Goal: Task Accomplishment & Management: Use online tool/utility

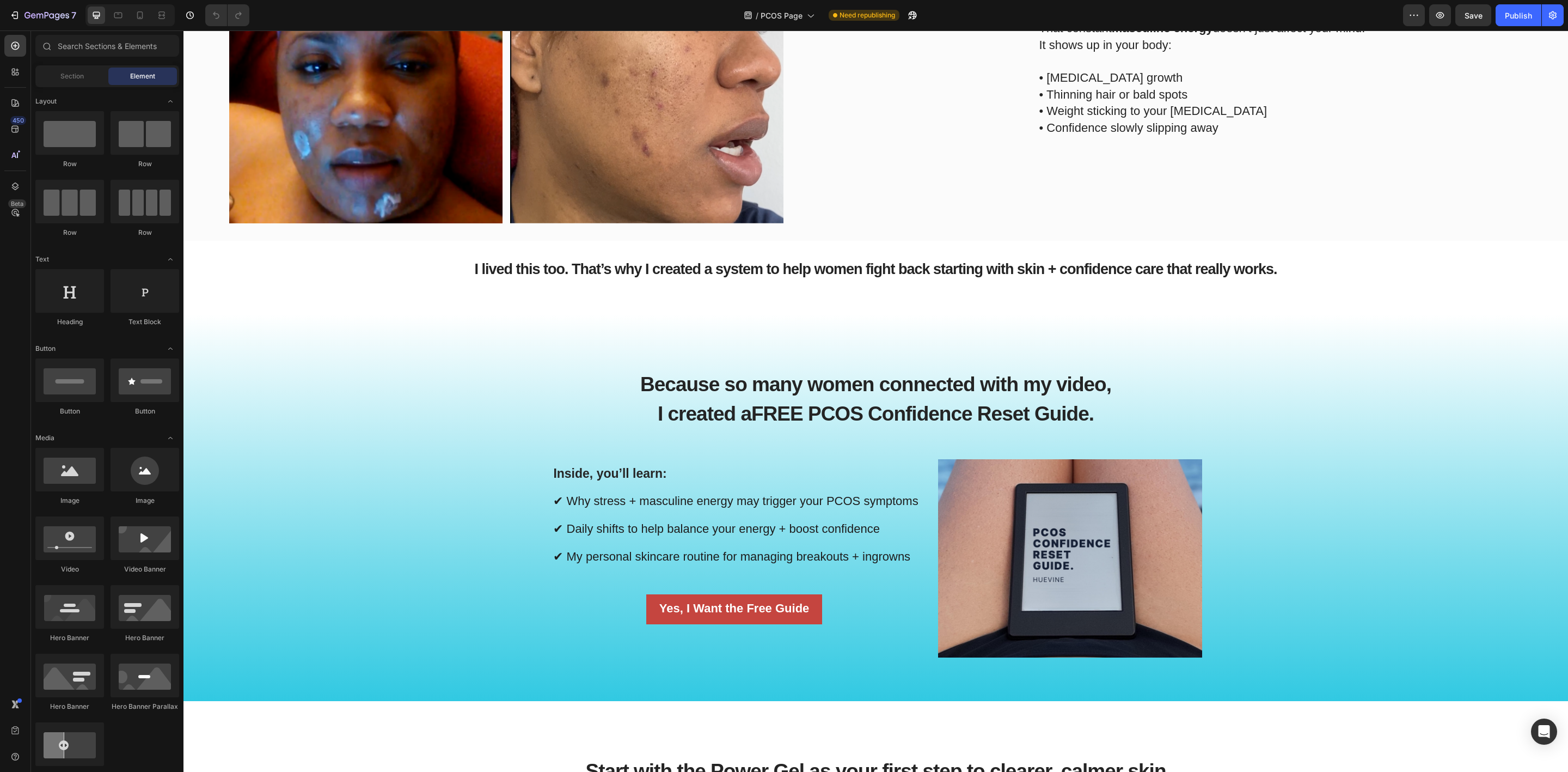
scroll to position [899, 0]
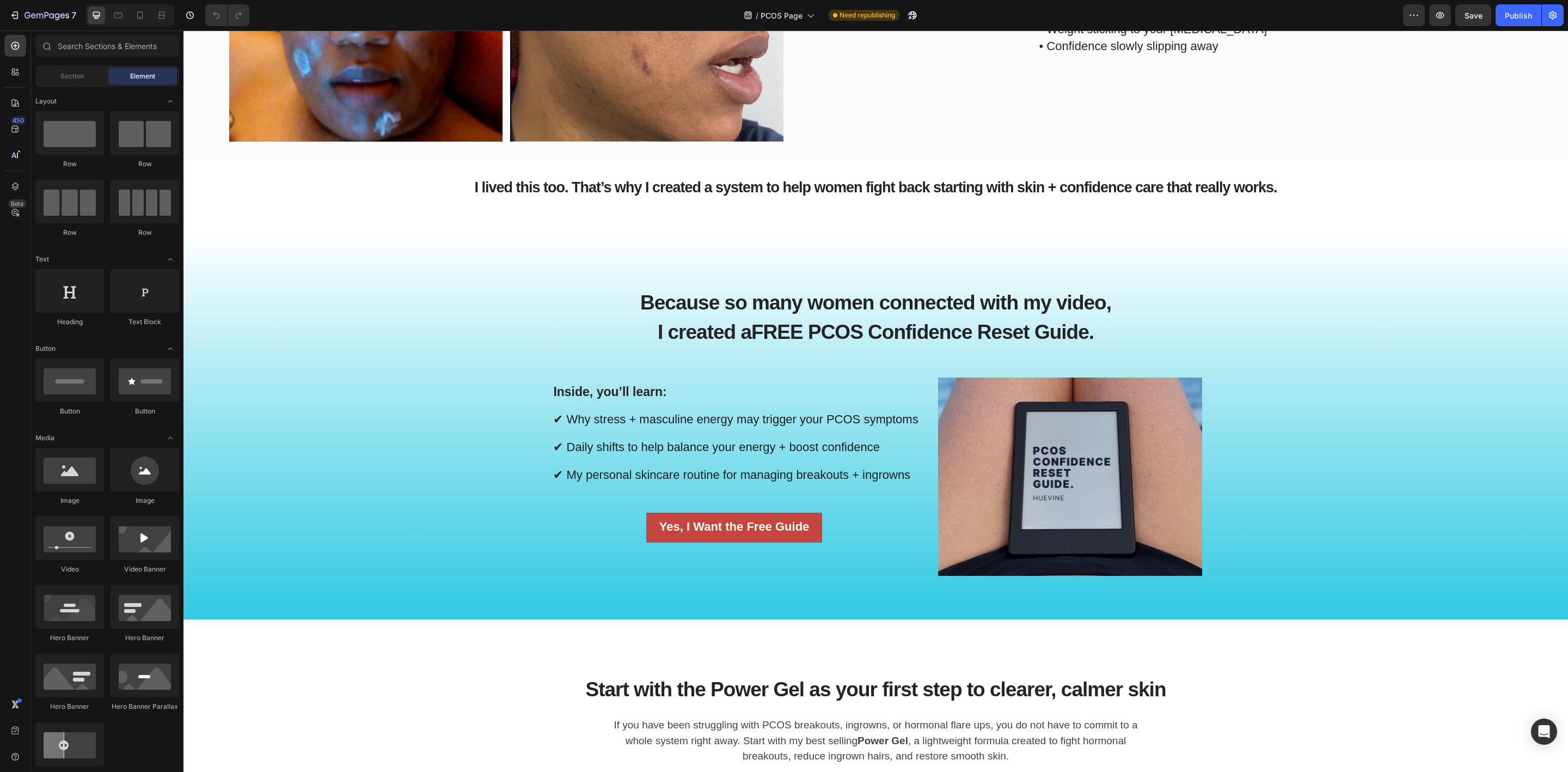
click at [587, 530] on div "Yes, I Want the Free Guide Button" at bounding box center [734, 527] width 370 height 30
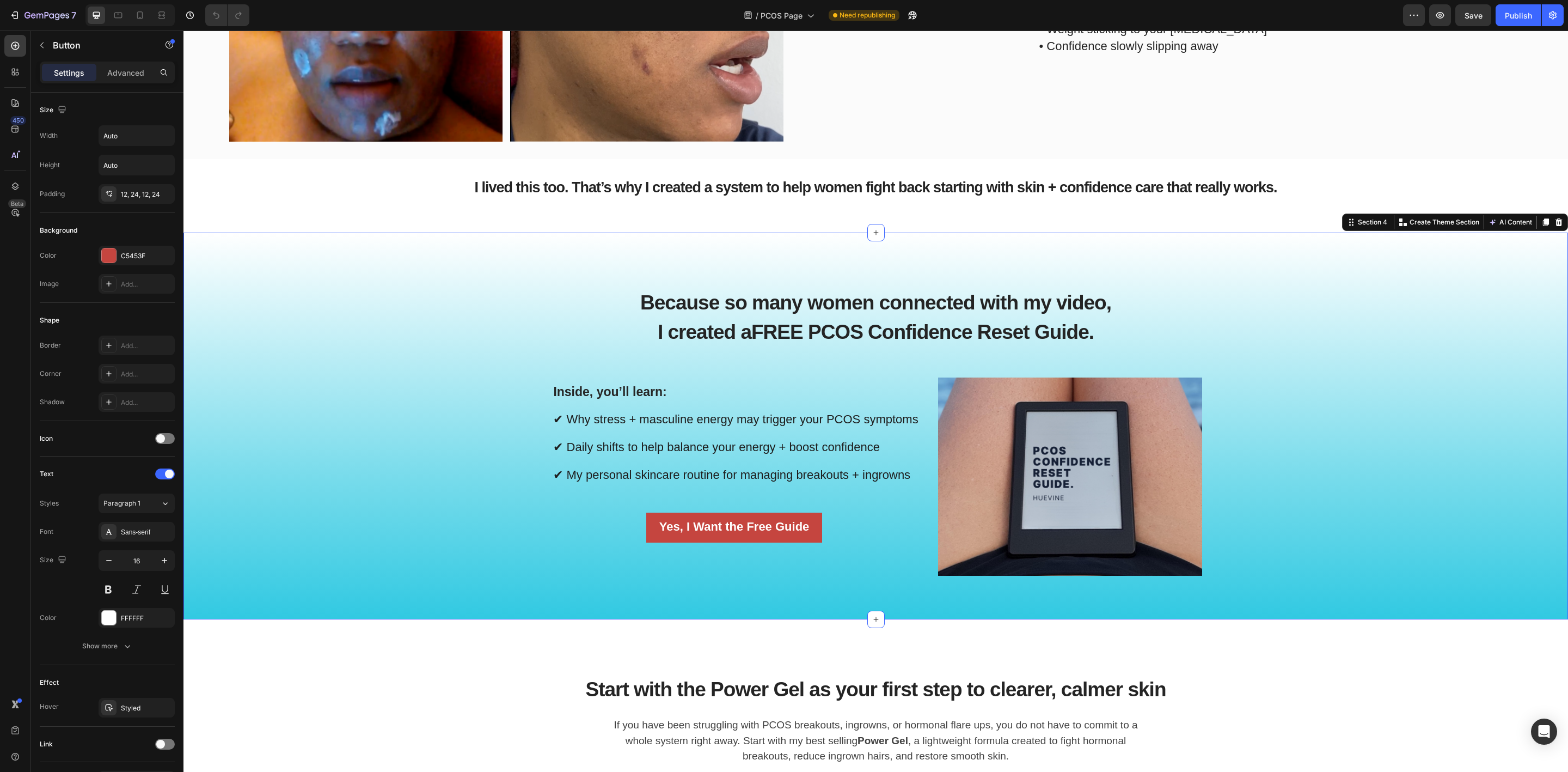
click at [452, 481] on div "Because so many women connected with my video, I created a FREE PCOS Confidence…" at bounding box center [876, 434] width 1368 height 317
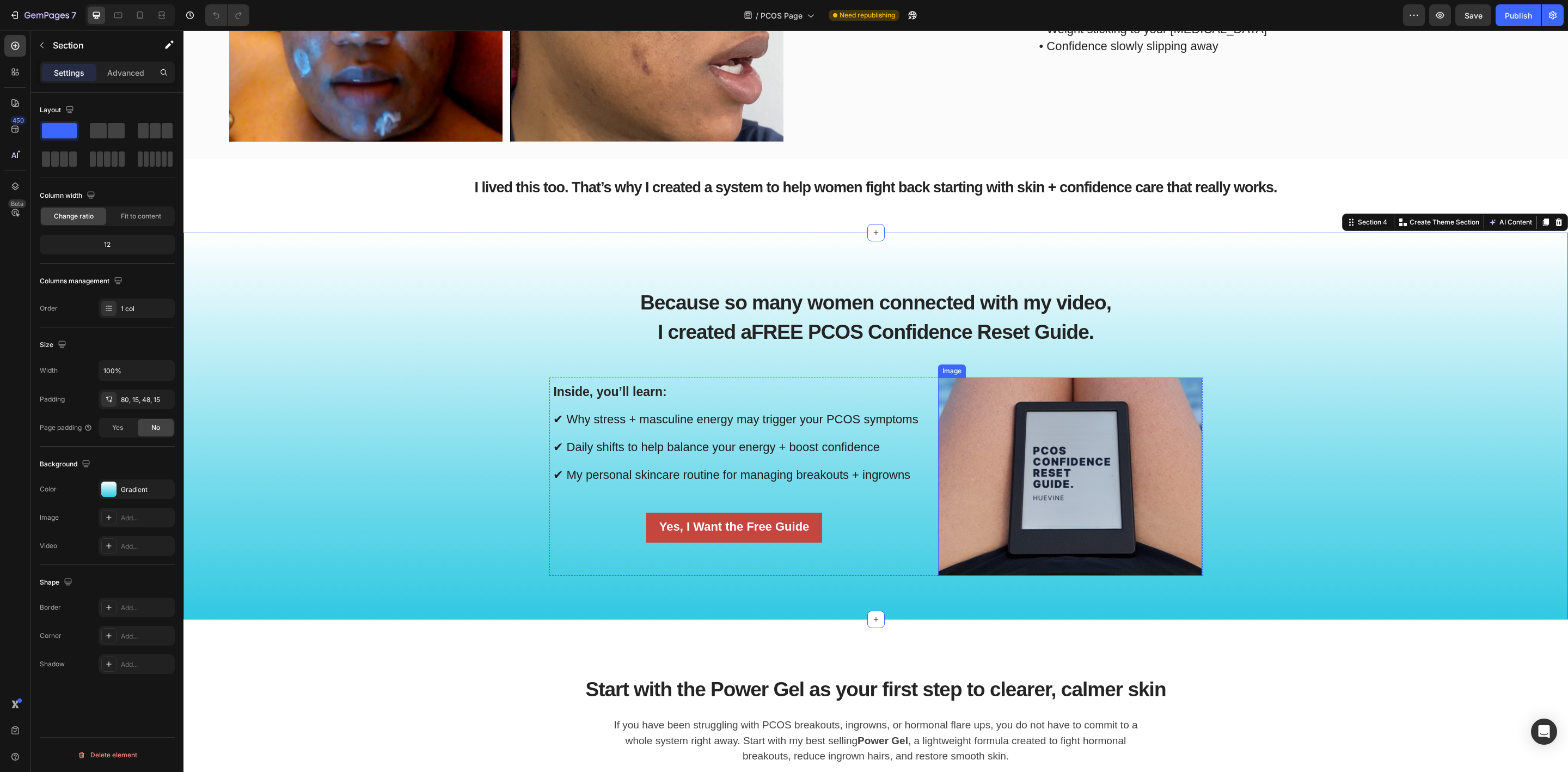
click at [1029, 510] on img at bounding box center [1070, 477] width 265 height 198
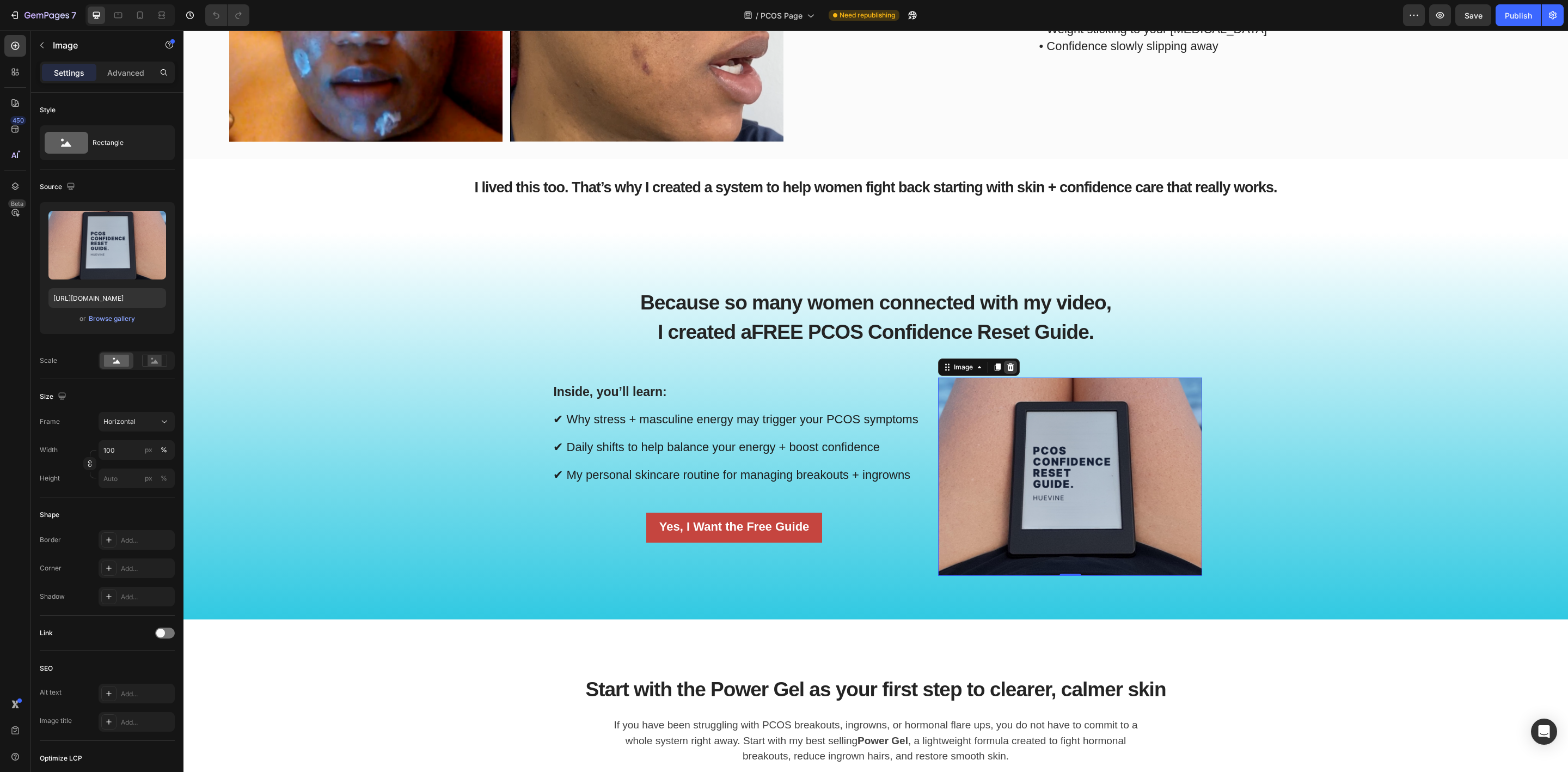
click at [1006, 364] on icon at bounding box center [1010, 366] width 7 height 7
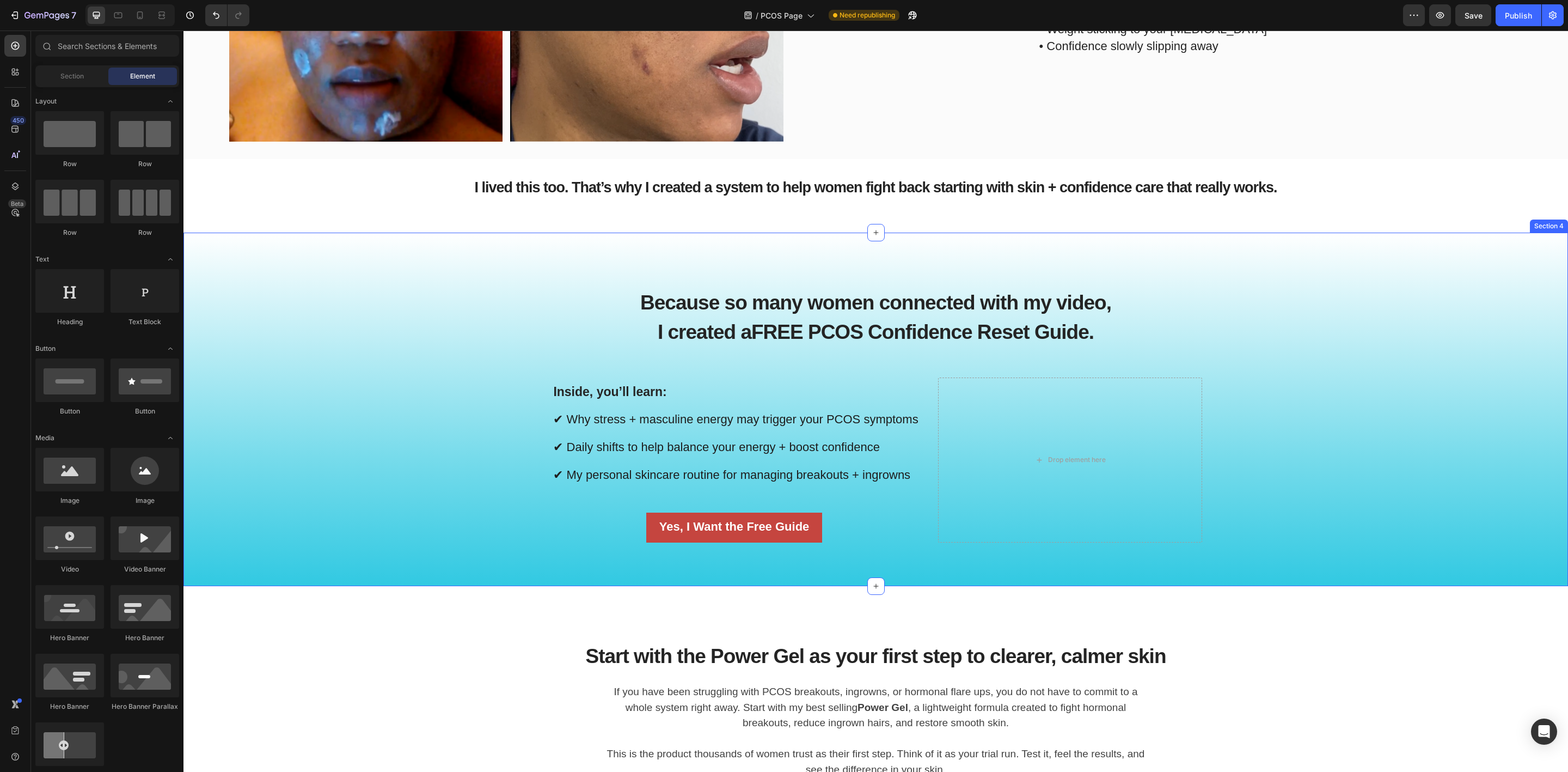
click at [326, 455] on div "Because so many women connected with my video, I created a FREE PCOS Confidence…" at bounding box center [876, 418] width 1368 height 284
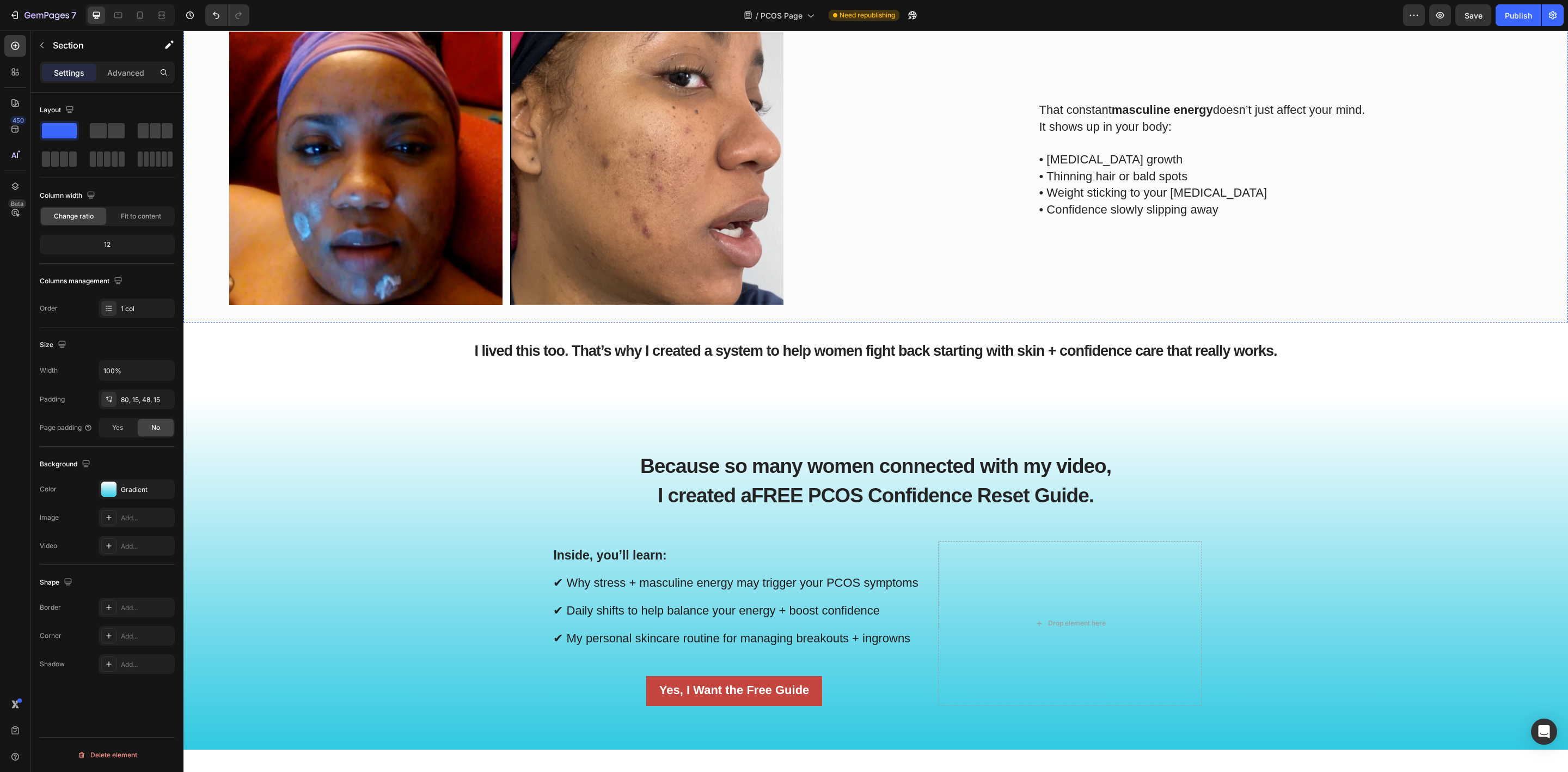
scroll to position [981, 0]
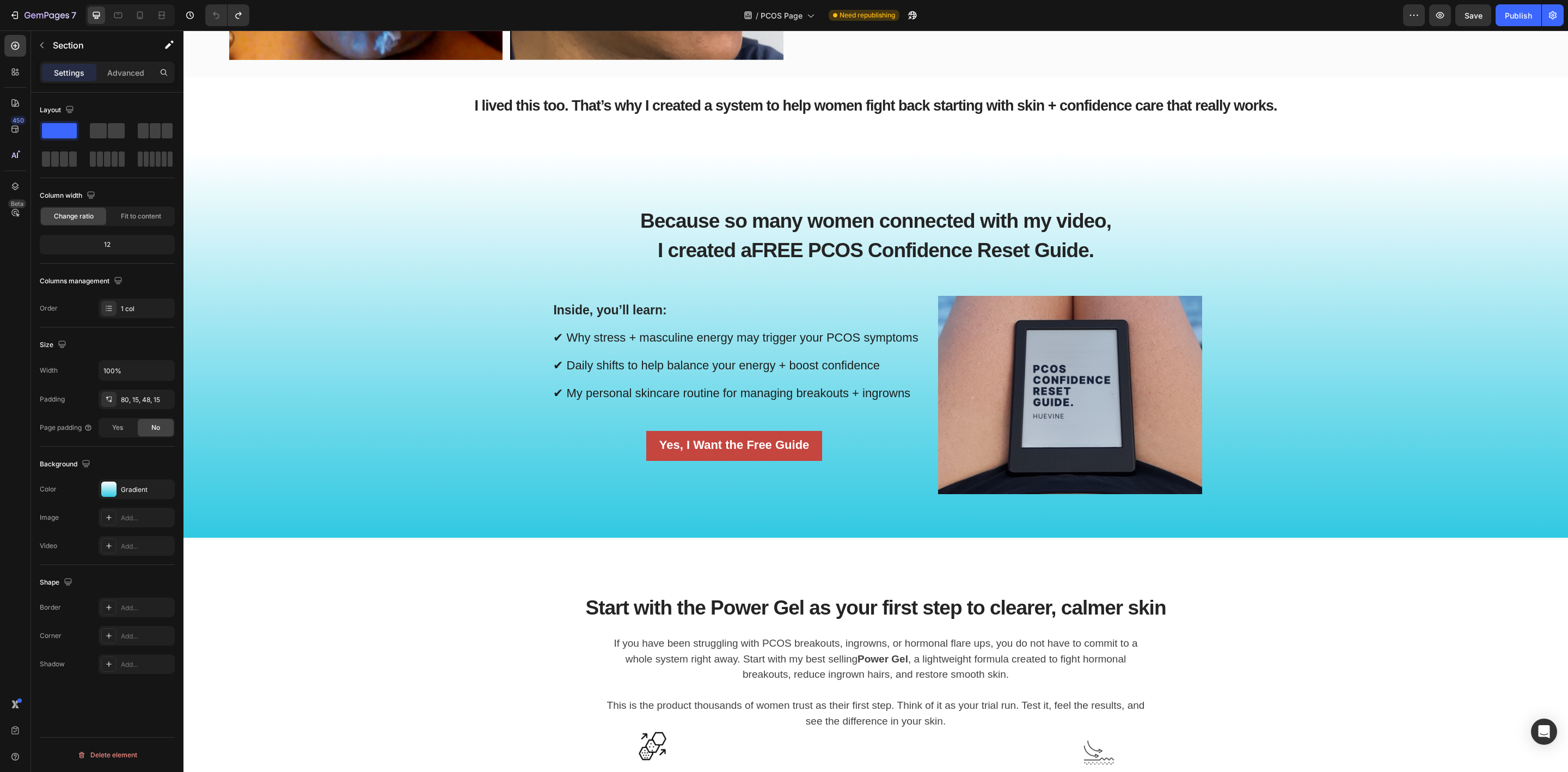
click at [429, 449] on div "Because so many women connected with my video, I created a FREE PCOS Confidence…" at bounding box center [876, 352] width 1368 height 317
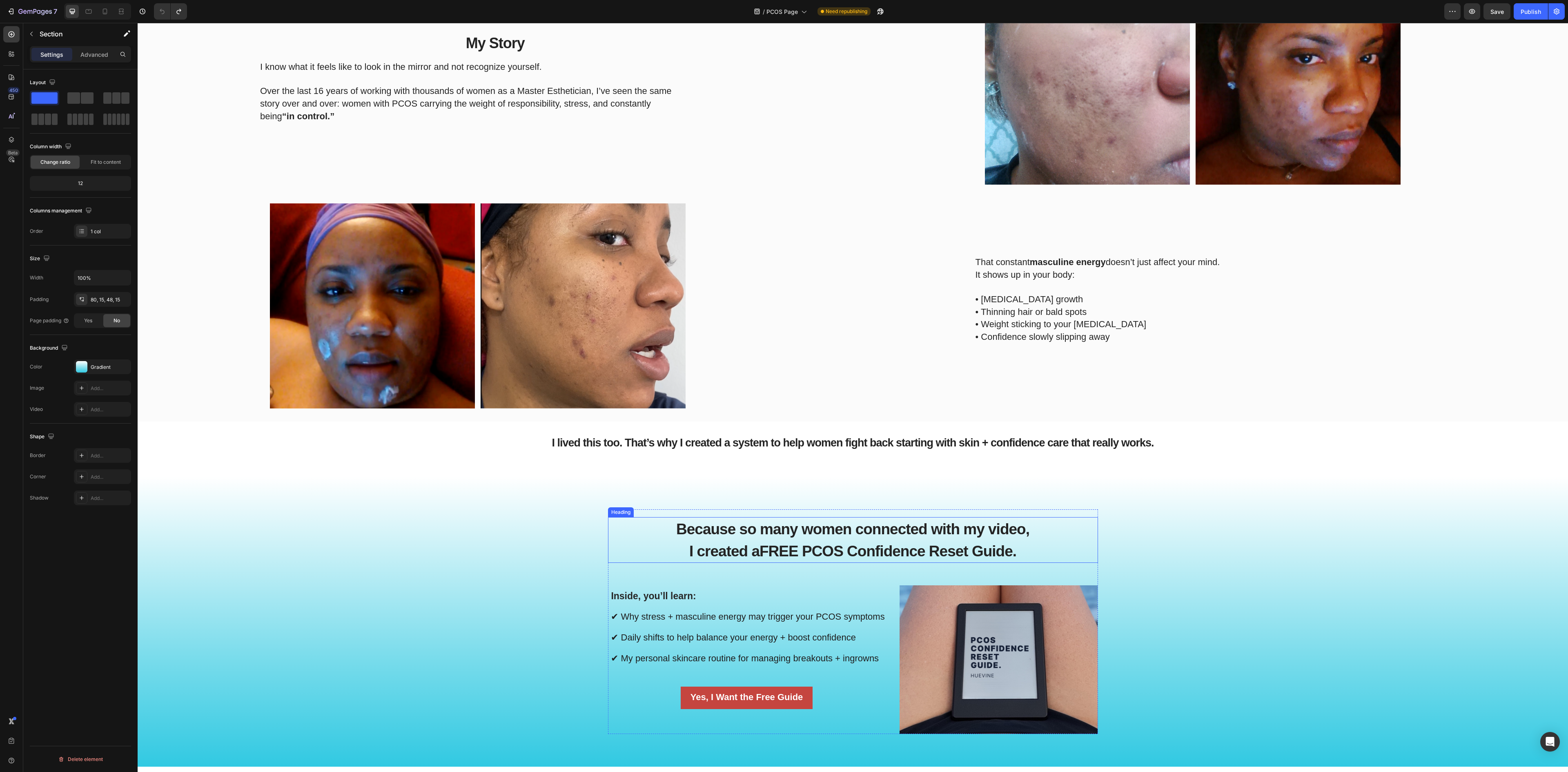
scroll to position [347, 0]
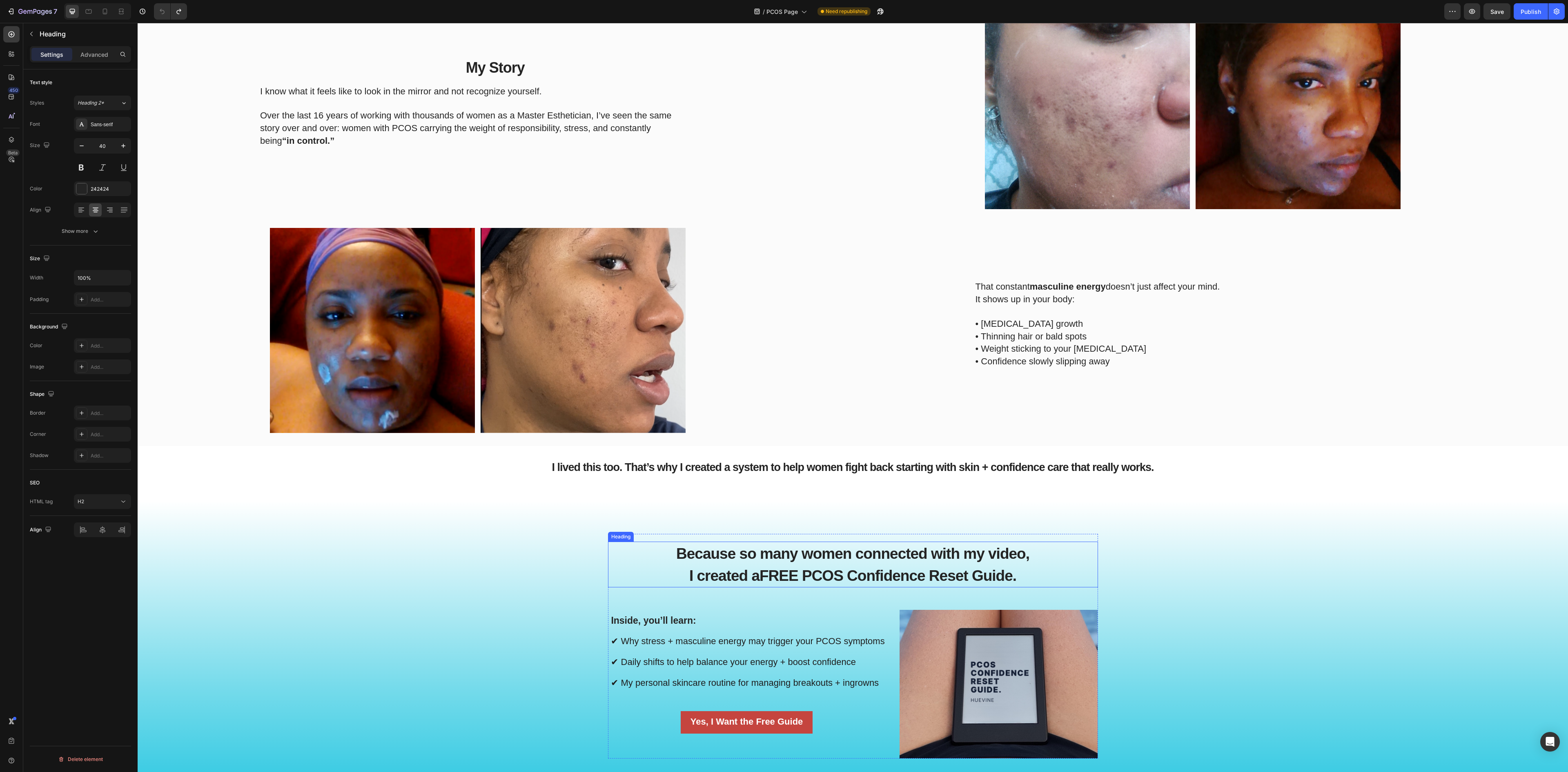
click at [710, 571] on span "I created a FREE PCOS Confidence Reset Guide." at bounding box center [852, 576] width 327 height 17
click at [1026, 574] on p "Because so many women connected with my video, I created a FREE PCOS Confidence…" at bounding box center [853, 564] width 488 height 44
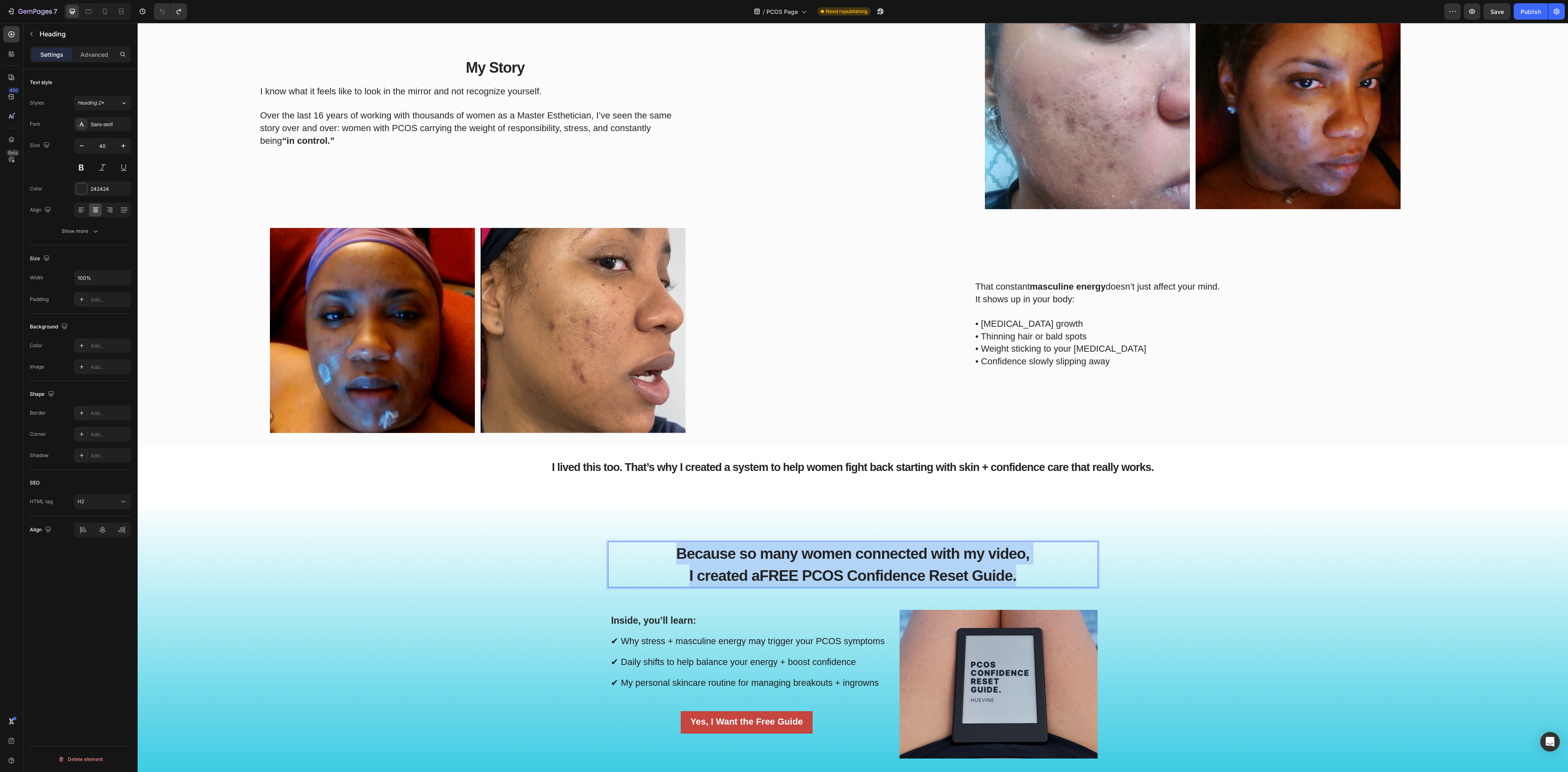
drag, startPoint x: 1026, startPoint y: 574, endPoint x: 667, endPoint y: 560, distance: 359.3
click at [667, 560] on p "Because so many women connected with my video, I created a FREE PCOS Confidence…" at bounding box center [853, 564] width 488 height 44
copy p "Because so many women connected with my video, I created a FREE PCOS Confidence…"
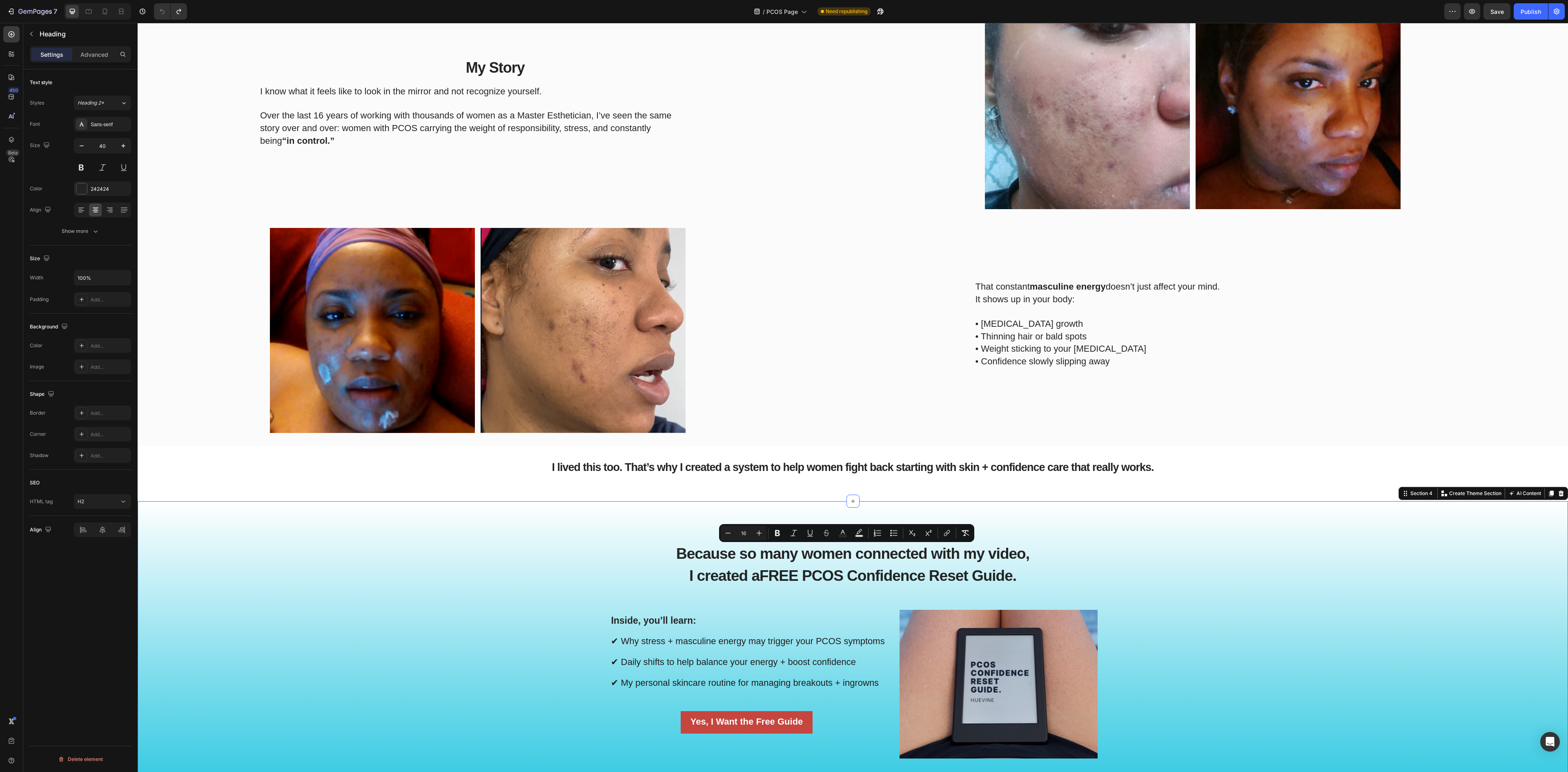
click at [524, 578] on div "⁠⁠⁠⁠⁠⁠⁠ Because so many women connected with my video, I created a FREE PCOS Co…" at bounding box center [853, 653] width 1418 height 237
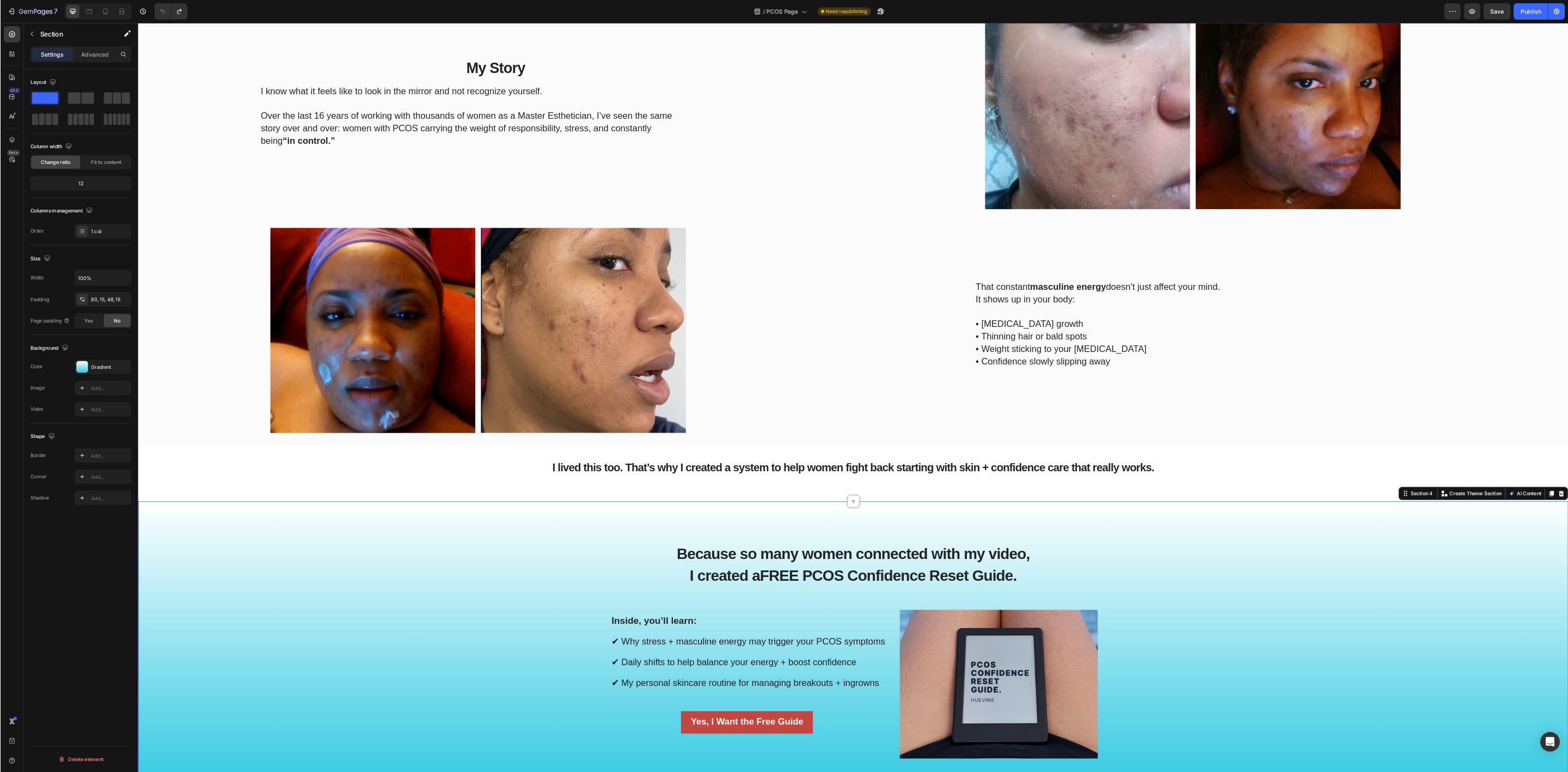
scroll to position [571, 0]
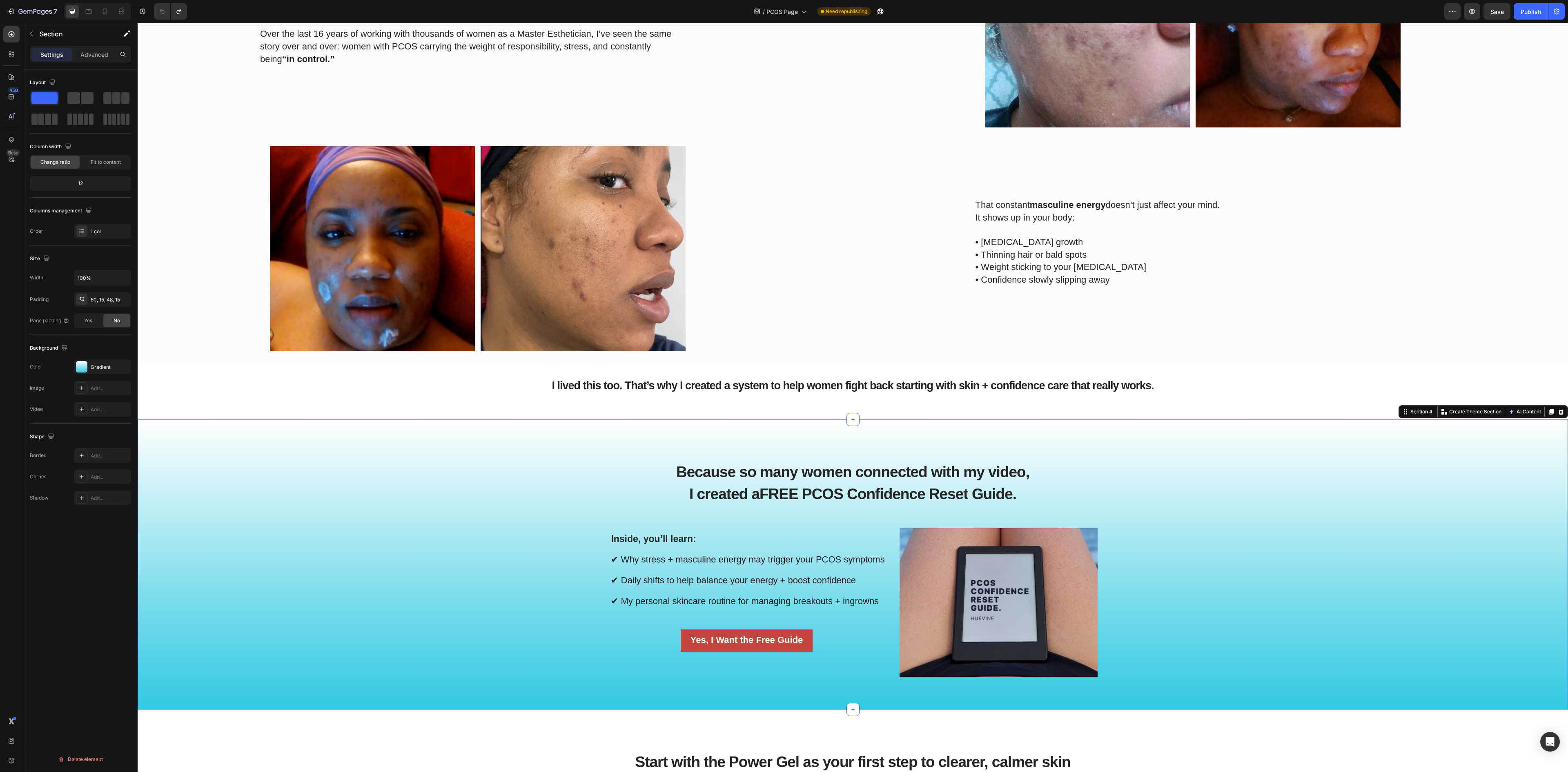
click at [1175, 573] on div "⁠⁠⁠⁠⁠⁠⁠ Because so many women connected with my video, I created a FREE PCOS Co…" at bounding box center [853, 571] width 1418 height 237
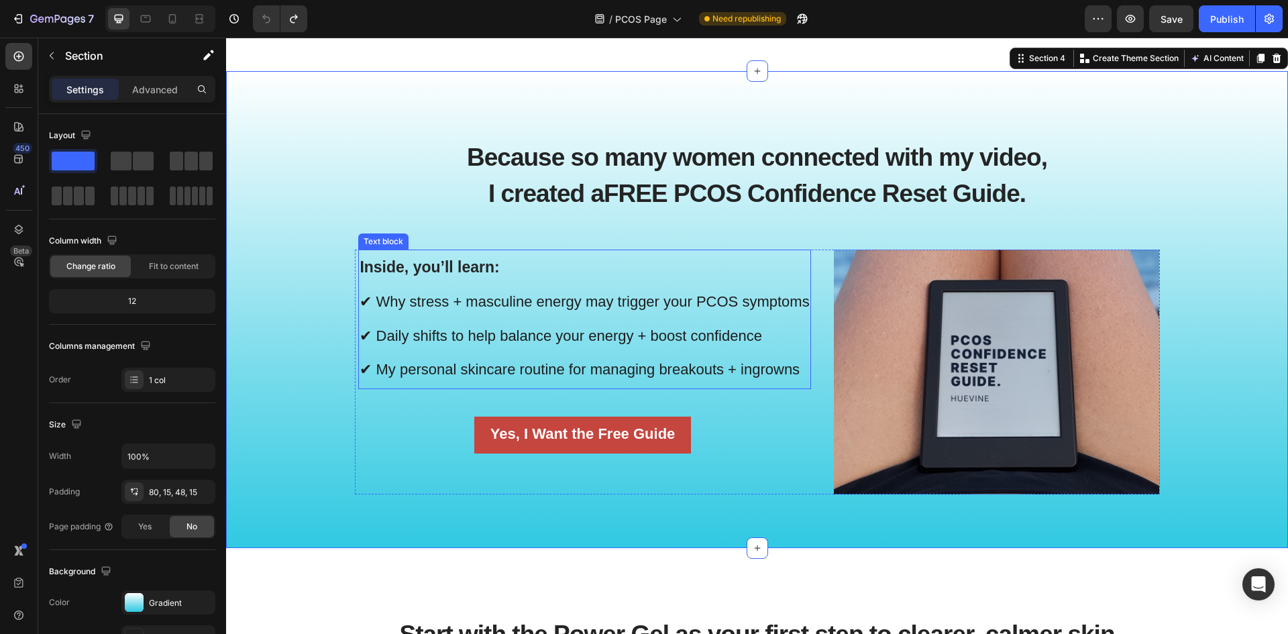
scroll to position [1123, 0]
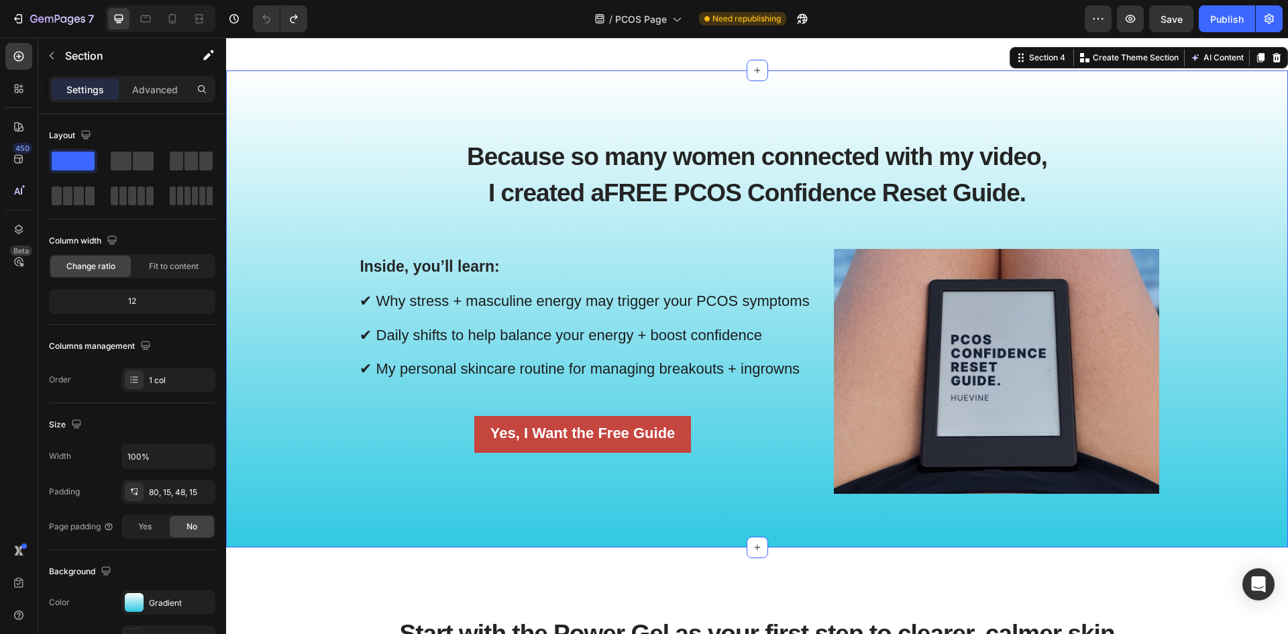
click at [283, 190] on div "⁠⁠⁠⁠⁠⁠⁠ Because so many women connected with my video, I created a FREE PCOS Co…" at bounding box center [757, 319] width 1042 height 390
click at [669, 178] on p "⁠⁠⁠⁠⁠⁠⁠ Because so many women connected with my video, I created a FREE PCOS Co…" at bounding box center [757, 174] width 802 height 72
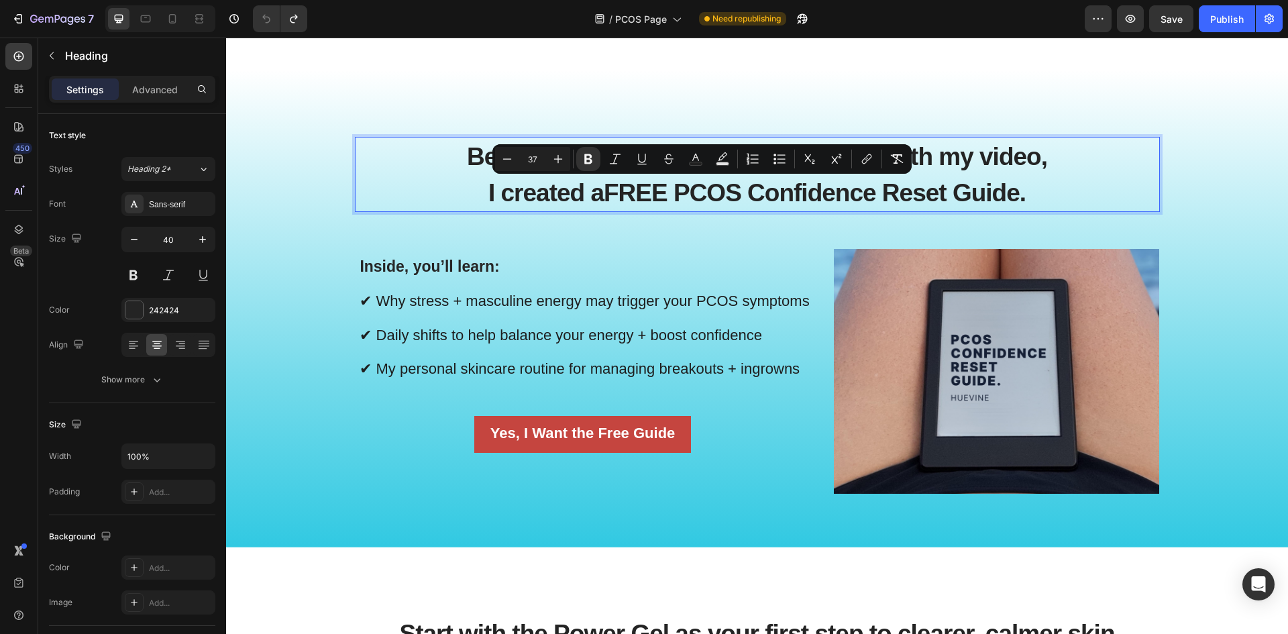
click at [597, 181] on span "I created a FREE PCOS Confidence Reset Guide." at bounding box center [756, 193] width 537 height 28
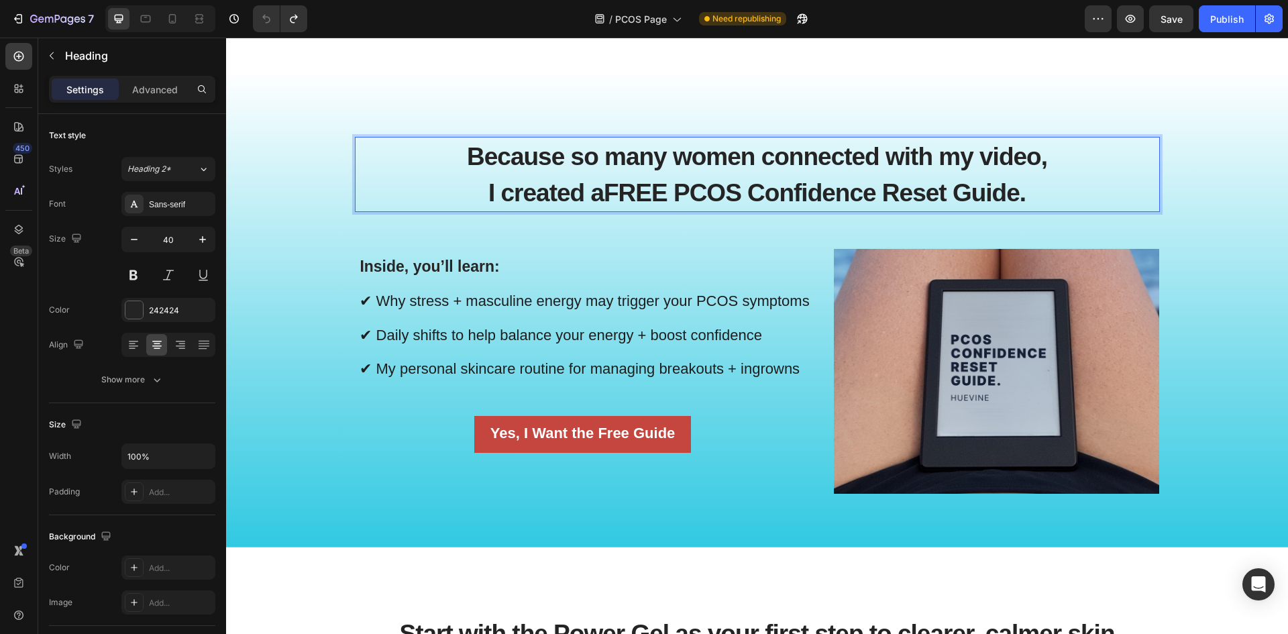
click at [597, 181] on span "I created a FREE PCOS Confidence Reset Guide." at bounding box center [756, 193] width 537 height 28
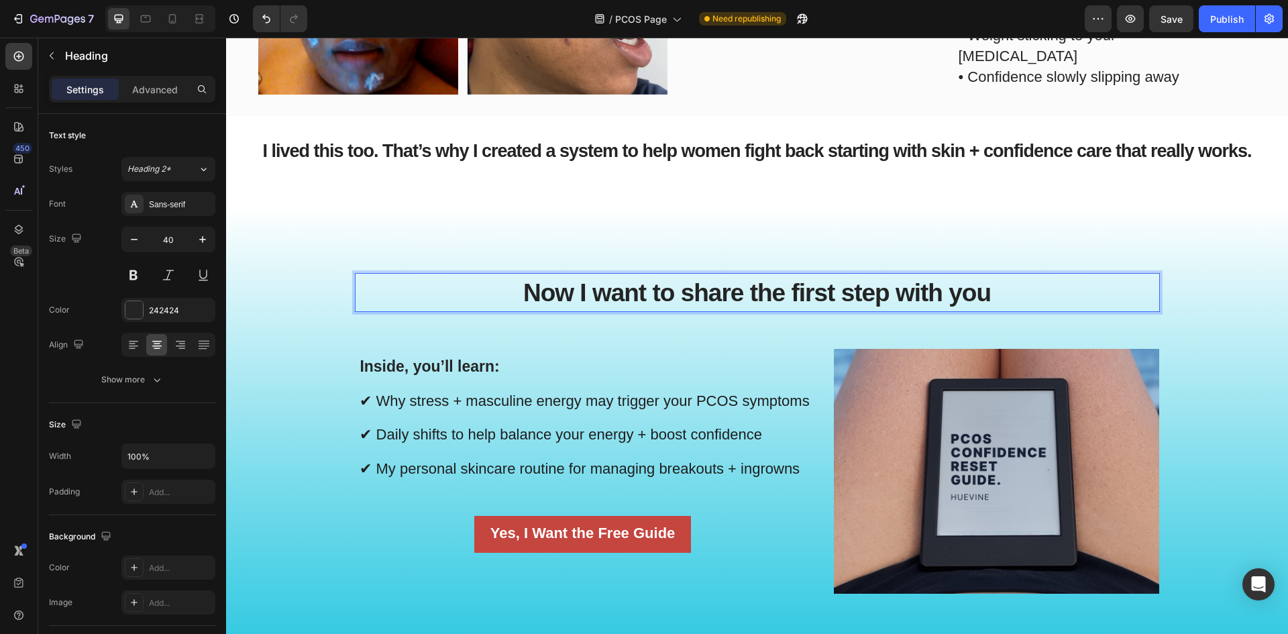
scroll to position [989, 0]
click at [542, 305] on p "Now I want to share the first step with you" at bounding box center [757, 293] width 802 height 36
click at [596, 370] on p "Inside, you’ll learn: ✔ Why stress + masculine energy may trigger your PCOS sym…" at bounding box center [584, 419] width 449 height 137
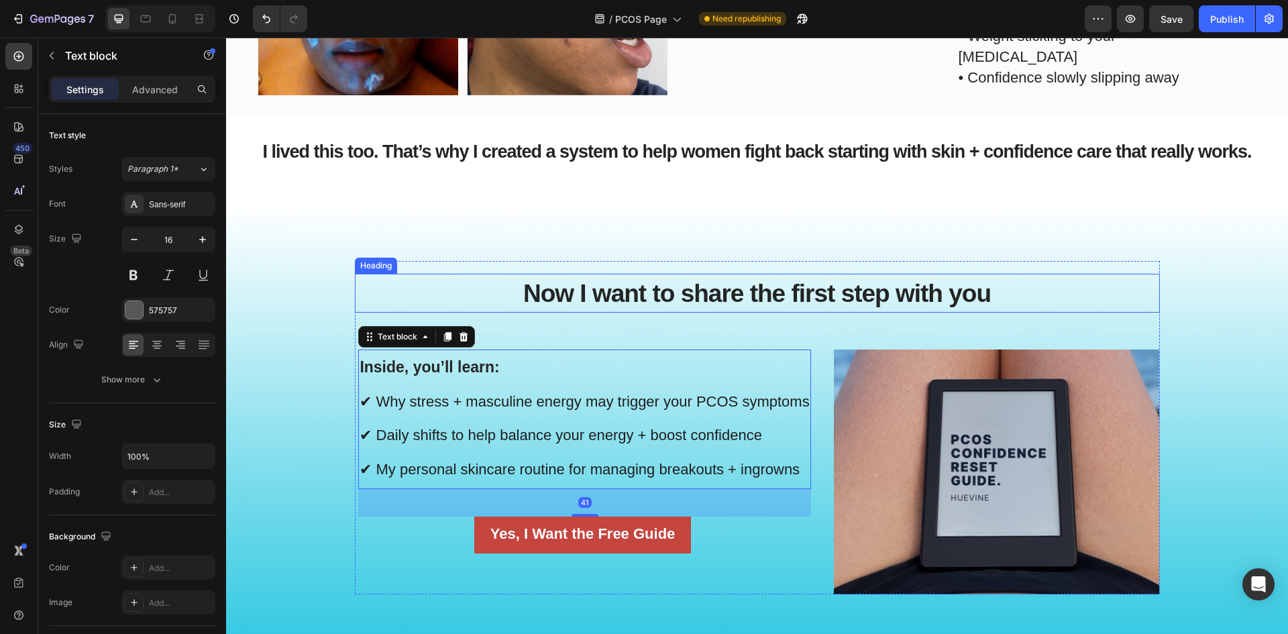
click at [497, 294] on p "⁠⁠⁠⁠⁠⁠⁠ Now I want to share the first step with you" at bounding box center [757, 293] width 802 height 36
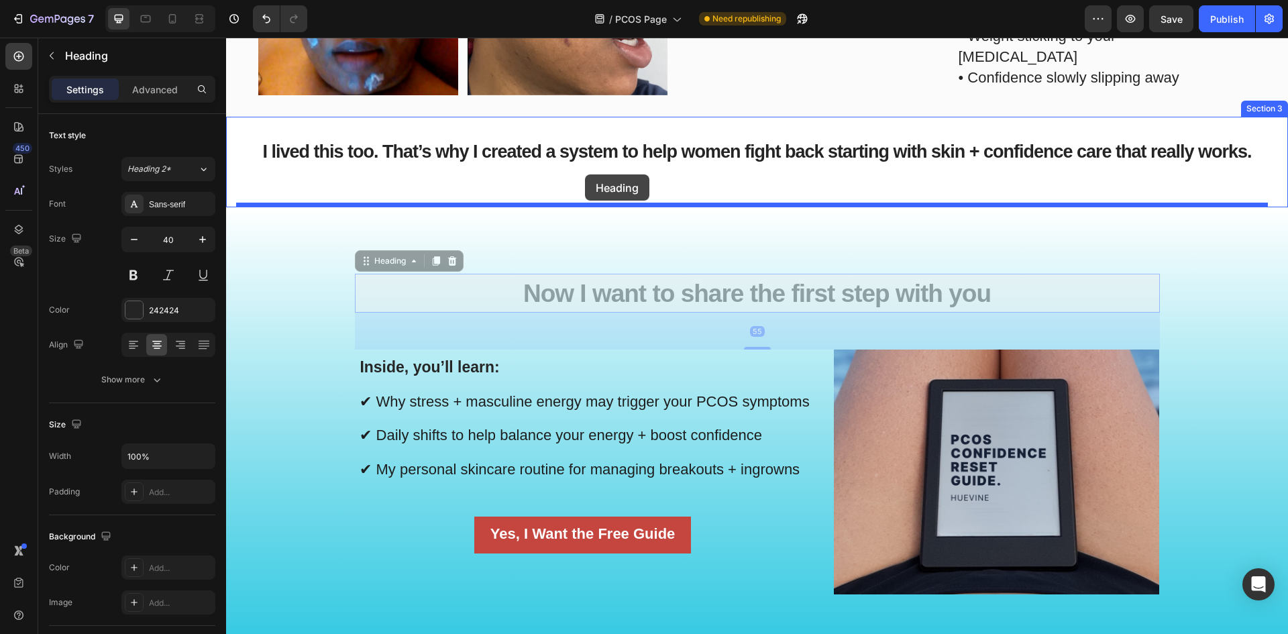
drag, startPoint x: 362, startPoint y: 260, endPoint x: 586, endPoint y: 174, distance: 239.3
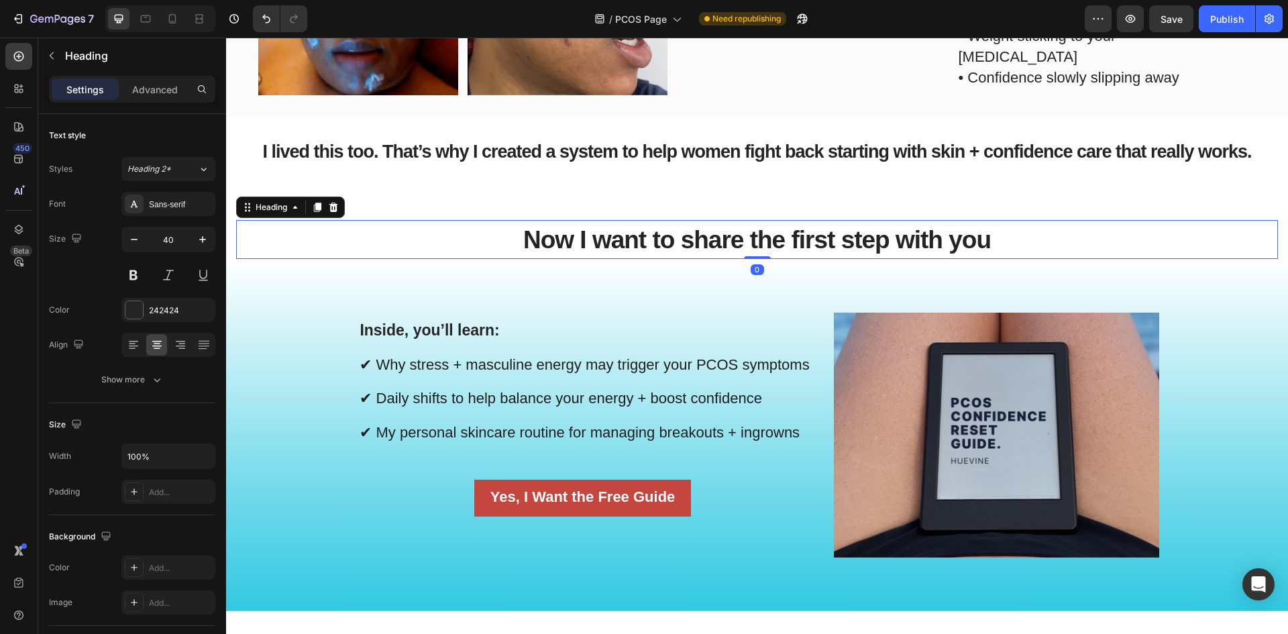
drag, startPoint x: 749, startPoint y: 292, endPoint x: 752, endPoint y: 179, distance: 113.4
click at [752, 243] on div "Now I want to share the first step with you Heading 0" at bounding box center [757, 239] width 1042 height 39
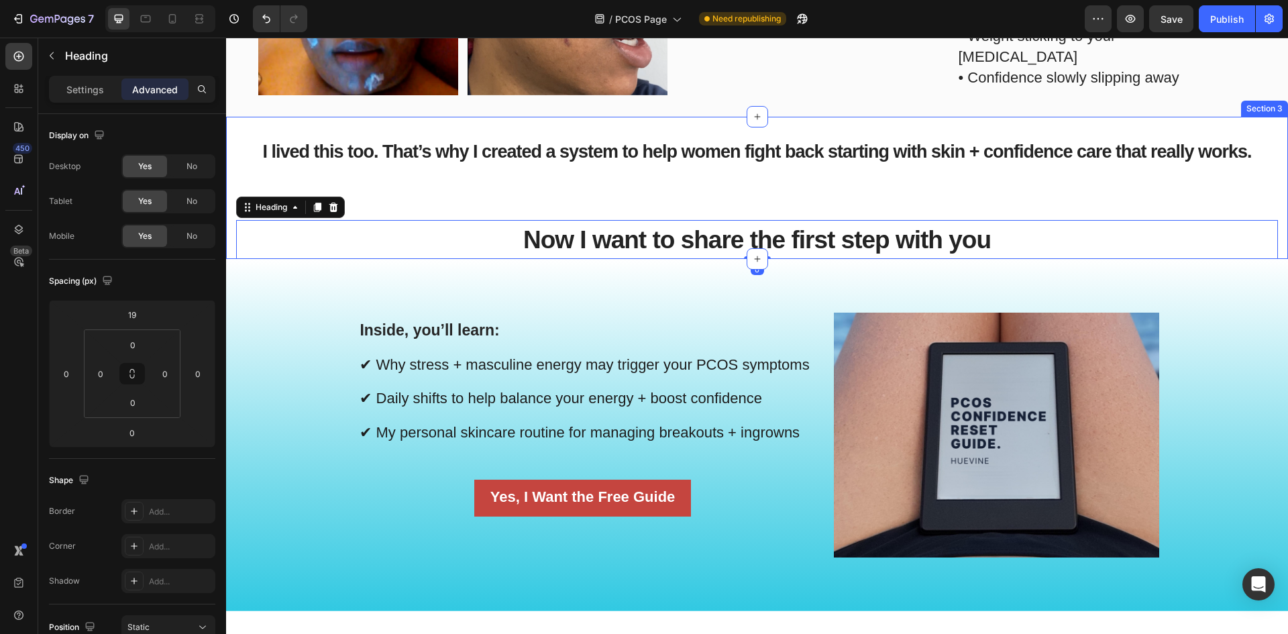
click at [752, 167] on h2 "I lived this too. That’s why I created a system to help women fight back starti…" at bounding box center [757, 149] width 1042 height 41
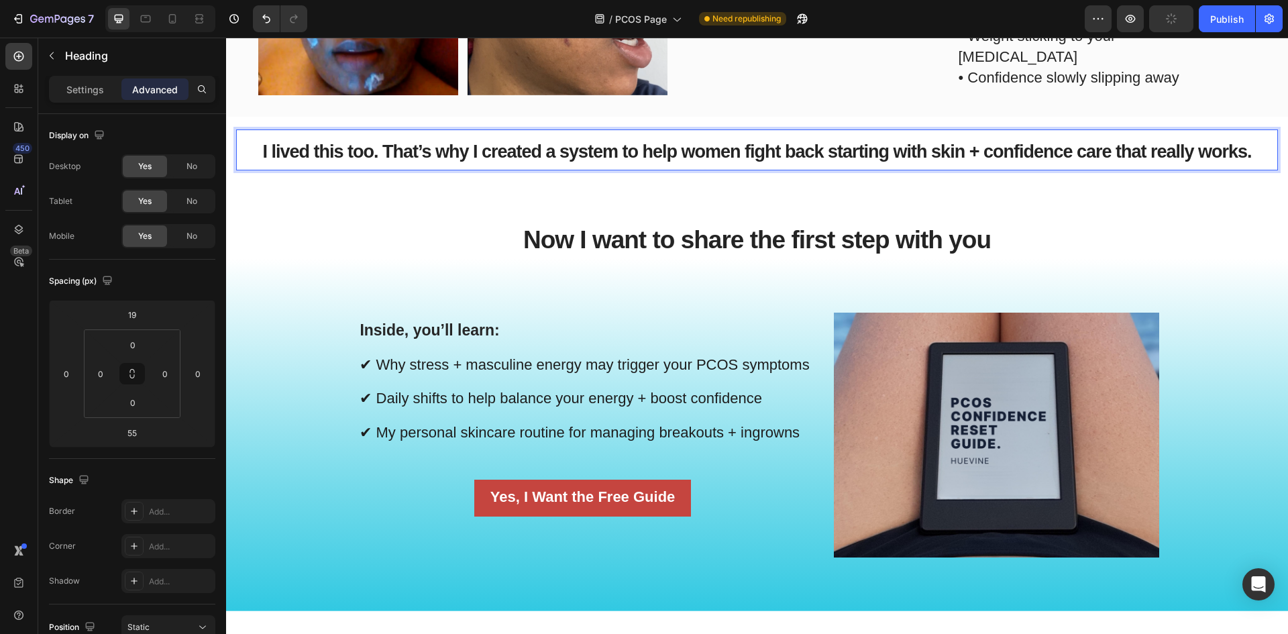
click at [761, 157] on span "I lived this too. That’s why I created a system to help women fight back starti…" at bounding box center [756, 152] width 989 height 20
click at [759, 205] on div "I lived this too. That’s why I created a system to help women fight back starti…" at bounding box center [757, 188] width 1042 height 142
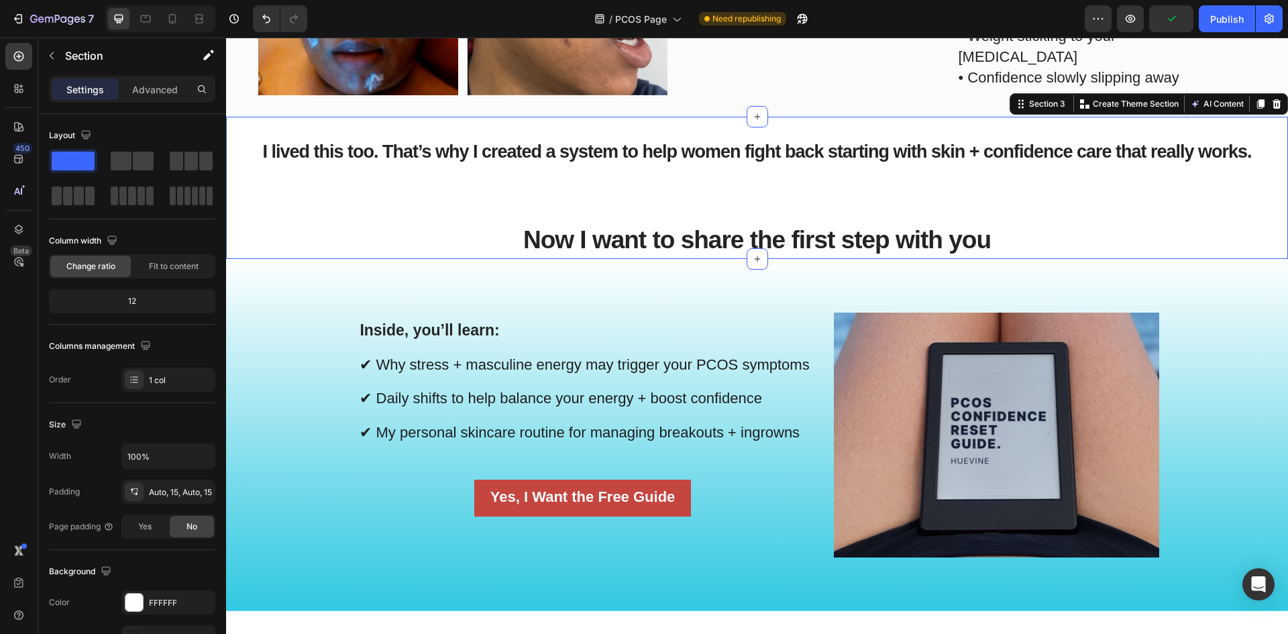
click at [749, 136] on p "⁠⁠⁠⁠⁠⁠⁠ I lived this too. That’s why I created a system to help women fight bac…" at bounding box center [756, 150] width 1039 height 38
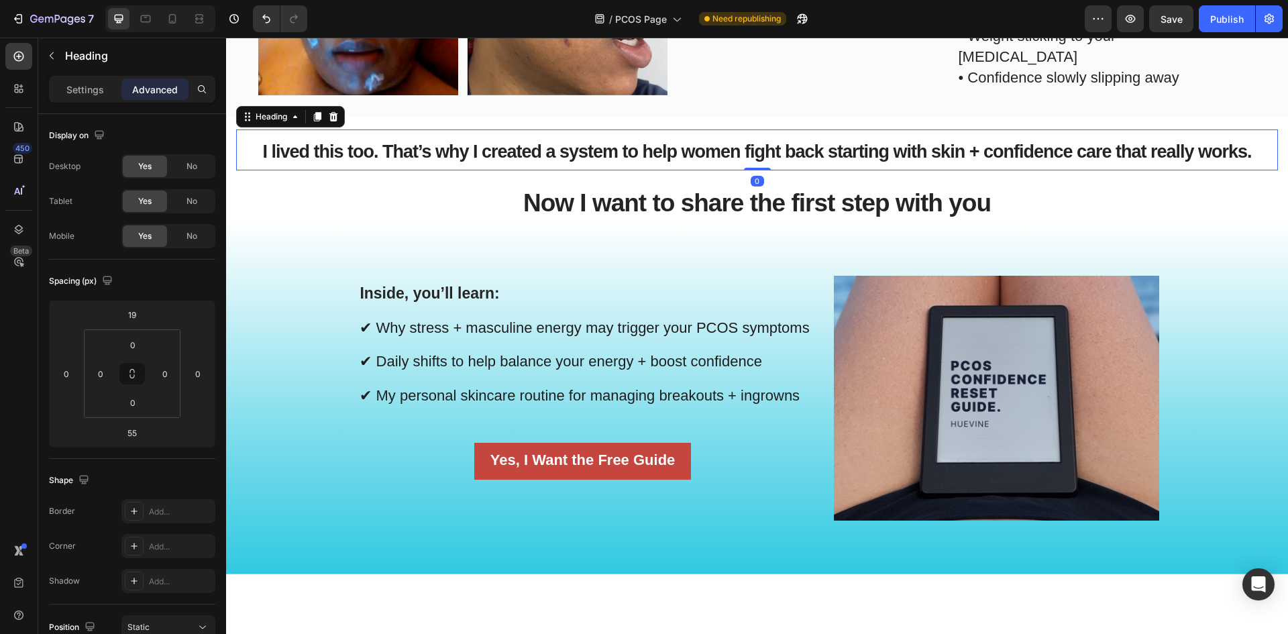
drag, startPoint x: 756, startPoint y: 203, endPoint x: 765, endPoint y: 141, distance: 63.0
click at [765, 141] on div "⁠⁠⁠⁠⁠⁠⁠ I lived this too. That’s why I created a system to help women fight bac…" at bounding box center [757, 149] width 1042 height 41
type input "0"
click at [716, 242] on div "Inside, you’ll learn: ✔ Why stress + masculine energy may trigger your PCOS sym…" at bounding box center [757, 398] width 1062 height 352
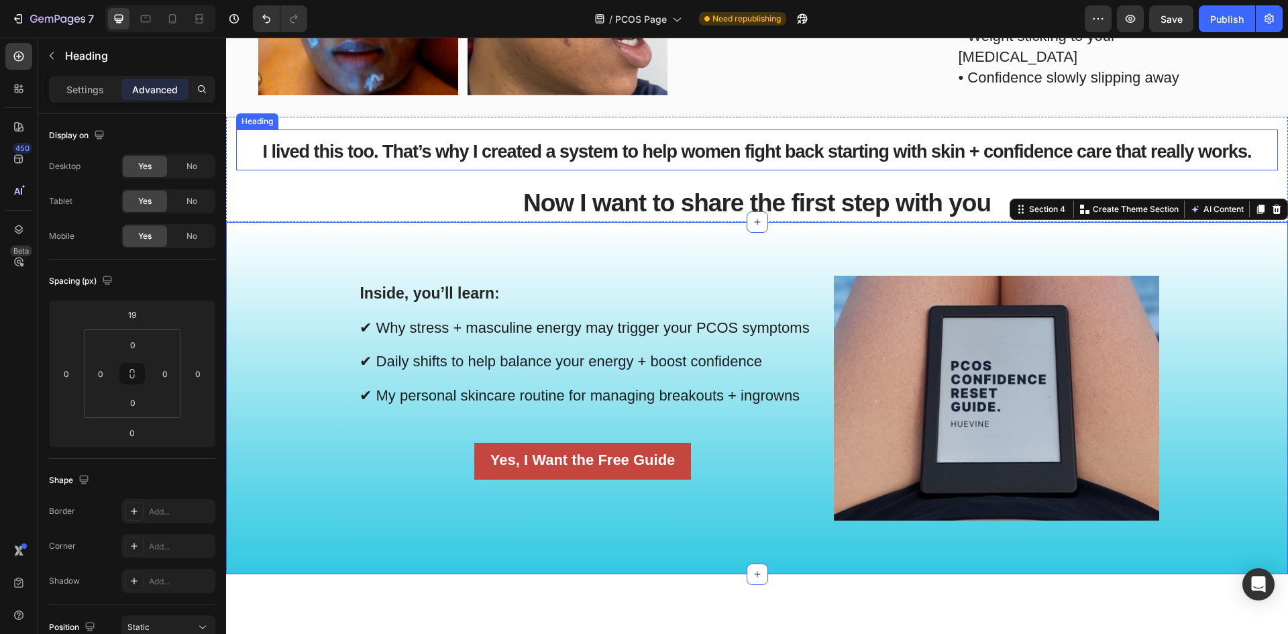
click at [793, 150] on span "I lived this too. That’s why I created a system to help women fight back starti…" at bounding box center [756, 152] width 989 height 20
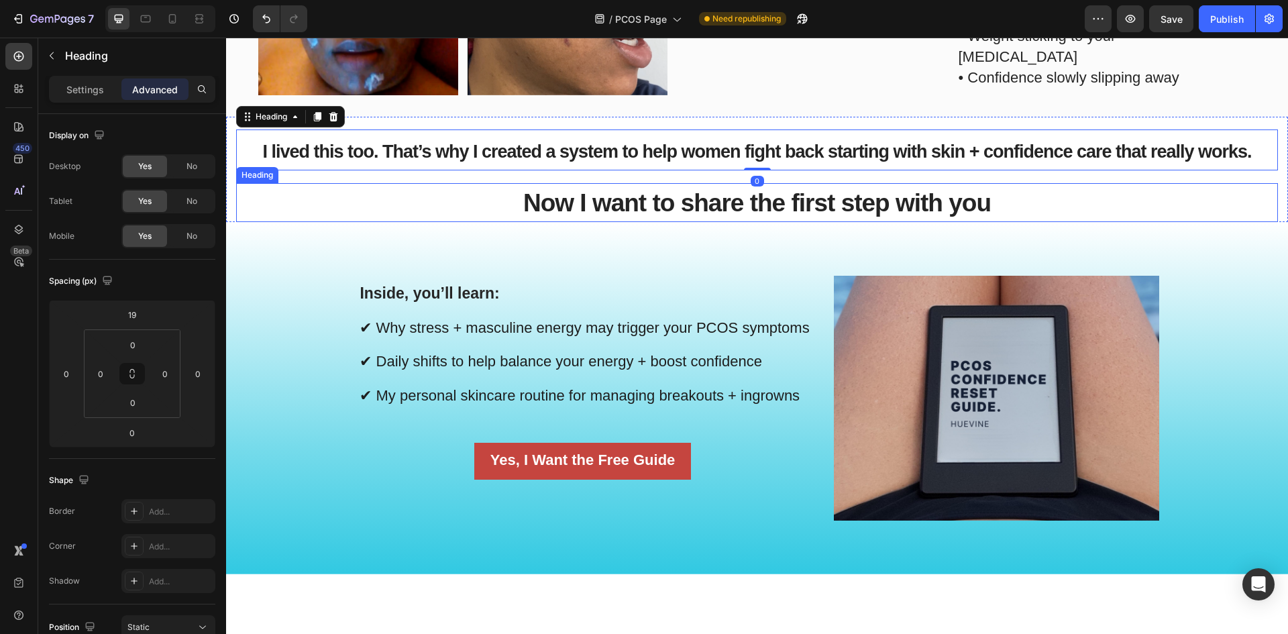
click at [757, 196] on span "Now I want to share the first step with you" at bounding box center [757, 203] width 468 height 28
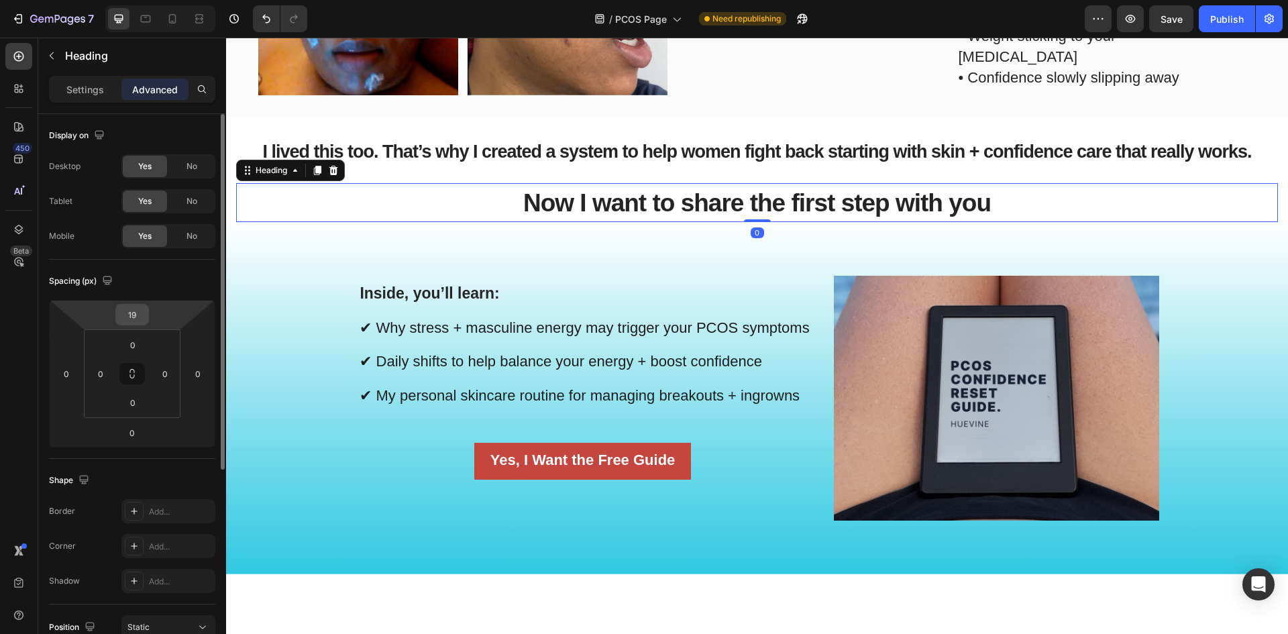
click at [132, 314] on input "19" at bounding box center [132, 315] width 27 height 20
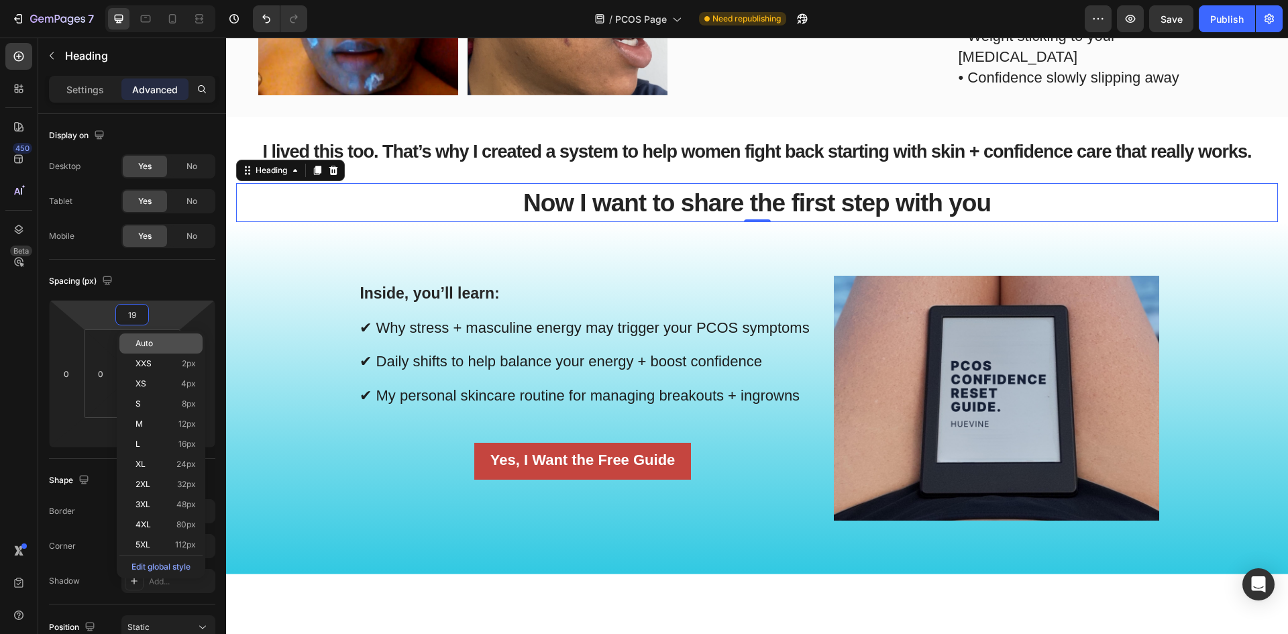
click at [149, 340] on span "Auto" at bounding box center [144, 343] width 17 height 9
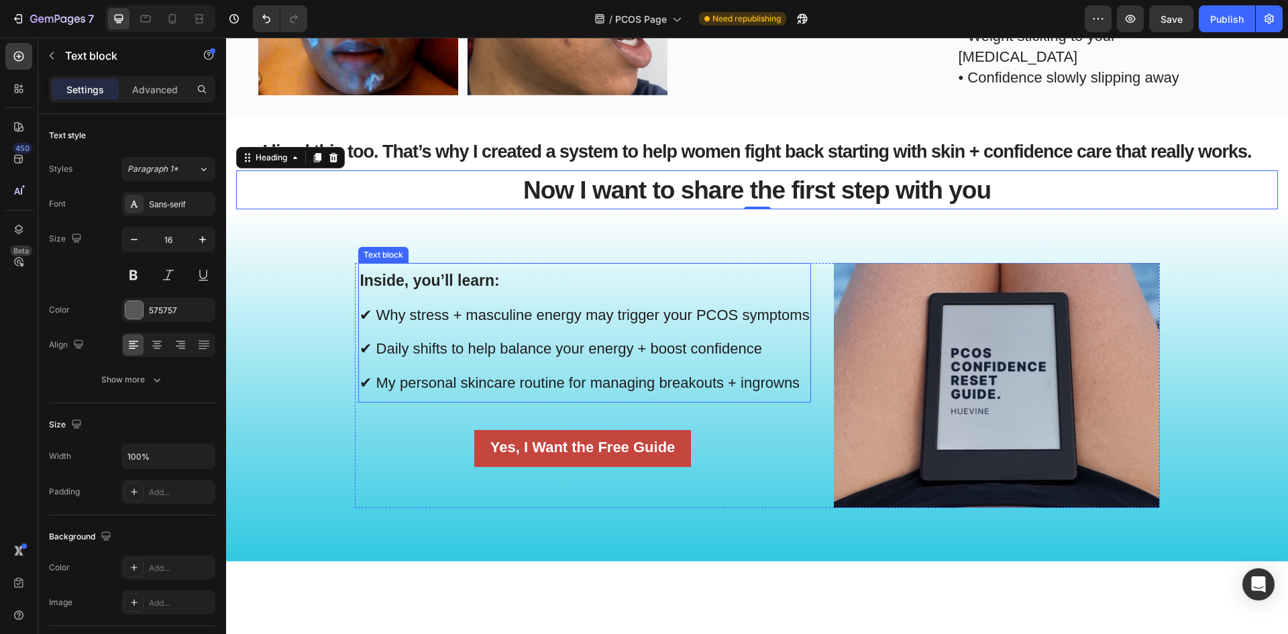
click at [619, 270] on p "Inside, you’ll learn: ✔ Why stress + masculine energy may trigger your PCOS sym…" at bounding box center [584, 332] width 449 height 137
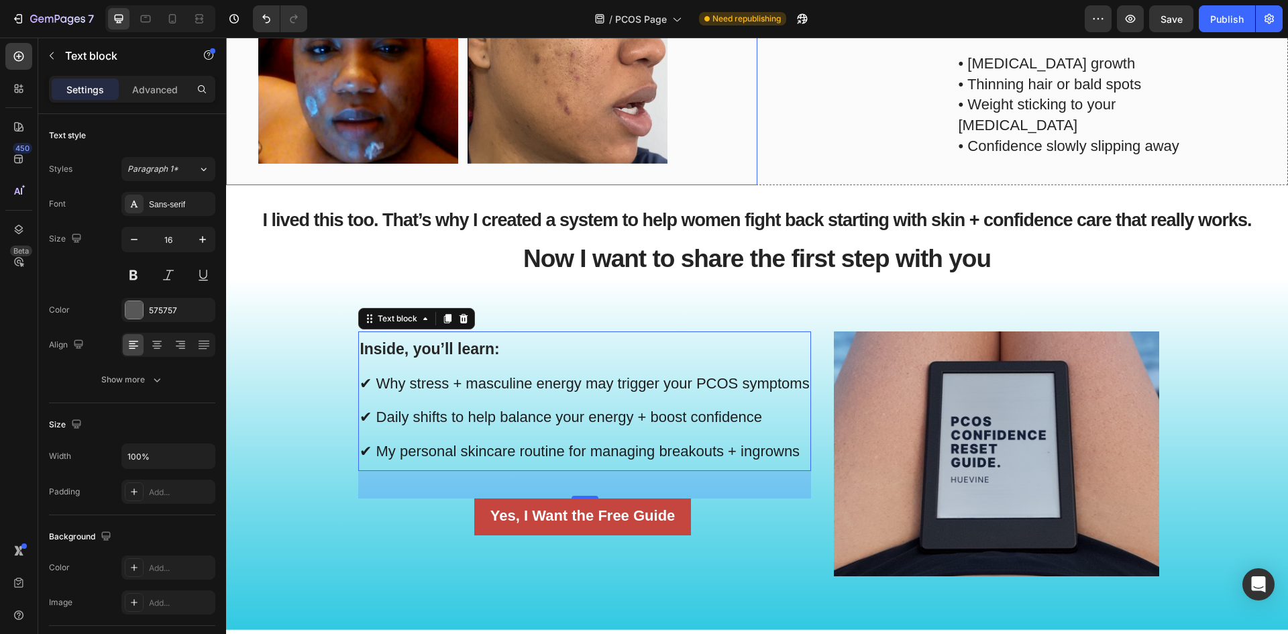
scroll to position [922, 0]
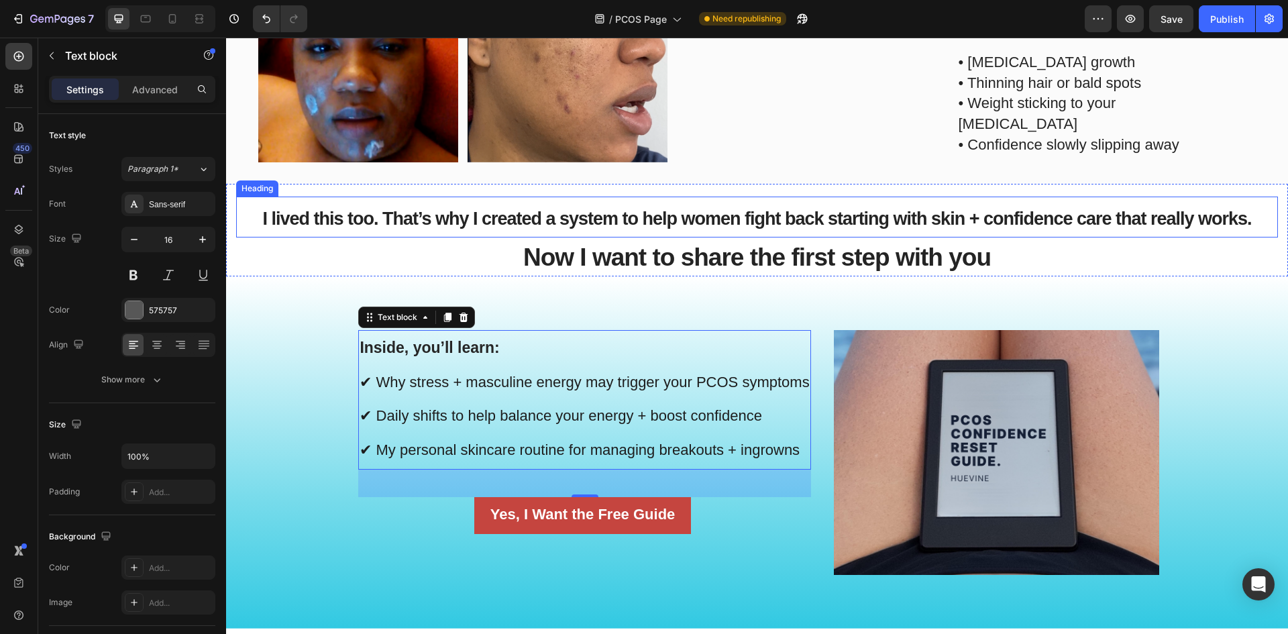
click at [551, 213] on span "I lived this too. That’s why I created a system to help women fight back starti…" at bounding box center [756, 219] width 989 height 20
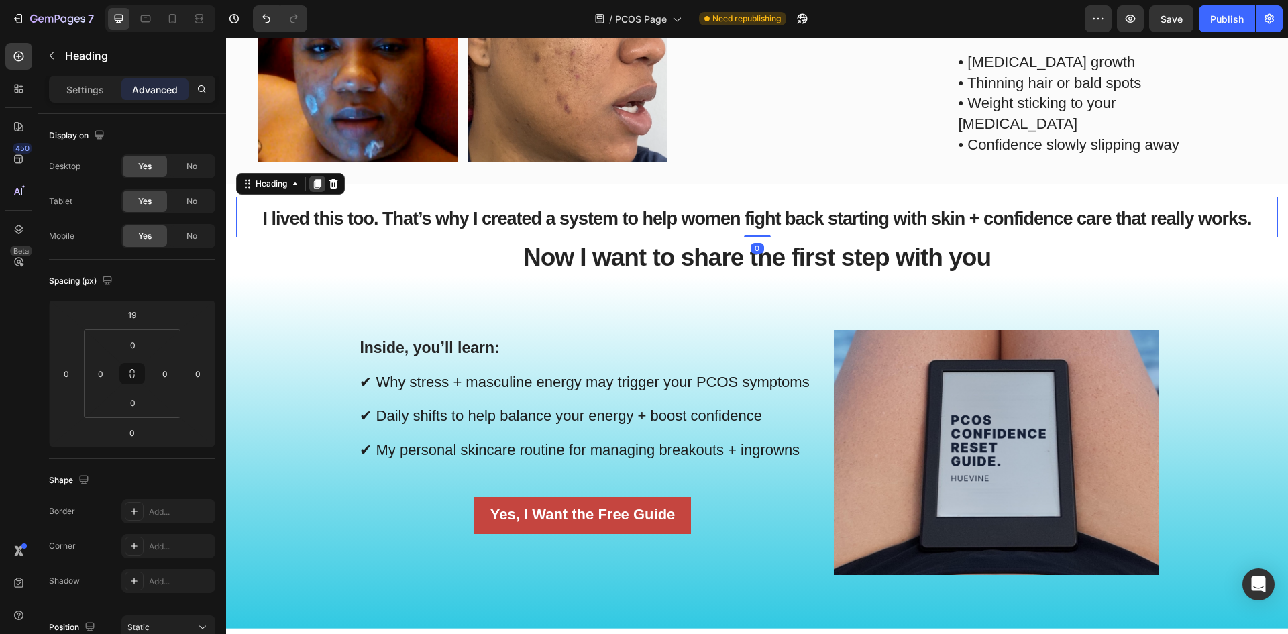
click at [325, 184] on div at bounding box center [317, 184] width 16 height 16
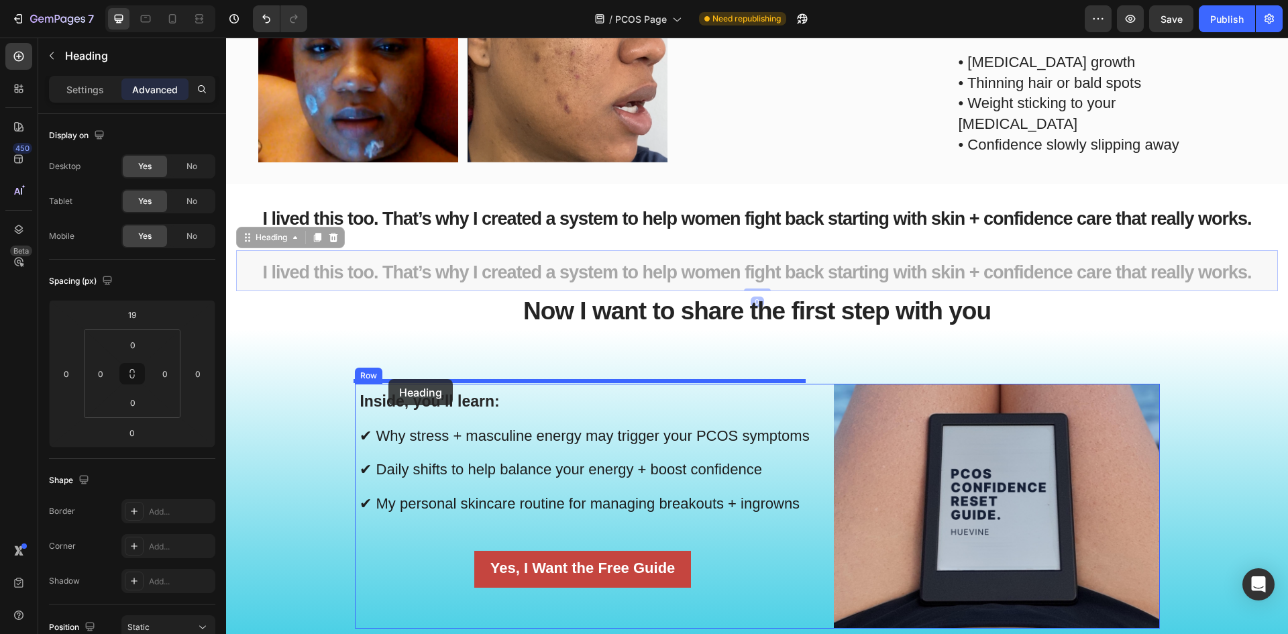
drag, startPoint x: 240, startPoint y: 235, endPoint x: 388, endPoint y: 379, distance: 206.4
type input "41"
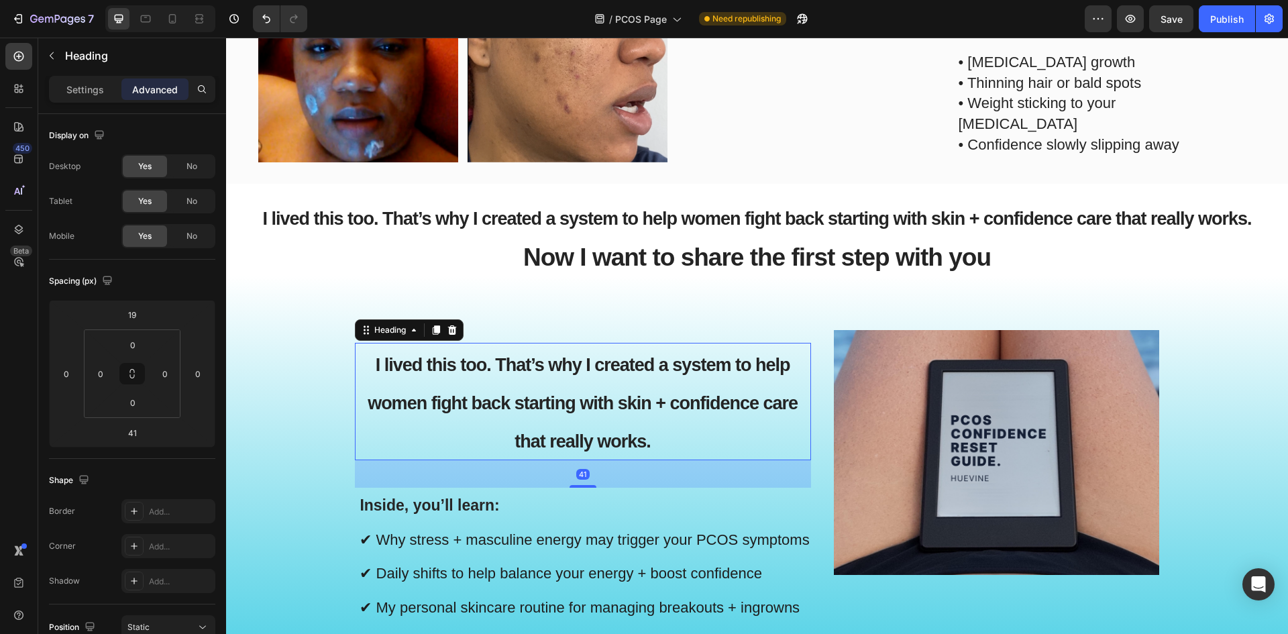
click at [433, 379] on h2 "I lived this too. That’s why I created a system to help women fight back starti…" at bounding box center [583, 401] width 456 height 117
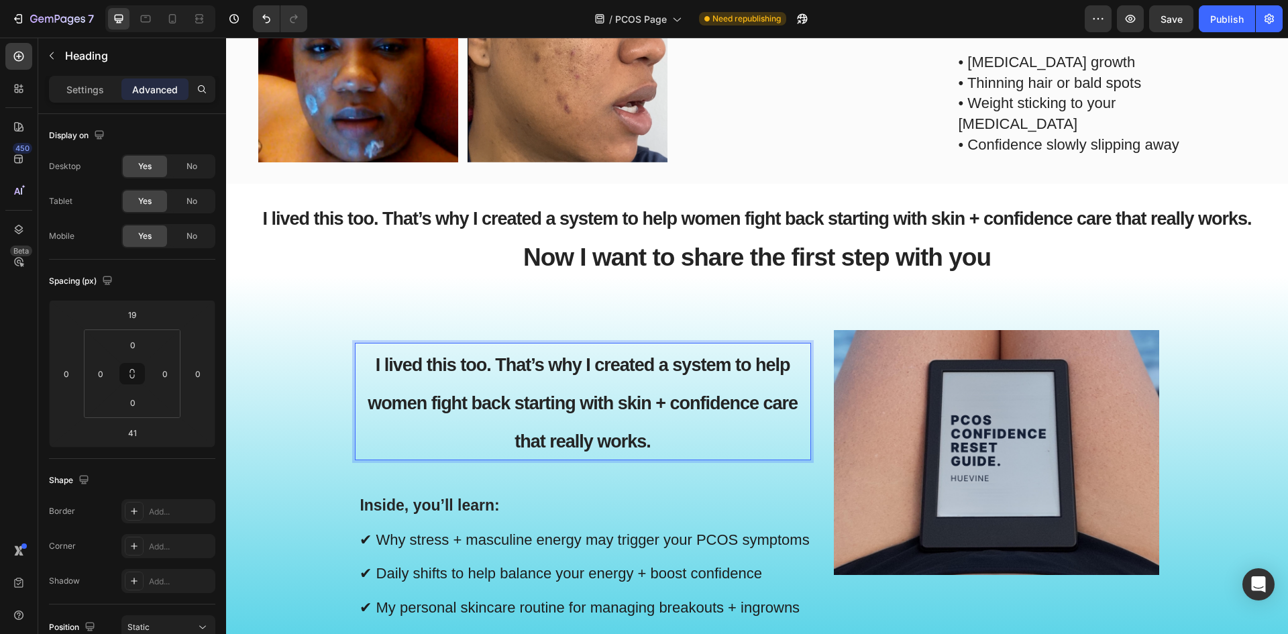
click at [433, 379] on p "I lived this too. That’s why I created a system to help women fight back starti…" at bounding box center [582, 401] width 453 height 115
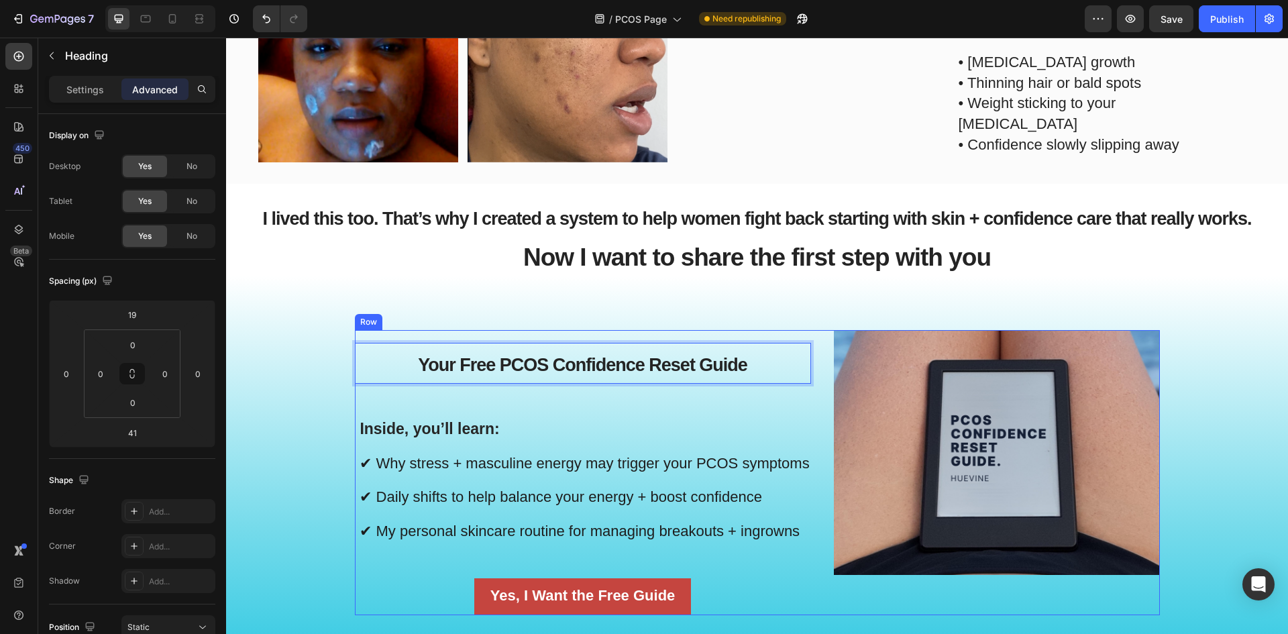
click at [443, 405] on div "Your Free PCOS Confidence Reset Guide Heading 41 Inside, you’ll learn: ✔ Why st…" at bounding box center [583, 472] width 456 height 284
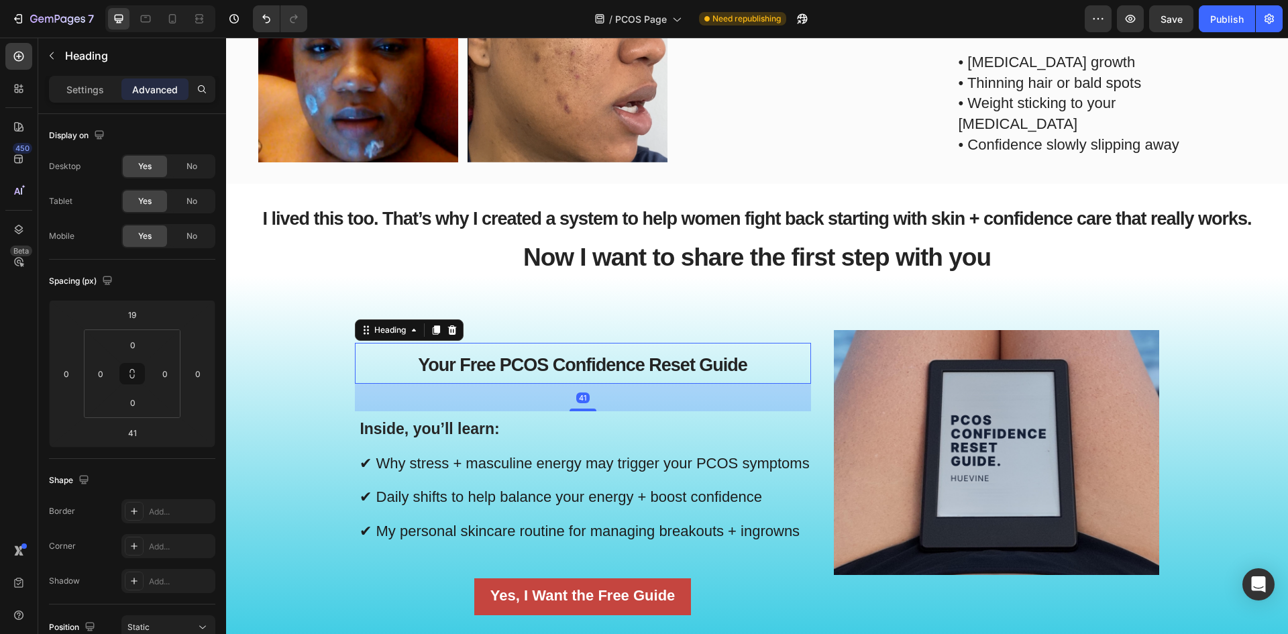
click at [521, 369] on span "Your Free PCOS Confidence Reset Guide" at bounding box center [582, 365] width 329 height 20
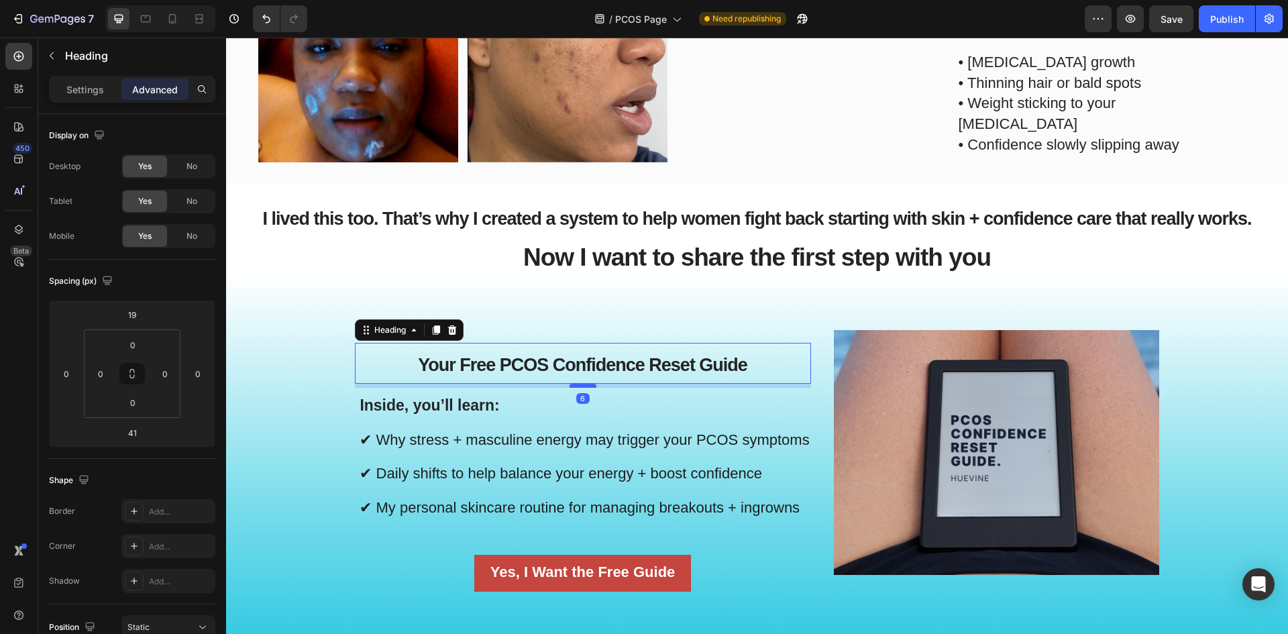
drag, startPoint x: 584, startPoint y: 406, endPoint x: 590, endPoint y: 382, distance: 24.2
click at [590, 384] on div at bounding box center [583, 386] width 27 height 4
type input "6"
click at [432, 329] on icon at bounding box center [435, 329] width 7 height 9
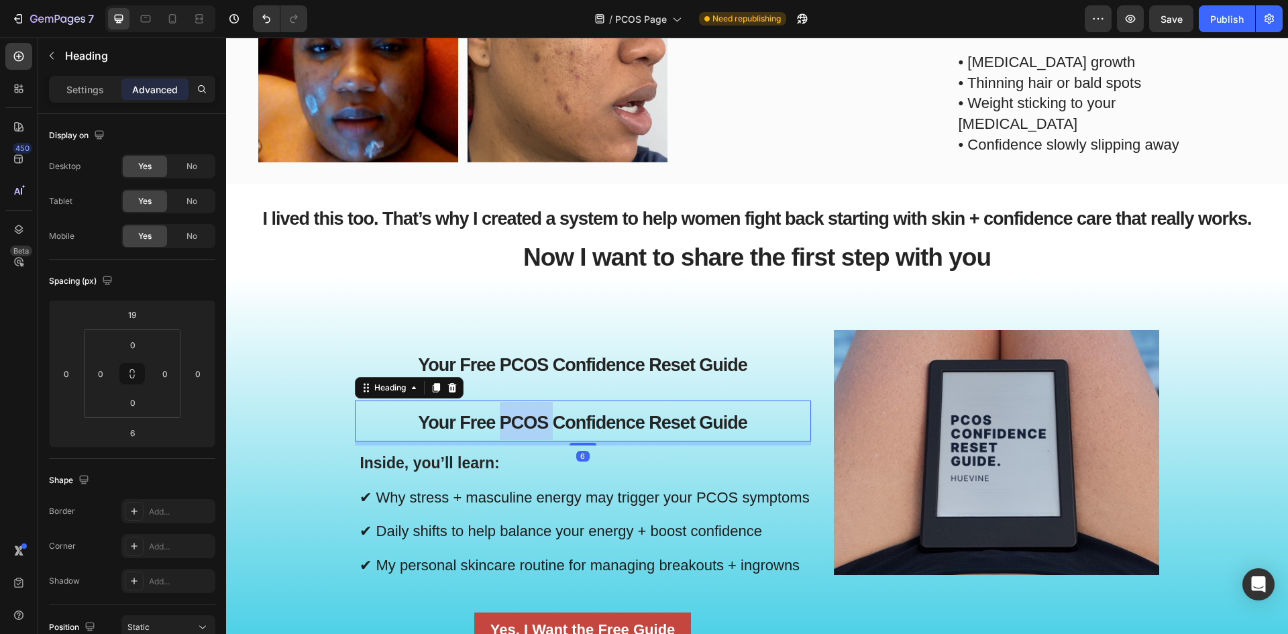
click at [506, 419] on span "Your Free PCOS Confidence Reset Guide" at bounding box center [582, 423] width 329 height 20
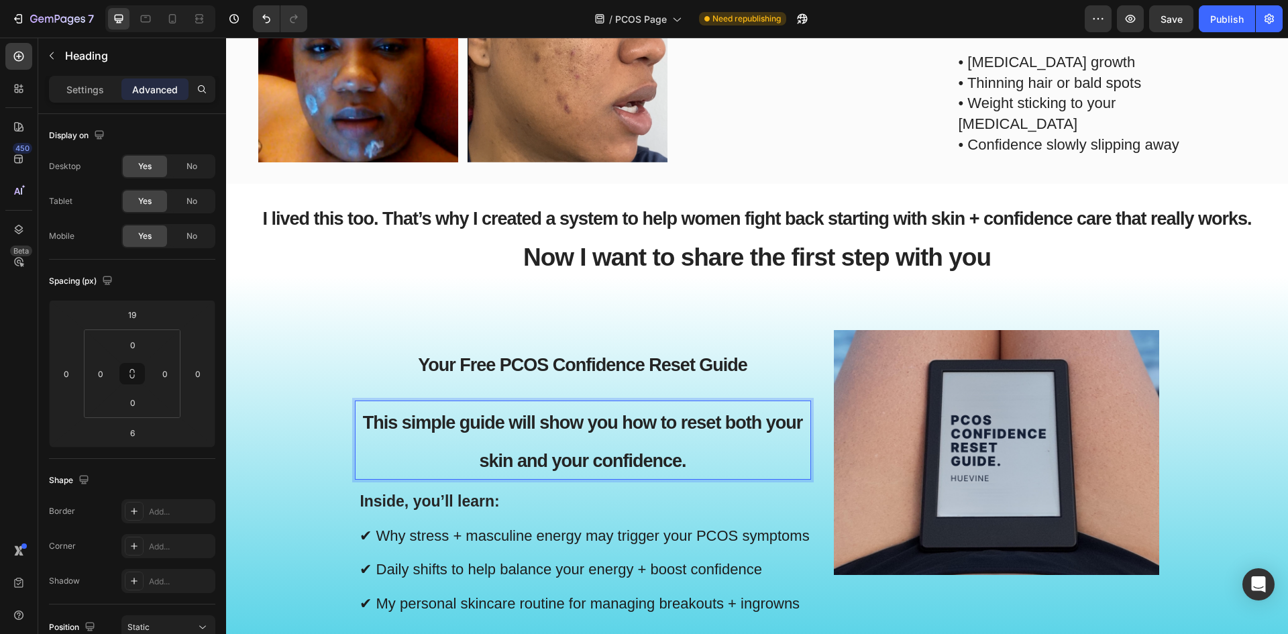
click at [666, 440] on p "This simple guide will show you how to reset both your skin and your confidence." at bounding box center [582, 440] width 453 height 76
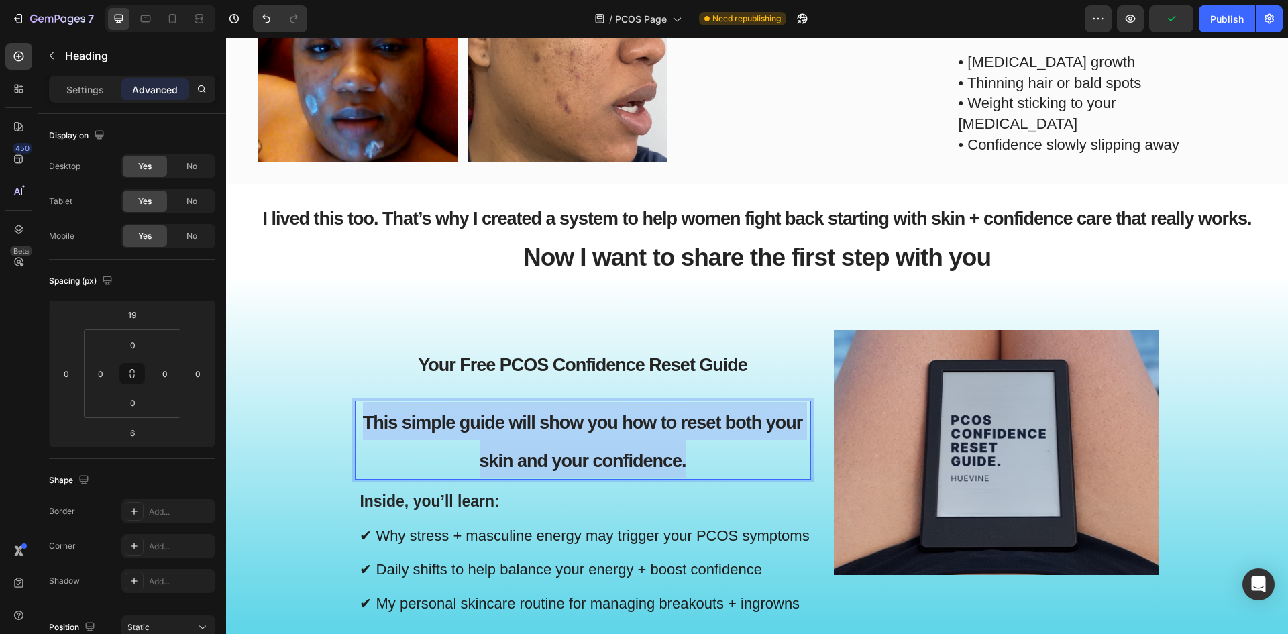
drag, startPoint x: 694, startPoint y: 453, endPoint x: 352, endPoint y: 411, distance: 344.1
click at [356, 411] on p "This simple guide will show you how to reset both your skin and your confidence." at bounding box center [582, 440] width 453 height 76
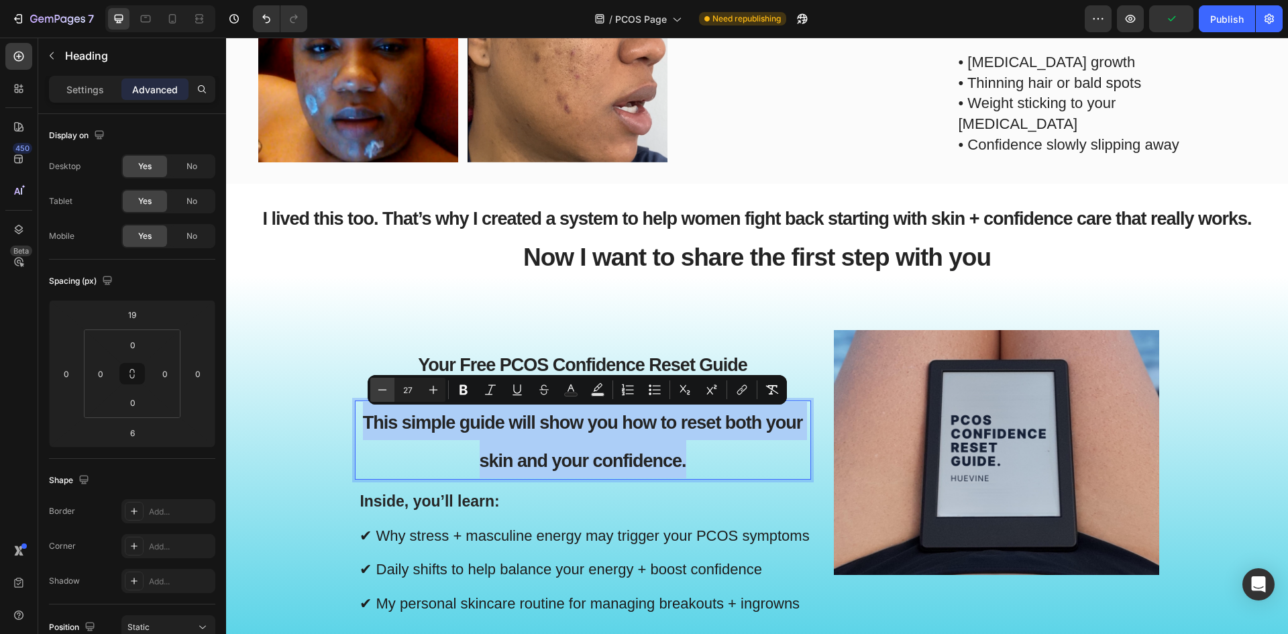
click at [382, 391] on icon "Editor contextual toolbar" at bounding box center [382, 389] width 13 height 13
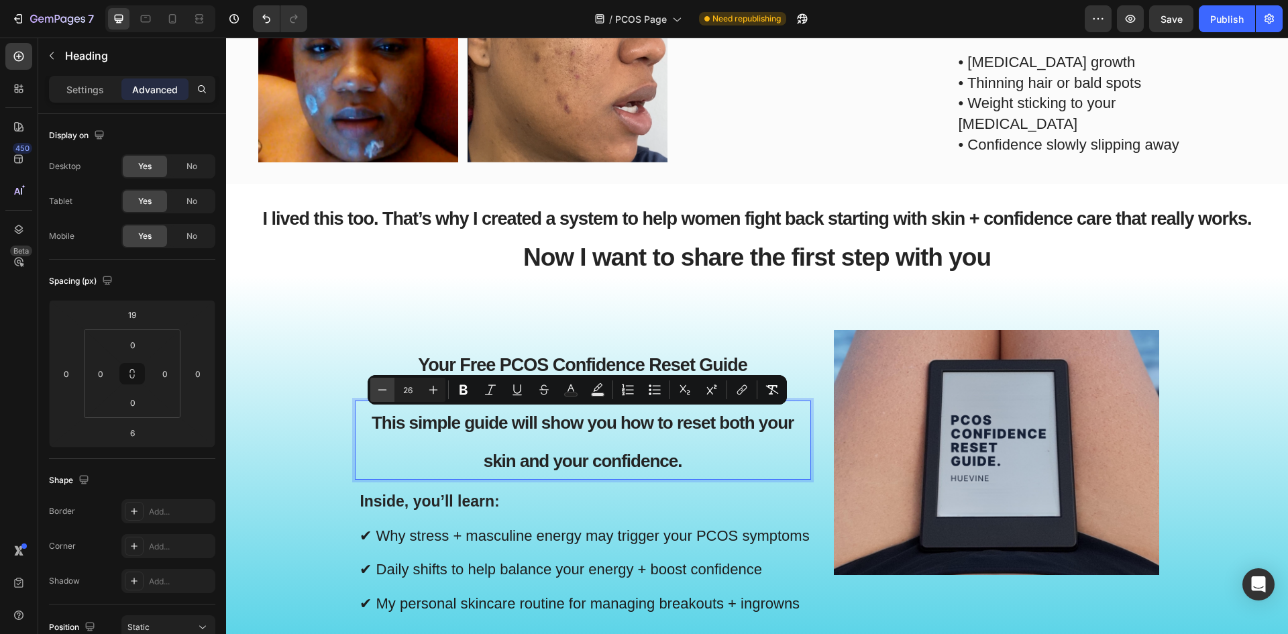
click at [382, 391] on icon "Editor contextual toolbar" at bounding box center [382, 389] width 13 height 13
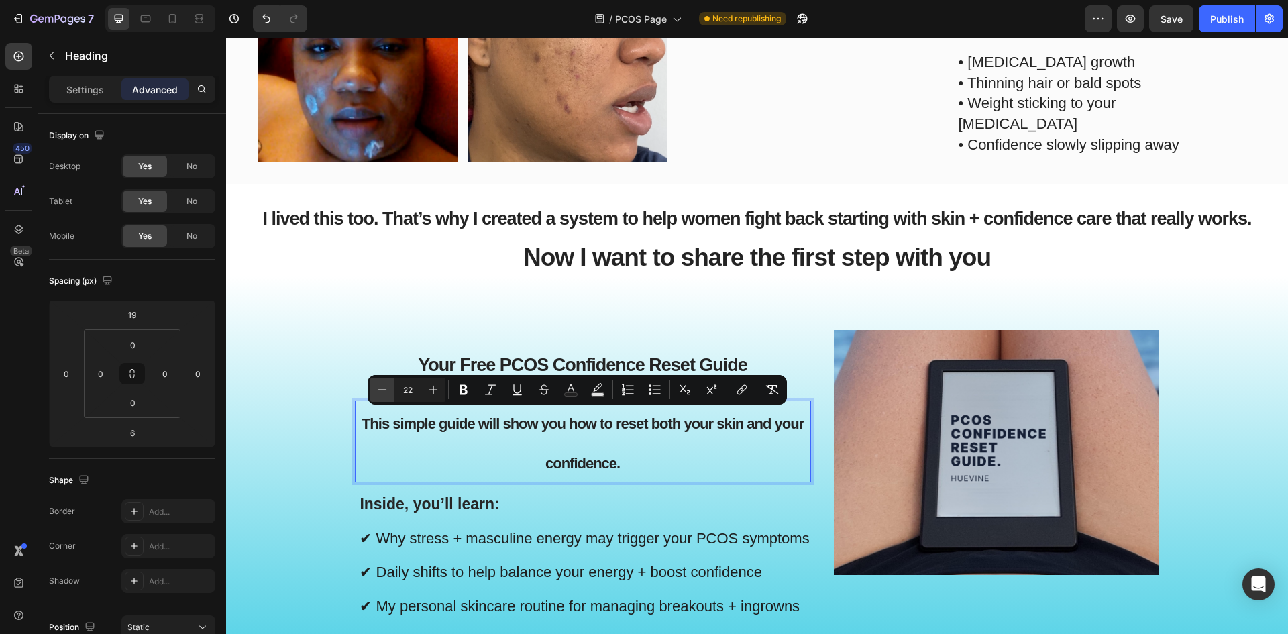
click at [381, 391] on icon "Editor contextual toolbar" at bounding box center [382, 389] width 13 height 13
click at [435, 388] on icon "Editor contextual toolbar" at bounding box center [433, 389] width 13 height 13
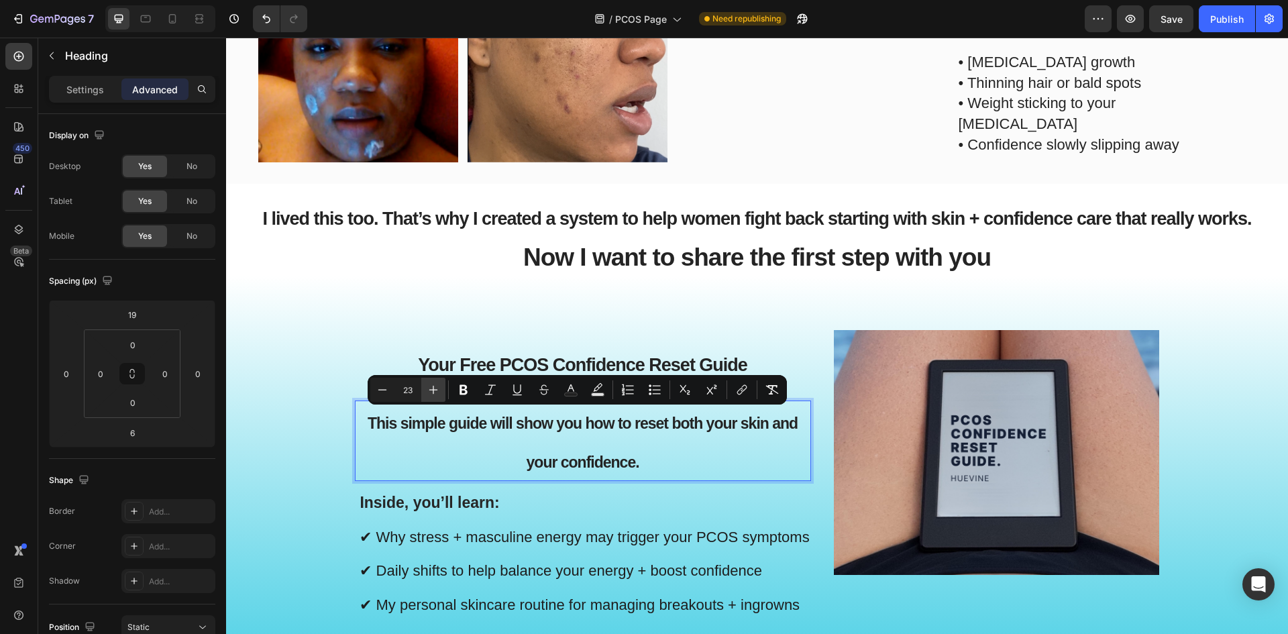
click at [435, 388] on icon "Editor contextual toolbar" at bounding box center [433, 389] width 13 height 13
type input "25"
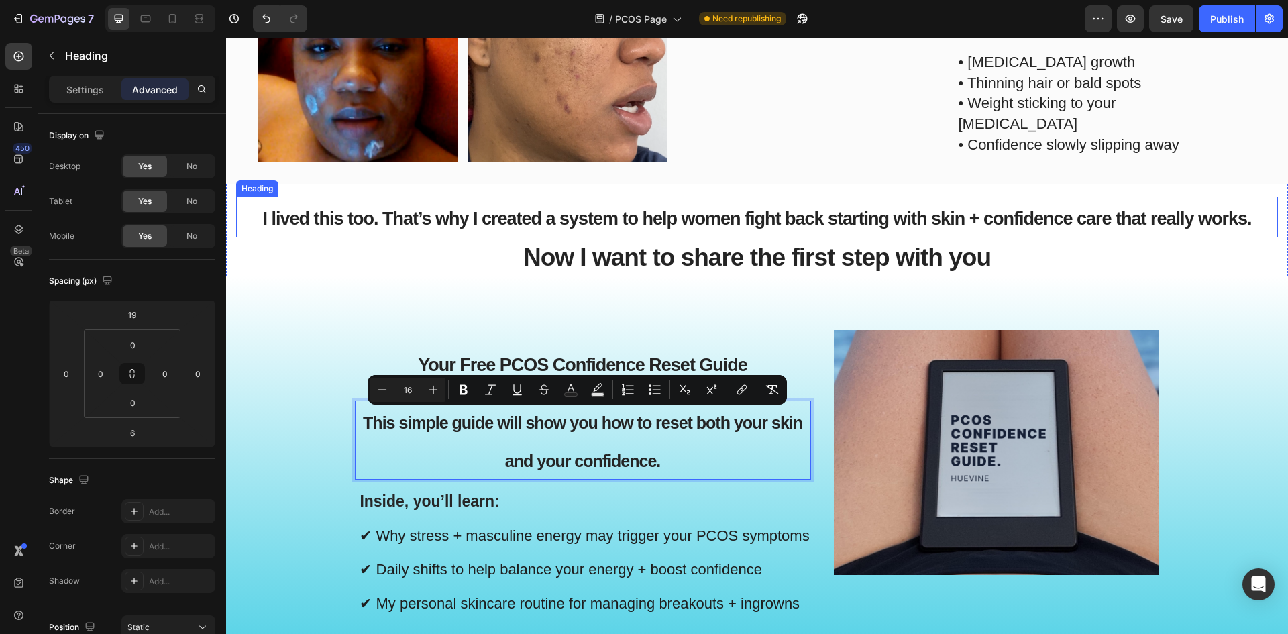
click at [429, 226] on span "I lived this too. That’s why I created a system to help women fight back starti…" at bounding box center [756, 219] width 989 height 20
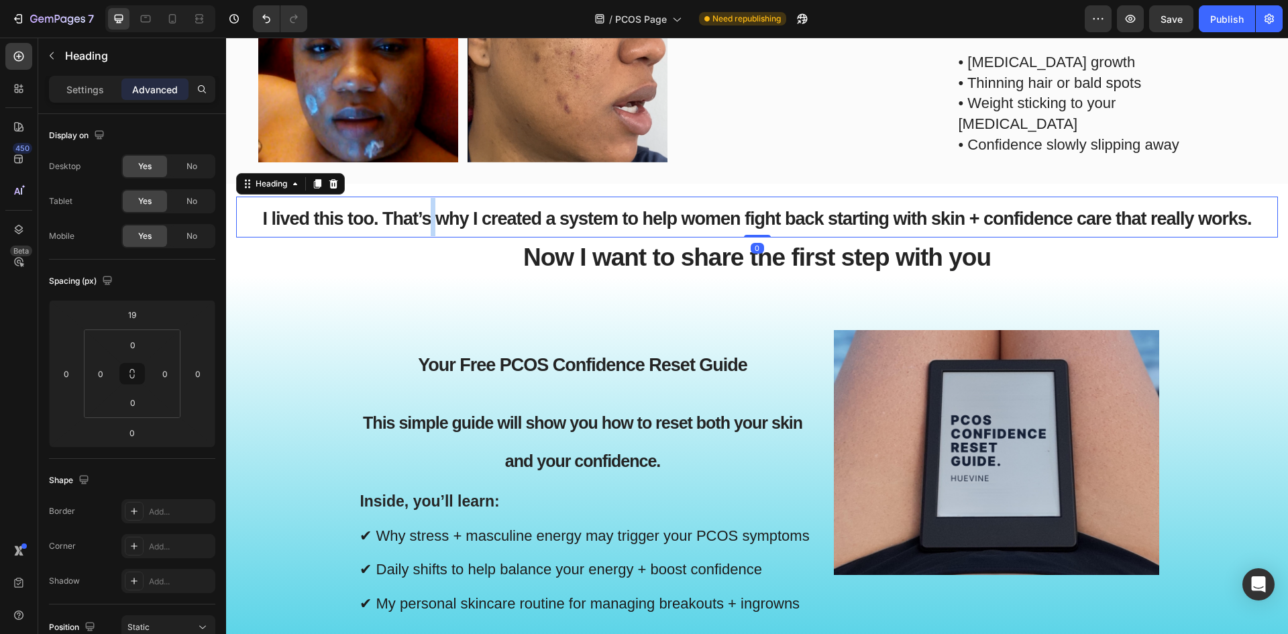
click at [426, 226] on span "I lived this too. That’s why I created a system to help women fight back starti…" at bounding box center [756, 219] width 989 height 20
drag, startPoint x: 405, startPoint y: 217, endPoint x: 443, endPoint y: 216, distance: 37.6
click at [443, 216] on span "I lived this too. That’s why I created a system to help women fight back starti…" at bounding box center [756, 219] width 989 height 20
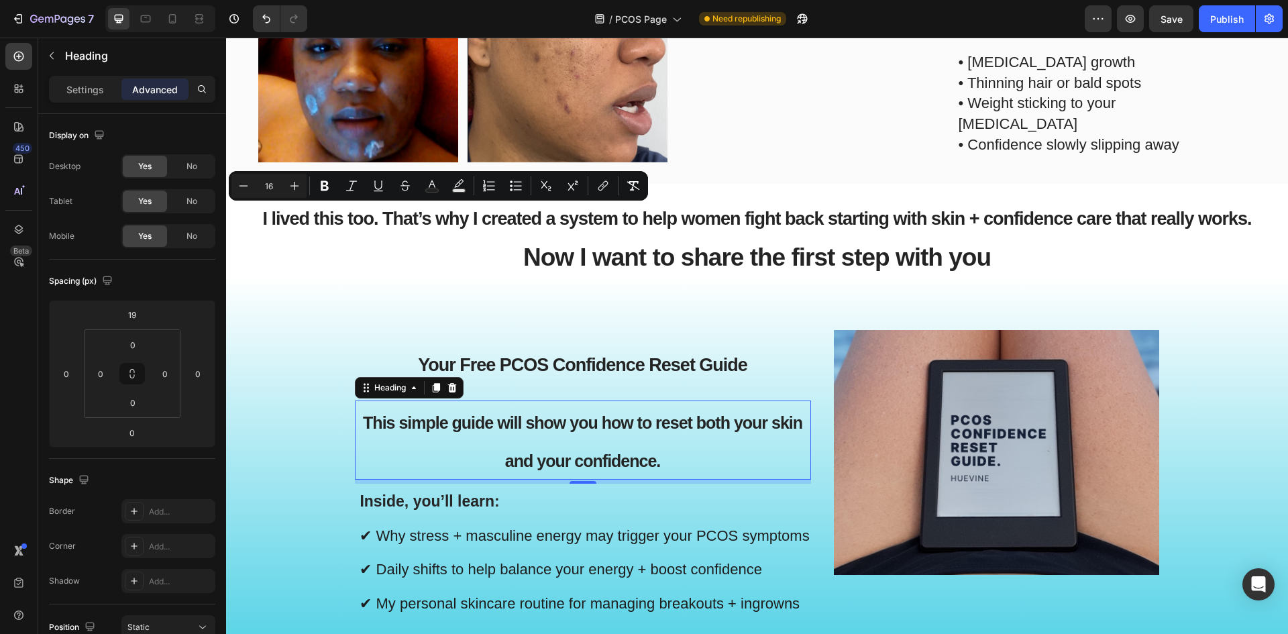
click at [497, 434] on p "⁠⁠⁠⁠⁠⁠⁠ This simple guide will show you how to reset both your skin and your co…" at bounding box center [582, 440] width 453 height 76
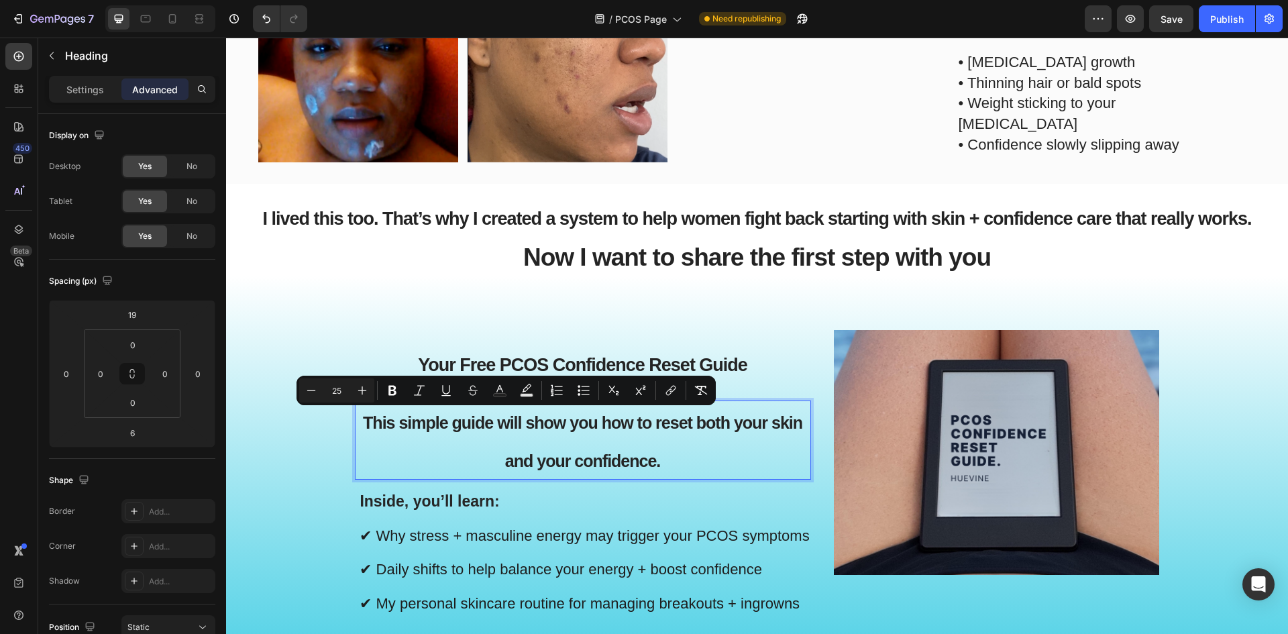
click at [655, 449] on p "This simple guide will show you how to reset both your skin and your confidence." at bounding box center [582, 440] width 453 height 76
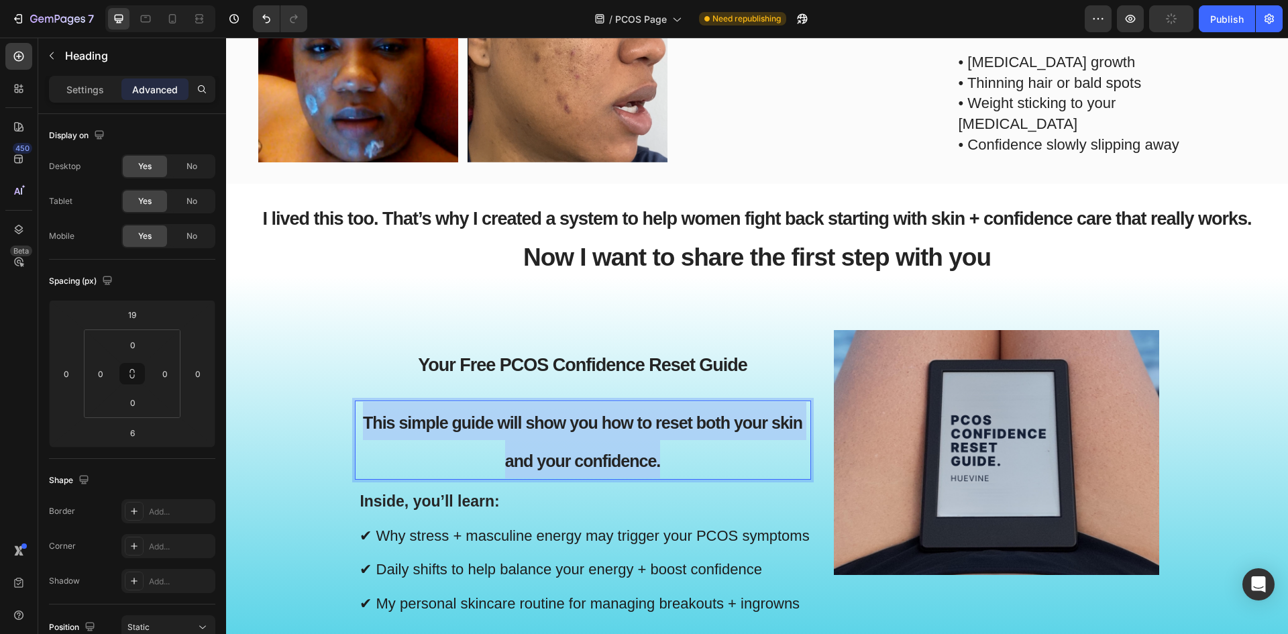
drag, startPoint x: 663, startPoint y: 460, endPoint x: 352, endPoint y: 400, distance: 317.5
click at [356, 402] on p "This simple guide will show you how to reset both your skin and your confidence." at bounding box center [582, 440] width 453 height 76
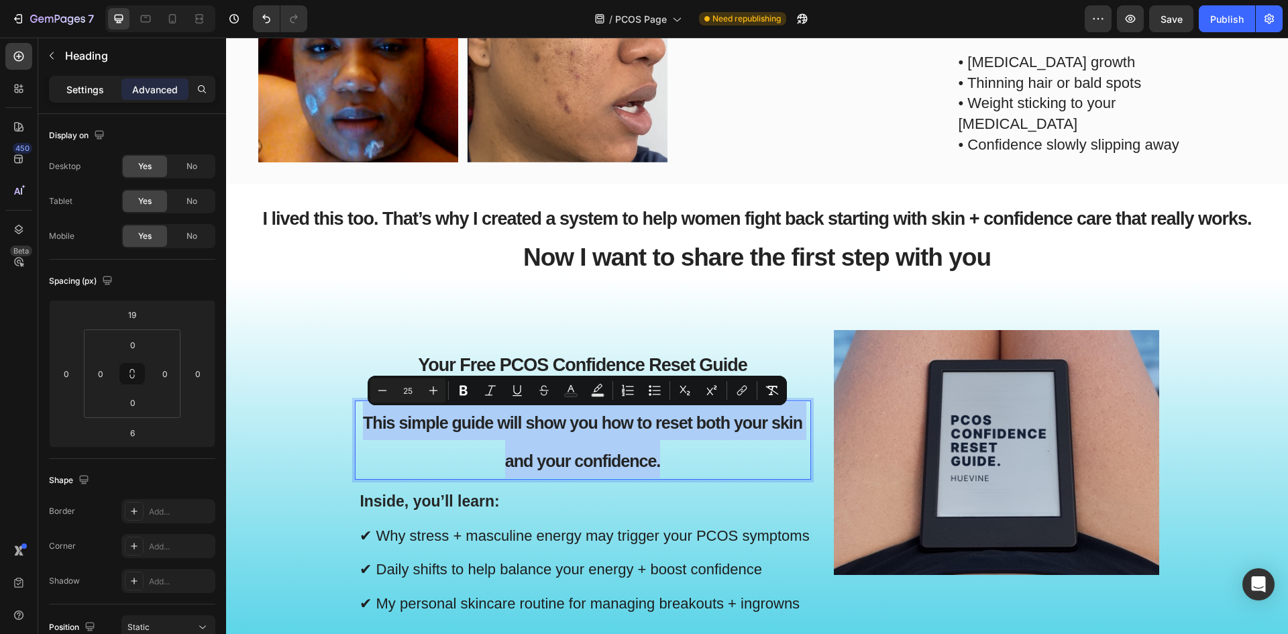
click at [72, 83] on p "Settings" at bounding box center [85, 90] width 38 height 14
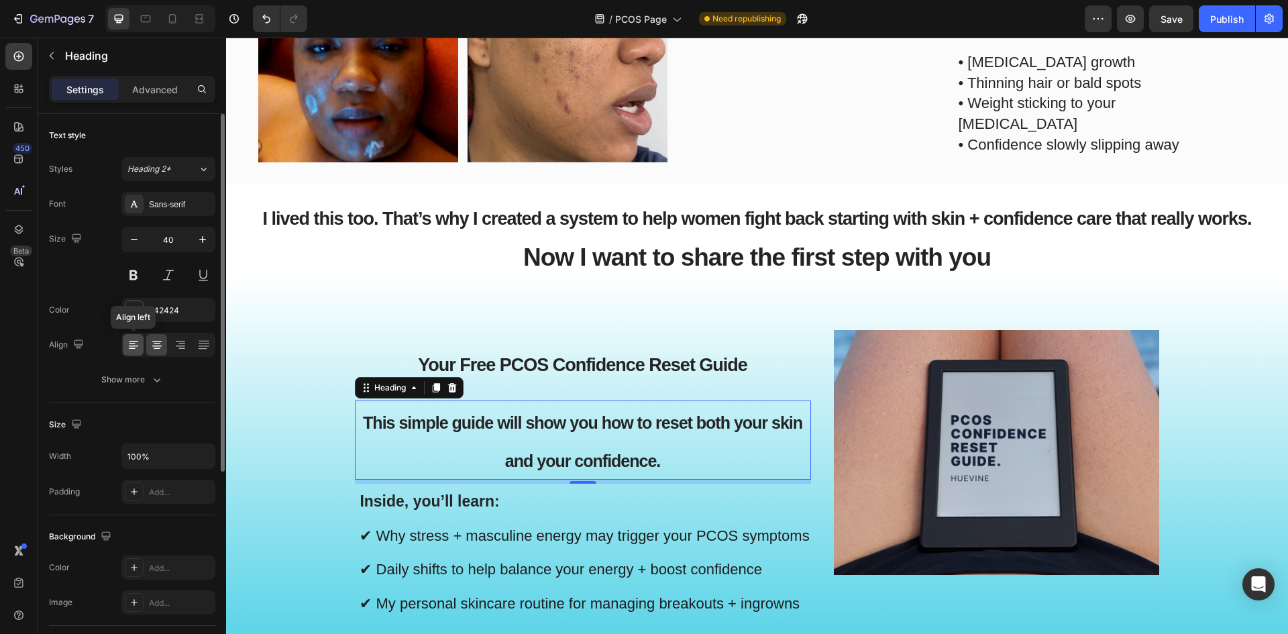
click at [142, 344] on div at bounding box center [133, 344] width 21 height 21
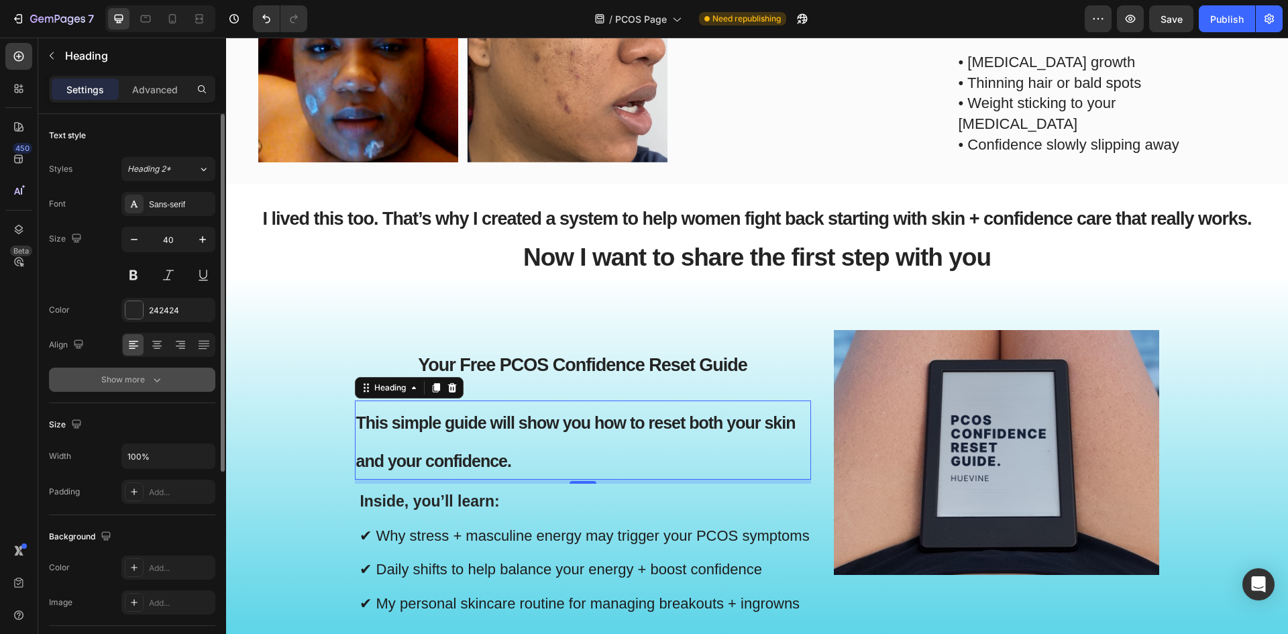
click at [163, 379] on button "Show more" at bounding box center [132, 380] width 166 height 24
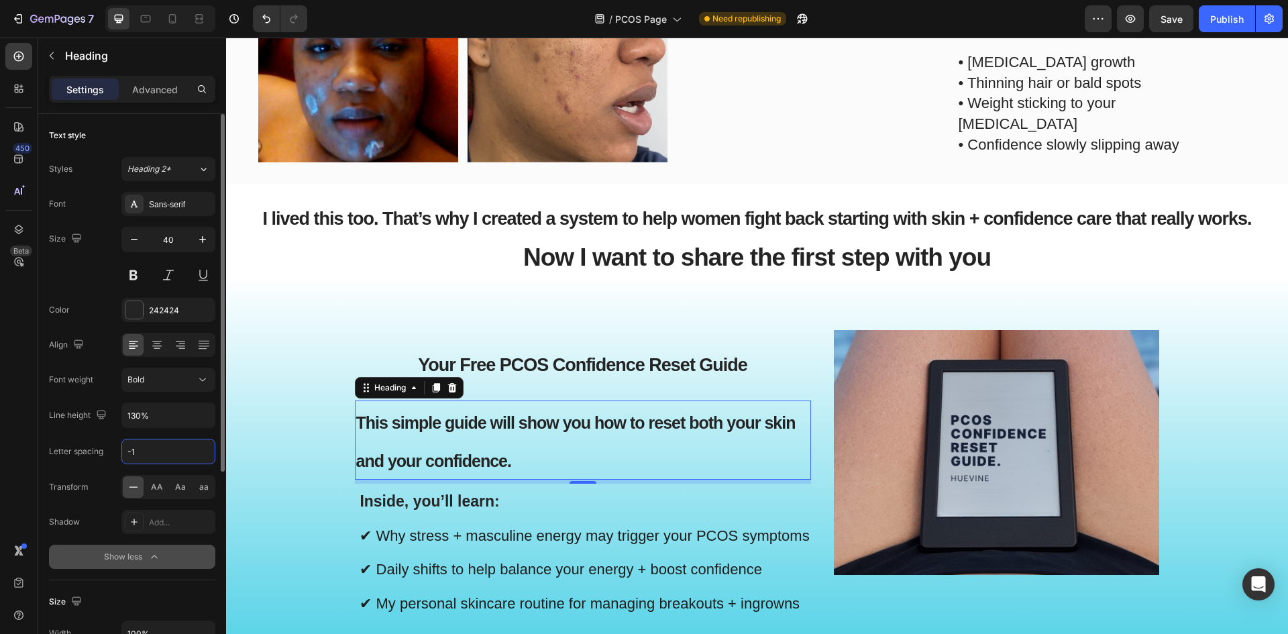
click at [164, 449] on input "-1" at bounding box center [168, 451] width 93 height 24
click at [166, 406] on input "130%" at bounding box center [168, 415] width 93 height 24
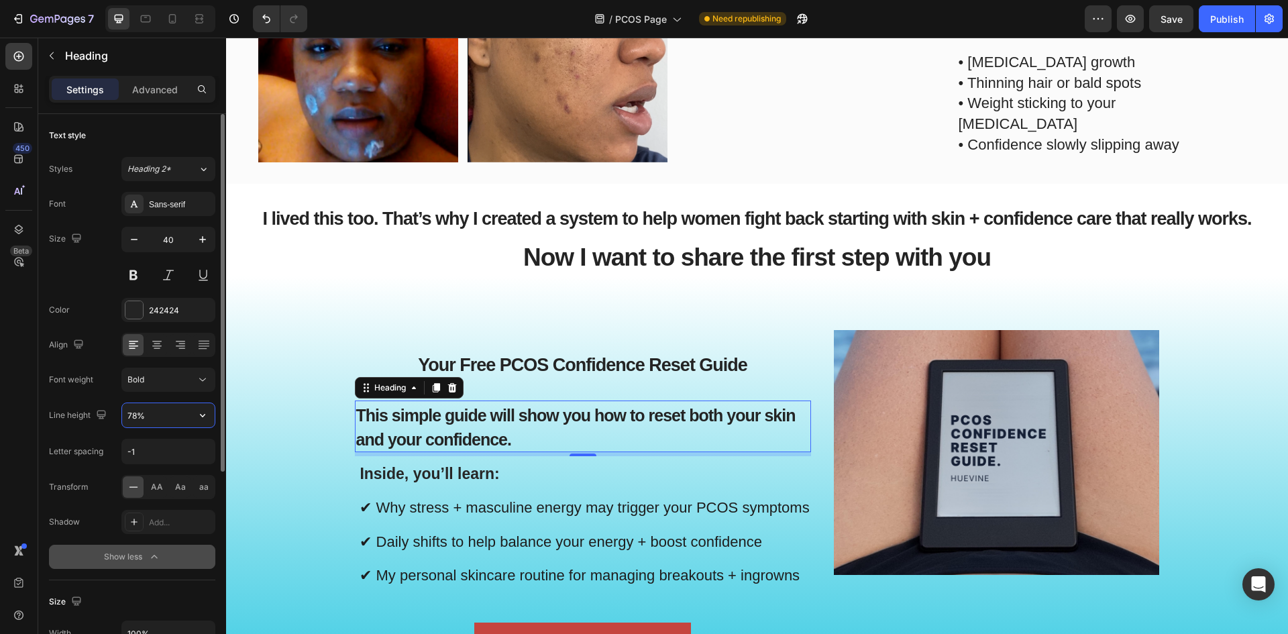
type input "77%"
click at [503, 483] on p "Inside, you’ll learn: ✔ Why stress + masculine energy may trigger your PCOS sym…" at bounding box center [584, 525] width 449 height 137
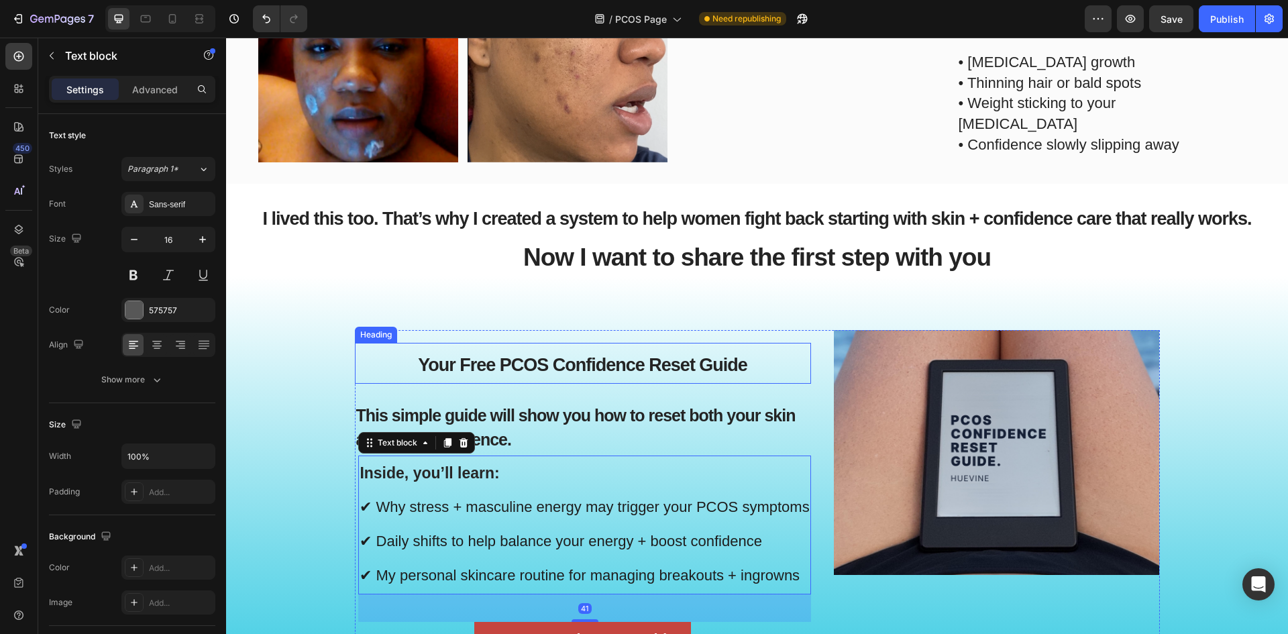
click at [590, 362] on span "Your Free PCOS Confidence Reset Guide" at bounding box center [582, 365] width 329 height 20
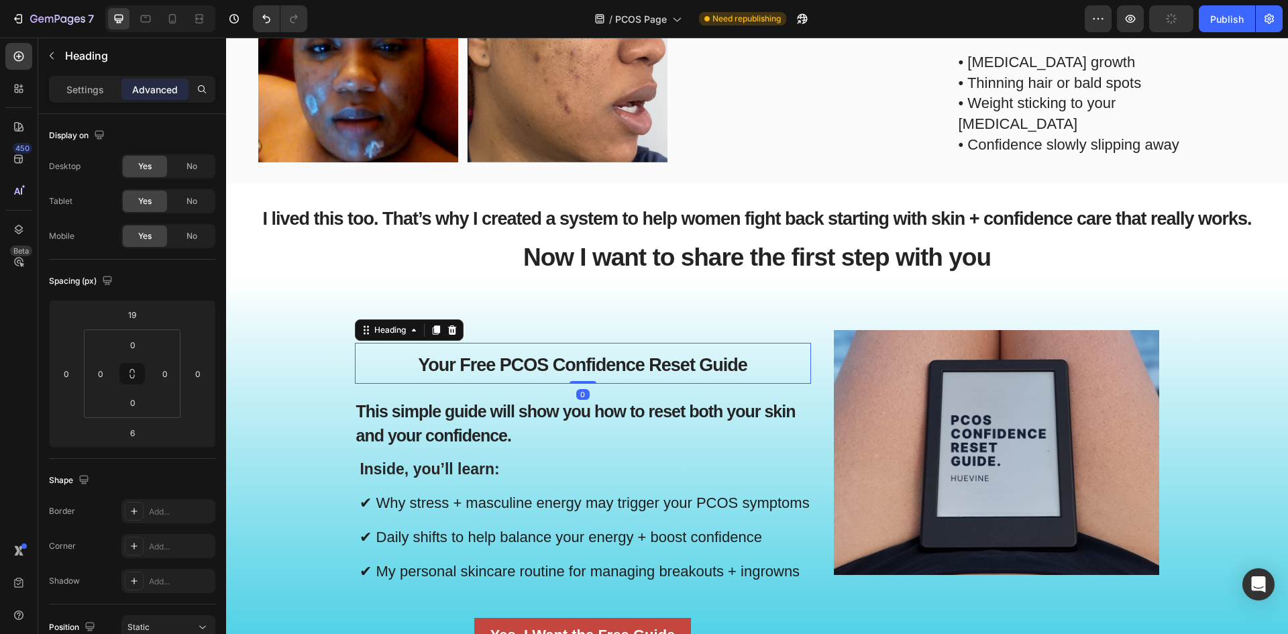
drag, startPoint x: 583, startPoint y: 384, endPoint x: 585, endPoint y: 364, distance: 20.2
click at [585, 364] on div "⁠⁠⁠⁠⁠⁠⁠ Your Free PCOS Confidence Reset Guide Heading 0" at bounding box center [583, 363] width 456 height 41
type input "0"
click at [371, 421] on p "⁠⁠⁠⁠⁠⁠⁠ This simple guide will show you how to reset both your skin and your co…" at bounding box center [582, 422] width 453 height 48
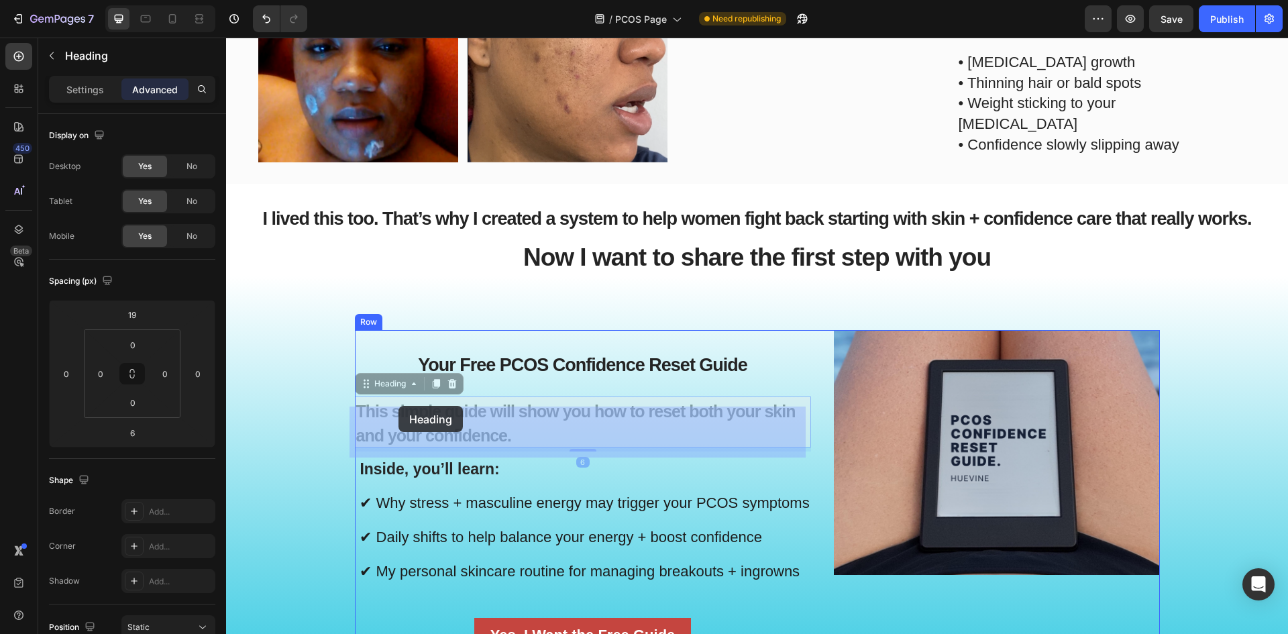
drag, startPoint x: 356, startPoint y: 382, endPoint x: 398, endPoint y: 406, distance: 48.3
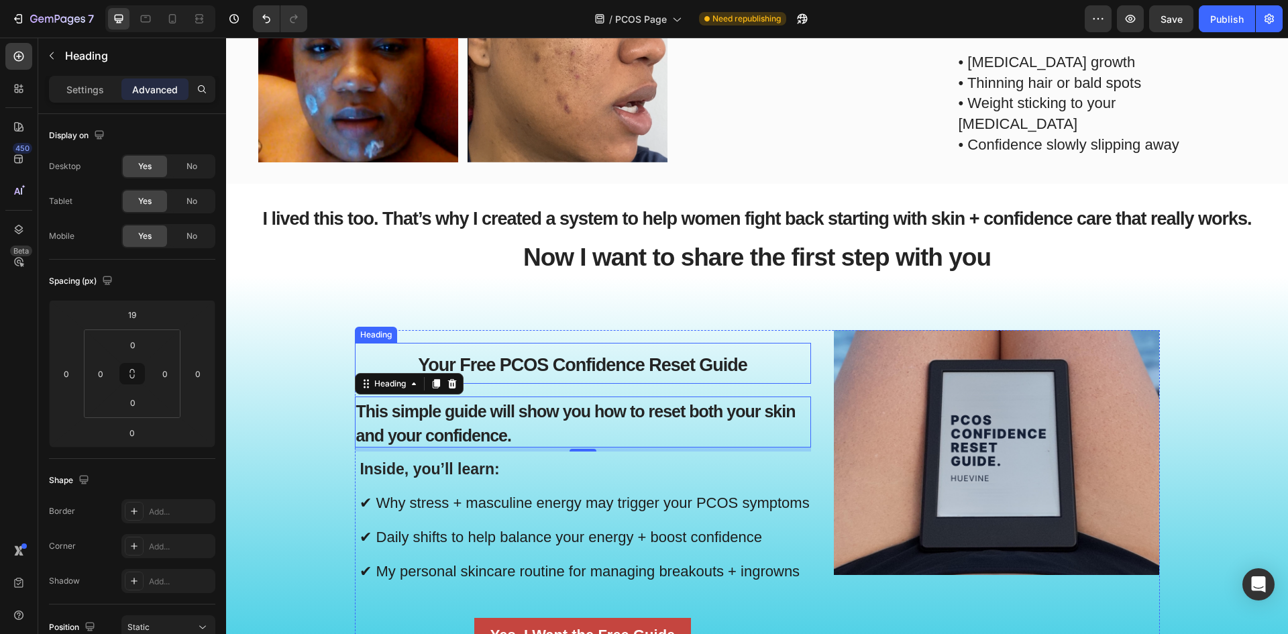
click at [492, 368] on span "Your Free PCOS Confidence Reset Guide" at bounding box center [582, 365] width 329 height 20
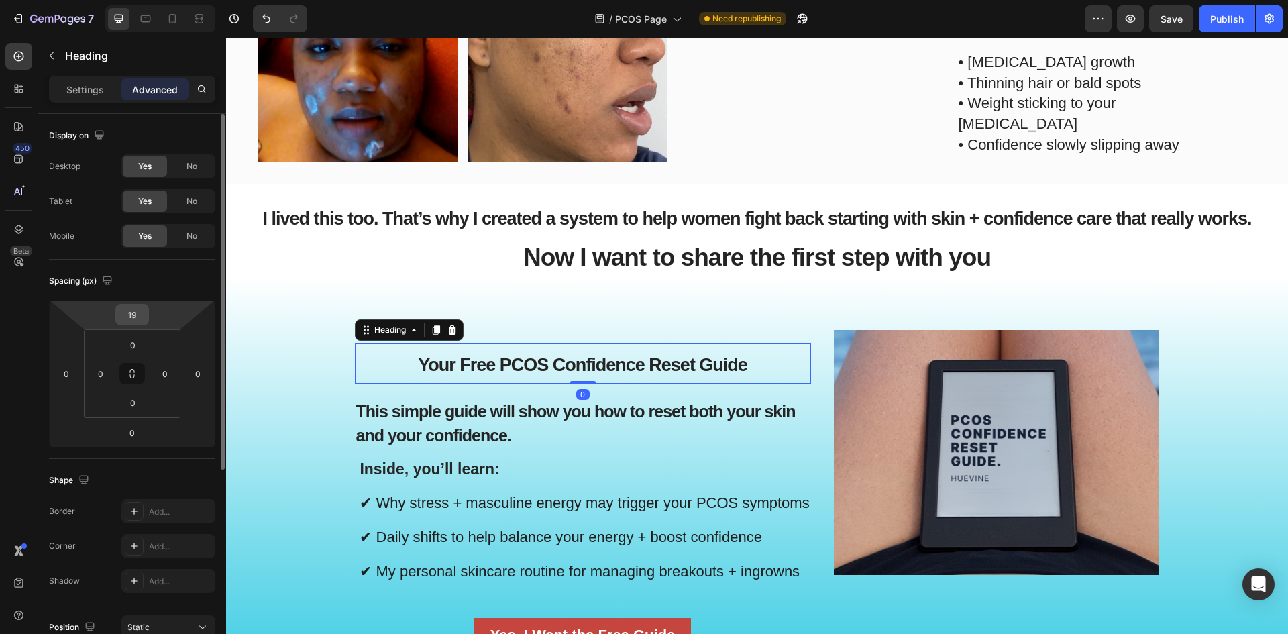
click at [136, 317] on input "19" at bounding box center [132, 315] width 27 height 20
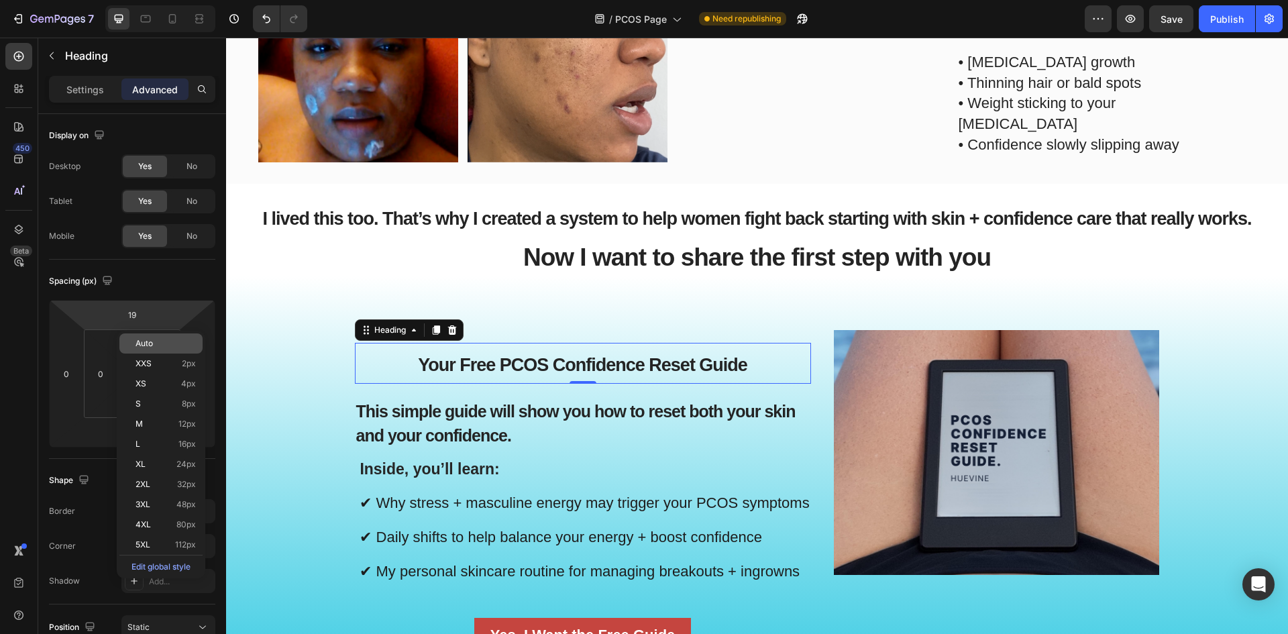
click at [142, 342] on span "Auto" at bounding box center [144, 343] width 17 height 9
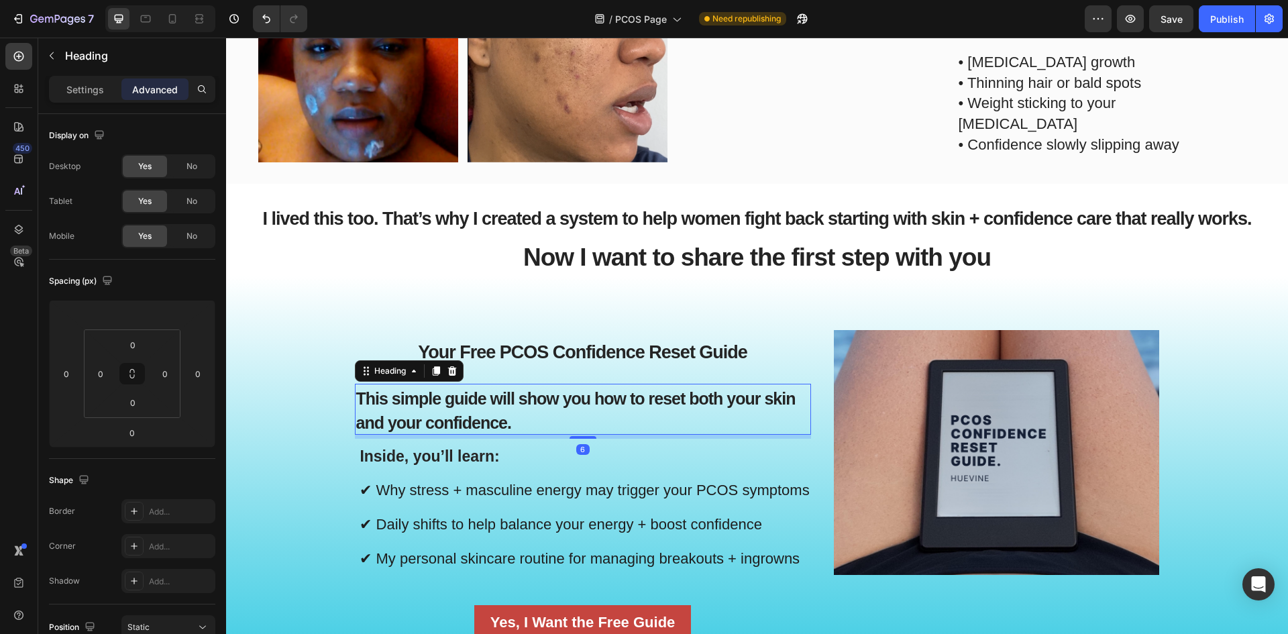
click at [381, 394] on span "This simple guide will show you how to reset both your skin and your confidence." at bounding box center [575, 410] width 439 height 43
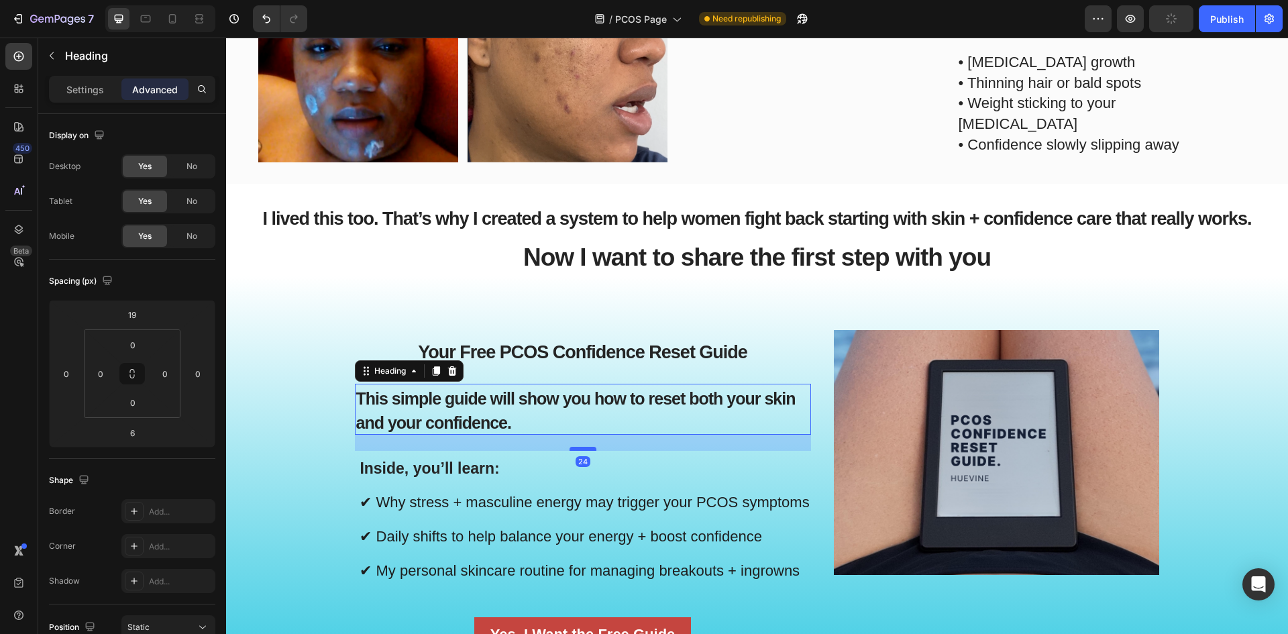
drag, startPoint x: 576, startPoint y: 435, endPoint x: 576, endPoint y: 447, distance: 12.1
click at [576, 447] on div at bounding box center [583, 449] width 27 height 4
type input "24"
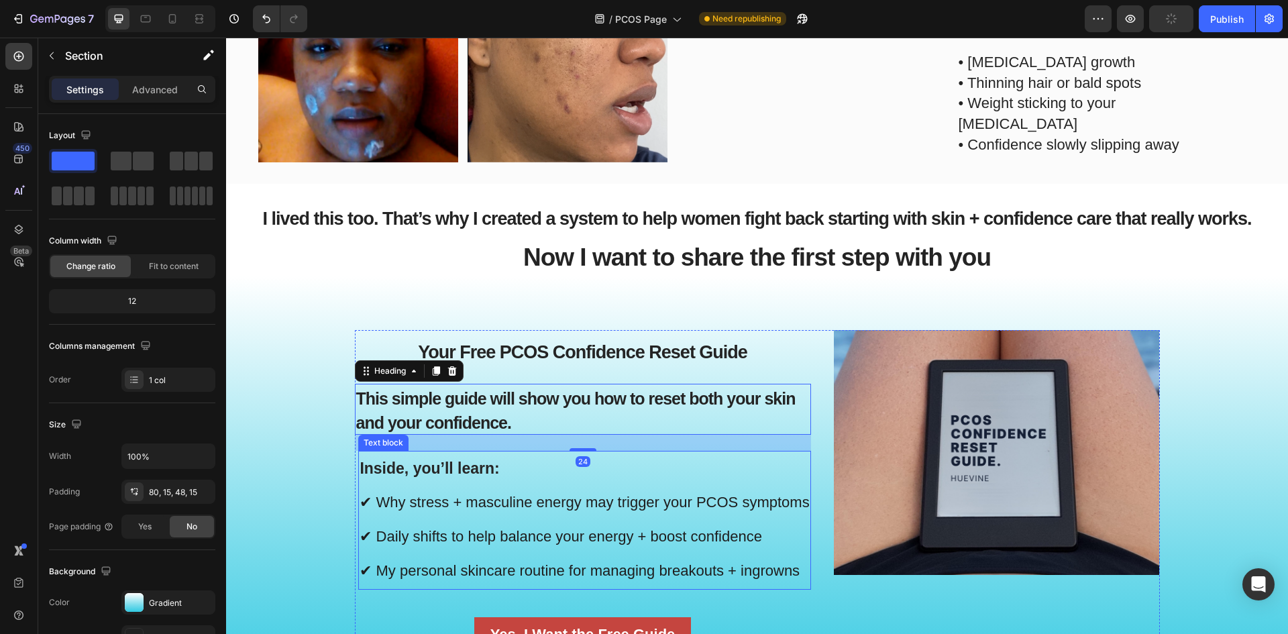
click at [277, 478] on div "⁠⁠⁠⁠⁠⁠⁠ Your Free PCOS Confidence Reset Guide Heading ⁠⁠⁠⁠⁠⁠⁠ This simple guide…" at bounding box center [757, 502] width 1042 height 345
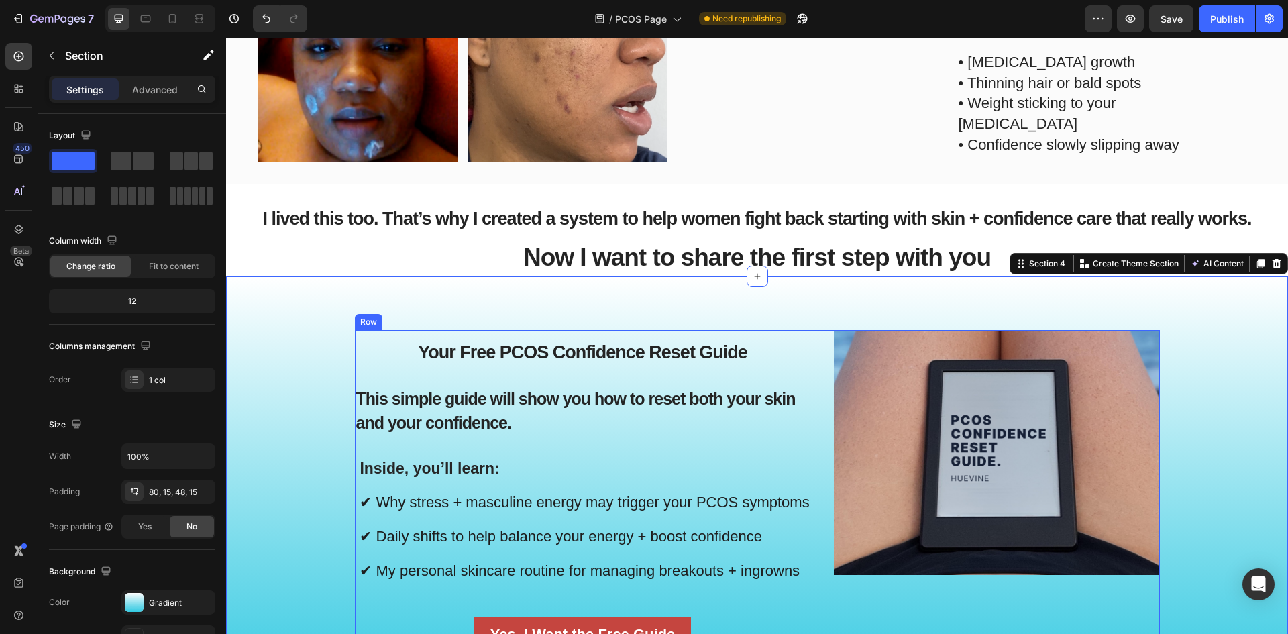
click at [458, 440] on div "⁠⁠⁠⁠⁠⁠⁠ Your Free PCOS Confidence Reset Guide Heading ⁠⁠⁠⁠⁠⁠⁠ This simple guide…" at bounding box center [583, 492] width 456 height 324
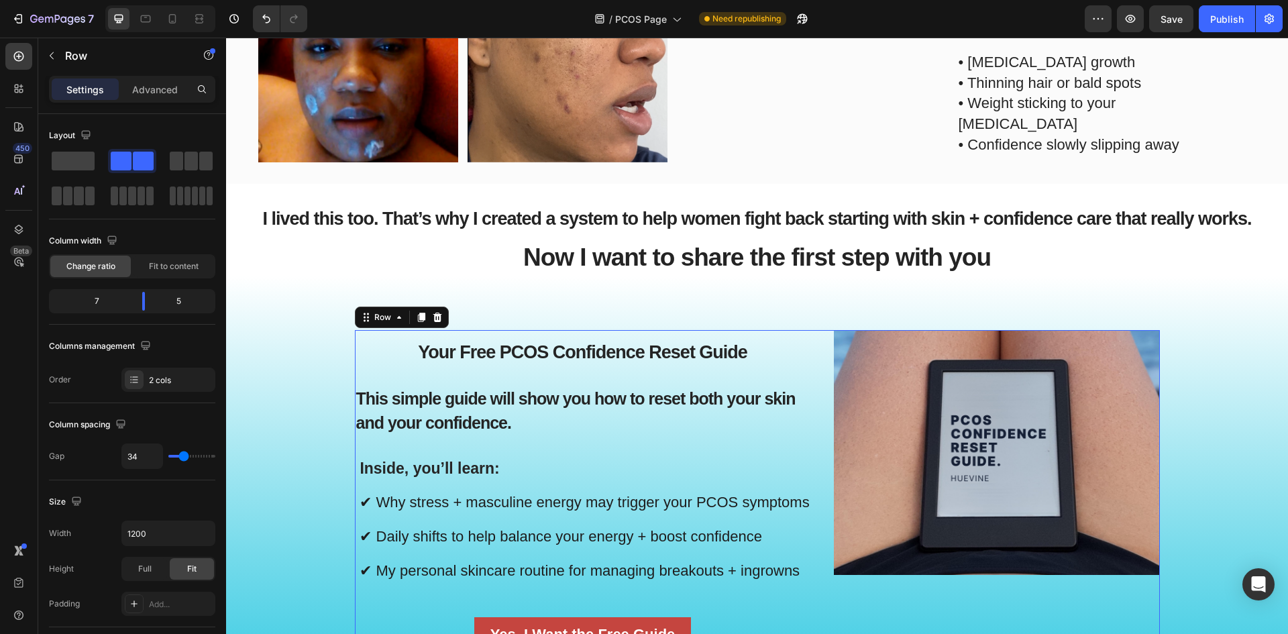
click at [496, 433] on div "⁠⁠⁠⁠⁠⁠⁠ Your Free PCOS Confidence Reset Guide Heading ⁠⁠⁠⁠⁠⁠⁠ This simple guide…" at bounding box center [583, 492] width 456 height 324
click at [506, 426] on span "This simple guide will show you how to reset both your skin and your confidence." at bounding box center [575, 410] width 439 height 43
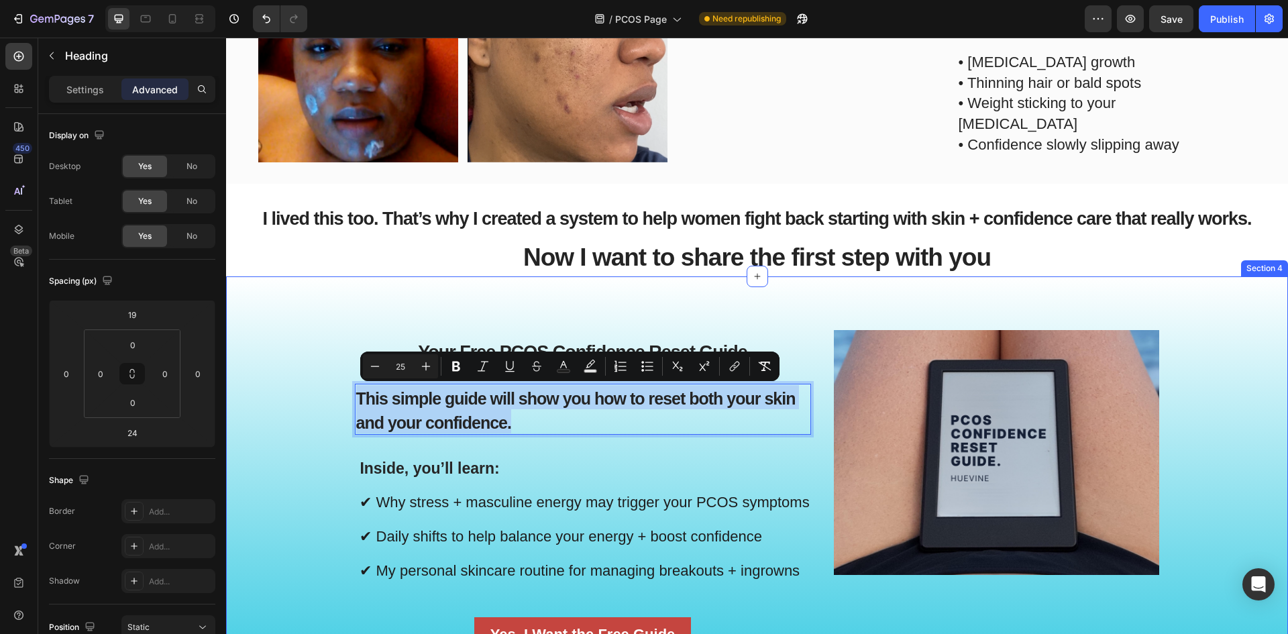
drag, startPoint x: 513, startPoint y: 423, endPoint x: 347, endPoint y: 381, distance: 171.7
click at [347, 381] on div "⁠⁠⁠⁠⁠⁠⁠ Your Free PCOS Confidence Reset Guide Heading This simple guide will sh…" at bounding box center [757, 502] width 1042 height 345
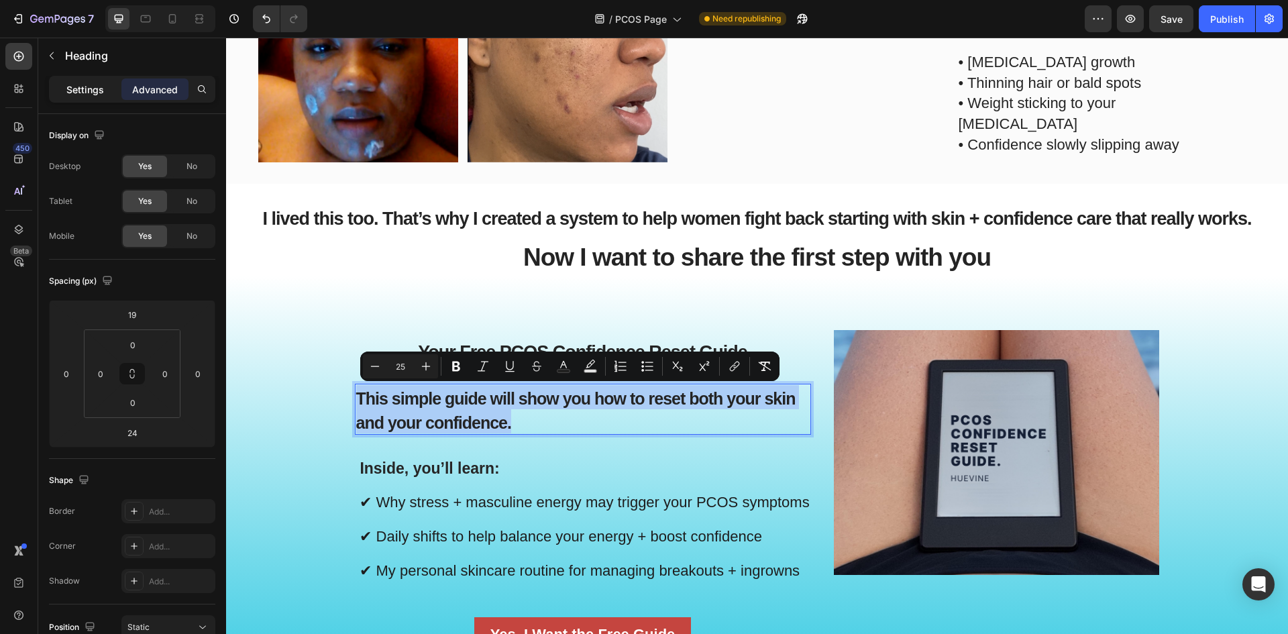
click at [76, 96] on p "Settings" at bounding box center [85, 90] width 38 height 14
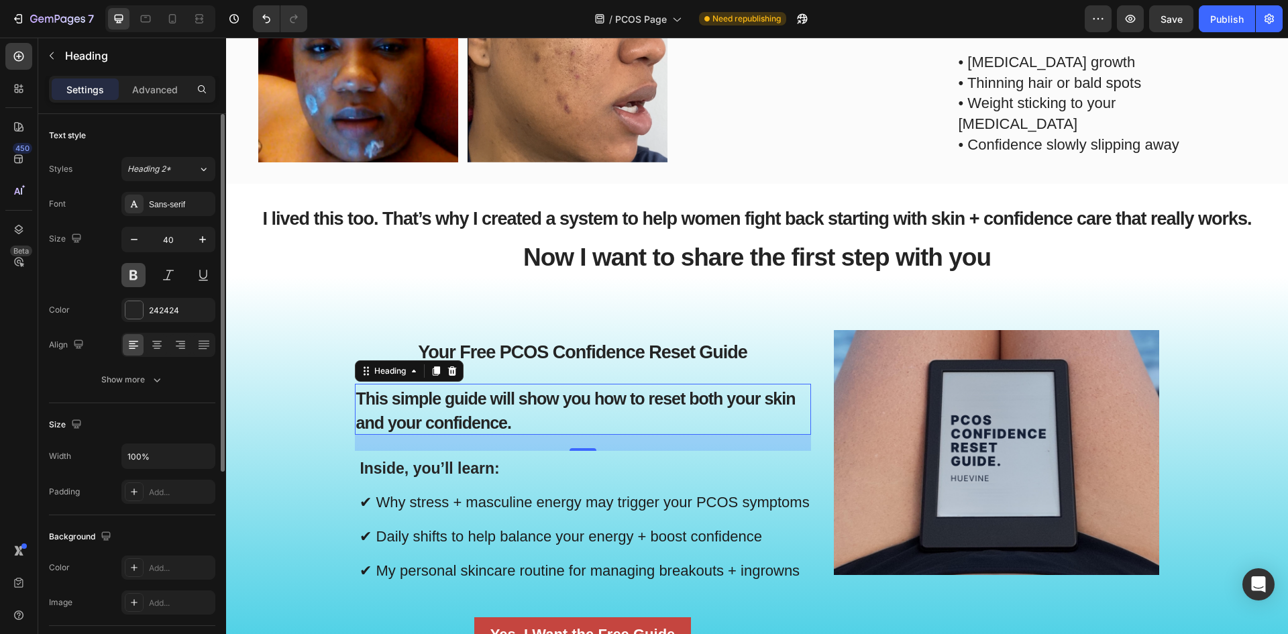
click at [137, 275] on button at bounding box center [133, 275] width 24 height 24
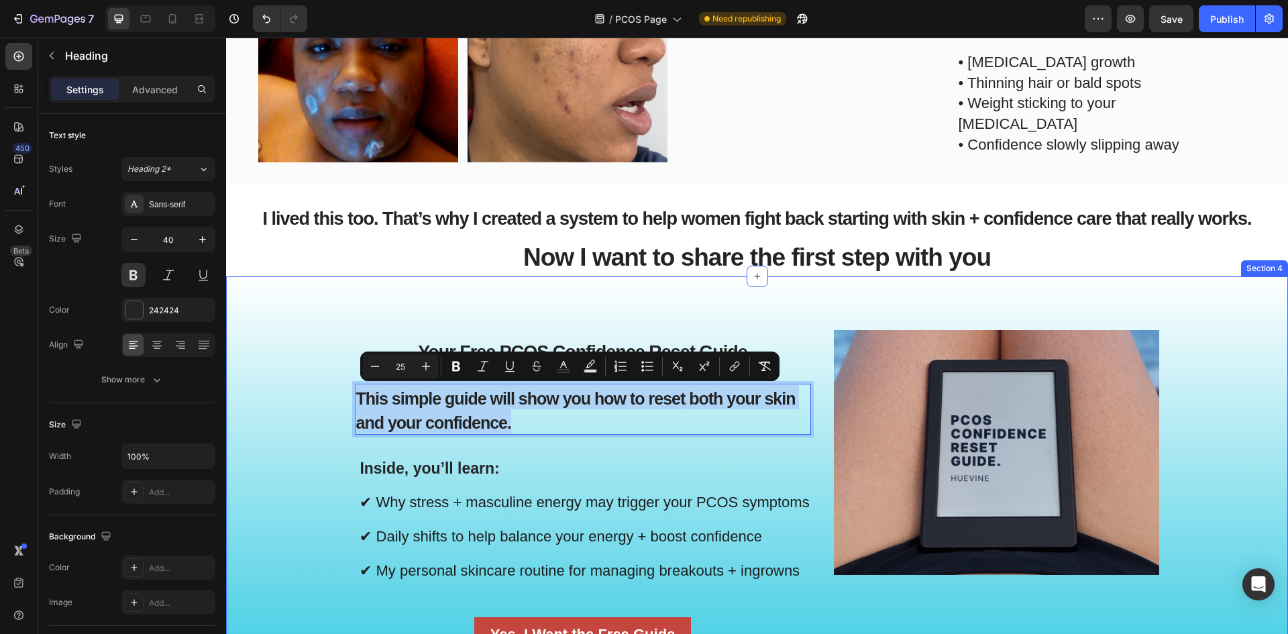
drag, startPoint x: 510, startPoint y: 423, endPoint x: 347, endPoint y: 382, distance: 167.4
click at [347, 382] on div "⁠⁠⁠⁠⁠⁠⁠ Your Free PCOS Confidence Reset Guide Heading This simple guide will sh…" at bounding box center [757, 502] width 1042 height 345
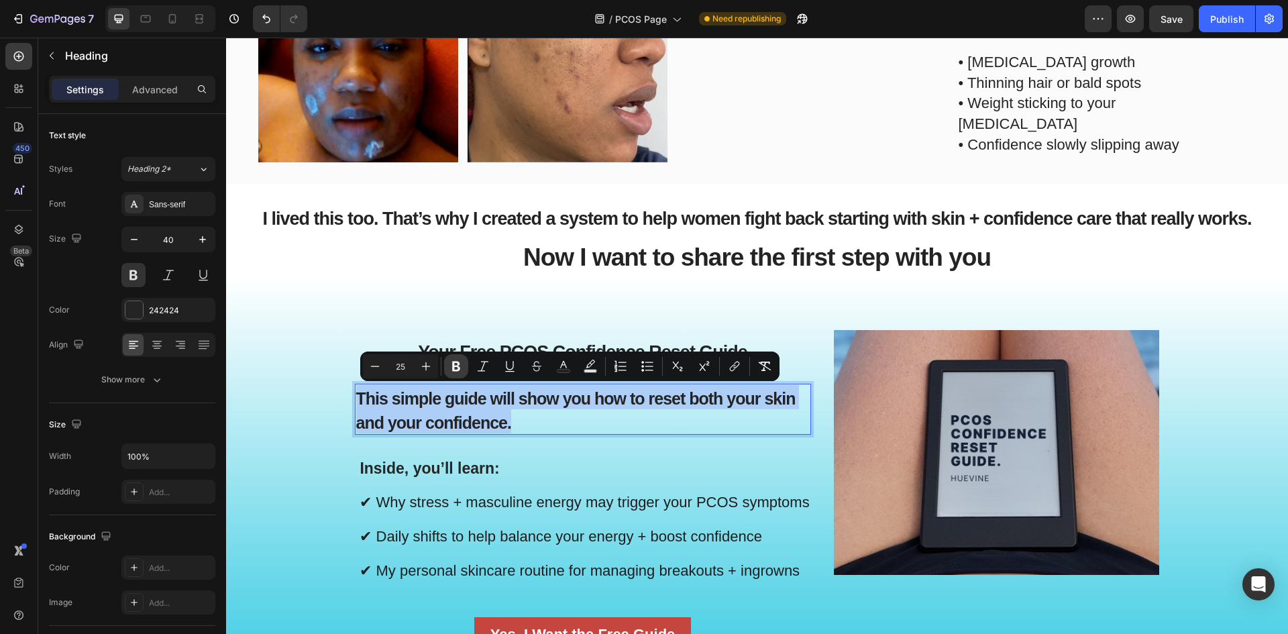
click at [453, 363] on icon "Editor contextual toolbar" at bounding box center [456, 367] width 8 height 10
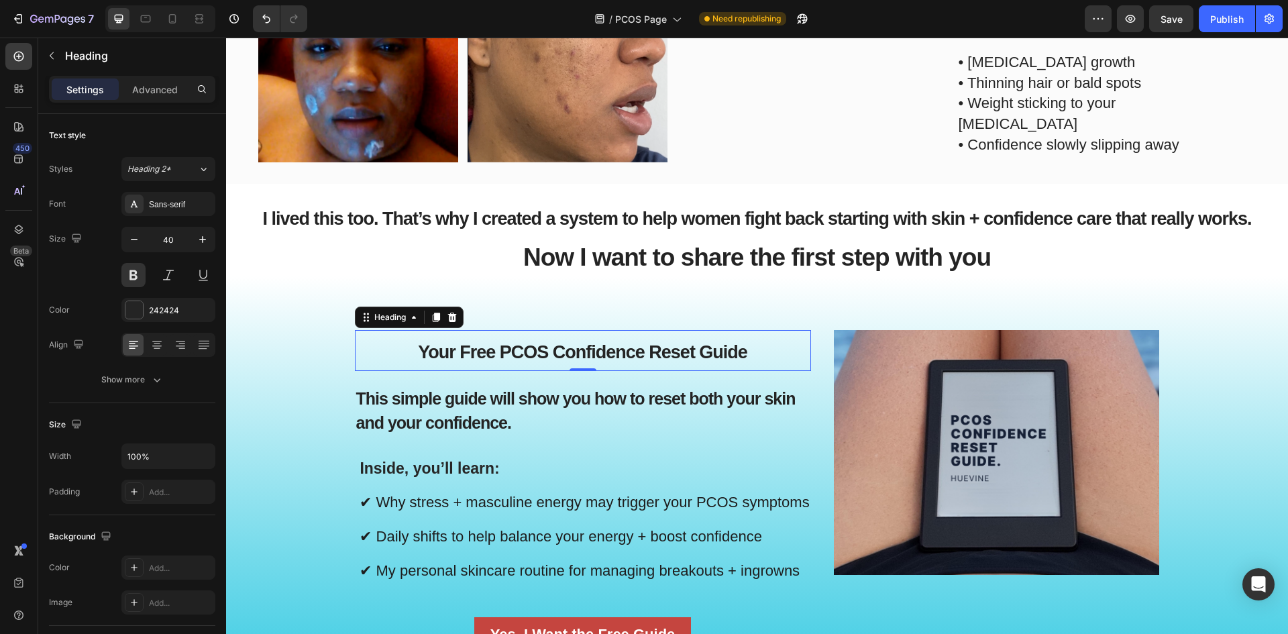
click at [453, 363] on p "⁠⁠⁠⁠⁠⁠⁠ Your Free PCOS Confidence Reset Guide" at bounding box center [582, 350] width 453 height 38
click at [444, 411] on strong "This simple guide will show you how to reset both your skin and your confidence." at bounding box center [575, 410] width 439 height 43
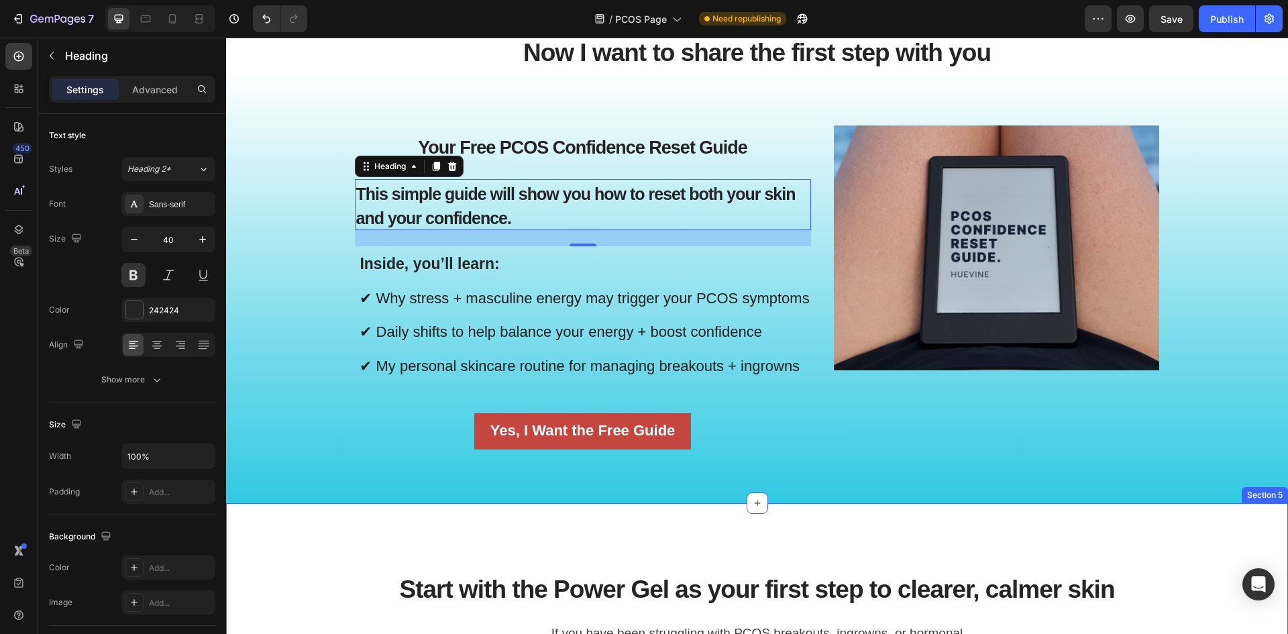
scroll to position [1123, 0]
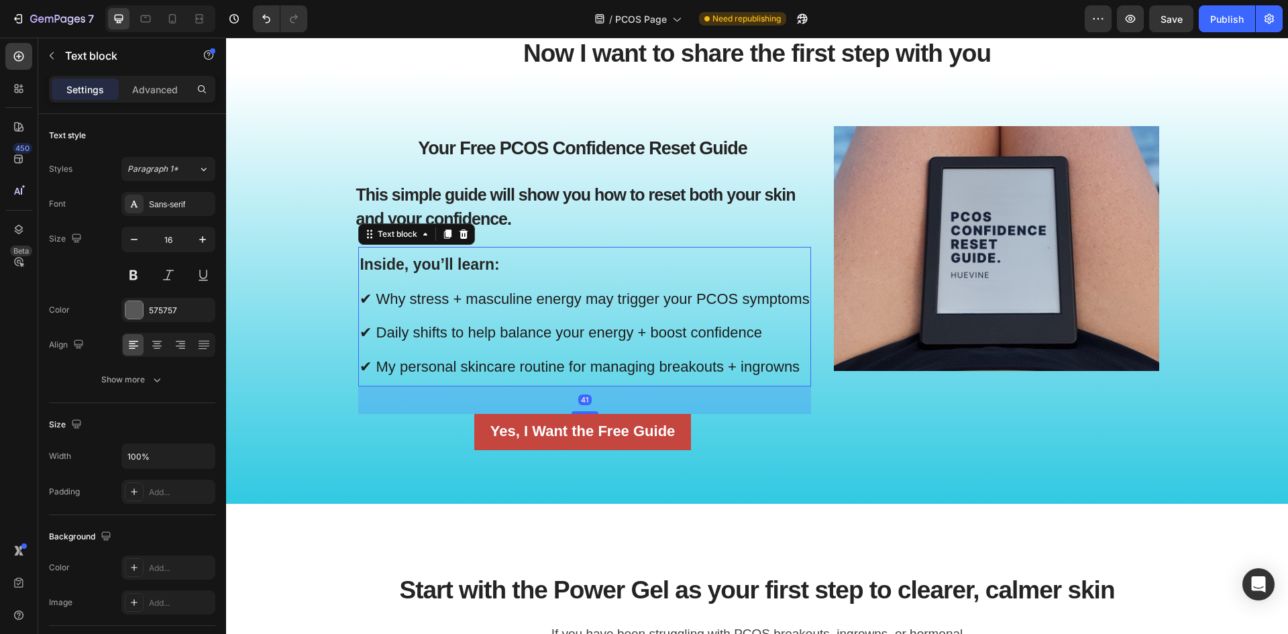
click at [435, 282] on p "Inside, you’ll learn: ✔ Why stress + masculine energy may trigger your PCOS sym…" at bounding box center [584, 316] width 449 height 137
click at [445, 238] on icon at bounding box center [447, 233] width 7 height 9
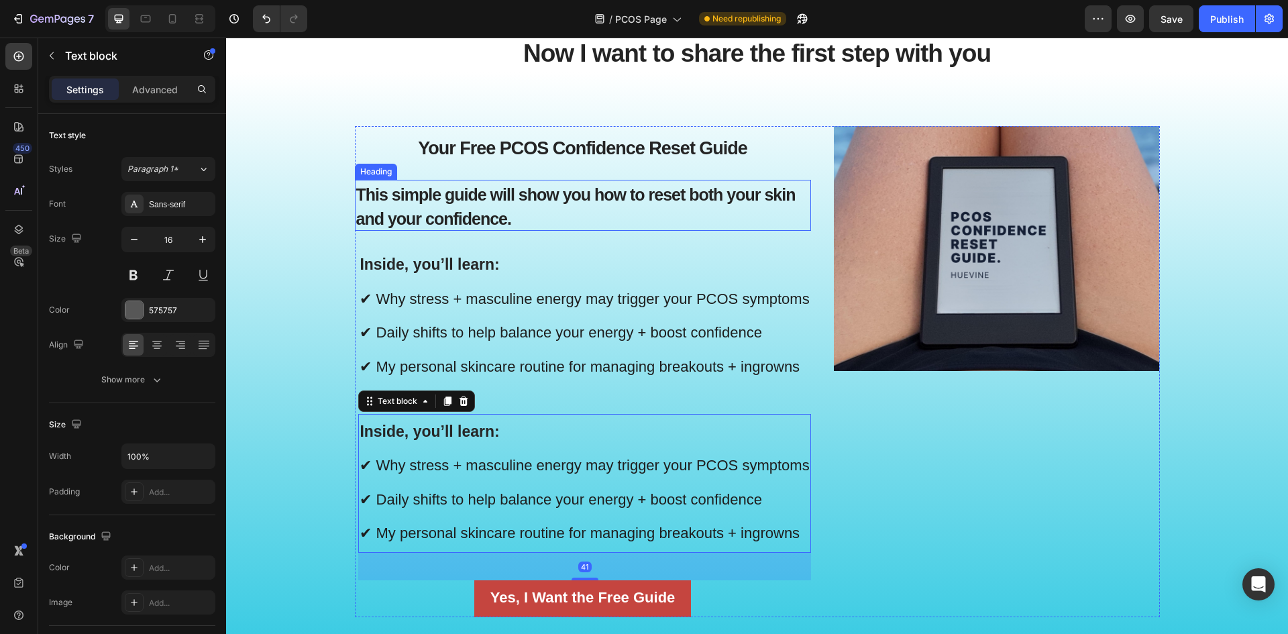
click at [460, 224] on strong "This simple guide will show you how to reset both your skin and your confidence." at bounding box center [575, 206] width 439 height 43
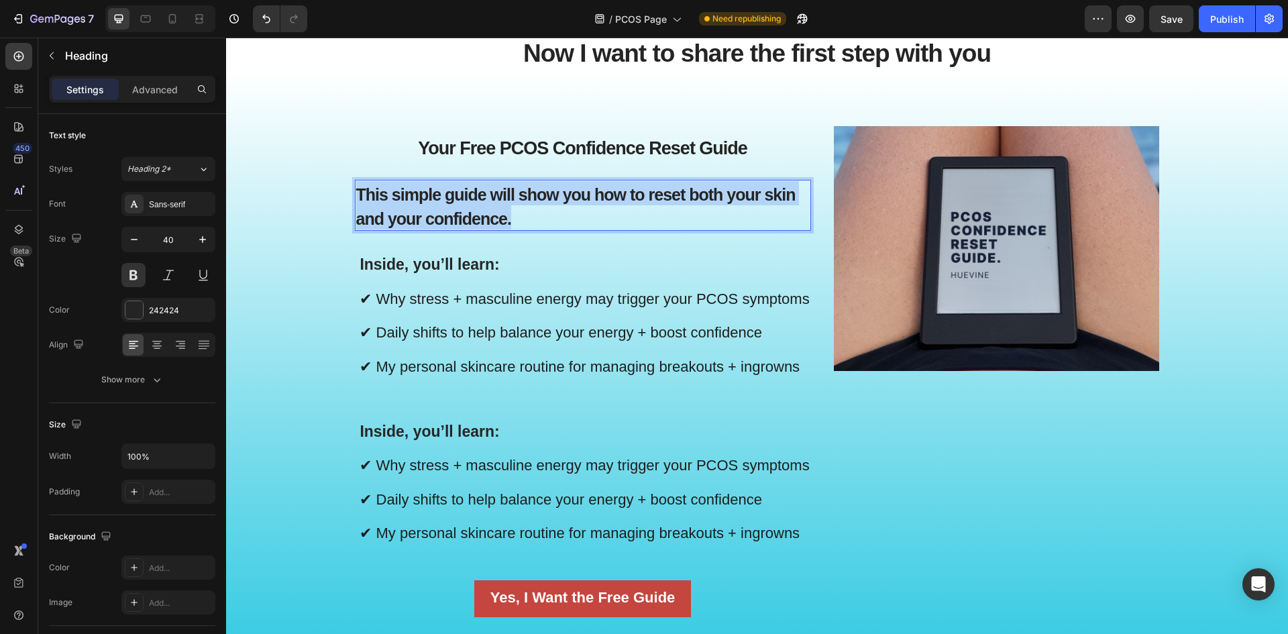
drag, startPoint x: 508, startPoint y: 216, endPoint x: 352, endPoint y: 198, distance: 157.4
click at [356, 198] on p "This simple guide will show you how to reset both your skin and your confidence." at bounding box center [582, 205] width 453 height 48
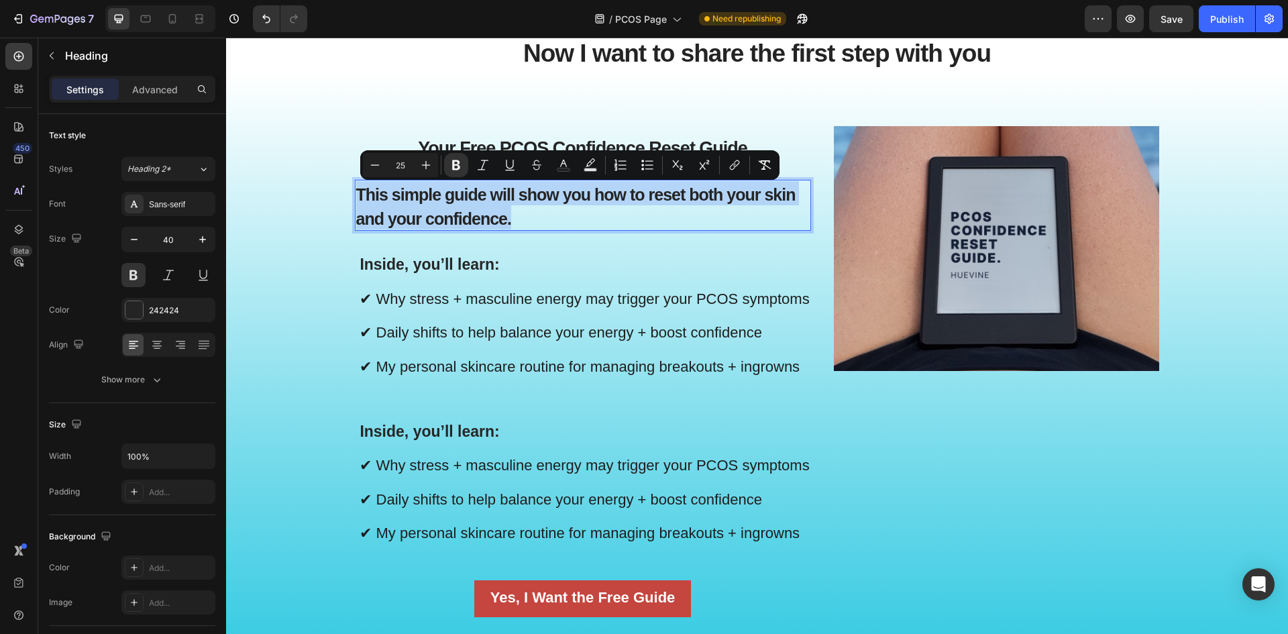
copy strong "This simple guide will show you how to reset both your skin and your confidence."
click at [441, 266] on strong "Inside, you’ll learn:" at bounding box center [430, 264] width 140 height 17
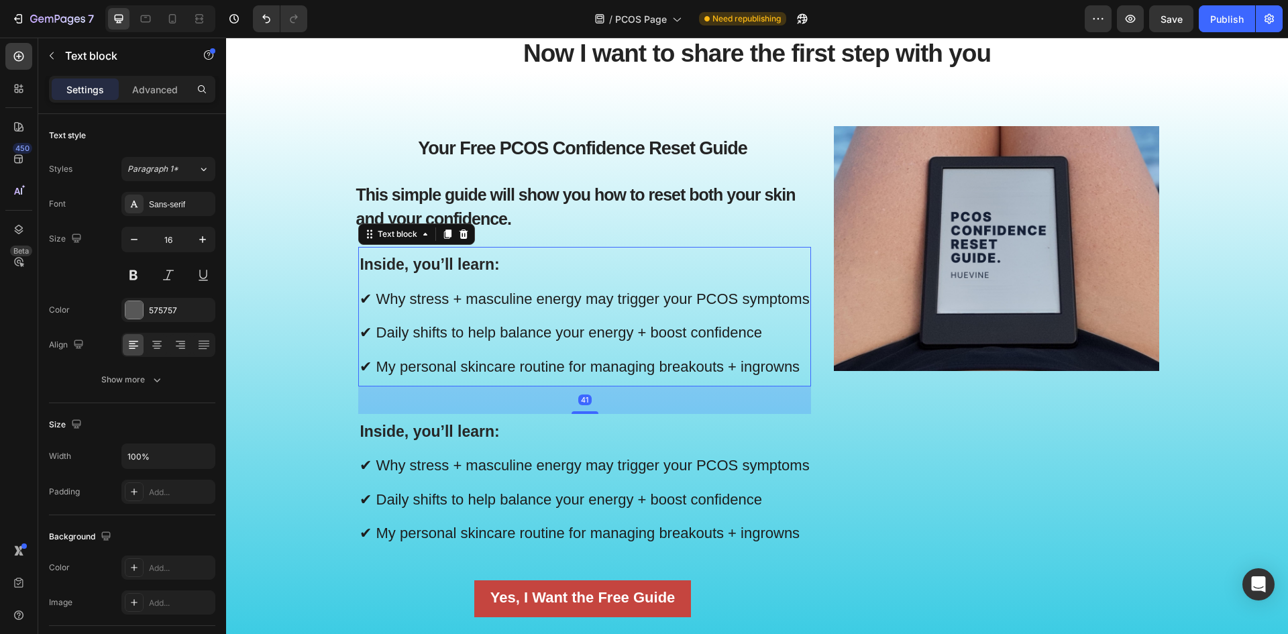
drag, startPoint x: 441, startPoint y: 266, endPoint x: 468, endPoint y: 262, distance: 27.7
click at [441, 266] on strong "Inside, you’ll learn:" at bounding box center [430, 264] width 140 height 17
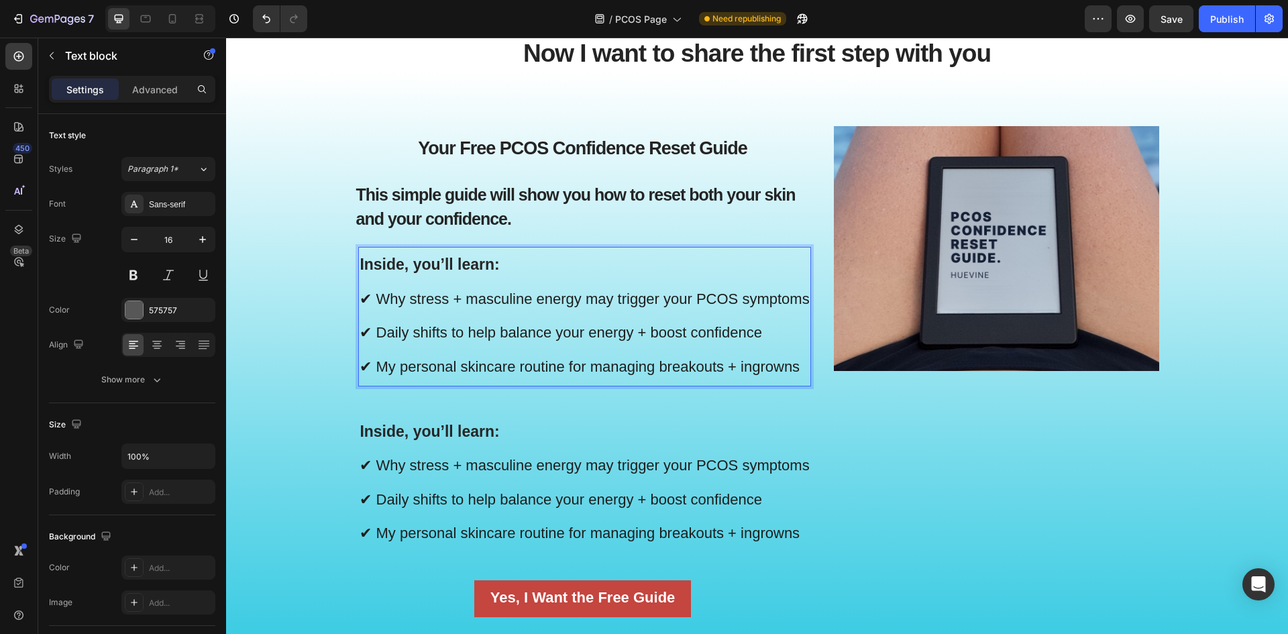
click at [513, 262] on p "Inside, you’ll learn: ✔ Why stress + masculine energy may trigger your PCOS sym…" at bounding box center [584, 316] width 449 height 137
drag, startPoint x: 508, startPoint y: 263, endPoint x: 409, endPoint y: 264, distance: 98.6
click at [409, 264] on p "Inside, you’ll learn: ✔ Why stress + masculine energy may trigger your PCOS sym…" at bounding box center [584, 316] width 449 height 137
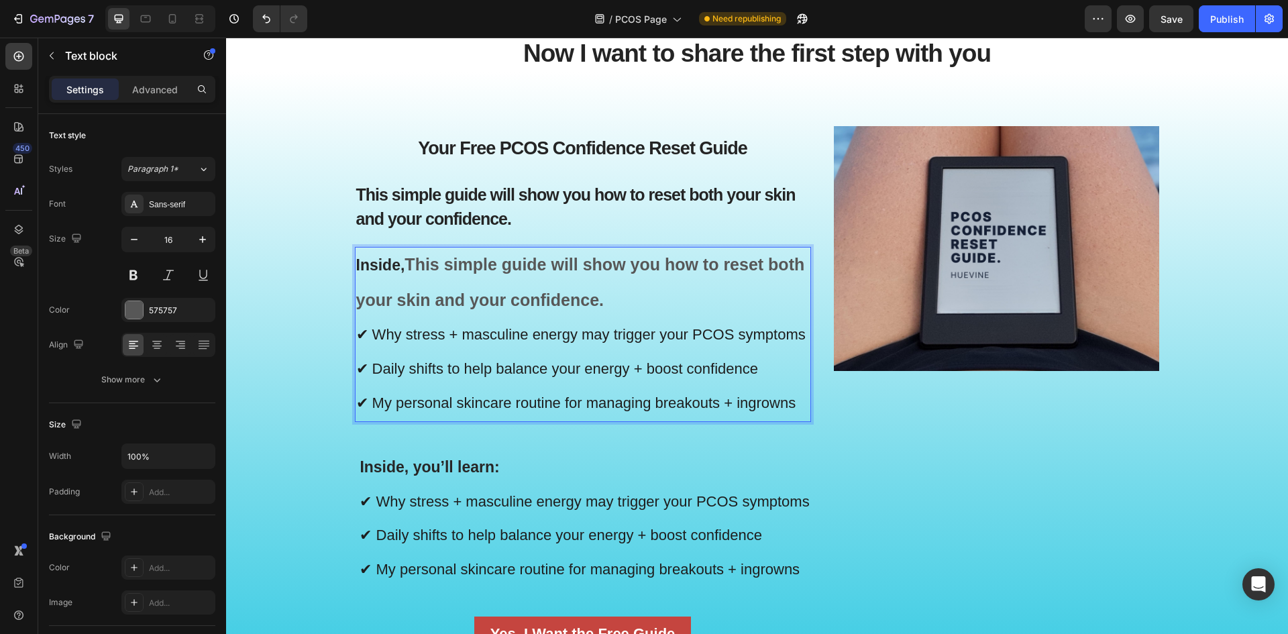
click at [407, 270] on strong "This simple guide will show you how to reset both your skin and your confidence." at bounding box center [580, 282] width 449 height 54
drag, startPoint x: 409, startPoint y: 269, endPoint x: 357, endPoint y: 272, distance: 52.4
click at [357, 272] on p "Inside, This simple guide will show you how to reset both your skin and your co…" at bounding box center [582, 334] width 453 height 172
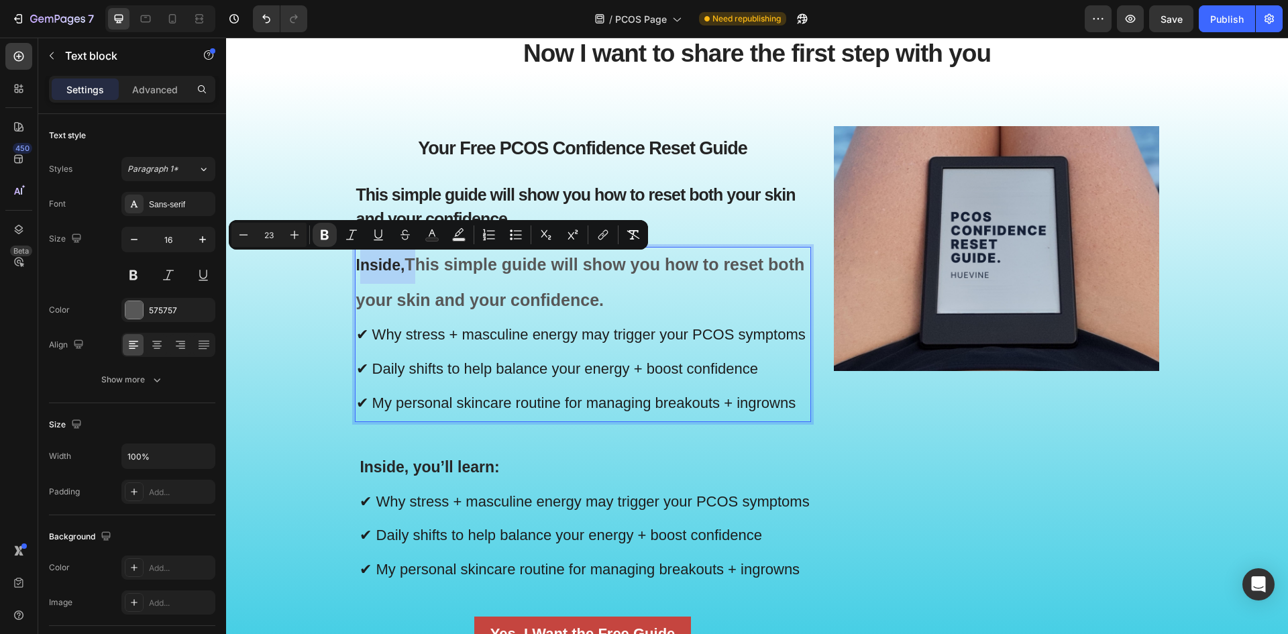
click at [400, 270] on strong "Inside," at bounding box center [380, 264] width 49 height 17
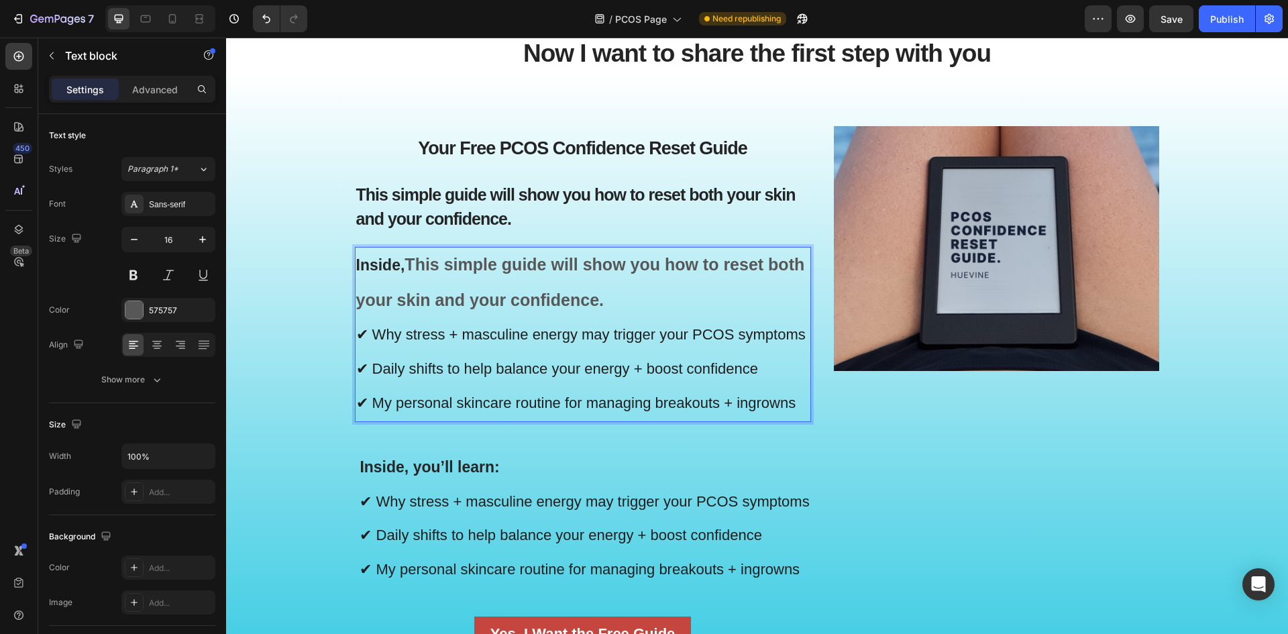
click at [408, 271] on strong "This simple guide will show you how to reset both your skin and your confidence." at bounding box center [580, 282] width 449 height 54
drag, startPoint x: 409, startPoint y: 270, endPoint x: 360, endPoint y: 274, distance: 49.8
click at [360, 274] on p "Inside, This simple guide will show you how to reset both your skin and your co…" at bounding box center [582, 334] width 453 height 172
click at [380, 271] on strong "Inside," at bounding box center [380, 264] width 49 height 17
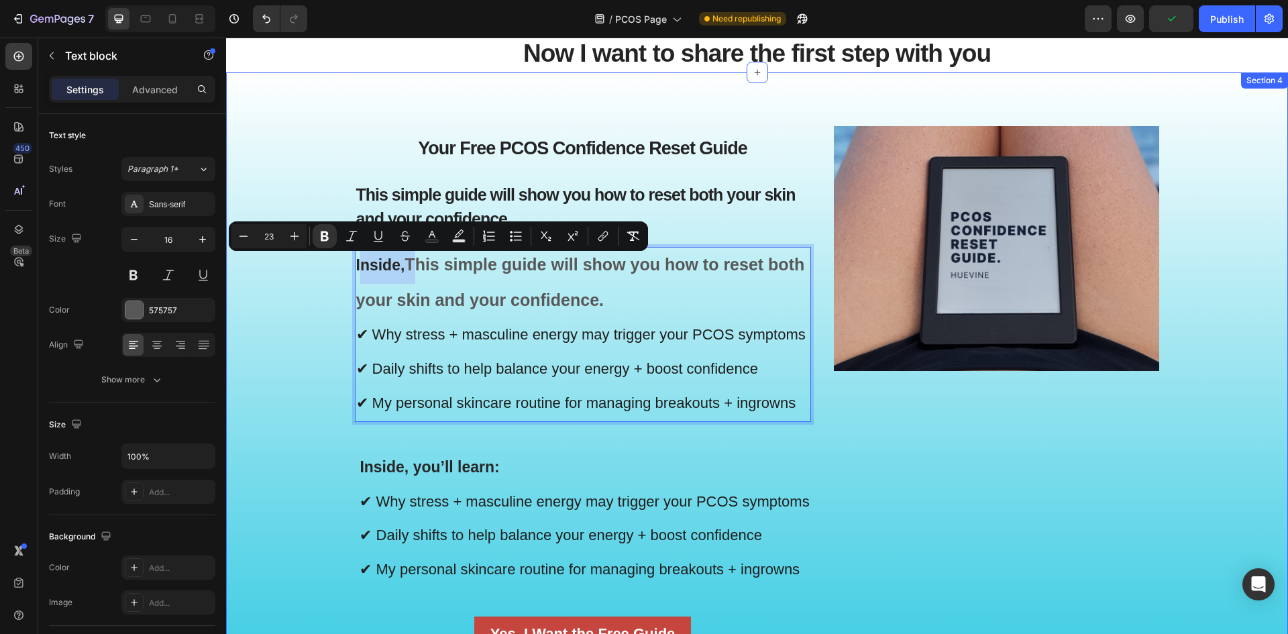
drag, startPoint x: 403, startPoint y: 268, endPoint x: 341, endPoint y: 274, distance: 62.0
click at [341, 274] on div "⁠⁠⁠⁠⁠⁠⁠ Your Free PCOS Confidence Reset Guide Heading ⁠⁠⁠⁠⁠⁠⁠ This simple guide…" at bounding box center [757, 400] width 1042 height 548
type input "25"
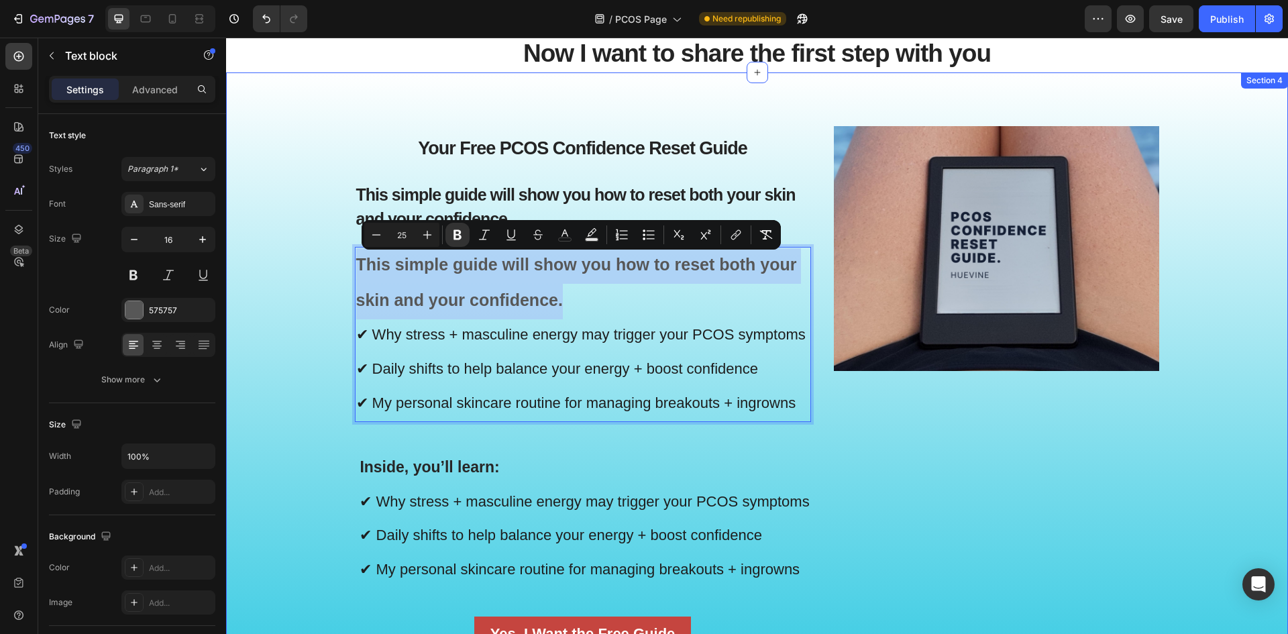
drag, startPoint x: 573, startPoint y: 297, endPoint x: 343, endPoint y: 270, distance: 230.9
click at [343, 270] on div "⁠⁠⁠⁠⁠⁠⁠ Your Free PCOS Confidence Reset Guide Heading ⁠⁠⁠⁠⁠⁠⁠ This simple guide…" at bounding box center [757, 400] width 1042 height 548
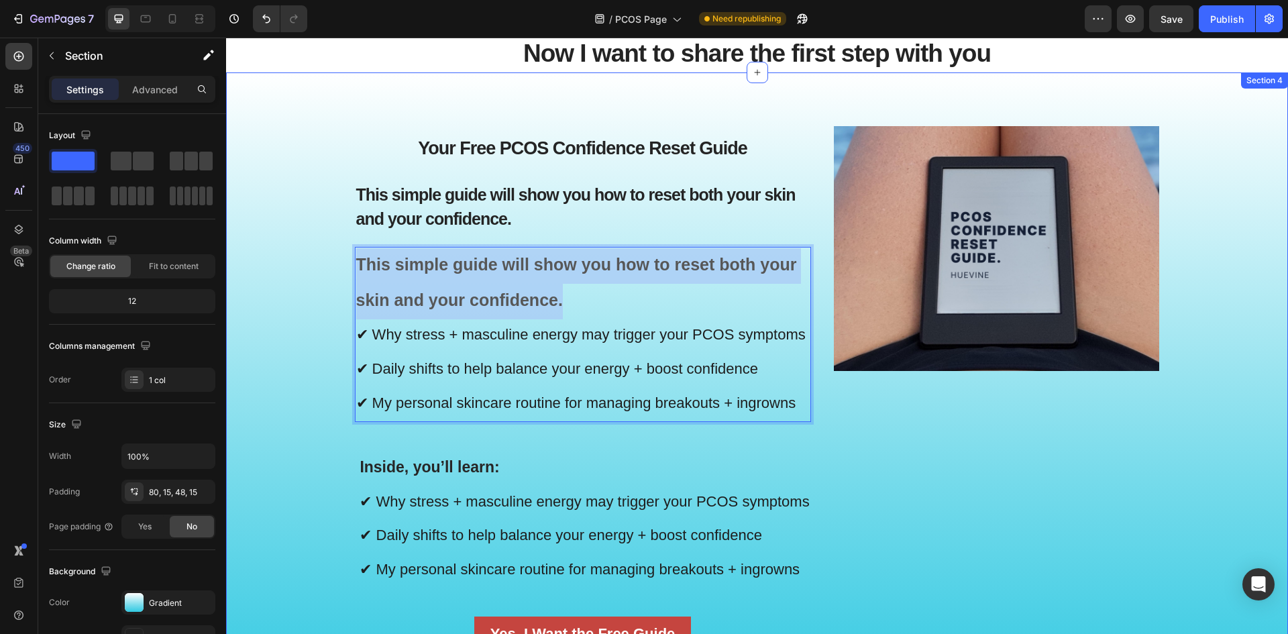
click at [309, 300] on div "⁠⁠⁠⁠⁠⁠⁠ Your Free PCOS Confidence Reset Guide Heading ⁠⁠⁠⁠⁠⁠⁠ This simple guide…" at bounding box center [757, 400] width 1042 height 548
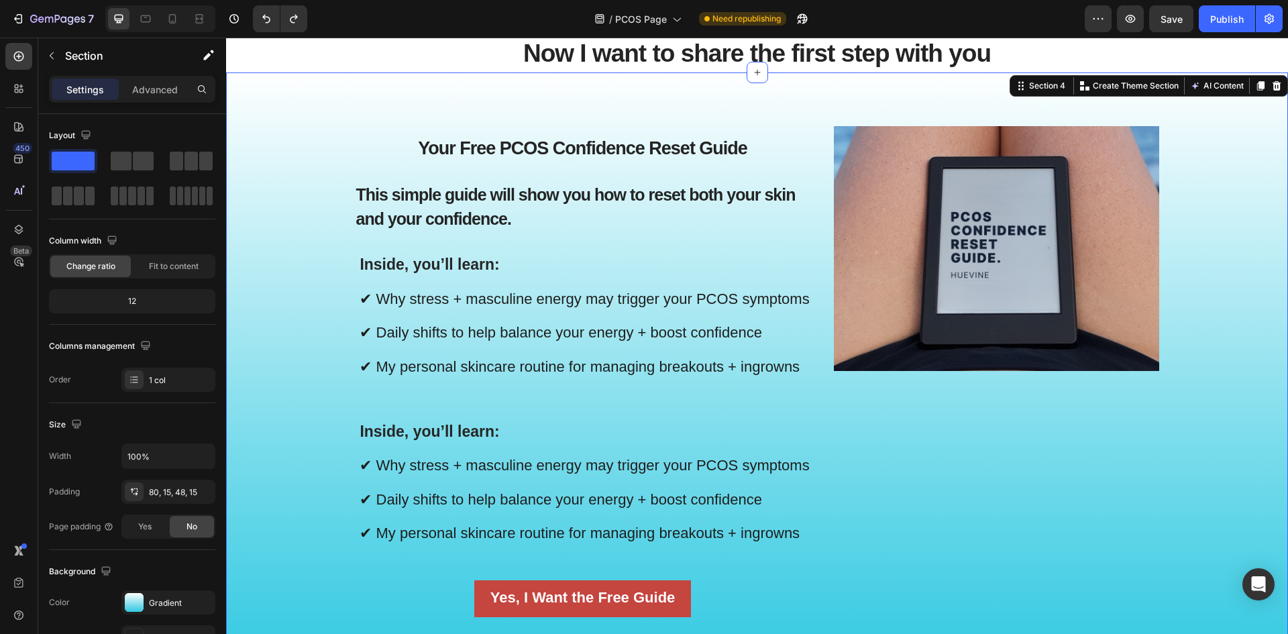
click at [309, 302] on div "⁠⁠⁠⁠⁠⁠⁠ Your Free PCOS Confidence Reset Guide Heading ⁠⁠⁠⁠⁠⁠⁠ This simple guide…" at bounding box center [757, 382] width 1042 height 513
click at [474, 212] on strong "This simple guide will show you how to reset both your skin and your confidence." at bounding box center [575, 206] width 439 height 43
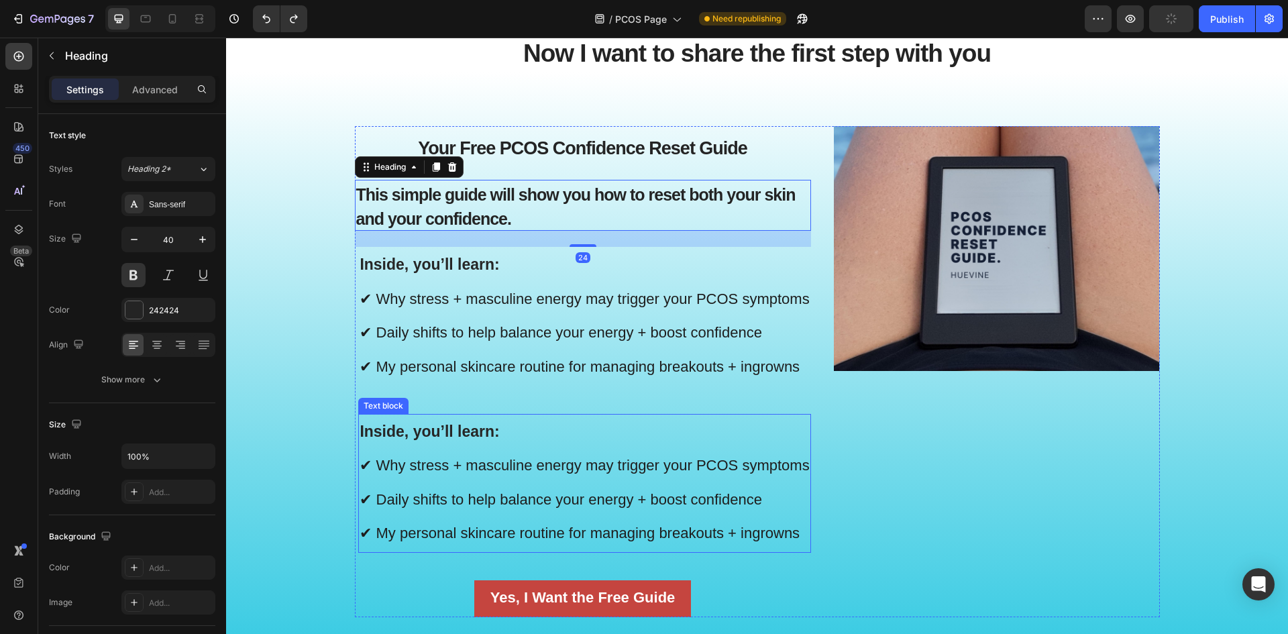
click at [454, 480] on p "Inside, you’ll learn: ✔ Why stress + masculine energy may trigger your PCOS sym…" at bounding box center [584, 483] width 449 height 137
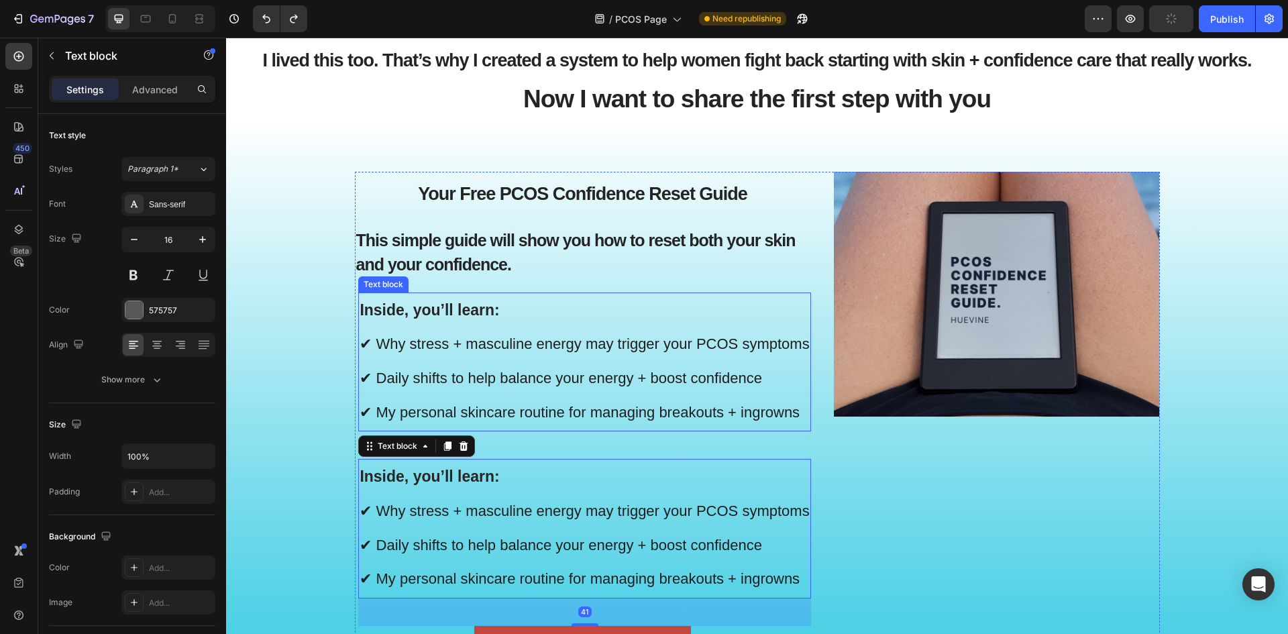
scroll to position [1056, 0]
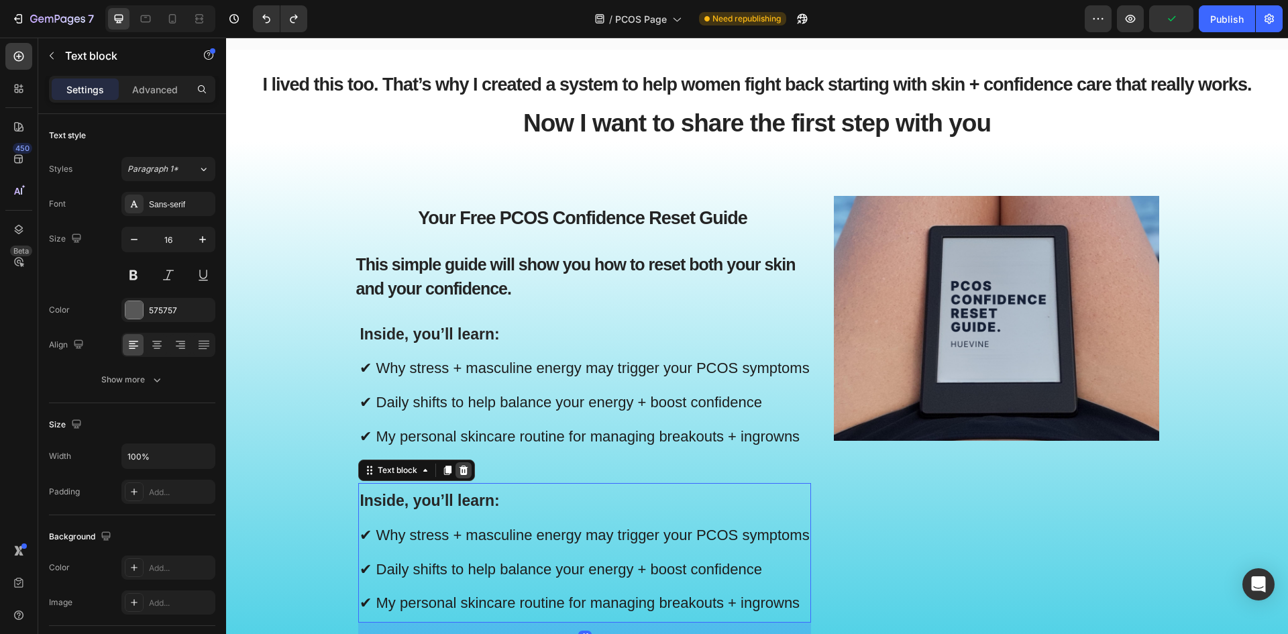
click at [459, 465] on icon at bounding box center [463, 470] width 11 height 11
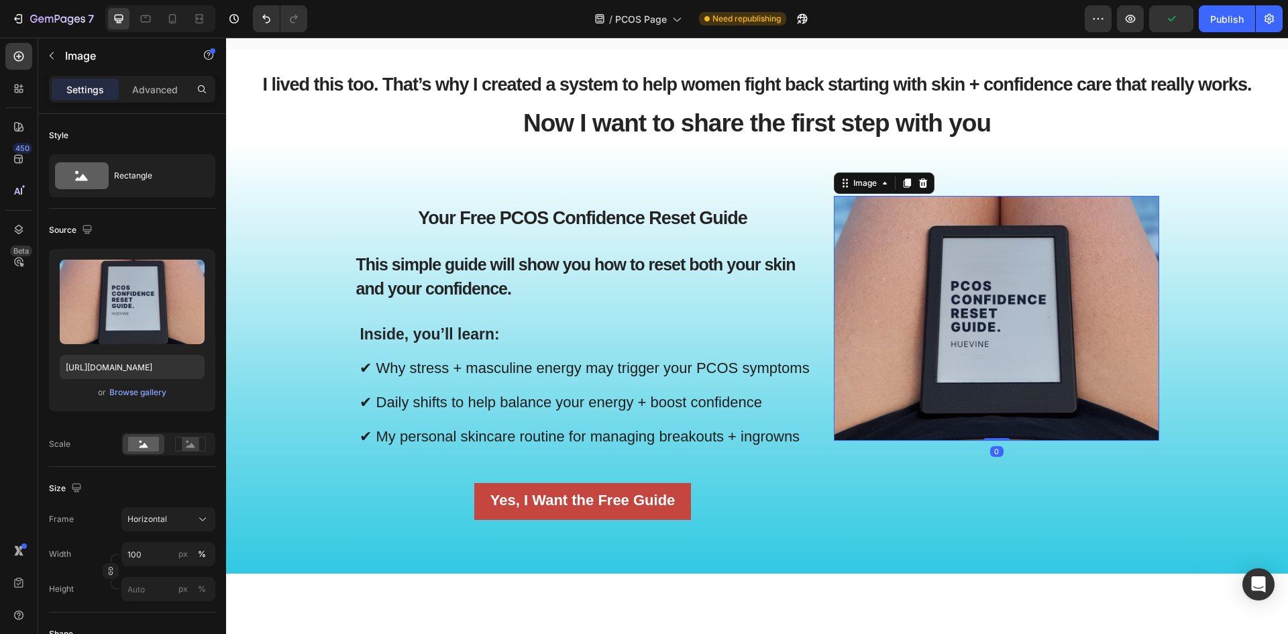
click at [932, 321] on img at bounding box center [997, 318] width 326 height 244
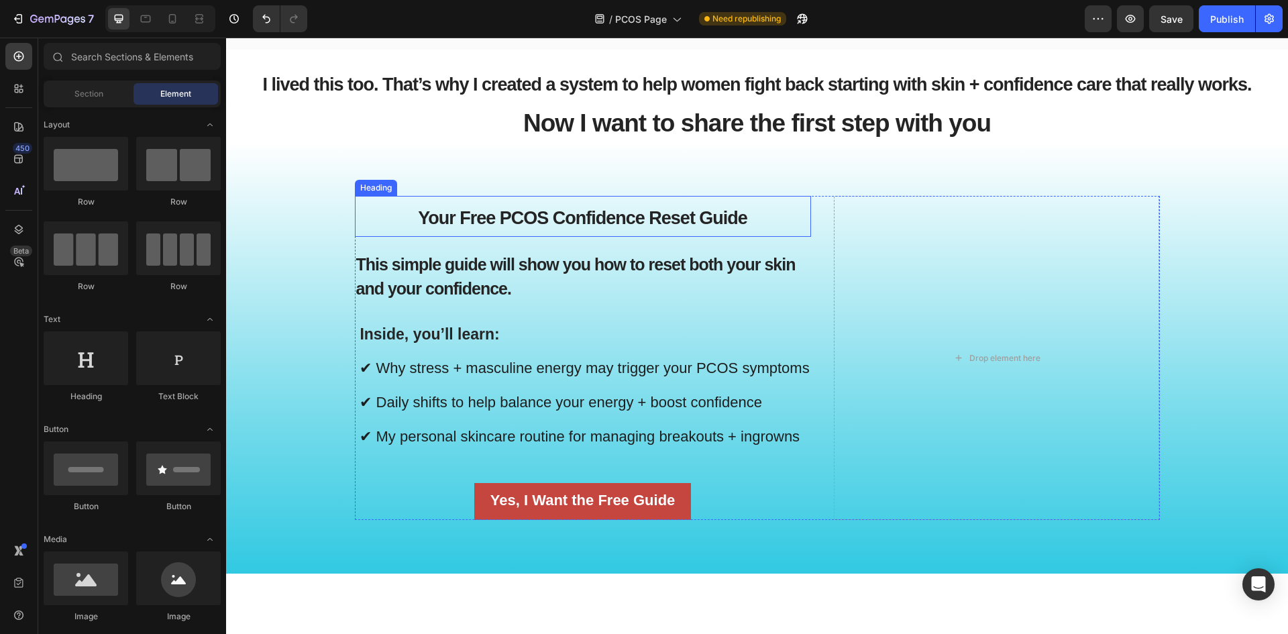
click at [519, 212] on span "Your Free PCOS Confidence Reset Guide" at bounding box center [582, 218] width 329 height 20
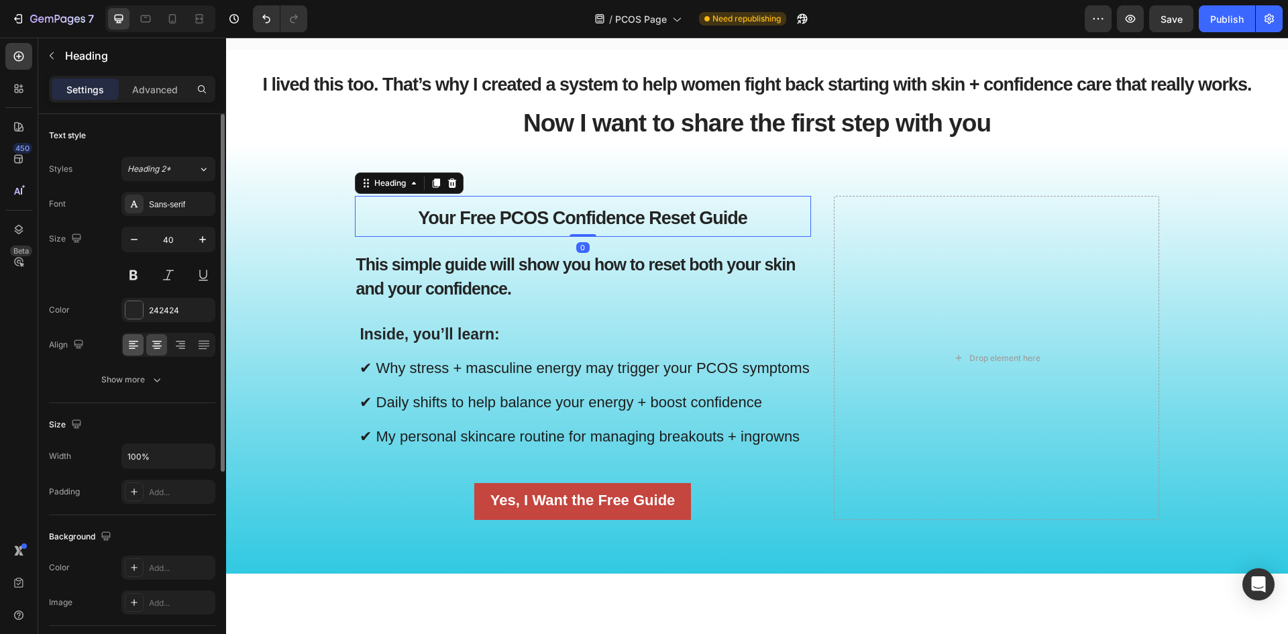
click at [136, 338] on icon at bounding box center [133, 344] width 13 height 13
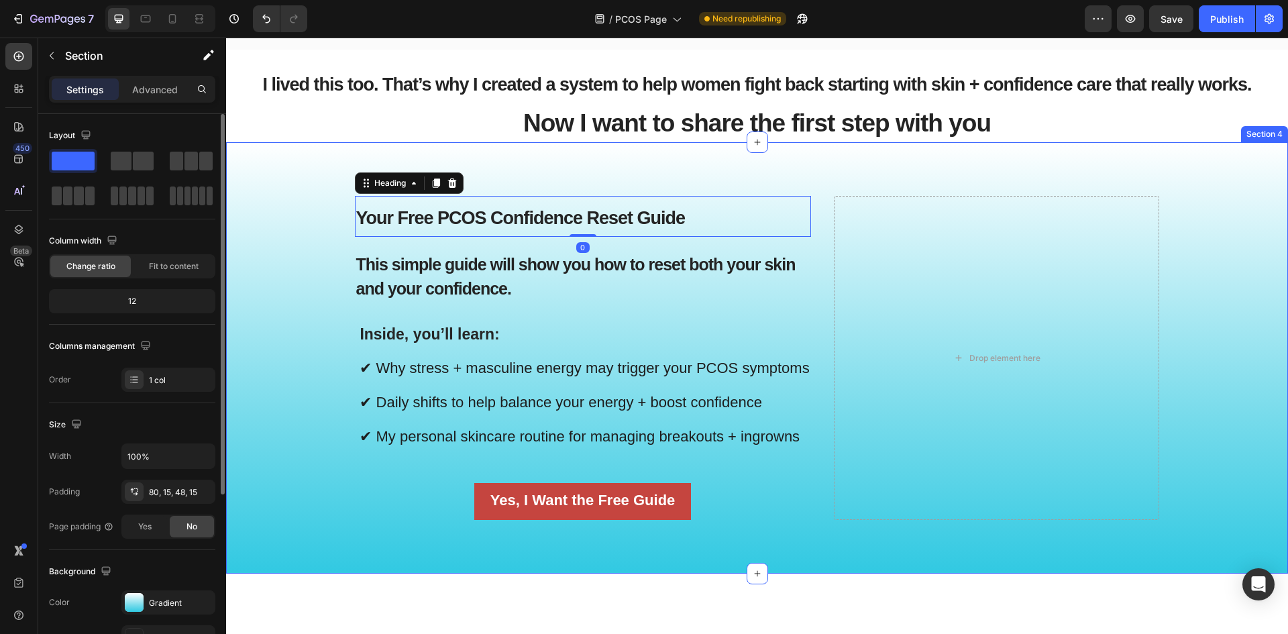
click at [290, 333] on div "⁠⁠⁠⁠⁠⁠⁠ Your Free PCOS Confidence Reset Guide Heading 0 ⁠⁠⁠⁠⁠⁠⁠ This simple gui…" at bounding box center [757, 368] width 1042 height 345
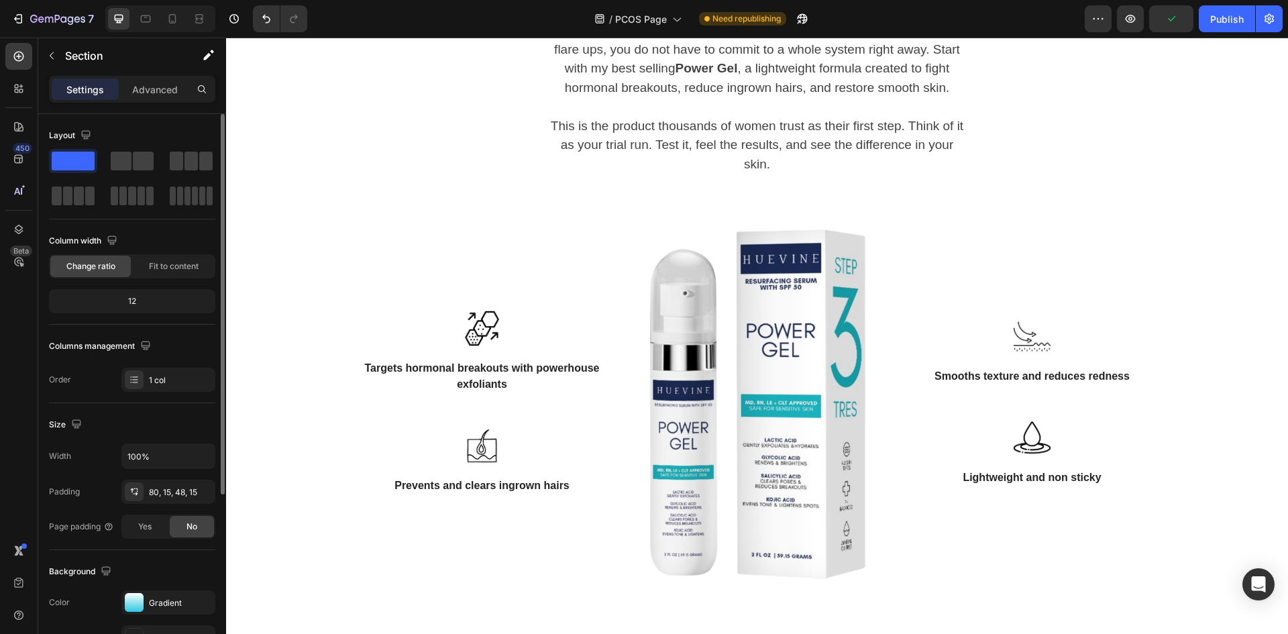
scroll to position [1525, 0]
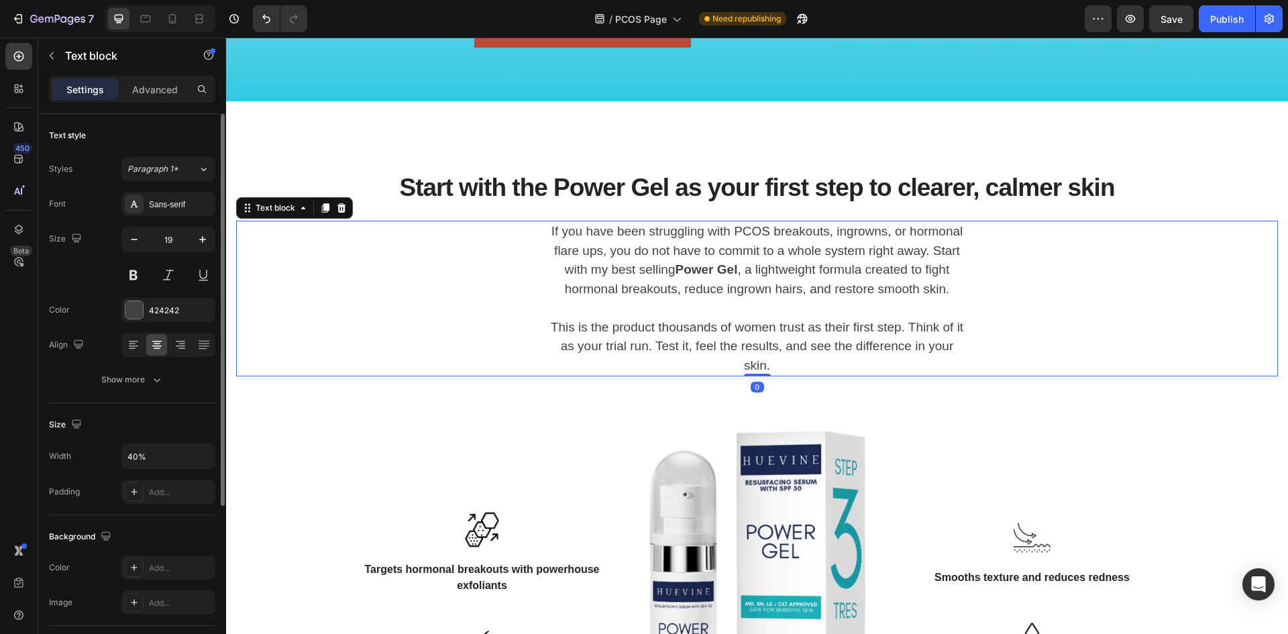
click at [696, 292] on p "If you have been struggling with PCOS breakouts, ingrowns, or hormonal flare up…" at bounding box center [757, 260] width 414 height 76
click at [142, 16] on icon at bounding box center [146, 18] width 10 height 7
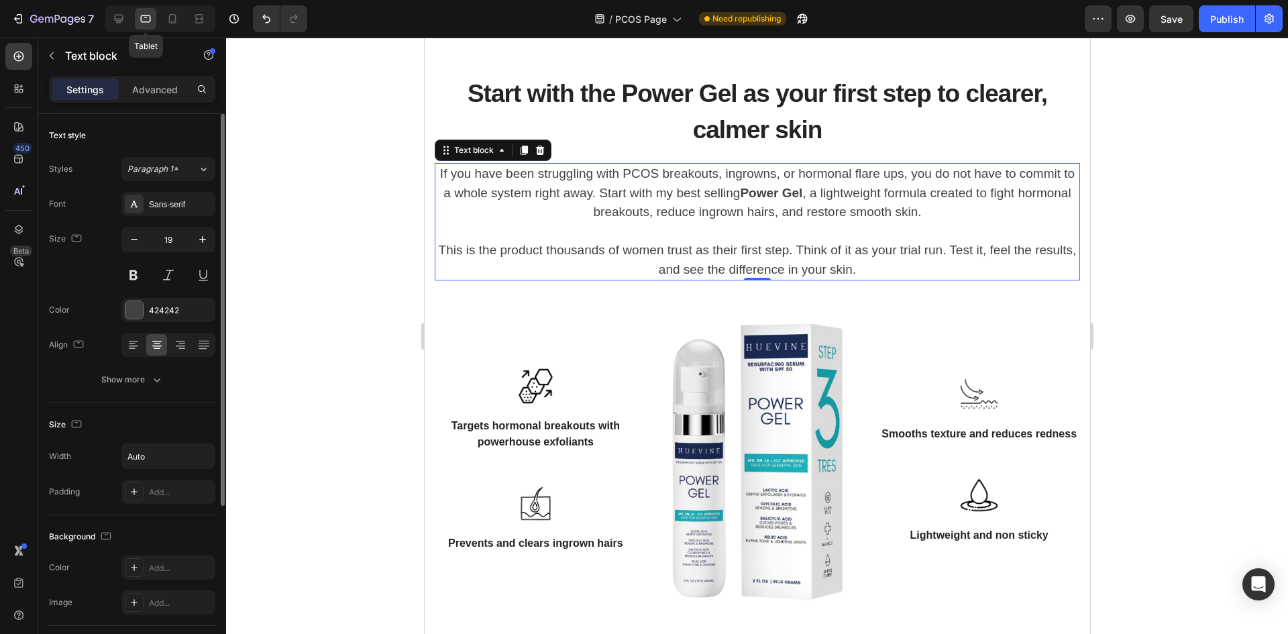
scroll to position [1706, 0]
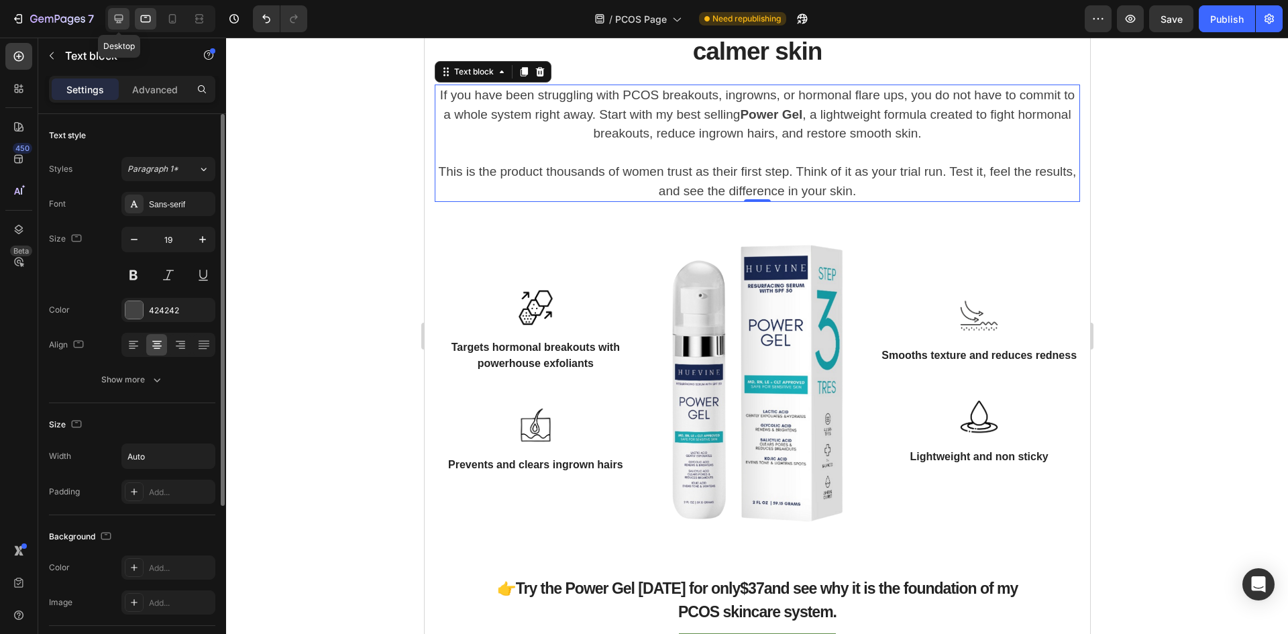
click at [115, 18] on icon at bounding box center [119, 19] width 9 height 9
type input "40%"
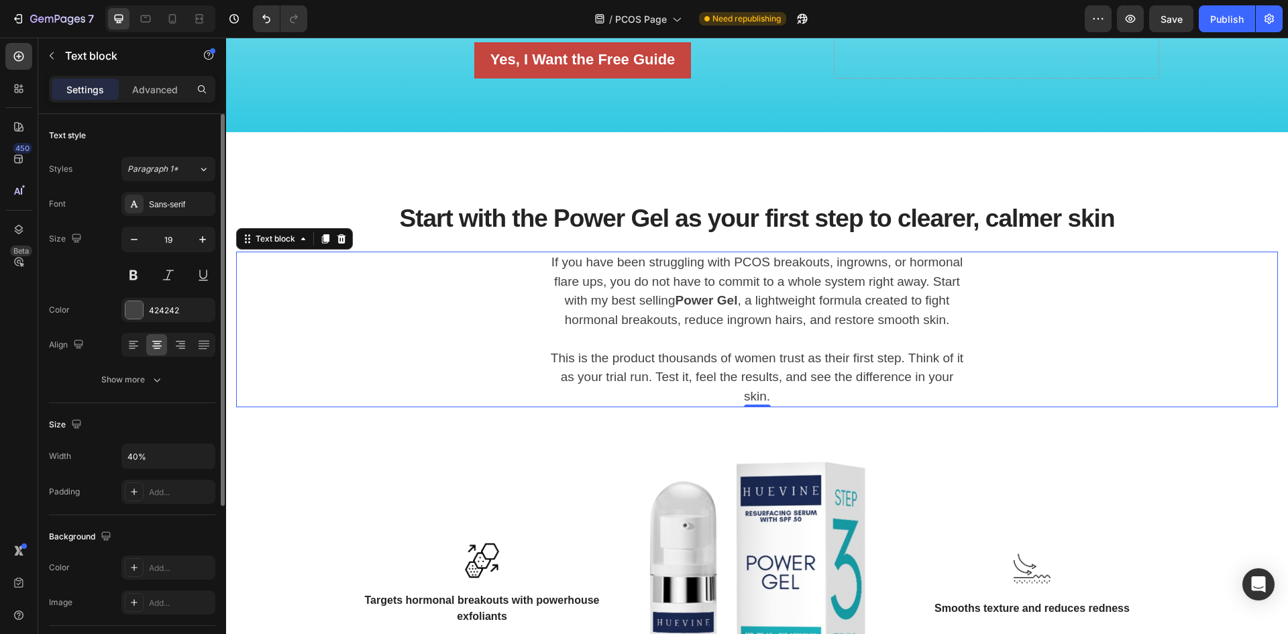
scroll to position [1334, 0]
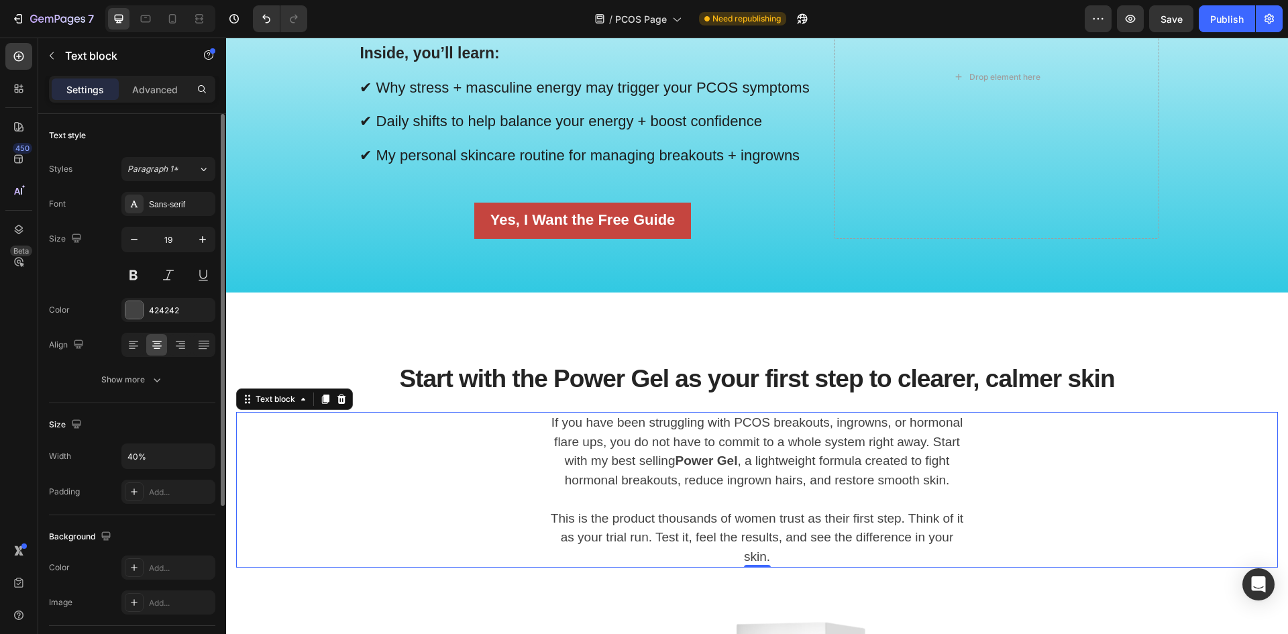
click at [738, 453] on strong "Power Gel" at bounding box center [707, 460] width 62 height 14
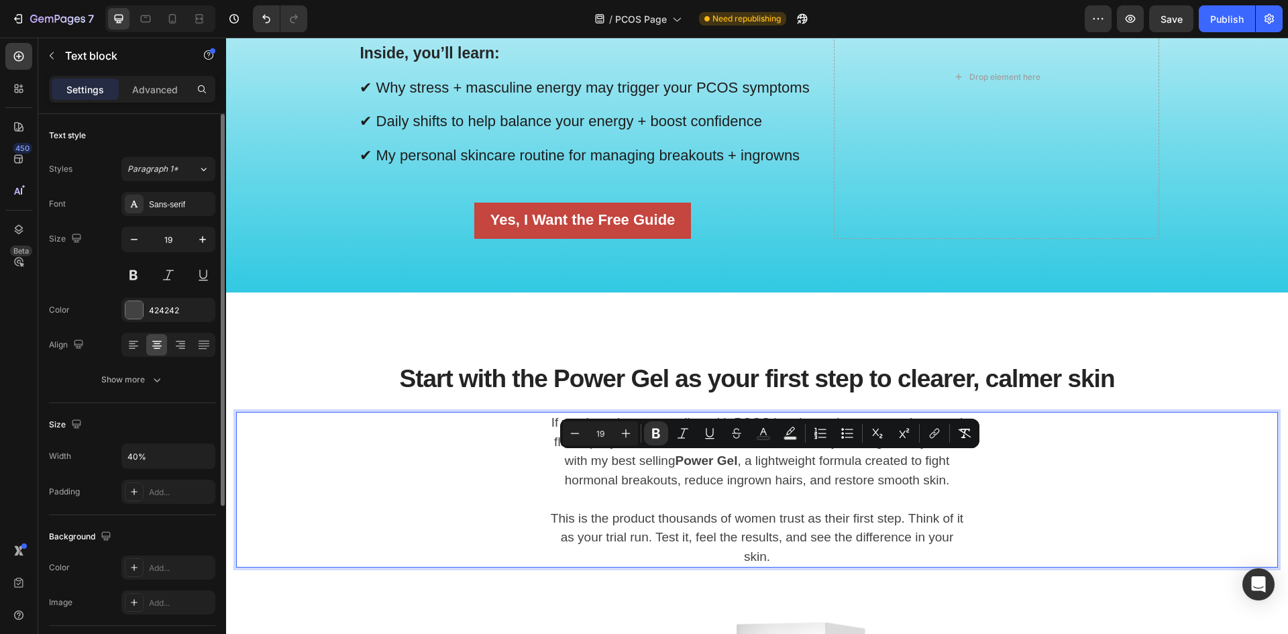
click at [850, 548] on p "This is the product thousands of women trust as their first step. Think of it a…" at bounding box center [757, 538] width 414 height 58
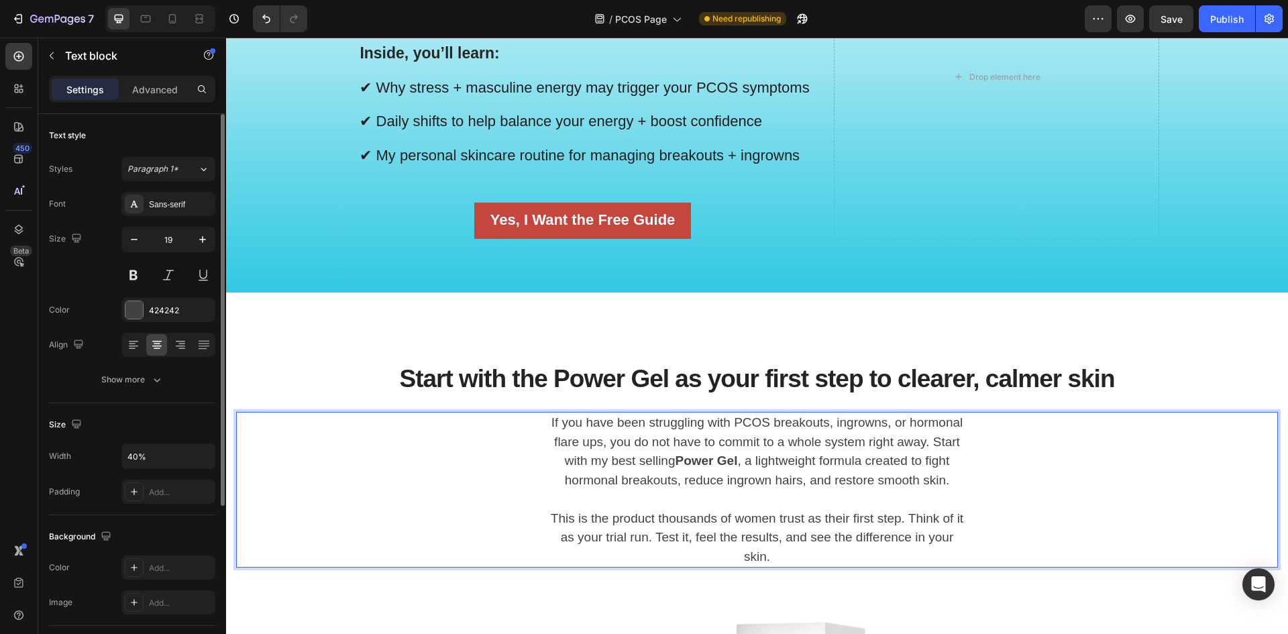
click at [785, 567] on p "This is the product thousands of women trust as their first step. Think of it a…" at bounding box center [757, 538] width 414 height 58
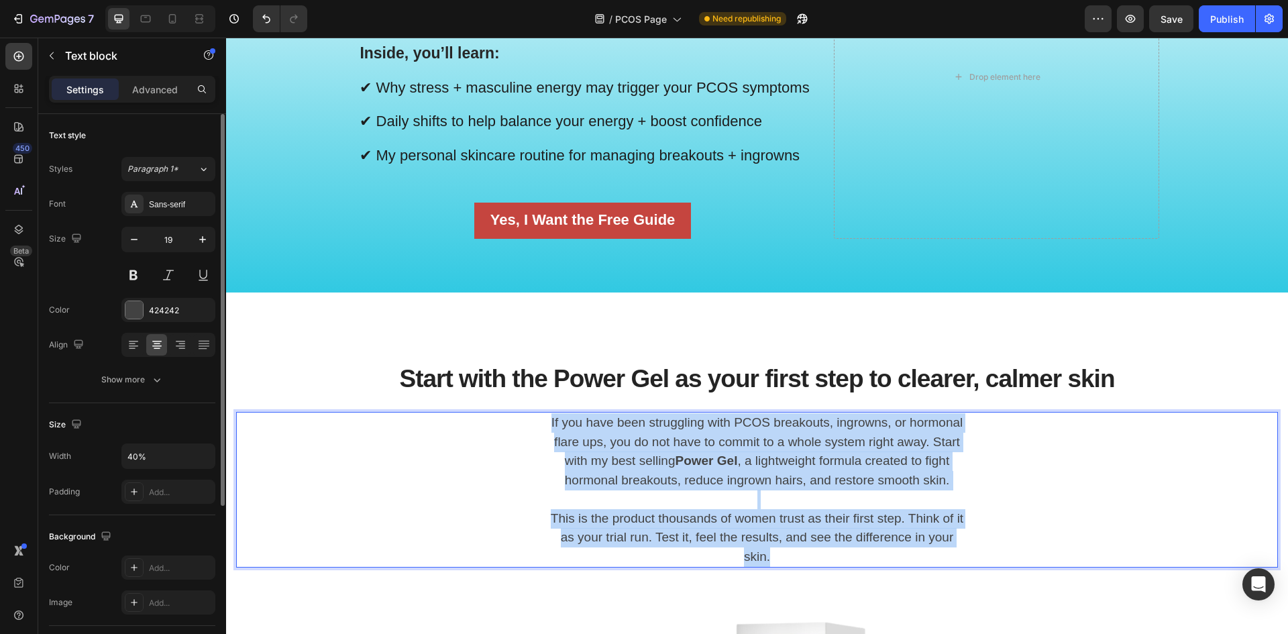
drag, startPoint x: 779, startPoint y: 575, endPoint x: 558, endPoint y: 413, distance: 274.0
click at [558, 413] on div "If you have been struggling with PCOS breakouts, ingrowns, or hormonal flare up…" at bounding box center [757, 490] width 417 height 156
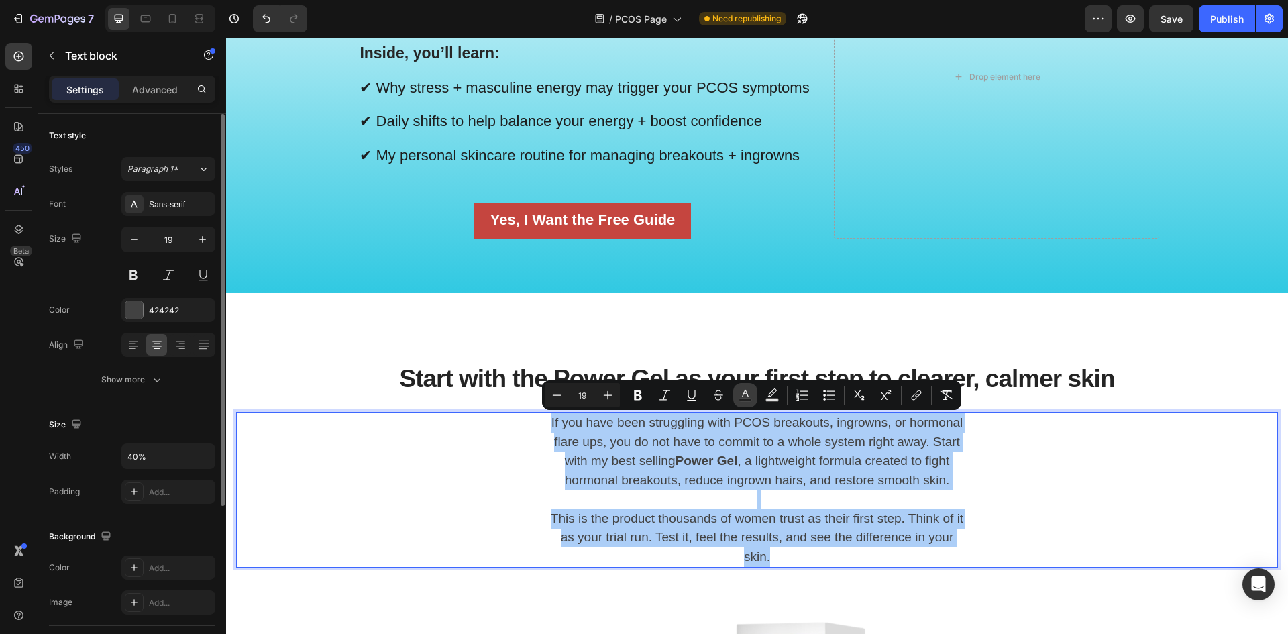
click at [743, 391] on icon "Editor contextual toolbar" at bounding box center [745, 394] width 13 height 13
type input "424242"
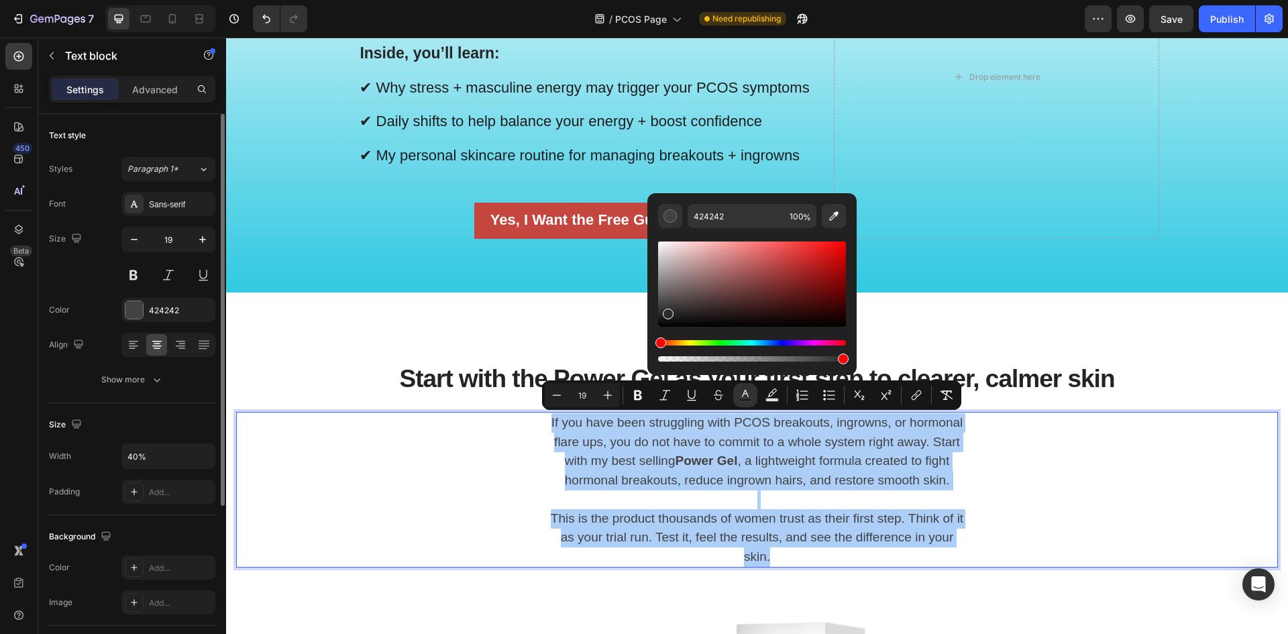
drag, startPoint x: 892, startPoint y: 349, endPoint x: 606, endPoint y: 378, distance: 287.3
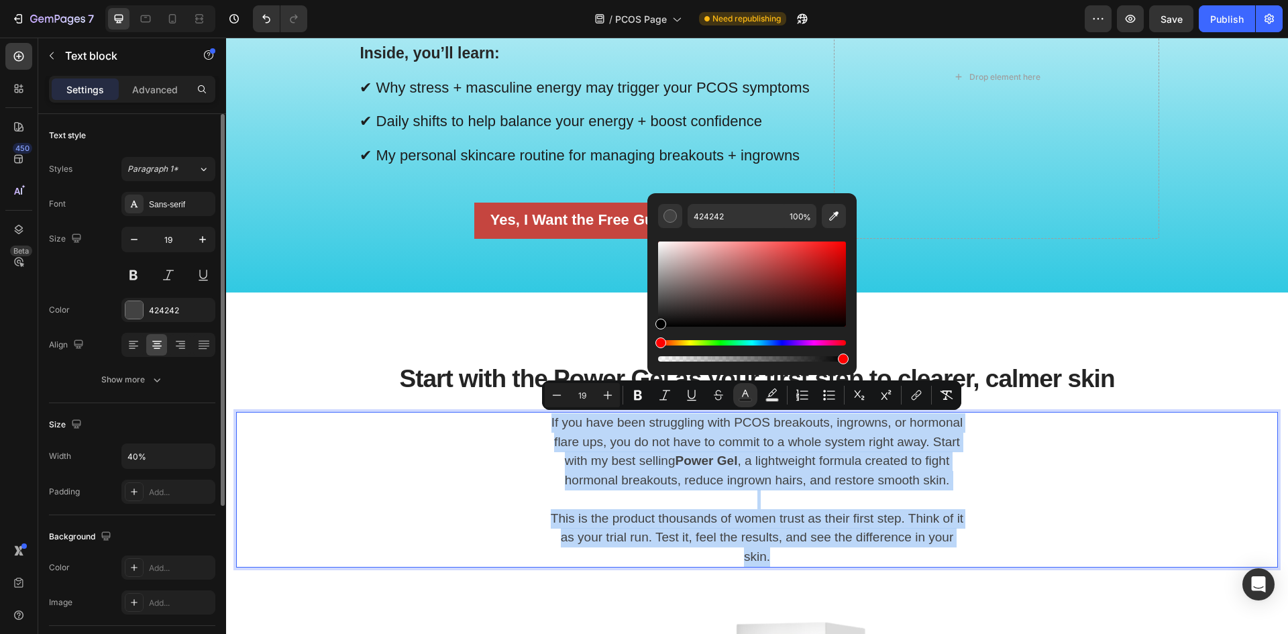
type input "000000"
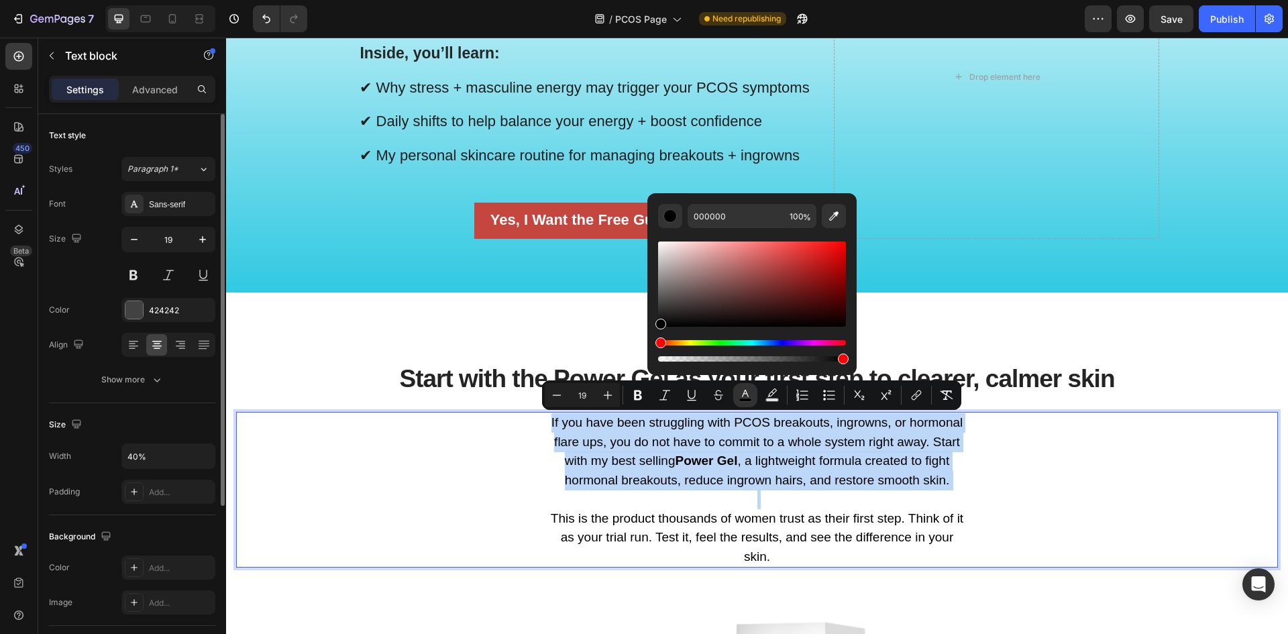
click at [497, 490] on div "If you have been struggling with PCOS breakouts, ingrowns, or hormonal flare up…" at bounding box center [757, 490] width 1042 height 156
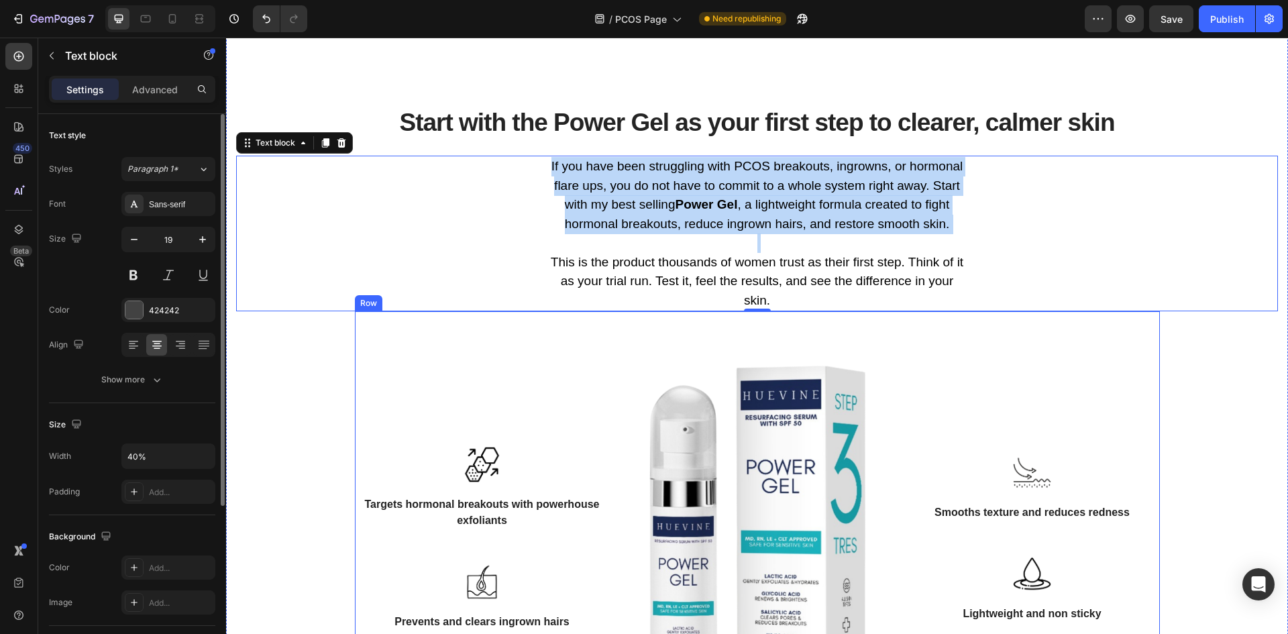
scroll to position [1670, 0]
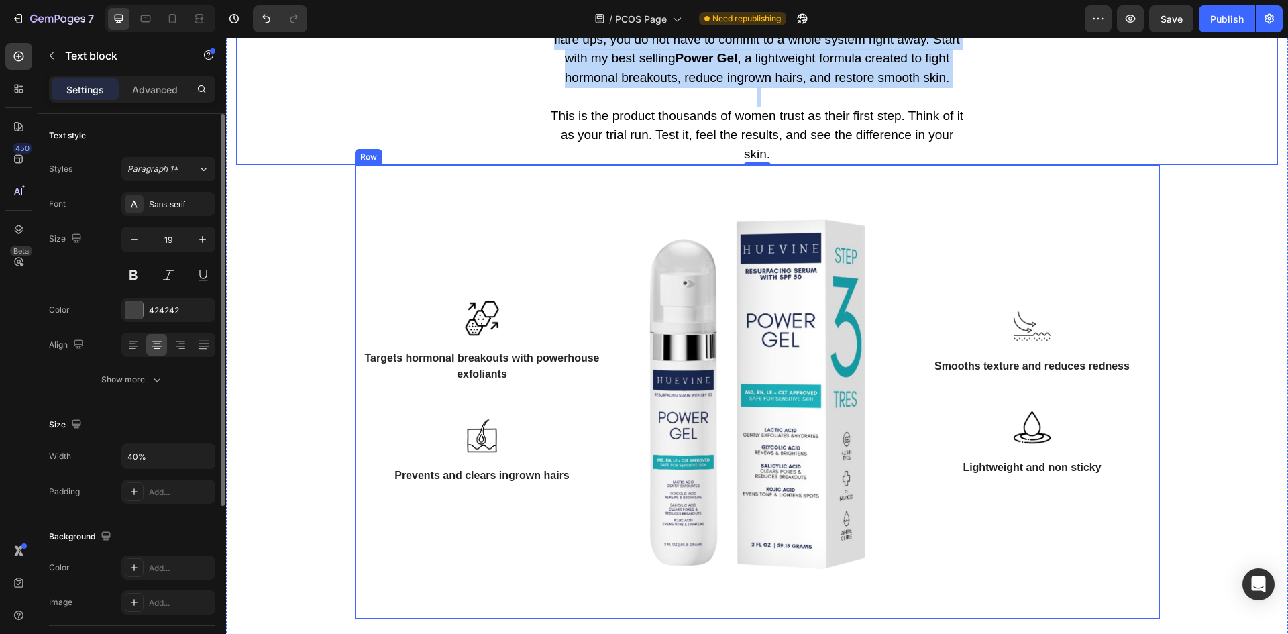
click at [439, 275] on div "Image Targets hormonal breakouts with powerhouse exfoliants Text block Row Imag…" at bounding box center [482, 391] width 255 height 453
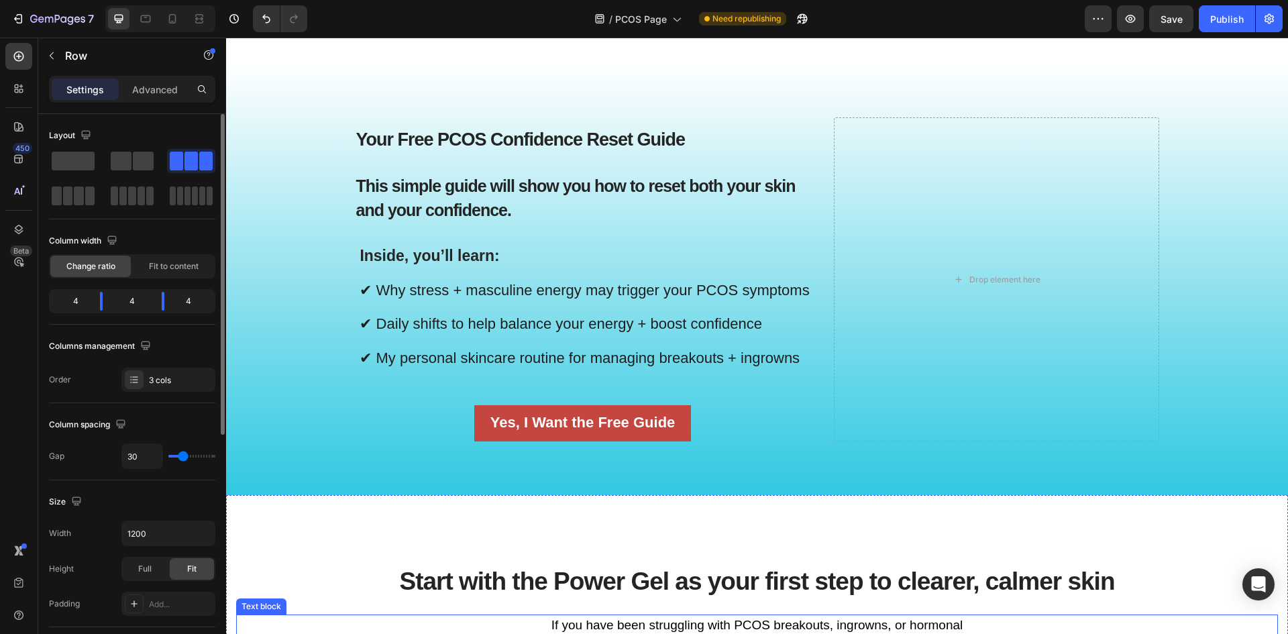
scroll to position [1066, 0]
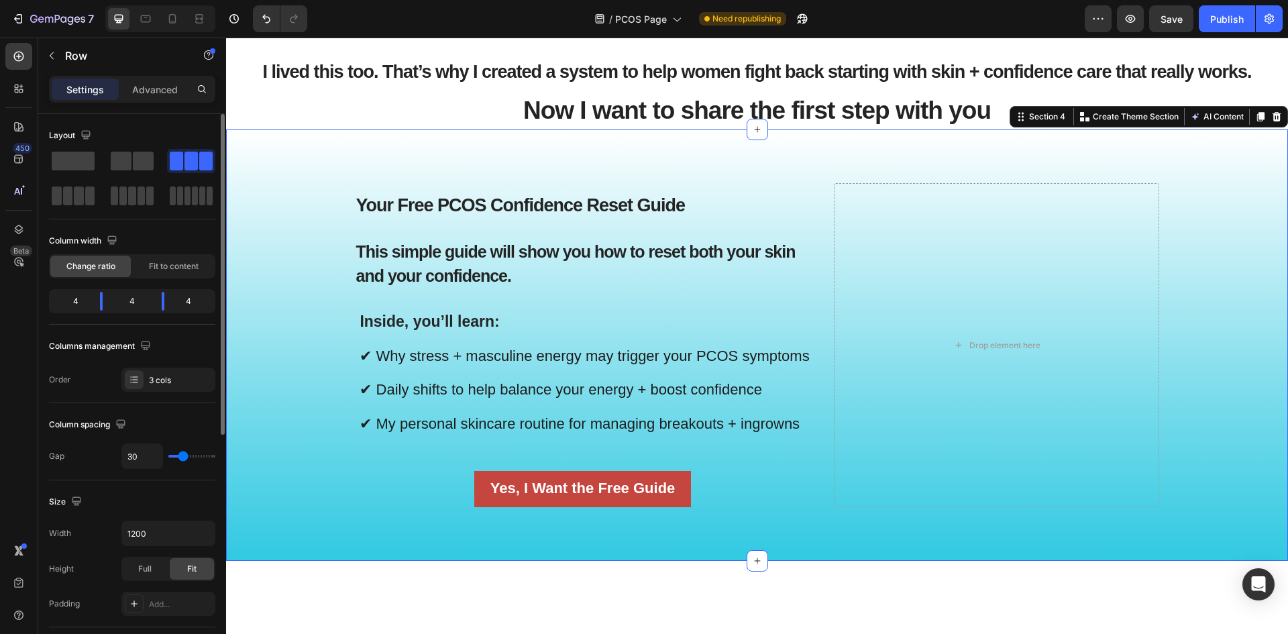
click at [315, 261] on div "Your Free PCOS Confidence Reset Guide Heading This simple guide will show you h…" at bounding box center [757, 355] width 1042 height 345
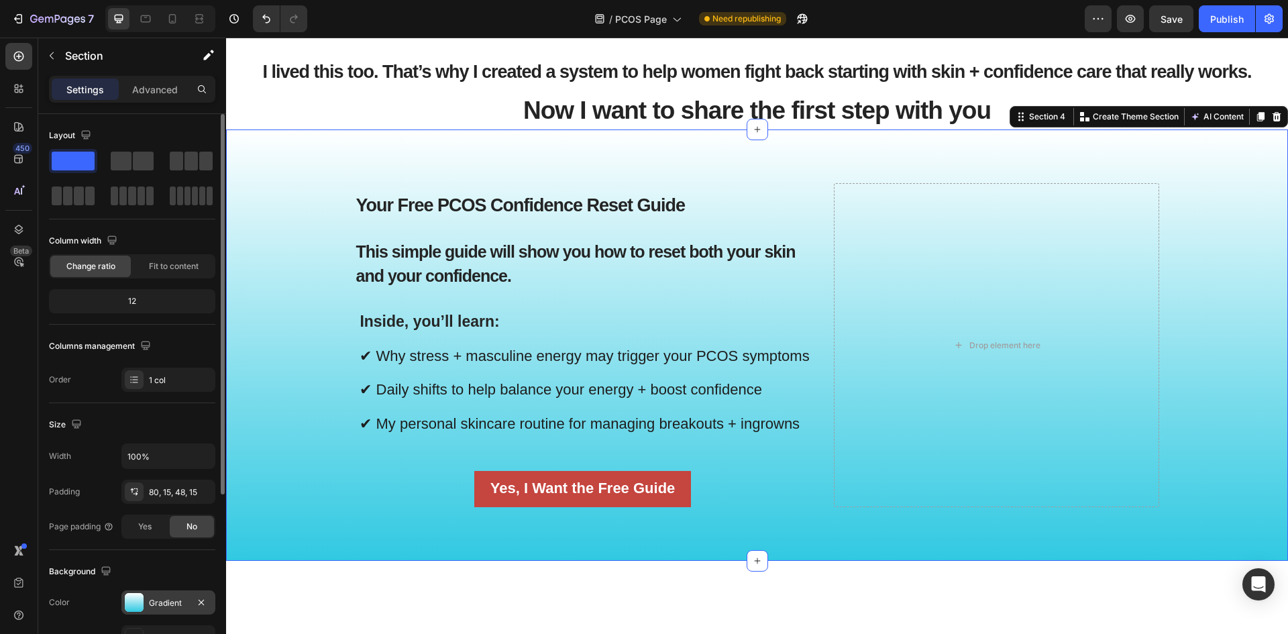
click at [144, 600] on div "Gradient" at bounding box center [168, 602] width 94 height 24
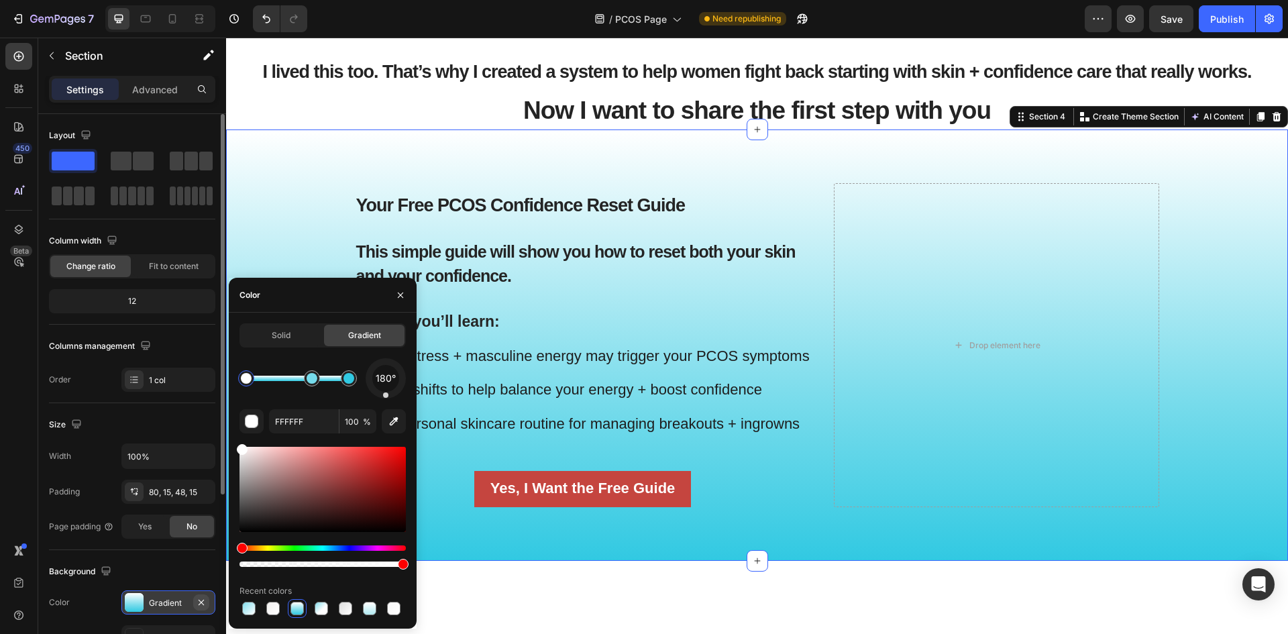
click at [203, 602] on icon "button" at bounding box center [201, 602] width 11 height 11
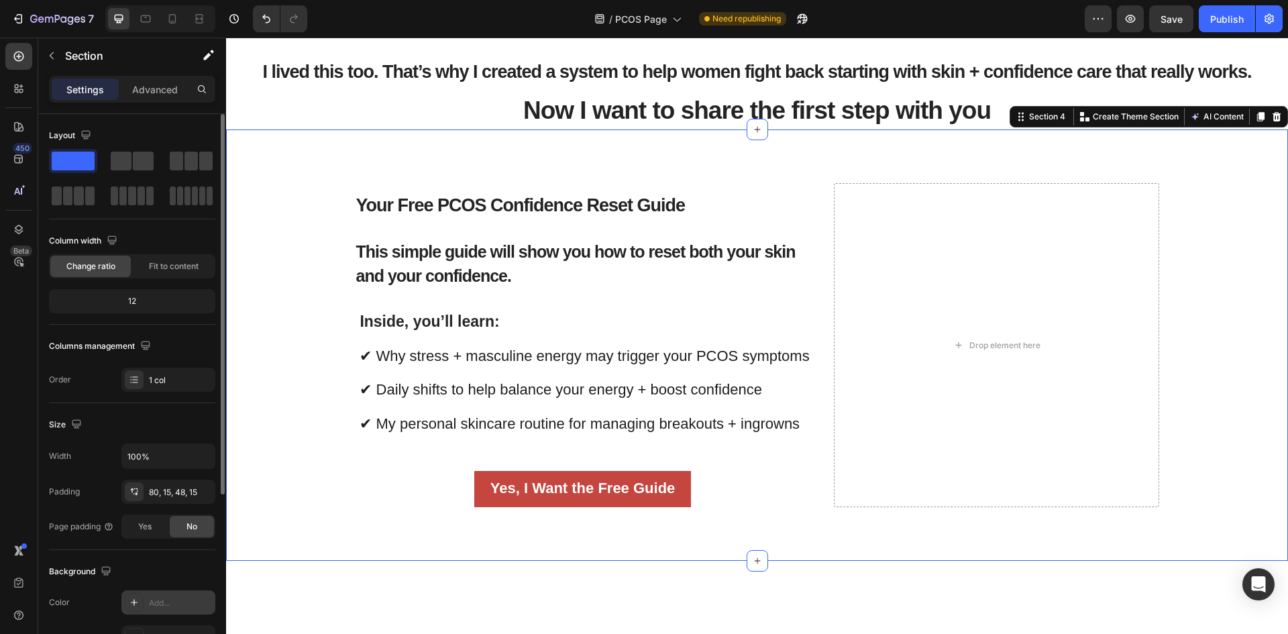
click at [383, 516] on div "Your Free PCOS Confidence Reset Guide Heading This simple guide will show you h…" at bounding box center [757, 355] width 1042 height 345
click at [934, 70] on span "I lived this too. That’s why I created a system to help women fight back starti…" at bounding box center [756, 72] width 989 height 20
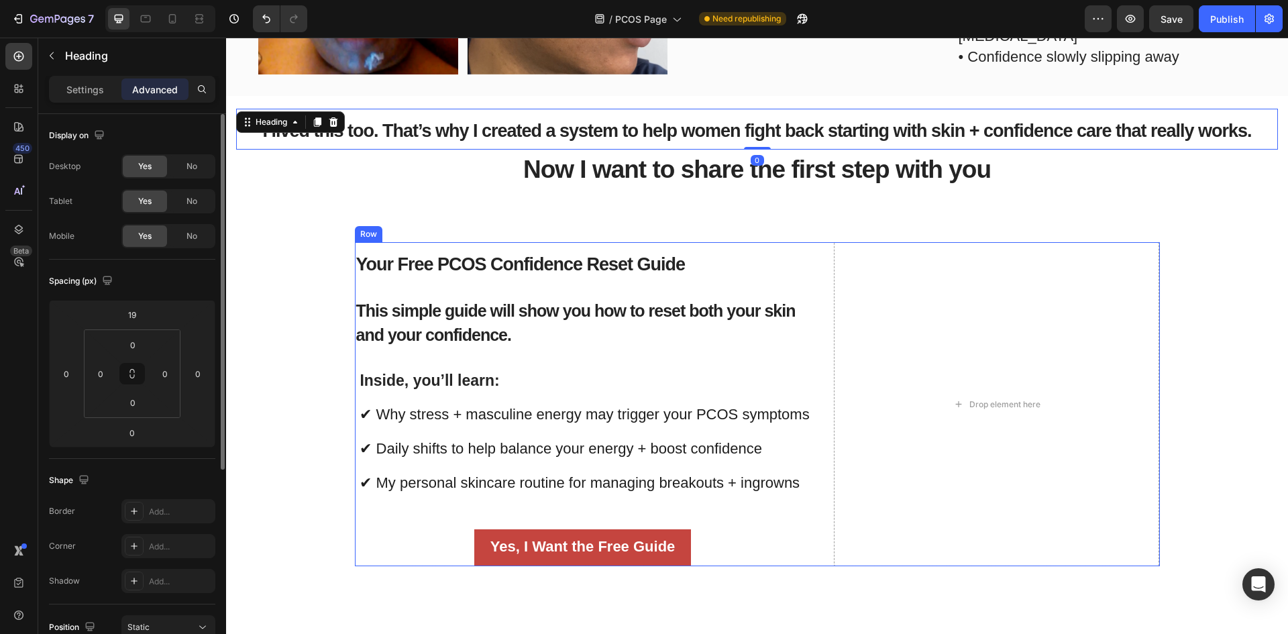
scroll to position [1133, 0]
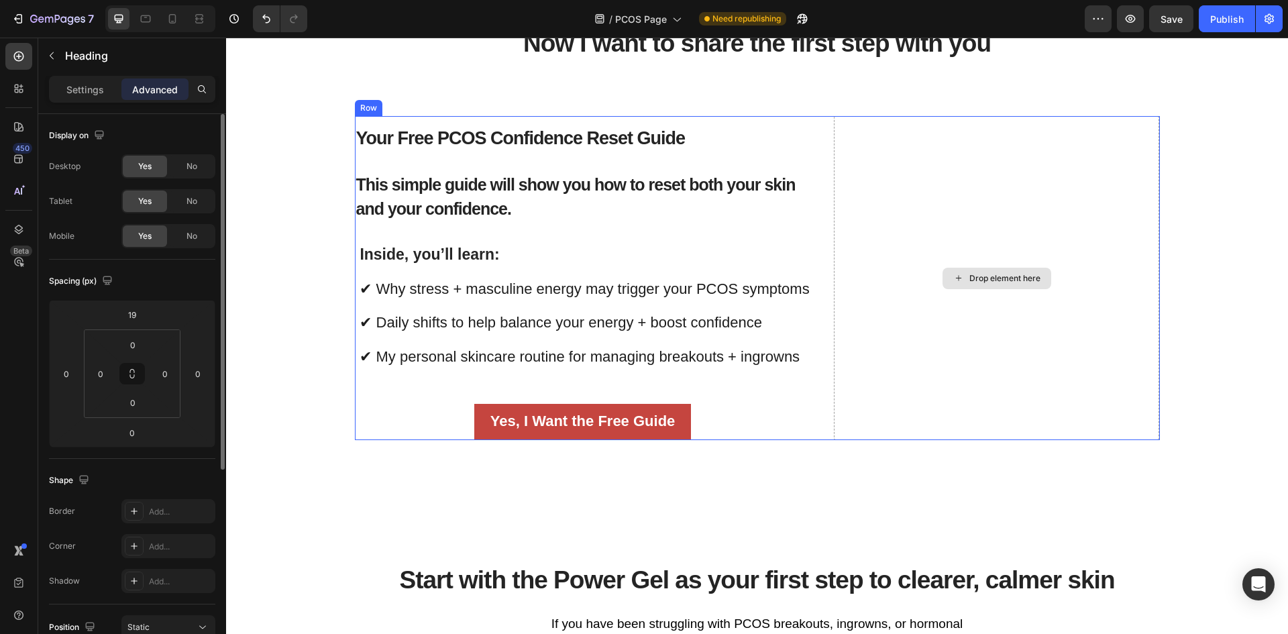
click at [936, 198] on div "Drop element here" at bounding box center [997, 278] width 326 height 324
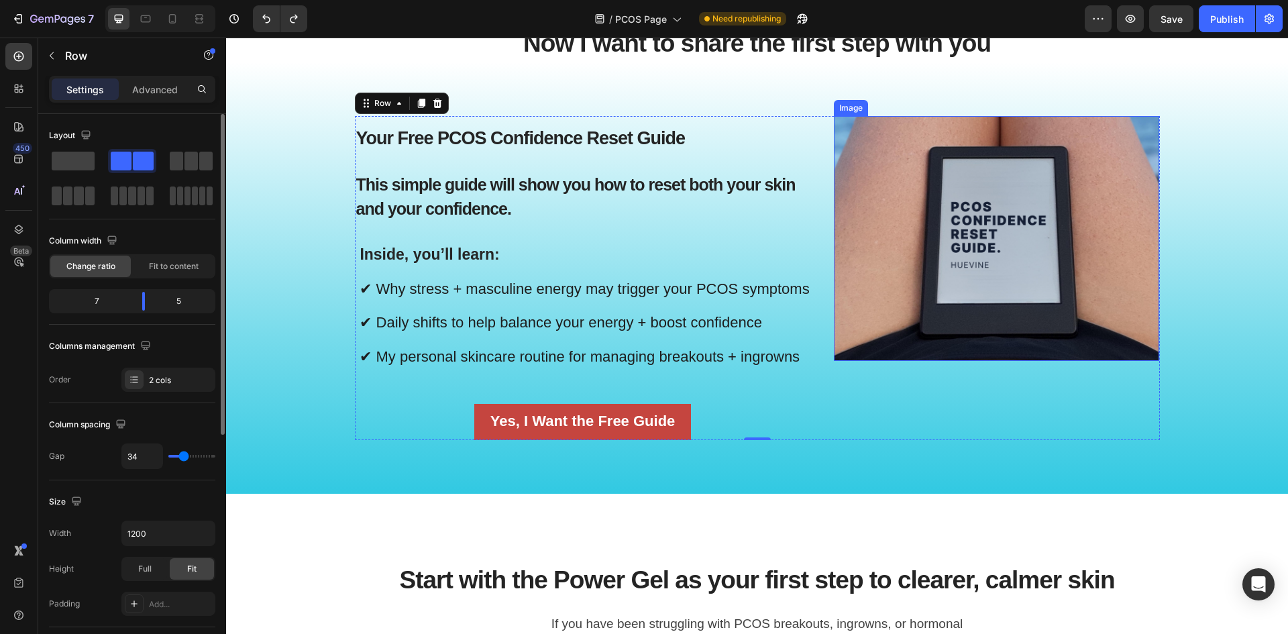
click at [947, 216] on img at bounding box center [997, 238] width 326 height 244
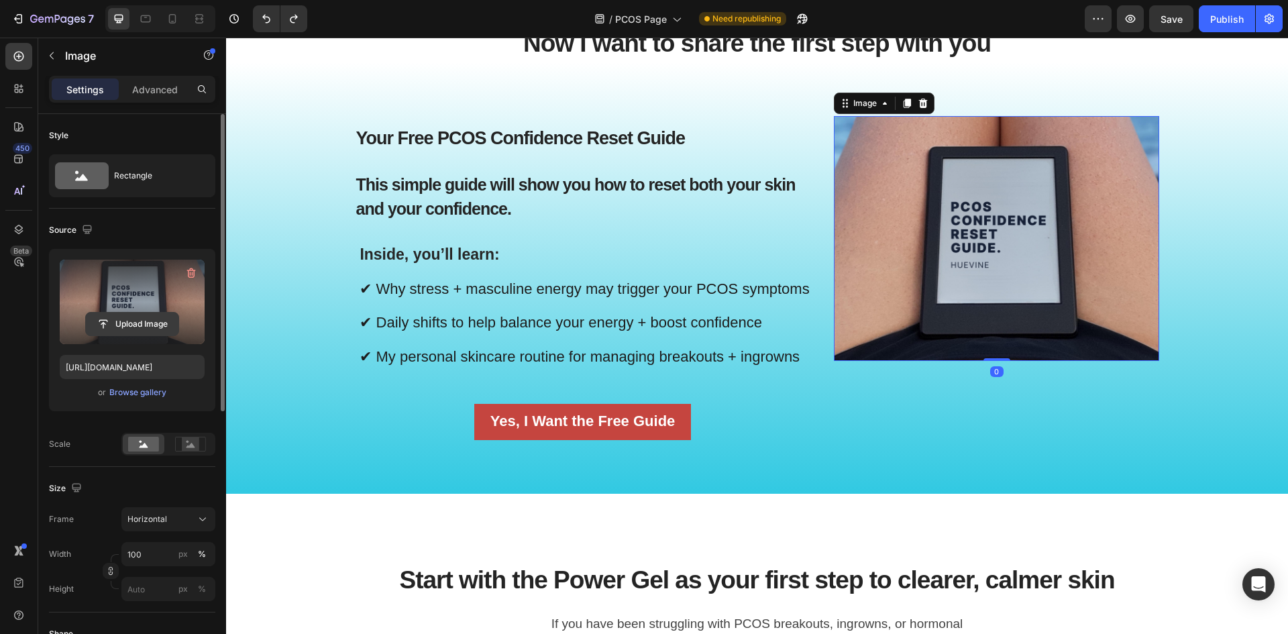
click at [129, 326] on input "file" at bounding box center [132, 324] width 93 height 23
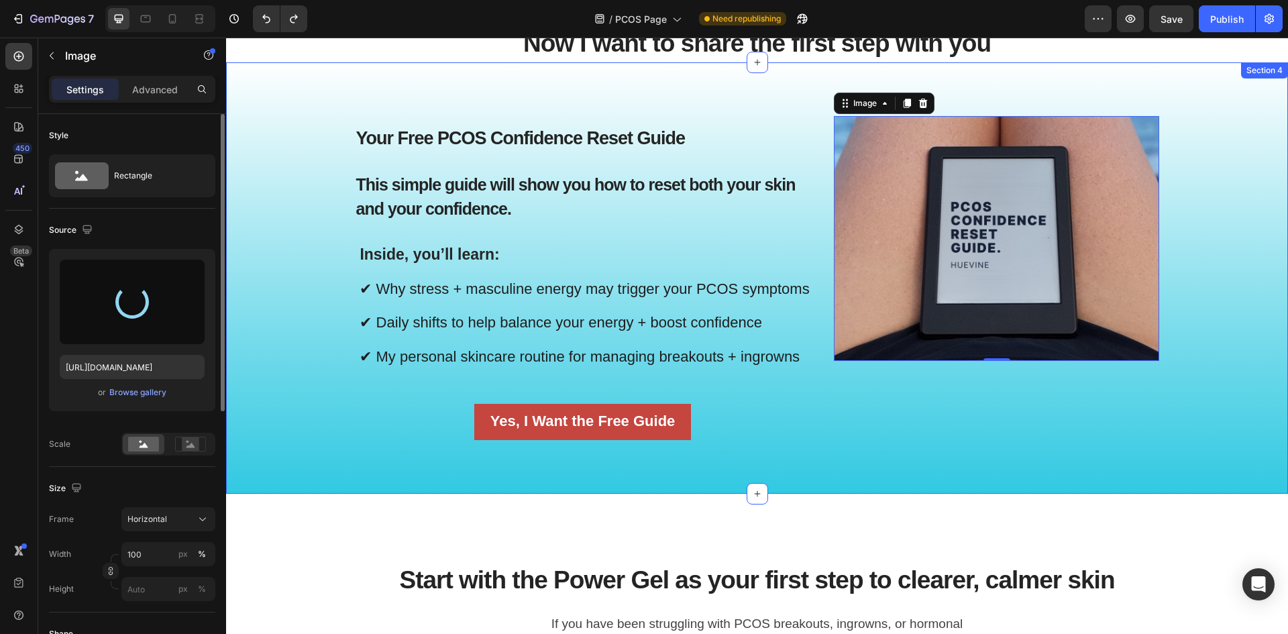
type input "[URL][DOMAIN_NAME]"
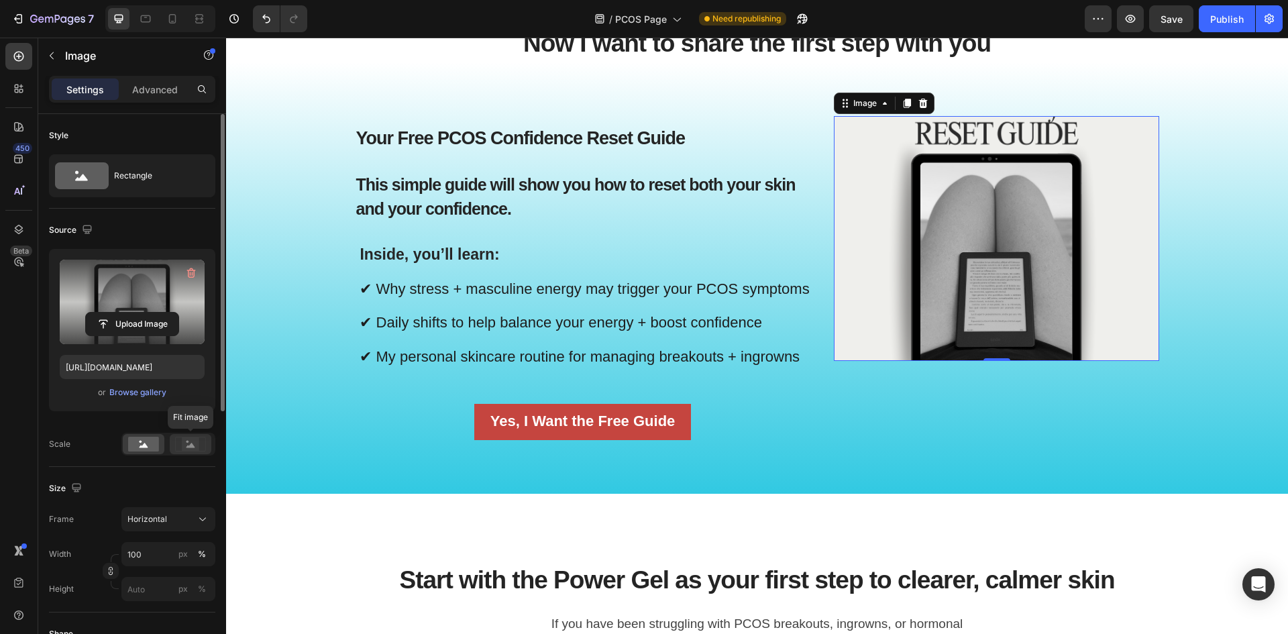
click at [185, 443] on rect at bounding box center [190, 443] width 17 height 13
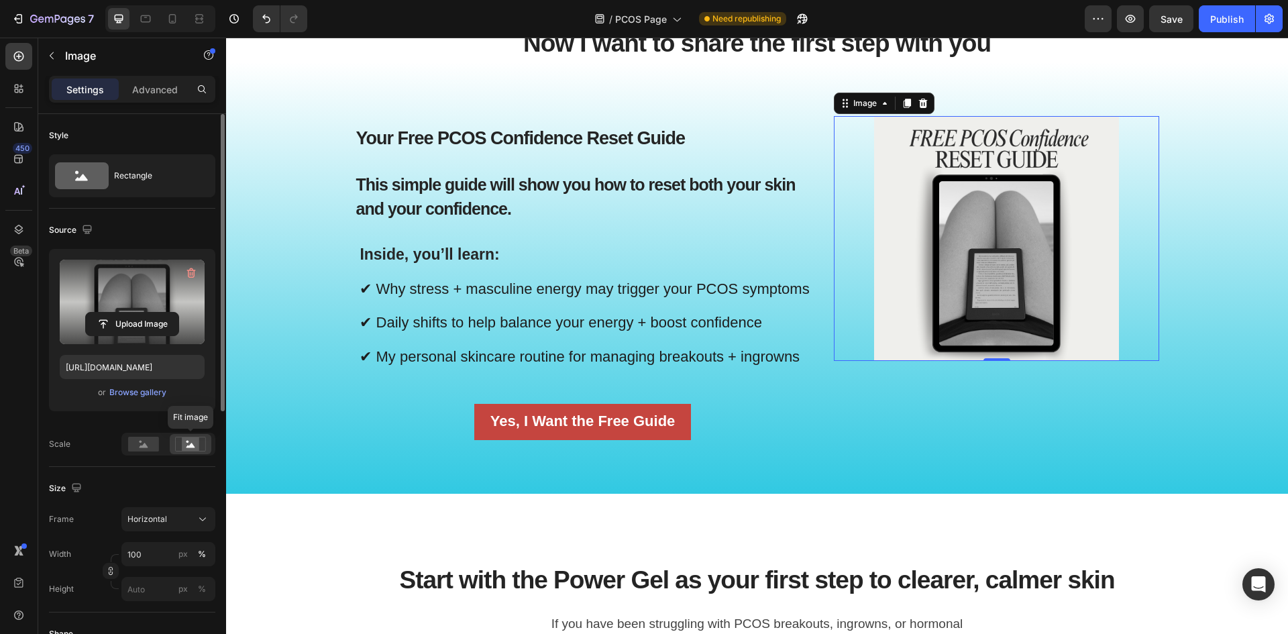
click at [166, 441] on div "Fit image" at bounding box center [168, 444] width 94 height 23
click at [155, 441] on rect at bounding box center [143, 444] width 31 height 15
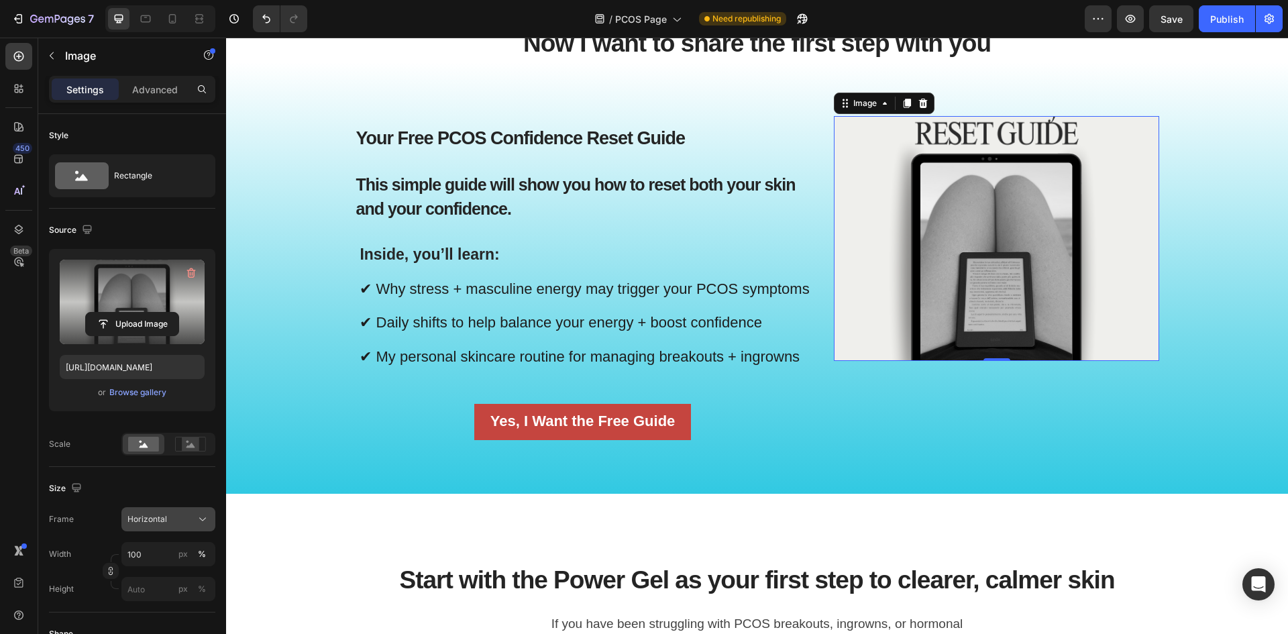
click at [192, 521] on div "Horizontal" at bounding box center [160, 519] width 66 height 12
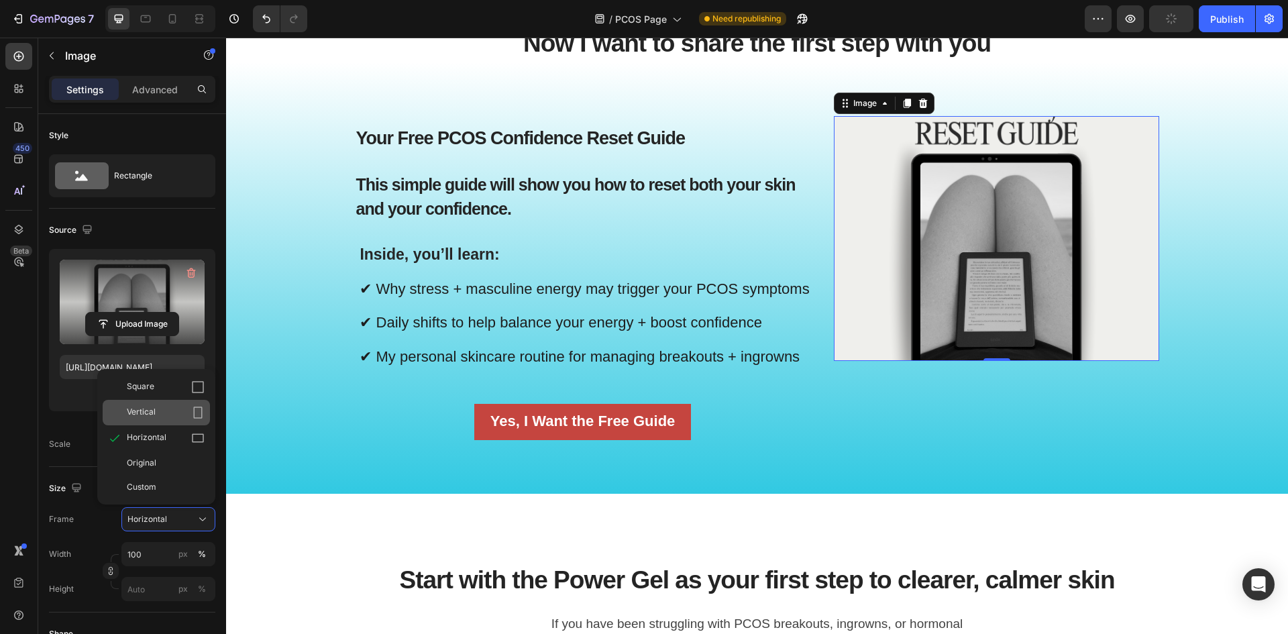
click at [186, 419] on div "Vertical" at bounding box center [166, 412] width 78 height 13
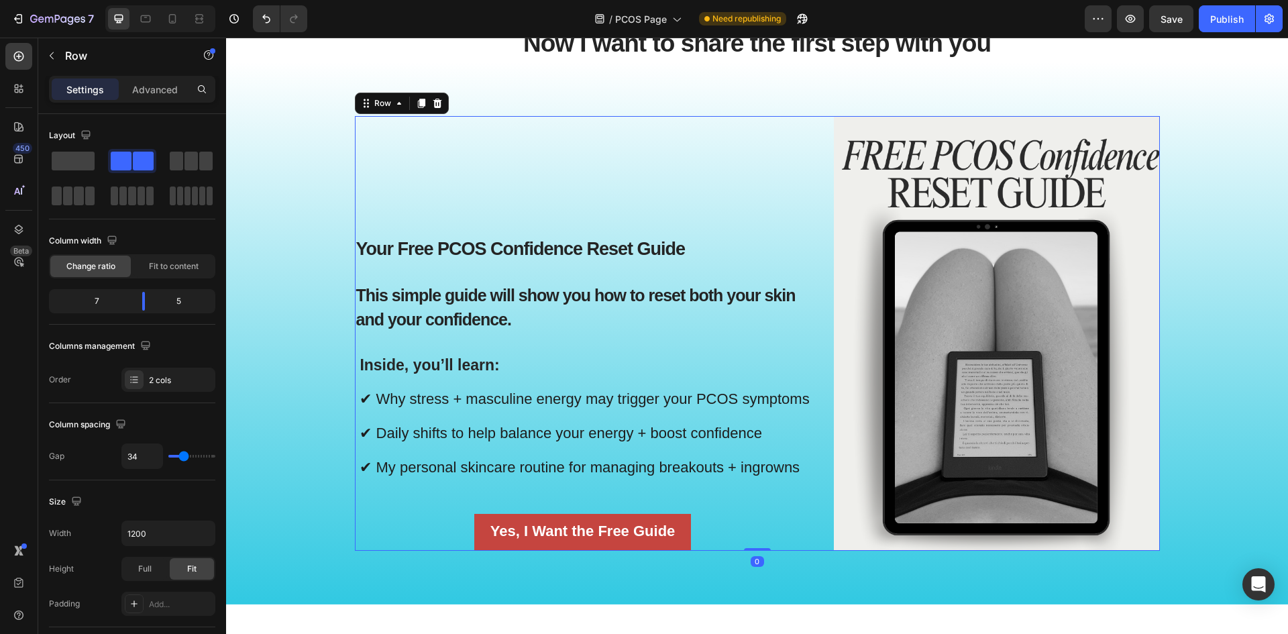
click at [621, 157] on div "Your Free PCOS Confidence Reset Guide Heading This simple guide will show you h…" at bounding box center [583, 333] width 456 height 435
click at [855, 263] on img at bounding box center [997, 333] width 326 height 435
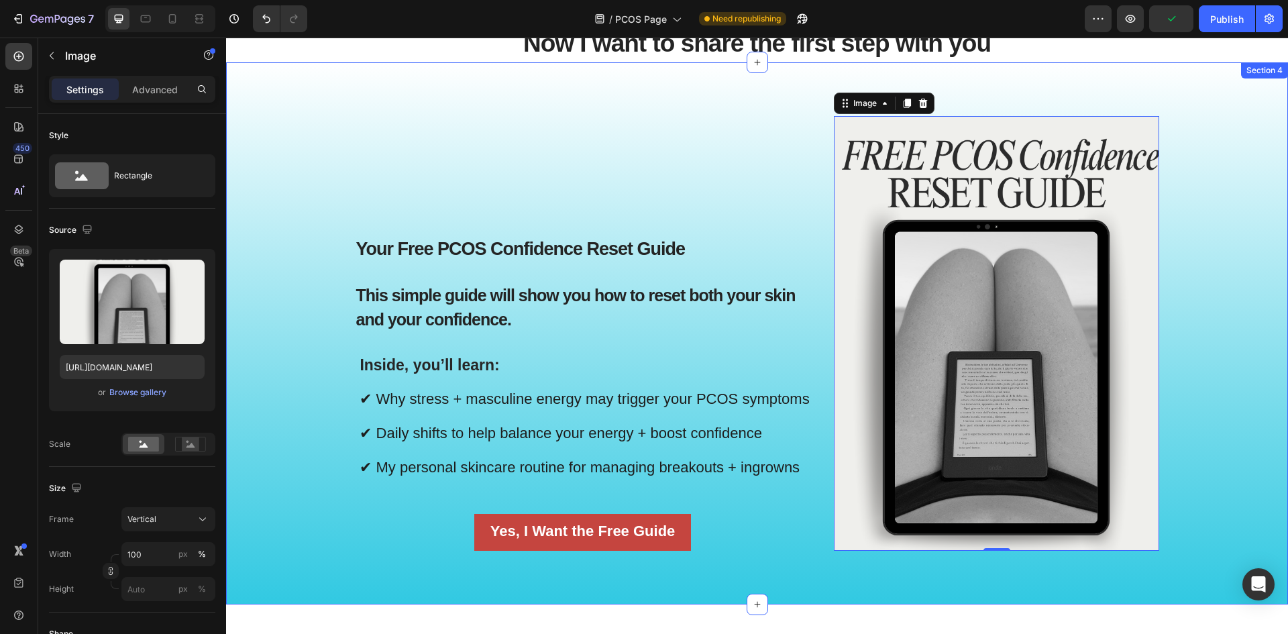
click at [266, 224] on div "Your Free PCOS Confidence Reset Guide Heading This simple guide will show you h…" at bounding box center [757, 344] width 1042 height 456
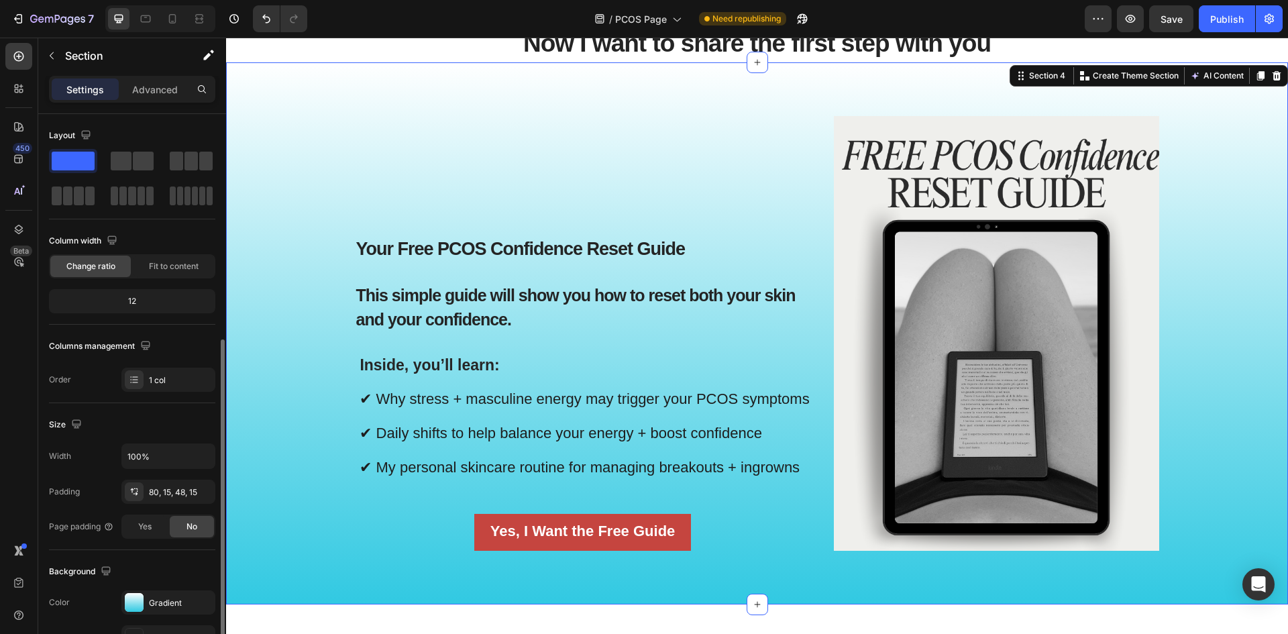
scroll to position [134, 0]
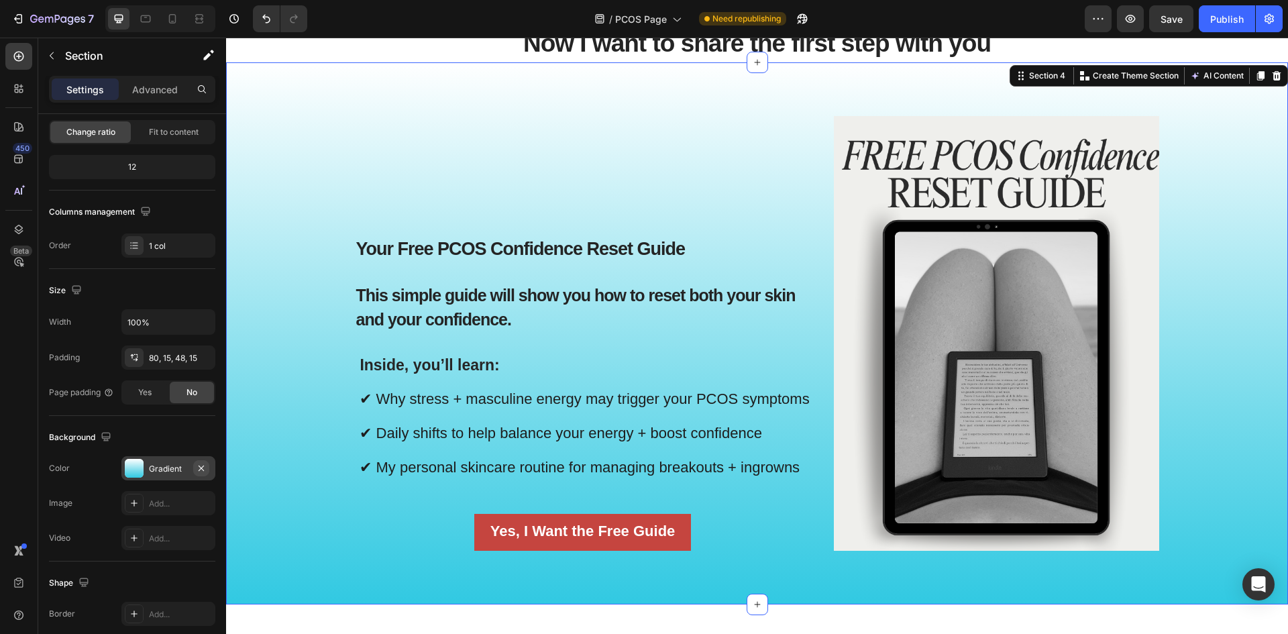
click at [197, 471] on icon "button" at bounding box center [201, 468] width 11 height 11
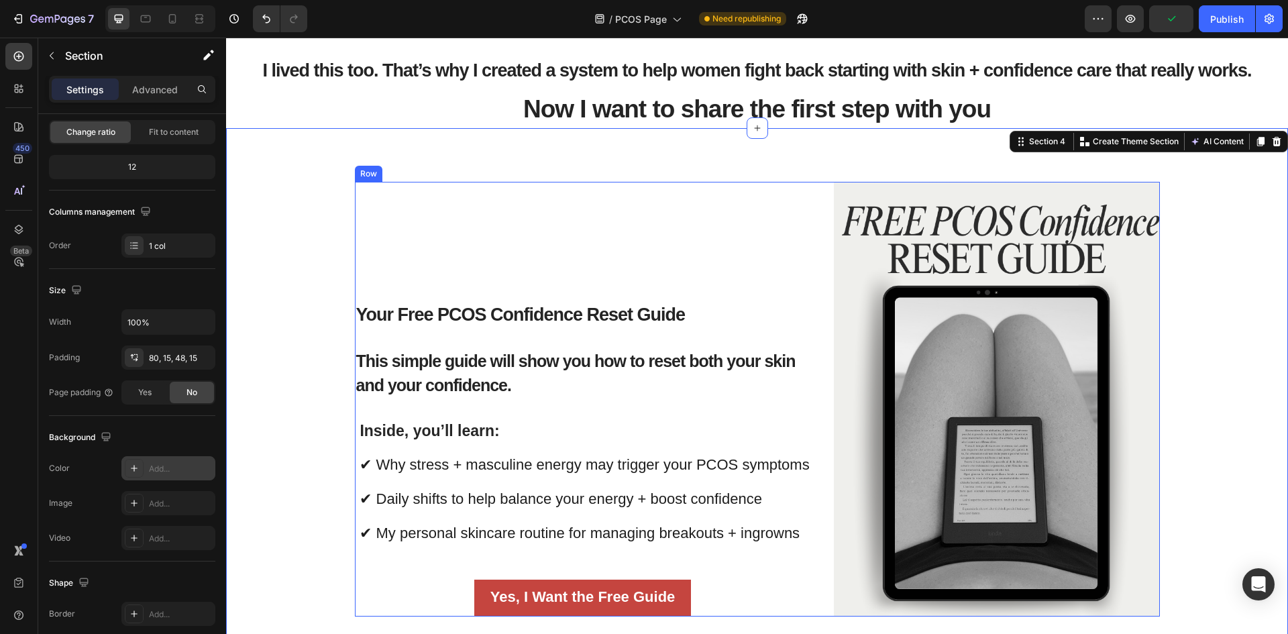
scroll to position [1066, 0]
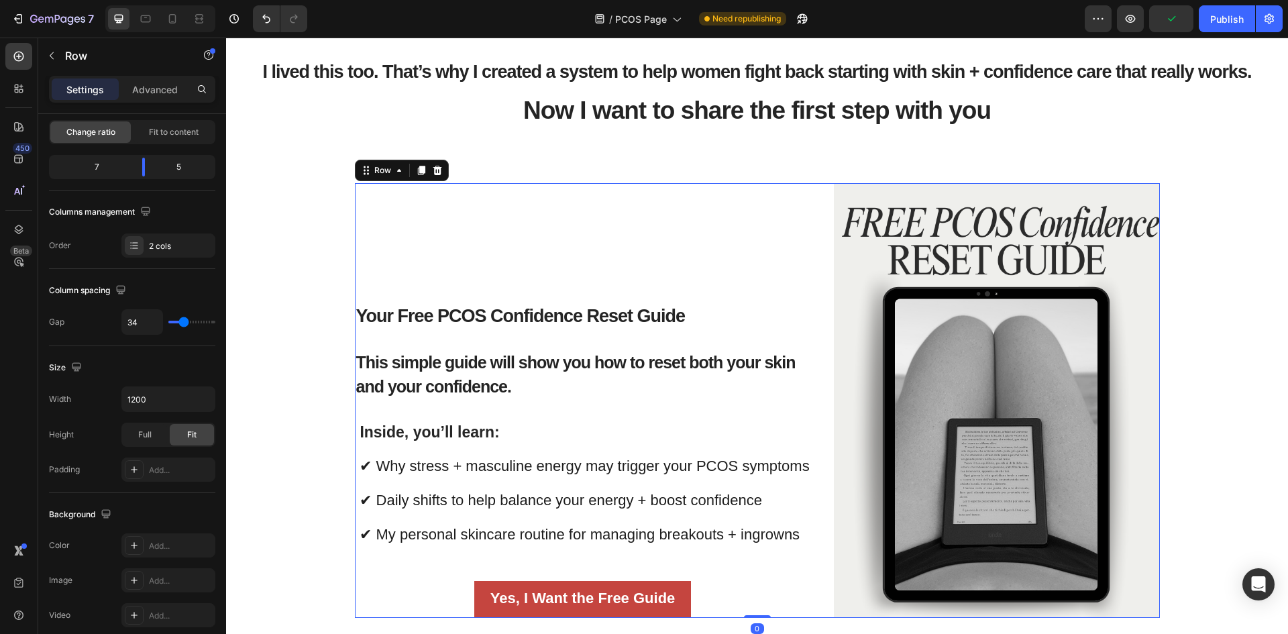
click at [492, 267] on div "Your Free PCOS Confidence Reset Guide Heading This simple guide will show you h…" at bounding box center [583, 400] width 456 height 435
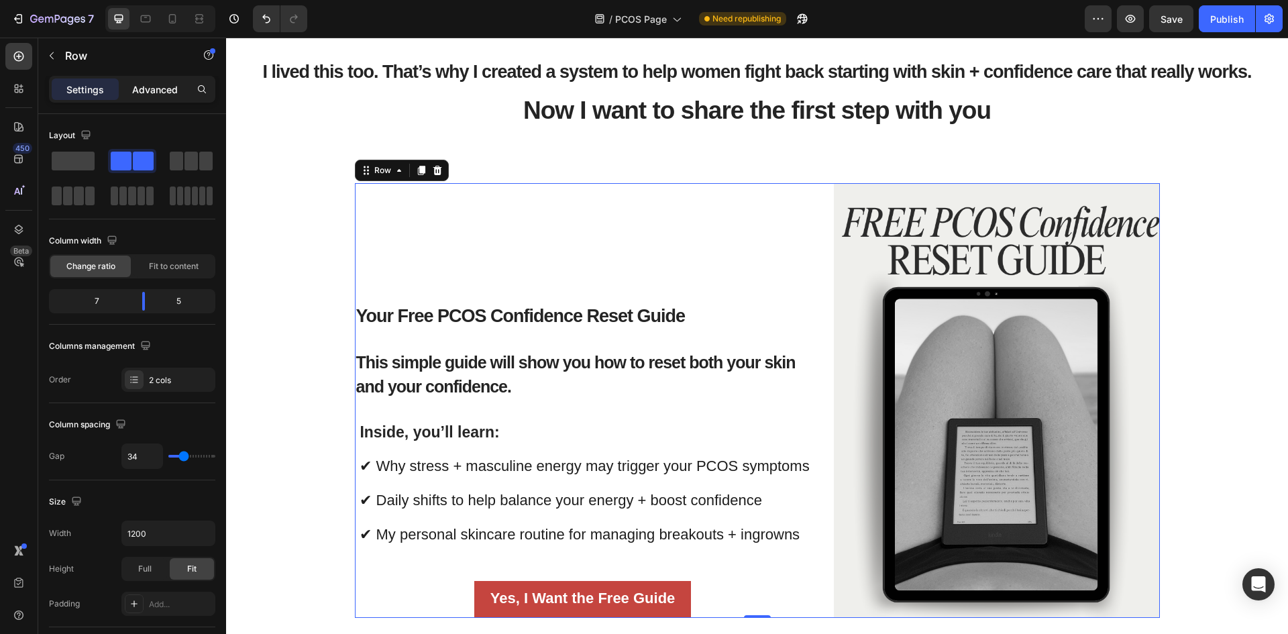
click at [148, 88] on p "Advanced" at bounding box center [155, 90] width 46 height 14
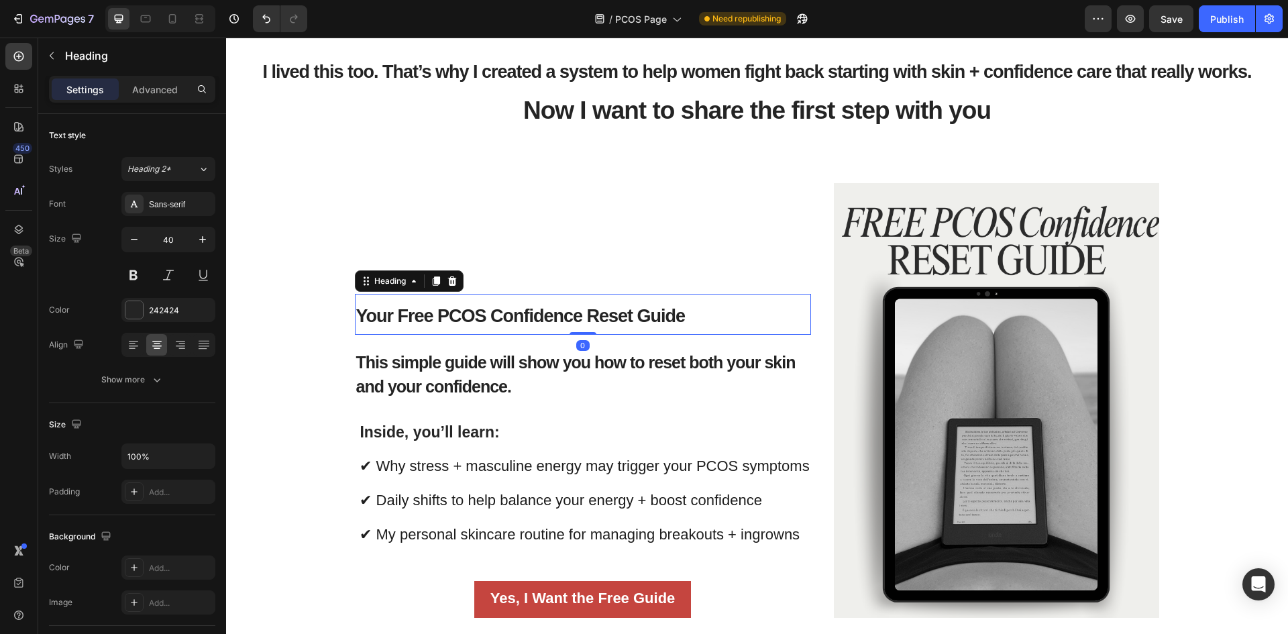
click at [444, 306] on span "Your Free PCOS Confidence Reset Guide" at bounding box center [520, 316] width 329 height 20
click at [174, 92] on p "Advanced" at bounding box center [155, 90] width 46 height 14
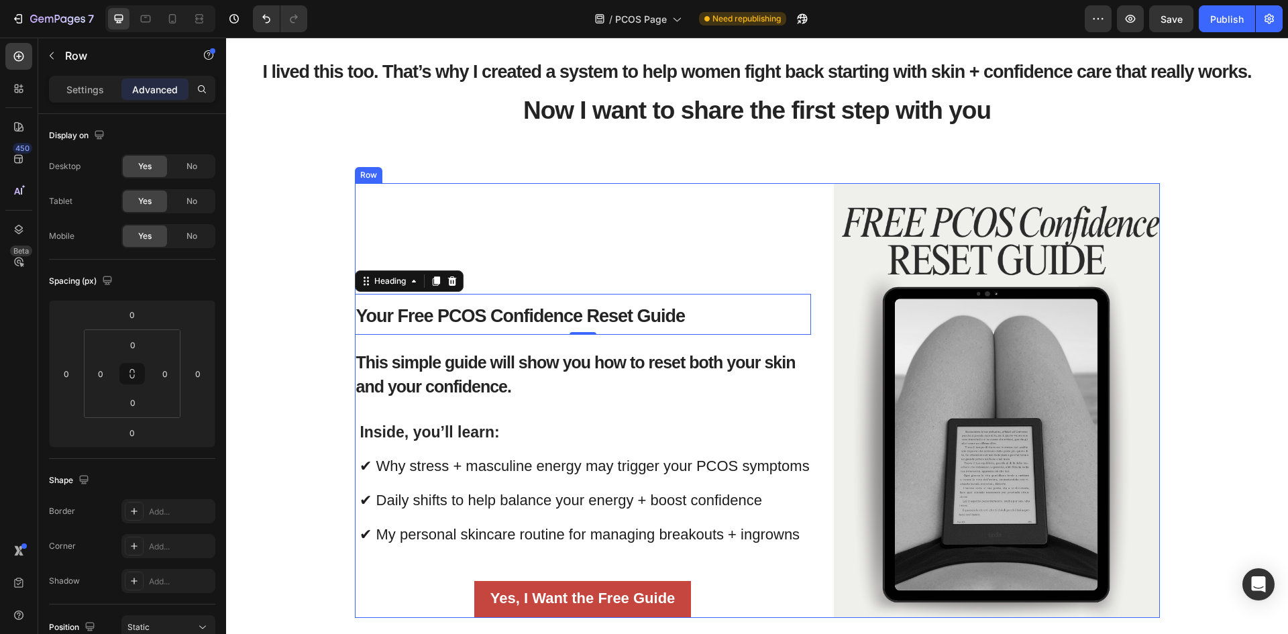
click at [552, 276] on div "Your Free PCOS Confidence Reset Guide Heading 0 This simple guide will show you…" at bounding box center [583, 400] width 456 height 435
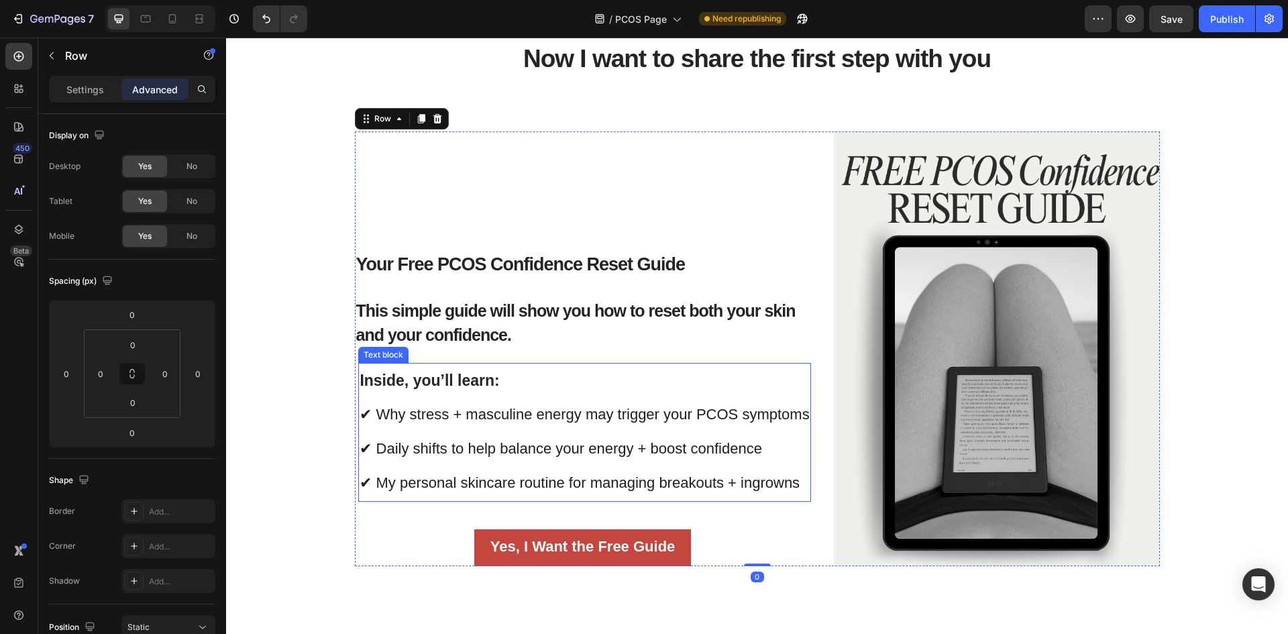
scroll to position [1200, 0]
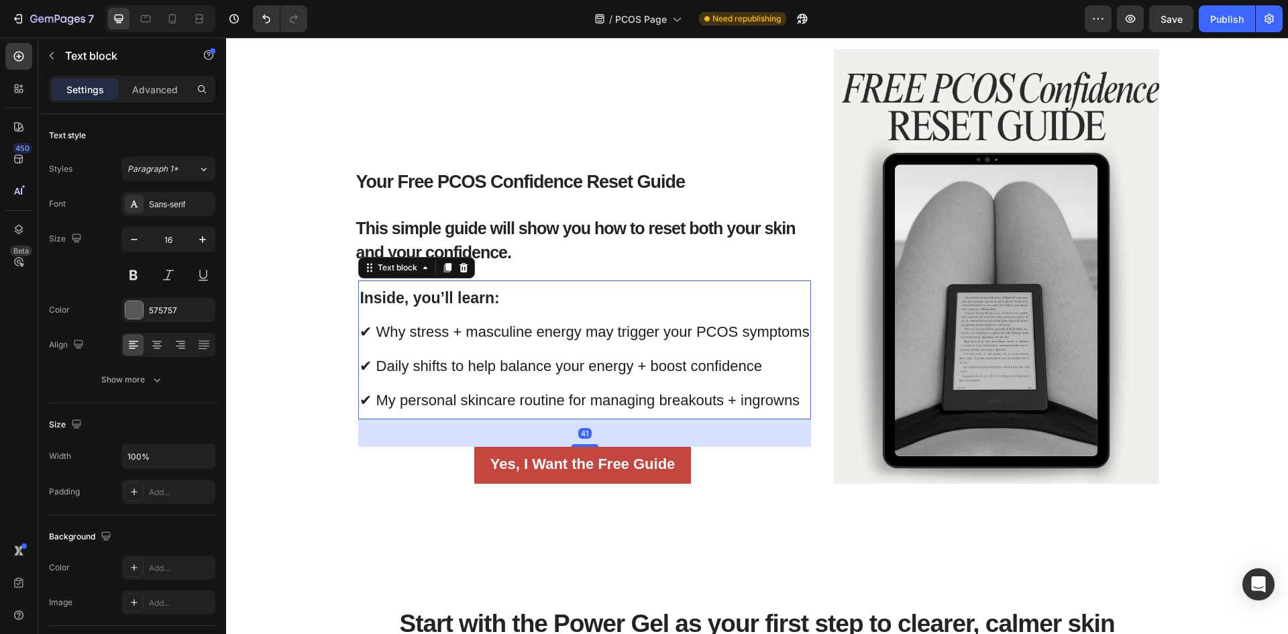
click at [648, 409] on p "Inside, you’ll learn: ✔ Why stress + masculine energy may trigger your PCOS sym…" at bounding box center [584, 350] width 449 height 137
click at [598, 221] on strong "This simple guide will show you how to reset both your skin and your confidence." at bounding box center [575, 240] width 439 height 43
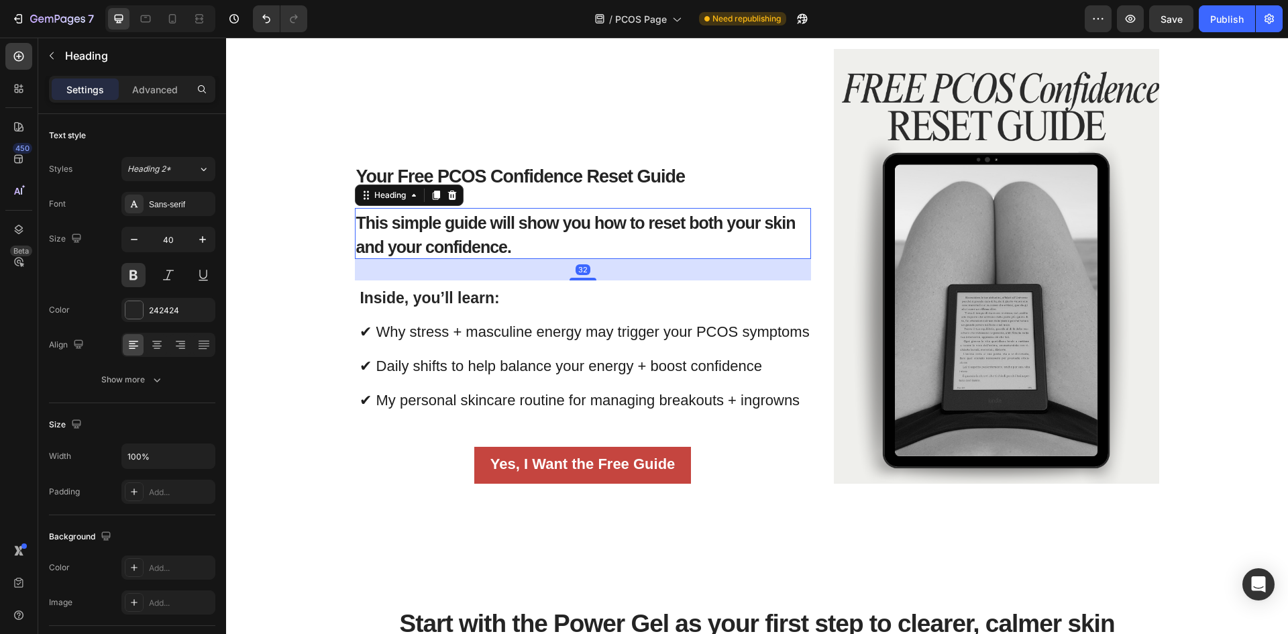
drag, startPoint x: 574, startPoint y: 280, endPoint x: 576, endPoint y: 325, distance: 45.0
click at [578, 282] on div "Your Free PCOS Confidence Reset Guide Heading This simple guide will show you h…" at bounding box center [583, 266] width 456 height 435
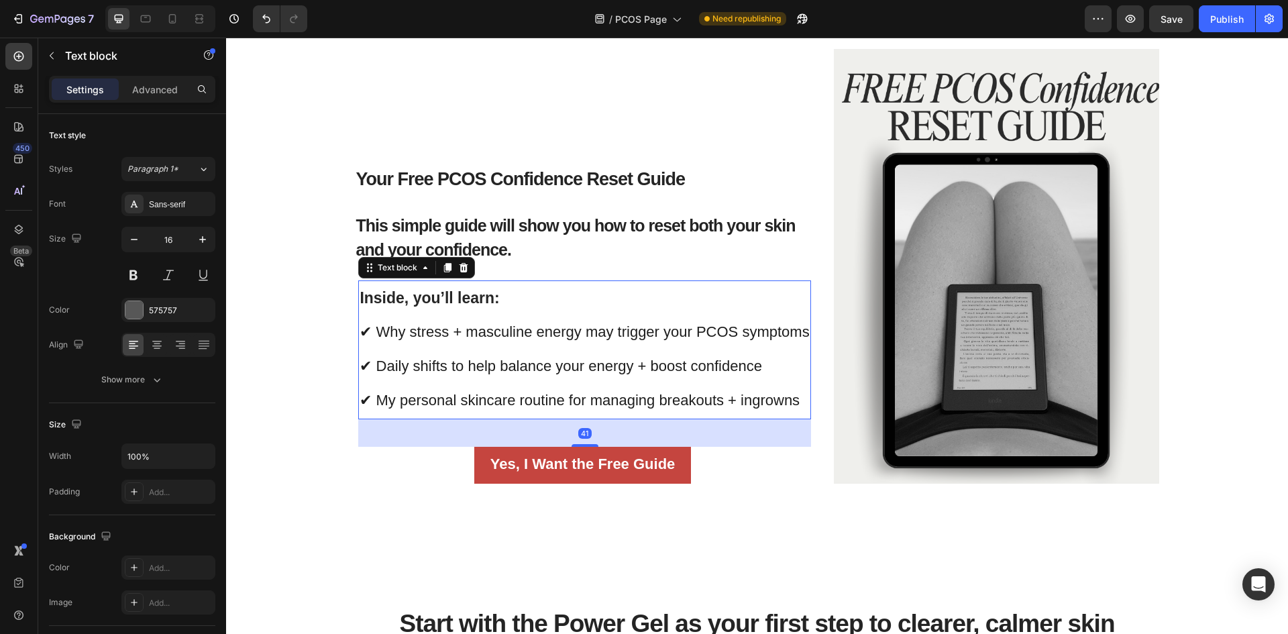
click at [582, 387] on p "Inside, you’ll learn: ✔ Why stress + masculine energy may trigger your PCOS sym…" at bounding box center [584, 350] width 449 height 137
click at [169, 80] on div "Advanced" at bounding box center [154, 88] width 67 height 21
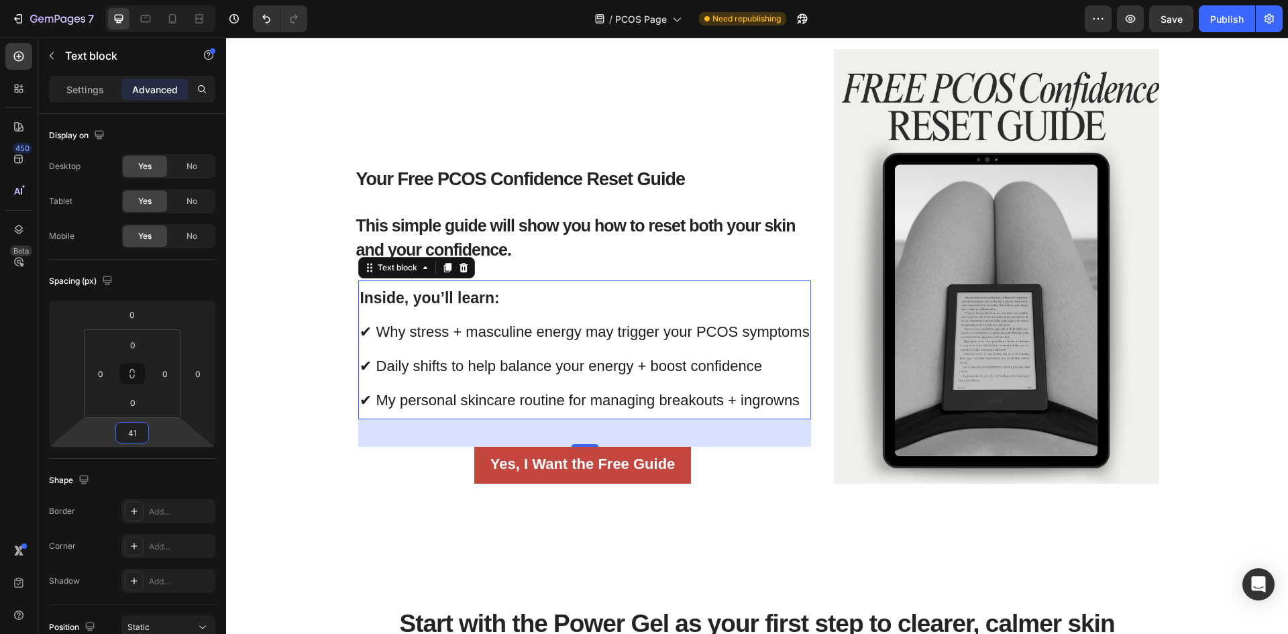
click at [135, 423] on input "41" at bounding box center [132, 433] width 27 height 20
click at [152, 458] on span "Auto" at bounding box center [144, 461] width 17 height 9
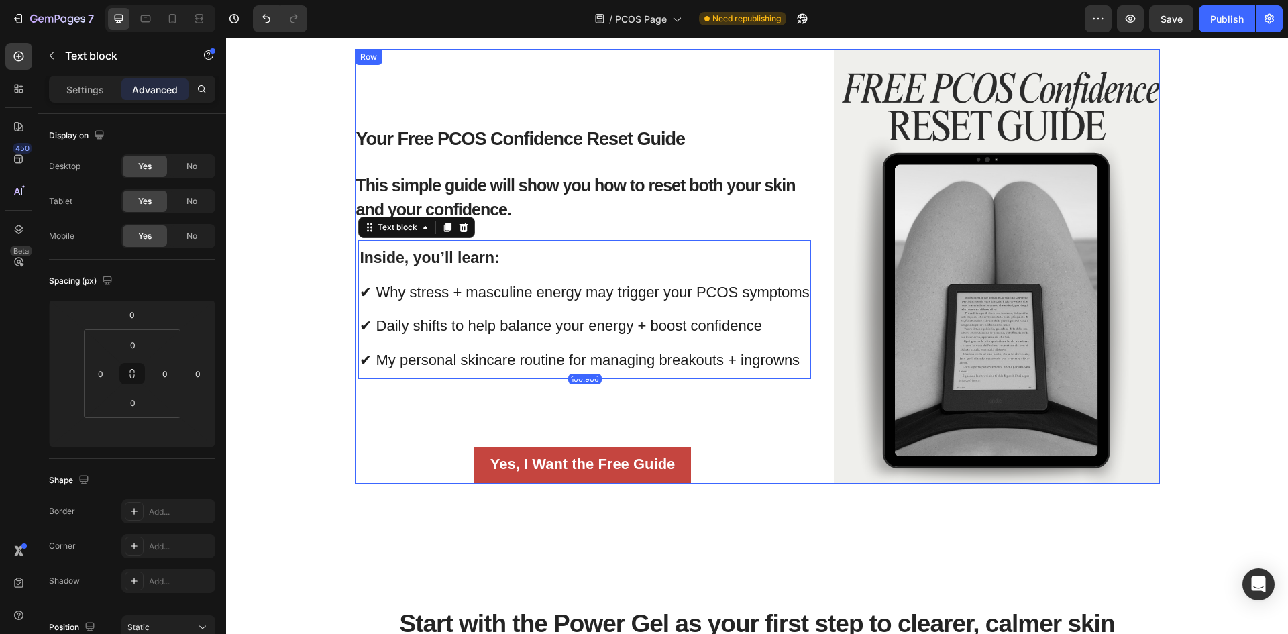
click at [480, 421] on div "Your Free PCOS Confidence Reset Guide Heading This simple guide will show you h…" at bounding box center [583, 266] width 456 height 435
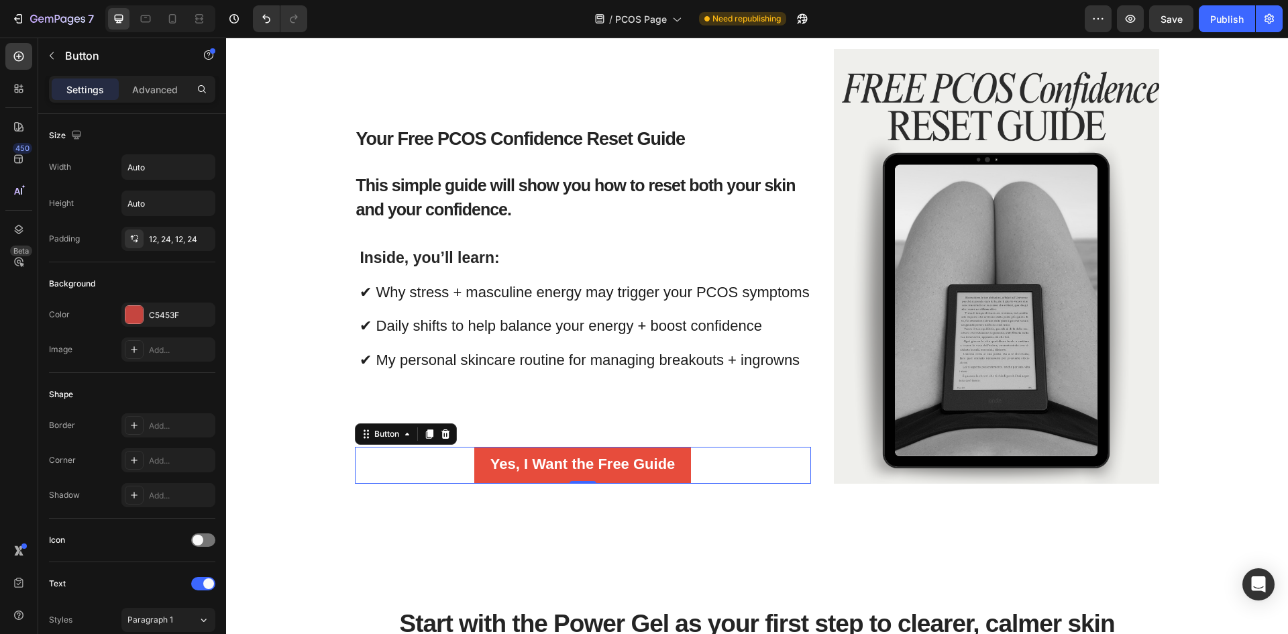
click at [474, 453] on button "Yes, I Want the Free Guide" at bounding box center [582, 465] width 217 height 37
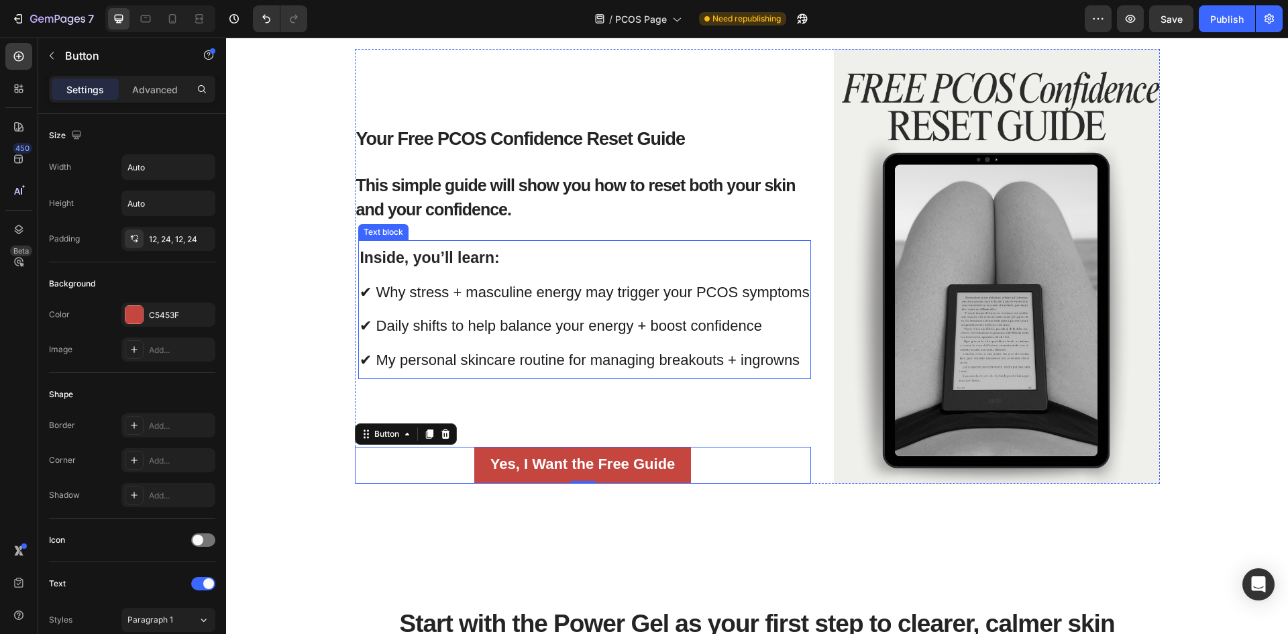
click at [508, 359] on span "✔ My personal skincare routine for managing breakouts + ingrowns" at bounding box center [580, 360] width 440 height 17
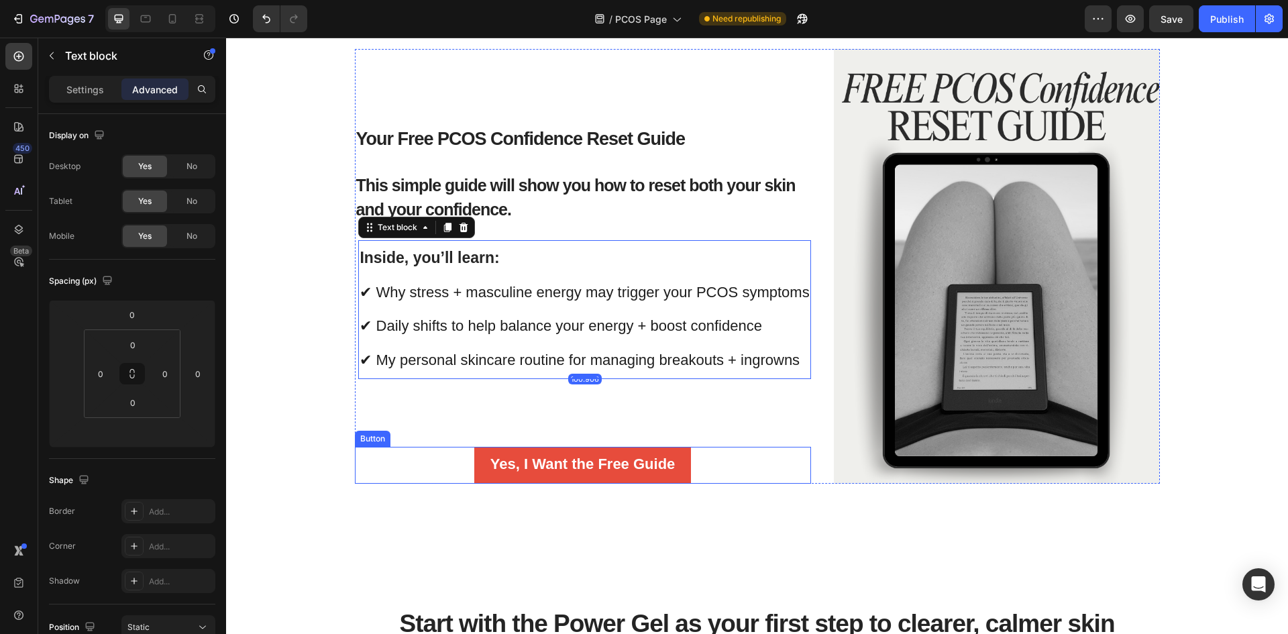
click at [474, 458] on button "Yes, I Want the Free Guide" at bounding box center [582, 465] width 217 height 37
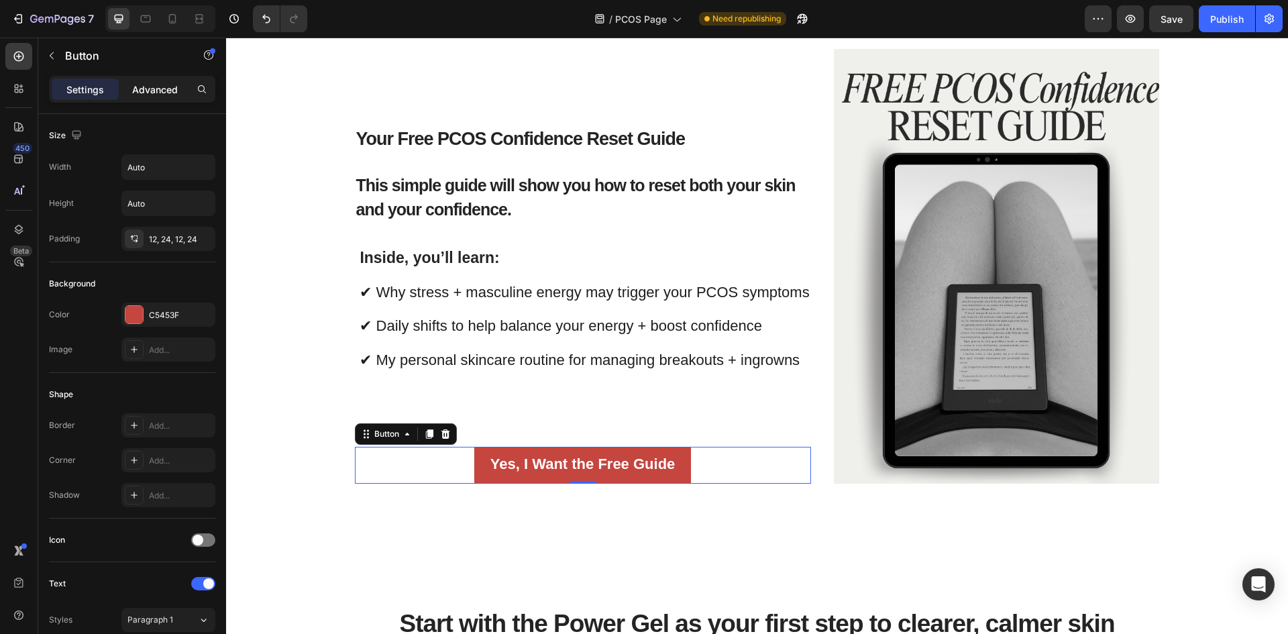
click at [152, 91] on p "Advanced" at bounding box center [155, 90] width 46 height 14
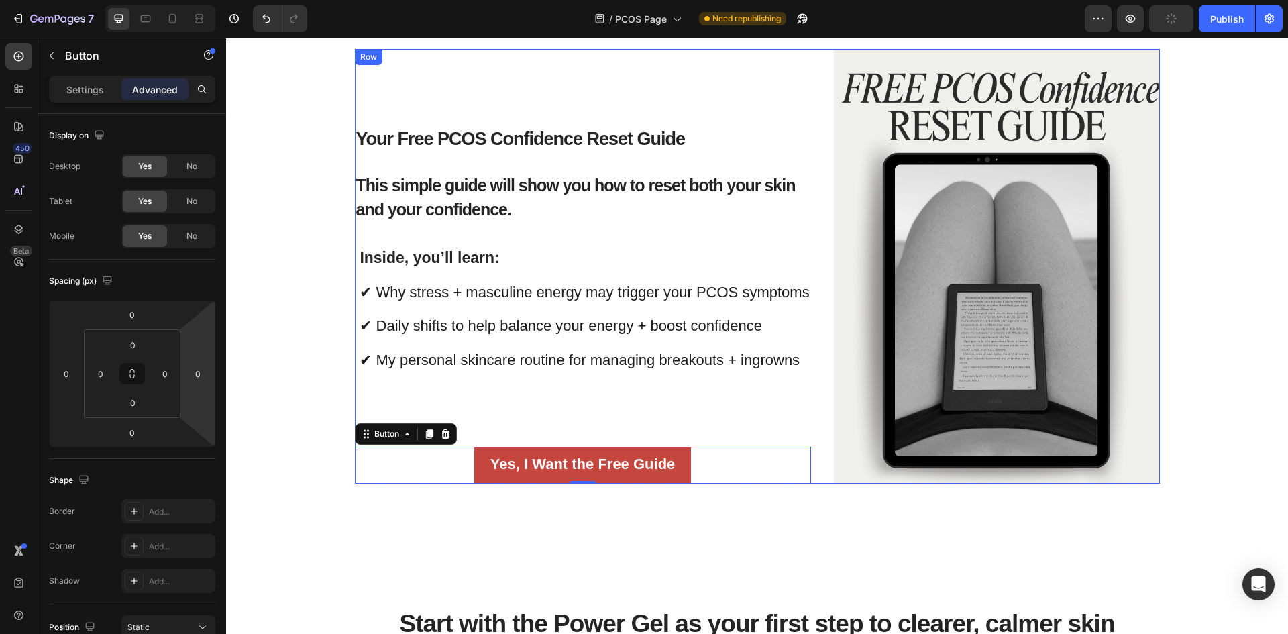
click at [475, 430] on div "Your Free PCOS Confidence Reset Guide Heading This simple guide will show you h…" at bounding box center [583, 266] width 456 height 435
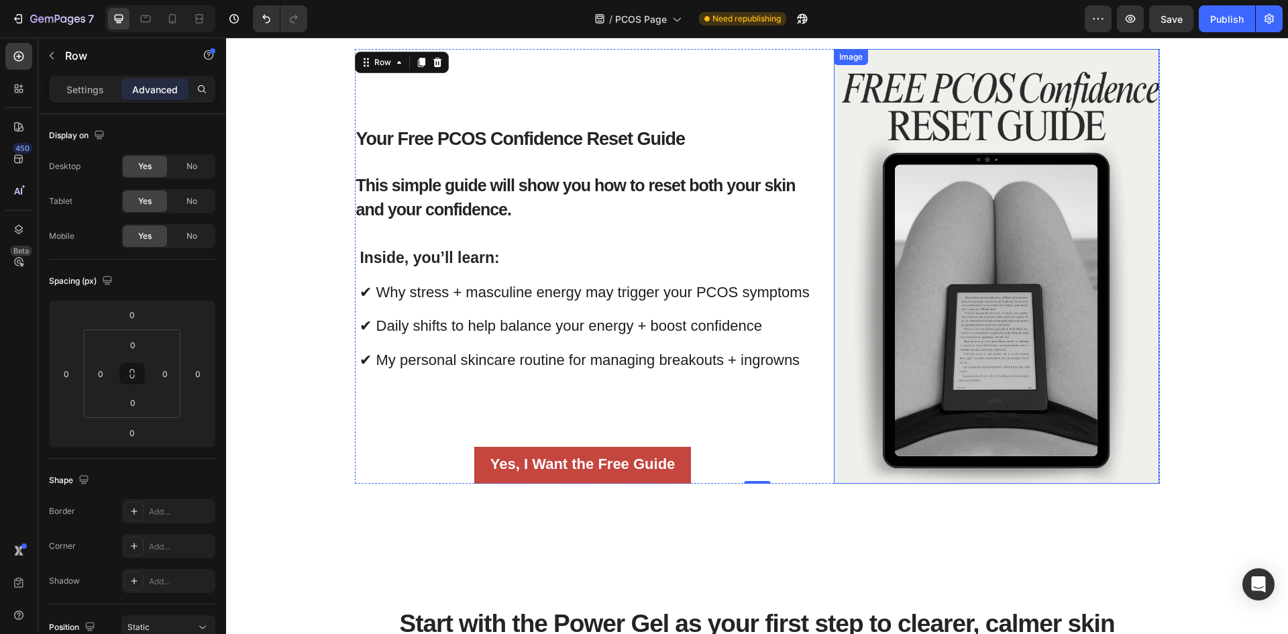
click at [918, 253] on img at bounding box center [997, 266] width 326 height 435
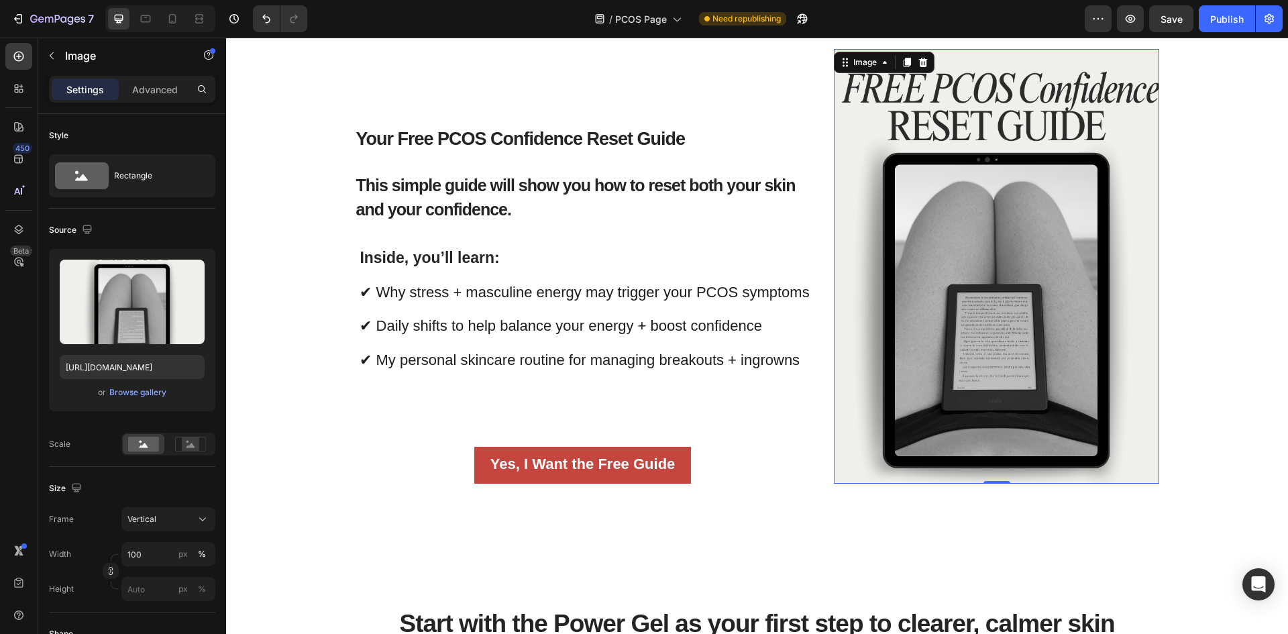
click at [914, 214] on img at bounding box center [997, 266] width 326 height 435
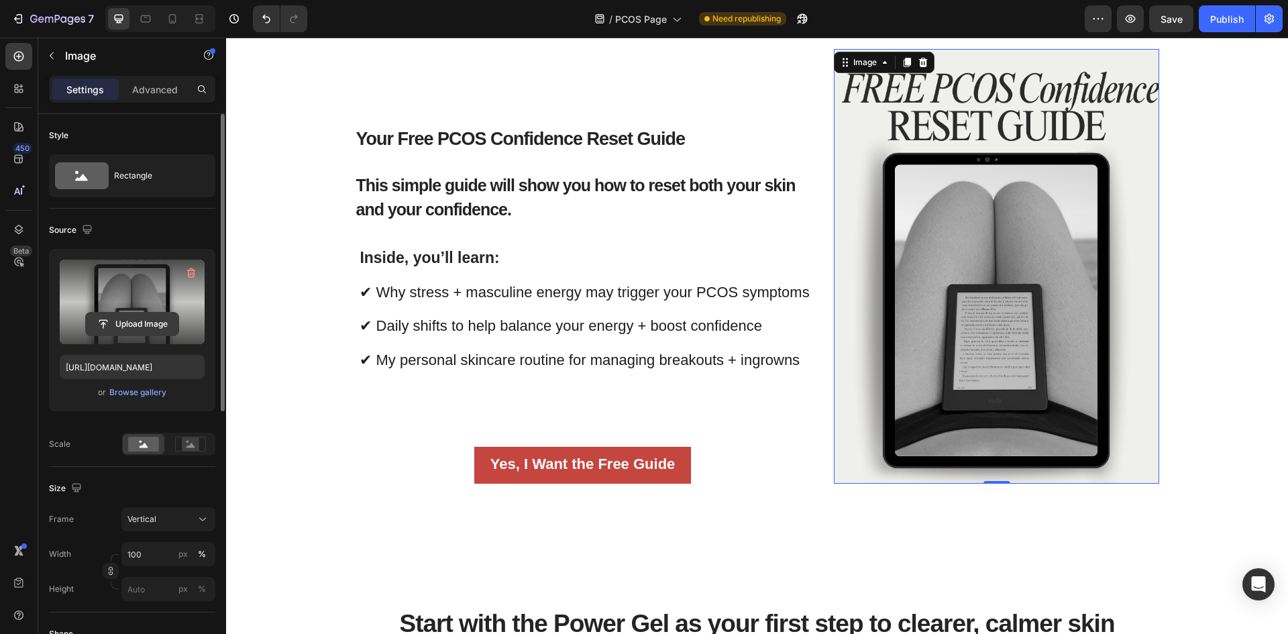
click at [115, 322] on input "file" at bounding box center [132, 324] width 93 height 23
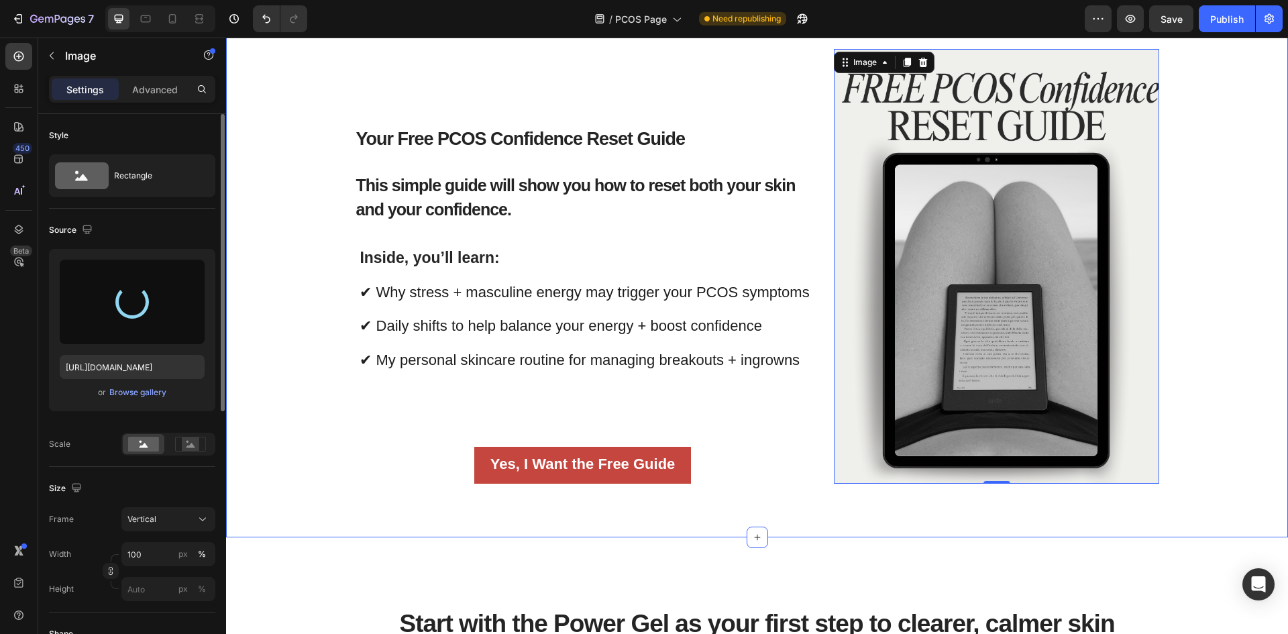
type input "[URL][DOMAIN_NAME]"
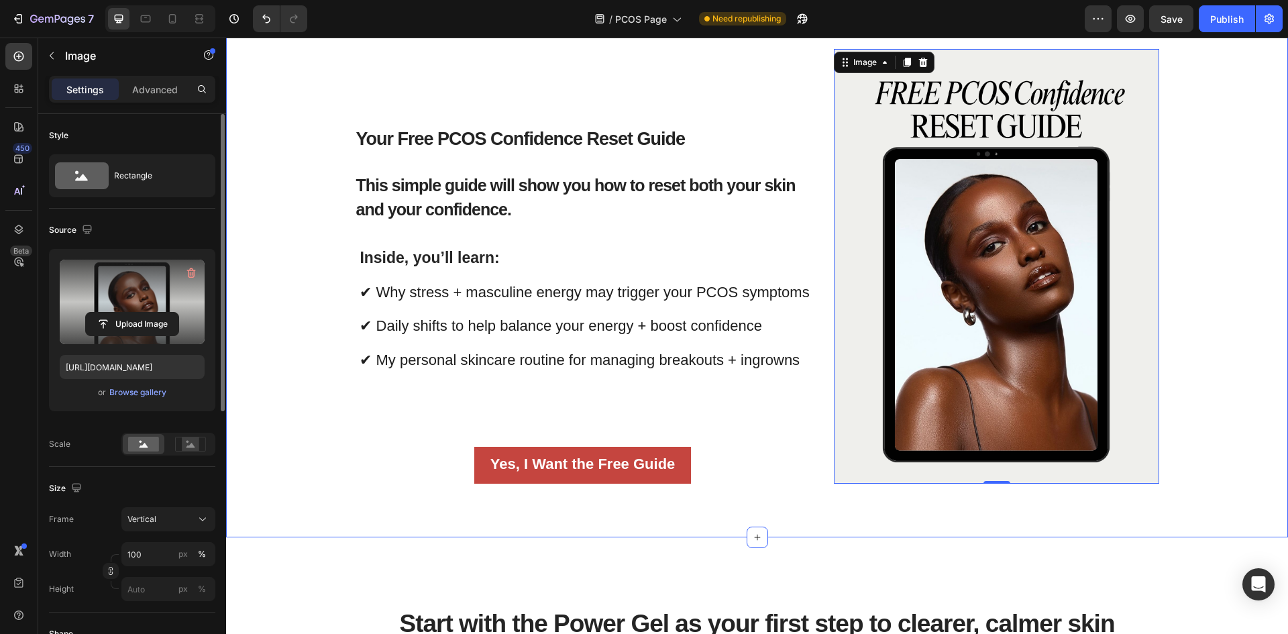
click at [656, 513] on div "Your Free PCOS Confidence Reset Guide Heading This simple guide will show you h…" at bounding box center [757, 266] width 1062 height 542
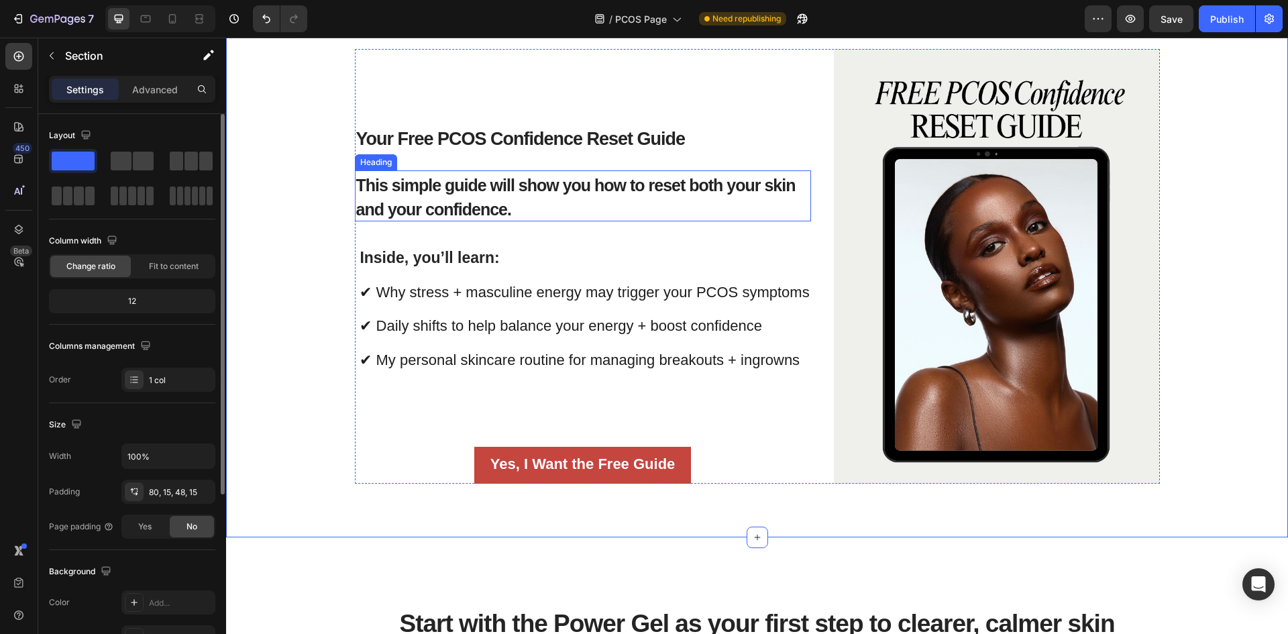
click at [543, 204] on h2 "This simple guide will show you how to reset both your skin and your confidence." at bounding box center [583, 195] width 456 height 51
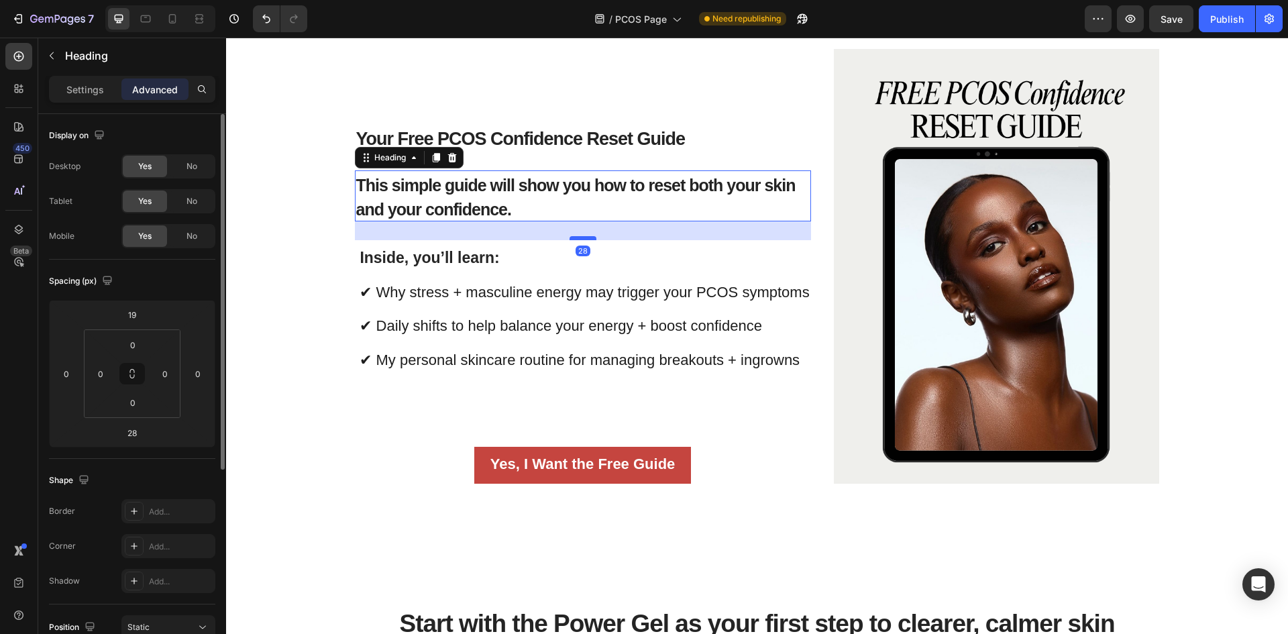
click at [576, 239] on div at bounding box center [583, 238] width 27 height 4
click at [415, 417] on div "Your Free PCOS Confidence Reset Guide Heading This simple guide will show you h…" at bounding box center [583, 266] width 456 height 435
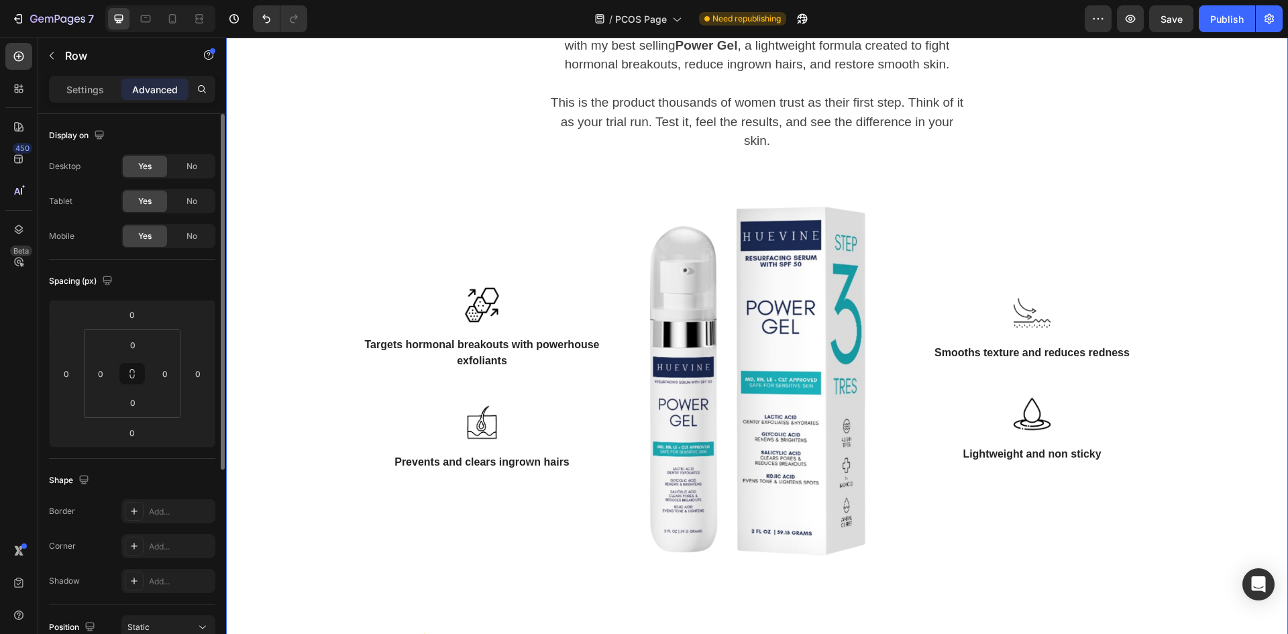
scroll to position [2005, 0]
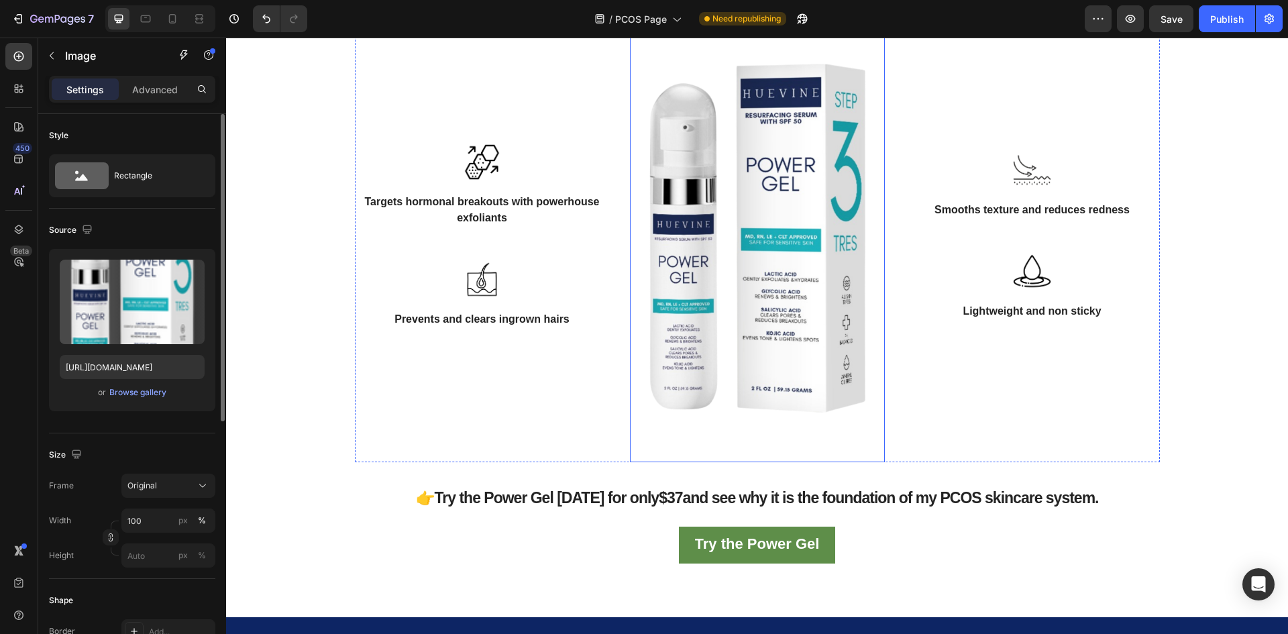
click at [759, 311] on img at bounding box center [757, 235] width 255 height 453
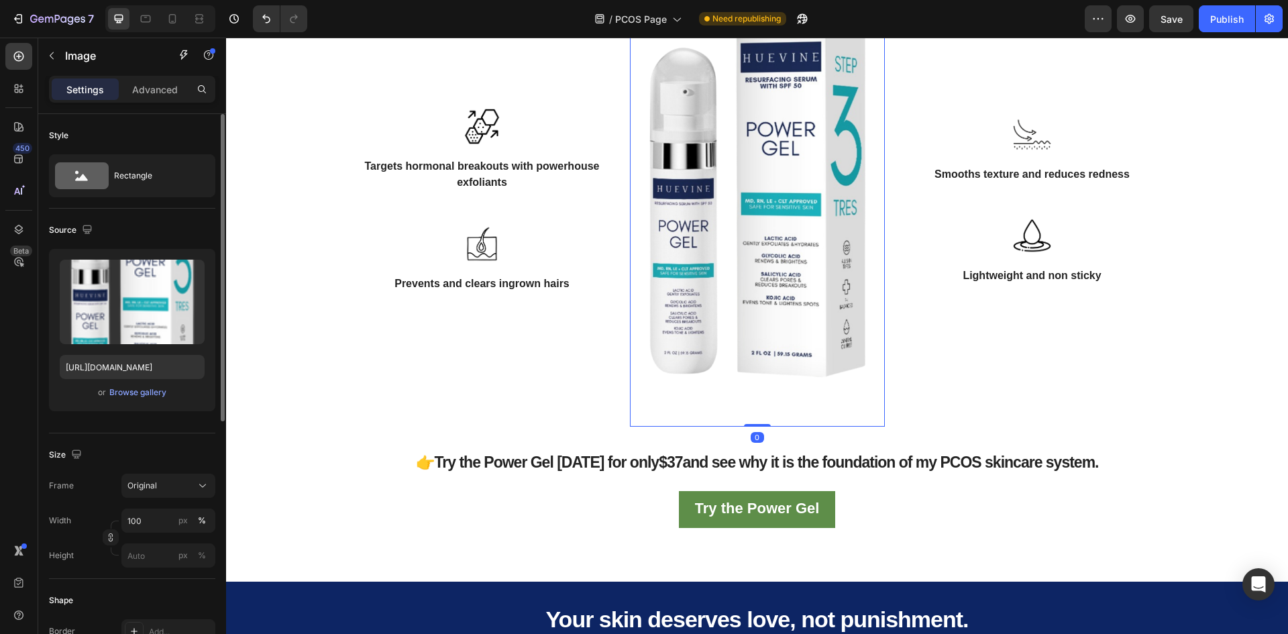
scroll to position [2072, 0]
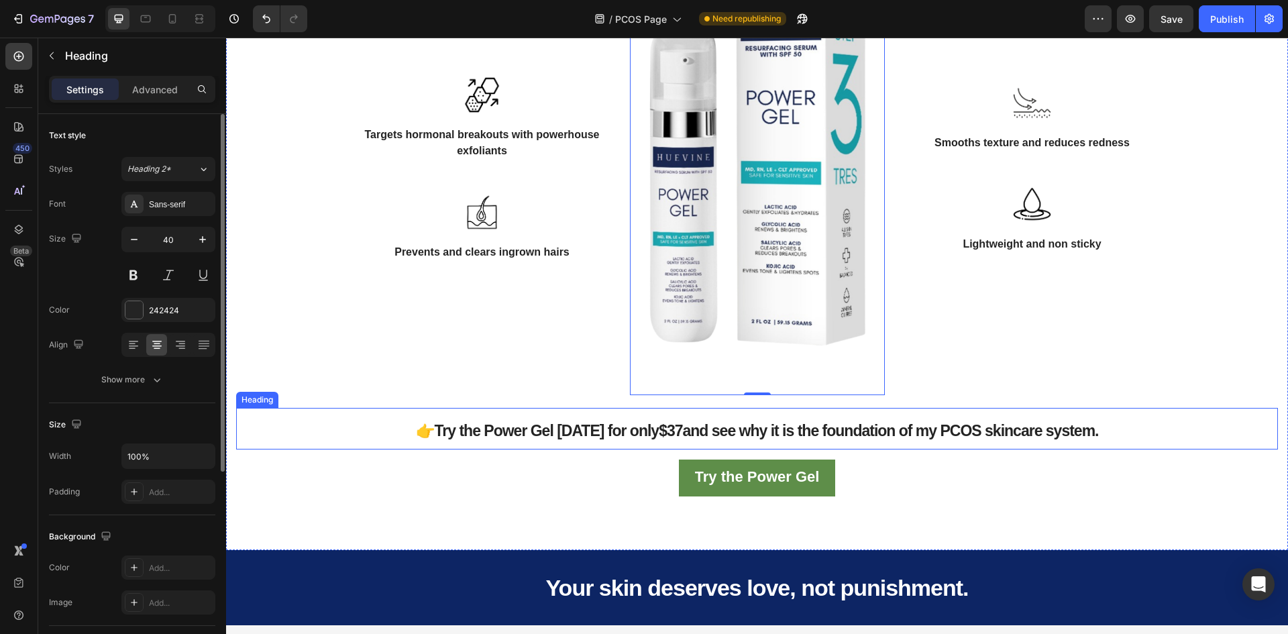
click at [659, 439] on strong "$37" at bounding box center [670, 430] width 23 height 17
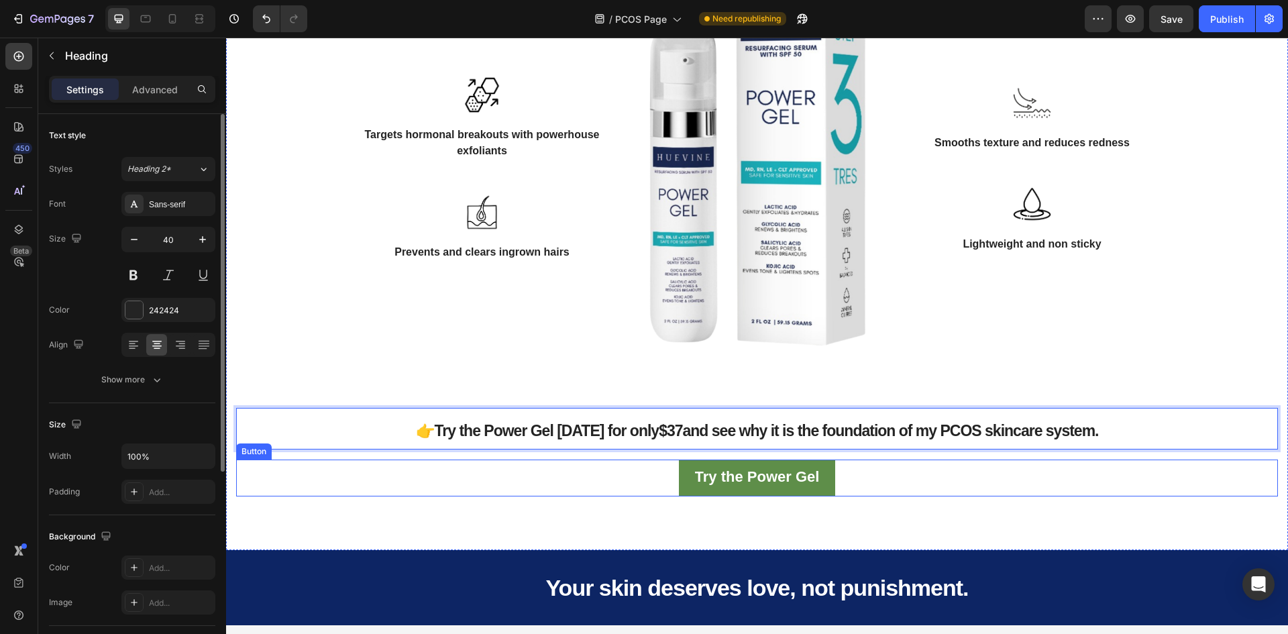
click at [530, 518] on div "Start with the Power Gel as your first step to clearer, calmer skin Heading If …" at bounding box center [757, 108] width 1062 height 883
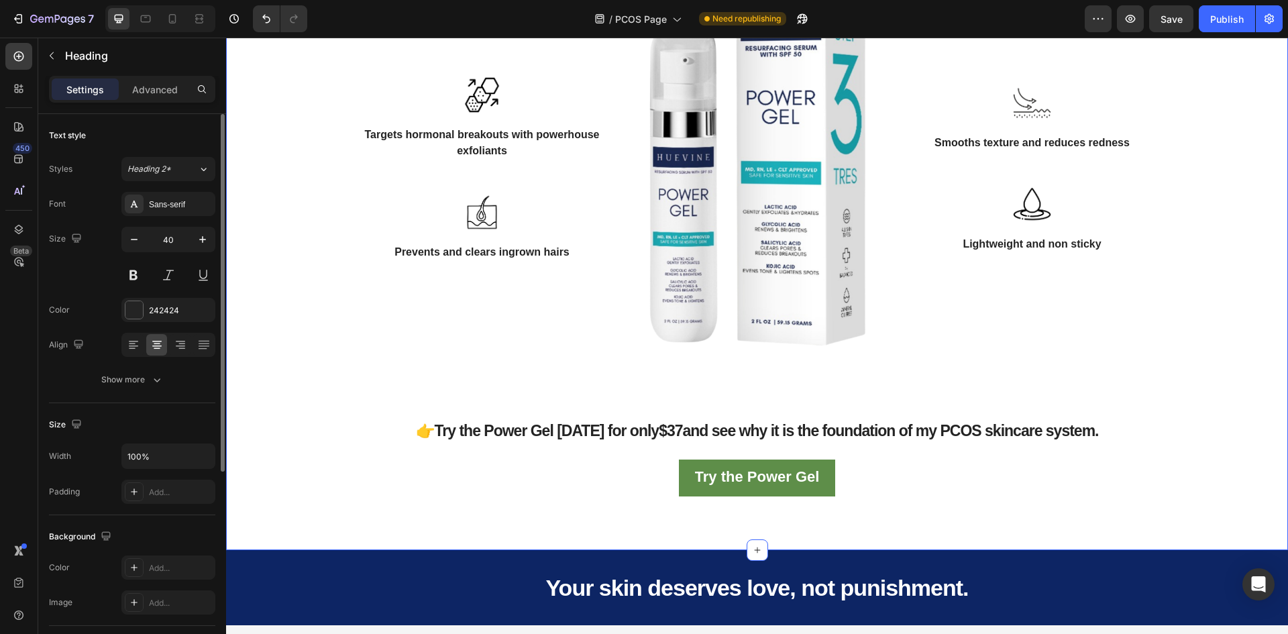
click at [572, 439] on span "👉Try the Power Gel [DATE] for only $37 and see why it is the foundation of my P…" at bounding box center [757, 430] width 683 height 17
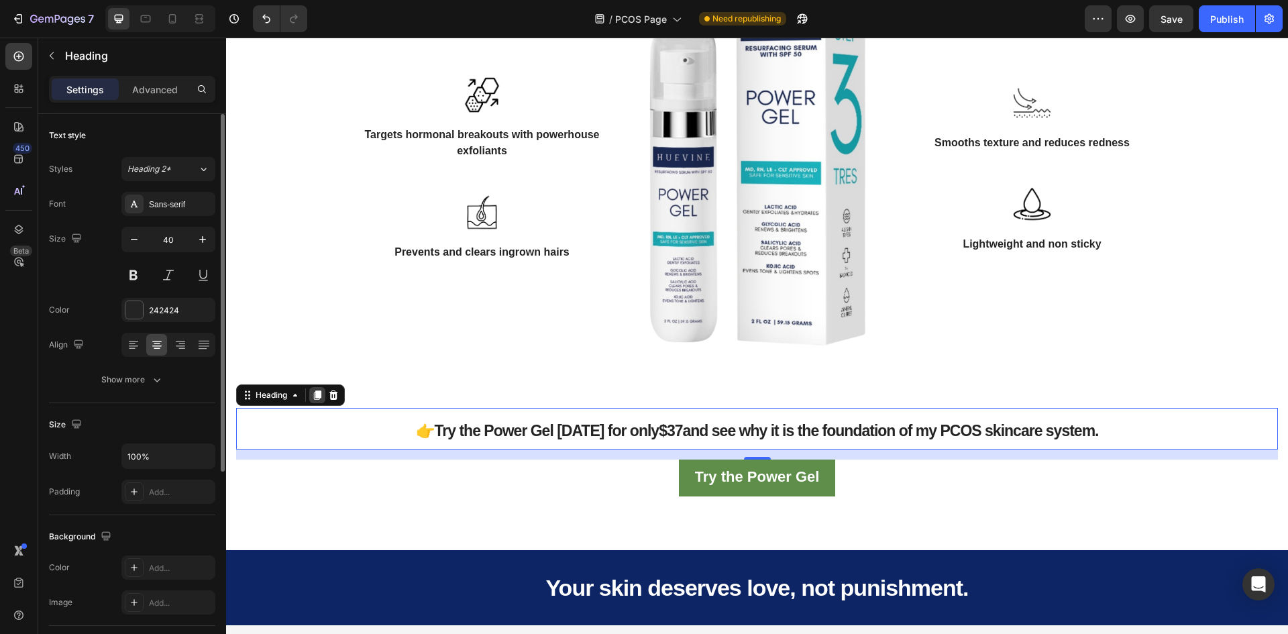
click at [321, 400] on icon at bounding box center [317, 394] width 7 height 9
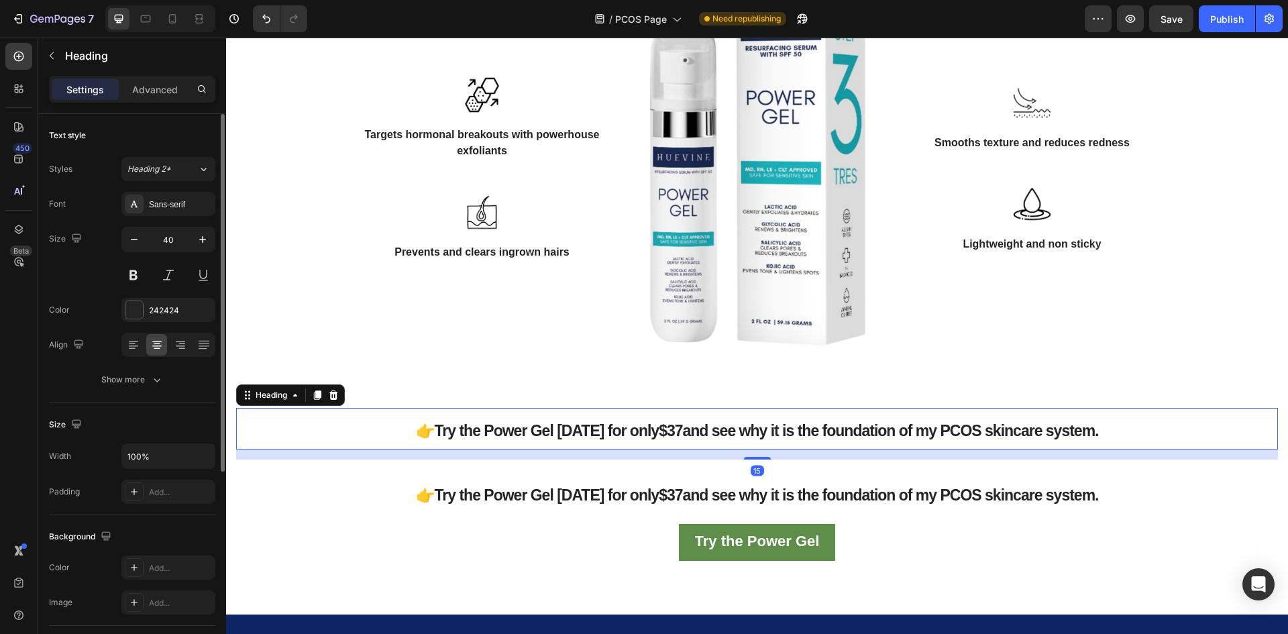
click at [677, 448] on p "⁠⁠⁠⁠⁠⁠⁠ 👉Try the Power Gel [DATE] for only $37 and see why it is the foundation…" at bounding box center [756, 428] width 1039 height 39
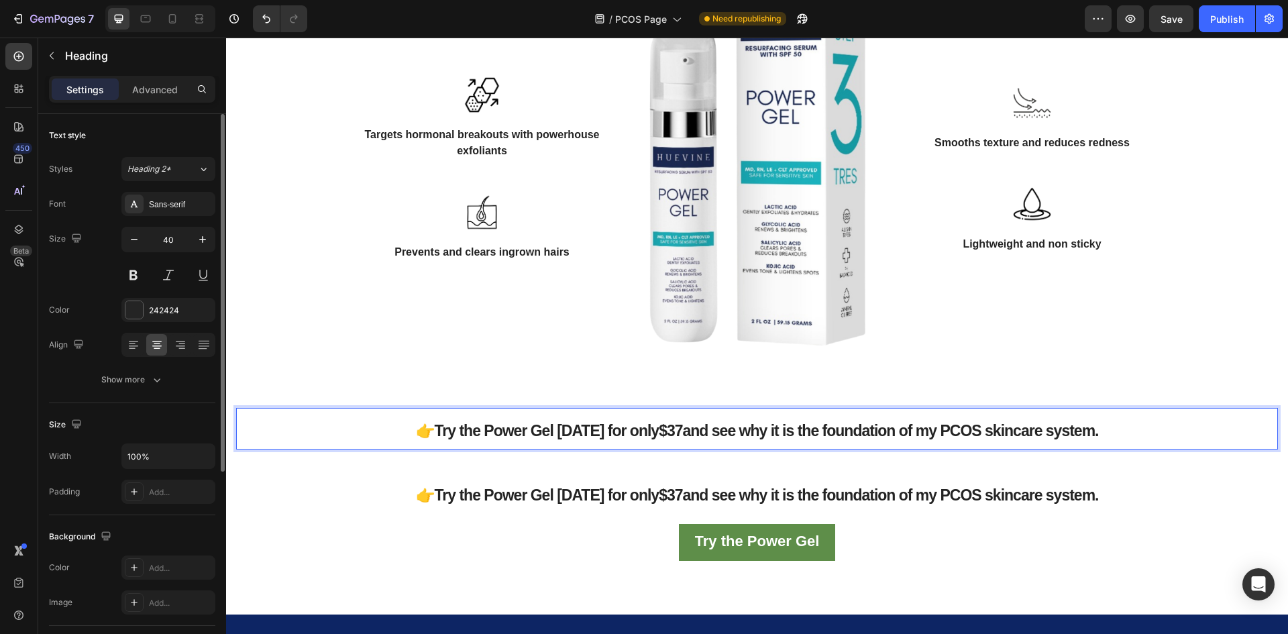
click at [683, 439] on span "👉Try the Power Gel [DATE] for only $37 and see why it is the foundation of my P…" at bounding box center [757, 430] width 683 height 17
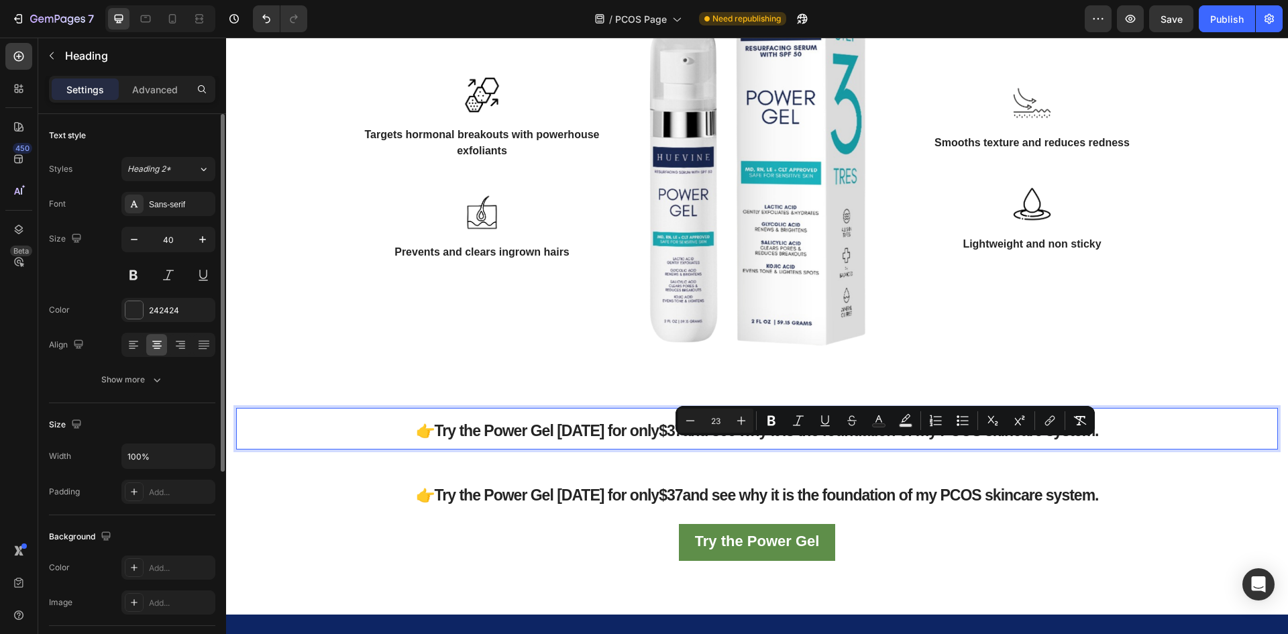
drag, startPoint x: 679, startPoint y: 453, endPoint x: 1184, endPoint y: 441, distance: 505.3
click at [1184, 441] on p "👉Try the Power Gel [DATE] for only $37 and see why it is the foundation of my P…" at bounding box center [756, 428] width 1039 height 39
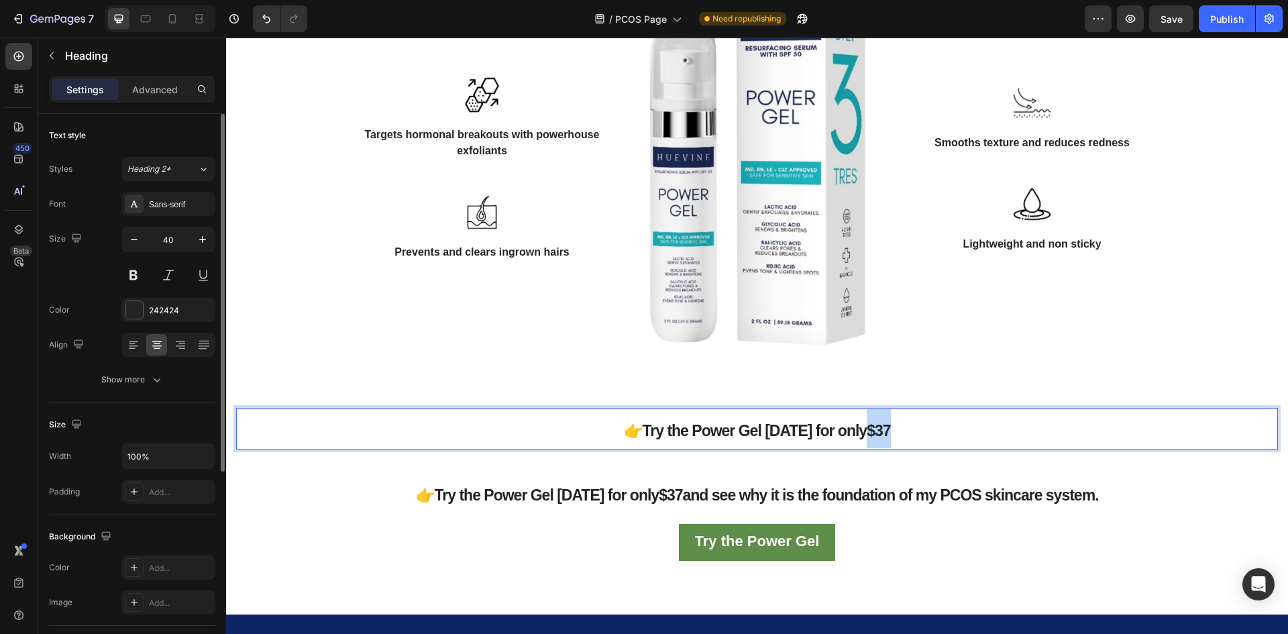
drag, startPoint x: 888, startPoint y: 455, endPoint x: 863, endPoint y: 455, distance: 24.8
click at [863, 448] on p "👉Try the Power Gel [DATE] for only $37" at bounding box center [756, 428] width 1039 height 39
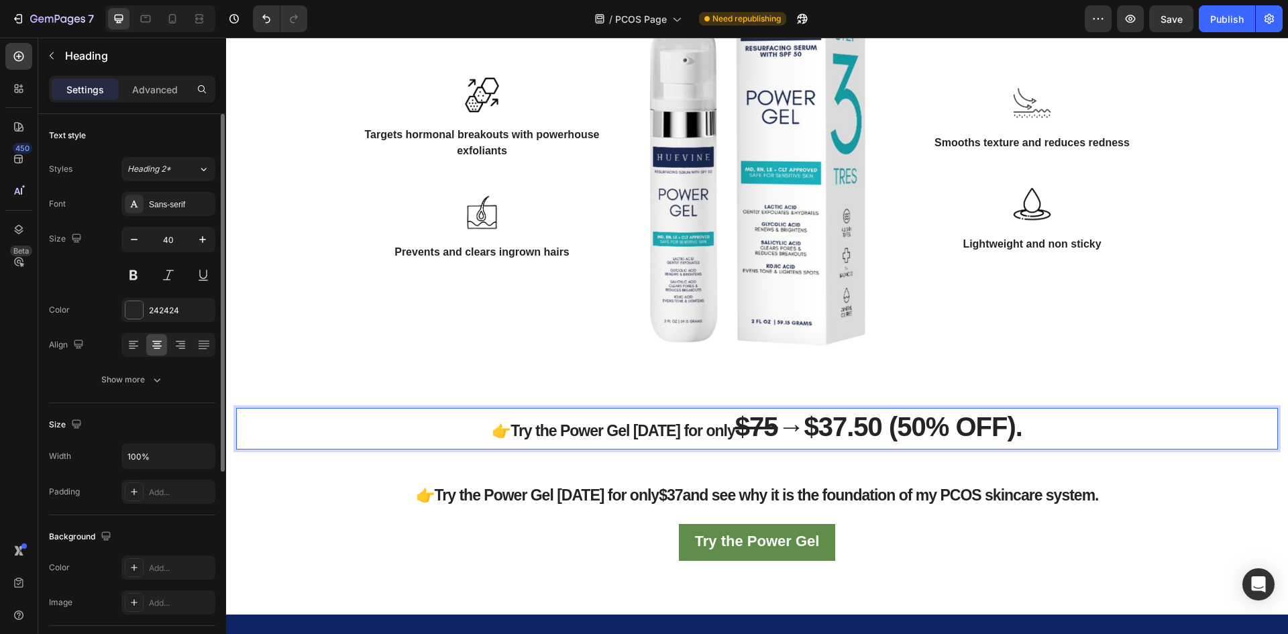
click at [862, 441] on strong "$37.50 (50% OFF)" at bounding box center [909, 427] width 211 height 30
click at [758, 441] on s "$75" at bounding box center [756, 427] width 43 height 30
click at [723, 448] on p "👉Try the Power Gel [DATE] for only $75 → $37.50 (50% OFF) ." at bounding box center [756, 428] width 1039 height 39
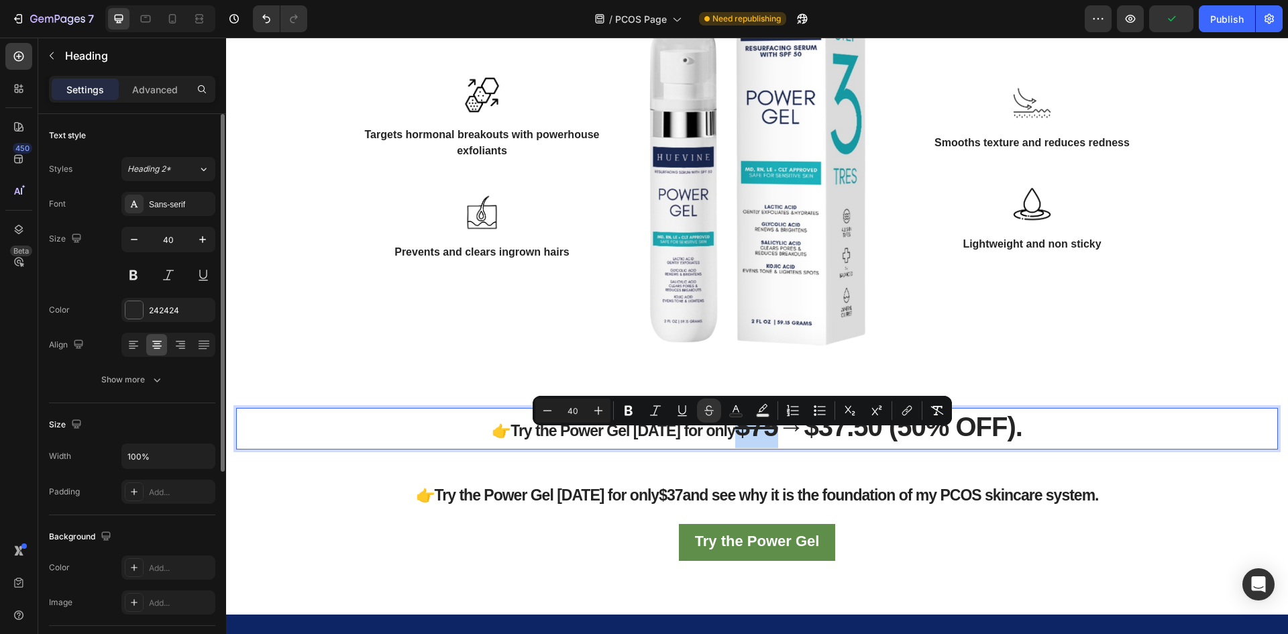
drag, startPoint x: 728, startPoint y: 458, endPoint x: 762, endPoint y: 458, distance: 34.2
click at [762, 441] on s "$75" at bounding box center [756, 427] width 43 height 30
click at [812, 441] on strong "$37.50 (50% OFF)" at bounding box center [909, 427] width 211 height 30
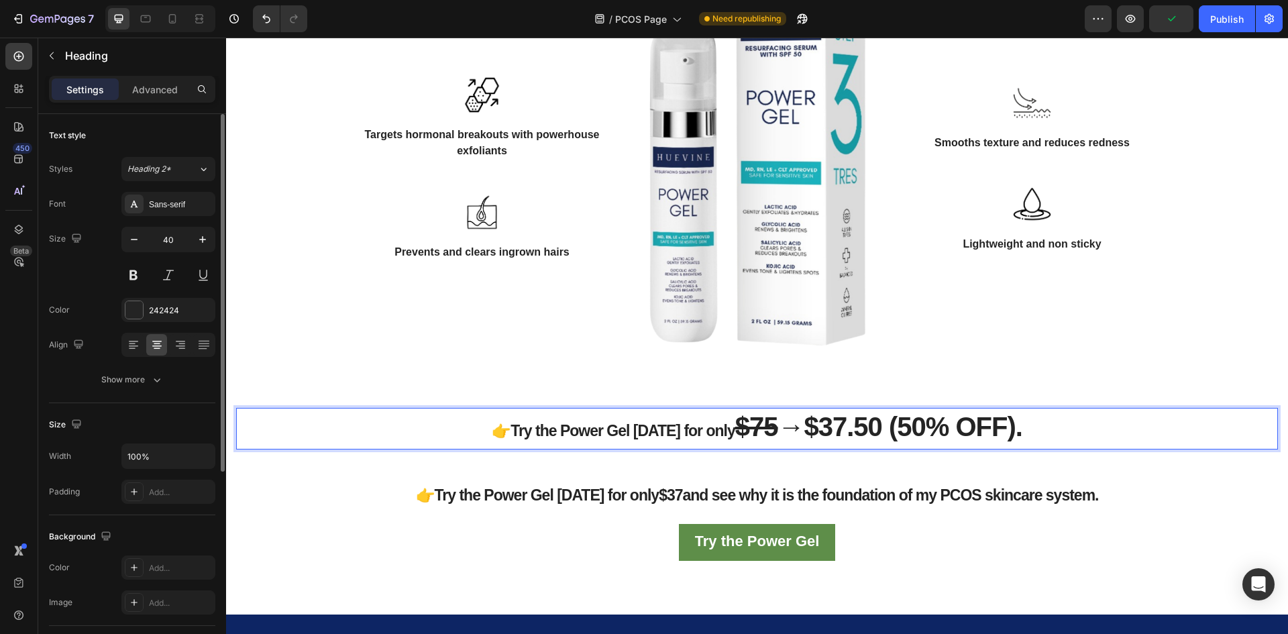
click at [798, 448] on p "👉Try the Power Gel [DATE] for only $75 → $37.50 (50% OFF) ." at bounding box center [756, 428] width 1039 height 39
click at [863, 441] on strong "$37.50 (50% OFF)" at bounding box center [909, 427] width 211 height 30
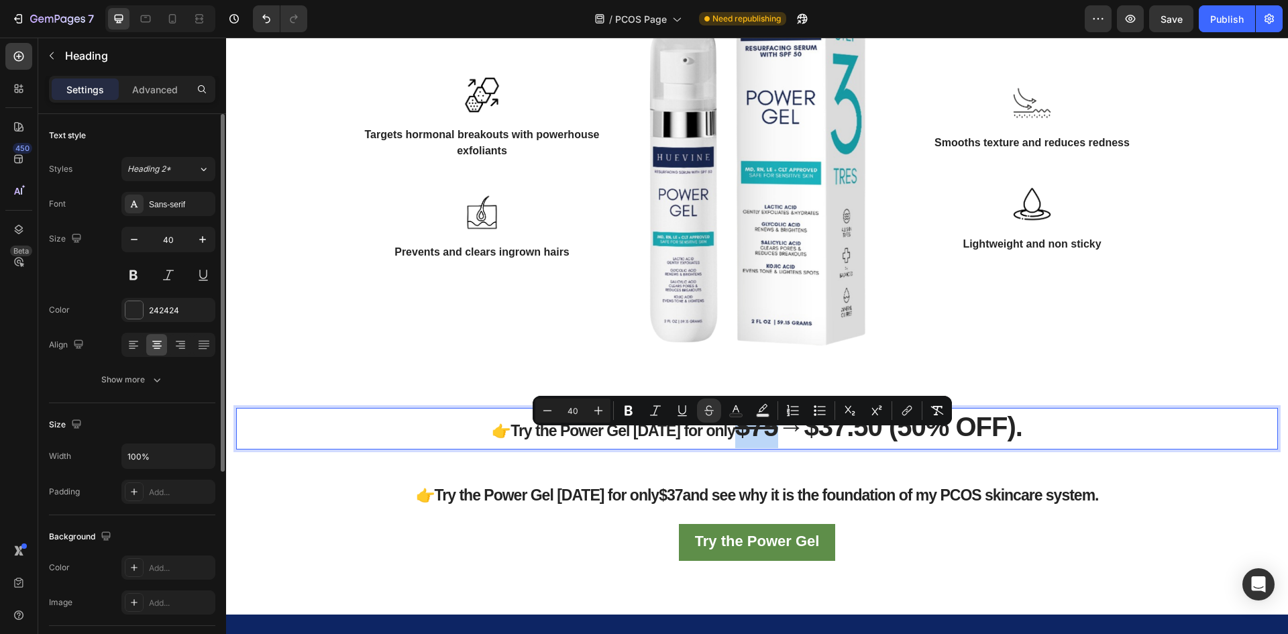
drag, startPoint x: 762, startPoint y: 455, endPoint x: 728, endPoint y: 457, distance: 34.2
click at [735, 441] on s "$75" at bounding box center [756, 427] width 43 height 30
click at [725, 407] on button "Text Color" at bounding box center [736, 410] width 24 height 24
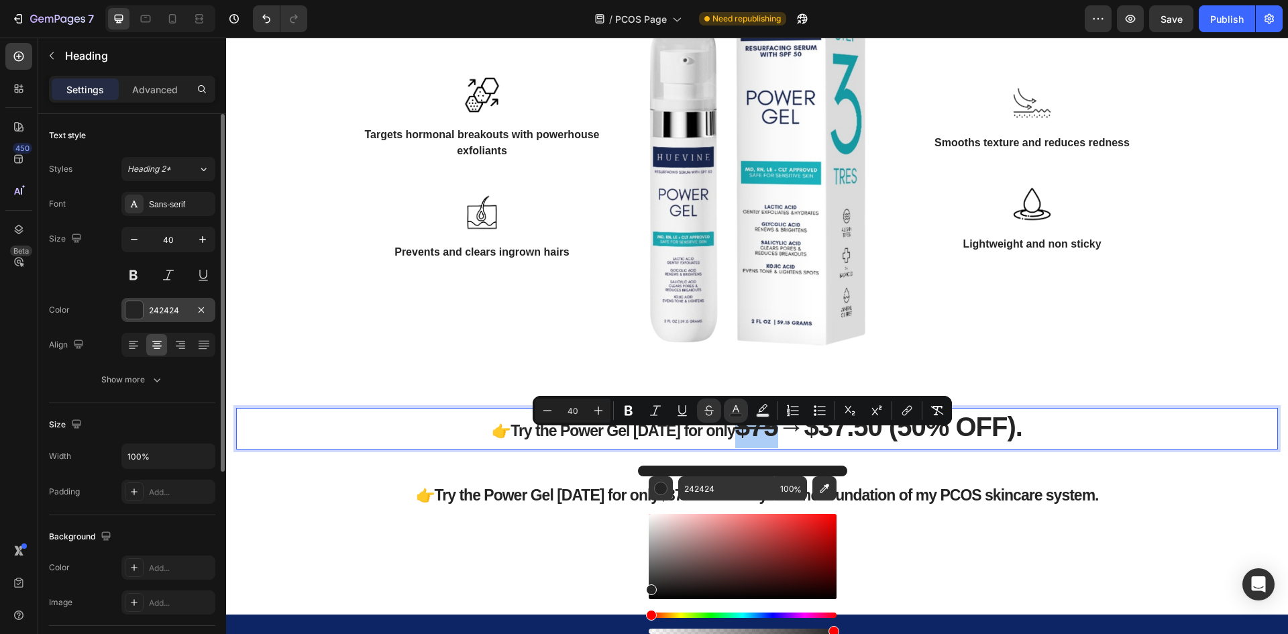
click at [137, 303] on div at bounding box center [133, 309] width 17 height 17
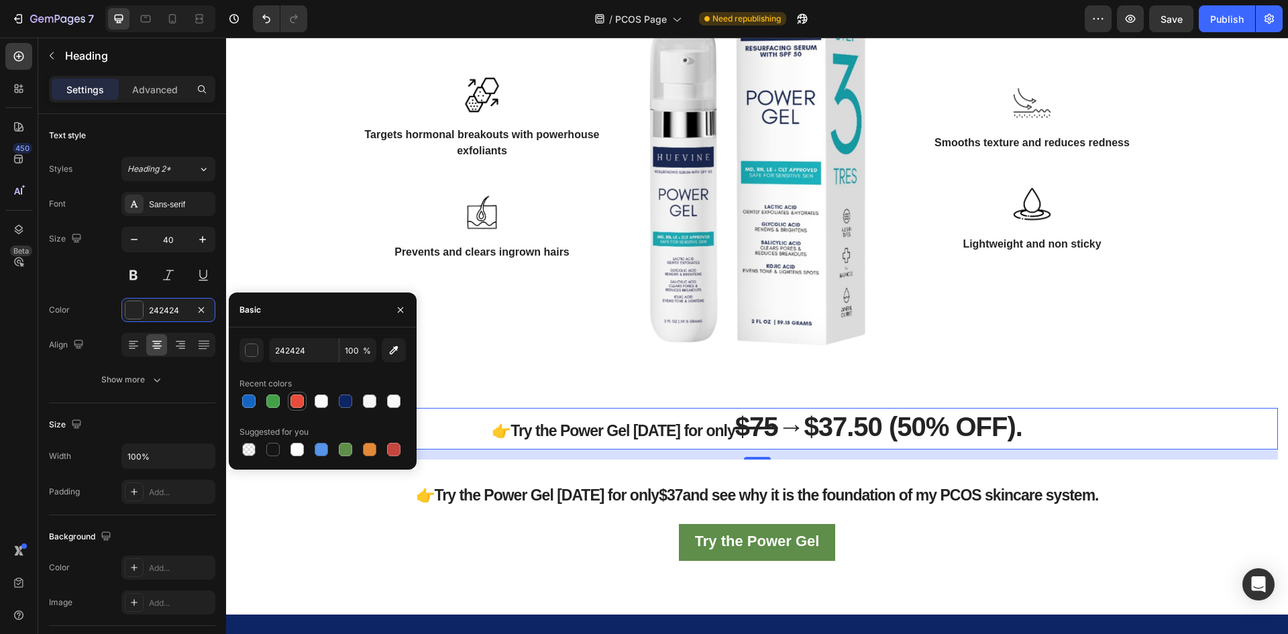
click at [300, 405] on div at bounding box center [296, 400] width 13 height 13
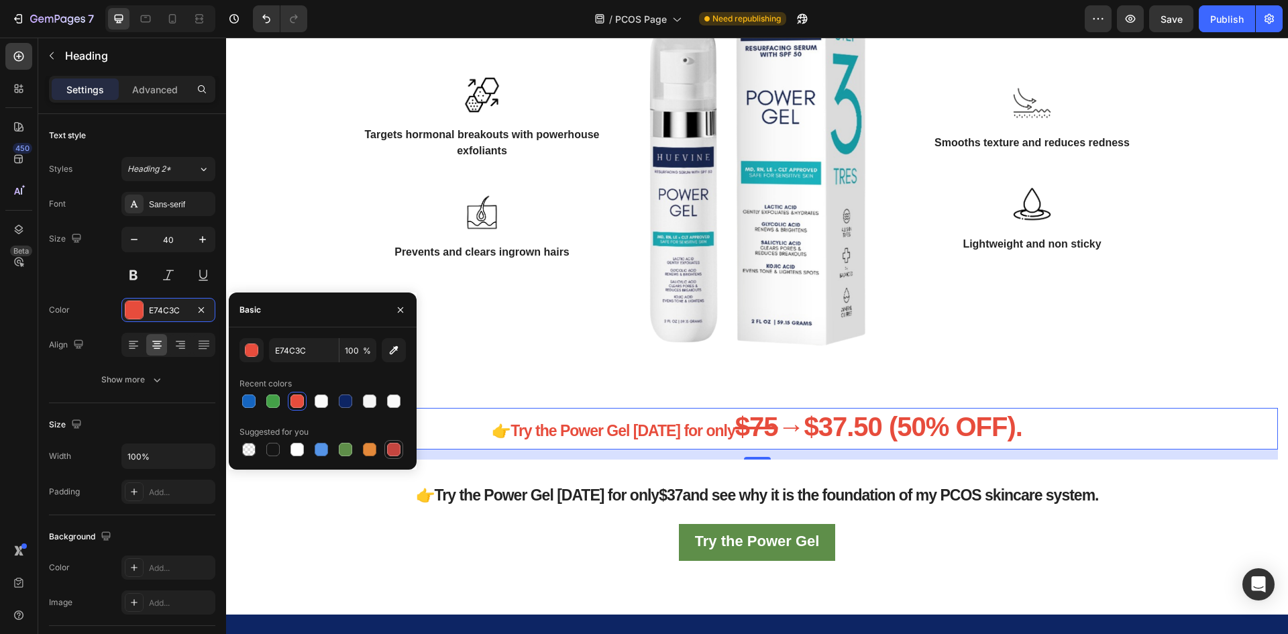
click at [387, 451] on div at bounding box center [393, 449] width 13 height 13
click at [272, 448] on div at bounding box center [272, 449] width 13 height 13
type input "151515"
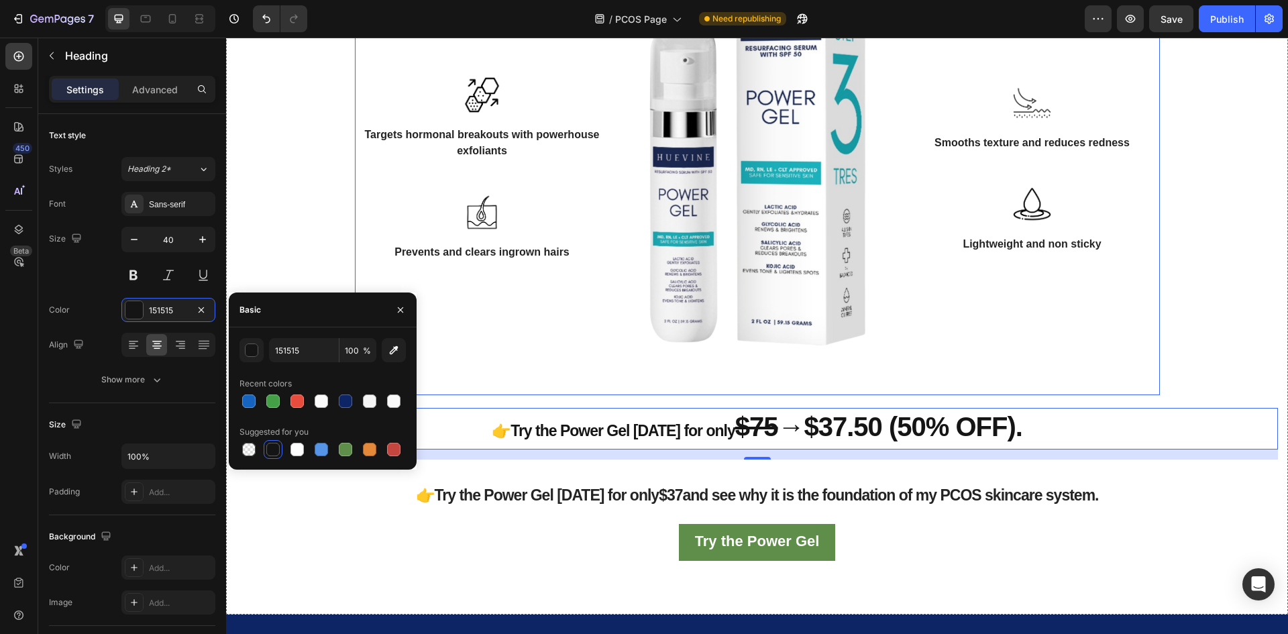
click at [578, 322] on div "Image Targets hormonal breakouts with powerhouse exfoliants Text block Row Imag…" at bounding box center [482, 168] width 255 height 453
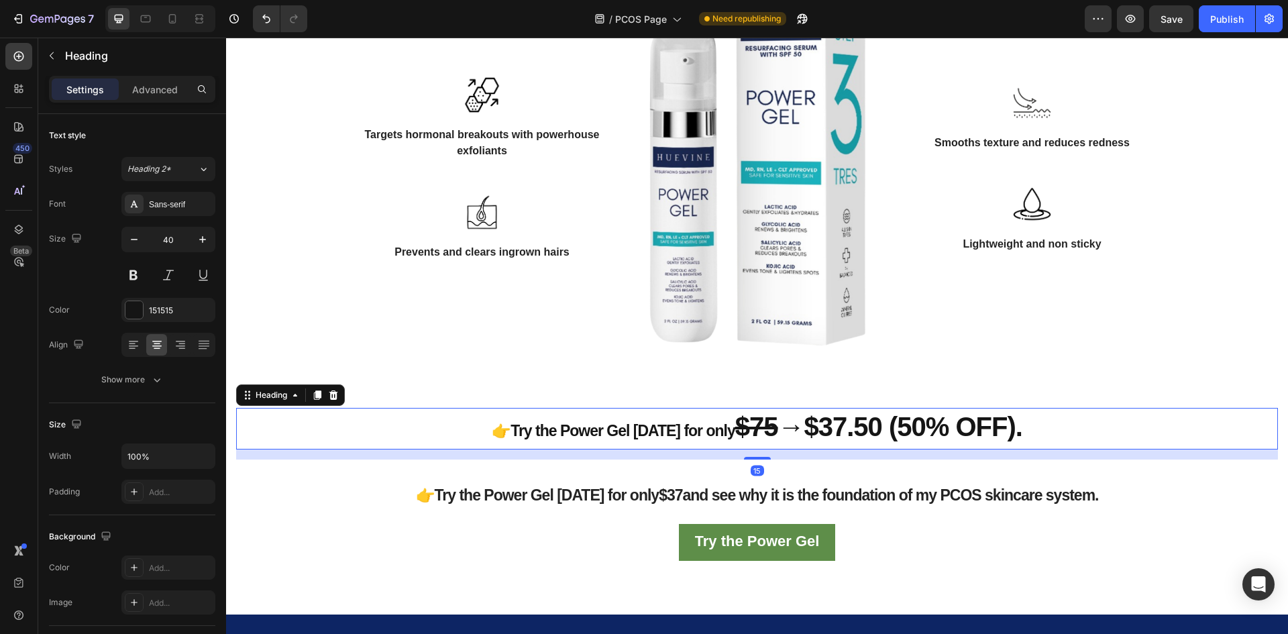
click at [822, 441] on strong "$37.50 (50% OFF)" at bounding box center [909, 427] width 211 height 30
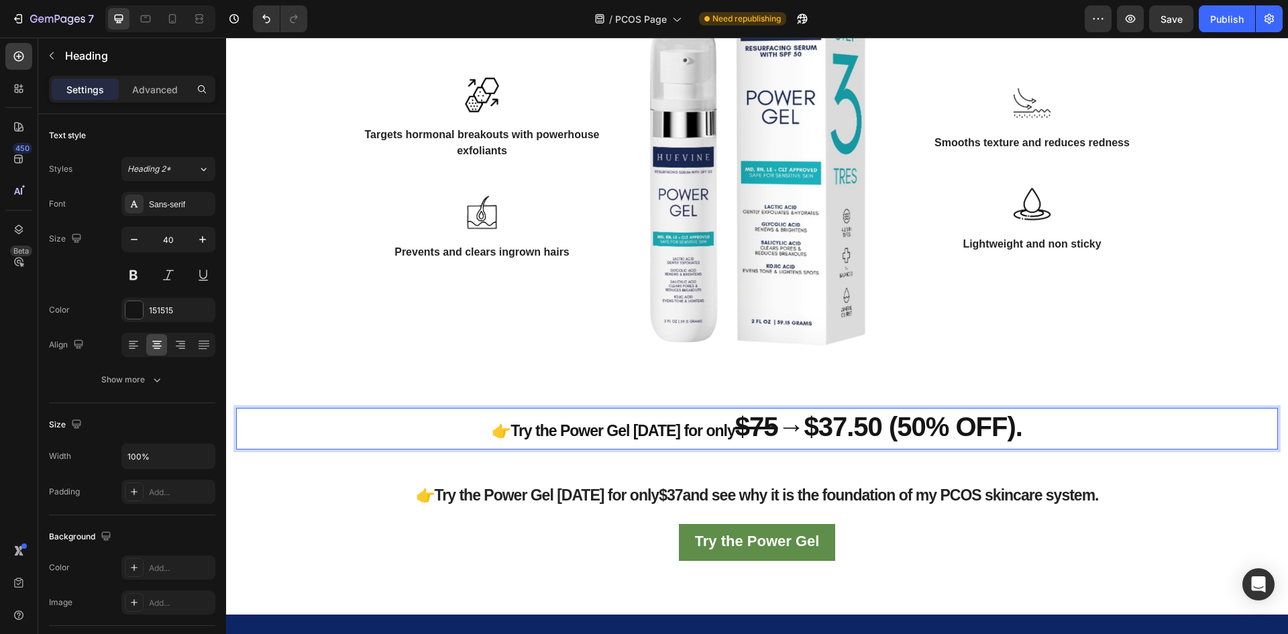
click at [814, 441] on strong "$37.50 (50% OFF)" at bounding box center [909, 427] width 211 height 30
click at [810, 441] on strong "$37.50 (50% OFF)" at bounding box center [909, 427] width 211 height 30
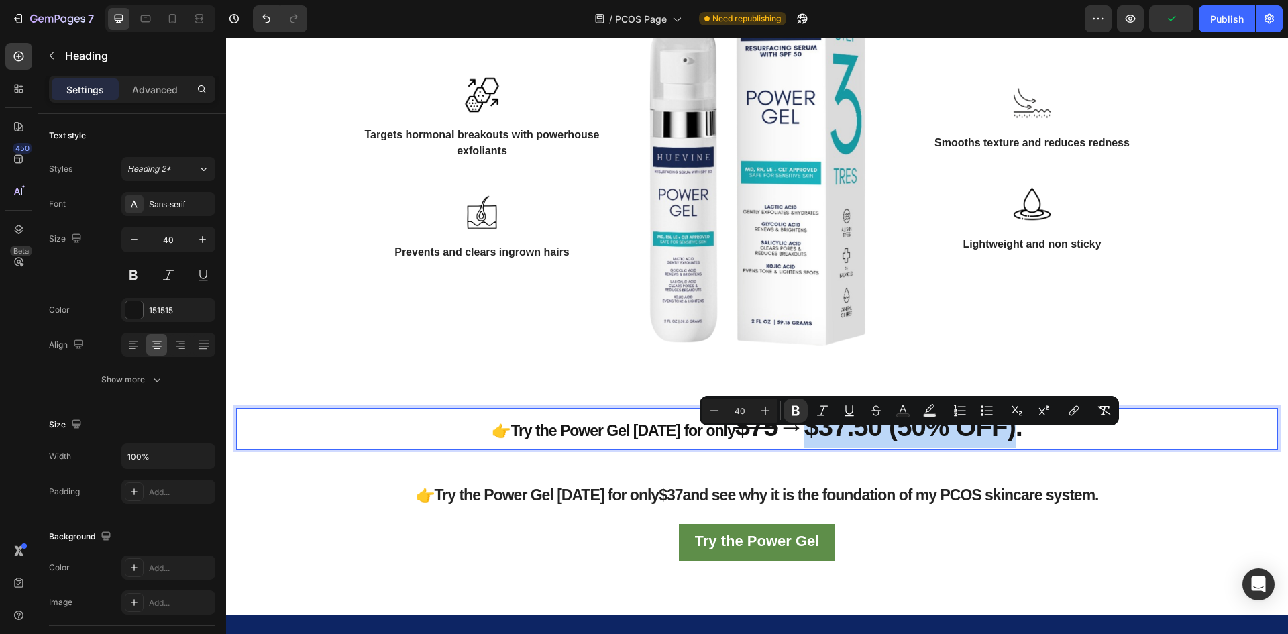
drag, startPoint x: 810, startPoint y: 454, endPoint x: 1017, endPoint y: 458, distance: 207.3
click at [1017, 448] on p "👉Try the Power Gel [DATE] for only $75 → $37.50 (50% OFF) ." at bounding box center [756, 428] width 1039 height 39
click at [898, 406] on icon "Editor contextual toolbar" at bounding box center [902, 410] width 13 height 13
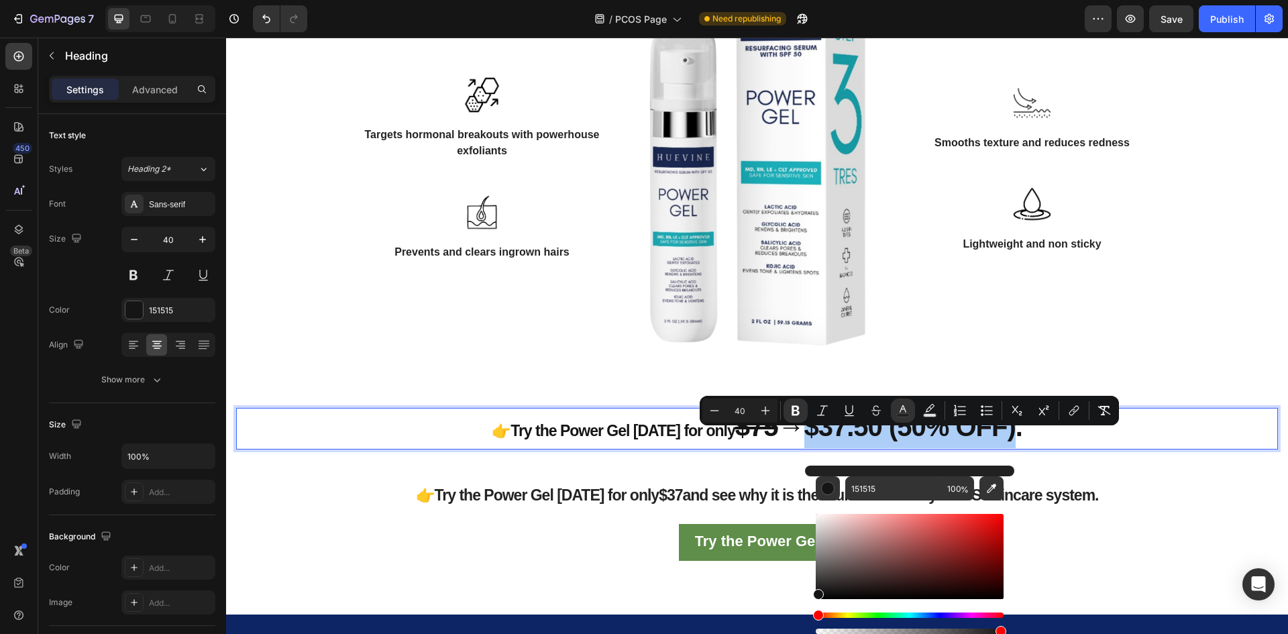
click at [918, 518] on div "Editor contextual toolbar" at bounding box center [910, 556] width 188 height 85
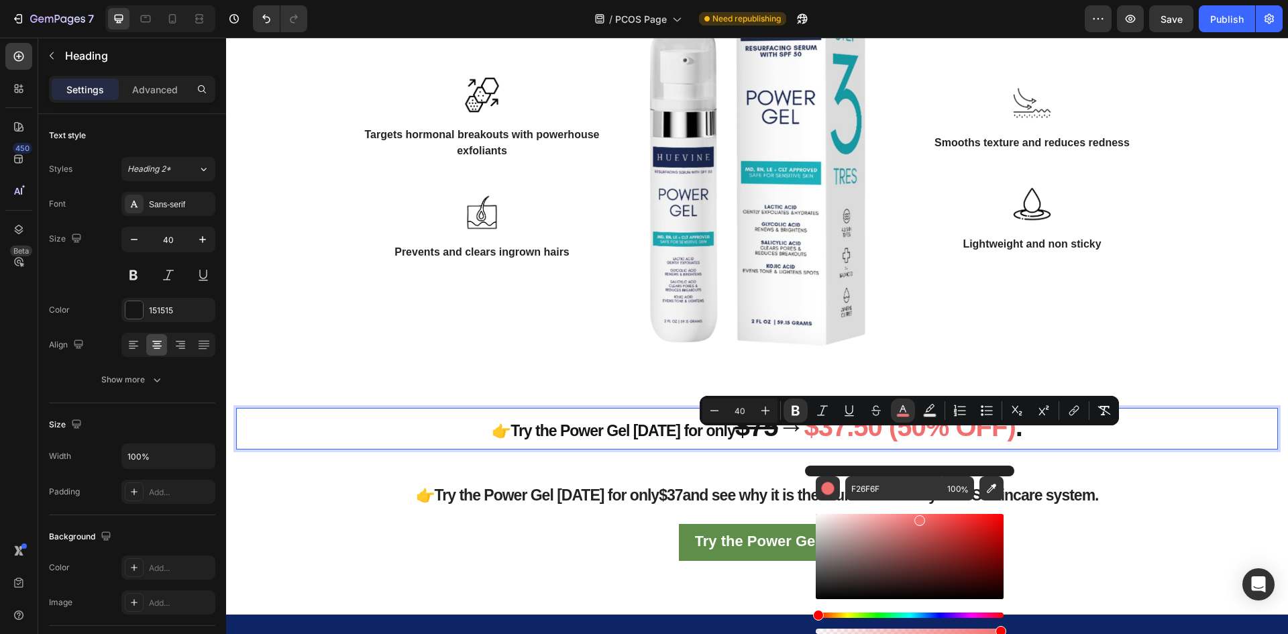
click at [977, 528] on div "Editor contextual toolbar" at bounding box center [910, 556] width 188 height 85
click at [961, 526] on div "Editor contextual toolbar" at bounding box center [910, 556] width 188 height 85
click at [947, 523] on div "Editor contextual toolbar" at bounding box center [910, 556] width 188 height 85
click at [933, 523] on div "Editor contextual toolbar" at bounding box center [910, 556] width 188 height 85
drag, startPoint x: 944, startPoint y: 522, endPoint x: 951, endPoint y: 523, distance: 7.5
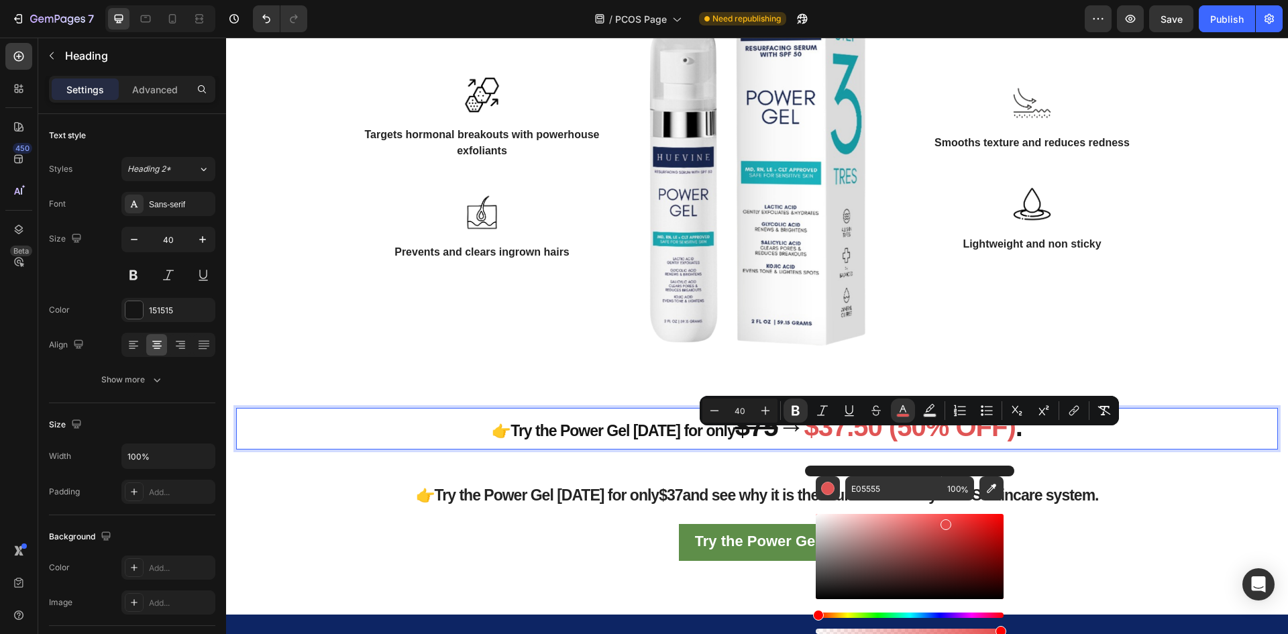
click at [946, 522] on div "Editor contextual toolbar" at bounding box center [910, 556] width 188 height 85
click at [954, 521] on div "Editor contextual toolbar" at bounding box center [910, 556] width 188 height 85
type input "E83E3E"
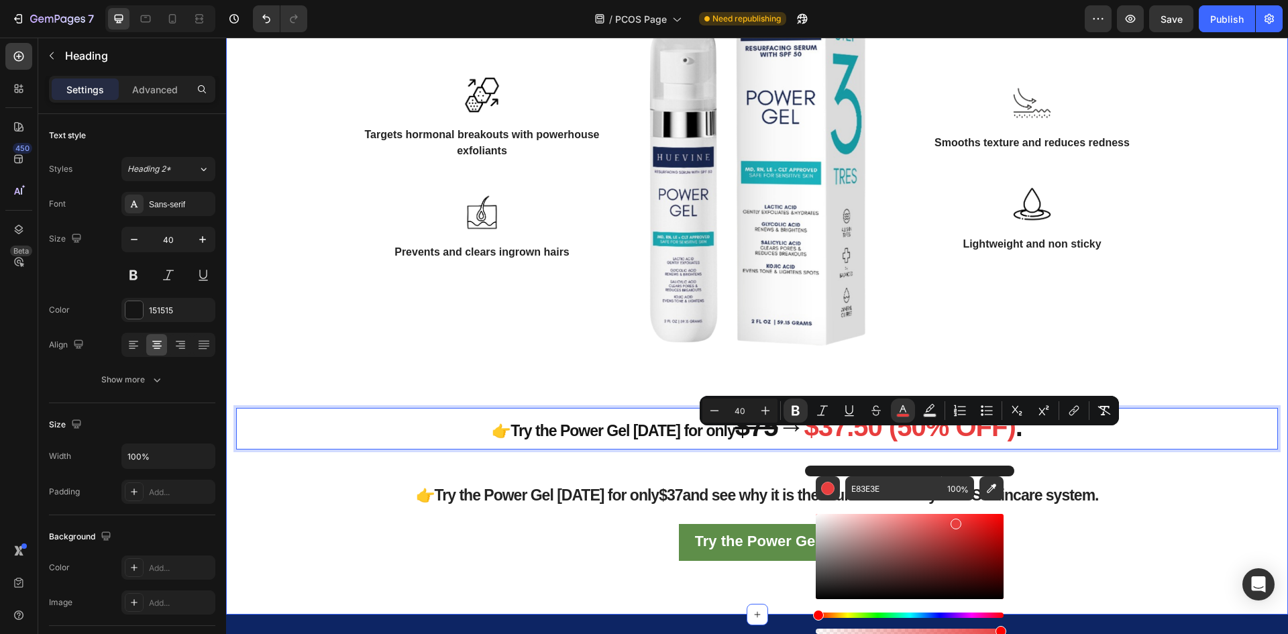
click at [526, 474] on div "Start with the Power Gel as your first step to clearer, calmer skin Heading If …" at bounding box center [757, 141] width 1042 height 840
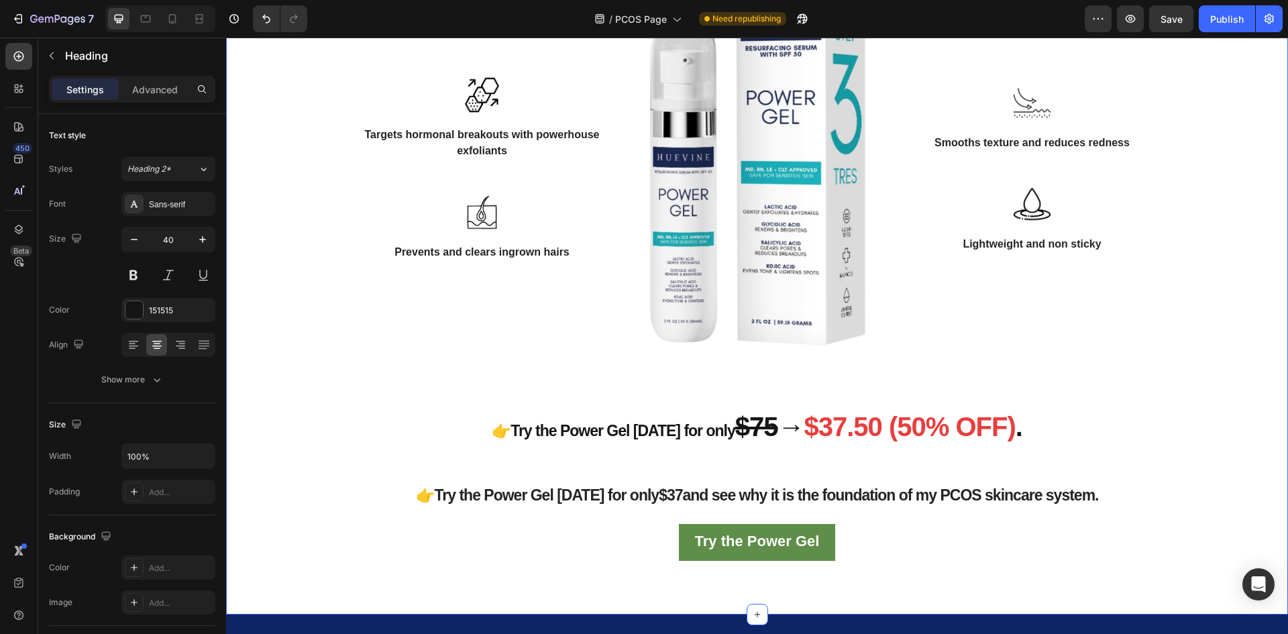
click at [740, 441] on s "$75" at bounding box center [756, 427] width 43 height 30
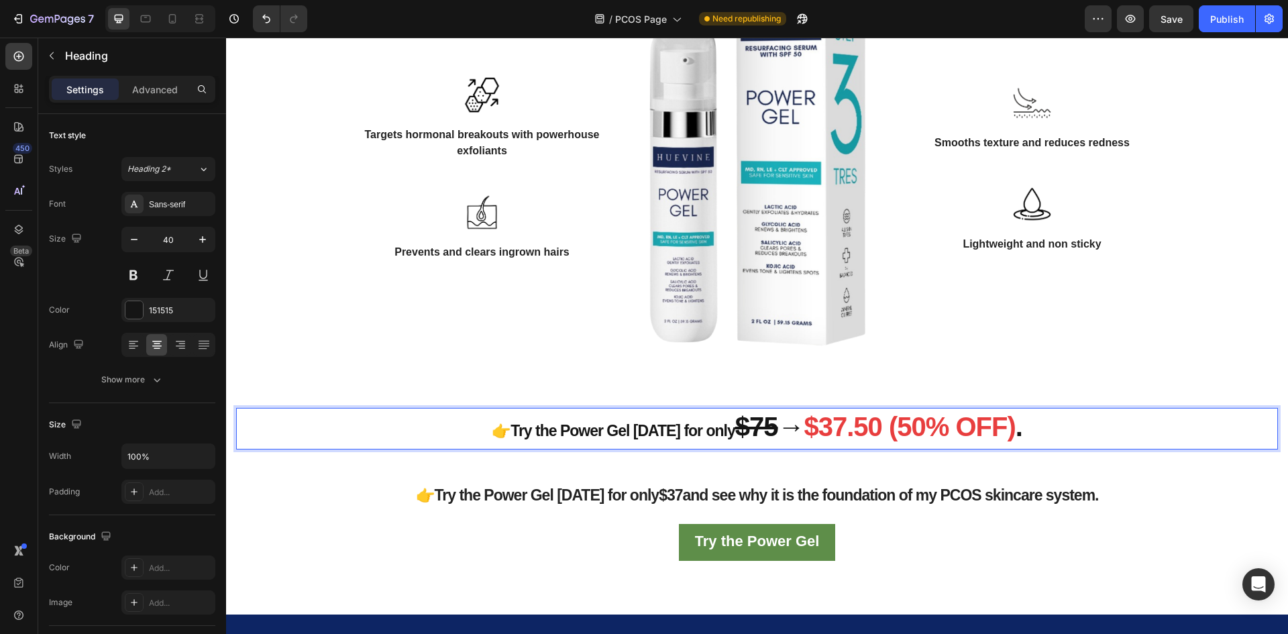
click at [759, 441] on s "$75" at bounding box center [756, 427] width 43 height 30
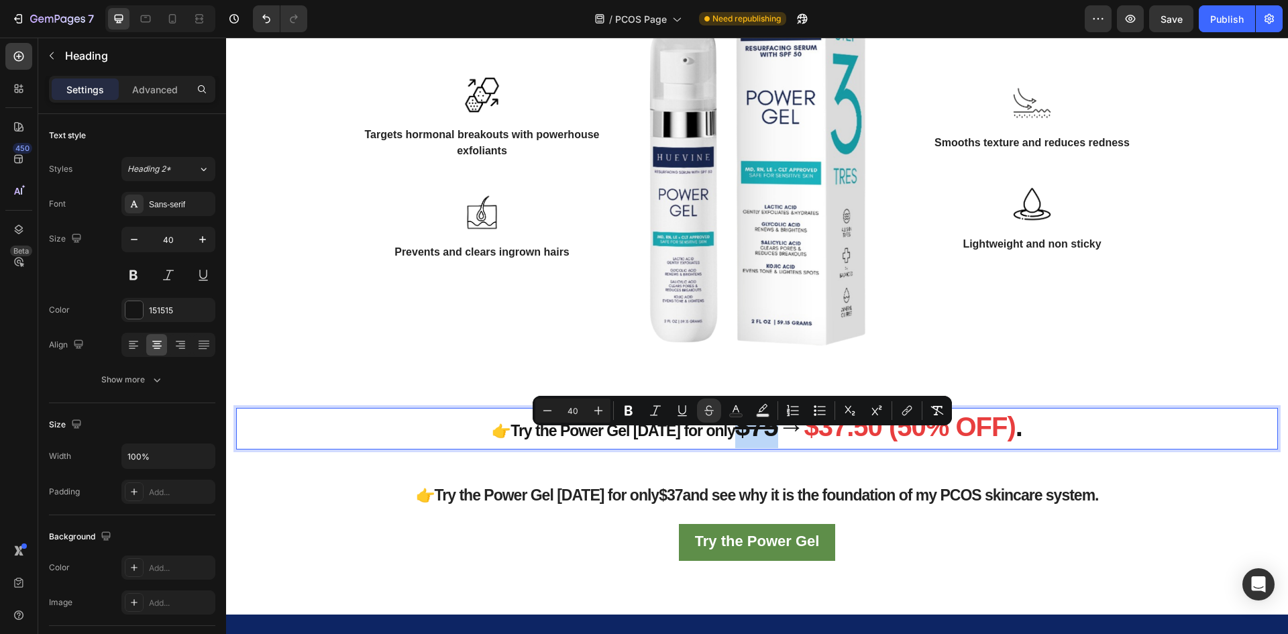
drag, startPoint x: 761, startPoint y: 453, endPoint x: 722, endPoint y: 453, distance: 38.9
click at [735, 441] on s "$75" at bounding box center [756, 427] width 43 height 30
click at [737, 409] on icon "Editor contextual toolbar" at bounding box center [736, 408] width 7 height 7
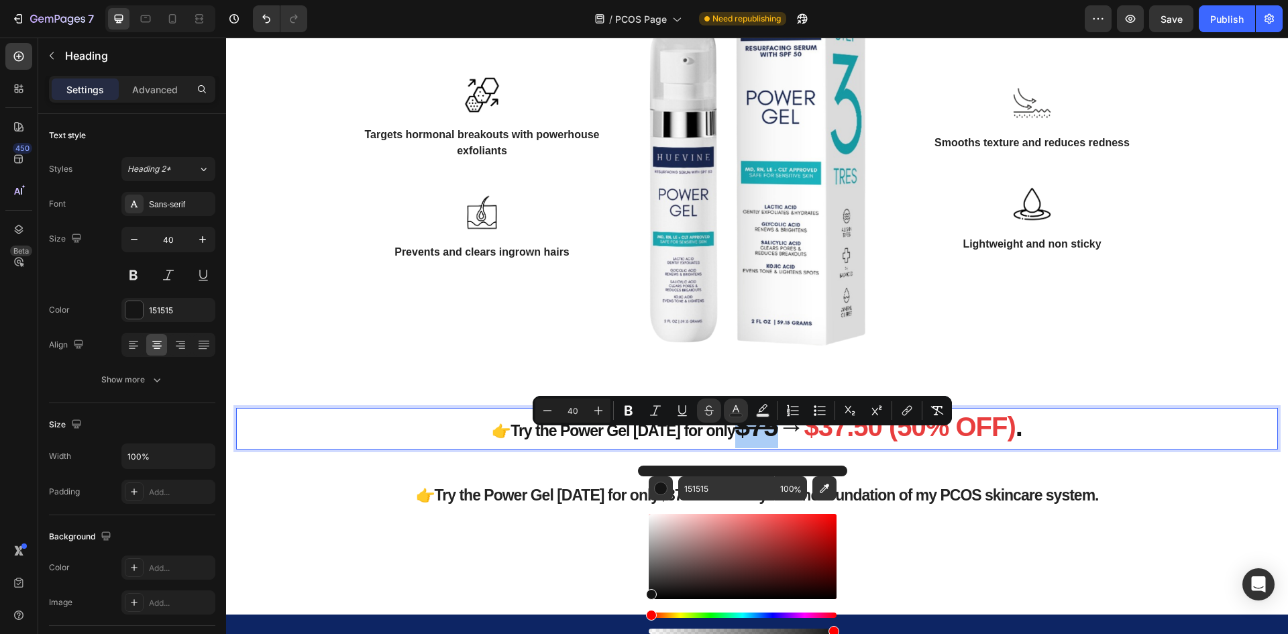
click at [646, 559] on div "151515 100 %" at bounding box center [742, 551] width 209 height 171
click at [650, 568] on div "Editor contextual toolbar" at bounding box center [743, 556] width 188 height 85
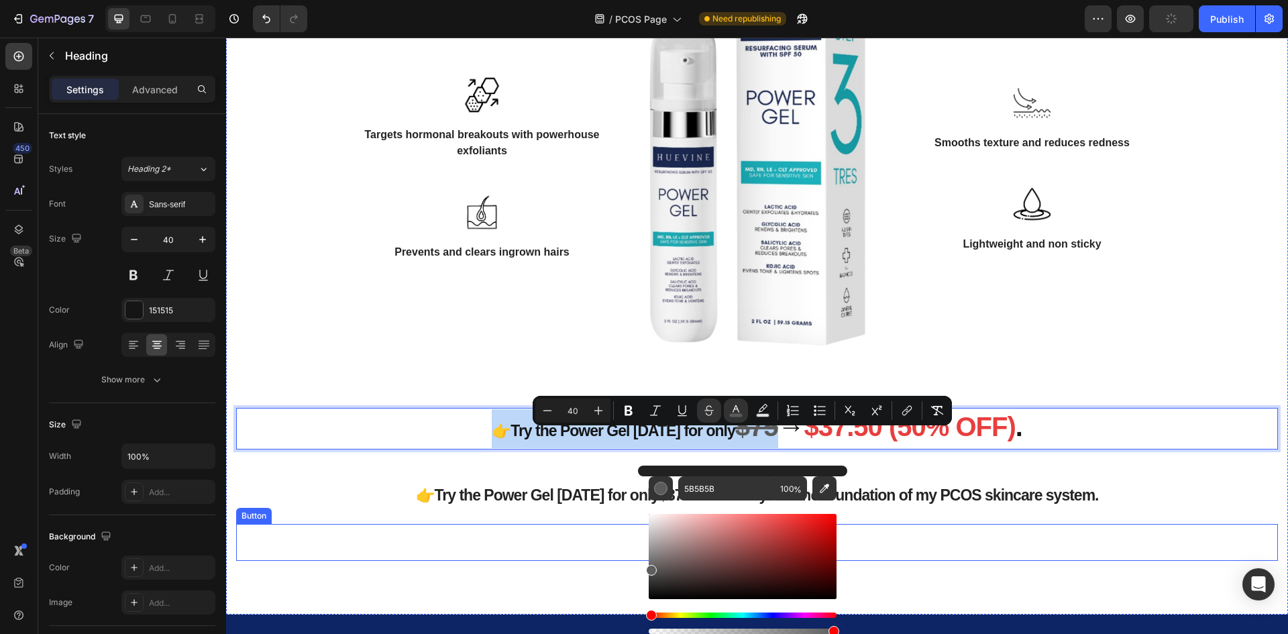
drag, startPoint x: 876, startPoint y: 608, endPoint x: 637, endPoint y: 567, distance: 243.0
type input "5E5E5E"
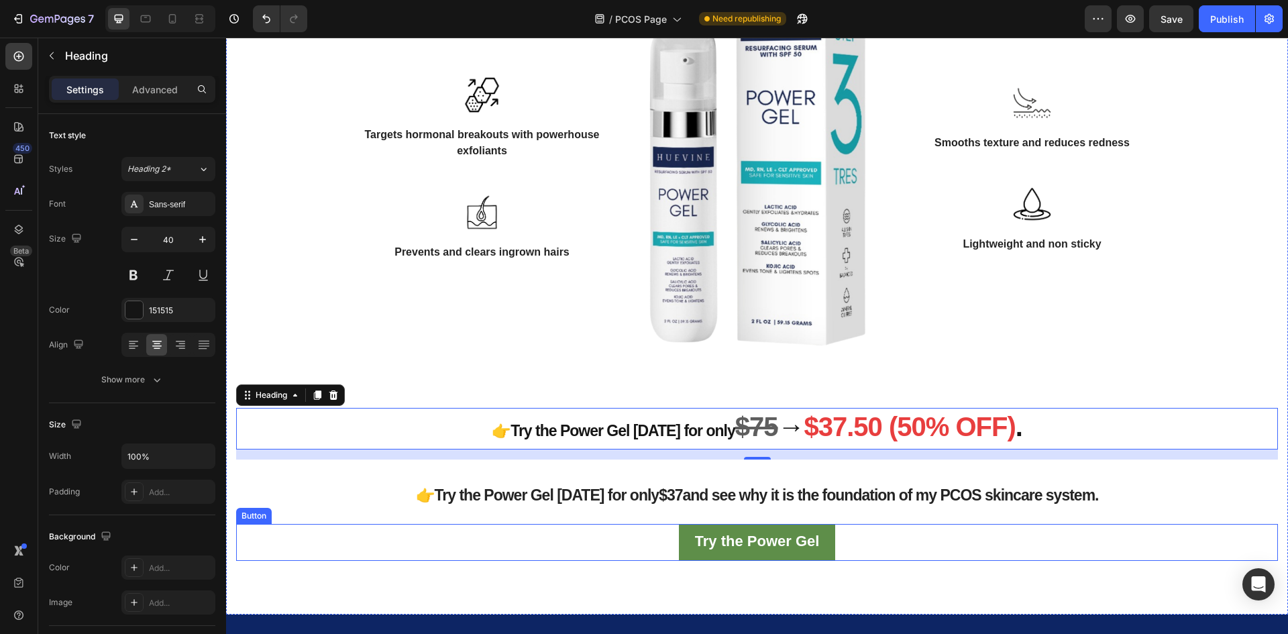
drag, startPoint x: 871, startPoint y: 605, endPoint x: 645, endPoint y: 572, distance: 228.5
click at [528, 555] on div "Try the Power Gel Button" at bounding box center [757, 542] width 1042 height 37
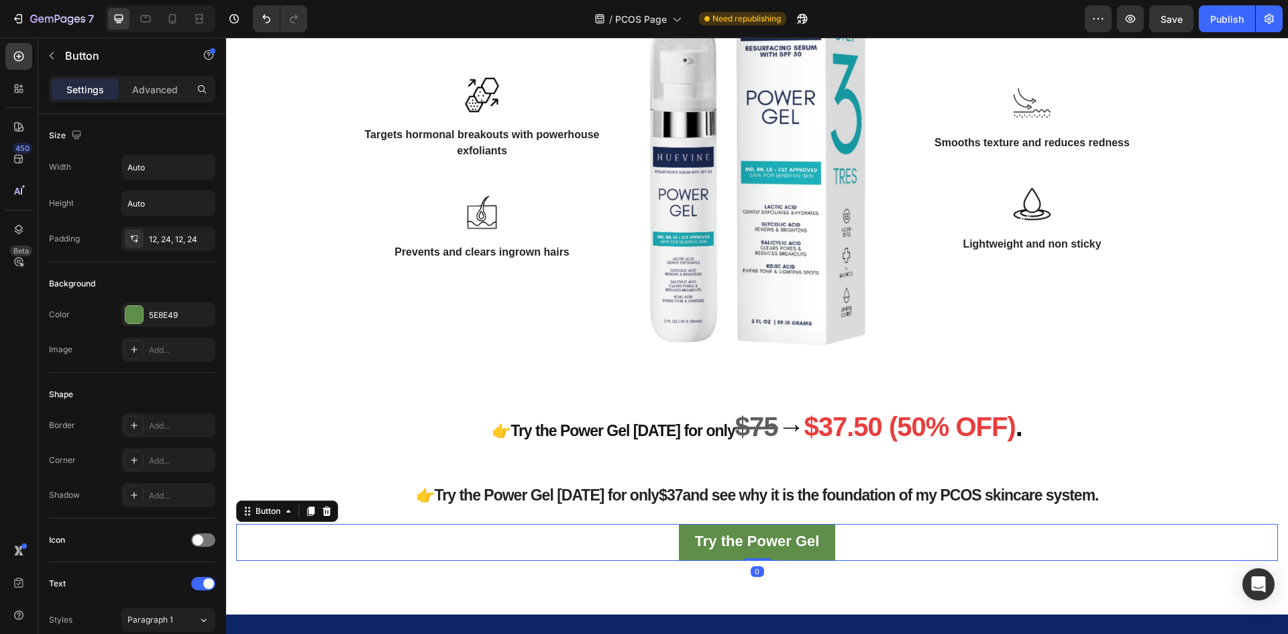
click at [489, 514] on h2 "👉Try the Power Gel [DATE] for only $37 and see why it is the foundation of my P…" at bounding box center [757, 493] width 1042 height 42
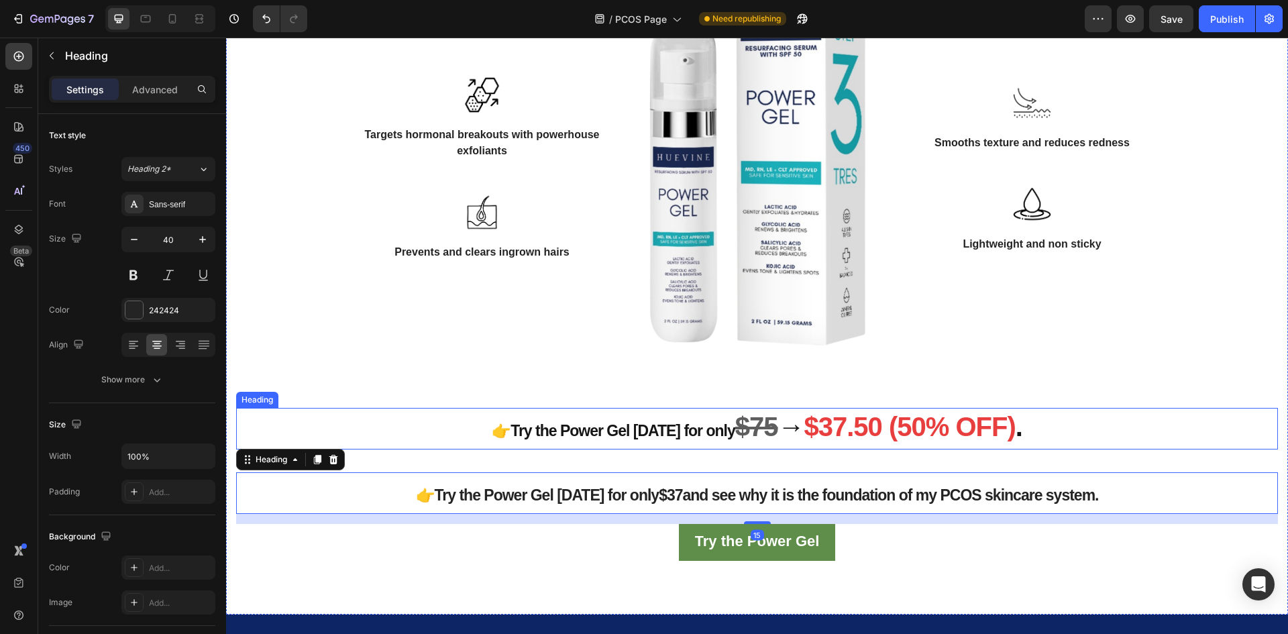
click at [818, 438] on strong "$37.50 (50% OFF)" at bounding box center [909, 427] width 211 height 30
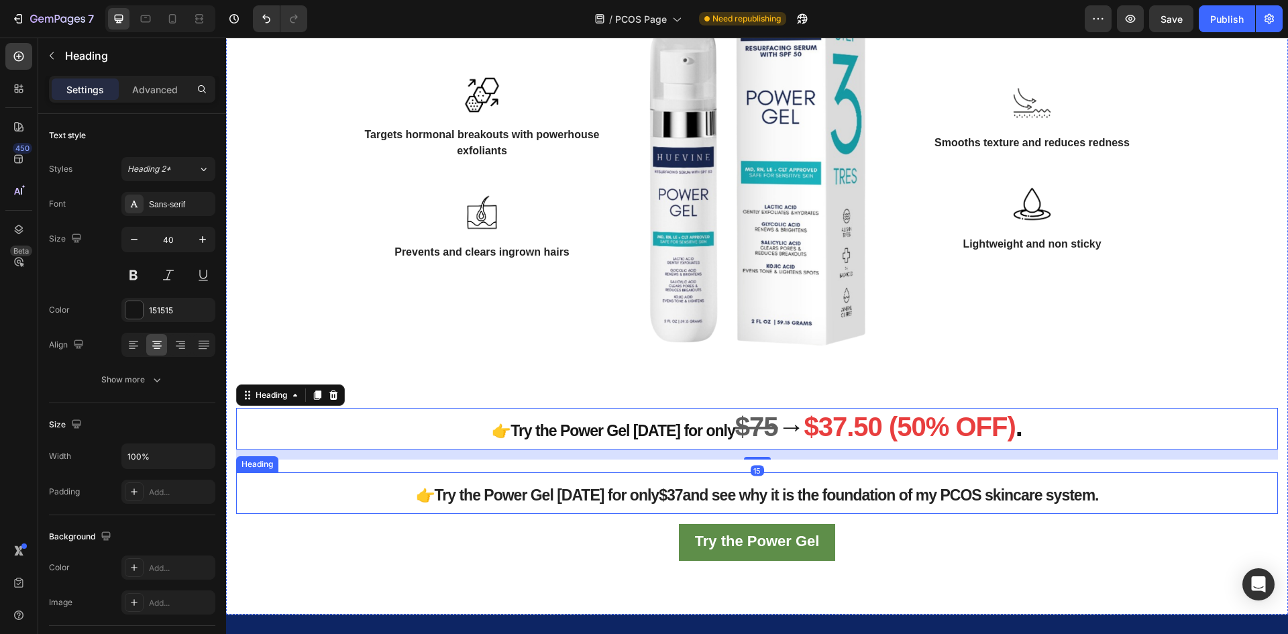
click at [686, 514] on h2 "👉Try the Power Gel [DATE] for only $37 and see why it is the foundation of my P…" at bounding box center [757, 493] width 1042 height 42
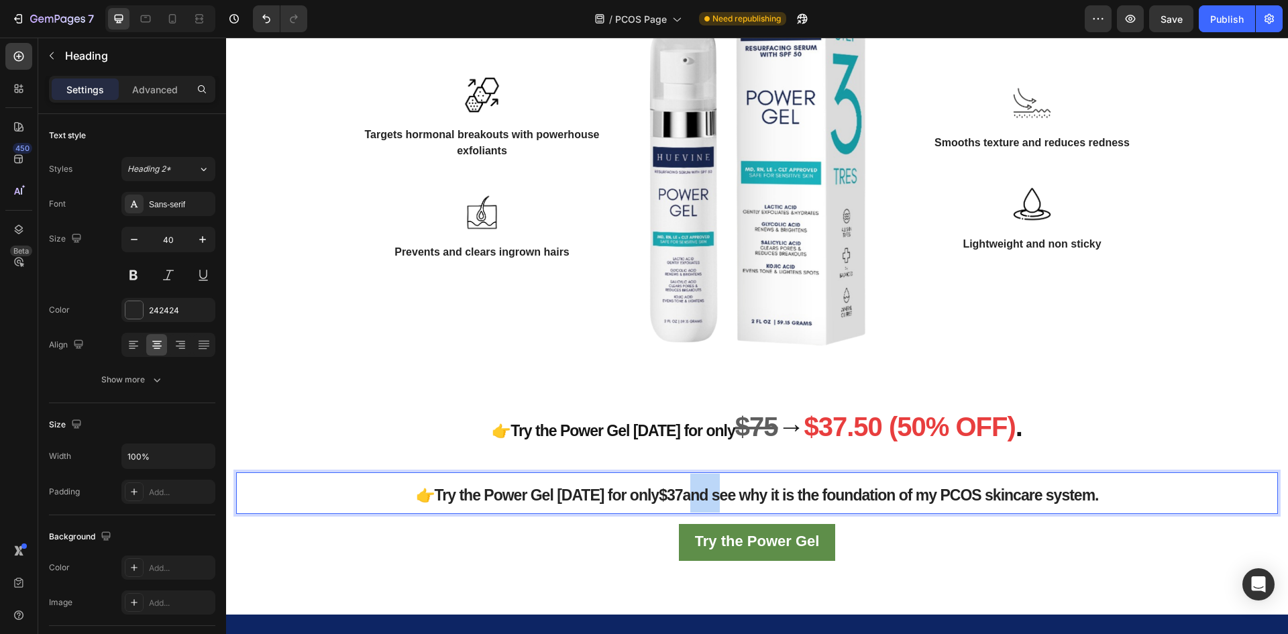
click at [680, 504] on span "👉Try the Power Gel [DATE] for only $37 and see why it is the foundation of my P…" at bounding box center [757, 494] width 683 height 17
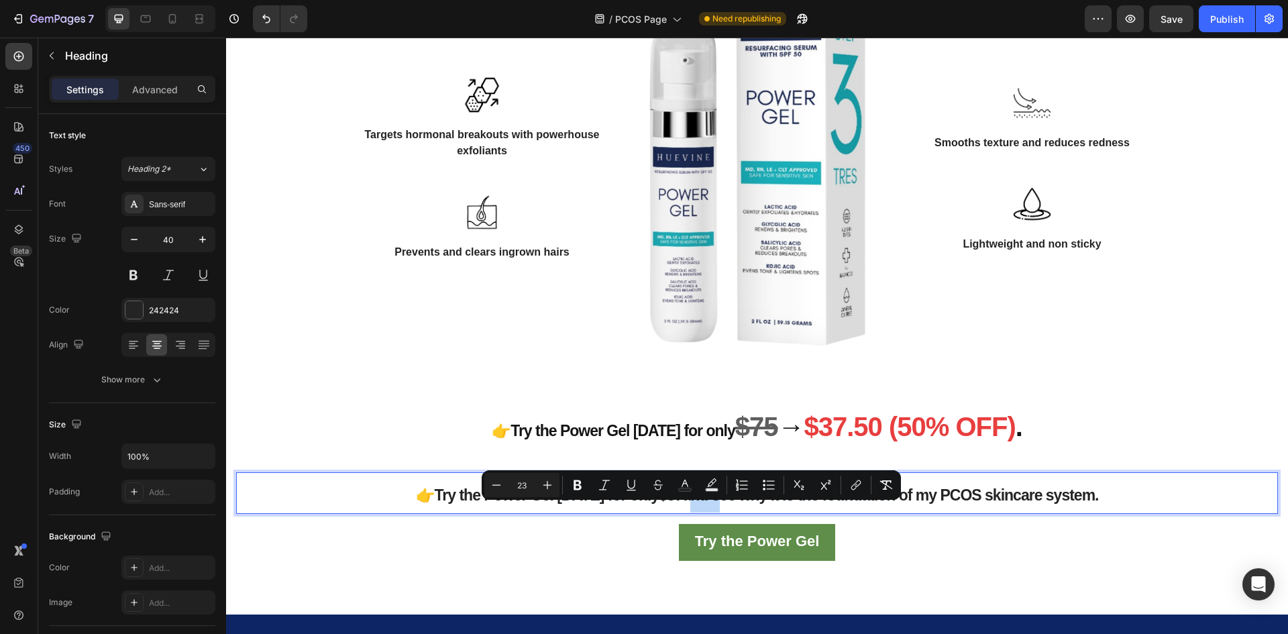
click at [680, 504] on span "👉Try the Power Gel [DATE] for only $37 and see why it is the foundation of my P…" at bounding box center [757, 494] width 683 height 17
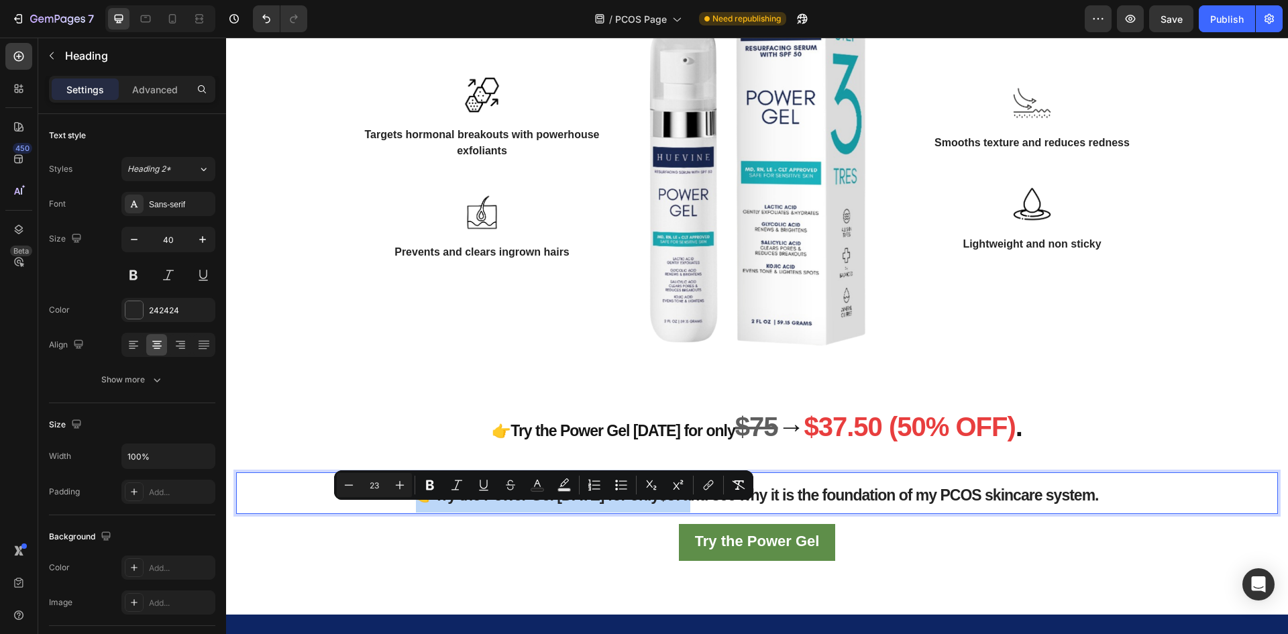
drag, startPoint x: 678, startPoint y: 519, endPoint x: 387, endPoint y: 519, distance: 291.1
click at [387, 513] on p "👉Try the Power Gel [DATE] for only $37 and see why it is the foundation of my P…" at bounding box center [756, 493] width 1039 height 39
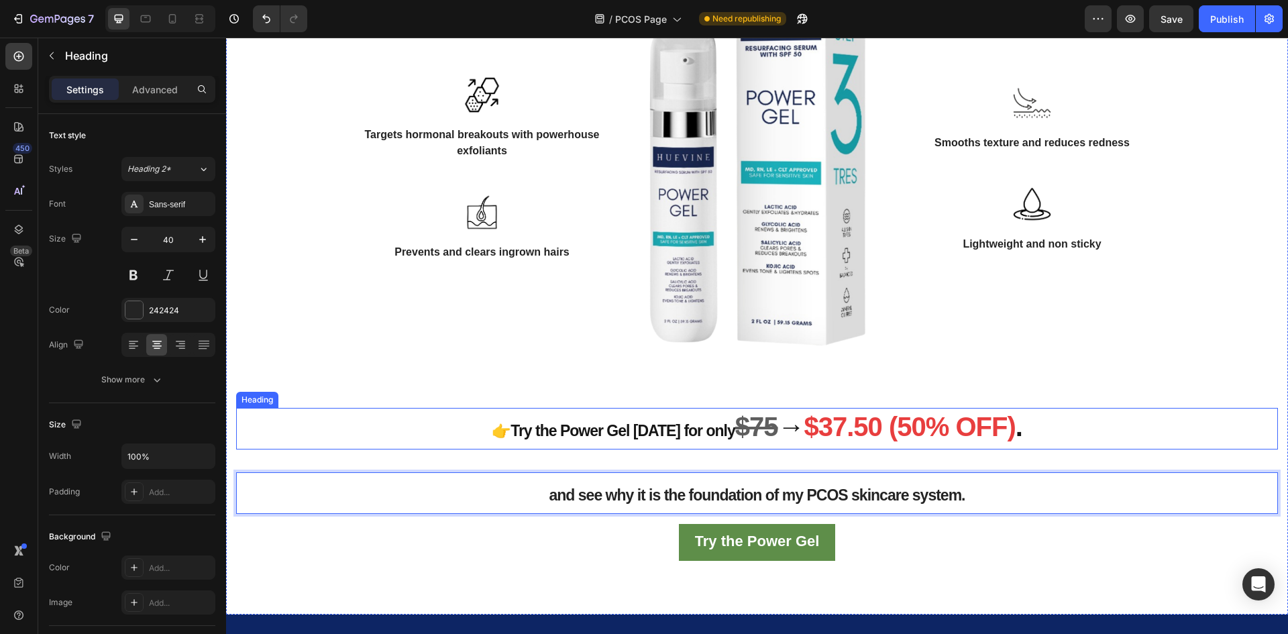
click at [831, 438] on strong "$37.50 (50% OFF)" at bounding box center [909, 427] width 211 height 30
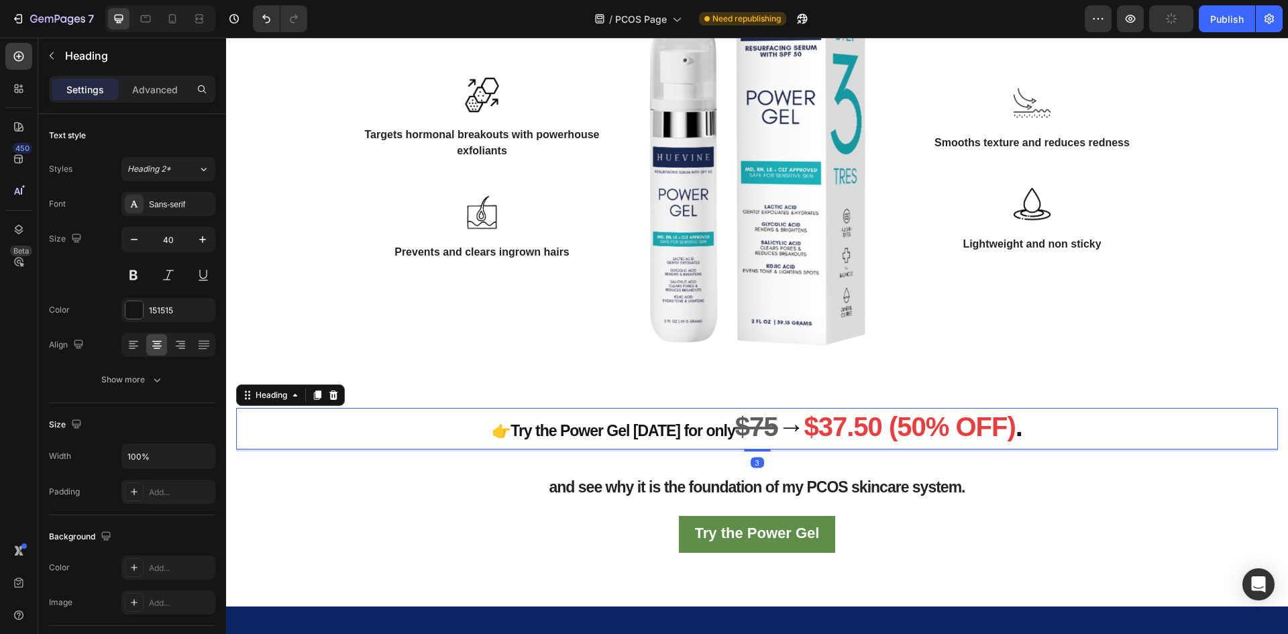
drag, startPoint x: 753, startPoint y: 478, endPoint x: 801, endPoint y: 473, distance: 48.5
click at [769, 443] on div "⁠⁠⁠⁠⁠⁠⁠ 👉Try the Power Gel [DATE] for only $75 → $37.50 (50% OFF) . Heading 3" at bounding box center [757, 429] width 1042 height 42
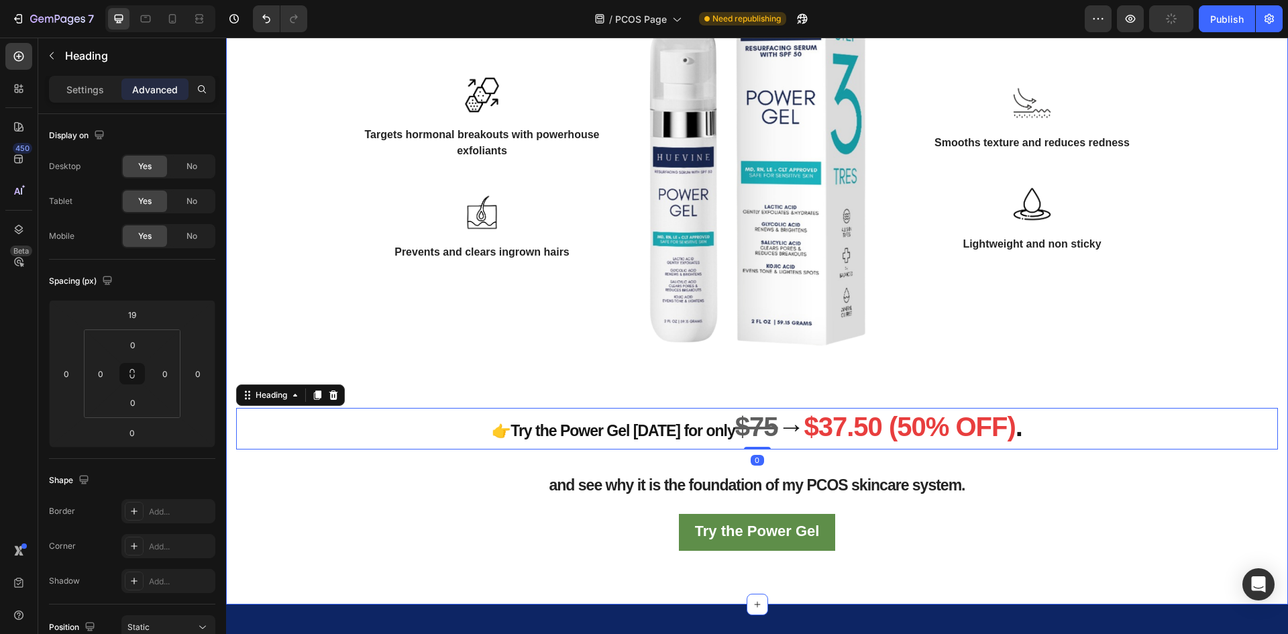
click at [849, 494] on span "and see why it is the foundation of my PCOS skincare system." at bounding box center [757, 484] width 416 height 17
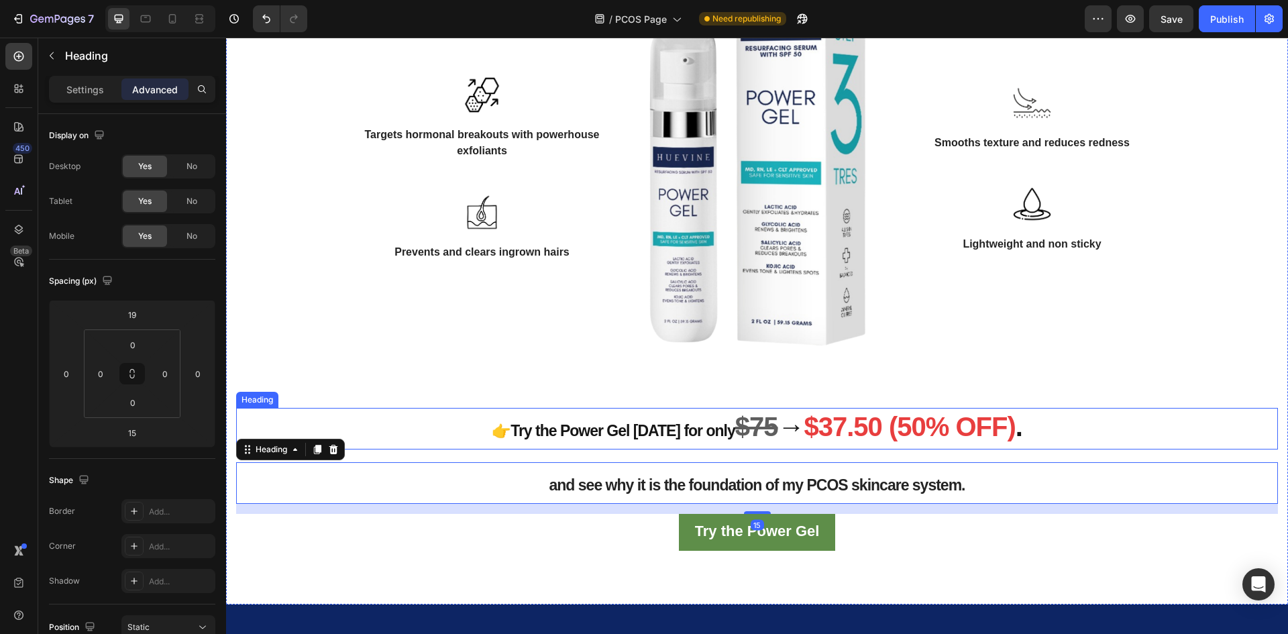
click at [714, 448] on p "⁠⁠⁠⁠⁠⁠⁠ 👉Try the Power Gel [DATE] for only $75 → $37.50 (50% OFF) ." at bounding box center [756, 428] width 1039 height 39
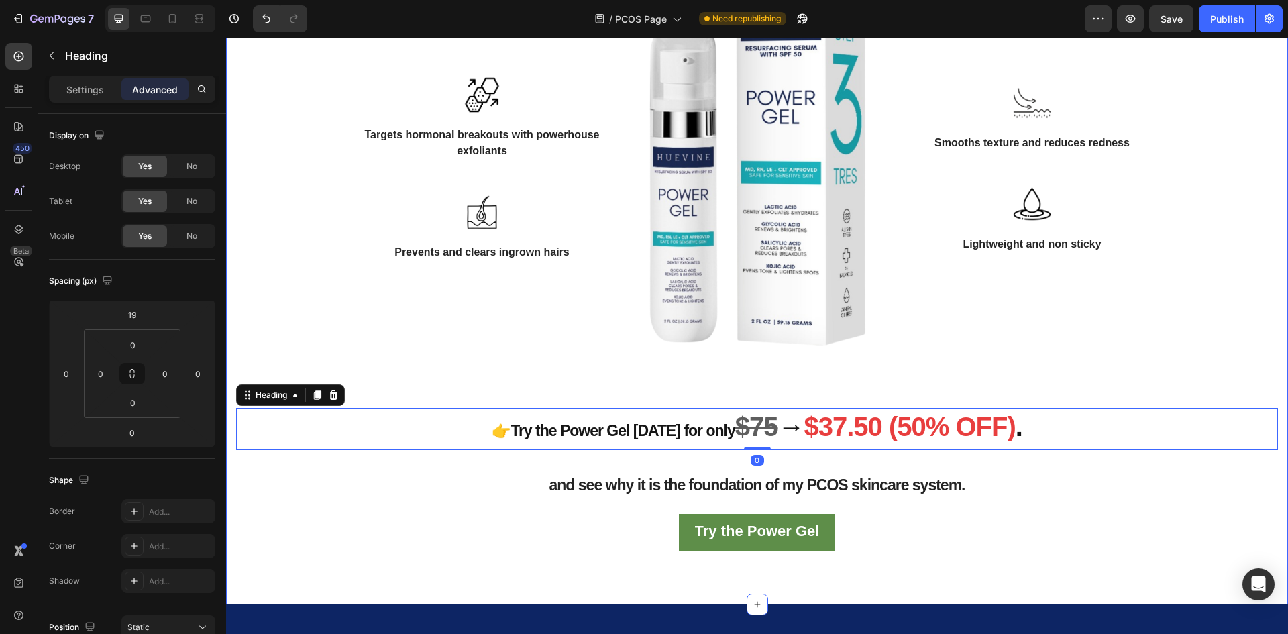
click at [681, 494] on span "and see why it is the foundation of my PCOS skincare system." at bounding box center [757, 484] width 416 height 17
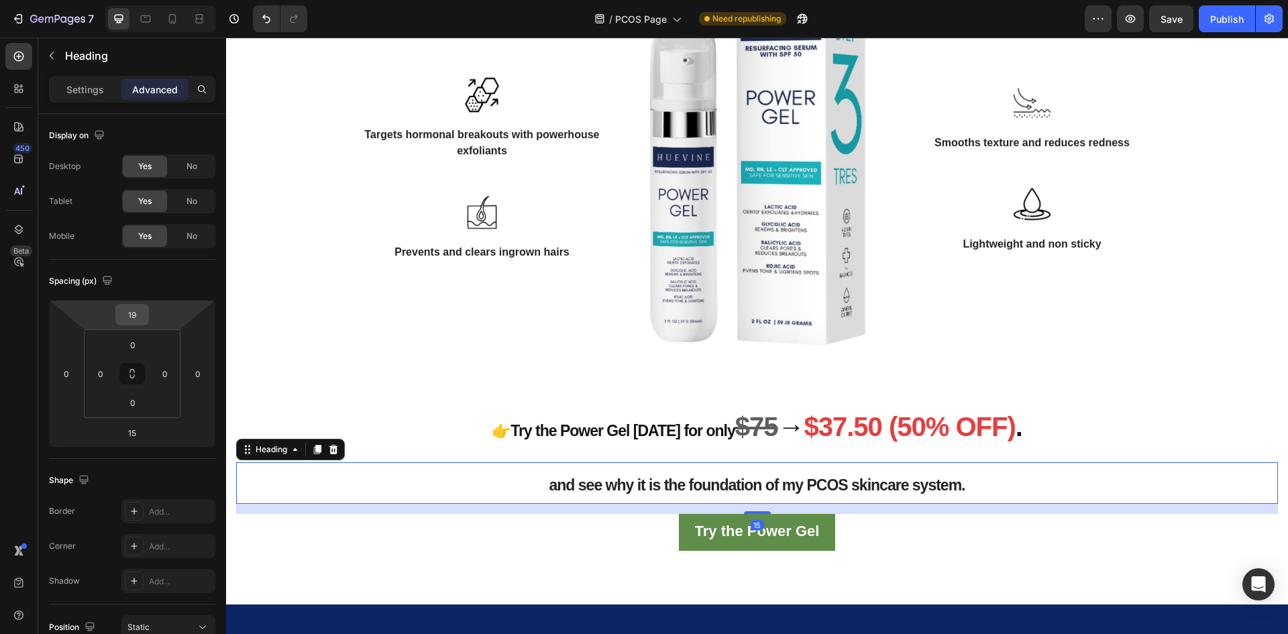
click at [148, 315] on div "19" at bounding box center [132, 314] width 34 height 21
click at [141, 315] on input "19" at bounding box center [132, 315] width 27 height 20
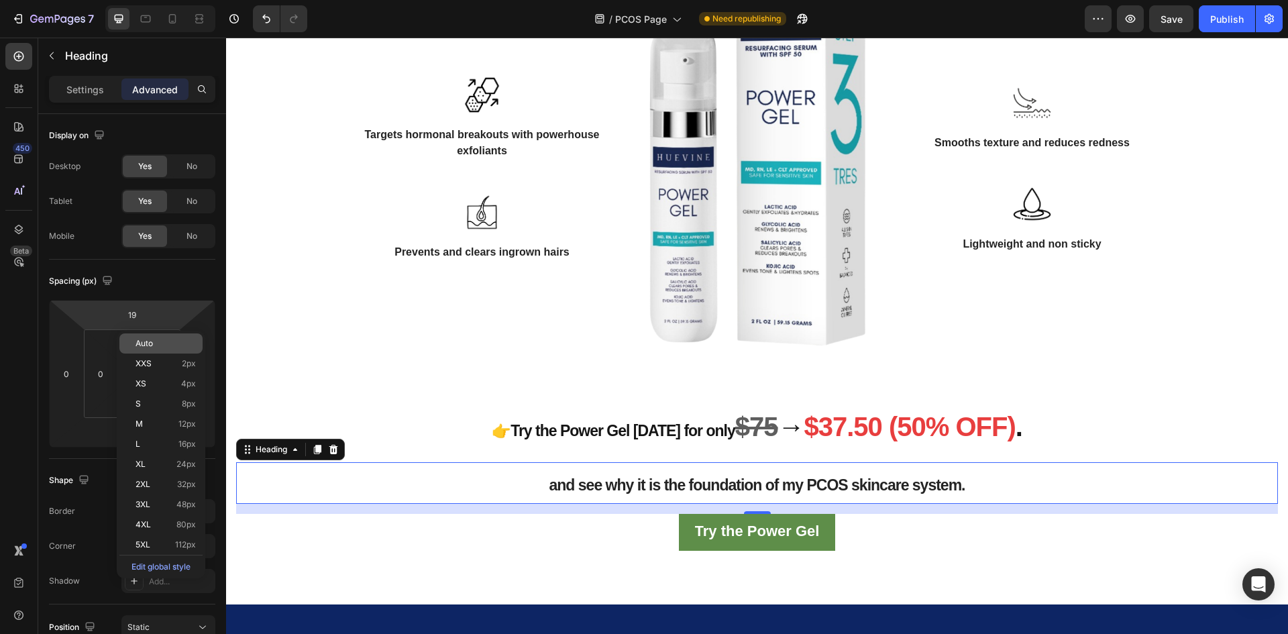
click at [151, 342] on span "Auto" at bounding box center [144, 343] width 17 height 9
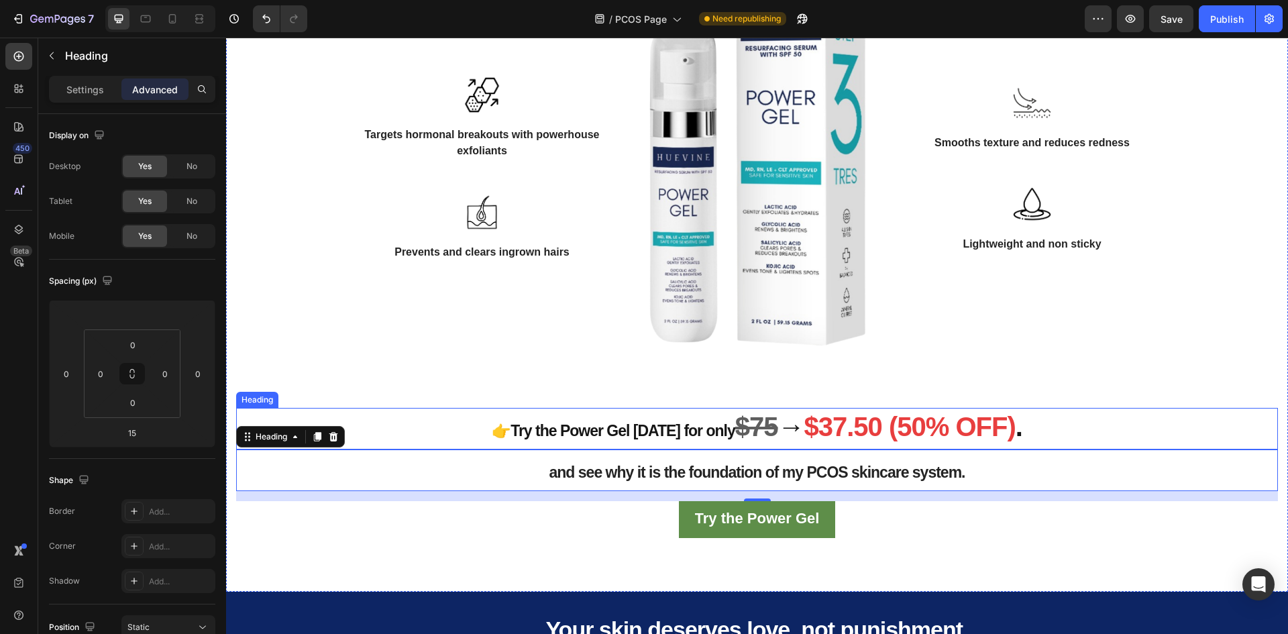
click at [619, 448] on p "⁠⁠⁠⁠⁠⁠⁠ 👉Try the Power Gel [DATE] for only $75 → $37.50 (50% OFF) ." at bounding box center [756, 428] width 1039 height 39
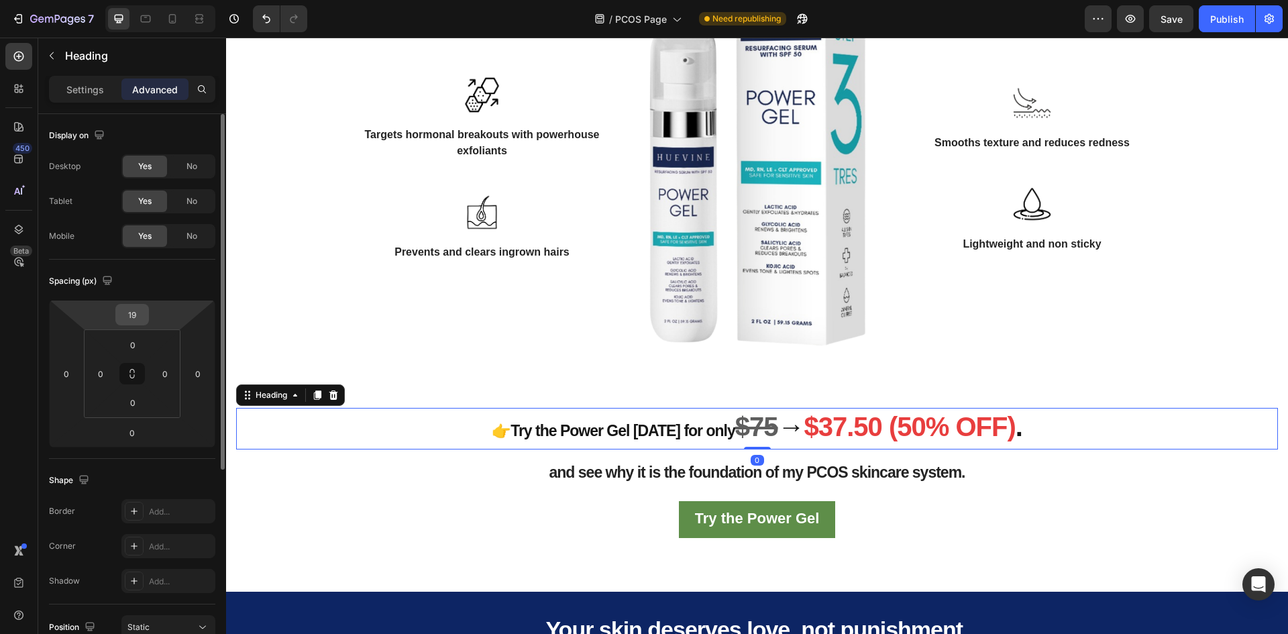
click at [135, 317] on input "19" at bounding box center [132, 315] width 27 height 20
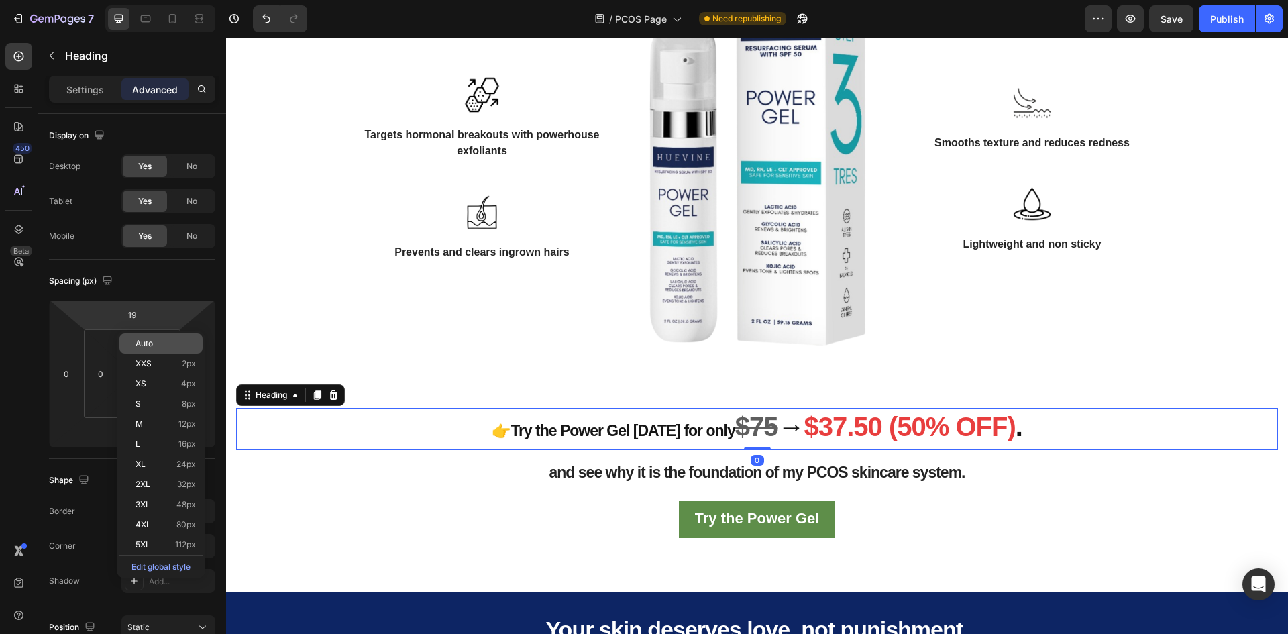
click at [148, 345] on span "Auto" at bounding box center [144, 343] width 17 height 9
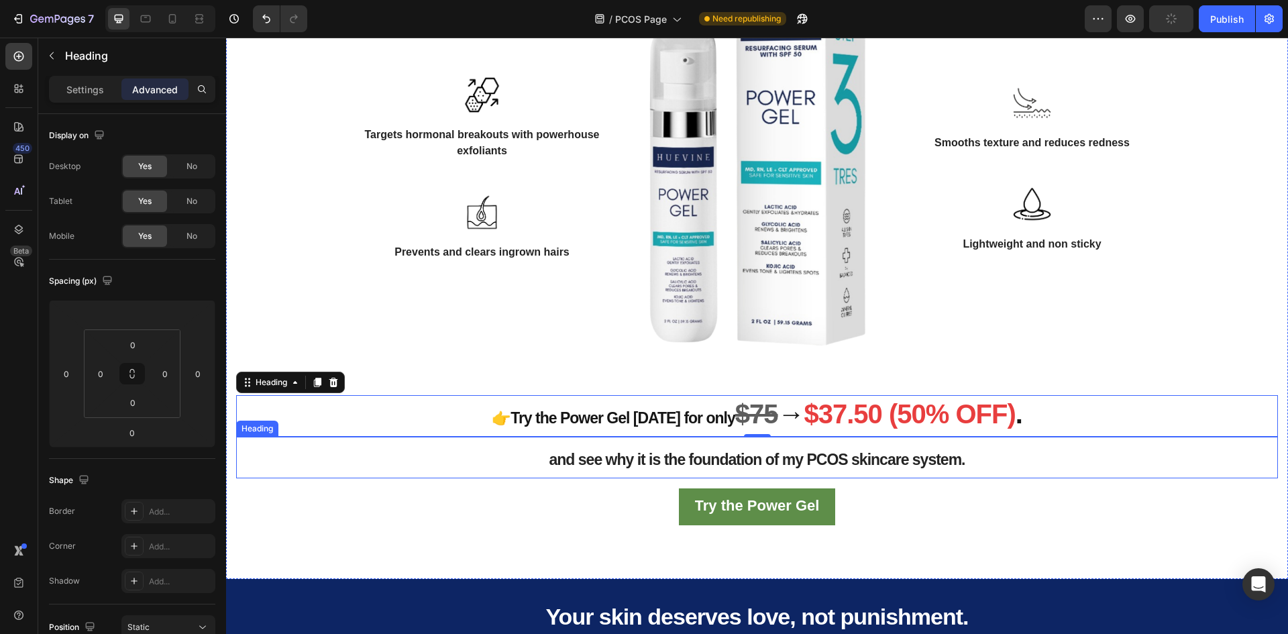
click at [799, 463] on p "⁠⁠⁠⁠⁠⁠⁠ and see why it is the foundation of my PCOS skincare system." at bounding box center [756, 457] width 1039 height 39
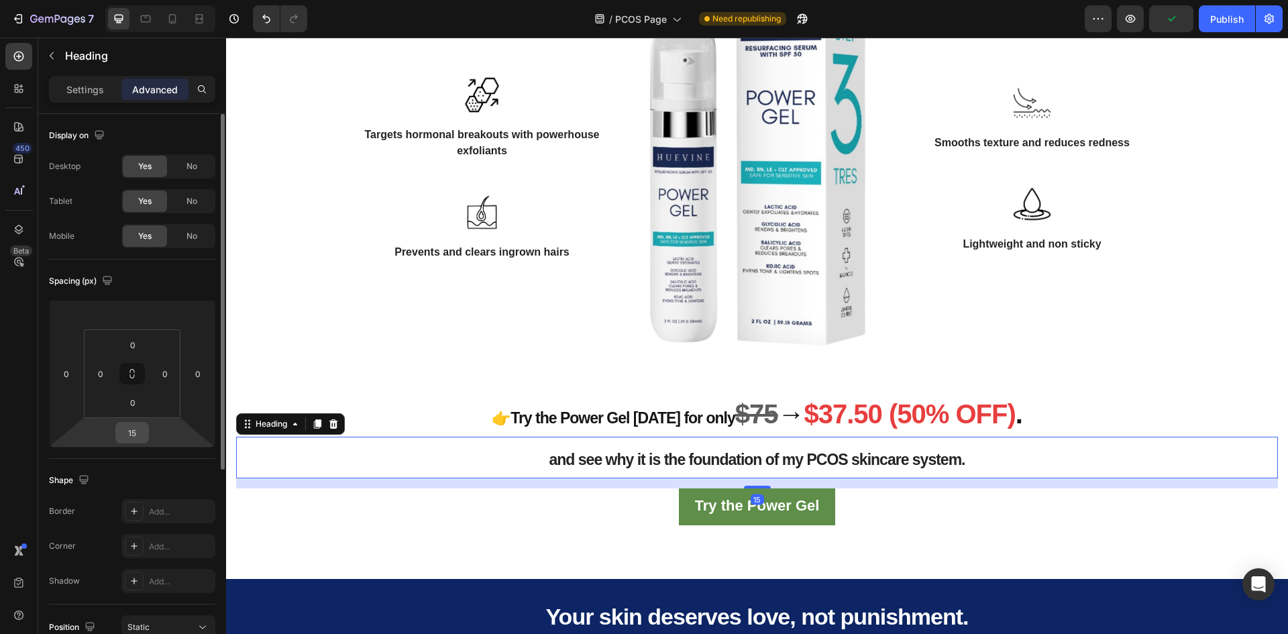
click at [137, 433] on input "15" at bounding box center [132, 433] width 27 height 20
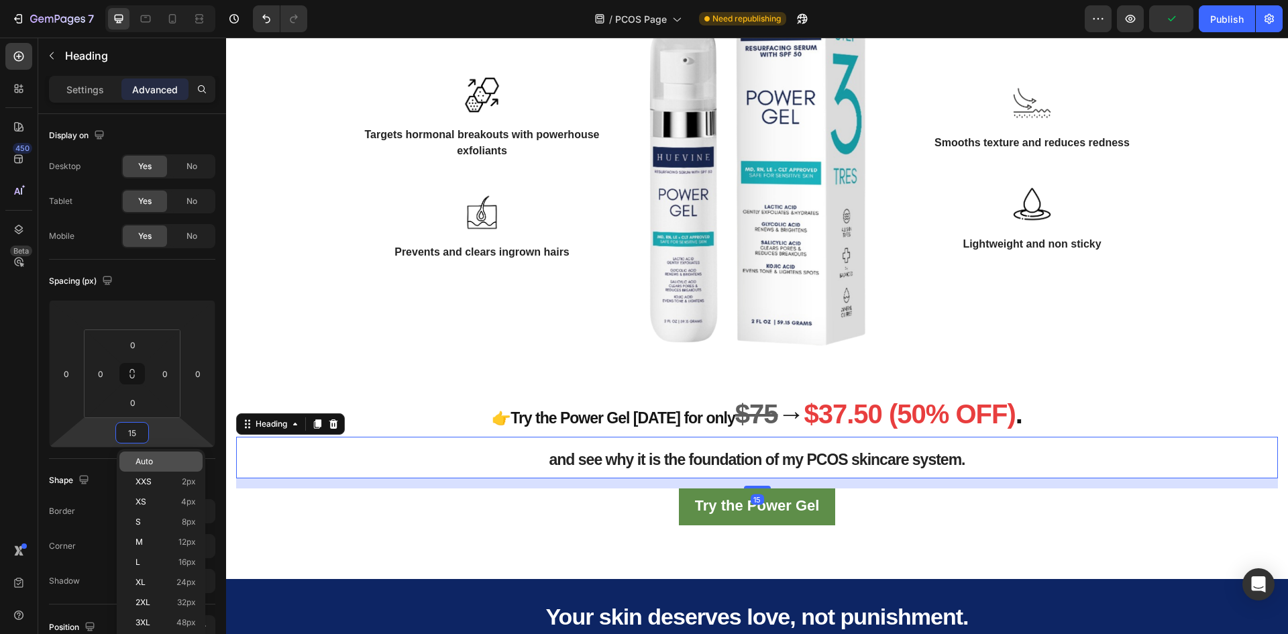
click at [170, 465] on p "Auto" at bounding box center [166, 461] width 60 height 9
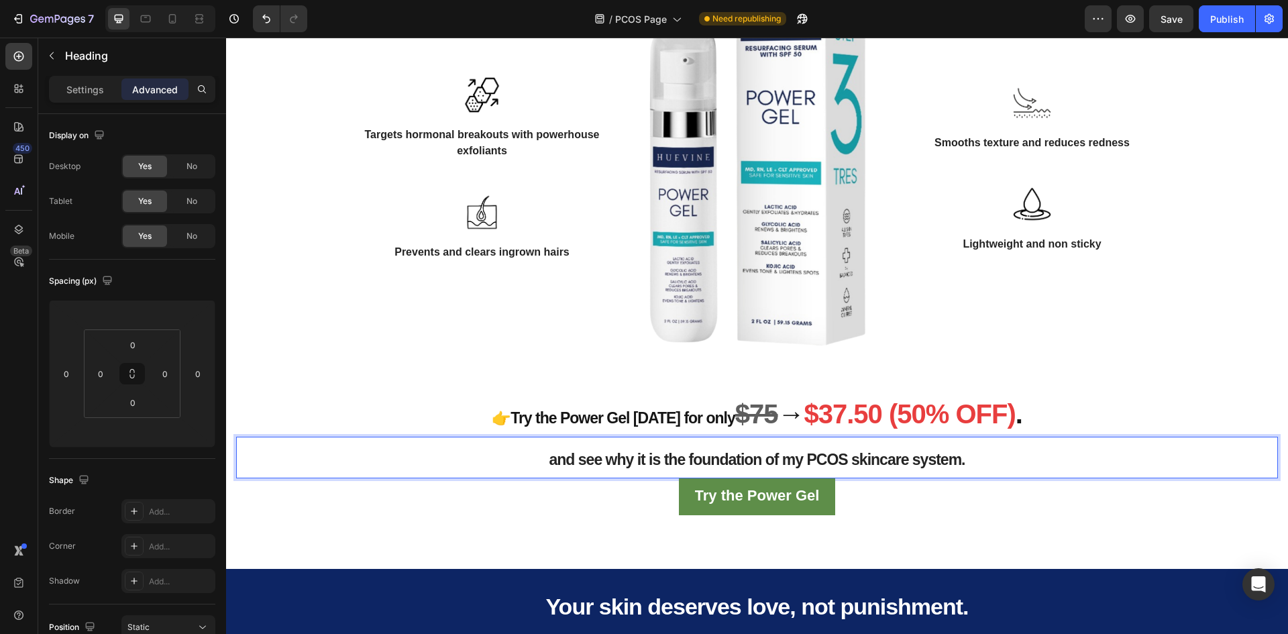
click at [748, 468] on span "and see why it is the foundation of my PCOS skincare system." at bounding box center [757, 459] width 416 height 17
click at [594, 515] on div "Try the Power Gel Button" at bounding box center [757, 496] width 1042 height 37
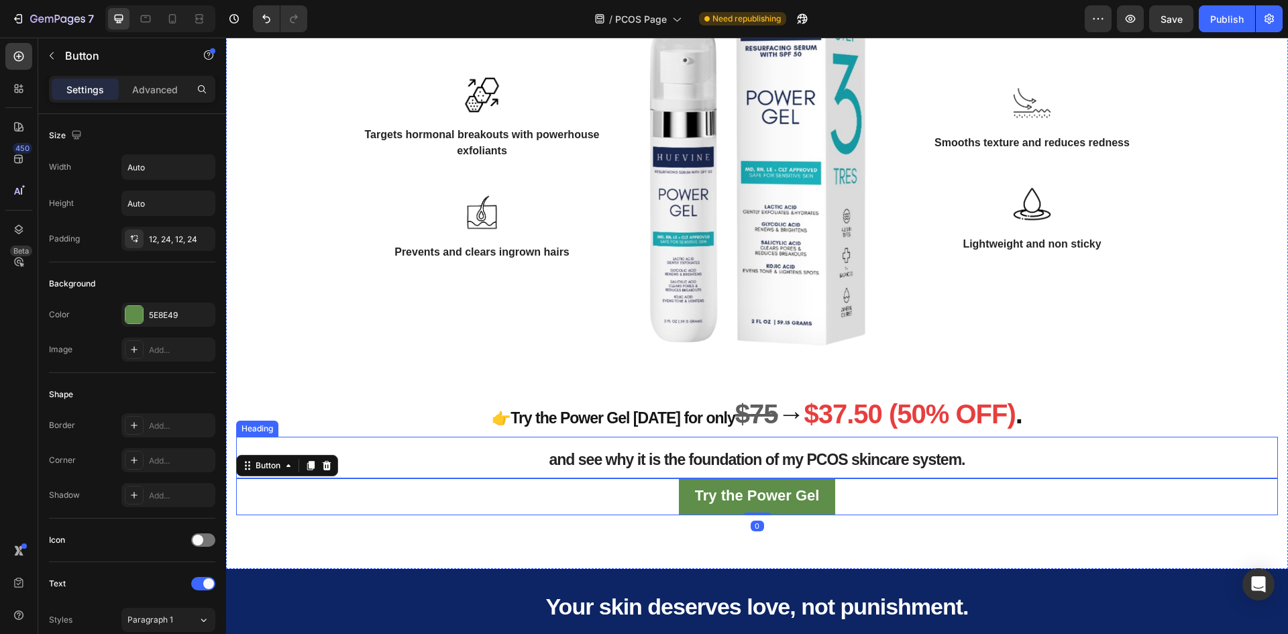
click at [693, 468] on span "and see why it is the foundation of my PCOS skincare system." at bounding box center [757, 459] width 416 height 17
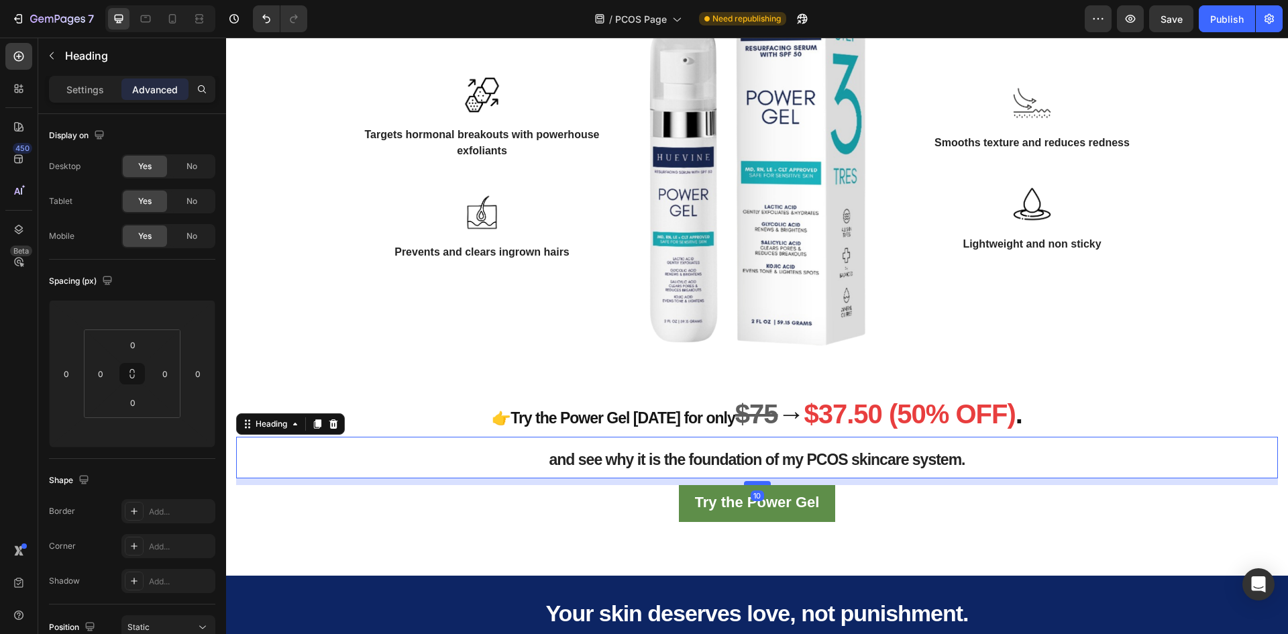
click at [747, 485] on div at bounding box center [757, 483] width 27 height 4
type input "10"
click at [588, 365] on div "Image Targets hormonal breakouts with powerhouse exfoliants Text block Row Imag…" at bounding box center [482, 168] width 255 height 453
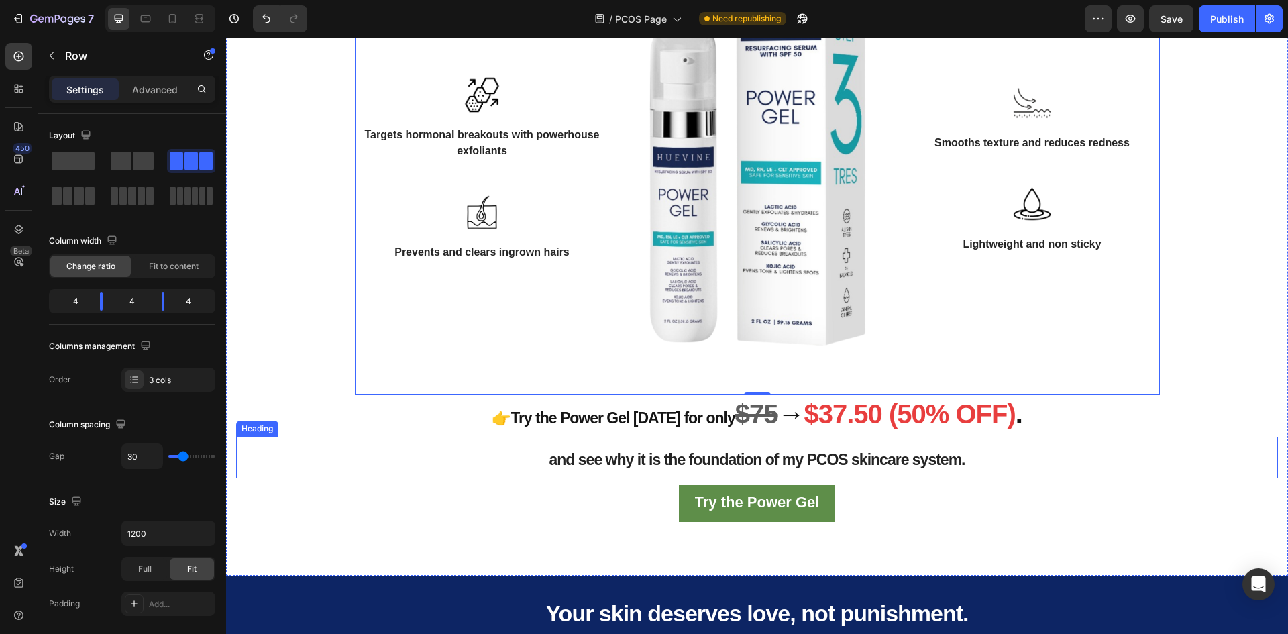
click at [623, 477] on p "⁠⁠⁠⁠⁠⁠⁠ and see why it is the foundation of my PCOS skincare system." at bounding box center [756, 457] width 1039 height 39
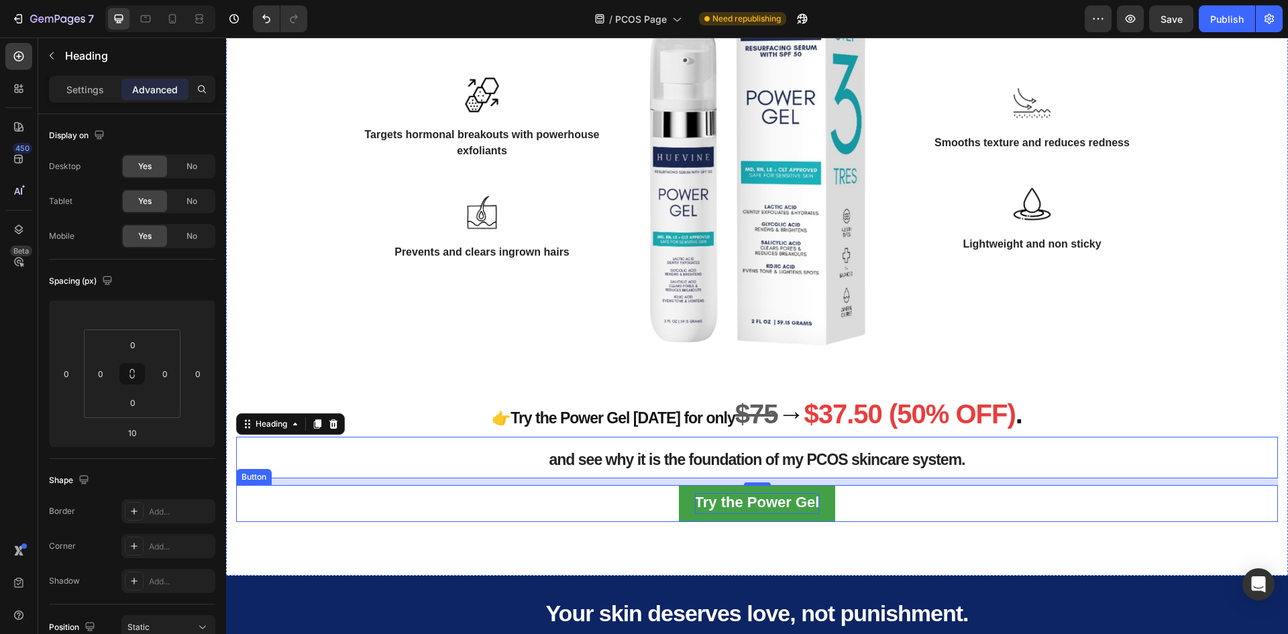
click at [800, 511] on strong "Try the Power Gel" at bounding box center [757, 502] width 125 height 17
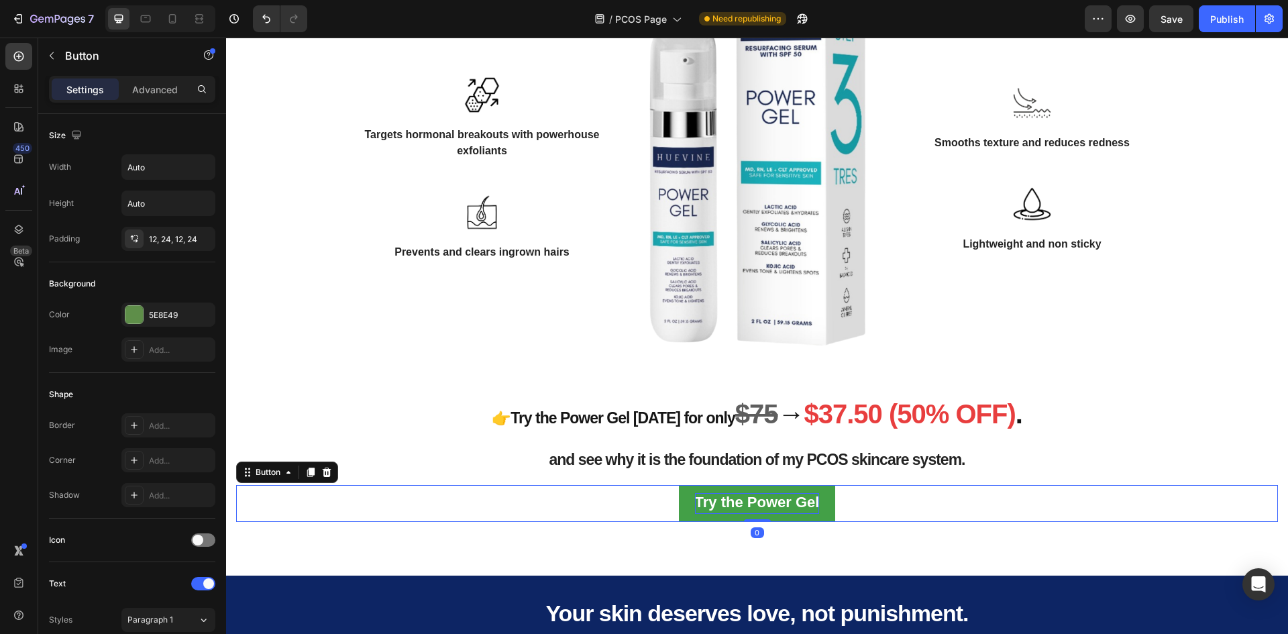
click at [800, 511] on strong "Try the Power Gel" at bounding box center [757, 502] width 125 height 17
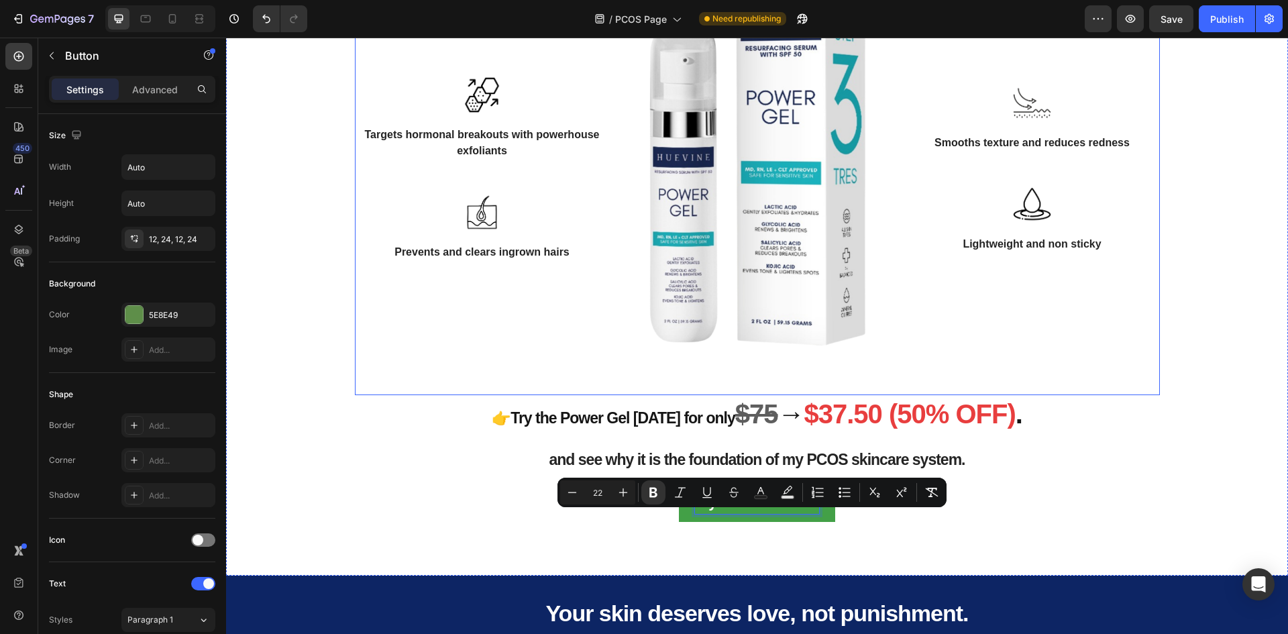
click at [389, 362] on div "Image Targets hormonal breakouts with powerhouse exfoliants Text block Row Imag…" at bounding box center [482, 168] width 255 height 453
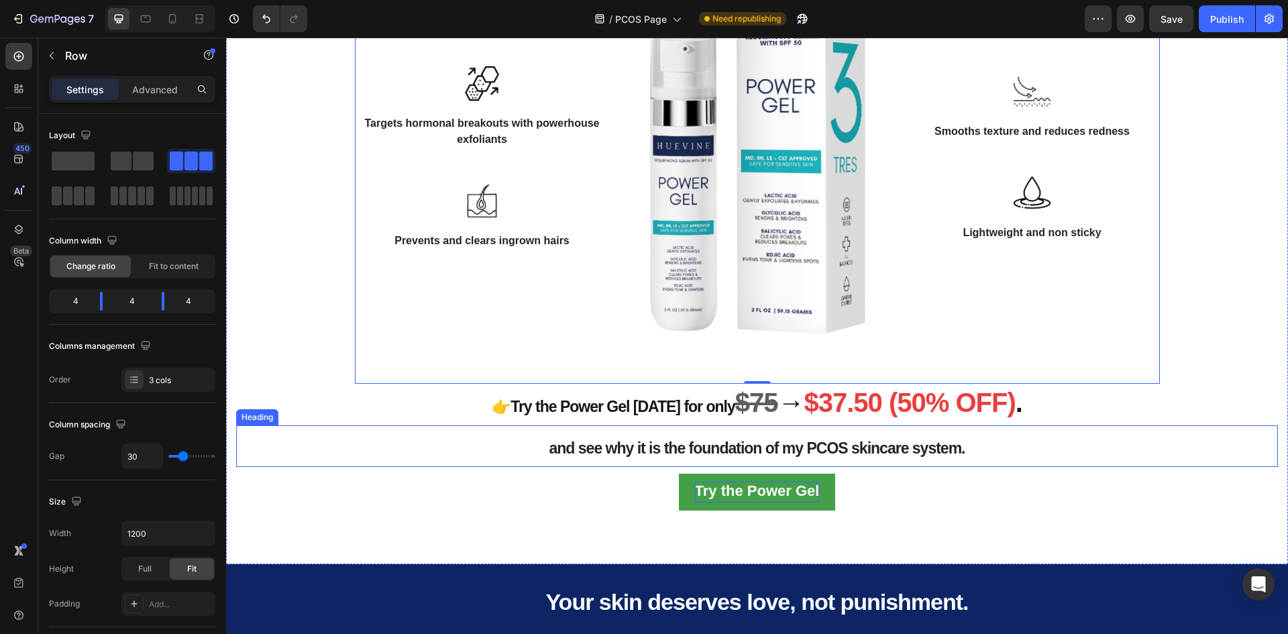
scroll to position [2139, 0]
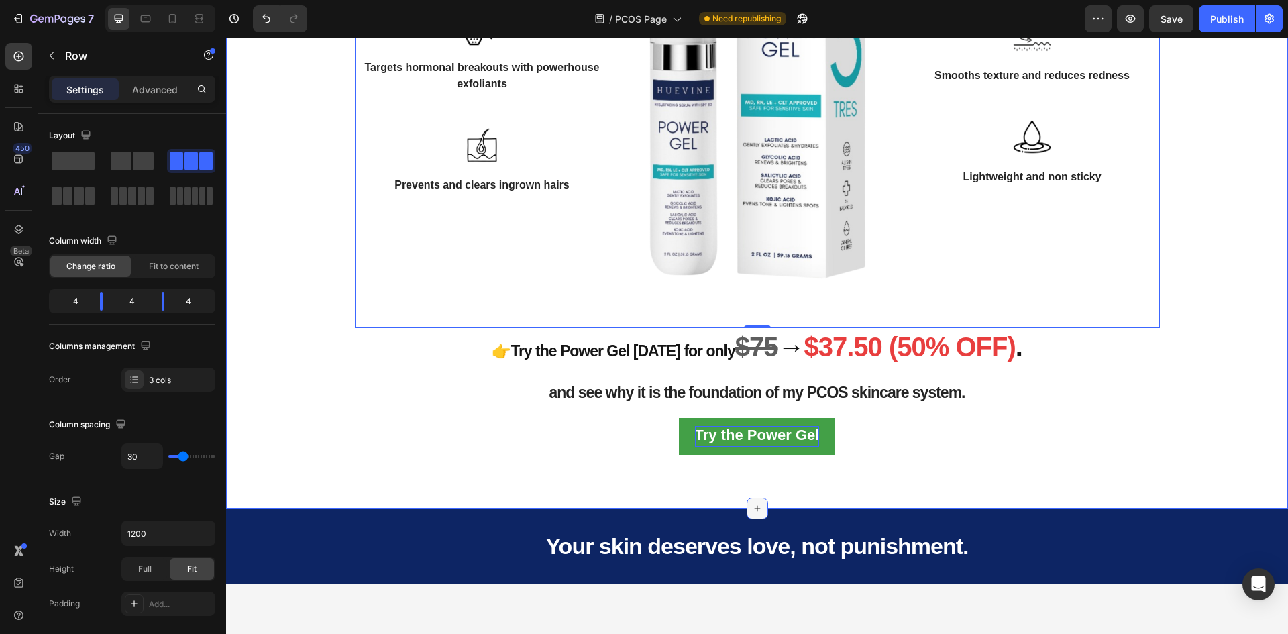
click at [755, 514] on icon at bounding box center [757, 508] width 11 height 11
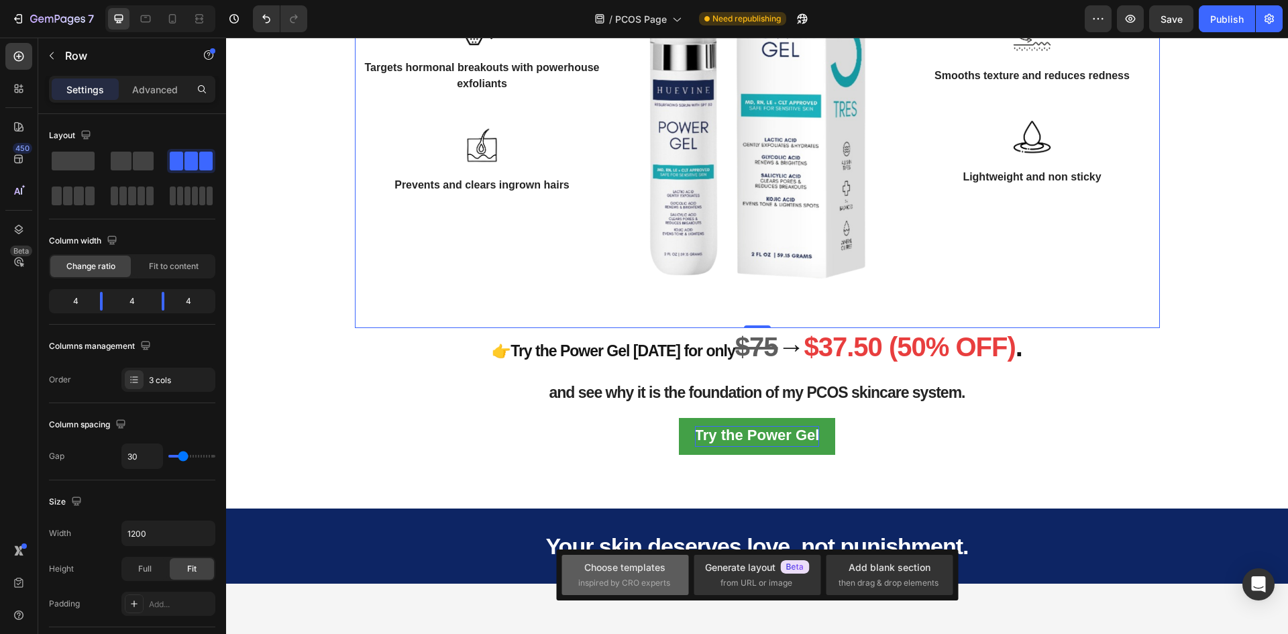
click at [649, 569] on div "Choose templates" at bounding box center [624, 567] width 81 height 14
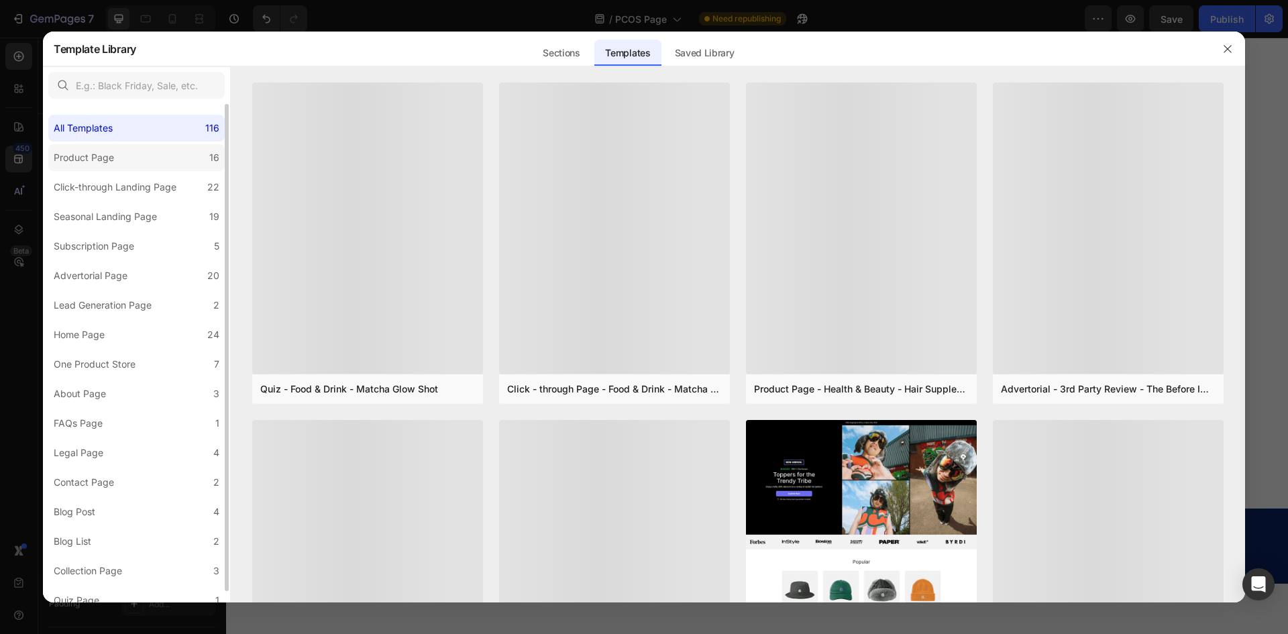
click at [99, 152] on div "Product Page" at bounding box center [84, 158] width 60 height 16
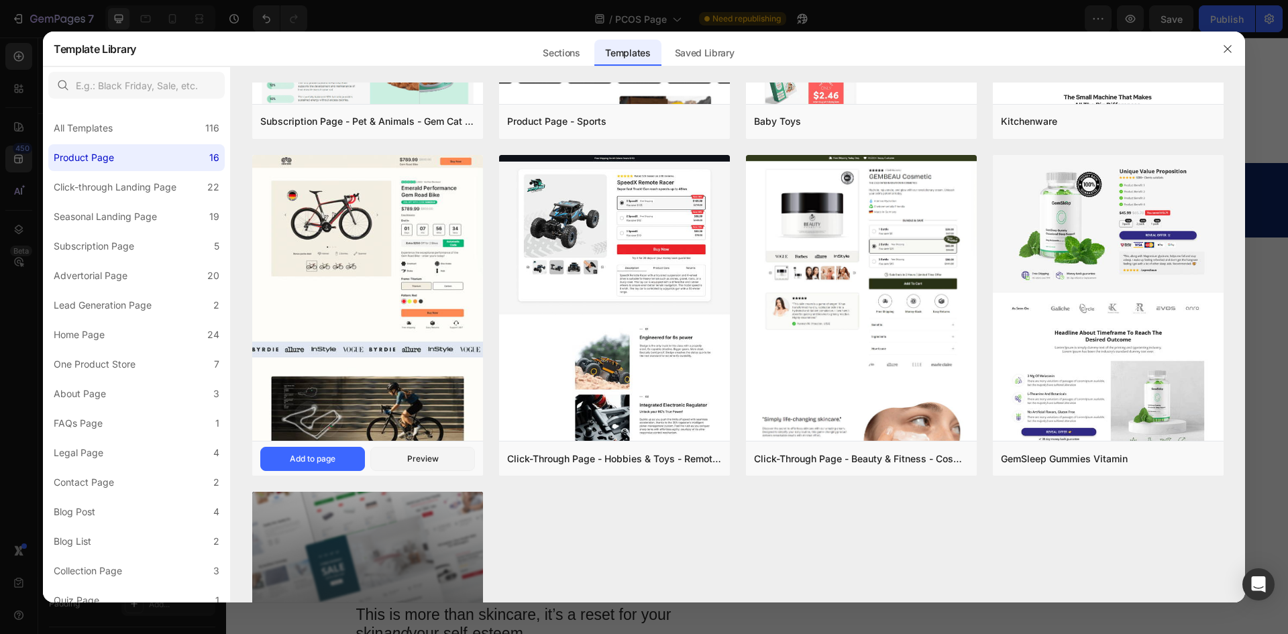
scroll to position [1140, 0]
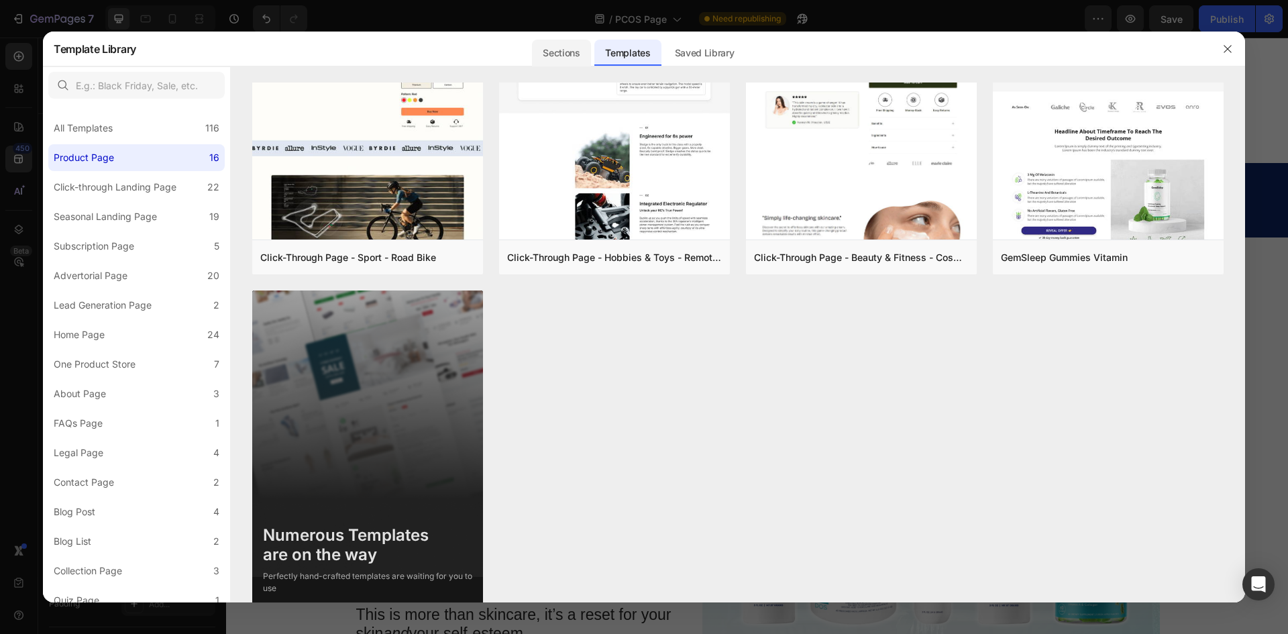
click at [594, 64] on div "Sections" at bounding box center [627, 49] width 66 height 35
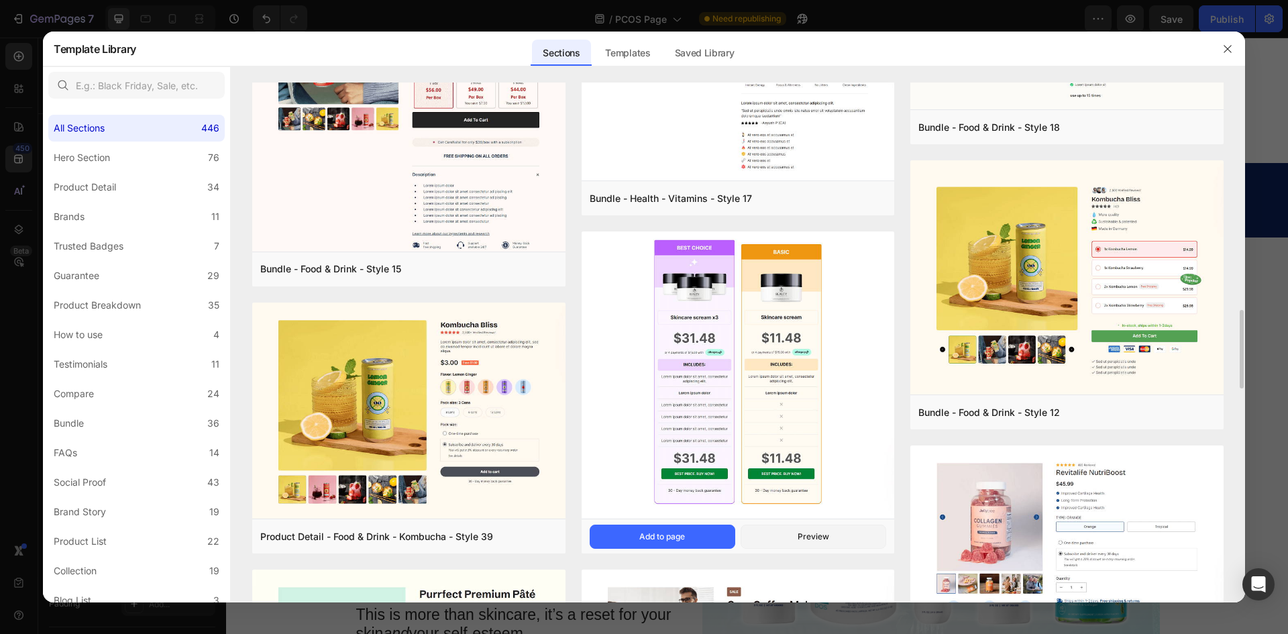
scroll to position [1744, 0]
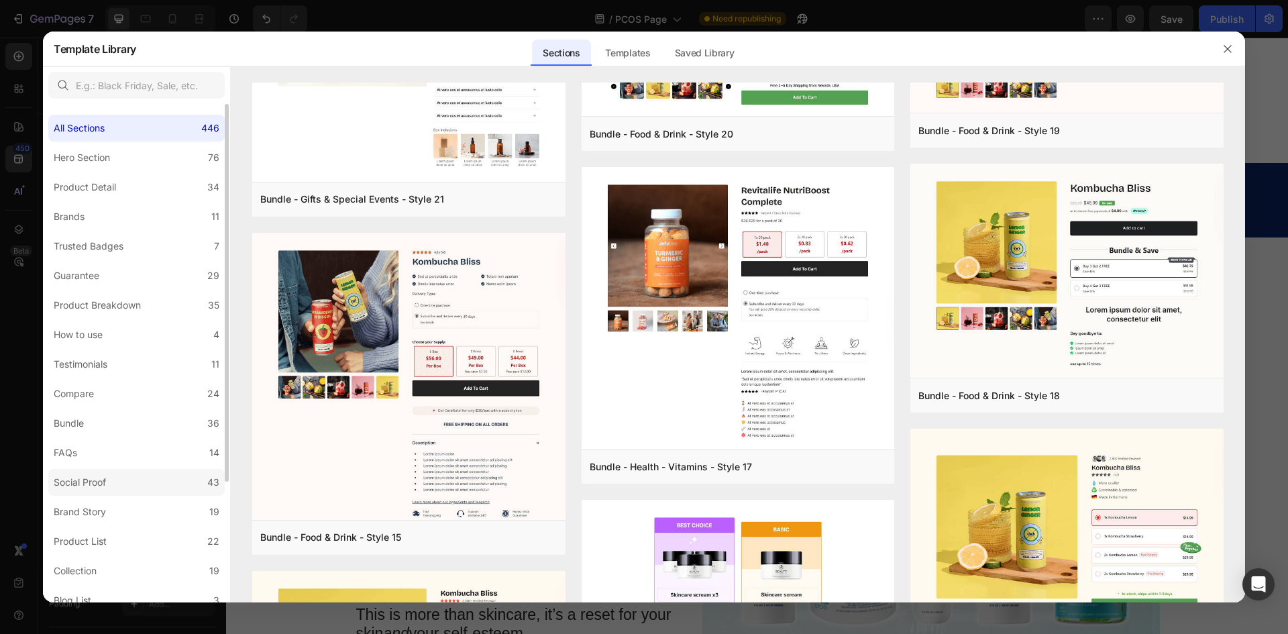
click at [87, 484] on div "Social Proof" at bounding box center [80, 482] width 52 height 16
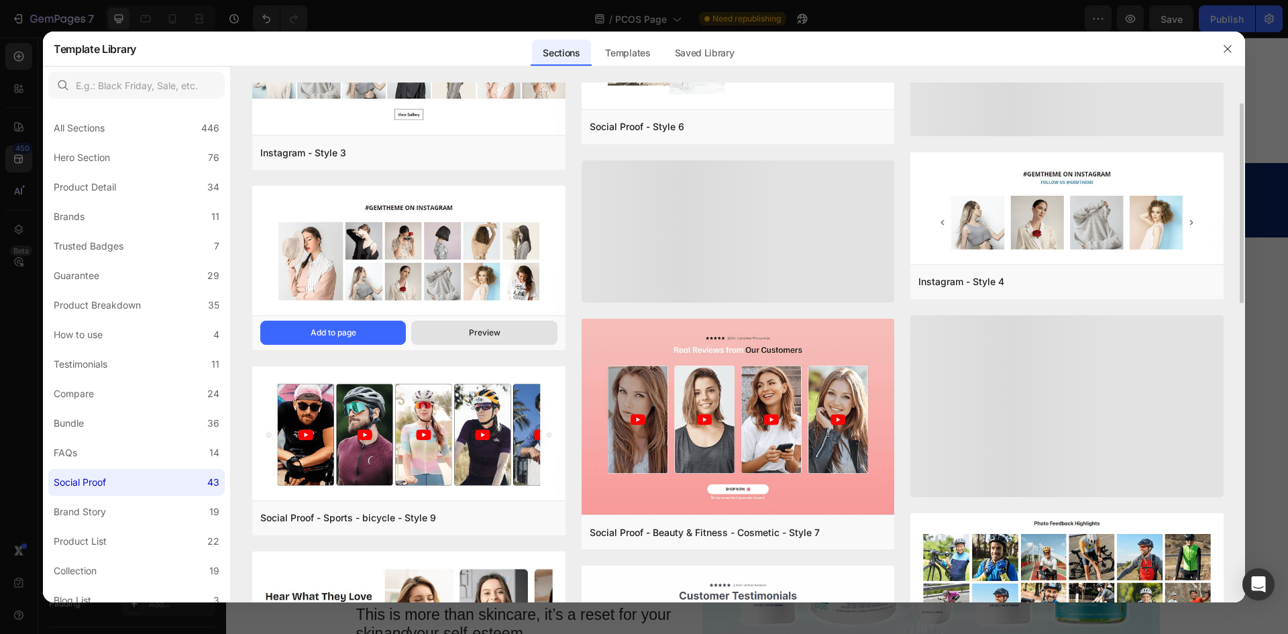
scroll to position [402, 0]
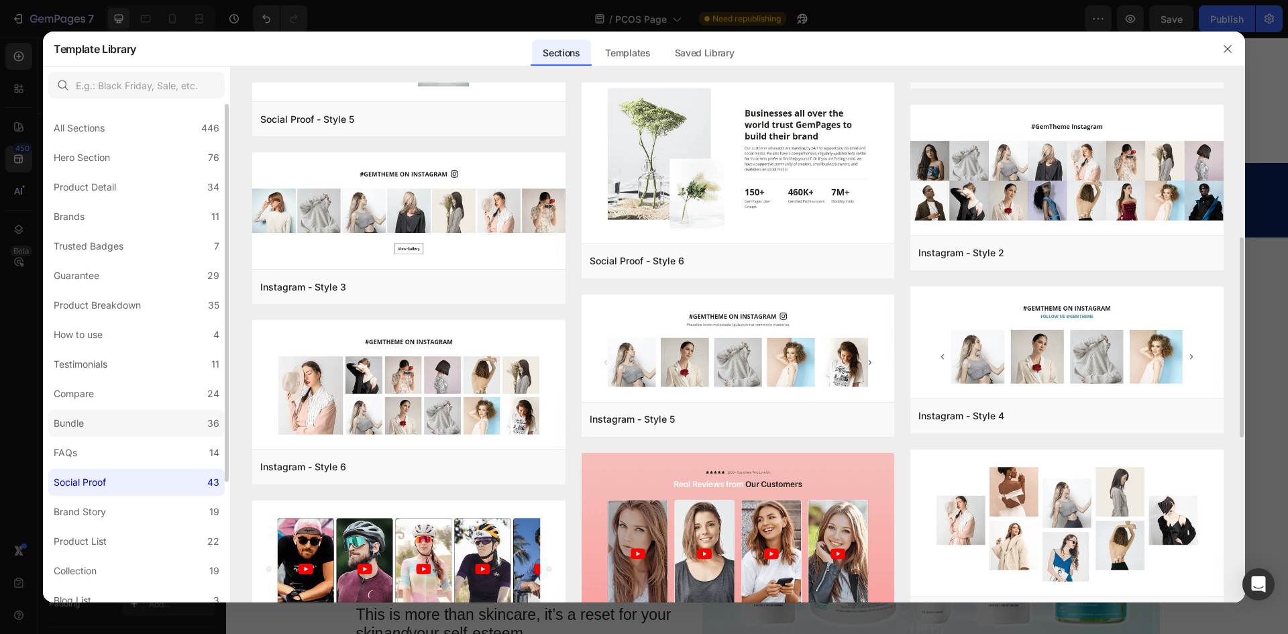
click at [133, 428] on label "Bundle 36" at bounding box center [136, 423] width 176 height 27
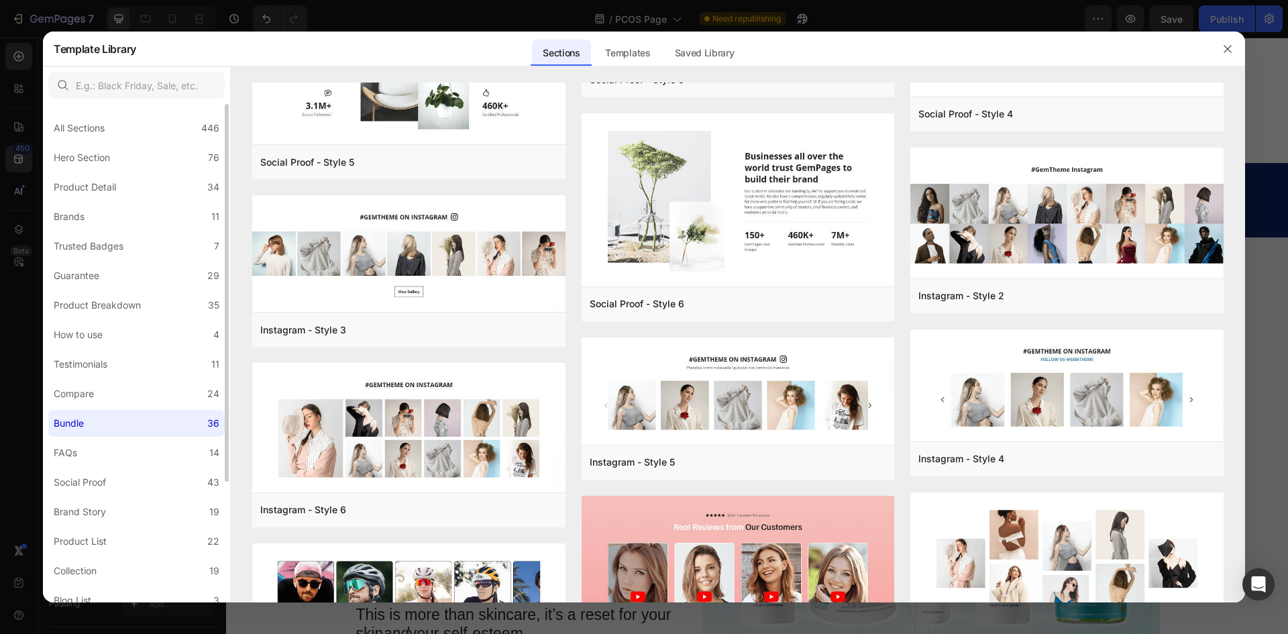
scroll to position [0, 0]
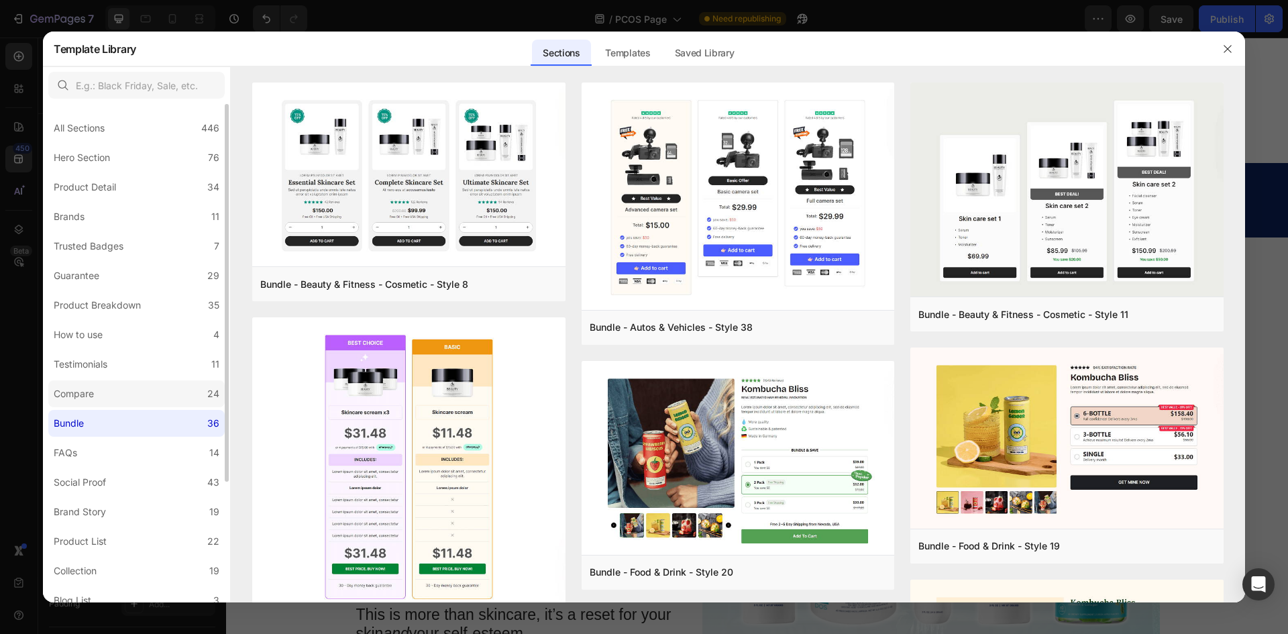
click at [147, 383] on label "Compare 24" at bounding box center [136, 393] width 176 height 27
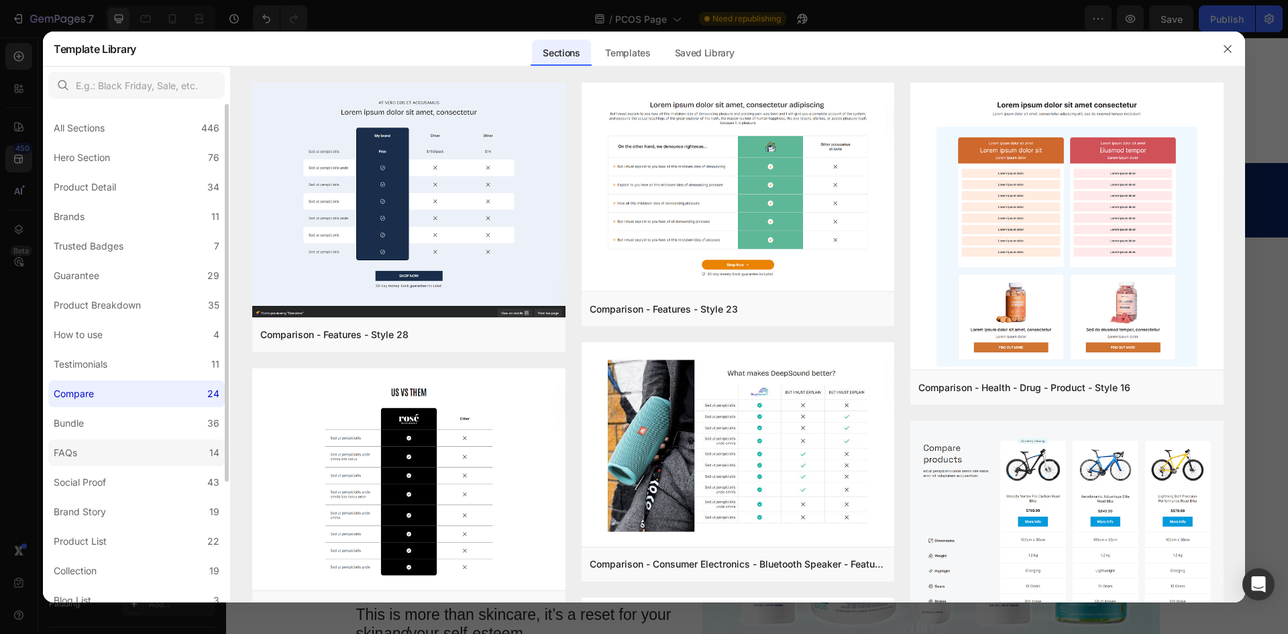
click at [127, 451] on label "FAQs 14" at bounding box center [136, 452] width 176 height 27
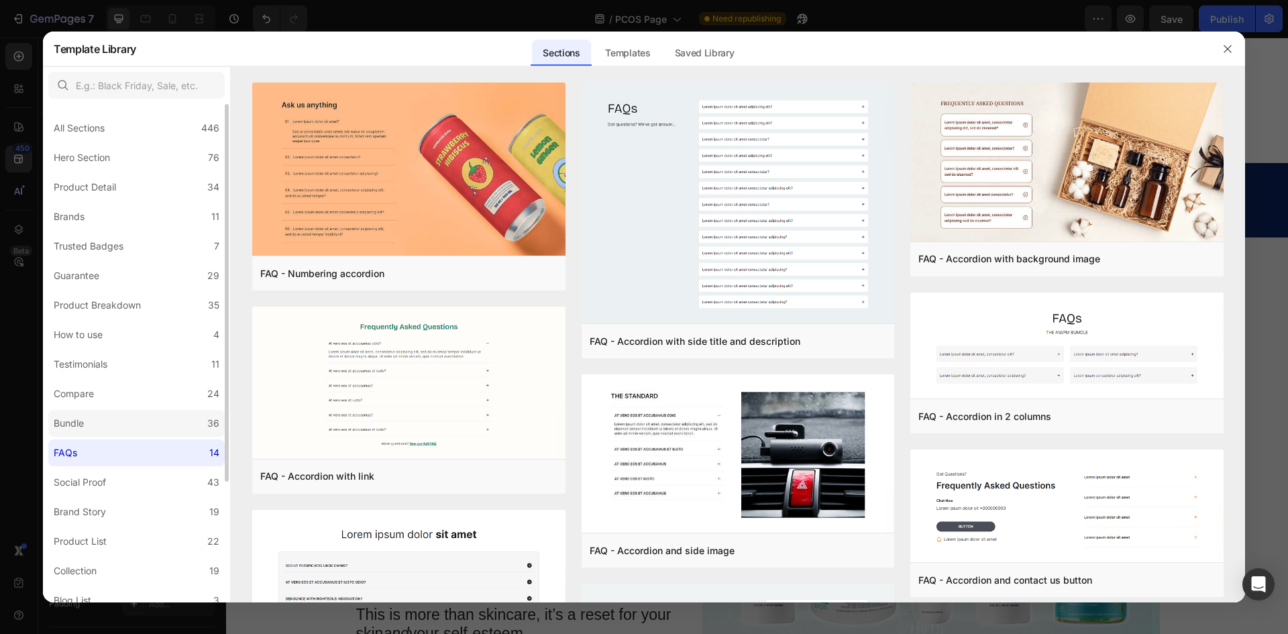
click at [135, 426] on label "Bundle 36" at bounding box center [136, 423] width 176 height 27
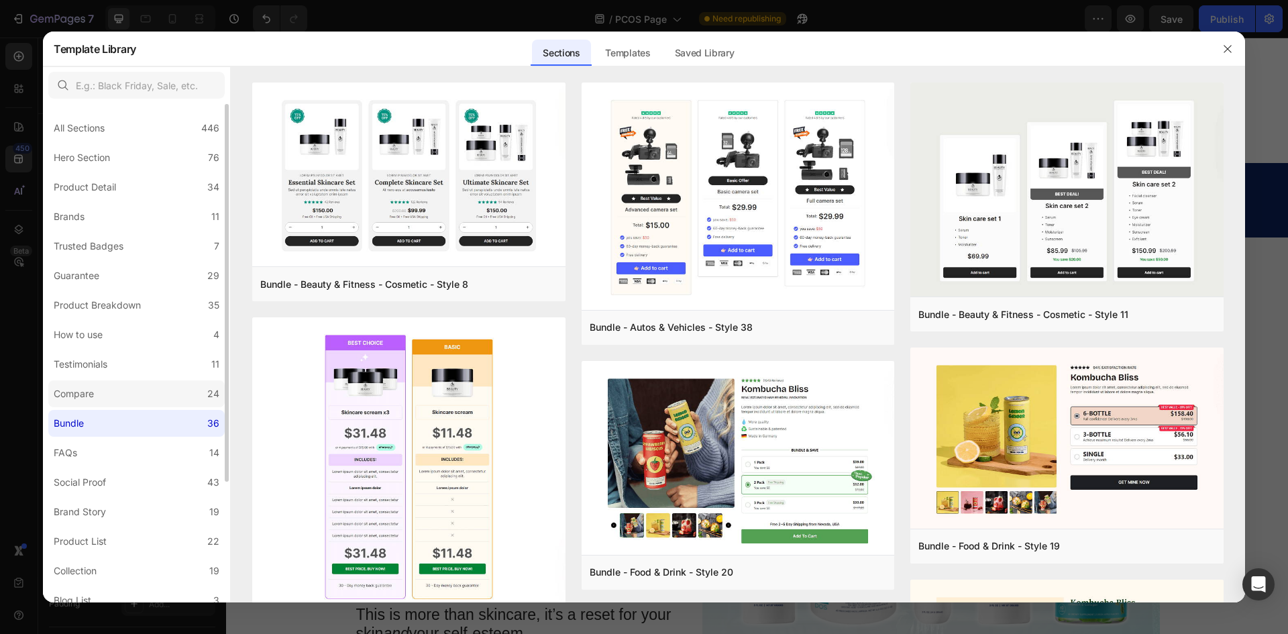
click at [156, 389] on label "Compare 24" at bounding box center [136, 393] width 176 height 27
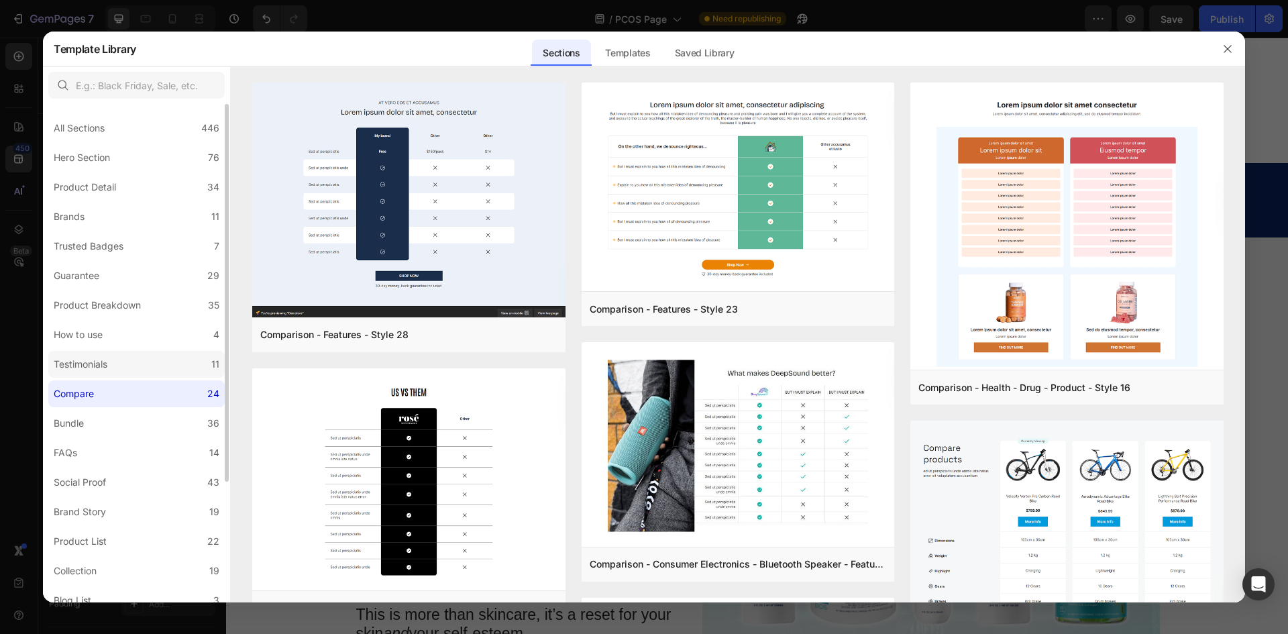
click at [156, 358] on label "Testimonials 11" at bounding box center [136, 364] width 176 height 27
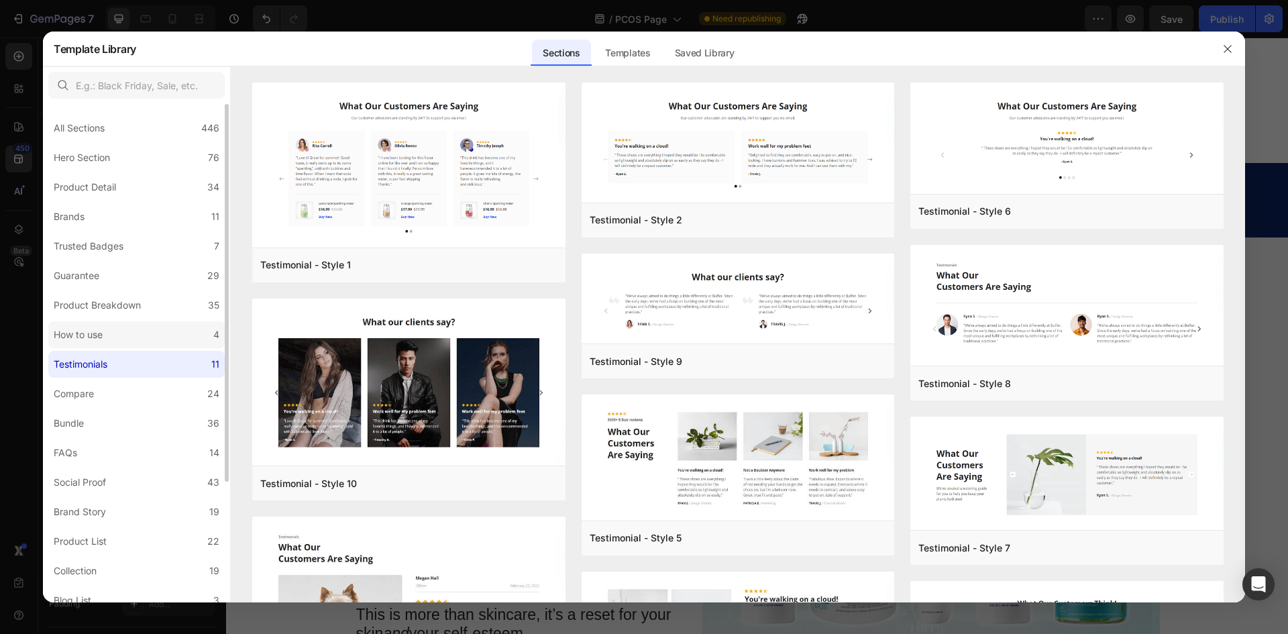
click at [126, 333] on label "How to use 4" at bounding box center [136, 334] width 176 height 27
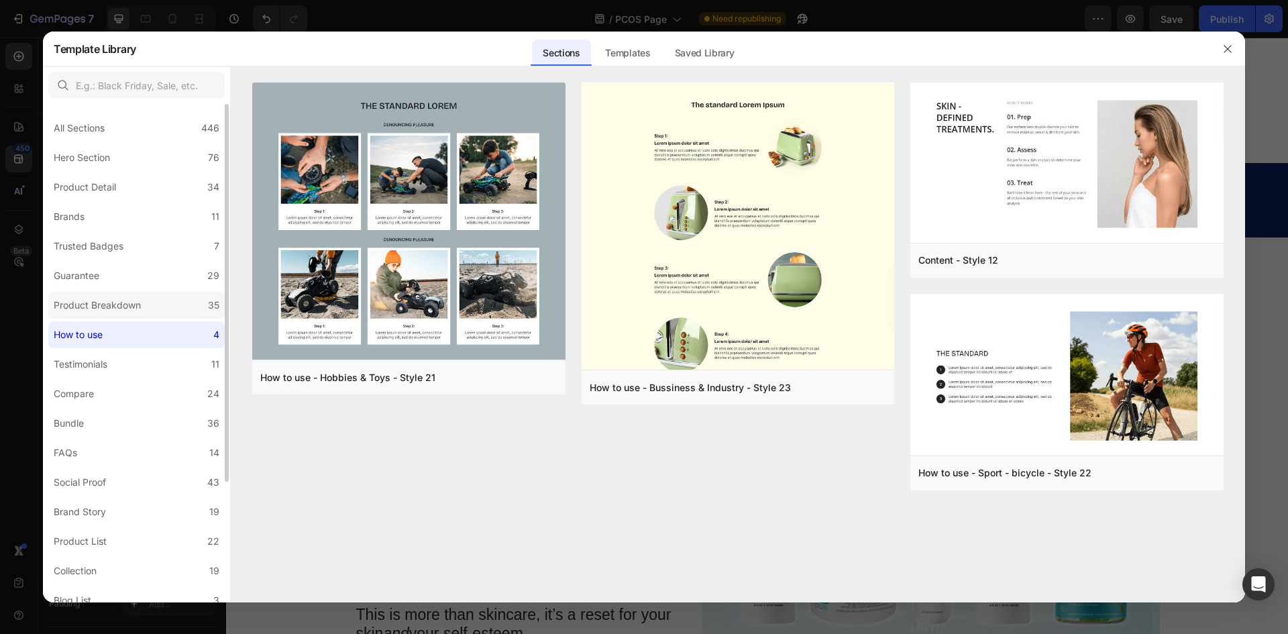
click at [130, 304] on div "Product Breakdown" at bounding box center [97, 305] width 87 height 16
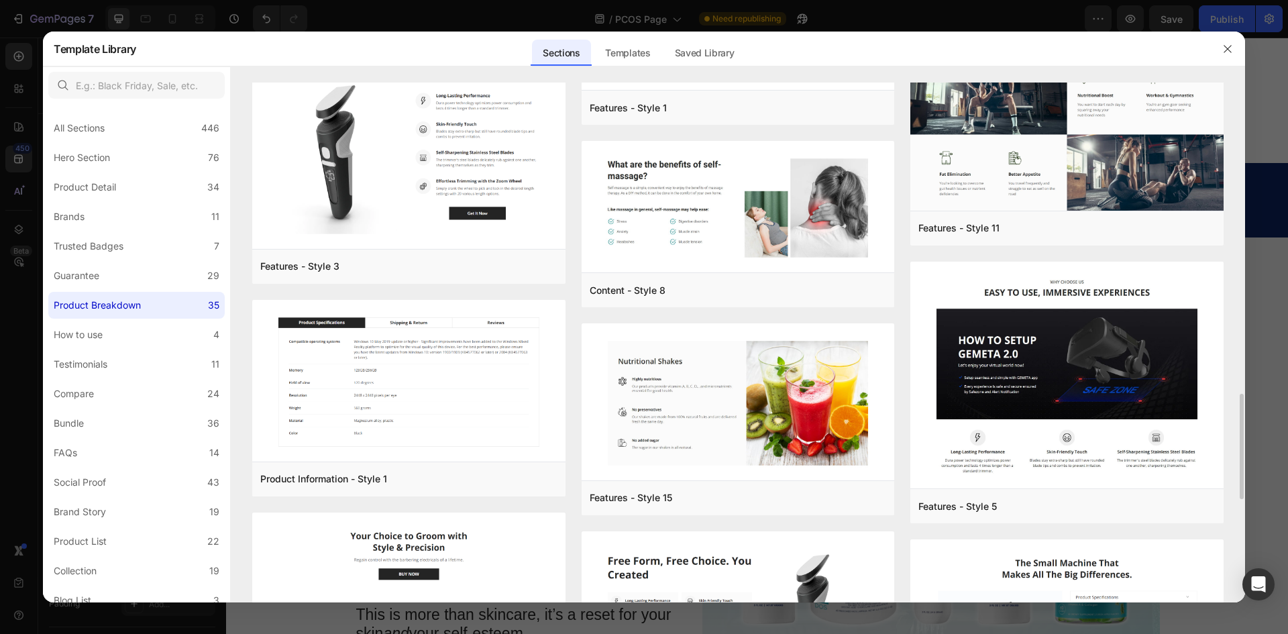
scroll to position [939, 0]
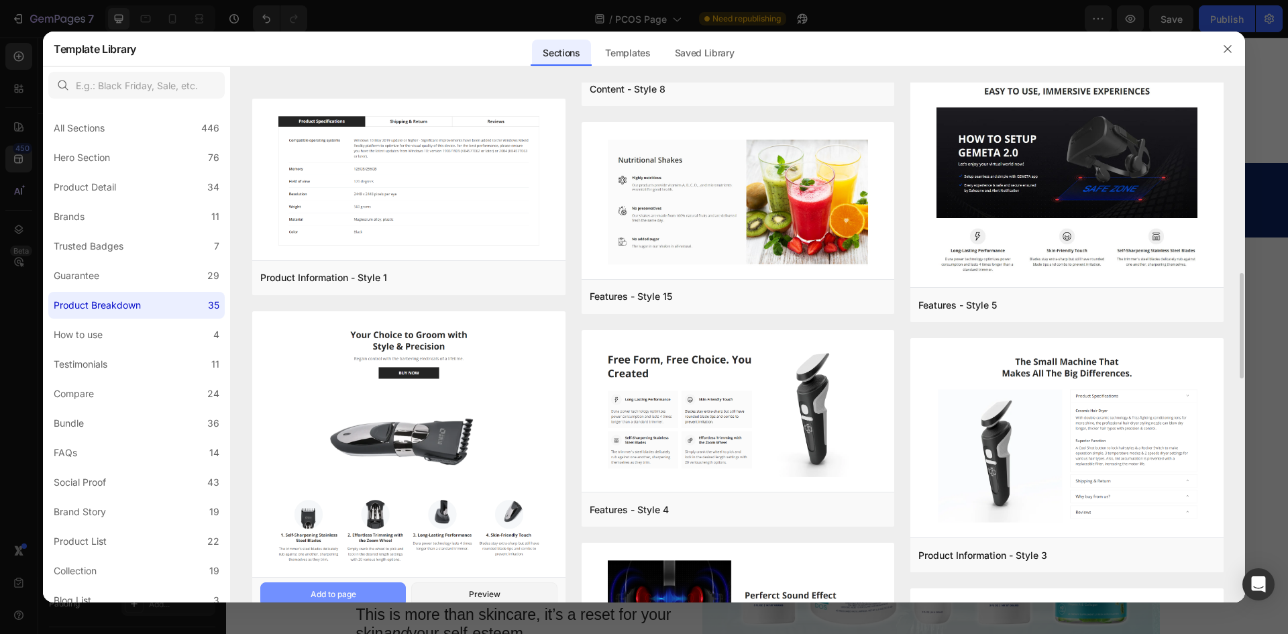
click at [388, 590] on button "Add to page" at bounding box center [333, 594] width 146 height 24
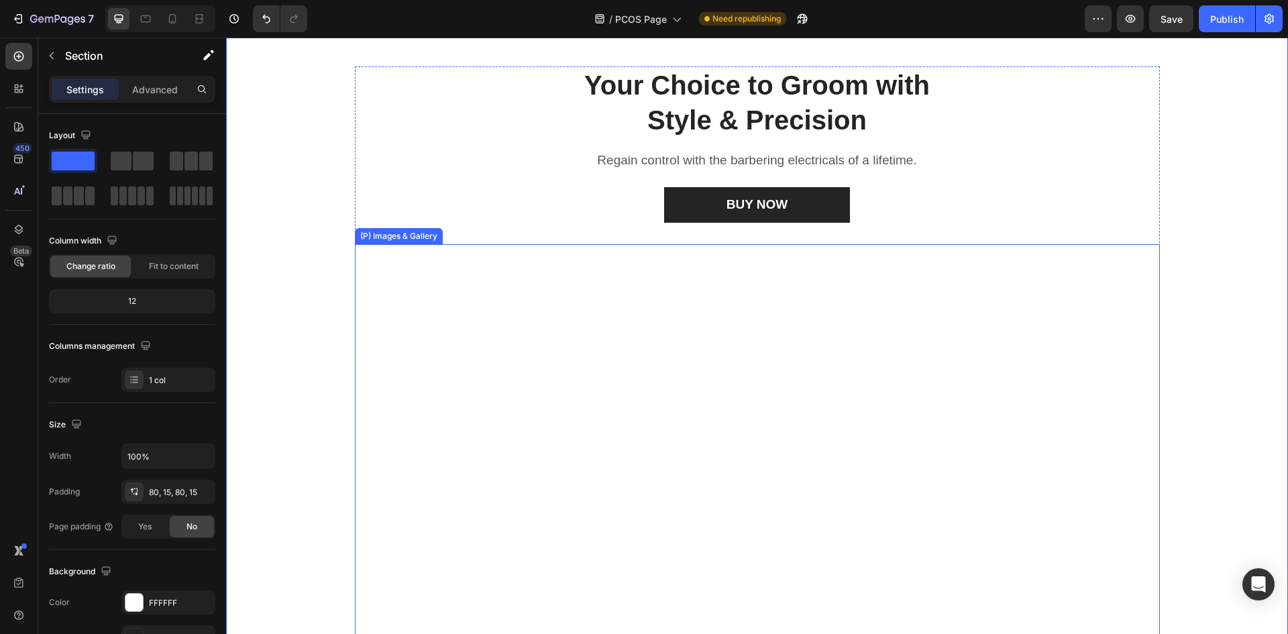
scroll to position [2630, 0]
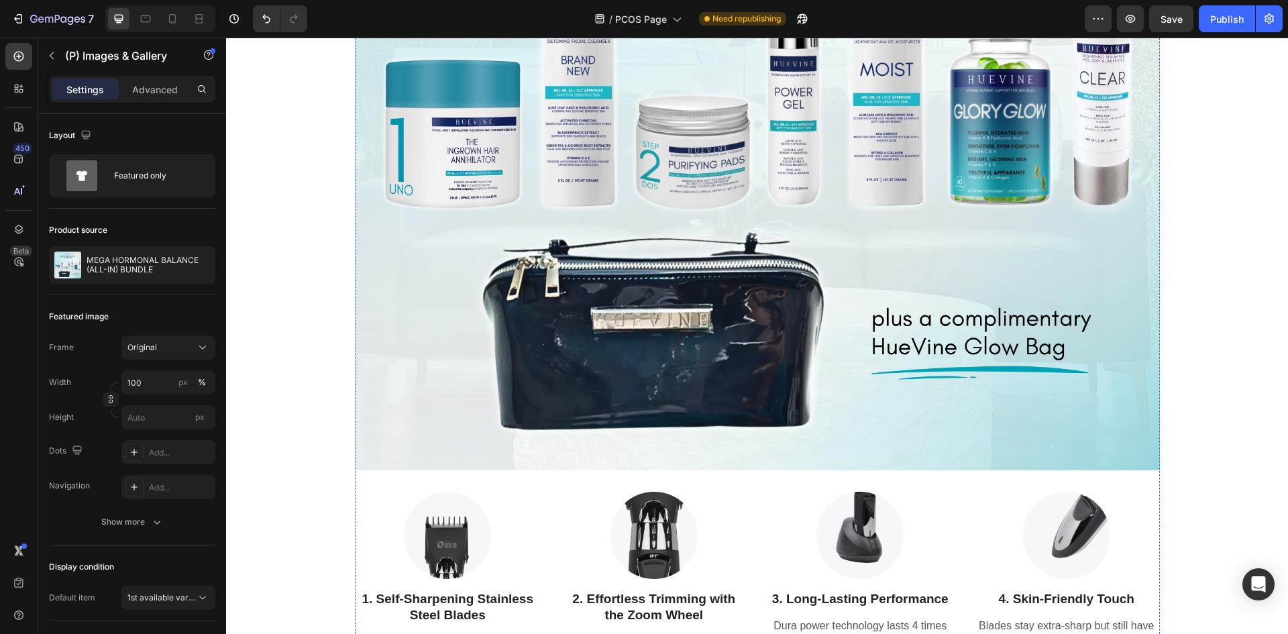
scroll to position [3300, 0]
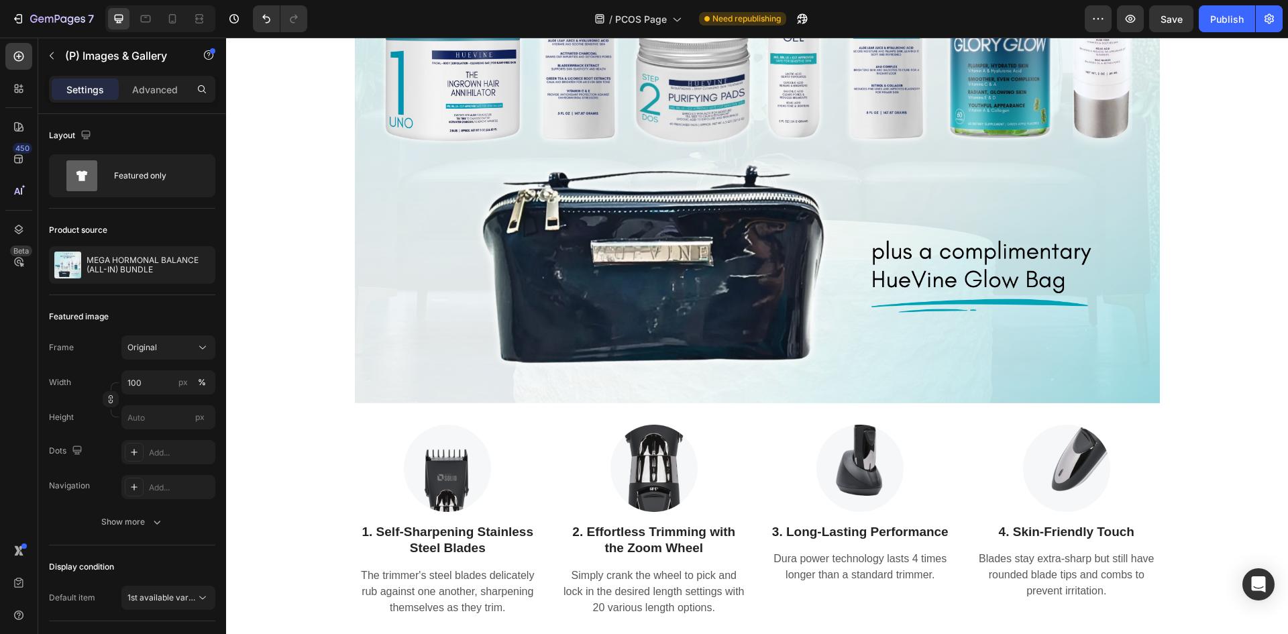
click at [593, 292] on img at bounding box center [757, 0] width 805 height 805
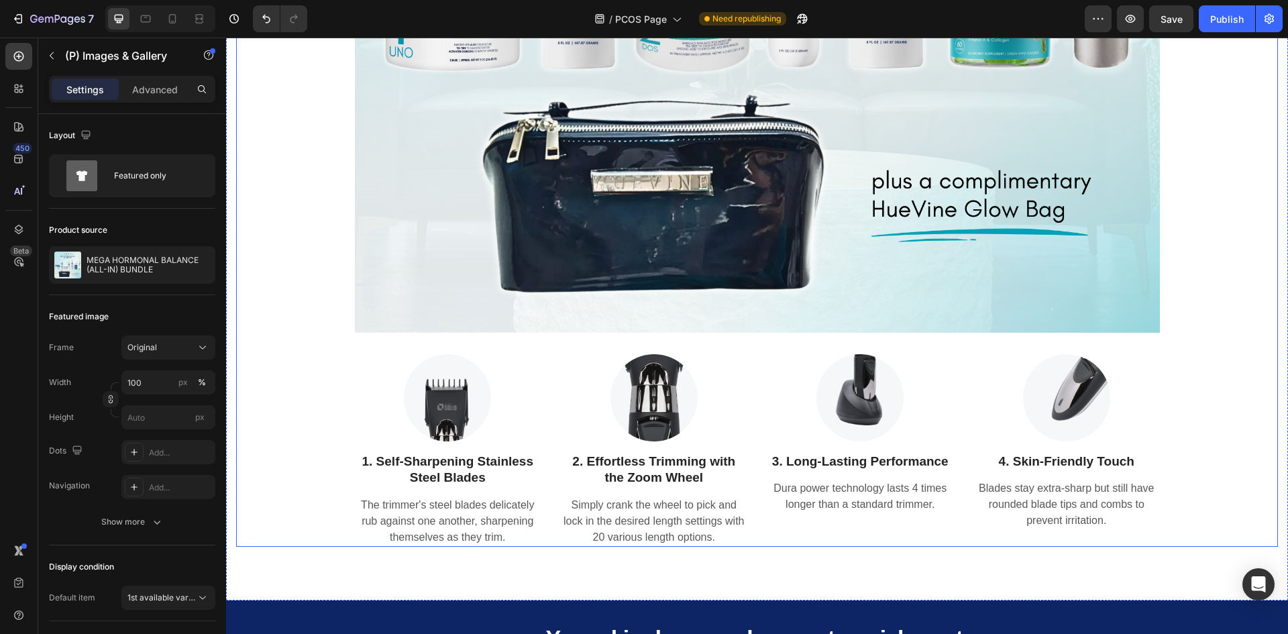
scroll to position [3502, 0]
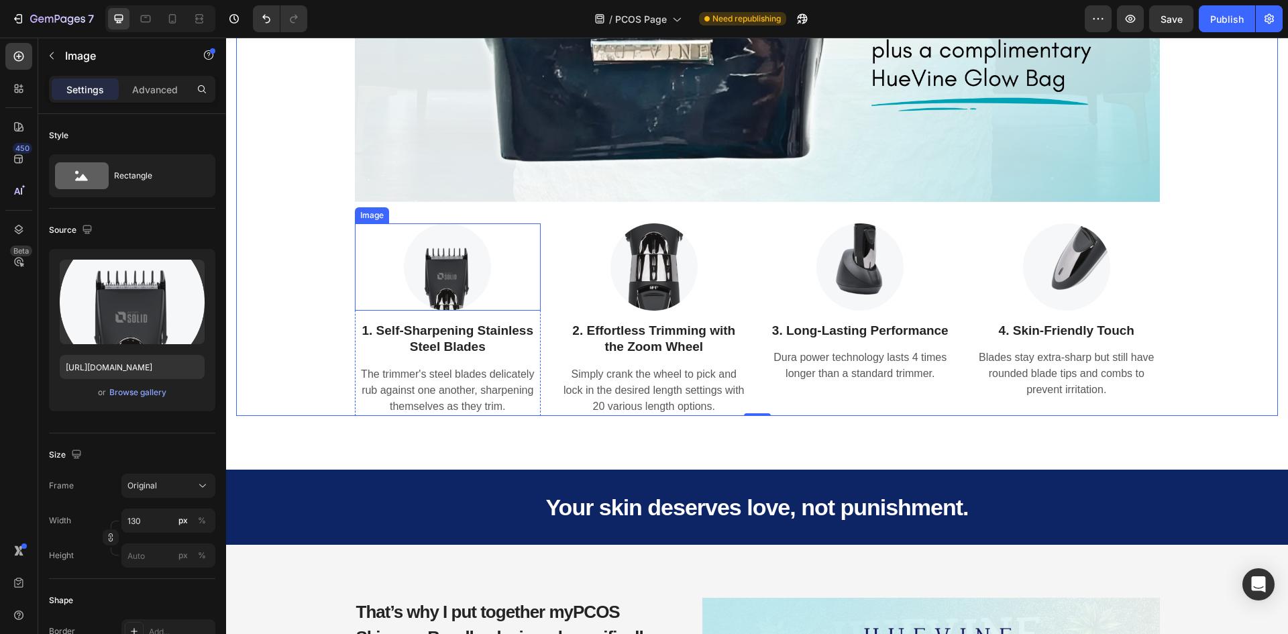
click at [412, 268] on img at bounding box center [447, 266] width 87 height 87
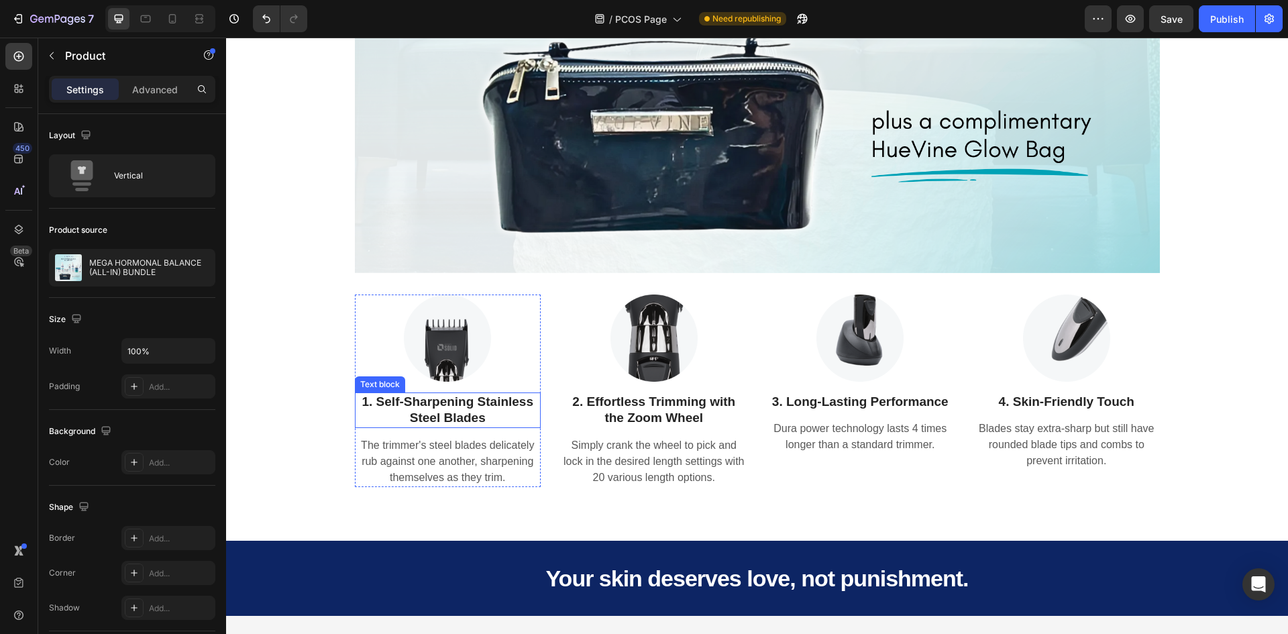
scroll to position [3300, 0]
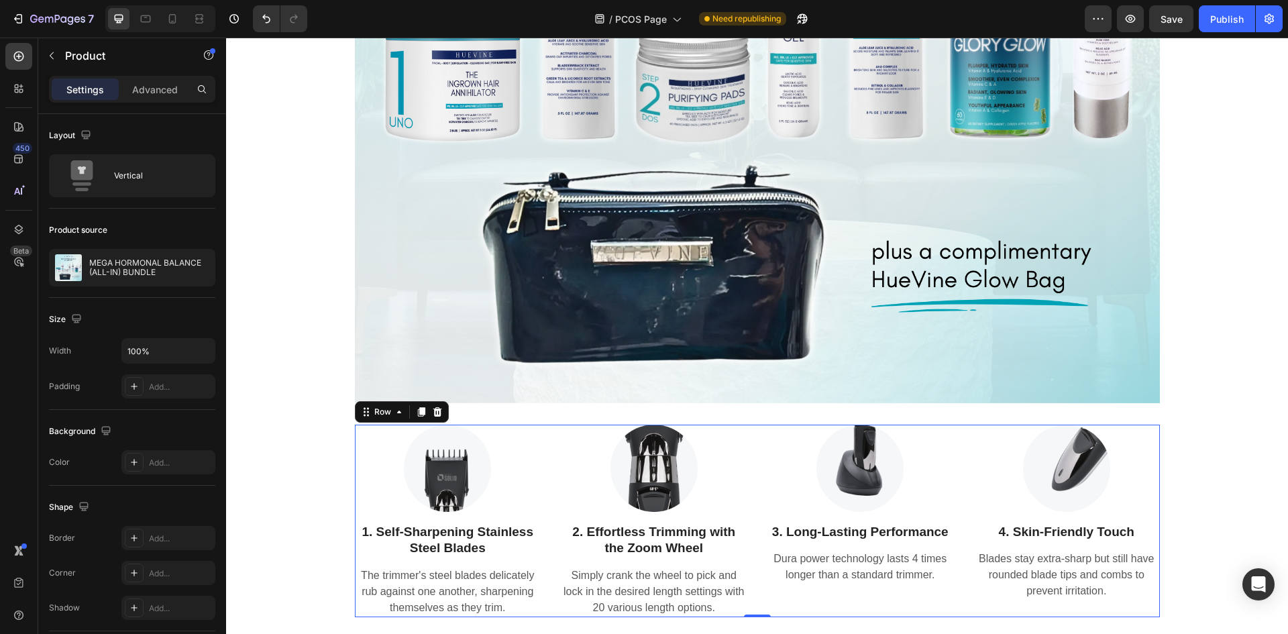
click at [547, 445] on div "Image 1. Self-Sharpening Stainless Steel Blades Text block The trimmer's steel …" at bounding box center [757, 521] width 805 height 193
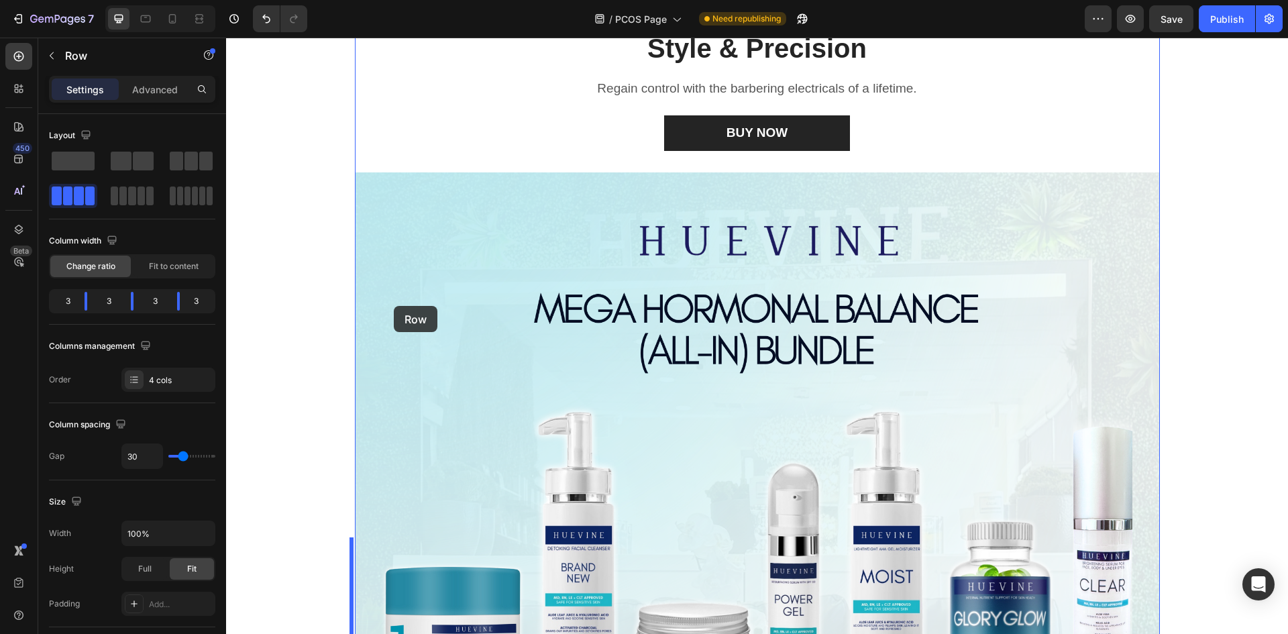
scroll to position [2227, 0]
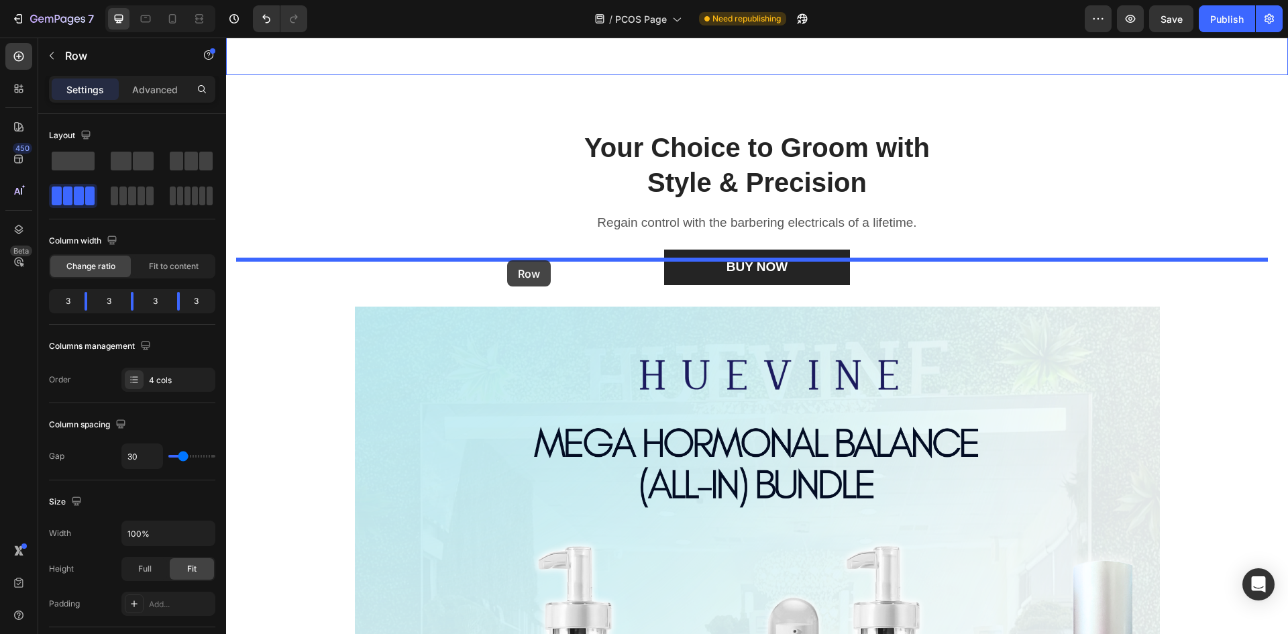
drag, startPoint x: 364, startPoint y: 413, endPoint x: 507, endPoint y: 260, distance: 209.8
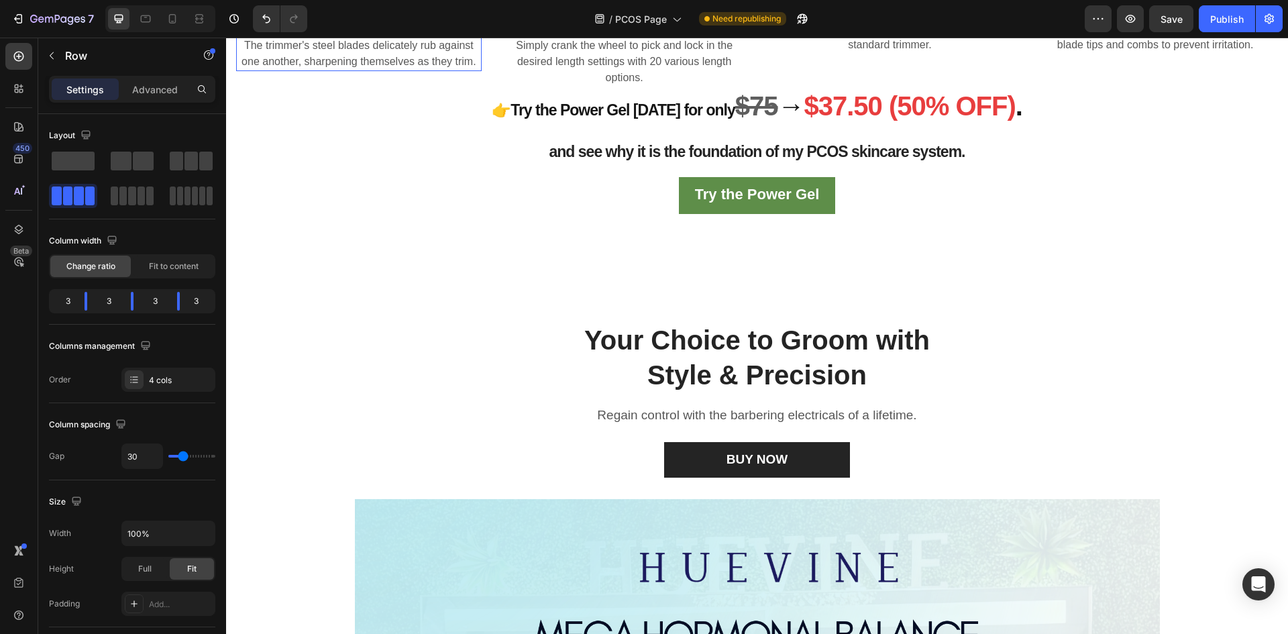
click at [375, 70] on p "The trimmer's steel blades delicately rub against one another, sharpening thems…" at bounding box center [358, 54] width 243 height 32
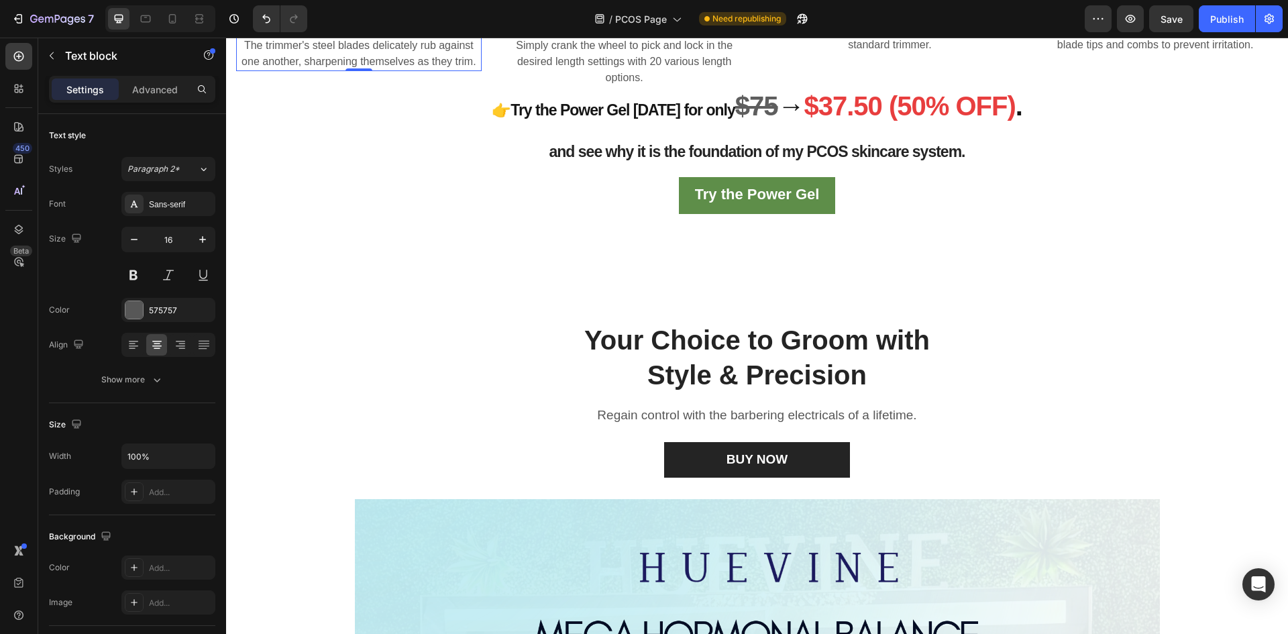
click at [346, 29] on icon at bounding box center [341, 23] width 11 height 11
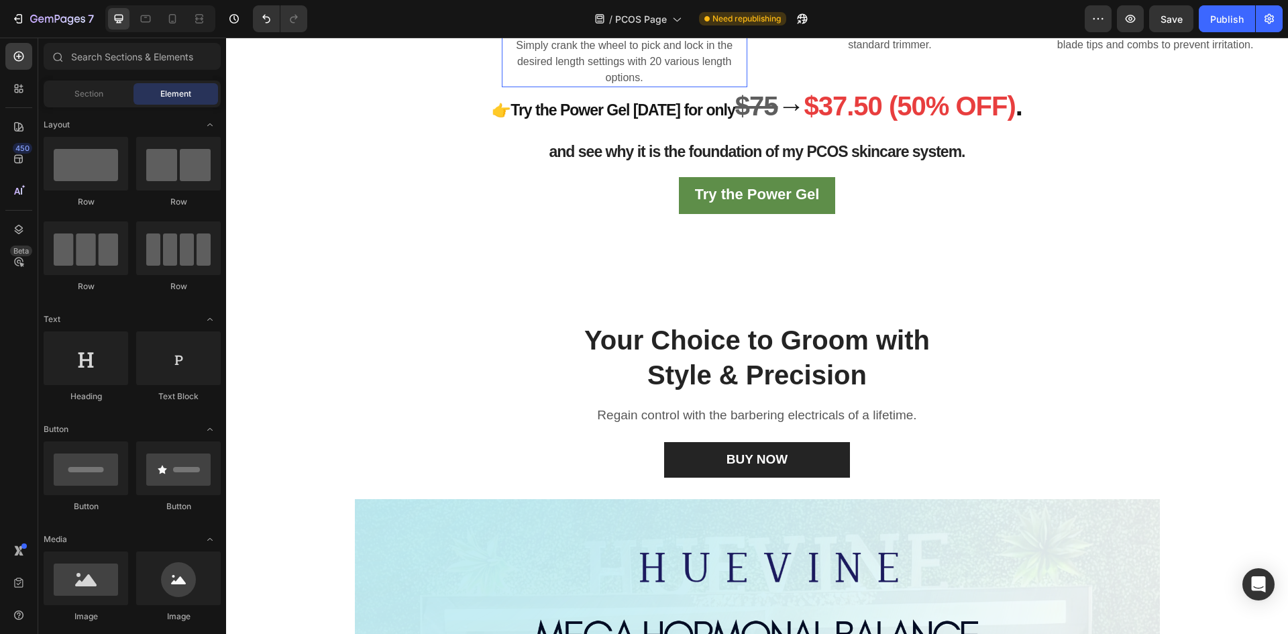
click at [642, 86] on p "Simply crank the wheel to pick and lock in the desired length settings with 20 …" at bounding box center [624, 62] width 243 height 48
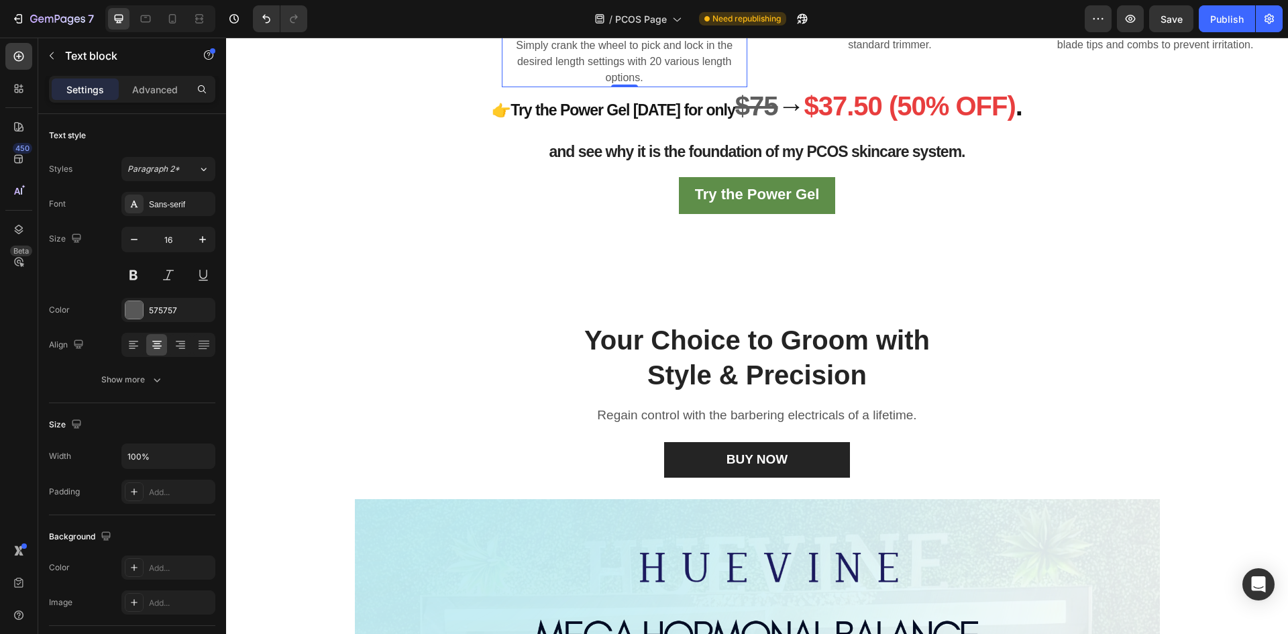
click at [603, 28] on icon at bounding box center [606, 23] width 9 height 9
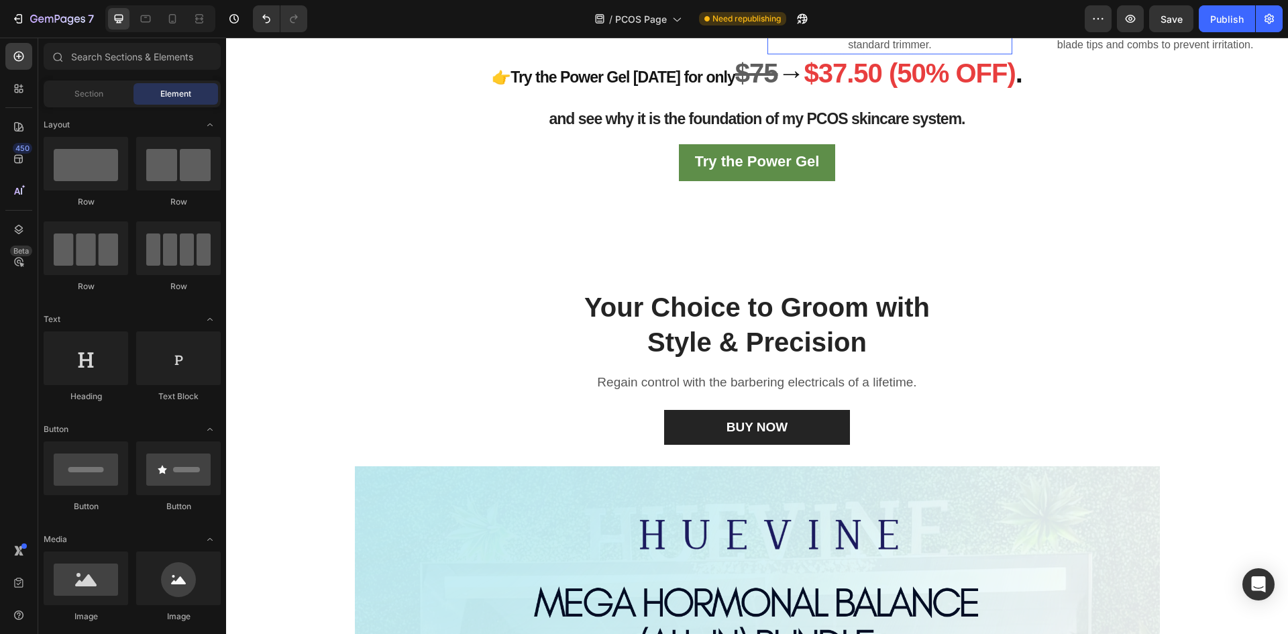
click at [875, 53] on p "Dura power technology lasts 4 times longer than a standard trimmer." at bounding box center [890, 37] width 243 height 32
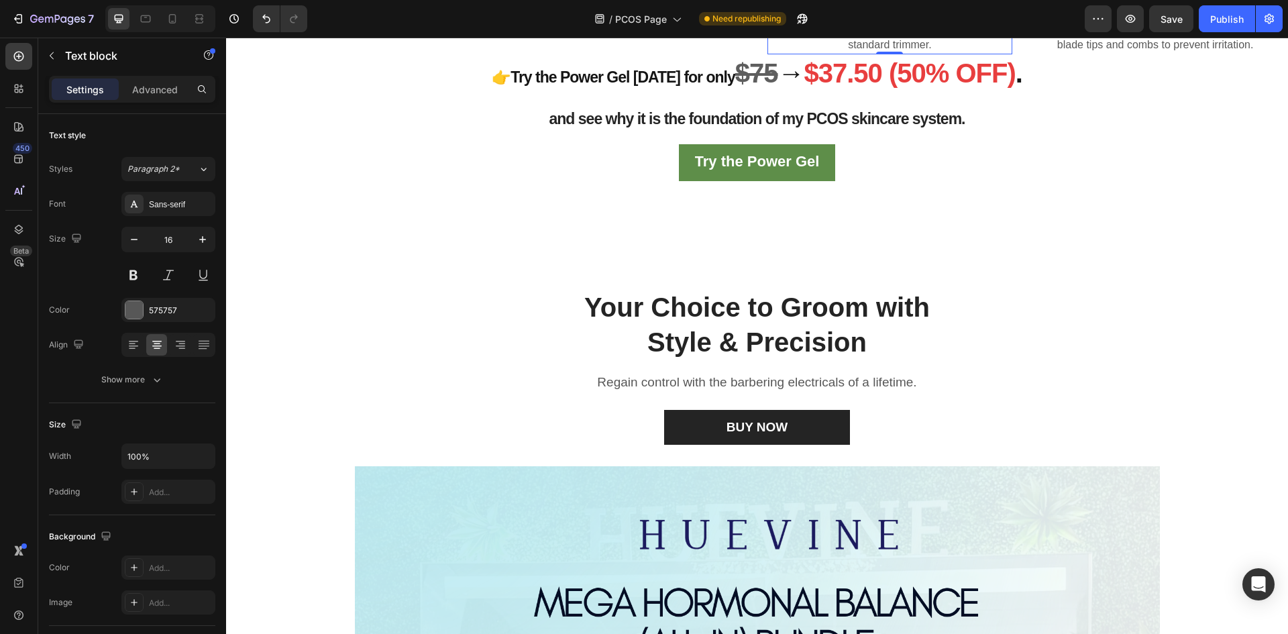
click at [871, 11] on icon at bounding box center [872, 6] width 9 height 9
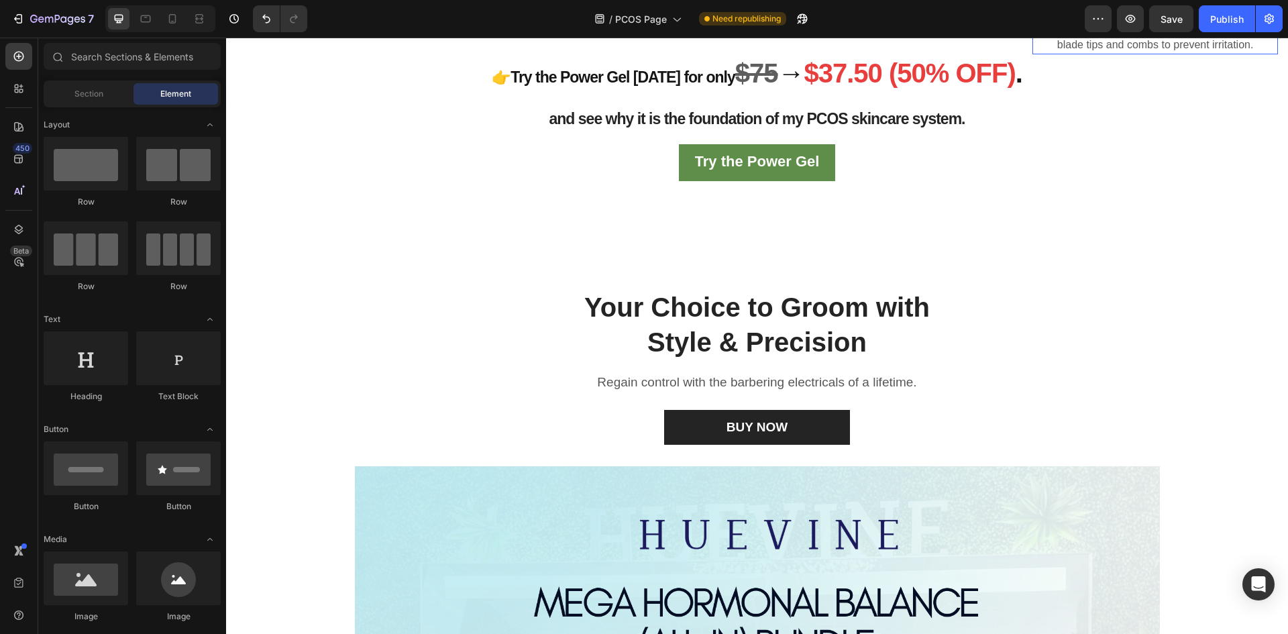
click at [1161, 53] on p "Blades stay extra-sharp but still have rounded blade tips and combs to prevent …" at bounding box center [1155, 37] width 243 height 32
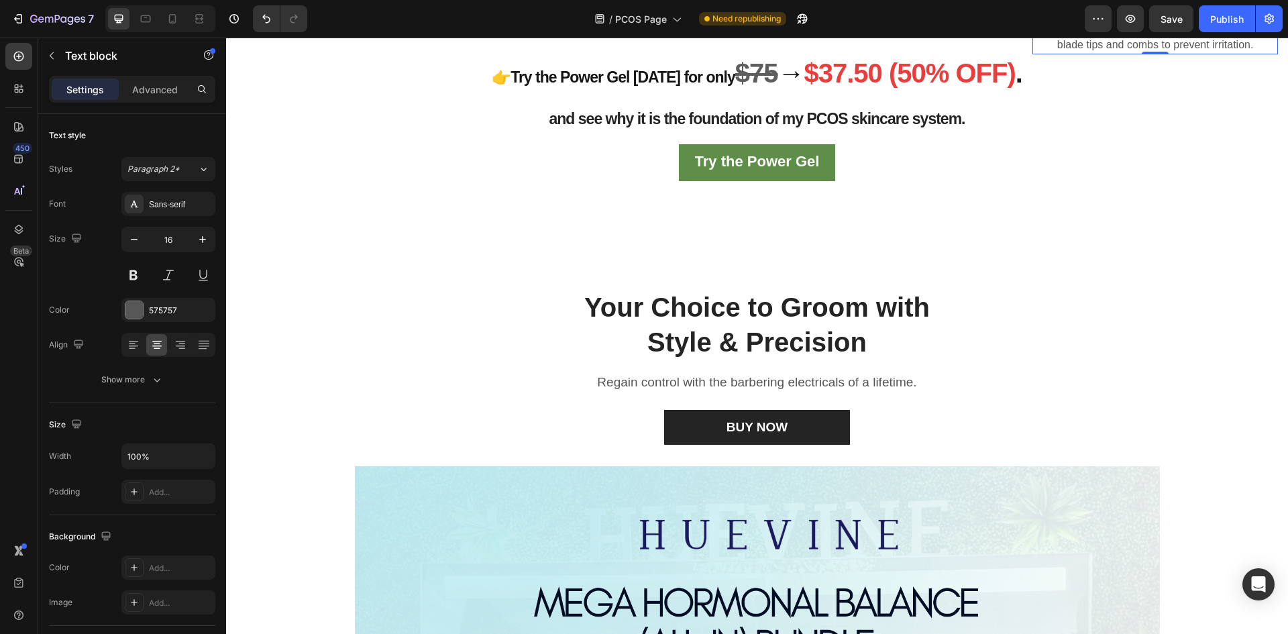
click at [1134, 11] on icon at bounding box center [1138, 6] width 9 height 9
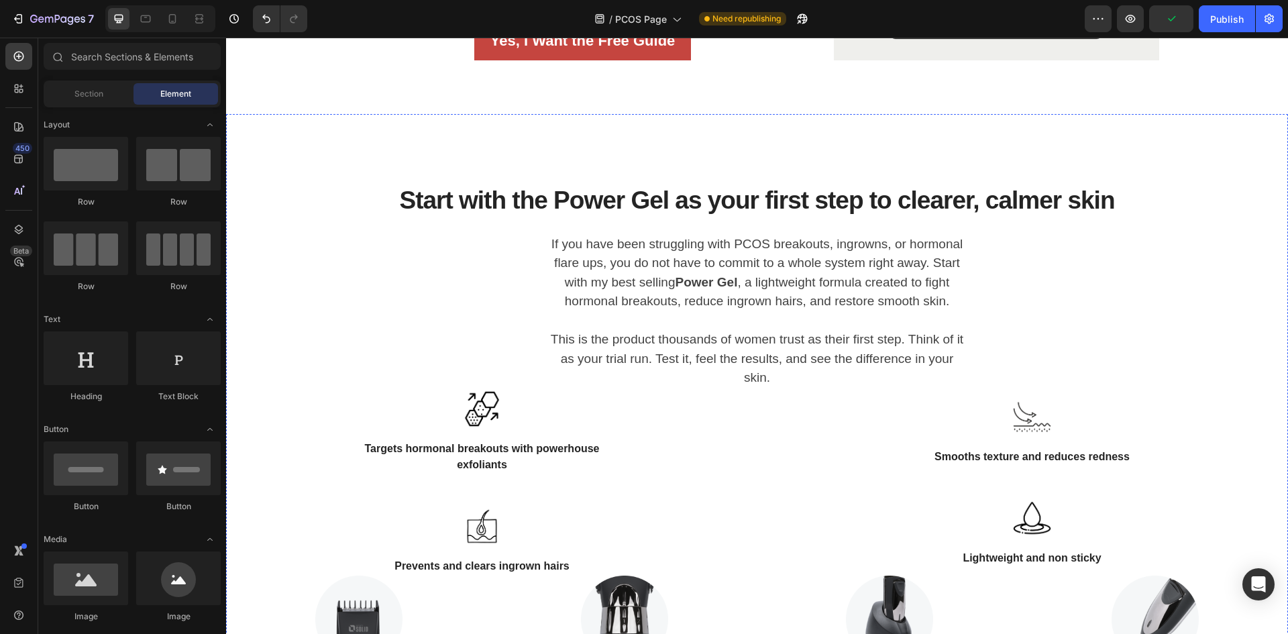
scroll to position [1623, 0]
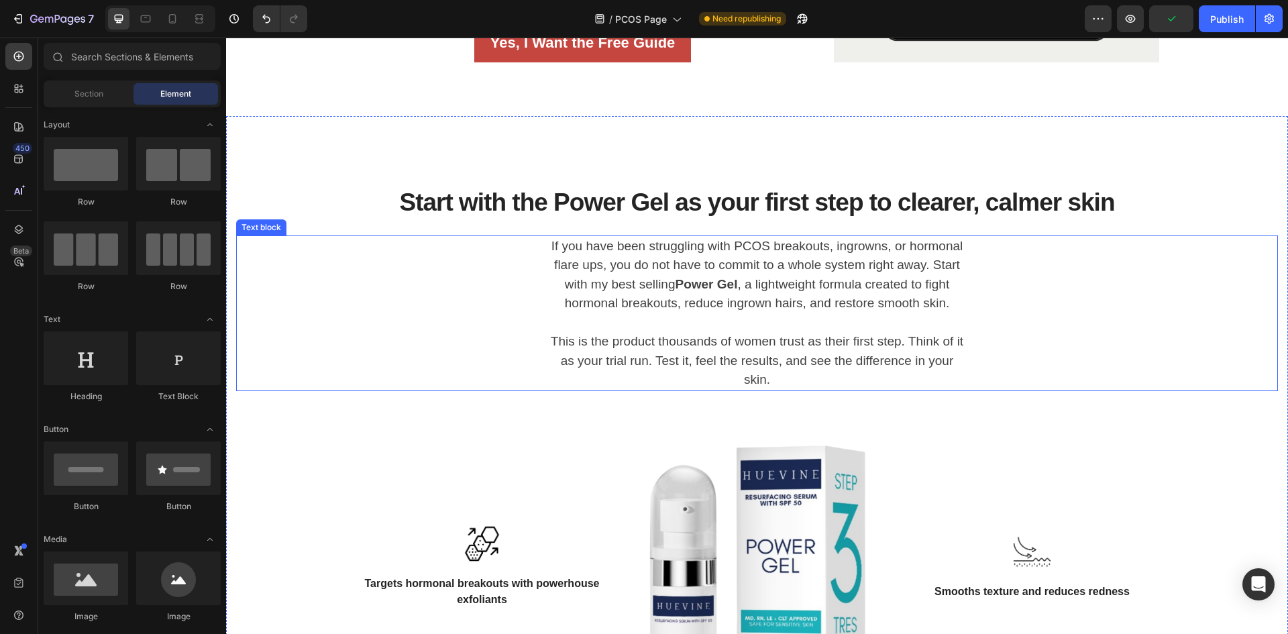
click at [1142, 343] on div "If you have been struggling with PCOS breakouts, ingrowns, or hormonal flare up…" at bounding box center [757, 313] width 1042 height 156
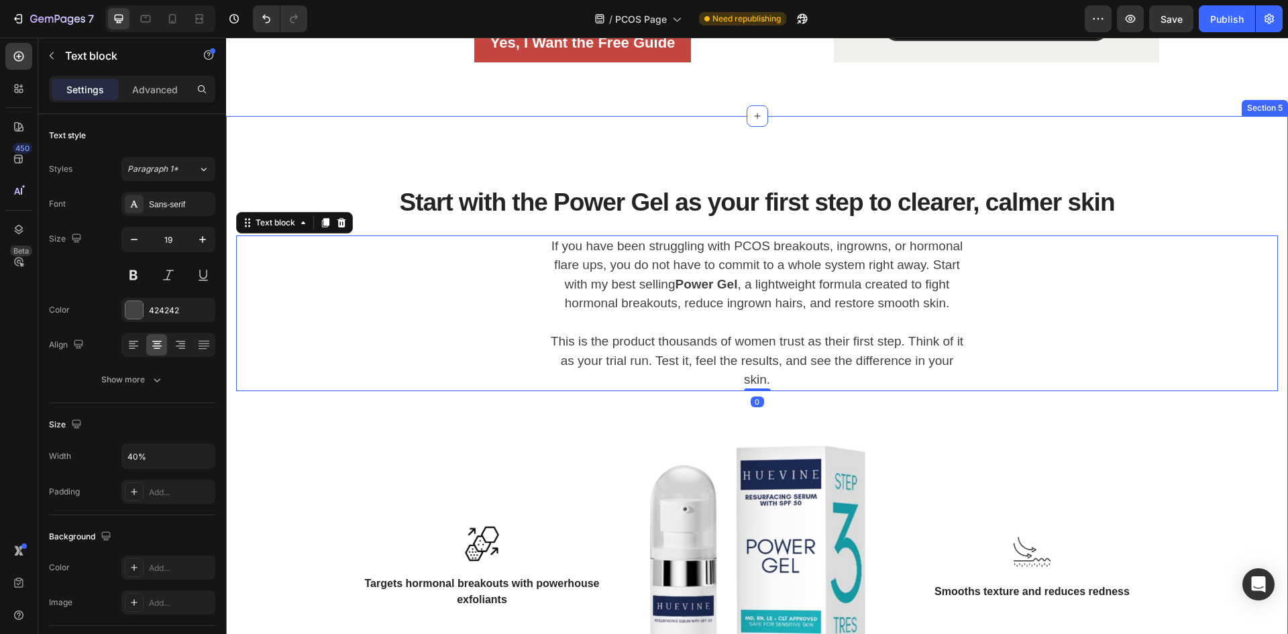
click at [1062, 140] on div "Start with the Power Gel as your first step to clearer, calmer skin Heading If …" at bounding box center [757, 641] width 1062 height 1051
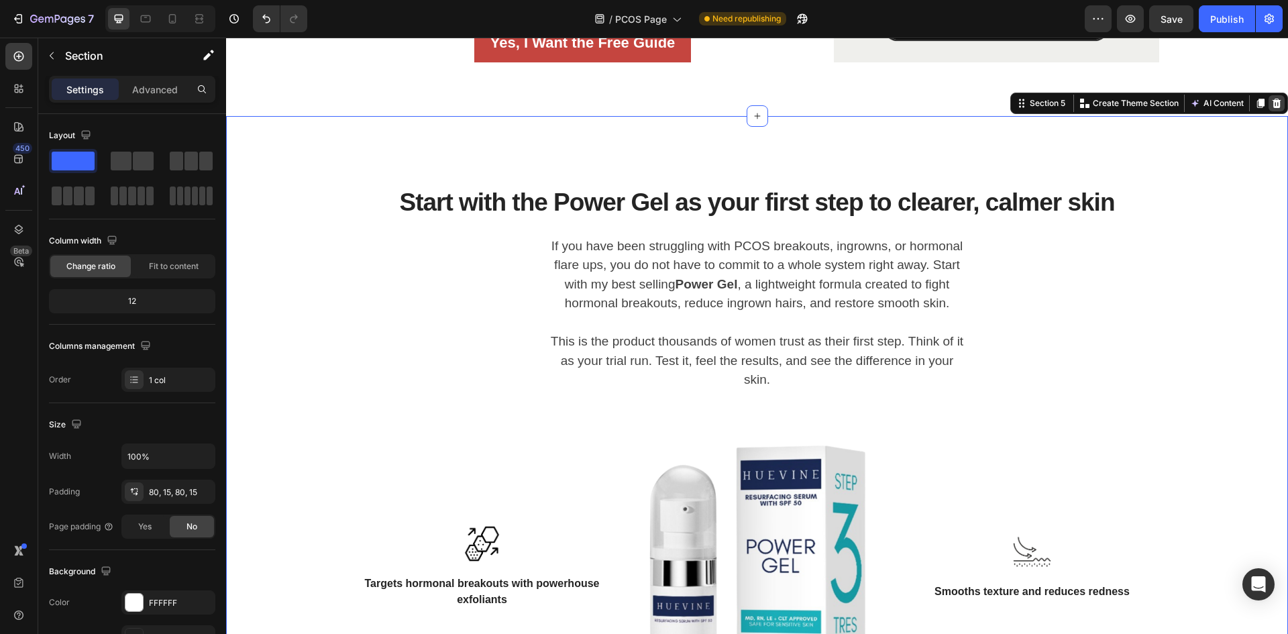
click at [1273, 102] on icon at bounding box center [1277, 103] width 9 height 9
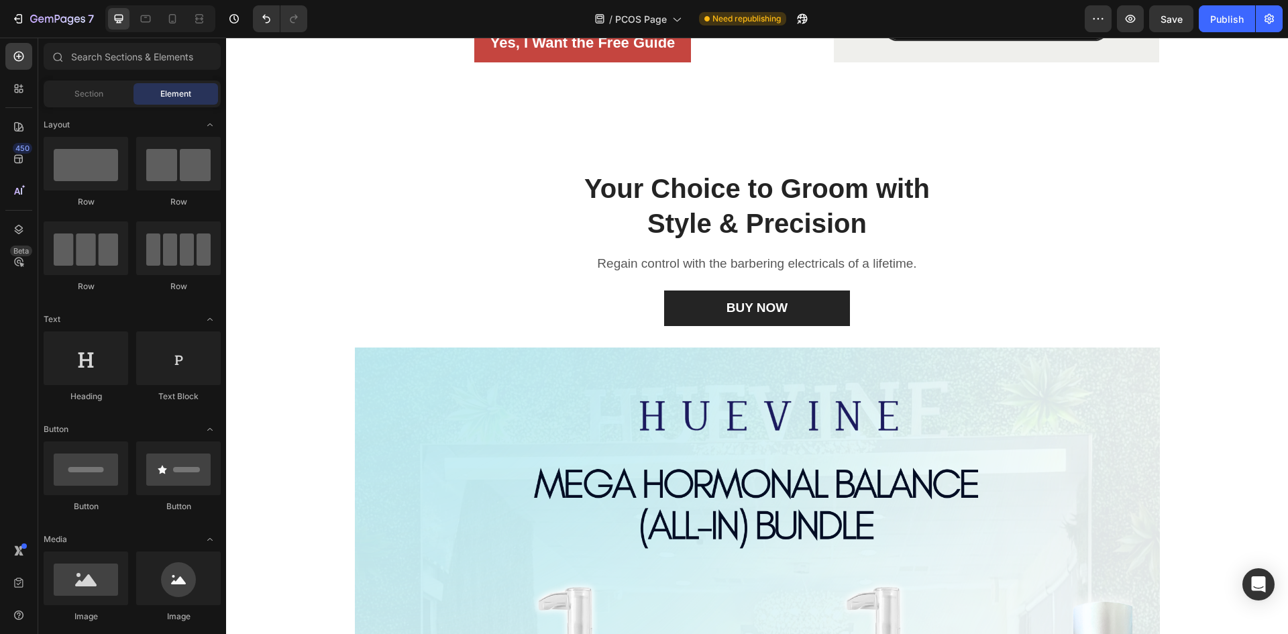
scroll to position [1422, 0]
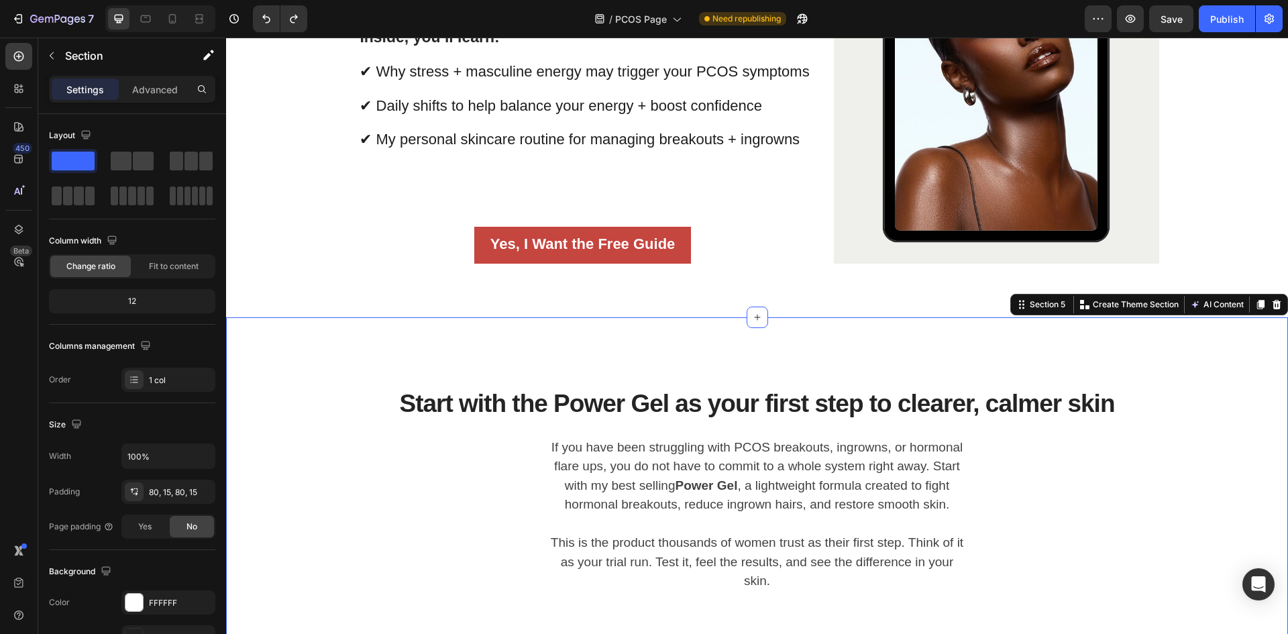
click at [1255, 300] on icon at bounding box center [1260, 304] width 11 height 11
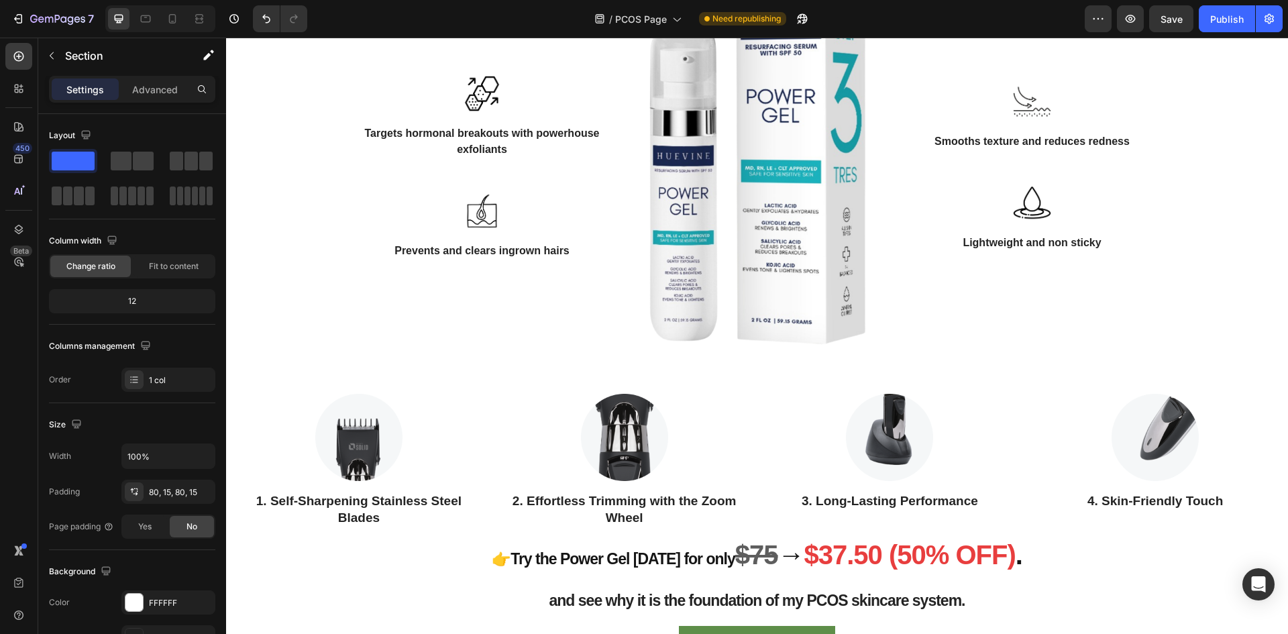
scroll to position [2053, 0]
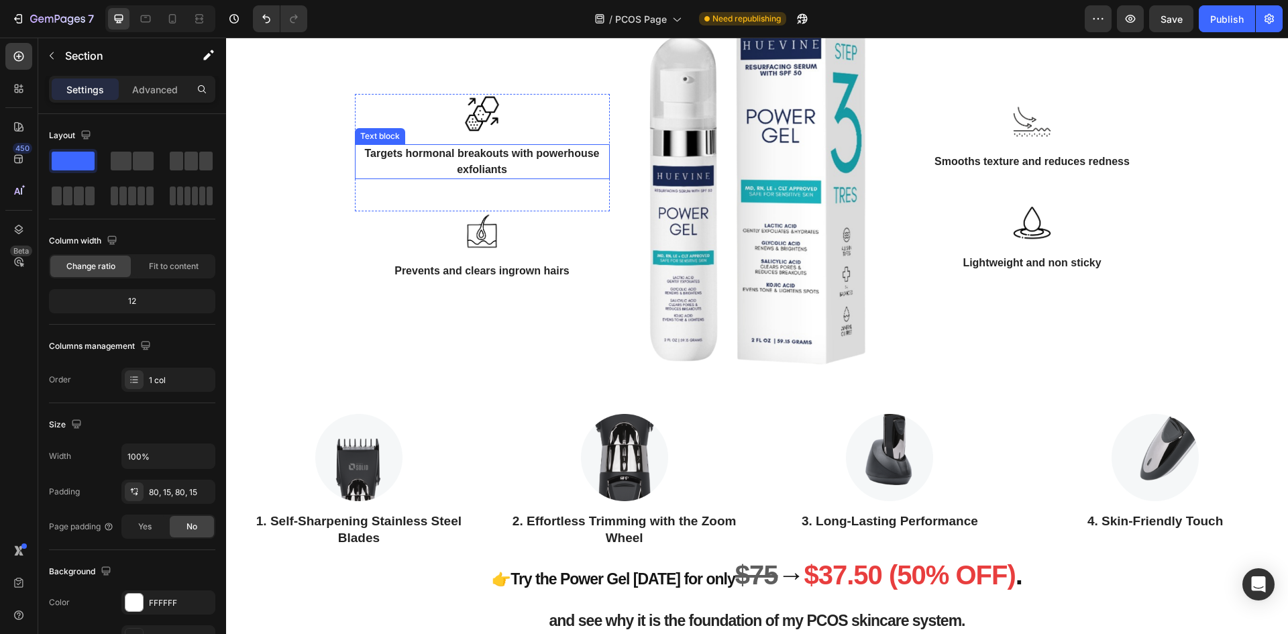
click at [492, 172] on p "Targets hormonal breakouts with powerhouse exfoliants" at bounding box center [482, 162] width 252 height 32
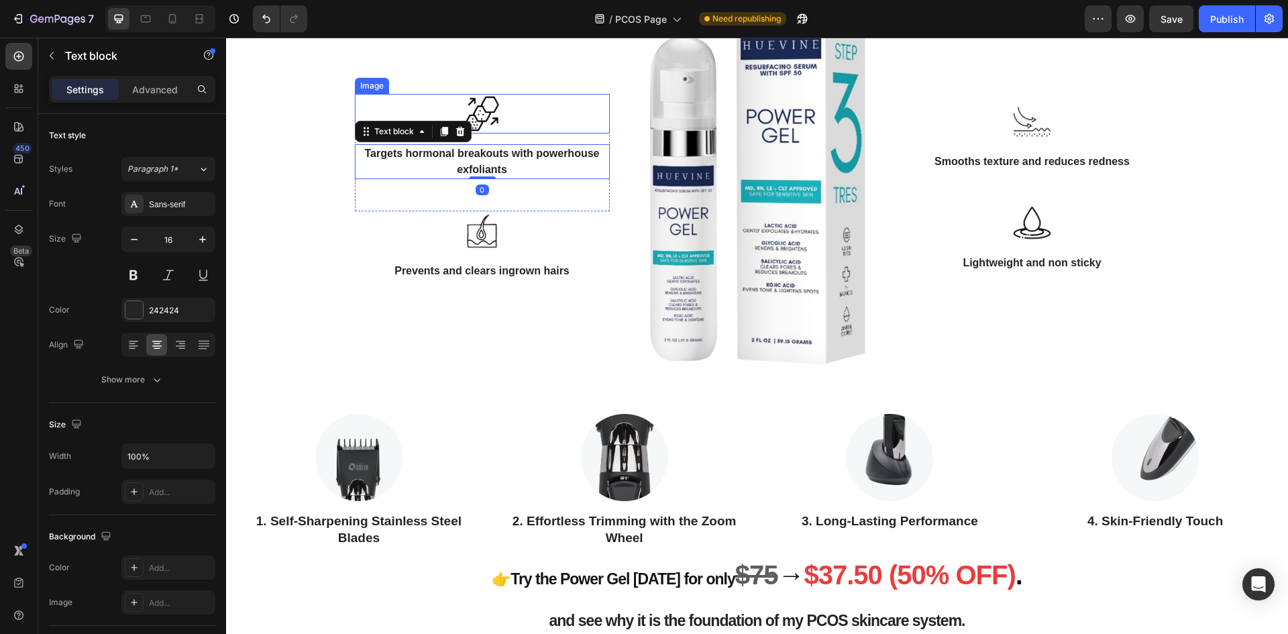
click at [487, 129] on img at bounding box center [482, 114] width 40 height 40
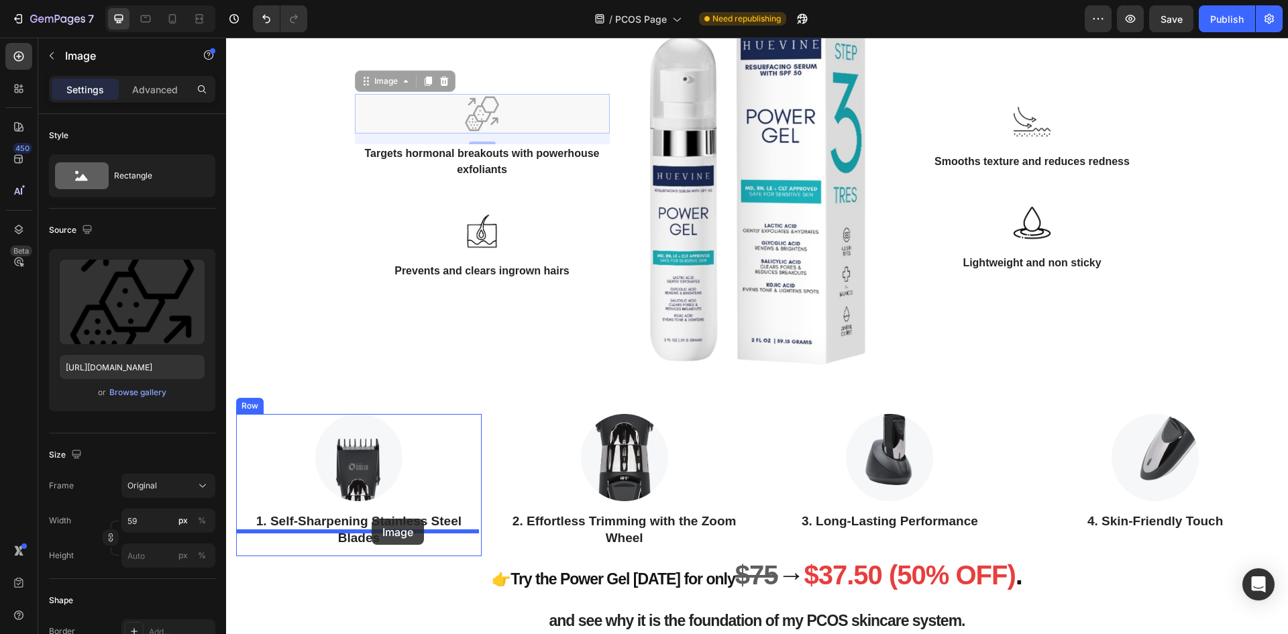
drag, startPoint x: 361, startPoint y: 101, endPoint x: 372, endPoint y: 519, distance: 417.4
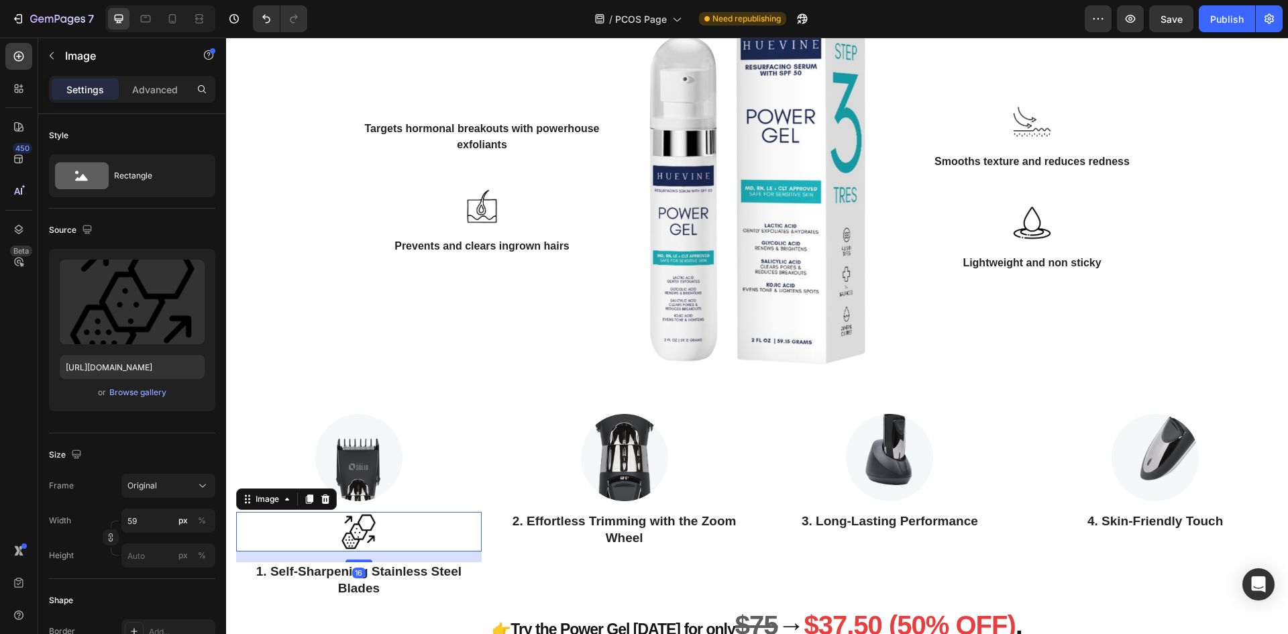
scroll to position [2078, 0]
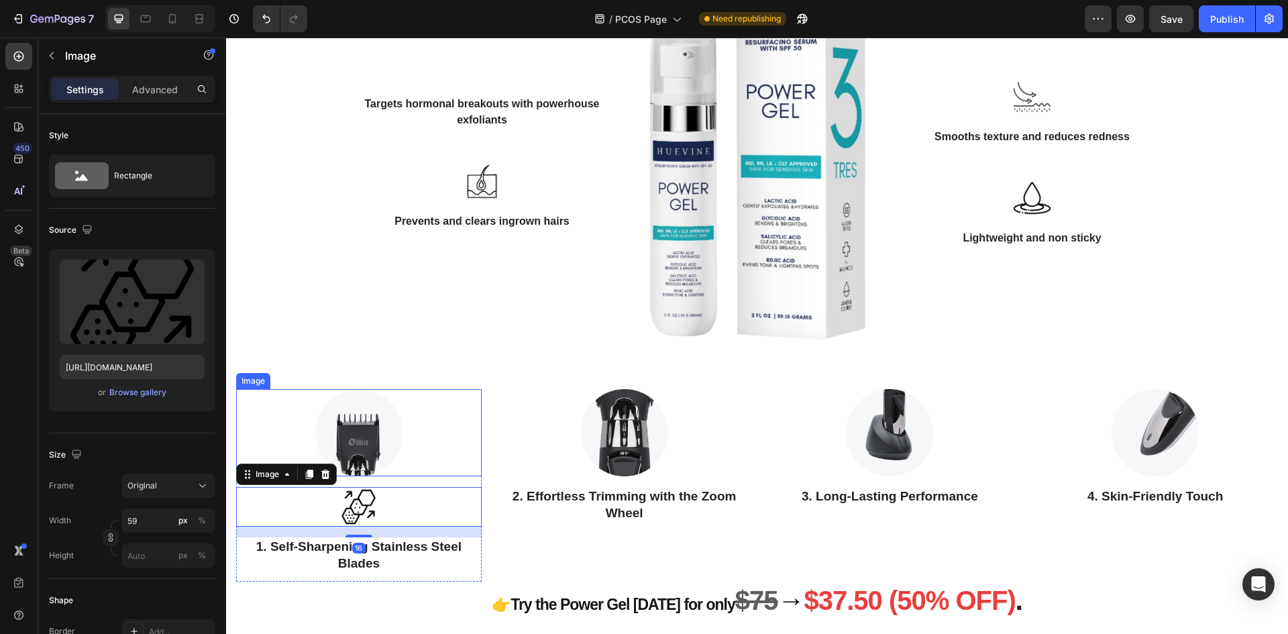
click at [383, 460] on img at bounding box center [358, 432] width 87 height 87
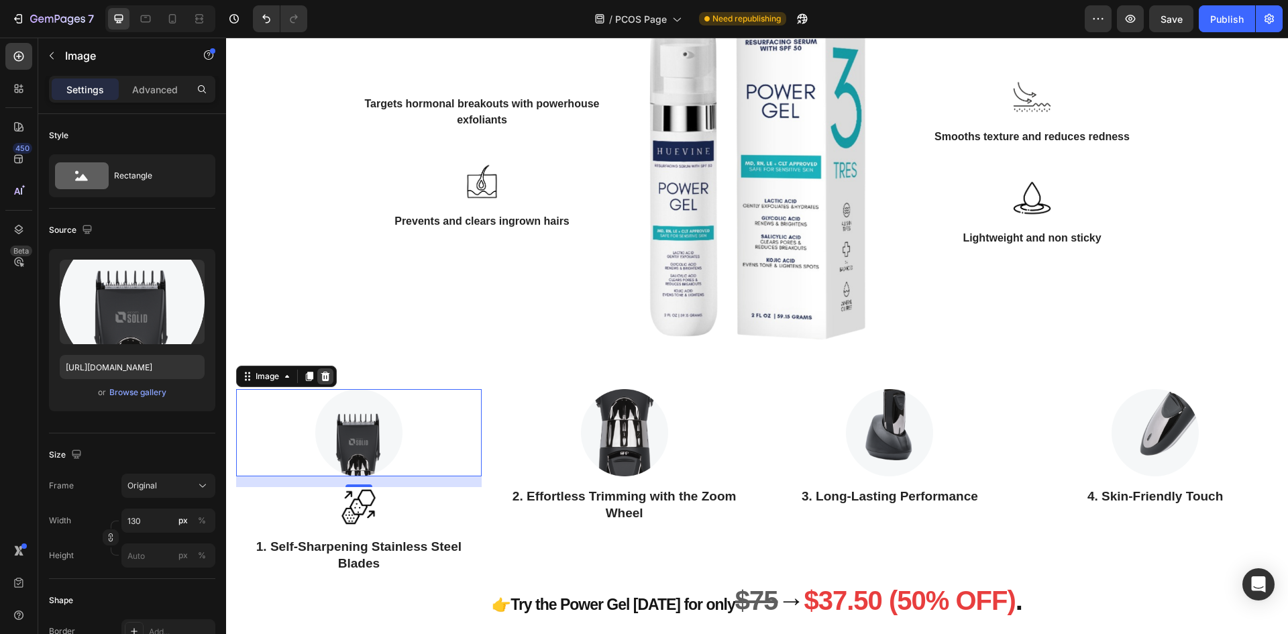
click at [323, 381] on icon at bounding box center [325, 376] width 9 height 9
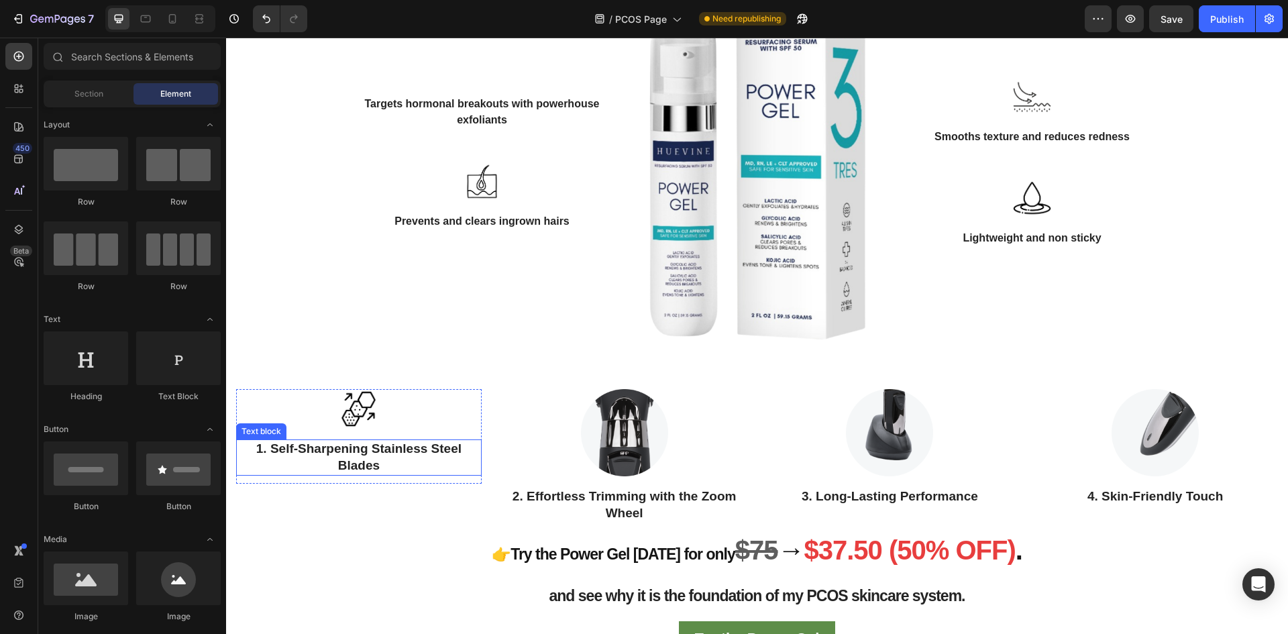
click at [376, 474] on p "1. Self-Sharpening Stainless Steel Blades" at bounding box center [358, 457] width 243 height 33
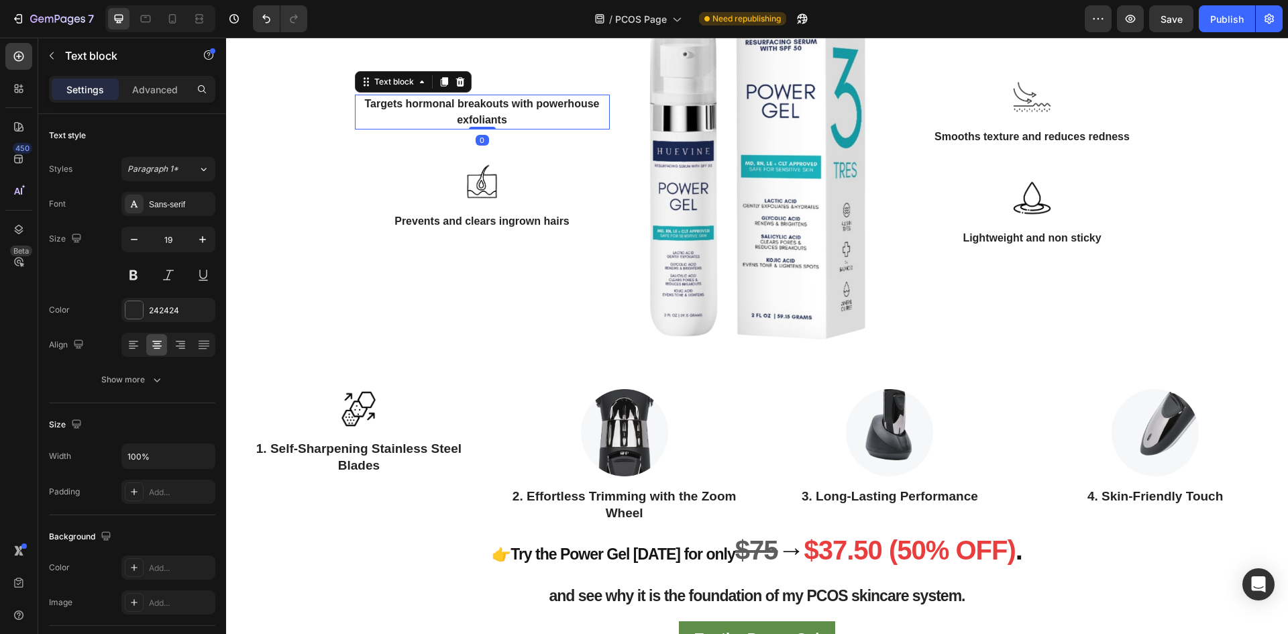
click at [503, 128] on p "Targets hormonal breakouts with powerhouse exfoliants" at bounding box center [482, 112] width 252 height 32
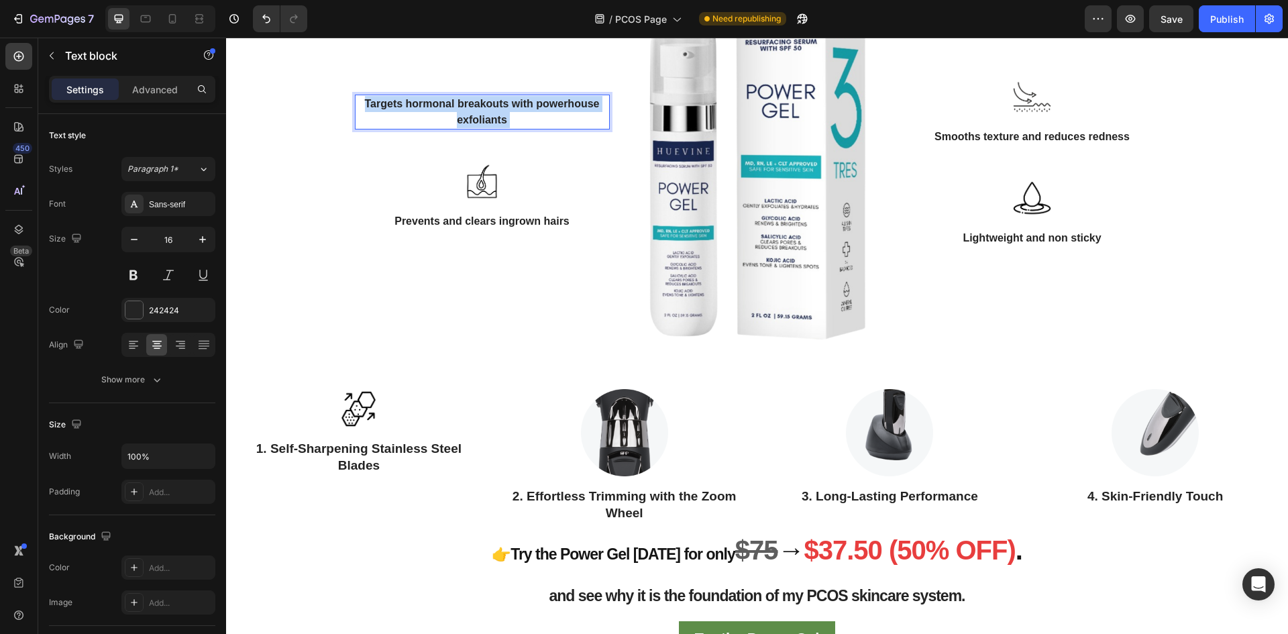
drag, startPoint x: 515, startPoint y: 142, endPoint x: 367, endPoint y: 127, distance: 148.3
click at [367, 127] on p "Targets hormonal breakouts with powerhouse exfoliants" at bounding box center [482, 112] width 252 height 32
drag, startPoint x: 483, startPoint y: 129, endPoint x: 489, endPoint y: 133, distance: 7.3
click at [483, 128] on p "Targets hormonal breakouts with powerhouse exfoliants" at bounding box center [482, 112] width 252 height 32
drag, startPoint x: 502, startPoint y: 140, endPoint x: 360, endPoint y: 121, distance: 144.1
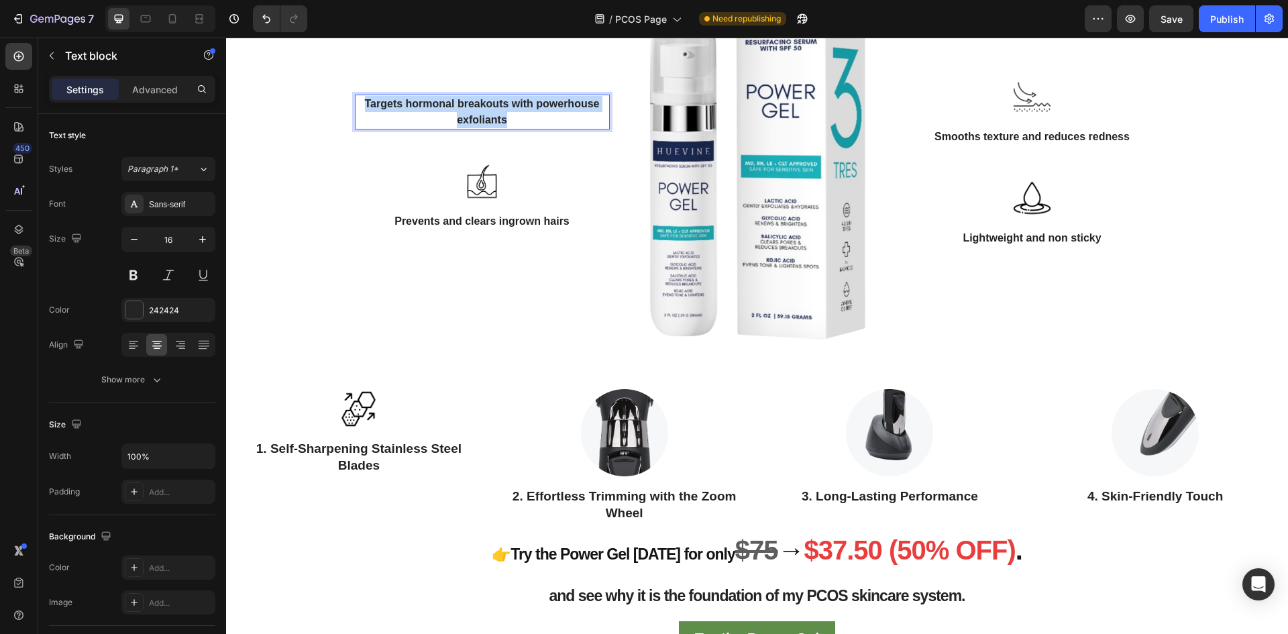
click at [360, 121] on p "Targets hormonal breakouts with powerhouse exfoliants" at bounding box center [482, 112] width 252 height 32
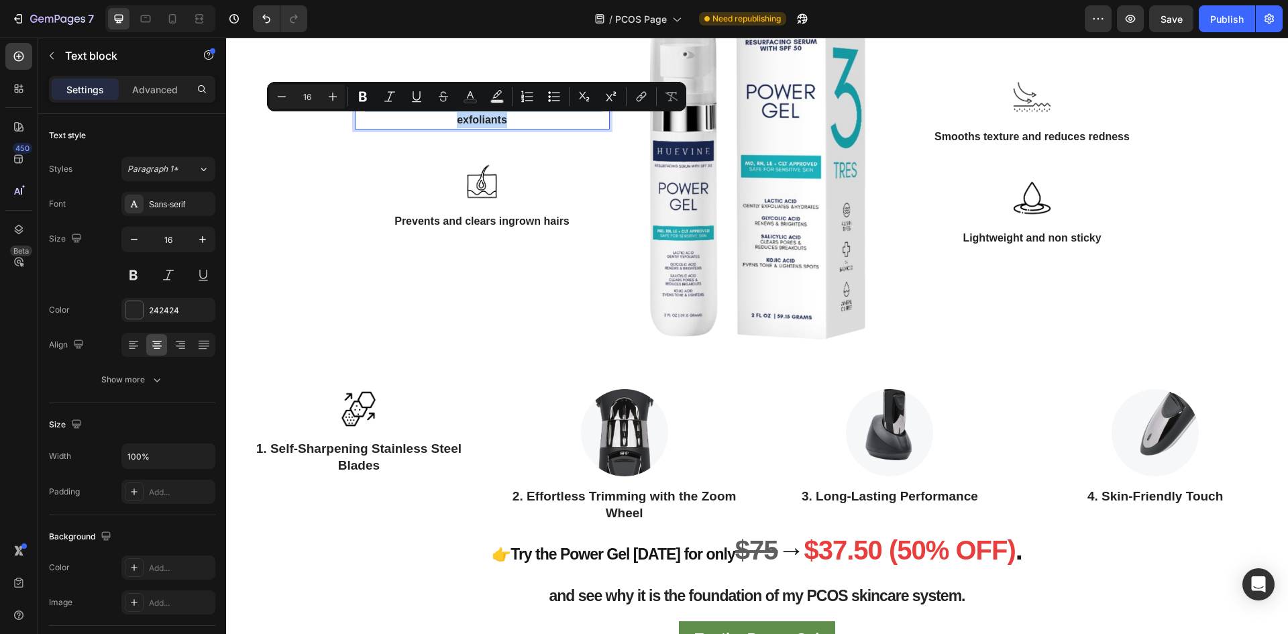
copy p "Targets hormonal breakouts with powerhouse exfoliants"
click at [363, 474] on p "1. Self-Sharpening Stainless Steel Blades" at bounding box center [358, 457] width 243 height 33
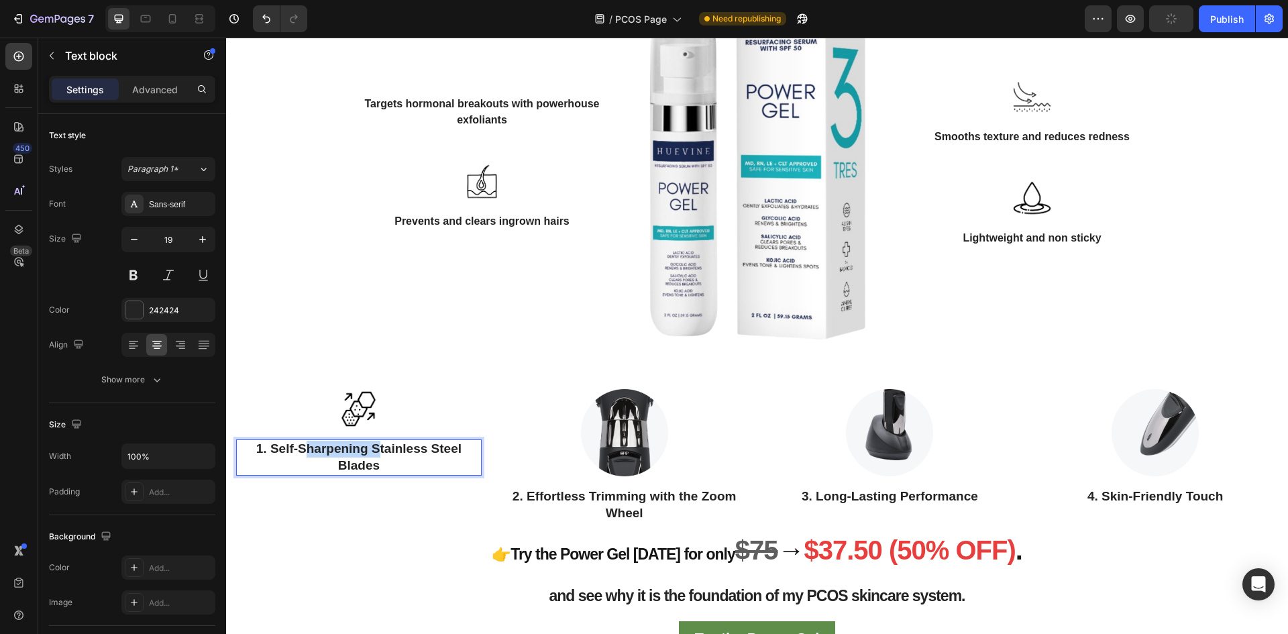
click at [363, 474] on p "1. Self-Sharpening Stainless Steel Blades" at bounding box center [358, 457] width 243 height 33
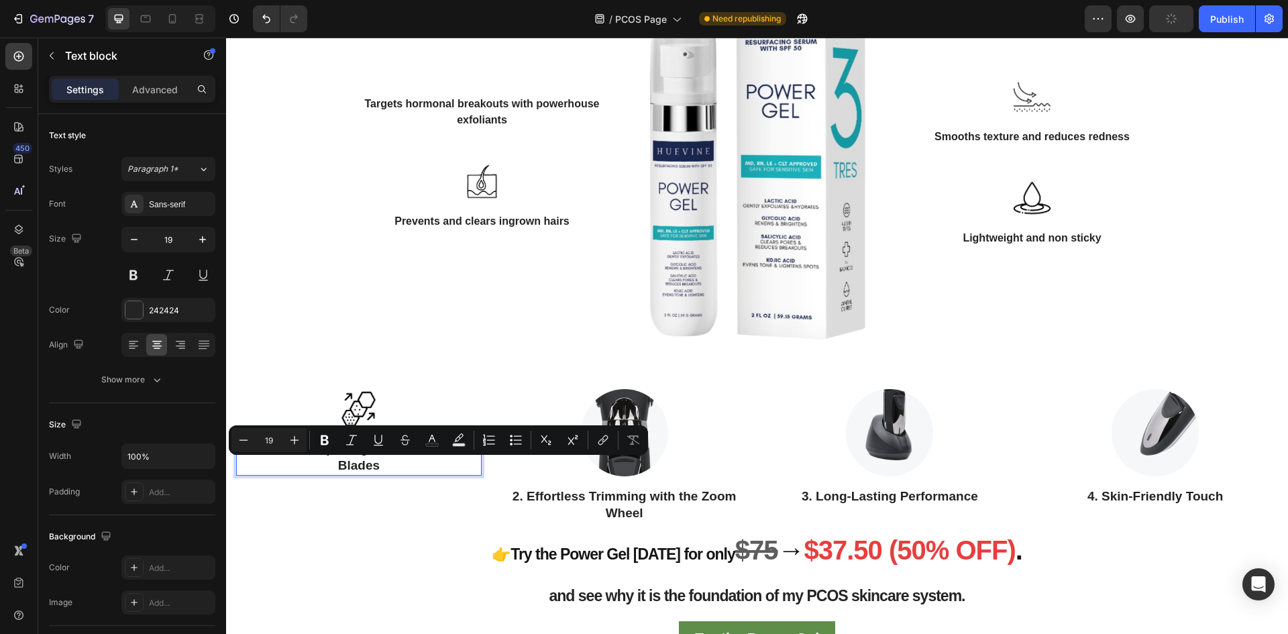
click at [383, 474] on p "1. Self-Sharpening Stainless Steel Blades" at bounding box center [358, 457] width 243 height 33
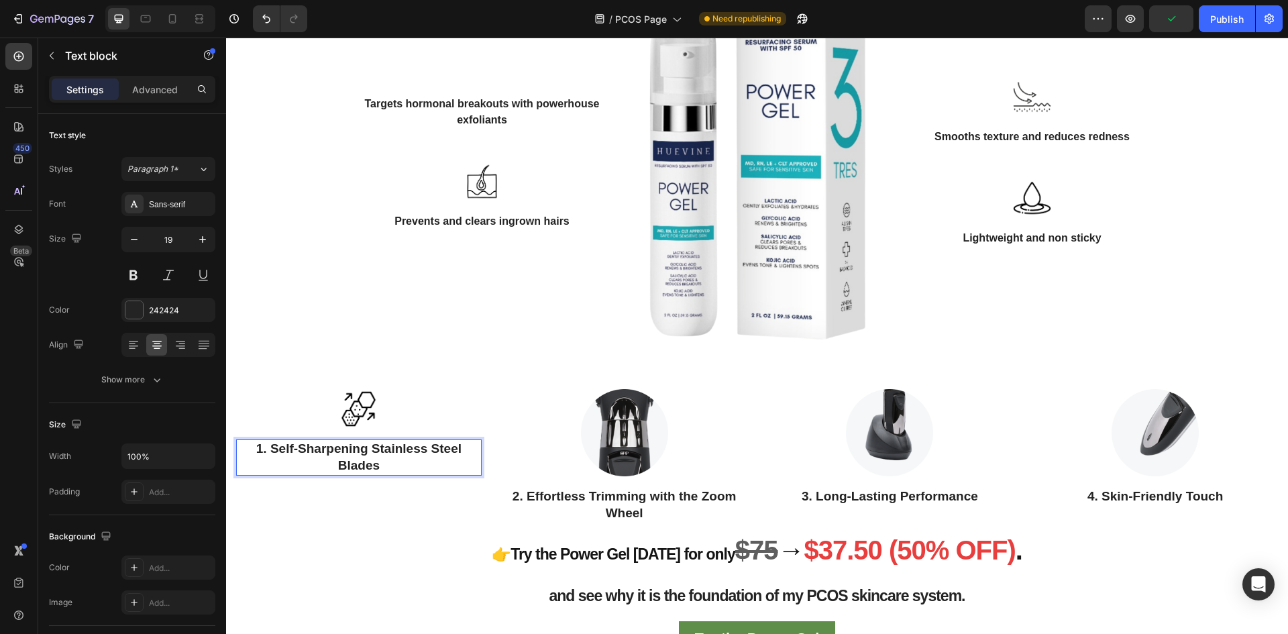
drag, startPoint x: 387, startPoint y: 486, endPoint x: 237, endPoint y: 464, distance: 151.2
click at [237, 464] on p "1. Self-Sharpening Stainless Steel Blades" at bounding box center [358, 457] width 243 height 33
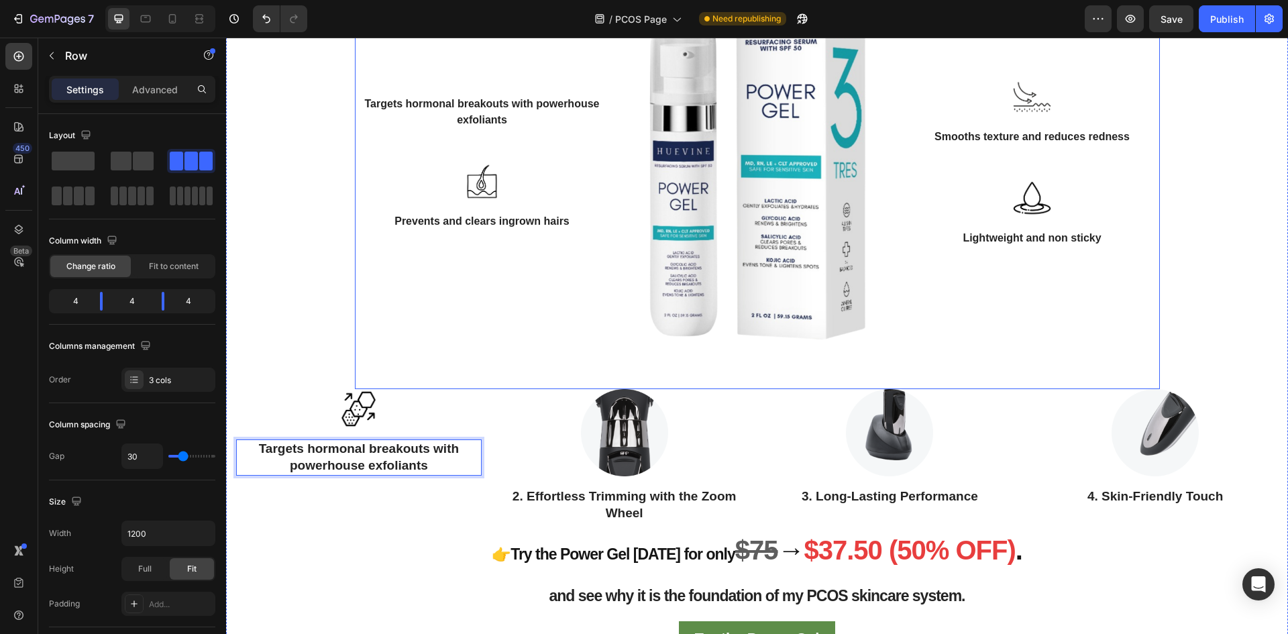
click at [505, 345] on div "Targets hormonal breakouts with powerhouse exfoliants Text block Row Image Prev…" at bounding box center [482, 162] width 255 height 453
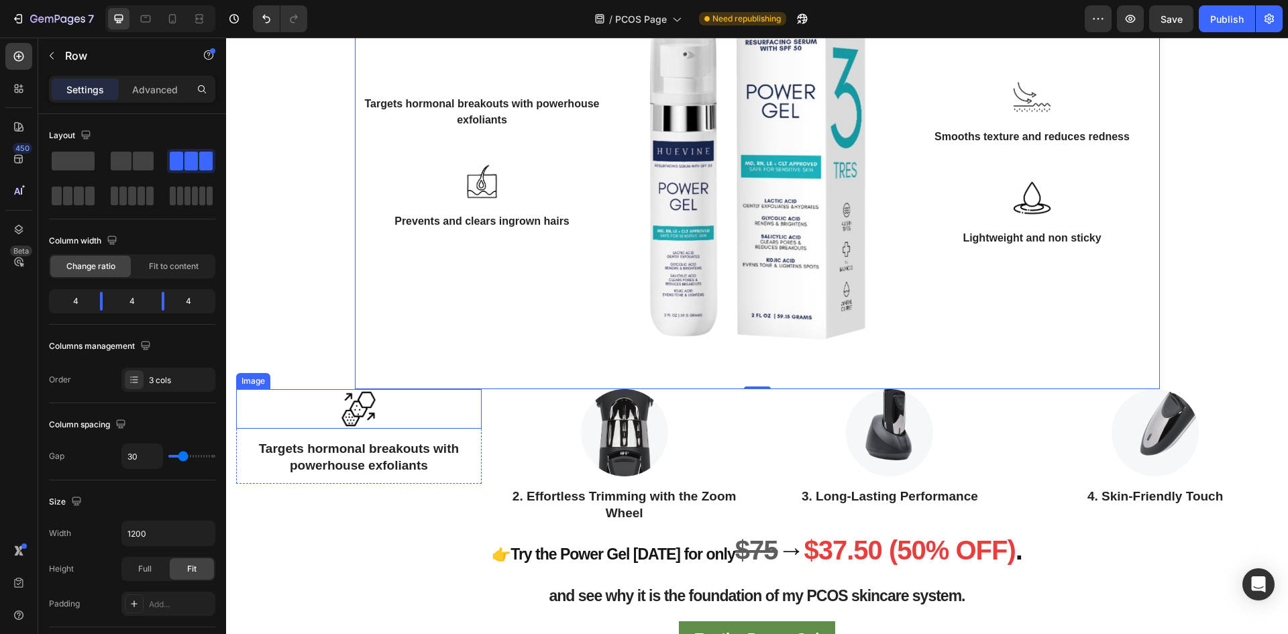
click at [444, 424] on div at bounding box center [359, 409] width 246 height 40
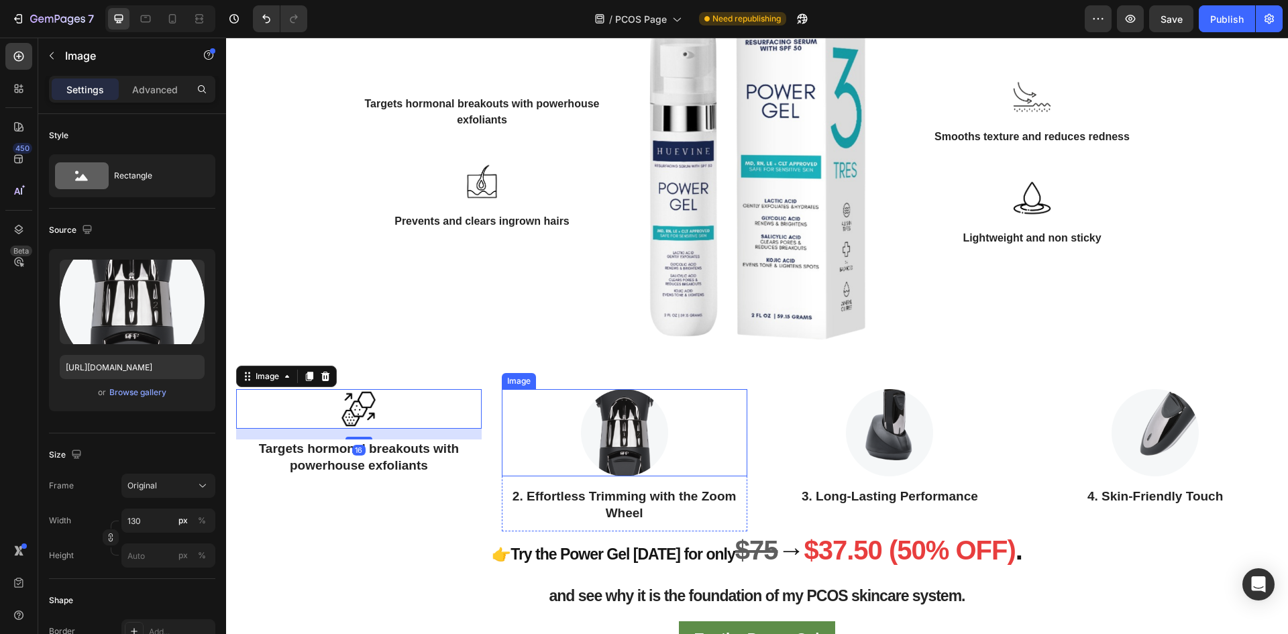
click at [619, 460] on img at bounding box center [624, 432] width 87 height 87
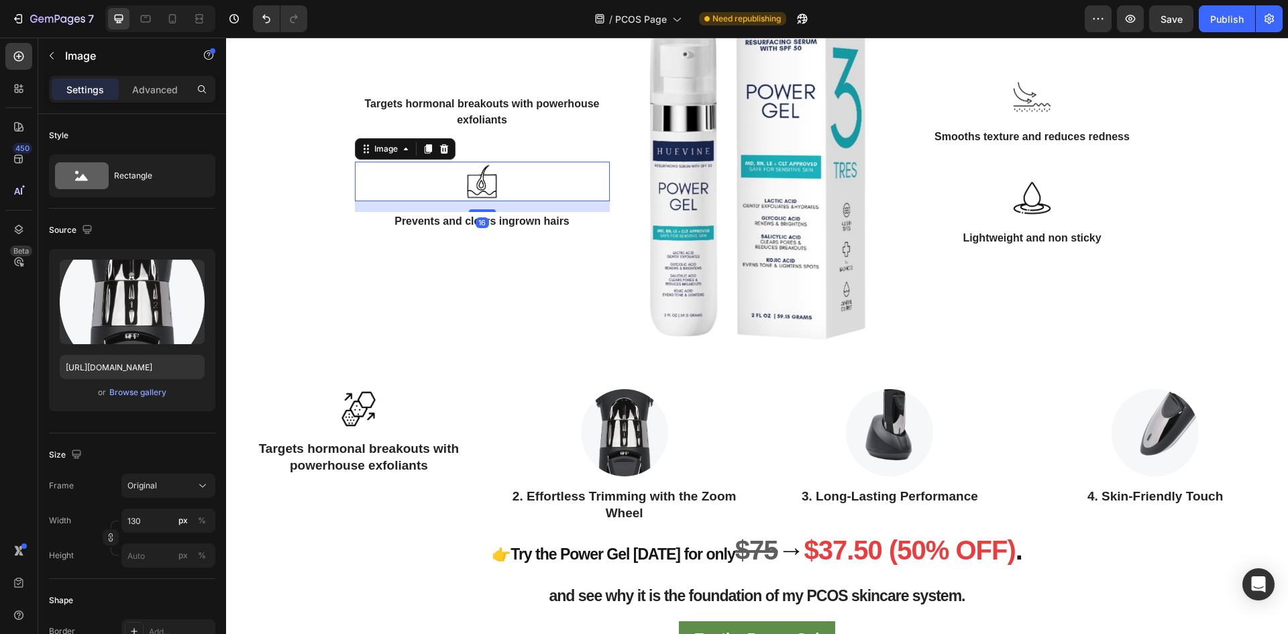
click at [480, 199] on img at bounding box center [482, 182] width 40 height 40
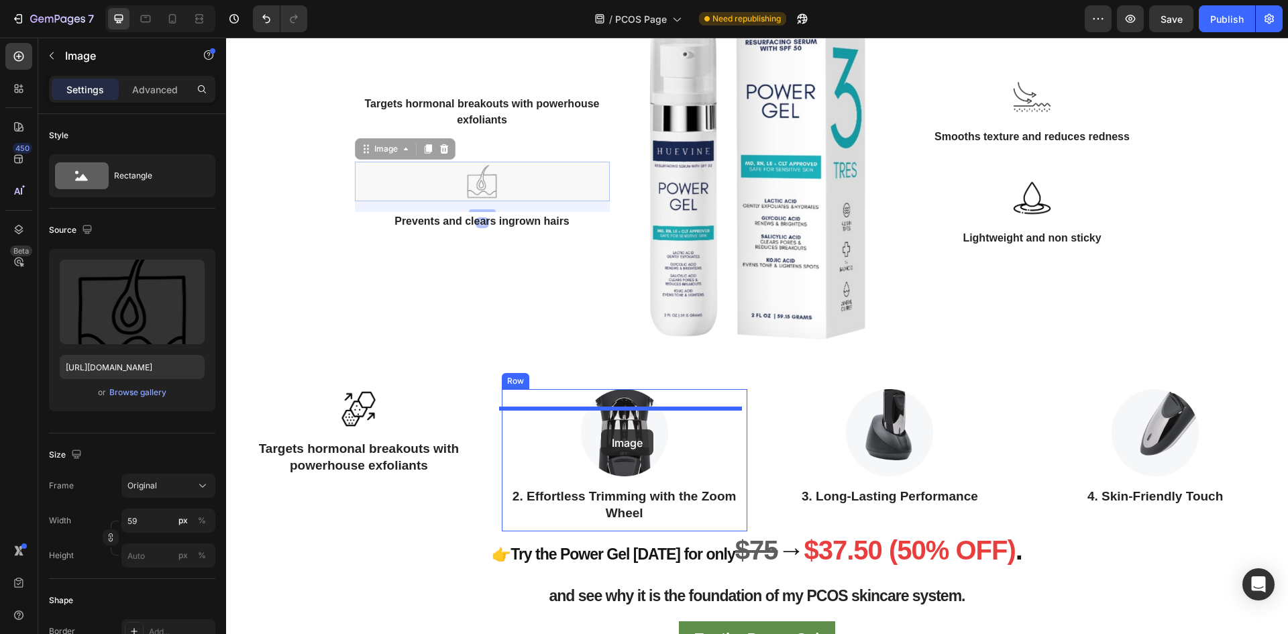
drag, startPoint x: 364, startPoint y: 168, endPoint x: 601, endPoint y: 429, distance: 352.9
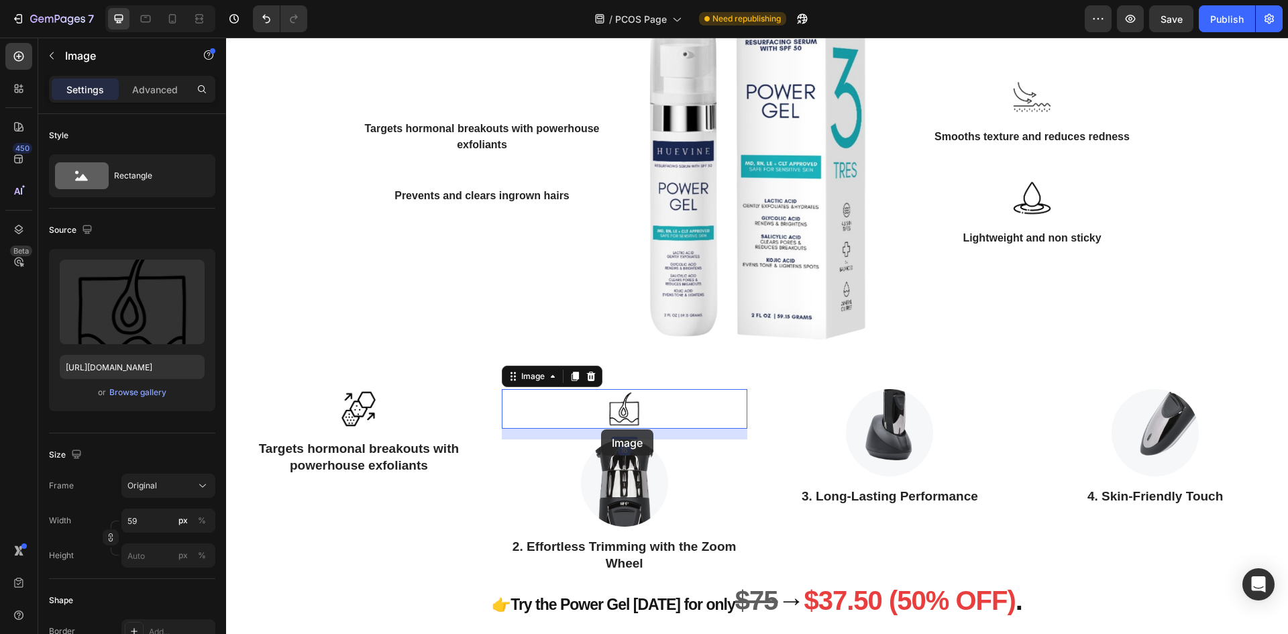
scroll to position [2104, 0]
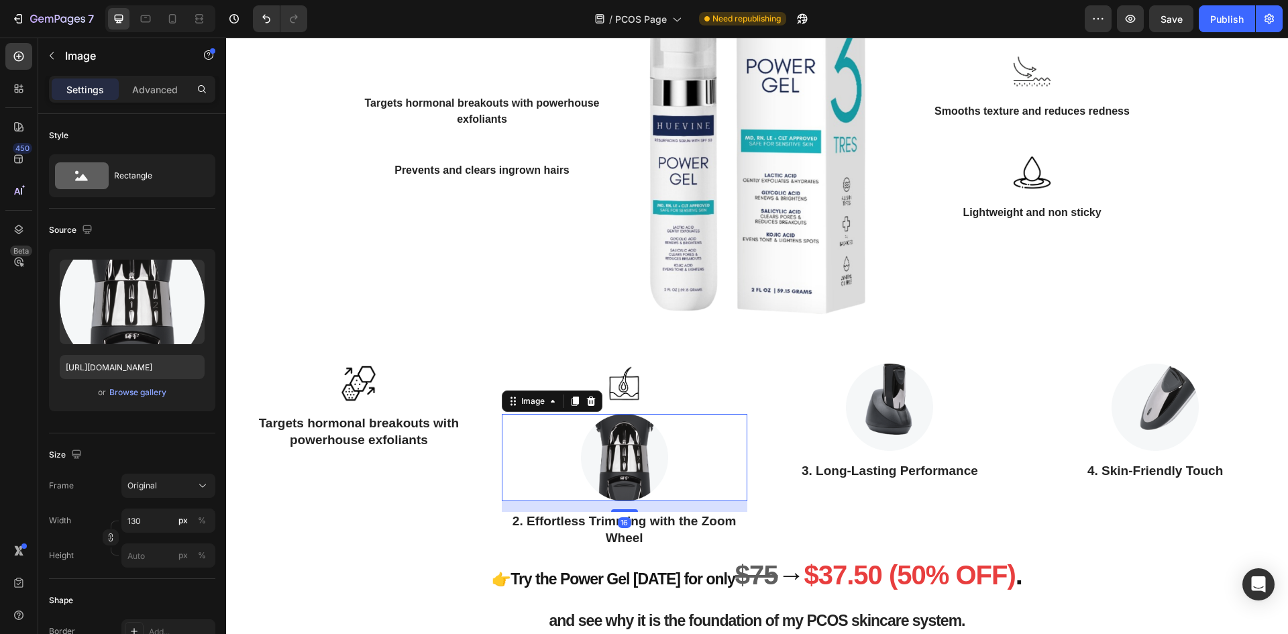
click at [635, 486] on img at bounding box center [624, 457] width 87 height 87
click at [588, 406] on icon at bounding box center [590, 400] width 9 height 9
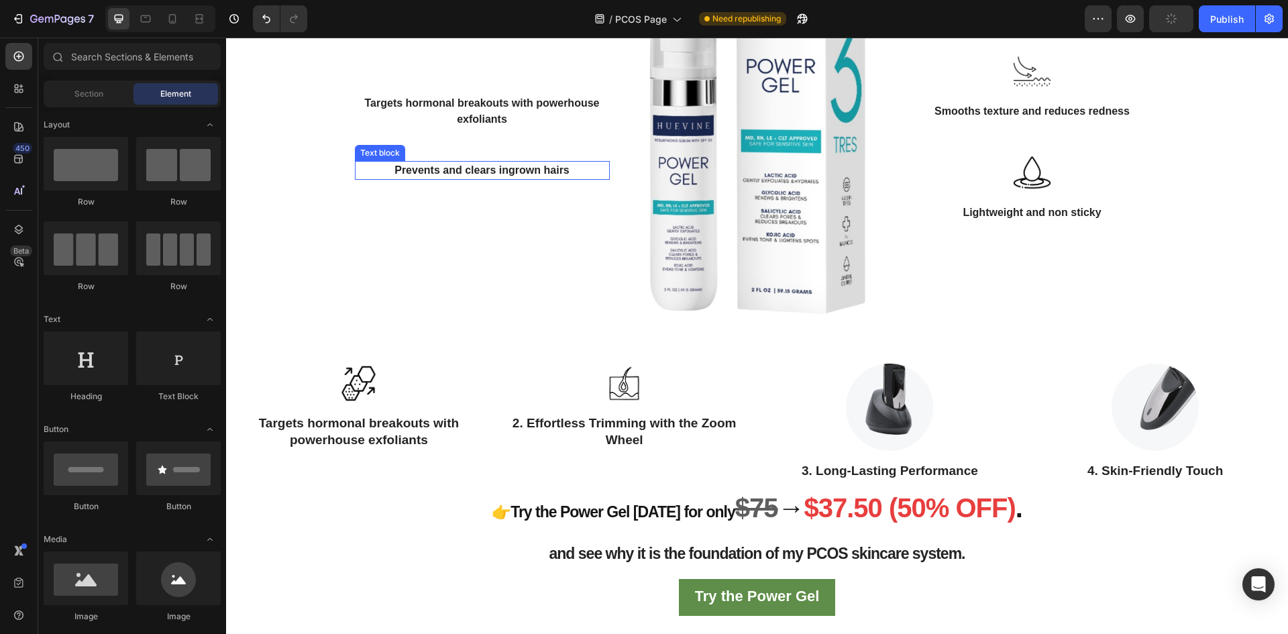
click at [541, 178] on p "Prevents and clears ingrown hairs" at bounding box center [482, 170] width 252 height 16
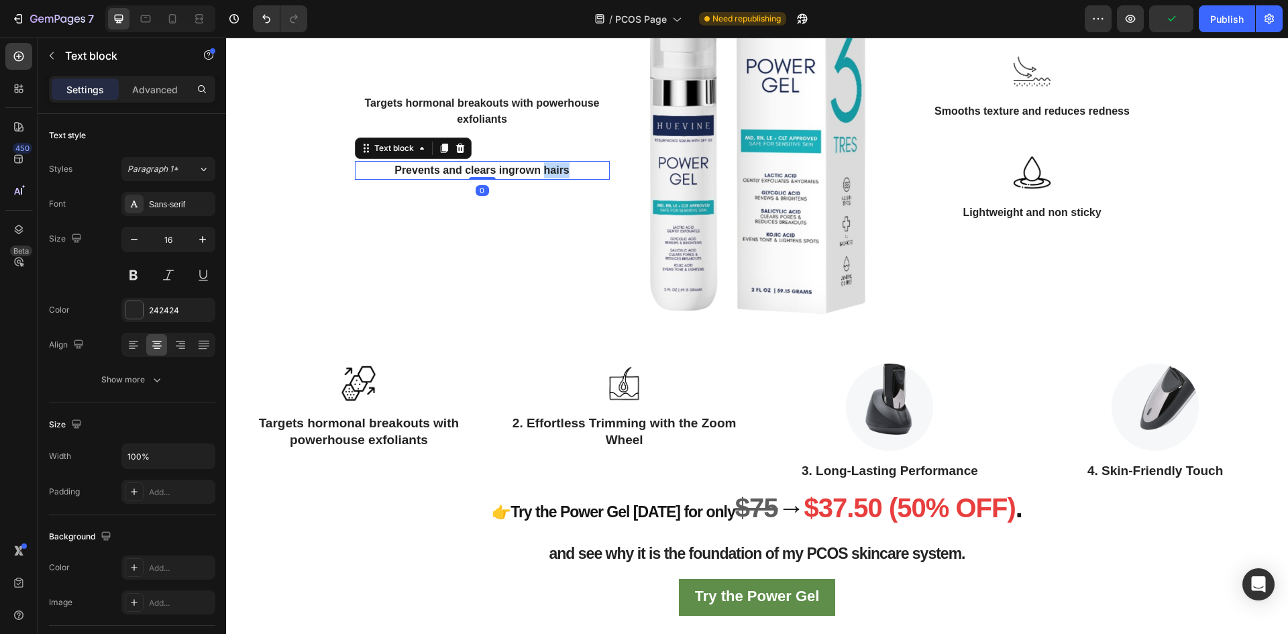
click at [541, 178] on p "Prevents and clears ingrown hairs" at bounding box center [482, 170] width 252 height 16
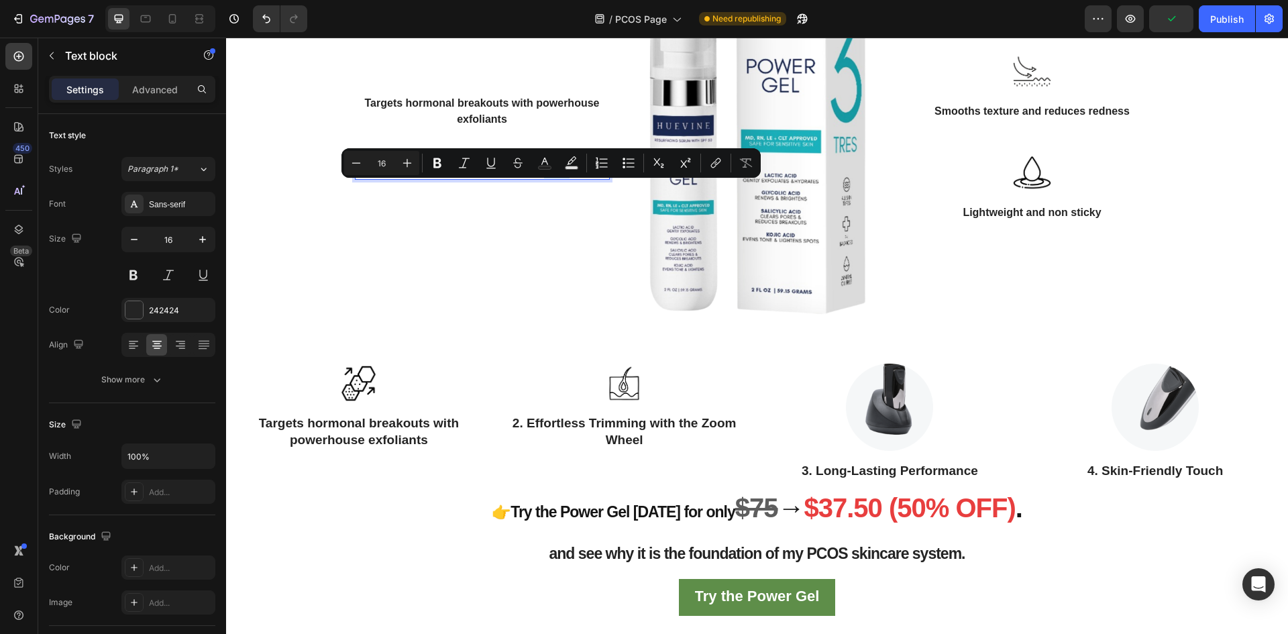
click at [564, 178] on p "Prevents and clears ingrown hairs" at bounding box center [482, 170] width 252 height 16
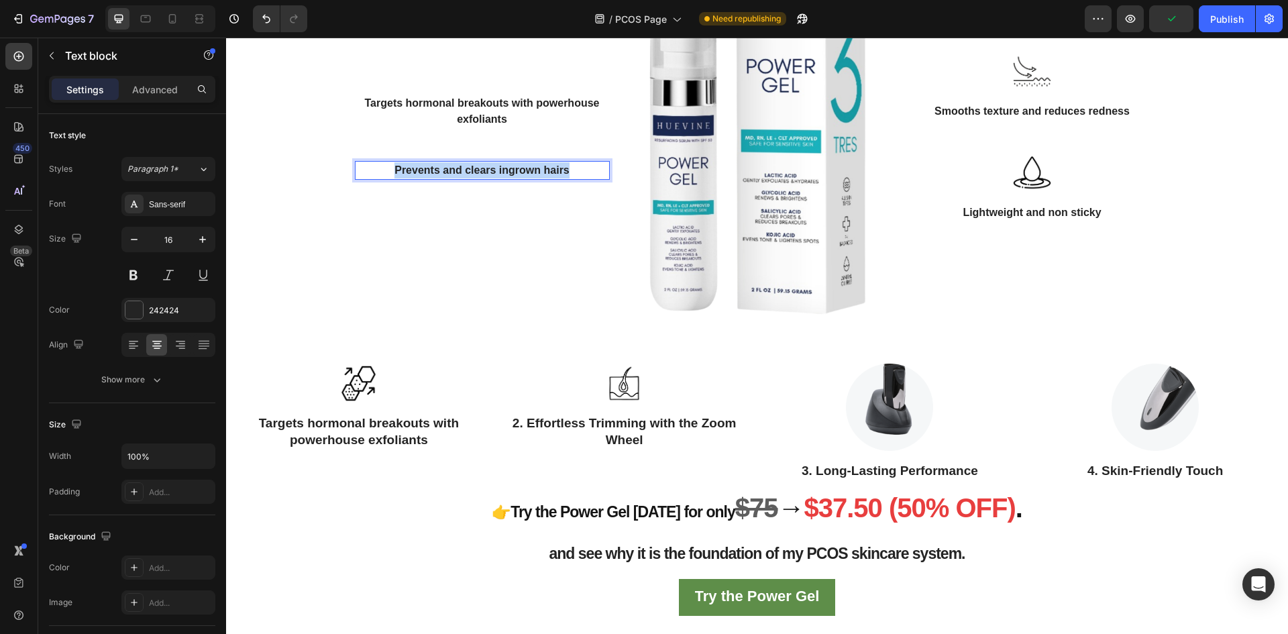
drag, startPoint x: 570, startPoint y: 187, endPoint x: 360, endPoint y: 184, distance: 210.0
click at [360, 178] on p "Prevents and clears ingrown hairs" at bounding box center [482, 170] width 252 height 16
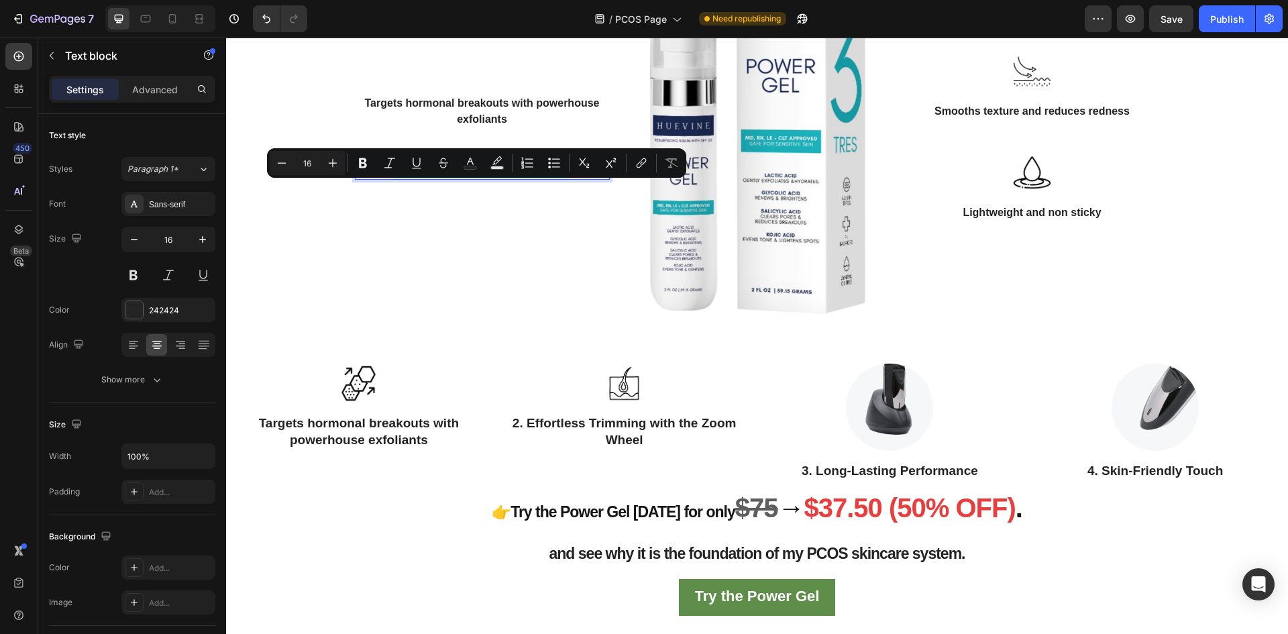
copy p "Prevents and clears ingrown hairs"
click at [637, 448] on p "2. Effortless Trimming with the Zoom Wheel" at bounding box center [624, 431] width 243 height 33
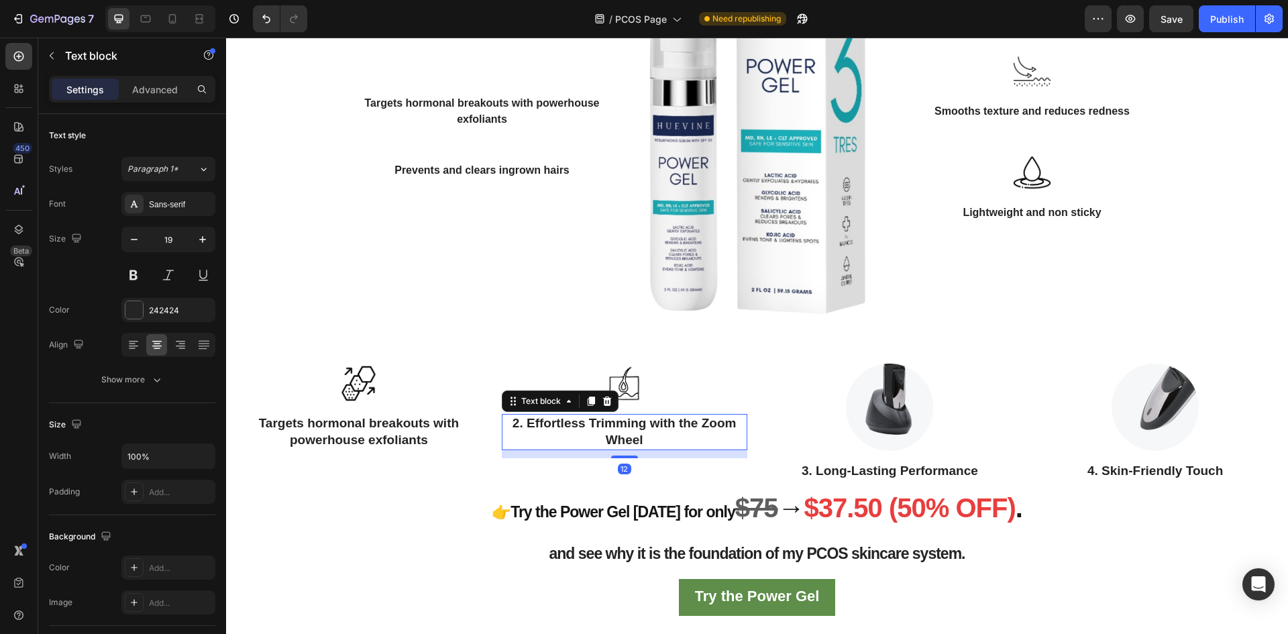
click at [637, 448] on p "2. Effortless Trimming with the Zoom Wheel" at bounding box center [624, 431] width 243 height 33
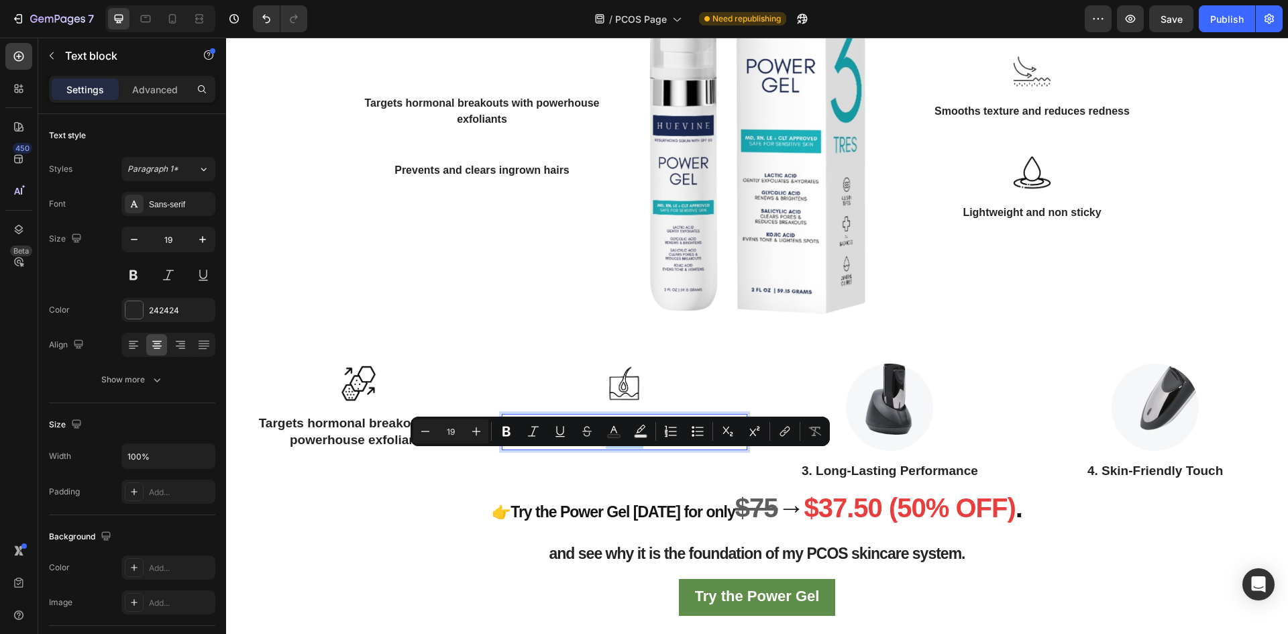
click at [643, 448] on p "2. Effortless Trimming with the Zoom Wheel" at bounding box center [624, 431] width 243 height 33
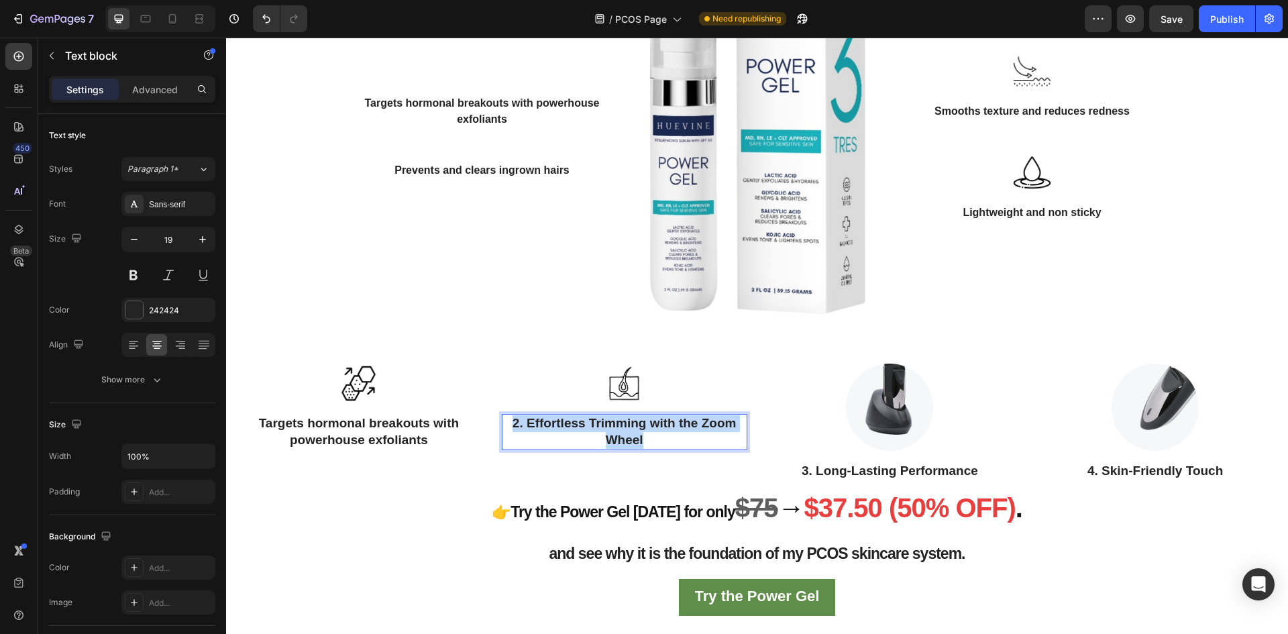
drag, startPoint x: 644, startPoint y: 461, endPoint x: 508, endPoint y: 439, distance: 138.0
click at [508, 439] on p "2. Effortless Trimming with the Zoom Wheel" at bounding box center [624, 431] width 243 height 33
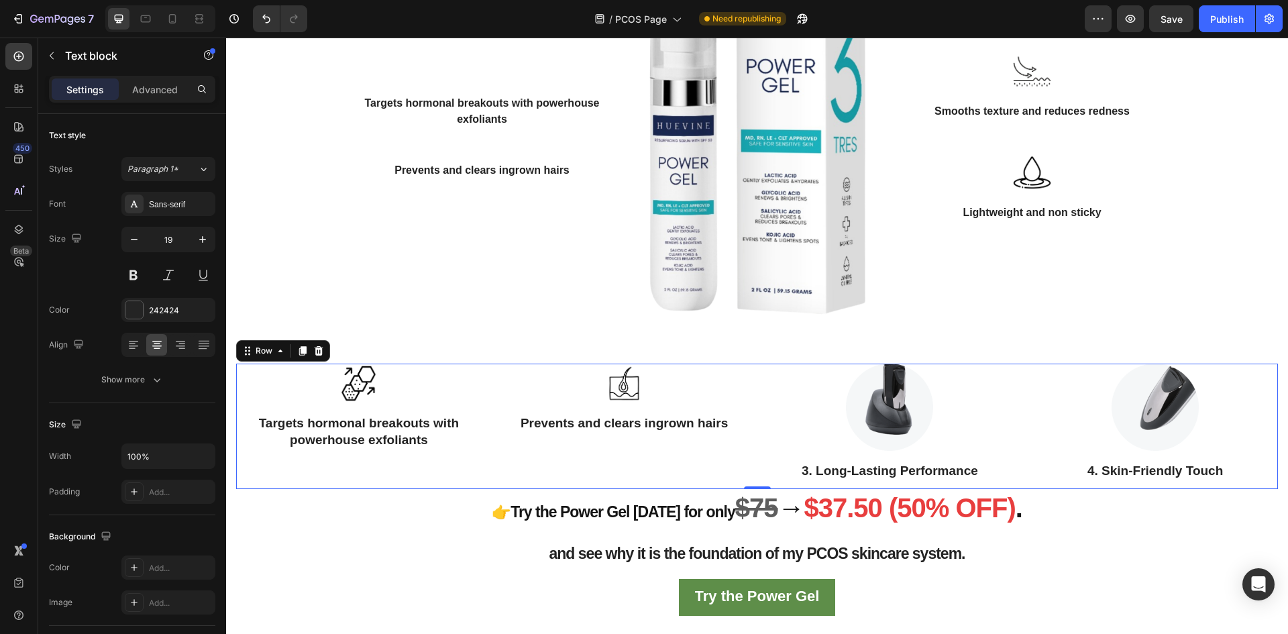
click at [530, 486] on div "Image Prevents and clears ingrown hairs Text block Row" at bounding box center [625, 426] width 246 height 125
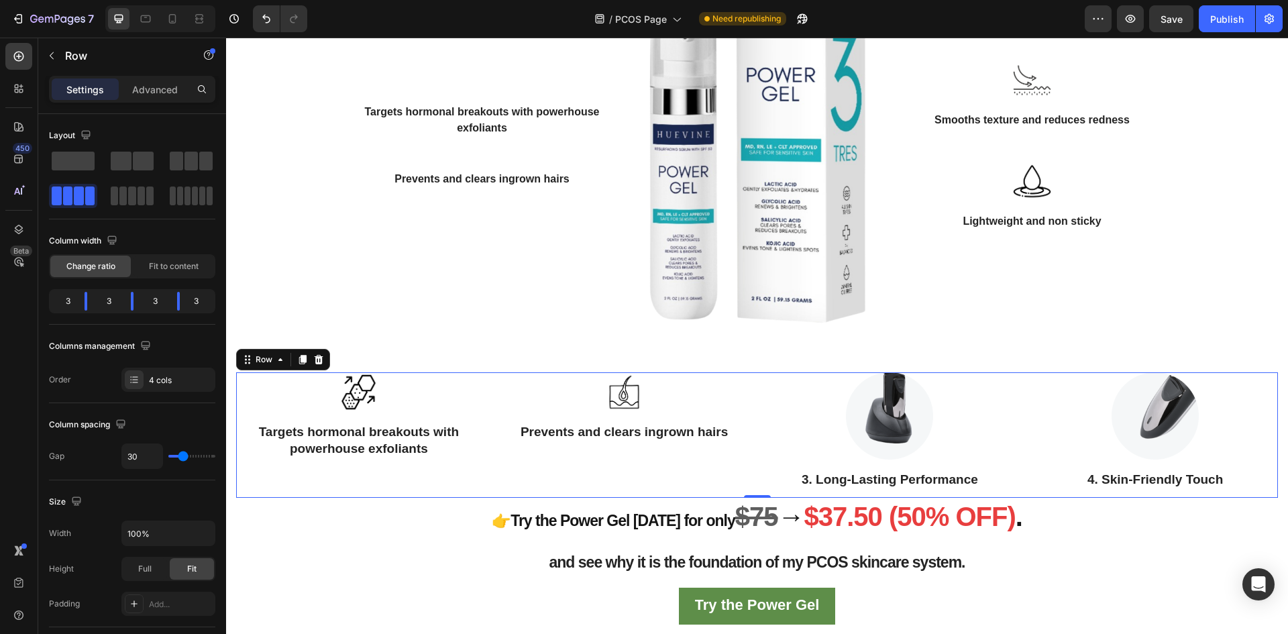
scroll to position [2037, 0]
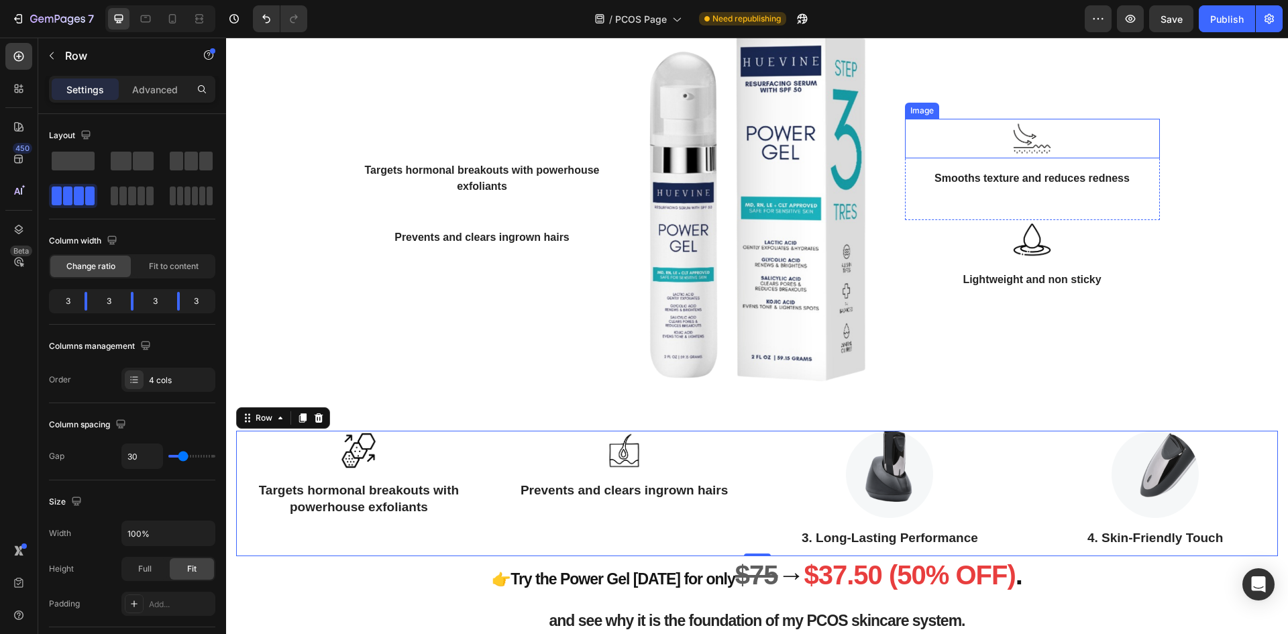
click at [1032, 157] on img at bounding box center [1032, 139] width 40 height 40
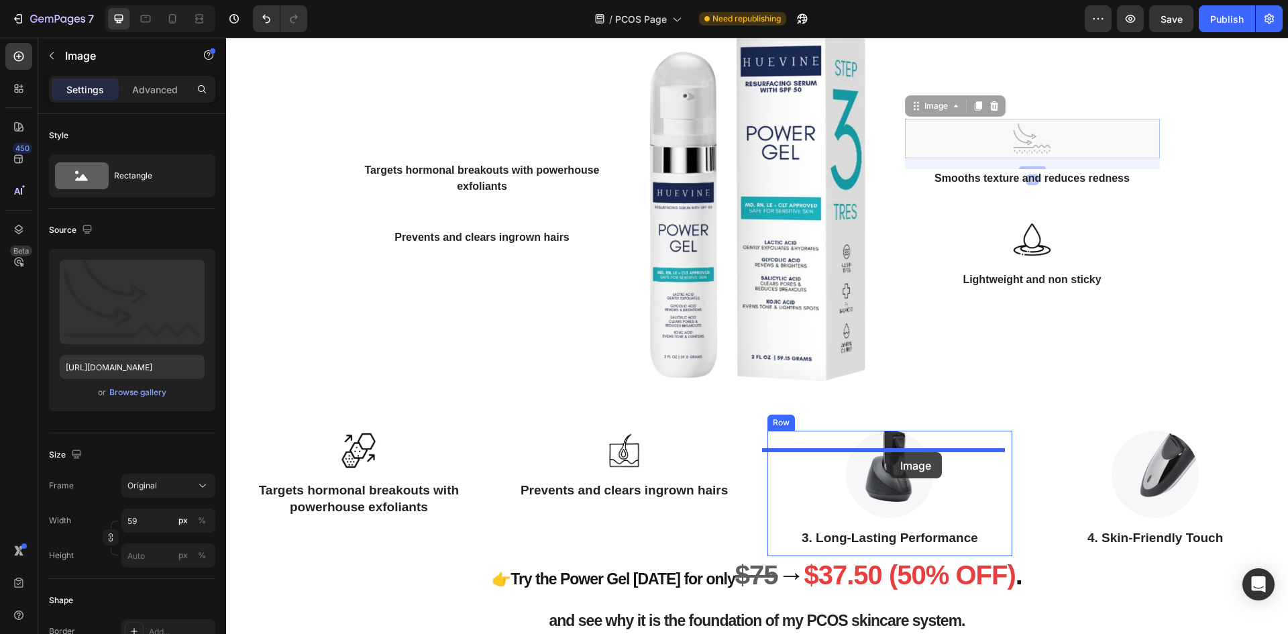
drag, startPoint x: 913, startPoint y: 127, endPoint x: 890, endPoint y: 452, distance: 326.2
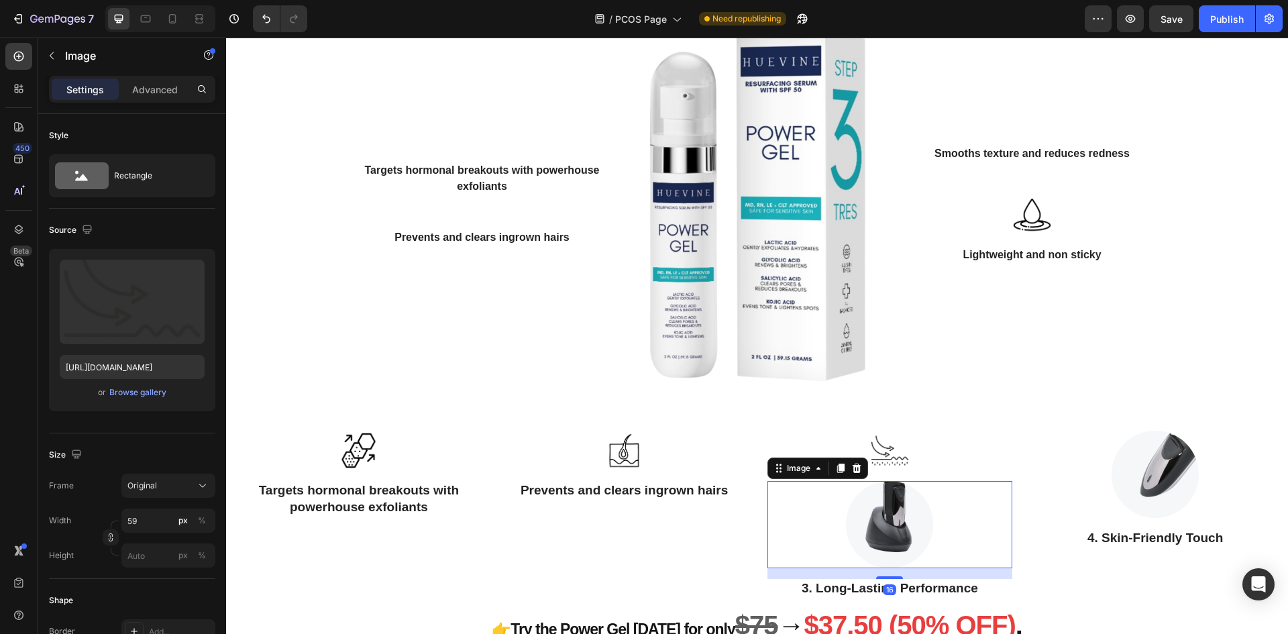
click at [904, 533] on img at bounding box center [889, 524] width 87 height 87
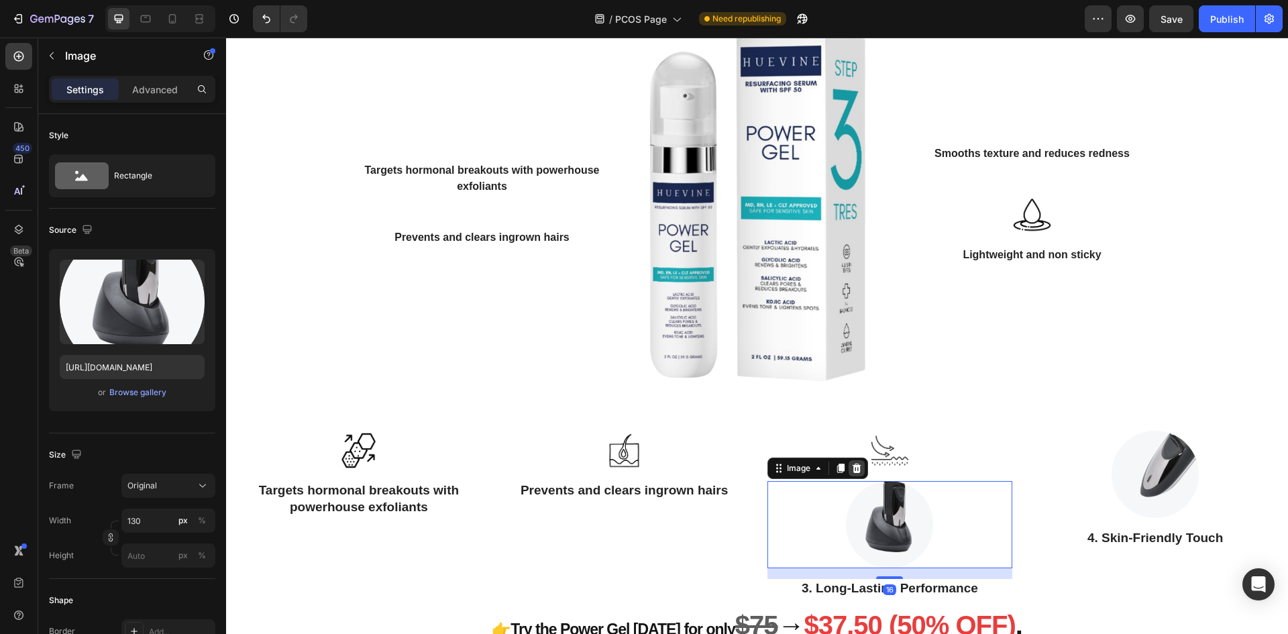
click at [852, 473] on icon at bounding box center [856, 468] width 9 height 9
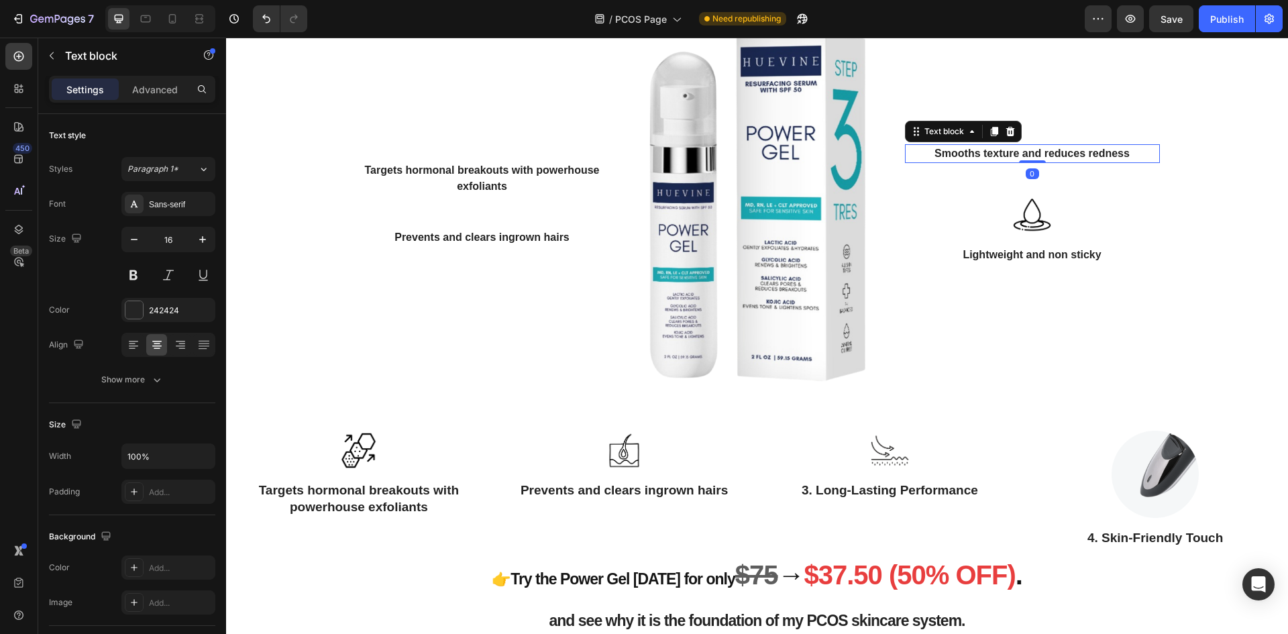
click at [1079, 162] on p "Smooths texture and reduces redness" at bounding box center [1032, 154] width 252 height 16
click at [1125, 162] on p "Smooths texture and reduces redness" at bounding box center [1032, 154] width 252 height 16
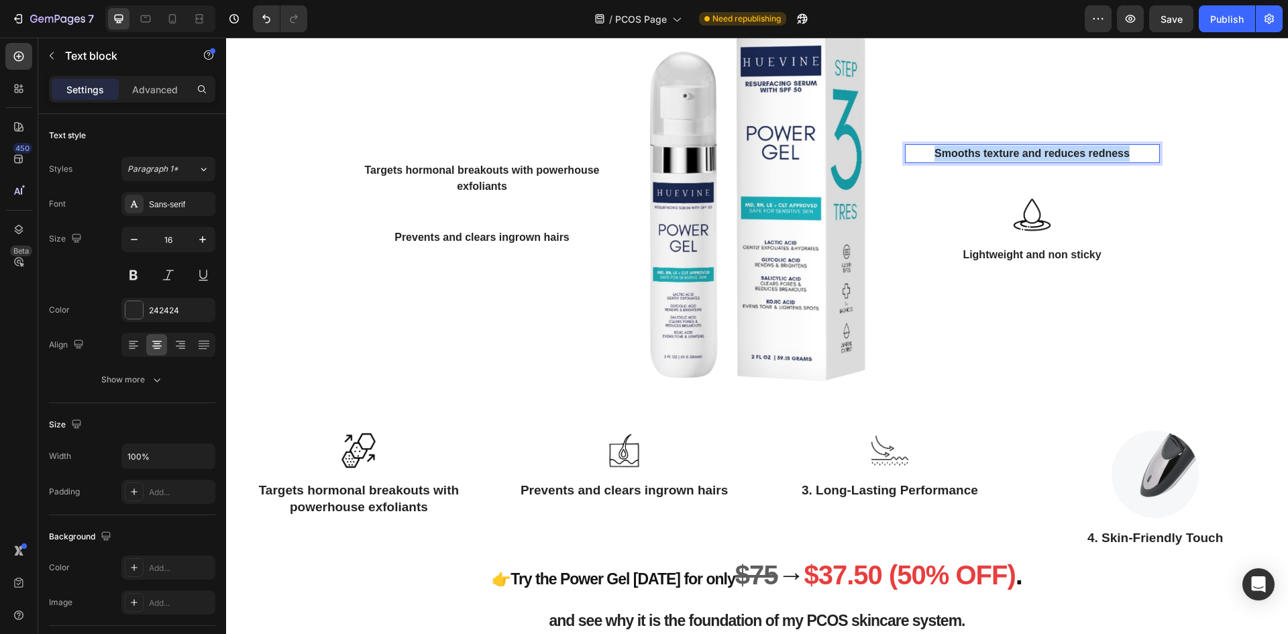
drag, startPoint x: 1129, startPoint y: 169, endPoint x: 932, endPoint y: 172, distance: 196.6
click at [932, 162] on p "Smooths texture and reduces redness" at bounding box center [1032, 154] width 252 height 16
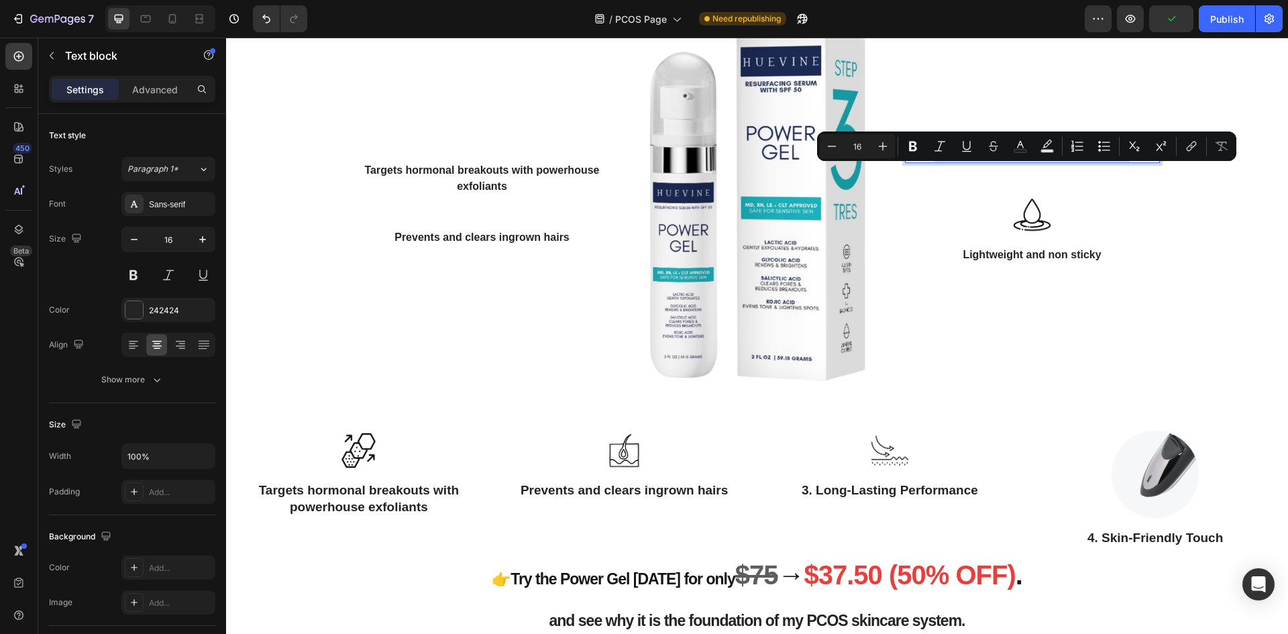
copy p "Smooths texture and reduces redness"
click at [945, 499] on p "3. Long-Lasting Performance" at bounding box center [890, 490] width 243 height 17
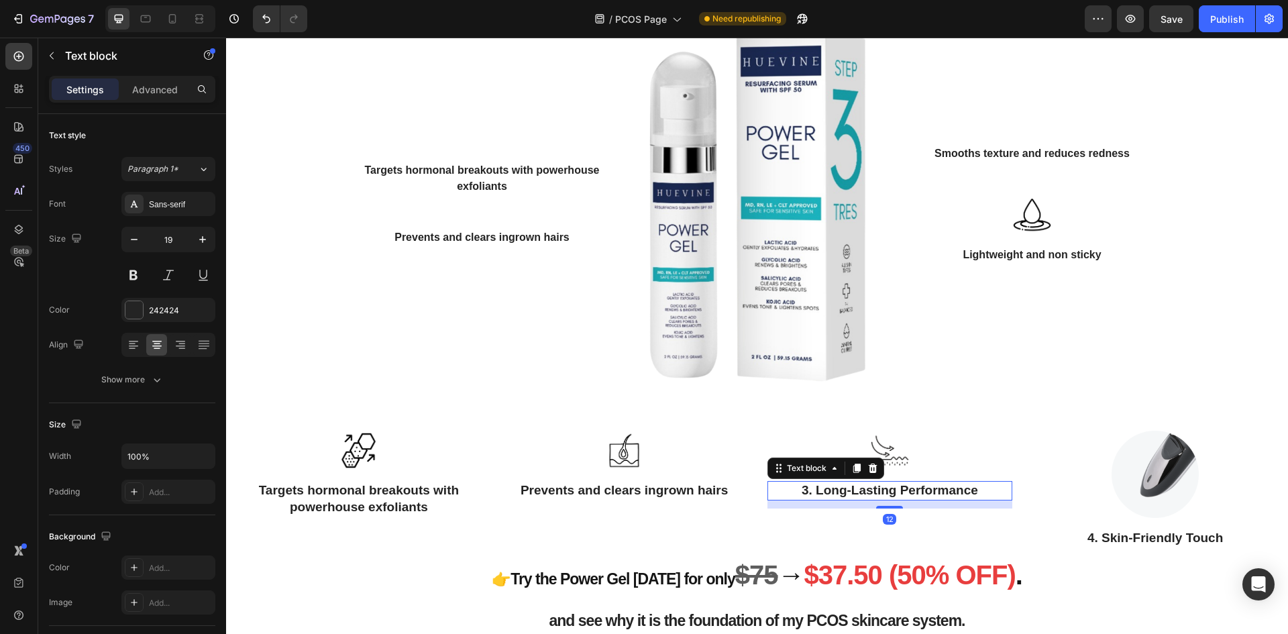
click at [945, 499] on p "3. Long-Lasting Performance" at bounding box center [890, 490] width 243 height 17
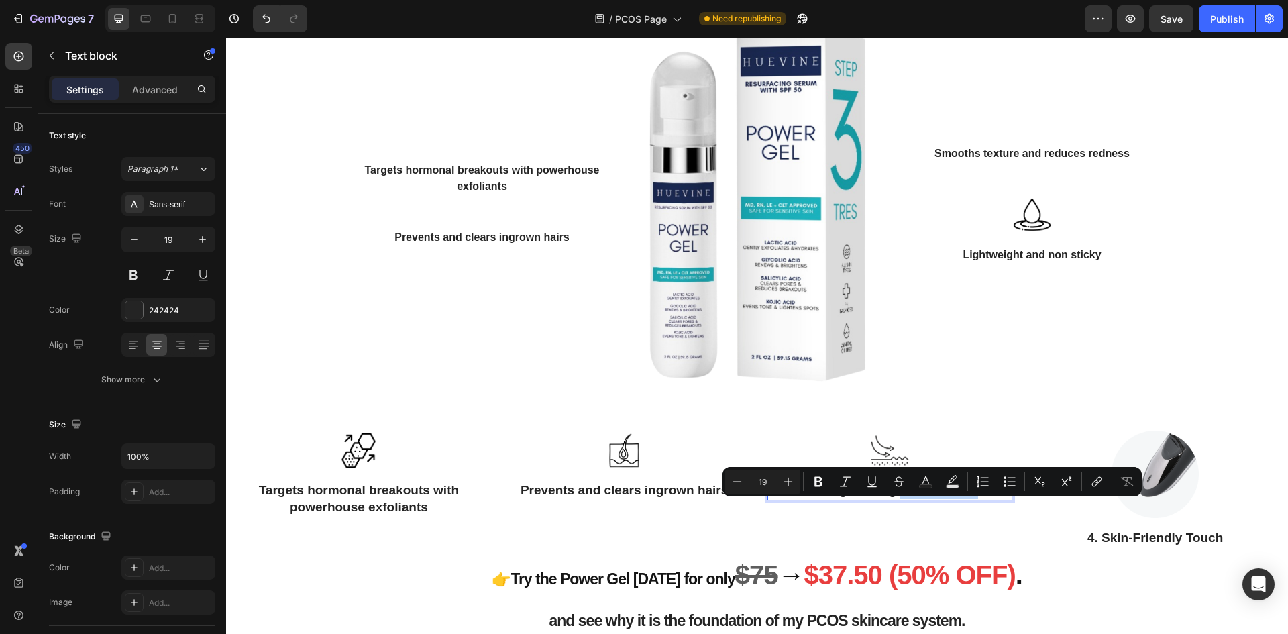
click at [969, 499] on p "3. Long-Lasting Performance" at bounding box center [890, 490] width 243 height 17
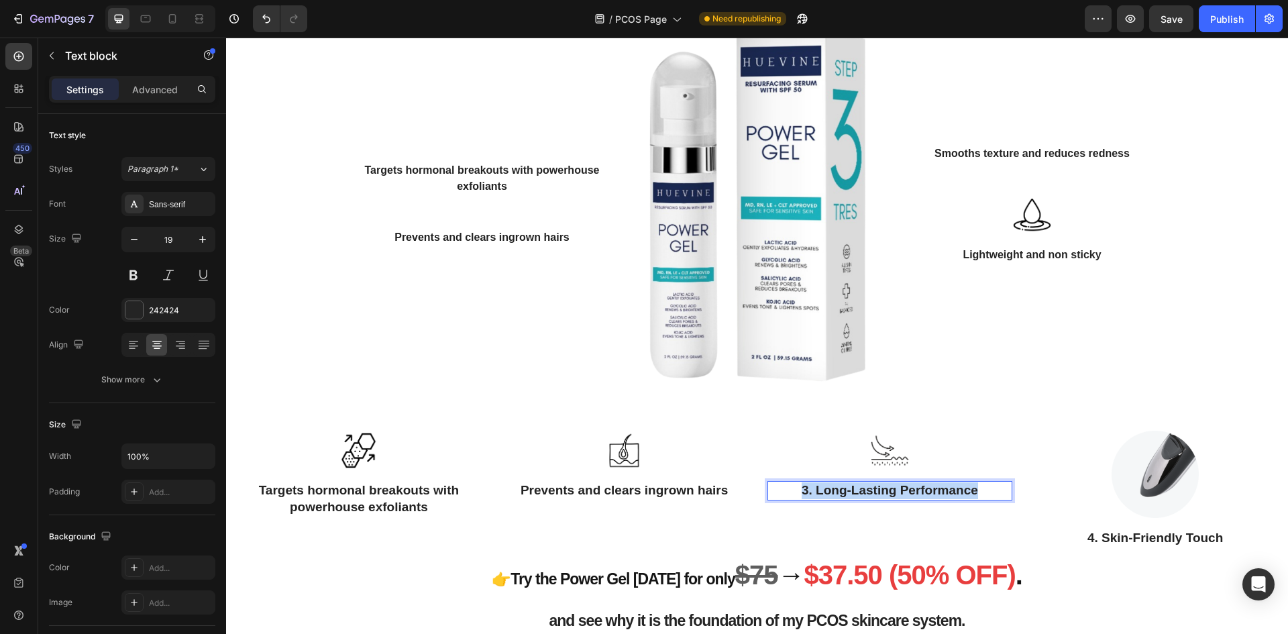
drag, startPoint x: 979, startPoint y: 511, endPoint x: 772, endPoint y: 506, distance: 206.7
click at [772, 499] on p "3. Long-Lasting Performance" at bounding box center [890, 490] width 243 height 17
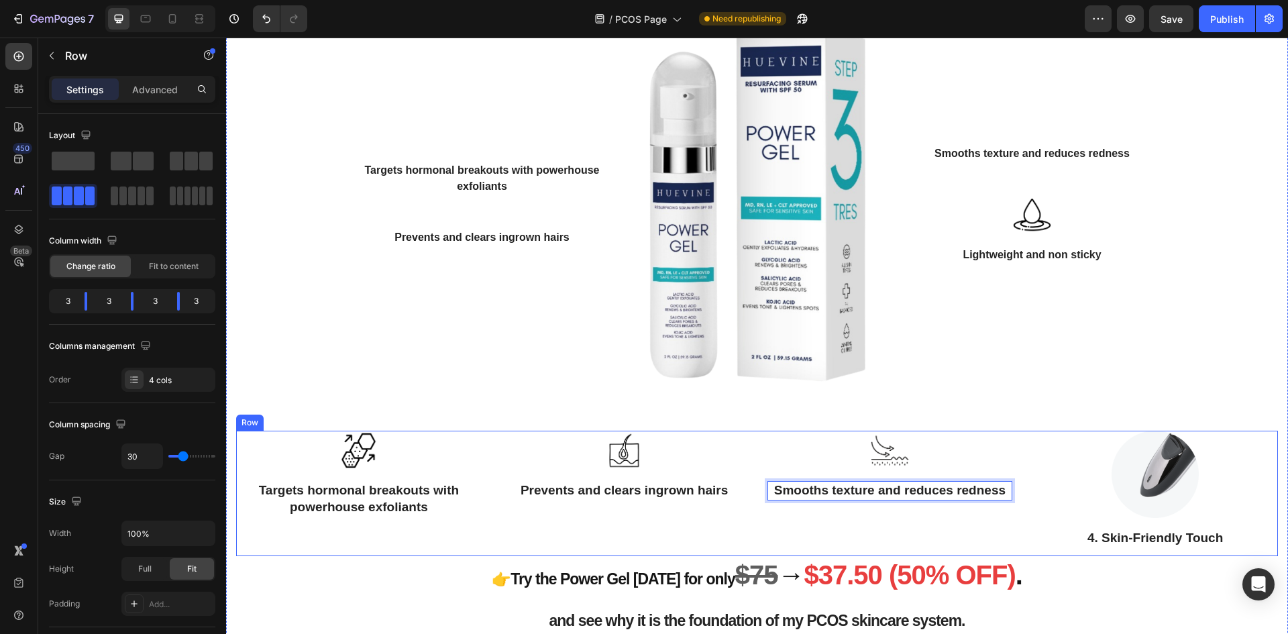
click at [774, 537] on div "Image Smooths texture and reduces redness Text block 12 Row" at bounding box center [890, 493] width 246 height 125
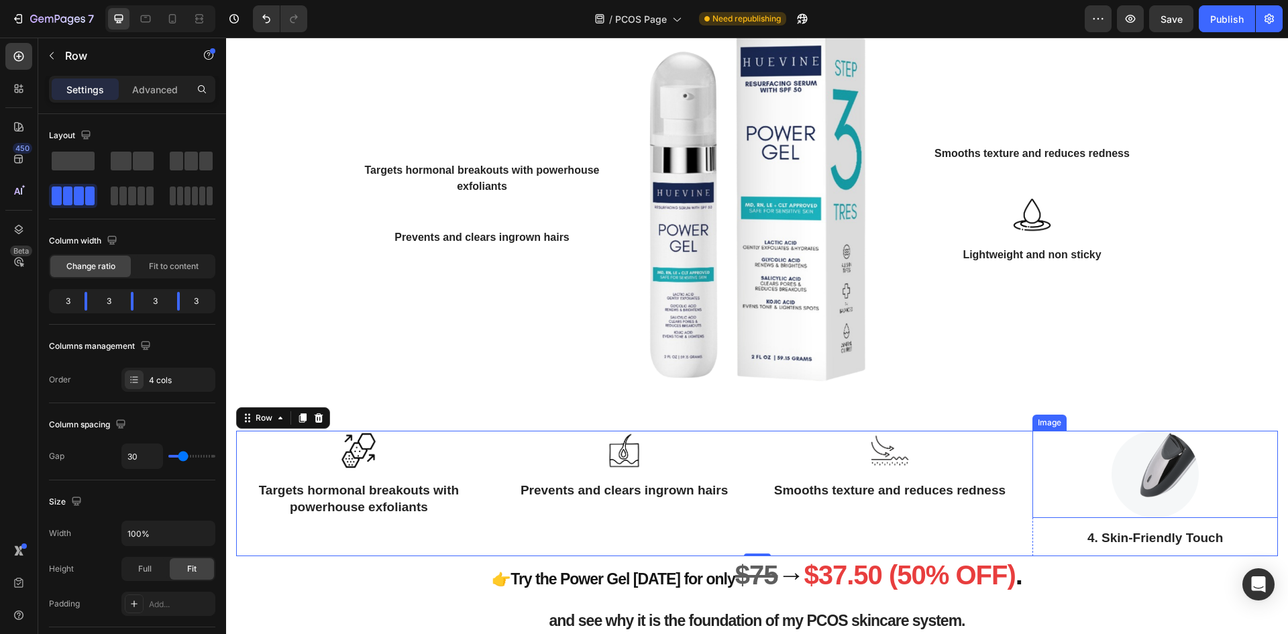
click at [1207, 501] on div at bounding box center [1155, 474] width 246 height 87
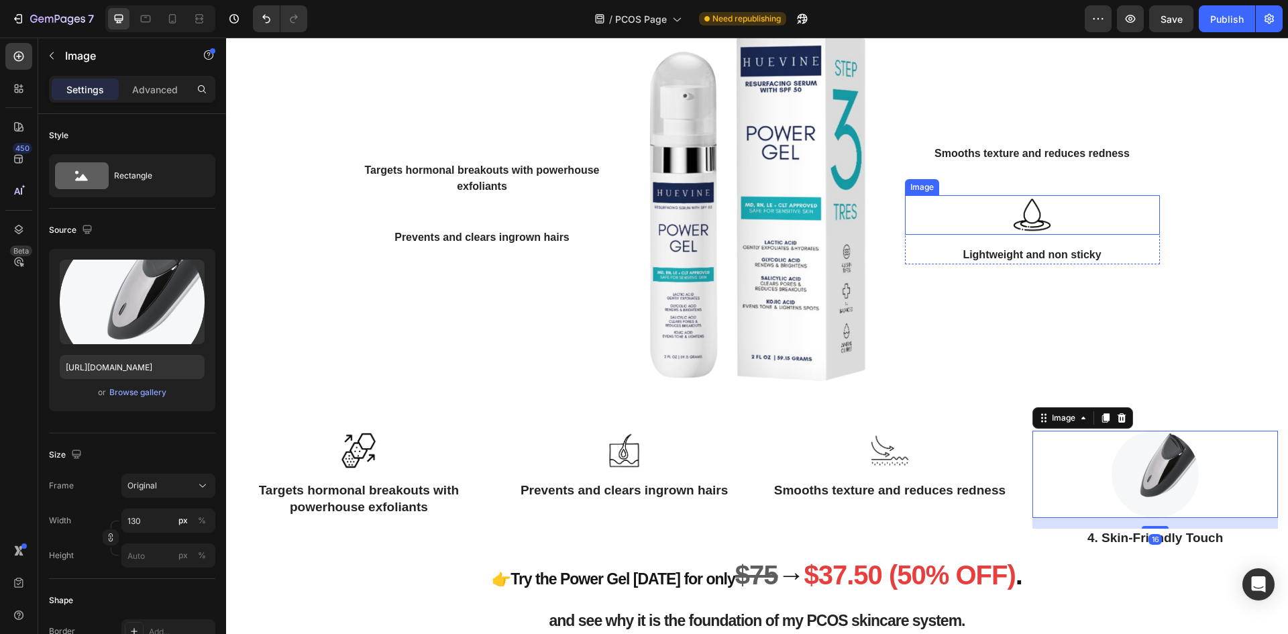
click at [1036, 235] on img at bounding box center [1032, 215] width 40 height 40
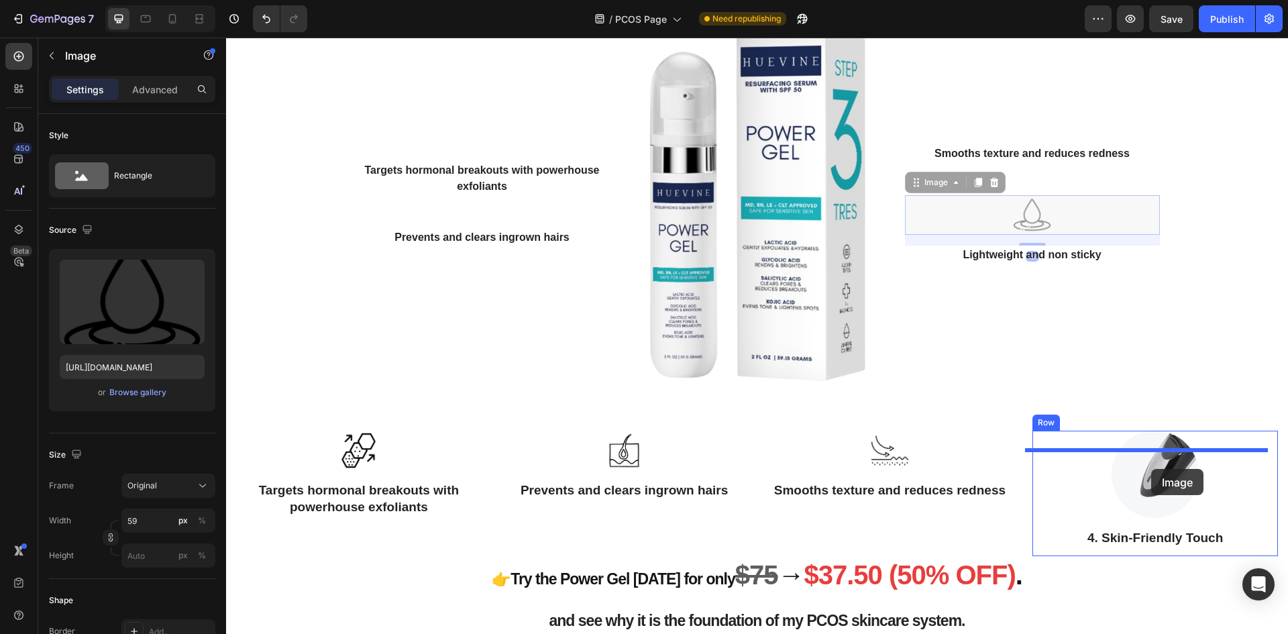
drag, startPoint x: 909, startPoint y: 199, endPoint x: 1151, endPoint y: 469, distance: 362.5
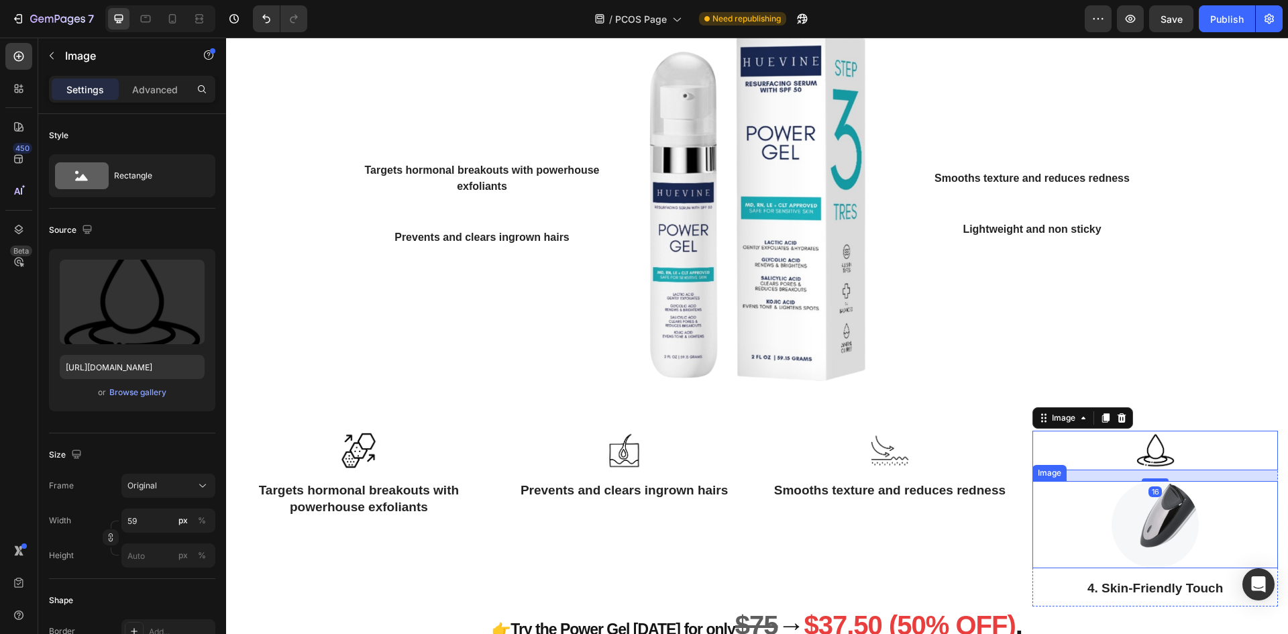
click at [1155, 521] on img at bounding box center [1155, 524] width 87 height 87
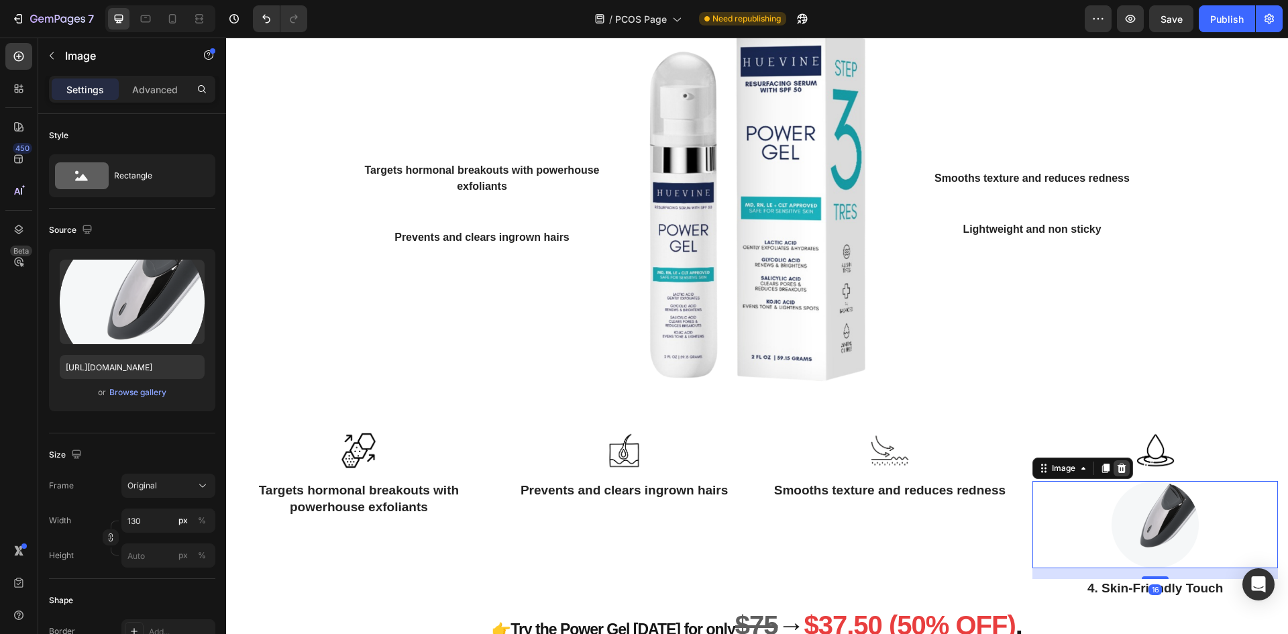
click at [1116, 474] on icon at bounding box center [1121, 468] width 11 height 11
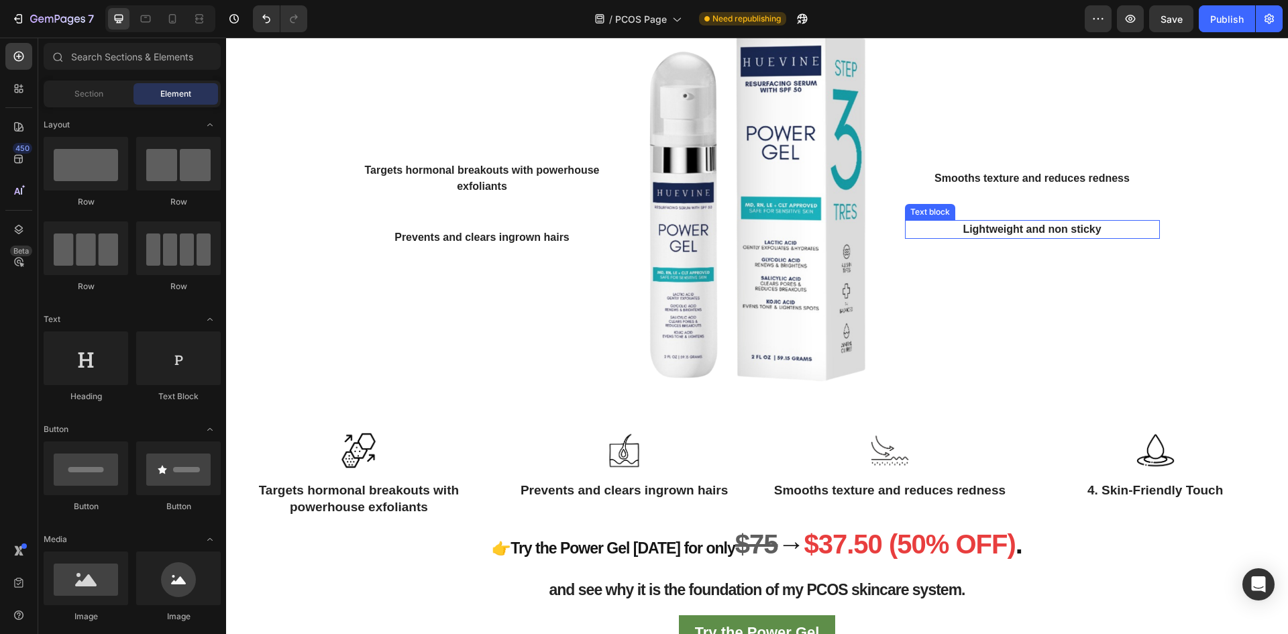
click at [1055, 237] on p "Lightweight and non sticky" at bounding box center [1032, 229] width 252 height 16
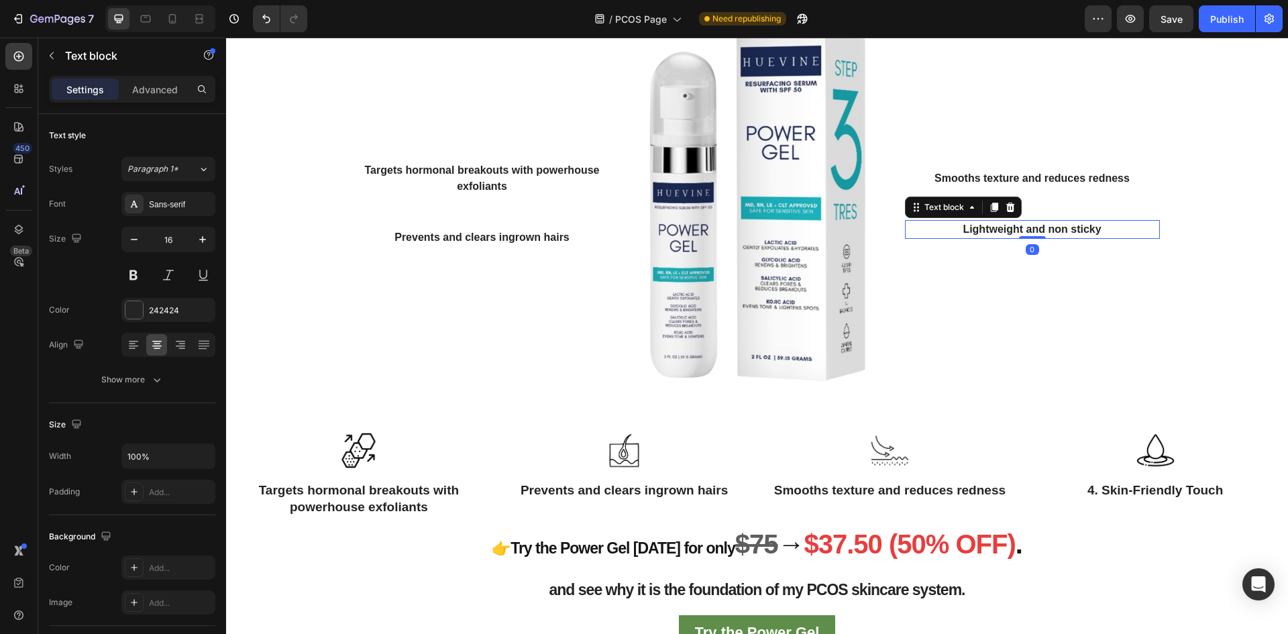
click at [1055, 237] on p "Lightweight and non sticky" at bounding box center [1032, 229] width 252 height 16
click at [1120, 237] on p "Lightweight and non sticky" at bounding box center [1032, 229] width 252 height 16
drag, startPoint x: 1116, startPoint y: 252, endPoint x: 928, endPoint y: 235, distance: 189.2
click at [928, 235] on div "Smooths texture and reduces redness Text block Row Lightweight and non sticky T…" at bounding box center [1032, 204] width 255 height 453
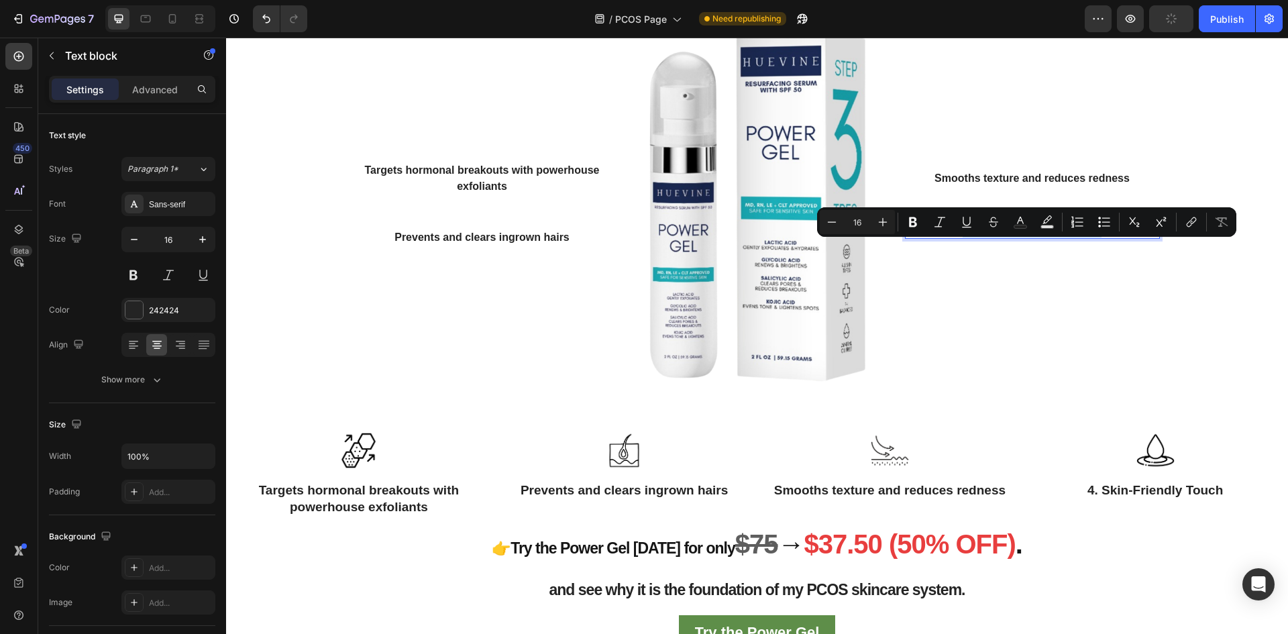
copy p "Lightweight and non sticky"
click at [1165, 499] on p "4. Skin-Friendly Touch" at bounding box center [1155, 490] width 243 height 17
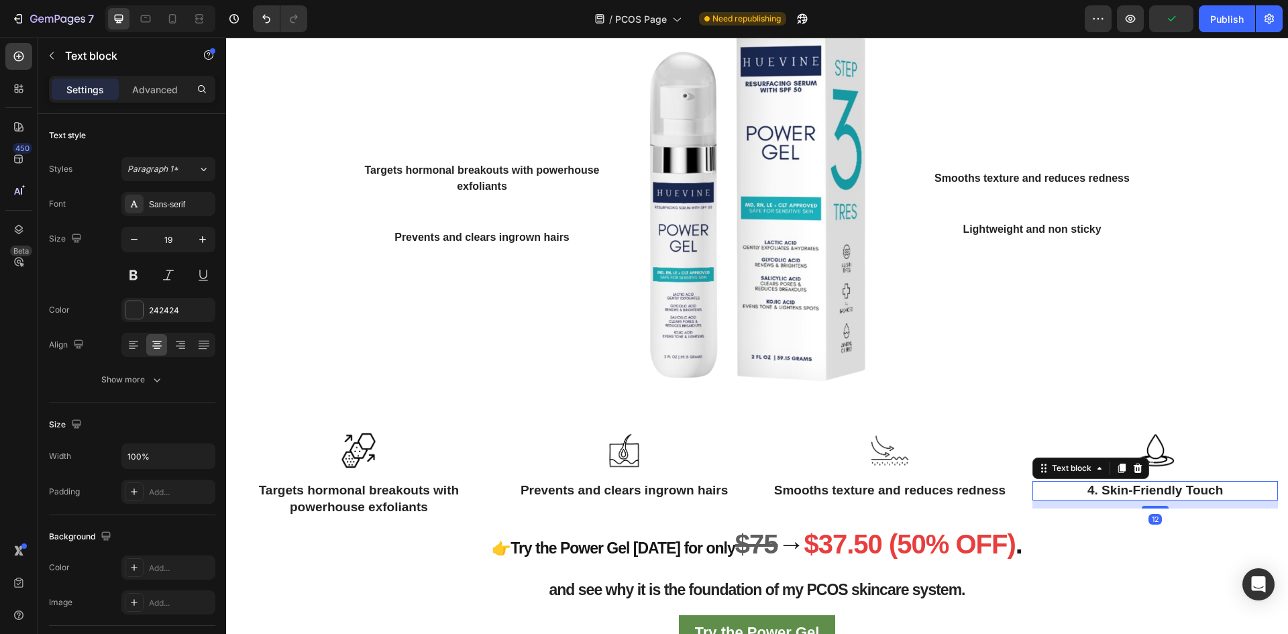
click at [1165, 499] on p "4. Skin-Friendly Touch" at bounding box center [1155, 490] width 243 height 17
click at [1226, 499] on p "4. Skin-Friendly Touch" at bounding box center [1155, 490] width 243 height 17
drag, startPoint x: 1230, startPoint y: 513, endPoint x: 1049, endPoint y: 510, distance: 181.1
click at [1049, 499] on p "4. Skin-Friendly Touch" at bounding box center [1155, 490] width 243 height 17
click at [1034, 431] on div "Smooths texture and reduces redness Text block Row Lightweight and non sticky T…" at bounding box center [1032, 204] width 255 height 453
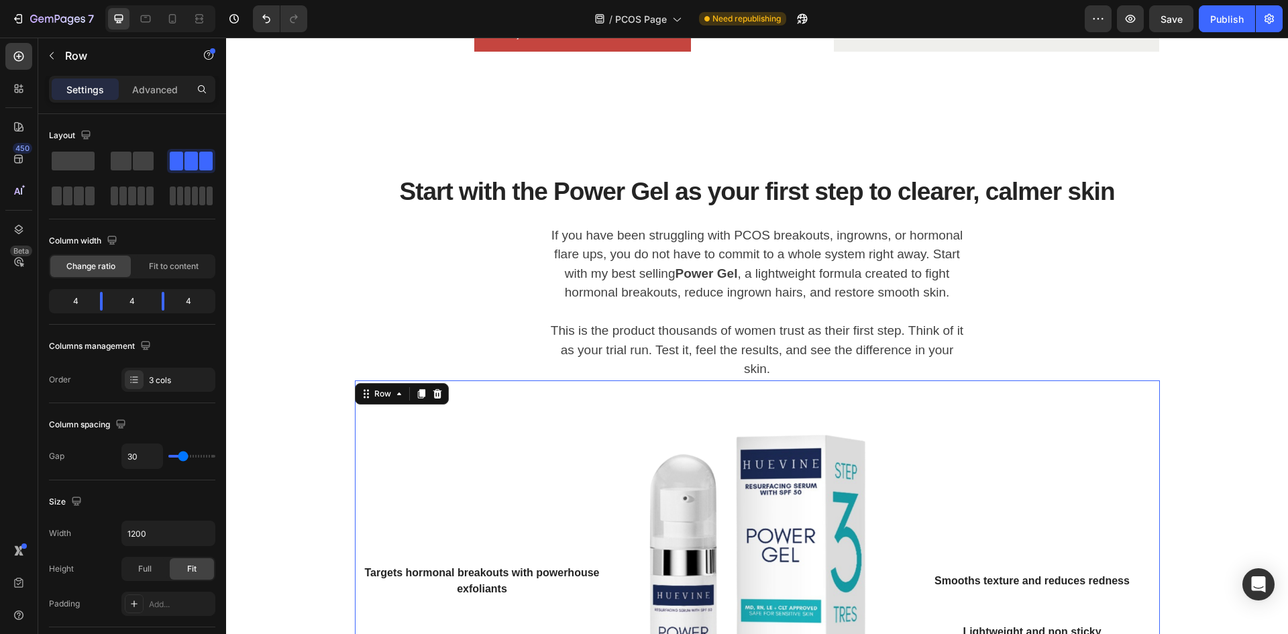
scroll to position [1768, 0]
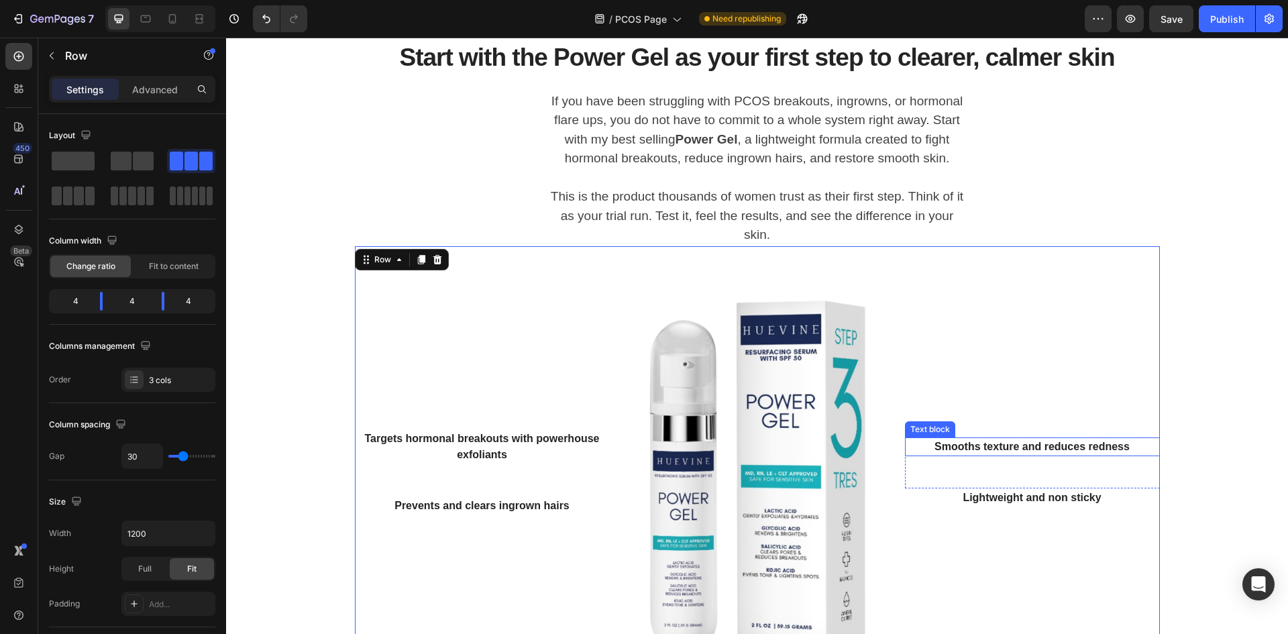
click at [994, 455] on p "Smooths texture and reduces redness" at bounding box center [1032, 447] width 252 height 16
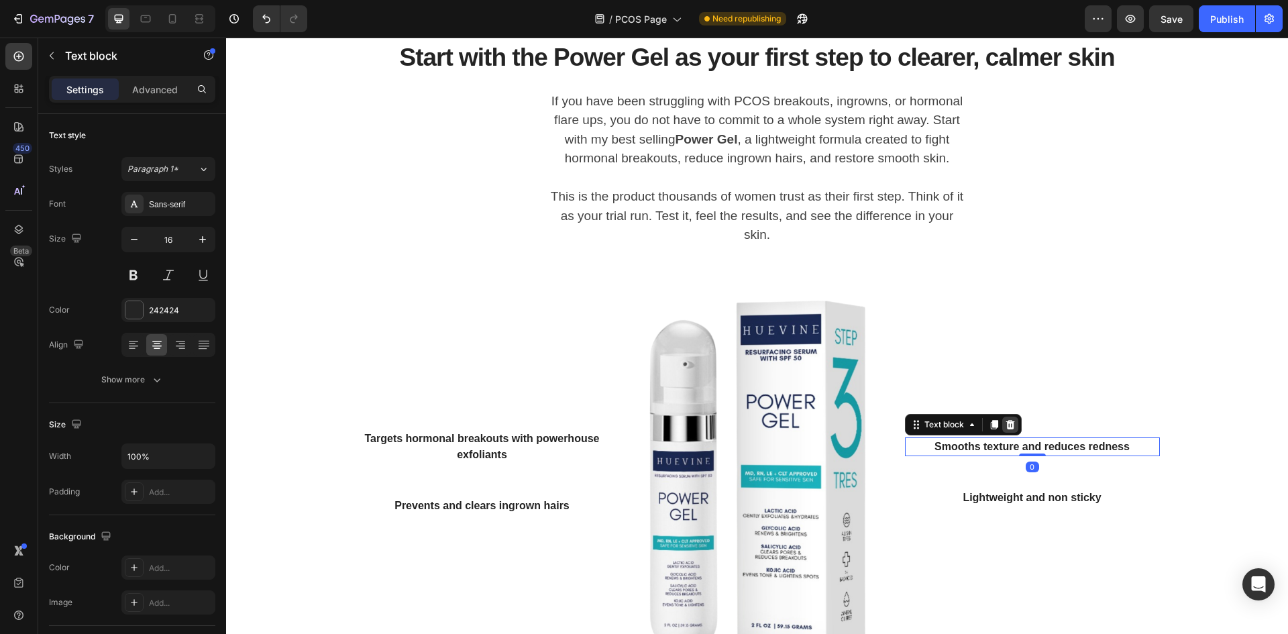
click at [1006, 429] on icon at bounding box center [1010, 424] width 9 height 9
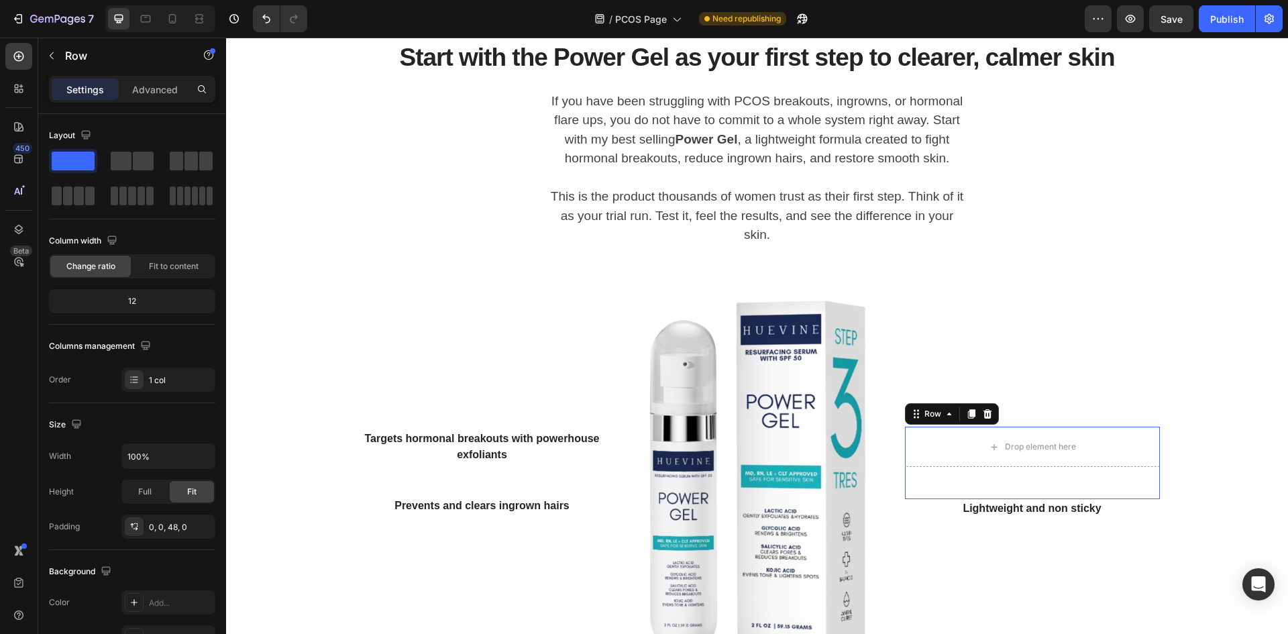
click at [993, 499] on div "Drop element here Row 0" at bounding box center [1032, 463] width 255 height 72
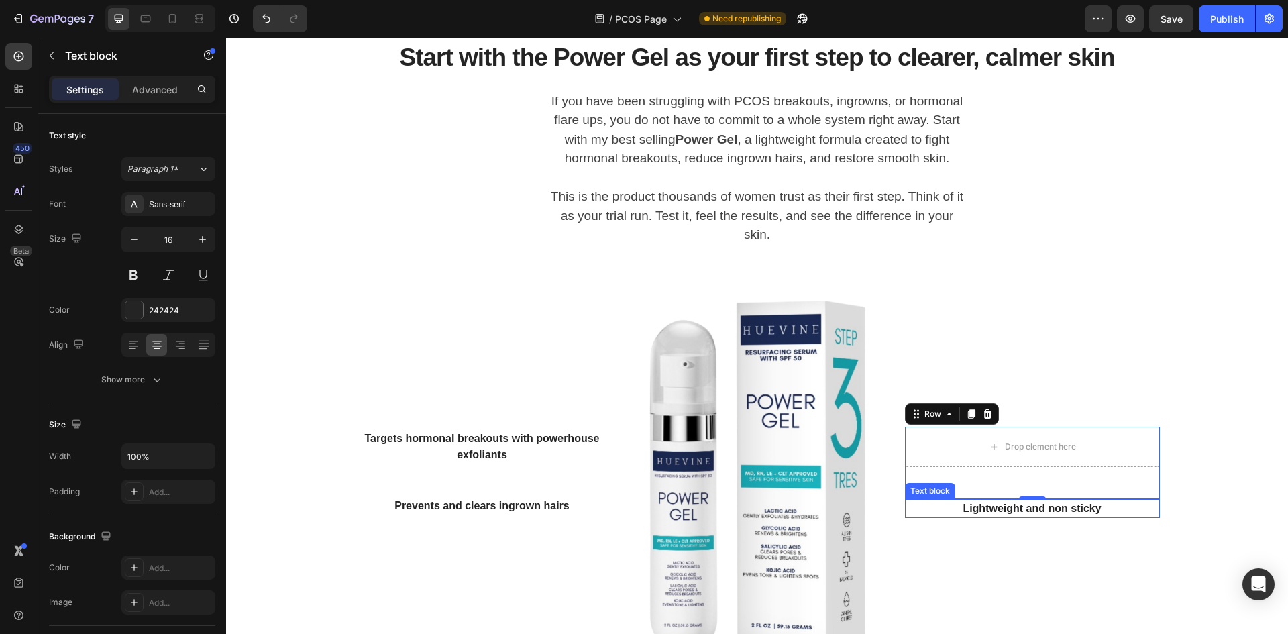
click at [933, 517] on p "Lightweight and non sticky" at bounding box center [1032, 508] width 252 height 16
click at [1010, 492] on icon at bounding box center [1010, 486] width 11 height 11
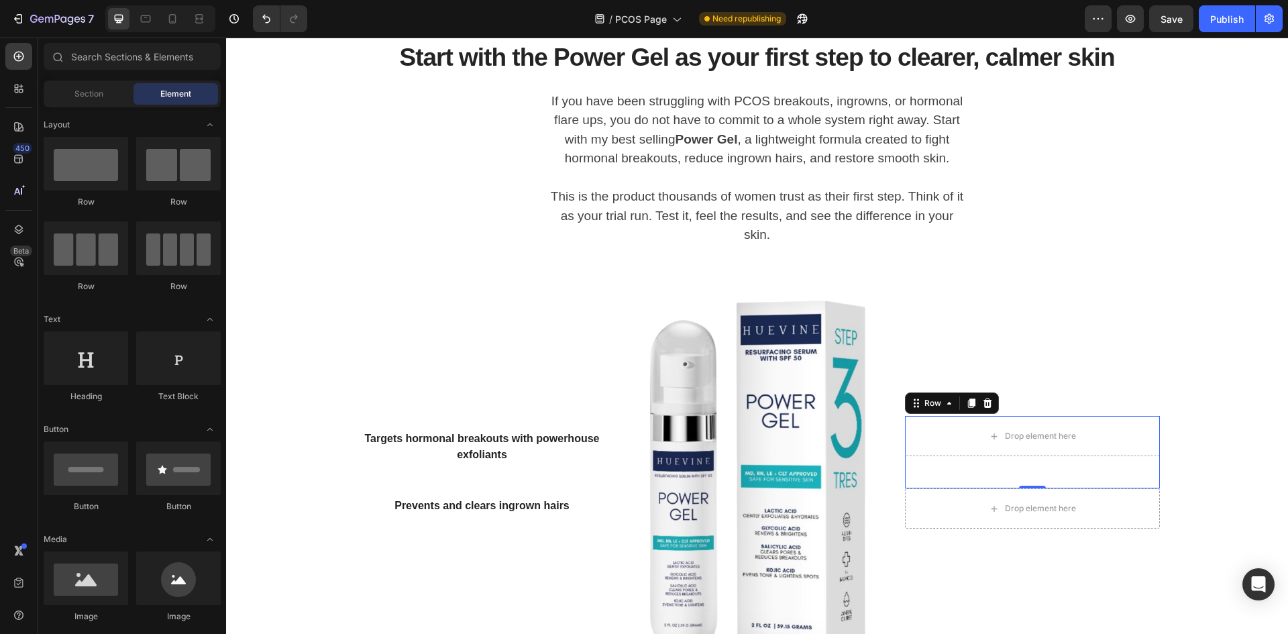
click at [969, 488] on div "Drop element here Row 0" at bounding box center [1032, 452] width 255 height 72
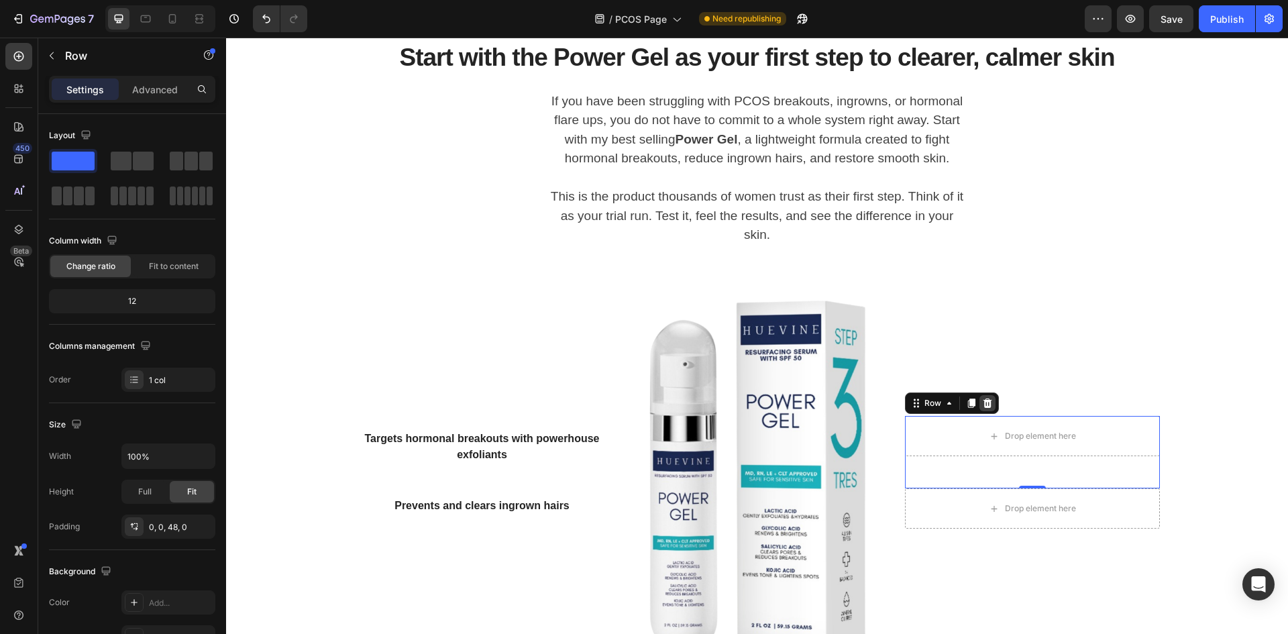
click at [984, 408] on icon at bounding box center [987, 402] width 9 height 9
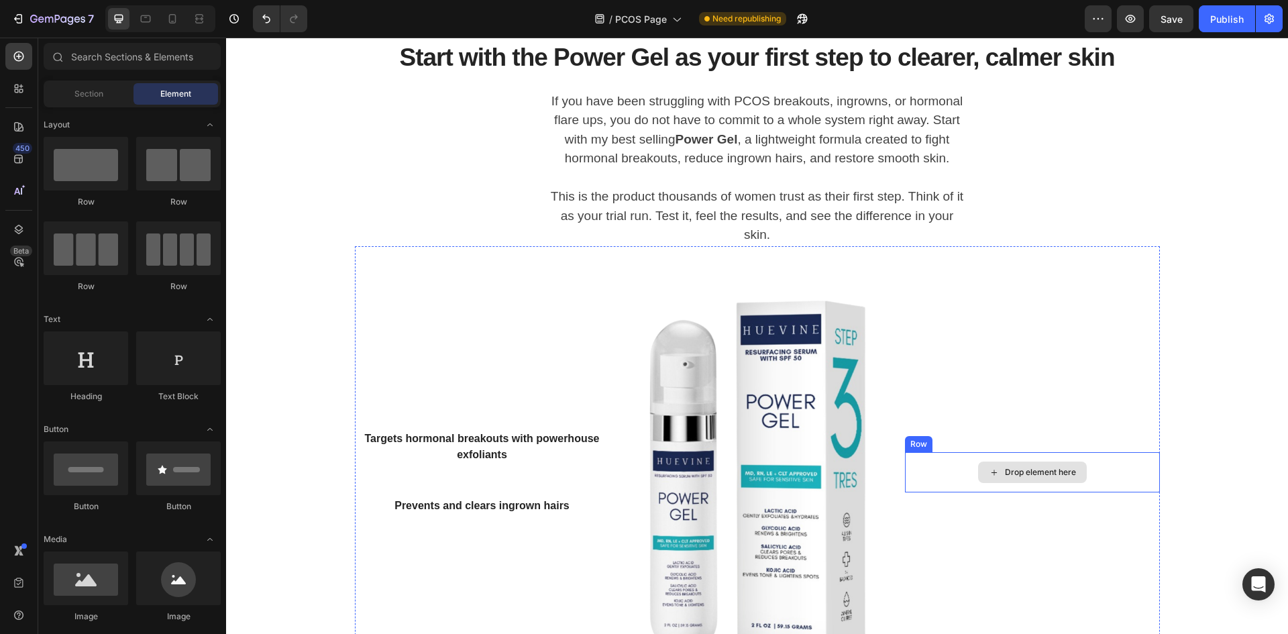
click at [945, 492] on div "Drop element here" at bounding box center [1032, 472] width 255 height 40
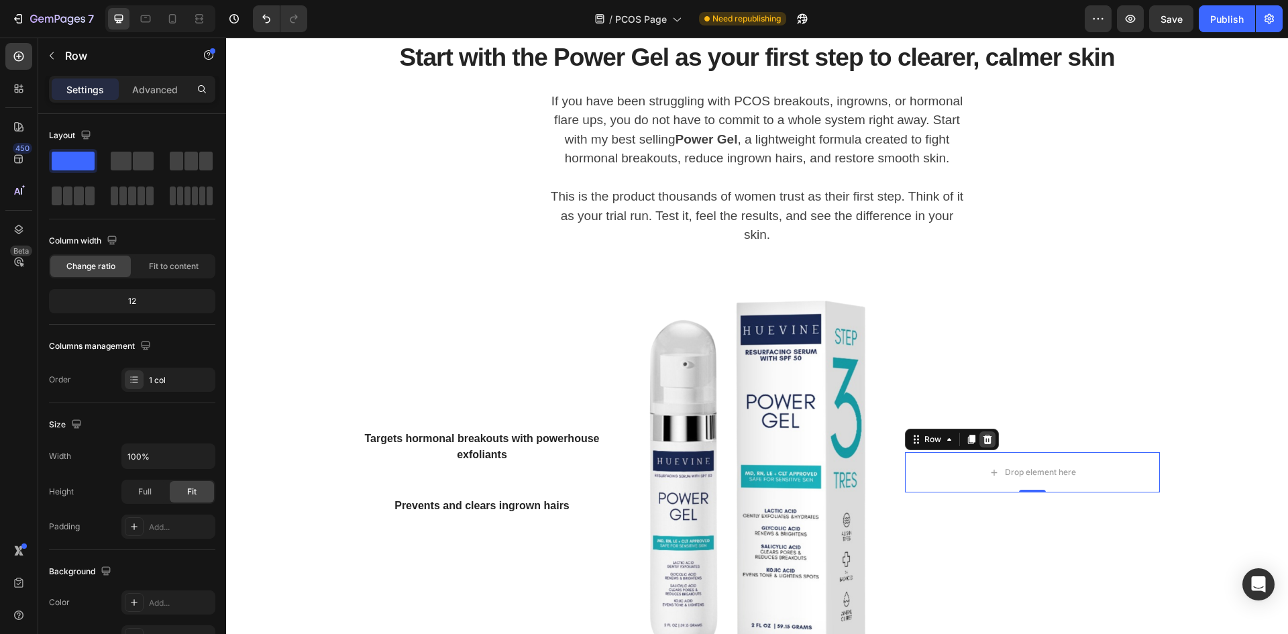
click at [982, 445] on icon at bounding box center [987, 439] width 11 height 11
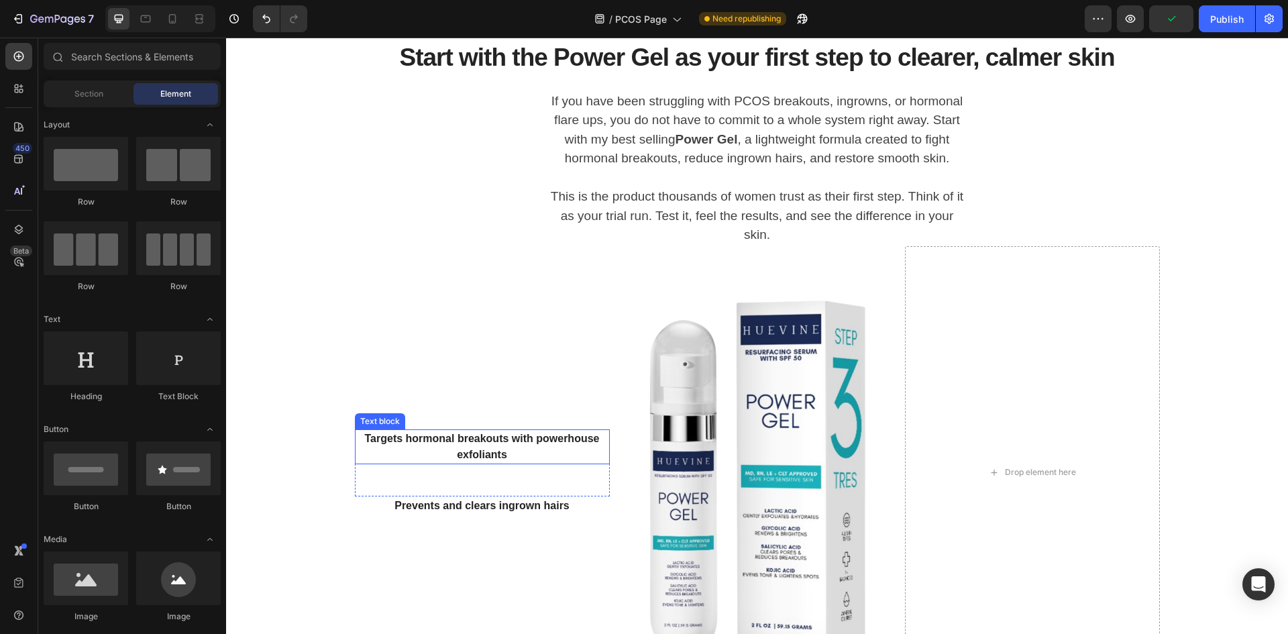
click at [533, 455] on p "Targets hormonal breakouts with powerhouse exfoliants" at bounding box center [482, 447] width 252 height 32
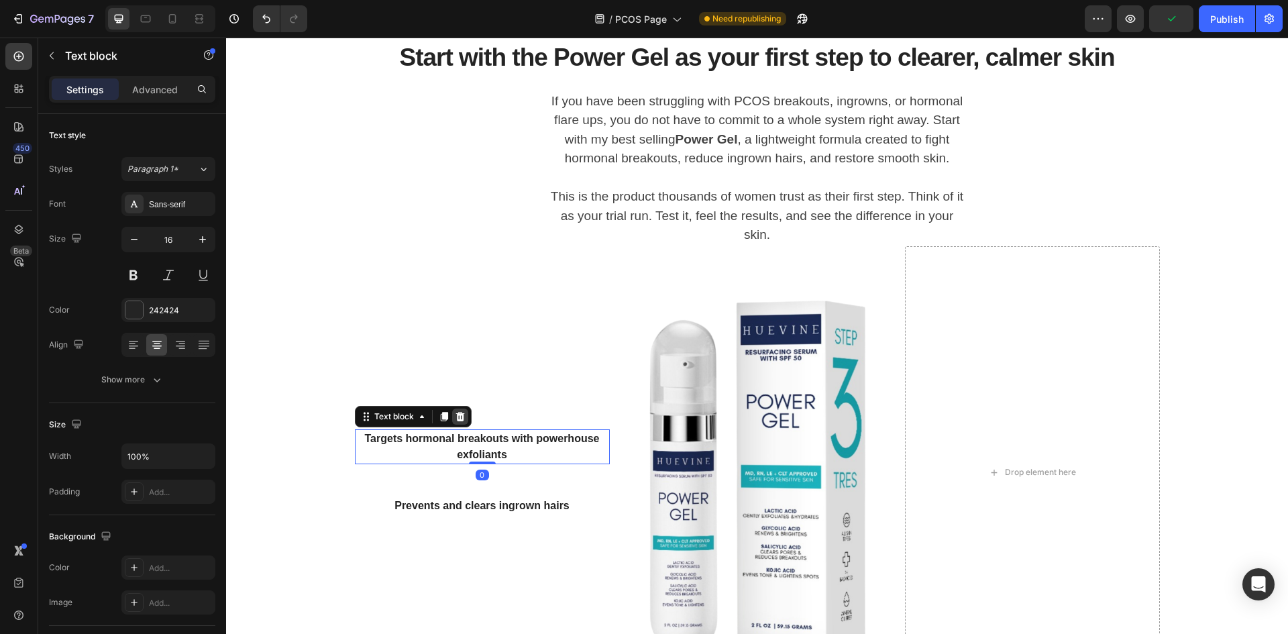
click at [456, 422] on icon at bounding box center [460, 416] width 11 height 11
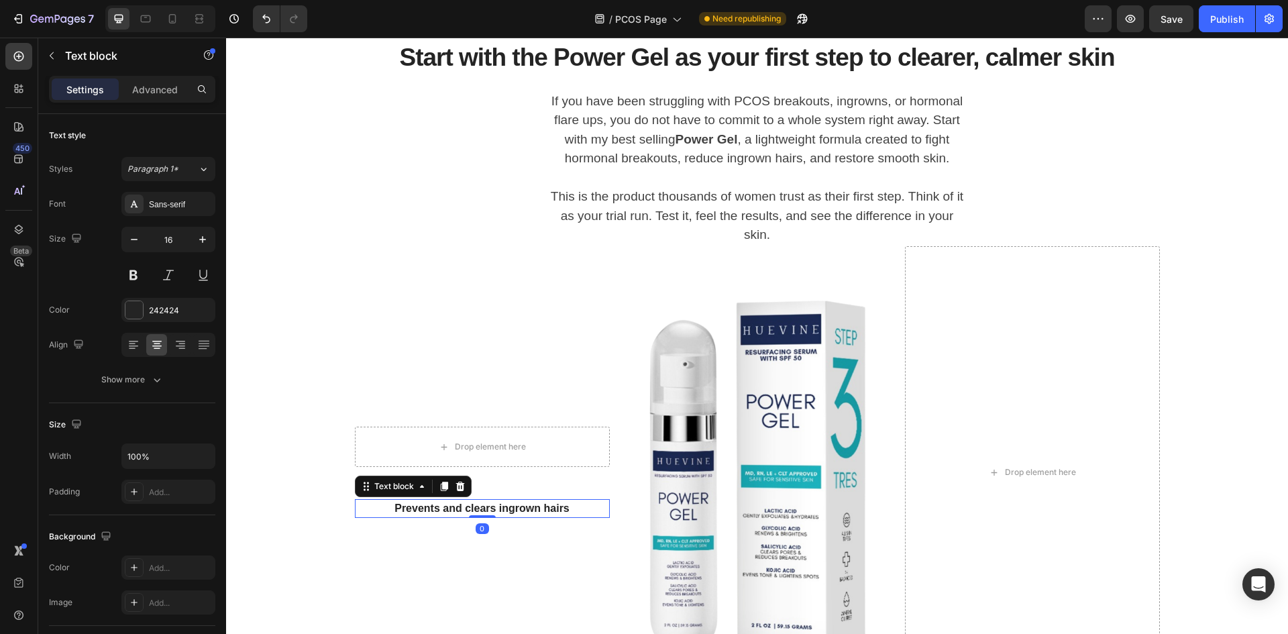
click at [542, 518] on div "Prevents and clears ingrown hairs" at bounding box center [482, 508] width 255 height 19
click at [461, 494] on div at bounding box center [460, 486] width 16 height 16
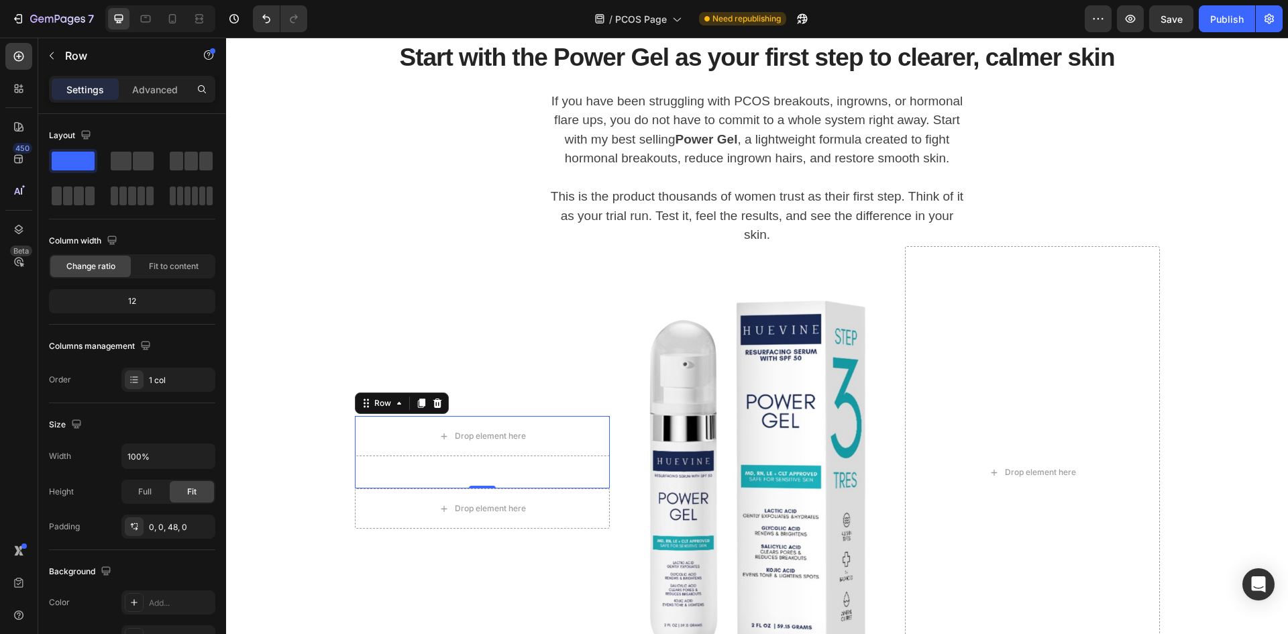
click at [515, 486] on div "Drop element here Row 0" at bounding box center [482, 452] width 255 height 72
click at [433, 408] on icon at bounding box center [437, 402] width 9 height 9
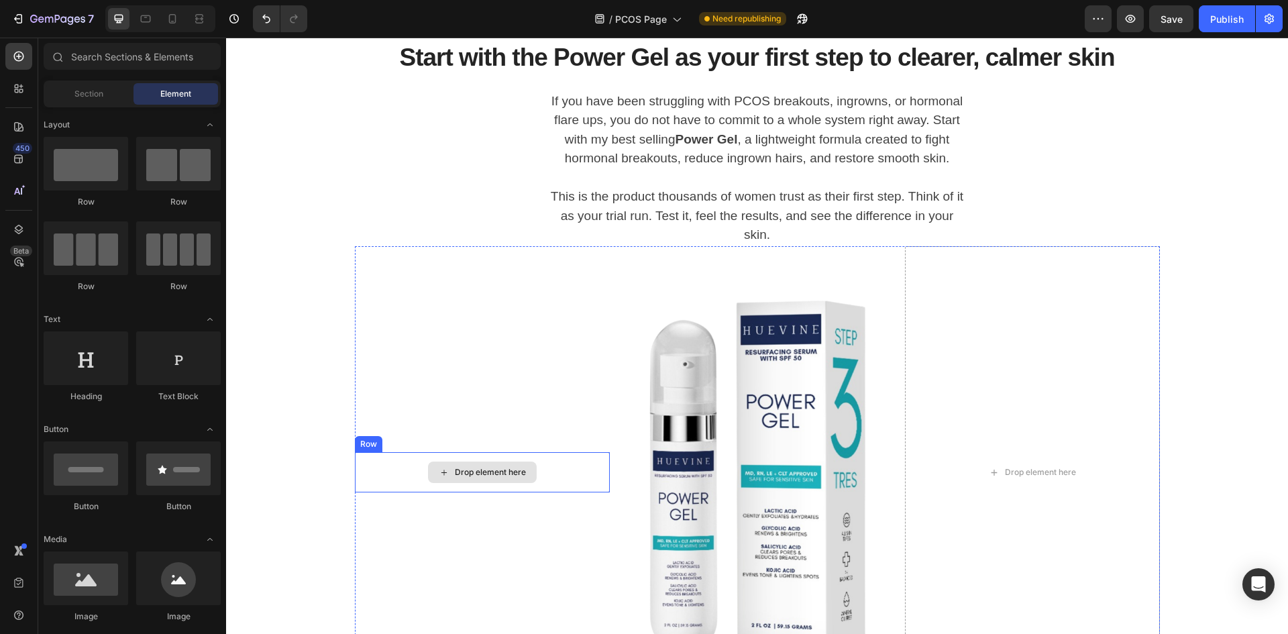
click at [562, 492] on div "Drop element here" at bounding box center [482, 472] width 255 height 40
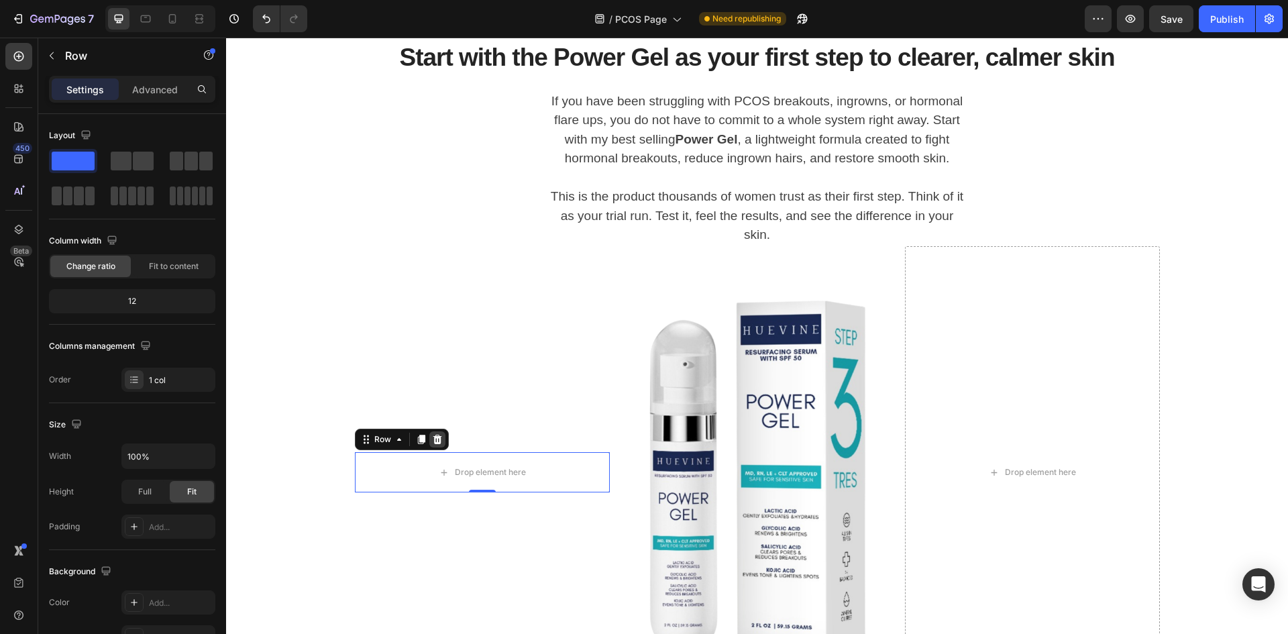
click at [435, 444] on icon at bounding box center [437, 439] width 9 height 9
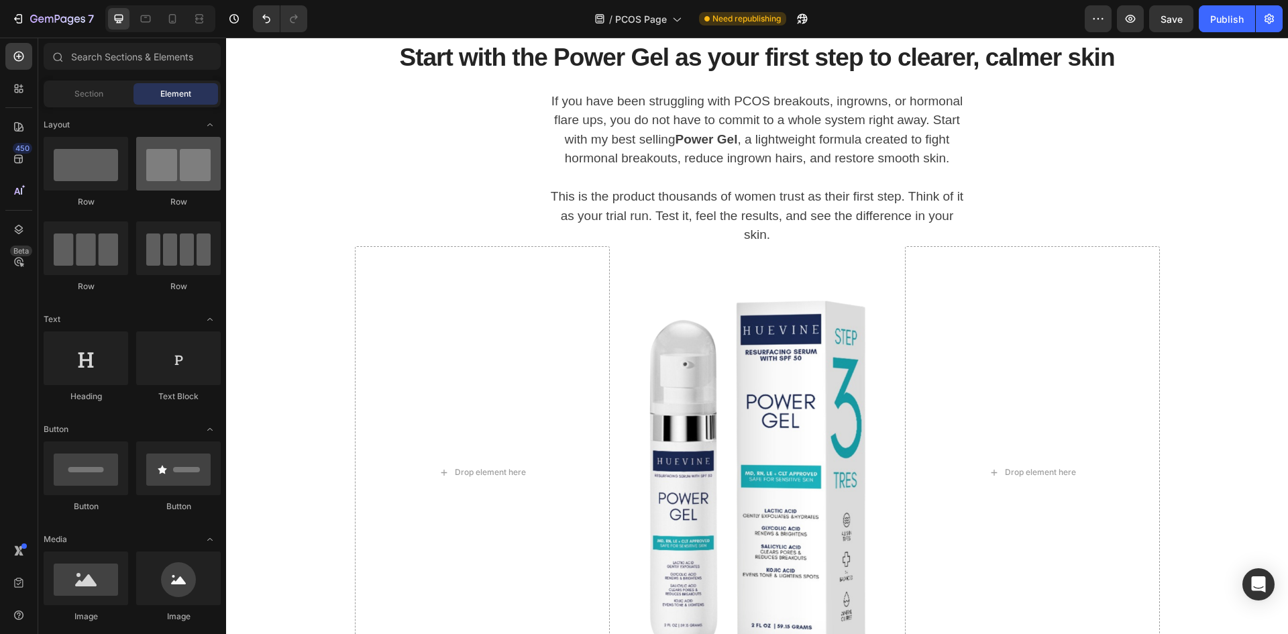
click at [195, 176] on div at bounding box center [178, 164] width 85 height 54
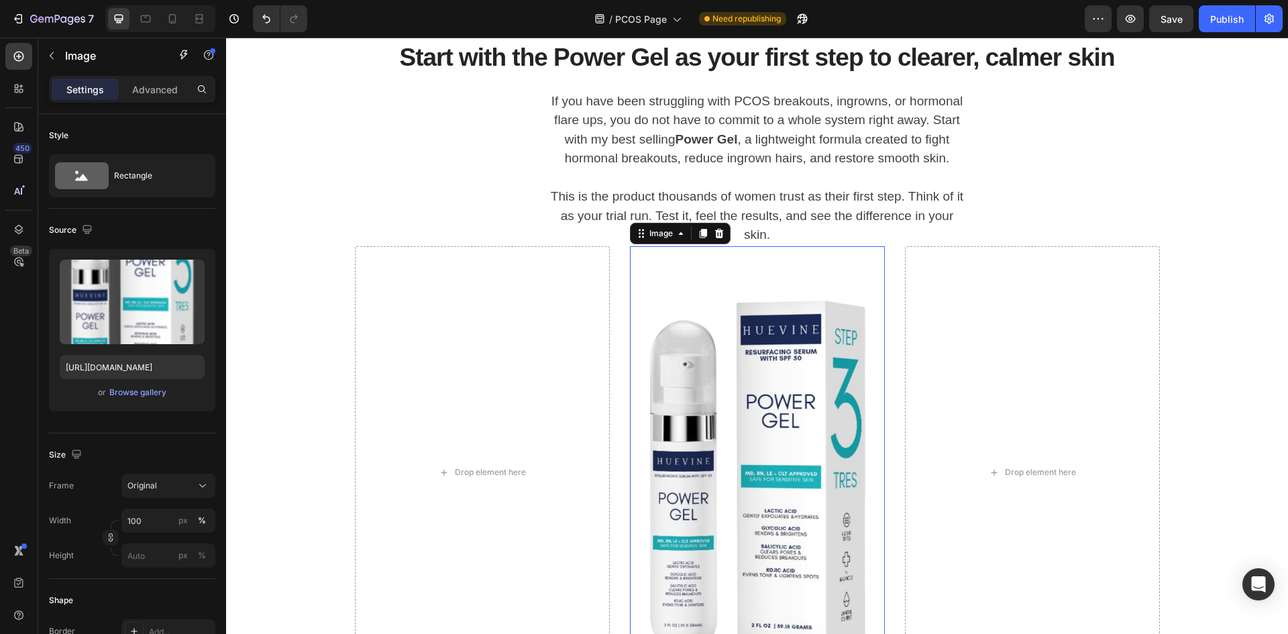
click at [635, 288] on img at bounding box center [757, 472] width 255 height 453
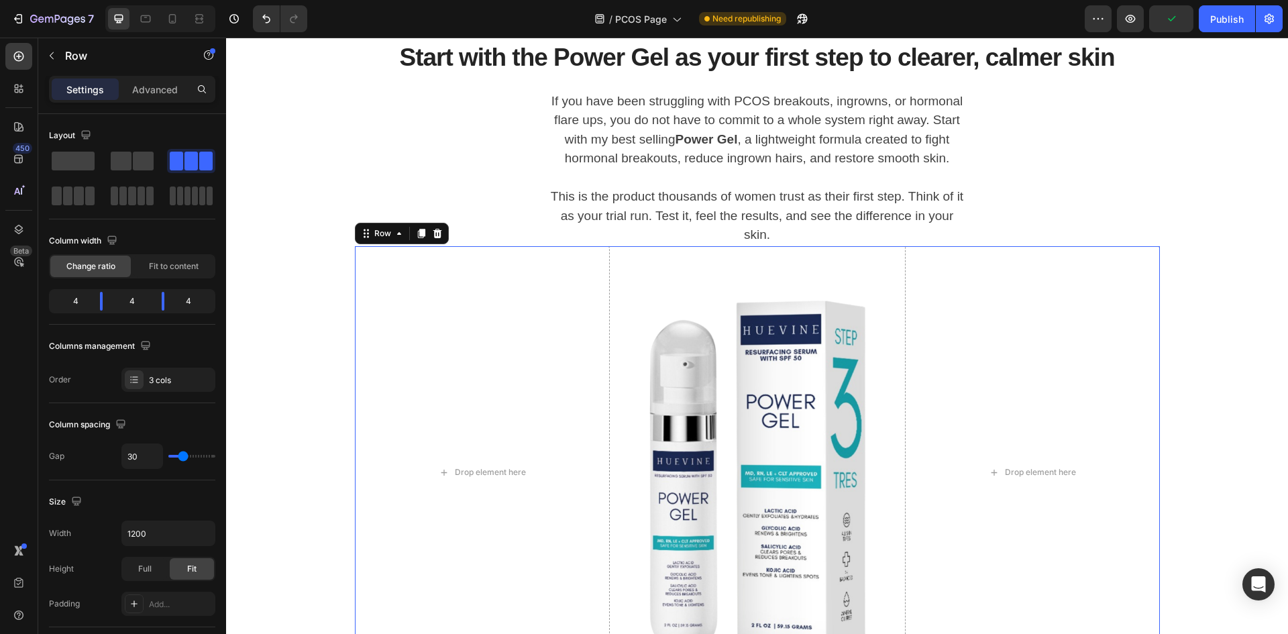
click at [615, 288] on div "Drop element here Image Drop element here Row 0" at bounding box center [757, 472] width 805 height 453
click at [124, 158] on span at bounding box center [121, 161] width 21 height 19
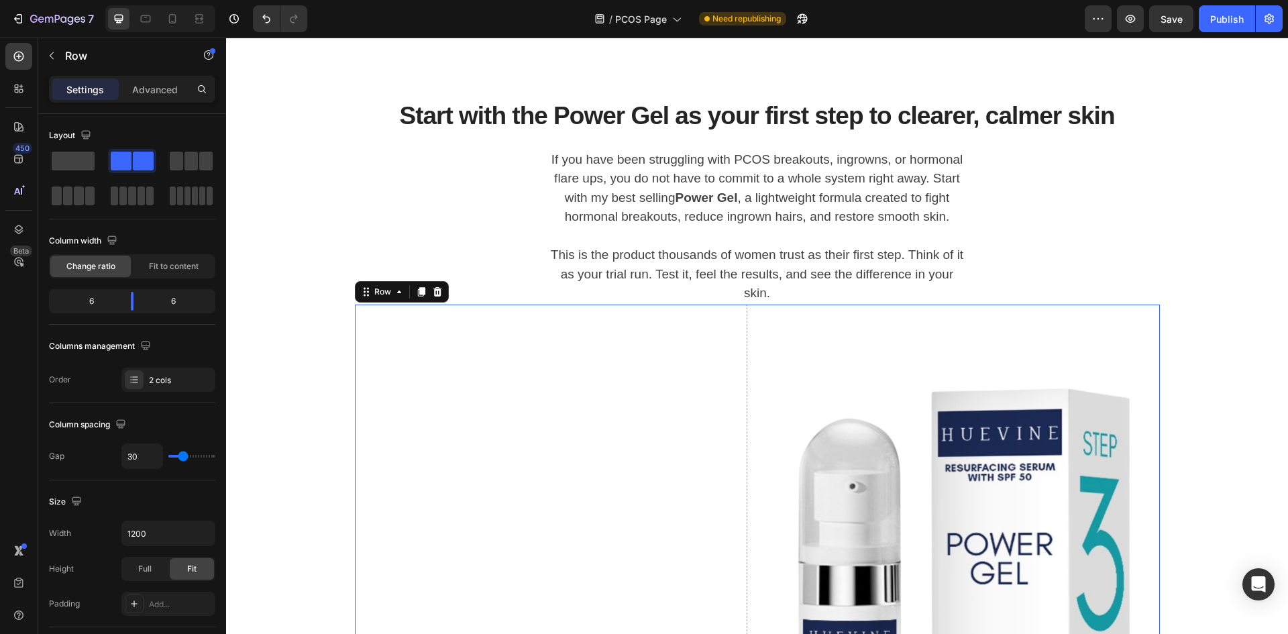
scroll to position [1835, 0]
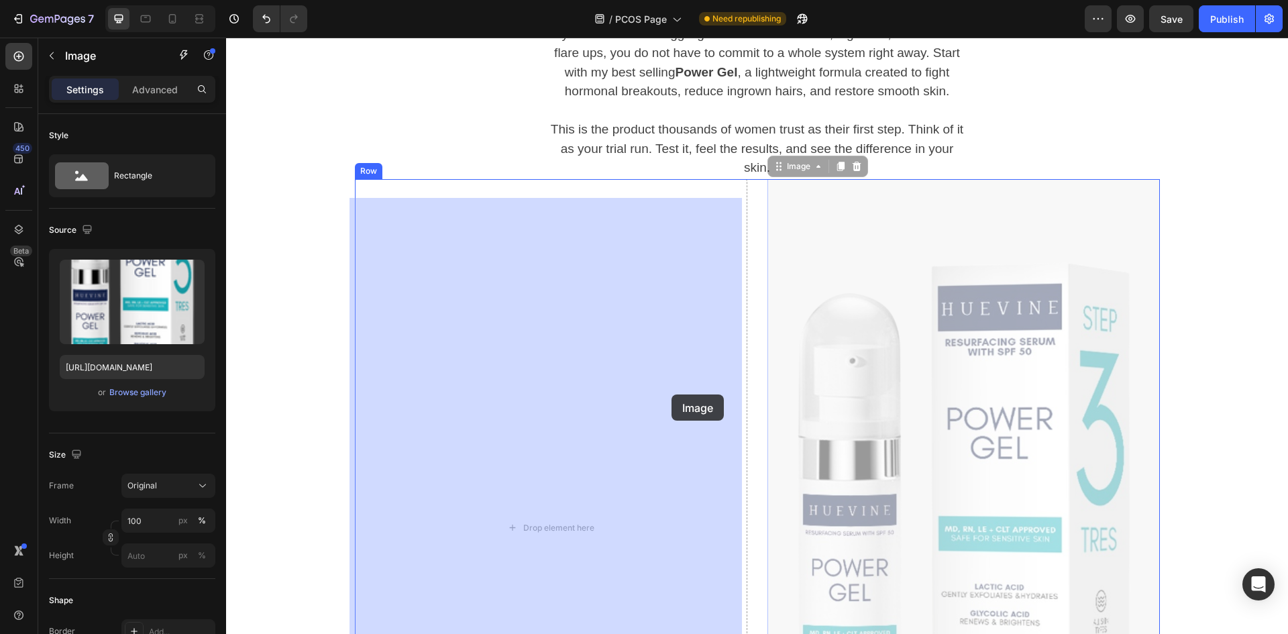
drag, startPoint x: 996, startPoint y: 388, endPoint x: 672, endPoint y: 394, distance: 324.8
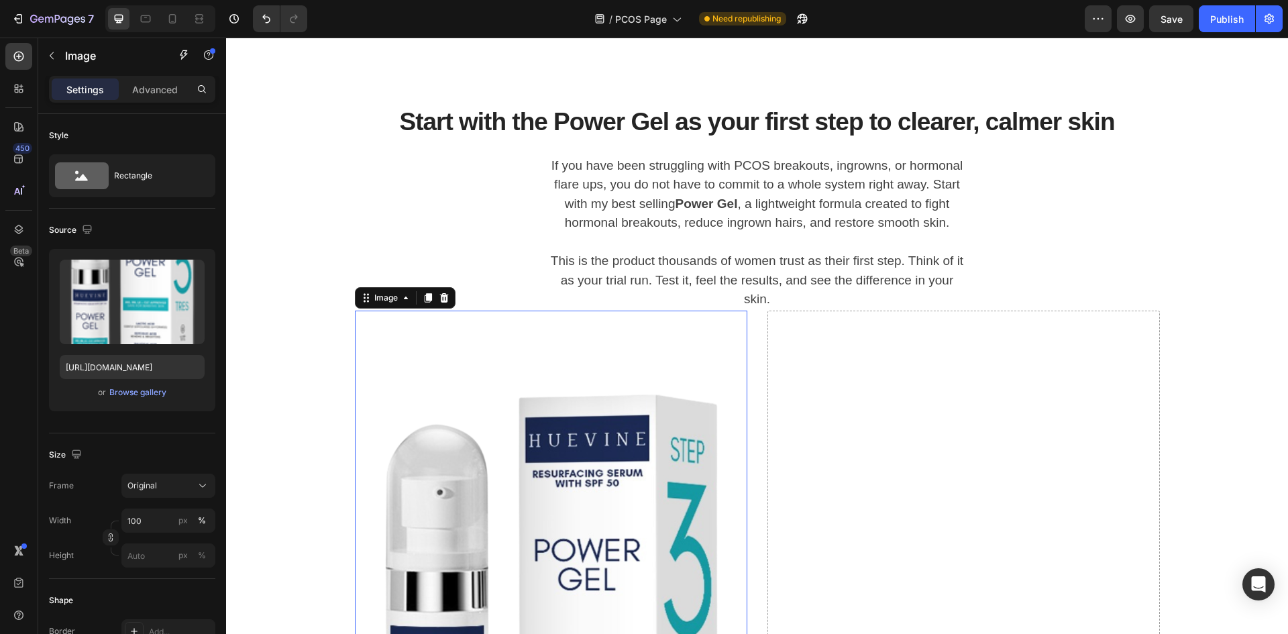
scroll to position [1701, 0]
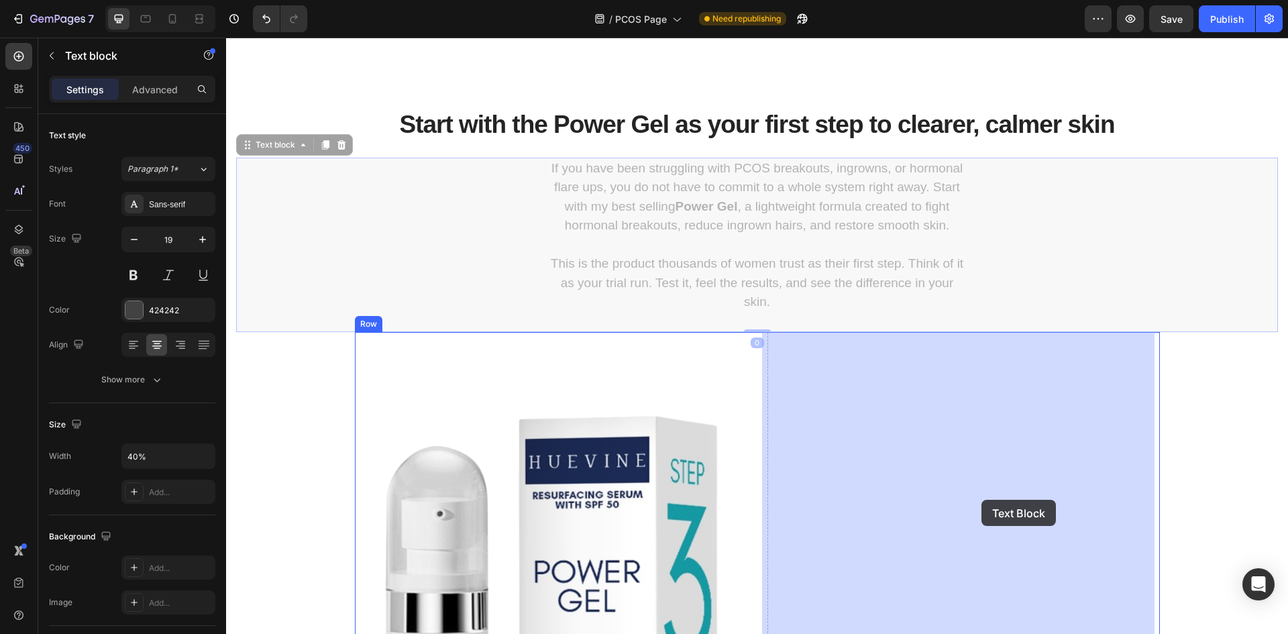
drag, startPoint x: 741, startPoint y: 204, endPoint x: 981, endPoint y: 499, distance: 380.9
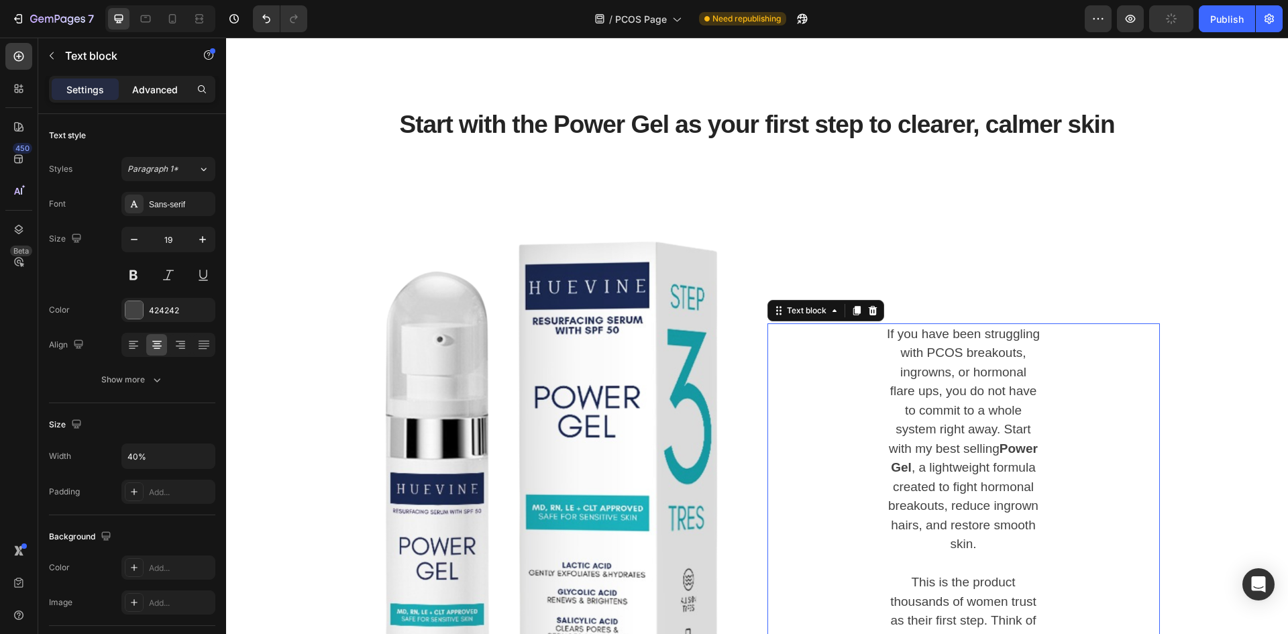
click at [169, 85] on p "Advanced" at bounding box center [155, 90] width 46 height 14
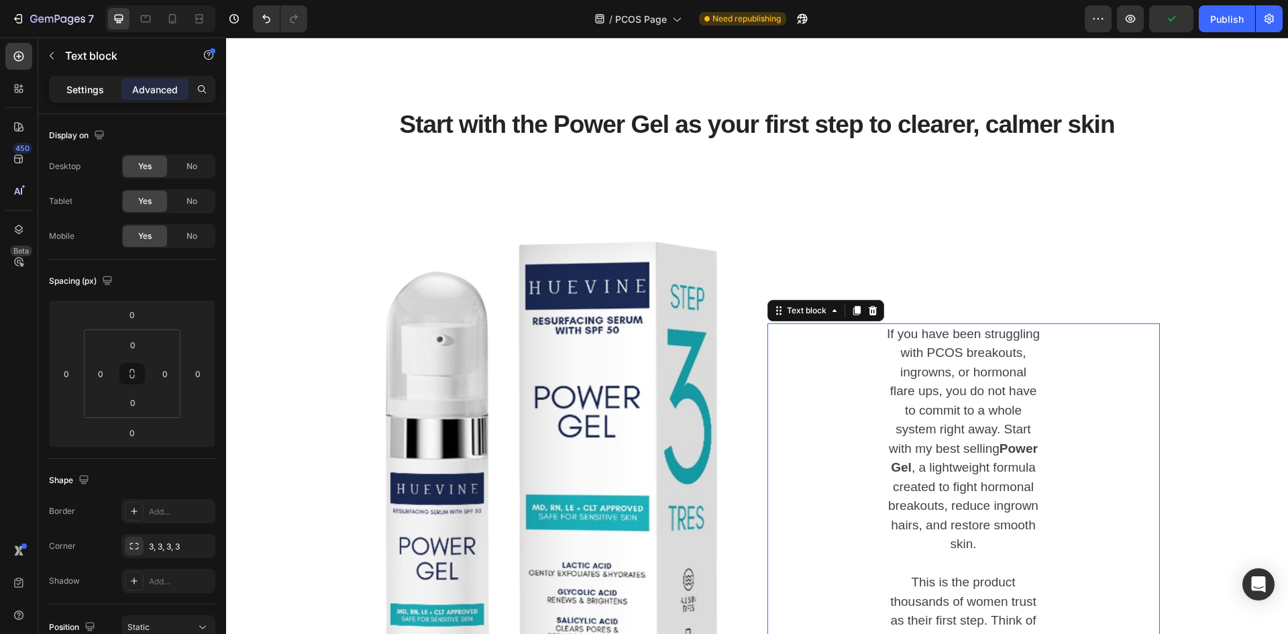
click at [80, 80] on div "Settings" at bounding box center [85, 88] width 67 height 21
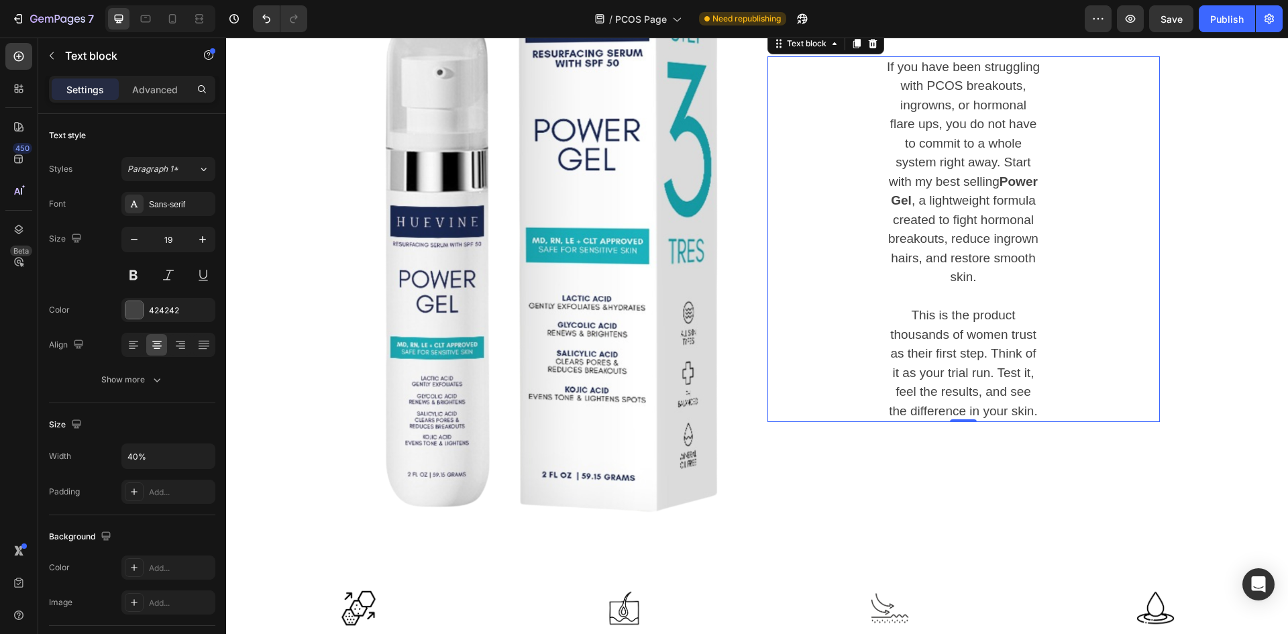
scroll to position [1970, 0]
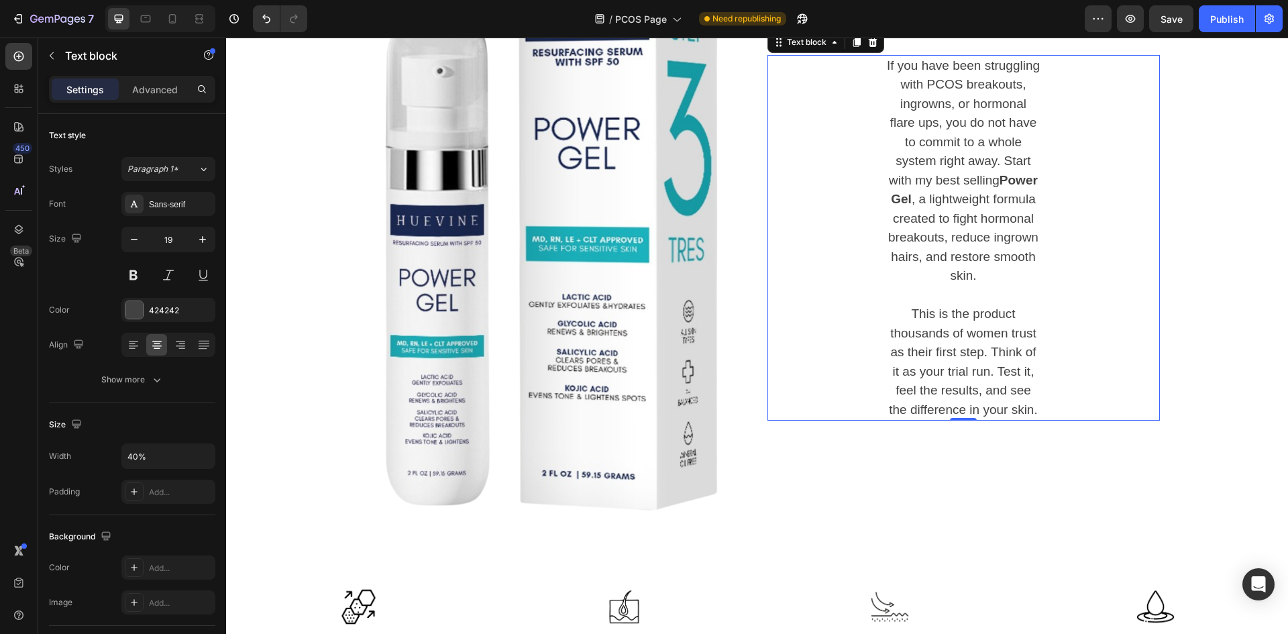
click at [953, 315] on p "This is the product thousands of women trust as their first step. Think of it a…" at bounding box center [963, 362] width 154 height 115
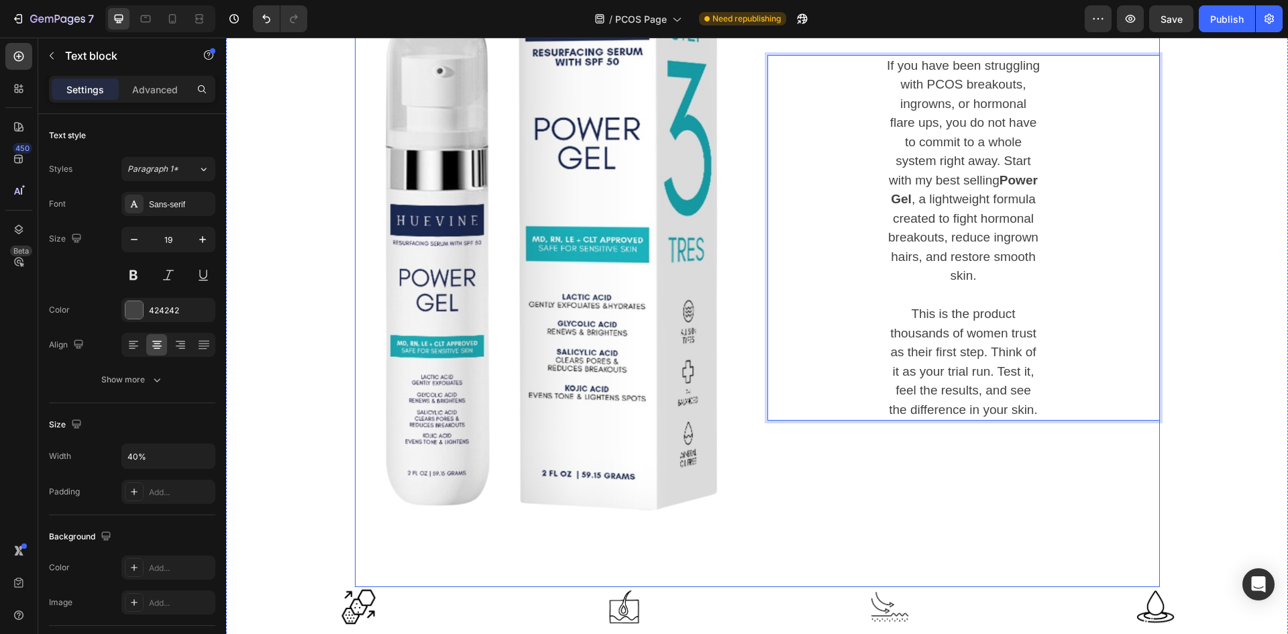
click at [798, 476] on div "If you have been struggling with PCOS breakouts, ingrowns, or hormonal flare up…" at bounding box center [963, 238] width 392 height 698
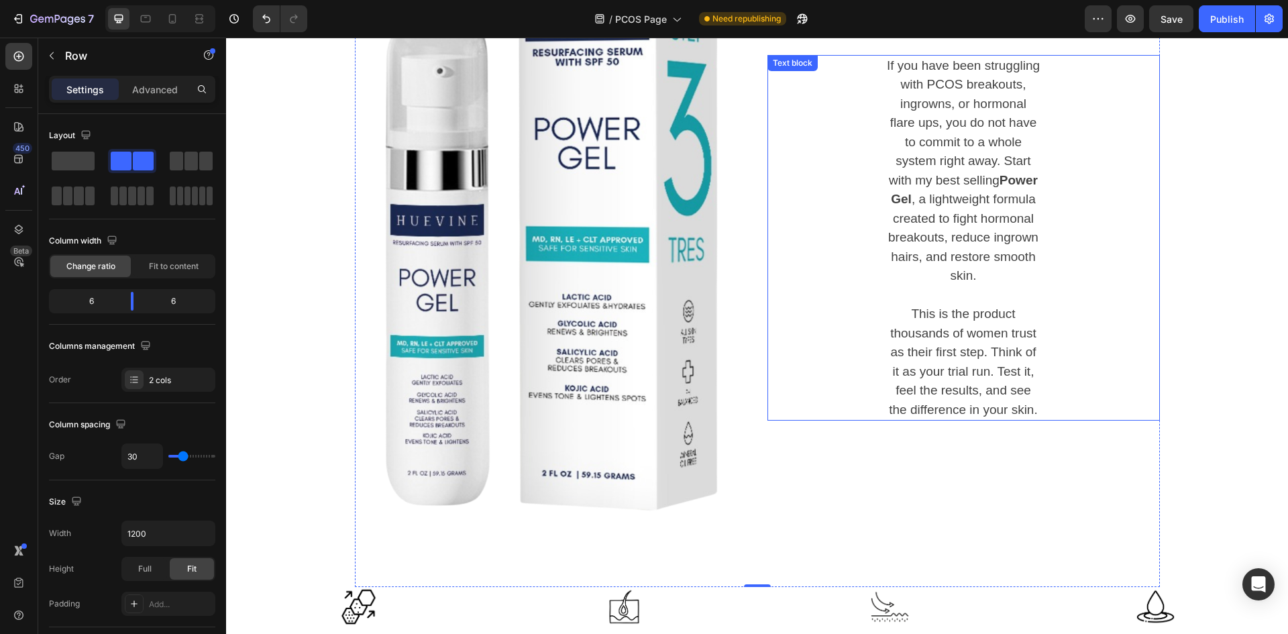
click at [841, 334] on div "If you have been struggling with PCOS breakouts, ingrowns, or hormonal flare up…" at bounding box center [963, 238] width 392 height 366
click at [767, 482] on div "If you have been struggling with PCOS breakouts, ingrowns, or hormonal flare up…" at bounding box center [963, 238] width 392 height 698
click at [816, 384] on div "If you have been struggling with PCOS breakouts, ingrowns, or hormonal flare up…" at bounding box center [963, 238] width 392 height 366
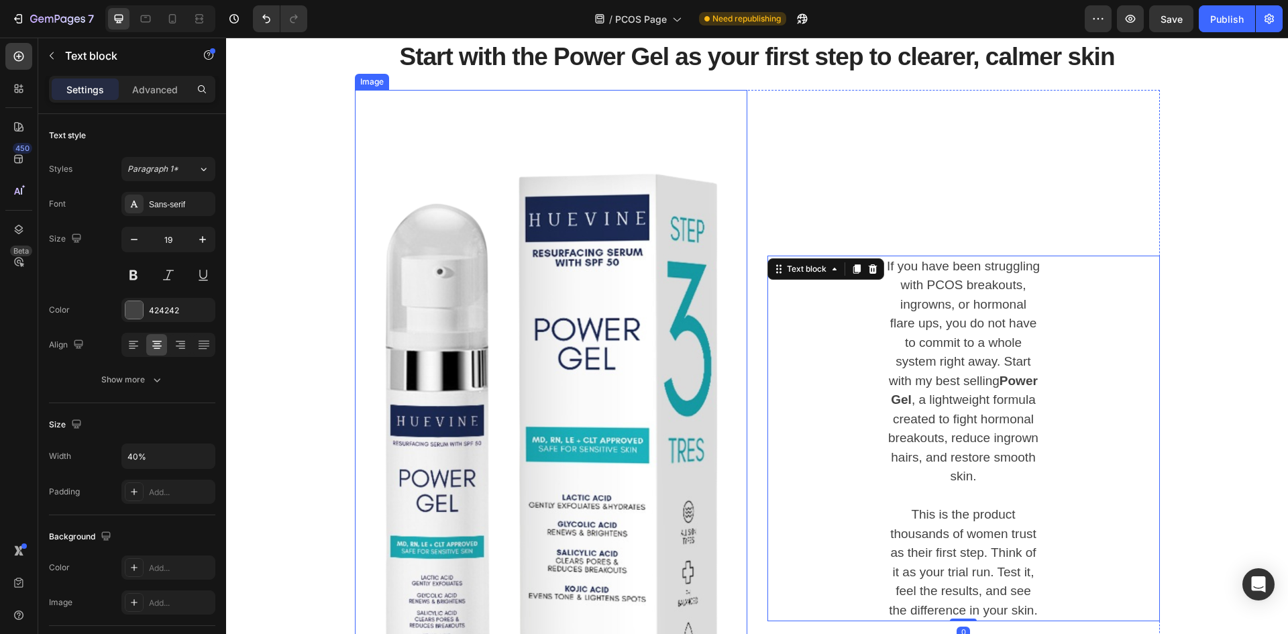
scroll to position [1768, 0]
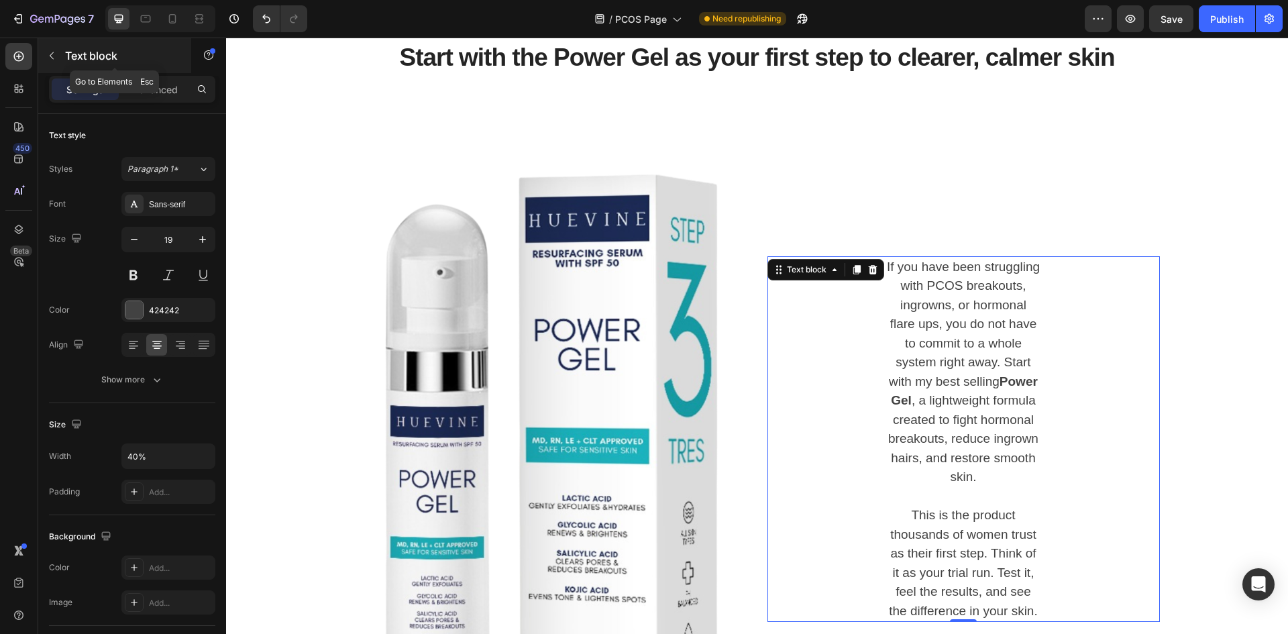
click at [52, 56] on icon "button" at bounding box center [51, 55] width 11 height 11
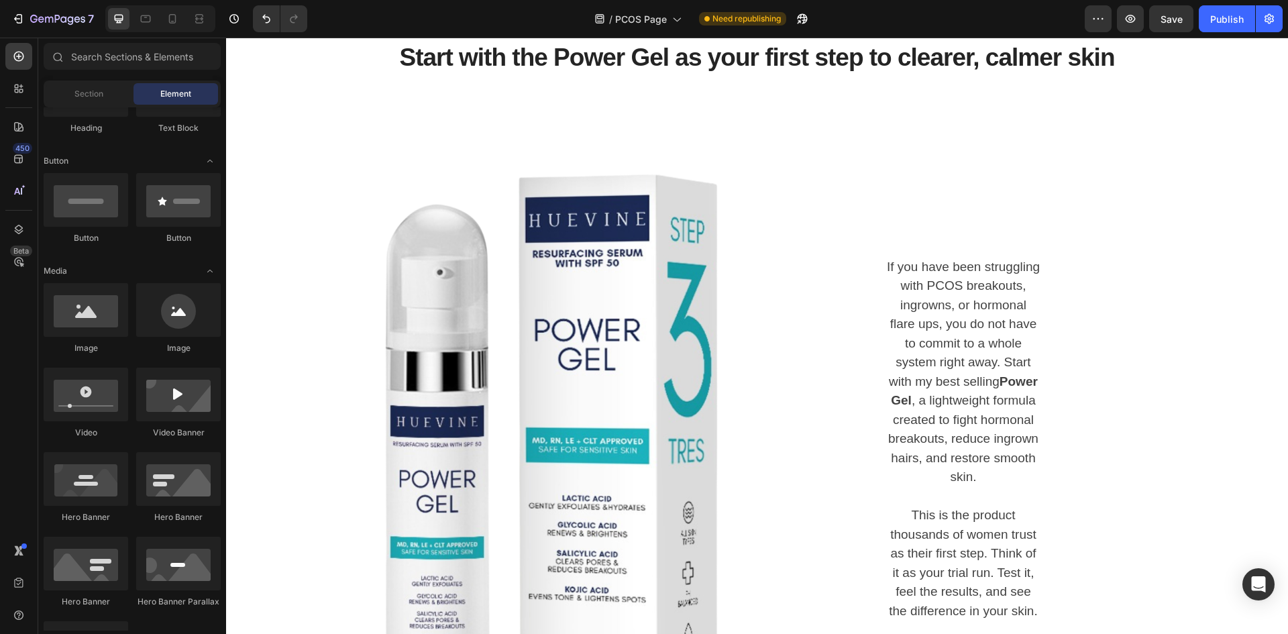
scroll to position [67, 0]
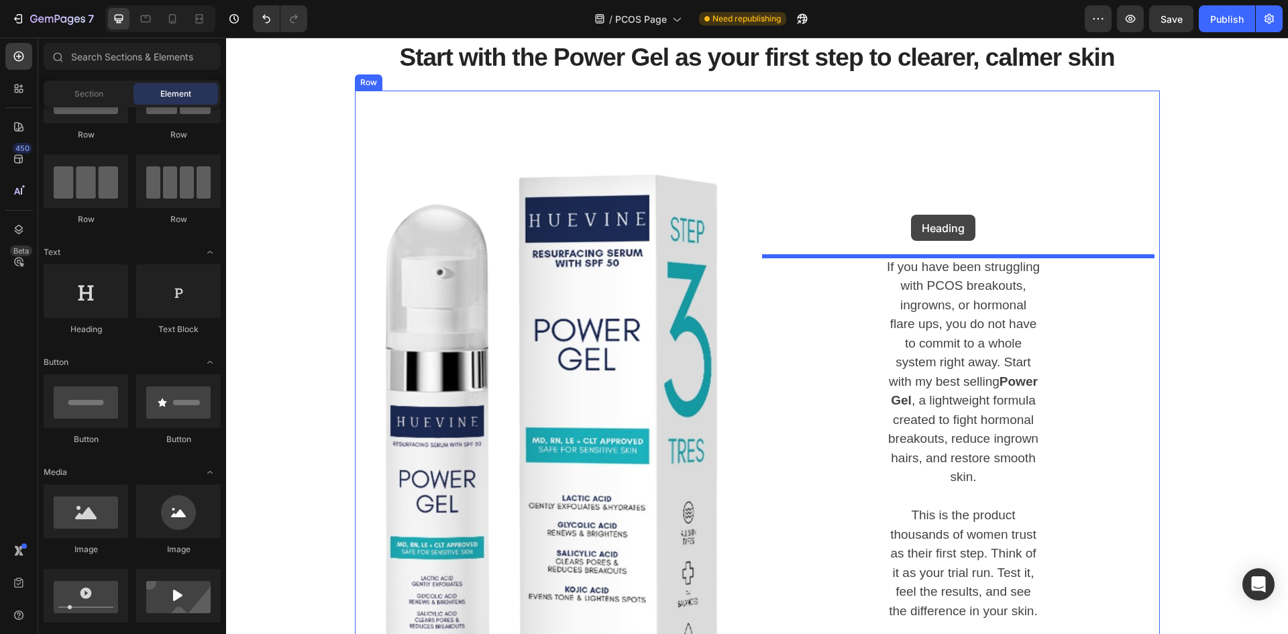
drag, startPoint x: 312, startPoint y: 329, endPoint x: 911, endPoint y: 215, distance: 609.8
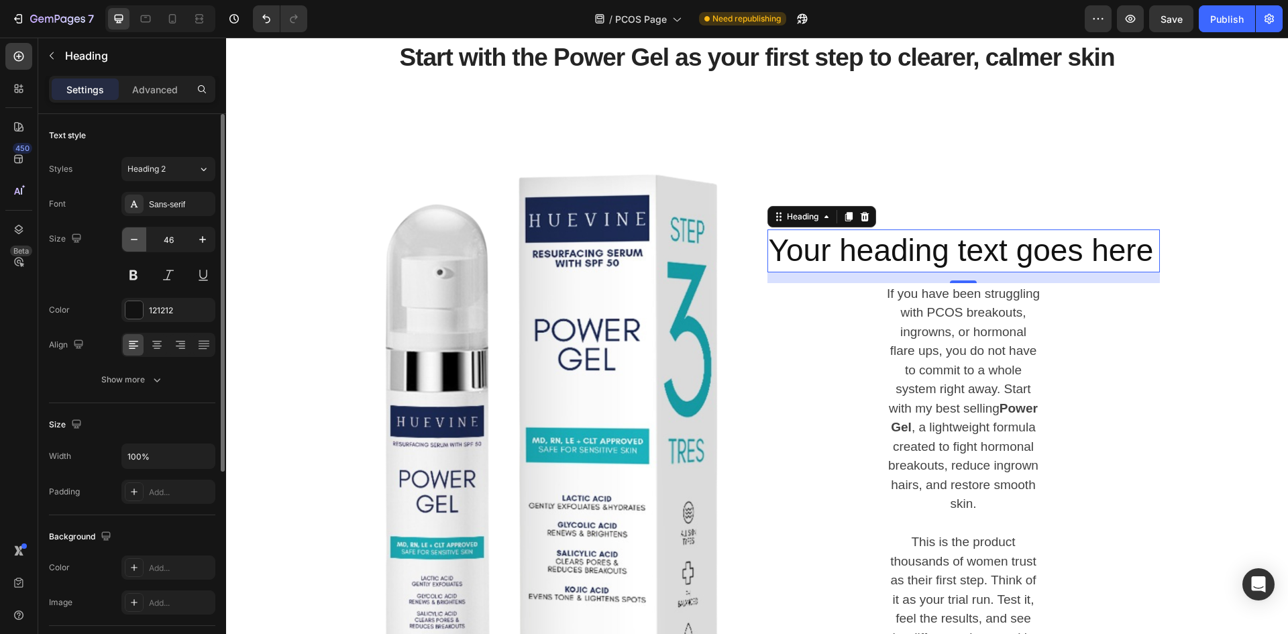
click at [135, 243] on icon "button" at bounding box center [133, 239] width 13 height 13
click at [134, 243] on icon "button" at bounding box center [133, 239] width 13 height 13
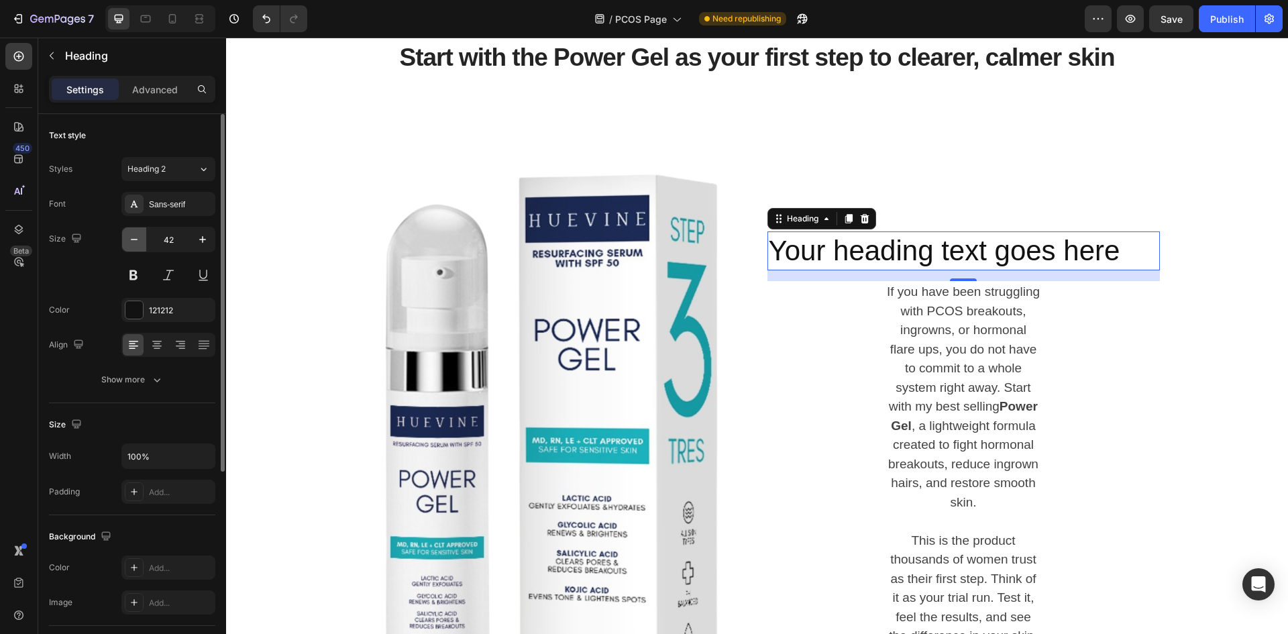
click at [134, 243] on icon "button" at bounding box center [133, 239] width 13 height 13
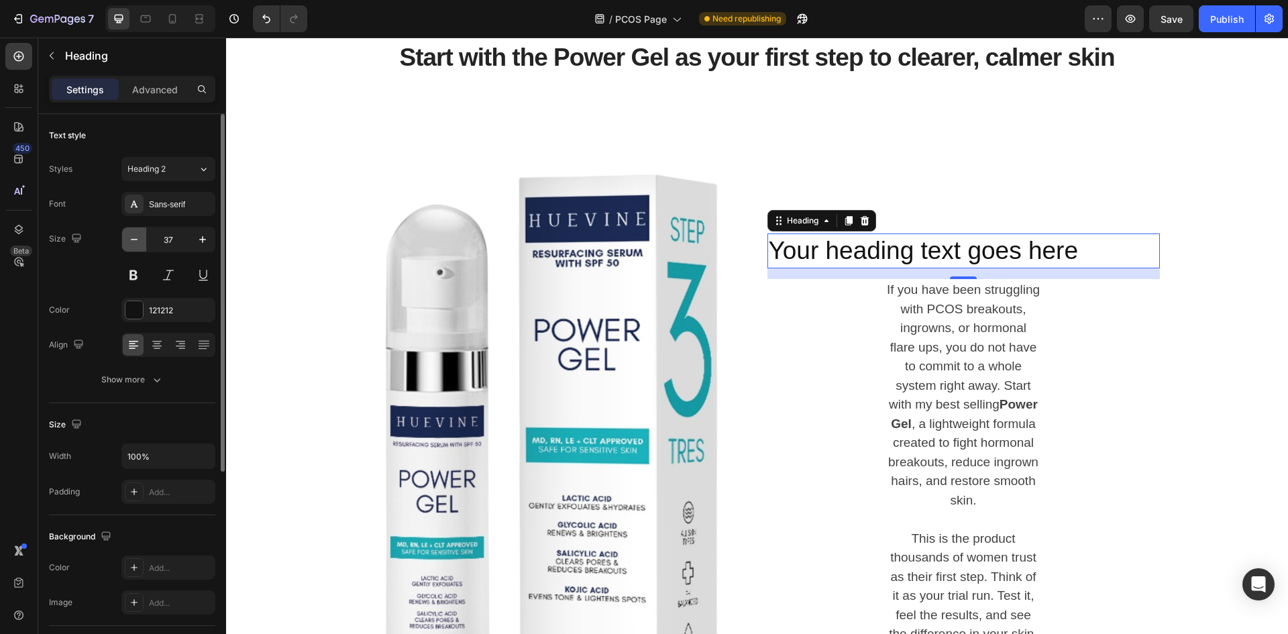
click at [134, 243] on icon "button" at bounding box center [133, 239] width 13 height 13
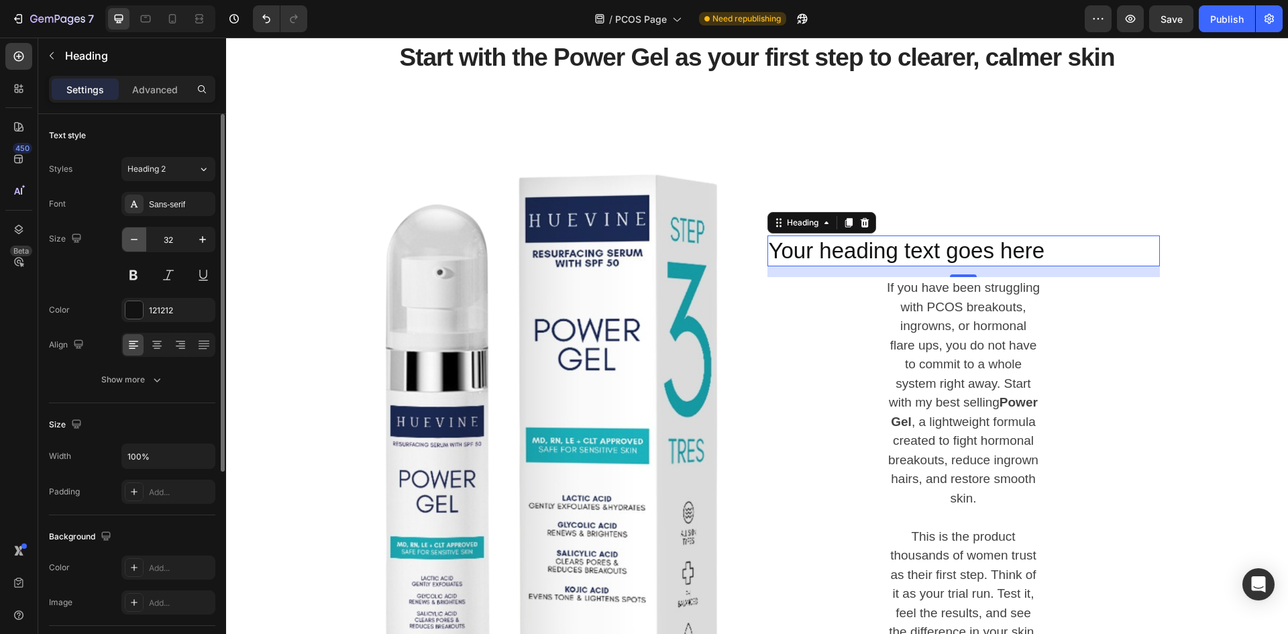
click at [134, 243] on icon "button" at bounding box center [133, 239] width 13 height 13
type input "30"
click at [988, 429] on p "If you have been struggling with PCOS breakouts, ingrowns, or hormonal flare up…" at bounding box center [963, 391] width 154 height 229
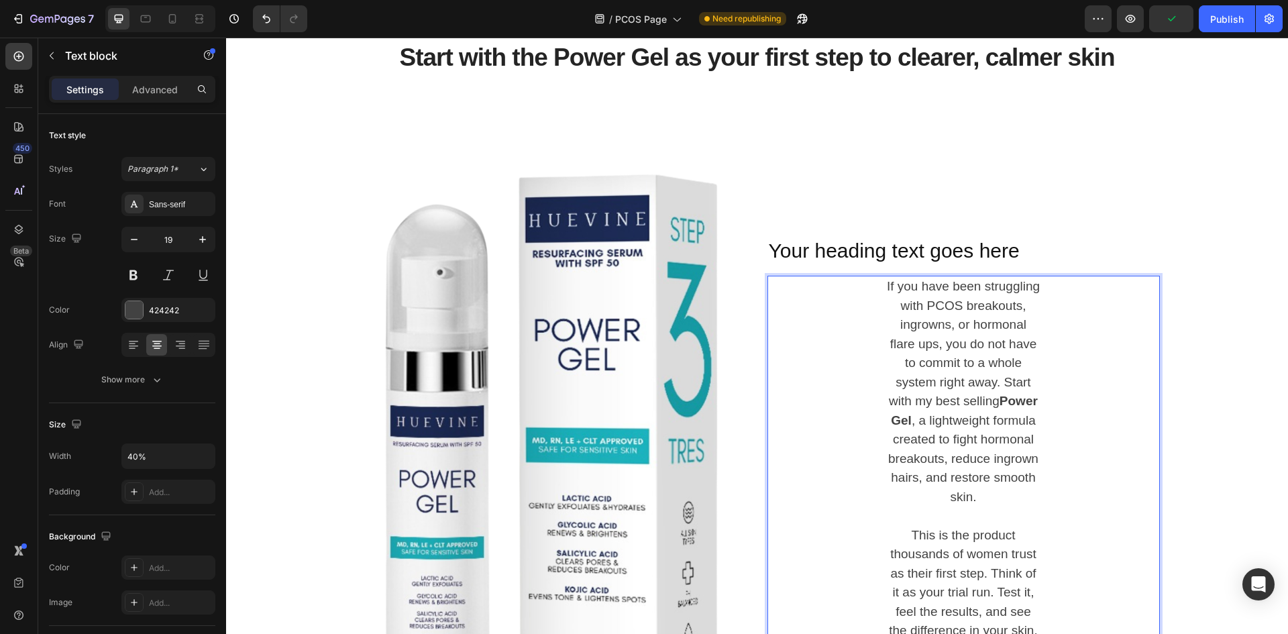
click at [912, 330] on p "If you have been struggling with PCOS breakouts, ingrowns, or hormonal flare up…" at bounding box center [963, 391] width 154 height 229
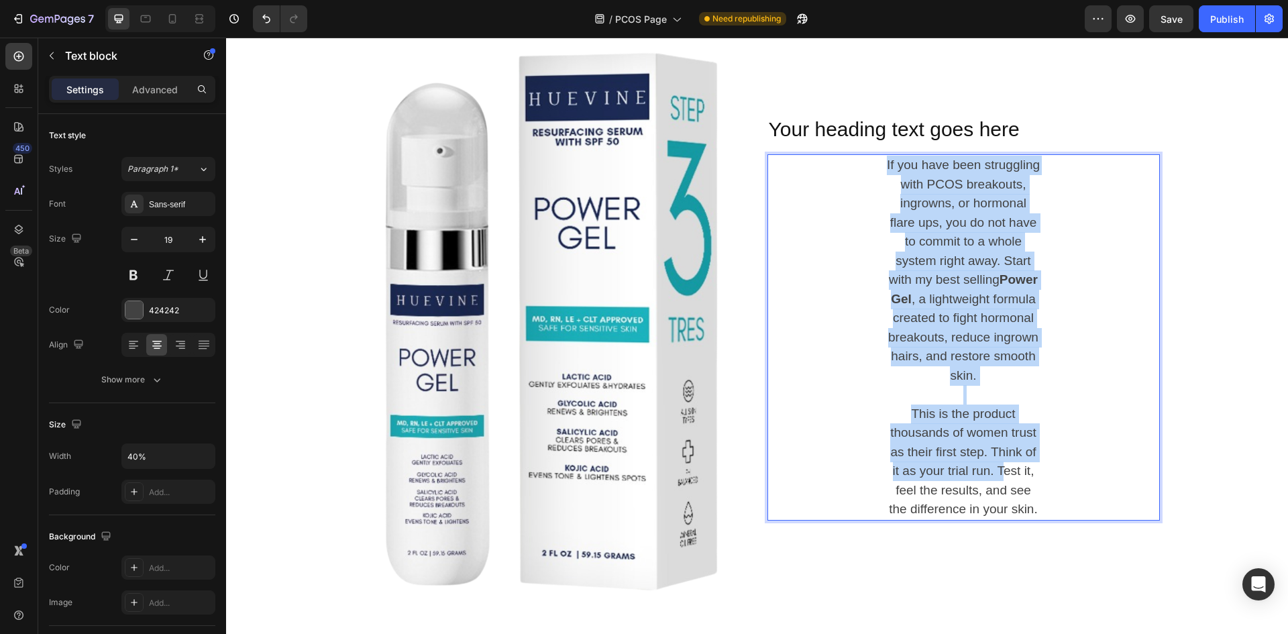
scroll to position [1902, 0]
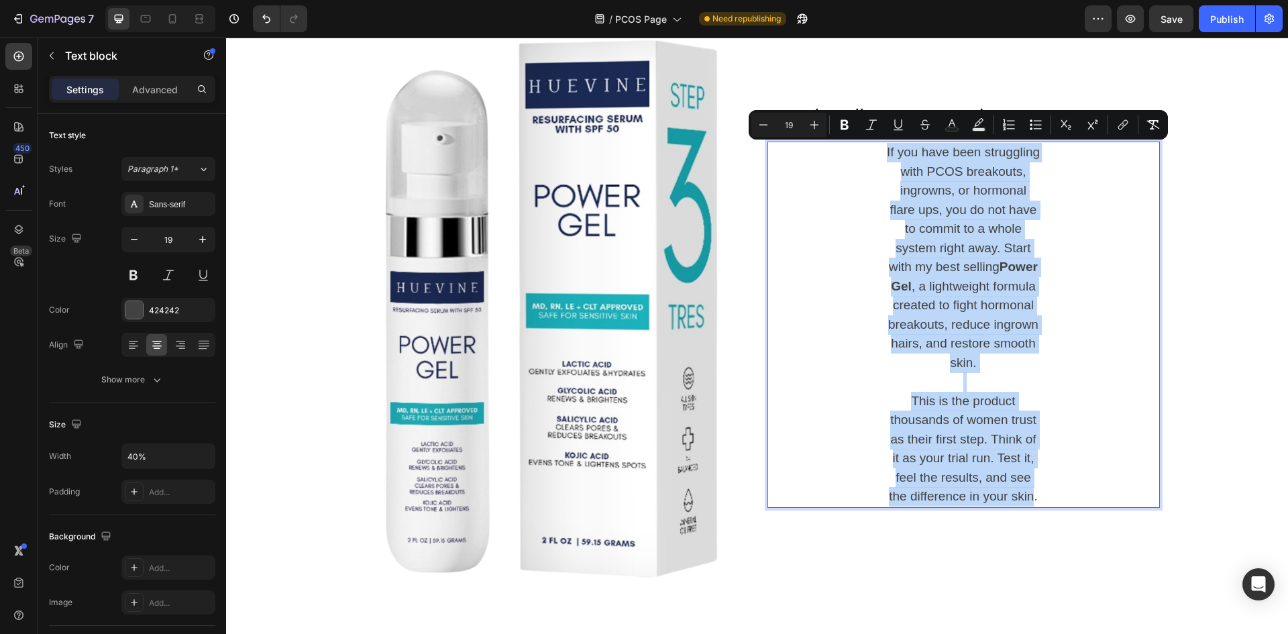
drag, startPoint x: 882, startPoint y: 288, endPoint x: 1030, endPoint y: 500, distance: 257.7
click at [1030, 500] on div "If you have been struggling with PCOS breakouts, ingrowns, or hormonal flare up…" at bounding box center [963, 325] width 157 height 366
copy div "If you have been struggling with PCOS breakouts, ingrowns, or hormonal flare up…"
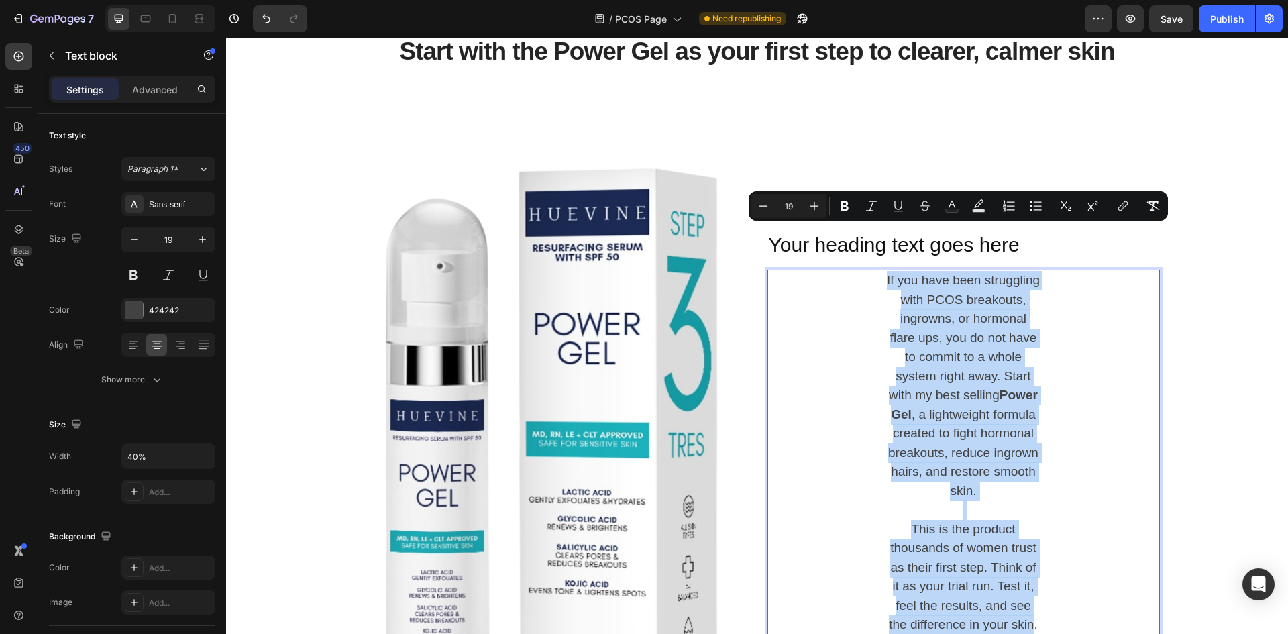
scroll to position [1768, 0]
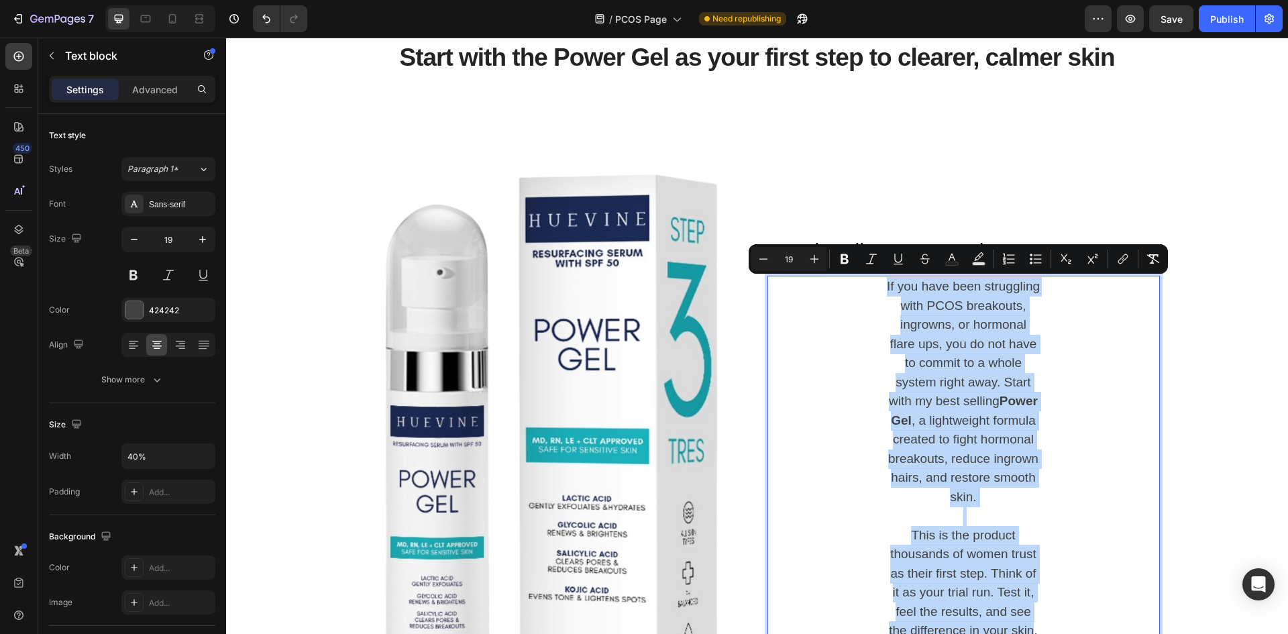
click at [870, 400] on div "If you have been struggling with PCOS breakouts, ingrowns, or hormonal flare up…" at bounding box center [963, 459] width 392 height 366
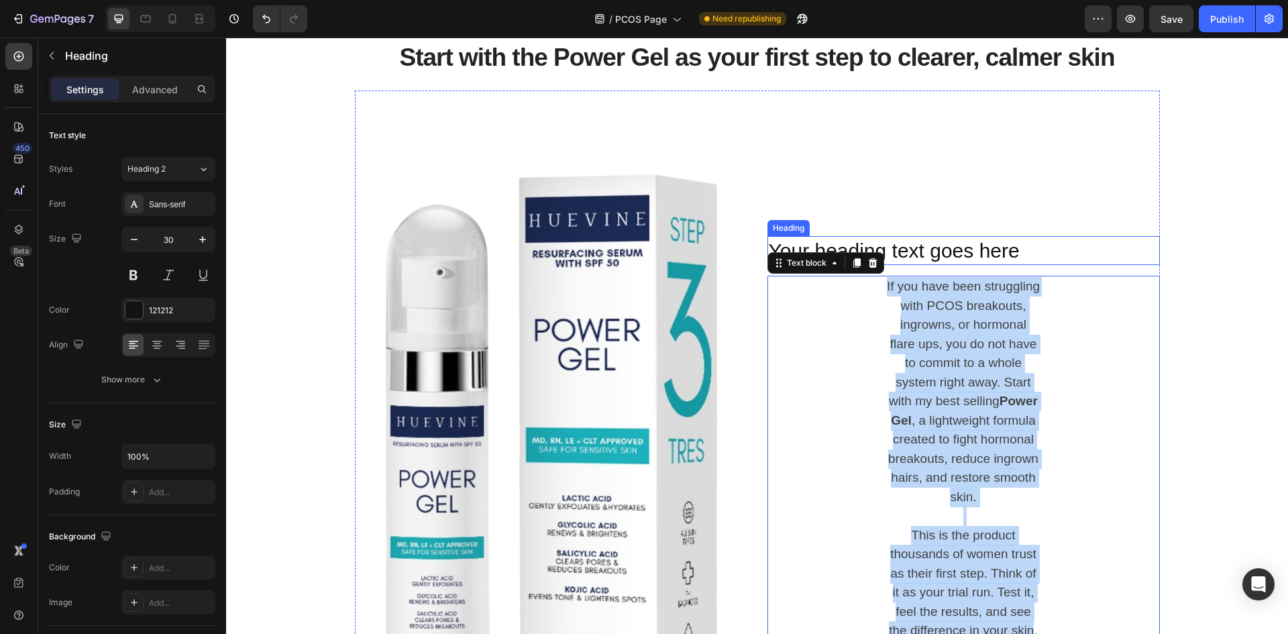
click at [969, 256] on h2 "Your heading text goes here" at bounding box center [963, 250] width 392 height 29
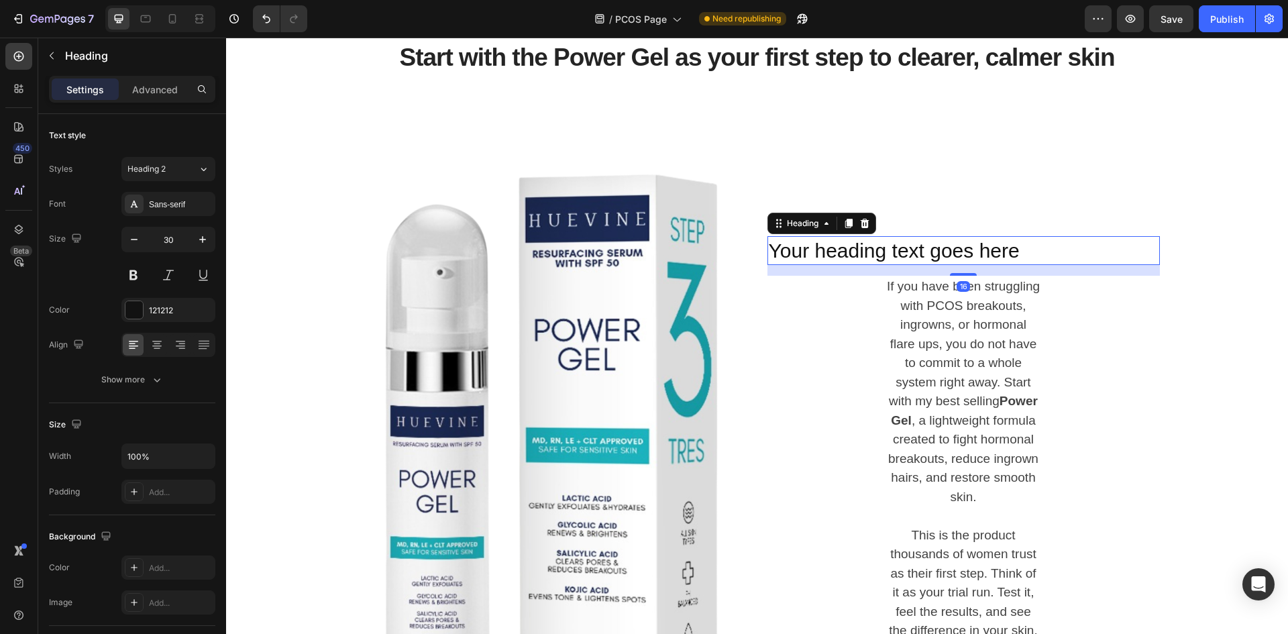
click at [969, 256] on h2 "Your heading text goes here" at bounding box center [963, 250] width 392 height 29
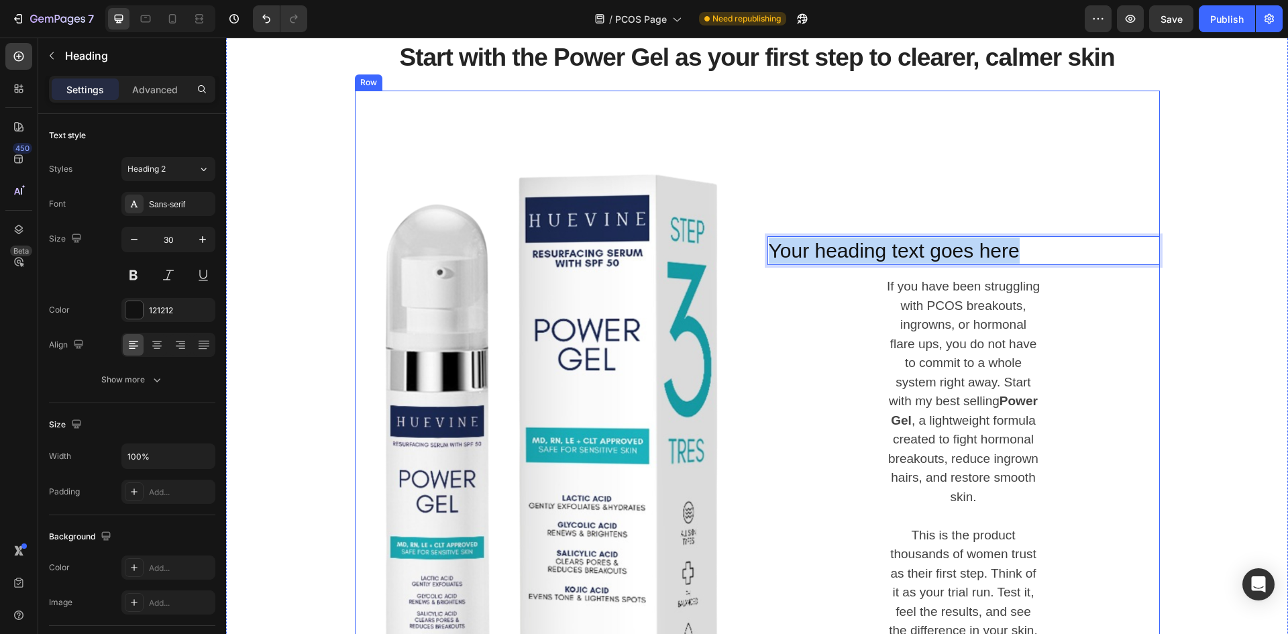
drag, startPoint x: 1019, startPoint y: 256, endPoint x: 745, endPoint y: 256, distance: 273.7
click at [745, 256] on div "Image Your heading text goes here Heading 16 If you have been struggling with P…" at bounding box center [757, 440] width 805 height 698
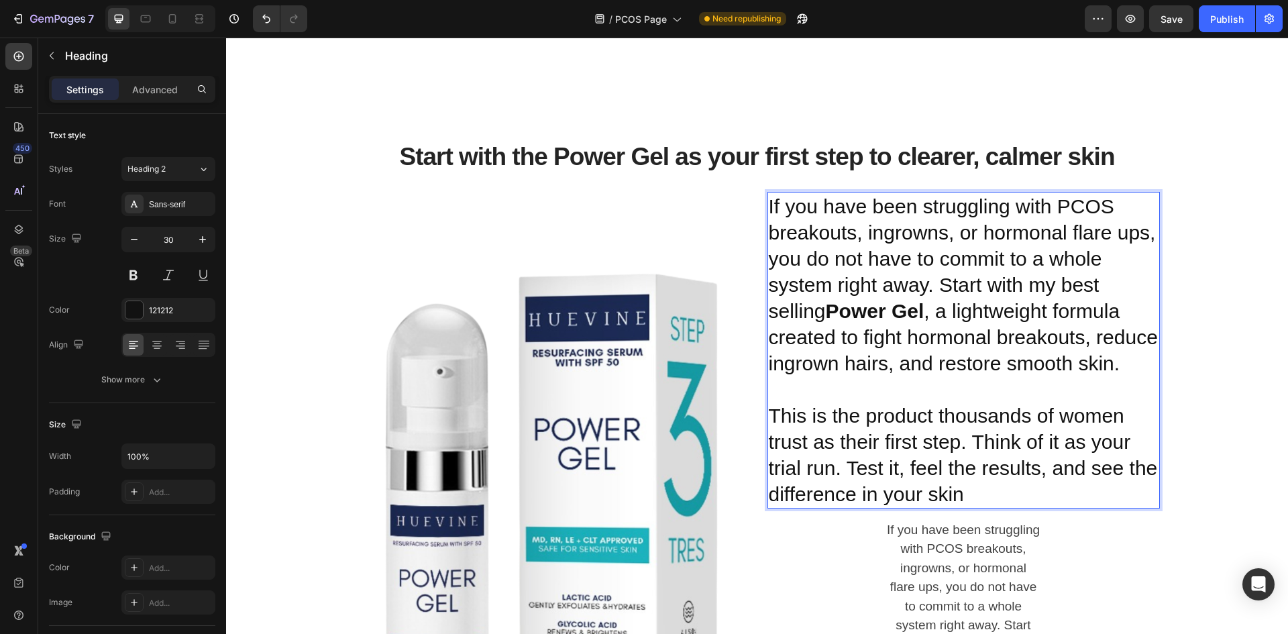
scroll to position [1759, 0]
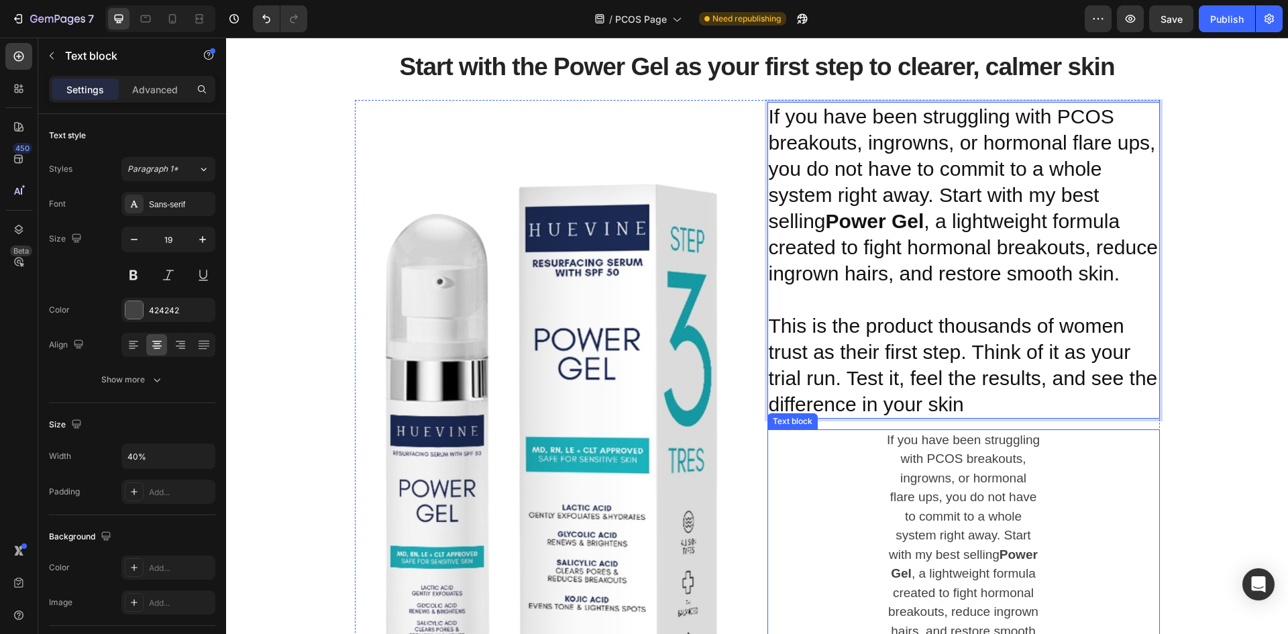
click at [922, 446] on p "If you have been struggling with PCOS breakouts, ingrowns, or hormonal flare up…" at bounding box center [963, 545] width 154 height 229
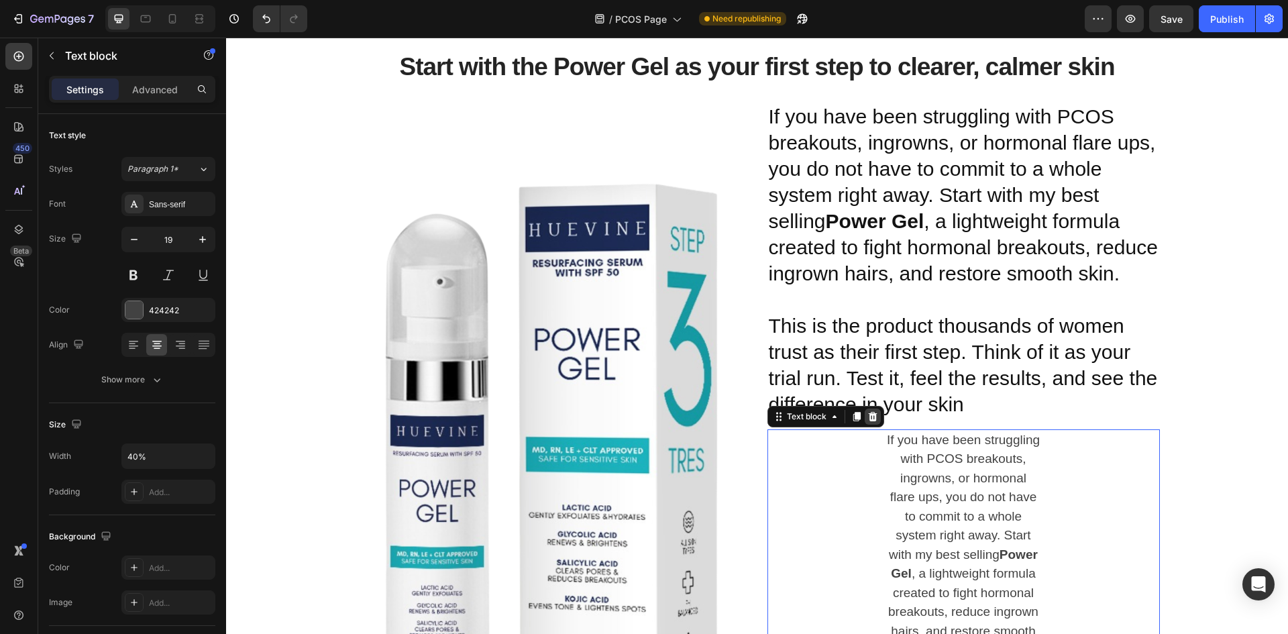
click at [868, 419] on icon at bounding box center [872, 416] width 9 height 9
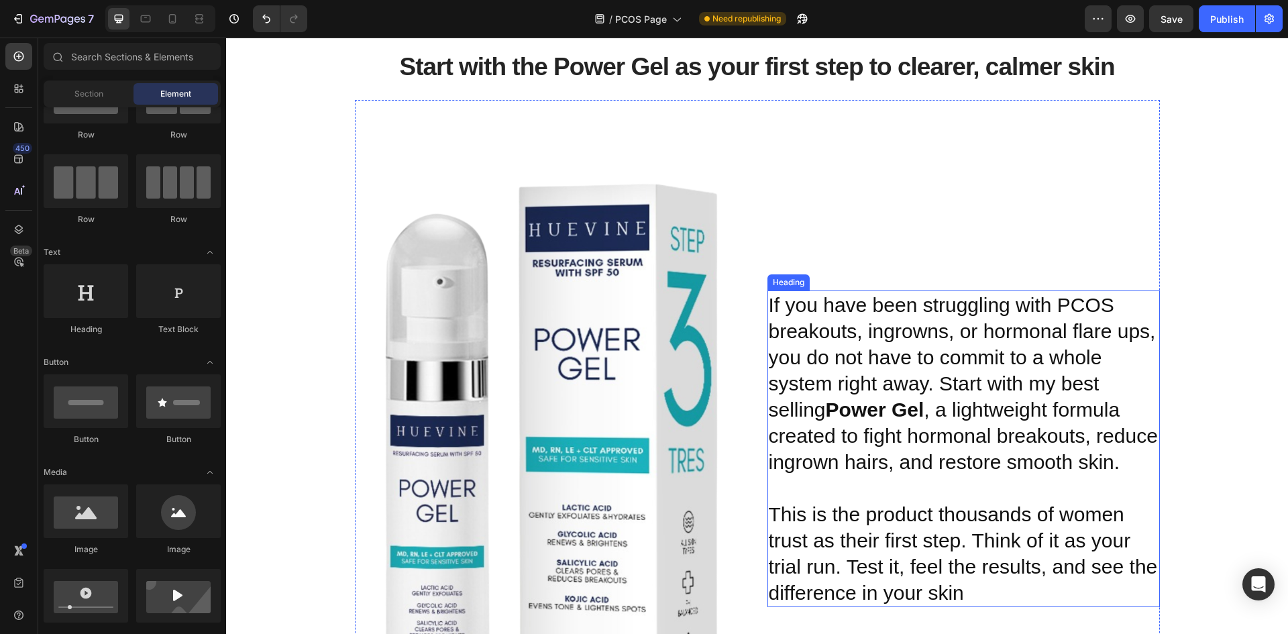
click at [867, 421] on p "If you have been struggling with PCOS breakouts, ingrowns, or hormonal flare up…" at bounding box center [964, 449] width 390 height 314
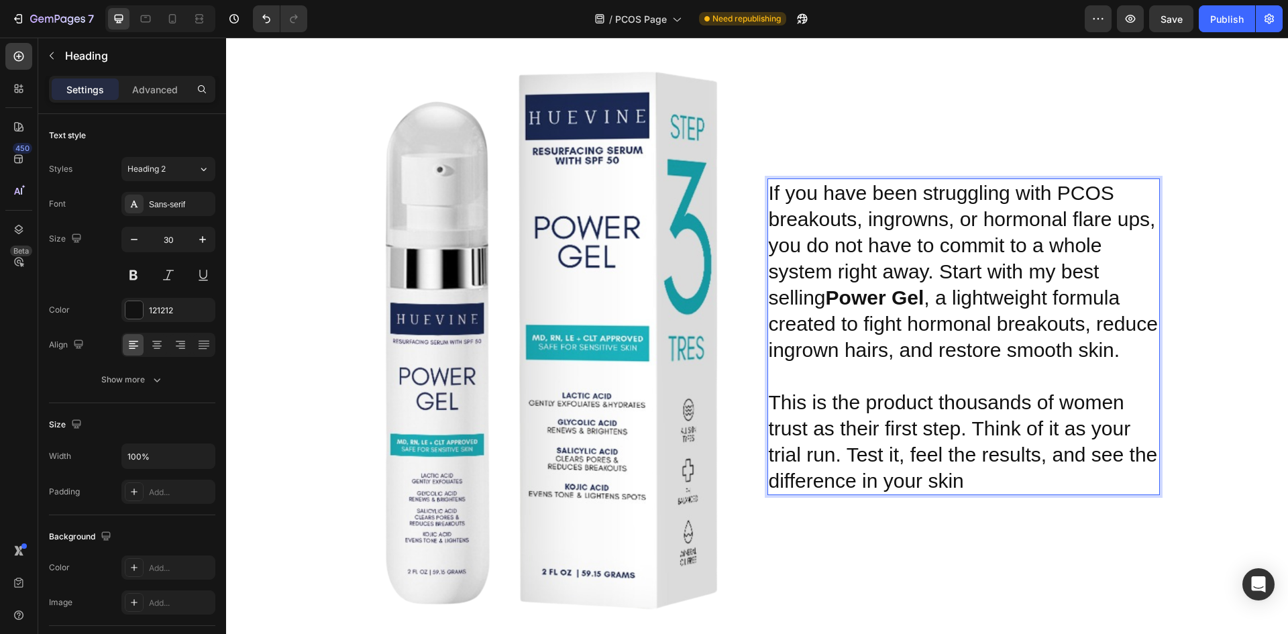
scroll to position [1960, 0]
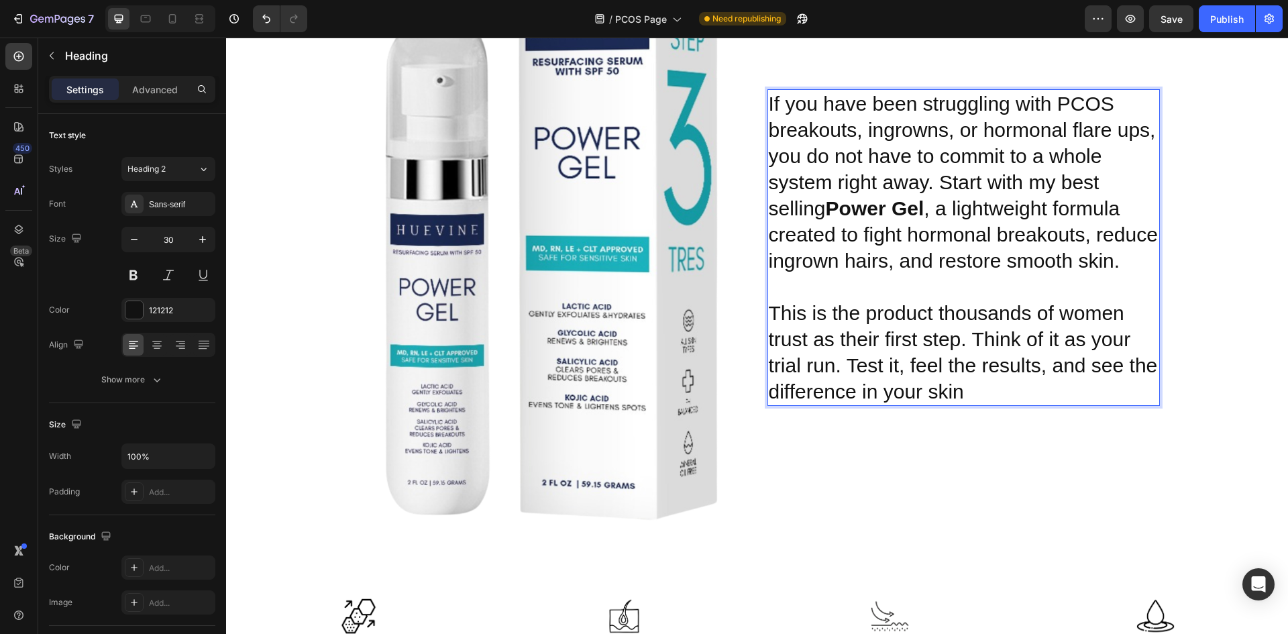
click at [975, 341] on p "If you have been struggling with PCOS breakouts, ingrowns, or hormonal flare up…" at bounding box center [964, 248] width 390 height 314
click at [973, 386] on p "If you have been struggling with PCOS breakouts, ingrowns, or hormonal flare up…" at bounding box center [964, 248] width 390 height 314
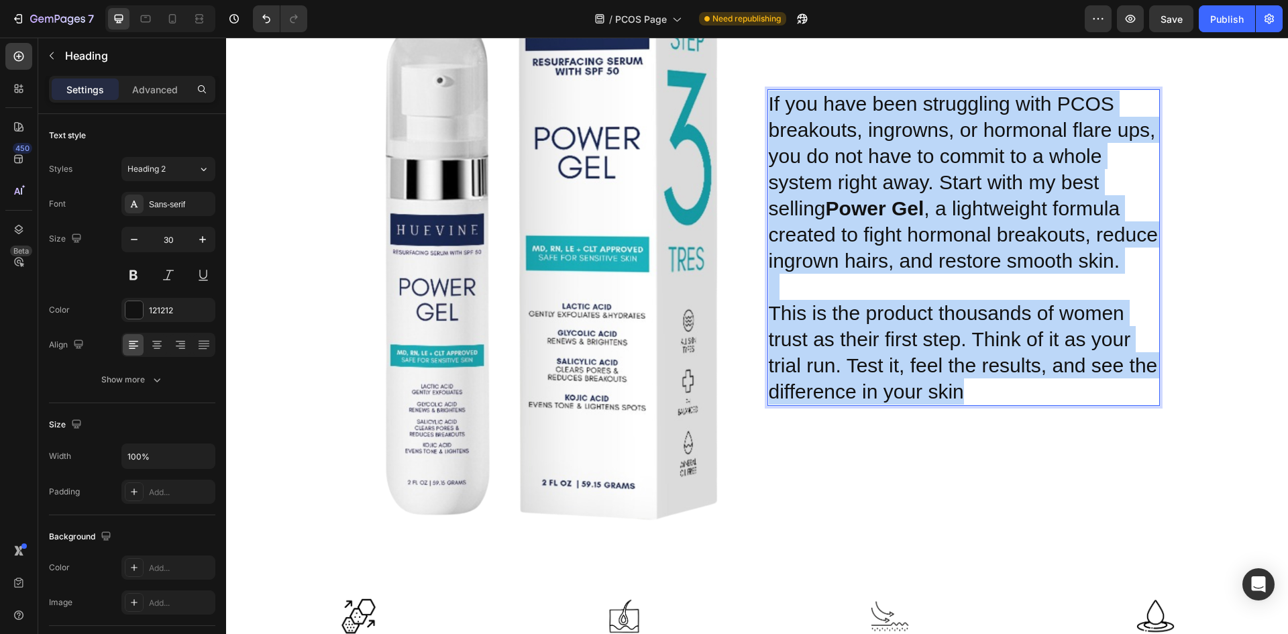
drag, startPoint x: 973, startPoint y: 391, endPoint x: 765, endPoint y: 106, distance: 352.9
click at [769, 106] on p "If you have been struggling with PCOS breakouts, ingrowns, or hormonal flare up…" at bounding box center [964, 248] width 390 height 314
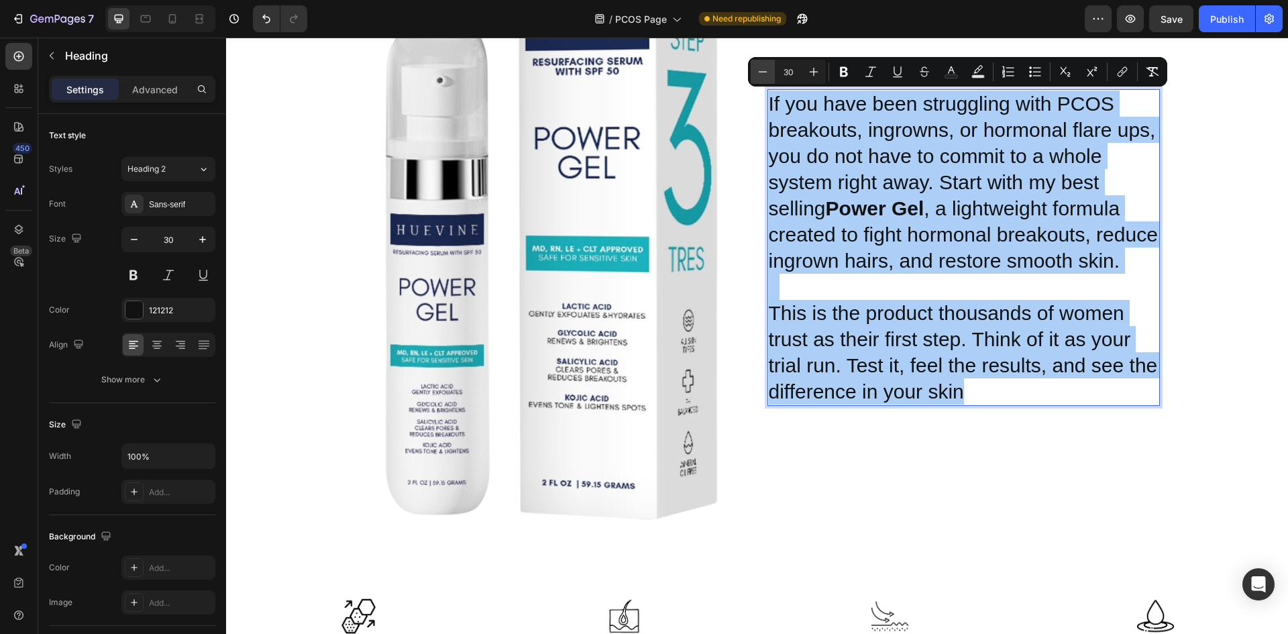
click at [759, 70] on icon "Editor contextual toolbar" at bounding box center [762, 71] width 13 height 13
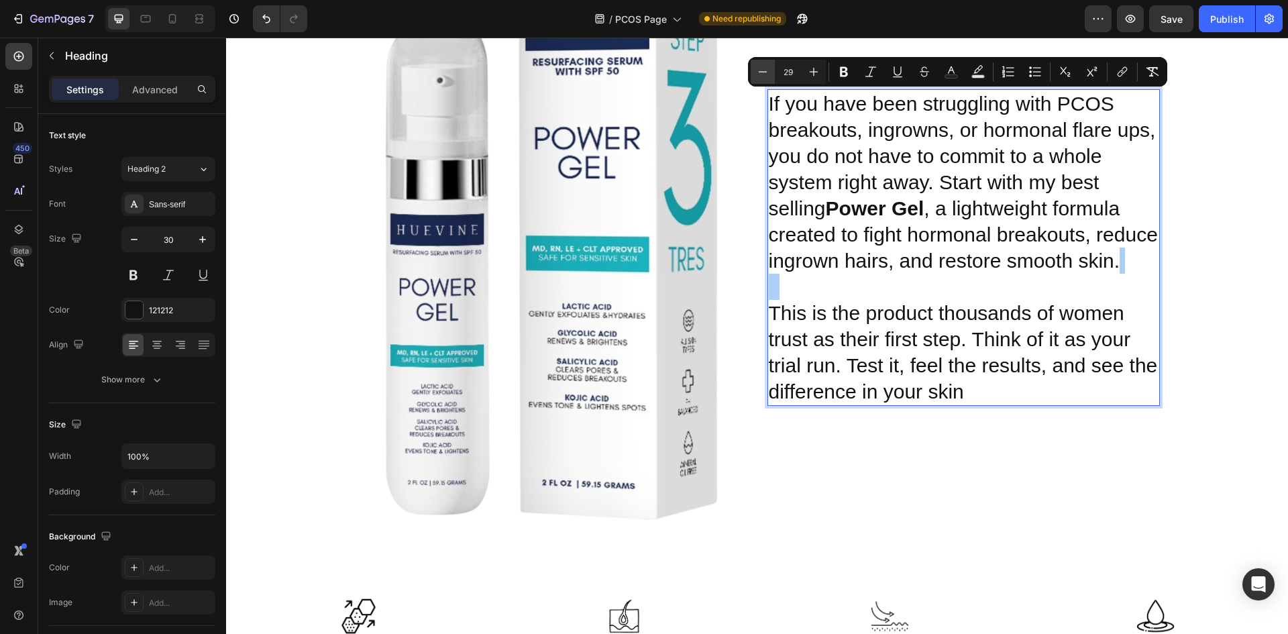
click at [759, 70] on icon "Editor contextual toolbar" at bounding box center [762, 71] width 13 height 13
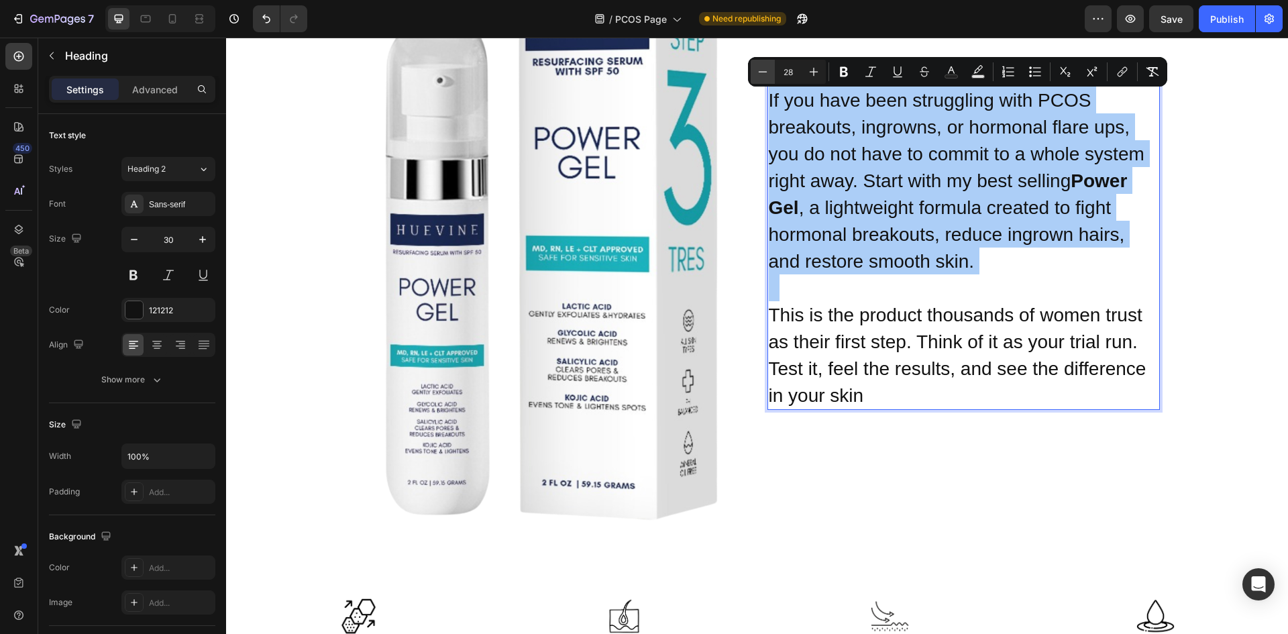
click at [759, 70] on icon "Editor contextual toolbar" at bounding box center [762, 71] width 13 height 13
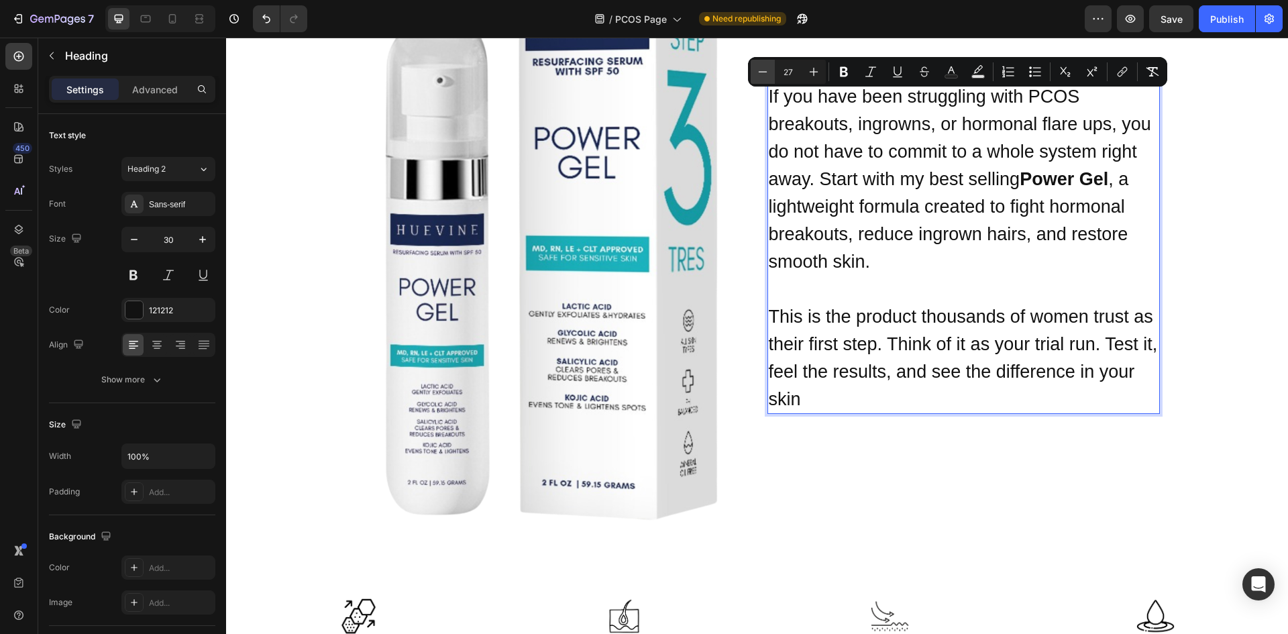
click at [759, 70] on icon "Editor contextual toolbar" at bounding box center [762, 71] width 13 height 13
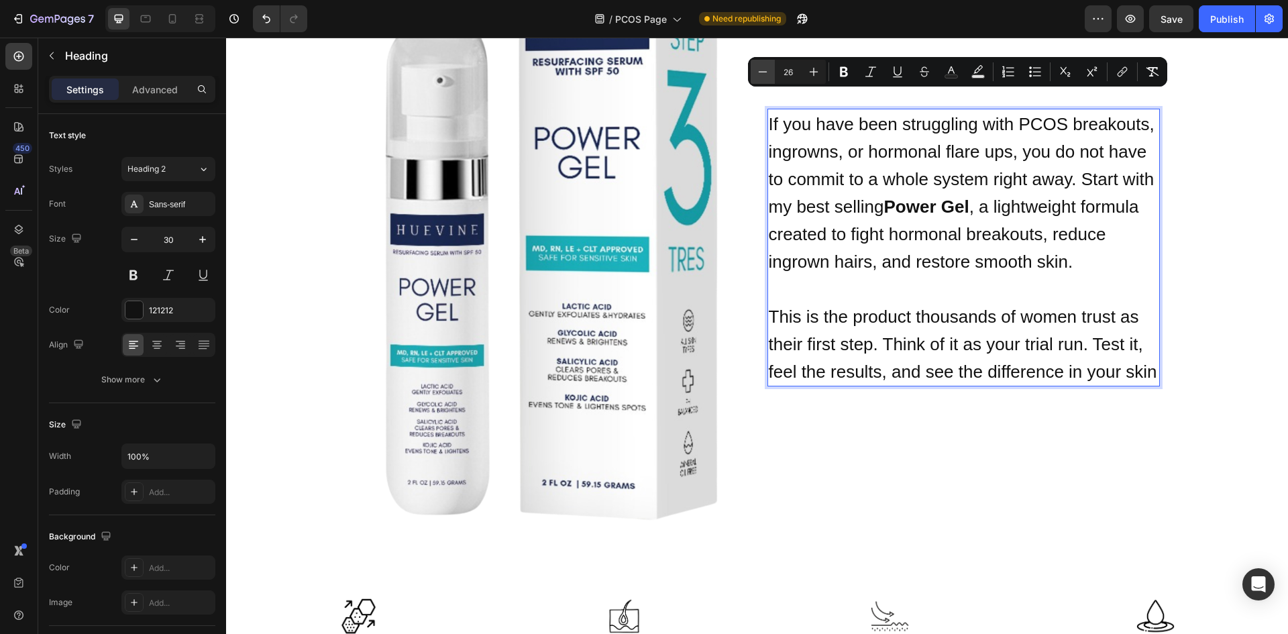
click at [759, 70] on icon "Editor contextual toolbar" at bounding box center [762, 71] width 13 height 13
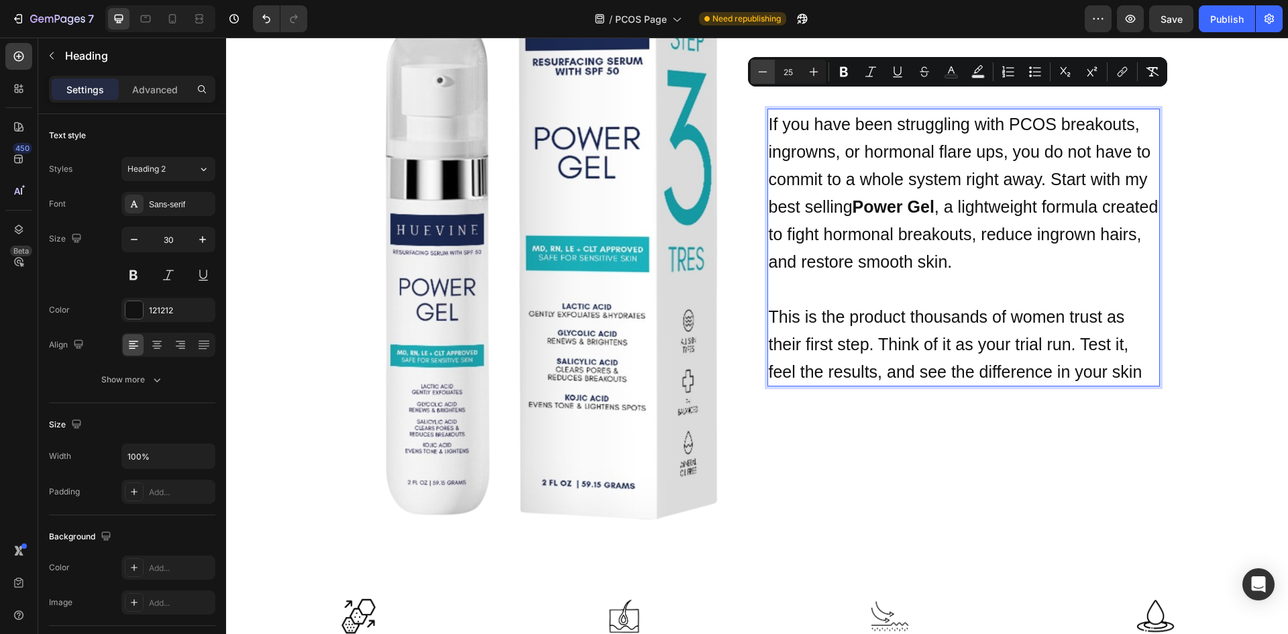
click at [759, 70] on icon "Editor contextual toolbar" at bounding box center [762, 71] width 13 height 13
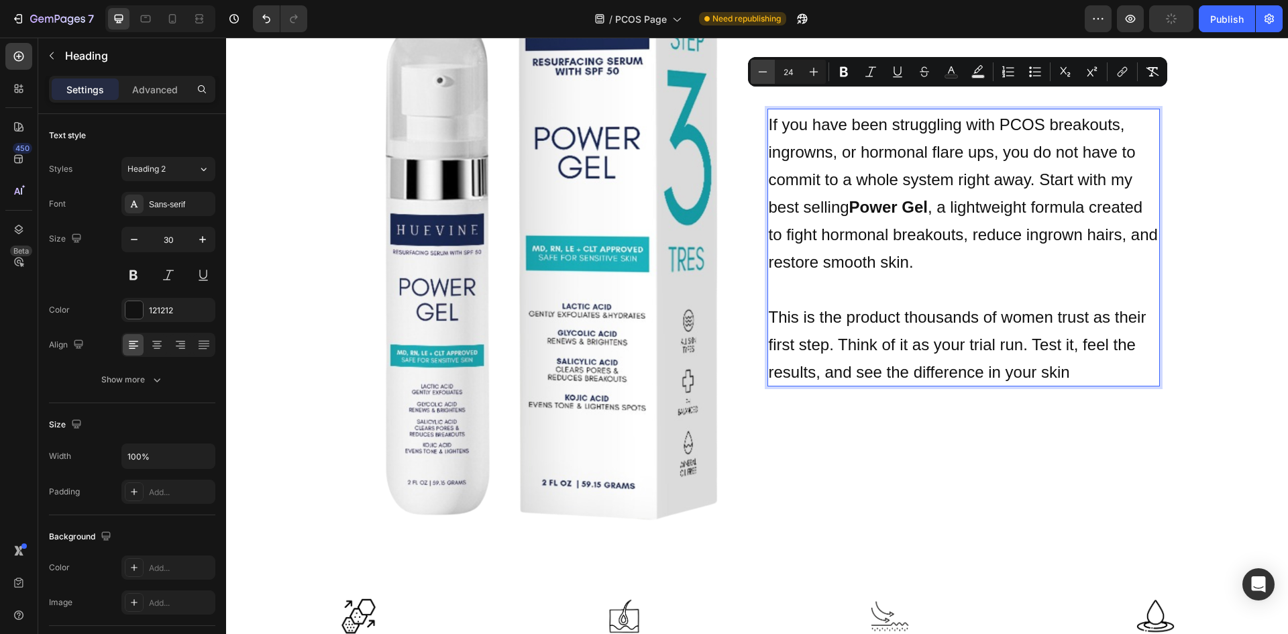
click at [759, 70] on icon "Editor contextual toolbar" at bounding box center [762, 71] width 13 height 13
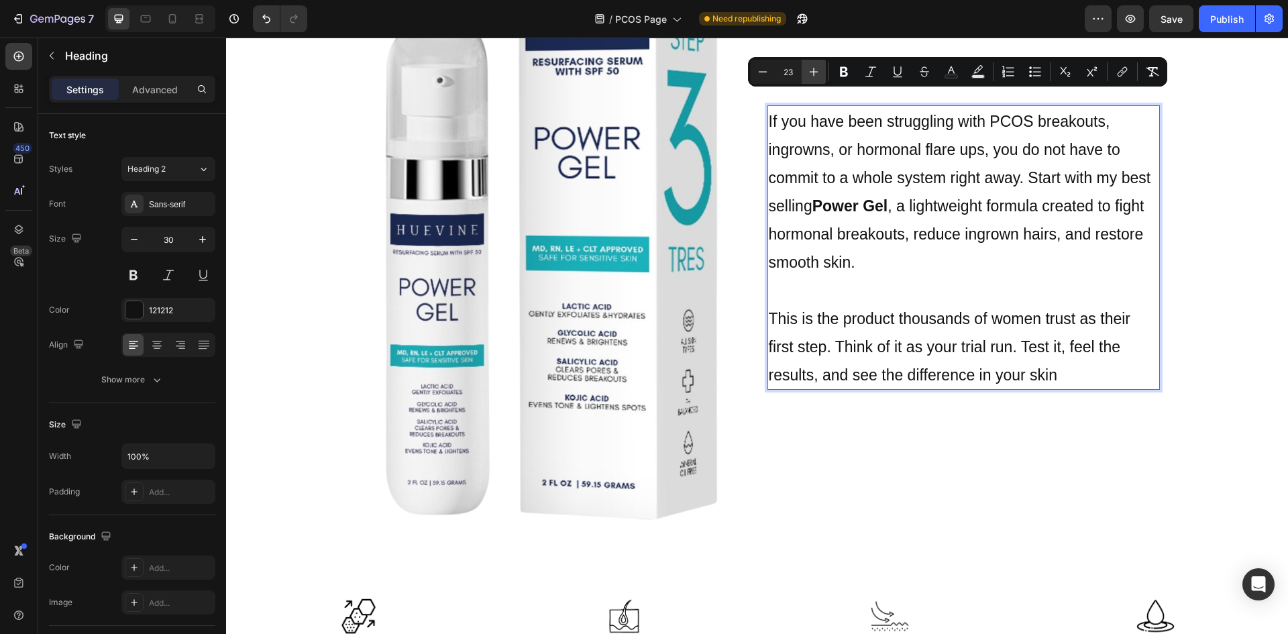
click at [822, 75] on button "Plus" at bounding box center [814, 72] width 24 height 24
type input "24"
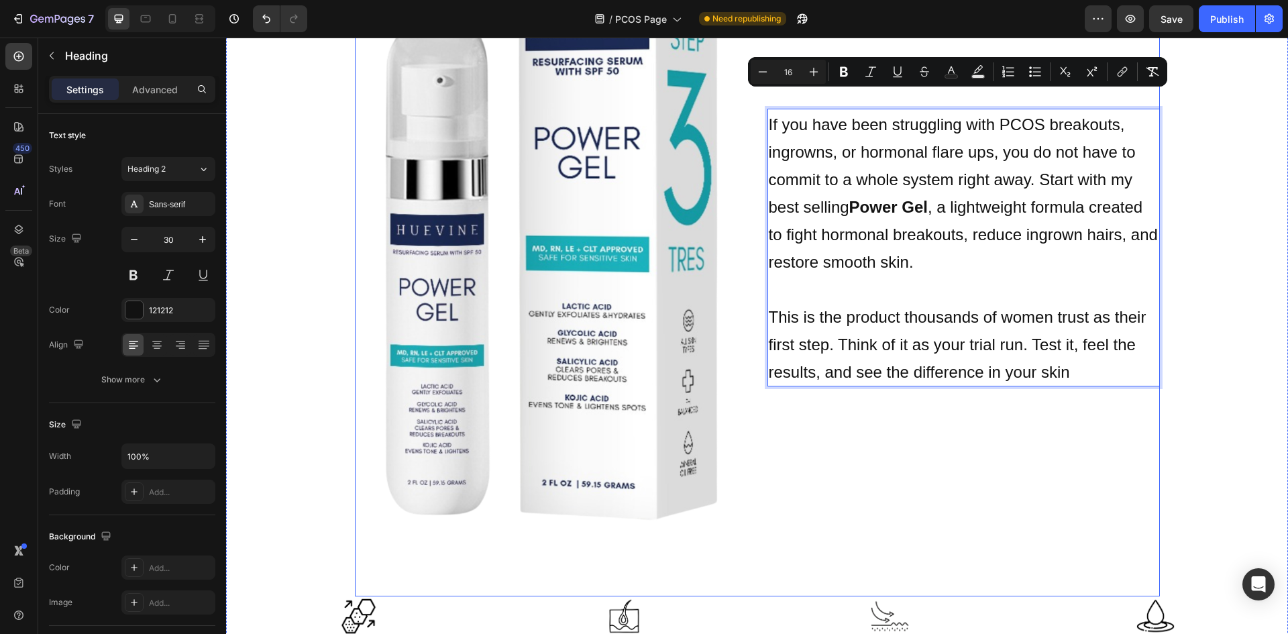
click at [777, 478] on div "If you have been struggling with PCOS breakouts, ingrowns, or hormonal flare up…" at bounding box center [963, 248] width 392 height 698
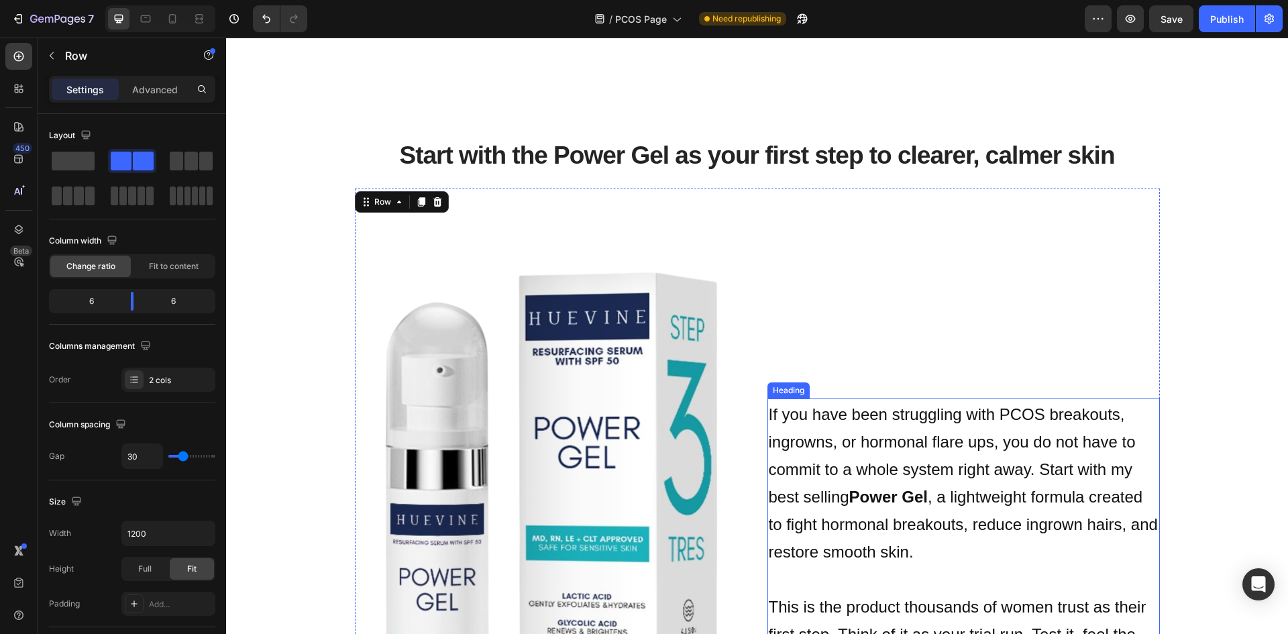
scroll to position [1558, 0]
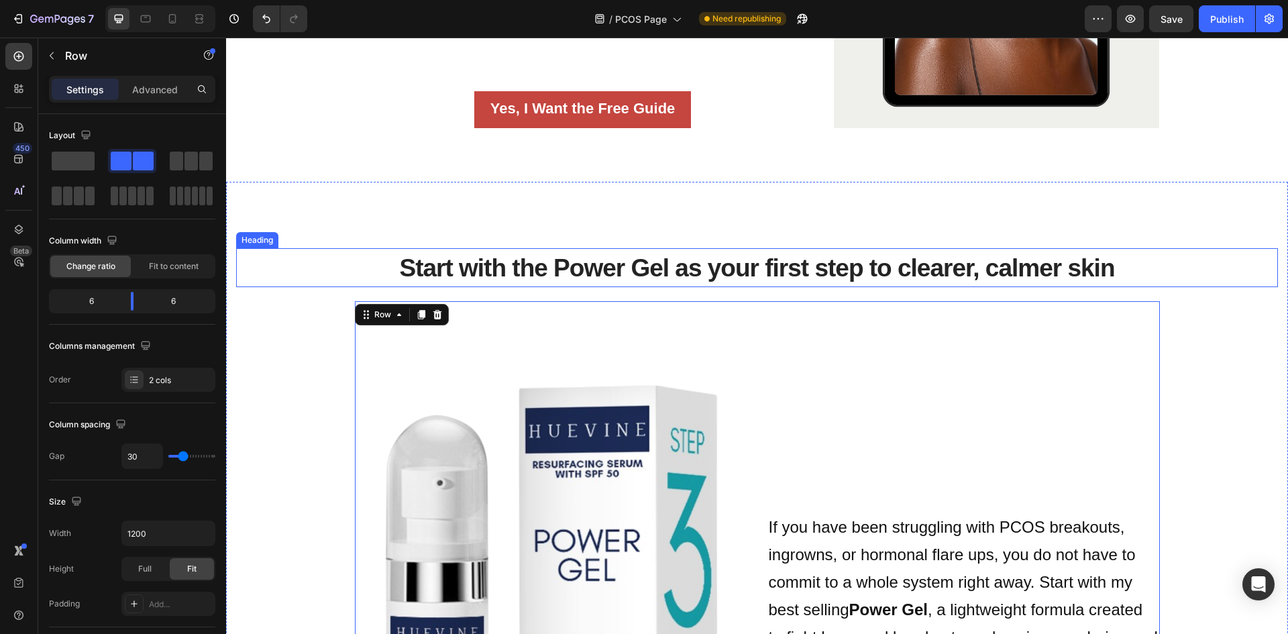
click at [534, 254] on span "Start with the Power Gel as your first step to clearer, calmer skin" at bounding box center [756, 268] width 715 height 28
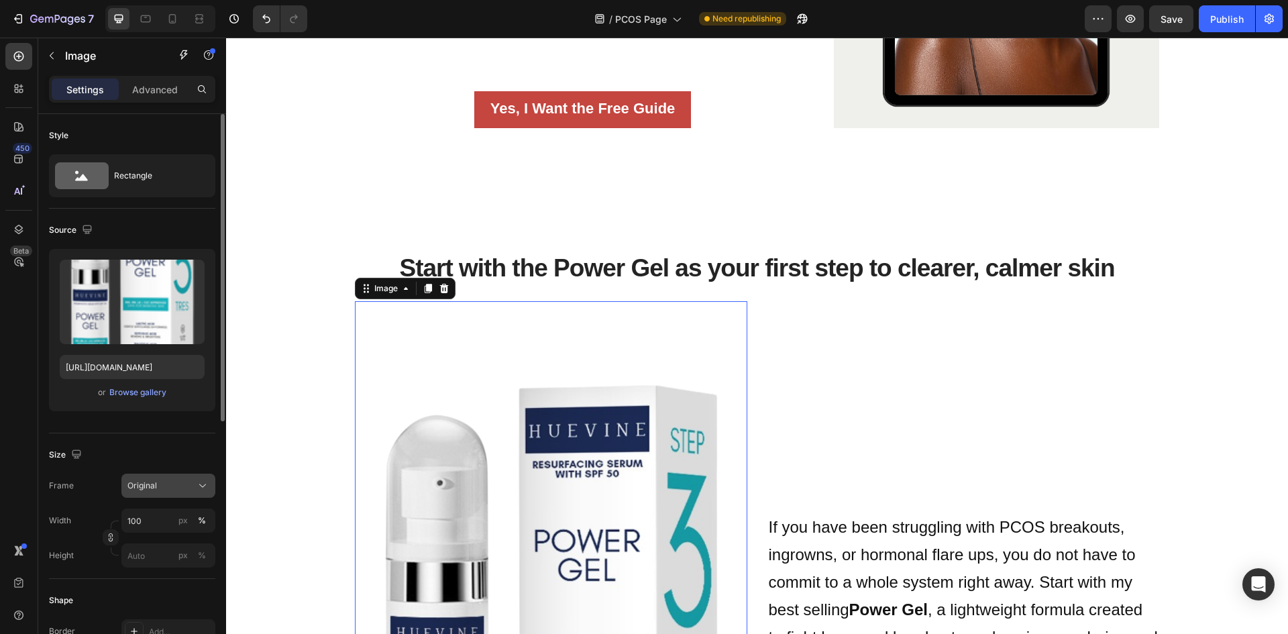
click at [185, 482] on div "Original" at bounding box center [160, 486] width 66 height 12
click at [190, 519] on div "Square" at bounding box center [166, 518] width 78 height 13
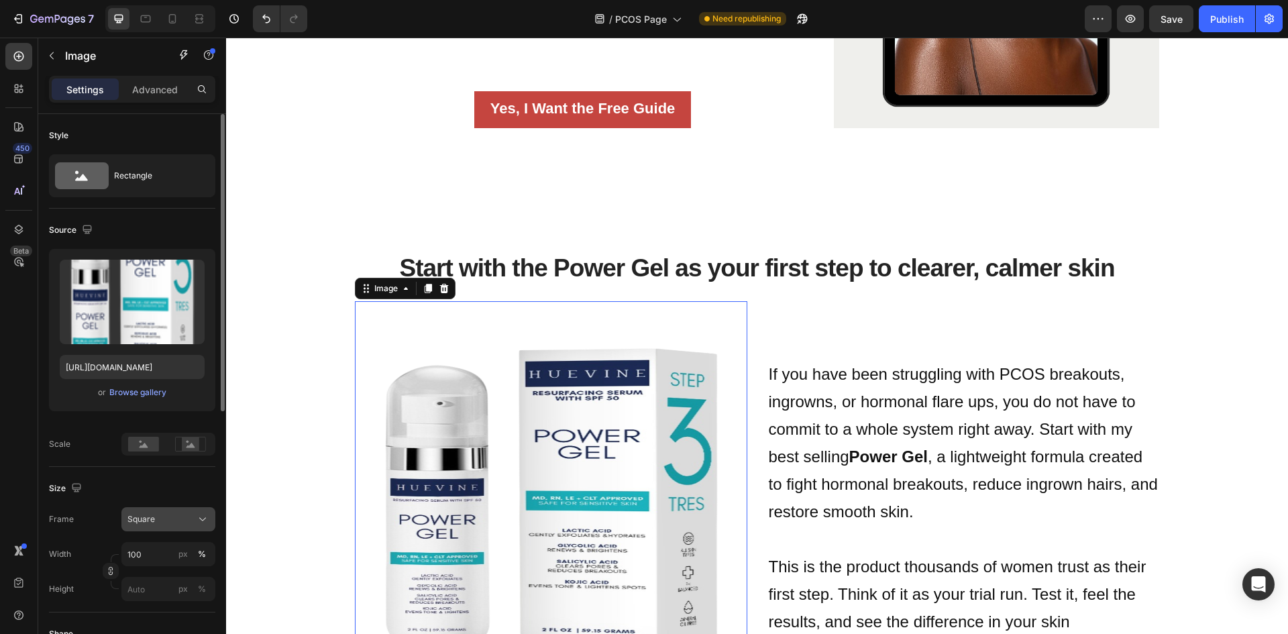
click at [193, 522] on div "Square" at bounding box center [168, 519] width 82 height 13
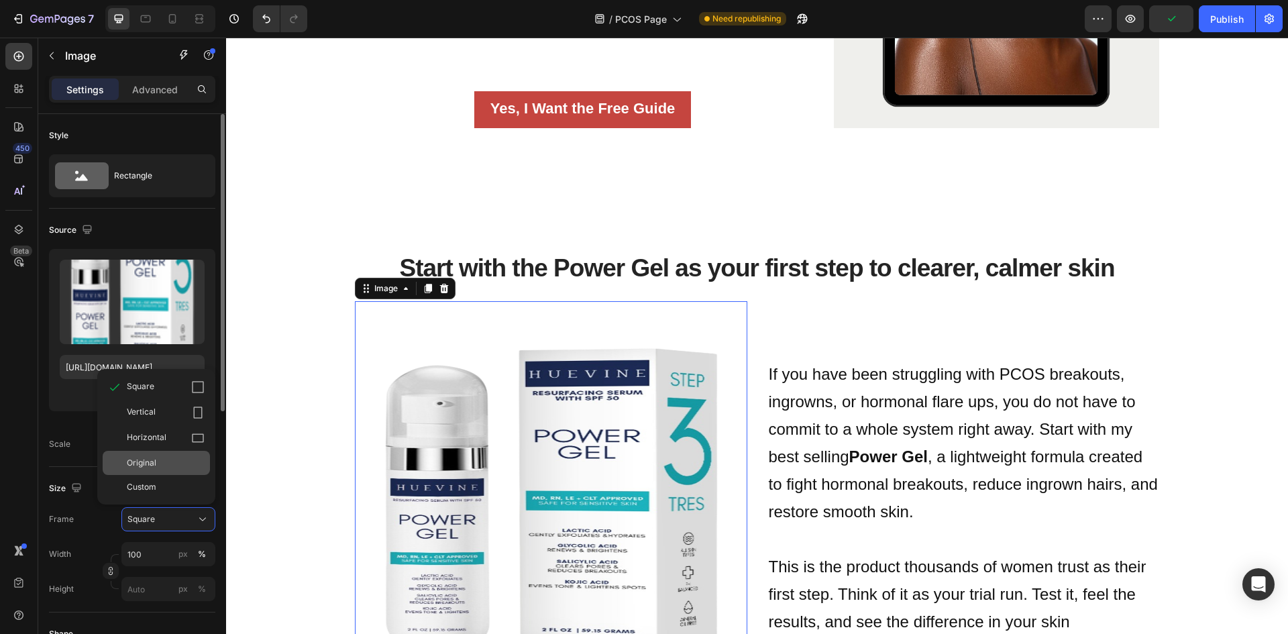
click at [172, 470] on div "Original" at bounding box center [156, 463] width 107 height 24
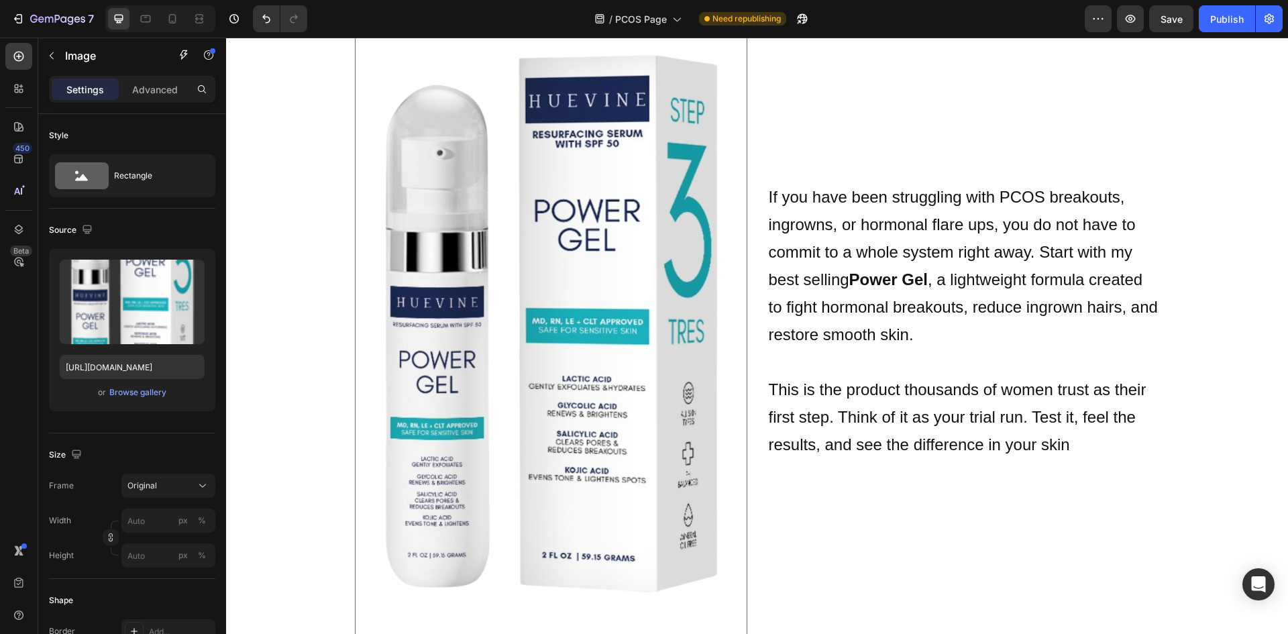
scroll to position [1893, 0]
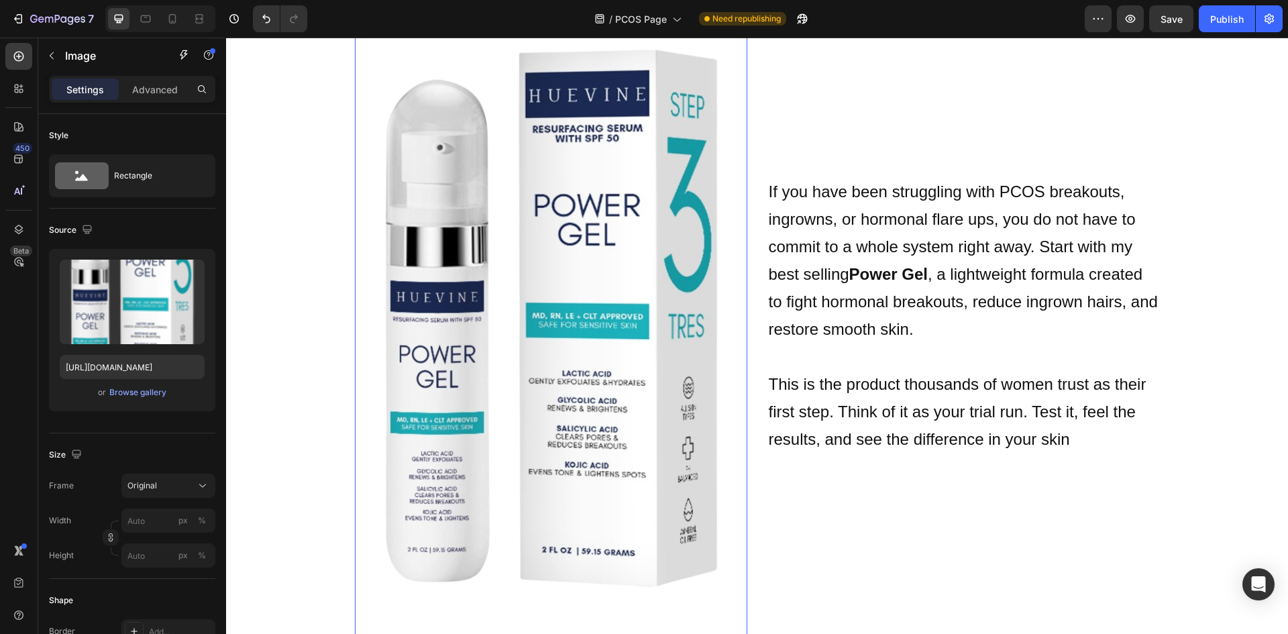
click at [551, 433] on img at bounding box center [551, 315] width 392 height 698
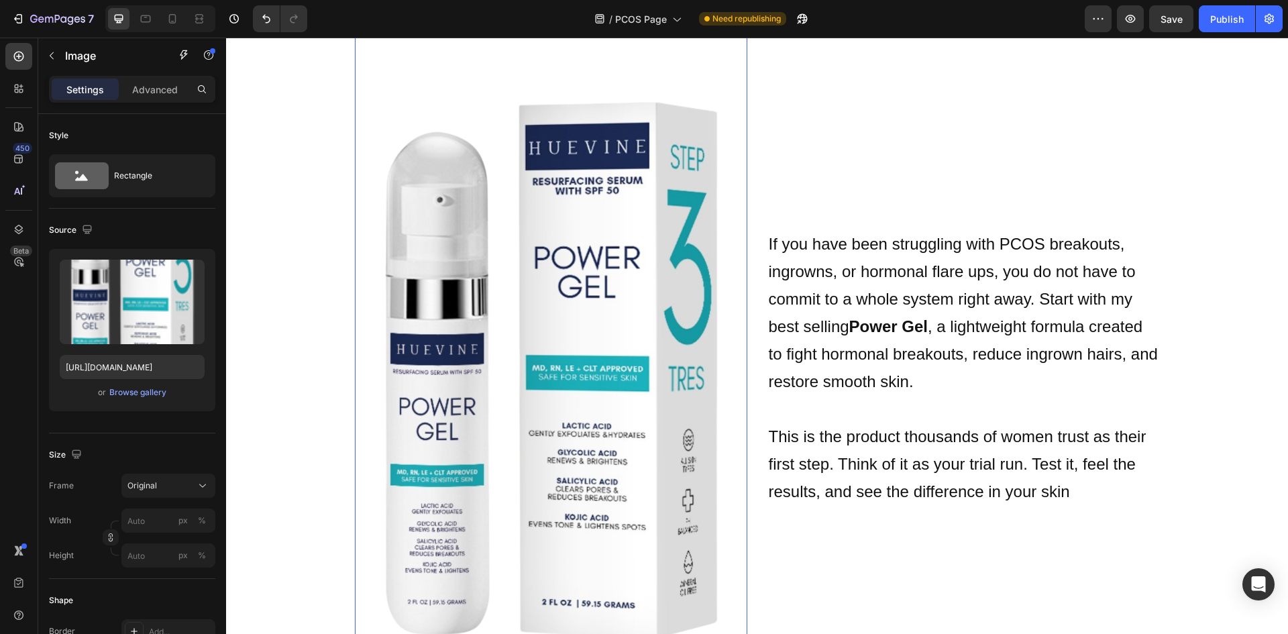
scroll to position [1759, 0]
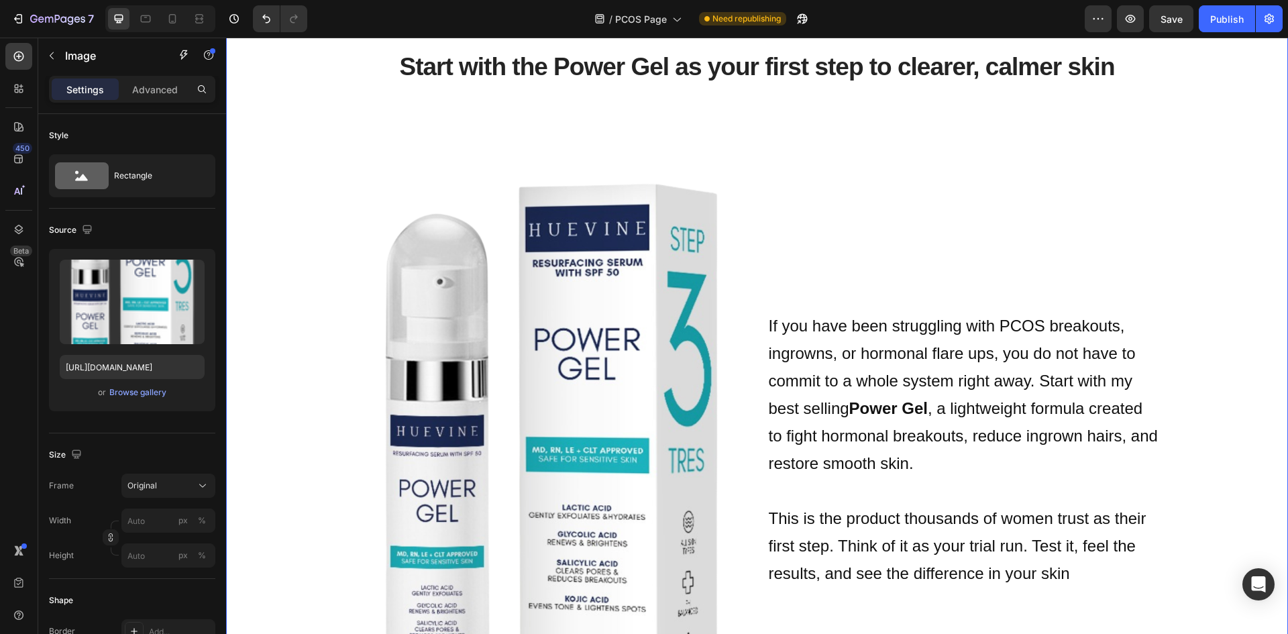
click at [339, 335] on div "Start with the Power Gel as your first step to clearer, calmer skin Heading Ima…" at bounding box center [757, 526] width 1042 height 984
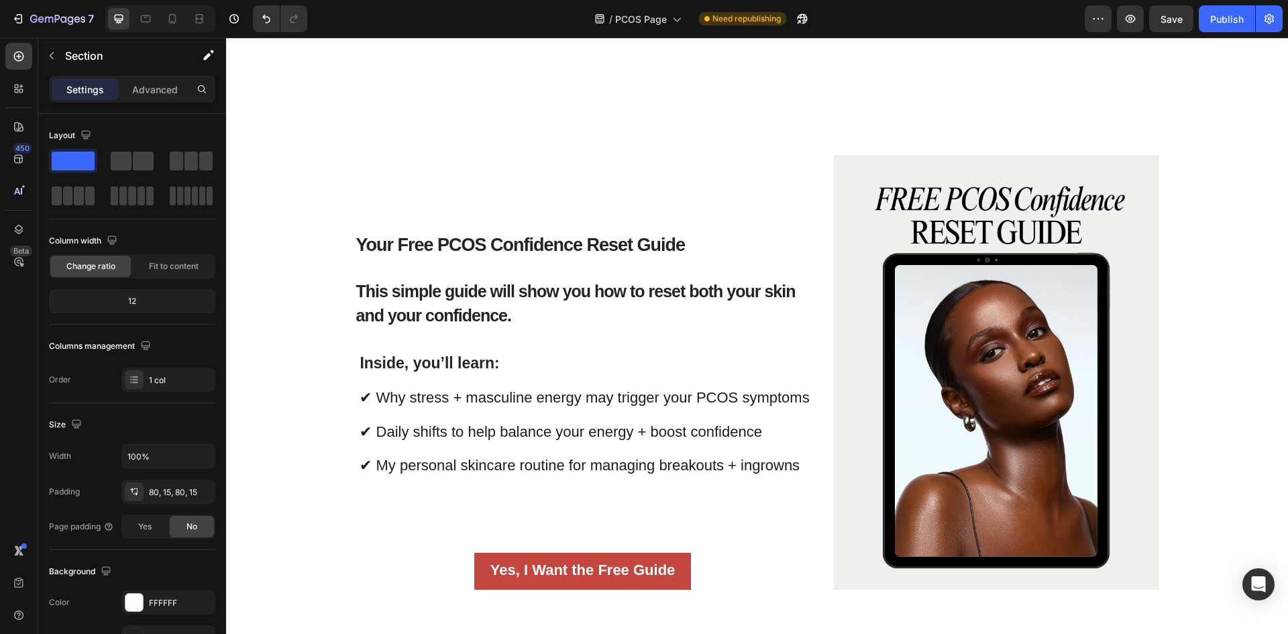
scroll to position [1021, 0]
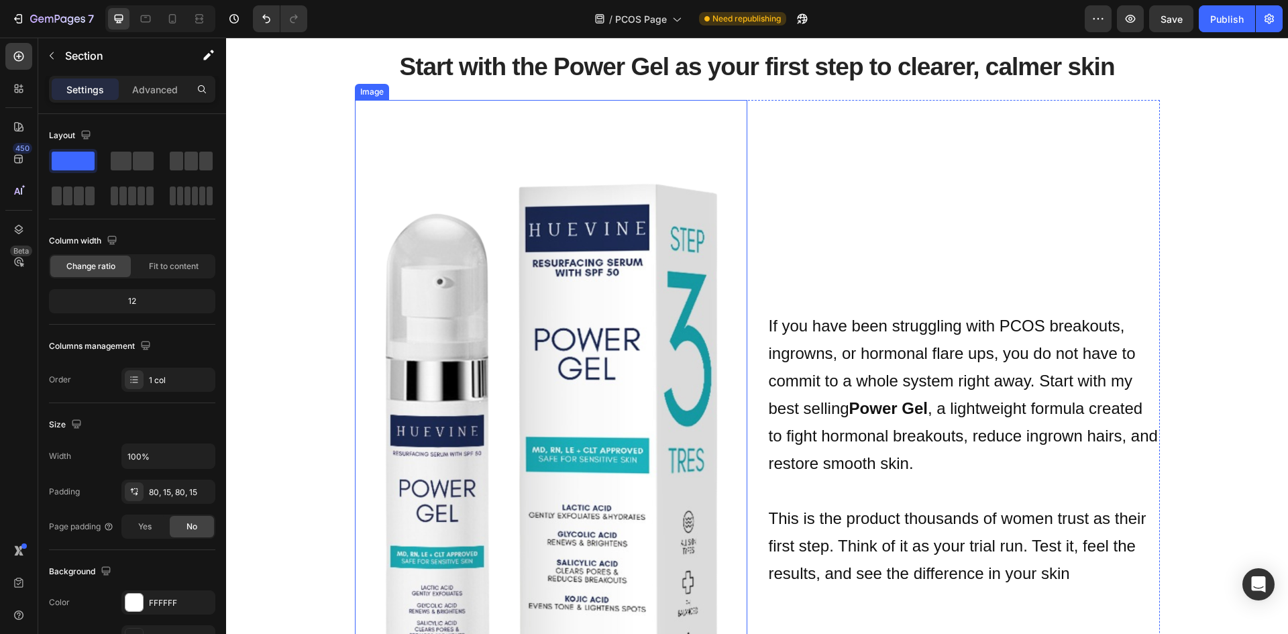
click at [638, 347] on img at bounding box center [551, 449] width 392 height 698
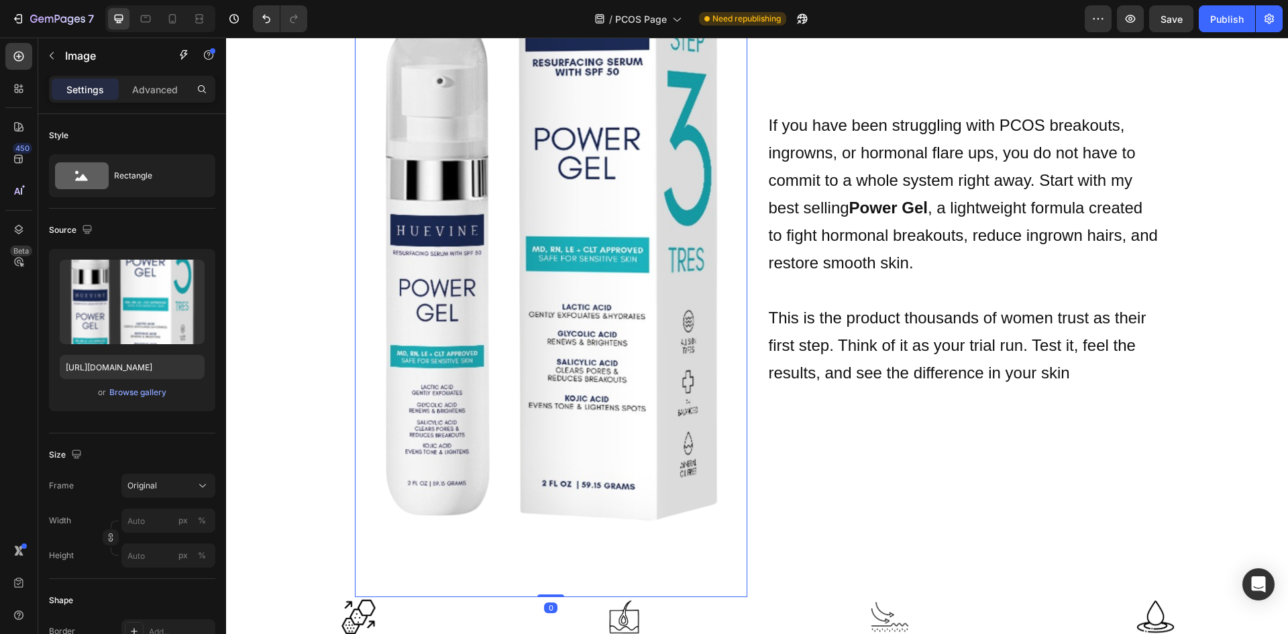
scroll to position [1960, 0]
click at [200, 483] on icon at bounding box center [202, 485] width 13 height 13
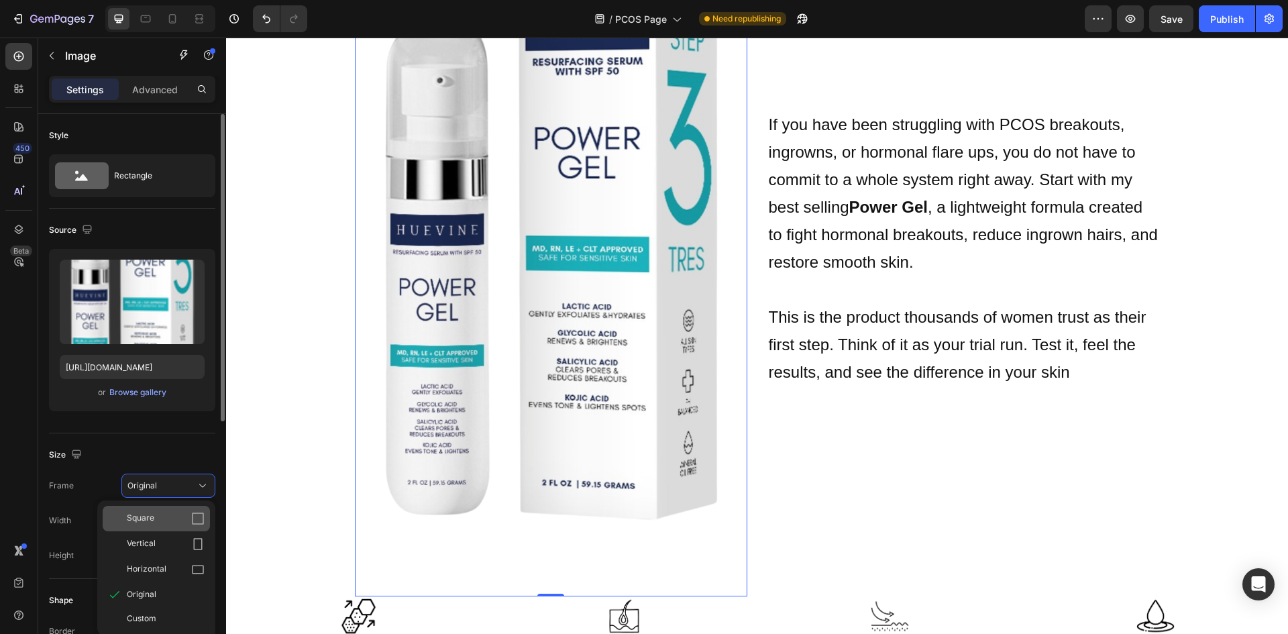
click at [189, 515] on div "Square" at bounding box center [166, 518] width 78 height 13
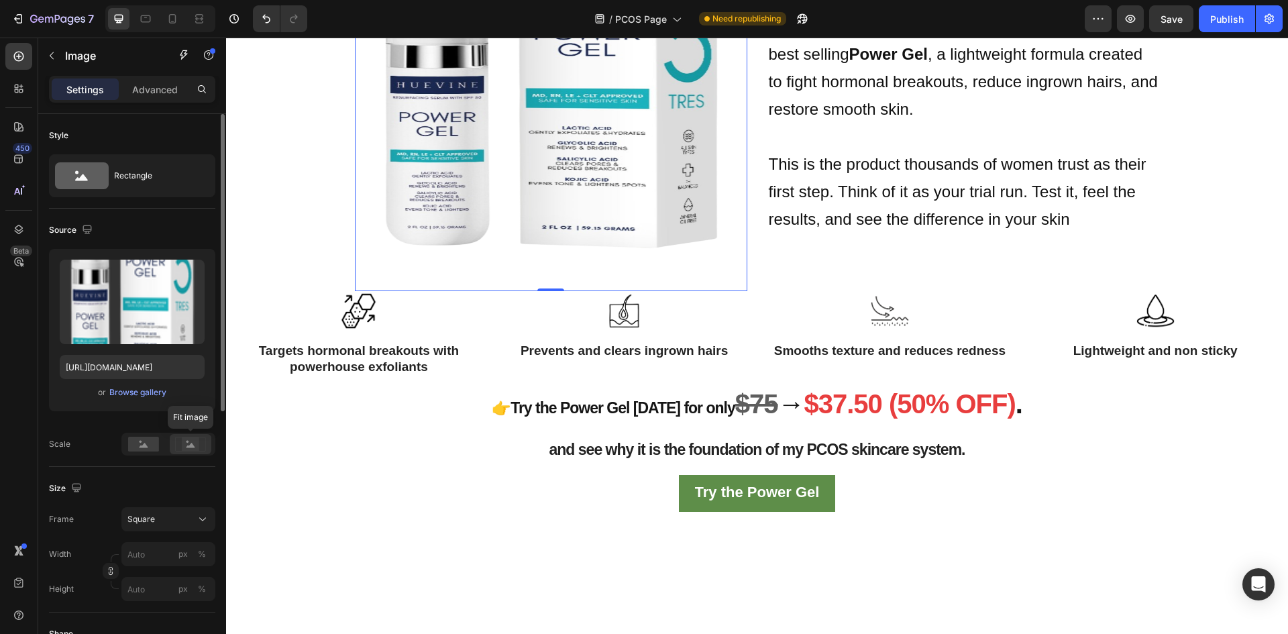
click at [185, 448] on rect at bounding box center [190, 443] width 17 height 13
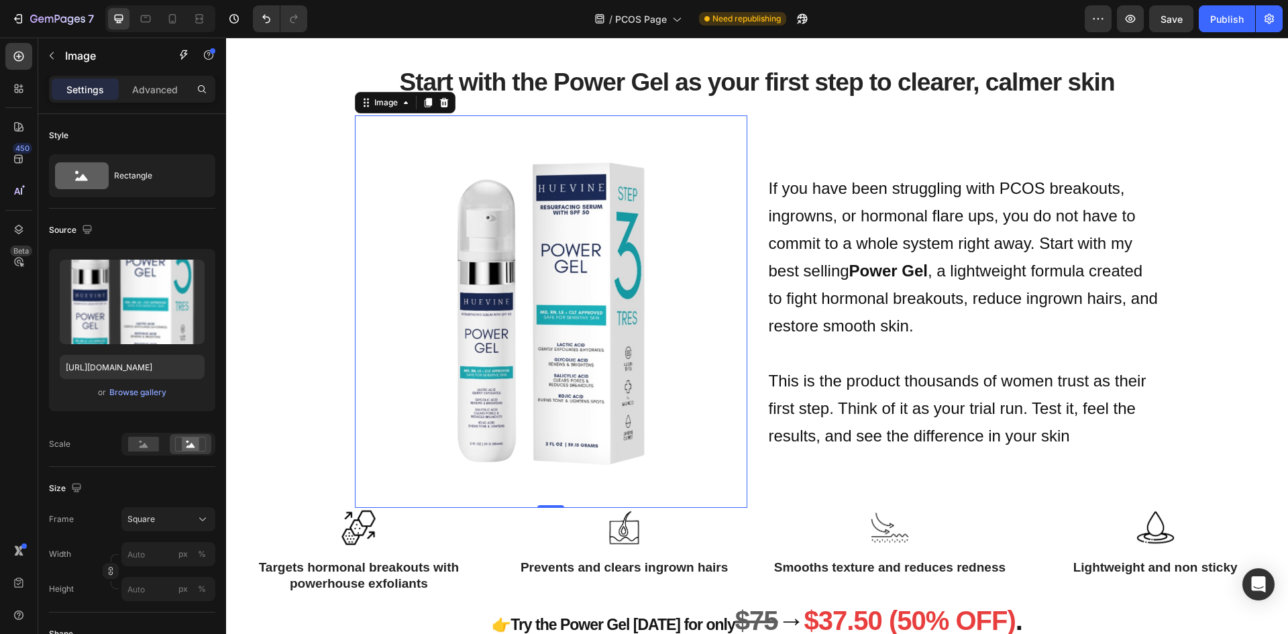
scroll to position [1759, 0]
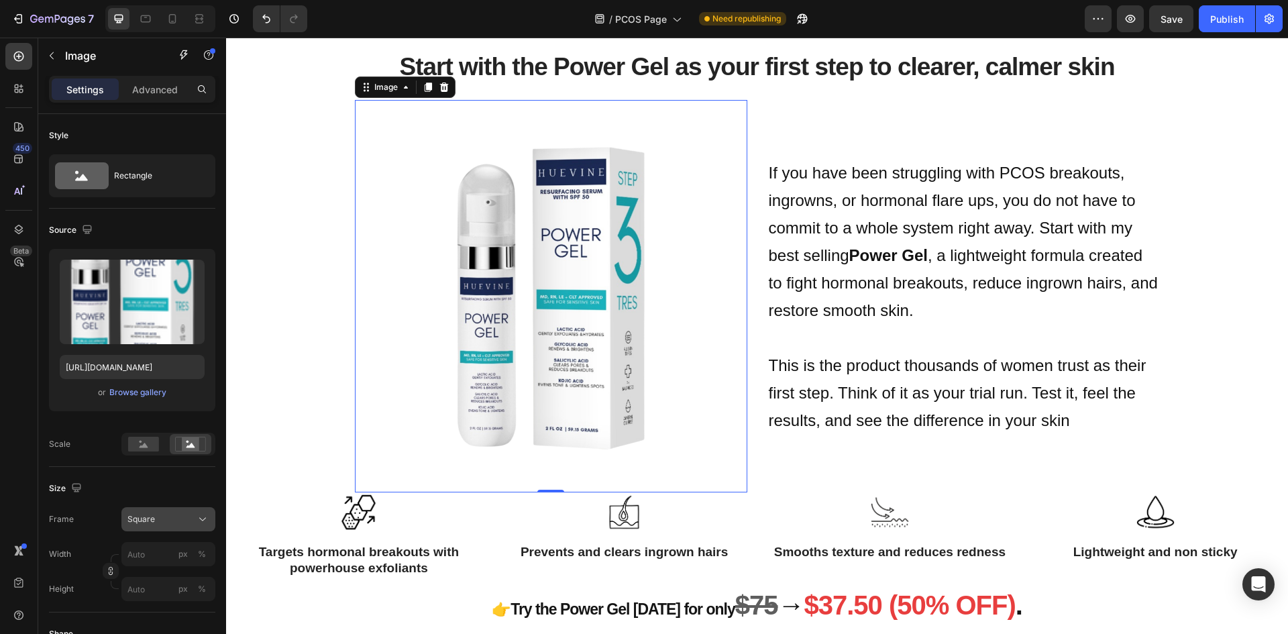
click at [195, 525] on div "Square" at bounding box center [168, 519] width 82 height 13
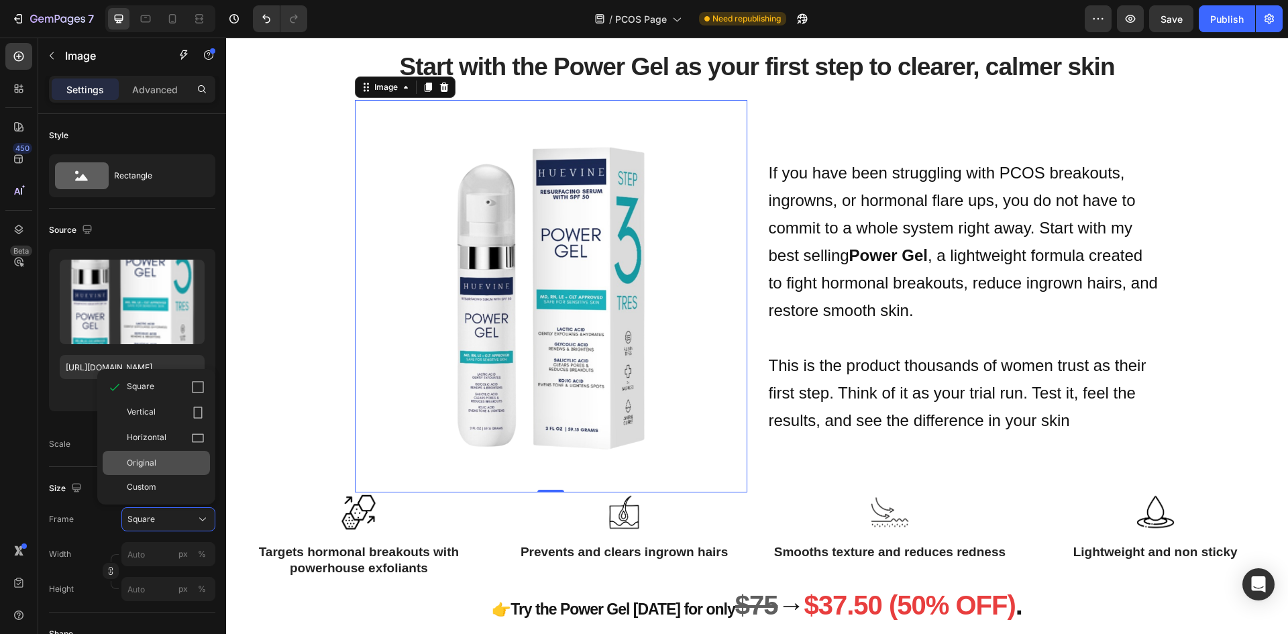
click at [181, 452] on div "Original" at bounding box center [156, 463] width 107 height 24
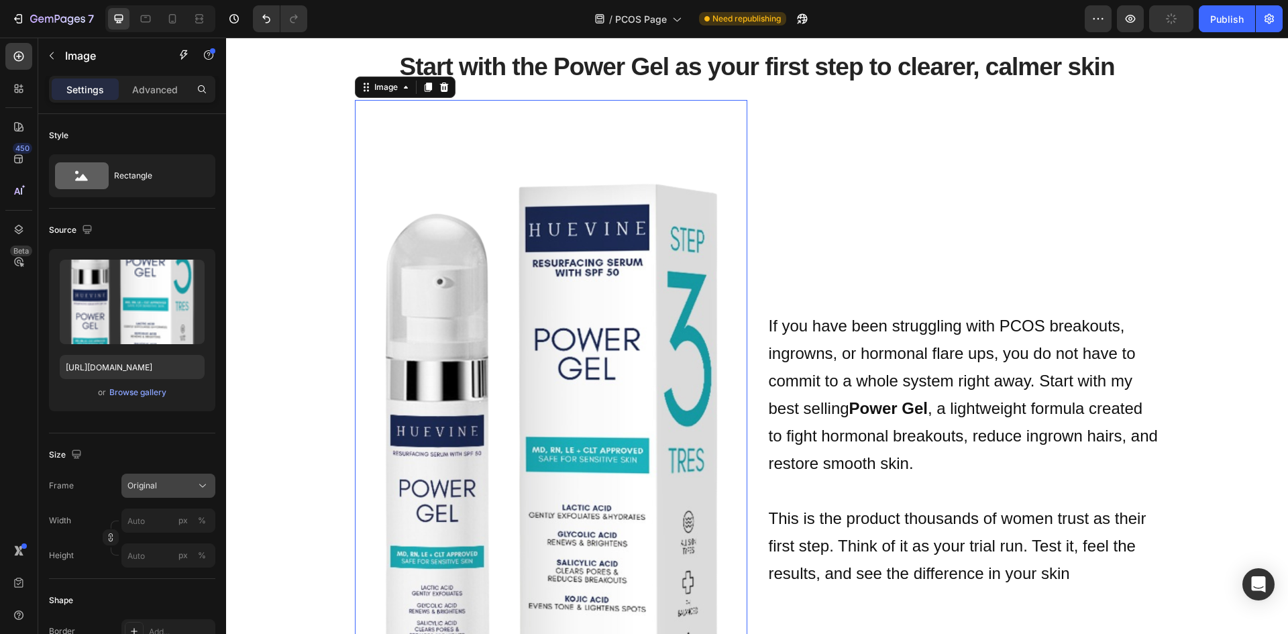
click at [192, 486] on div "Original" at bounding box center [160, 486] width 66 height 12
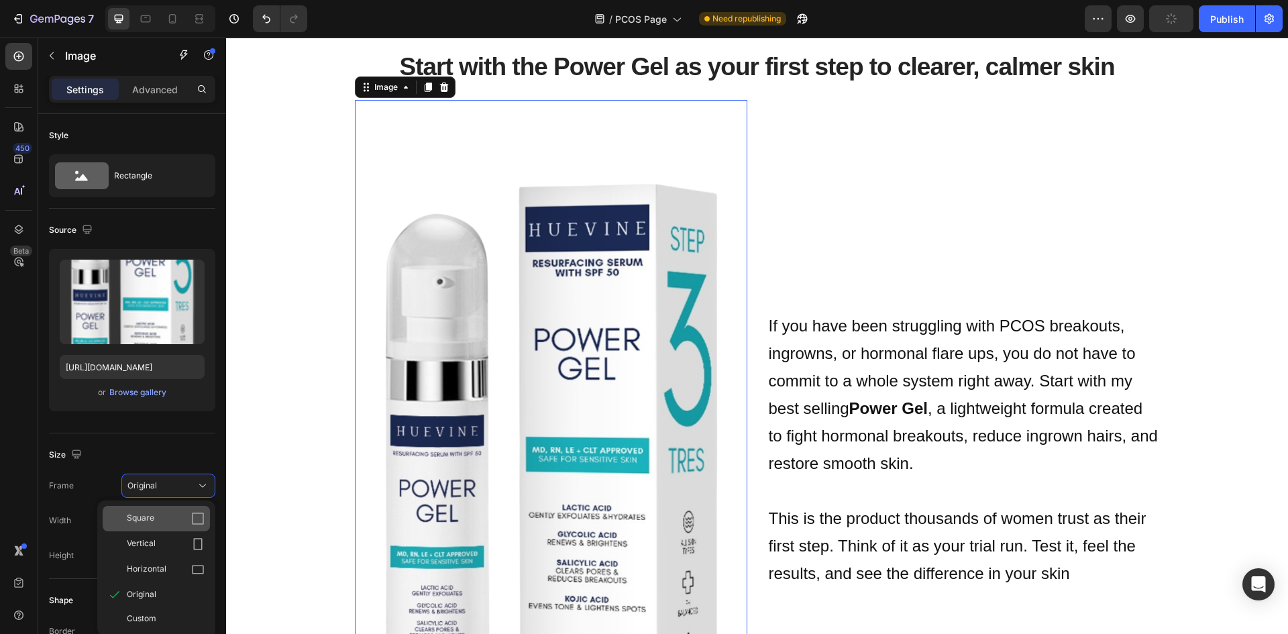
click at [193, 517] on icon at bounding box center [198, 519] width 12 height 12
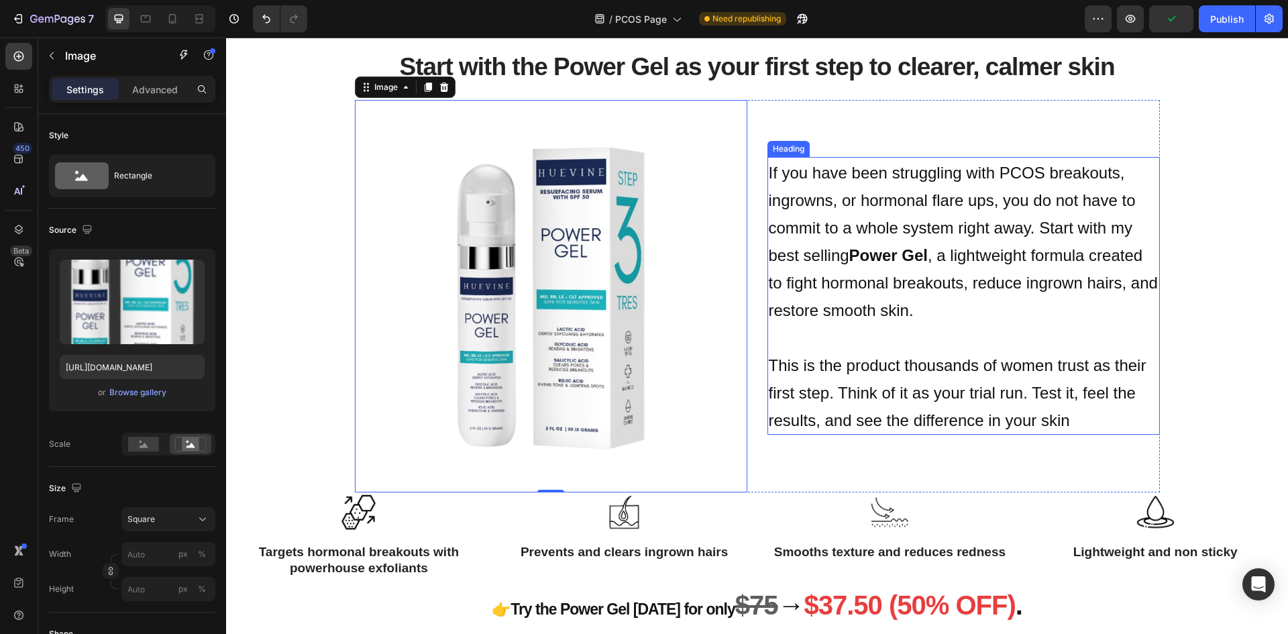
click at [818, 356] on span "This is the product thousands of women trust as their first step. Think of it a…" at bounding box center [958, 392] width 378 height 73
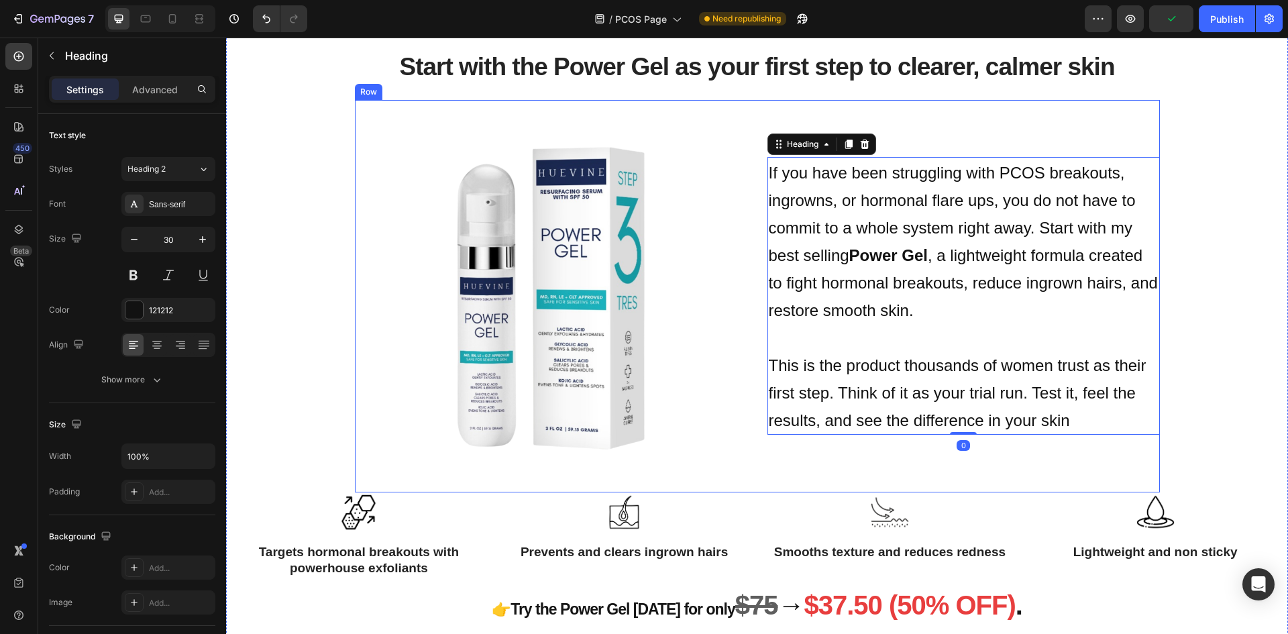
click at [767, 476] on div "If you have been struggling with PCOS breakouts, ingrowns, or hormonal flare up…" at bounding box center [963, 296] width 392 height 392
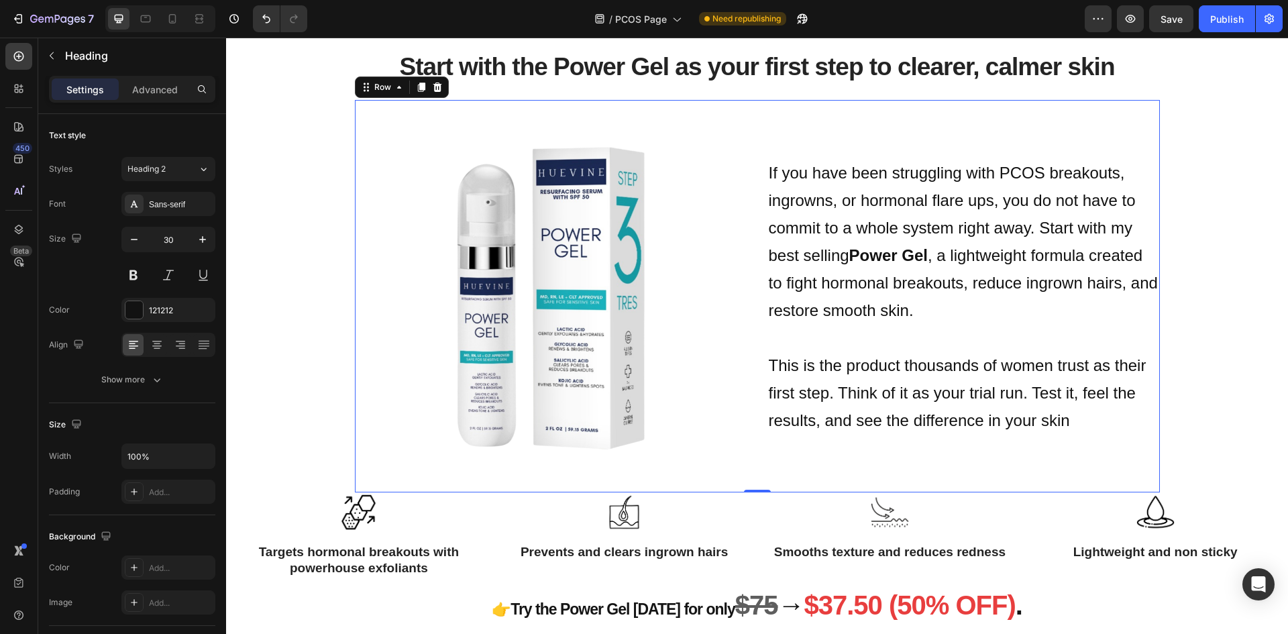
click at [832, 339] on h2 "If you have been struggling with PCOS breakouts, ingrowns, or hormonal flare up…" at bounding box center [963, 296] width 392 height 278
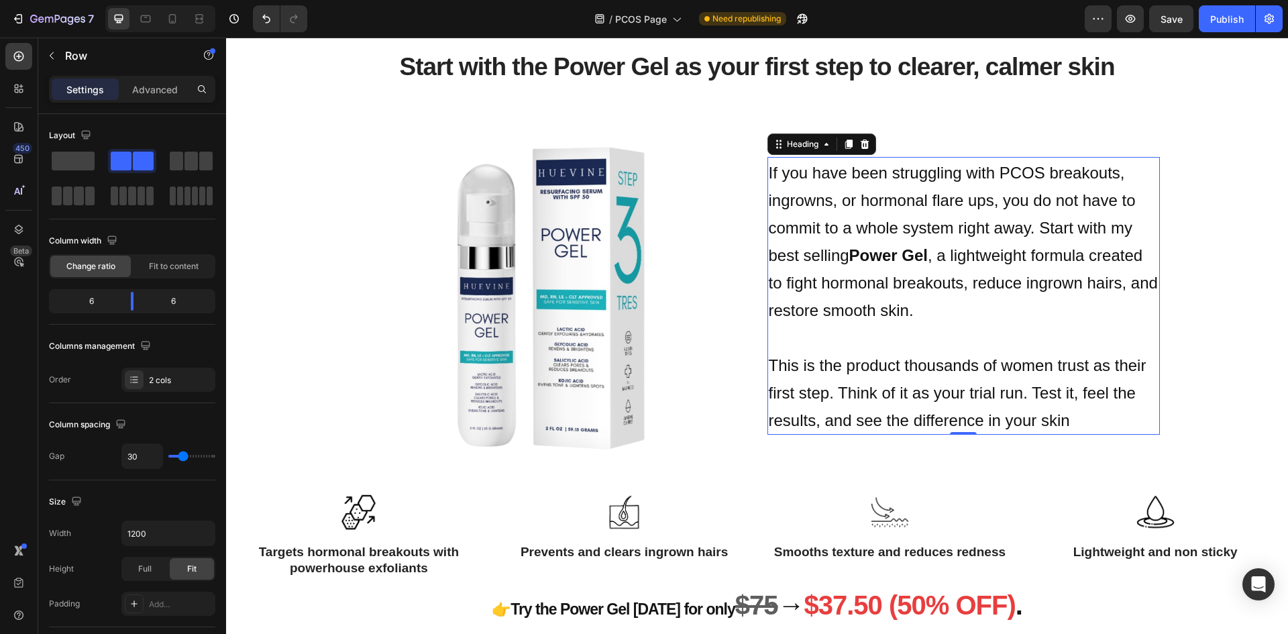
click at [829, 437] on div "If you have been struggling with PCOS breakouts, ingrowns, or hormonal flare up…" at bounding box center [963, 296] width 392 height 392
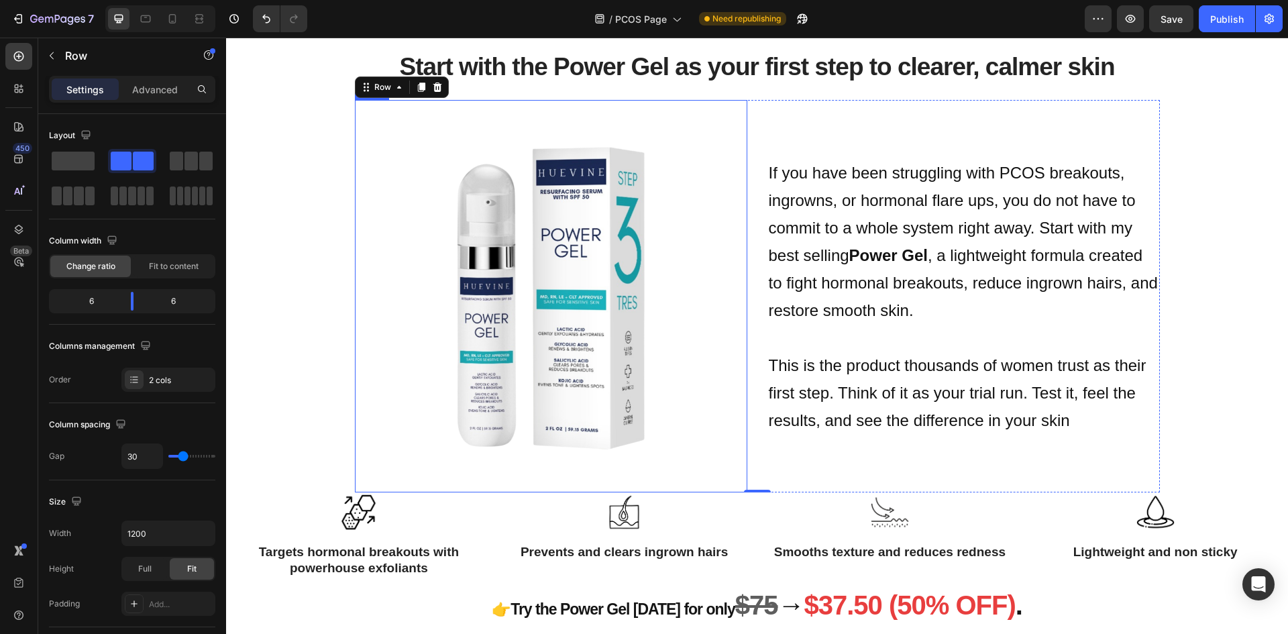
click at [616, 388] on img at bounding box center [551, 296] width 392 height 392
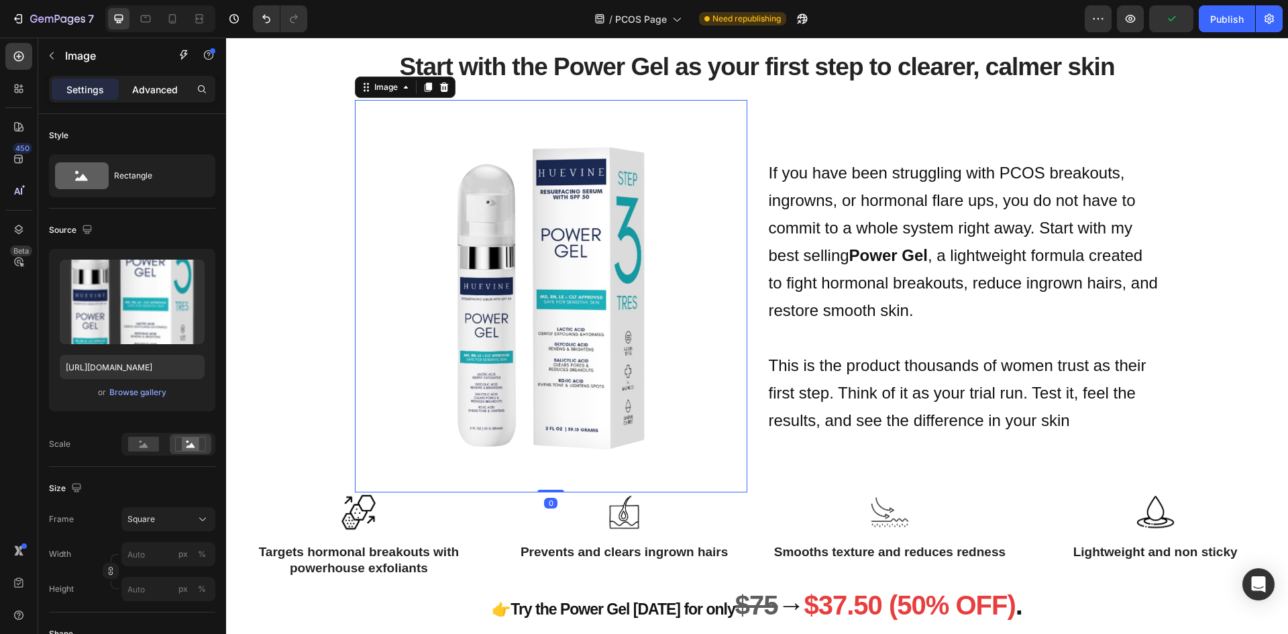
click at [156, 92] on p "Advanced" at bounding box center [155, 90] width 46 height 14
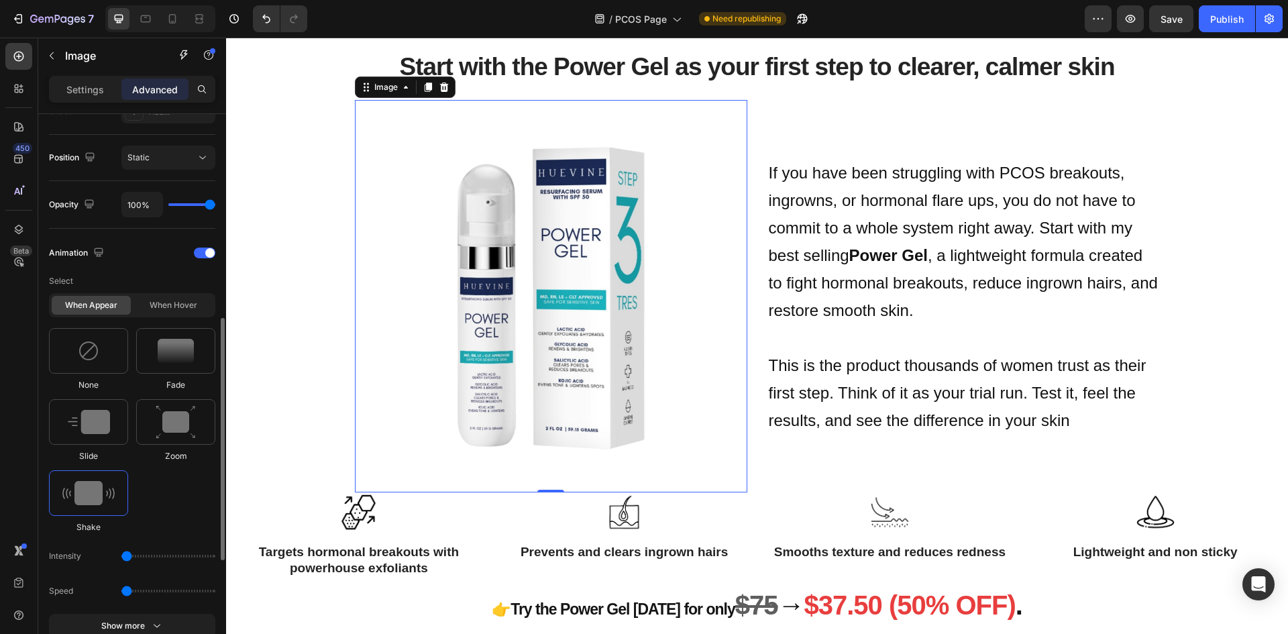
scroll to position [537, 0]
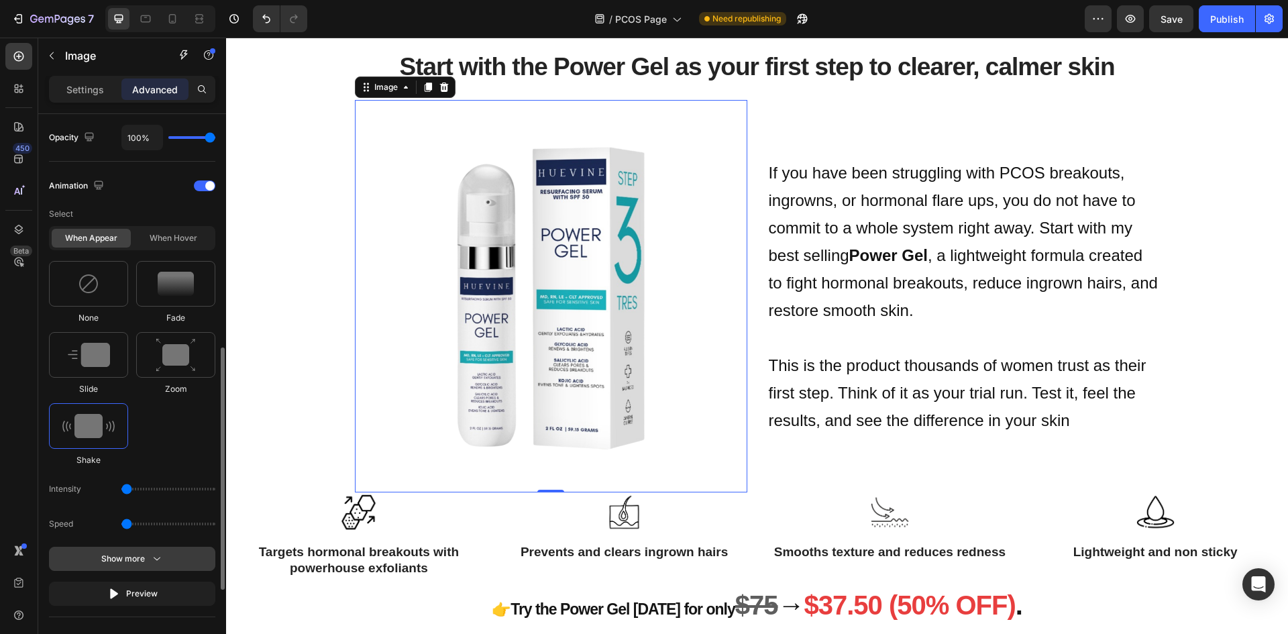
click at [147, 557] on div "Show more" at bounding box center [132, 558] width 62 height 13
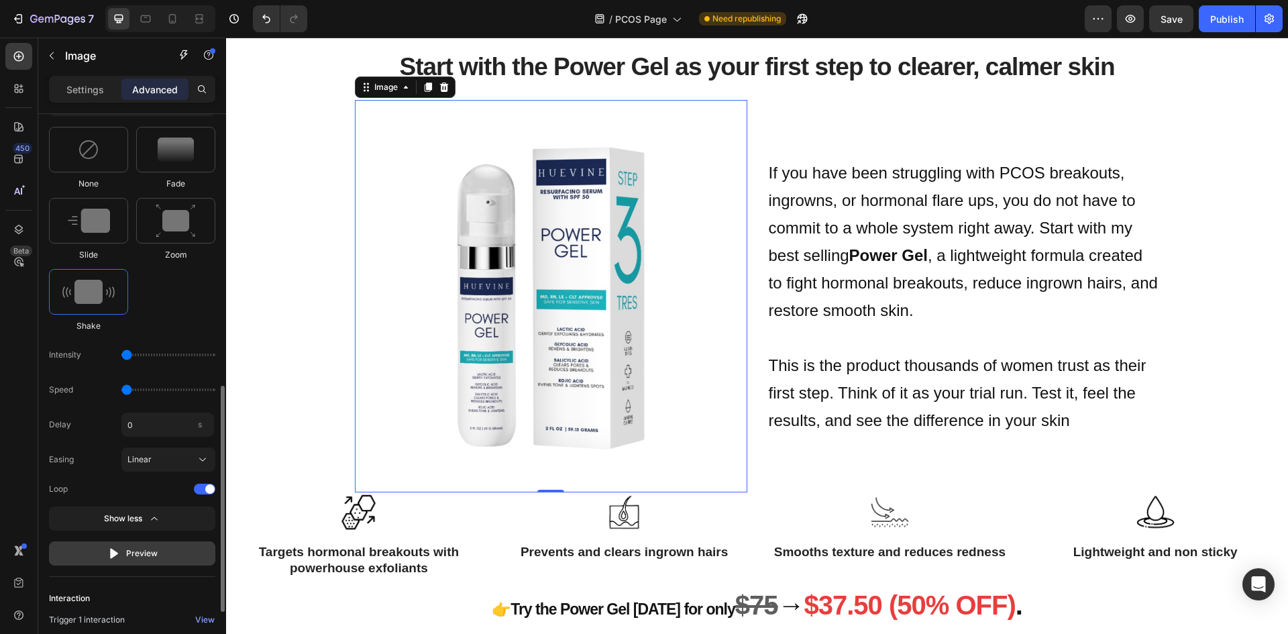
click at [150, 547] on div "Preview" at bounding box center [132, 553] width 50 height 13
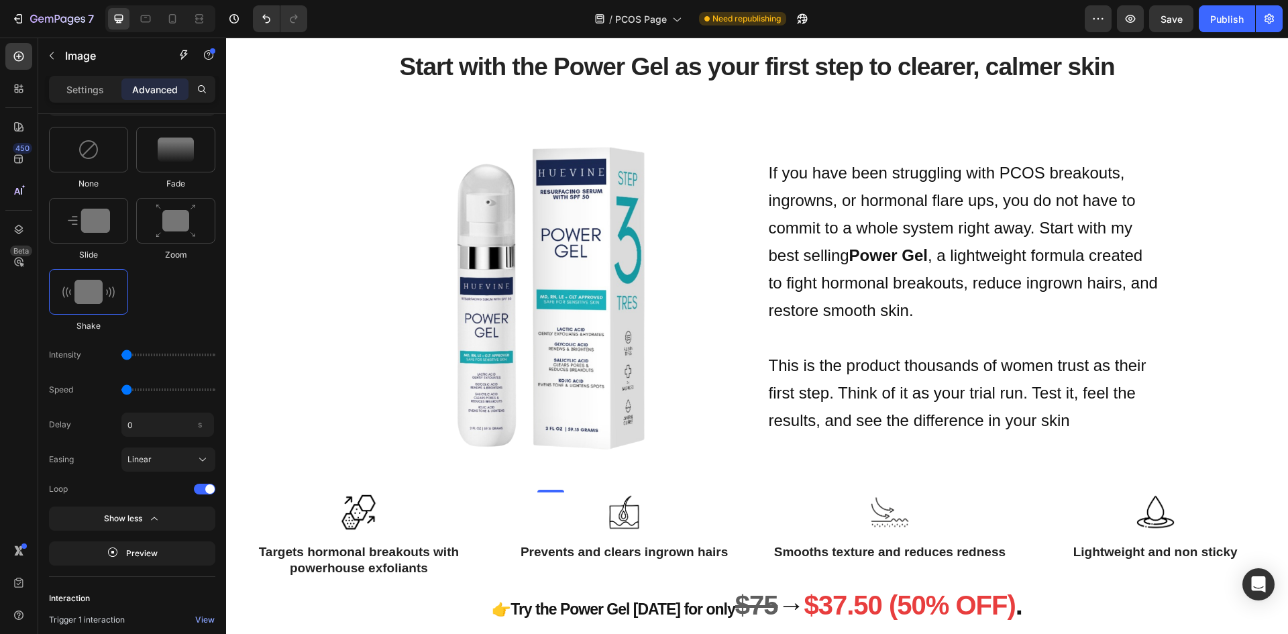
click at [355, 484] on img at bounding box center [551, 296] width 392 height 392
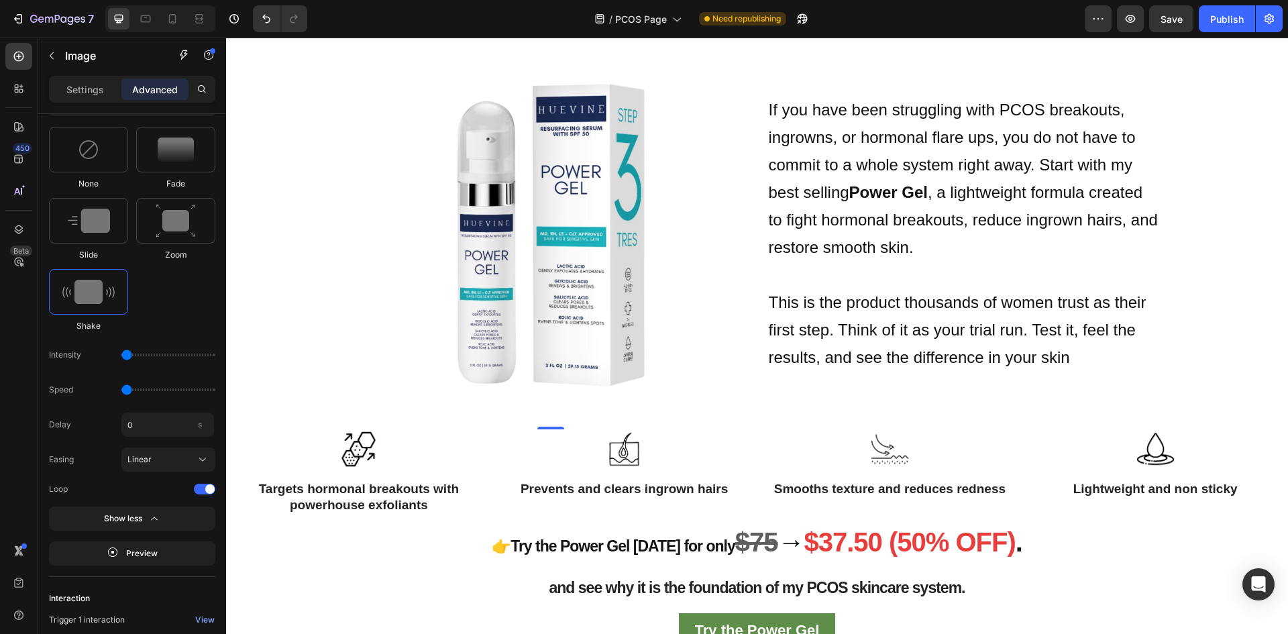
scroll to position [1960, 0]
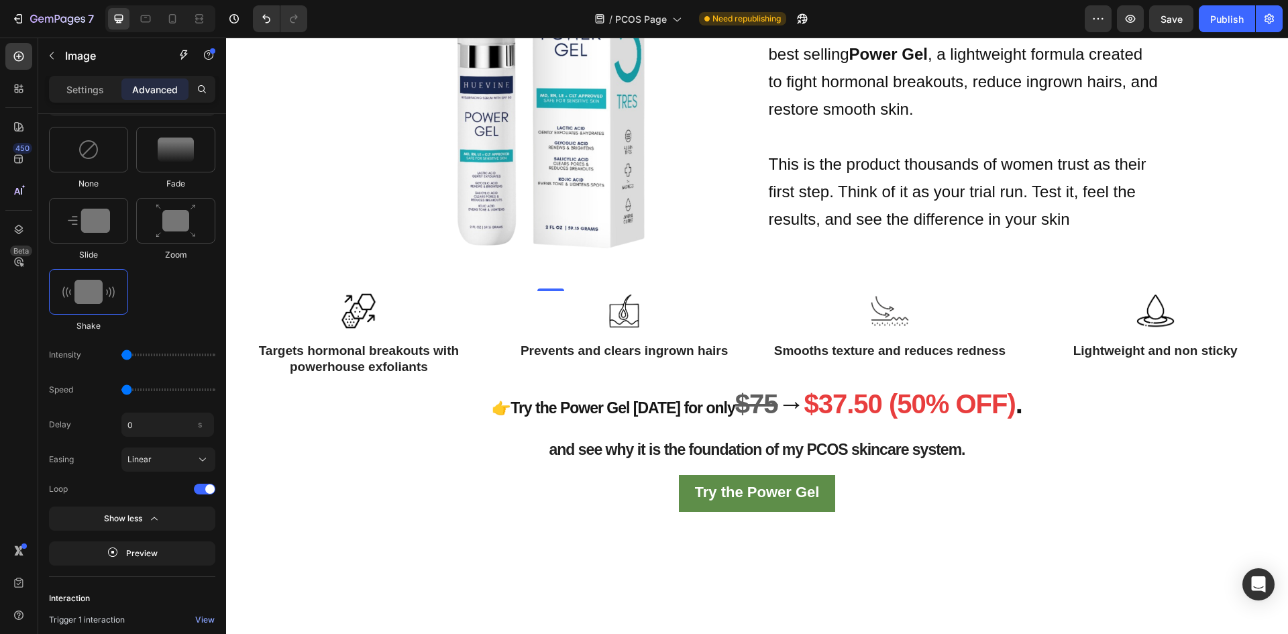
click at [354, 484] on div "Try the Power Gel Button" at bounding box center [757, 493] width 1042 height 37
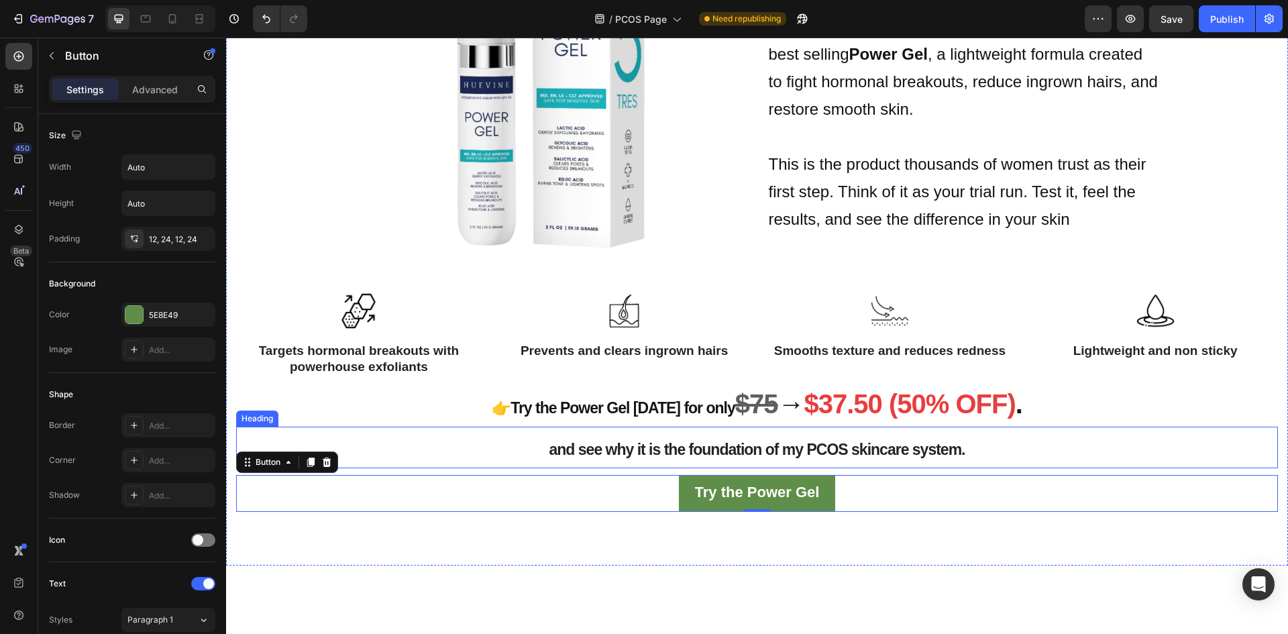
click at [617, 439] on h2 "and see why it is the foundation of my PCOS skincare system." at bounding box center [757, 448] width 1042 height 42
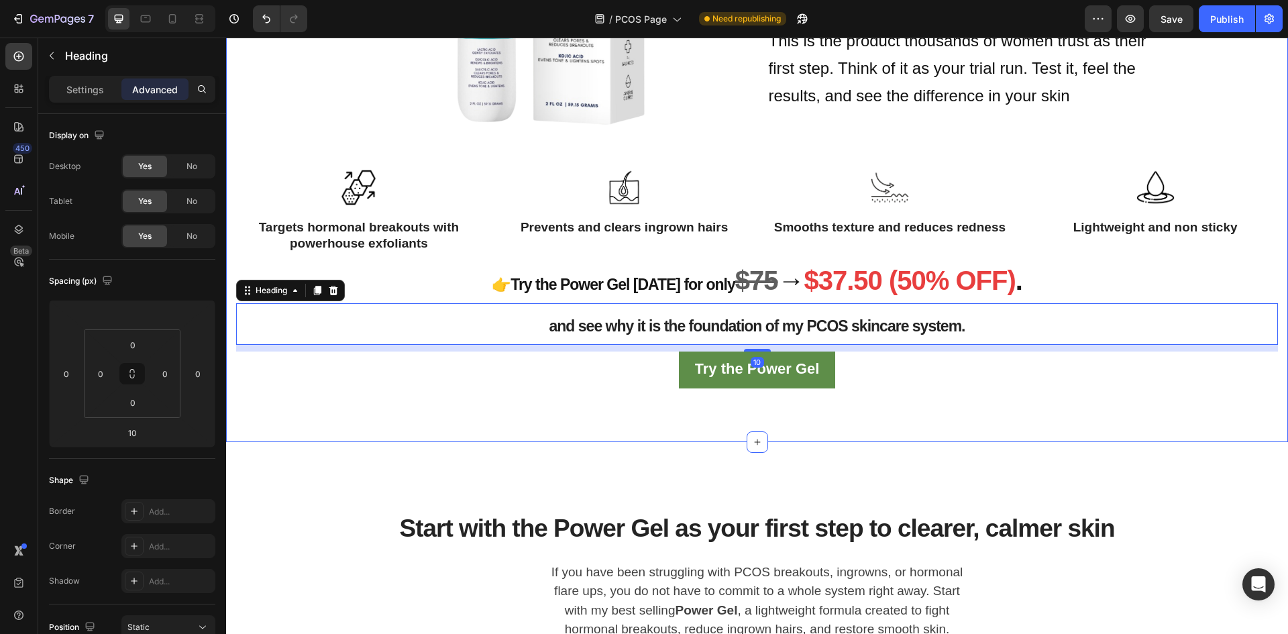
scroll to position [2229, 0]
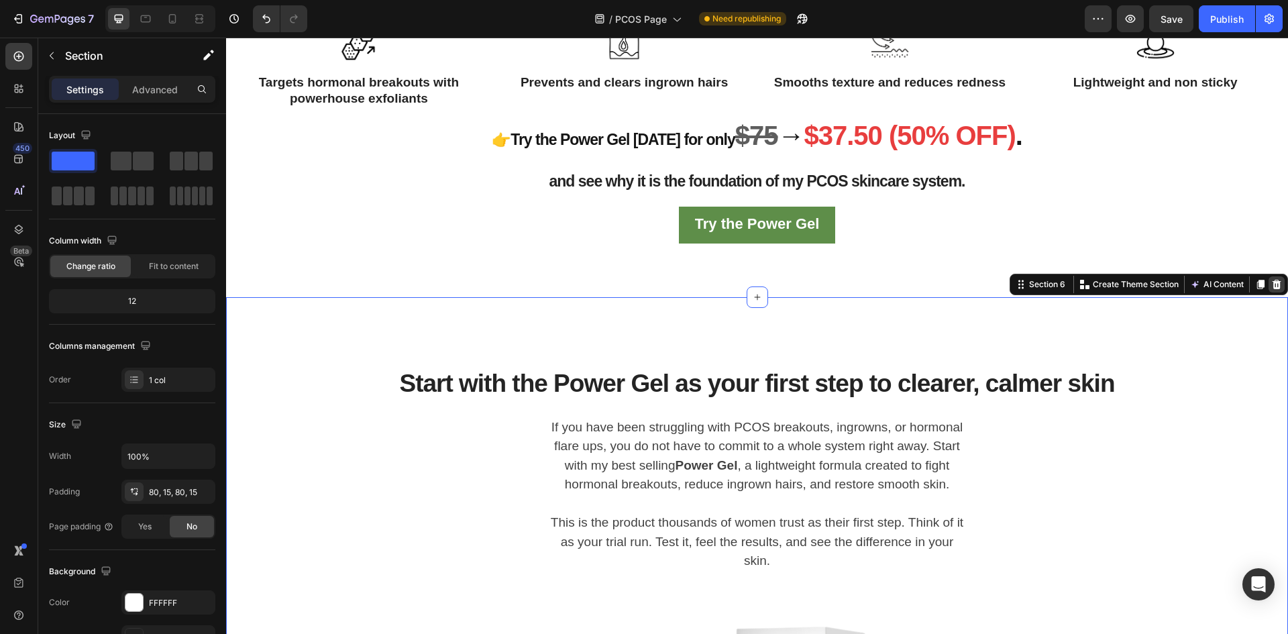
click at [1271, 286] on icon at bounding box center [1276, 284] width 11 height 11
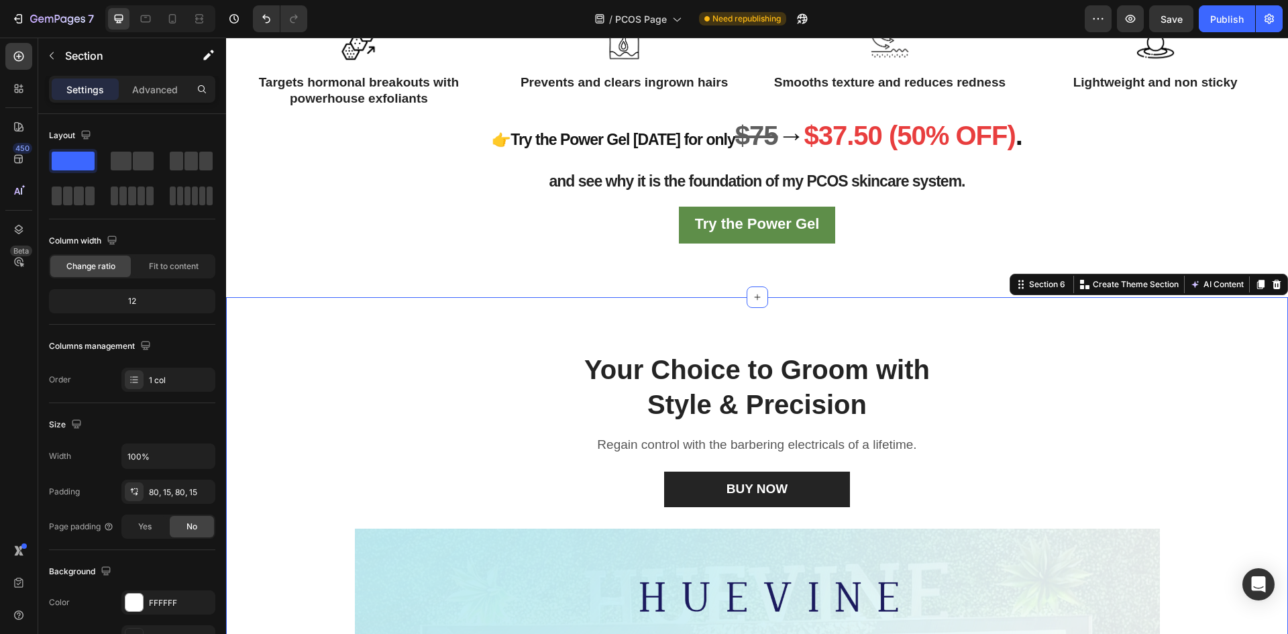
click at [1275, 280] on div "Section 6 Create Theme Section AI Content Write with GemAI What would you like …" at bounding box center [1149, 284] width 278 height 21
click at [1273, 282] on icon at bounding box center [1277, 284] width 9 height 9
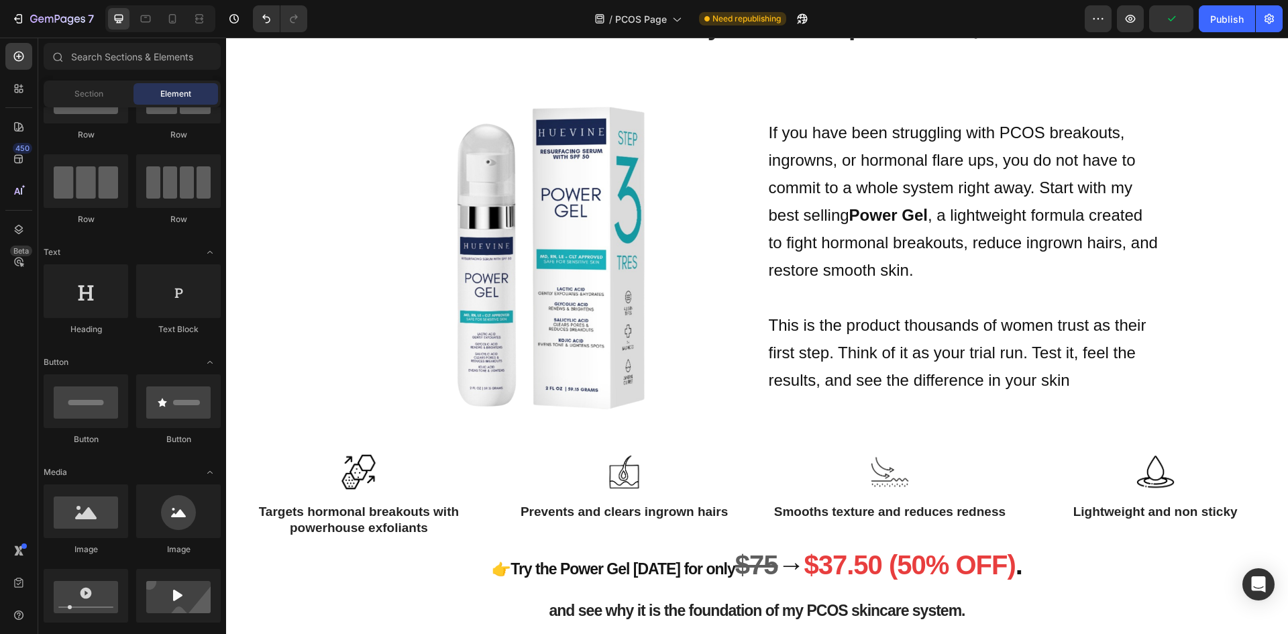
scroll to position [1893, 0]
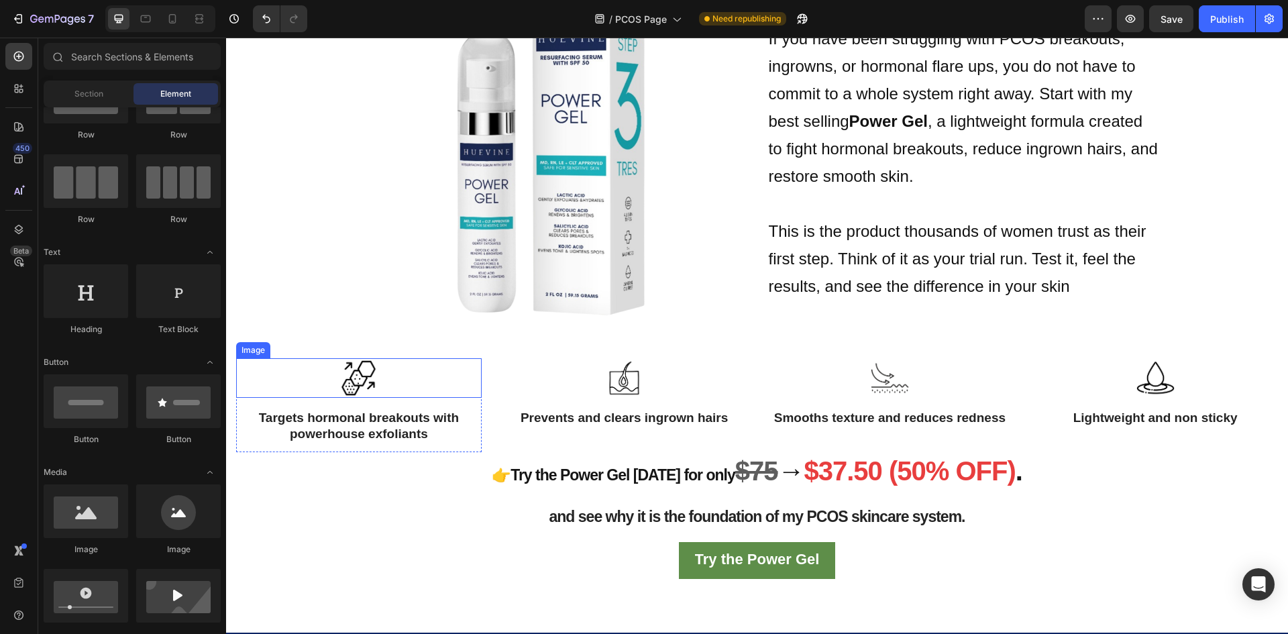
click at [382, 418] on p "Targets hormonal breakouts with powerhouse exfoliants" at bounding box center [358, 426] width 243 height 33
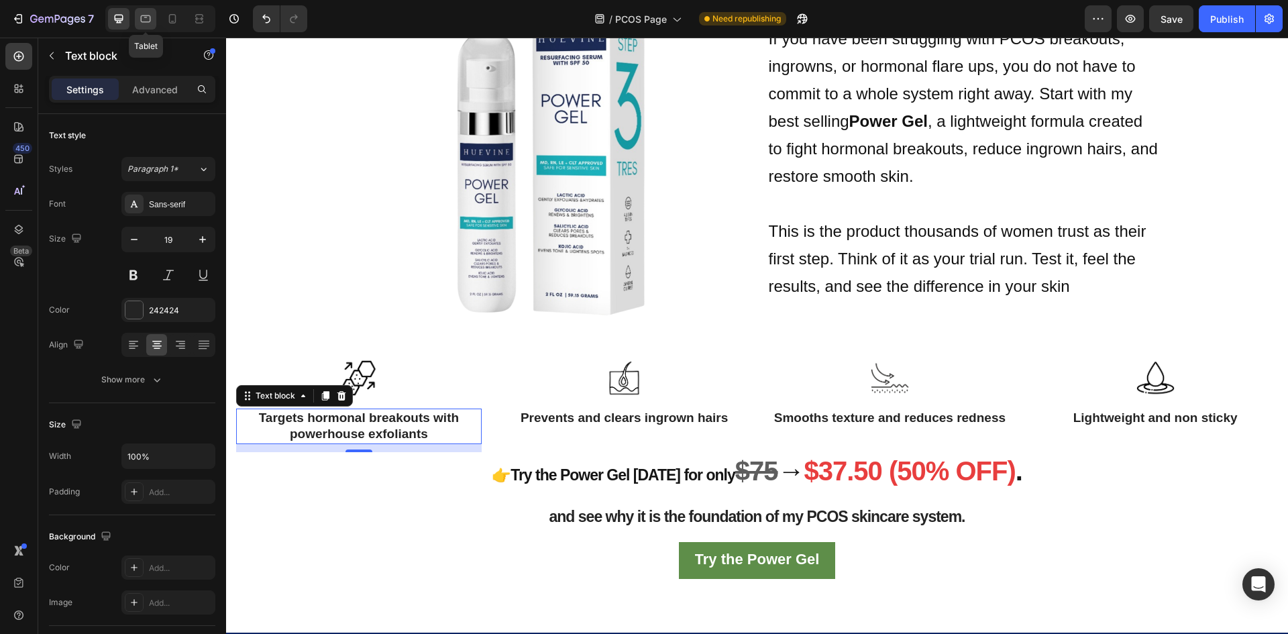
click at [146, 21] on icon at bounding box center [146, 18] width 10 height 7
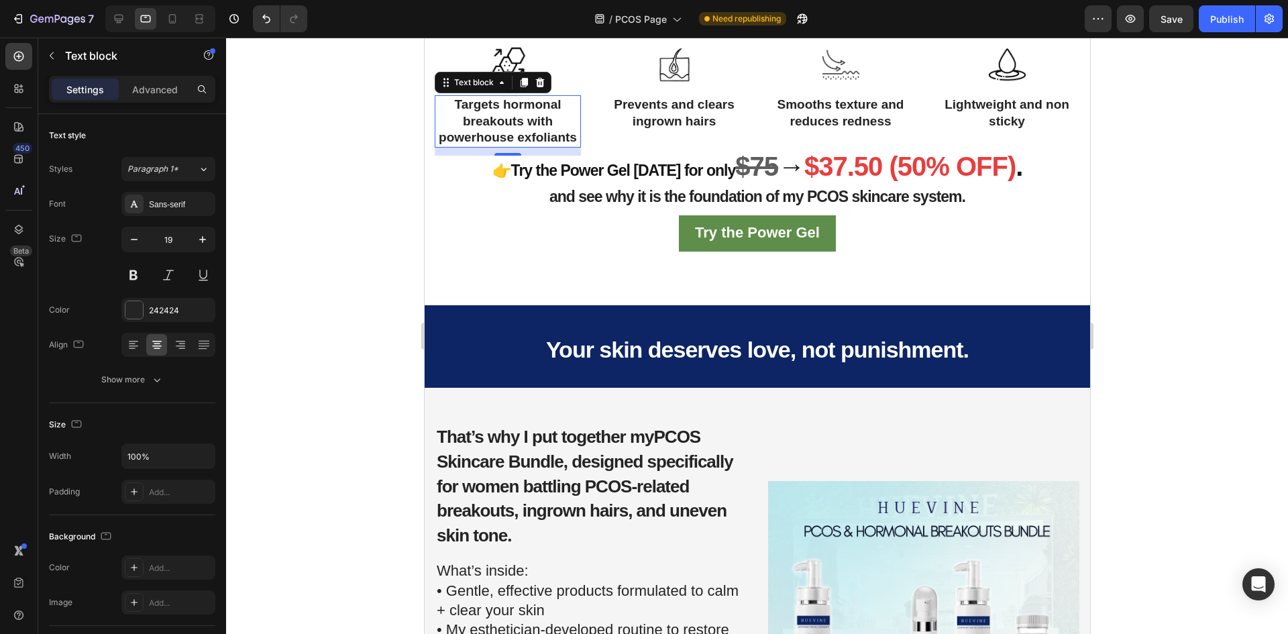
scroll to position [2446, 0]
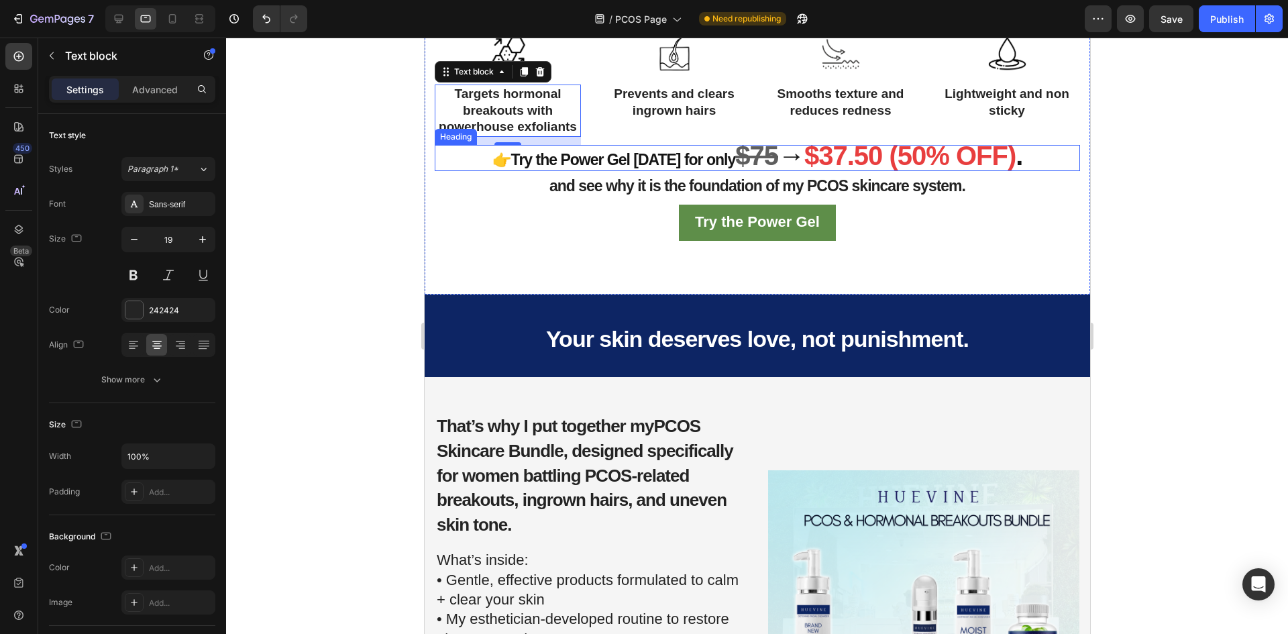
click at [804, 170] on strong "$37.50 (50% OFF)" at bounding box center [909, 156] width 211 height 30
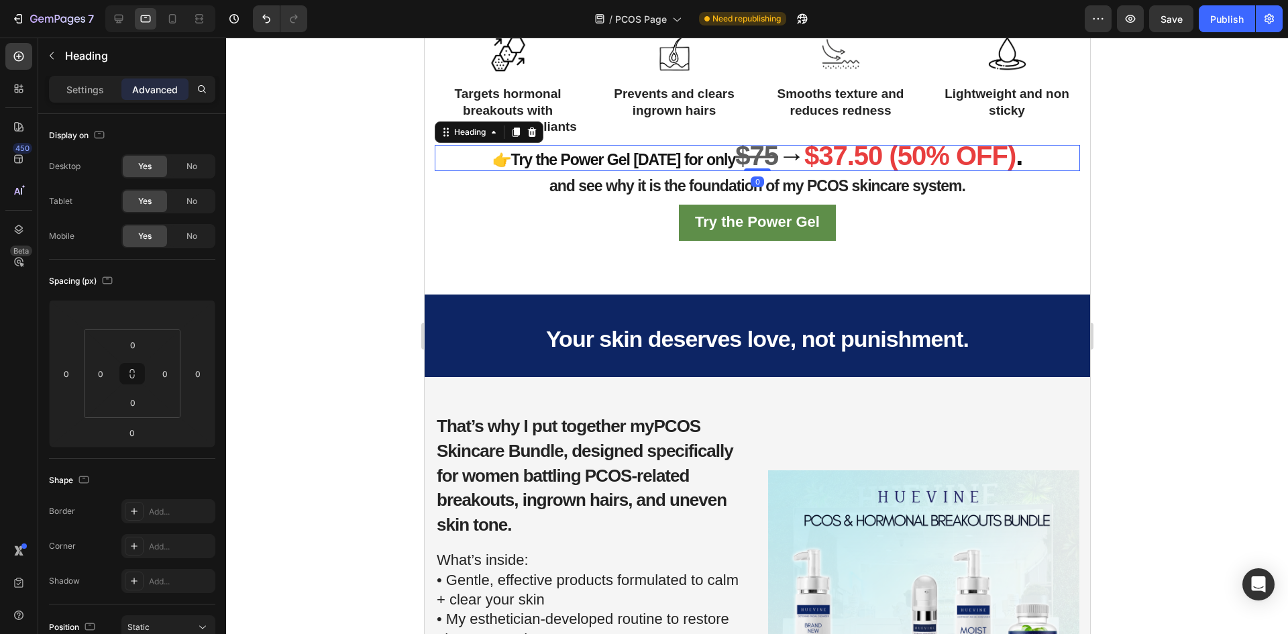
click at [791, 171] on h2 "👉Try the Power Gel [DATE] for only $75 → $37.50 (50% OFF) ." at bounding box center [756, 158] width 535 height 26
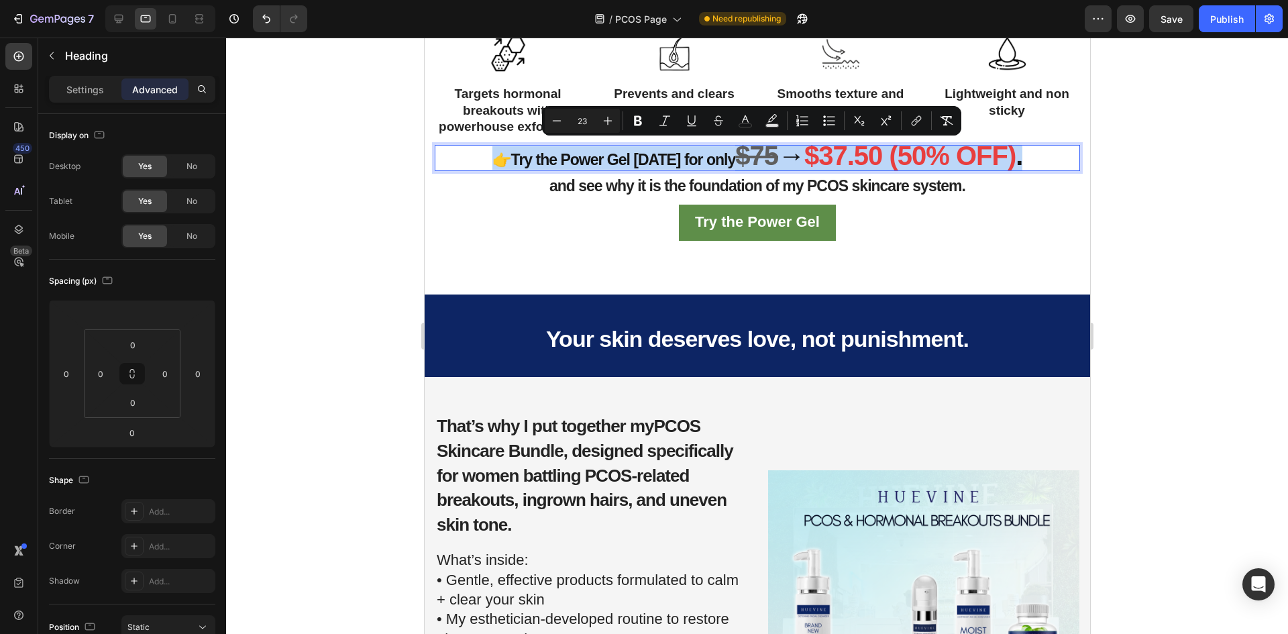
drag, startPoint x: 796, startPoint y: 181, endPoint x: 522, endPoint y: 154, distance: 275.7
click at [522, 154] on p "👉Try the Power Gel [DATE] for only $75 → $37.50 (50% OFF) ." at bounding box center [756, 157] width 533 height 23
click at [551, 120] on icon "Editor contextual toolbar" at bounding box center [556, 120] width 13 height 13
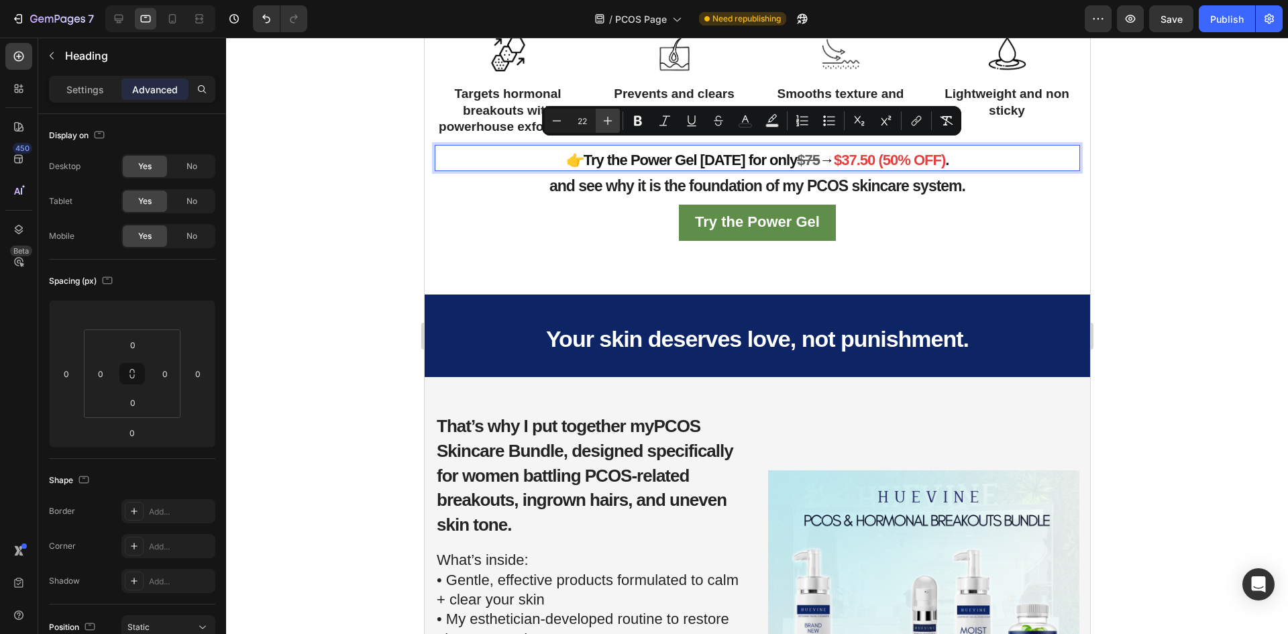
click at [608, 119] on icon "Editor contextual toolbar" at bounding box center [607, 120] width 13 height 13
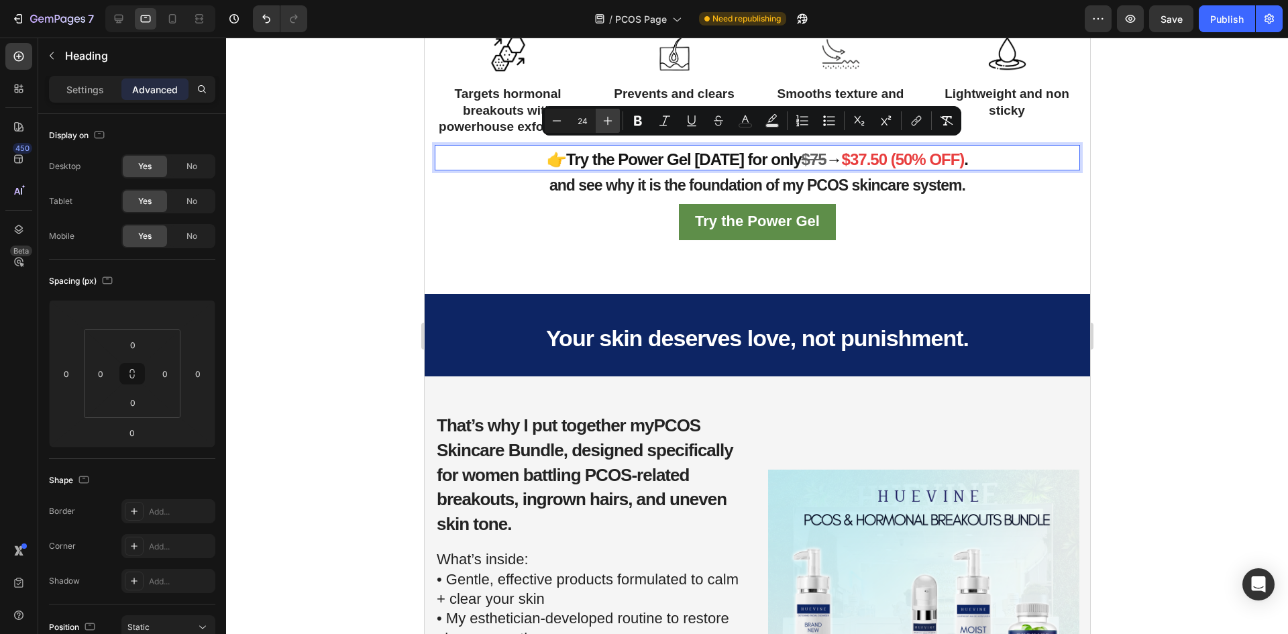
click at [608, 119] on icon "Editor contextual toolbar" at bounding box center [607, 120] width 13 height 13
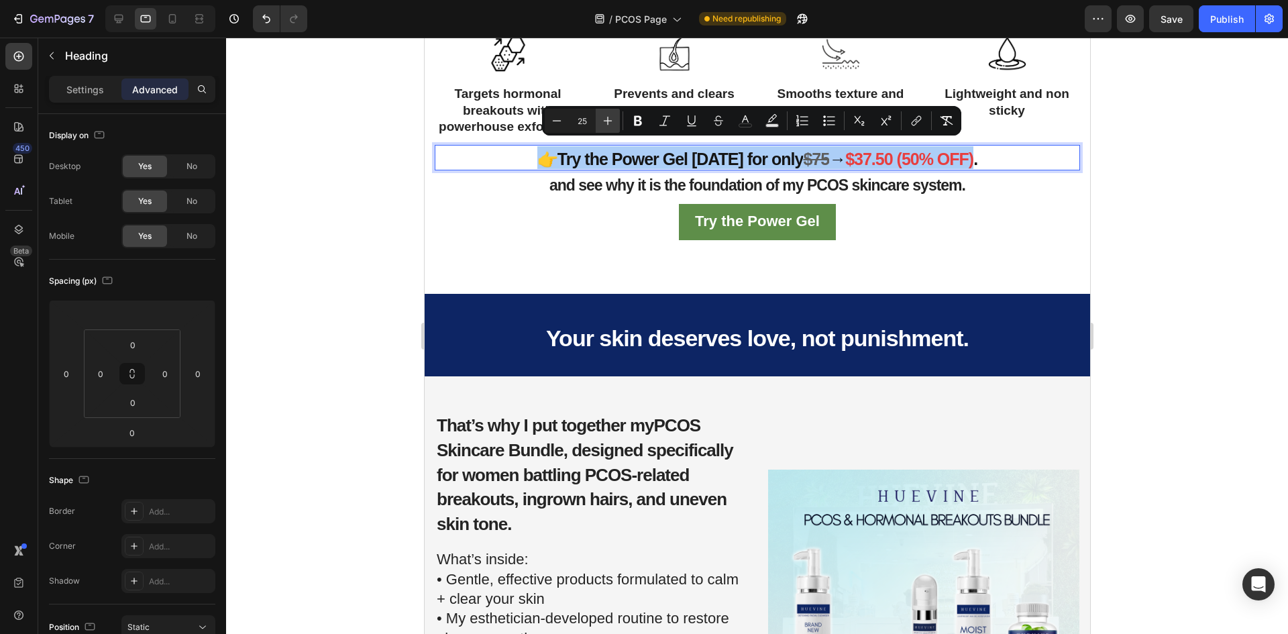
click at [608, 119] on icon "Editor contextual toolbar" at bounding box center [607, 120] width 13 height 13
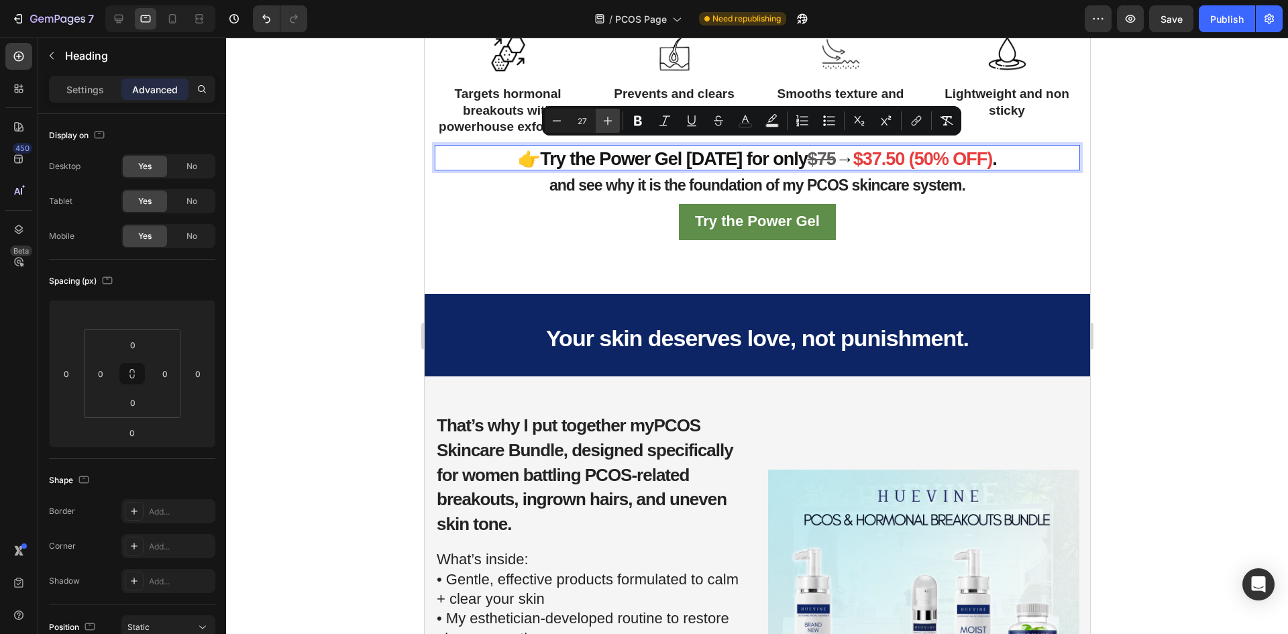
click at [608, 119] on icon "Editor contextual toolbar" at bounding box center [607, 120] width 13 height 13
type input "29"
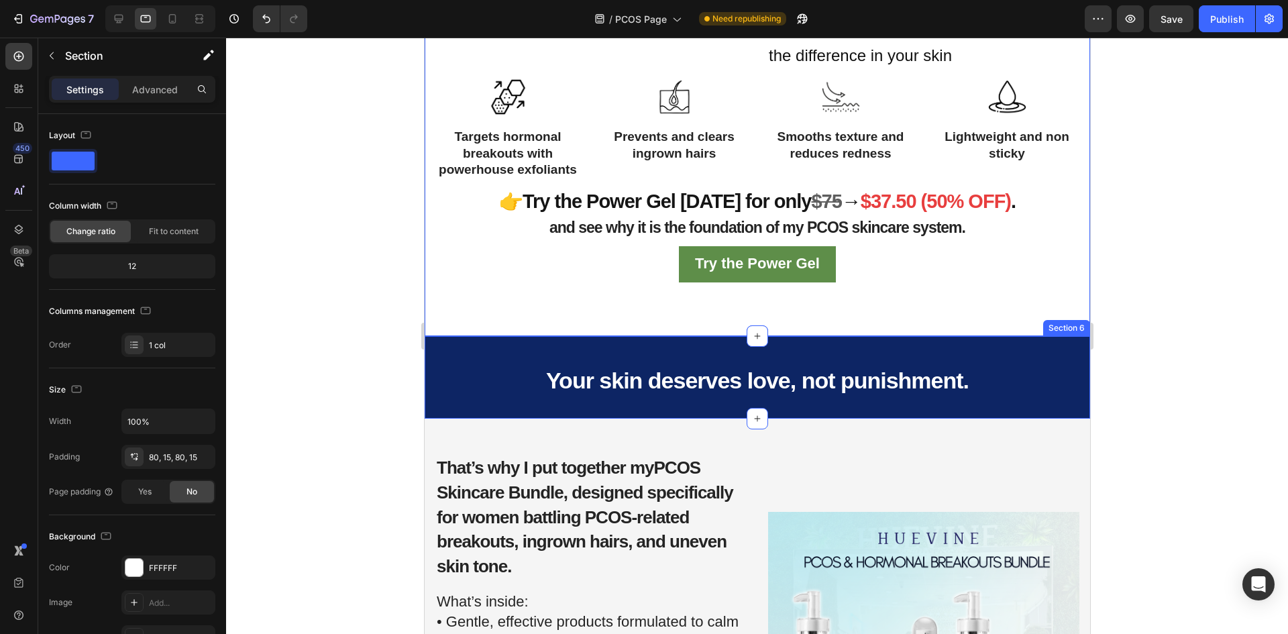
scroll to position [2379, 0]
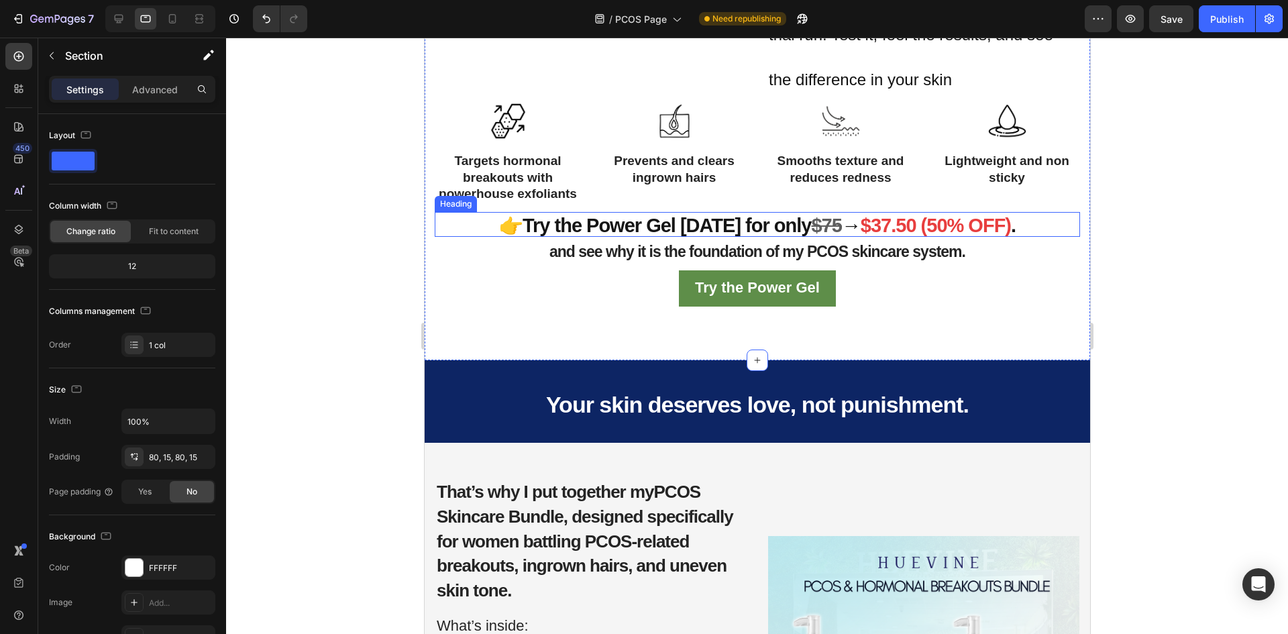
click at [753, 223] on span "👉Try the Power Gel [DATE] for only" at bounding box center [654, 225] width 313 height 21
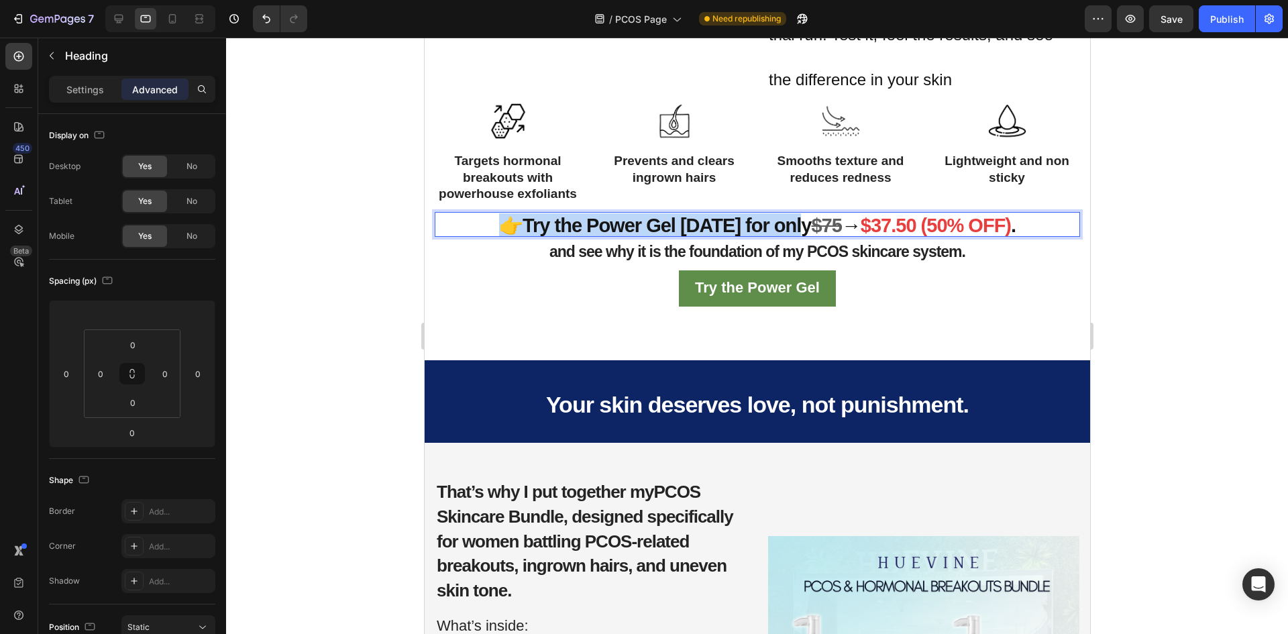
drag, startPoint x: 792, startPoint y: 230, endPoint x: 501, endPoint y: 230, distance: 290.5
click at [501, 230] on span "👉Try the Power Gel [DATE] for only" at bounding box center [654, 225] width 313 height 21
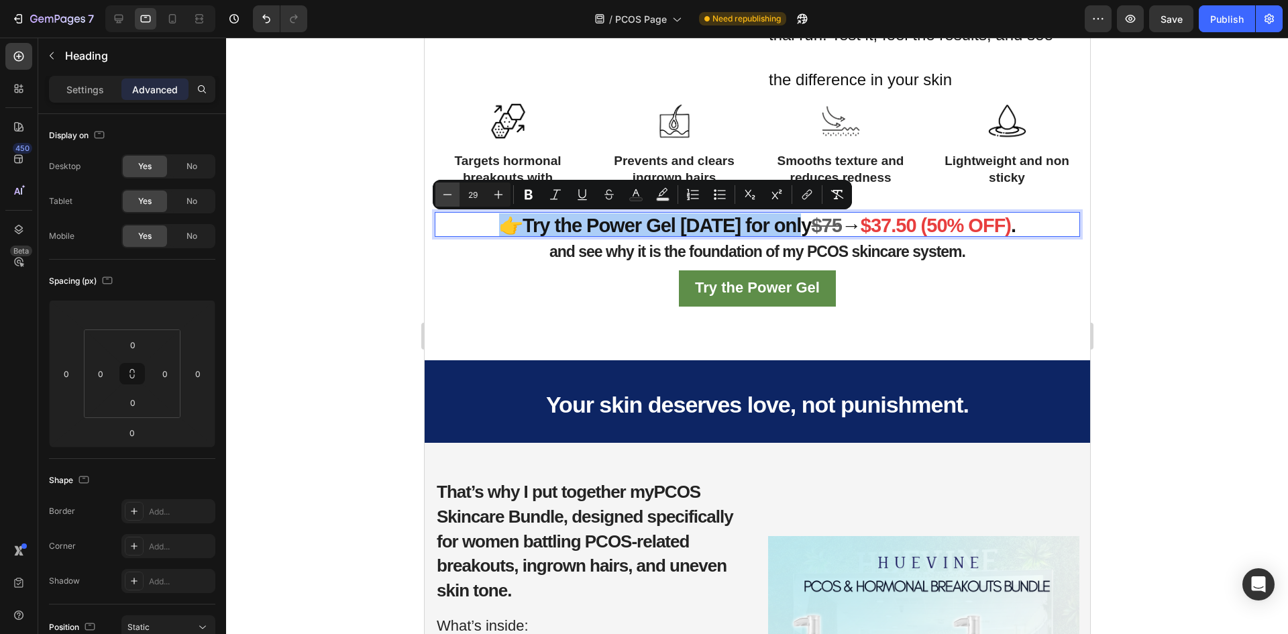
click at [444, 193] on icon "Editor contextual toolbar" at bounding box center [447, 194] width 13 height 13
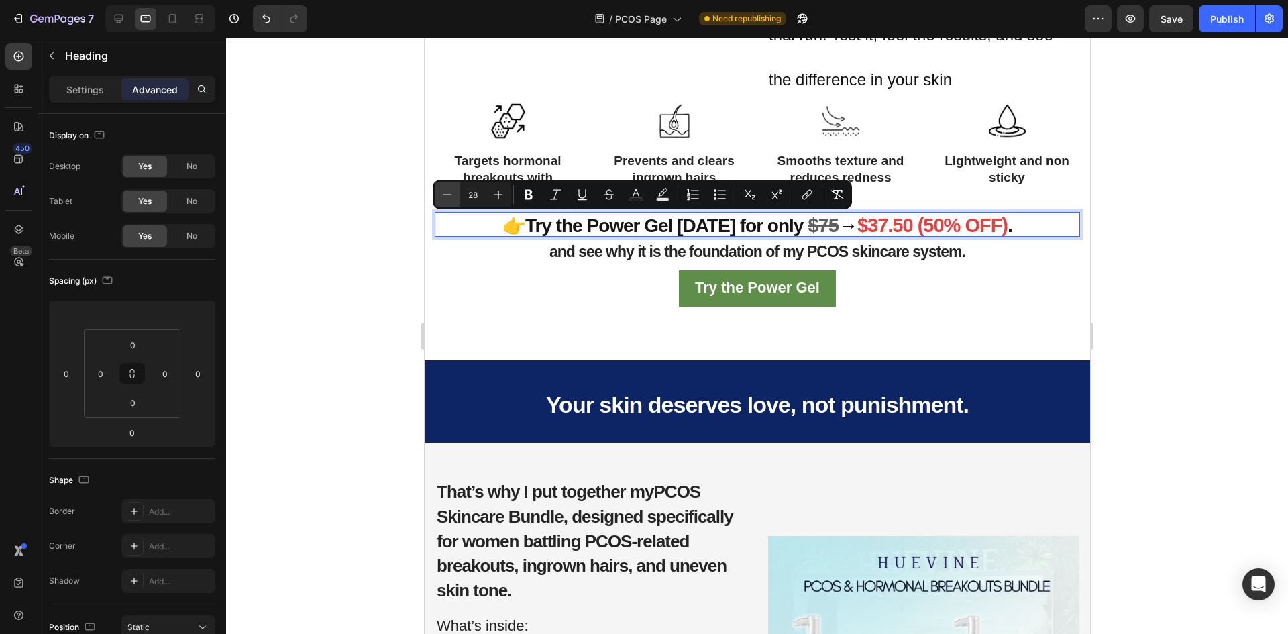
click at [444, 193] on icon "Editor contextual toolbar" at bounding box center [447, 194] width 13 height 13
type input "27"
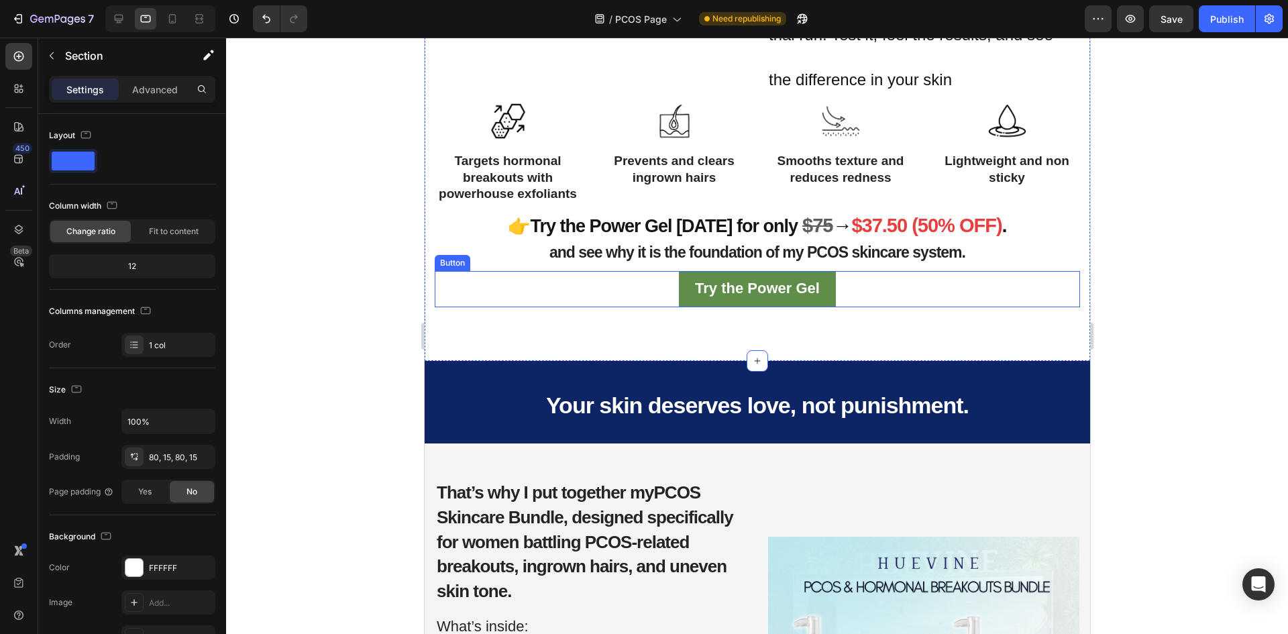
click at [924, 274] on div "Try the Power Gel Button" at bounding box center [756, 289] width 645 height 37
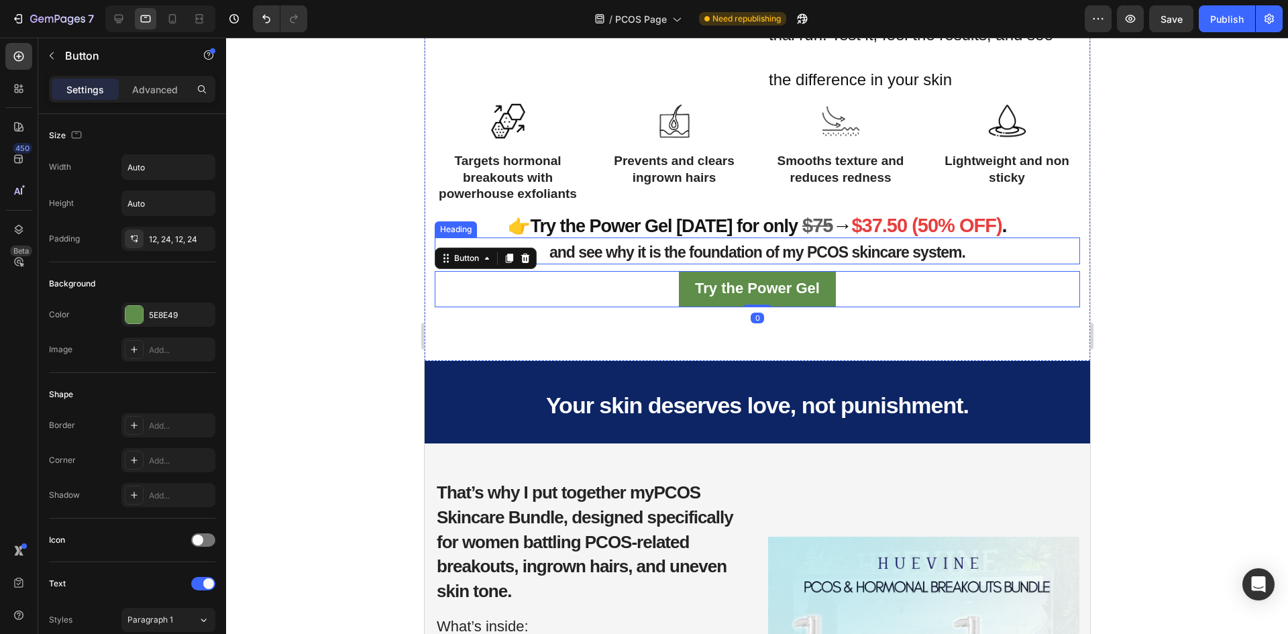
click at [932, 222] on strong "$37.50 (50% OFF)" at bounding box center [926, 225] width 150 height 21
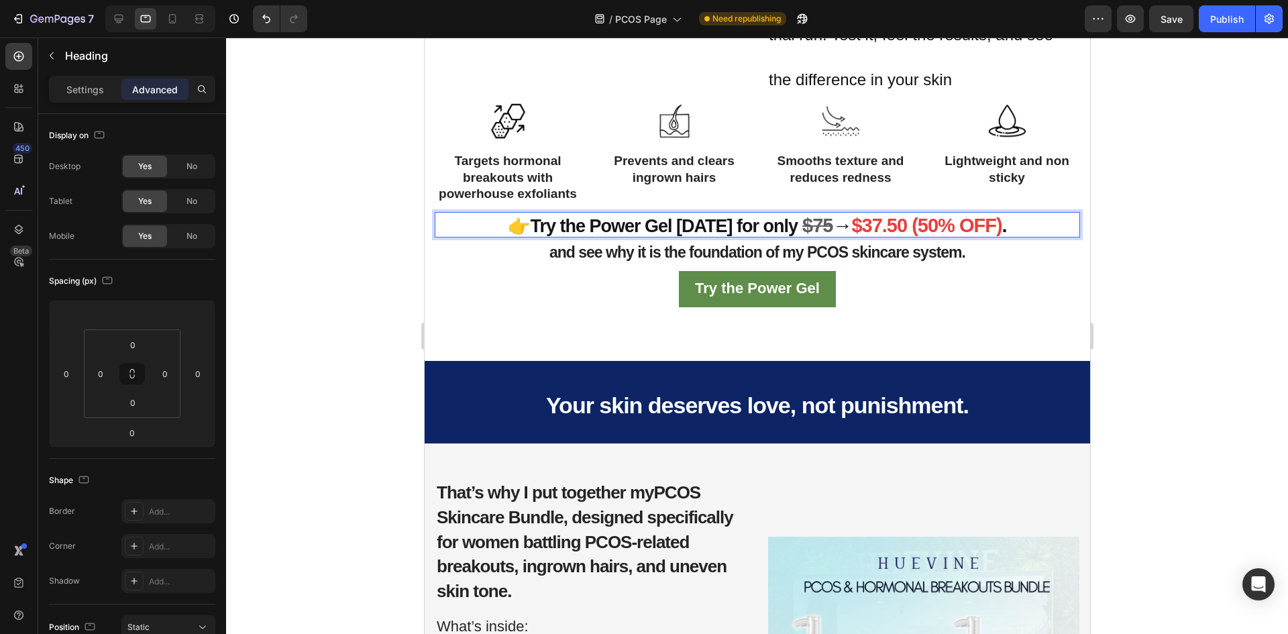
click at [1002, 221] on span "." at bounding box center [1004, 225] width 5 height 21
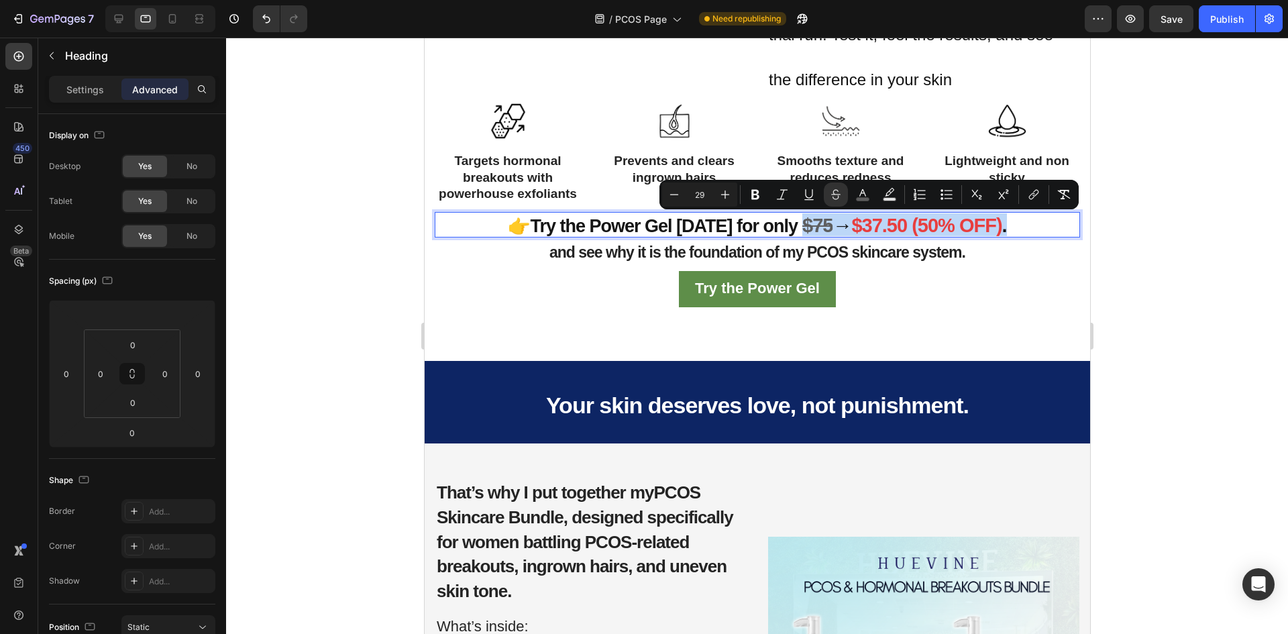
drag, startPoint x: 1009, startPoint y: 225, endPoint x: 788, endPoint y: 225, distance: 220.7
click at [788, 225] on p "👉Try the Power Gel today for only $75 → $37.50 (50% OFF) ." at bounding box center [756, 224] width 533 height 23
click at [729, 191] on icon "Editor contextual toolbar" at bounding box center [724, 194] width 13 height 13
type input "30"
click at [876, 272] on div "Try the Power Gel Button" at bounding box center [756, 289] width 645 height 37
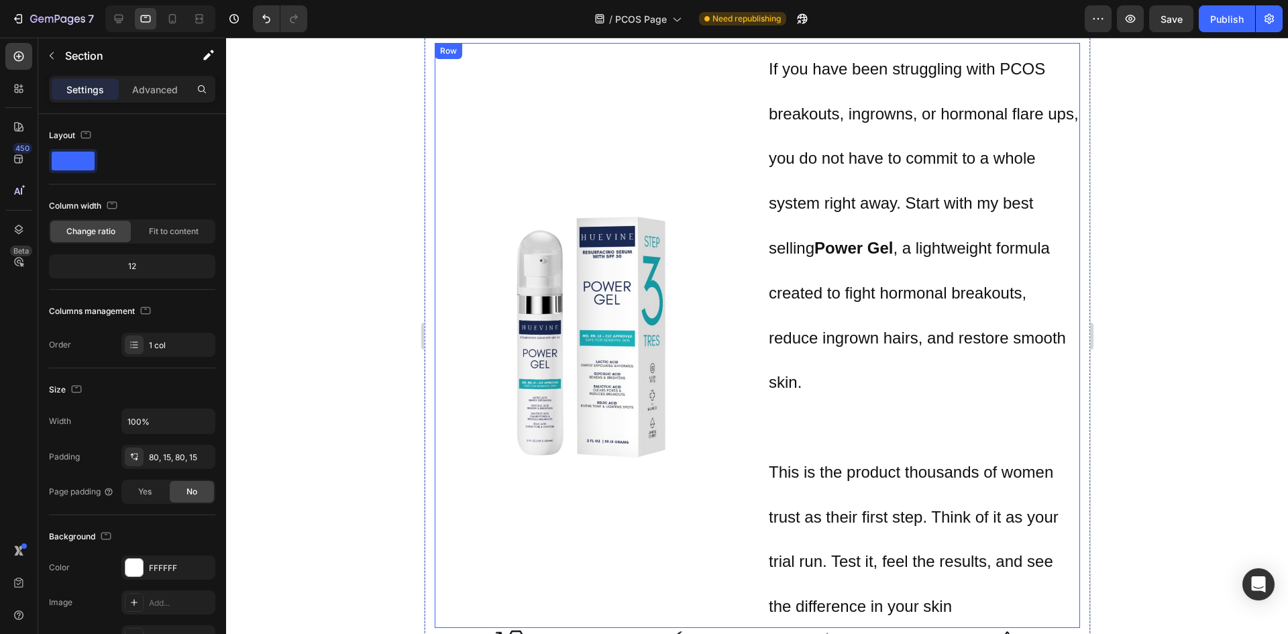
scroll to position [1842, 0]
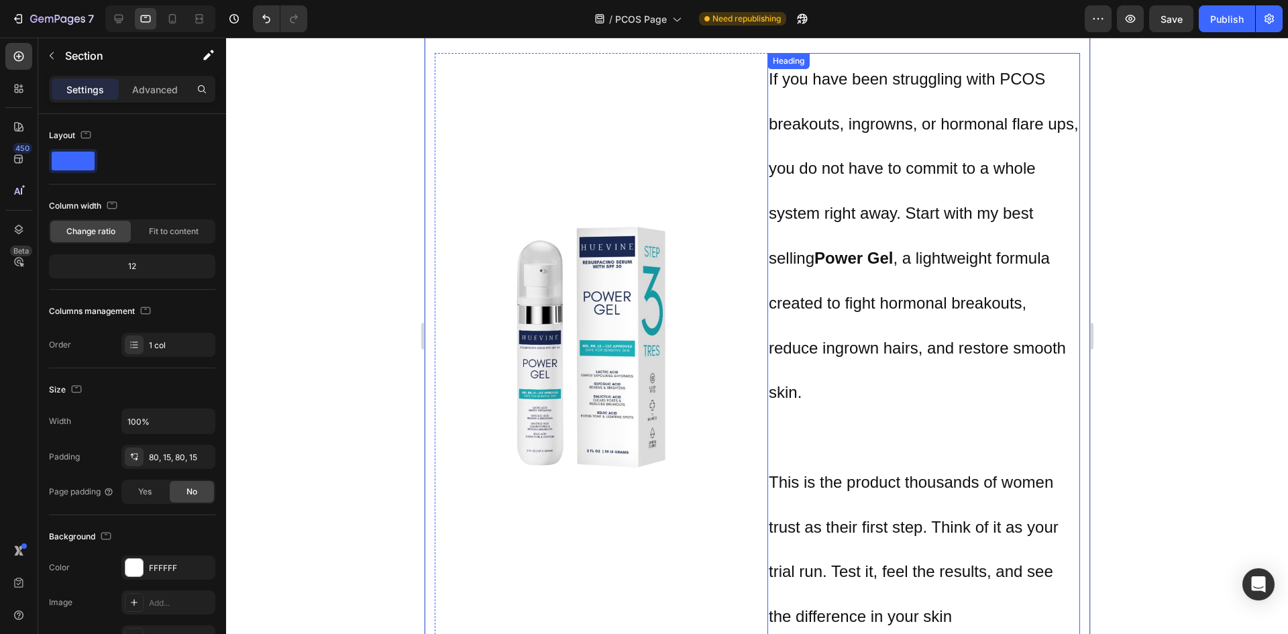
click at [851, 490] on span "This is the product thousands of women trust as their first step. Think of it a…" at bounding box center [913, 549] width 290 height 152
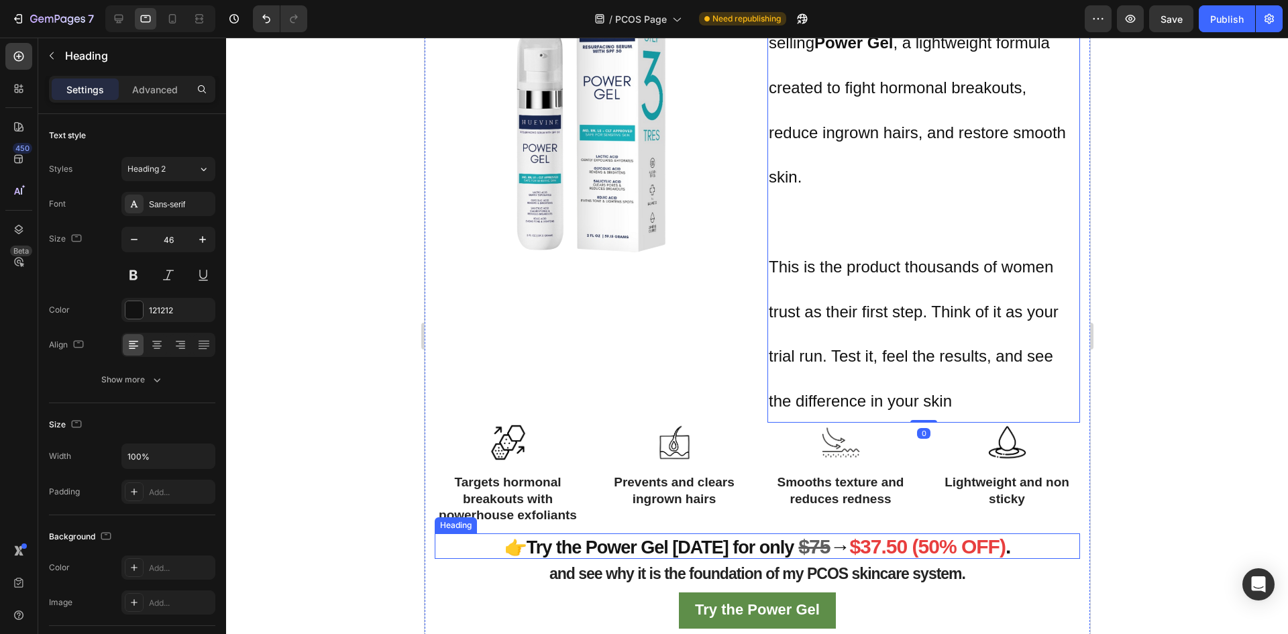
scroll to position [2110, 0]
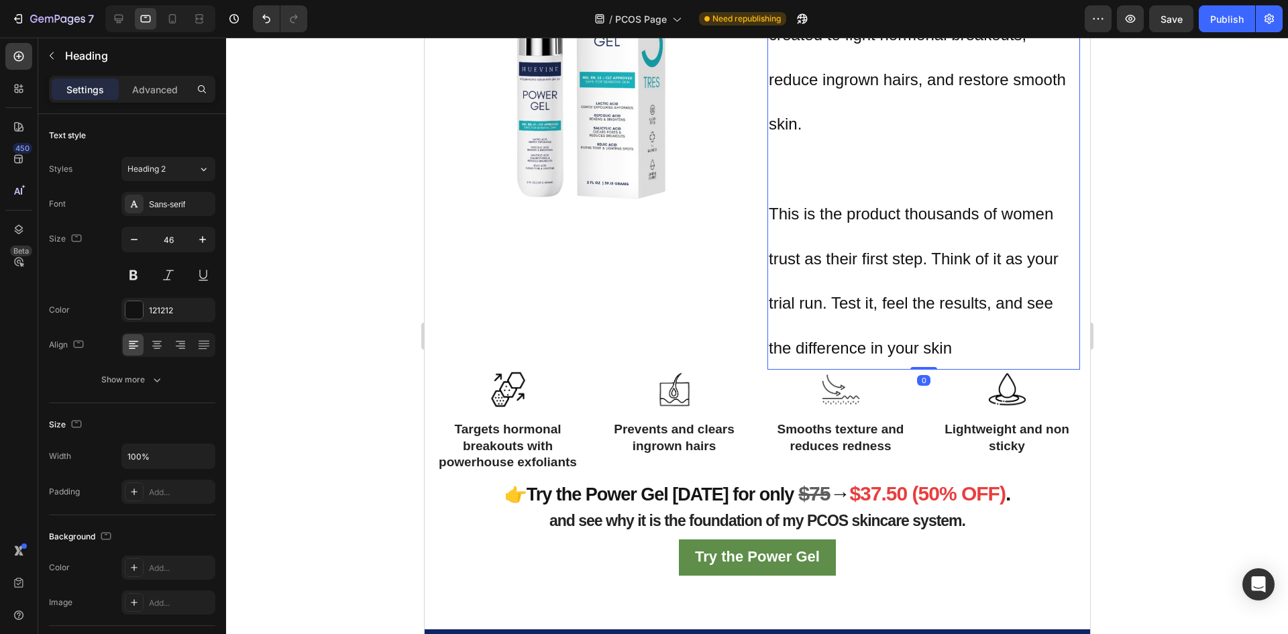
click at [974, 359] on h2 "If you have been struggling with PCOS breakouts, ingrowns, or hormonal flare up…" at bounding box center [923, 77] width 313 height 585
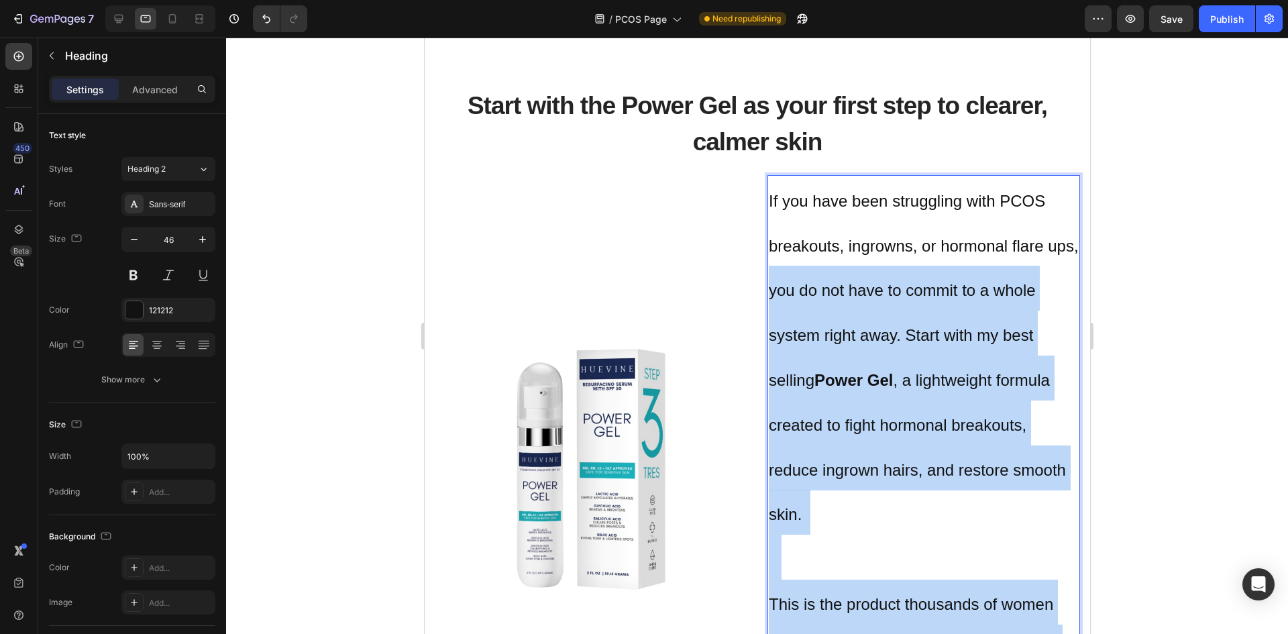
scroll to position [1708, 0]
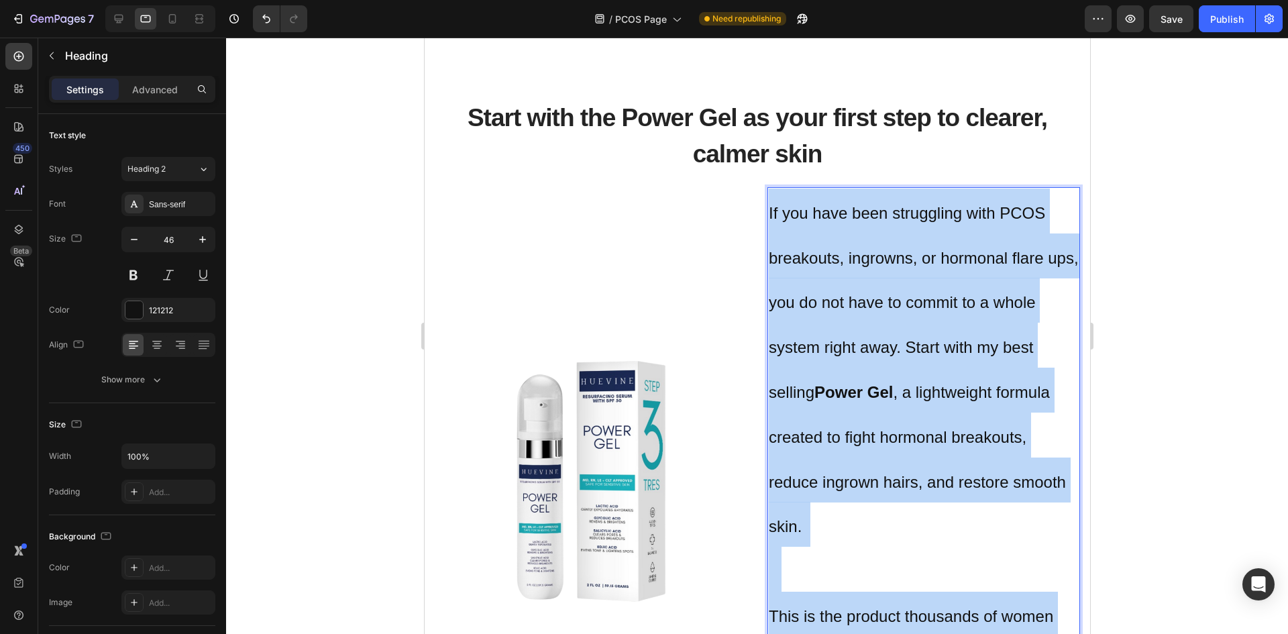
drag, startPoint x: 974, startPoint y: 358, endPoint x: 761, endPoint y: 211, distance: 258.1
click at [767, 211] on h2 "If you have been struggling with PCOS breakouts, ingrowns, or hormonal flare up…" at bounding box center [923, 479] width 313 height 585
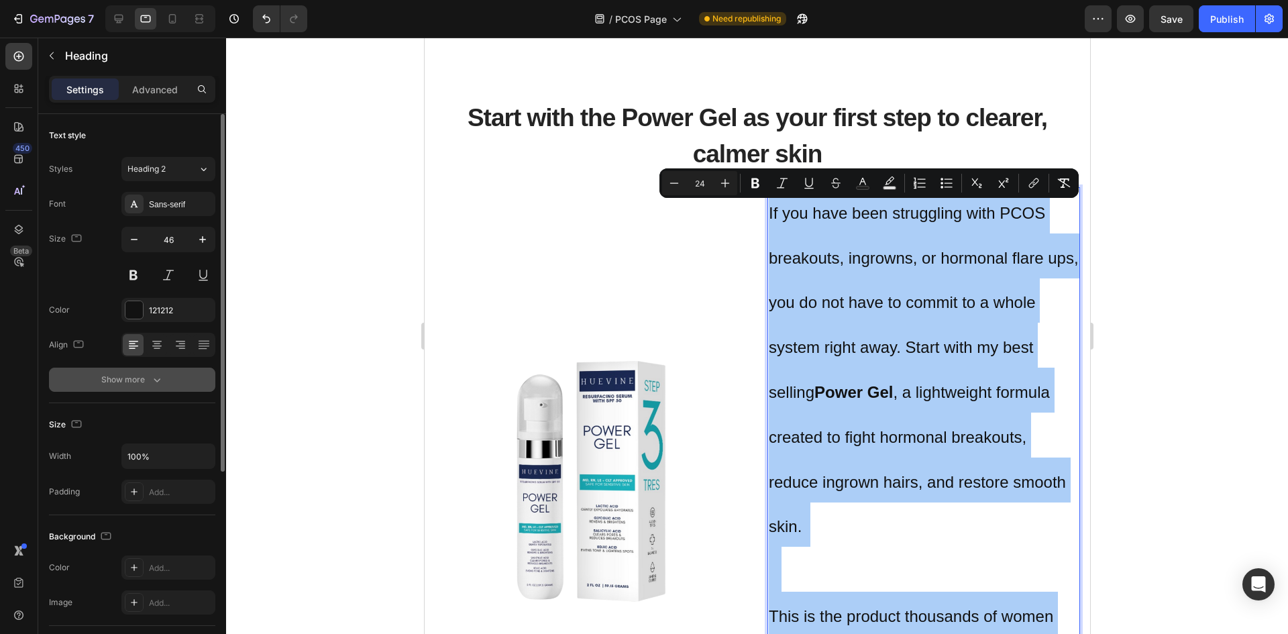
click at [136, 384] on div "Show more" at bounding box center [132, 379] width 62 height 13
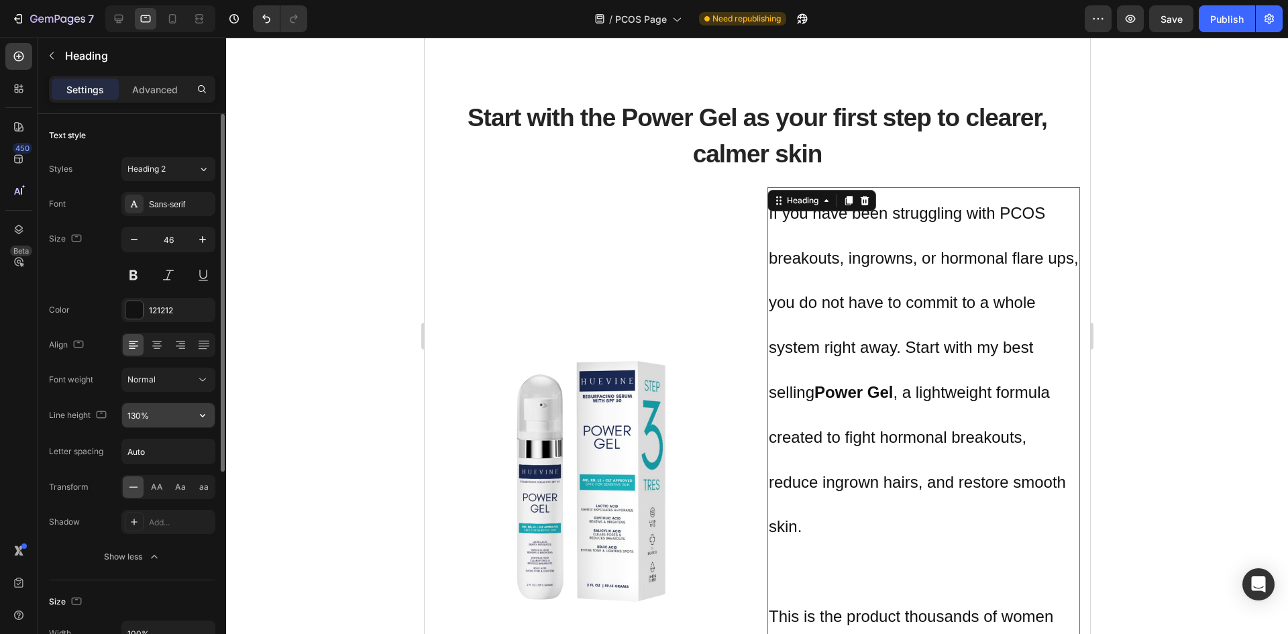
click at [173, 416] on input "130%" at bounding box center [168, 415] width 93 height 24
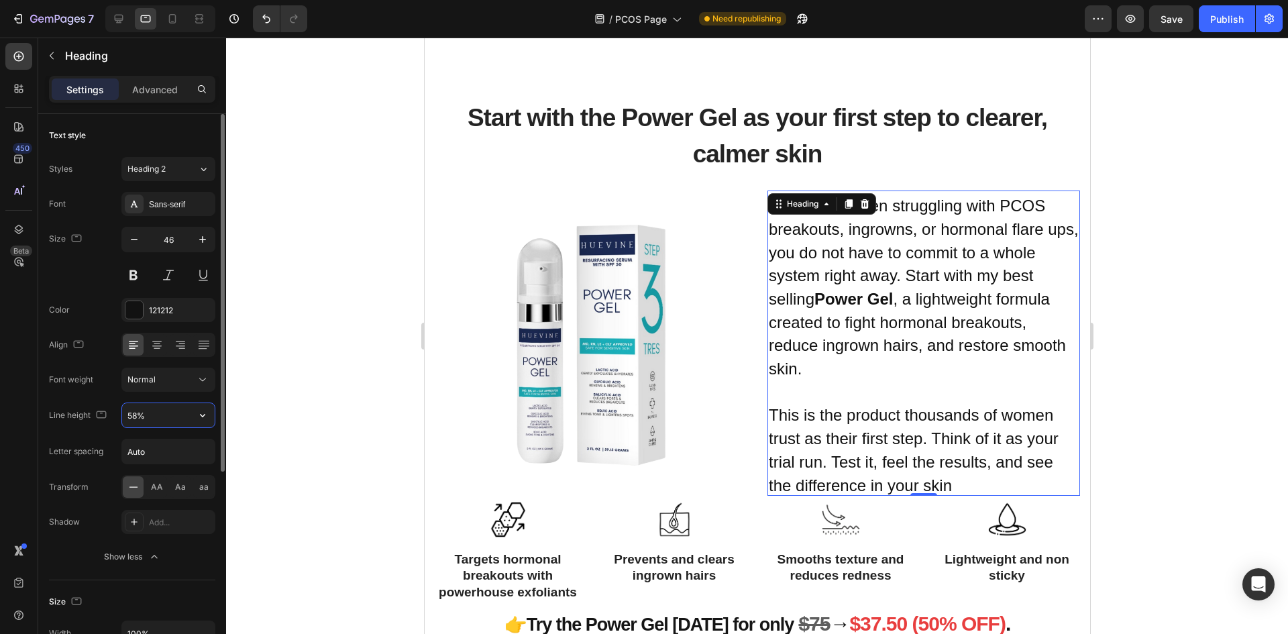
type input "57%"
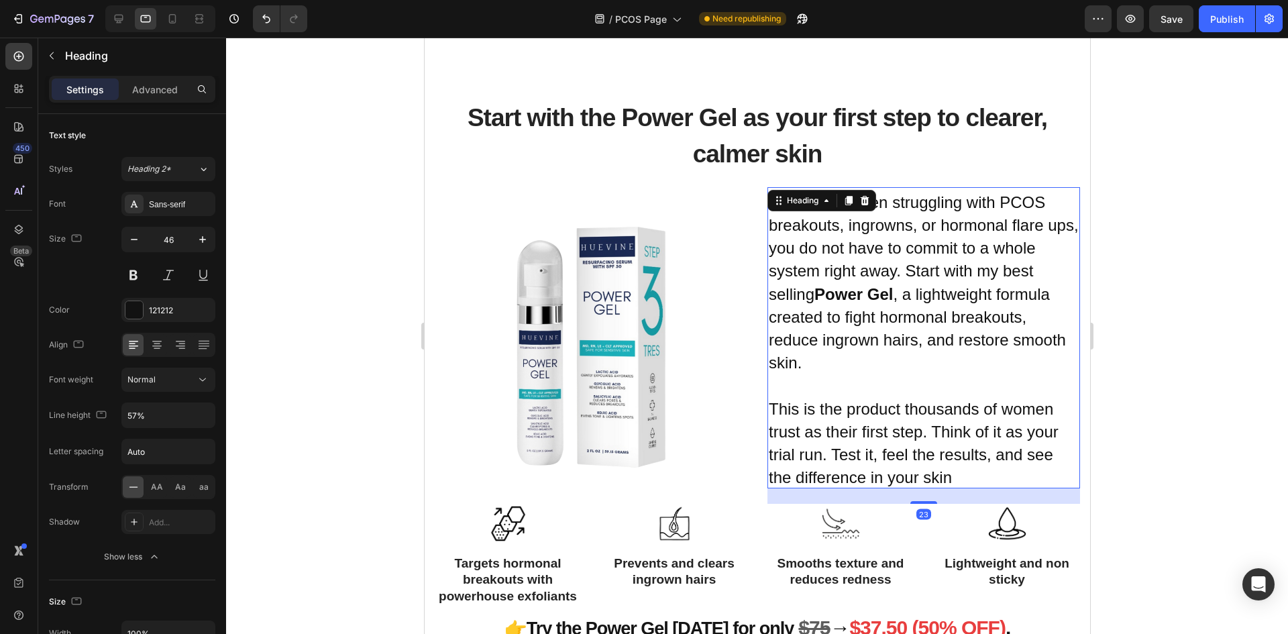
drag, startPoint x: 924, startPoint y: 491, endPoint x: 924, endPoint y: 506, distance: 15.4
click at [924, 506] on div "Start with the Power Gel as your first step to clearer, calmer skin Heading Ima…" at bounding box center [756, 397] width 645 height 625
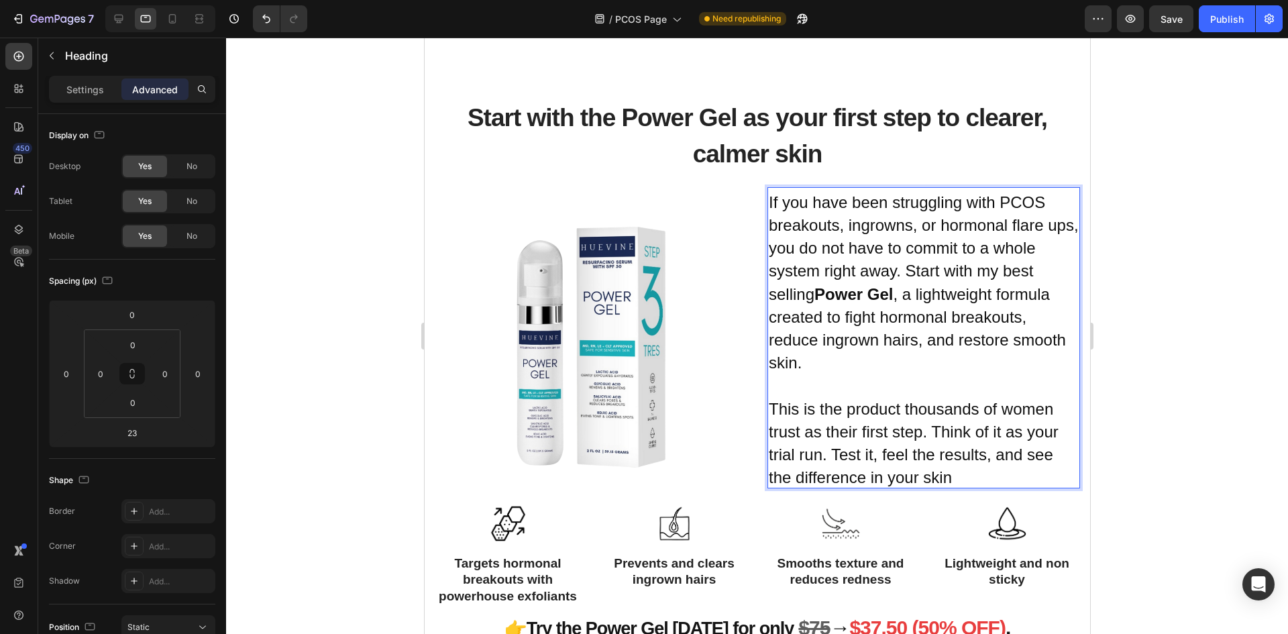
click at [941, 427] on span "This is the product thousands of women trust as their first step. Think of it a…" at bounding box center [913, 443] width 290 height 87
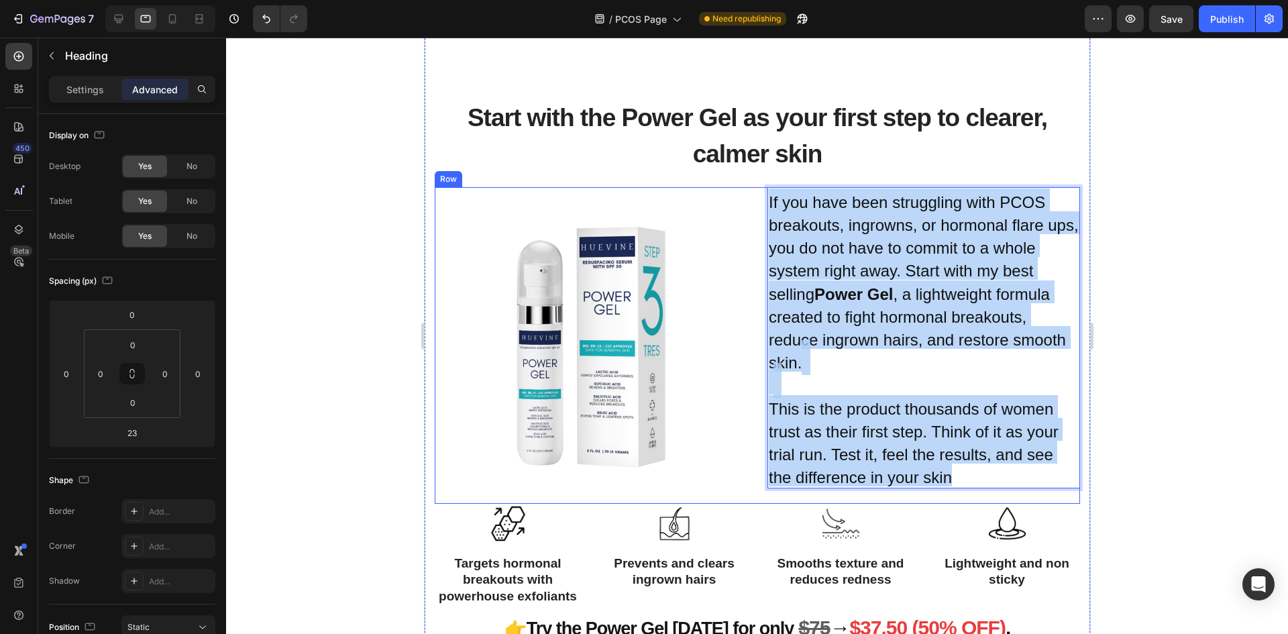
drag, startPoint x: 965, startPoint y: 476, endPoint x: 758, endPoint y: 201, distance: 344.9
click at [758, 201] on div "Image If you have been struggling with PCOS breakouts, ingrowns, or hormonal fl…" at bounding box center [756, 345] width 645 height 317
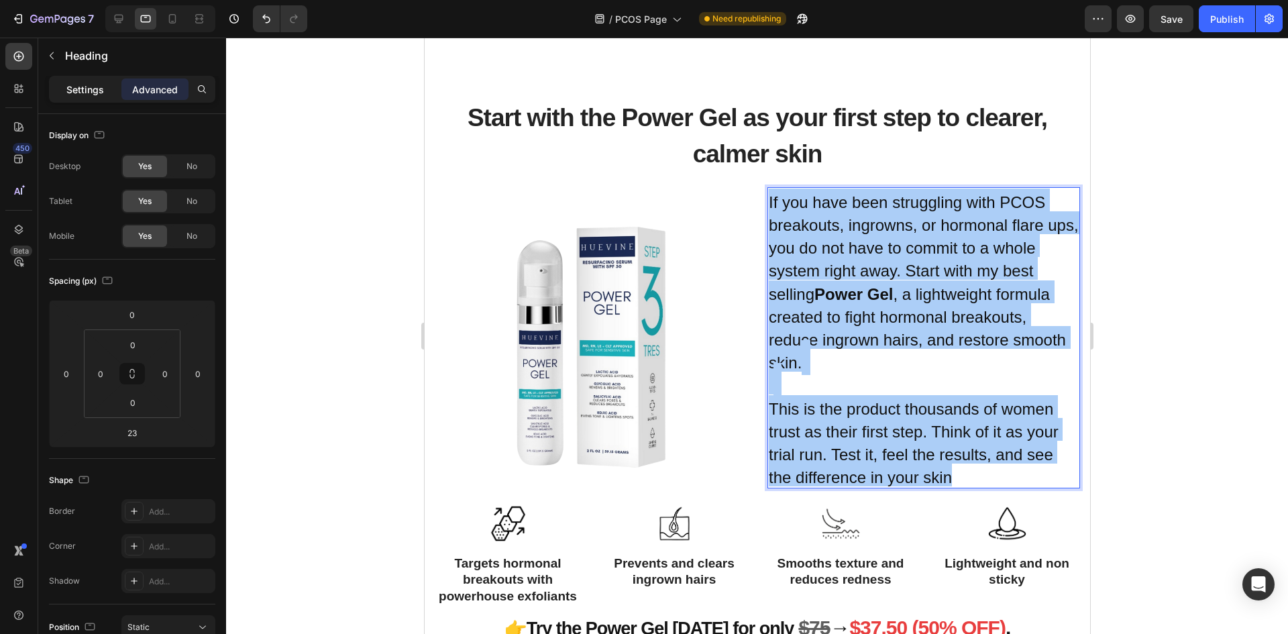
click at [83, 96] on p "Settings" at bounding box center [85, 90] width 38 height 14
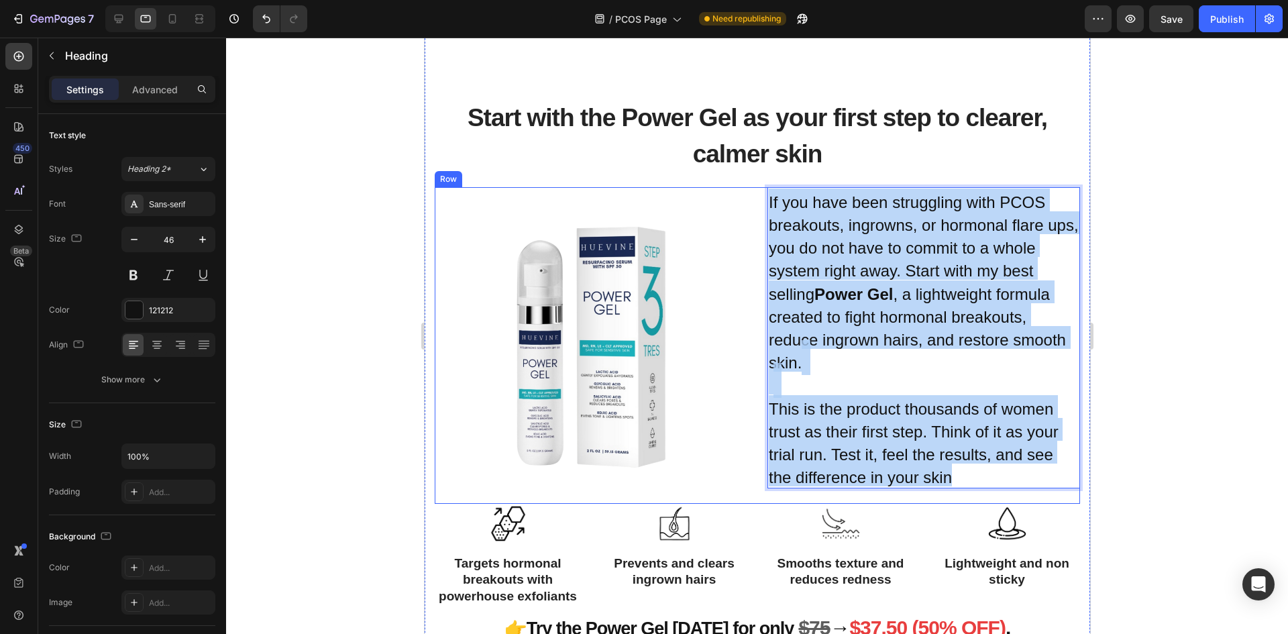
drag, startPoint x: 971, startPoint y: 479, endPoint x: 759, endPoint y: 202, distance: 348.8
click at [759, 202] on div "Image If you have been struggling with PCOS breakouts, ingrowns, or hormonal fl…" at bounding box center [756, 345] width 645 height 317
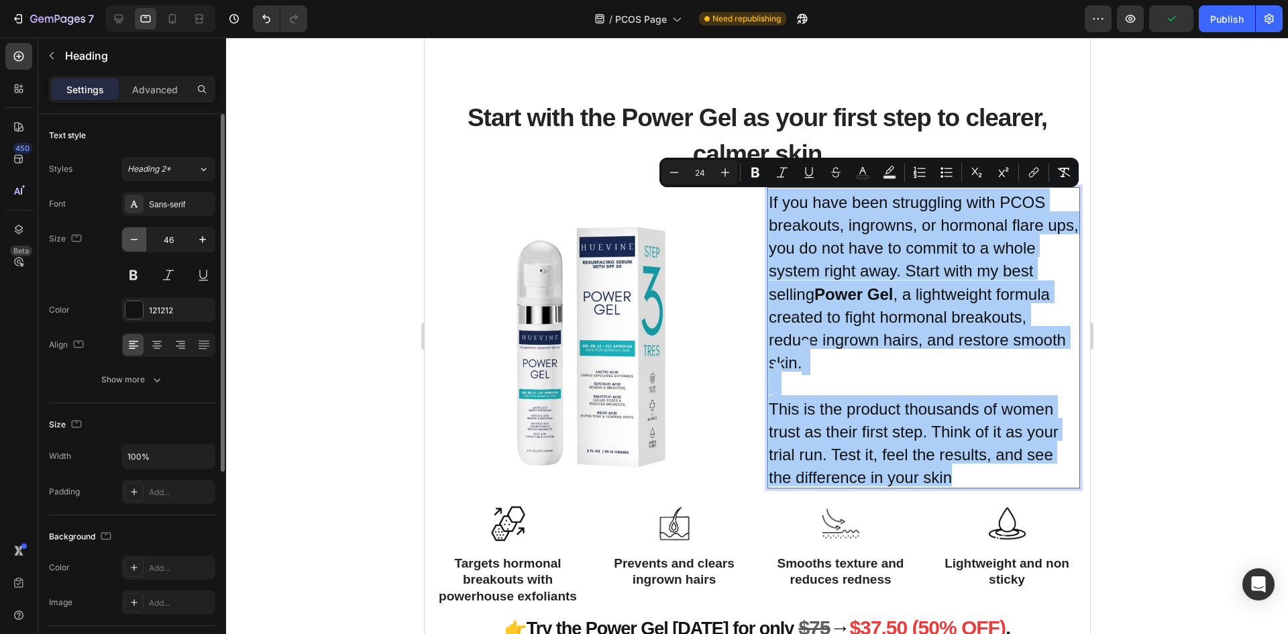
click at [133, 240] on icon "button" at bounding box center [133, 239] width 13 height 13
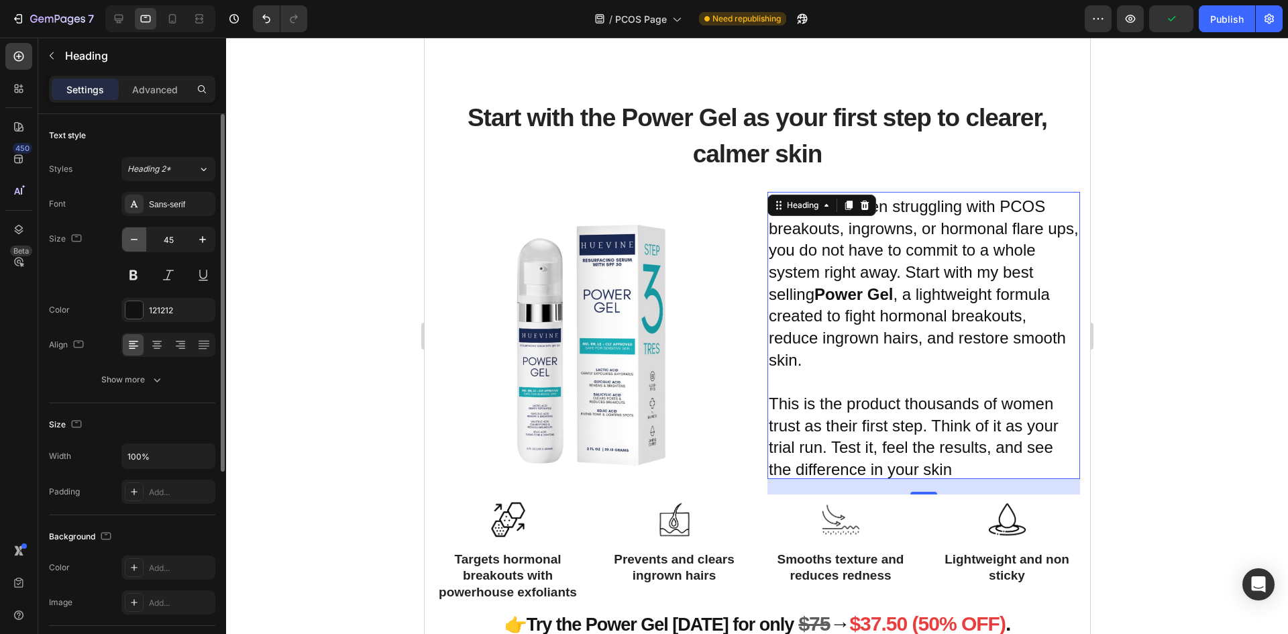
click at [133, 240] on icon "button" at bounding box center [133, 239] width 13 height 13
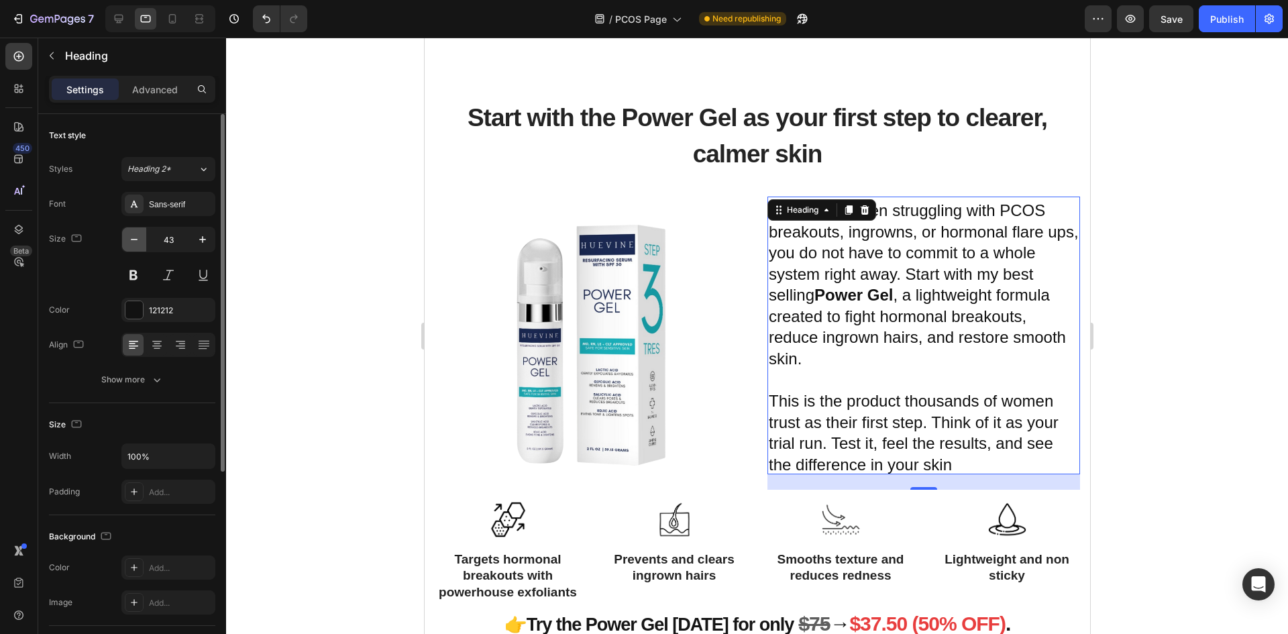
click at [133, 240] on icon "button" at bounding box center [133, 239] width 13 height 13
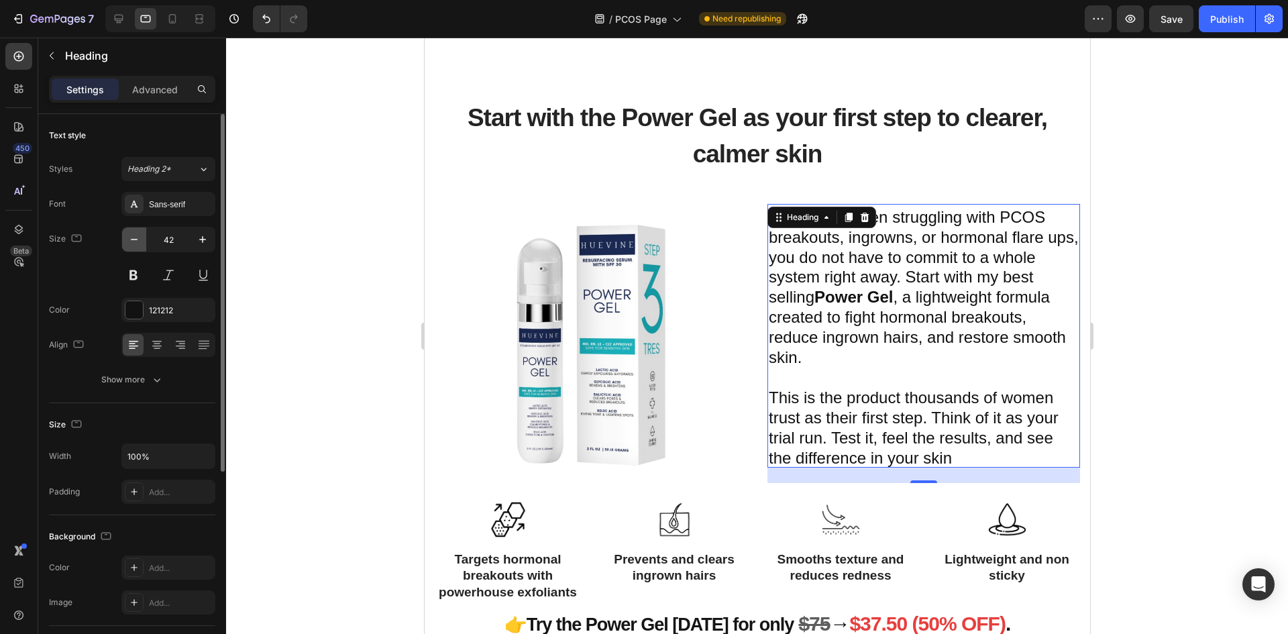
click at [133, 240] on icon "button" at bounding box center [133, 239] width 13 height 13
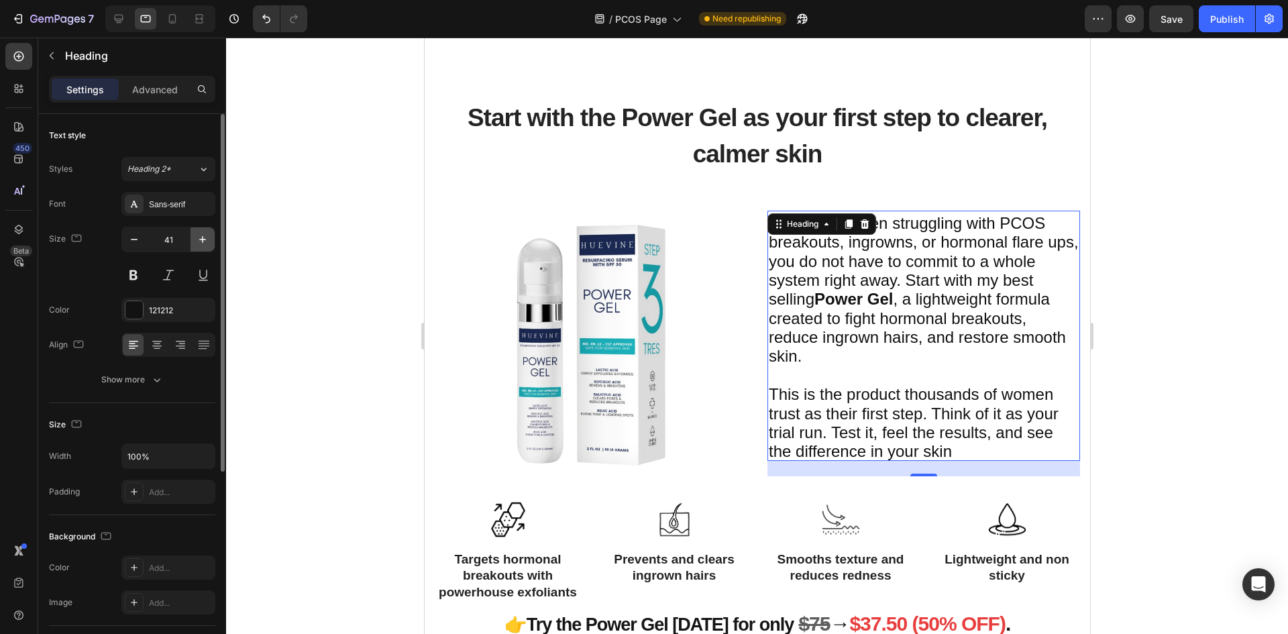
click at [199, 238] on icon "button" at bounding box center [202, 239] width 13 height 13
type input "42"
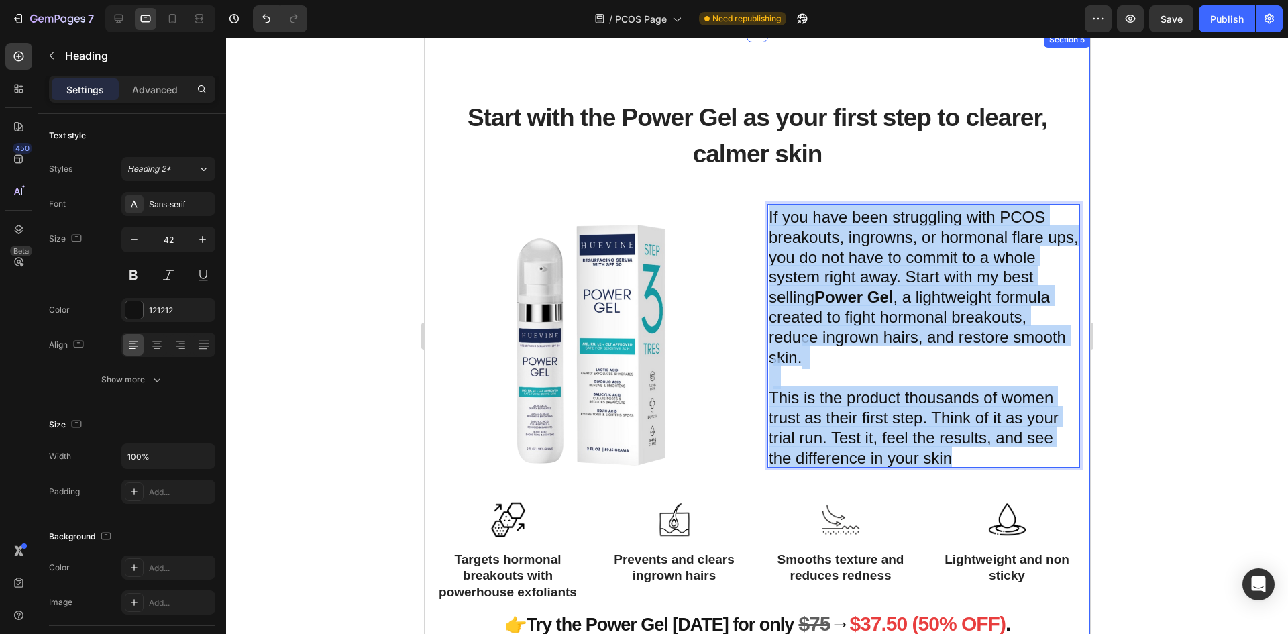
drag, startPoint x: 959, startPoint y: 455, endPoint x: 749, endPoint y: 186, distance: 340.8
click at [749, 186] on div "Start with the Power Gel as your first step to clearer, calmer skin Heading Ima…" at bounding box center [756, 395] width 645 height 621
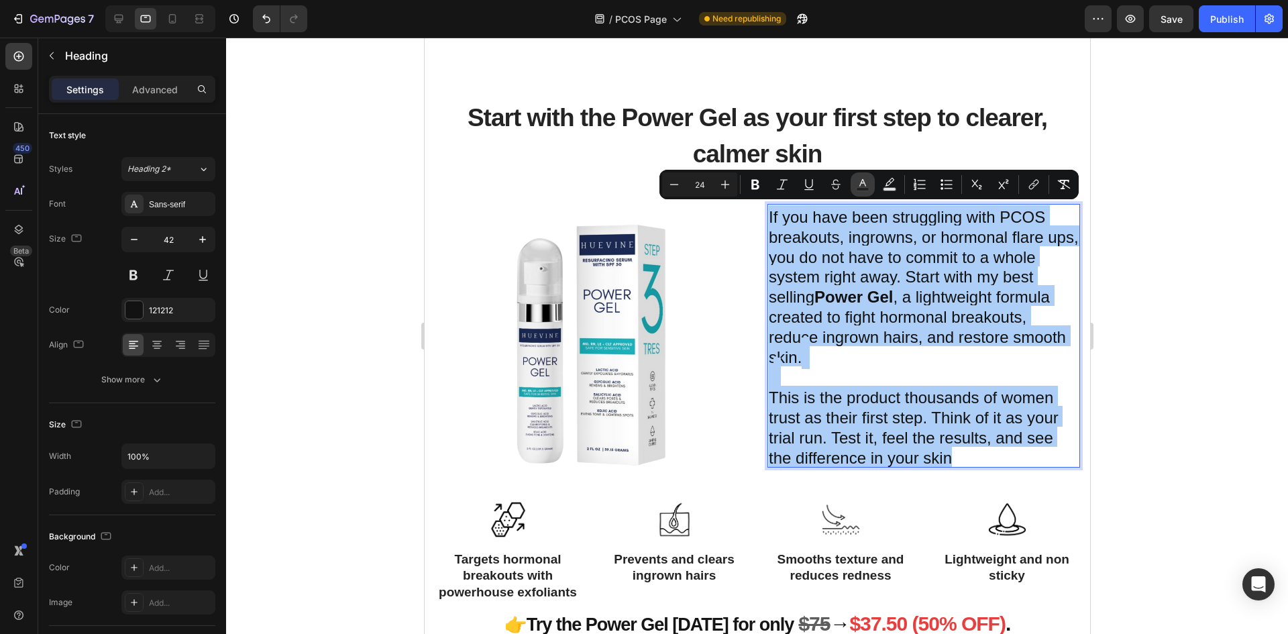
click at [865, 183] on icon "Editor contextual toolbar" at bounding box center [862, 182] width 7 height 7
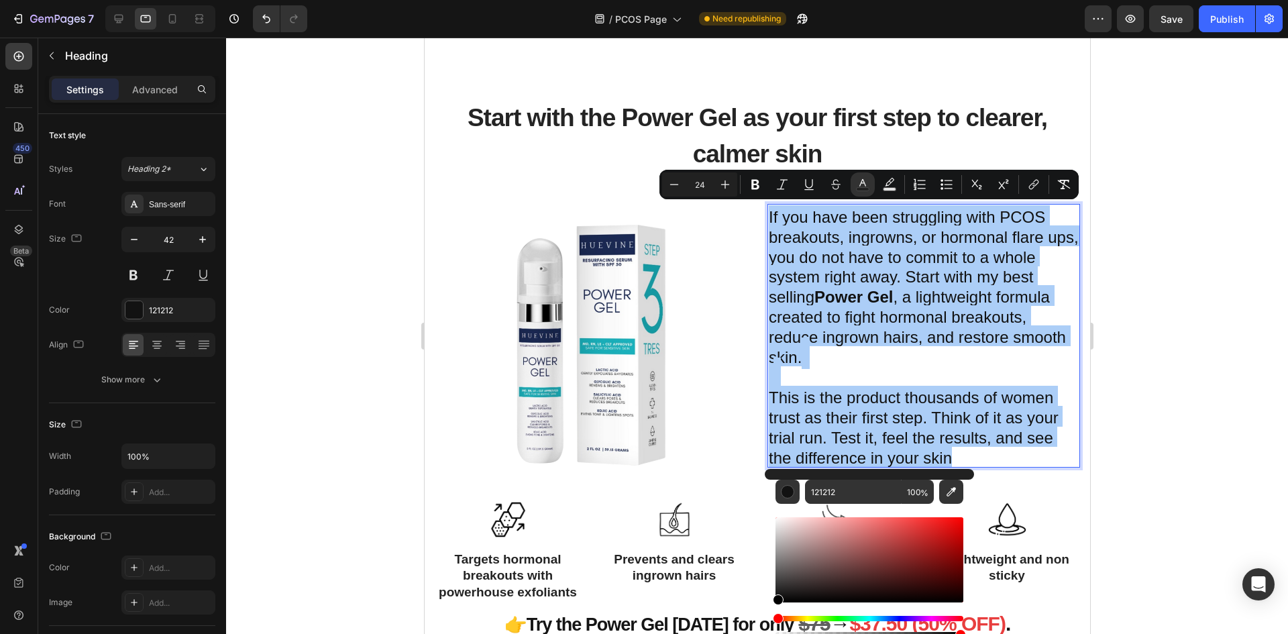
click at [743, 0] on html "7 Version history / PCOS Page Need republishing Preview Save Publish 450 Beta S…" at bounding box center [644, 0] width 1288 height 0
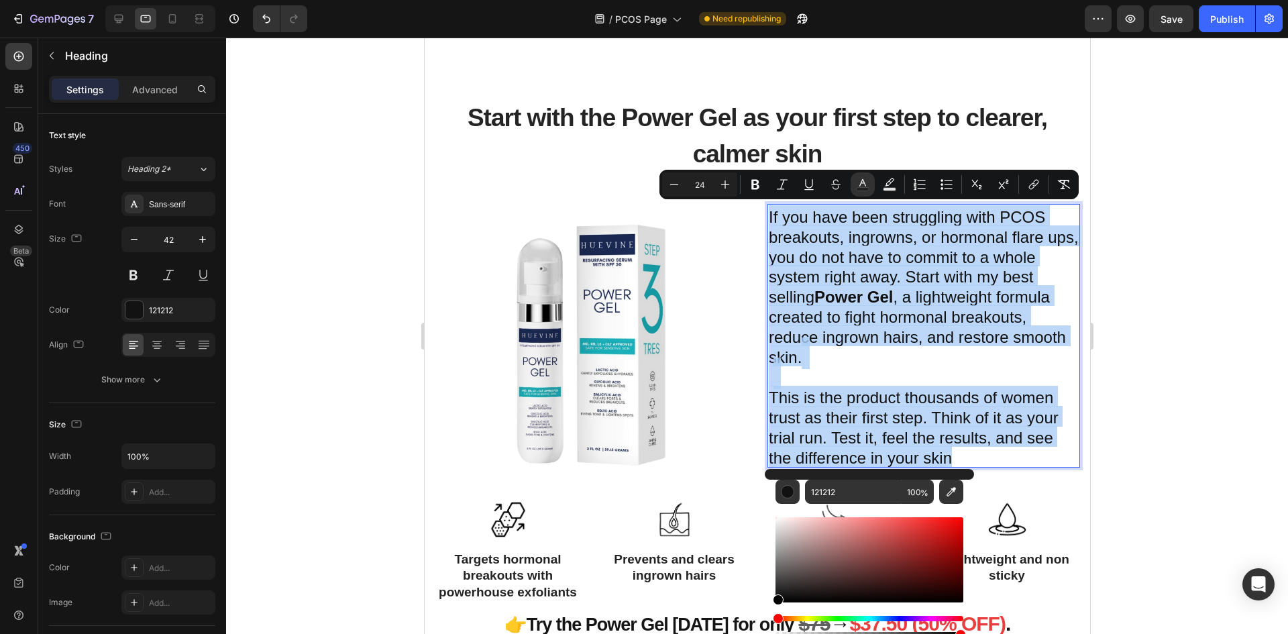
type input "000000"
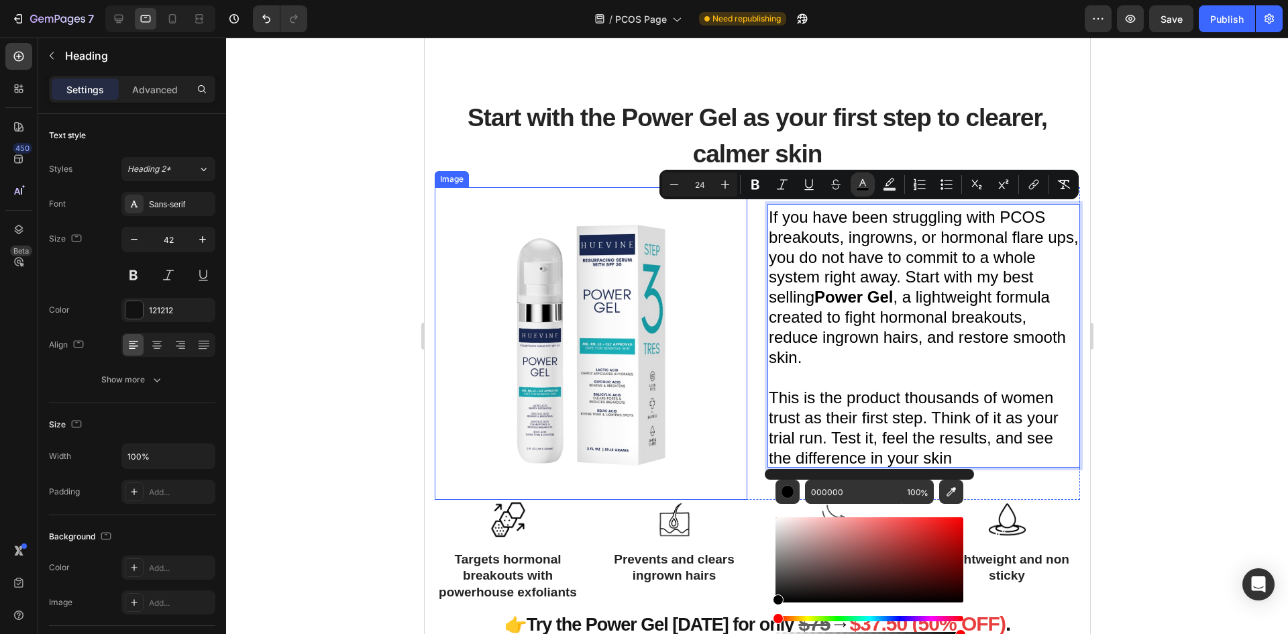
click at [711, 411] on img at bounding box center [590, 343] width 313 height 313
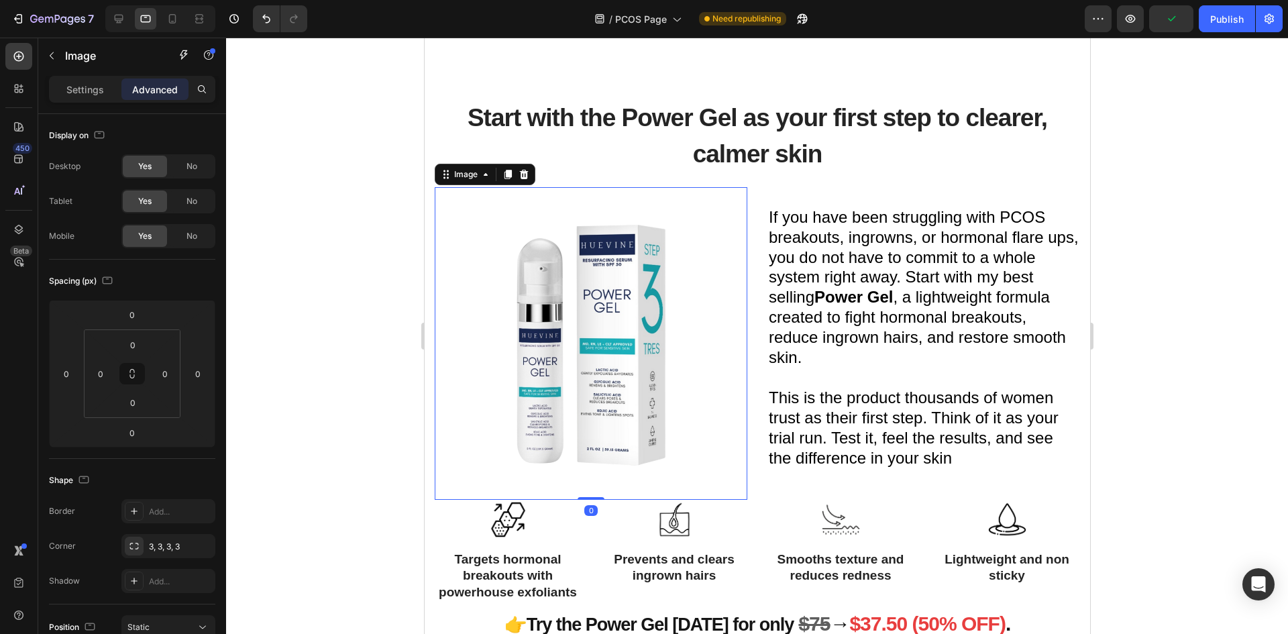
click at [262, 319] on div at bounding box center [757, 336] width 1062 height 596
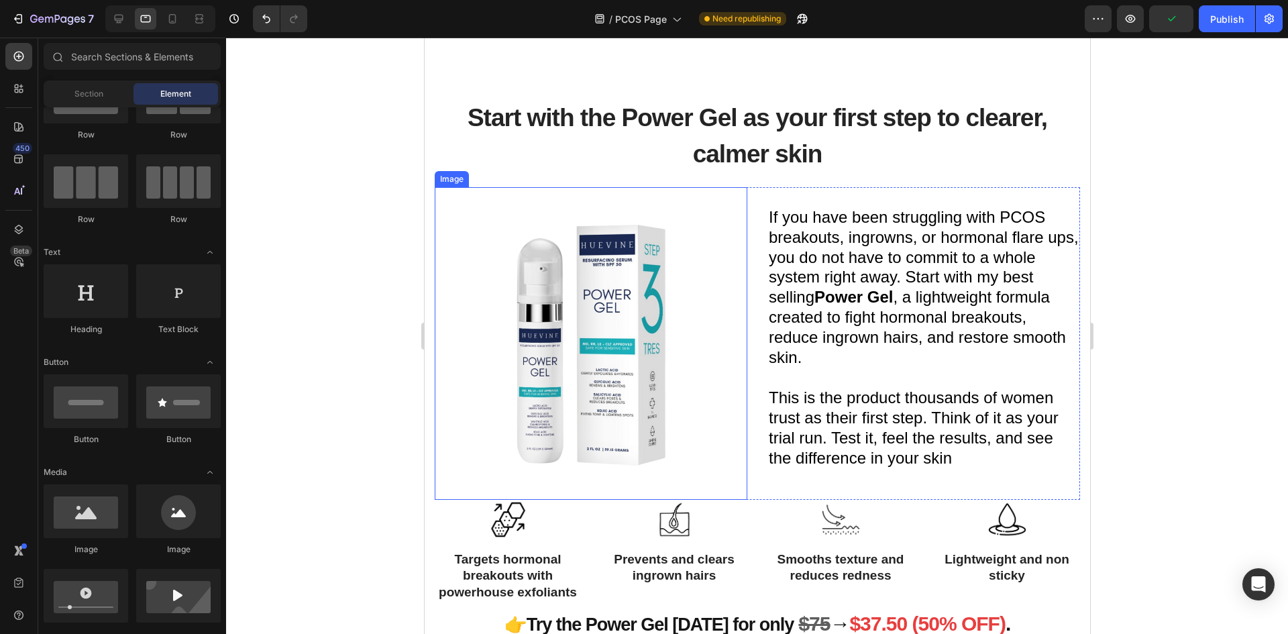
click at [581, 341] on img at bounding box center [590, 343] width 313 height 313
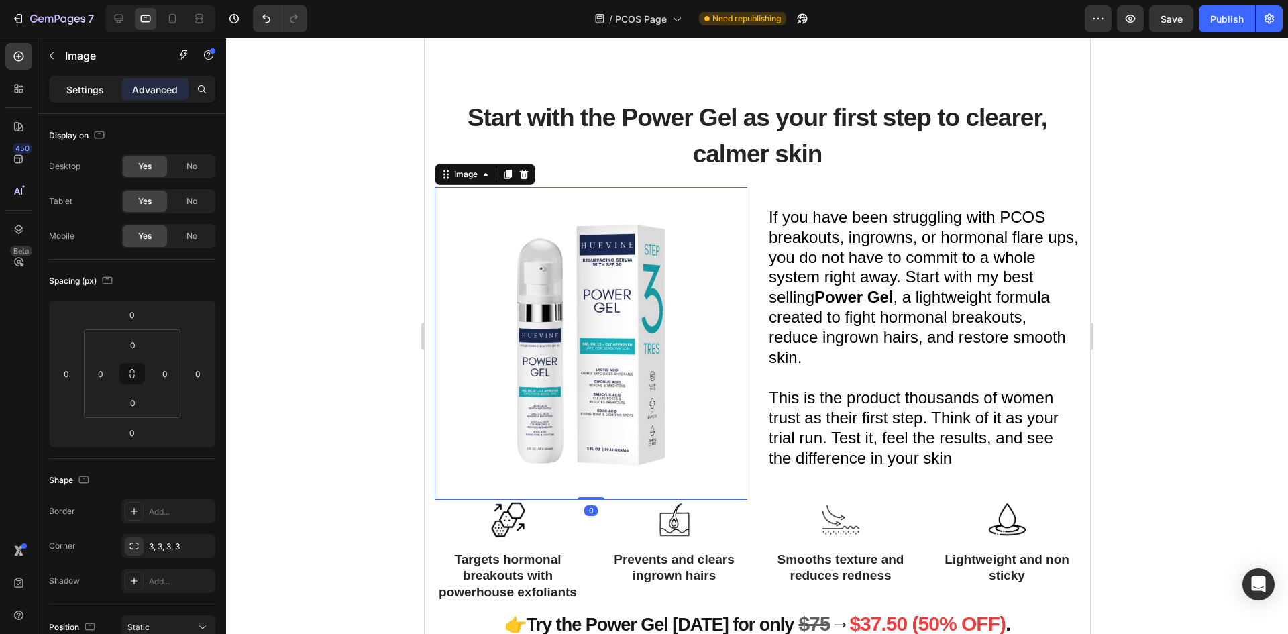
click at [85, 93] on p "Settings" at bounding box center [85, 90] width 38 height 14
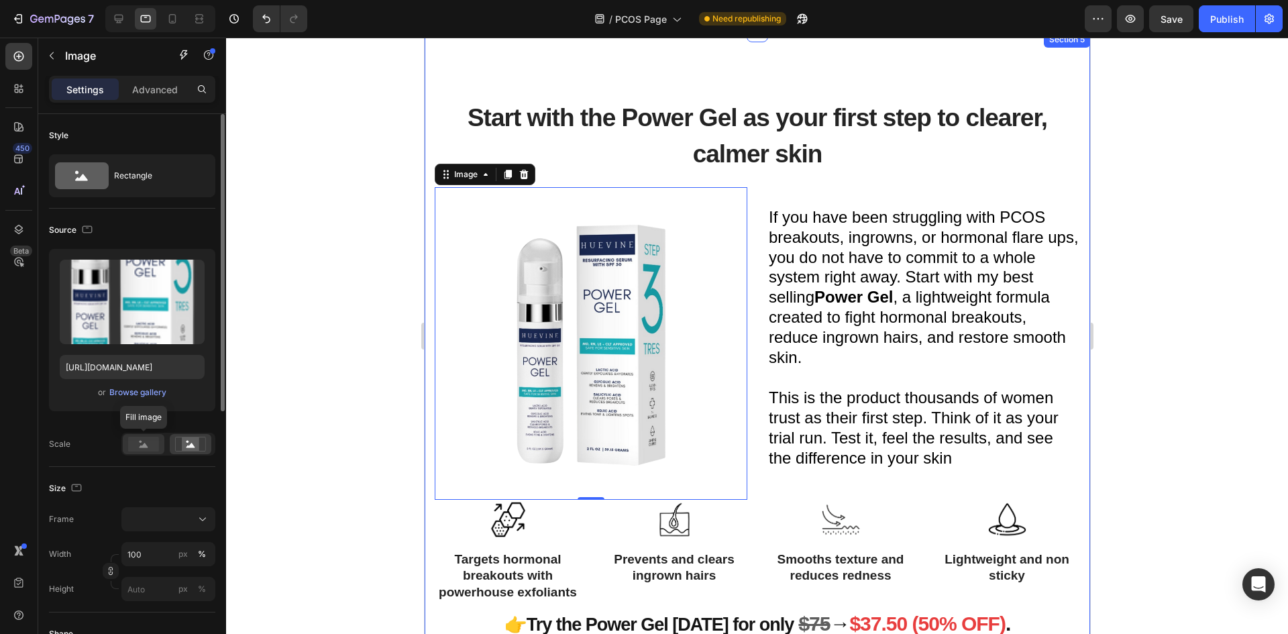
click at [152, 442] on rect at bounding box center [143, 444] width 31 height 15
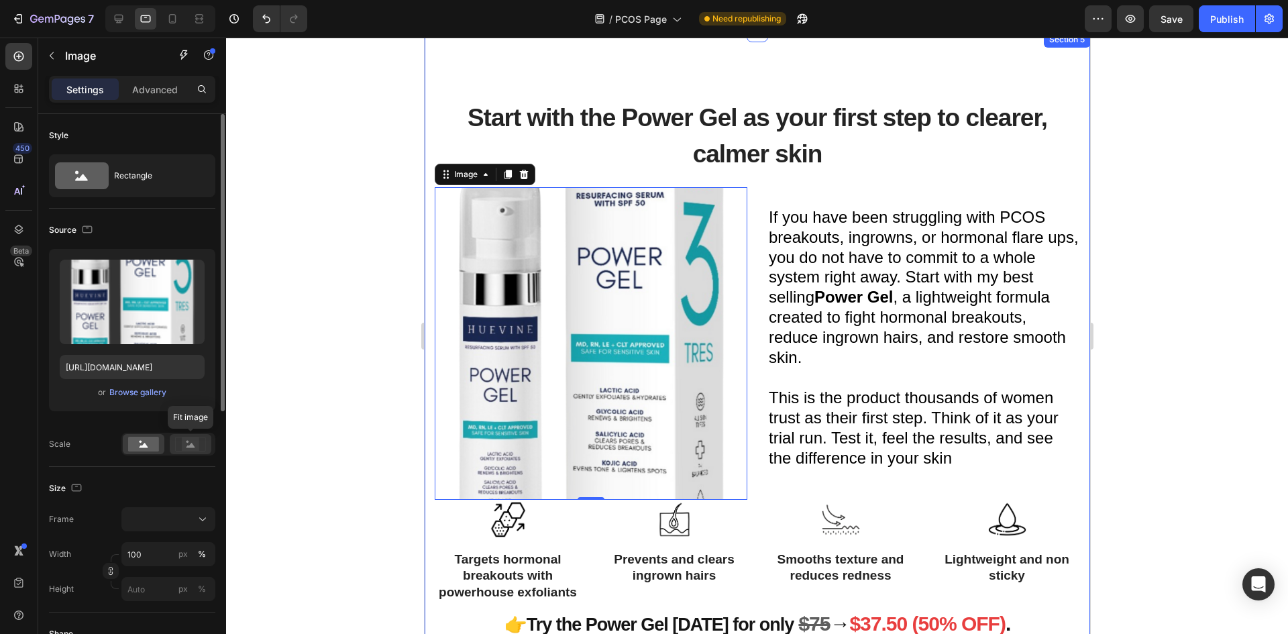
click at [184, 443] on rect at bounding box center [190, 443] width 17 height 13
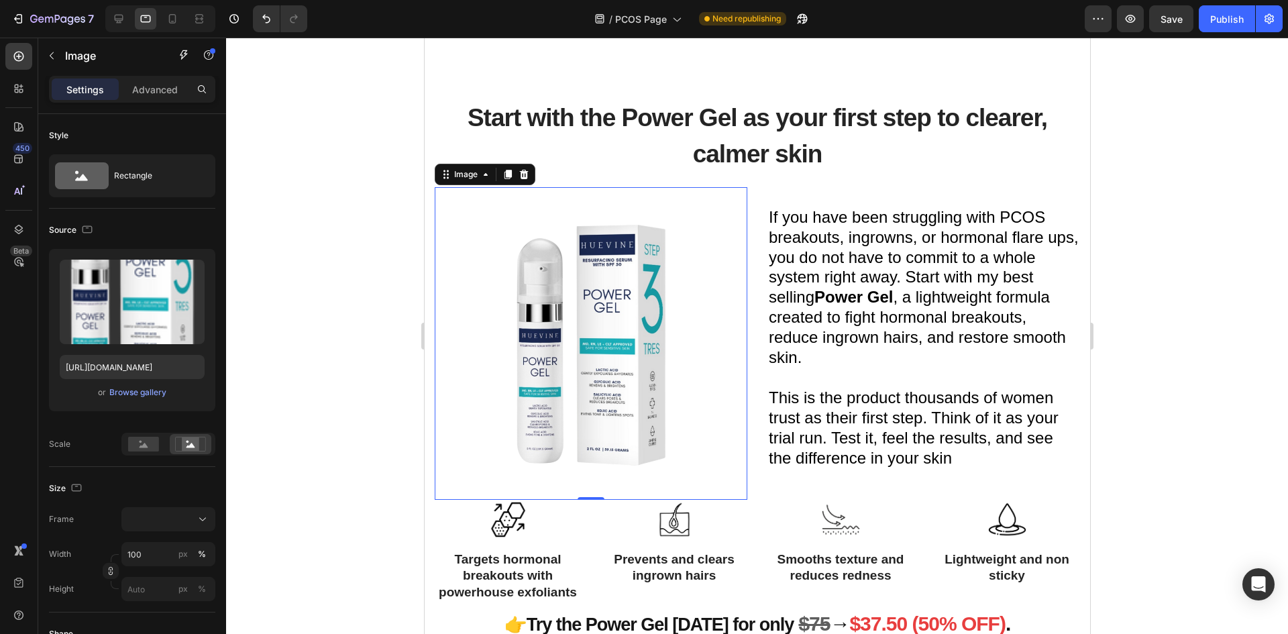
click at [653, 378] on img at bounding box center [590, 343] width 313 height 313
click at [344, 435] on div at bounding box center [757, 336] width 1062 height 596
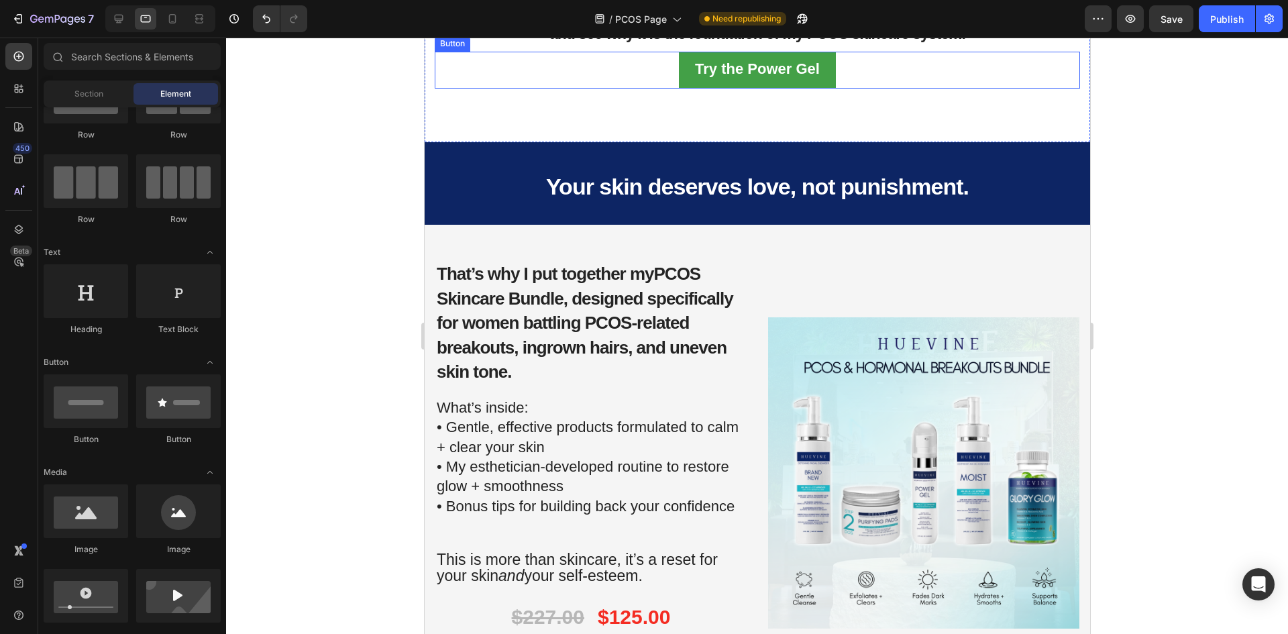
scroll to position [2379, 0]
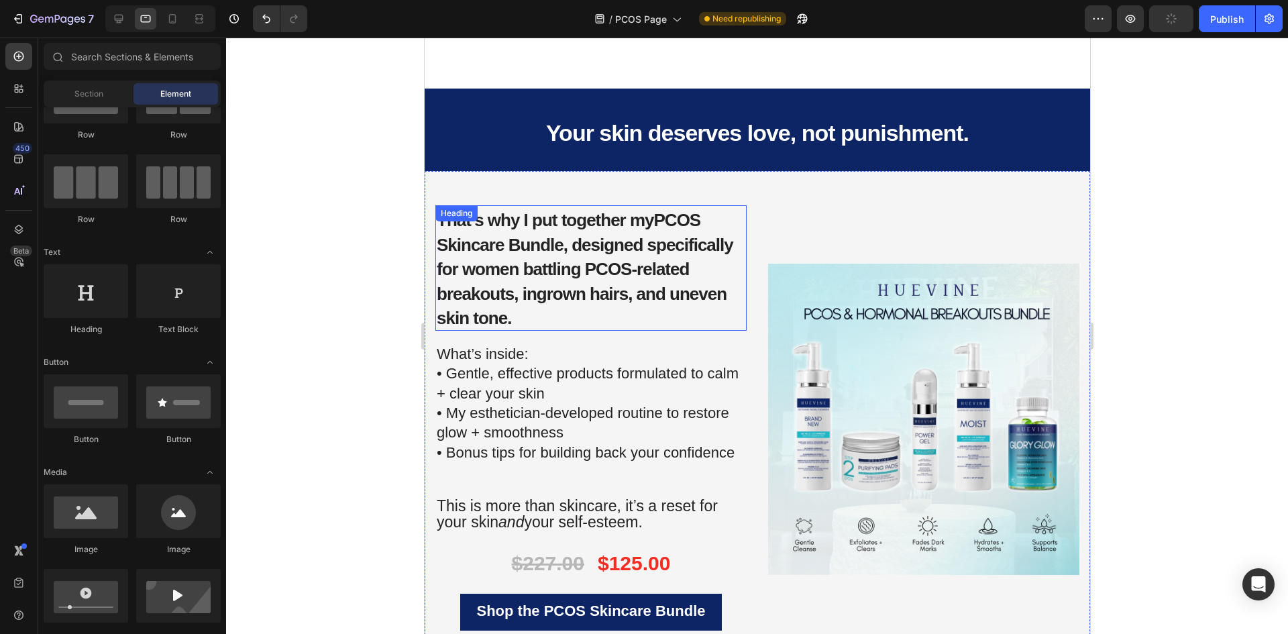
click at [580, 286] on span "for women battling PCOS-related breakouts, ingrown hairs, and uneven skin tone." at bounding box center [581, 293] width 290 height 69
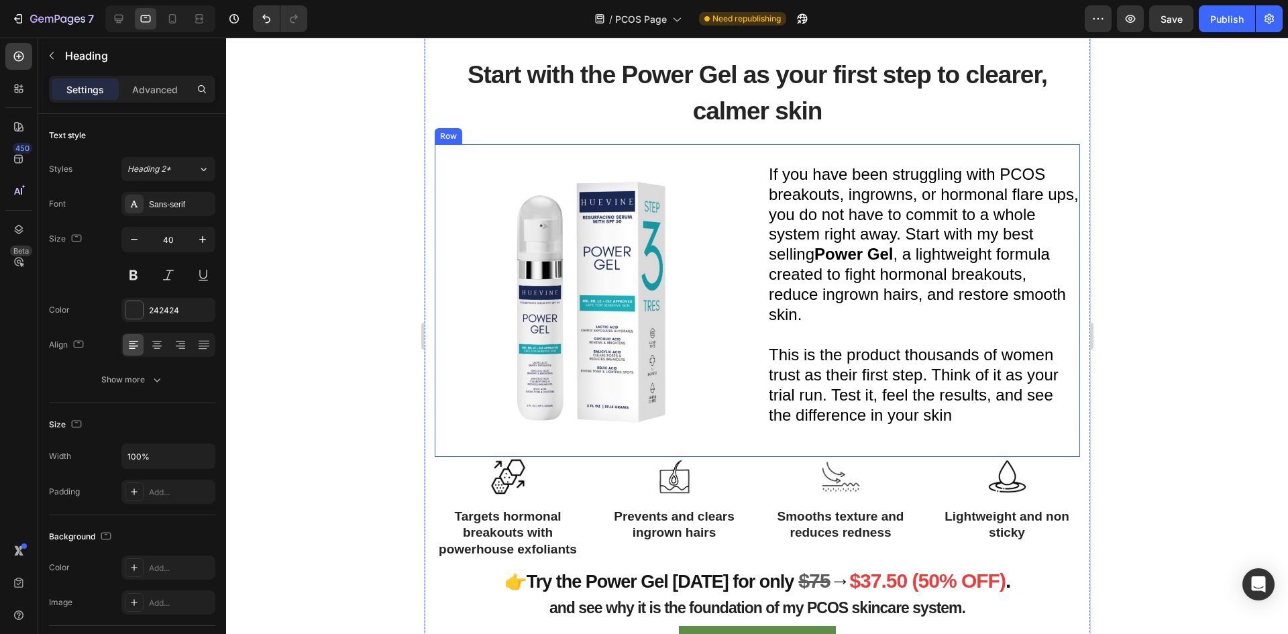
scroll to position [1775, 0]
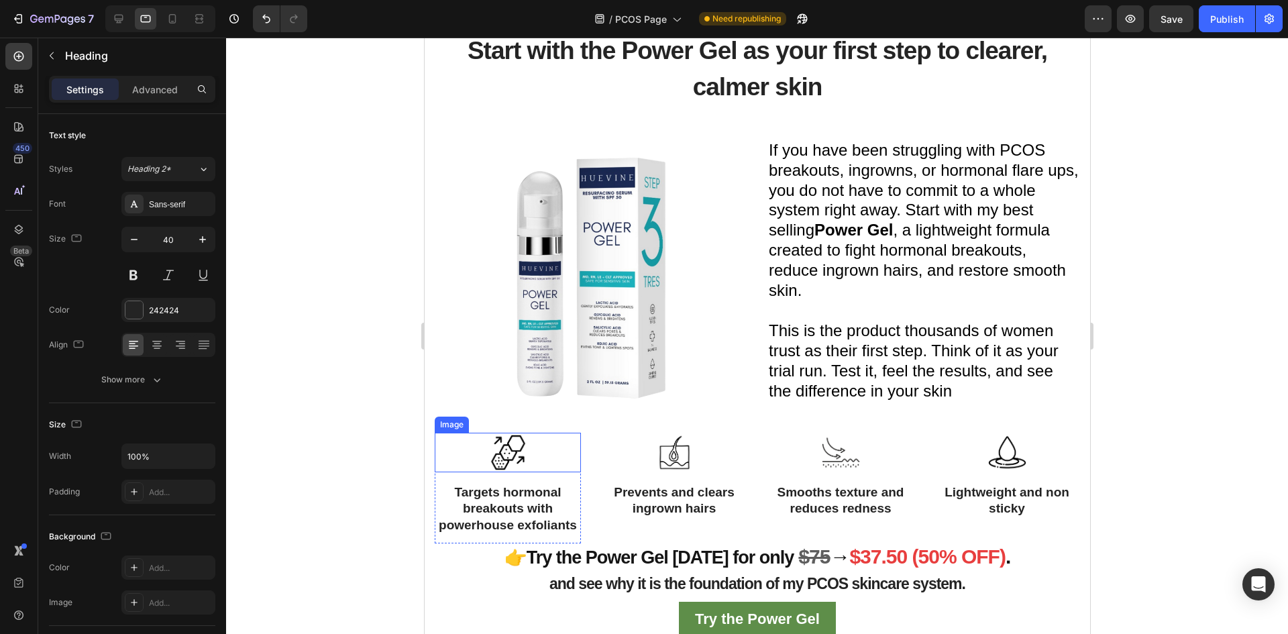
click at [495, 455] on img at bounding box center [508, 453] width 40 height 40
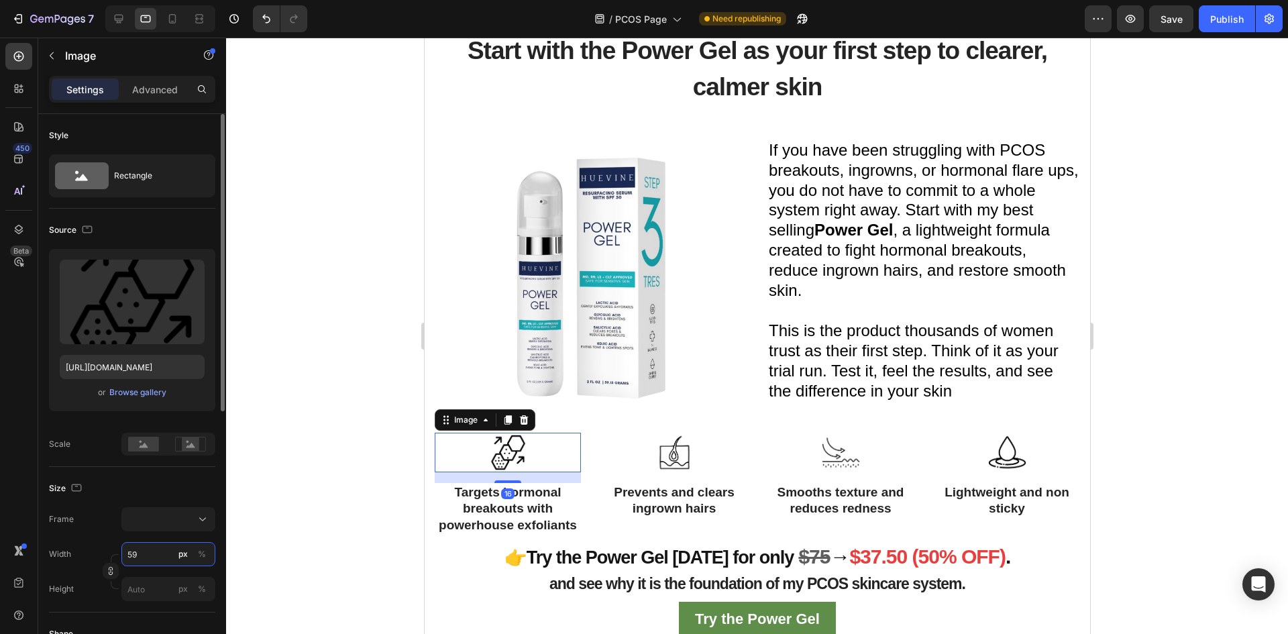
click at [152, 559] on input "59" at bounding box center [168, 554] width 94 height 24
type input "58"
type input "57"
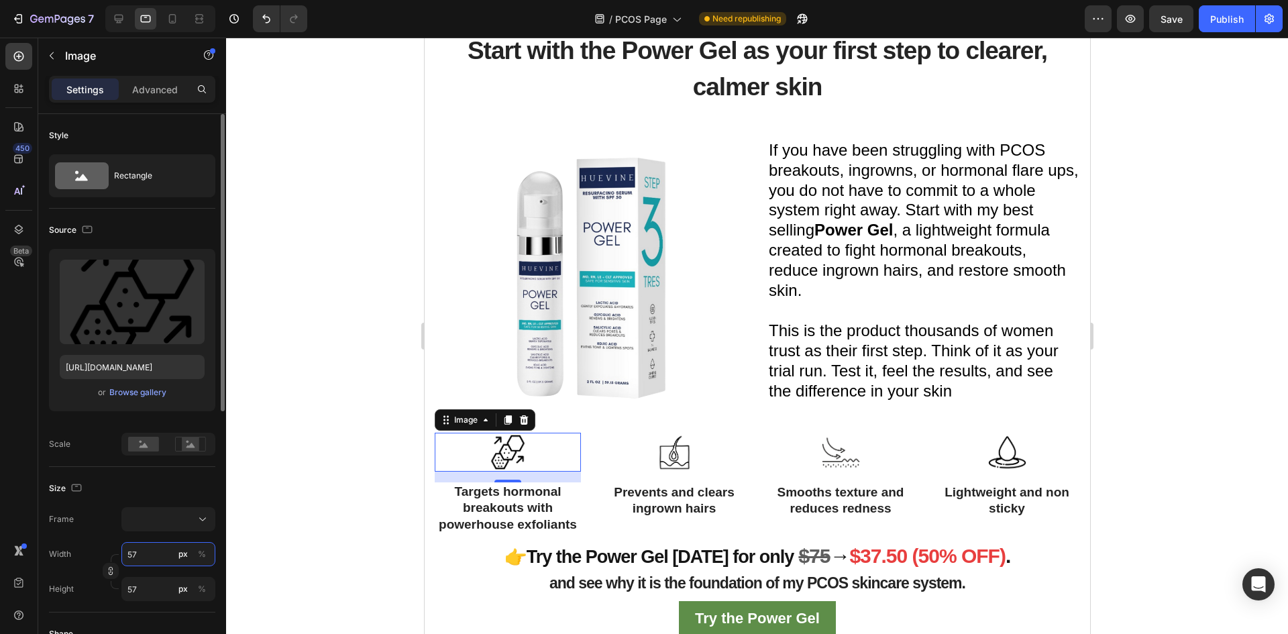
type input "56"
type input "55"
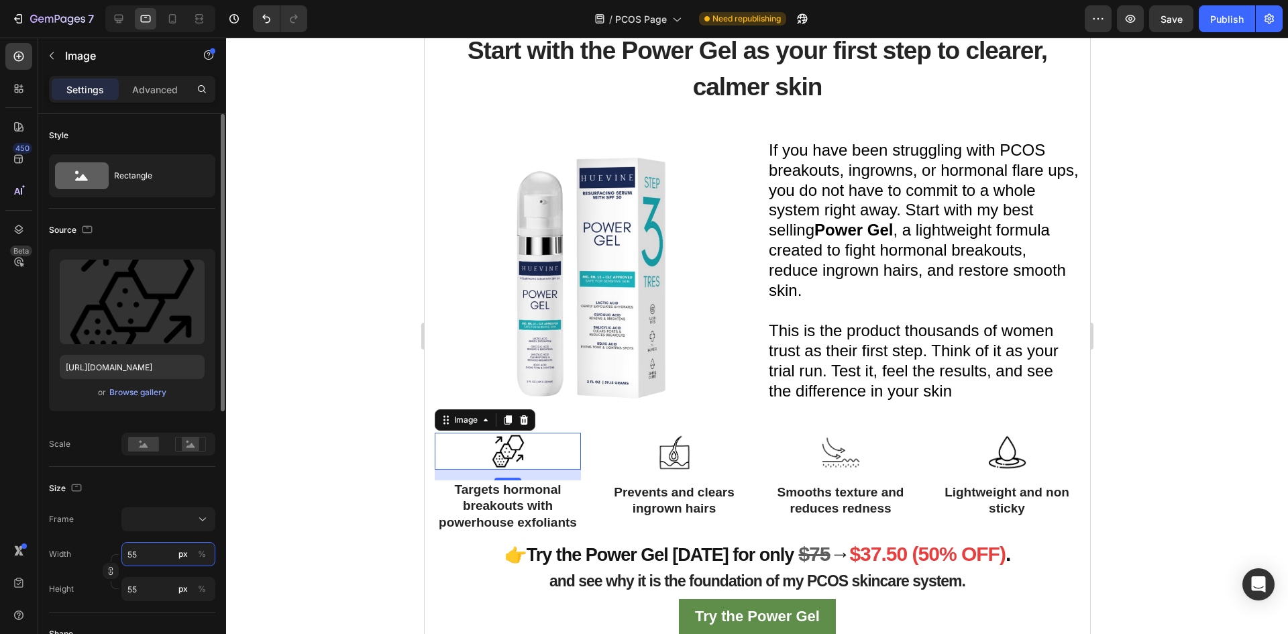
type input "54"
type input "53"
type input "52"
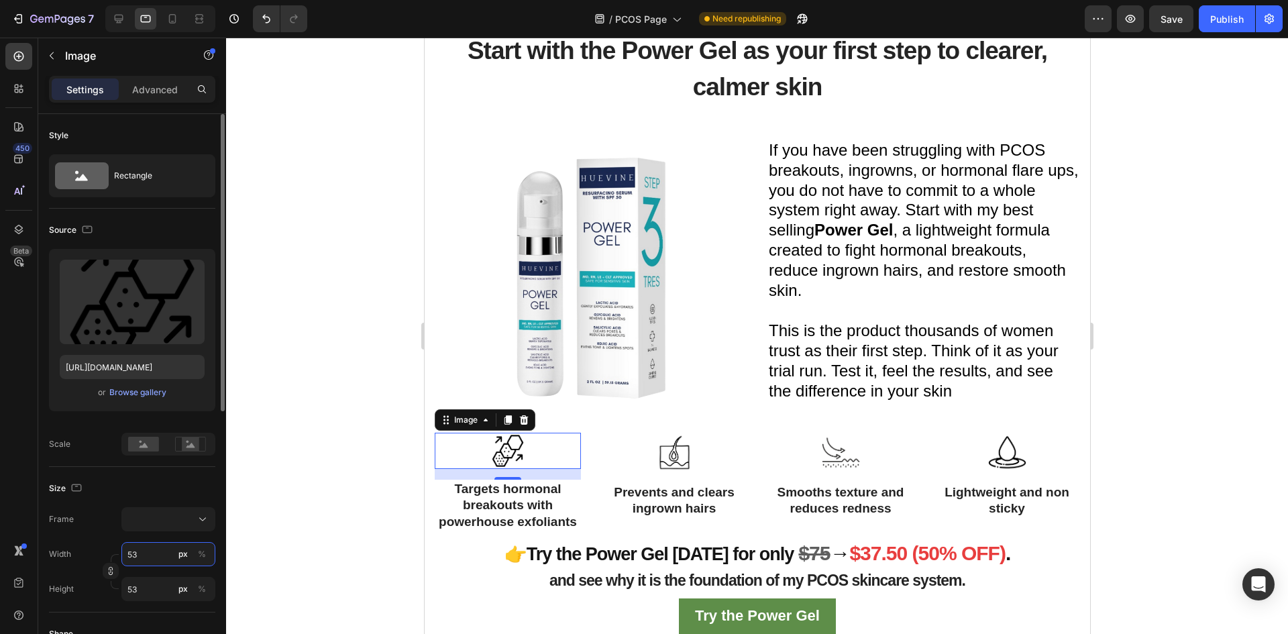
type input "52"
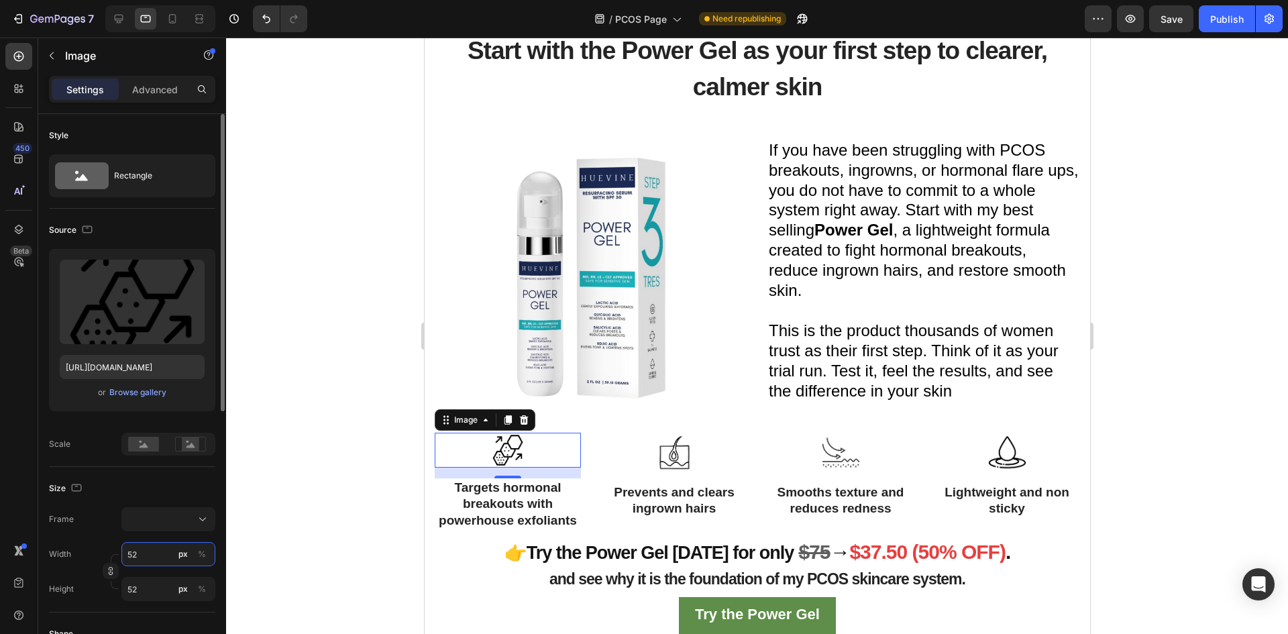
type input "51"
type input "50"
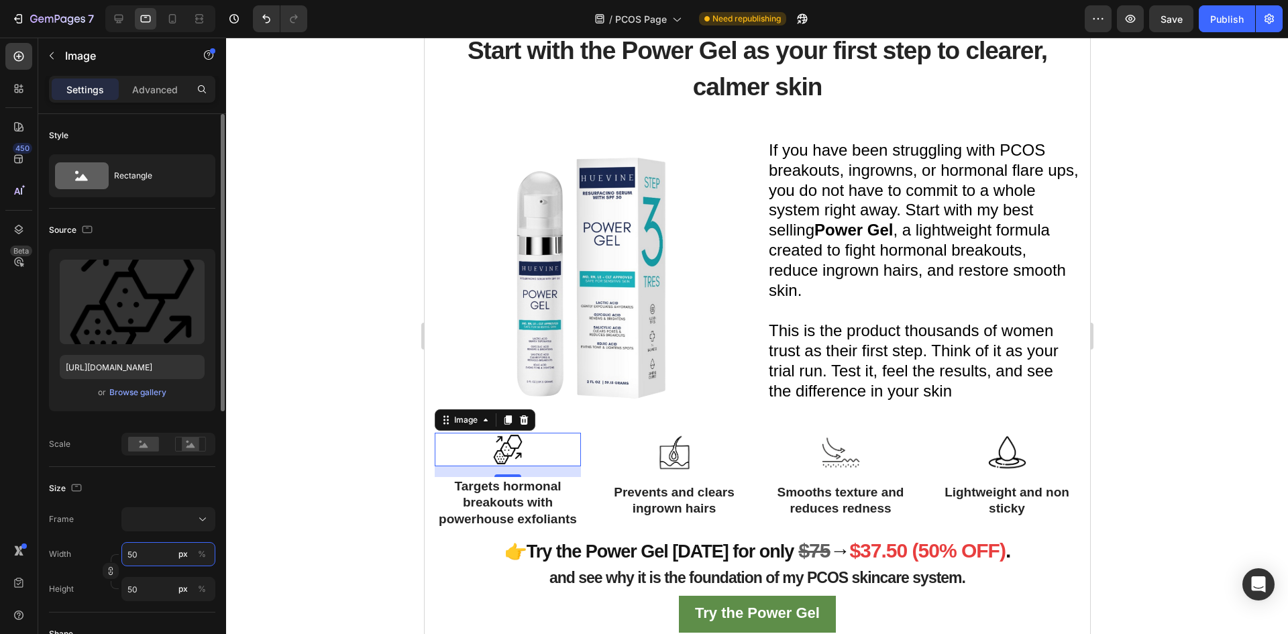
type input "49"
type input "48"
drag, startPoint x: 511, startPoint y: 470, endPoint x: 488, endPoint y: 482, distance: 25.5
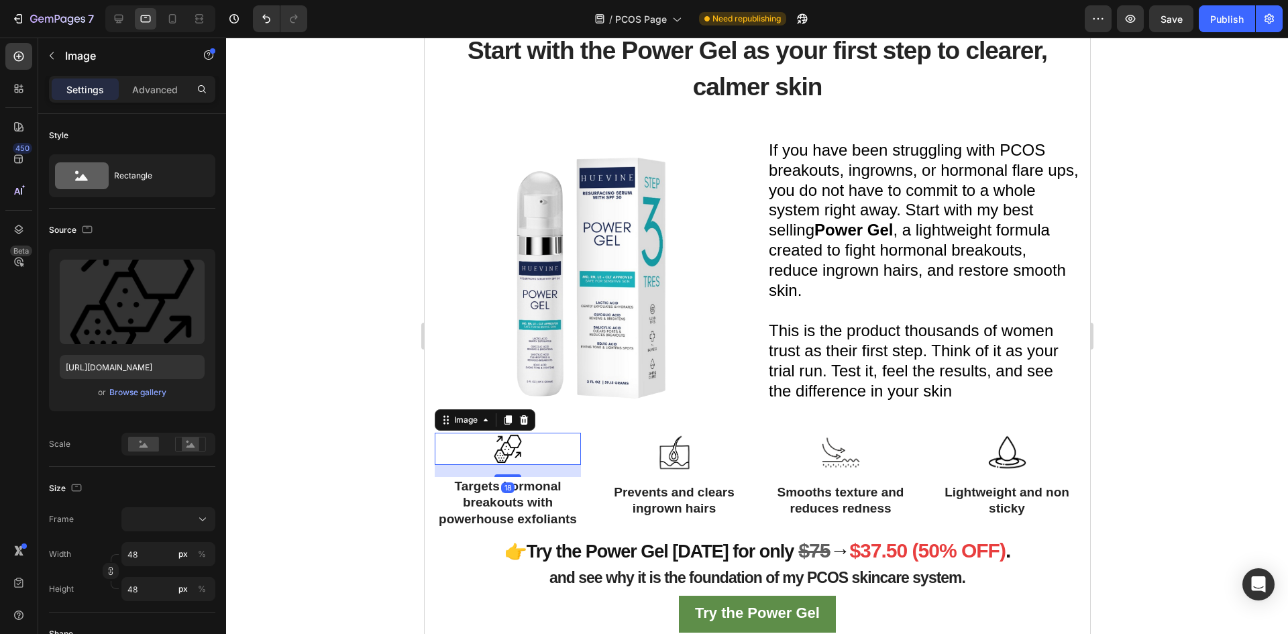
click at [513, 474] on div at bounding box center [507, 475] width 27 height 3
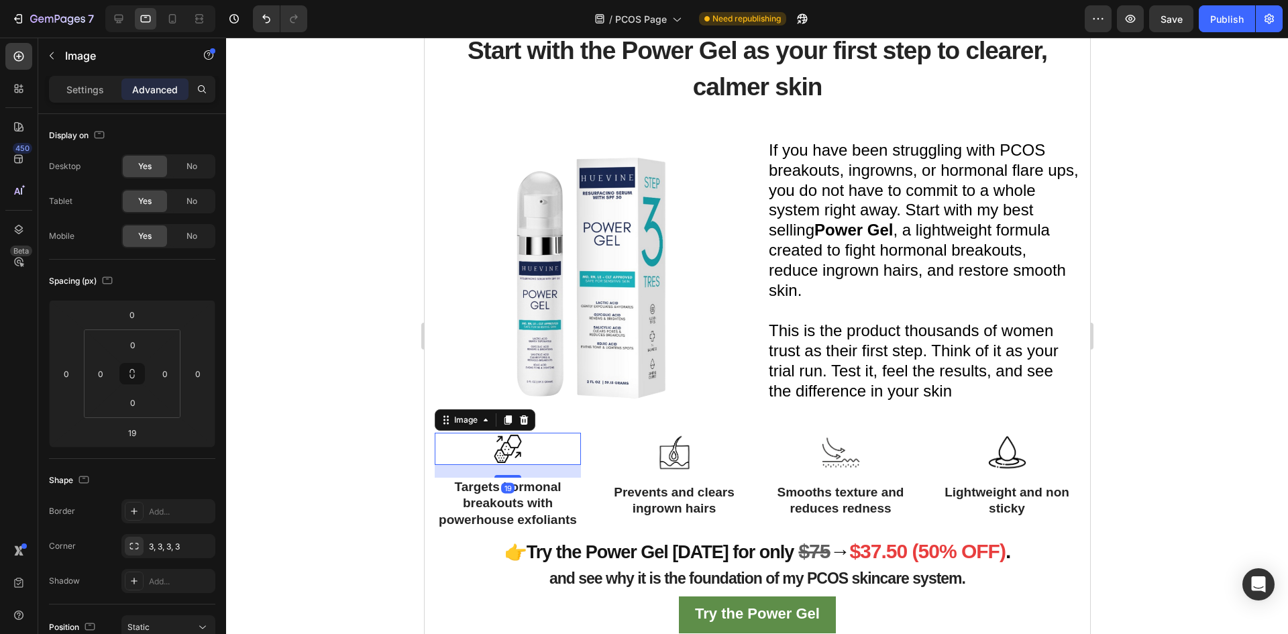
click at [382, 495] on div at bounding box center [757, 336] width 1062 height 596
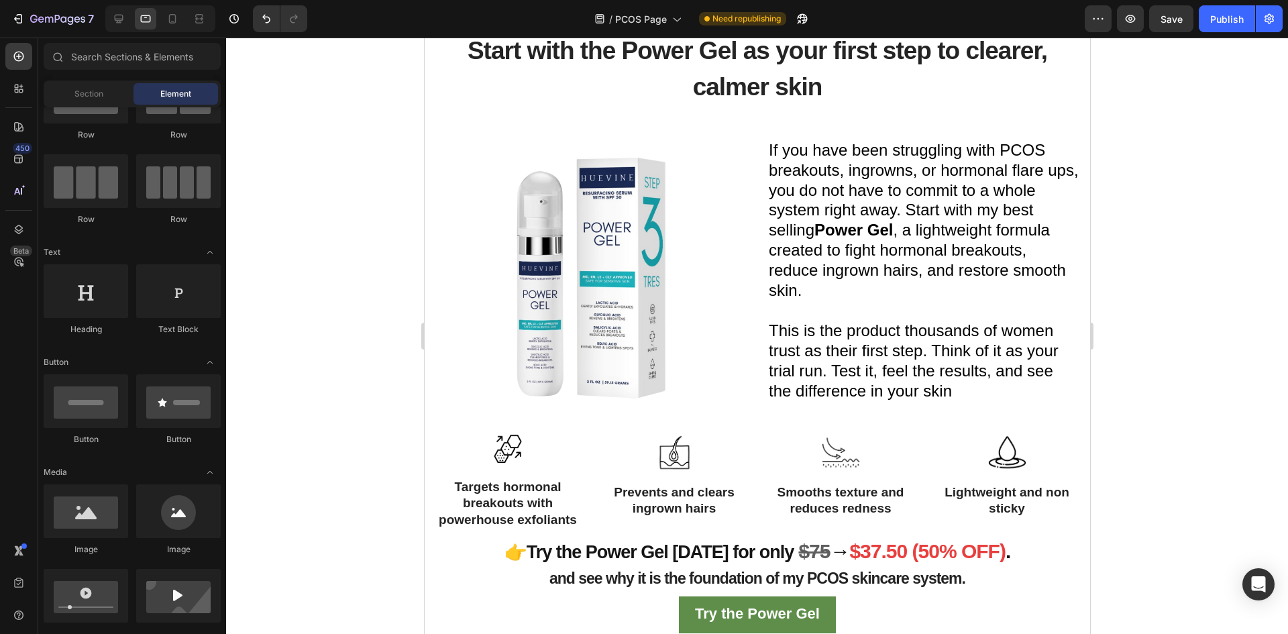
click at [578, 499] on div "Image Targets hormonal breakouts with powerhouse exfoliants Text block Row Imag…" at bounding box center [756, 485] width 645 height 105
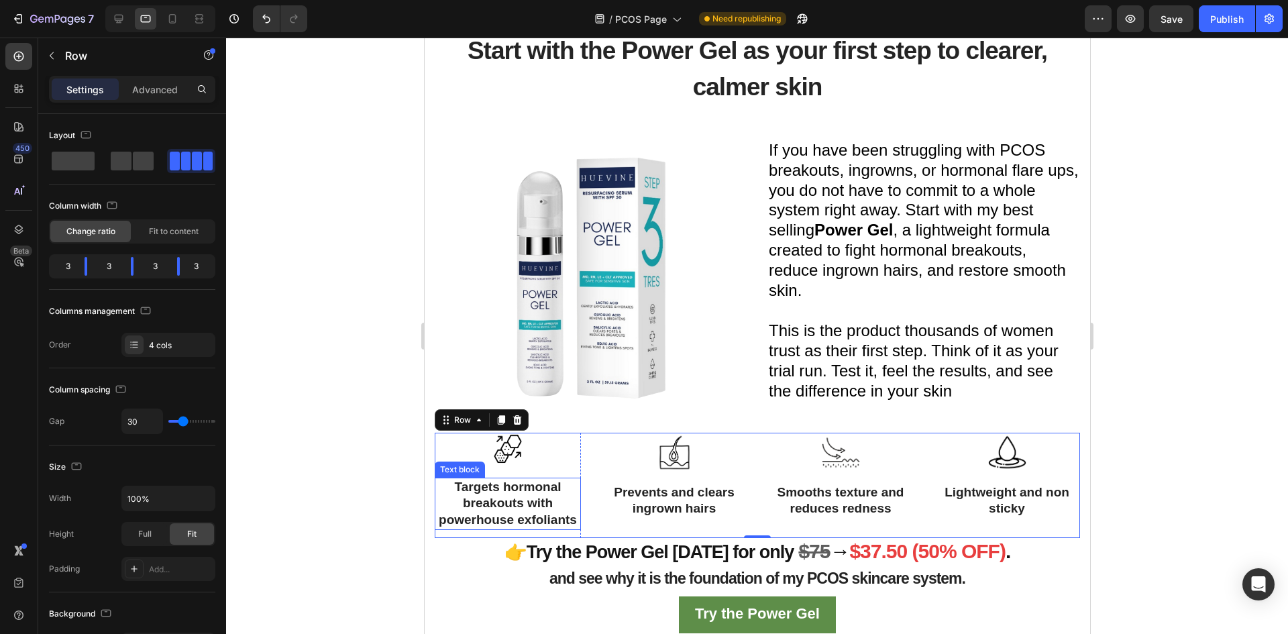
click at [539, 523] on p "Targets hormonal breakouts with powerhouse exfoliants" at bounding box center [507, 504] width 144 height 50
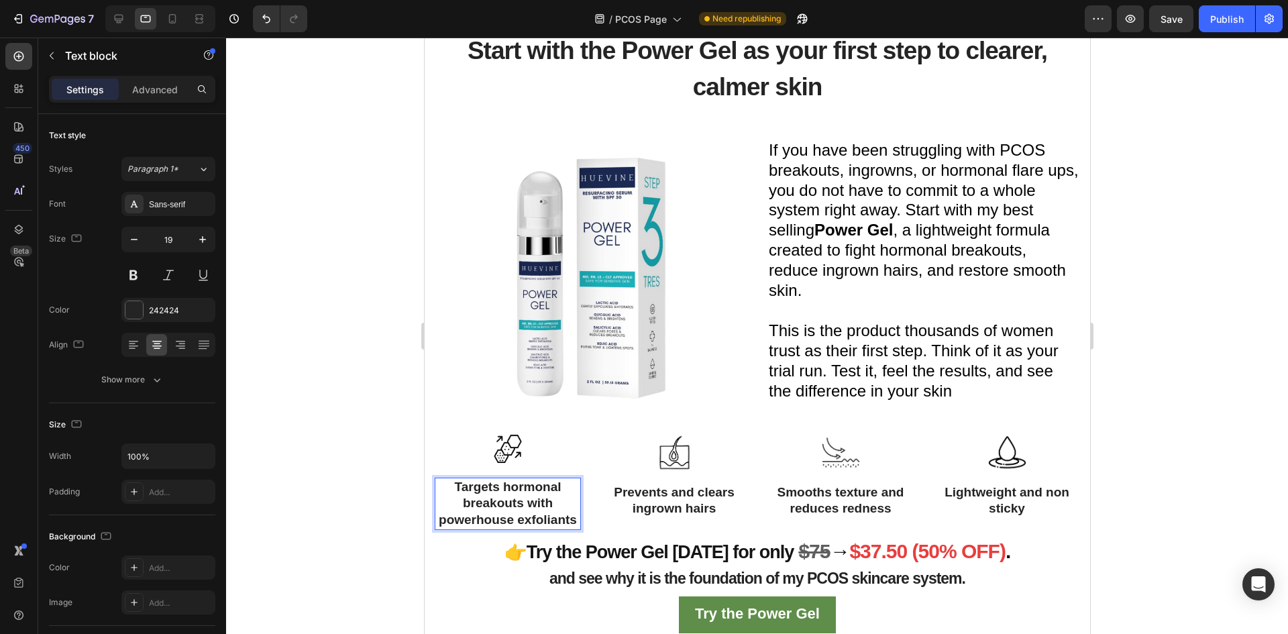
click at [558, 520] on p "Targets hormonal breakouts with powerhouse exfoliants" at bounding box center [507, 504] width 144 height 50
click at [571, 517] on p "Targets hormonal breakouts with powerhouse exfoliants" at bounding box center [507, 504] width 144 height 50
drag, startPoint x: 574, startPoint y: 517, endPoint x: 446, endPoint y: 480, distance: 133.2
click at [446, 480] on p "Targets hormonal breakouts with powerhouse exfoliants" at bounding box center [507, 504] width 144 height 50
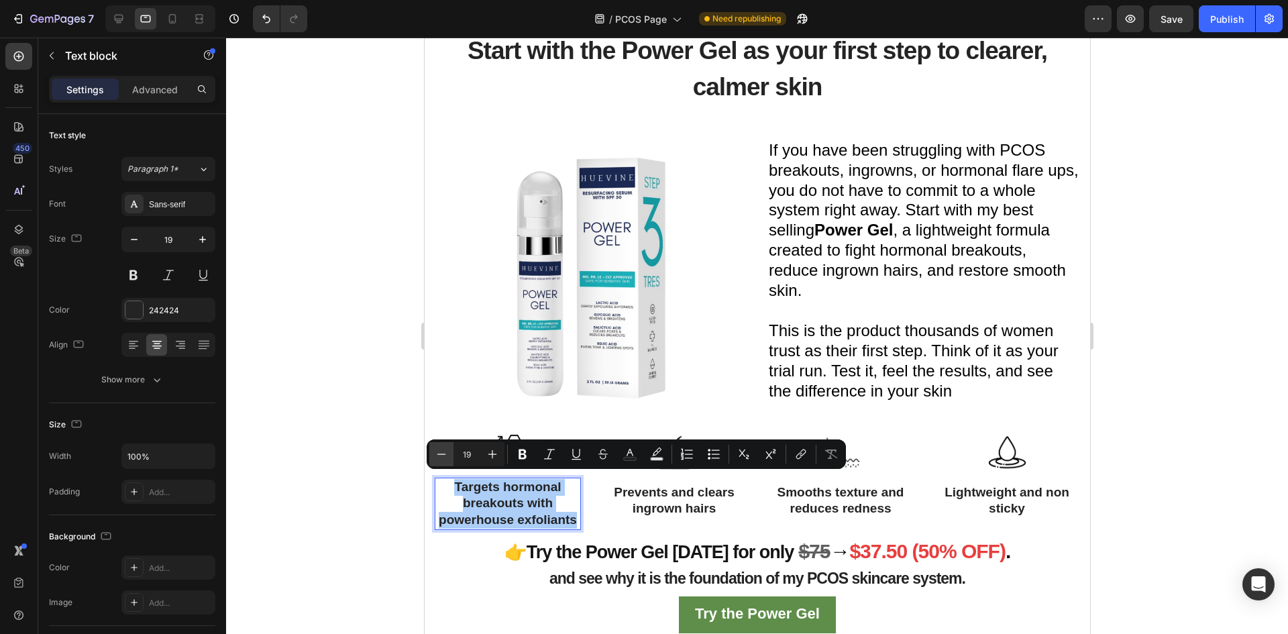
click at [441, 453] on icon "Editor contextual toolbar" at bounding box center [441, 453] width 13 height 13
type input "18"
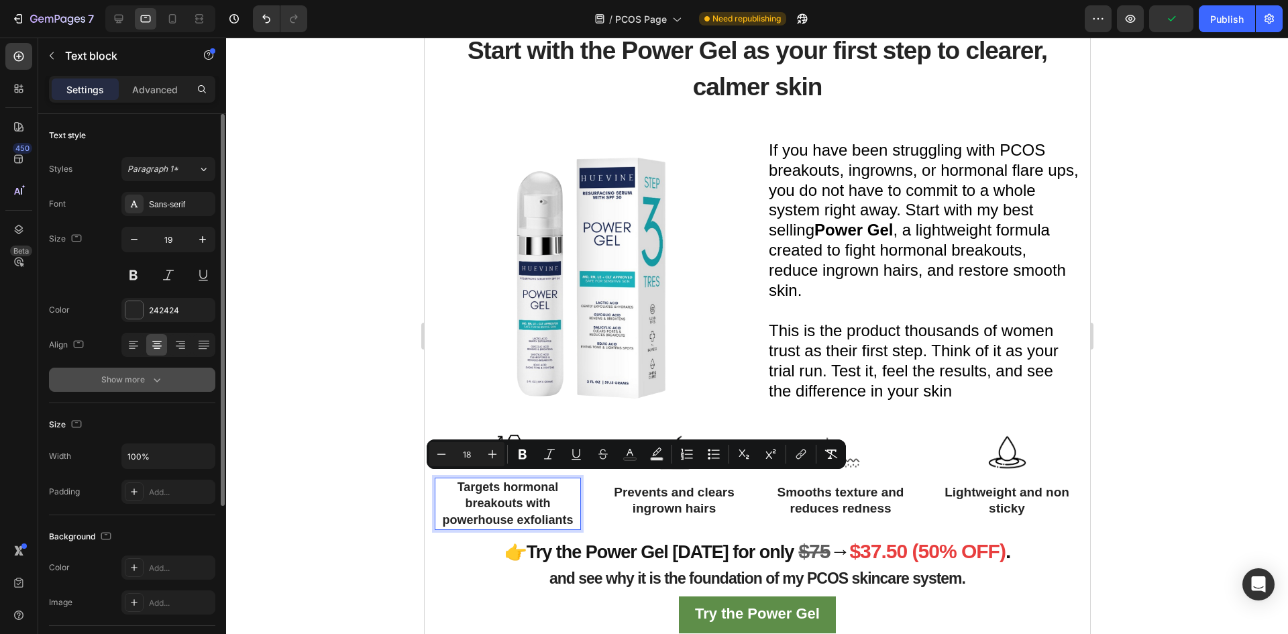
click at [146, 374] on div "Show more" at bounding box center [132, 379] width 62 height 13
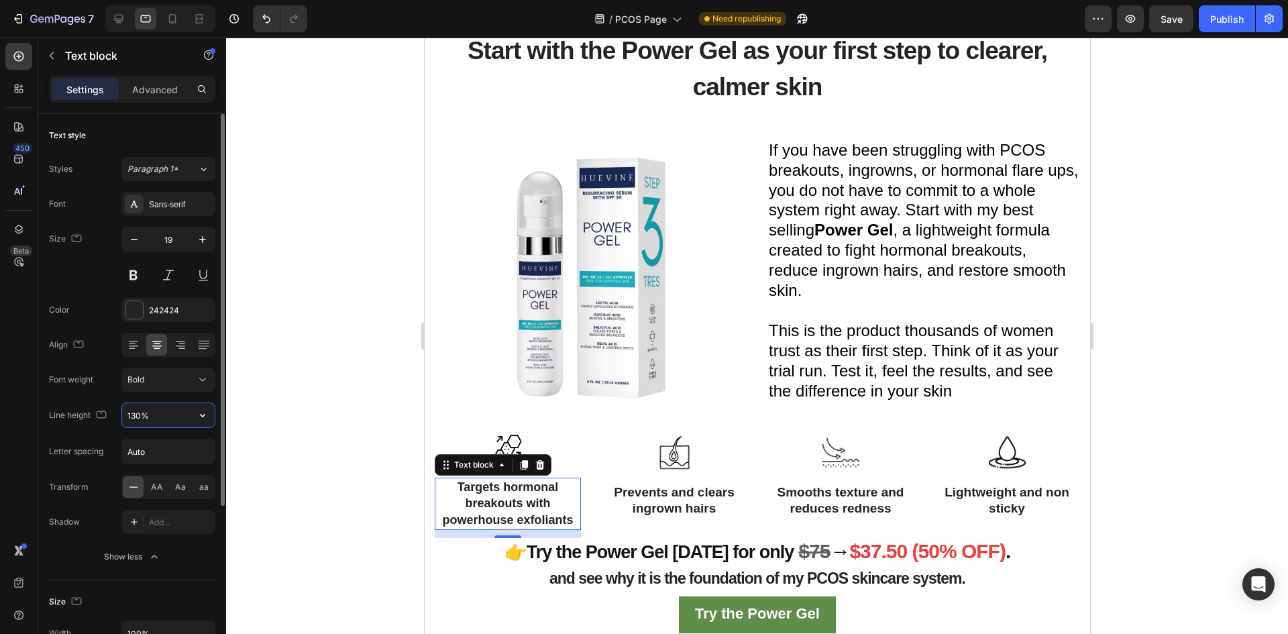
click at [170, 411] on input "130%" at bounding box center [168, 415] width 93 height 24
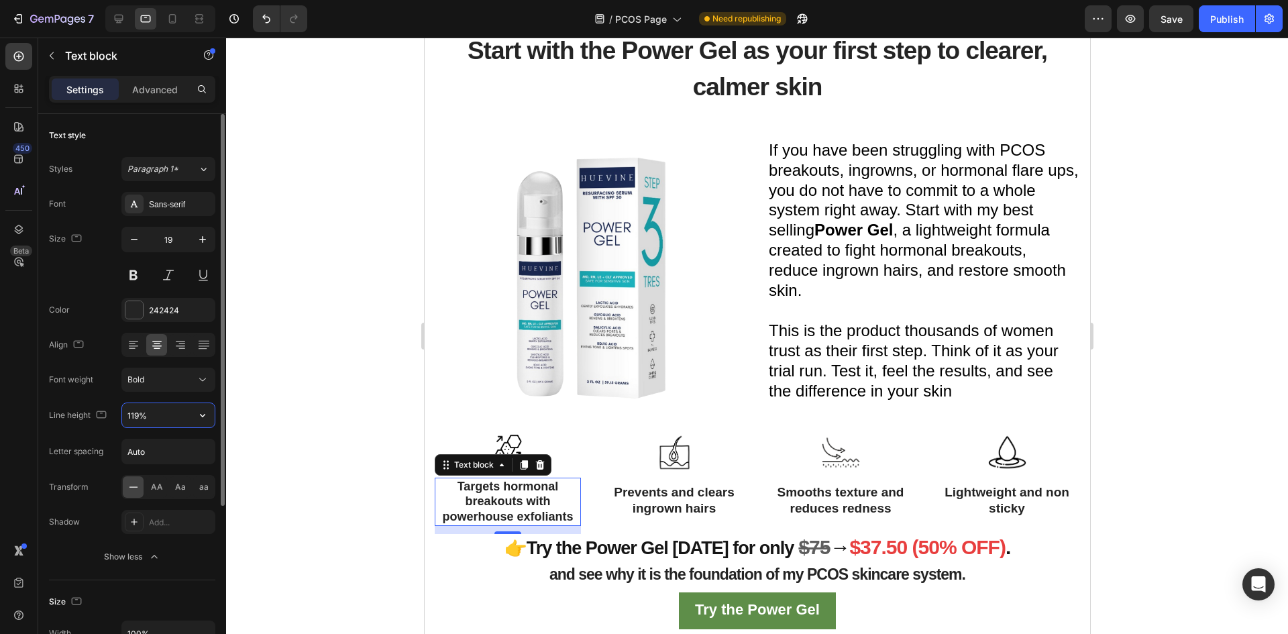
type input "118%"
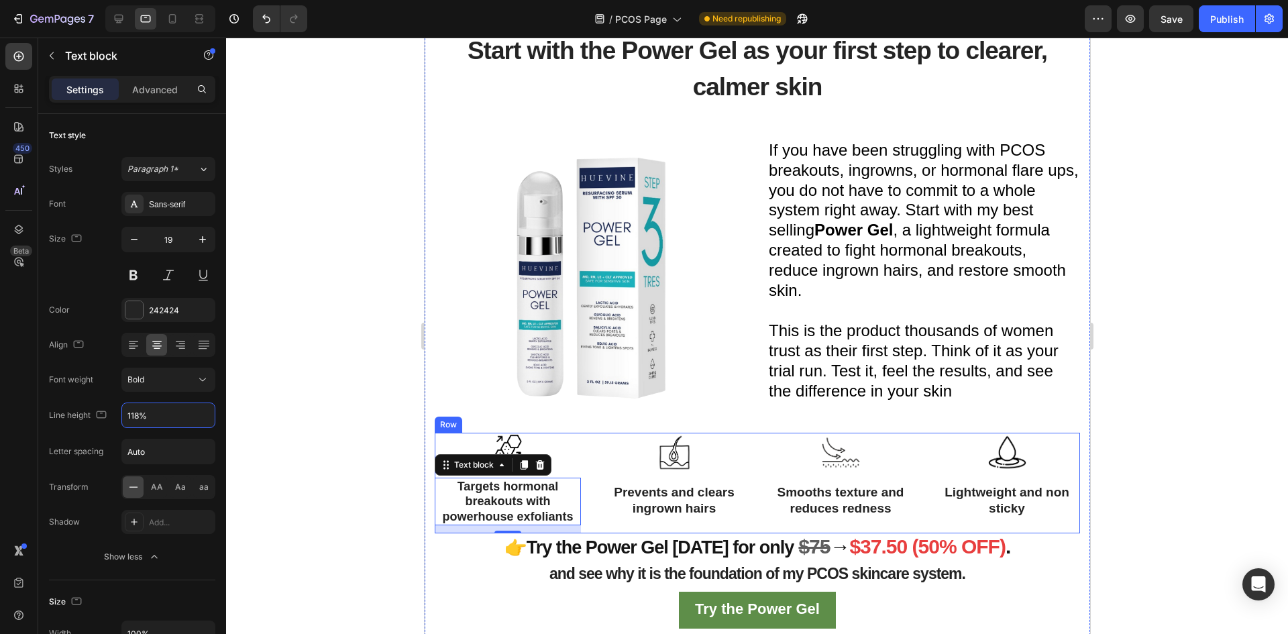
click at [589, 517] on div "Image Targets hormonal breakouts with powerhouse exfoliants Text block 12 Row I…" at bounding box center [756, 483] width 645 height 101
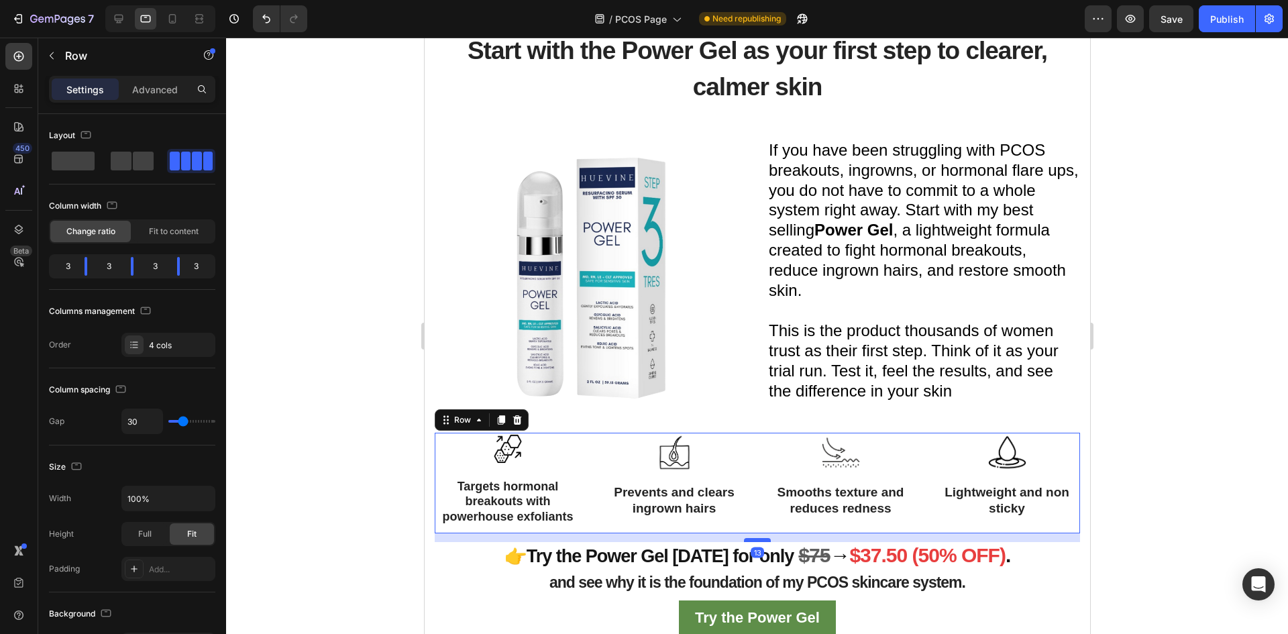
drag, startPoint x: 749, startPoint y: 525, endPoint x: 751, endPoint y: 534, distance: 8.8
click at [751, 538] on div at bounding box center [756, 540] width 27 height 4
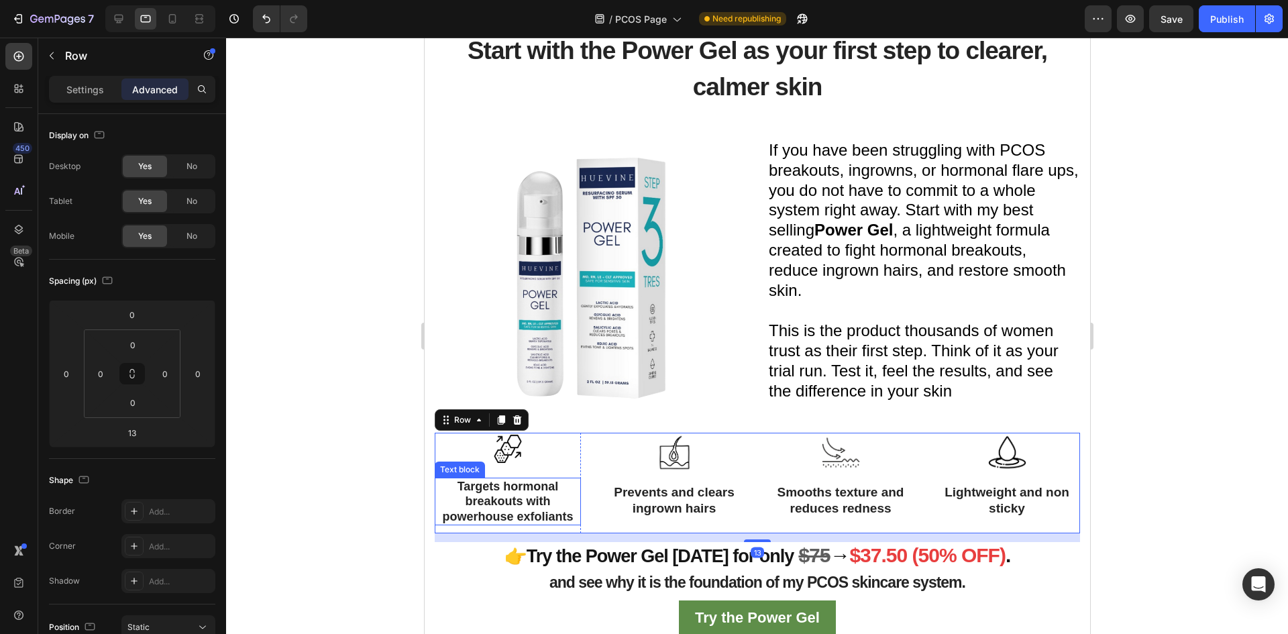
click at [440, 500] on p "Targets hormonal breakouts with powerhouse exfoliants" at bounding box center [507, 501] width 144 height 45
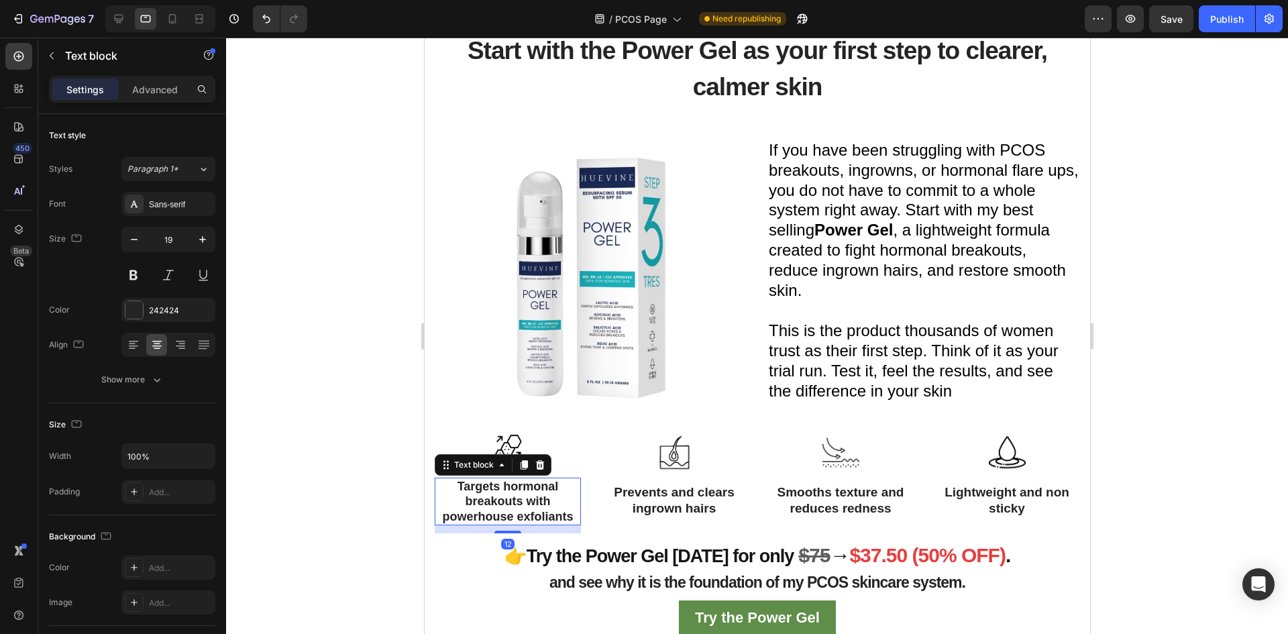
click at [368, 501] on div at bounding box center [757, 336] width 1062 height 596
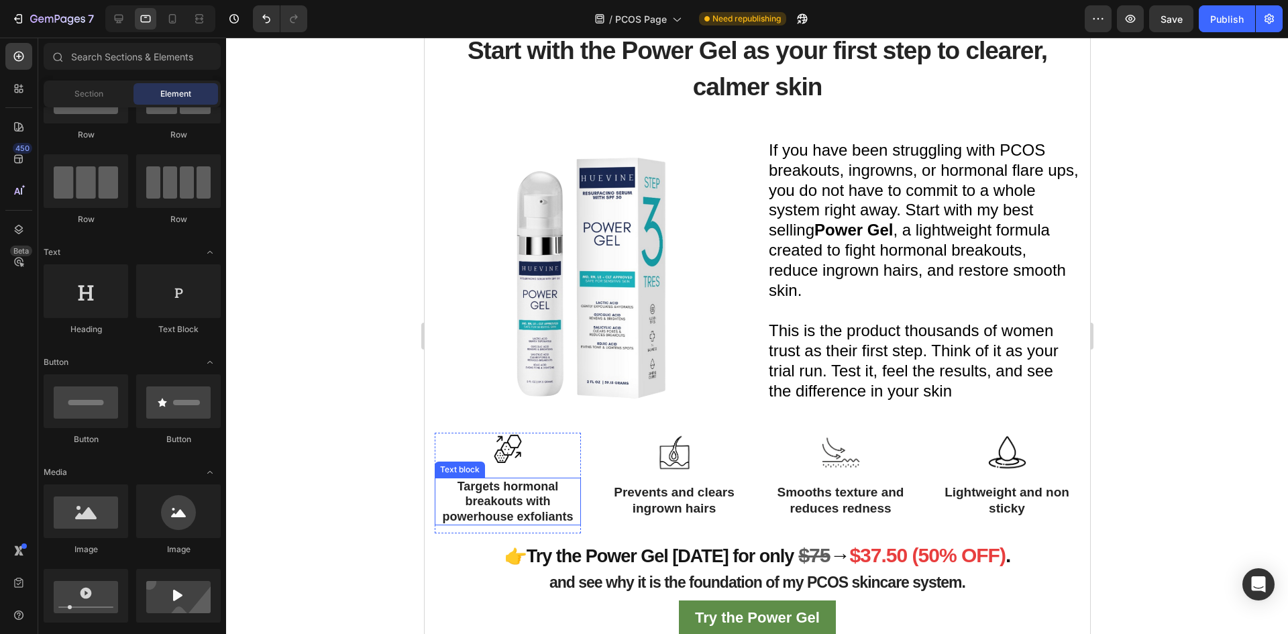
click at [535, 497] on span "Targets hormonal breakouts with powerhouse exfoliants" at bounding box center [506, 502] width 131 height 44
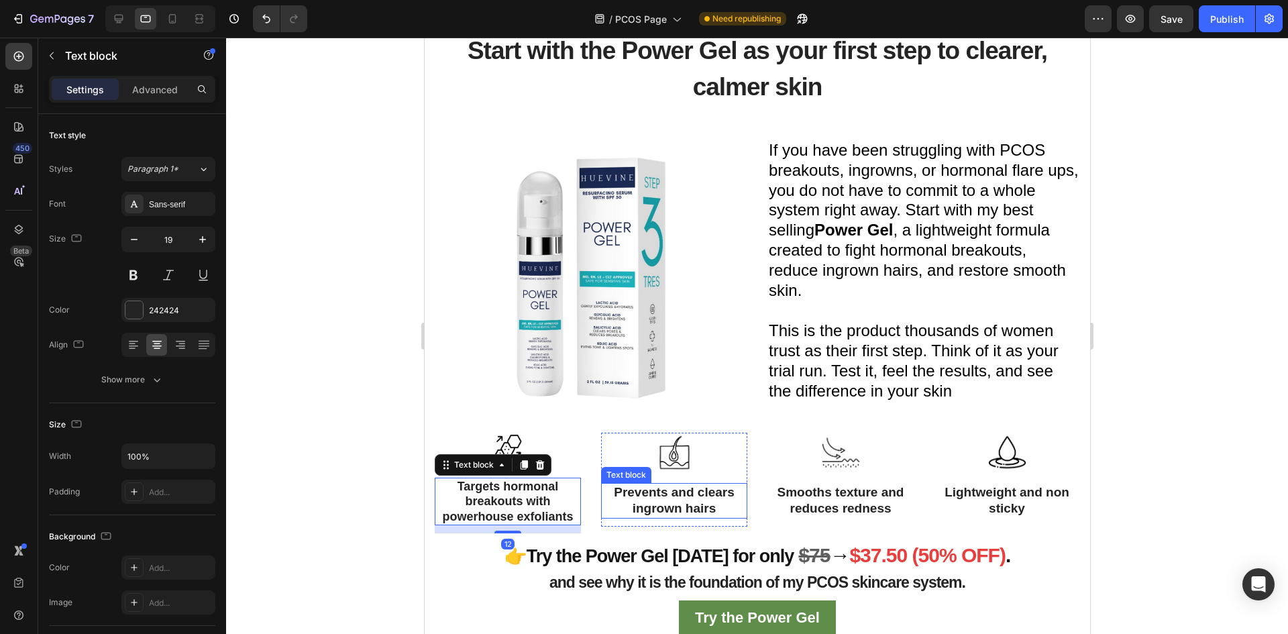
click at [670, 499] on p "Prevents and clears ingrown hairs" at bounding box center [674, 500] width 144 height 33
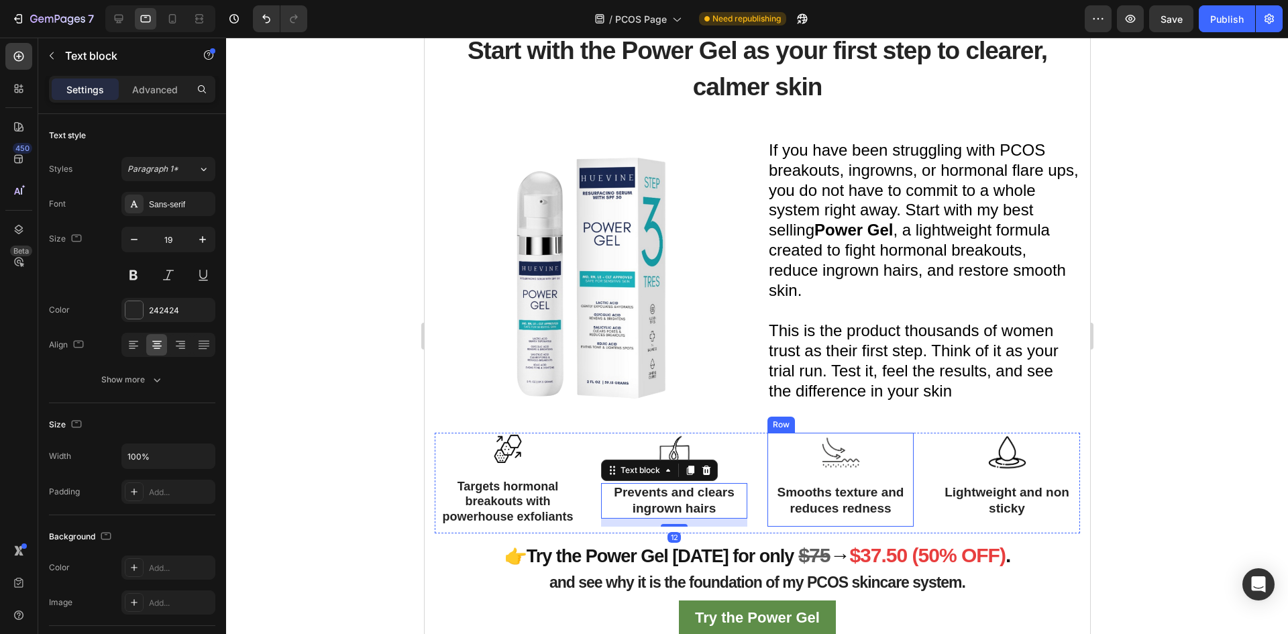
click at [833, 508] on p "Smooths texture and reduces redness" at bounding box center [840, 500] width 144 height 33
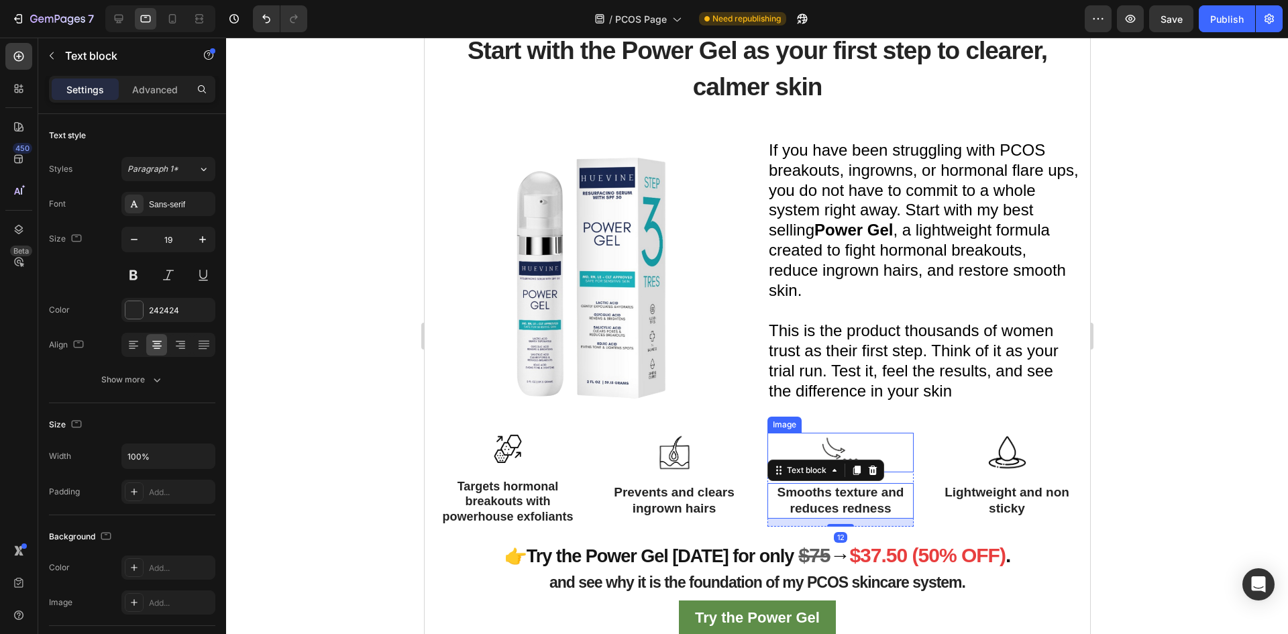
click at [820, 445] on img at bounding box center [840, 453] width 40 height 40
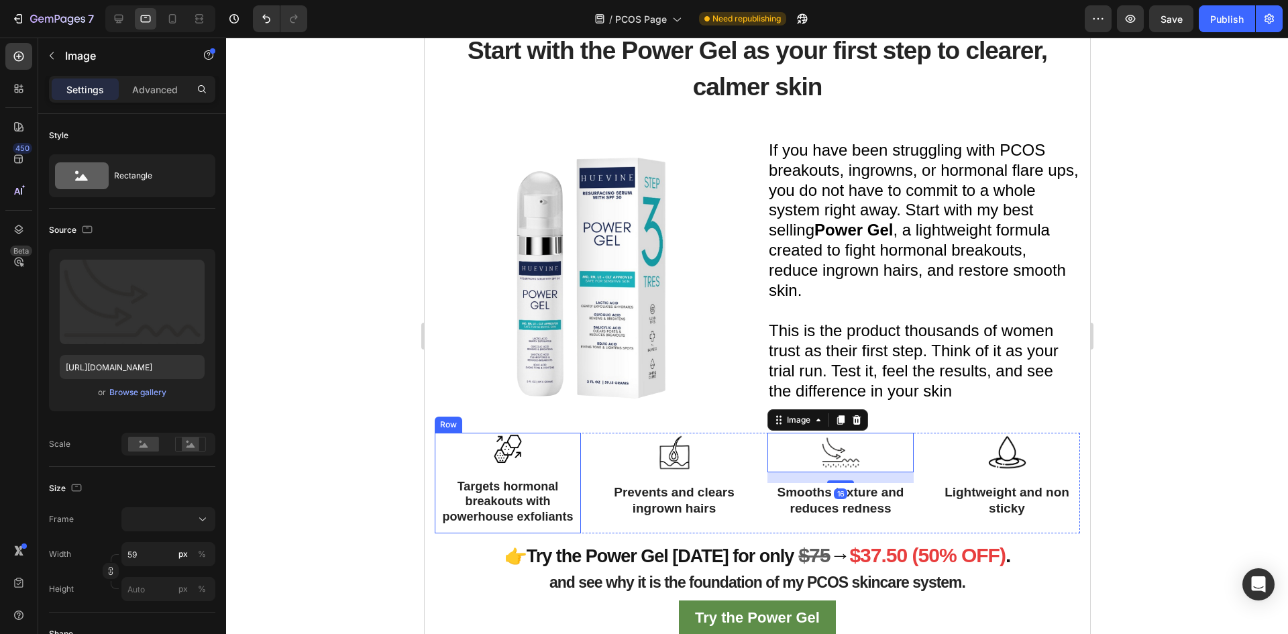
click at [515, 456] on img at bounding box center [507, 449] width 32 height 32
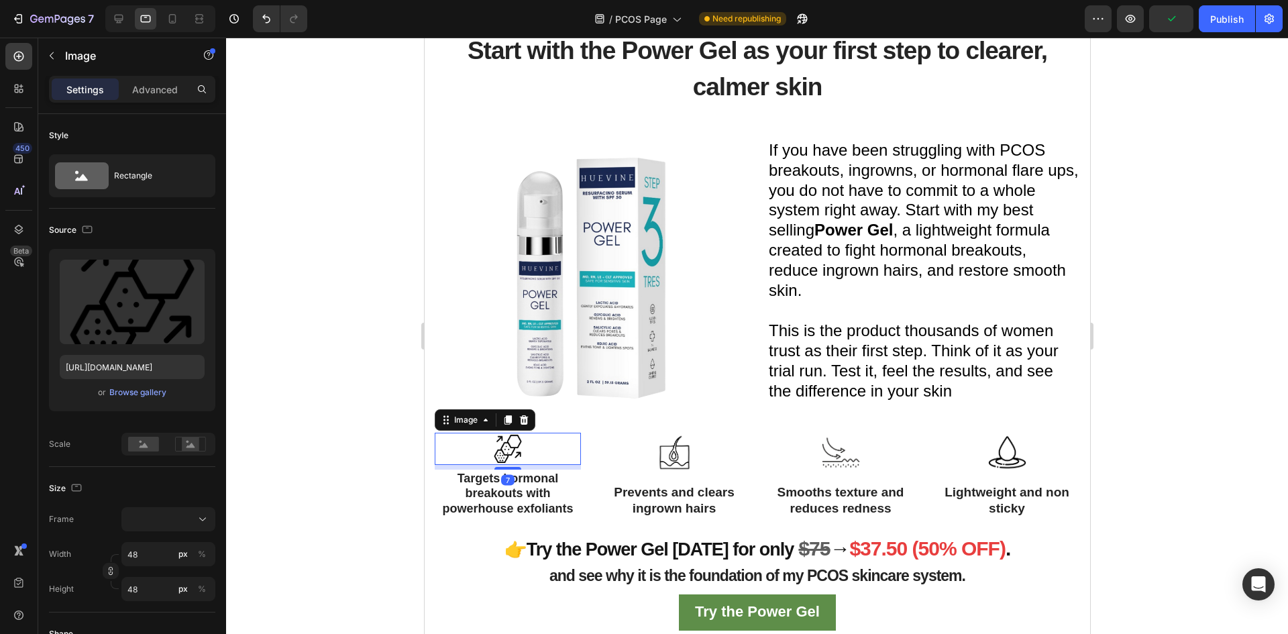
drag, startPoint x: 510, startPoint y: 472, endPoint x: 523, endPoint y: 464, distance: 15.6
click at [523, 465] on div "7" at bounding box center [507, 465] width 146 height 0
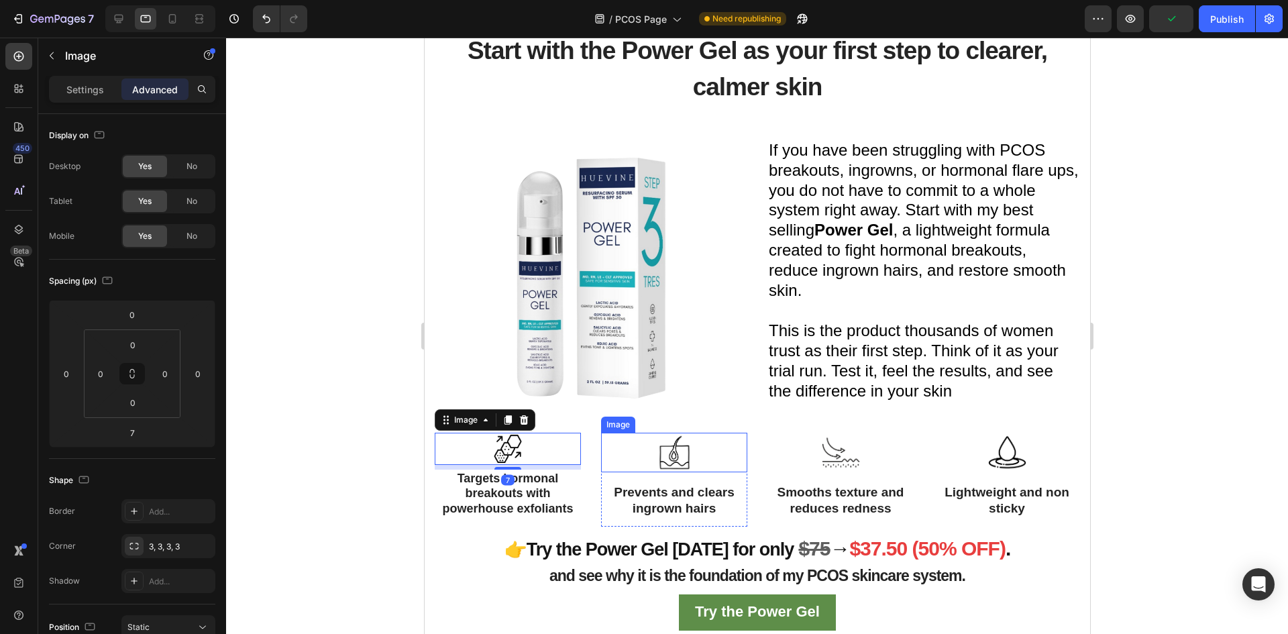
click at [679, 460] on img at bounding box center [674, 453] width 40 height 40
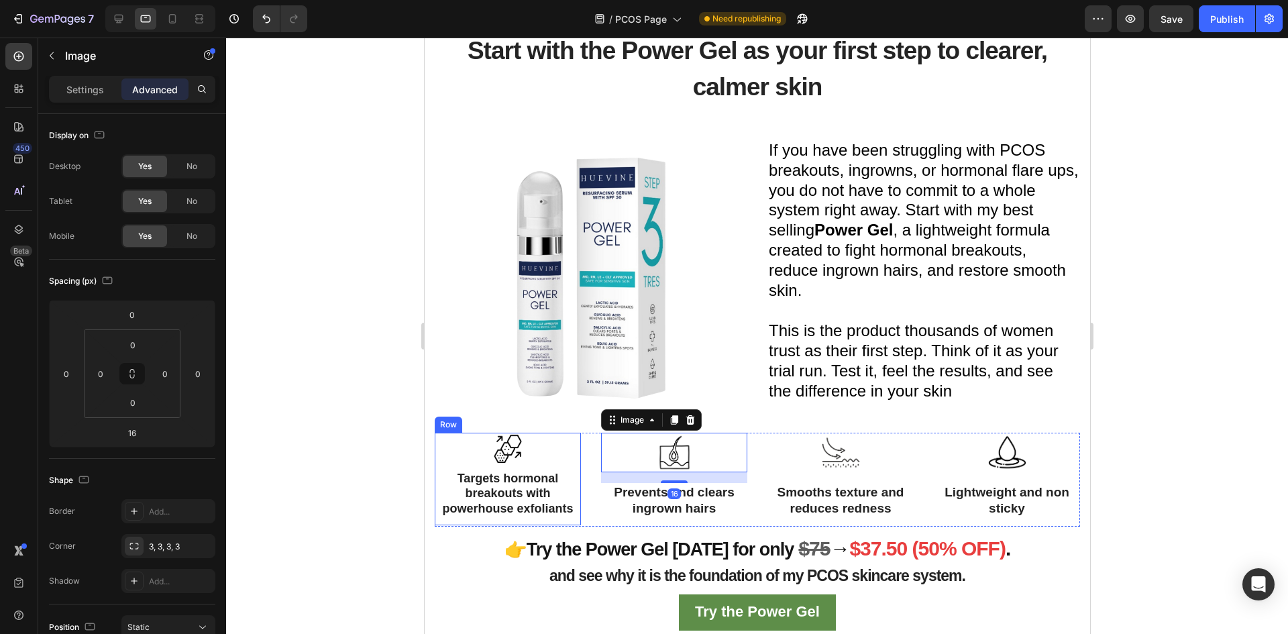
click at [512, 443] on img at bounding box center [507, 449] width 32 height 32
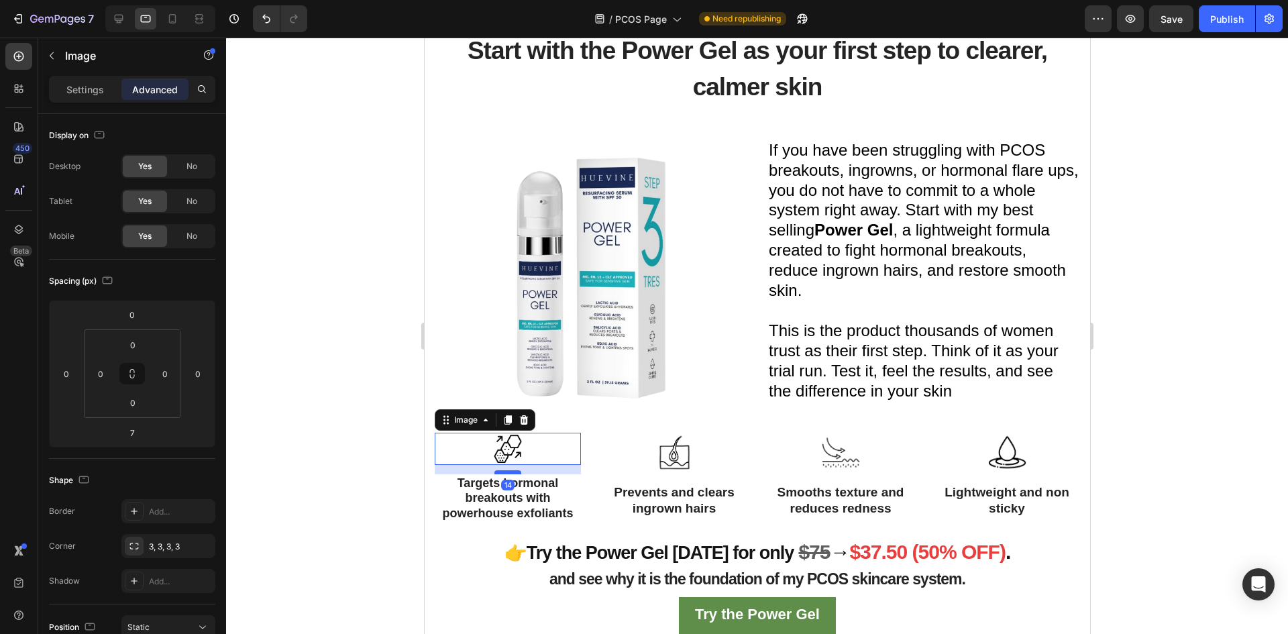
click at [508, 470] on div at bounding box center [507, 472] width 27 height 4
type input "14"
click at [836, 466] on img at bounding box center [840, 453] width 40 height 40
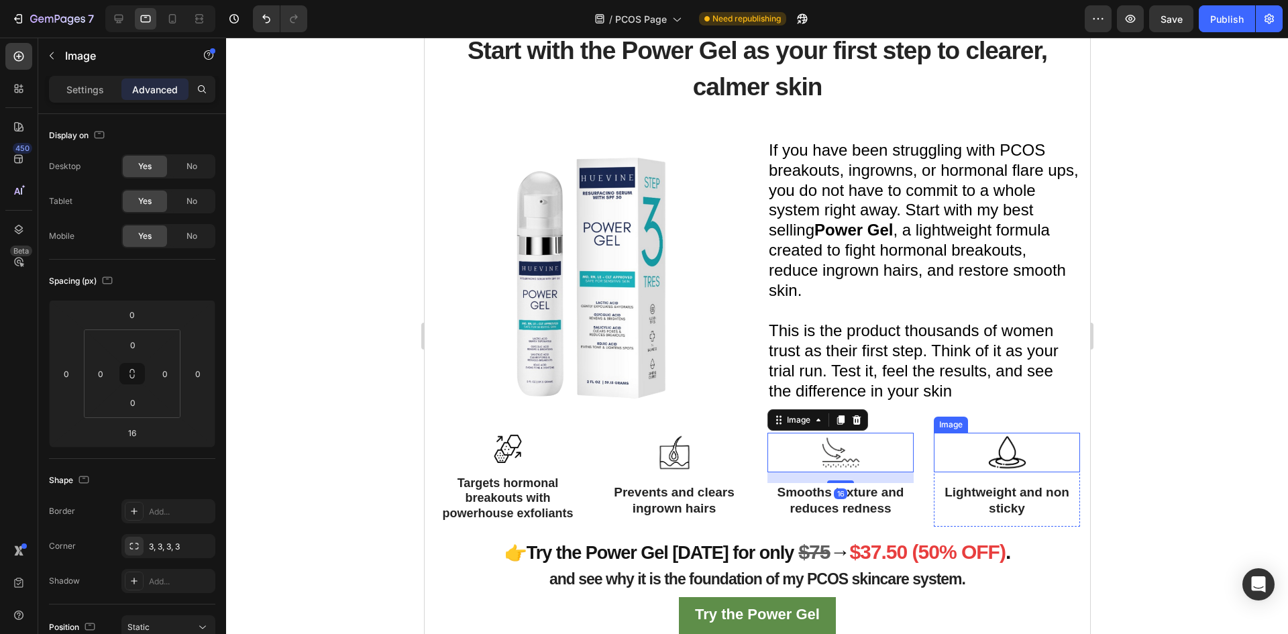
click at [987, 464] on img at bounding box center [1007, 453] width 40 height 40
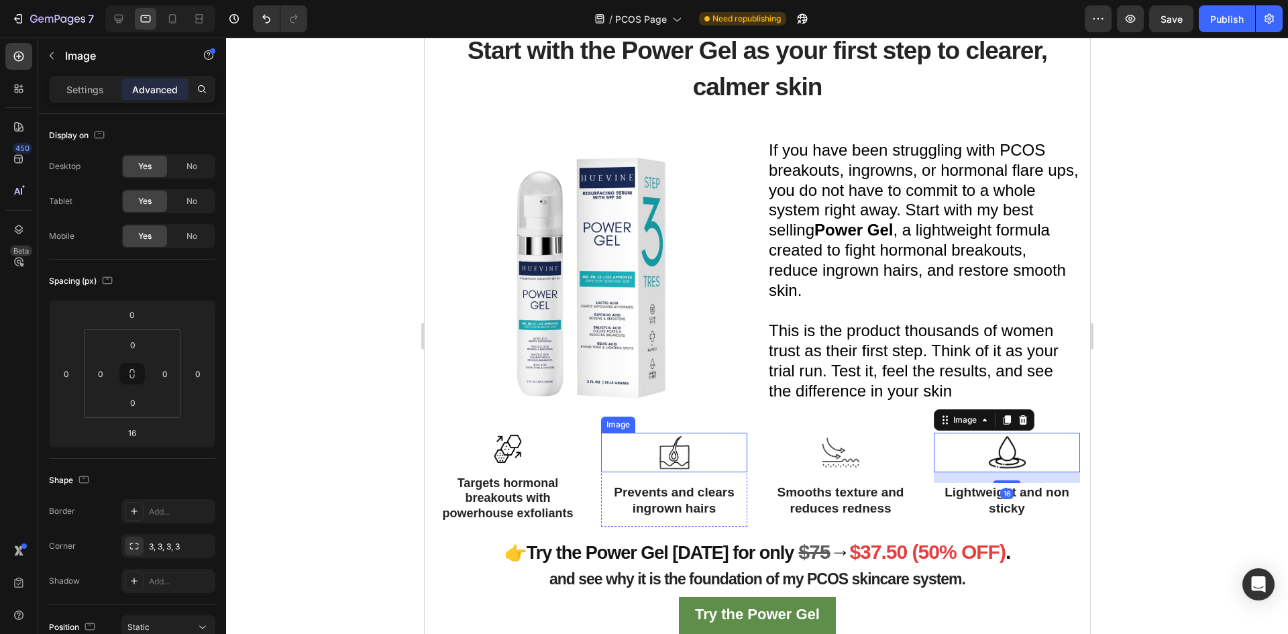
click at [663, 445] on img at bounding box center [674, 453] width 40 height 40
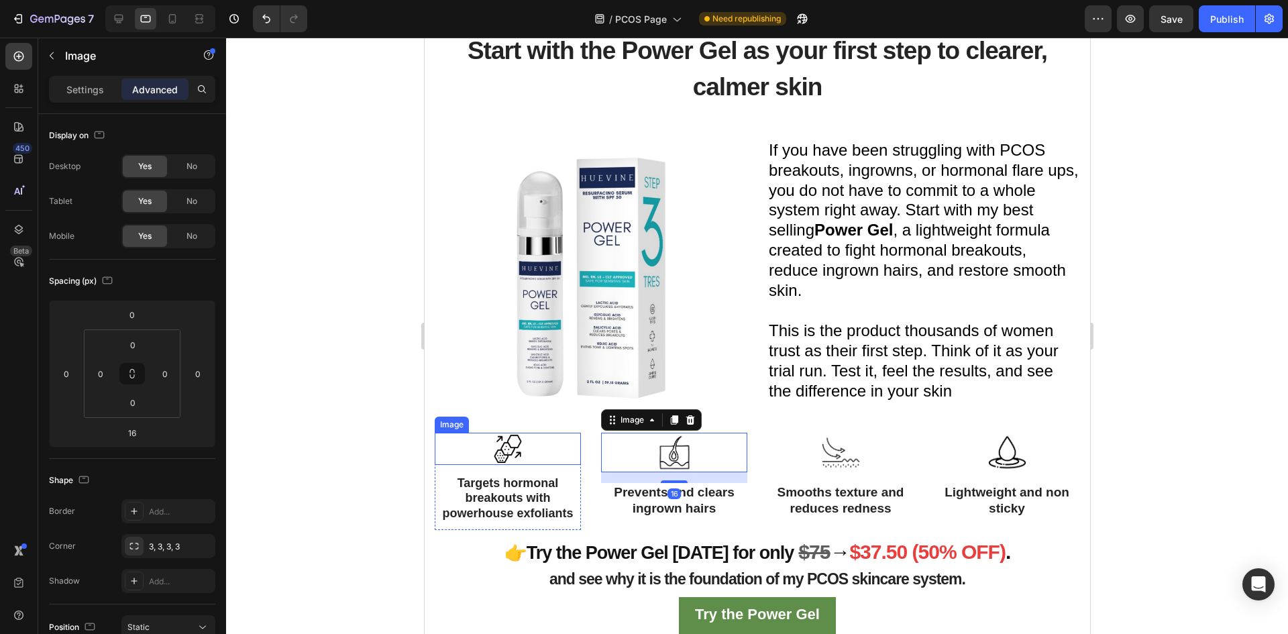
click at [508, 458] on img at bounding box center [507, 449] width 32 height 32
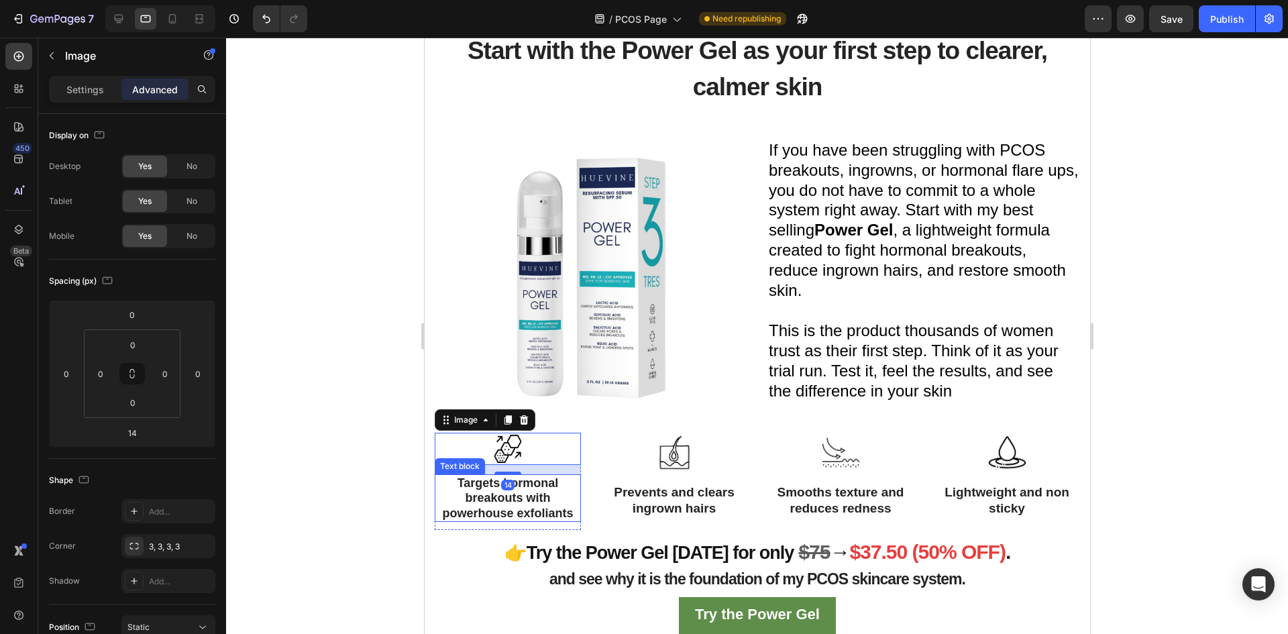
click at [394, 502] on div at bounding box center [757, 336] width 1062 height 596
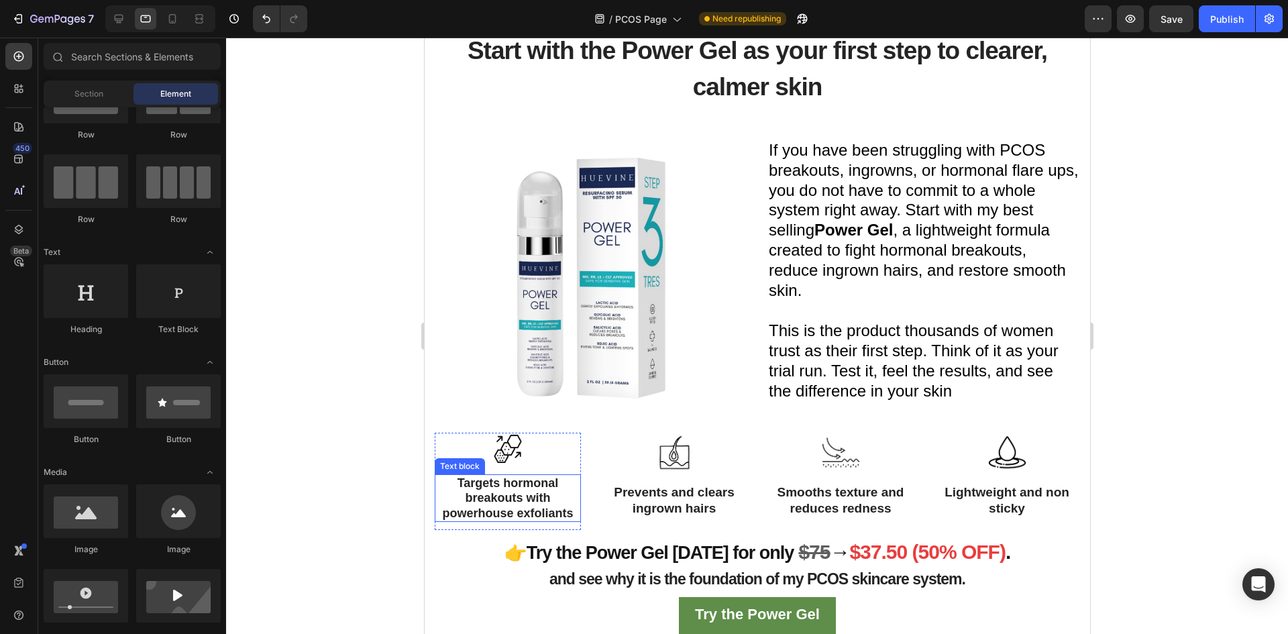
click at [405, 544] on div at bounding box center [757, 336] width 1062 height 596
click at [503, 452] on img at bounding box center [507, 449] width 32 height 32
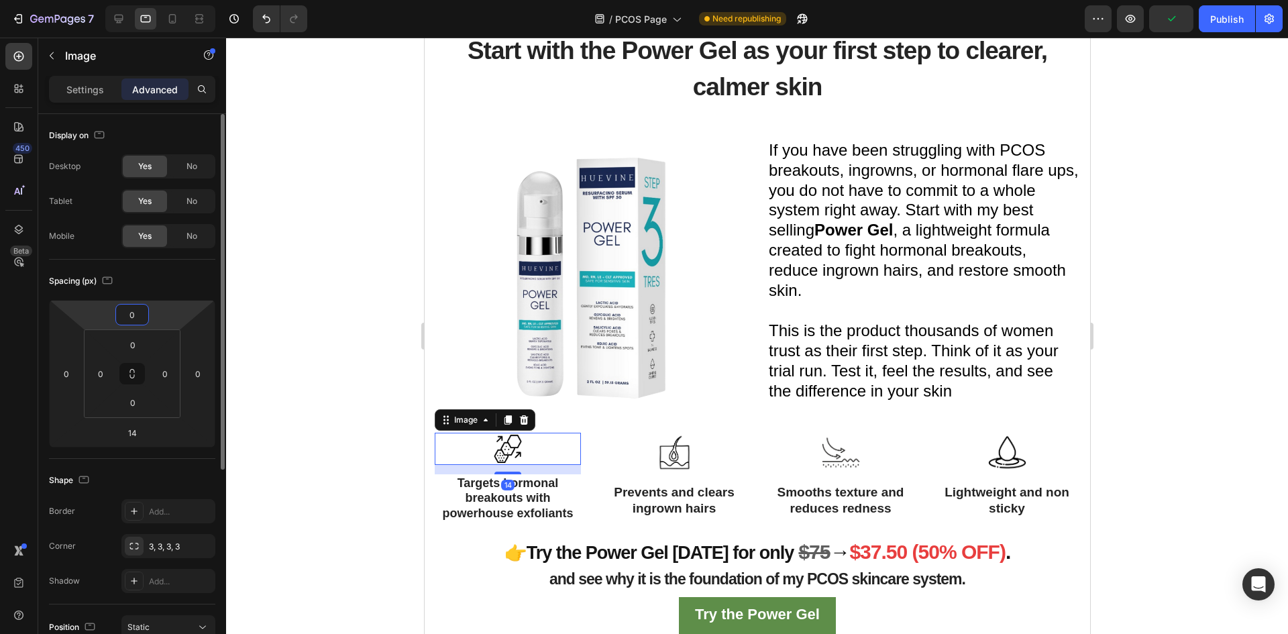
click at [136, 315] on input "0" at bounding box center [132, 315] width 27 height 20
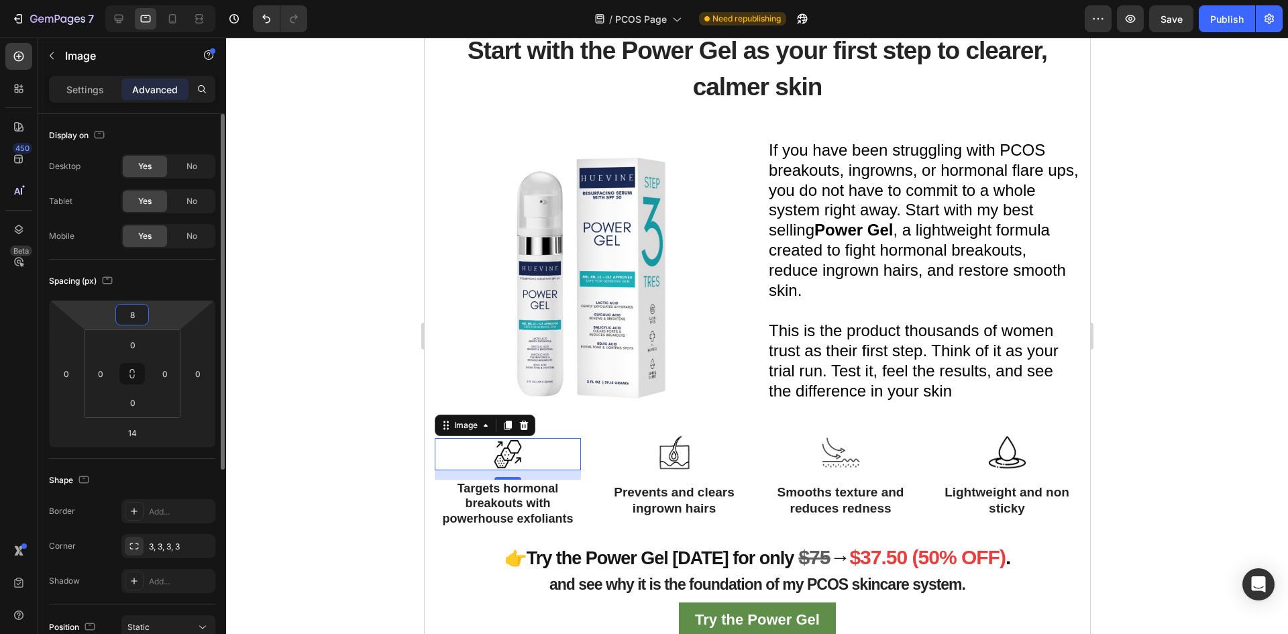
type input "9"
click at [305, 416] on div at bounding box center [757, 336] width 1062 height 596
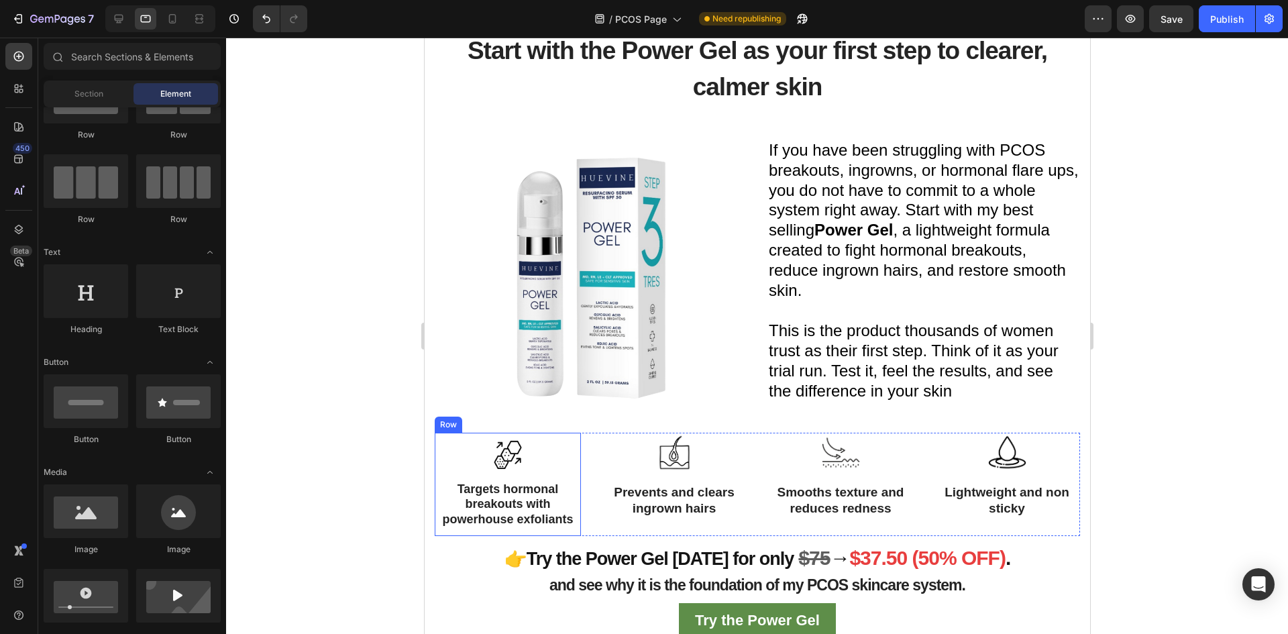
click at [566, 511] on span "Targets hormonal breakouts with powerhouse exfoliants" at bounding box center [506, 504] width 131 height 44
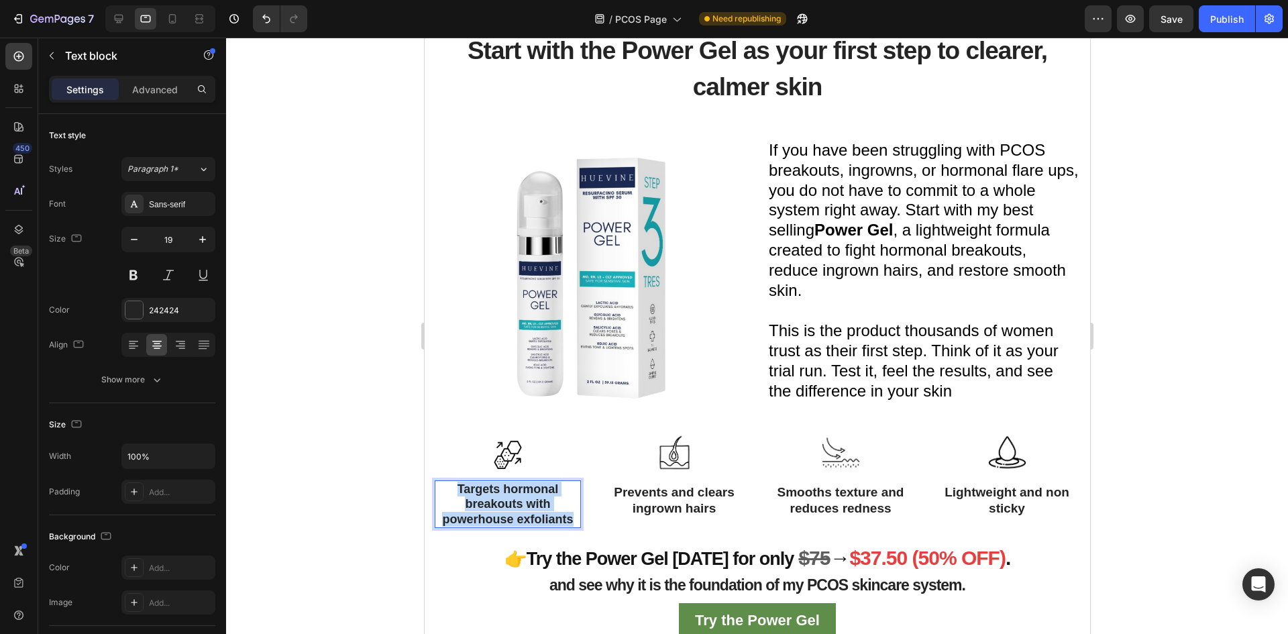
drag, startPoint x: 572, startPoint y: 519, endPoint x: 450, endPoint y: 485, distance: 126.6
click at [450, 485] on p "Targets hormonal breakouts with powerhouse exfoliants" at bounding box center [507, 504] width 144 height 45
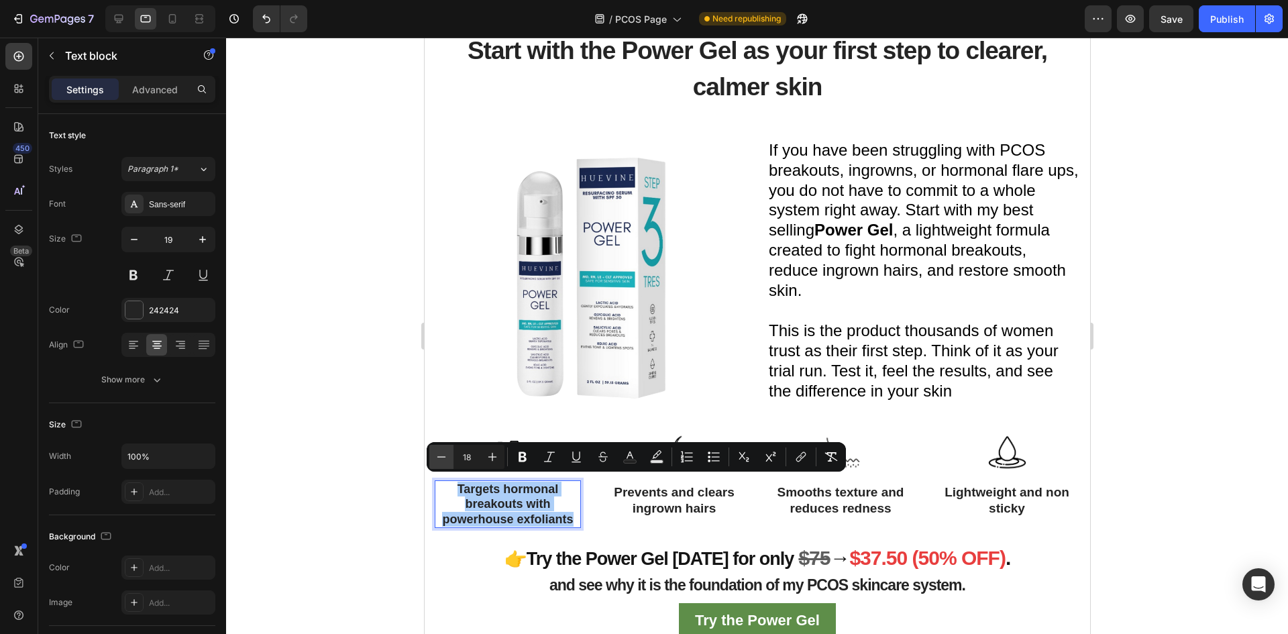
click at [439, 458] on icon "Editor contextual toolbar" at bounding box center [441, 456] width 13 height 13
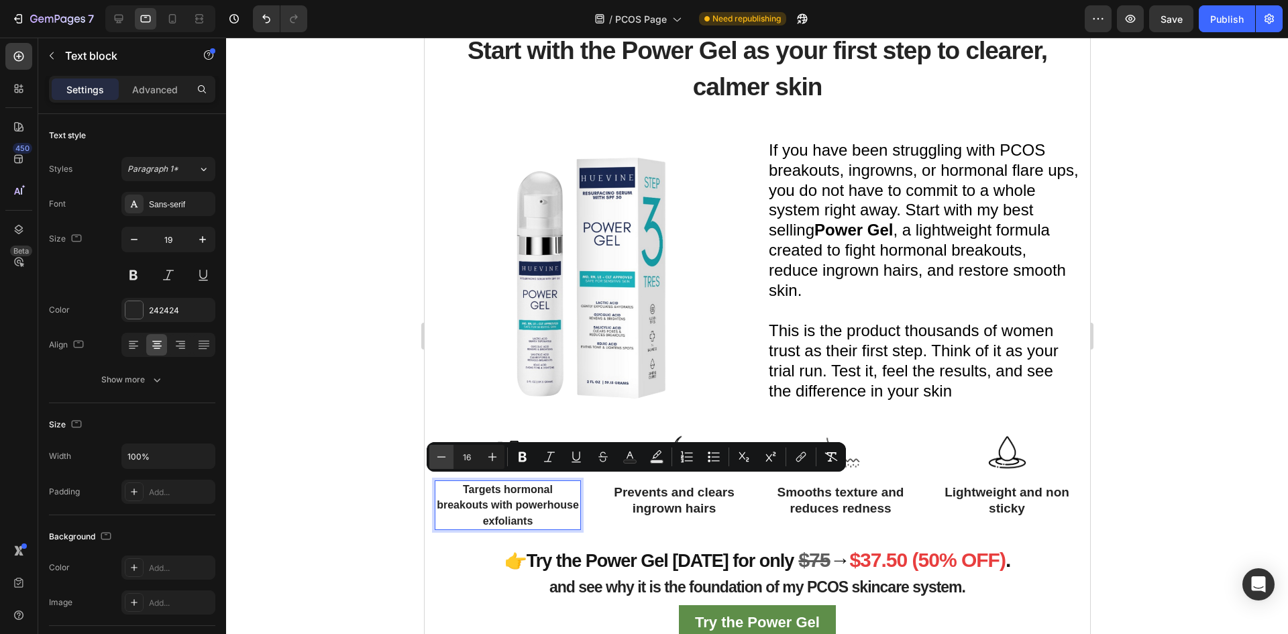
click at [439, 458] on icon "Editor contextual toolbar" at bounding box center [441, 456] width 13 height 13
type input "15"
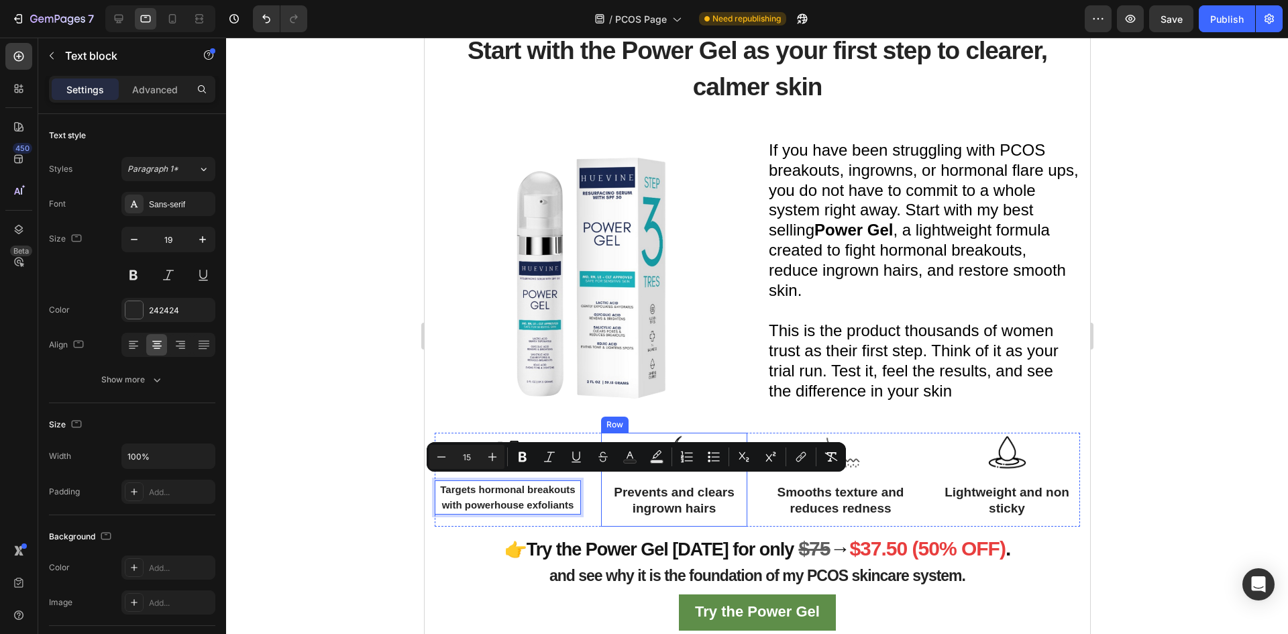
click at [704, 505] on p "Prevents and clears ingrown hairs" at bounding box center [674, 500] width 144 height 33
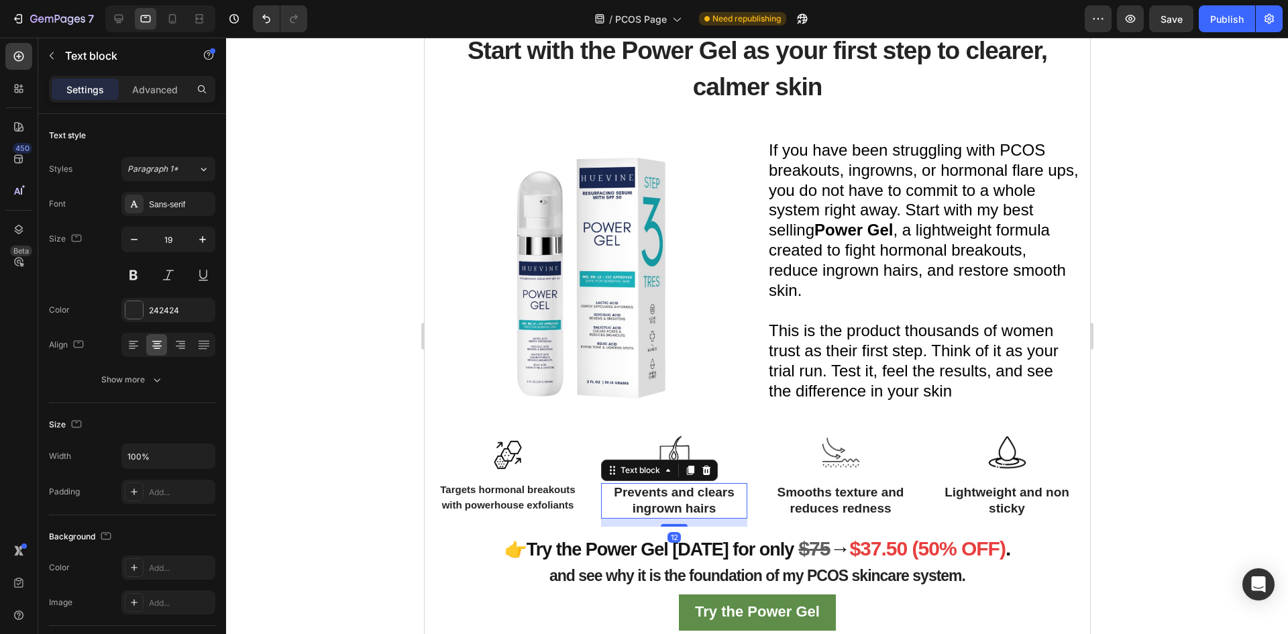
click at [717, 506] on p "Prevents and clears ingrown hairs" at bounding box center [674, 500] width 144 height 33
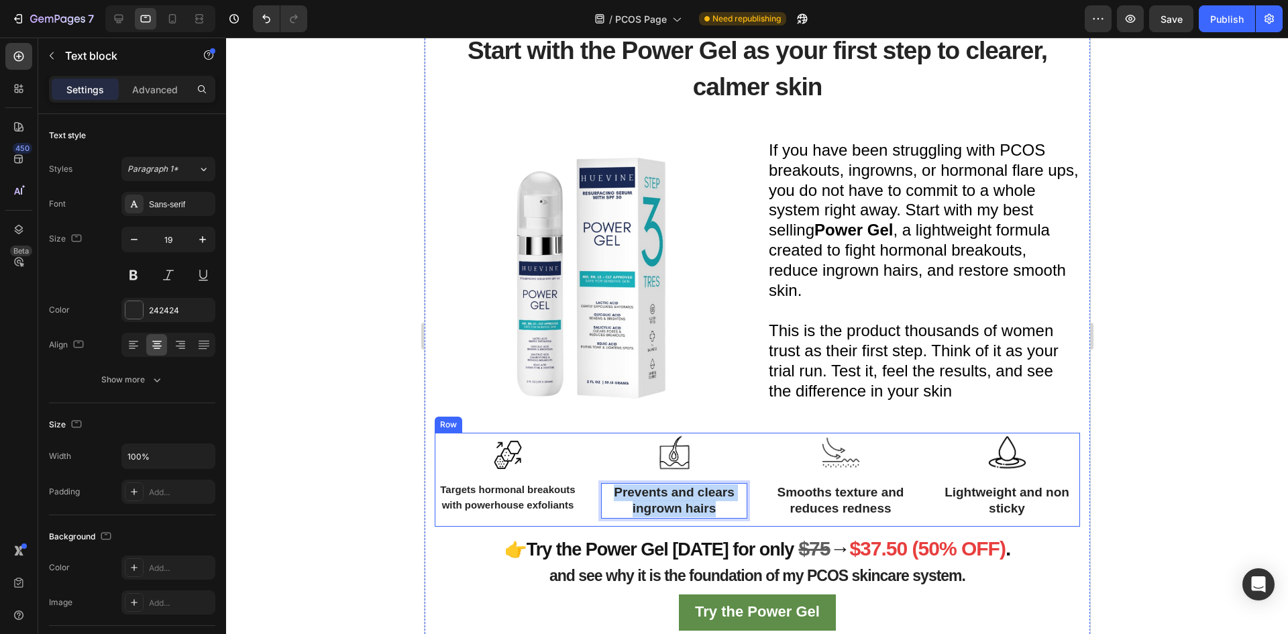
drag, startPoint x: 712, startPoint y: 505, endPoint x: 578, endPoint y: 480, distance: 137.1
click at [578, 480] on div "Image Targets hormonal breakouts with powerhouse exfoliants Text block Row Imag…" at bounding box center [756, 480] width 645 height 94
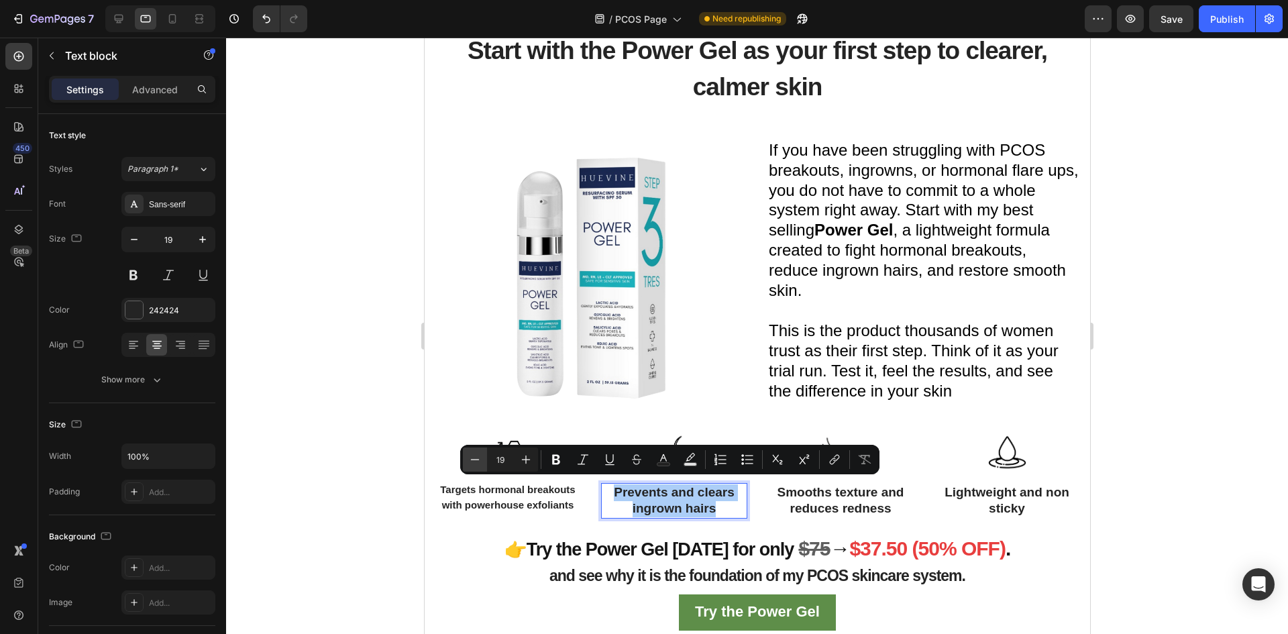
click at [473, 455] on icon "Editor contextual toolbar" at bounding box center [474, 459] width 13 height 13
click at [478, 458] on icon "Editor contextual toolbar" at bounding box center [474, 459] width 13 height 13
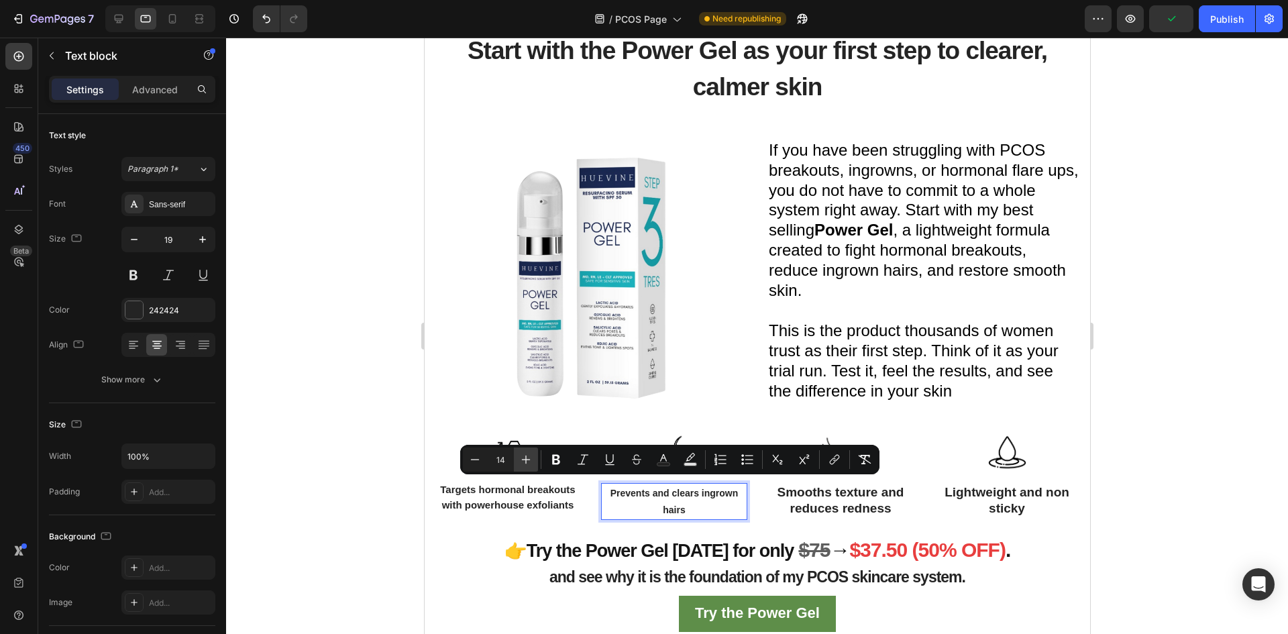
click at [522, 456] on icon "Editor contextual toolbar" at bounding box center [525, 459] width 13 height 13
type input "16"
click at [866, 501] on p "Smooths texture and reduces redness" at bounding box center [840, 500] width 144 height 33
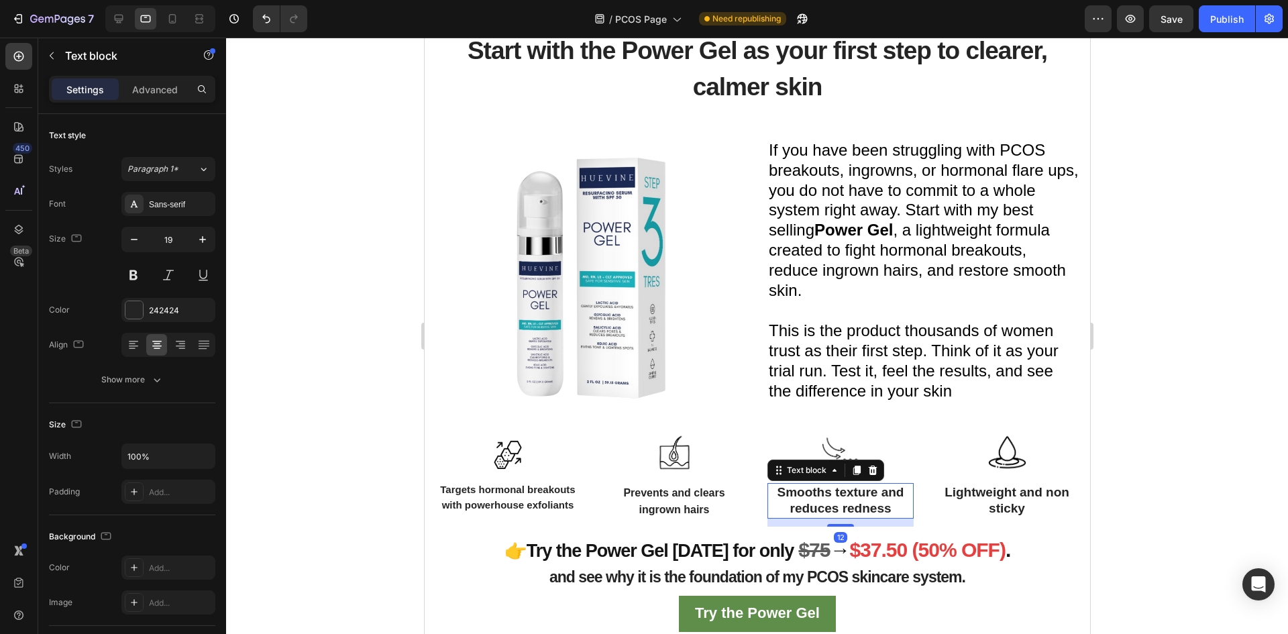
click at [885, 505] on p "Smooths texture and reduces redness" at bounding box center [840, 500] width 144 height 33
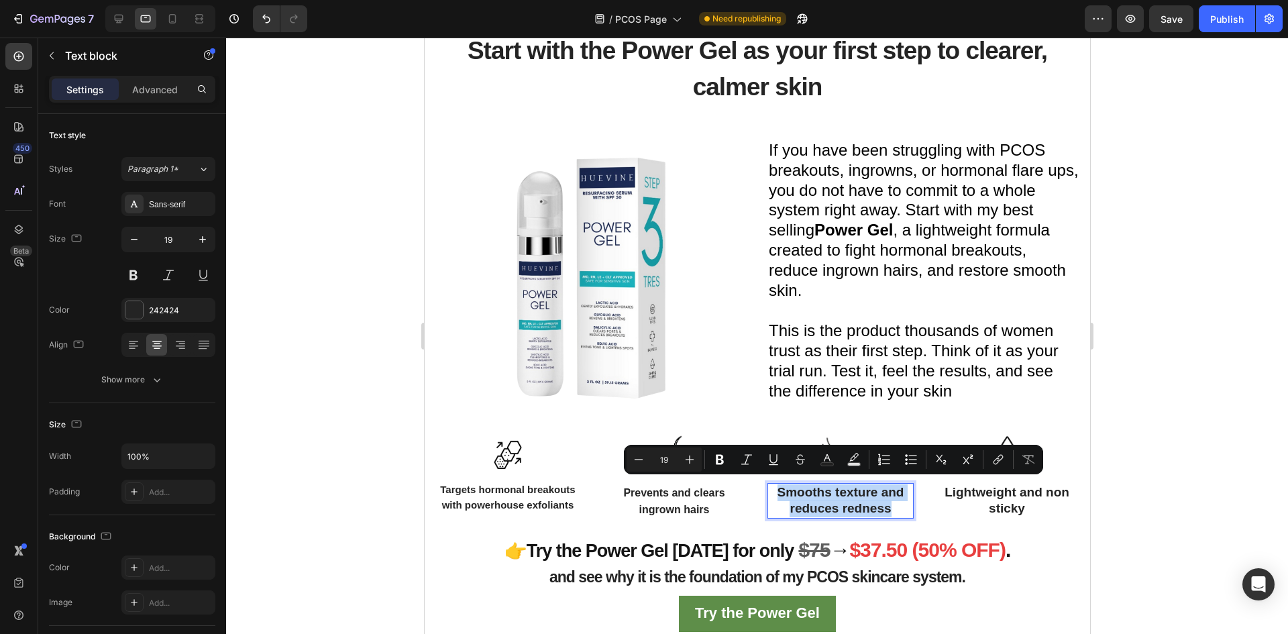
drag, startPoint x: 886, startPoint y: 505, endPoint x: 765, endPoint y: 485, distance: 122.4
click at [768, 485] on p "Smooths texture and reduces redness" at bounding box center [840, 500] width 144 height 33
click at [624, 457] on div "Minus 19 Plus Bold Italic Underline Strikethrough Text Color Text Background Co…" at bounding box center [833, 460] width 419 height 30
click at [643, 457] on icon "Editor contextual toolbar" at bounding box center [638, 459] width 13 height 13
click at [639, 458] on icon "Editor contextual toolbar" at bounding box center [638, 459] width 13 height 13
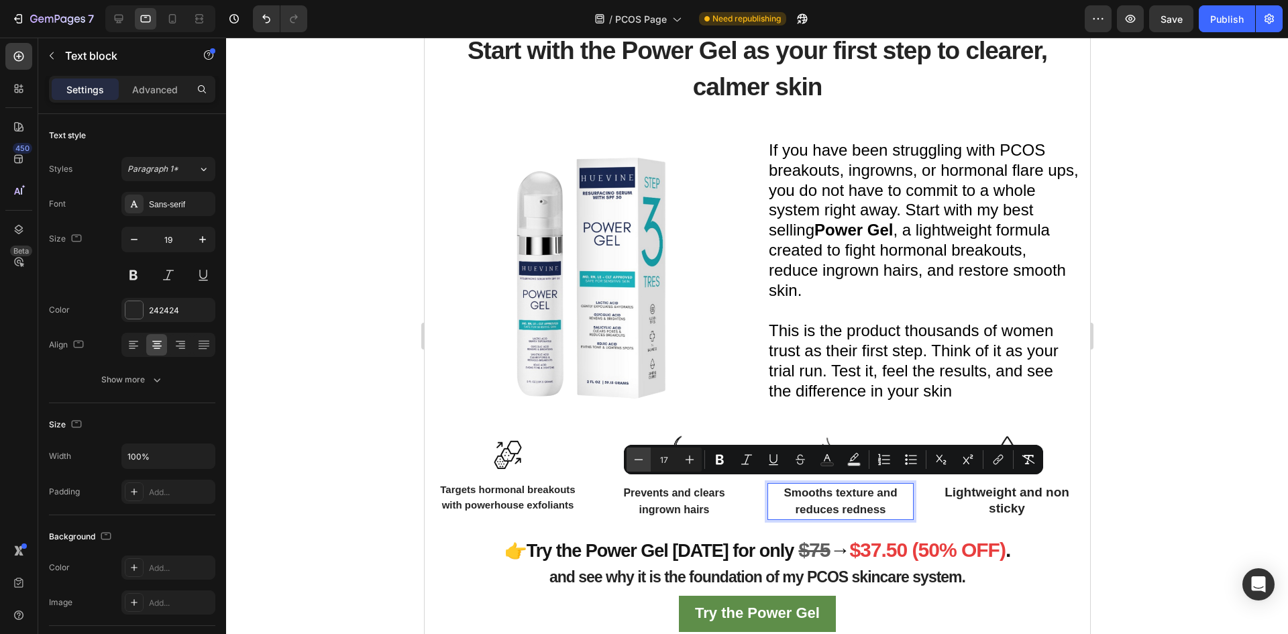
click at [639, 458] on icon "Editor contextual toolbar" at bounding box center [638, 459] width 13 height 13
type input "16"
click at [1018, 501] on p "Lightweight and non sticky" at bounding box center [1006, 500] width 144 height 33
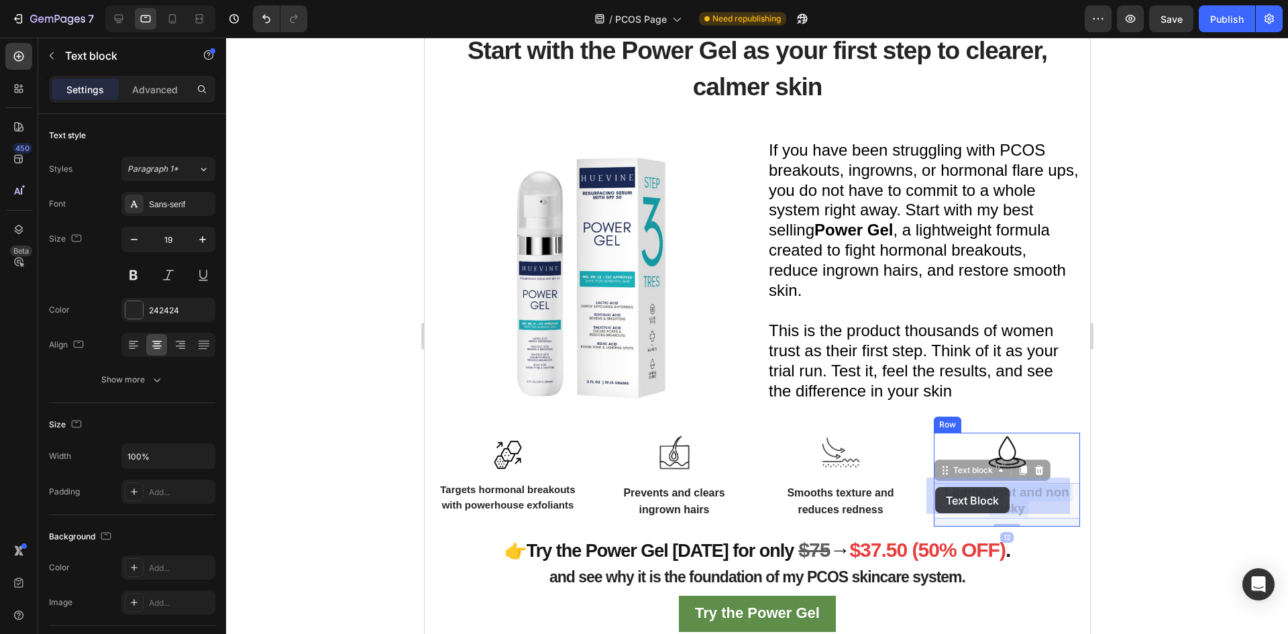
drag, startPoint x: 1026, startPoint y: 506, endPoint x: 971, endPoint y: 494, distance: 55.8
drag, startPoint x: 1022, startPoint y: 505, endPoint x: 934, endPoint y: 489, distance: 88.7
click at [934, 489] on p "Lightweight and non sticky" at bounding box center [1006, 500] width 144 height 33
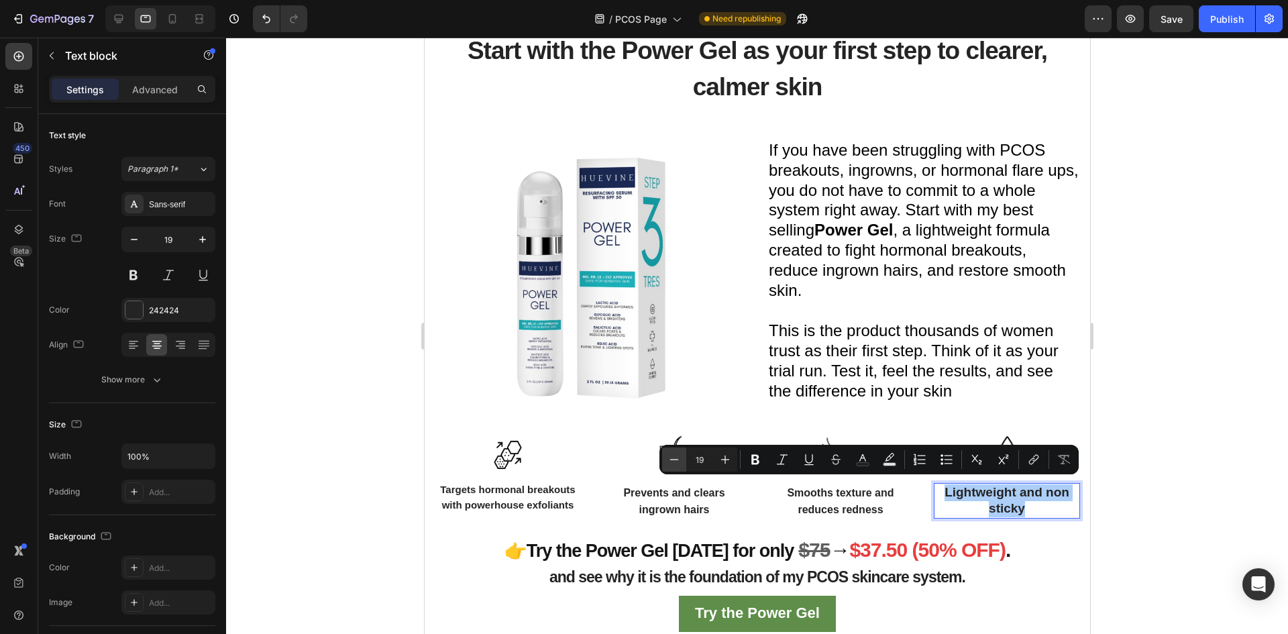
click at [675, 458] on icon "Editor contextual toolbar" at bounding box center [673, 459] width 13 height 13
type input "16"
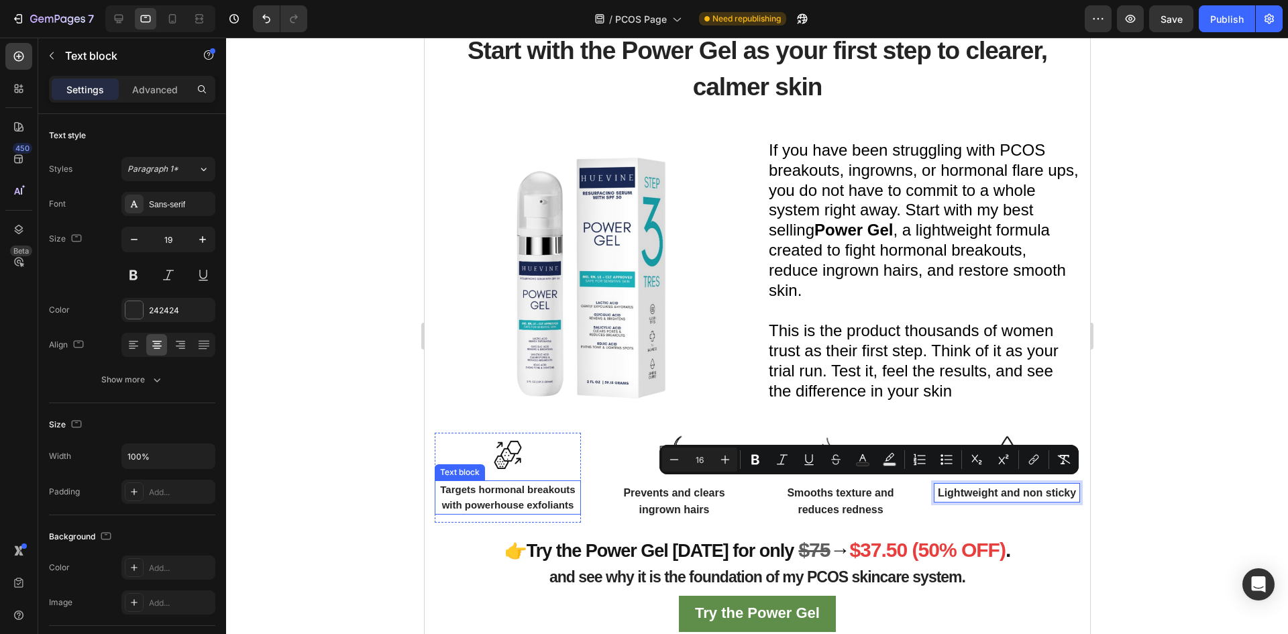
click at [543, 493] on p "Targets hormonal breakouts with powerhouse exfoliants" at bounding box center [507, 498] width 144 height 32
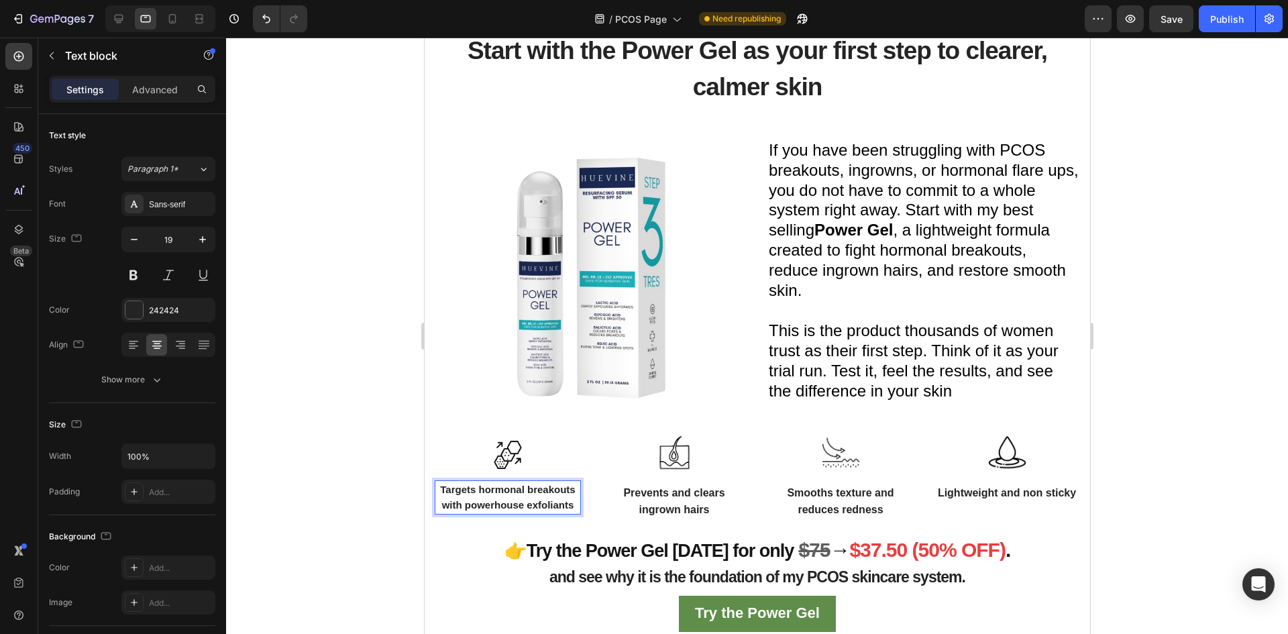
click at [571, 500] on span "Targets hormonal breakouts with powerhouse exfoliants" at bounding box center [506, 497] width 135 height 27
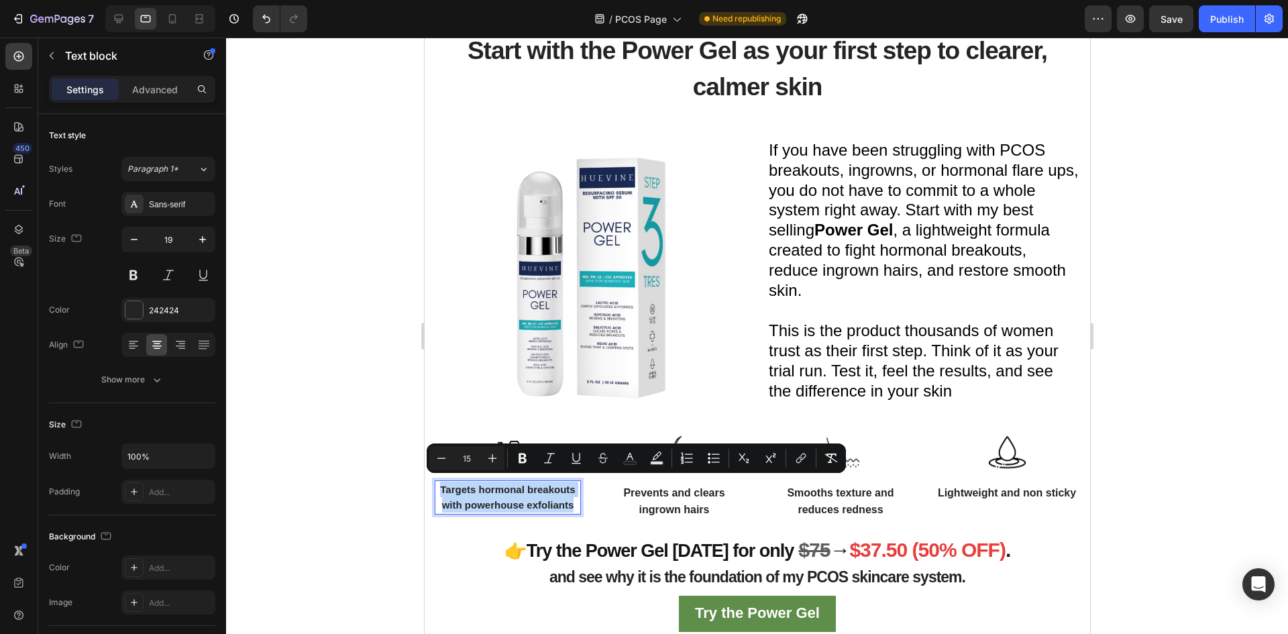
drag, startPoint x: 572, startPoint y: 501, endPoint x: 439, endPoint y: 482, distance: 134.2
click at [439, 482] on p "Targets hormonal breakouts with powerhouse exfoliants" at bounding box center [507, 498] width 144 height 32
click at [490, 458] on icon "Editor contextual toolbar" at bounding box center [492, 457] width 13 height 13
type input "16"
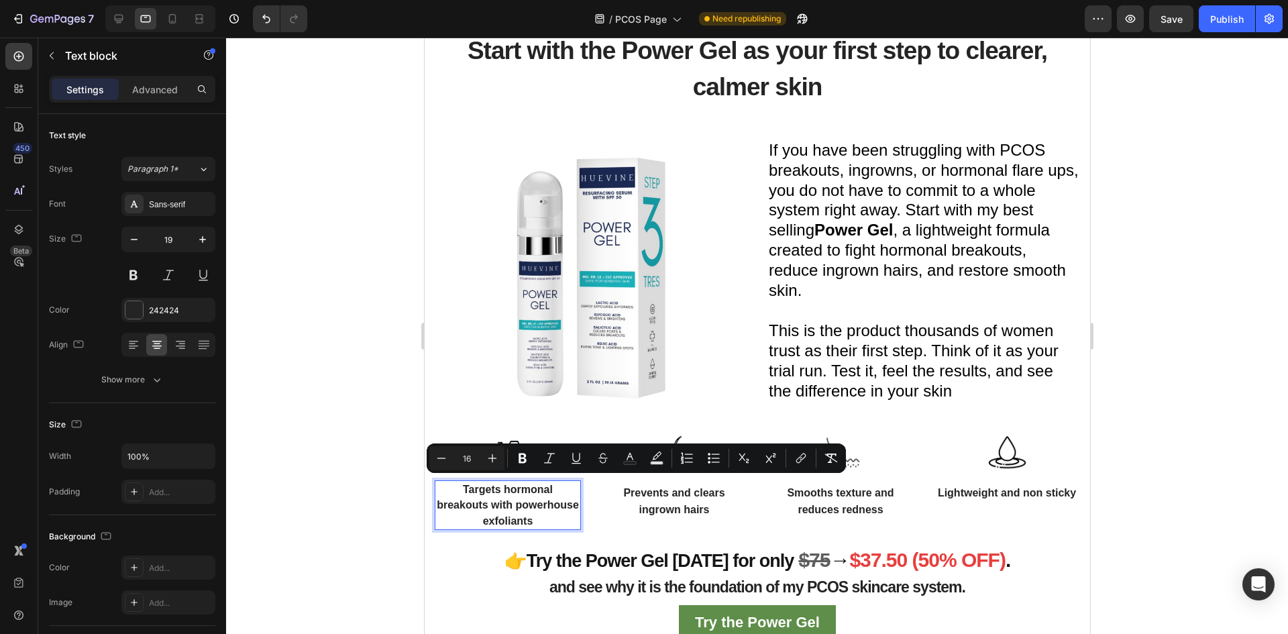
click at [358, 501] on div at bounding box center [757, 336] width 1062 height 596
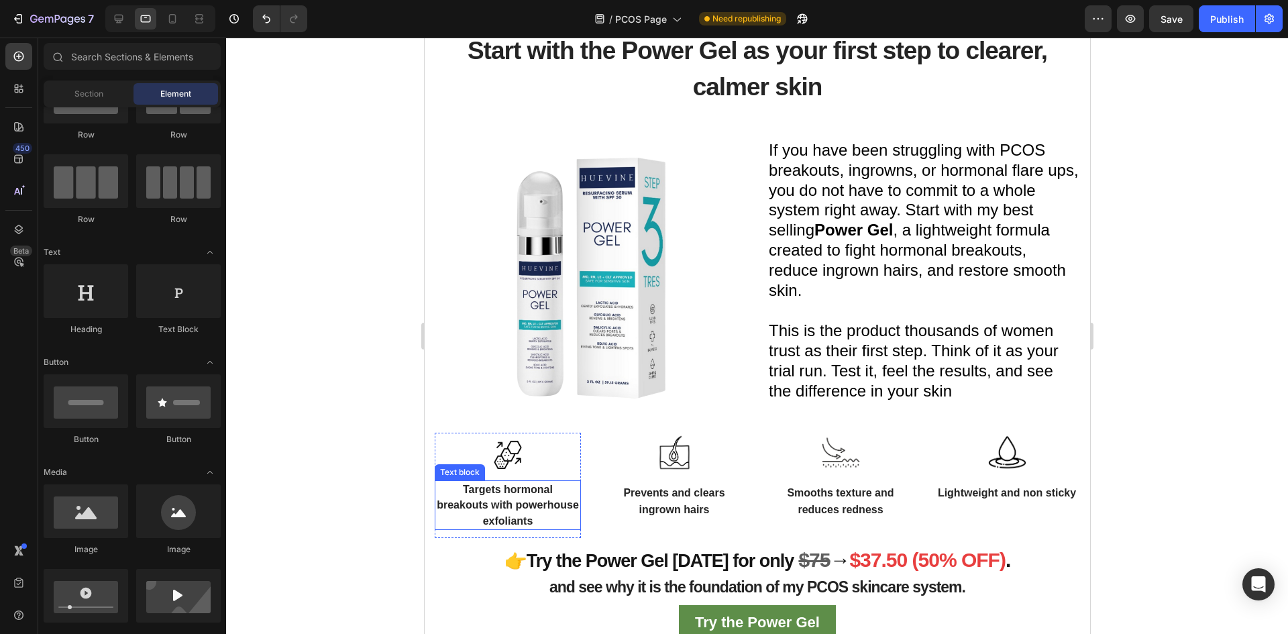
click at [536, 504] on span "Targets hormonal breakouts with powerhouse exfoliants" at bounding box center [507, 505] width 142 height 43
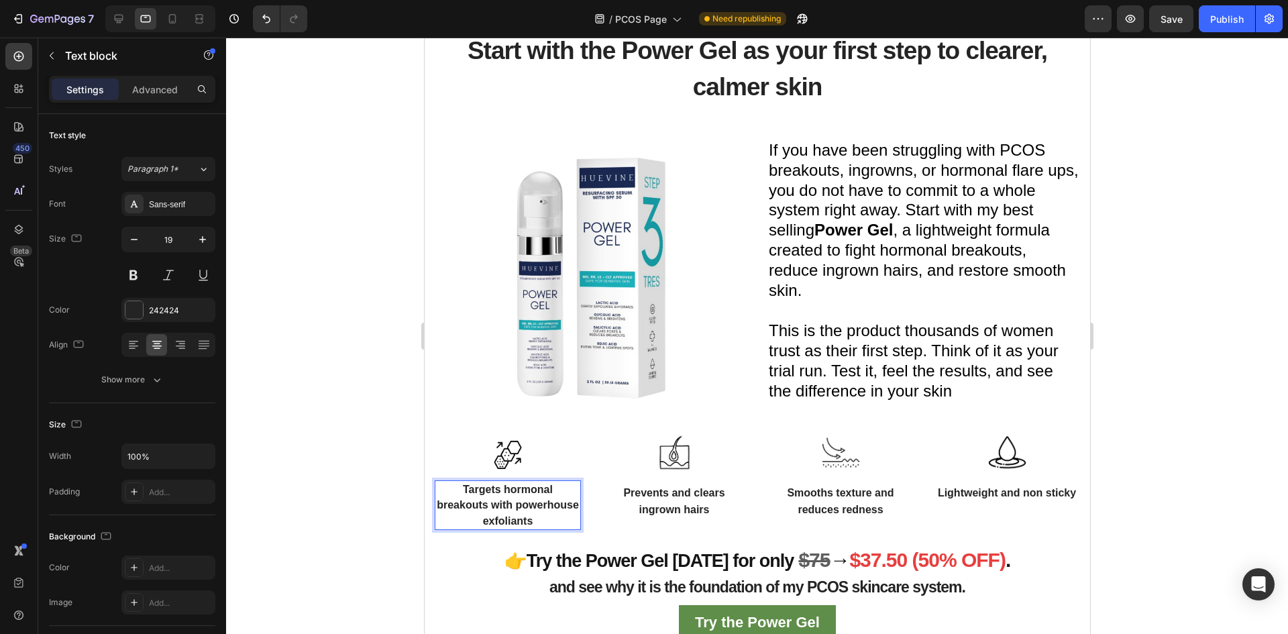
click at [565, 513] on p "Targets hormonal breakouts with powerhouse exfoliants" at bounding box center [507, 505] width 144 height 47
drag, startPoint x: 562, startPoint y: 515, endPoint x: 453, endPoint y: 478, distance: 115.6
click at [453, 482] on p "Targets hormonal breakouts with powerhouse exfoliants" at bounding box center [507, 505] width 144 height 47
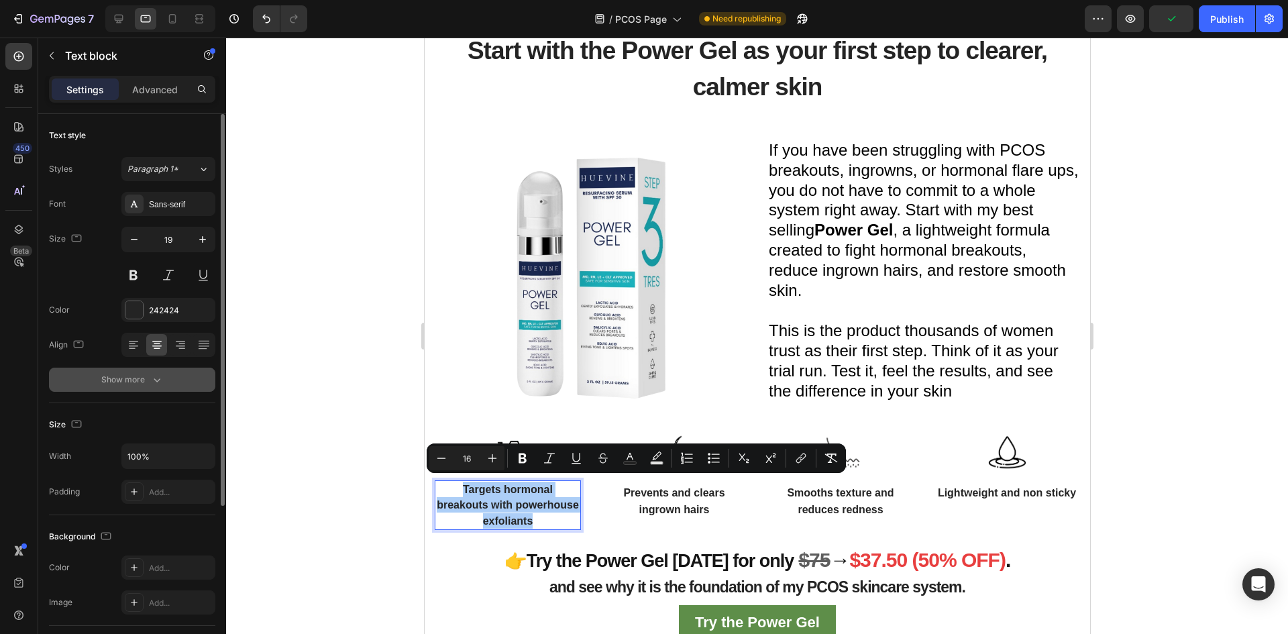
click at [162, 376] on icon "button" at bounding box center [156, 379] width 13 height 13
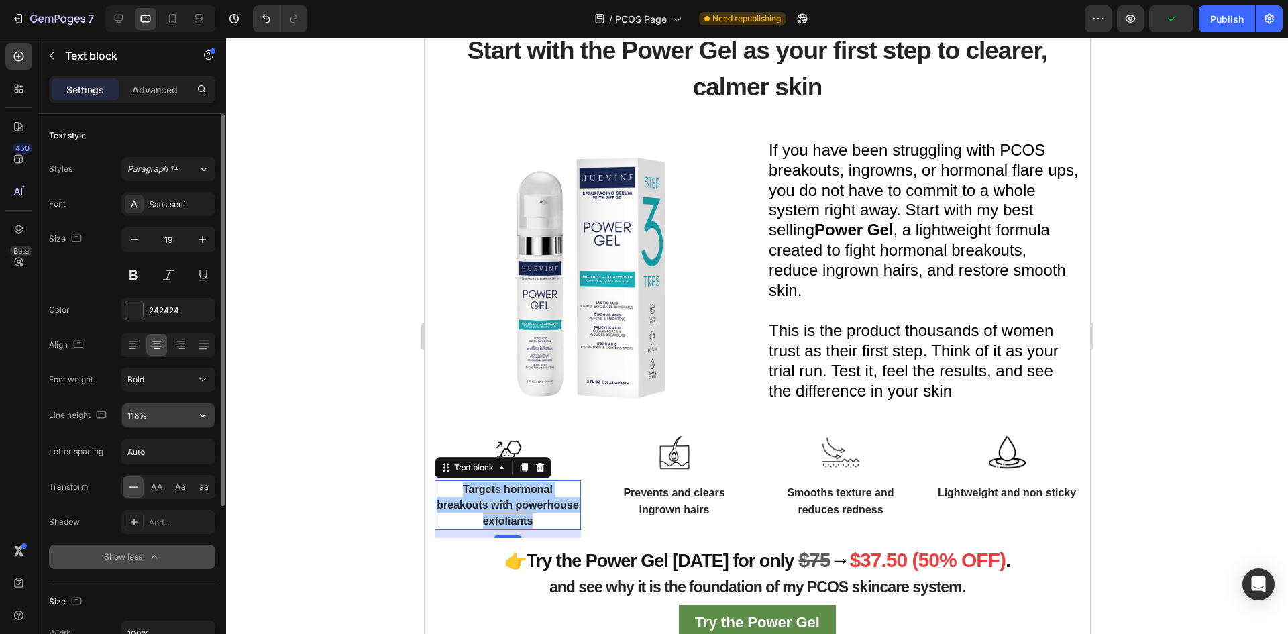
click at [166, 418] on input "118%" at bounding box center [168, 415] width 93 height 24
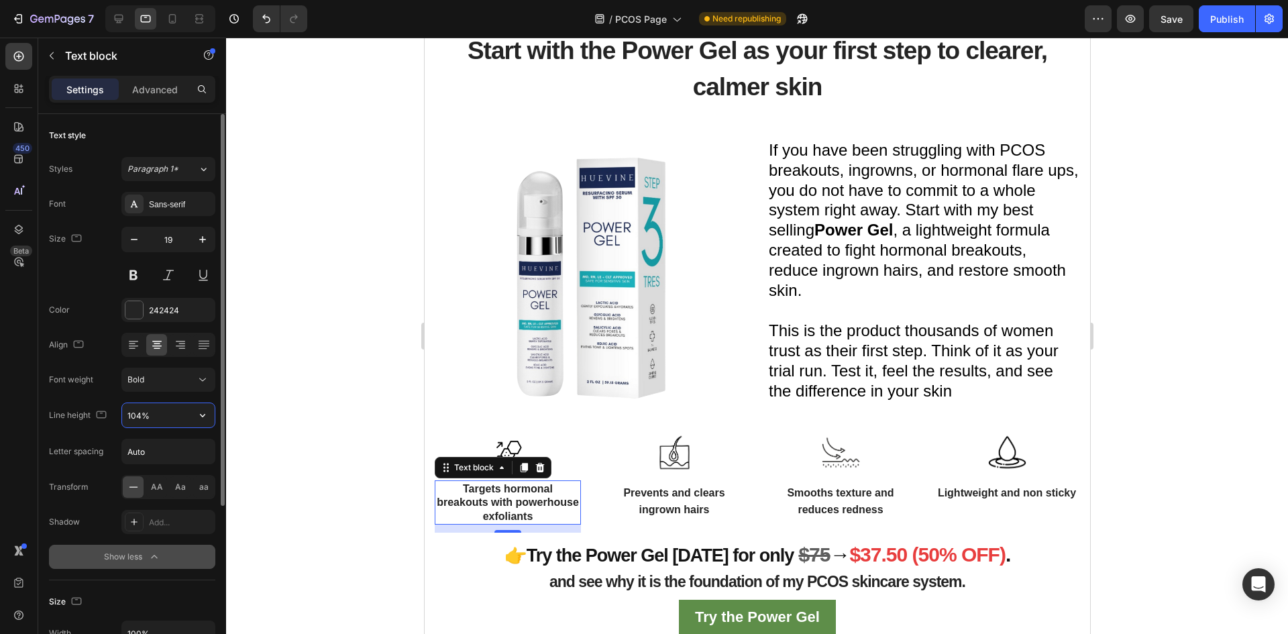
type input "103%"
click at [687, 500] on span "Prevents and clears ingrown hairs" at bounding box center [673, 501] width 101 height 29
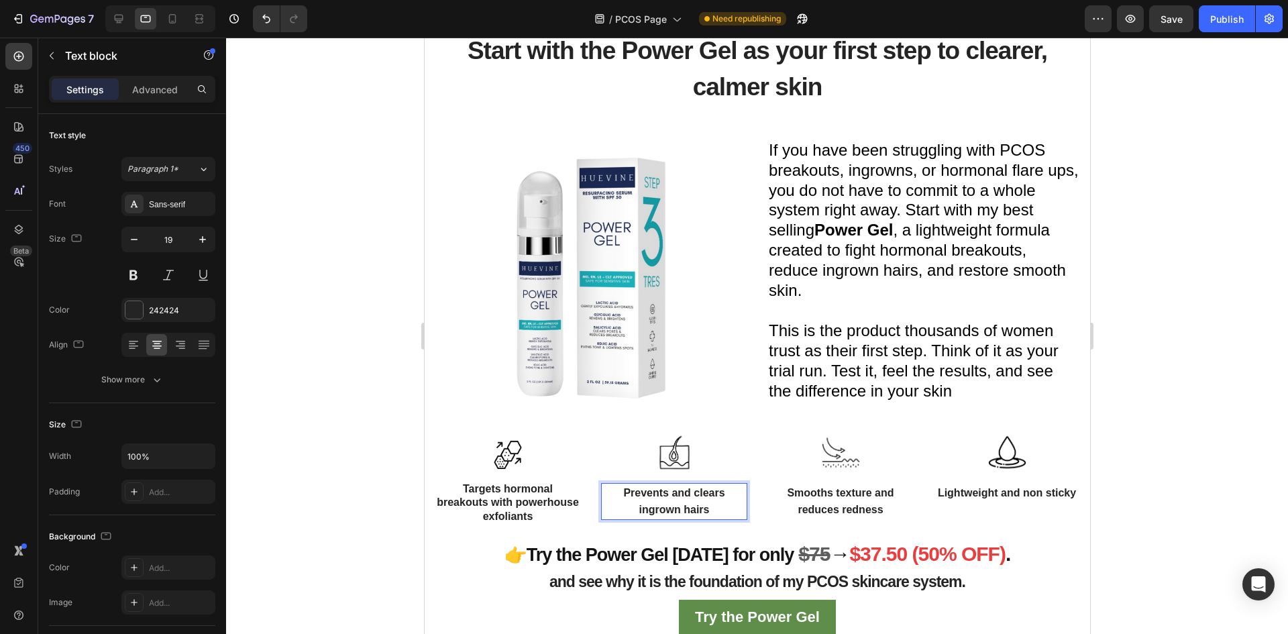
click at [709, 505] on p "Prevents and clears ingrown hairs" at bounding box center [674, 501] width 144 height 34
drag, startPoint x: 714, startPoint y: 505, endPoint x: 607, endPoint y: 484, distance: 109.5
click at [607, 484] on p "Prevents and clears ingrown hairs" at bounding box center [674, 501] width 144 height 34
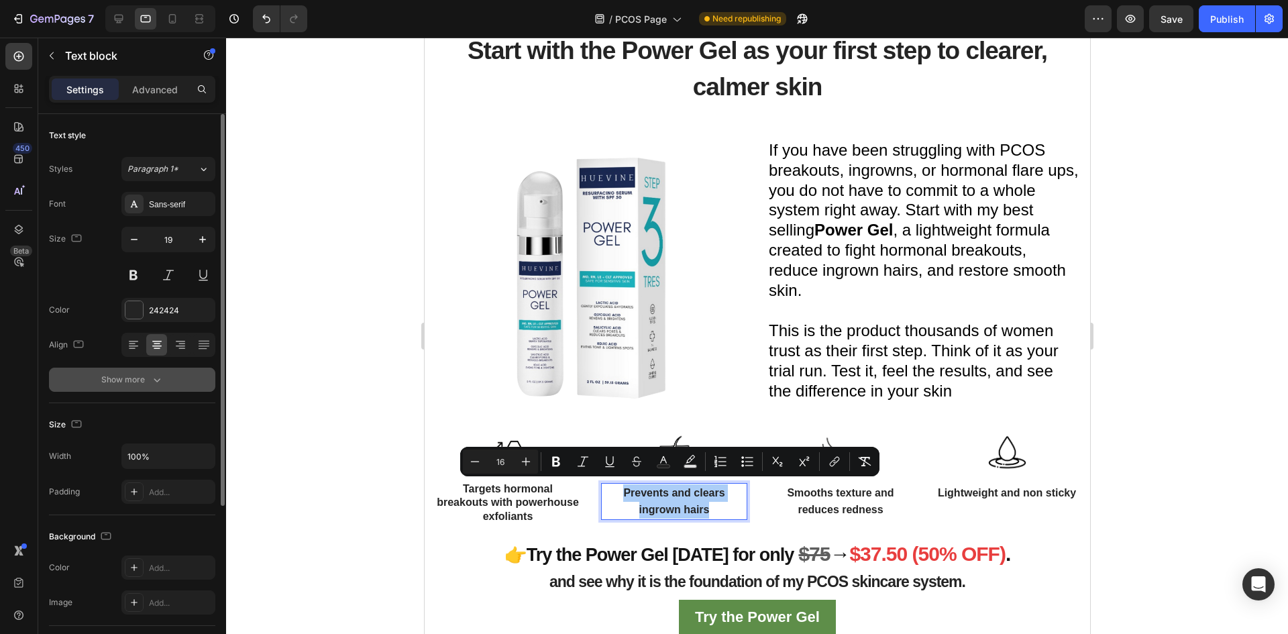
click at [151, 376] on icon "button" at bounding box center [156, 379] width 13 height 13
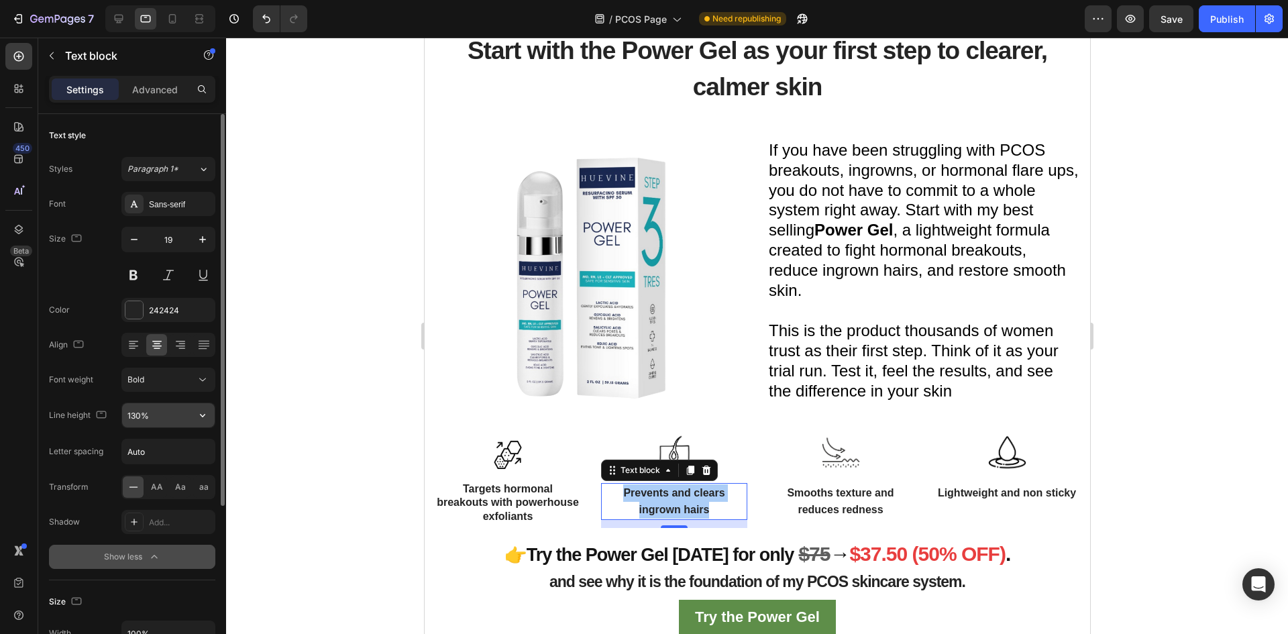
click at [174, 417] on input "130%" at bounding box center [168, 415] width 93 height 24
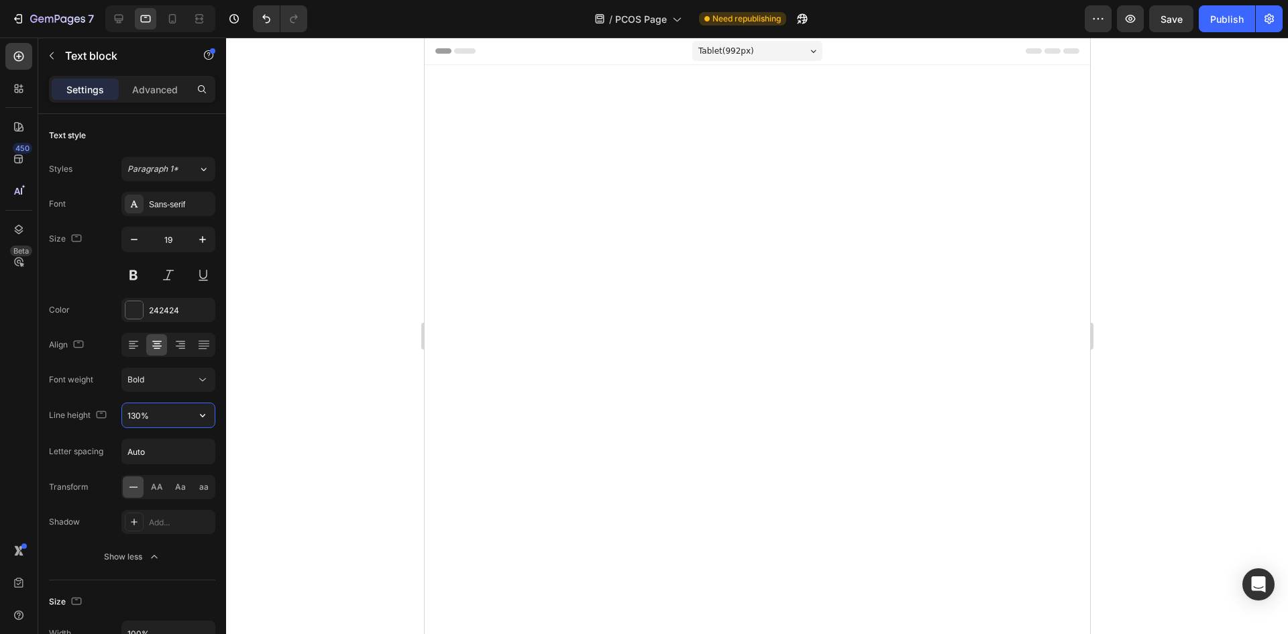
scroll to position [1775, 0]
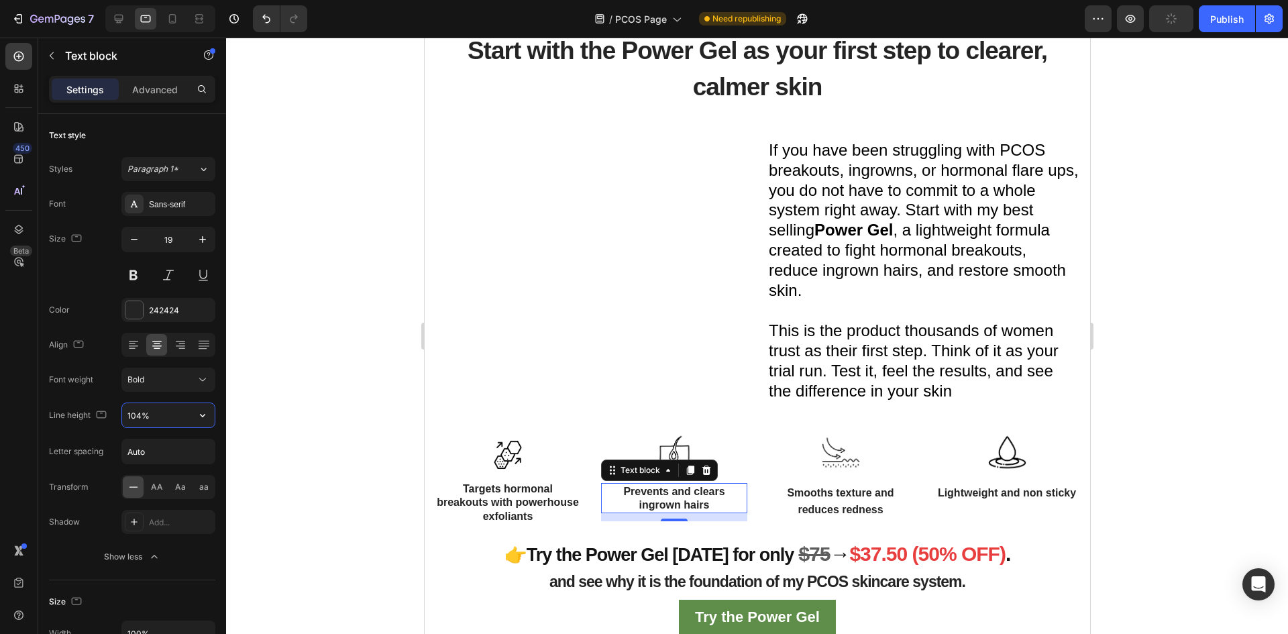
type input "103%"
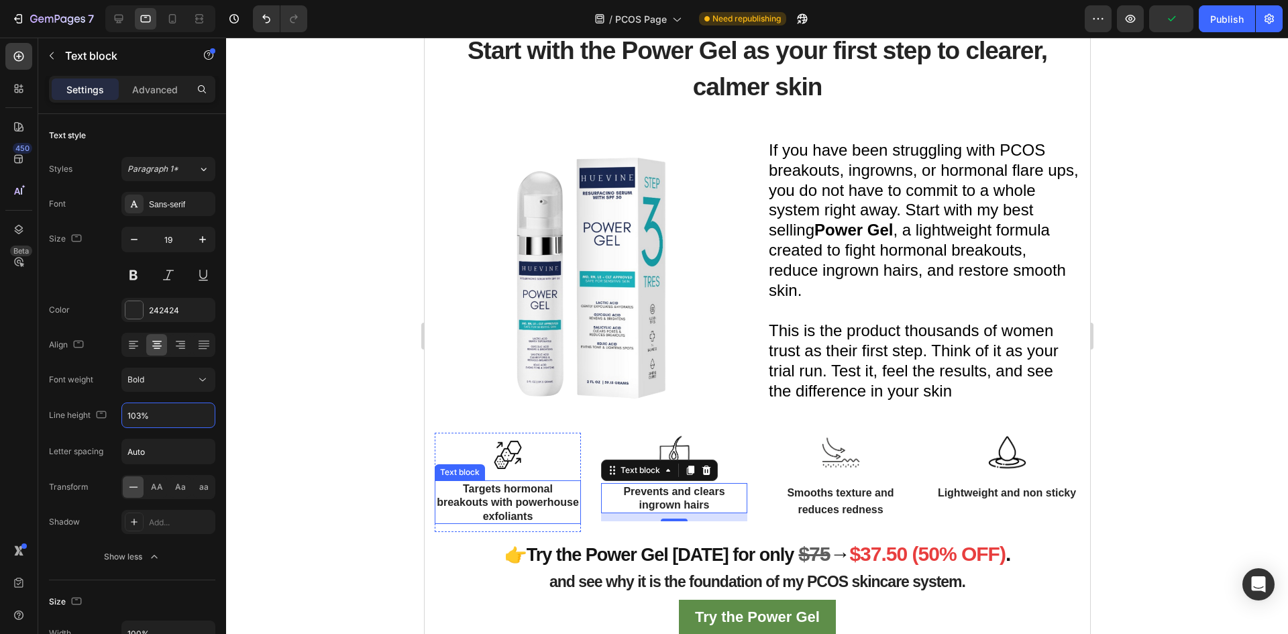
click at [517, 508] on span "Targets hormonal breakouts with powerhouse exfoliants" at bounding box center [507, 502] width 142 height 39
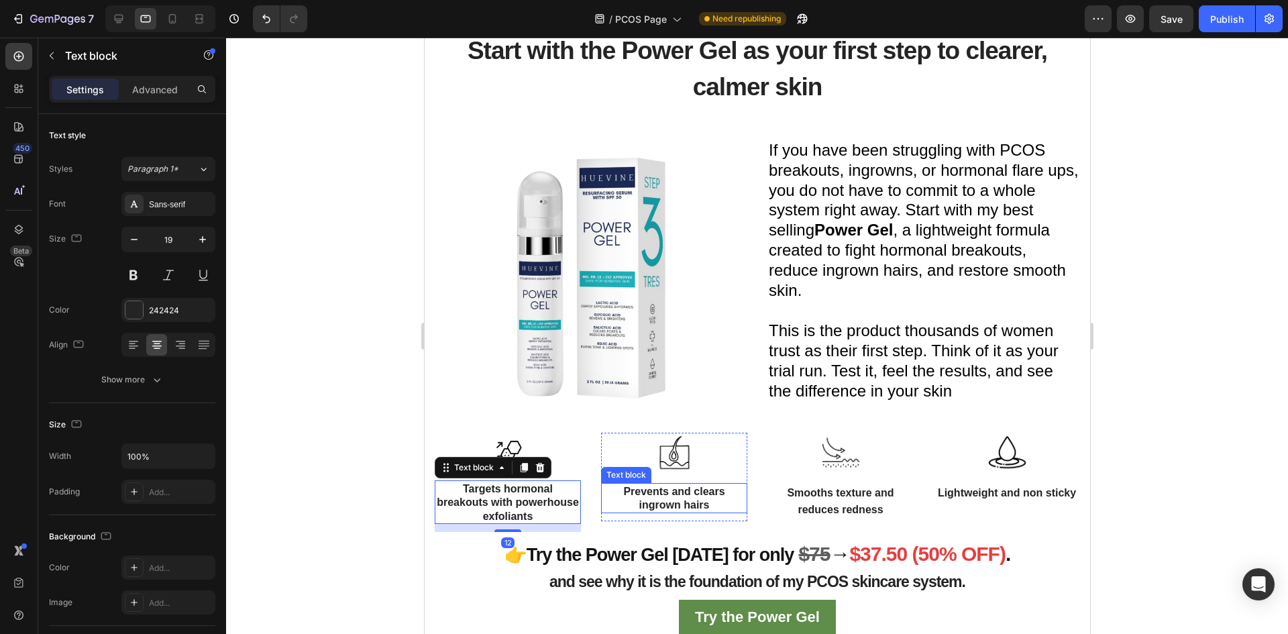
click at [676, 495] on span "Prevents and clears ingrown hairs" at bounding box center [673, 498] width 101 height 25
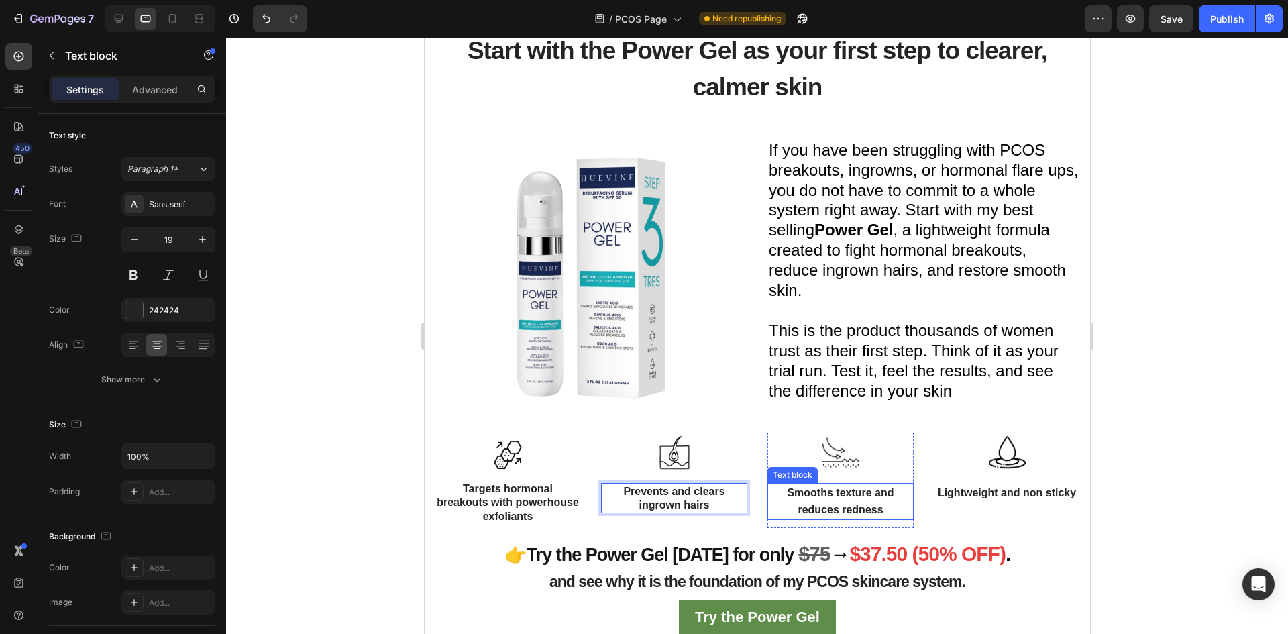
click at [830, 506] on span "Smooths texture and reduces redness" at bounding box center [839, 501] width 107 height 29
click at [881, 504] on p "Smooths texture and reduces redness" at bounding box center [840, 501] width 144 height 34
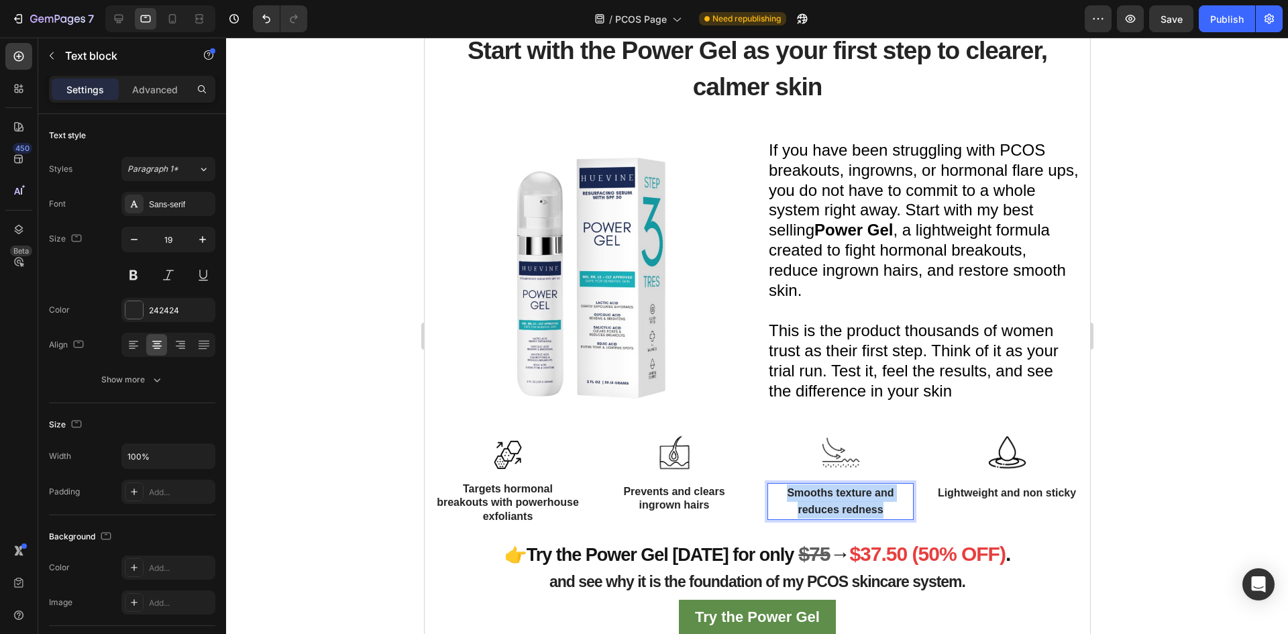
drag, startPoint x: 873, startPoint y: 504, endPoint x: 762, endPoint y: 485, distance: 112.9
click at [767, 485] on div "Smooths texture and reduces redness" at bounding box center [840, 501] width 146 height 37
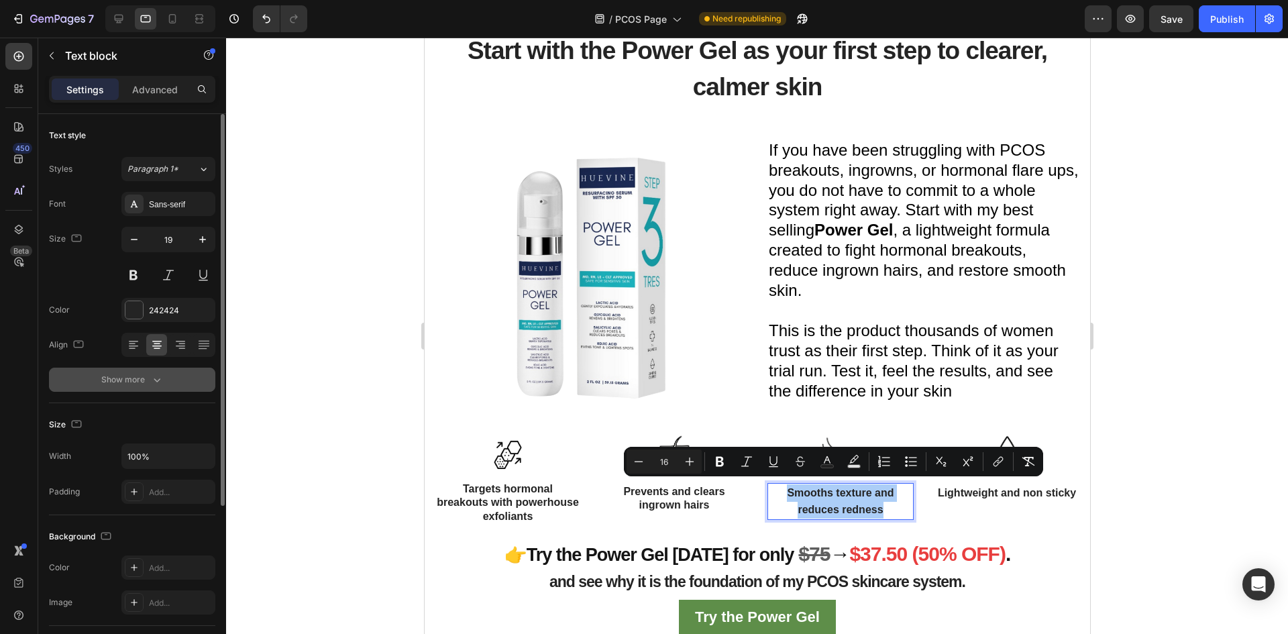
click at [142, 375] on div "Show more" at bounding box center [132, 379] width 62 height 13
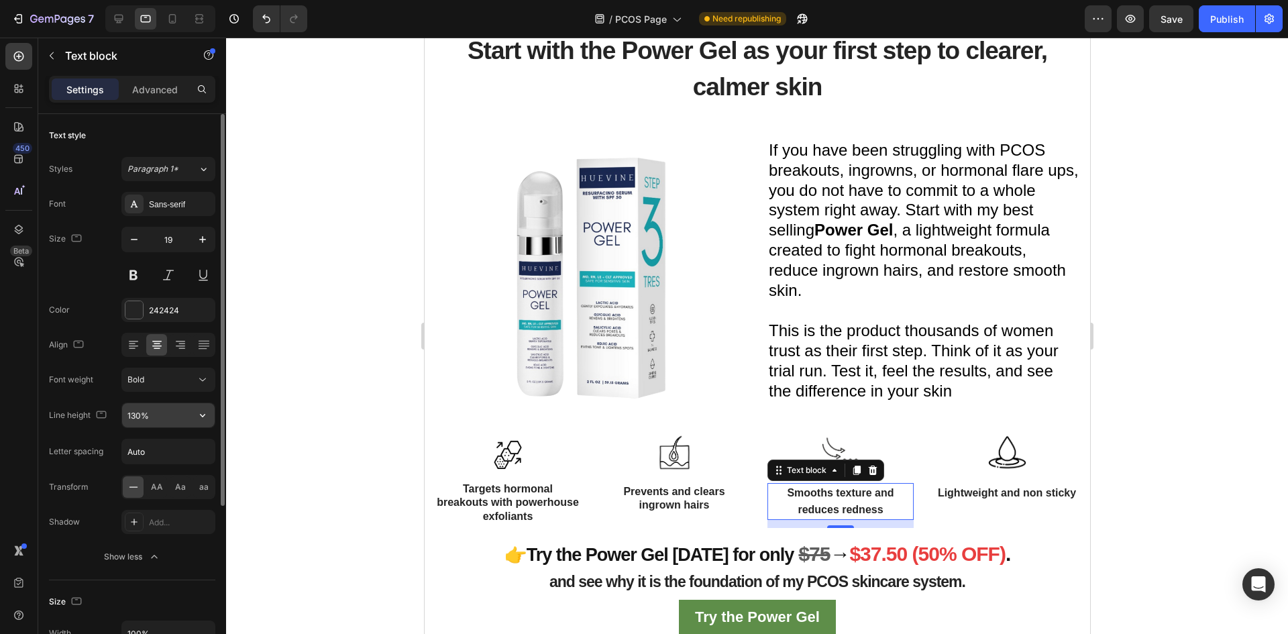
click at [166, 417] on input "130%" at bounding box center [168, 415] width 93 height 24
type input "101%"
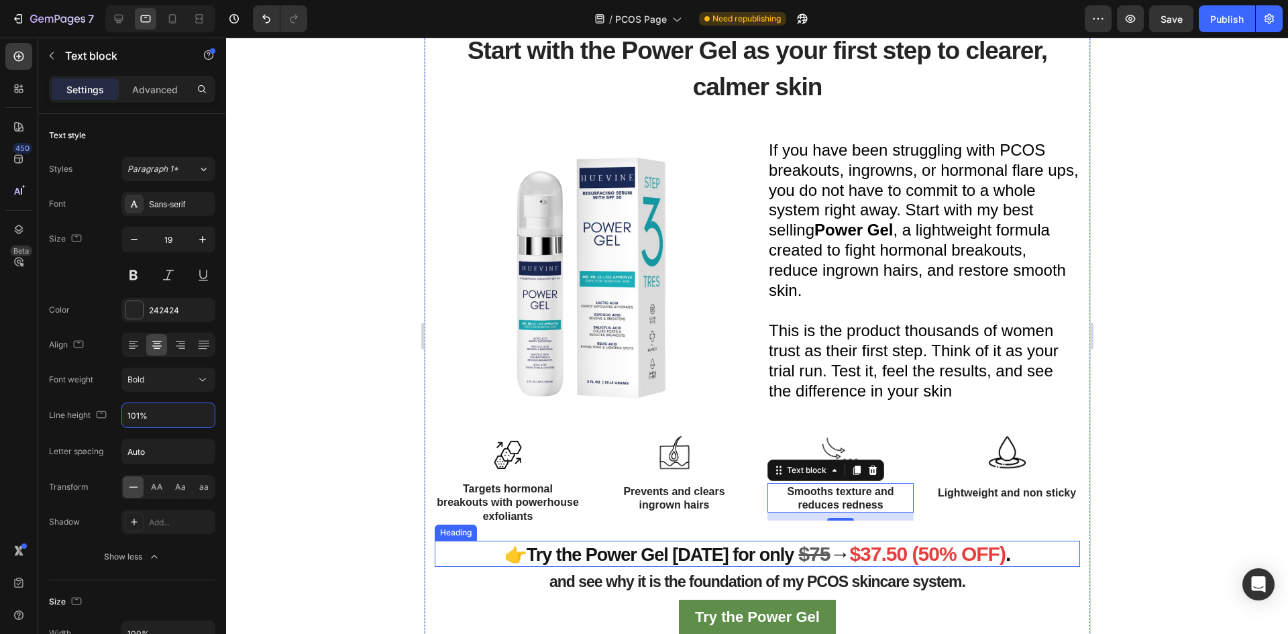
click at [355, 495] on div at bounding box center [757, 336] width 1062 height 596
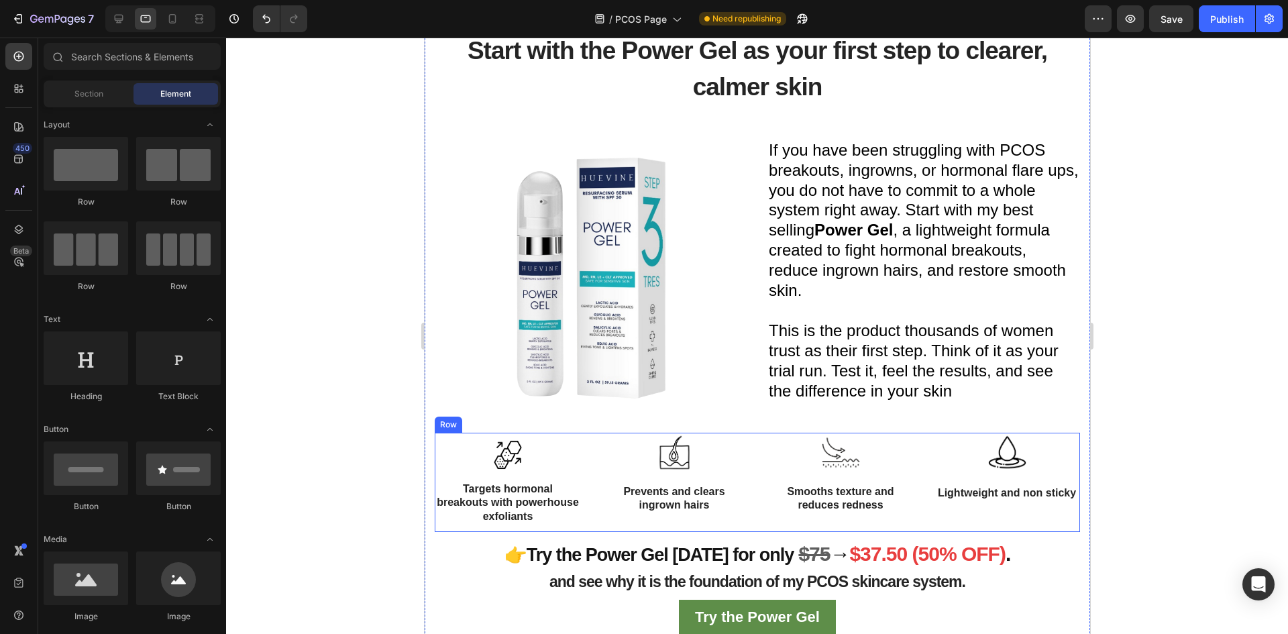
click at [594, 505] on div "Image Targets hormonal breakouts with powerhouse exfoliants Text block Row Imag…" at bounding box center [756, 483] width 645 height 100
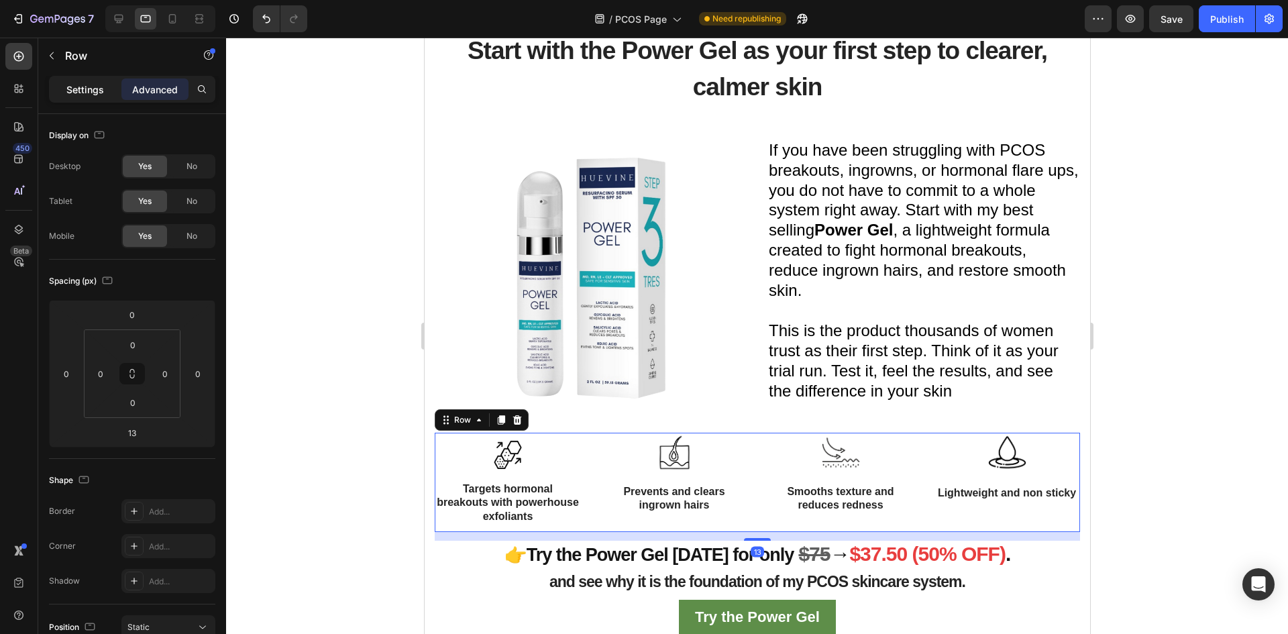
click at [86, 93] on p "Settings" at bounding box center [85, 90] width 38 height 14
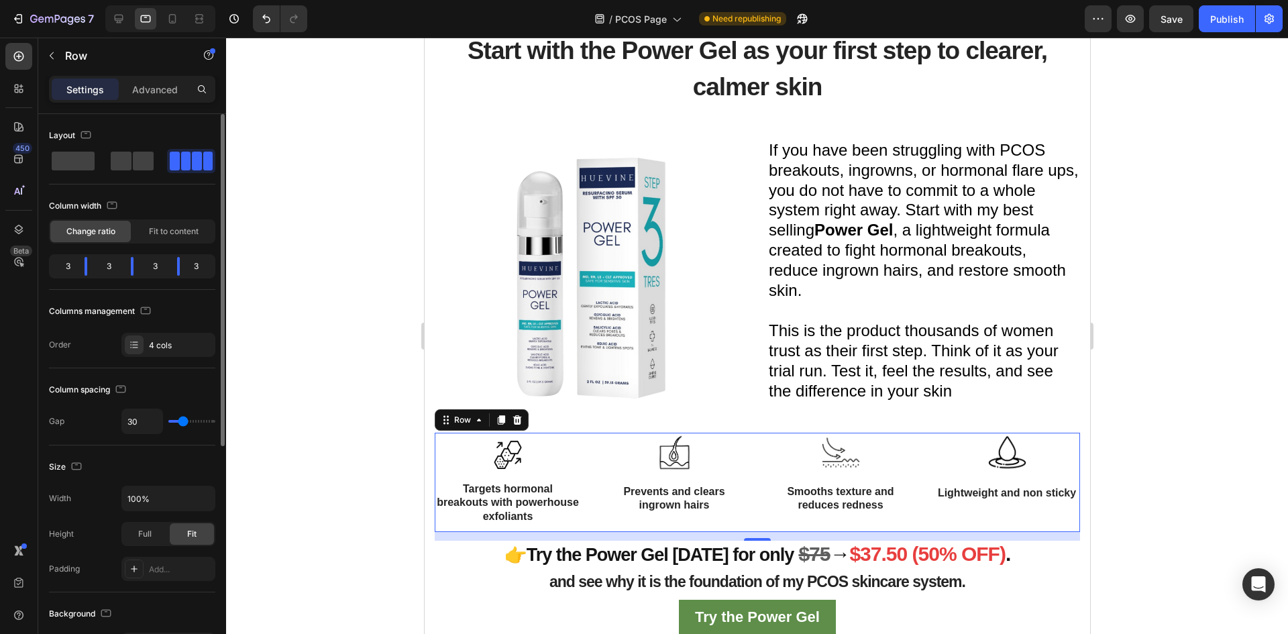
type input "20"
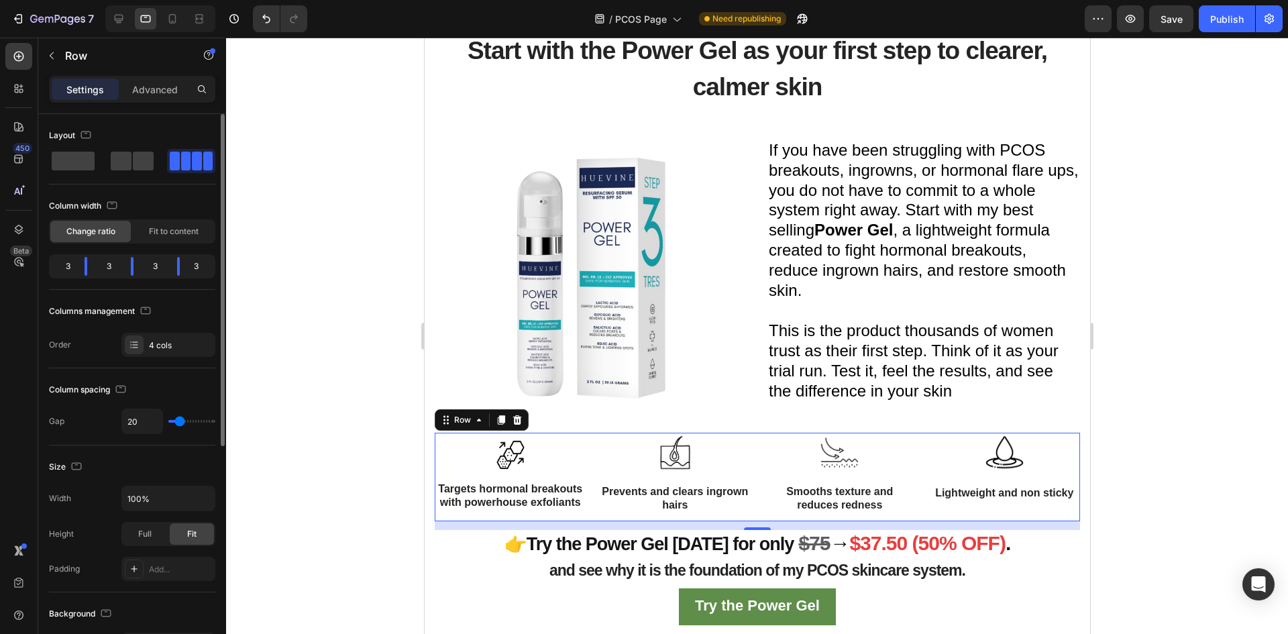
type input "20"
click at [180, 420] on input "range" at bounding box center [191, 421] width 47 height 3
type input "16"
type input "13"
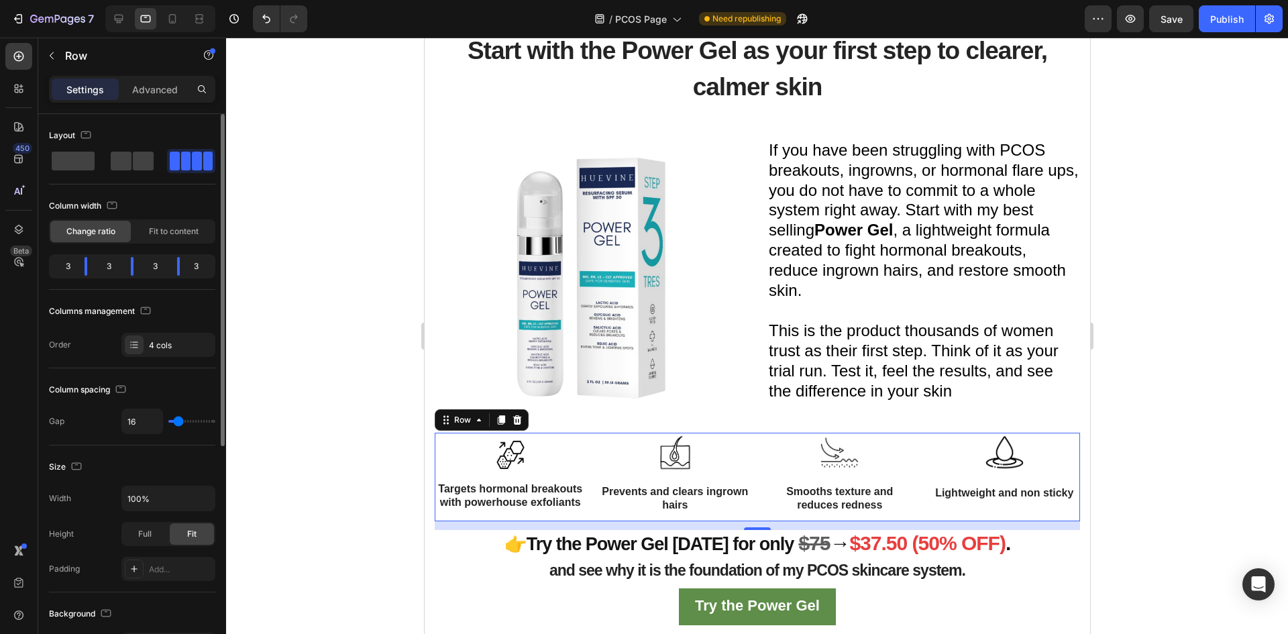
type input "13"
type input "11"
type input "0"
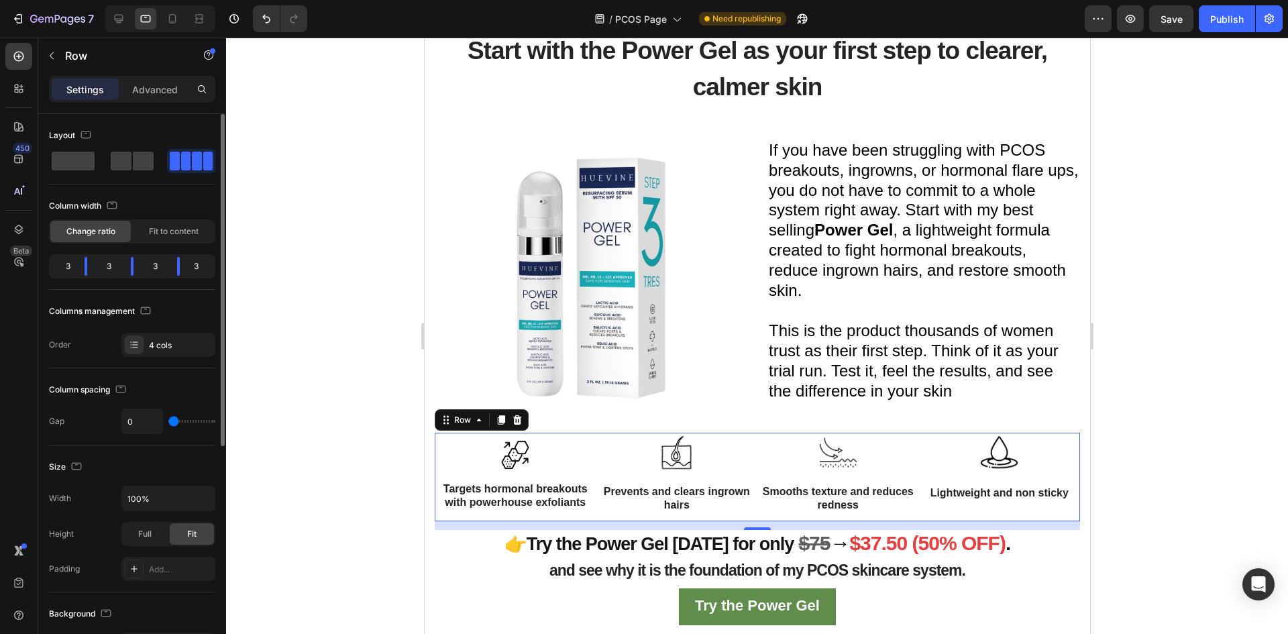
type input "4"
type input "9"
type input "11"
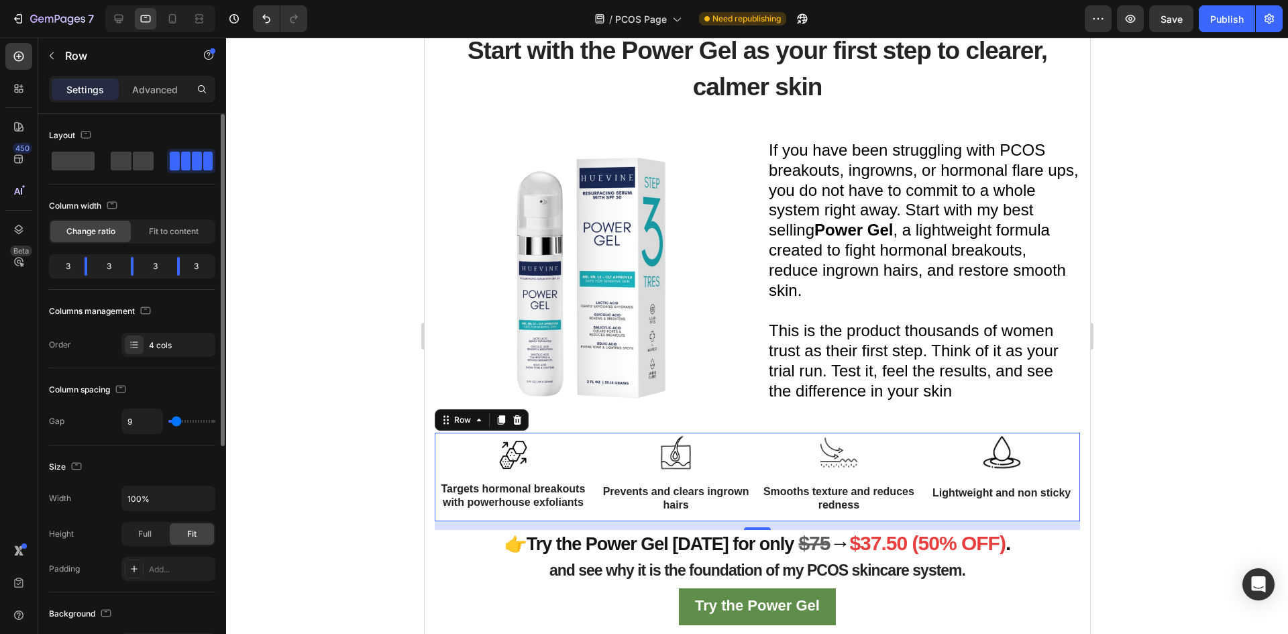
type input "11"
type input "18"
type input "29"
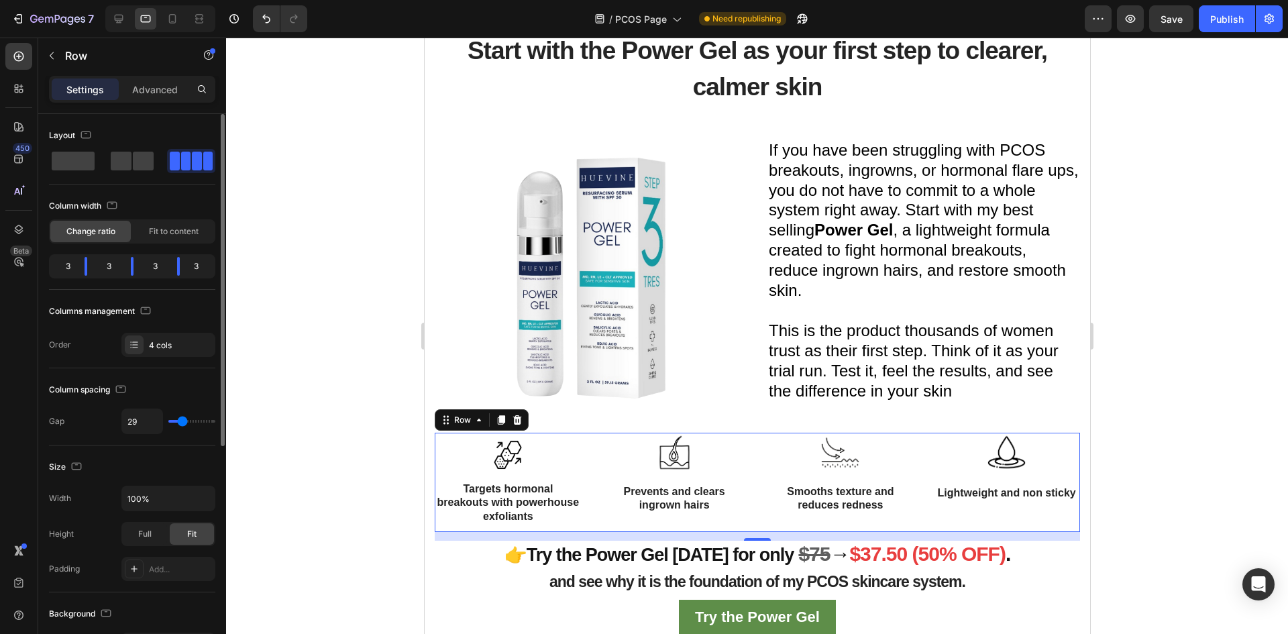
type input "27"
type input "24"
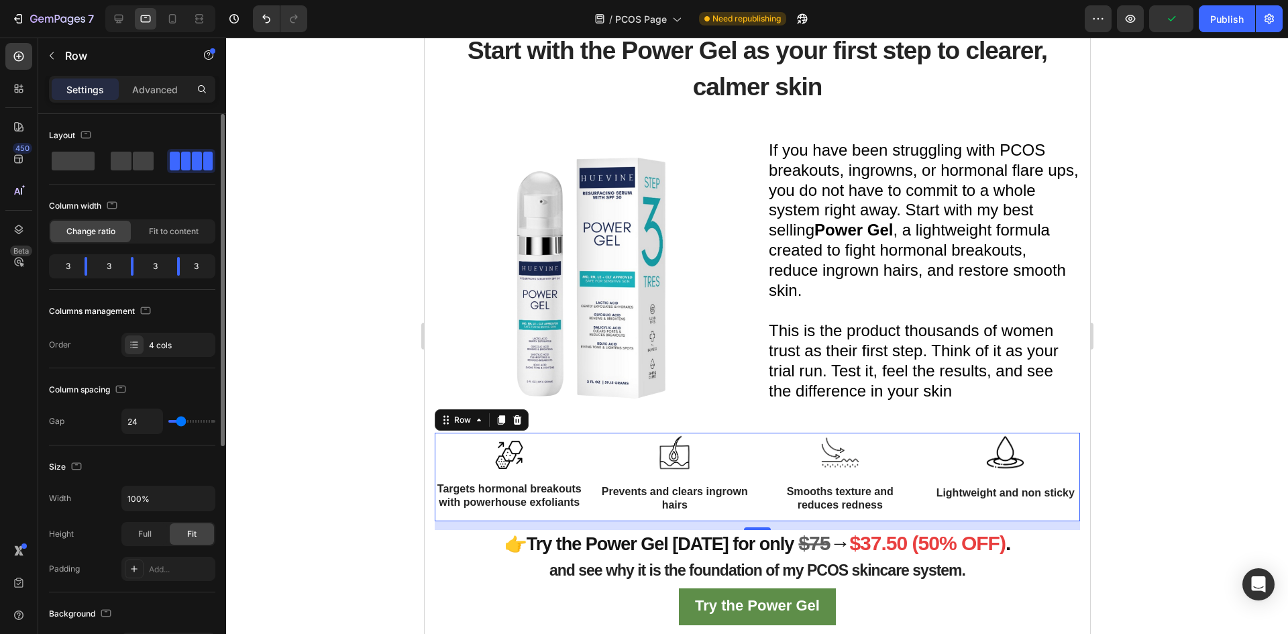
type input "24"
click at [181, 421] on input "range" at bounding box center [191, 421] width 47 height 3
click at [349, 356] on div at bounding box center [757, 336] width 1062 height 596
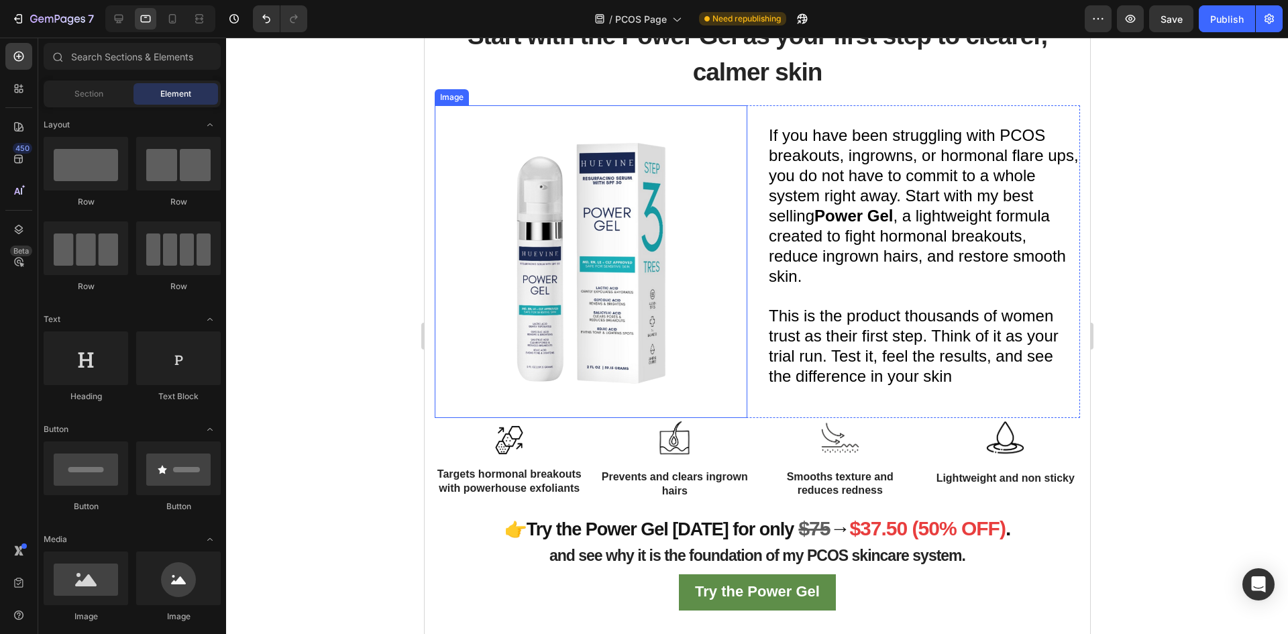
scroll to position [1574, 0]
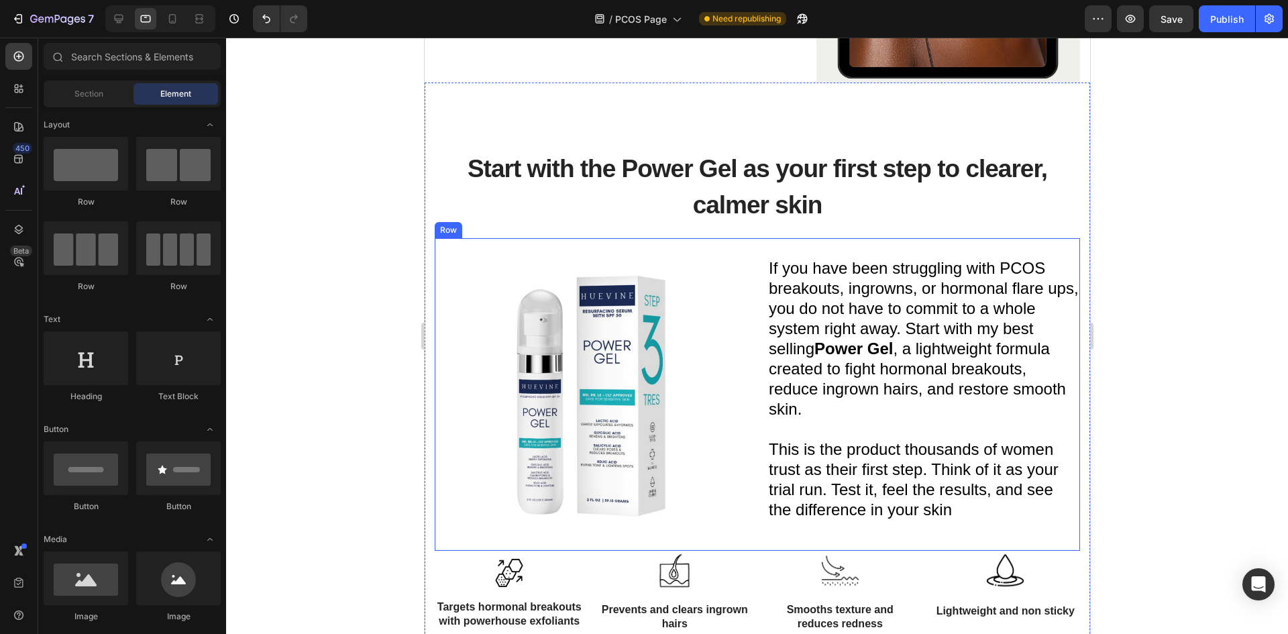
click at [774, 286] on span "If you have been struggling with PCOS breakouts, ingrowns, or hormonal flare up…" at bounding box center [923, 338] width 310 height 159
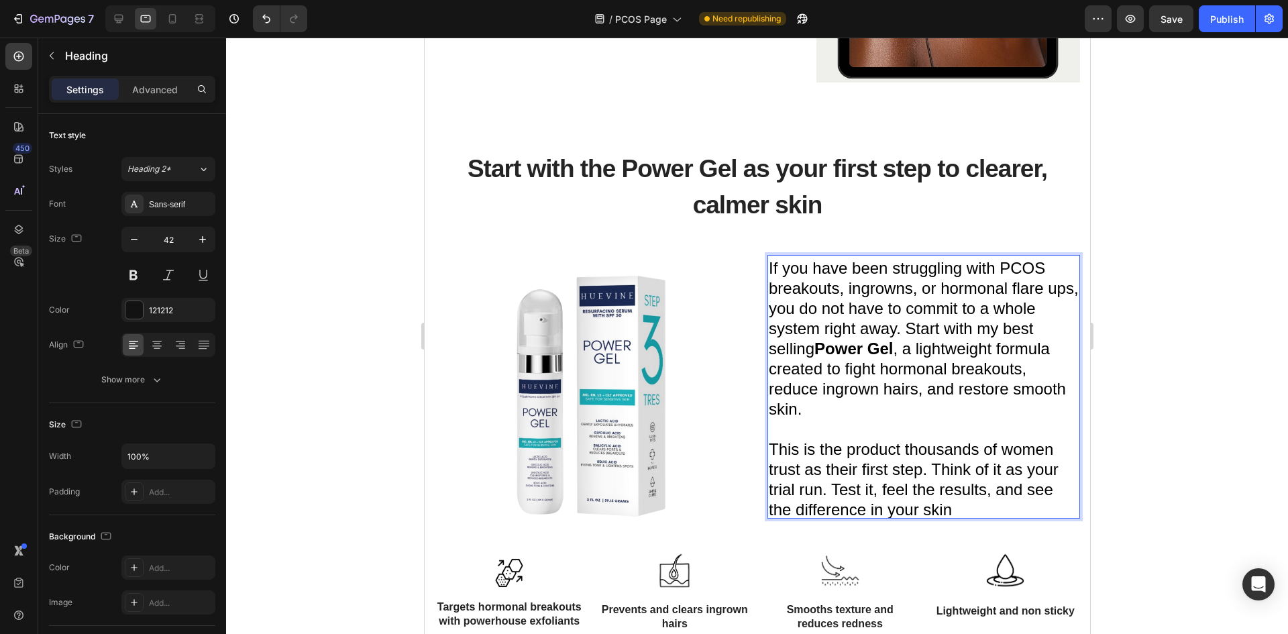
click at [951, 495] on p "If you have been struggling with PCOS breakouts, ingrowns, or hormonal flare up…" at bounding box center [923, 386] width 310 height 261
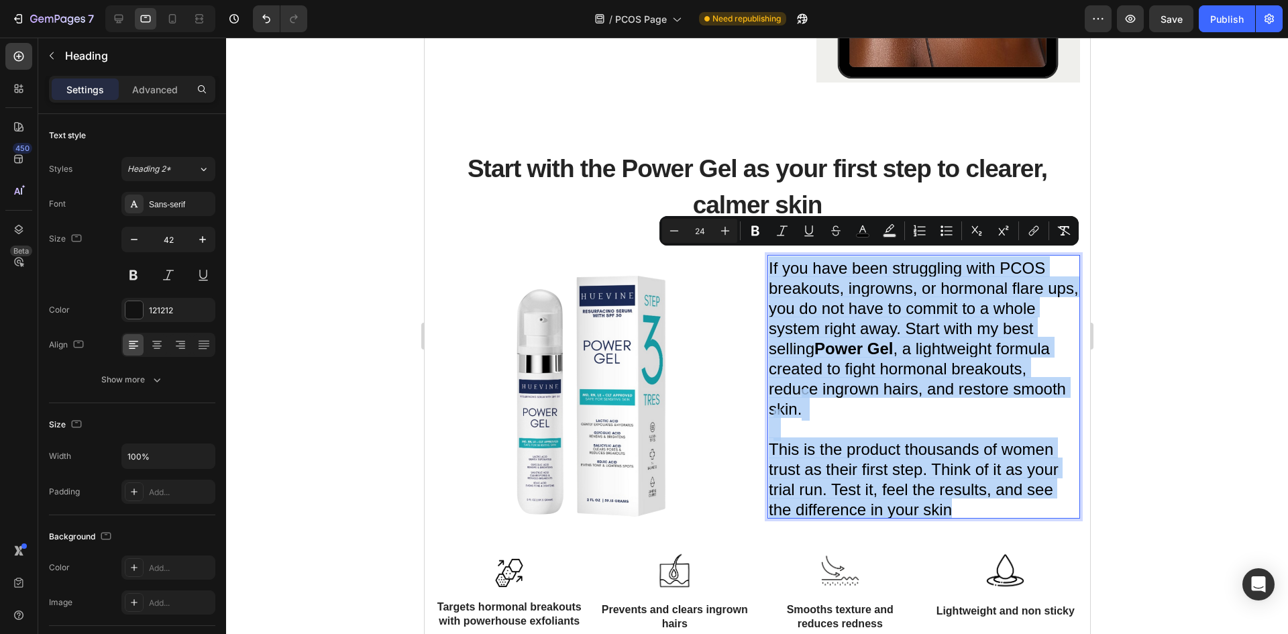
drag, startPoint x: 955, startPoint y: 502, endPoint x: 763, endPoint y: 258, distance: 311.0
click at [768, 258] on p "If you have been struggling with PCOS breakouts, ingrowns, or hormonal flare up…" at bounding box center [923, 386] width 310 height 261
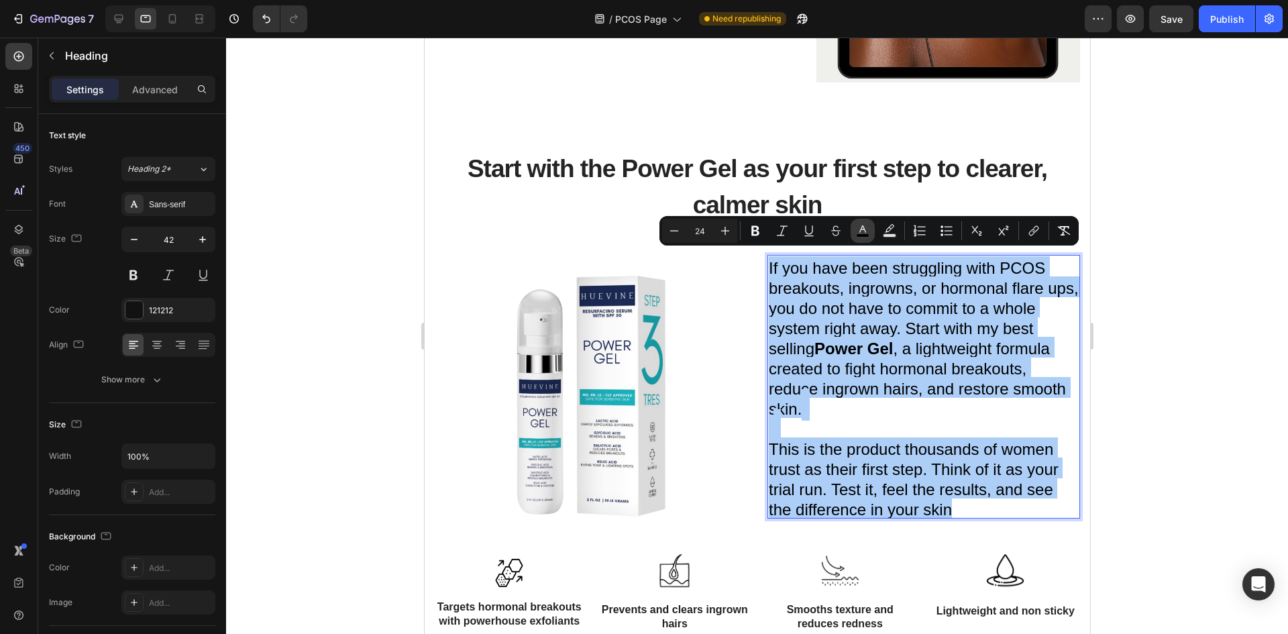
click at [857, 224] on icon "Editor contextual toolbar" at bounding box center [862, 230] width 13 height 13
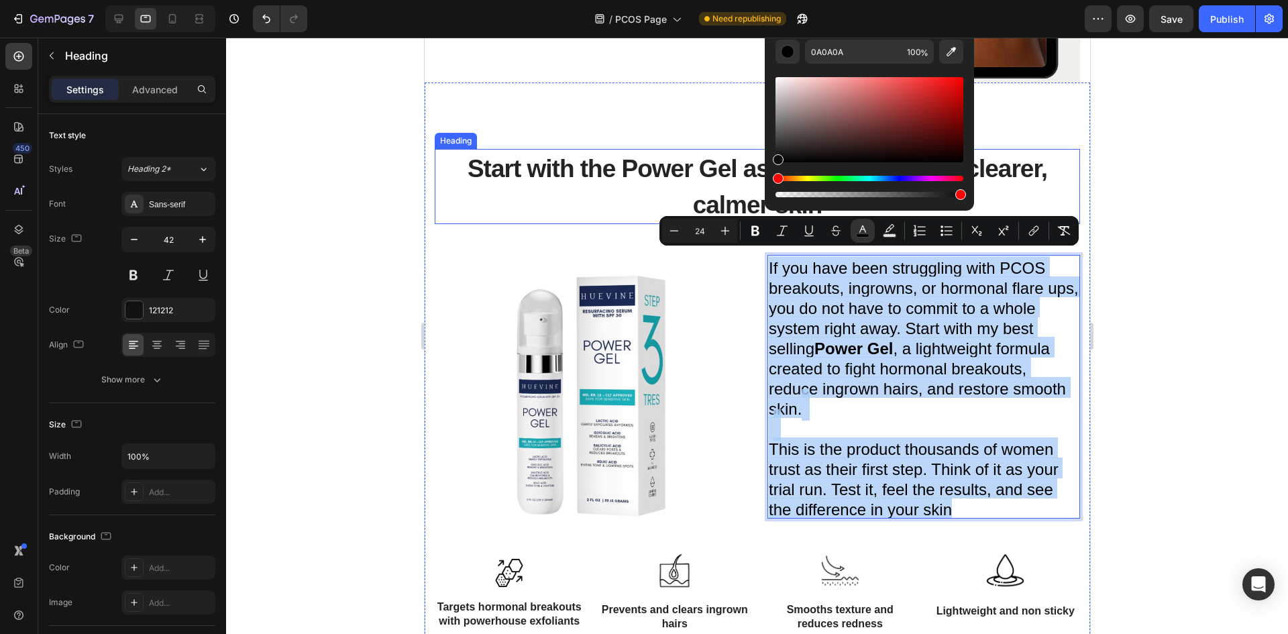
drag, startPoint x: 1195, startPoint y: 191, endPoint x: 749, endPoint y: 215, distance: 446.8
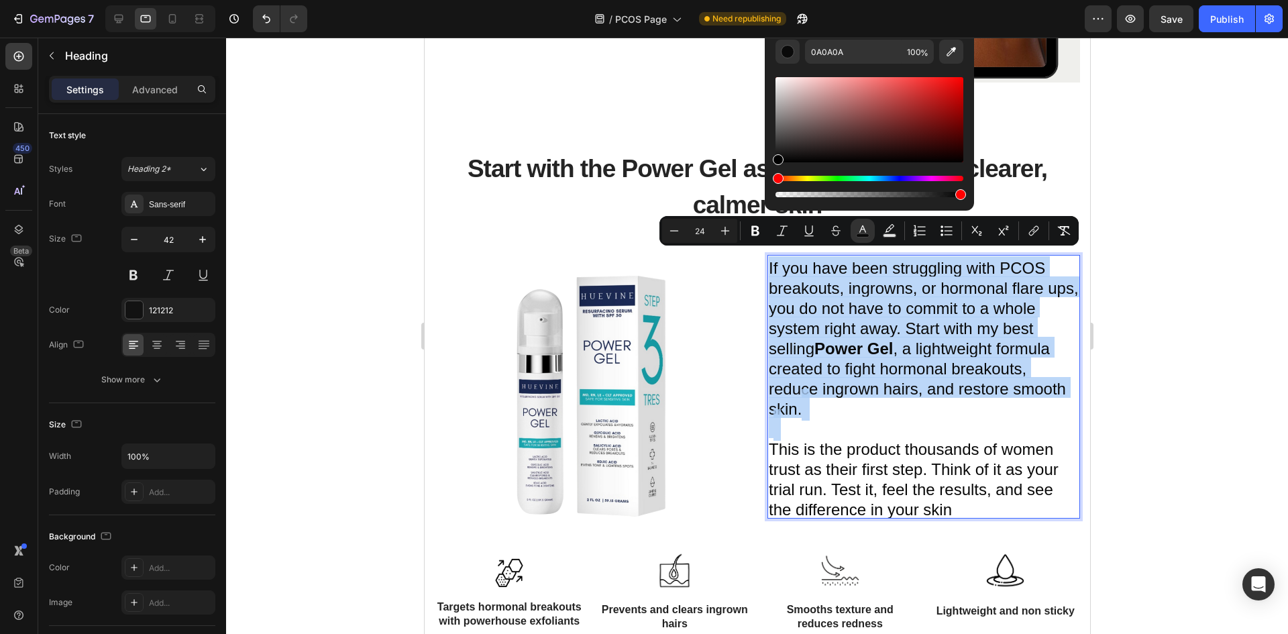
type input "000000"
drag, startPoint x: 1210, startPoint y: 195, endPoint x: 748, endPoint y: 180, distance: 461.8
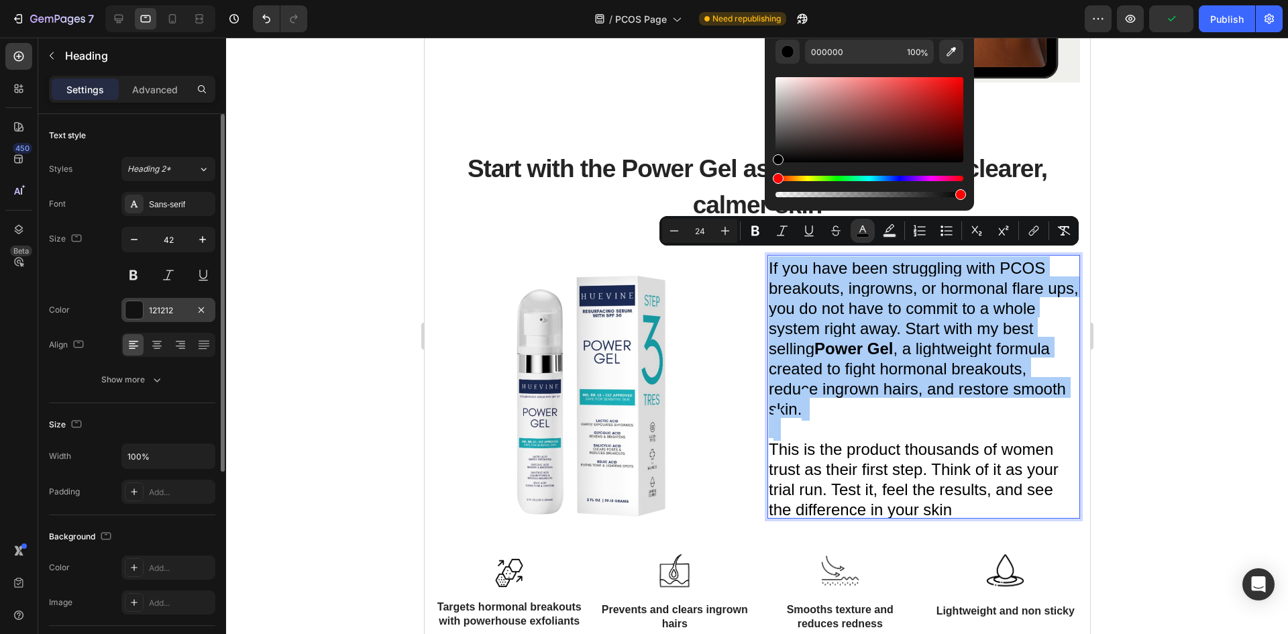
click at [138, 313] on div at bounding box center [133, 309] width 17 height 17
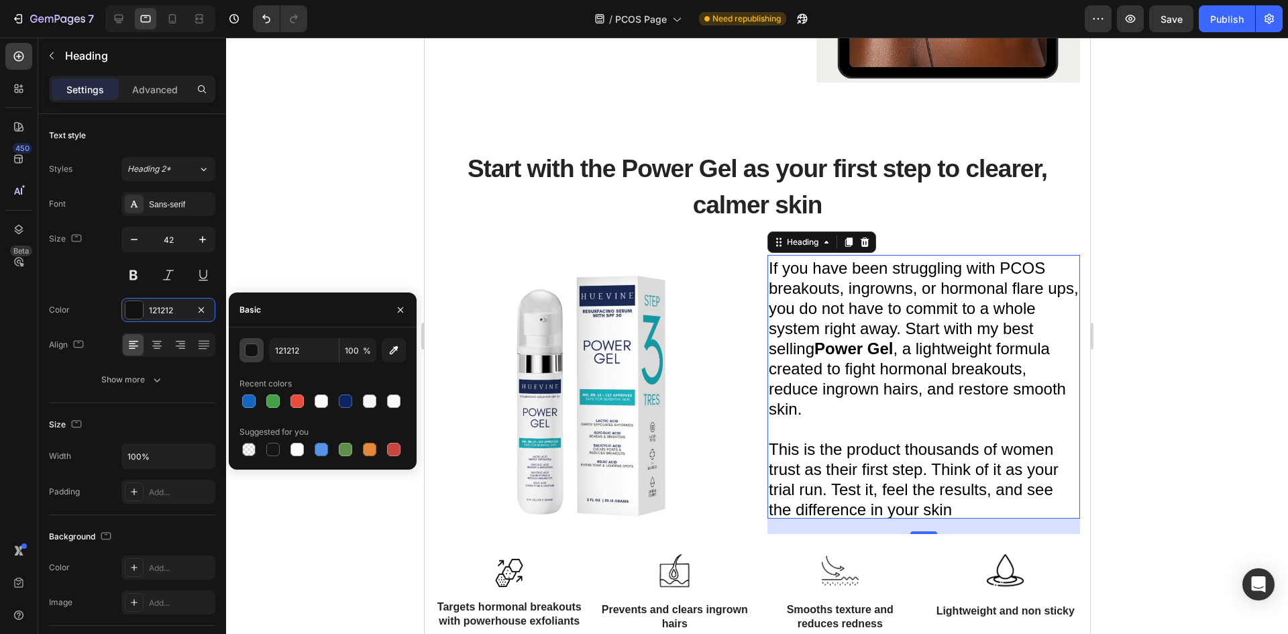
click at [260, 352] on button "button" at bounding box center [251, 350] width 24 height 24
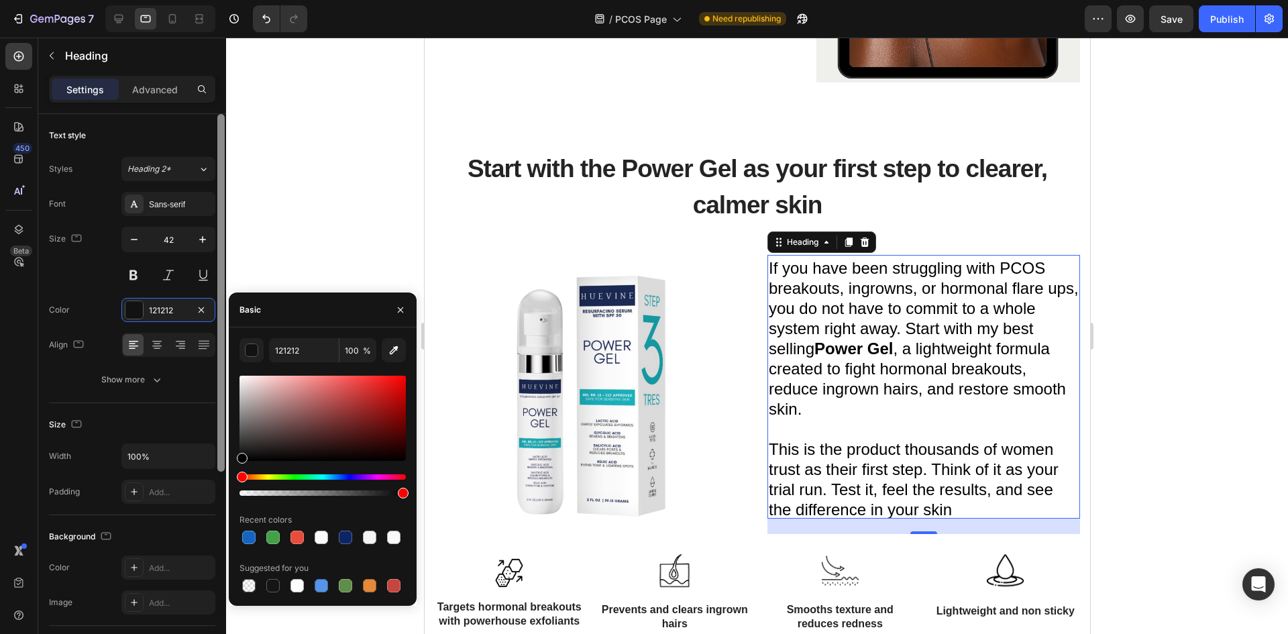
drag, startPoint x: 275, startPoint y: 447, endPoint x: 222, endPoint y: 495, distance: 71.7
click at [223, 495] on div "450 Beta Sections(18) Elements(83) Section Element Hero Section Product Detail …" at bounding box center [113, 336] width 226 height 596
type input "000000"
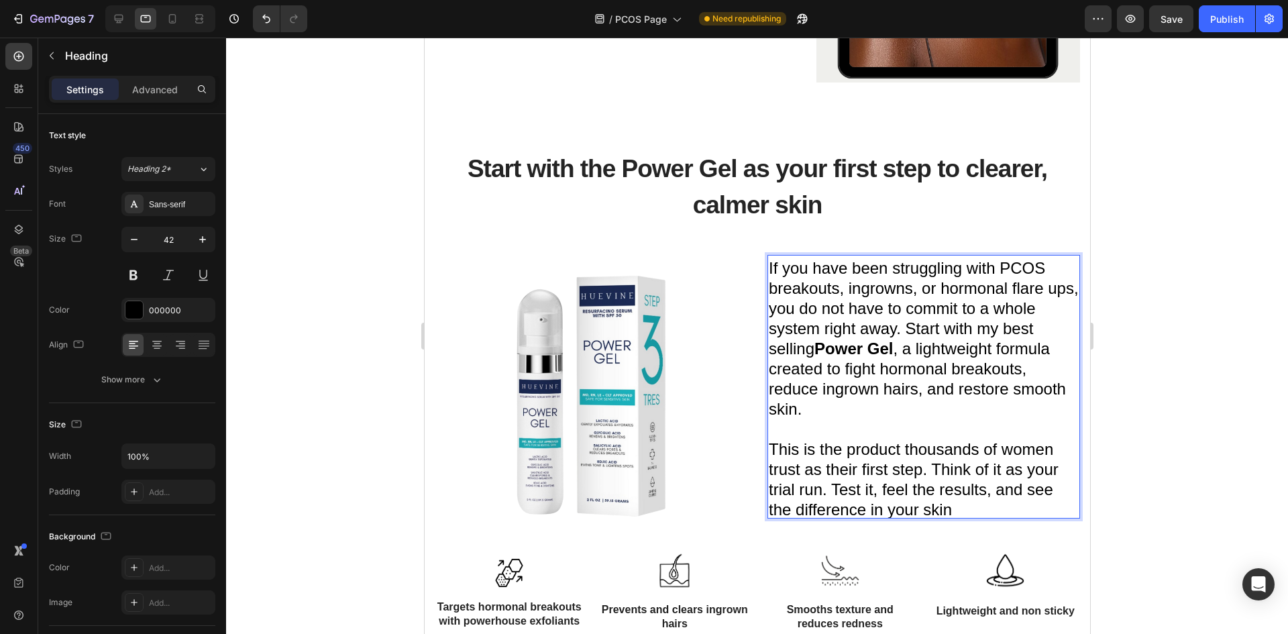
click at [874, 353] on span "If you have been struggling with PCOS breakouts, ingrowns, or hormonal flare up…" at bounding box center [923, 338] width 310 height 159
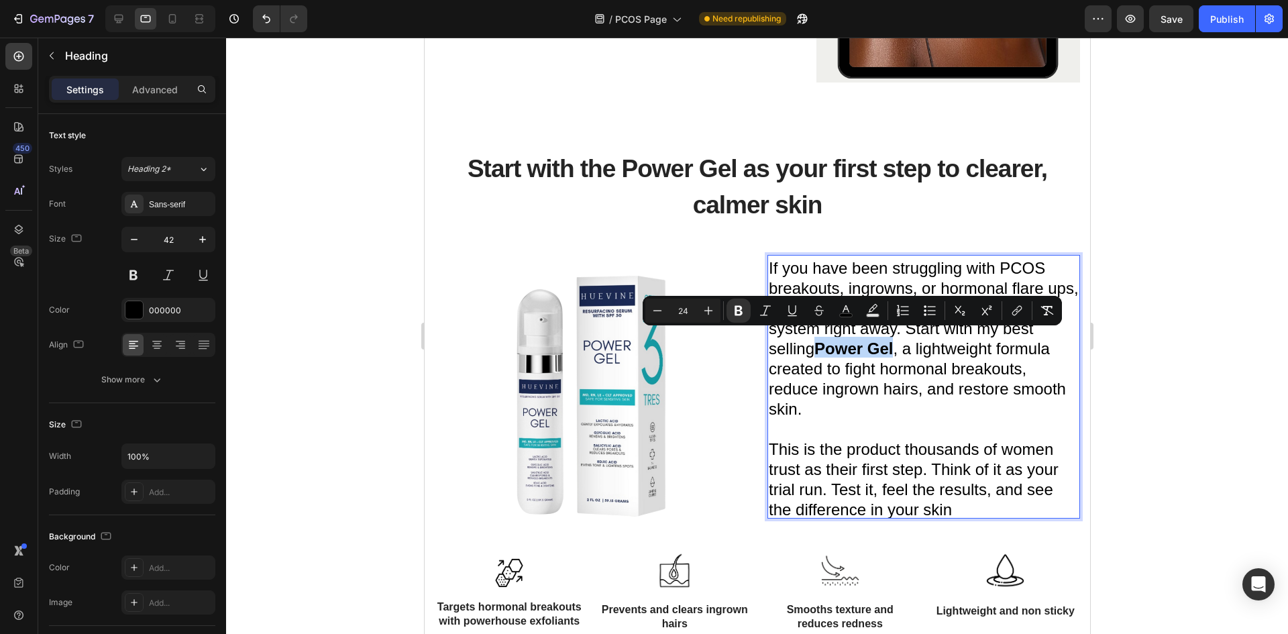
drag, startPoint x: 891, startPoint y: 345, endPoint x: 814, endPoint y: 341, distance: 76.6
click at [814, 341] on strong "Power Gel" at bounding box center [853, 348] width 78 height 18
click at [845, 309] on icon "Editor contextual toolbar" at bounding box center [846, 308] width 7 height 7
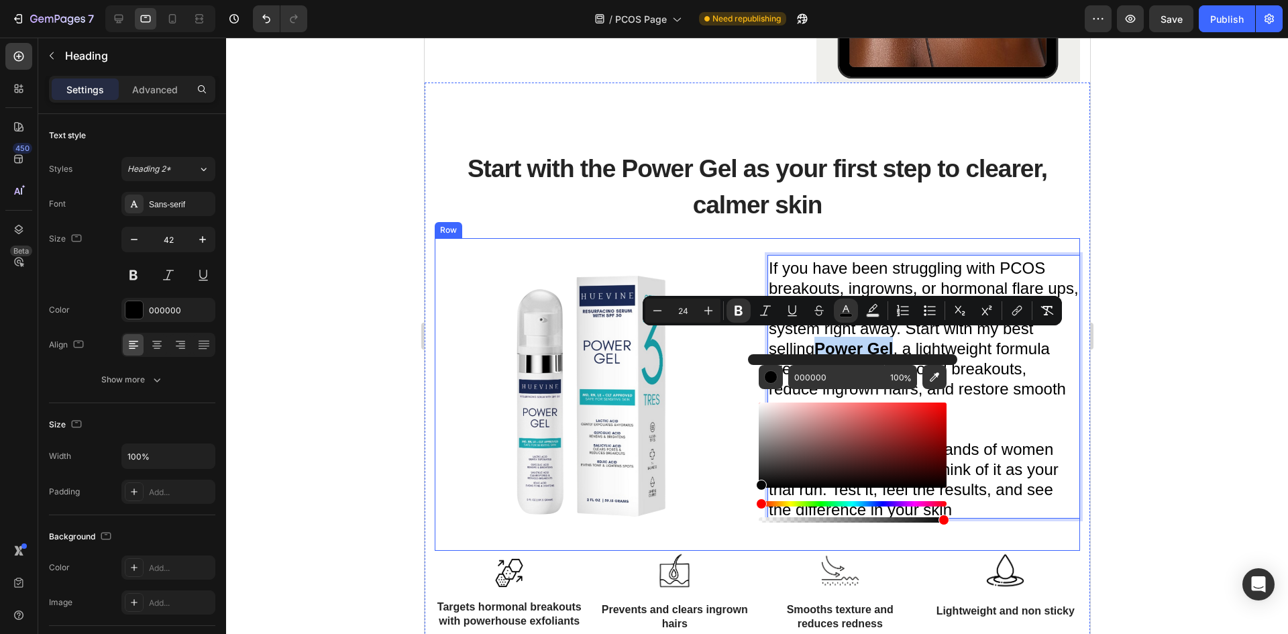
type input "070707"
drag, startPoint x: 1204, startPoint y: 476, endPoint x: 737, endPoint y: 493, distance: 467.2
click at [670, 392] on img at bounding box center [590, 394] width 313 height 313
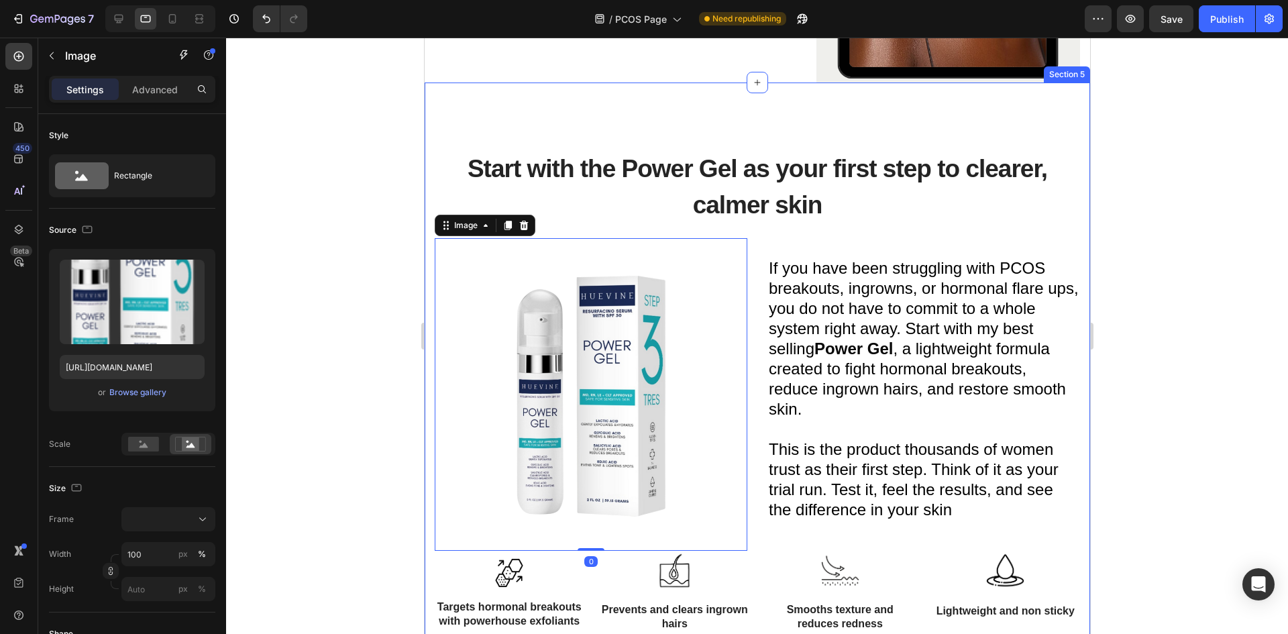
click at [716, 223] on div "Start with the Power Gel as your first step to clearer, calmer skin Heading Ima…" at bounding box center [756, 439] width 645 height 607
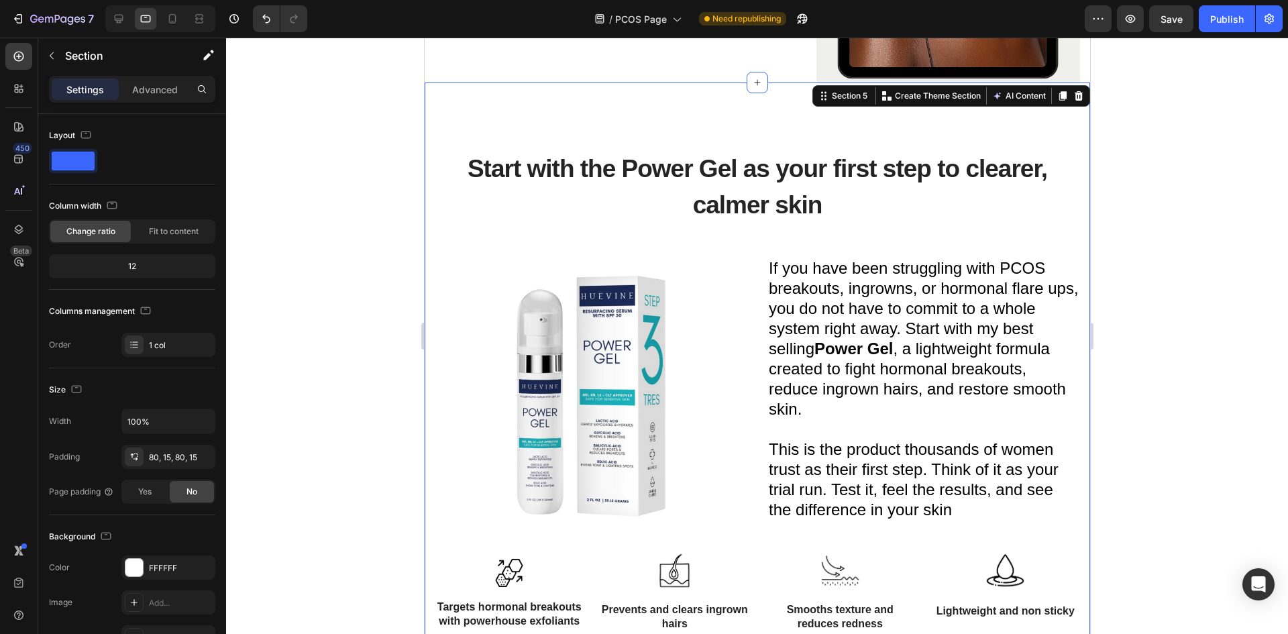
click at [695, 136] on div "Start with the Power Gel as your first step to clearer, calmer skin Heading Ima…" at bounding box center [756, 439] width 645 height 607
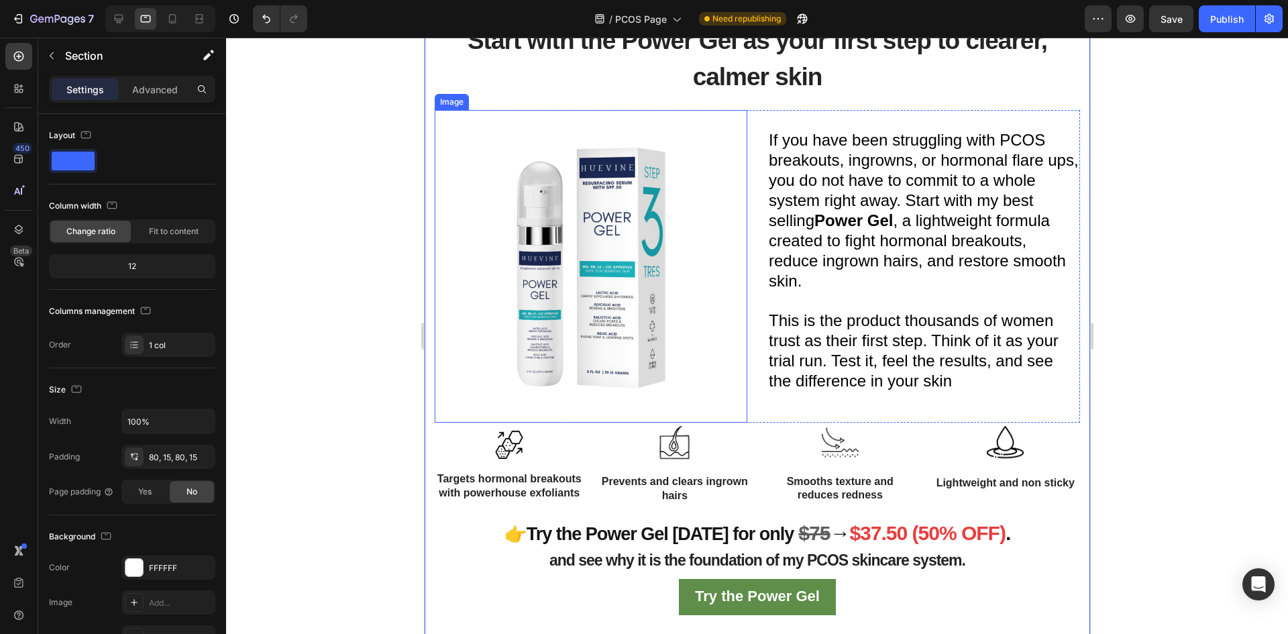
scroll to position [1842, 0]
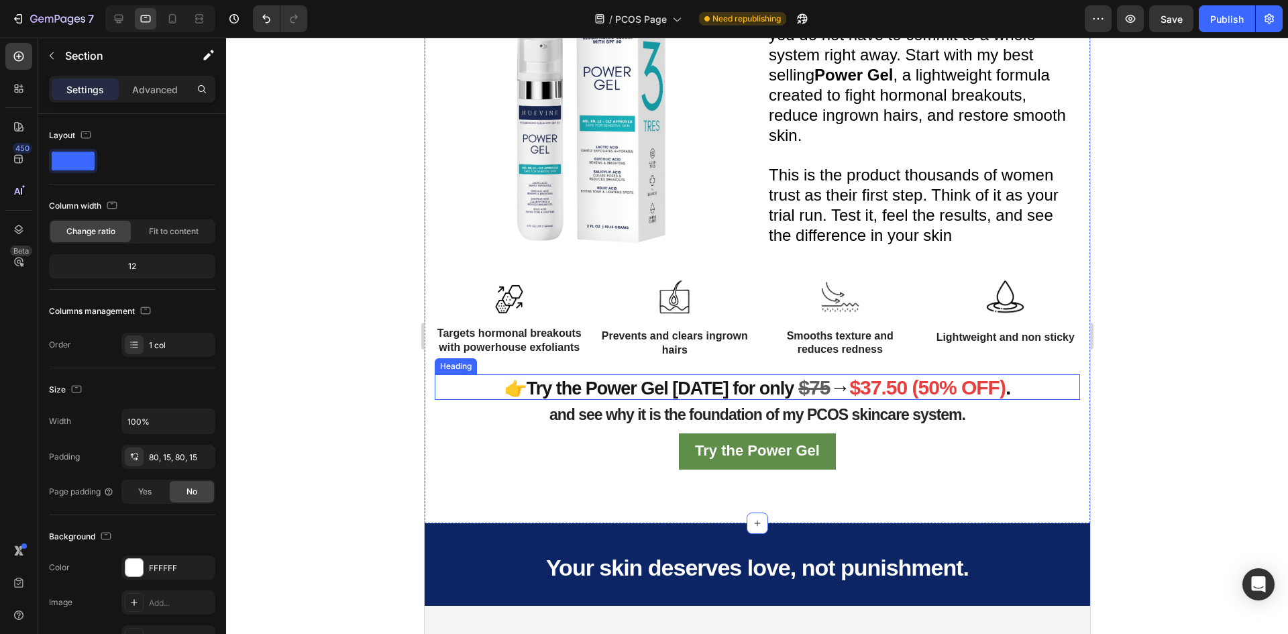
click at [829, 398] on span "→" at bounding box center [838, 387] width 19 height 22
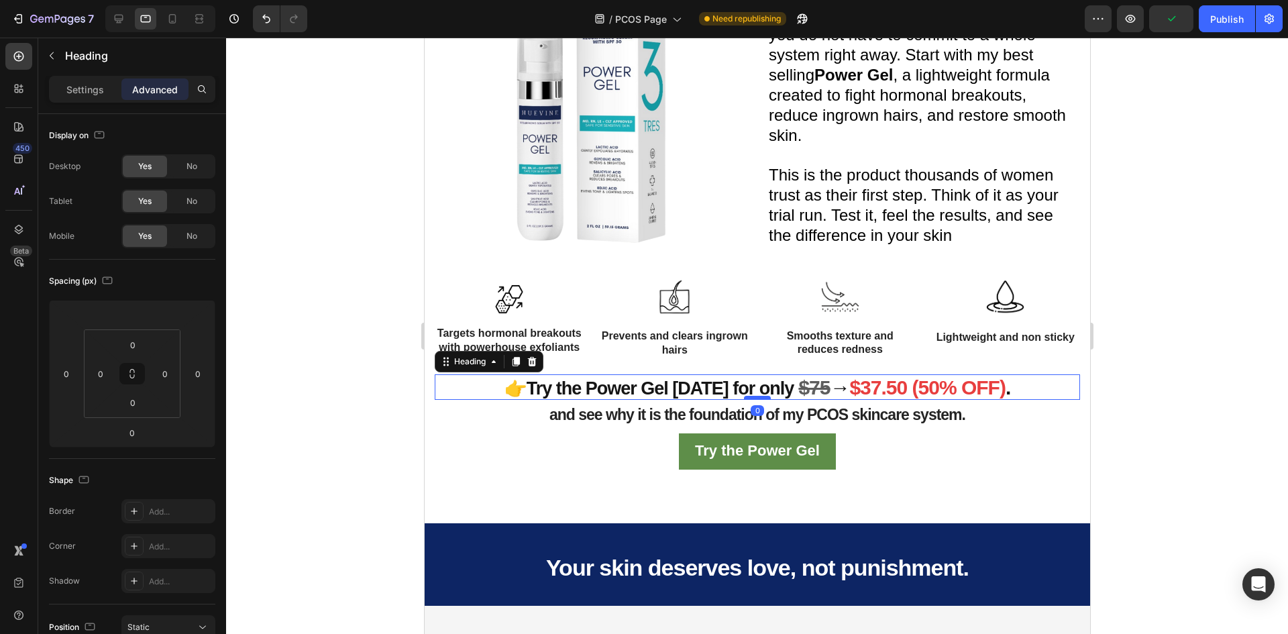
click at [759, 400] on div at bounding box center [756, 398] width 27 height 4
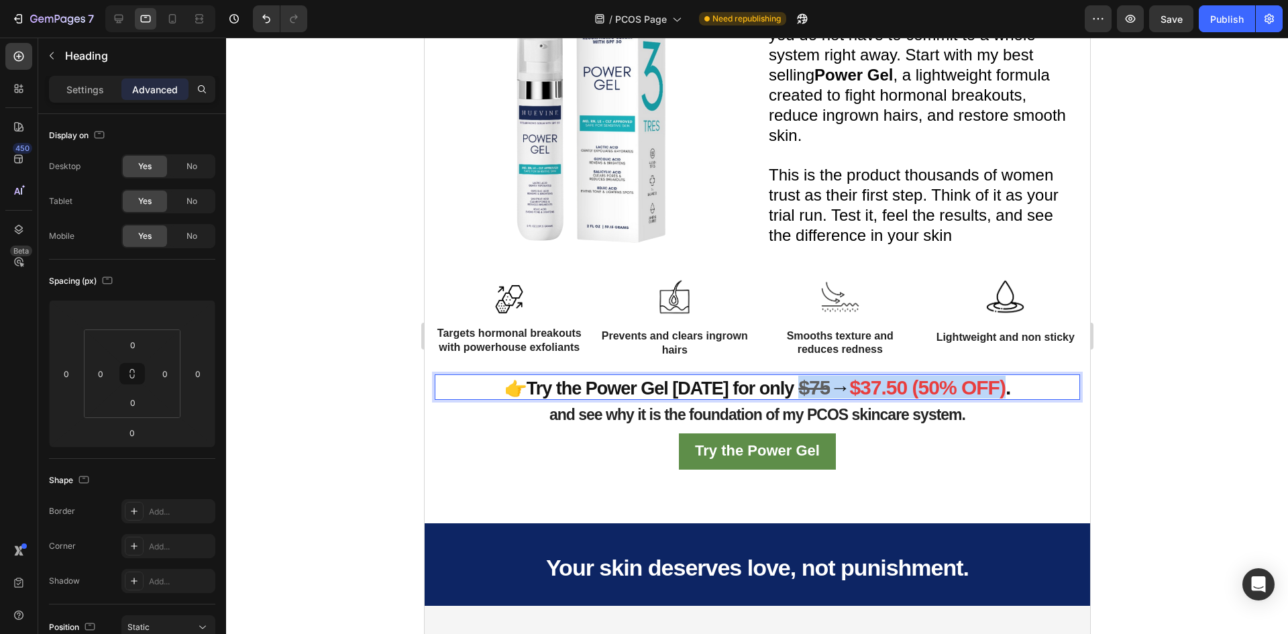
drag, startPoint x: 788, startPoint y: 395, endPoint x: 1000, endPoint y: 402, distance: 212.1
click at [1000, 398] on p "👉Try the Power Gel today for only $75 → $37.50 (50% OFF) ." at bounding box center [756, 387] width 533 height 23
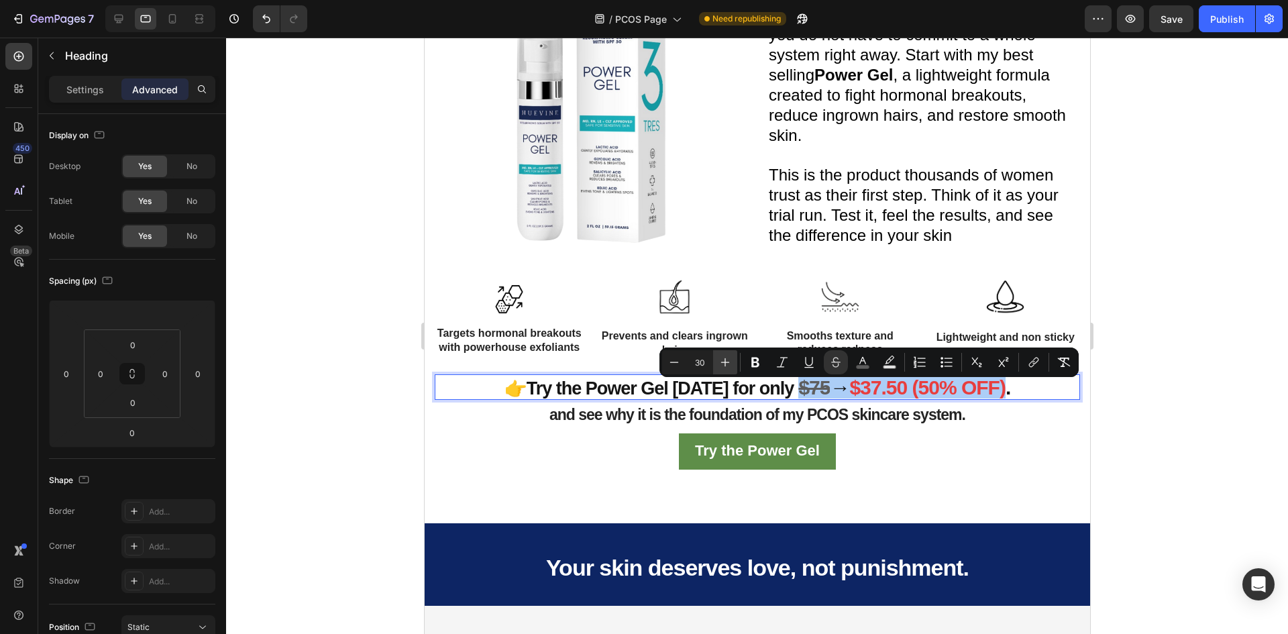
click at [727, 360] on icon "Editor contextual toolbar" at bounding box center [724, 362] width 13 height 13
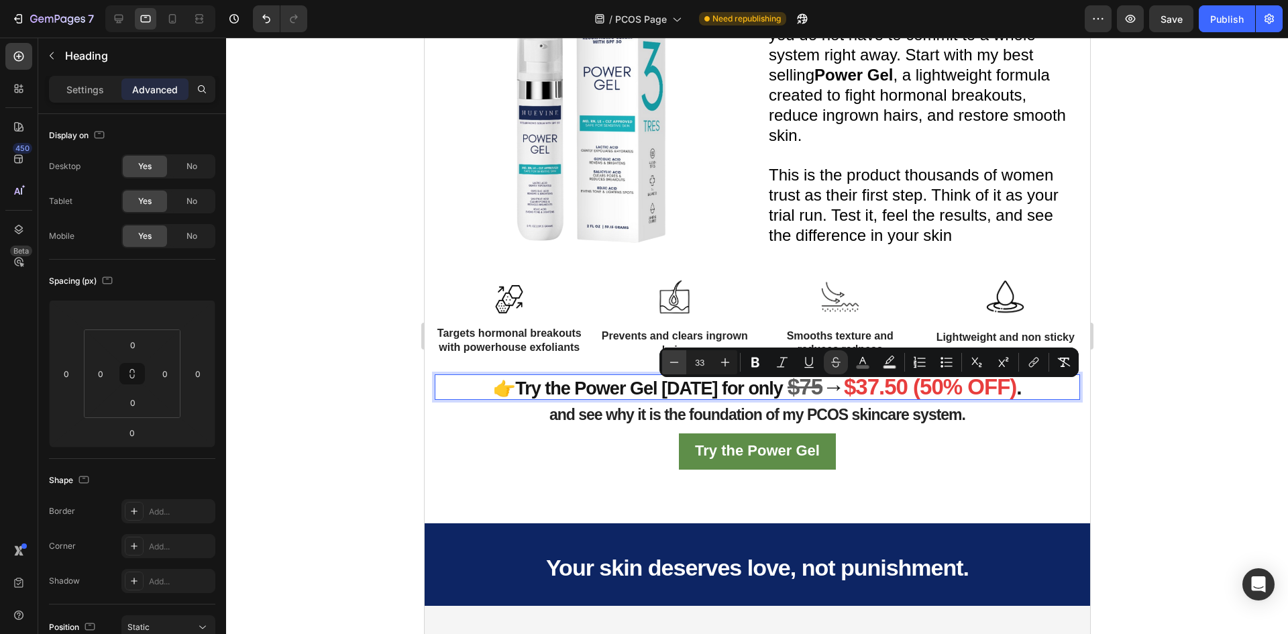
click at [663, 355] on button "Minus" at bounding box center [674, 362] width 24 height 24
type input "32"
drag, startPoint x: 765, startPoint y: 386, endPoint x: 778, endPoint y: 394, distance: 15.6
click at [765, 387] on span "👉Try the Power Gel [DATE] for only" at bounding box center [641, 388] width 290 height 20
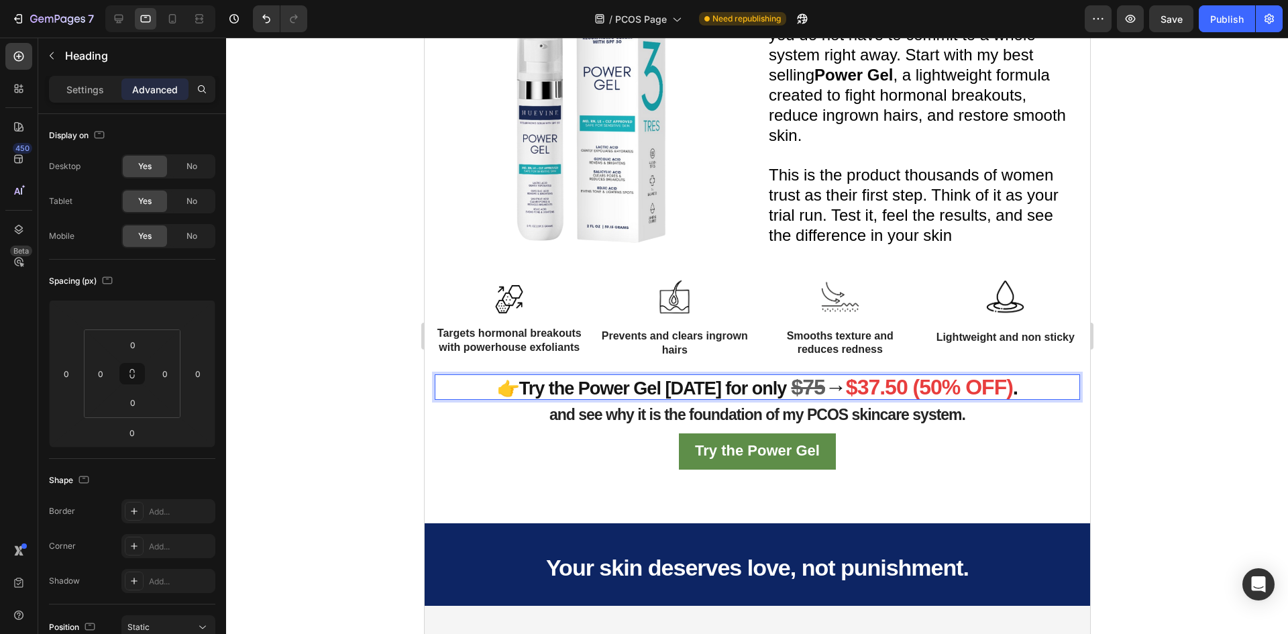
click at [790, 395] on s "$75" at bounding box center [807, 387] width 34 height 24
click at [989, 393] on strong "$37.50 (50% OFF)" at bounding box center [926, 387] width 167 height 24
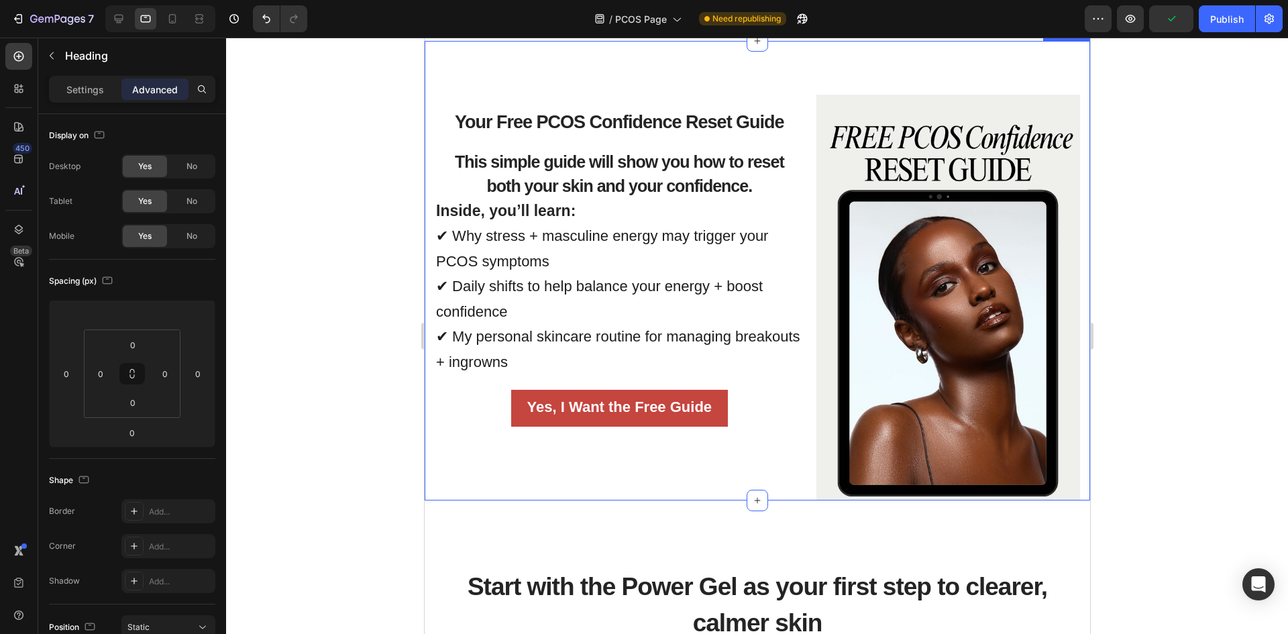
scroll to position [903, 0]
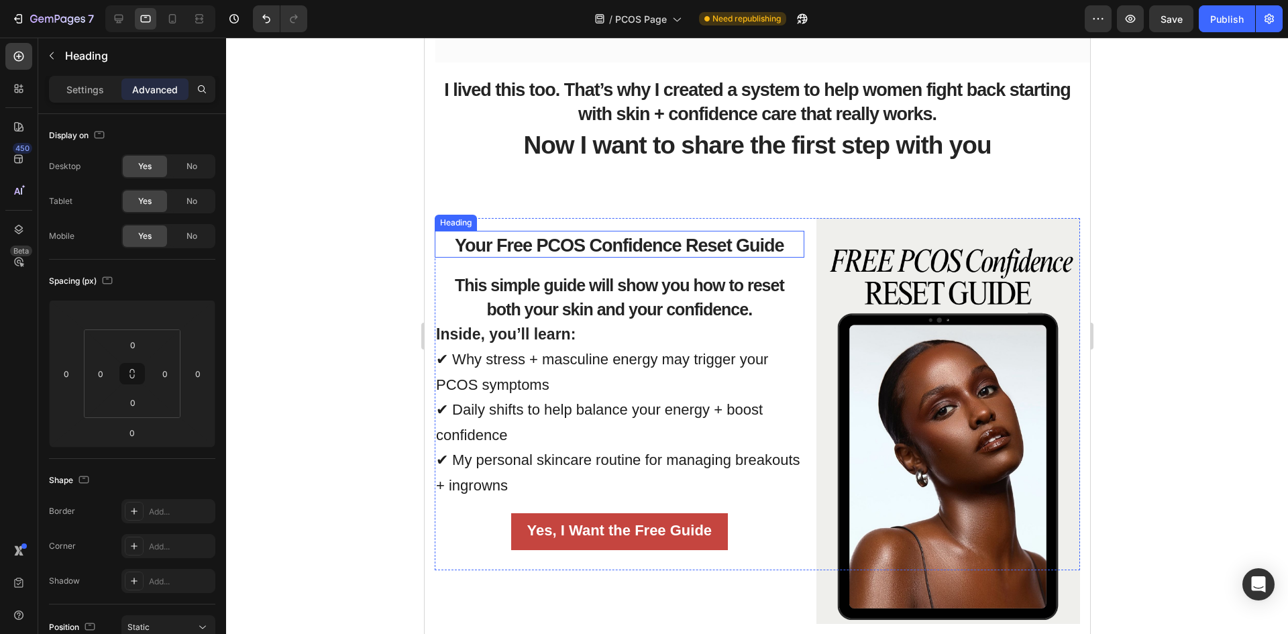
click at [674, 241] on span "Your Free PCOS Confidence Reset Guide" at bounding box center [618, 245] width 329 height 20
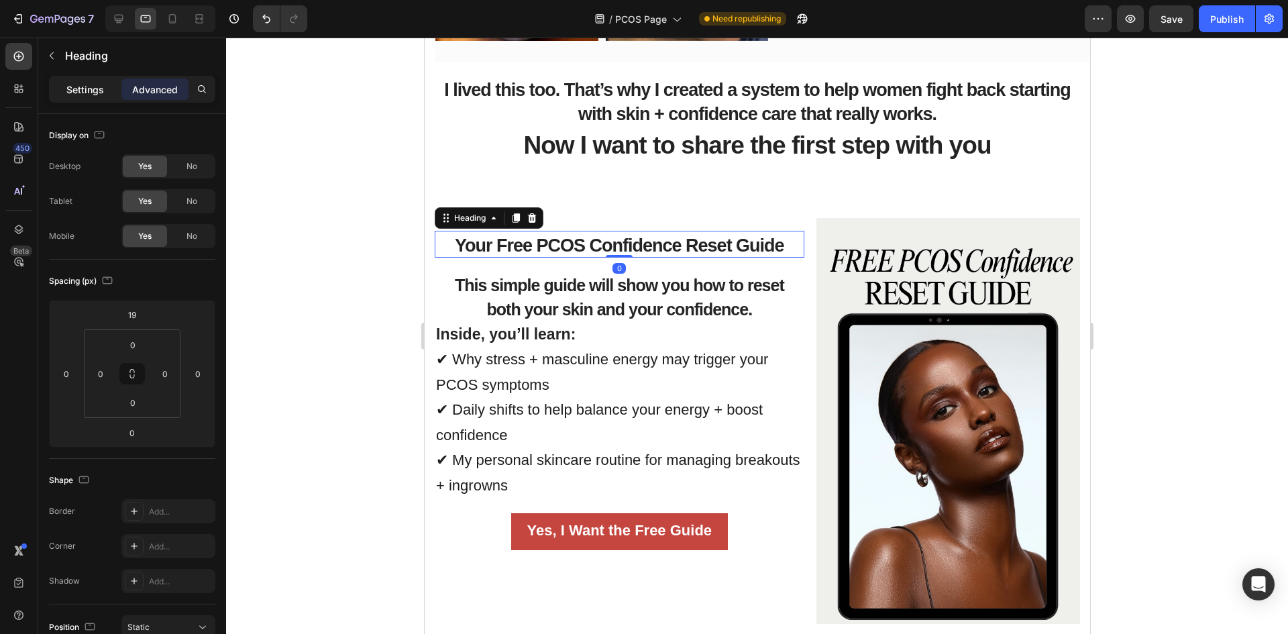
click at [76, 91] on p "Settings" at bounding box center [85, 90] width 38 height 14
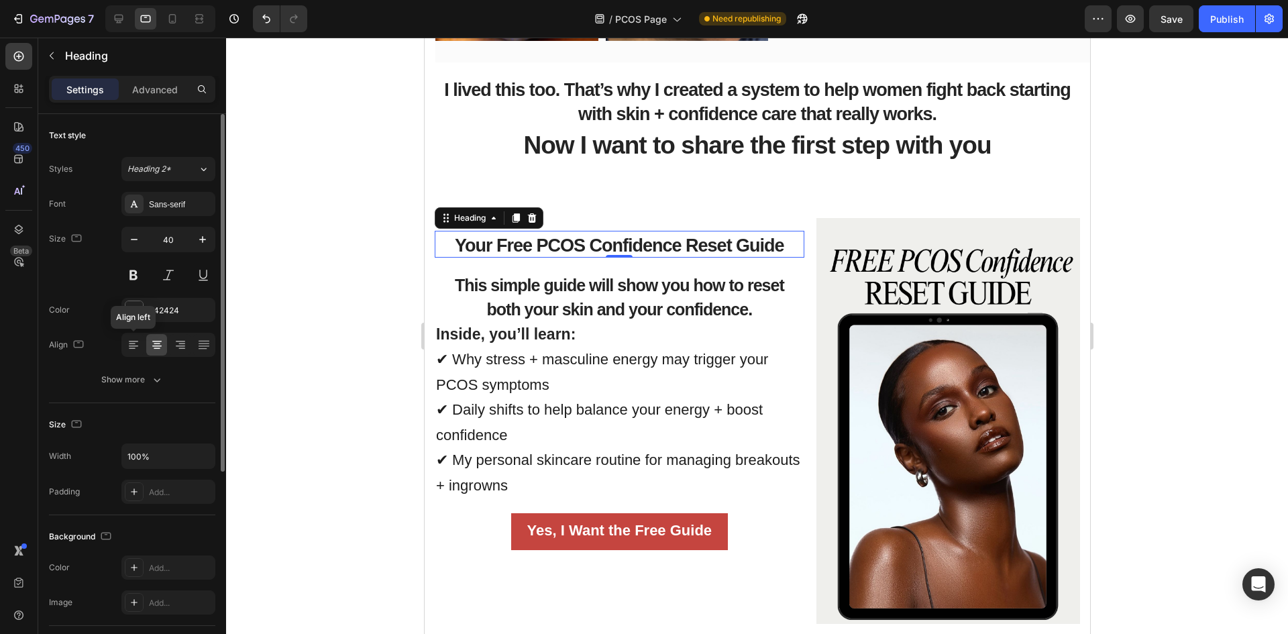
click at [118, 352] on div "Align Align left" at bounding box center [132, 345] width 166 height 24
click at [131, 342] on icon at bounding box center [133, 344] width 13 height 13
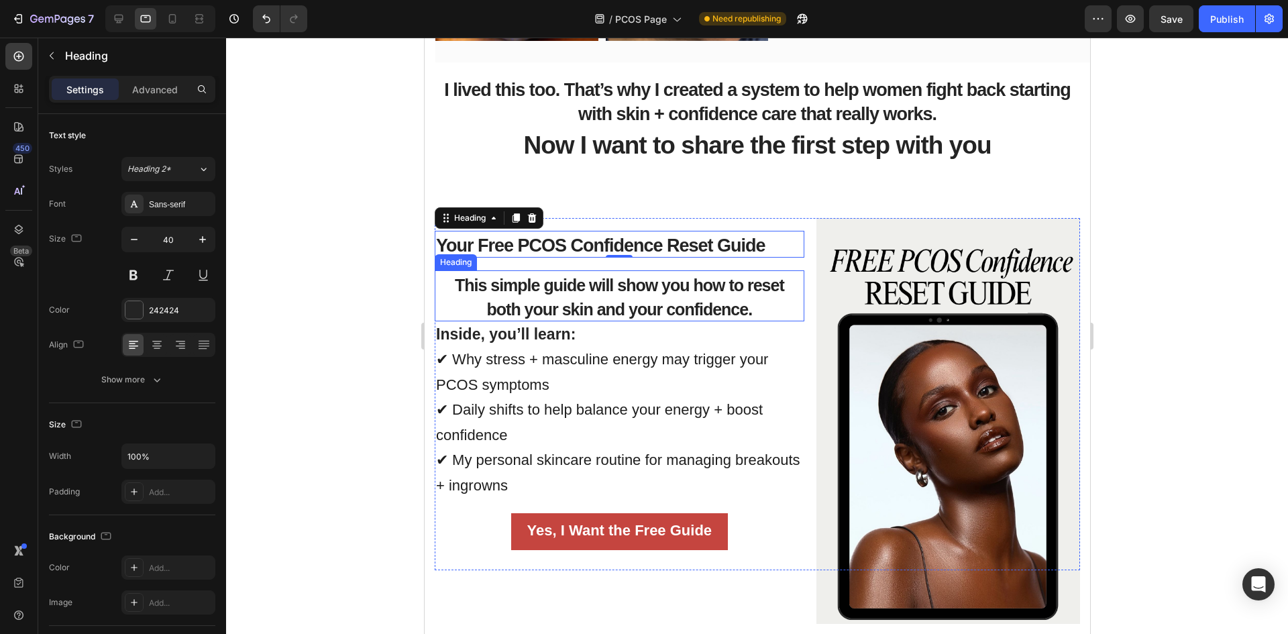
click at [532, 286] on strong "This simple guide will show you how to reset both your skin and your confidence." at bounding box center [618, 297] width 329 height 43
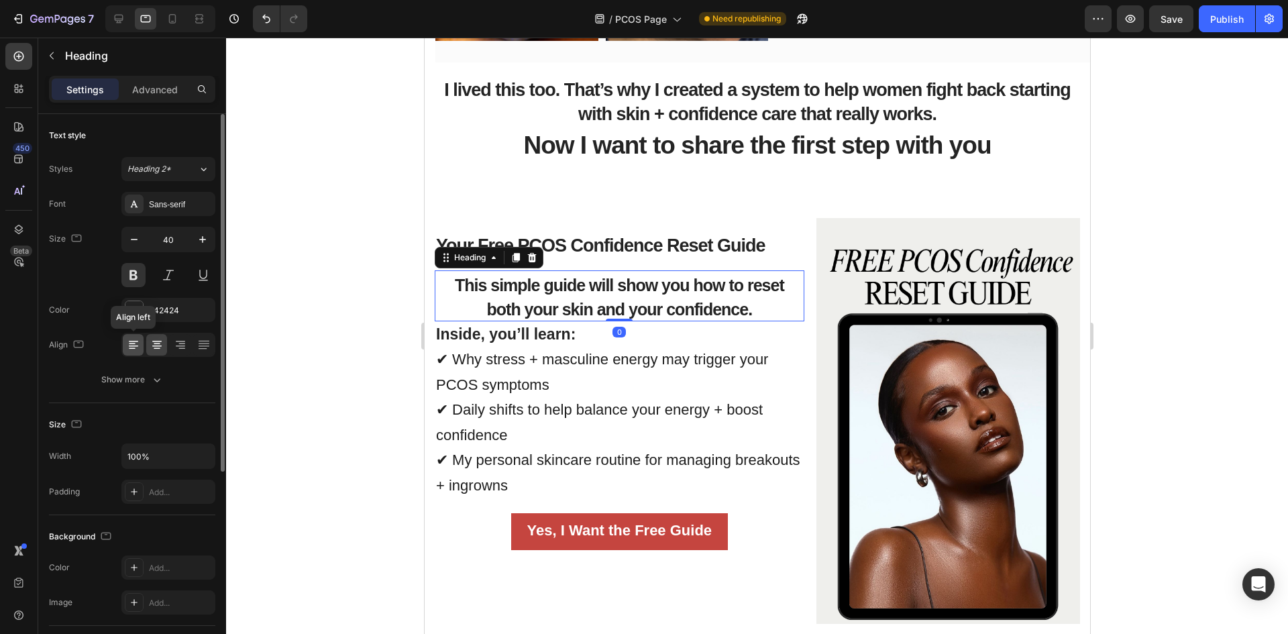
click at [142, 340] on div at bounding box center [133, 344] width 21 height 21
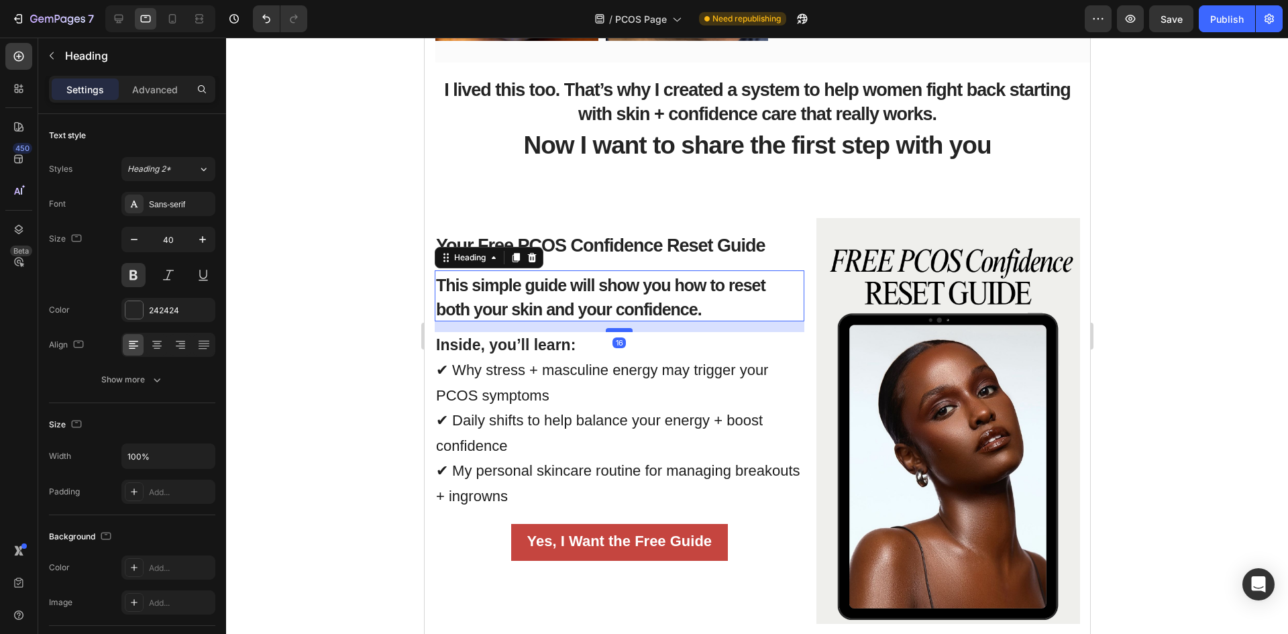
drag, startPoint x: 614, startPoint y: 317, endPoint x: 614, endPoint y: 328, distance: 10.7
click at [614, 328] on div at bounding box center [618, 330] width 27 height 4
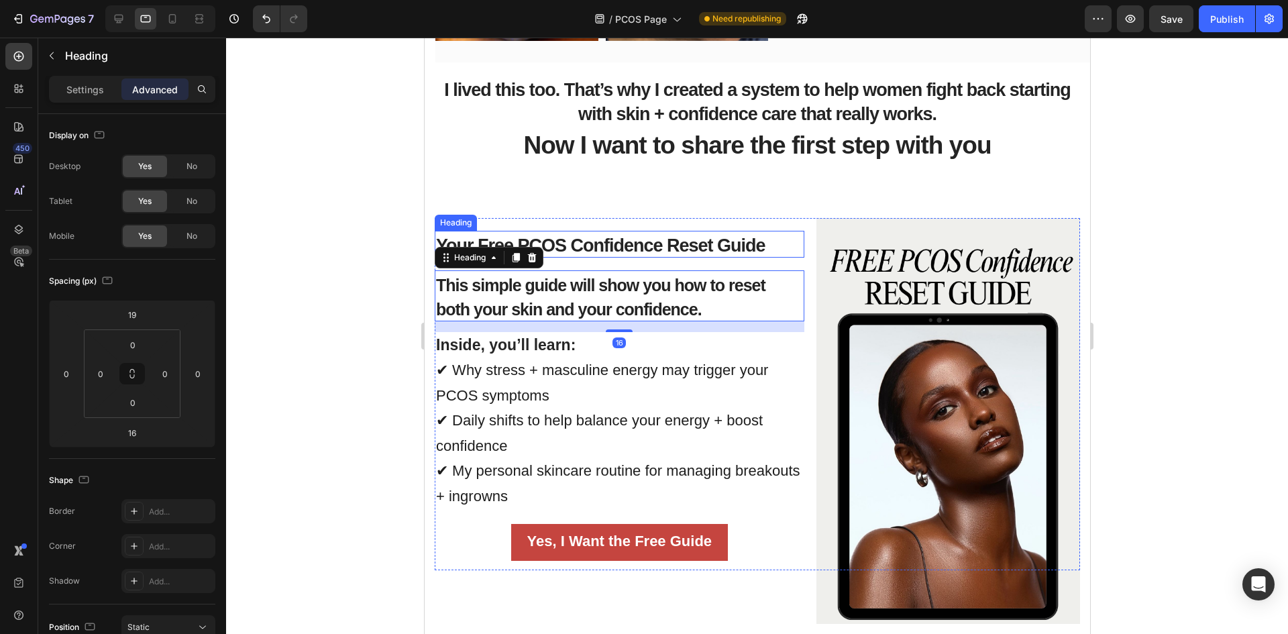
click at [618, 244] on span "Your Free PCOS Confidence Reset Guide" at bounding box center [599, 245] width 329 height 20
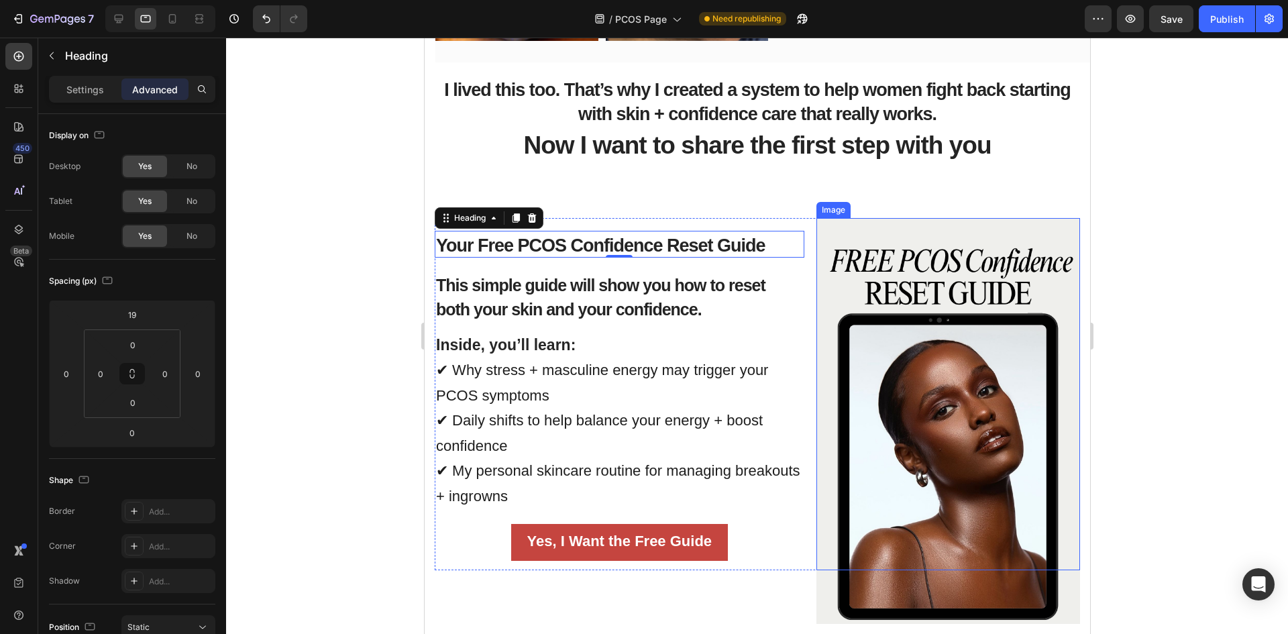
click at [816, 591] on img at bounding box center [948, 429] width 264 height 422
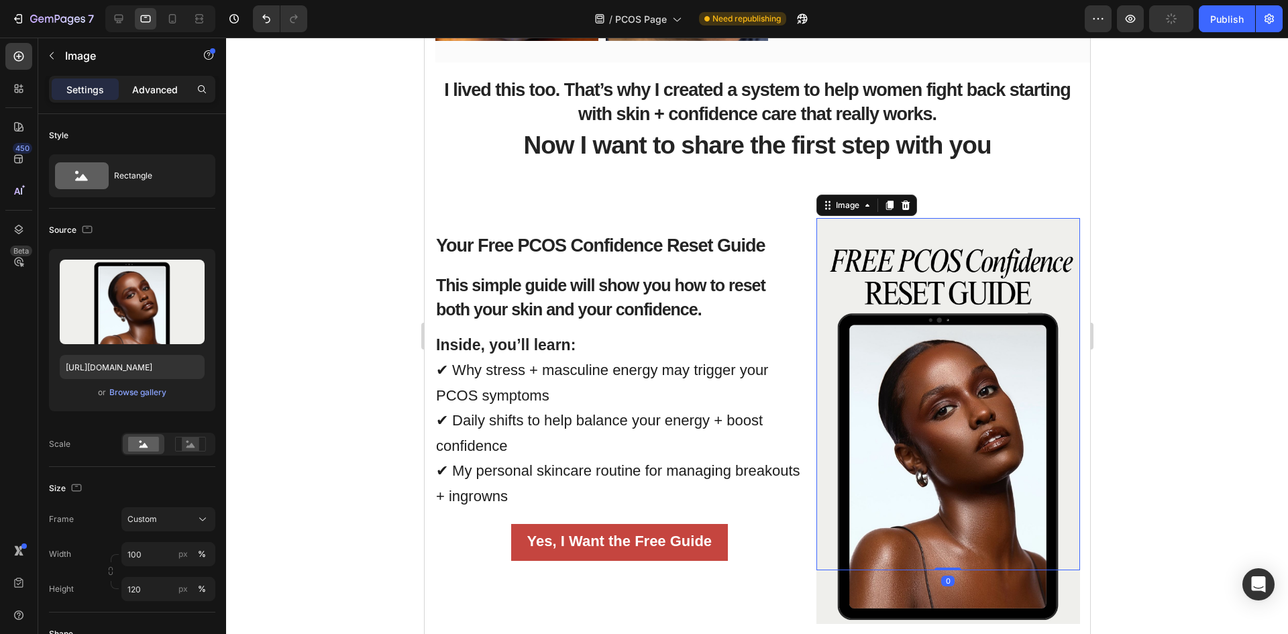
click at [152, 90] on p "Advanced" at bounding box center [155, 90] width 46 height 14
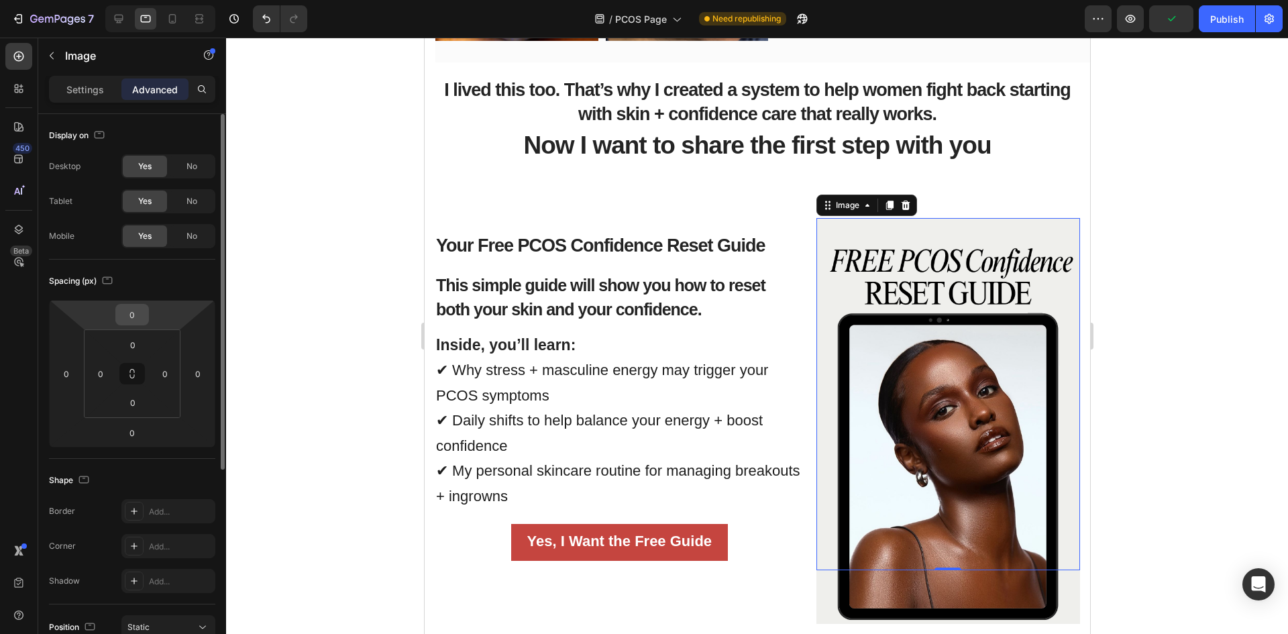
click at [133, 319] on input "0" at bounding box center [132, 315] width 27 height 20
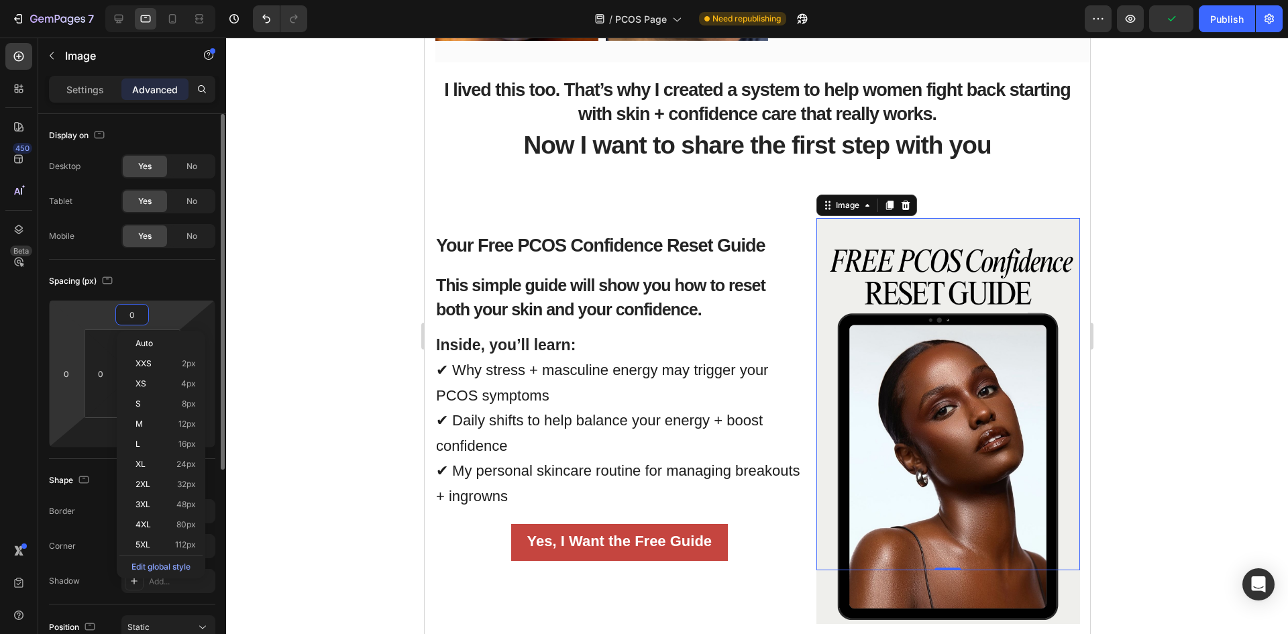
click at [67, 0] on html "7 Version history / PCOS Page Need republishing Preview Publish 450 Beta Sectio…" at bounding box center [644, 0] width 1288 height 0
type input "-2"
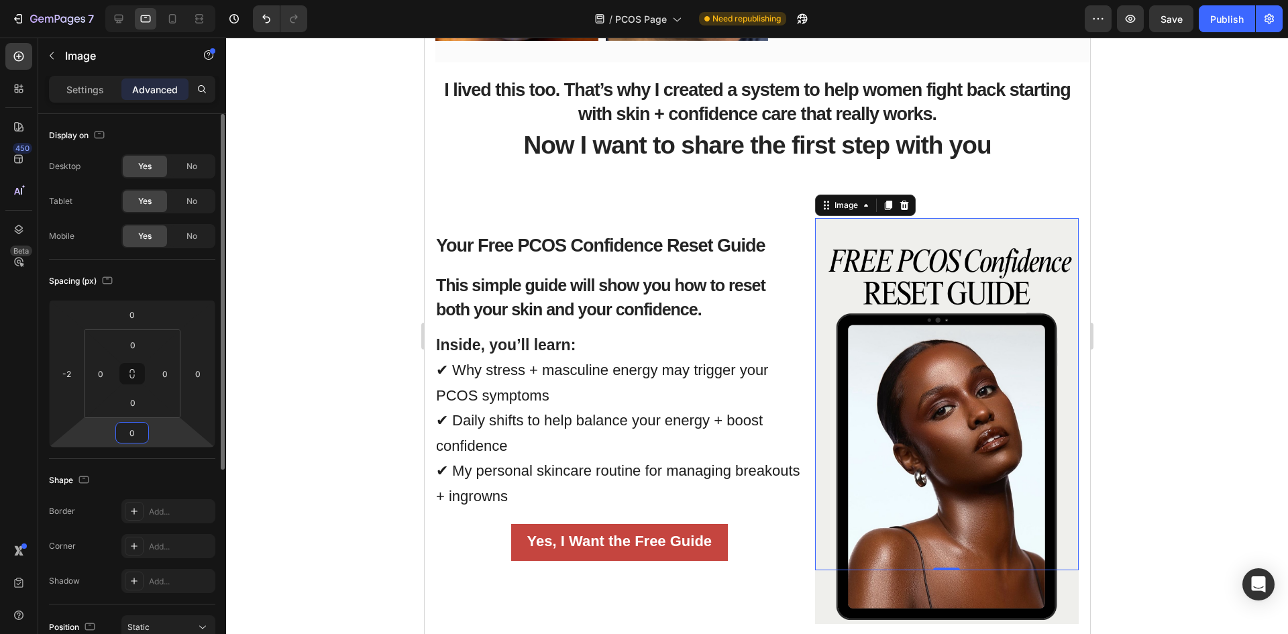
click at [129, 435] on input "0" at bounding box center [132, 433] width 27 height 20
type input "30"
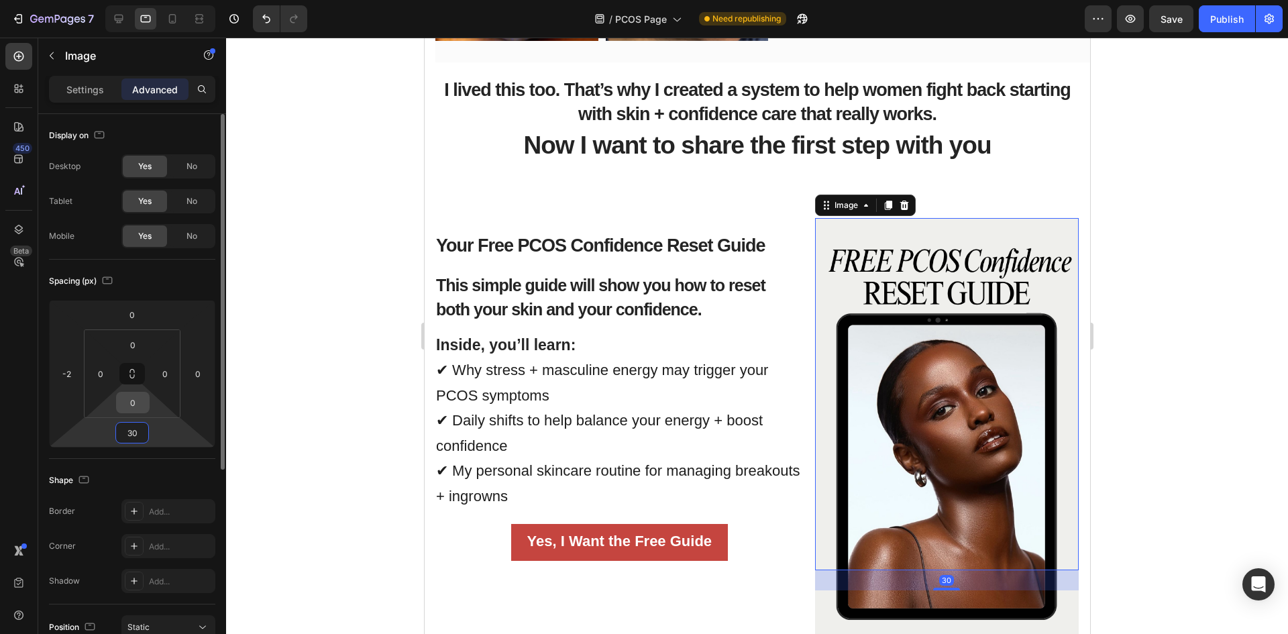
click at [137, 407] on input "0" at bounding box center [132, 402] width 27 height 20
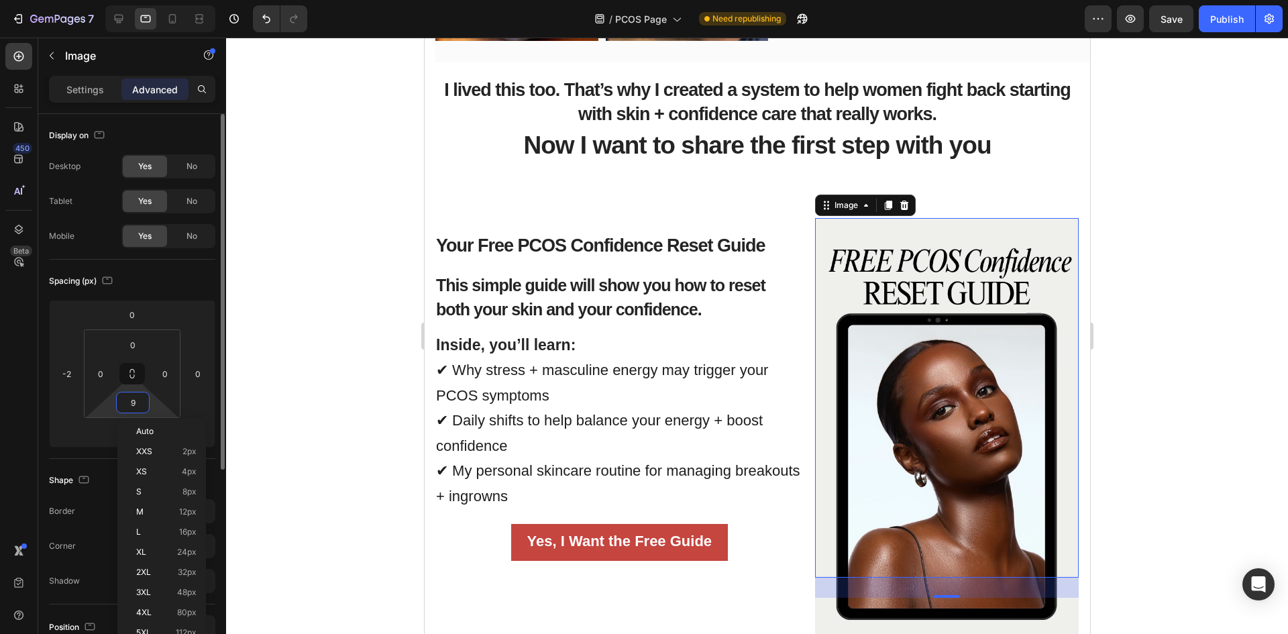
type input "8"
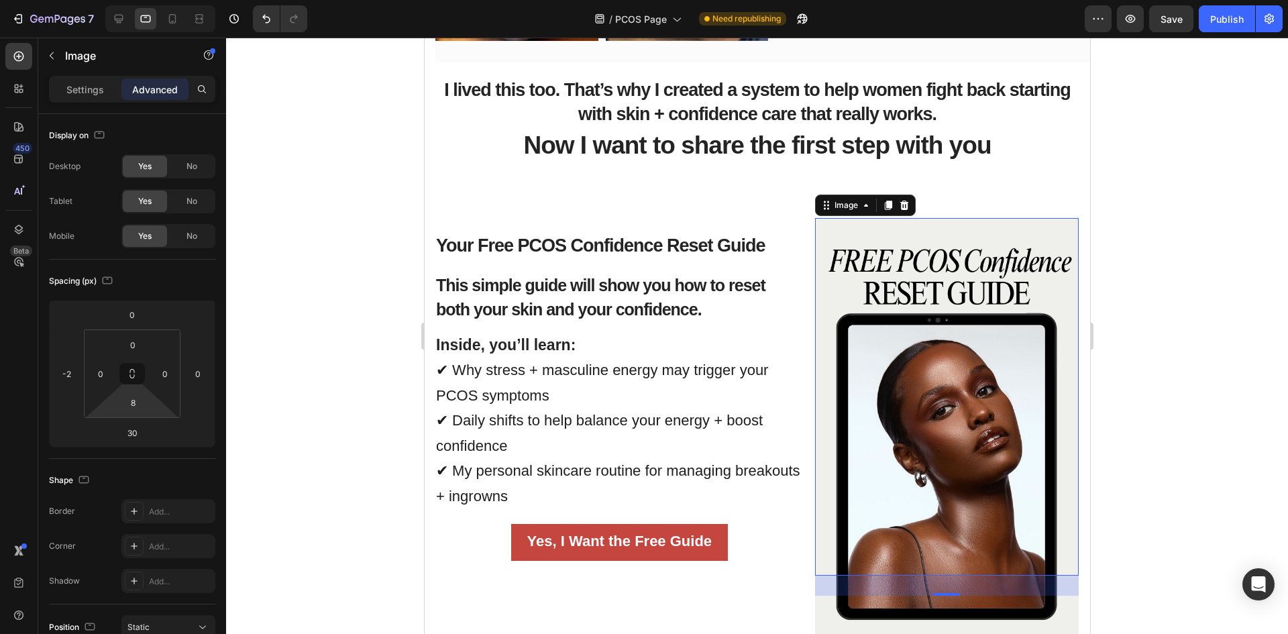
click at [364, 360] on div at bounding box center [757, 336] width 1062 height 596
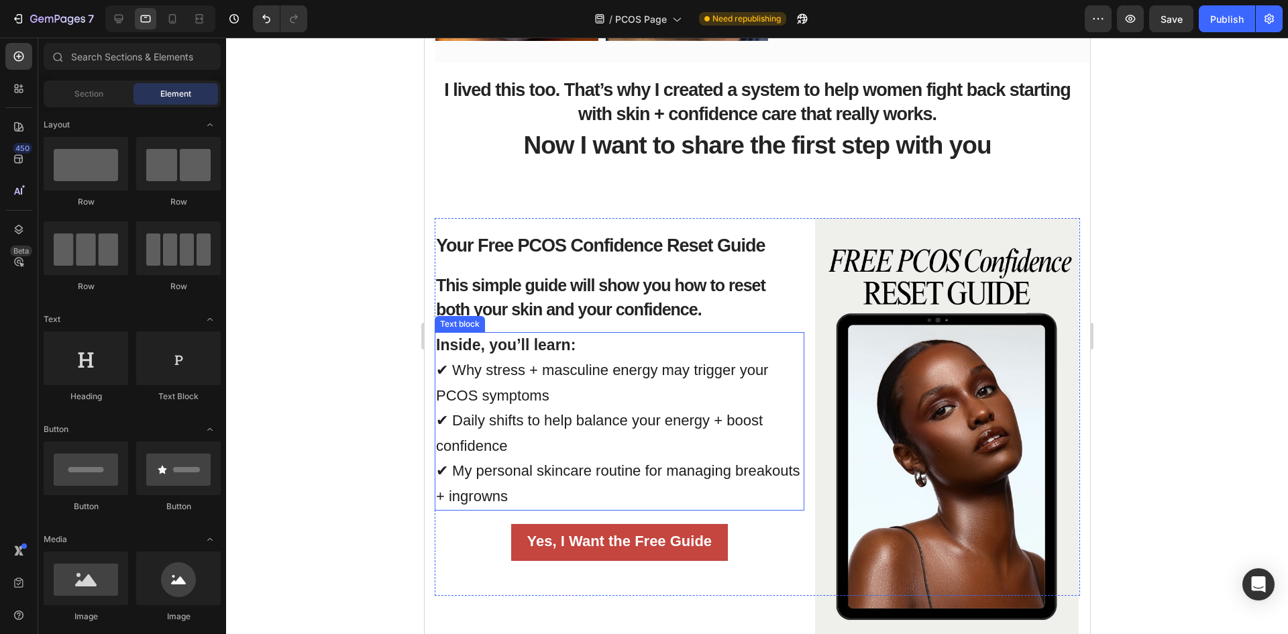
scroll to position [1104, 0]
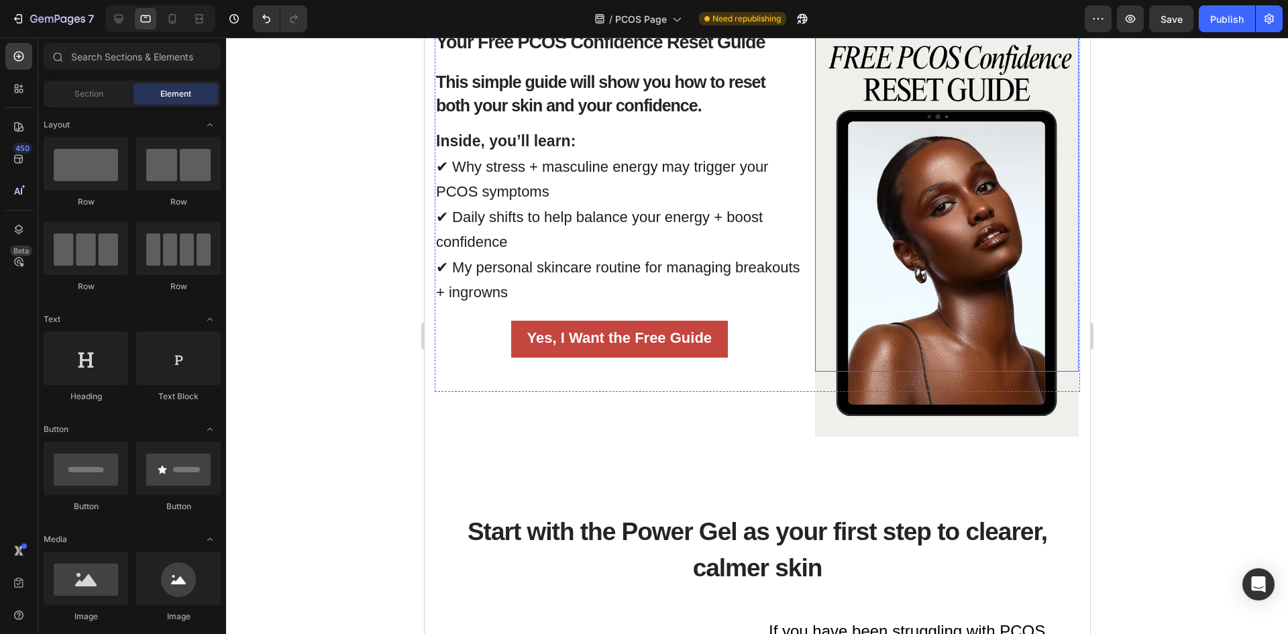
click at [943, 419] on img at bounding box center [946, 226] width 264 height 422
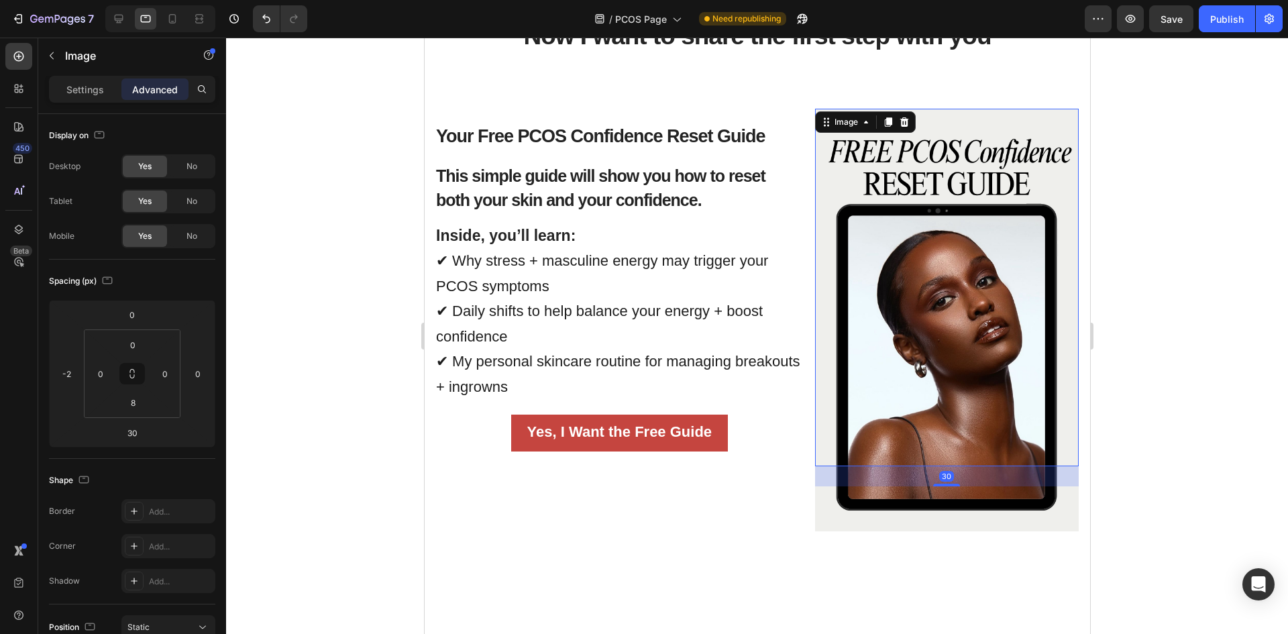
scroll to position [903, 0]
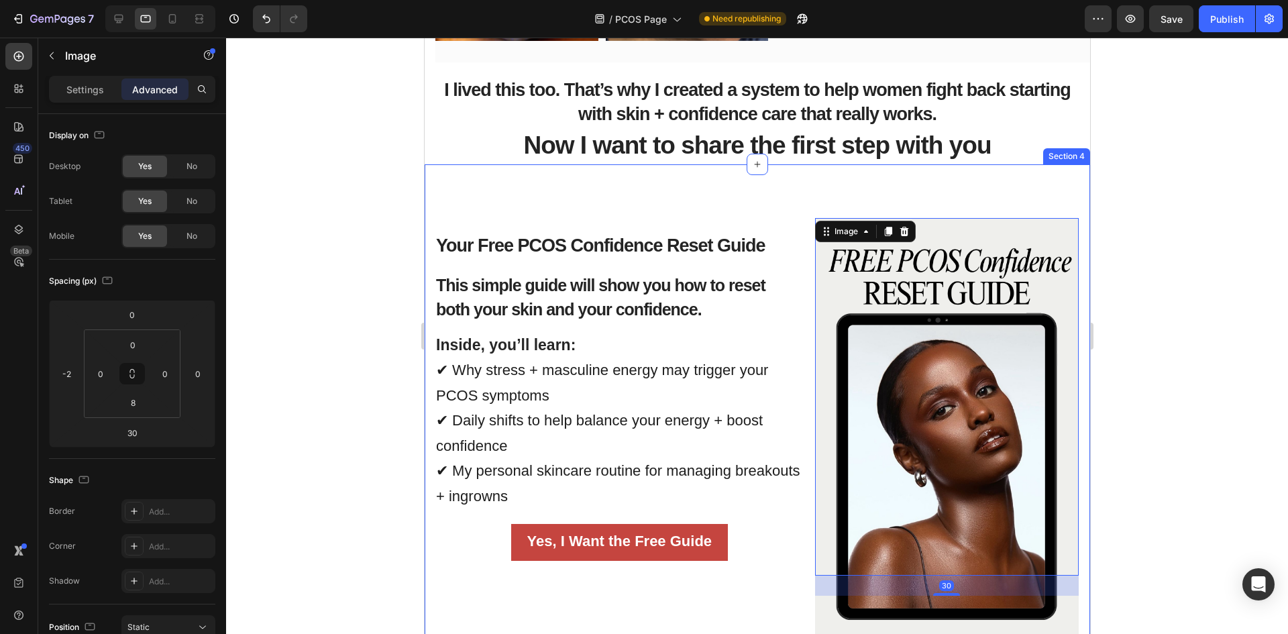
click at [845, 191] on div "Your Free PCOS Confidence Reset Guide Heading This simple guide will show you h…" at bounding box center [756, 406] width 665 height 484
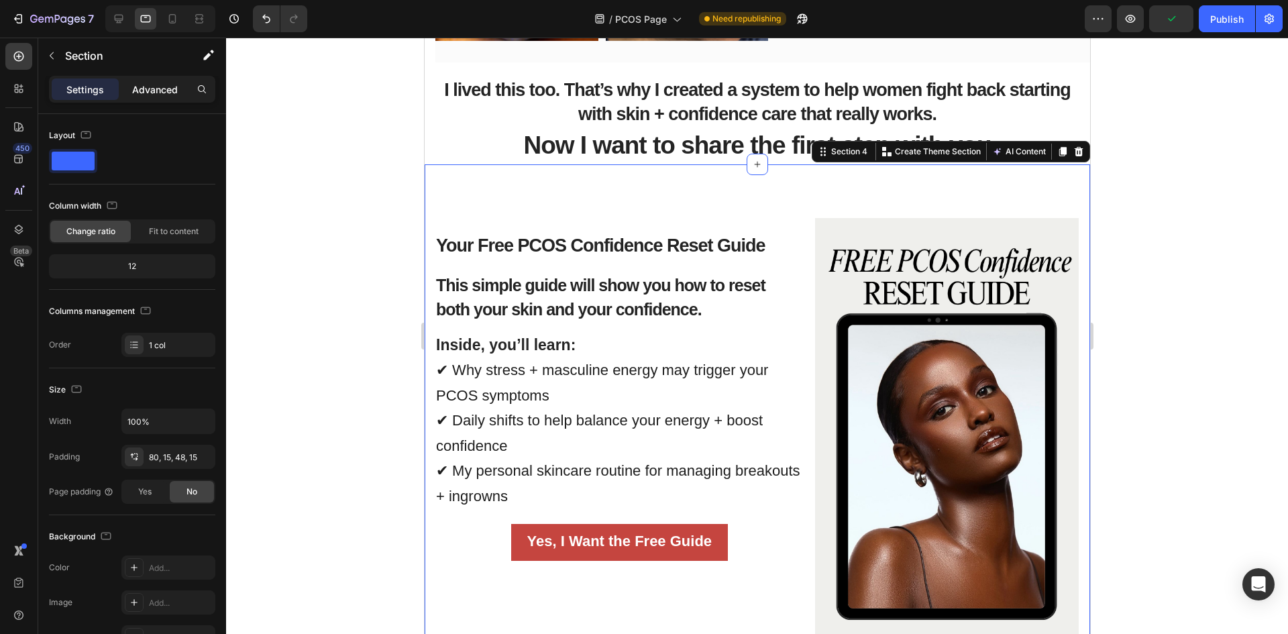
click at [157, 90] on p "Advanced" at bounding box center [155, 90] width 46 height 14
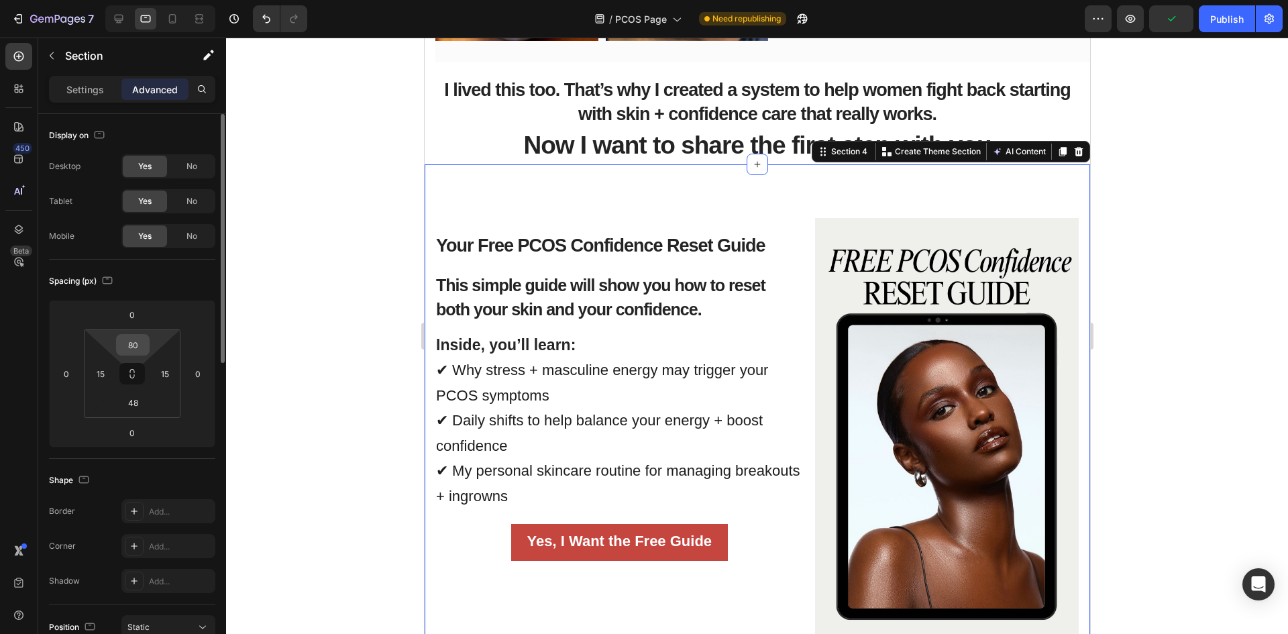
click at [135, 343] on input "80" at bounding box center [132, 345] width 27 height 20
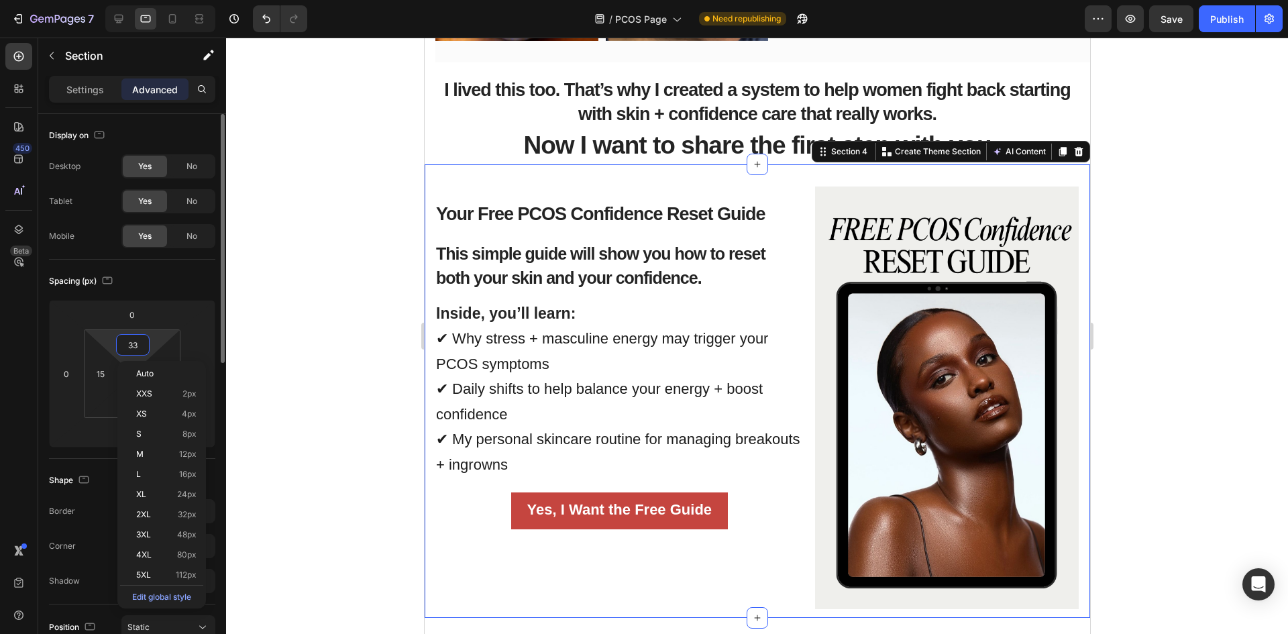
type input "32"
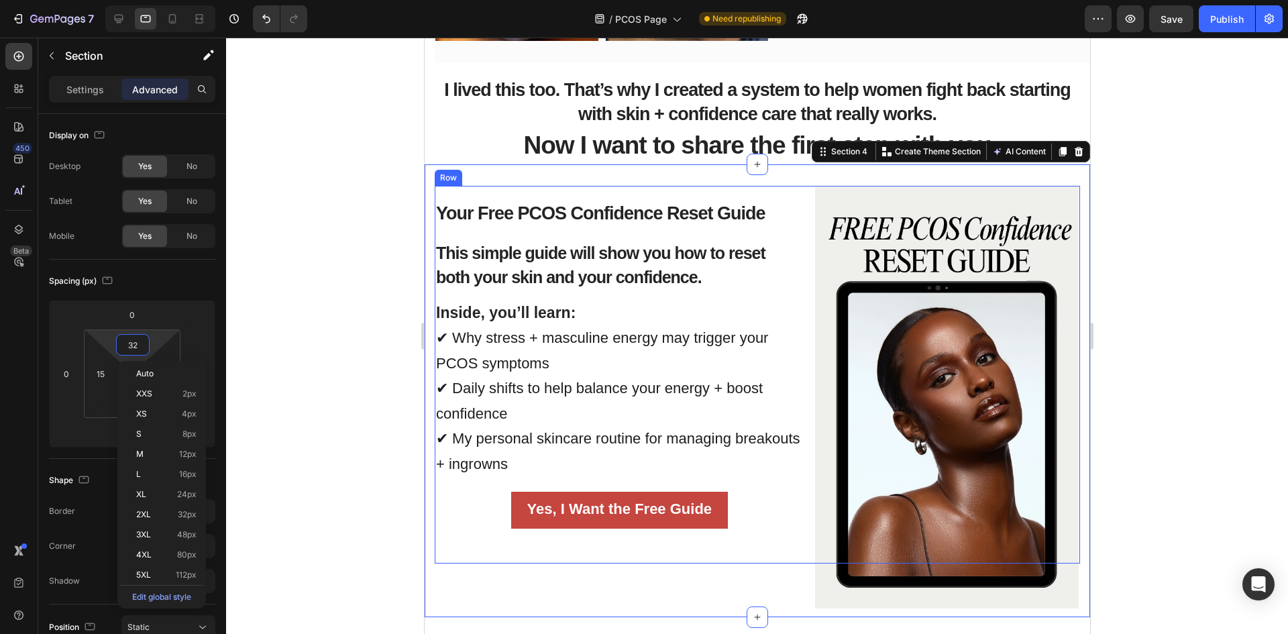
click at [548, 190] on div "Your Free PCOS Confidence Reset Guide Heading This simple guide will show you h…" at bounding box center [619, 374] width 370 height 377
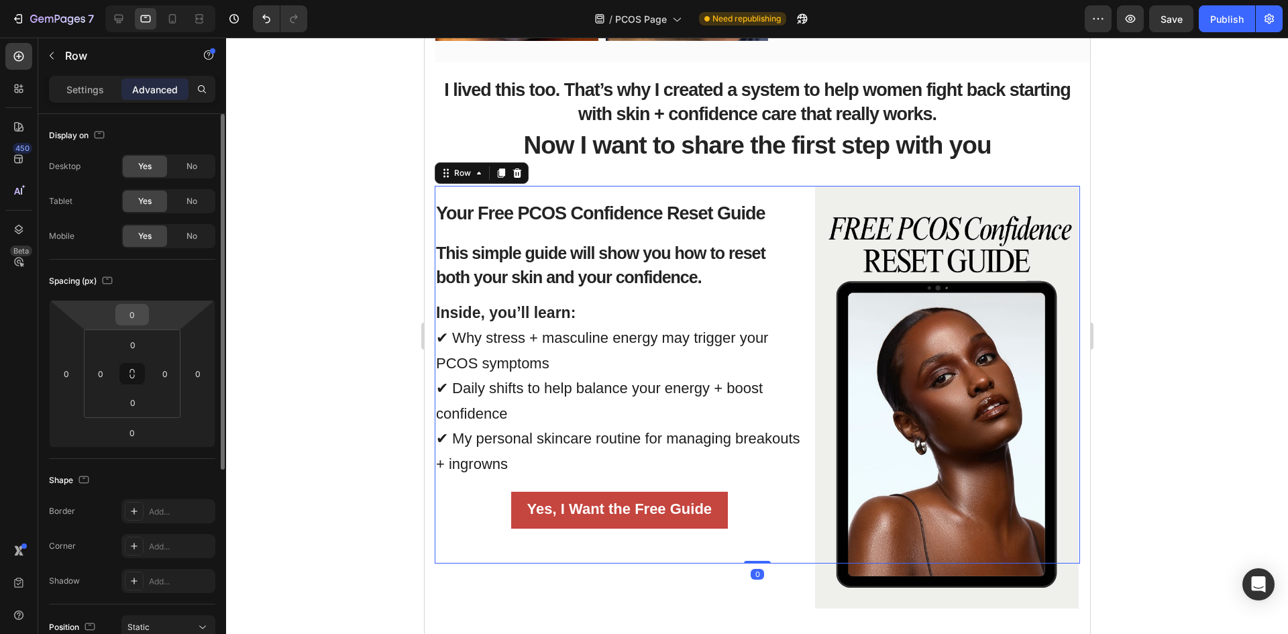
click at [138, 308] on input "0" at bounding box center [132, 315] width 27 height 20
type input "0"
click at [788, 195] on div "Your Free PCOS Confidence Reset Guide Heading This simple guide will show you h…" at bounding box center [619, 374] width 370 height 377
click at [784, 209] on h2 "Your Free PCOS Confidence Reset Guide" at bounding box center [619, 212] width 370 height 27
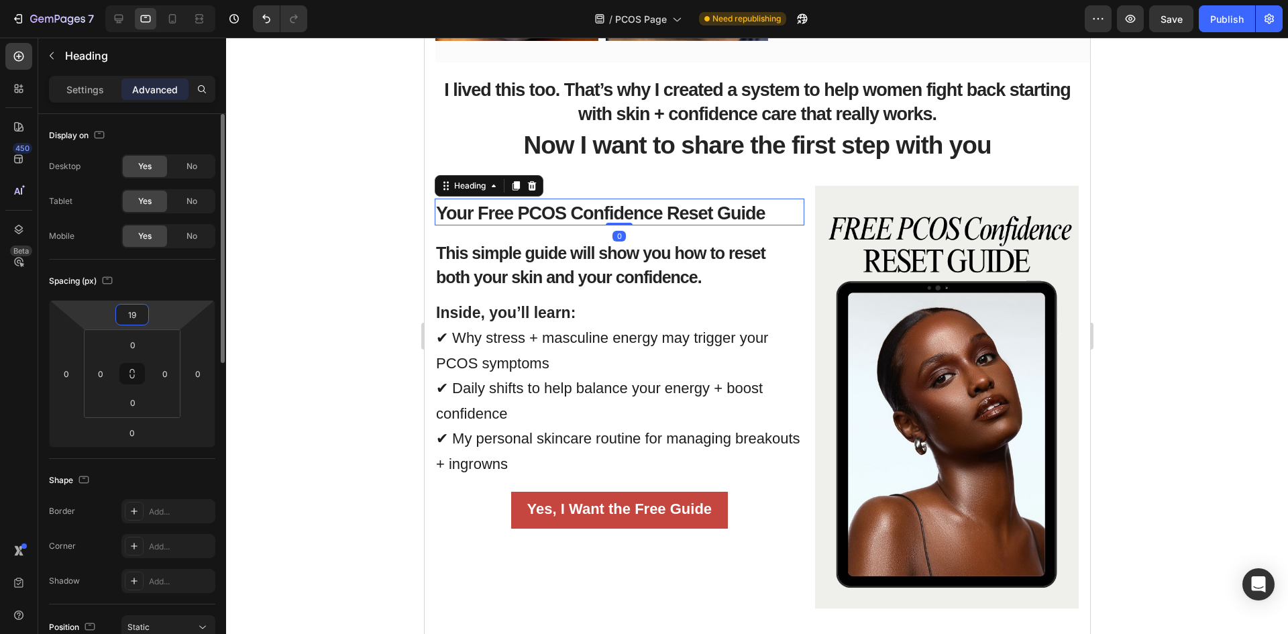
click at [139, 318] on input "19" at bounding box center [132, 315] width 27 height 20
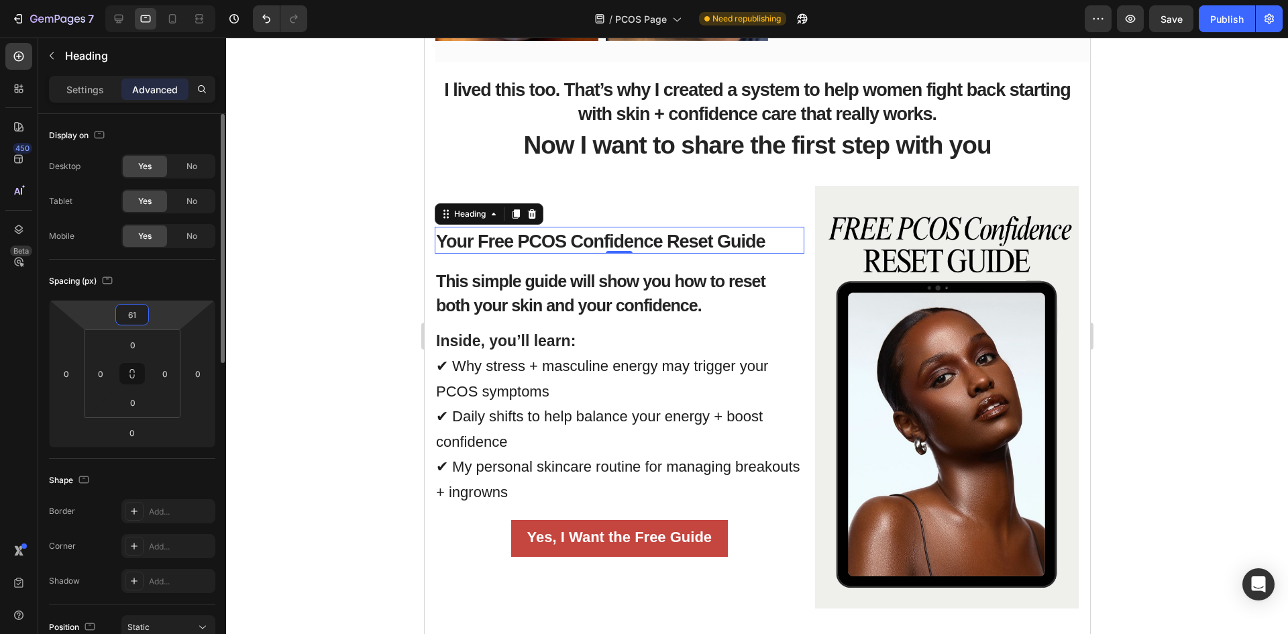
type input "62"
click at [313, 347] on div at bounding box center [757, 336] width 1062 height 596
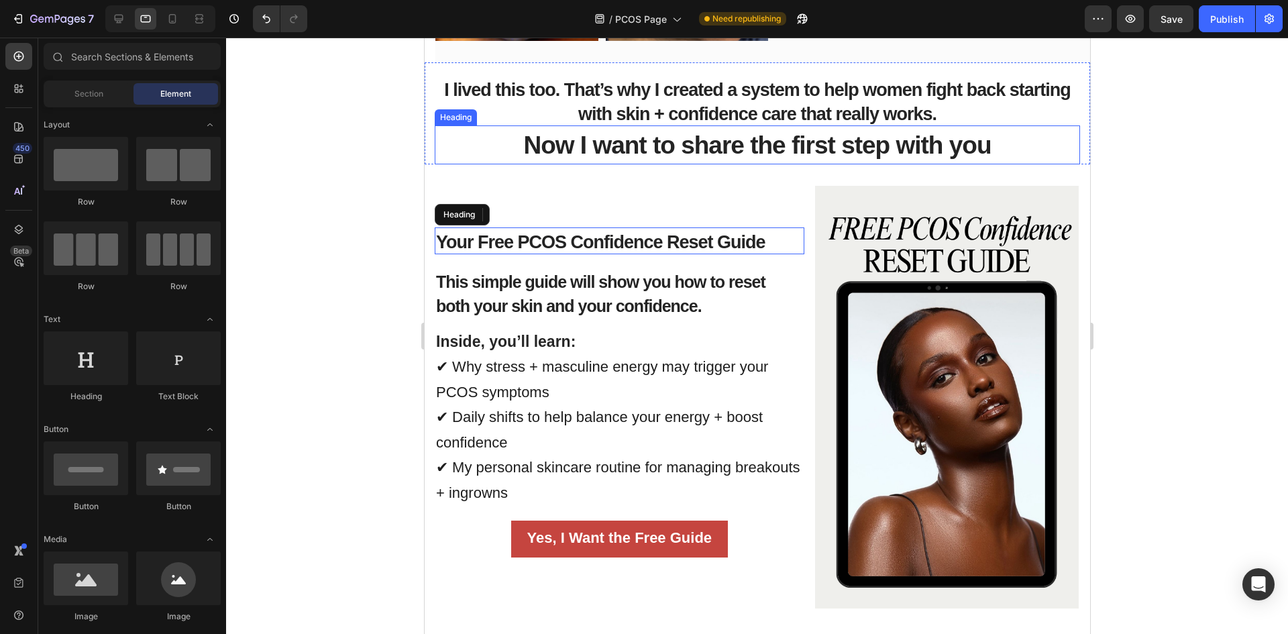
click at [661, 152] on span "Now I want to share the first step with you" at bounding box center [757, 145] width 468 height 28
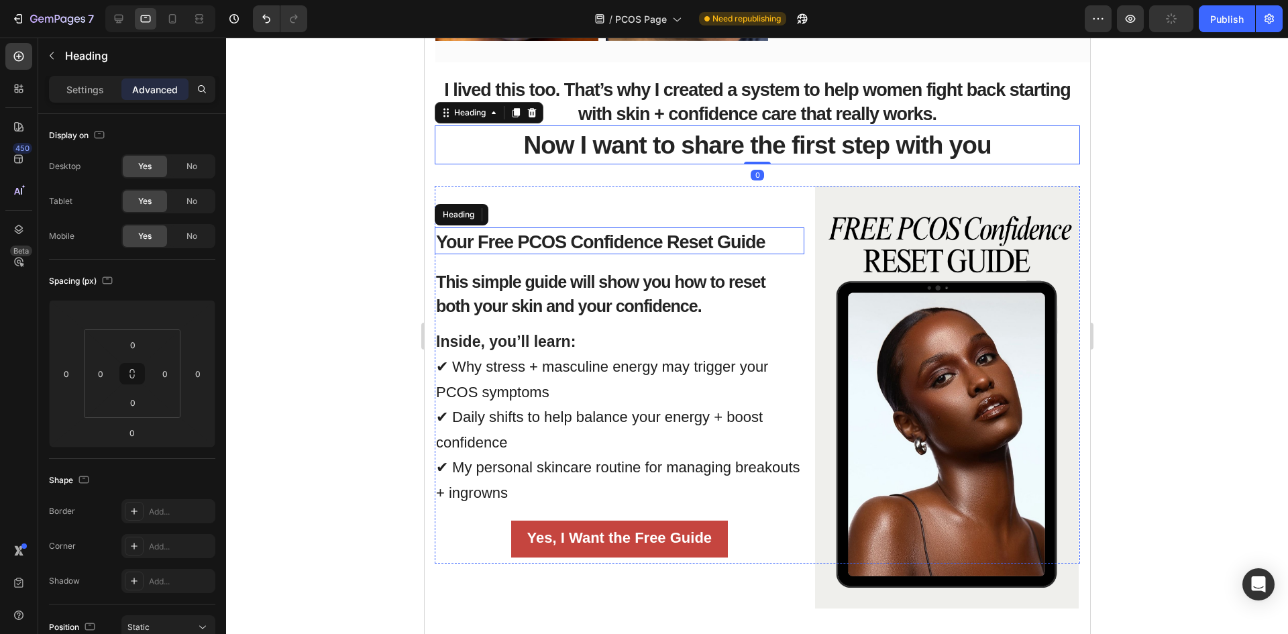
scroll to position [769, 0]
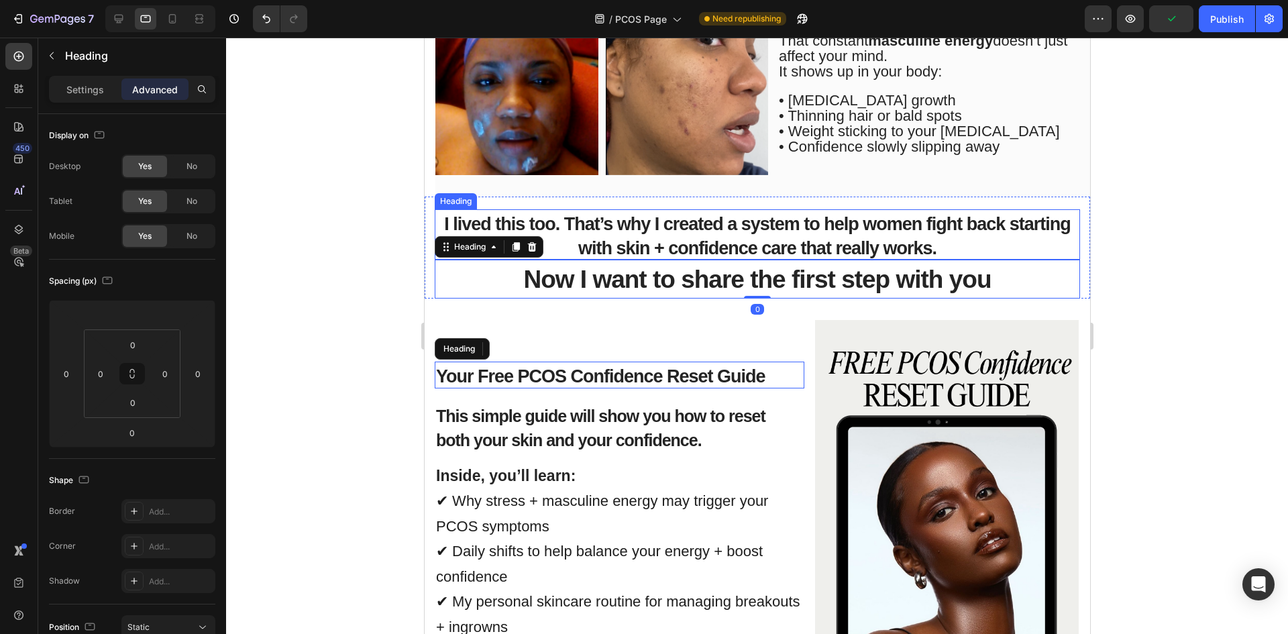
click at [814, 231] on h2 "I lived this too. That’s why I created a system to help women fight back starti…" at bounding box center [756, 234] width 645 height 51
click at [936, 241] on p "I lived this too. That’s why I created a system to help women fight back starti…" at bounding box center [756, 235] width 643 height 48
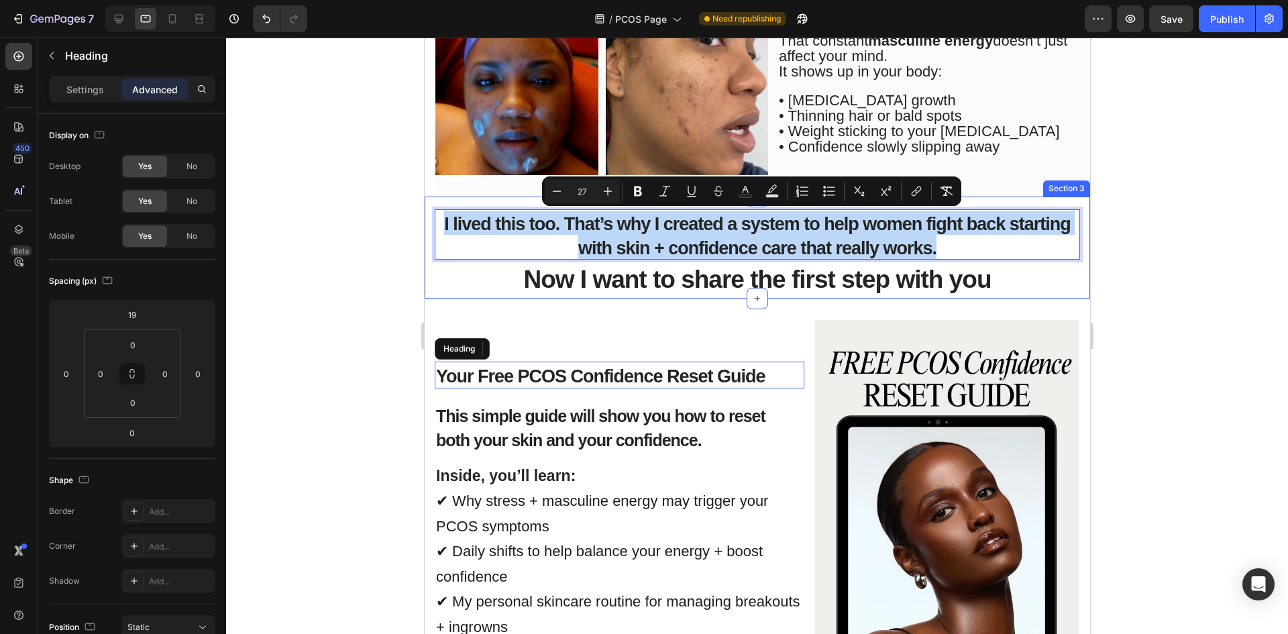
drag, startPoint x: 751, startPoint y: 234, endPoint x: 433, endPoint y: 203, distance: 319.5
click at [434, 203] on div "I lived this too. That’s why I created a system to help women fight back starti…" at bounding box center [756, 248] width 645 height 103
click at [540, 193] on div "Image Title Line" at bounding box center [516, 104] width 163 height 184
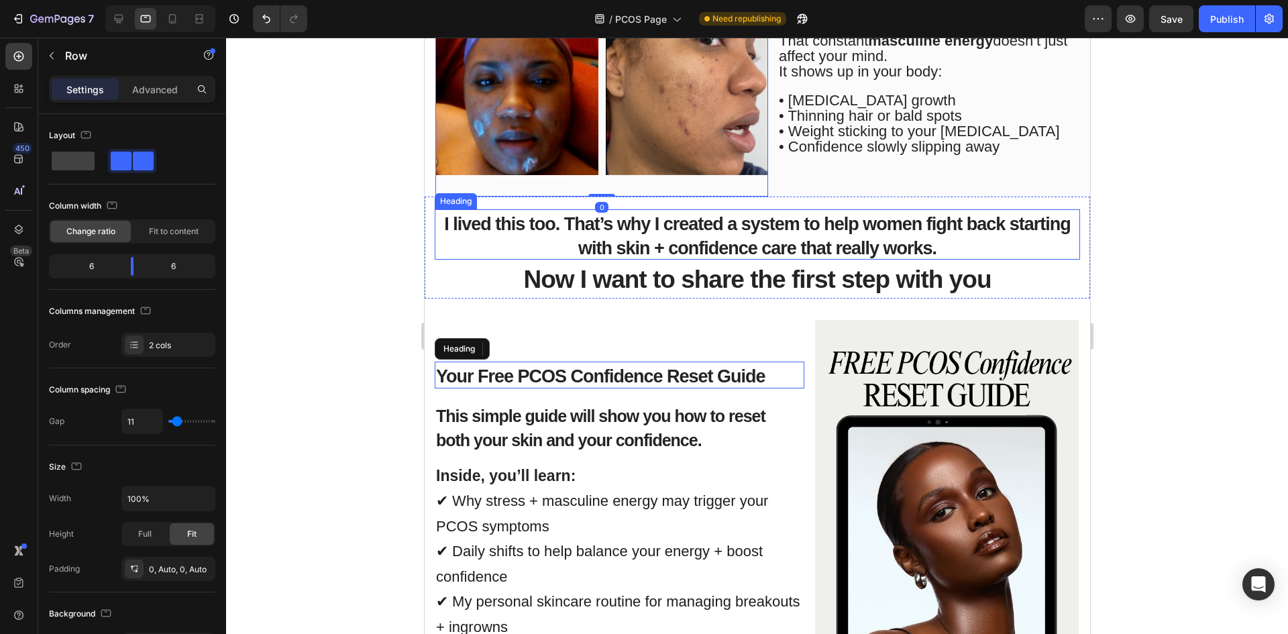
click at [789, 247] on span "I lived this too. That’s why I created a system to help women fight back starti…" at bounding box center [756, 236] width 627 height 44
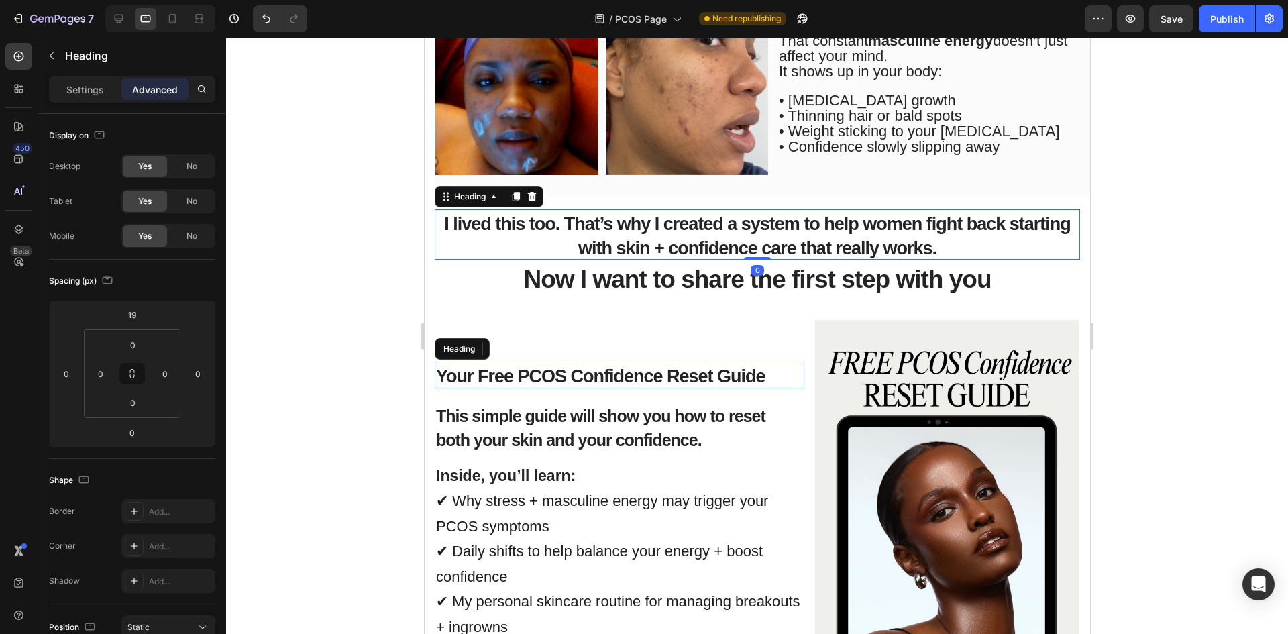
drag, startPoint x: 881, startPoint y: 233, endPoint x: 938, endPoint y: 238, distance: 56.5
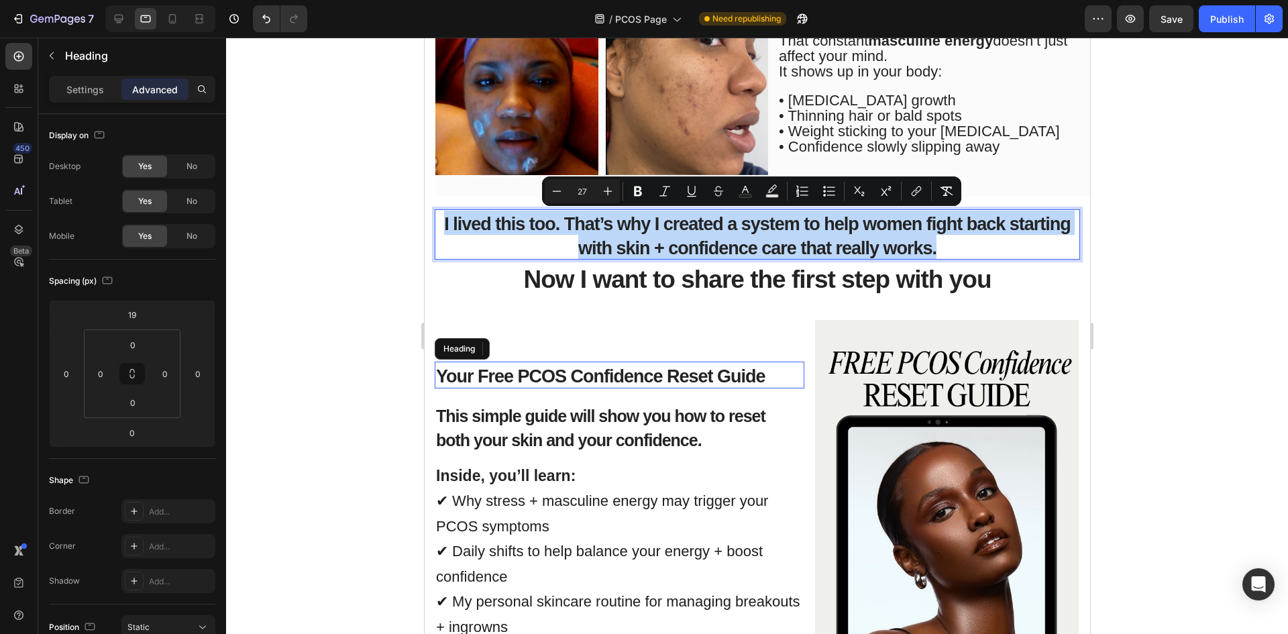
drag, startPoint x: 941, startPoint y: 244, endPoint x: 371, endPoint y: 211, distance: 571.2
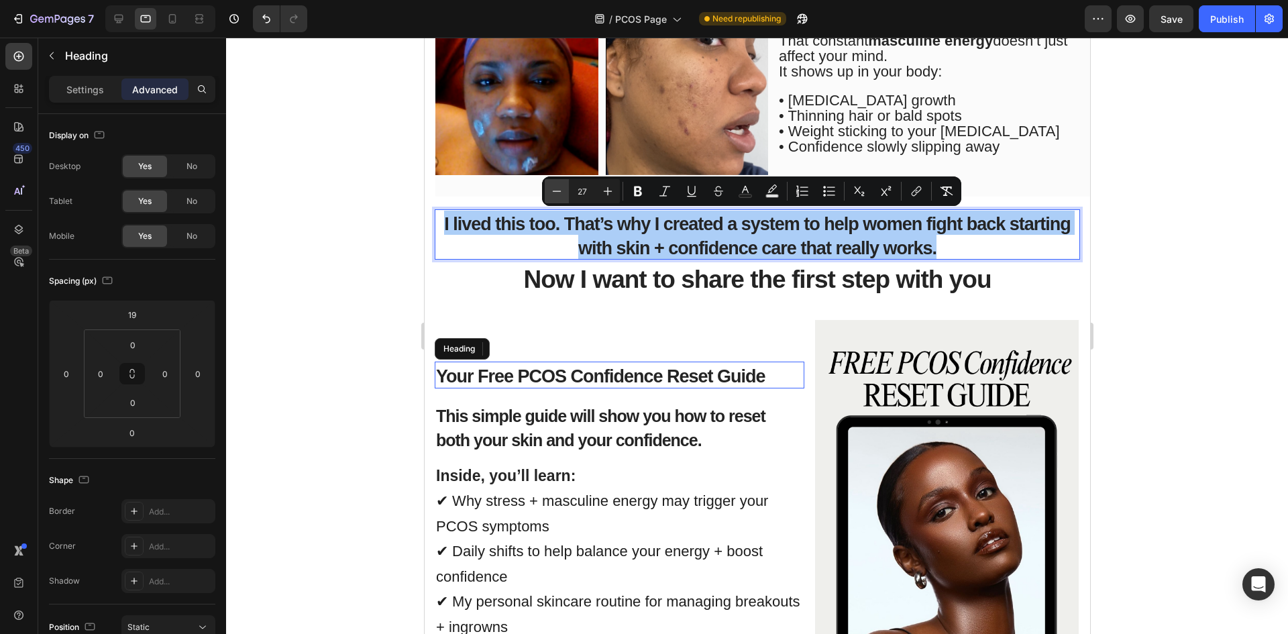
click at [554, 189] on icon "Editor contextual toolbar" at bounding box center [556, 190] width 13 height 13
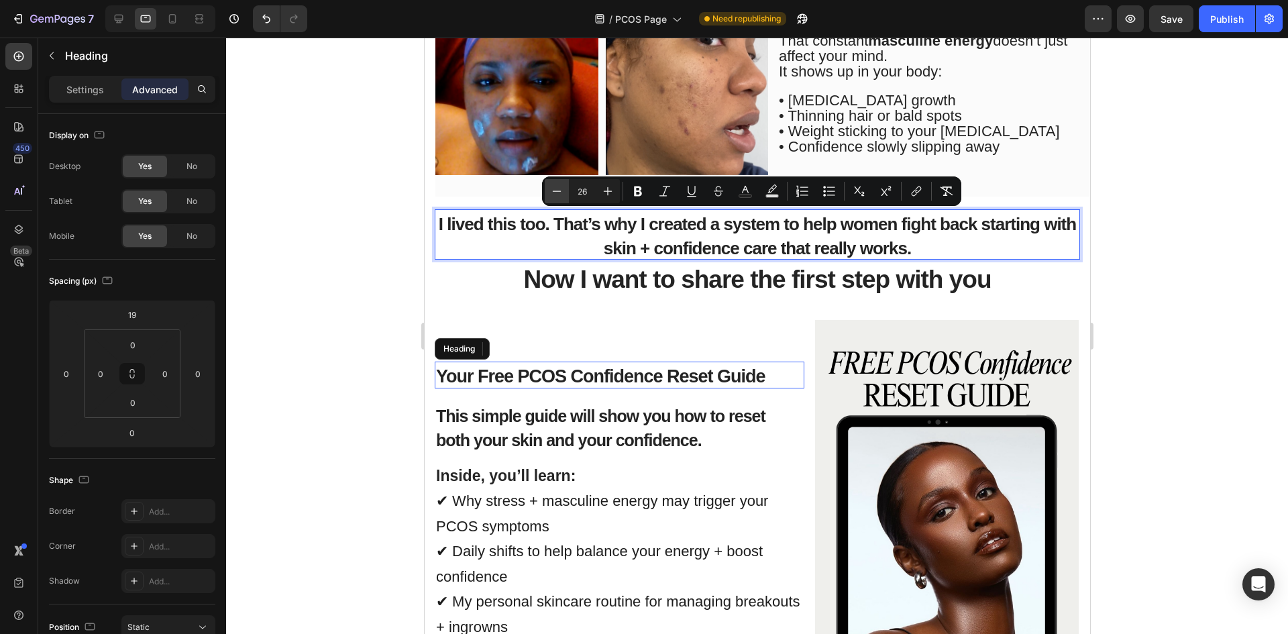
click at [554, 189] on icon "Editor contextual toolbar" at bounding box center [556, 190] width 13 height 13
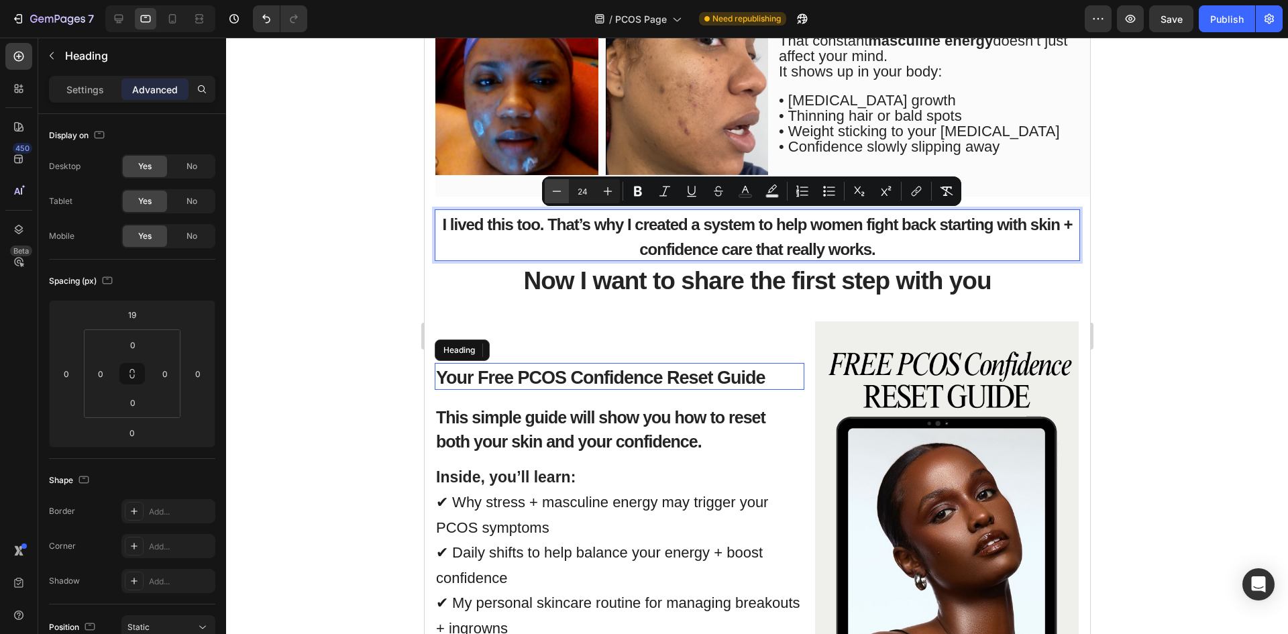
click at [554, 189] on icon "Editor contextual toolbar" at bounding box center [556, 190] width 13 height 13
click at [610, 186] on icon "Editor contextual toolbar" at bounding box center [607, 190] width 13 height 13
type input "25"
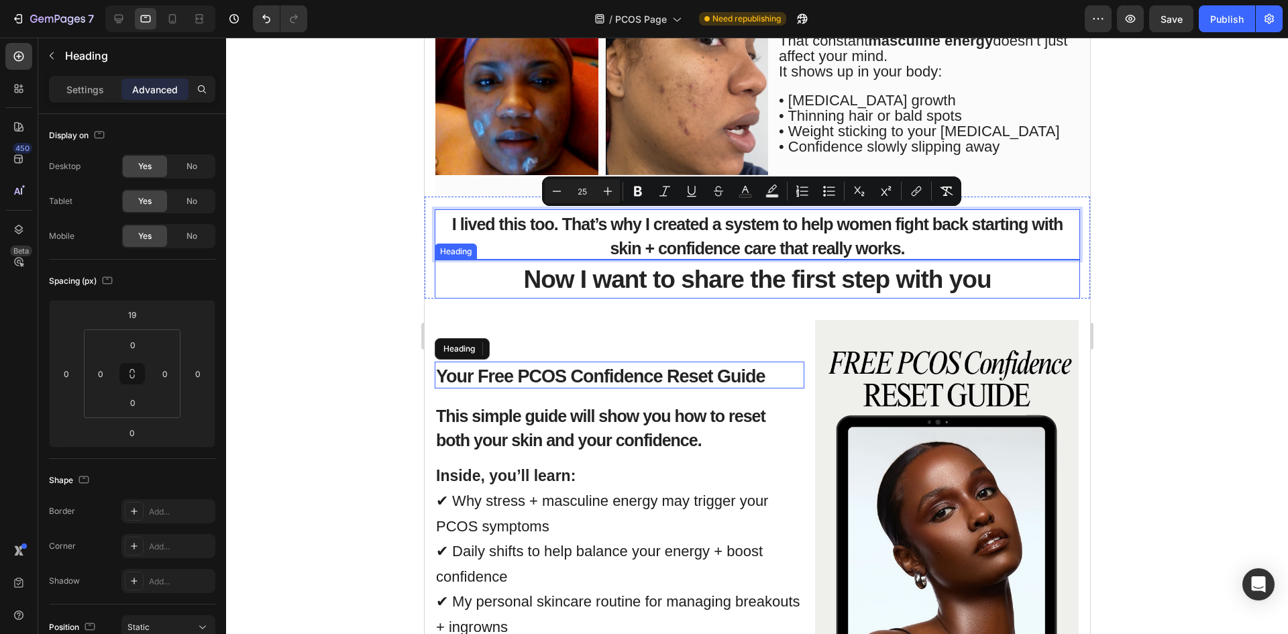
click at [396, 314] on div at bounding box center [757, 336] width 1062 height 596
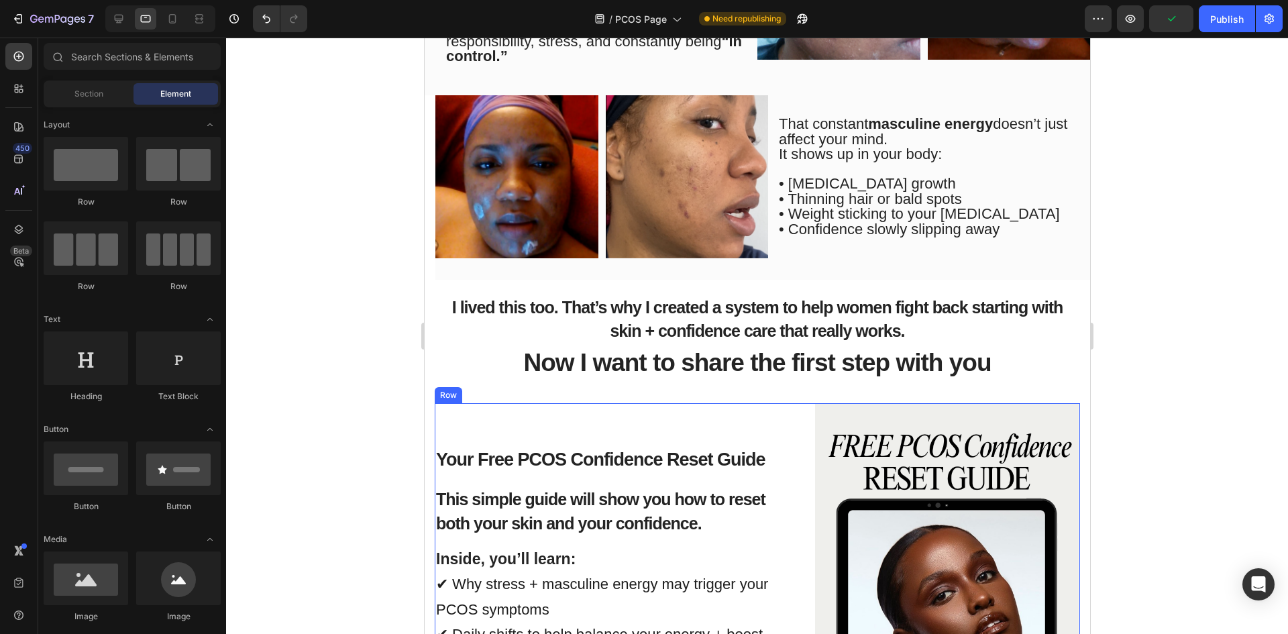
scroll to position [738, 0]
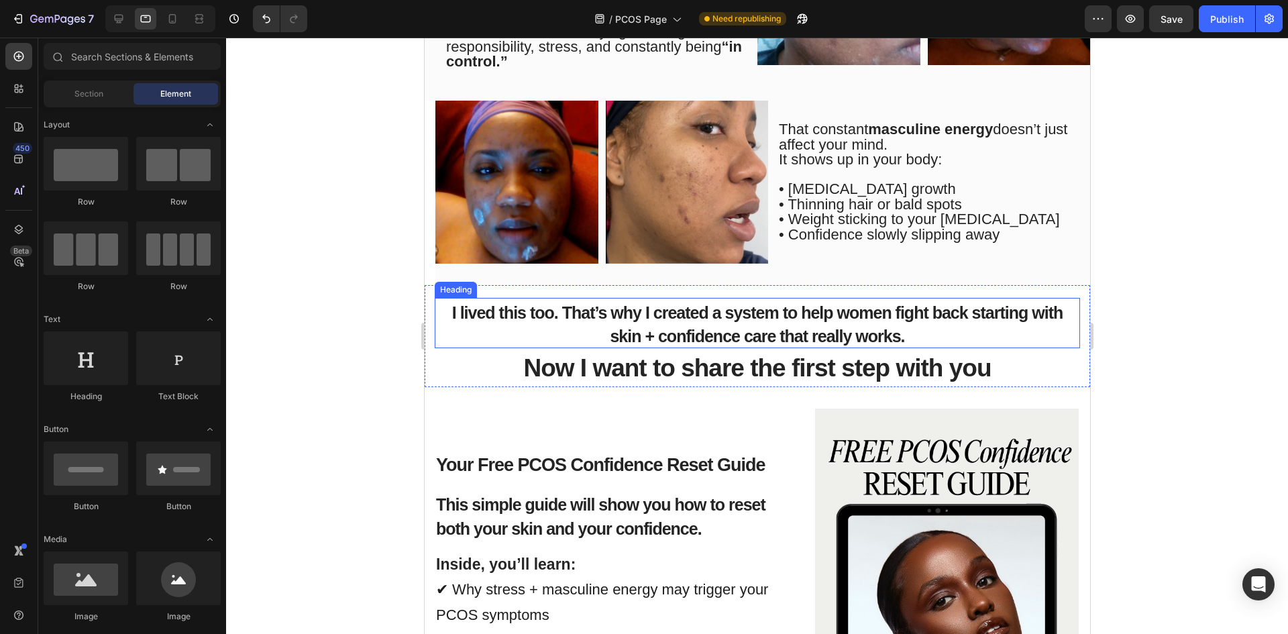
click at [336, 318] on div at bounding box center [757, 336] width 1062 height 596
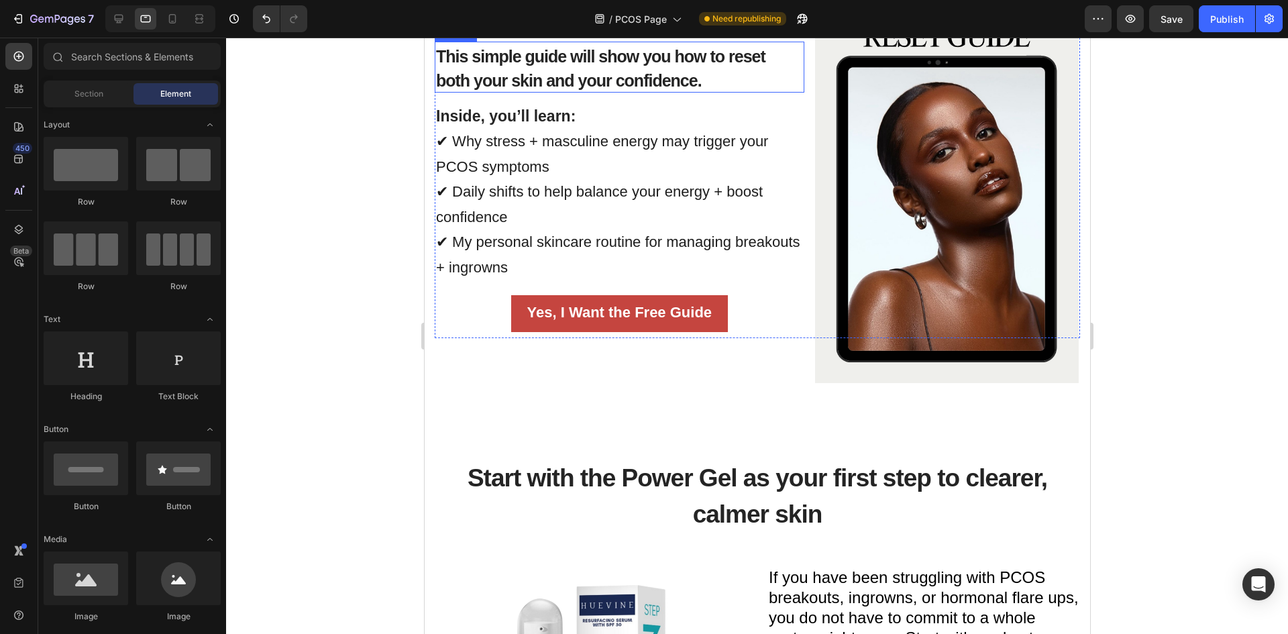
scroll to position [1208, 0]
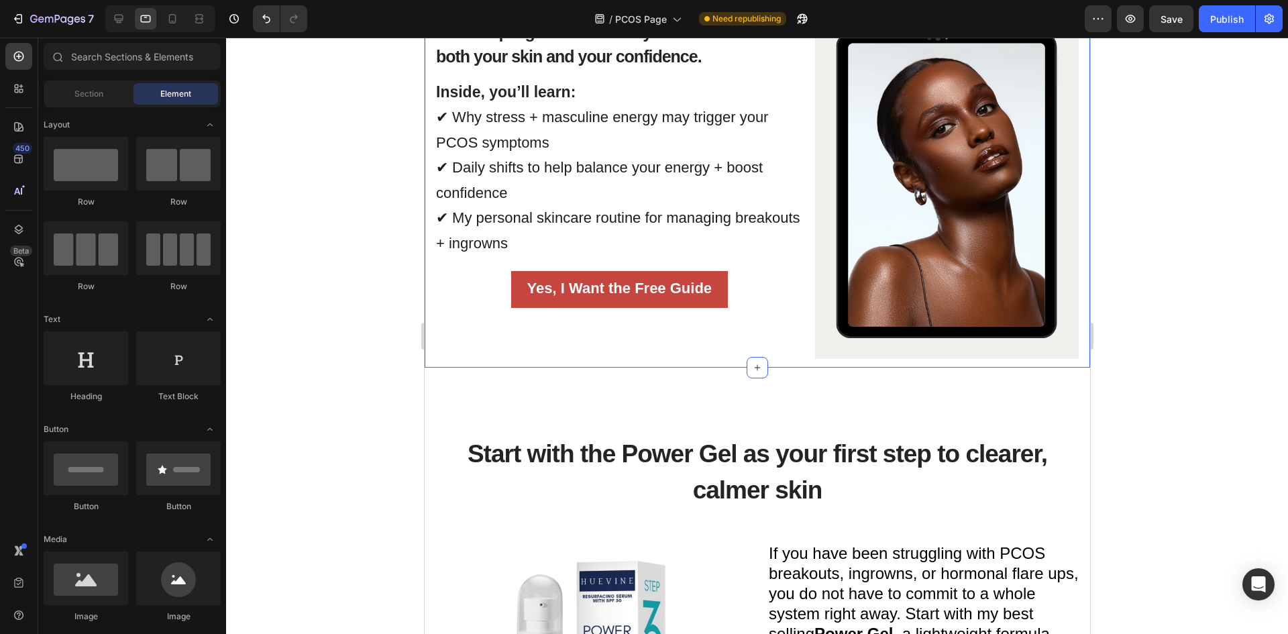
click at [653, 338] on div "Your Free PCOS Confidence Reset Guide Heading This simple guide will show you h…" at bounding box center [756, 141] width 665 height 452
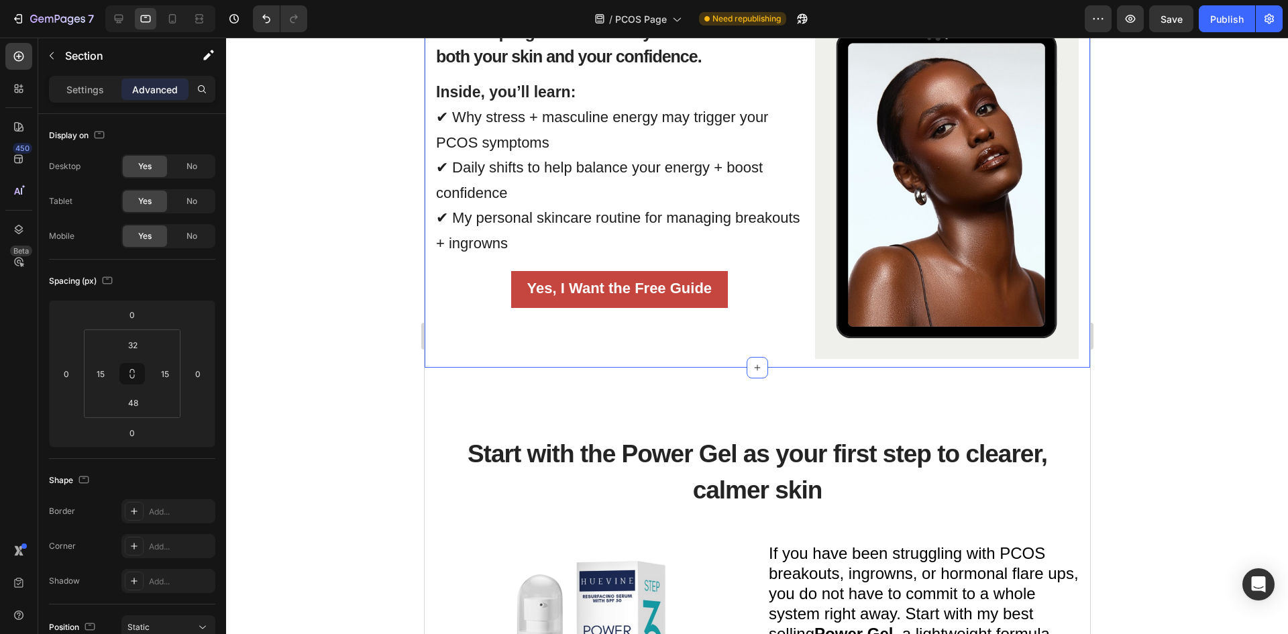
scroll to position [1006, 0]
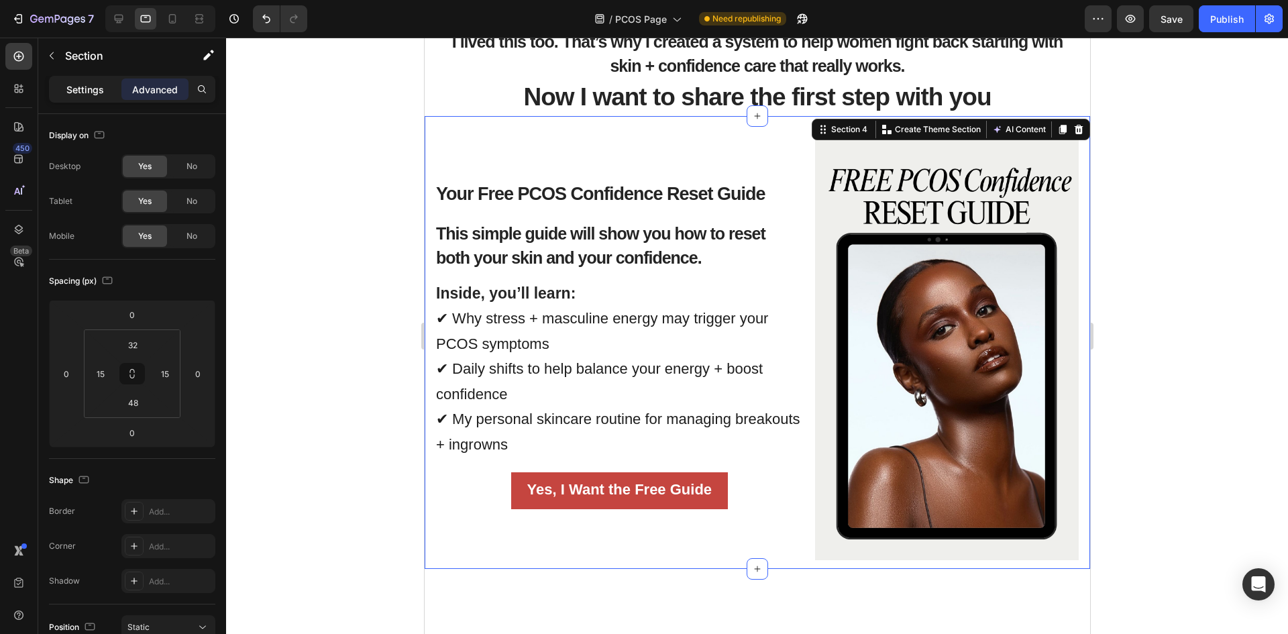
click at [88, 86] on p "Settings" at bounding box center [85, 90] width 38 height 14
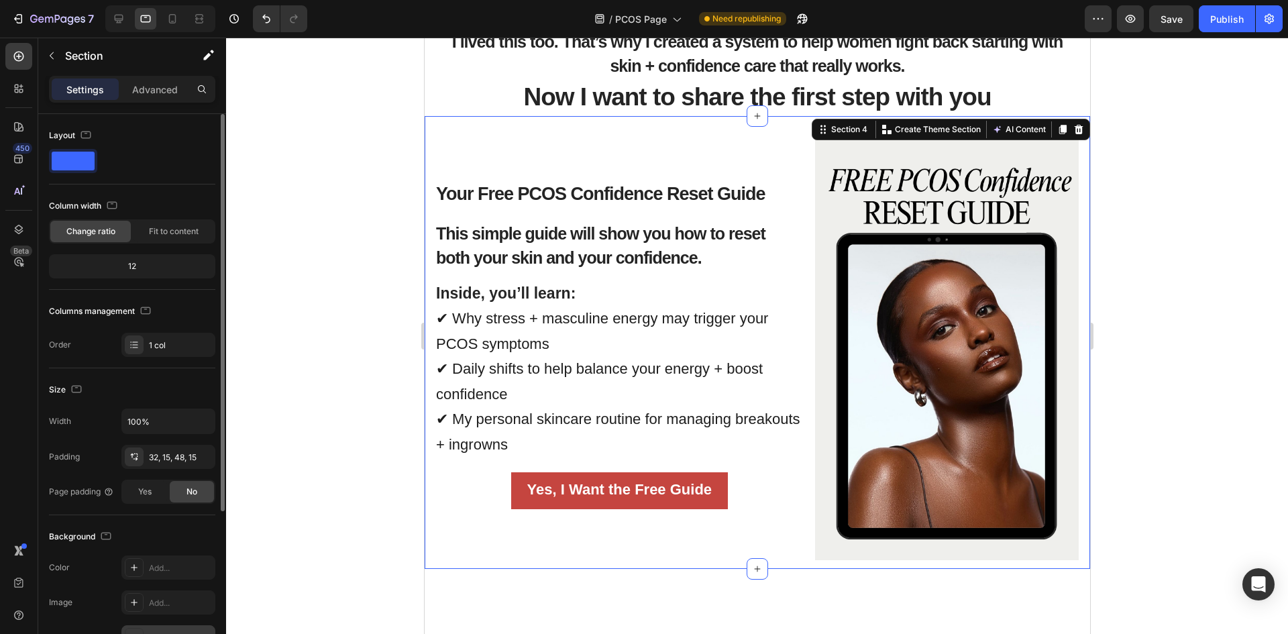
scroll to position [201, 0]
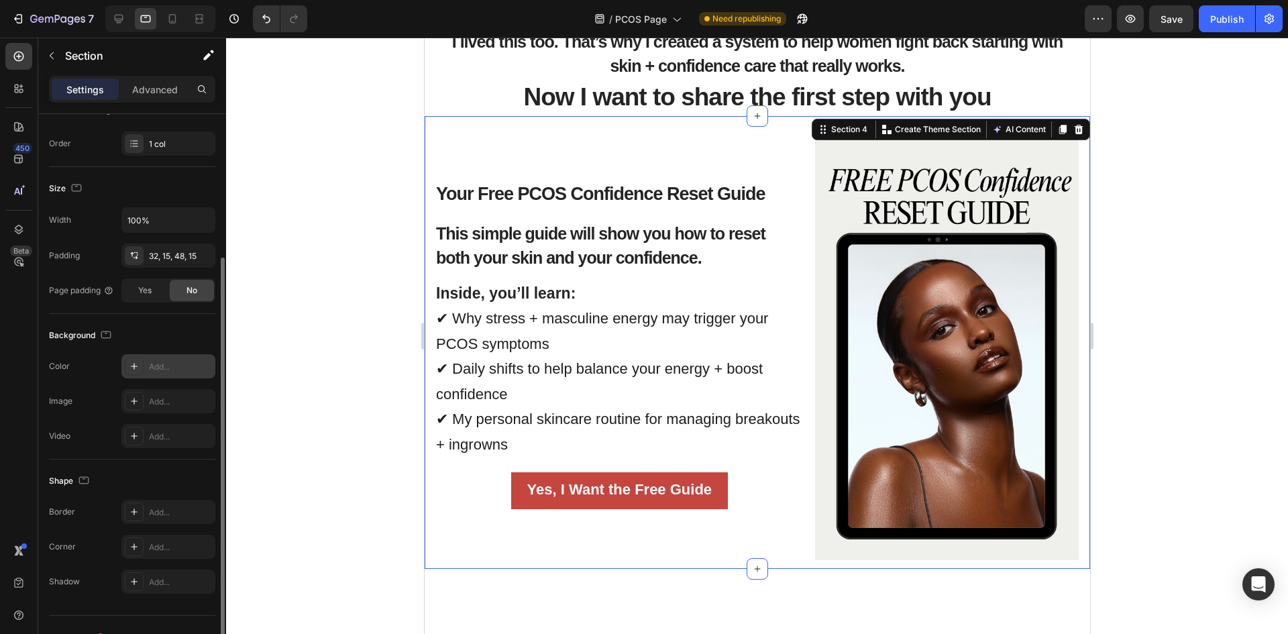
click at [134, 372] on div at bounding box center [134, 366] width 19 height 19
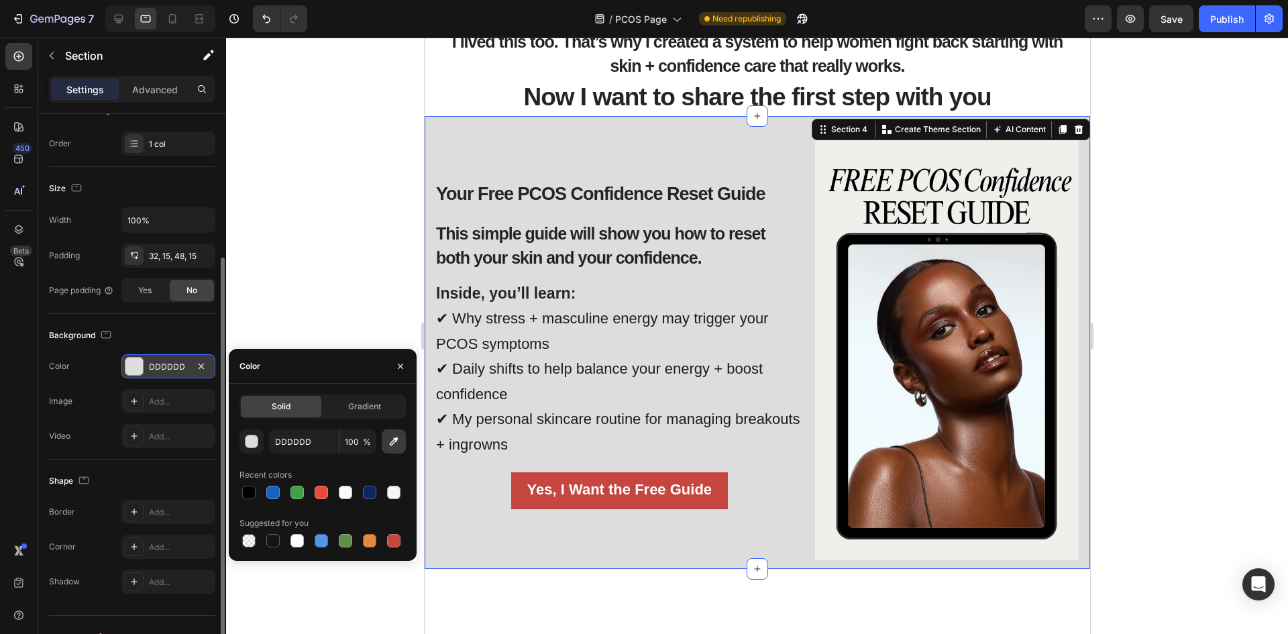
click at [394, 440] on icon "button" at bounding box center [393, 441] width 13 height 13
type input "EFEFED"
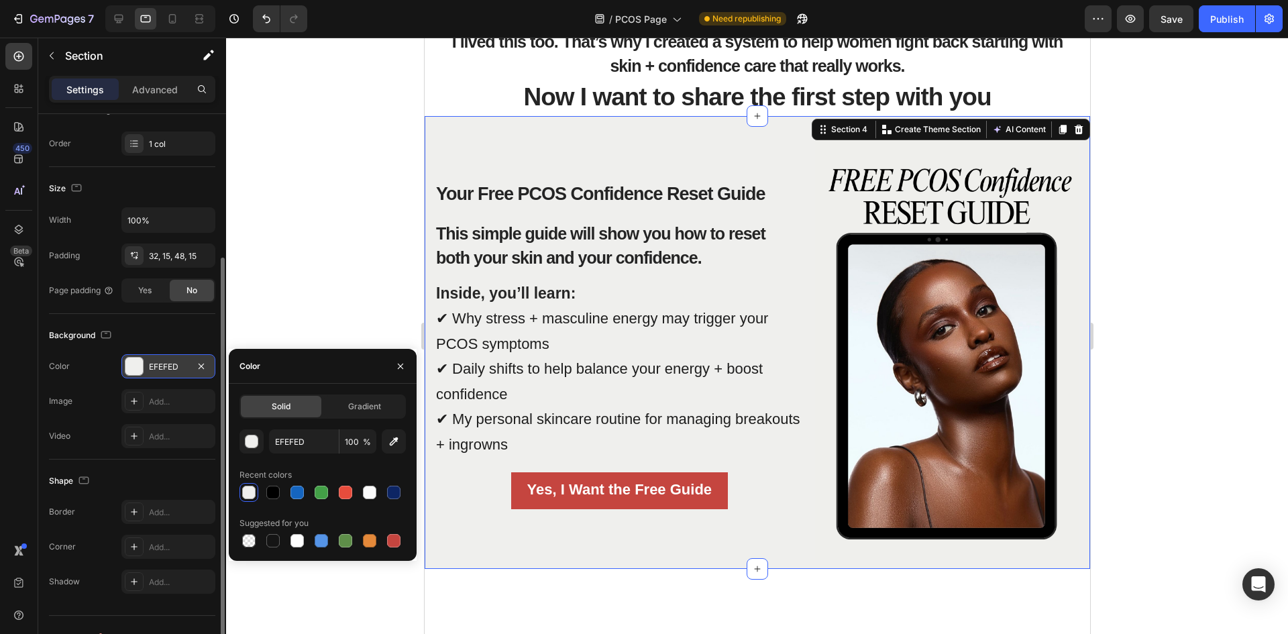
click at [250, 219] on div at bounding box center [757, 336] width 1062 height 596
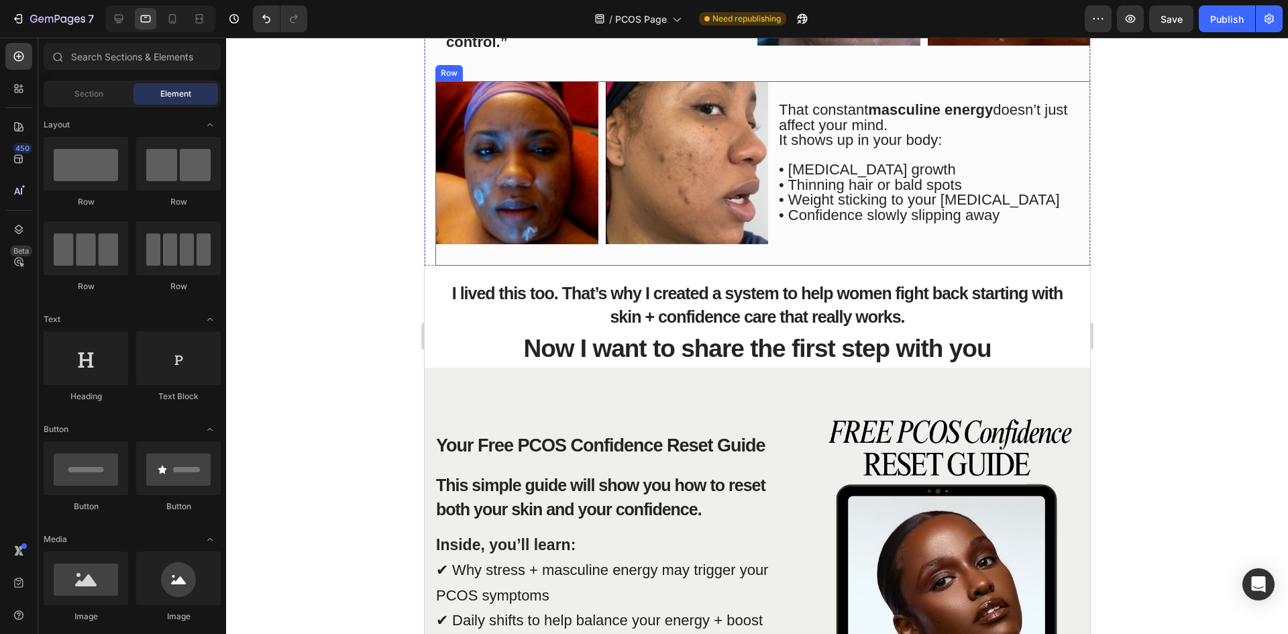
scroll to position [738, 0]
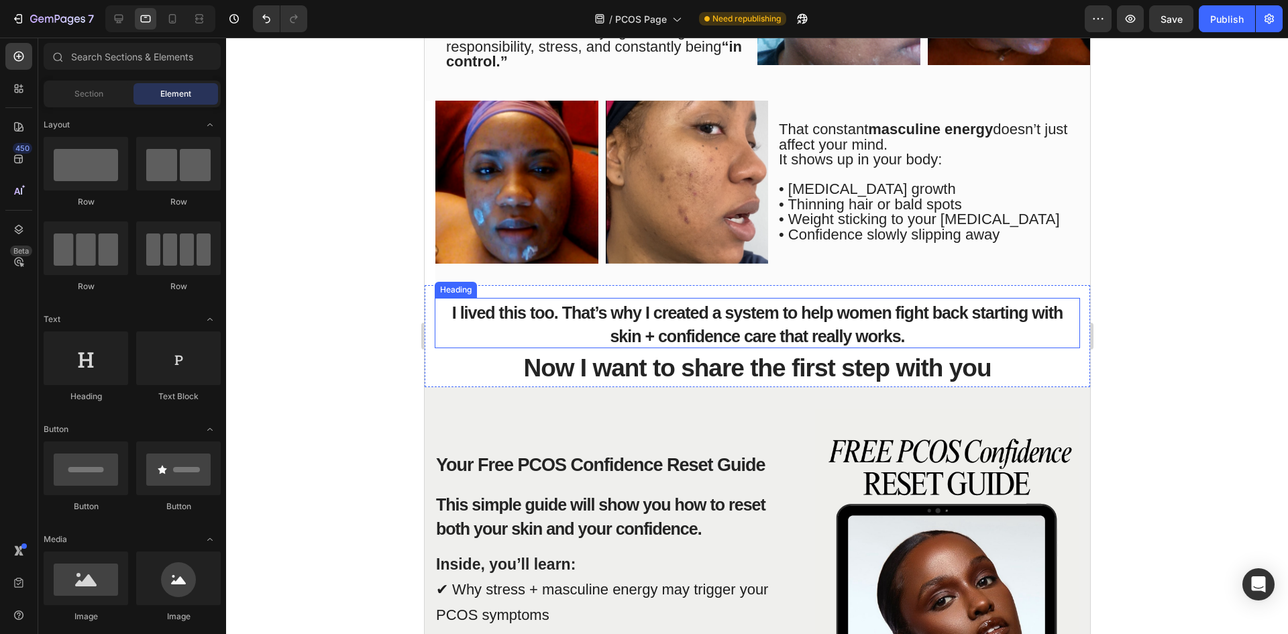
click at [792, 351] on h2 "Now I want to share the first step with you" at bounding box center [756, 367] width 645 height 39
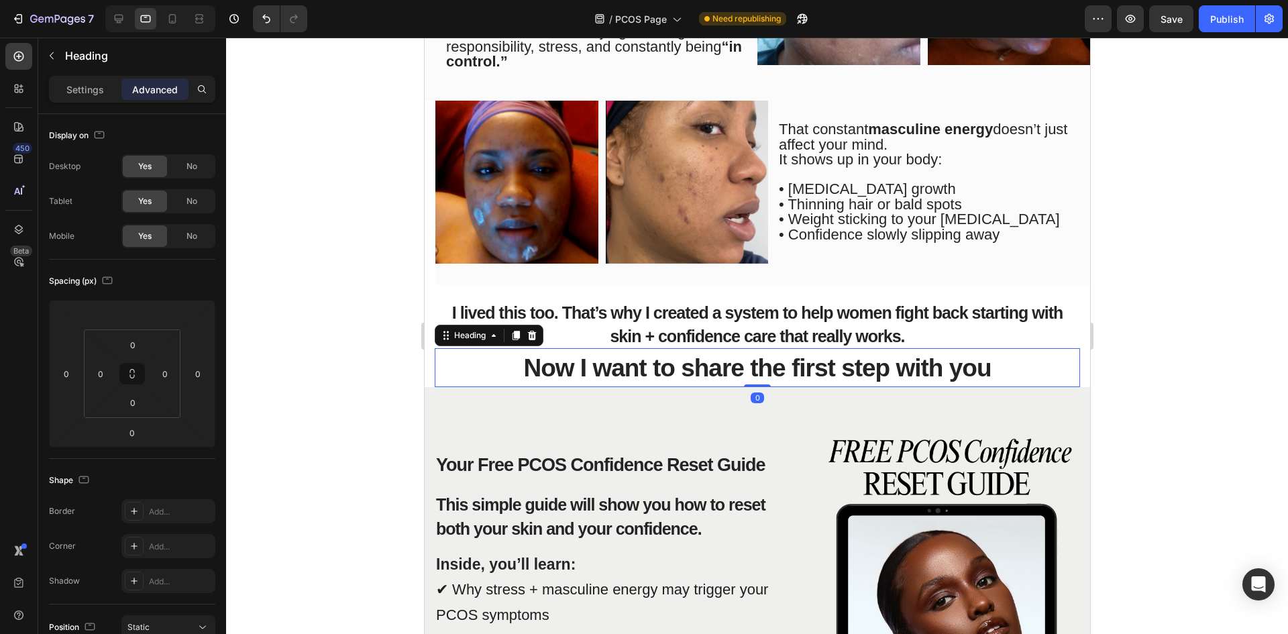
click at [1020, 383] on h2 "Now I want to share the first step with you" at bounding box center [756, 367] width 645 height 39
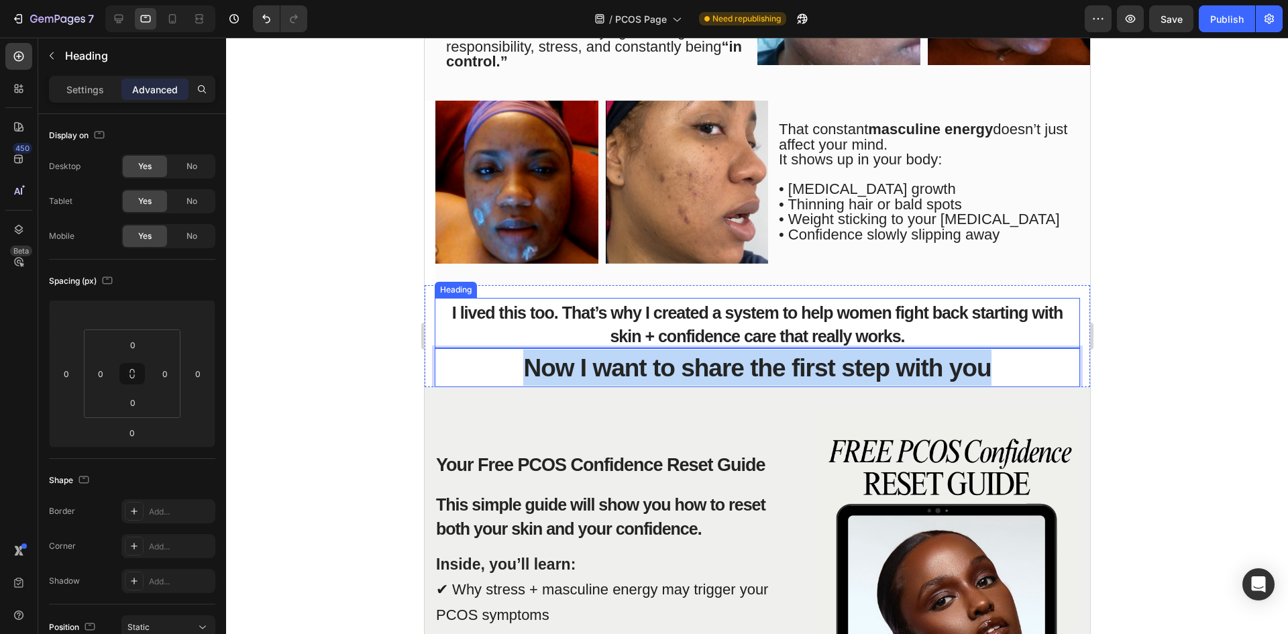
drag, startPoint x: 996, startPoint y: 353, endPoint x: 498, endPoint y: 338, distance: 498.0
click at [498, 338] on div "I lived this too. That’s why I created a system to help women fight back starti…" at bounding box center [756, 336] width 645 height 103
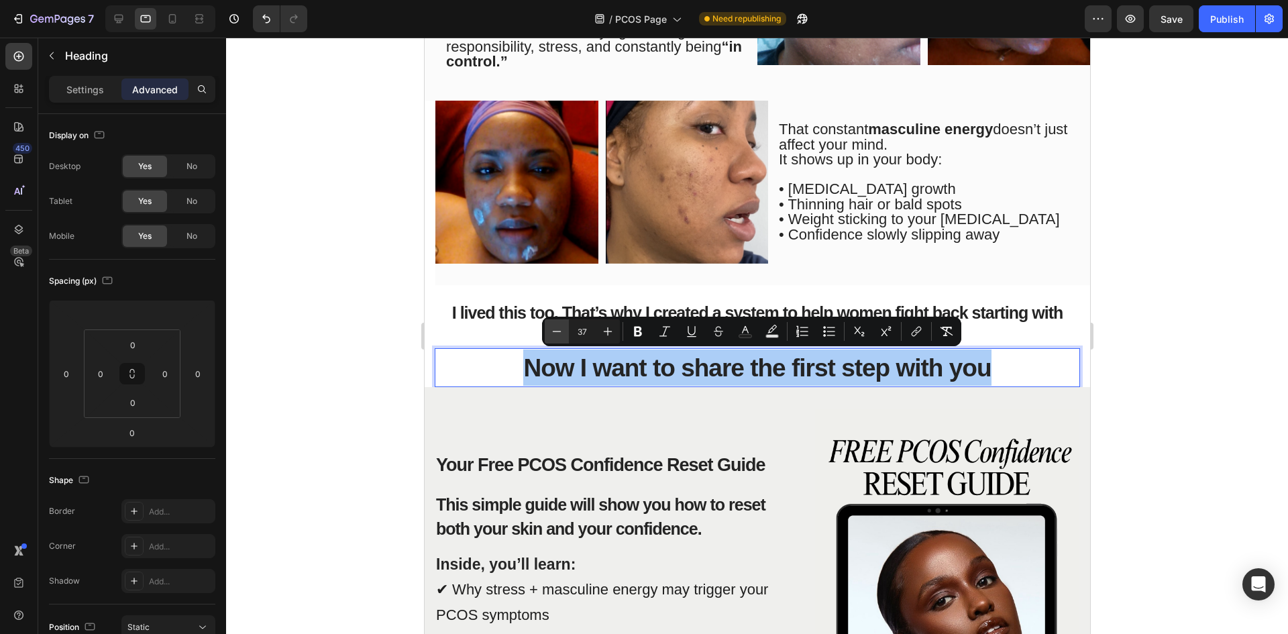
click at [561, 325] on icon "Editor contextual toolbar" at bounding box center [556, 331] width 13 height 13
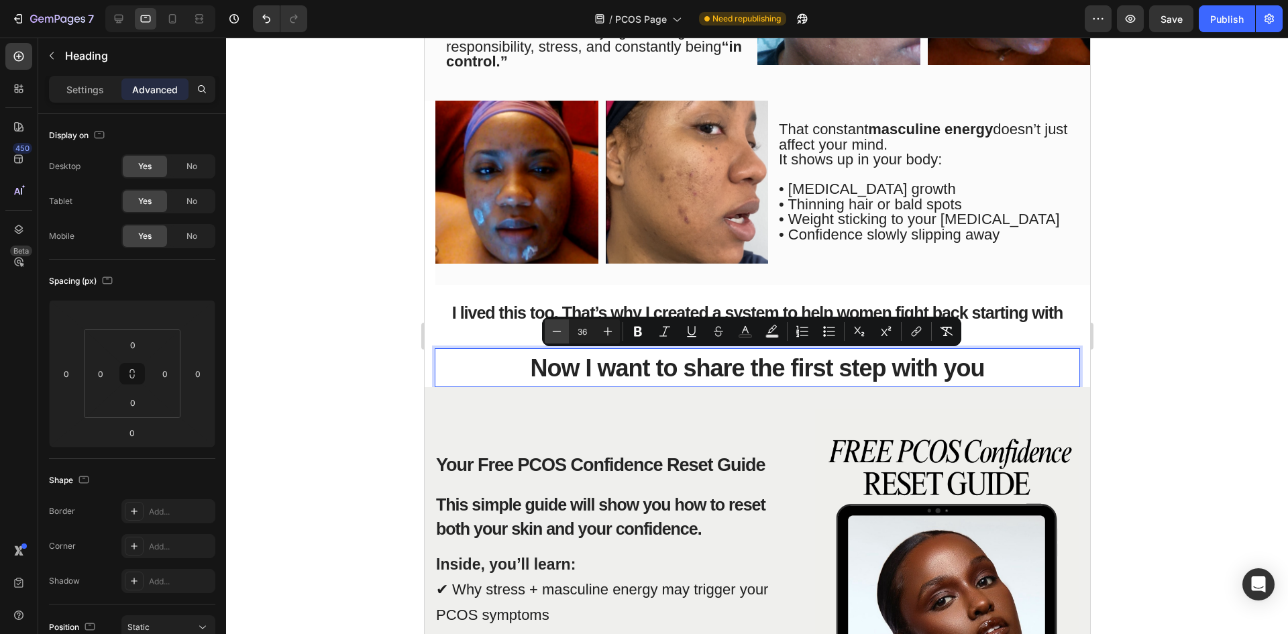
click at [561, 325] on icon "Editor contextual toolbar" at bounding box center [556, 331] width 13 height 13
click at [561, 326] on icon "Editor contextual toolbar" at bounding box center [556, 331] width 13 height 13
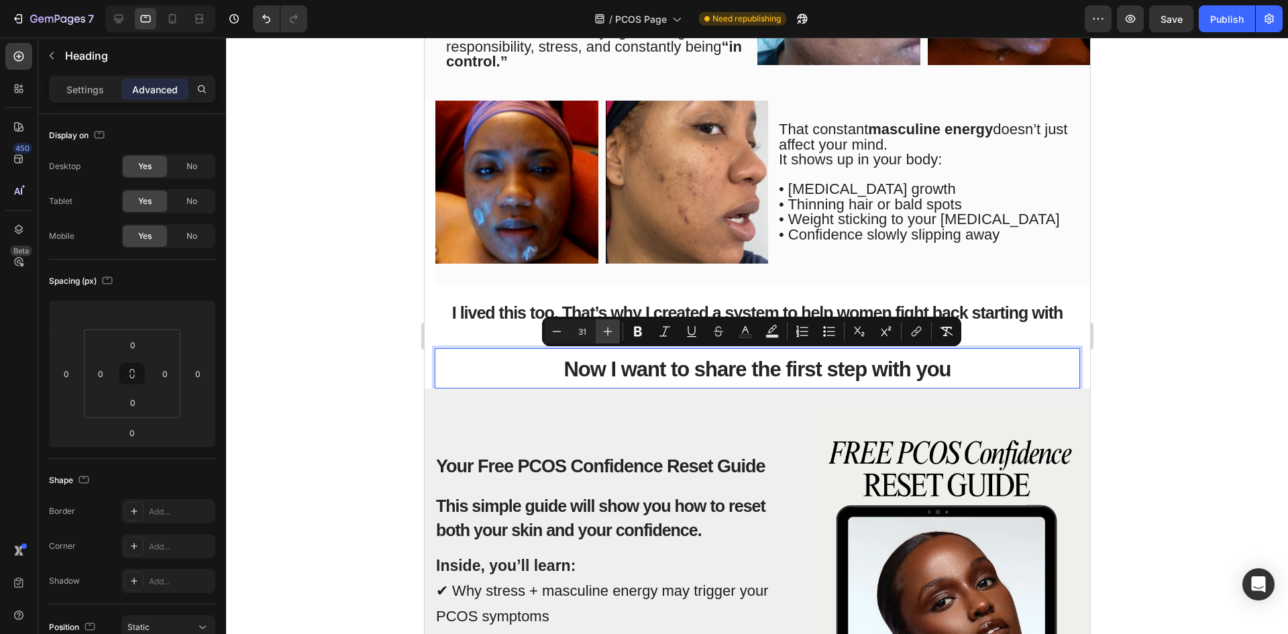
click at [608, 329] on icon "Editor contextual toolbar" at bounding box center [608, 331] width 9 height 9
type input "32"
click at [397, 374] on div at bounding box center [757, 336] width 1062 height 596
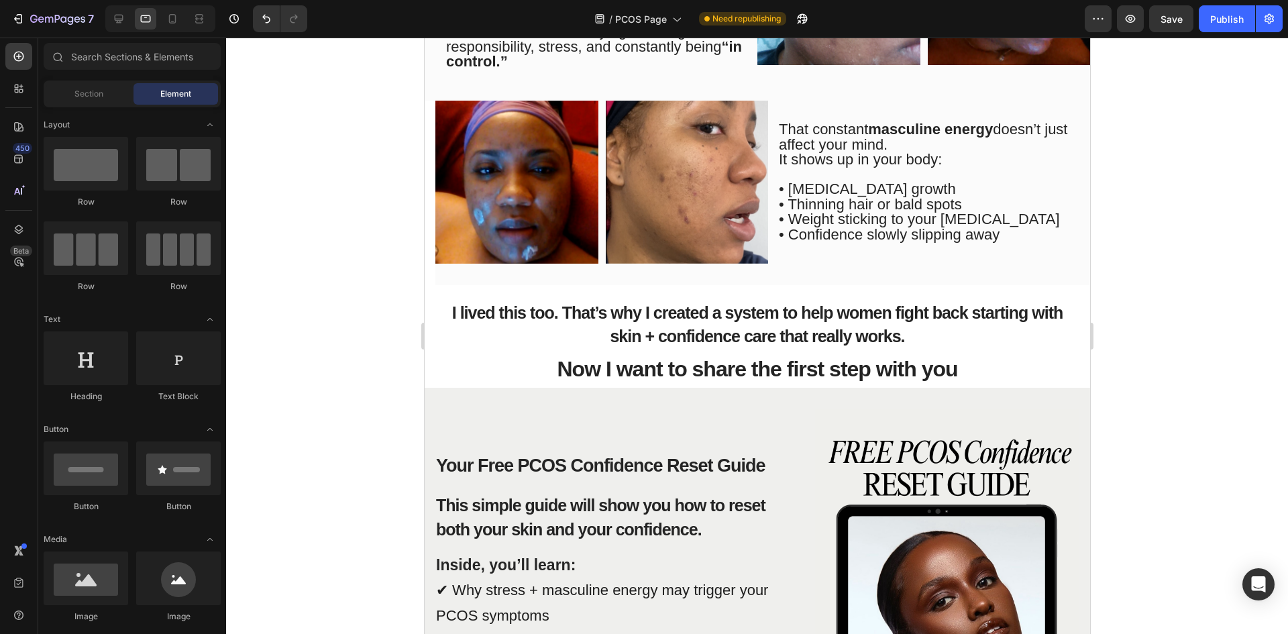
click at [377, 398] on div at bounding box center [757, 336] width 1062 height 596
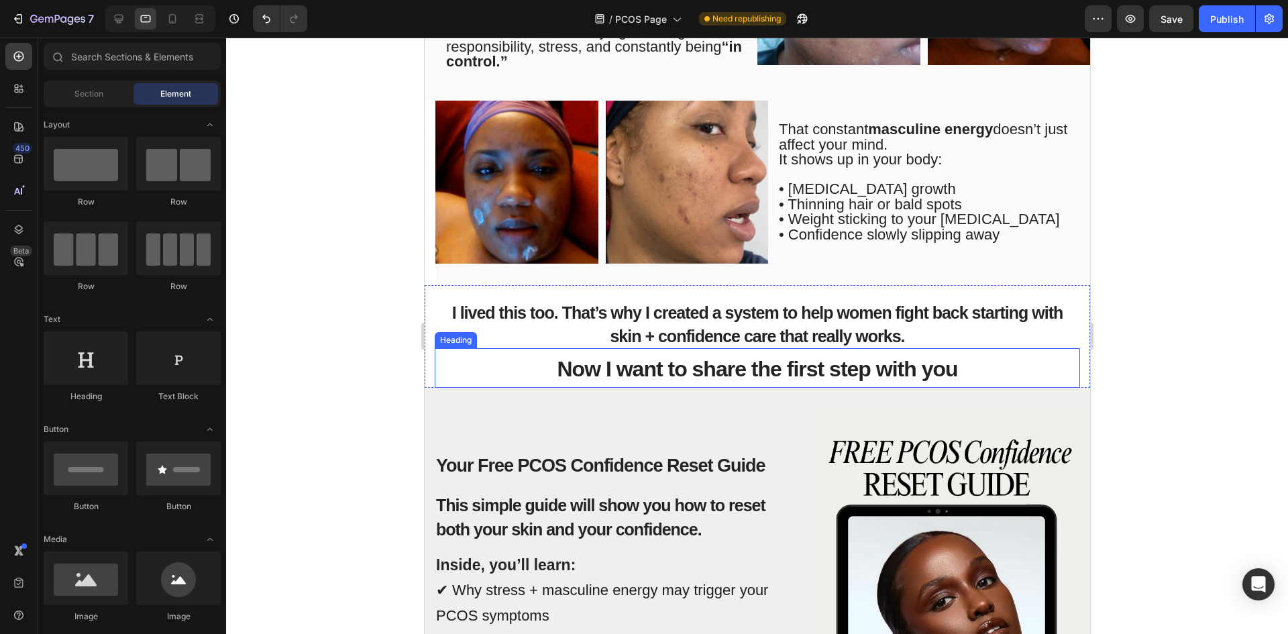
click at [792, 370] on span "Now I want to share the first step with you" at bounding box center [756, 369] width 400 height 24
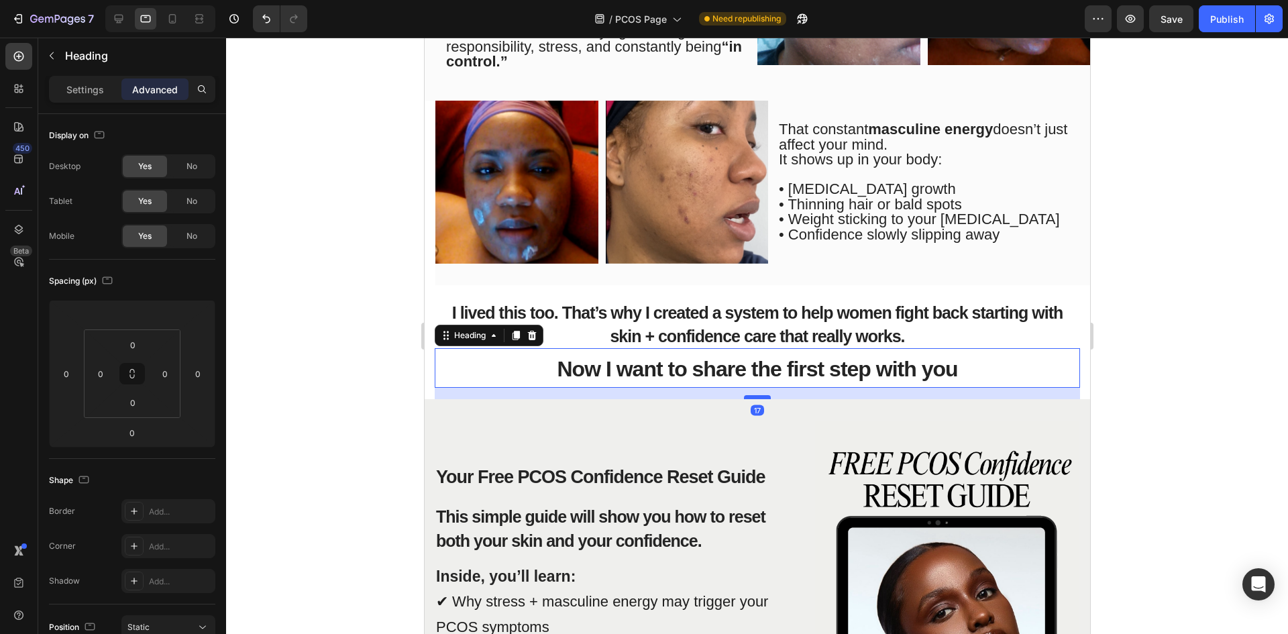
drag, startPoint x: 753, startPoint y: 384, endPoint x: 754, endPoint y: 396, distance: 12.1
click at [754, 396] on div at bounding box center [756, 397] width 27 height 4
type input "18"
click at [430, 440] on div "Your Free PCOS Confidence Reset Guide Heading This simple guide will show you h…" at bounding box center [756, 626] width 665 height 452
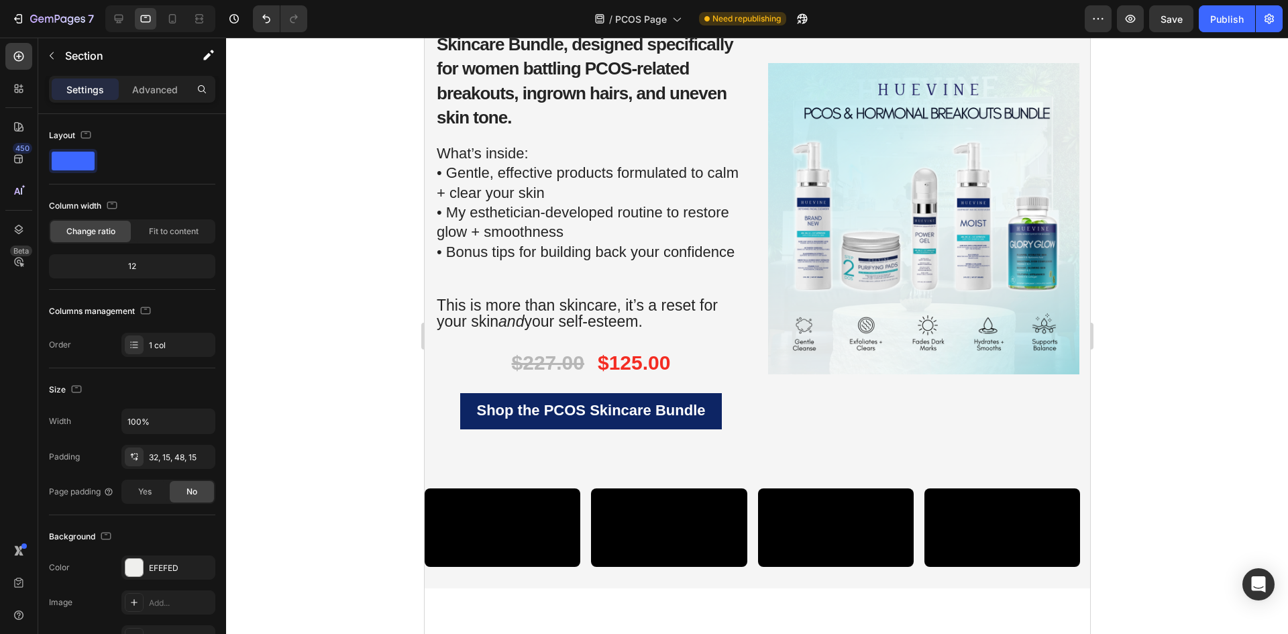
scroll to position [2281, 0]
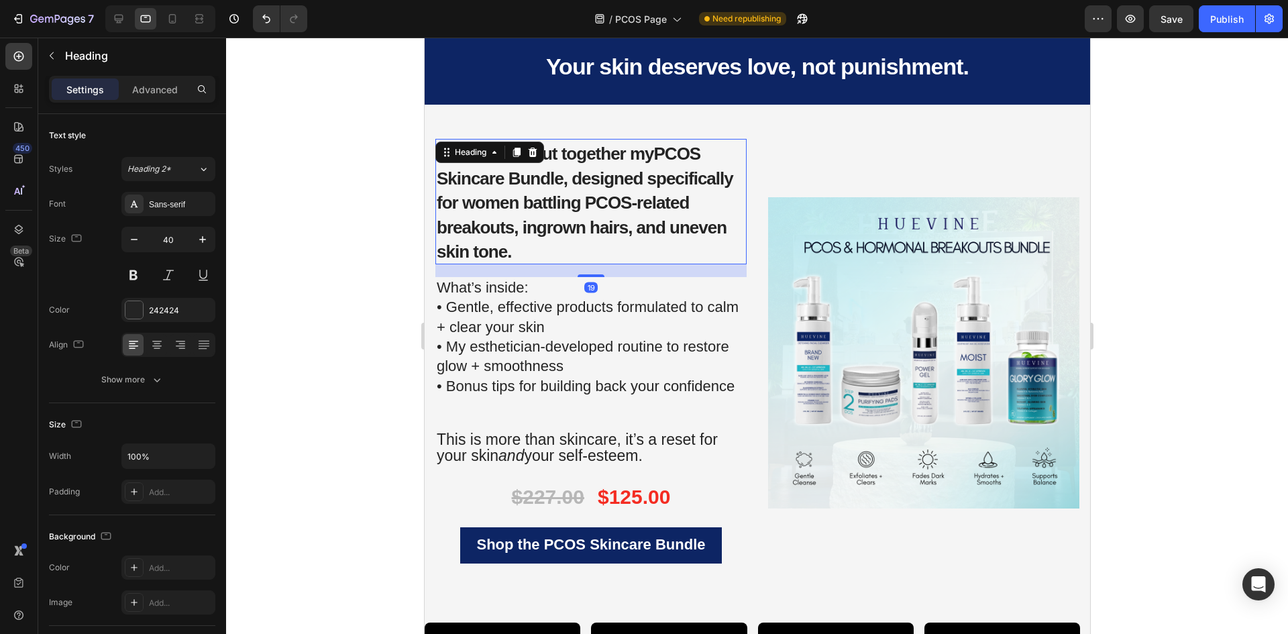
click at [655, 252] on h2 "That’s why I put together my PCOS Skincare Bundle , designed specifically for w…" at bounding box center [590, 201] width 311 height 125
click at [654, 254] on h2 "That’s why I put together my PCOS Skincare Bundle , designed specifically for w…" at bounding box center [590, 201] width 311 height 125
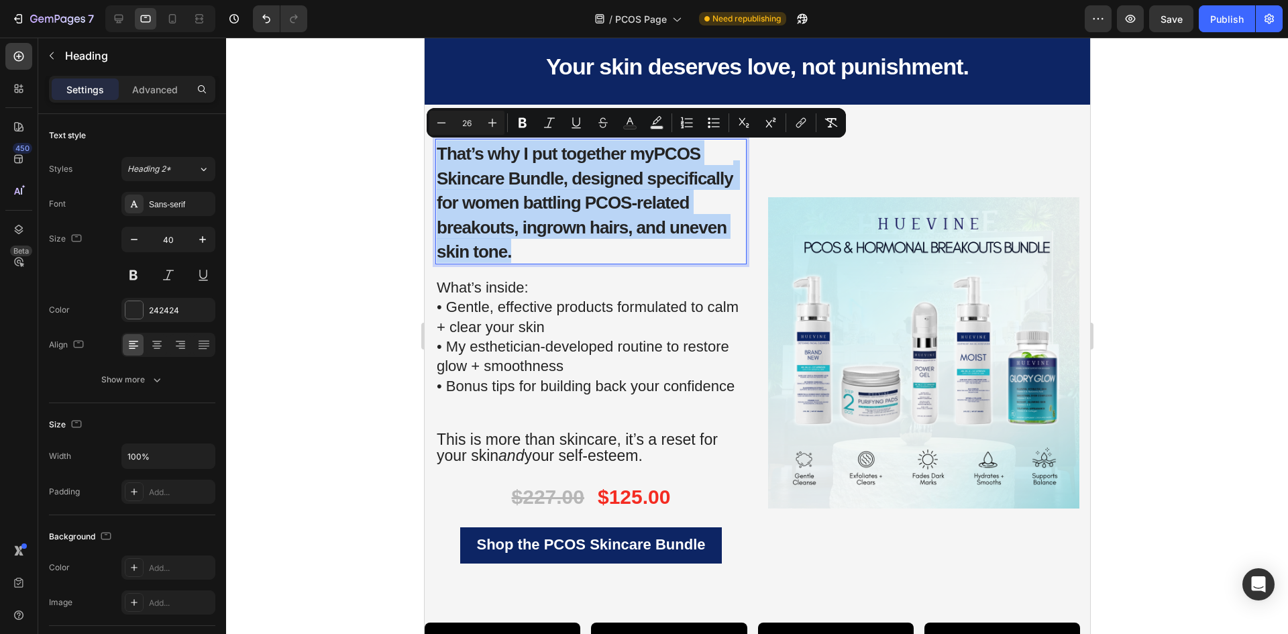
drag, startPoint x: 582, startPoint y: 254, endPoint x: 839, endPoint y: 184, distance: 266.9
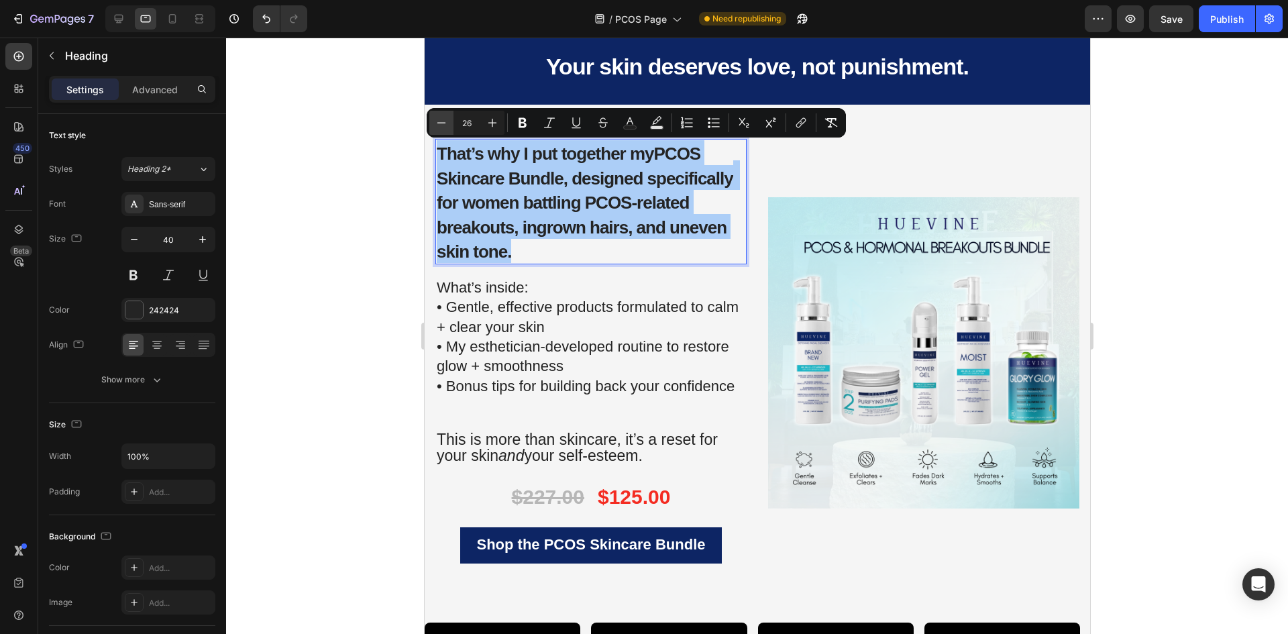
click at [441, 119] on icon "Editor contextual toolbar" at bounding box center [441, 122] width 13 height 13
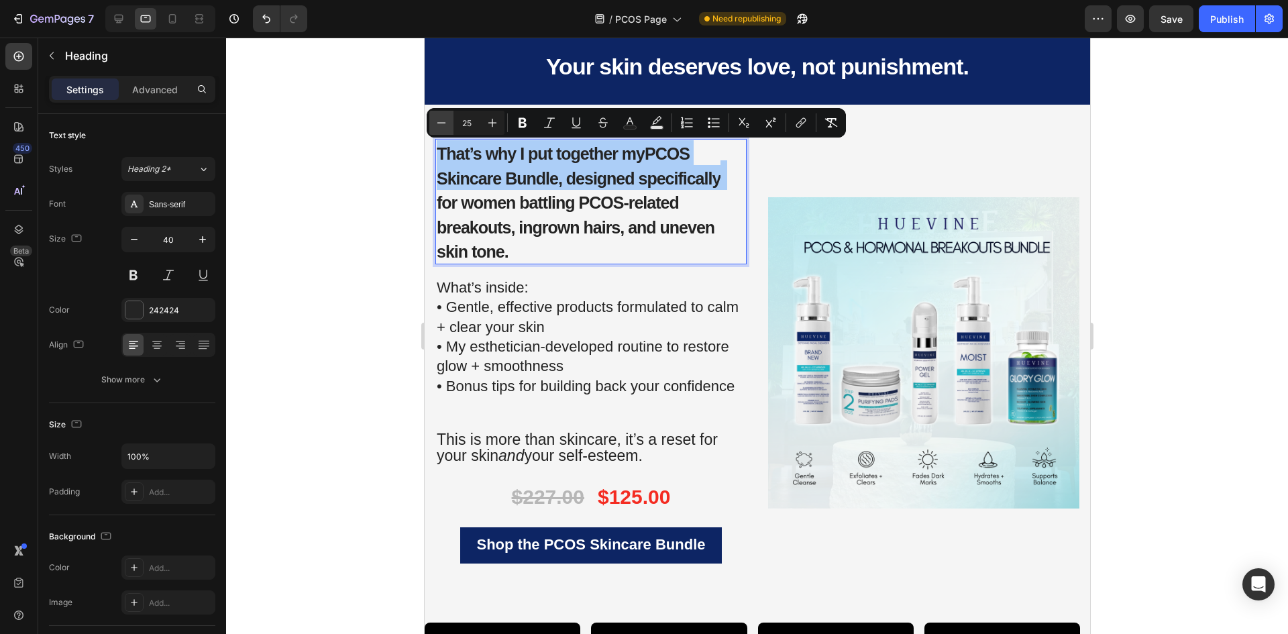
click at [441, 119] on icon "Editor contextual toolbar" at bounding box center [441, 122] width 13 height 13
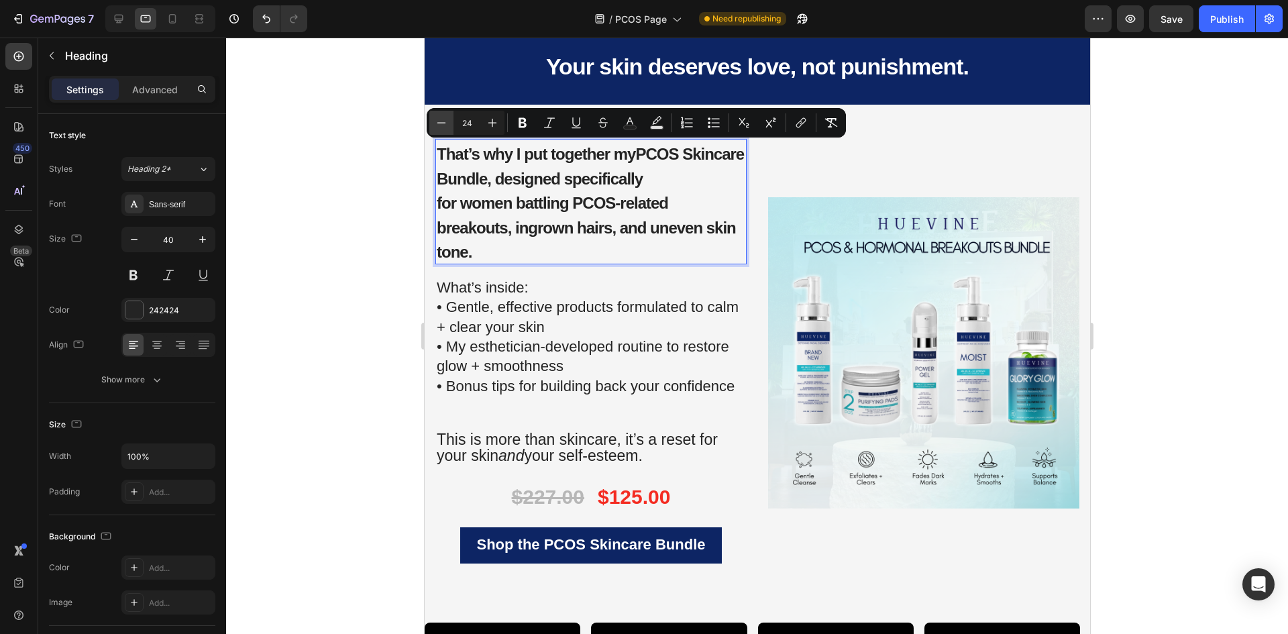
click at [441, 119] on icon "Editor contextual toolbar" at bounding box center [441, 122] width 13 height 13
type input "23"
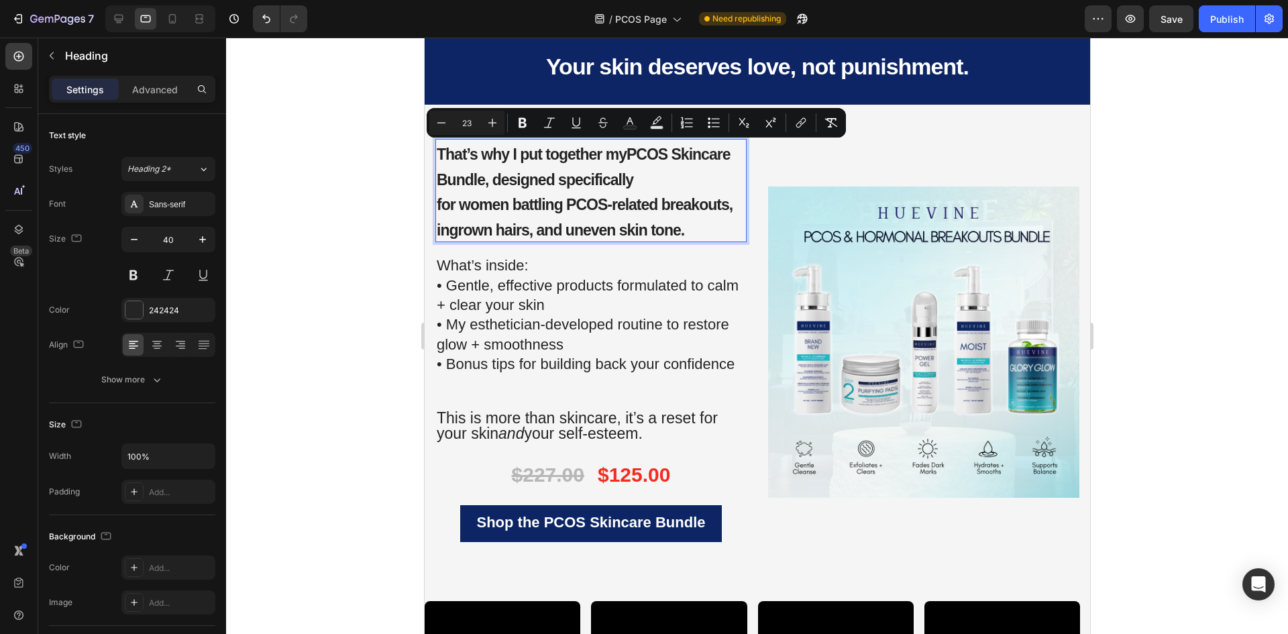
click at [379, 246] on div at bounding box center [757, 336] width 1062 height 596
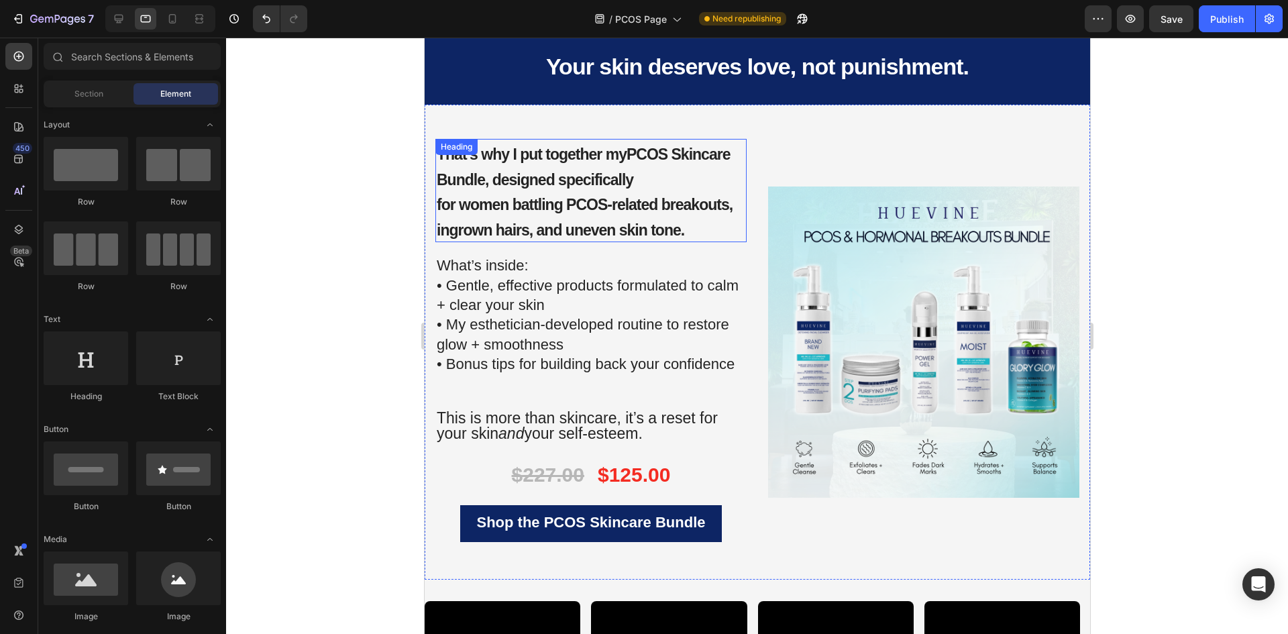
click at [619, 205] on span "for women battling PCOS-related breakouts, ingrown hairs, and uneven skin tone." at bounding box center [584, 217] width 296 height 43
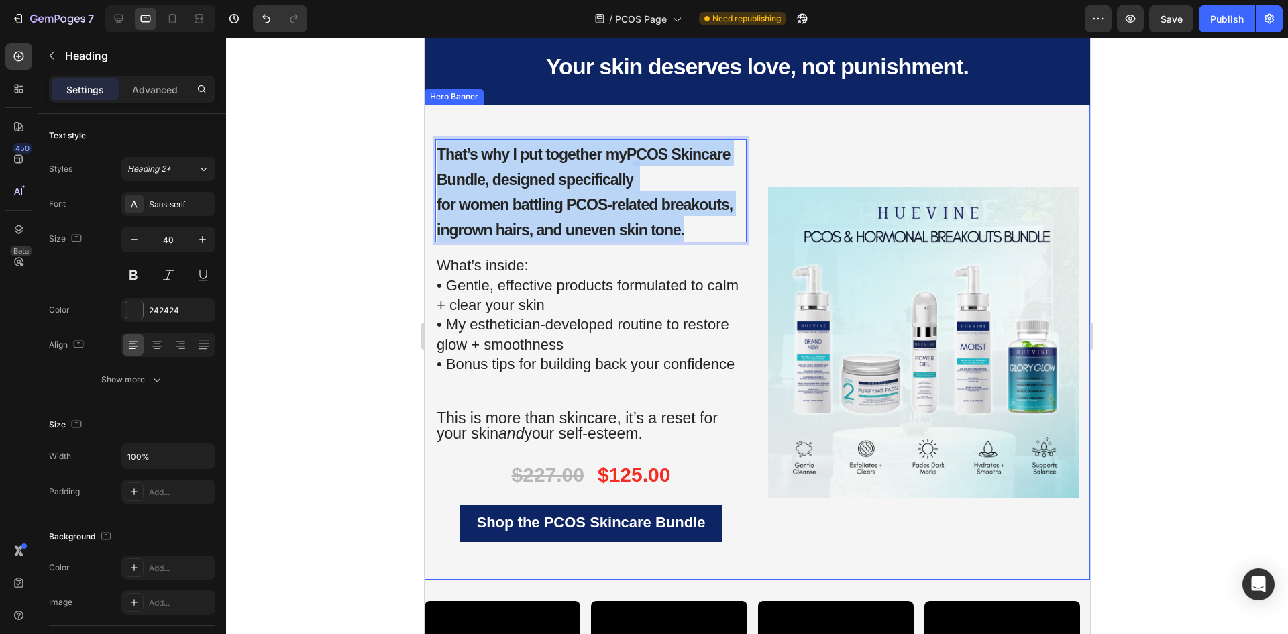
drag, startPoint x: 690, startPoint y: 233, endPoint x: 431, endPoint y: 145, distance: 273.0
click at [431, 145] on div "That’s why I put together my PCOS Skincare Bundle , designed specifically for w…" at bounding box center [756, 342] width 665 height 475
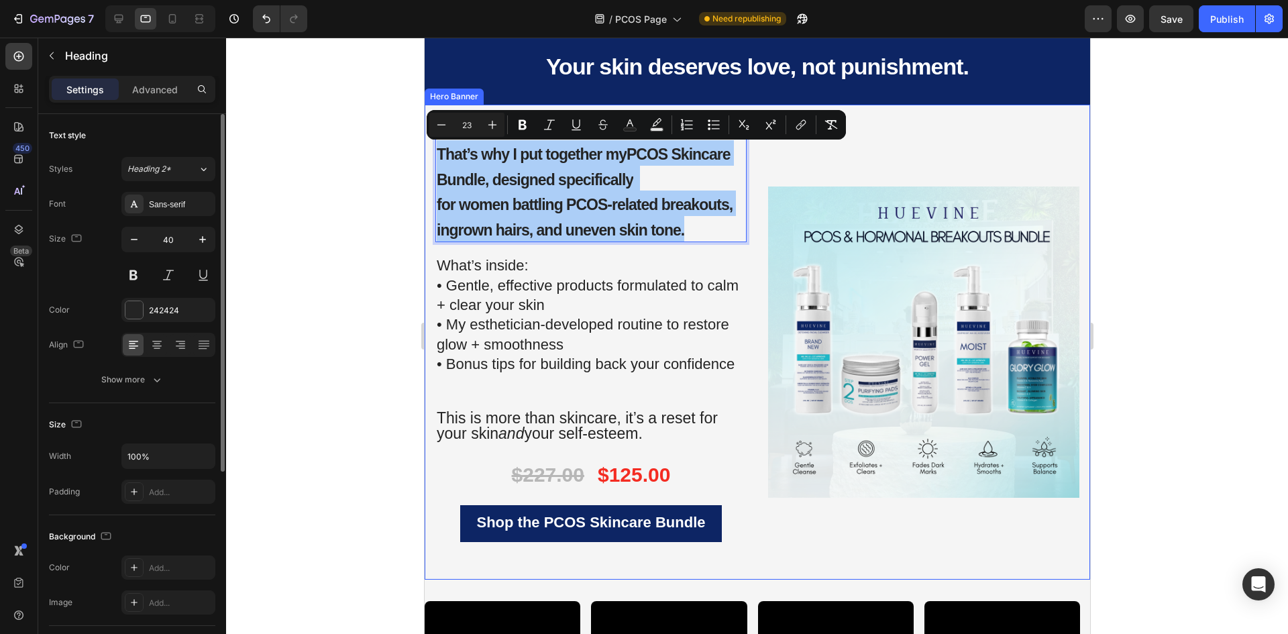
click at [158, 366] on div "Font Sans-serif Size 40 Color 242424 Align Show more" at bounding box center [132, 292] width 166 height 200
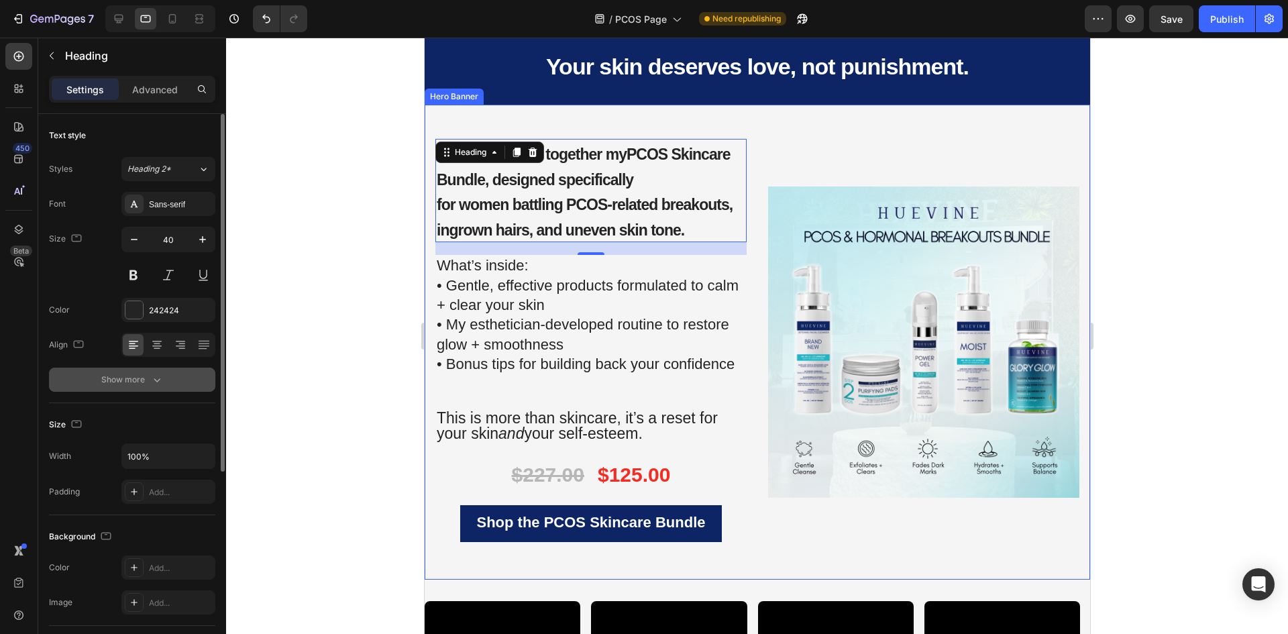
click at [158, 372] on button "Show more" at bounding box center [132, 380] width 166 height 24
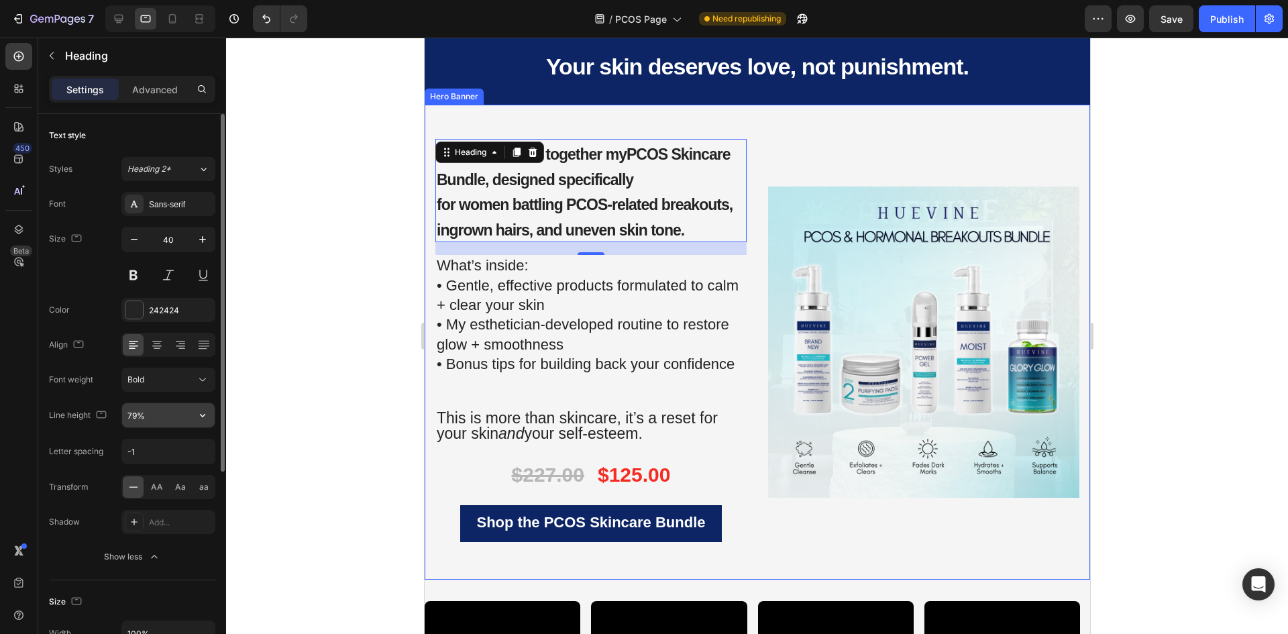
click at [189, 413] on input "79%" at bounding box center [168, 415] width 93 height 24
click at [162, 443] on input "-1" at bounding box center [168, 451] width 93 height 24
click at [162, 413] on input "79%" at bounding box center [168, 415] width 93 height 24
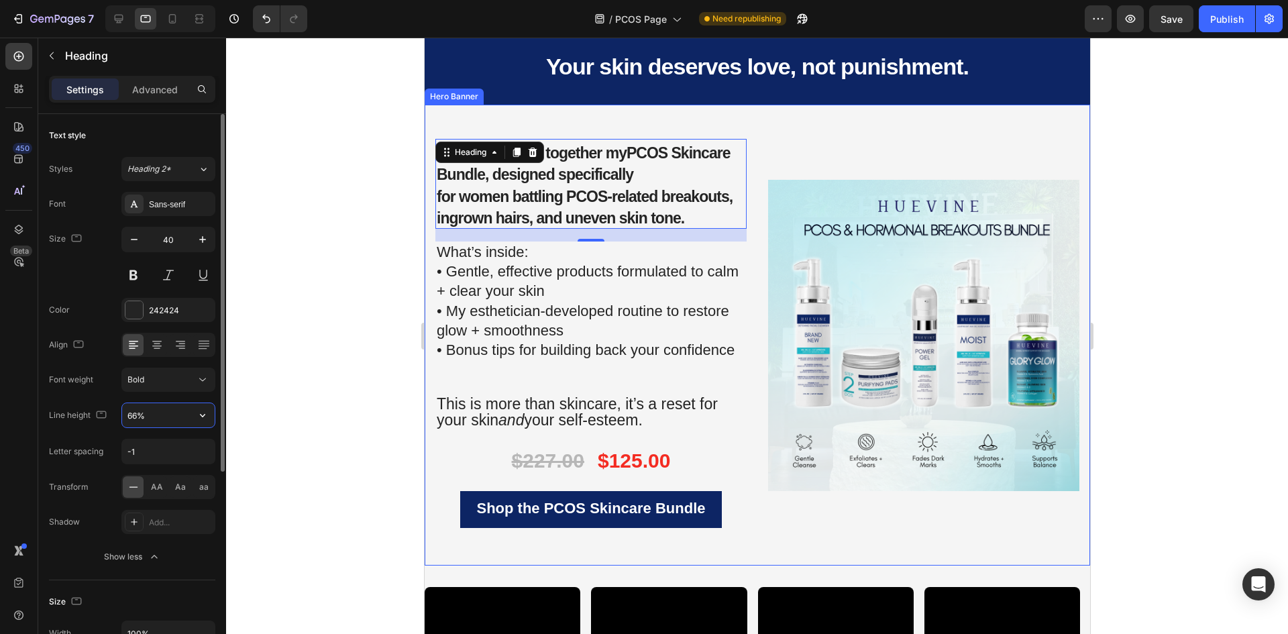
type input "67%"
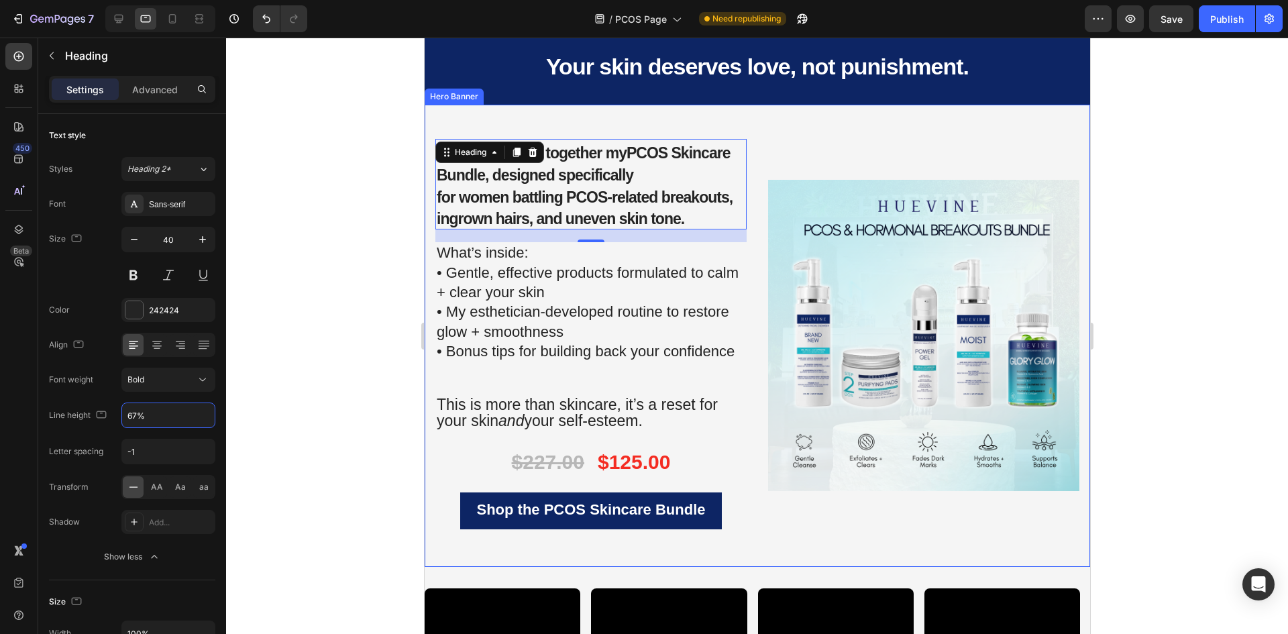
click at [580, 341] on p "What’s inside: • Gentle, effective products formulated to calm + clear your ski…" at bounding box center [590, 303] width 309 height 118
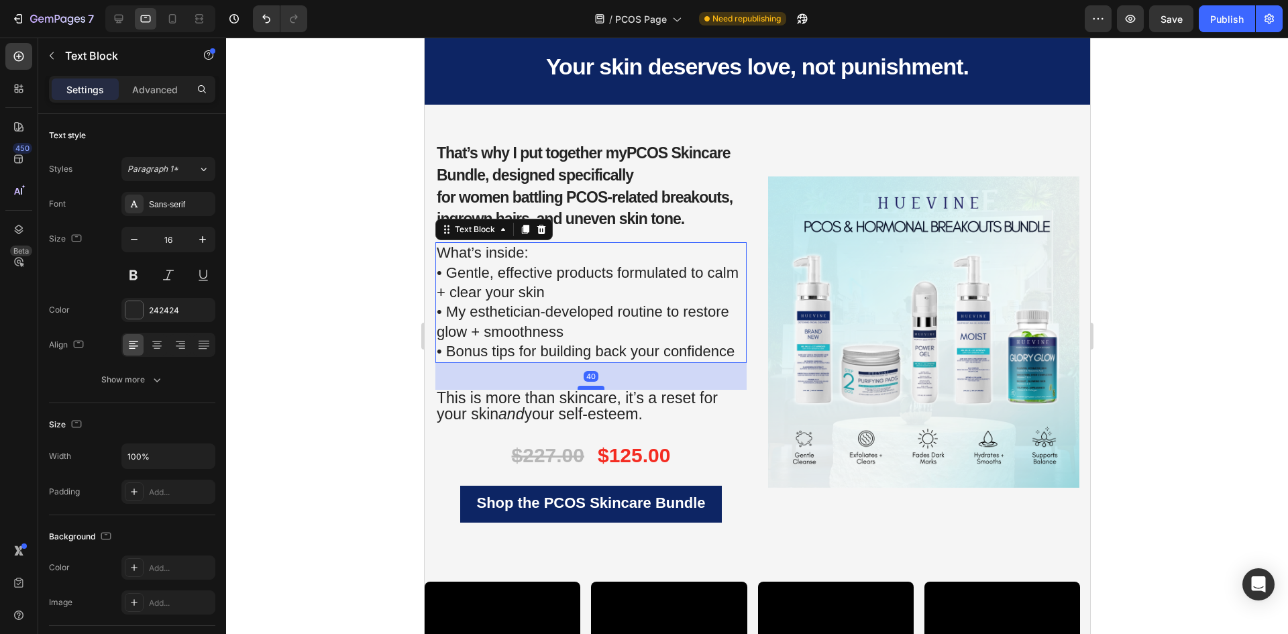
click at [592, 389] on div at bounding box center [590, 388] width 27 height 4
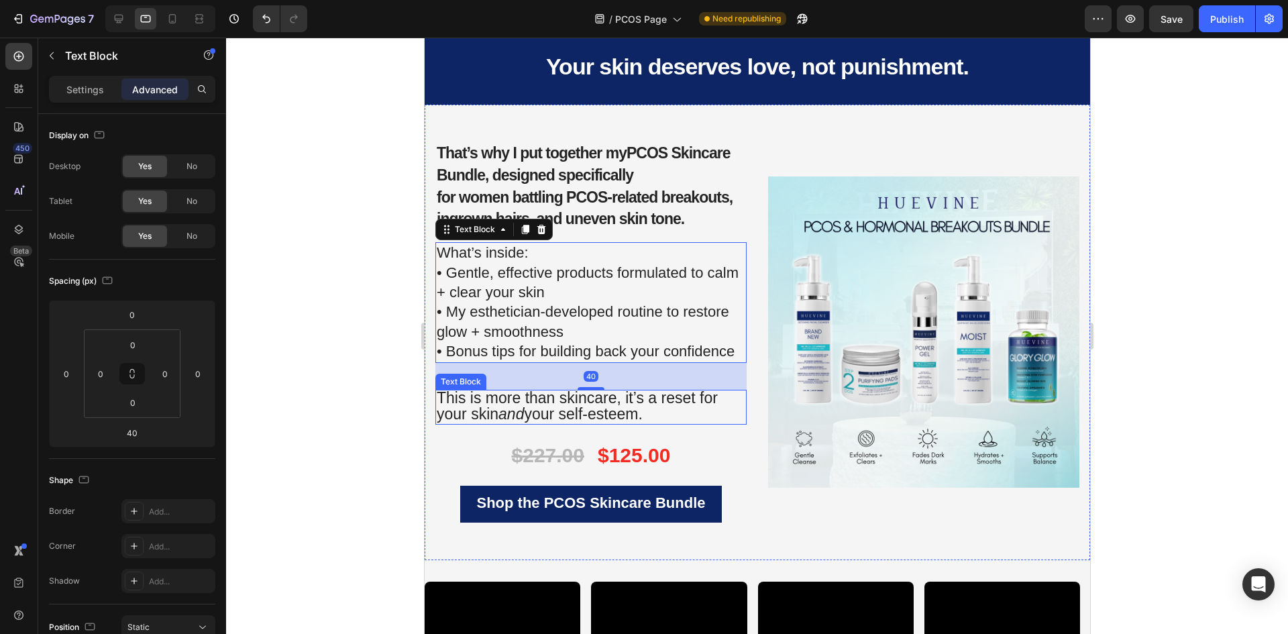
click at [656, 417] on p "This is more than skincare, it’s a reset for your skin and your self-esteem." at bounding box center [590, 407] width 309 height 32
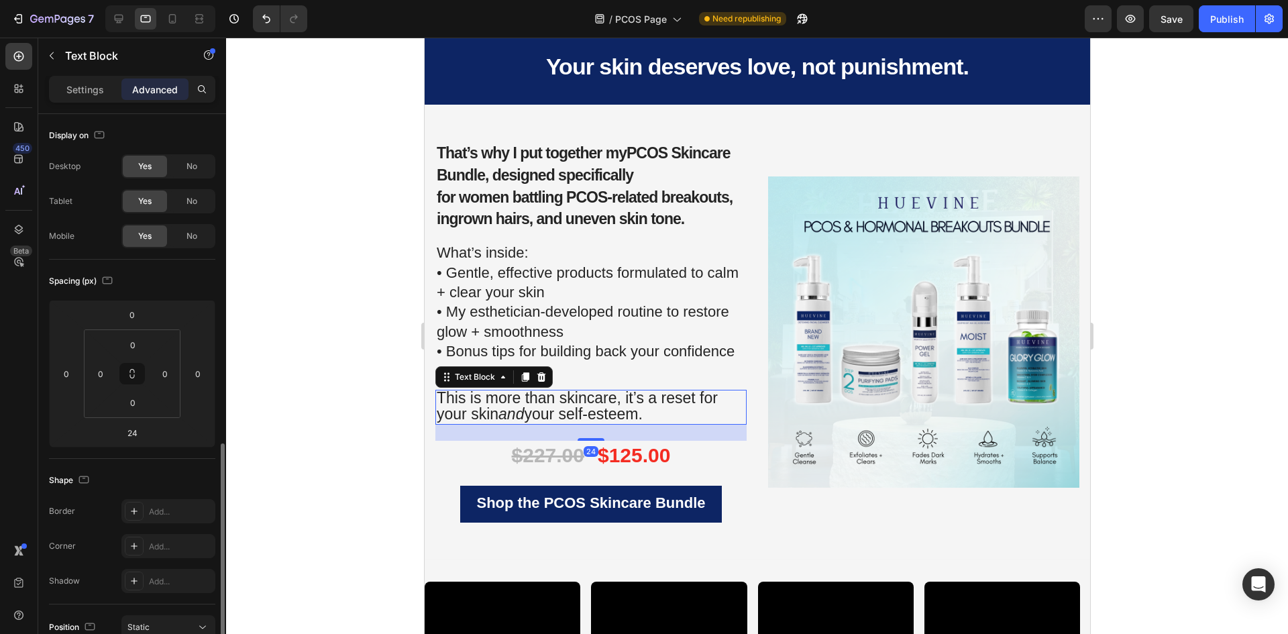
scroll to position [201, 0]
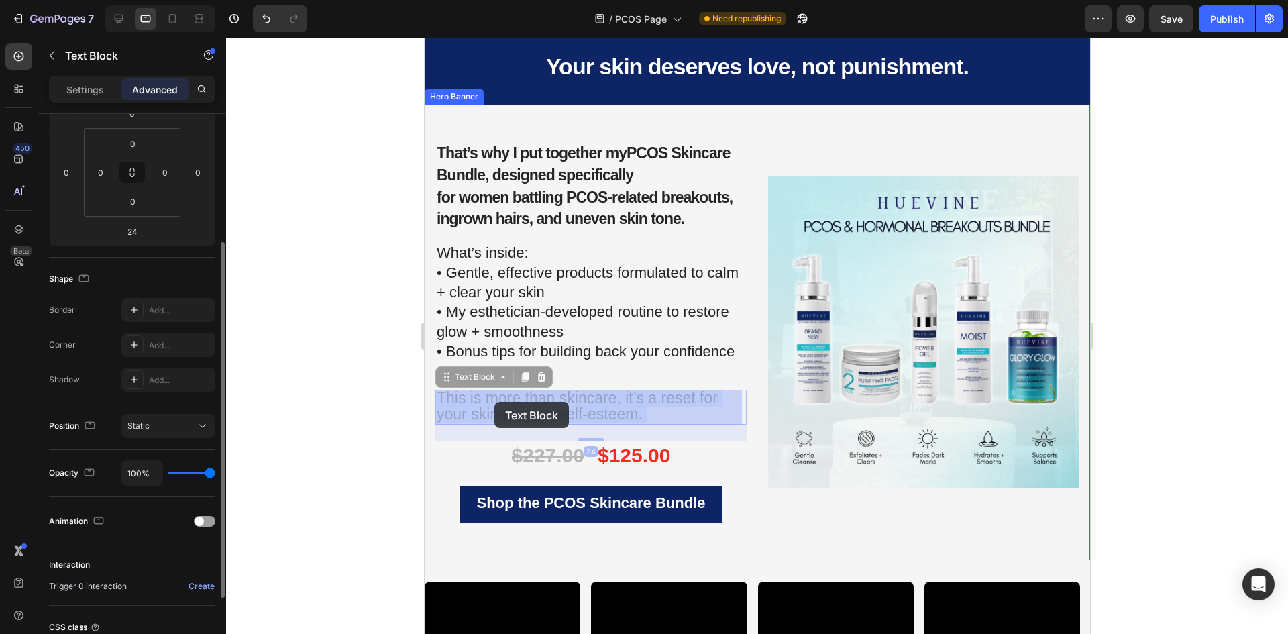
drag, startPoint x: 657, startPoint y: 417, endPoint x: 526, endPoint y: 407, distance: 131.9
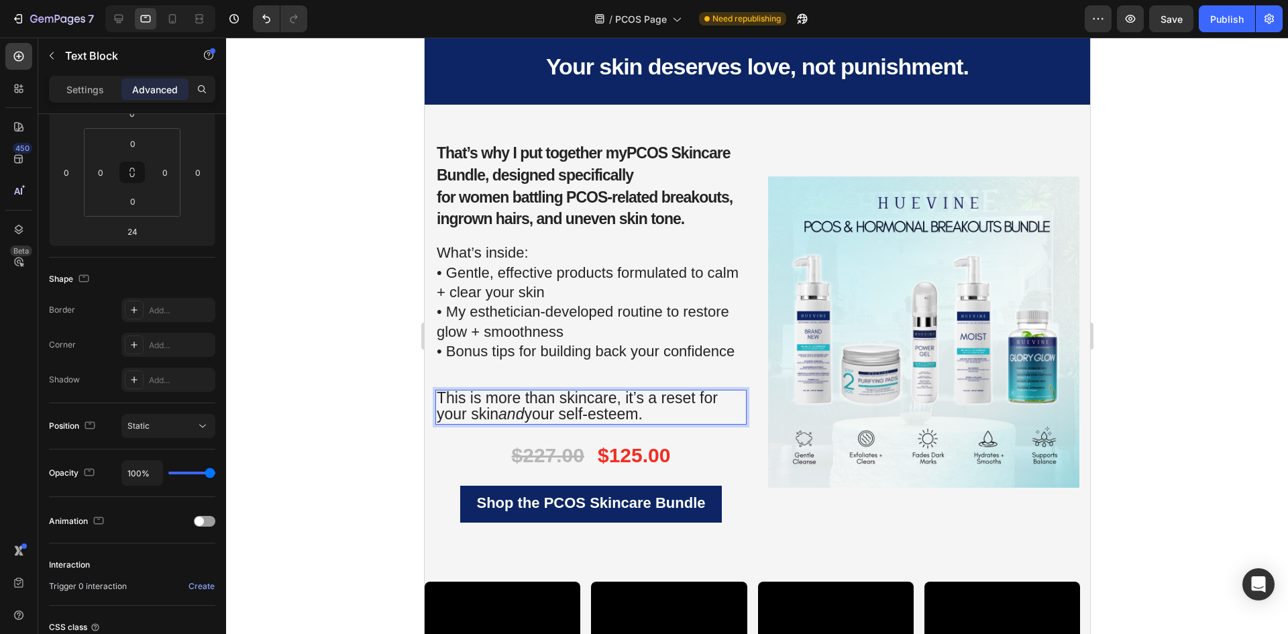
click at [654, 418] on p "This is more than skincare, it’s a reset for your skin and your self-esteem." at bounding box center [590, 407] width 309 height 32
drag, startPoint x: 432, startPoint y: 392, endPoint x: 420, endPoint y: 389, distance: 12.4
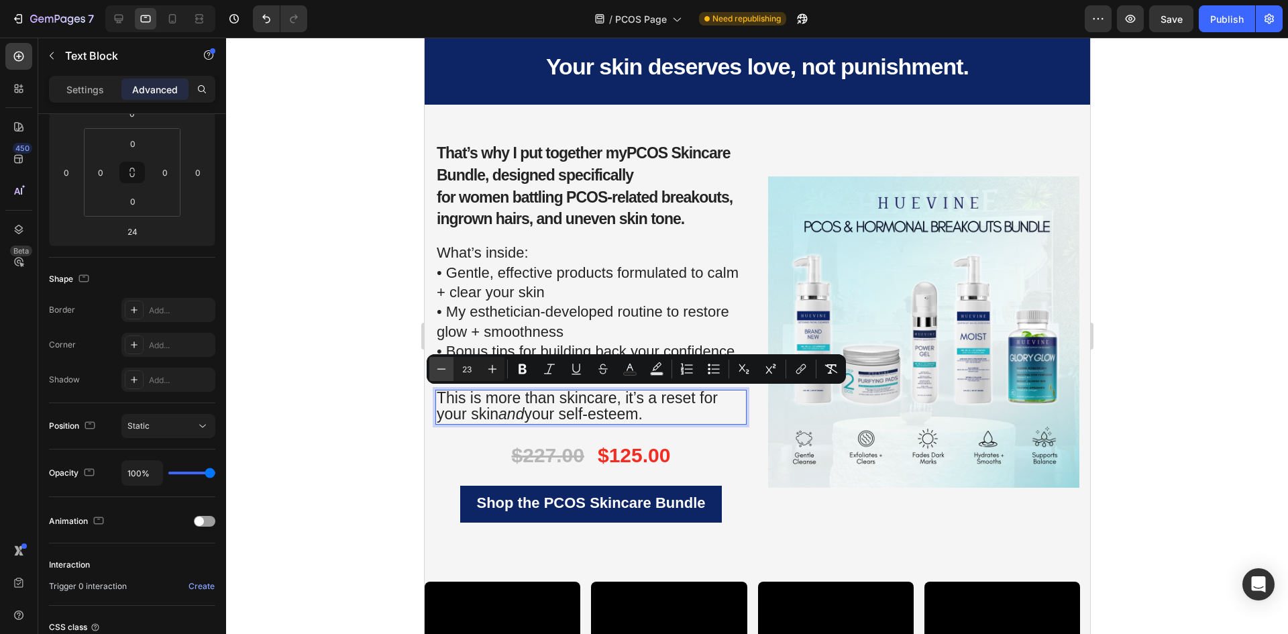
click at [448, 370] on button "Minus" at bounding box center [441, 369] width 24 height 24
type input "22"
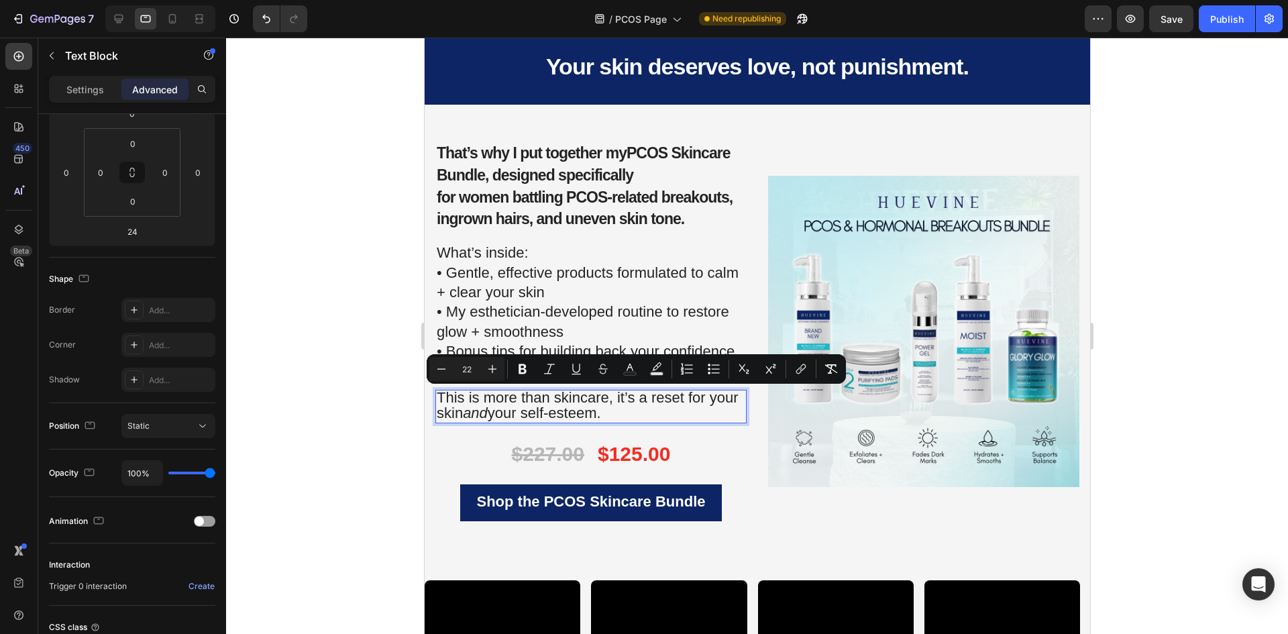
click at [388, 371] on div at bounding box center [757, 336] width 1062 height 596
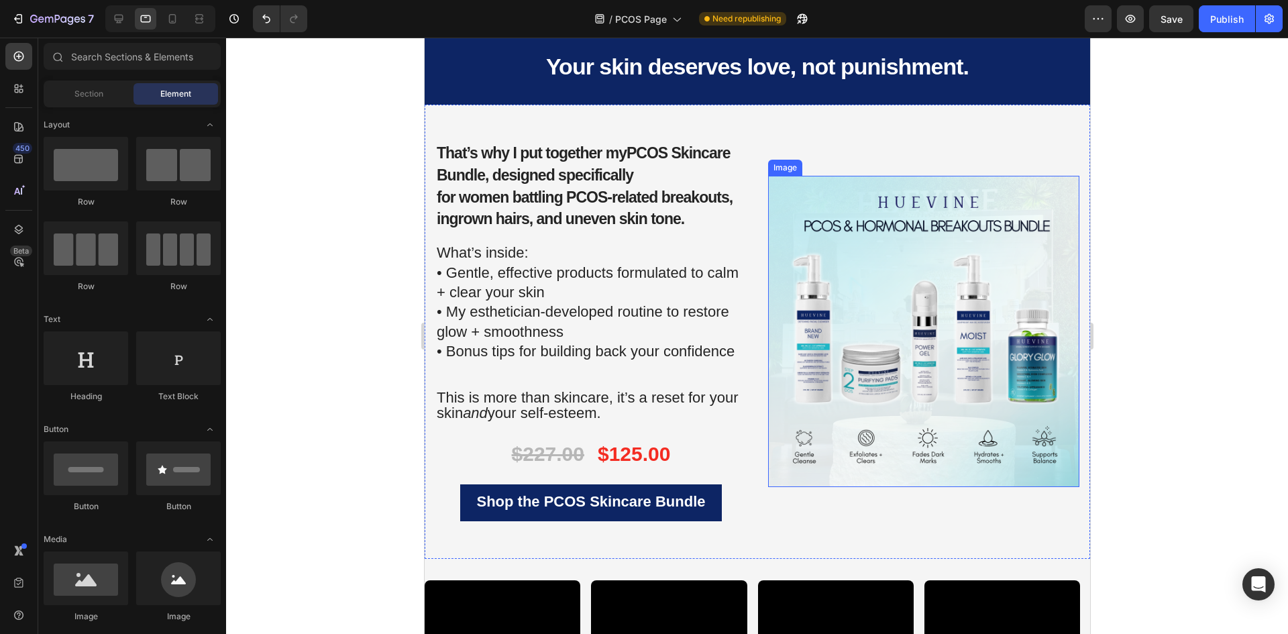
click at [914, 286] on img at bounding box center [922, 331] width 311 height 311
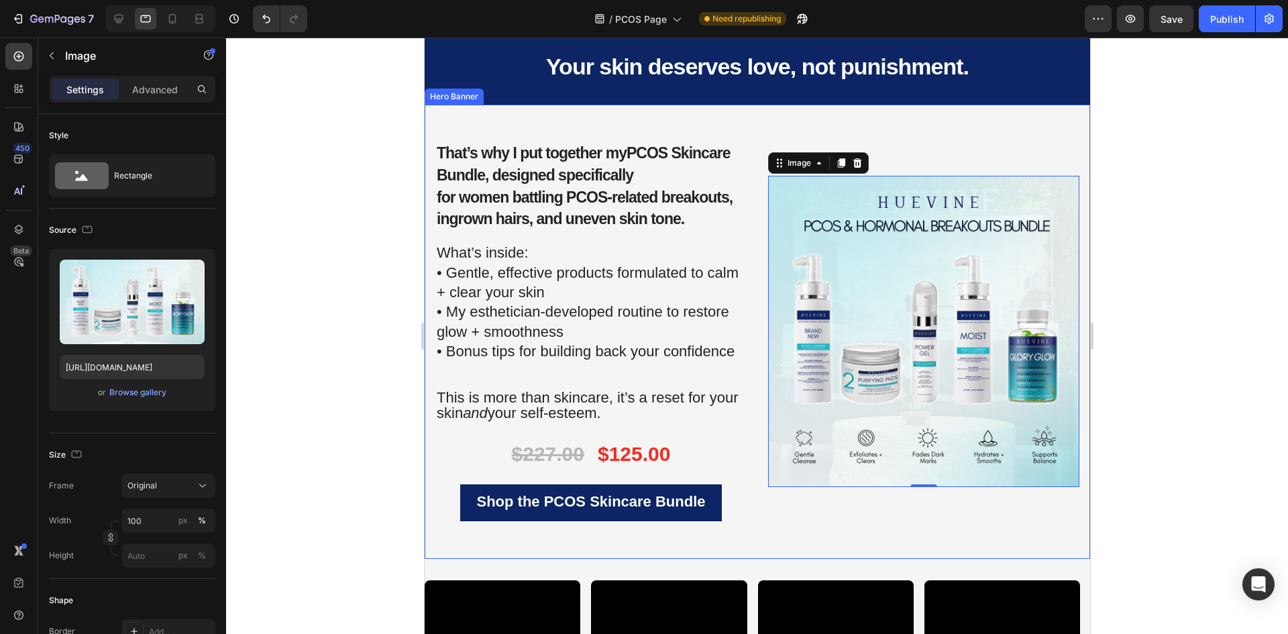
click at [754, 141] on div "⁠⁠⁠⁠⁠⁠⁠ That’s why I put together my PCOS Skincare Bundle , designed specifical…" at bounding box center [756, 332] width 665 height 454
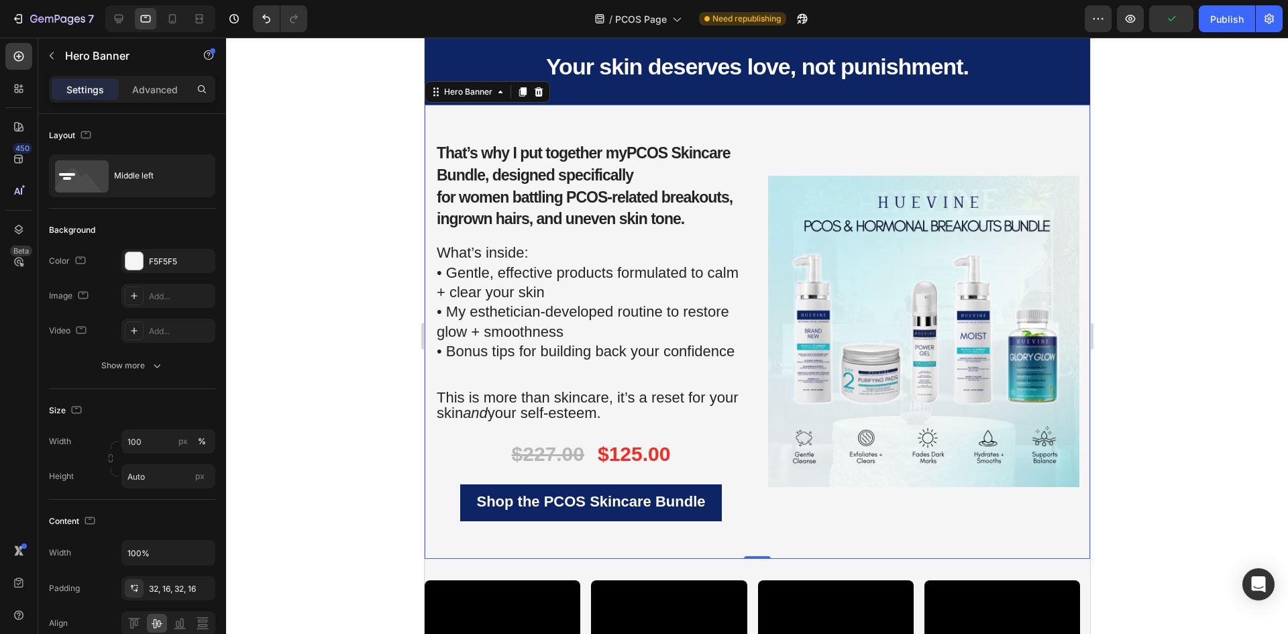
click at [758, 256] on div "⁠⁠⁠⁠⁠⁠⁠ That’s why I put together my PCOS Skincare Bundle , designed specifical…" at bounding box center [756, 332] width 665 height 454
click at [767, 259] on img at bounding box center [922, 331] width 311 height 311
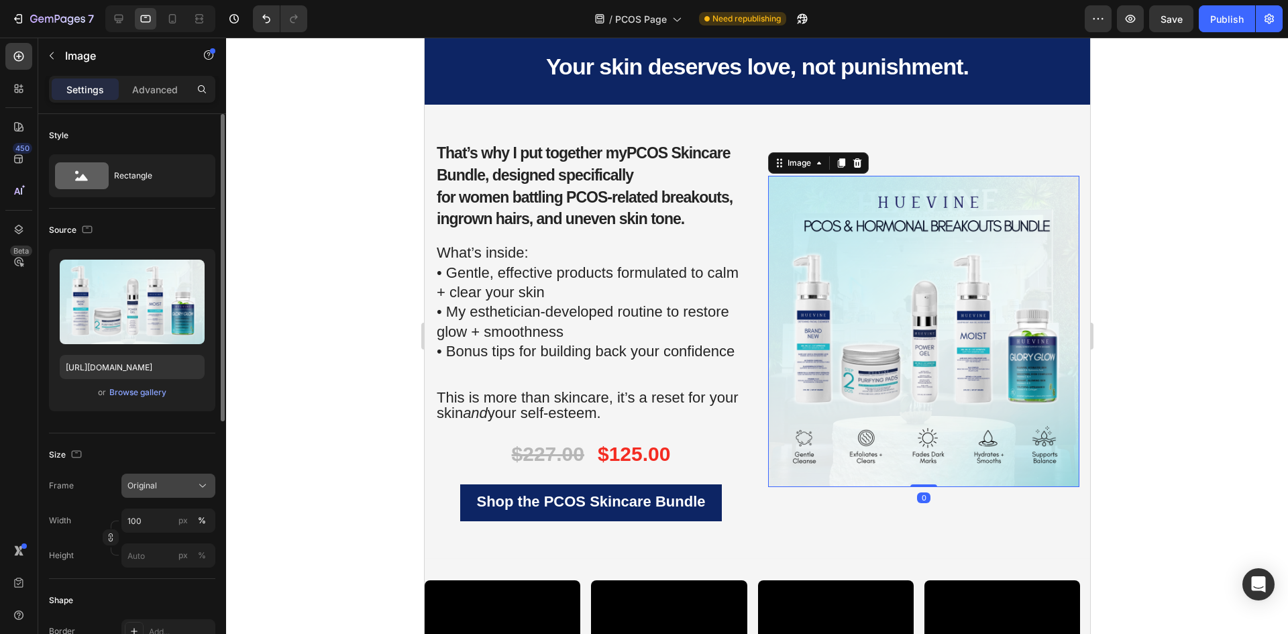
click at [162, 491] on div "Original" at bounding box center [160, 486] width 66 height 12
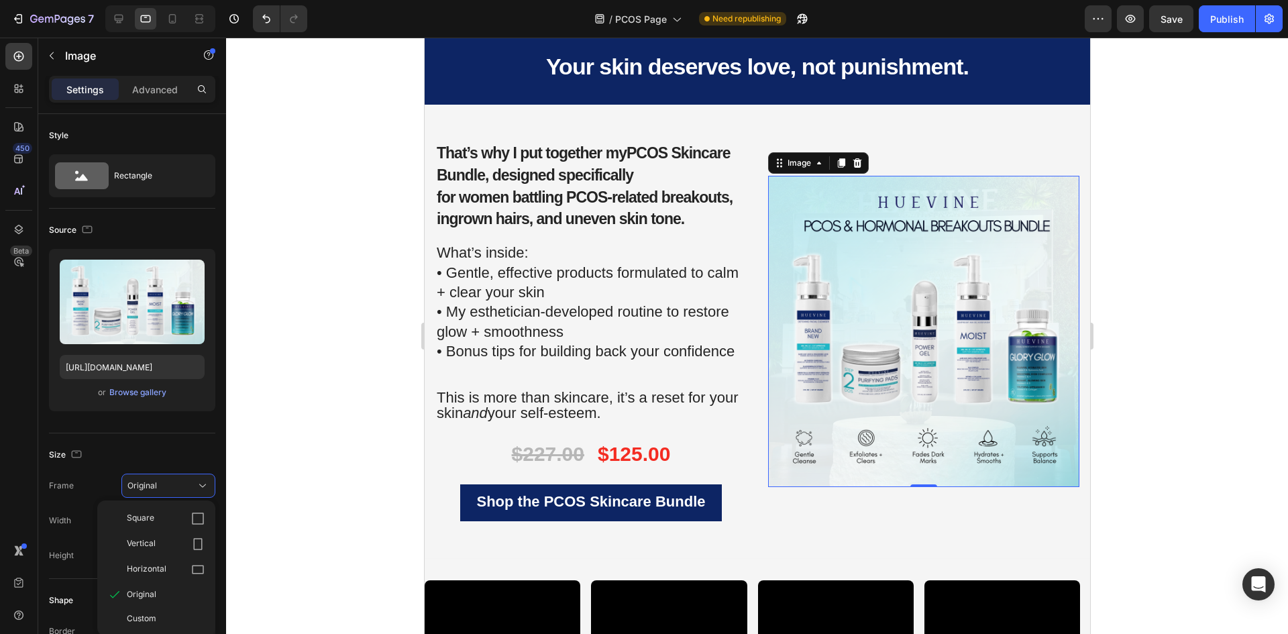
click at [387, 348] on div at bounding box center [757, 336] width 1062 height 596
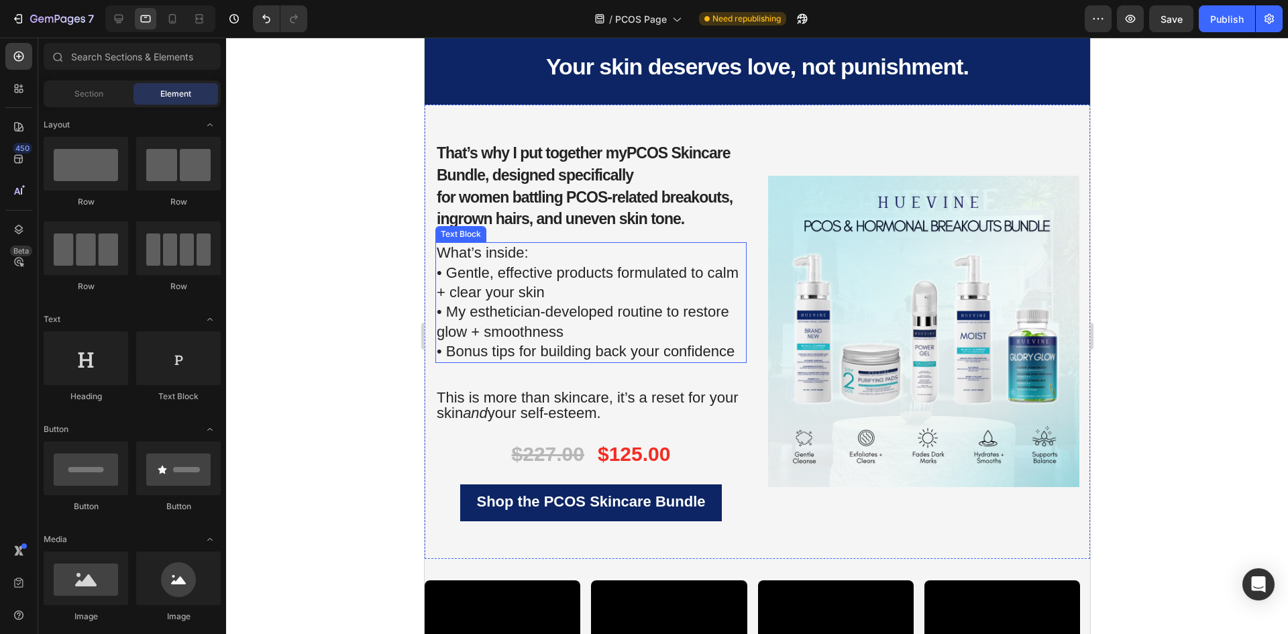
click at [639, 333] on p "What’s inside: • Gentle, effective products formulated to calm + clear your ski…" at bounding box center [590, 303] width 309 height 118
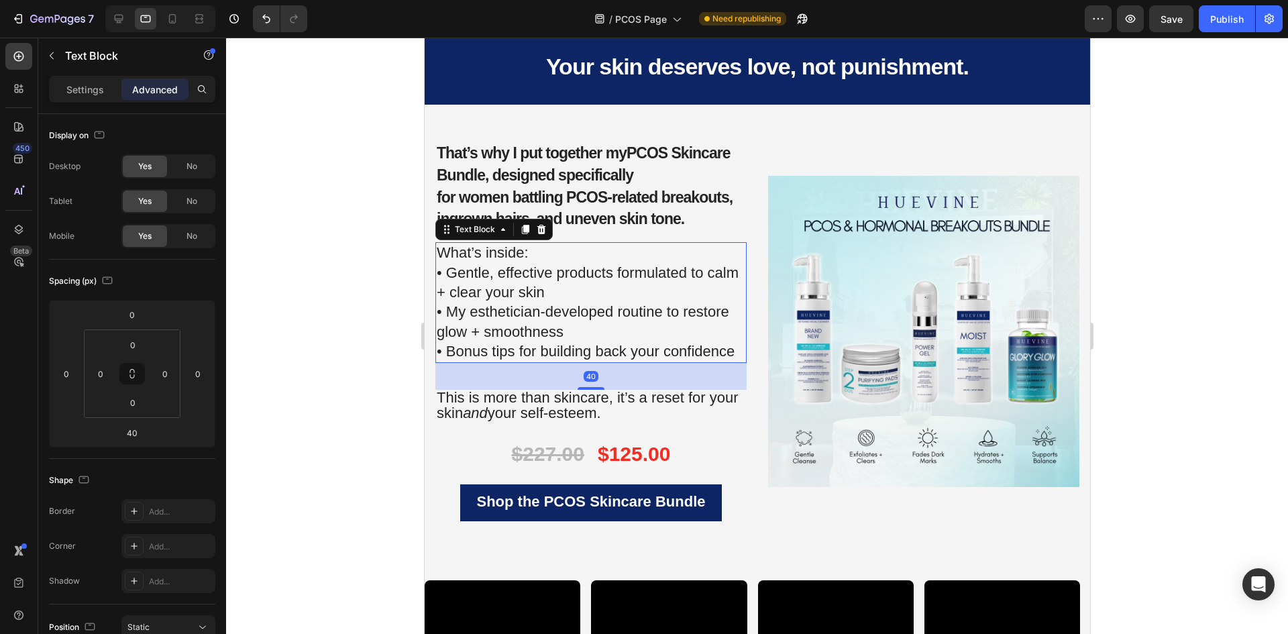
click at [730, 349] on span "• Bonus tips for building back your confidence" at bounding box center [585, 351] width 298 height 17
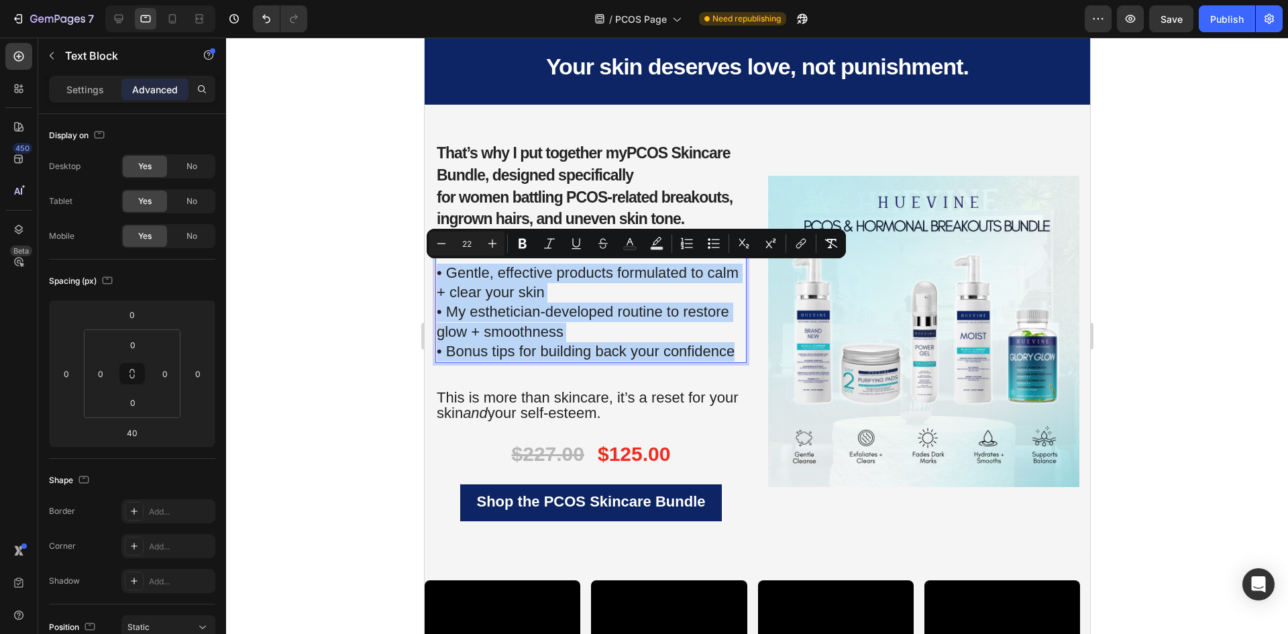
drag, startPoint x: 735, startPoint y: 350, endPoint x: 435, endPoint y: 270, distance: 310.3
click at [436, 270] on p "What’s inside: • Gentle, effective products formulated to calm + clear your ski…" at bounding box center [590, 303] width 309 height 118
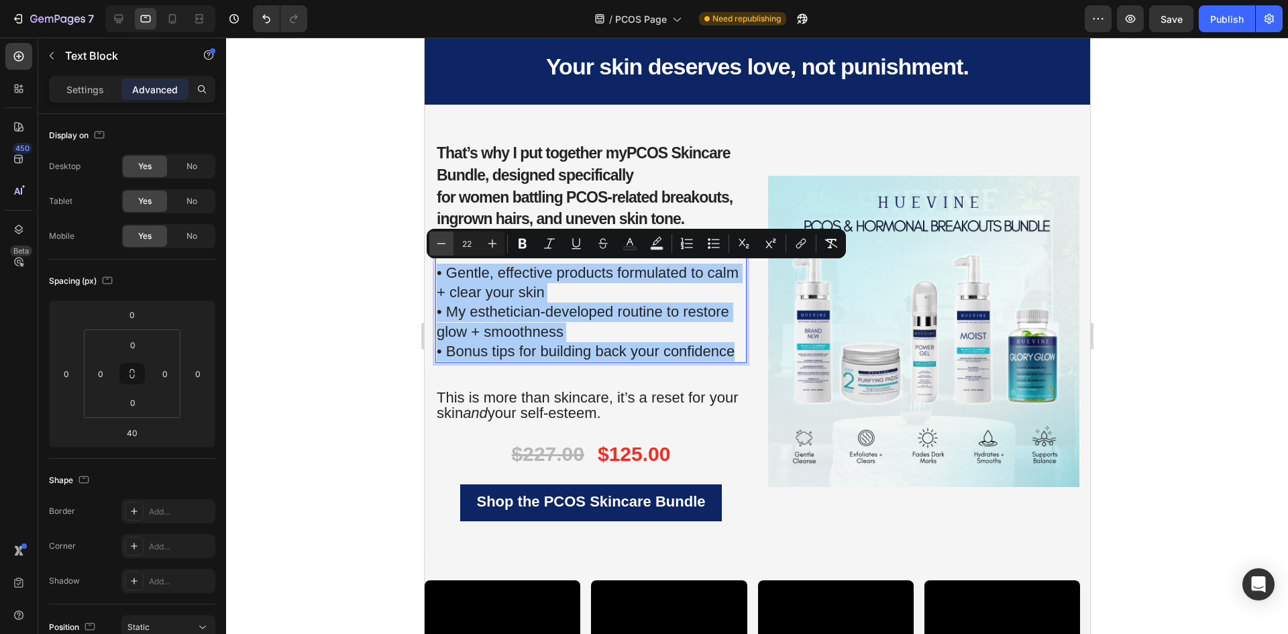
click at [435, 242] on icon "Editor contextual toolbar" at bounding box center [441, 243] width 13 height 13
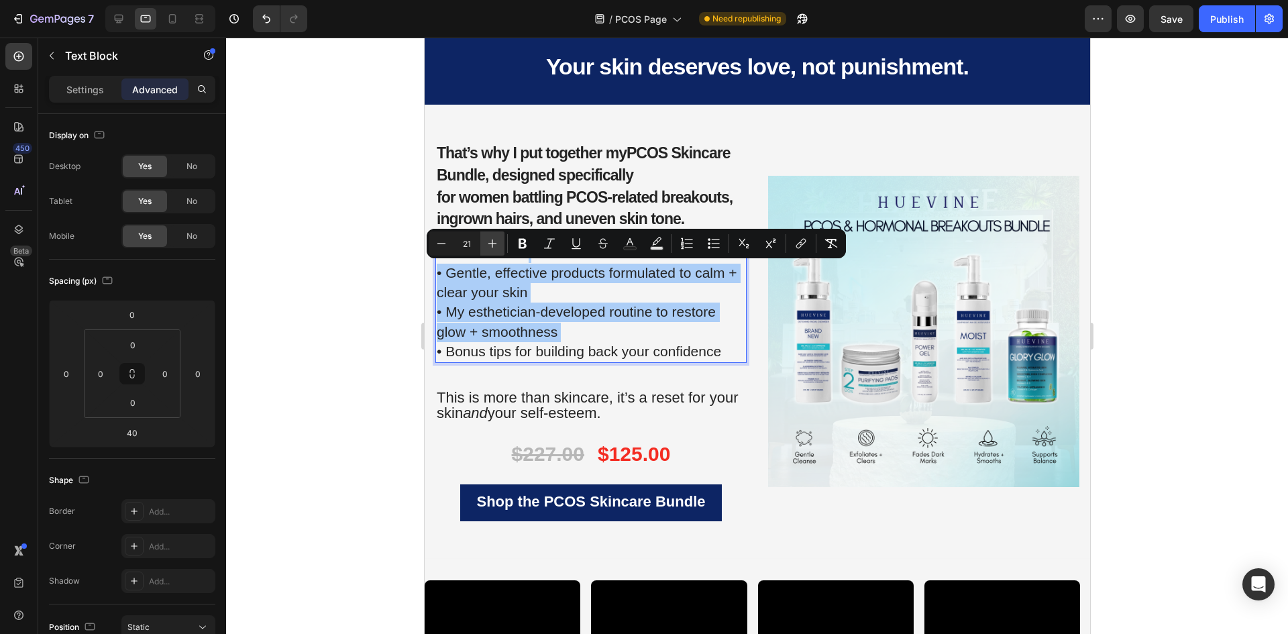
click at [488, 242] on icon "Editor contextual toolbar" at bounding box center [492, 243] width 13 height 13
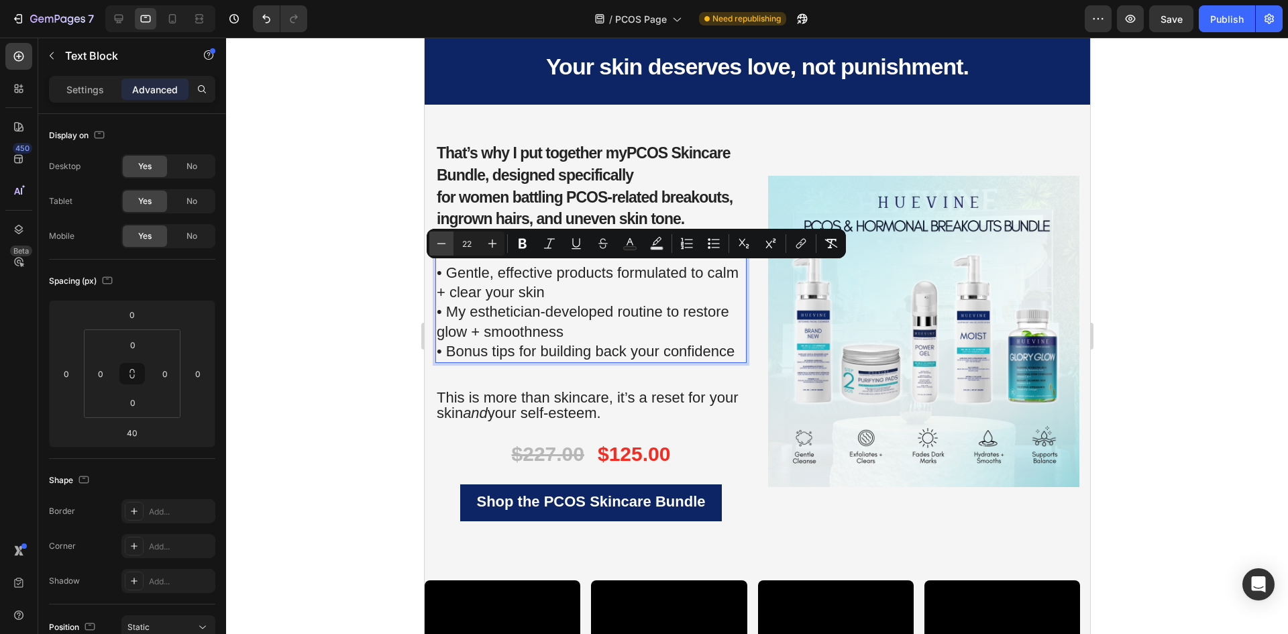
click at [437, 249] on icon "Editor contextual toolbar" at bounding box center [441, 243] width 13 height 13
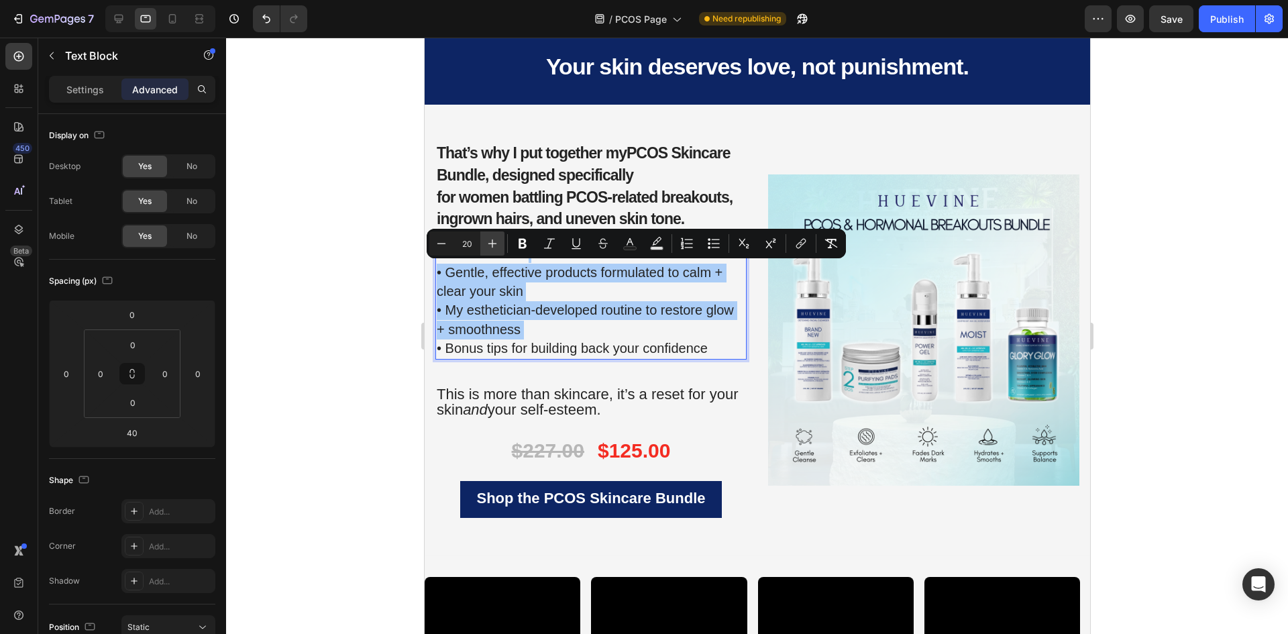
click at [491, 244] on icon "Editor contextual toolbar" at bounding box center [492, 243] width 9 height 9
type input "22"
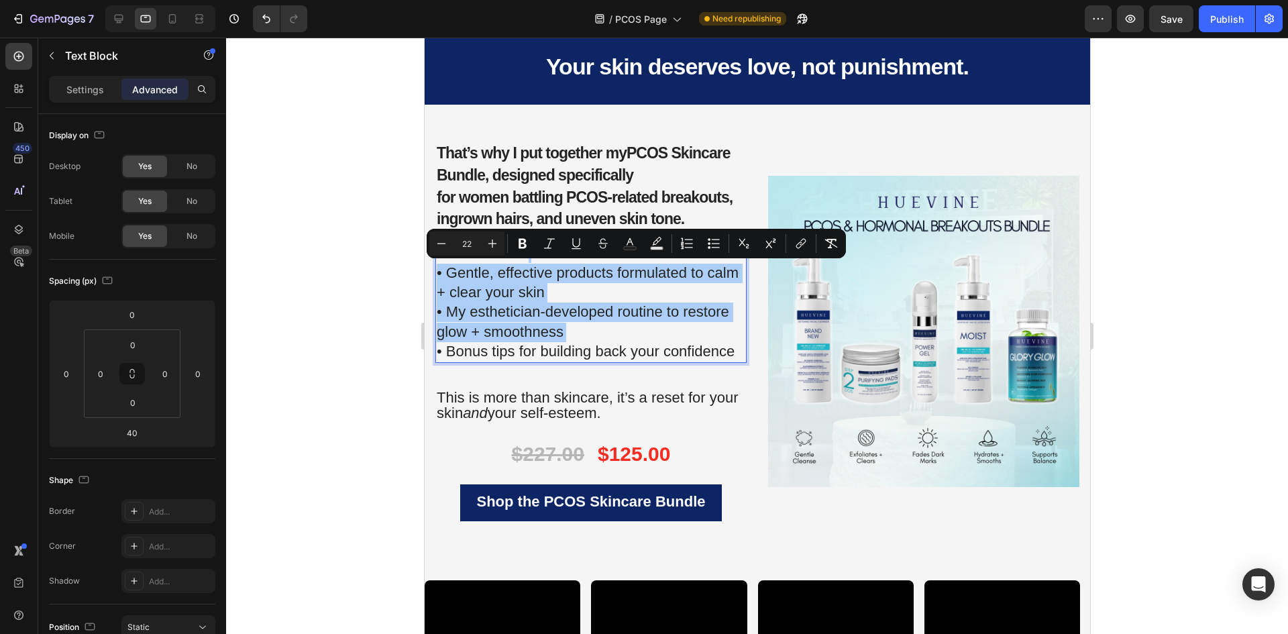
click at [334, 342] on div at bounding box center [757, 336] width 1062 height 596
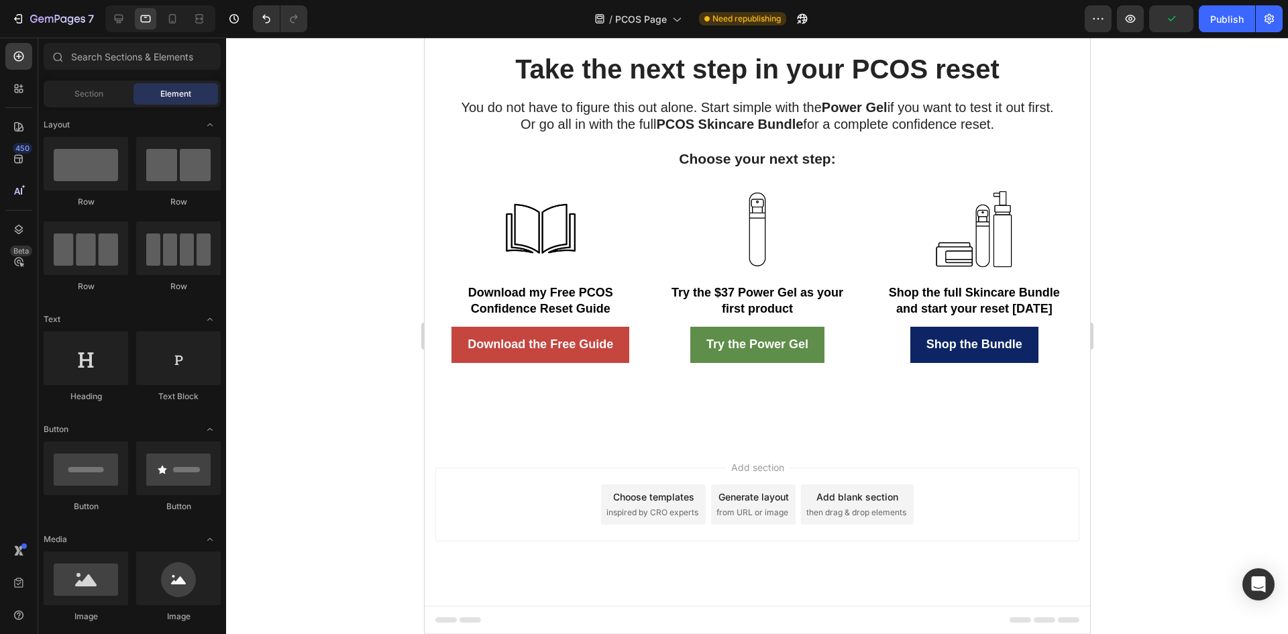
scroll to position [3461, 0]
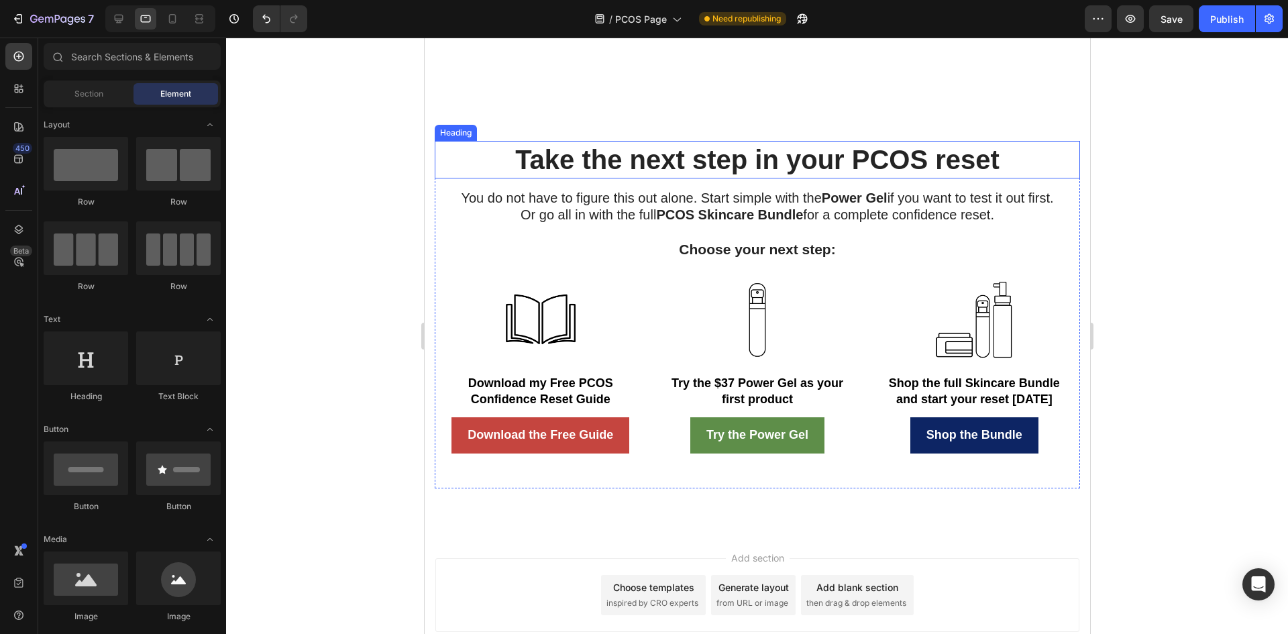
click at [650, 178] on h2 "Take the next step in your PCOS reset" at bounding box center [756, 160] width 645 height 38
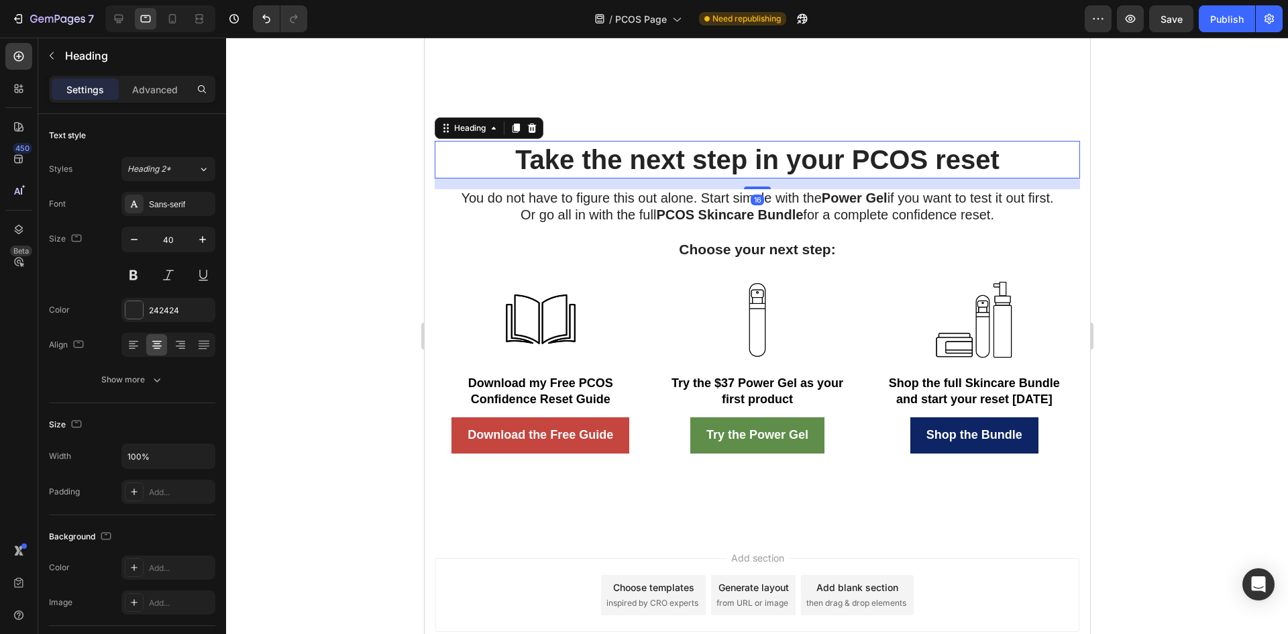
click at [650, 178] on h2 "Take the next step in your PCOS reset" at bounding box center [756, 160] width 645 height 38
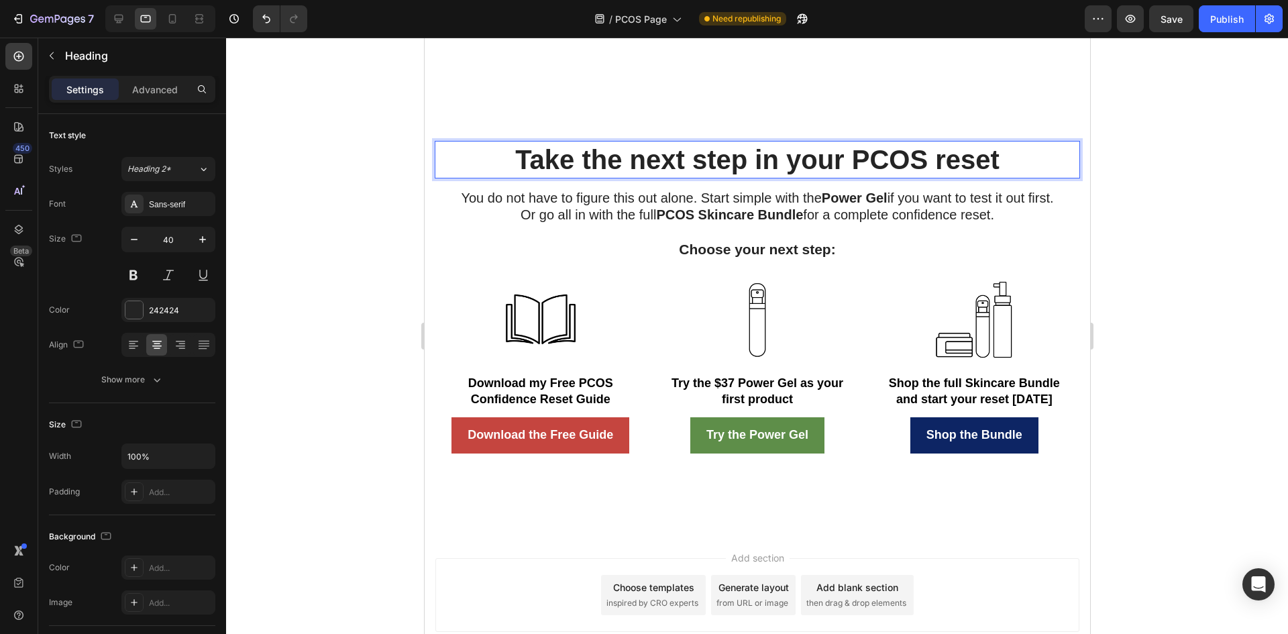
click at [567, 177] on p "Take the next step in your PCOS reset" at bounding box center [756, 159] width 643 height 35
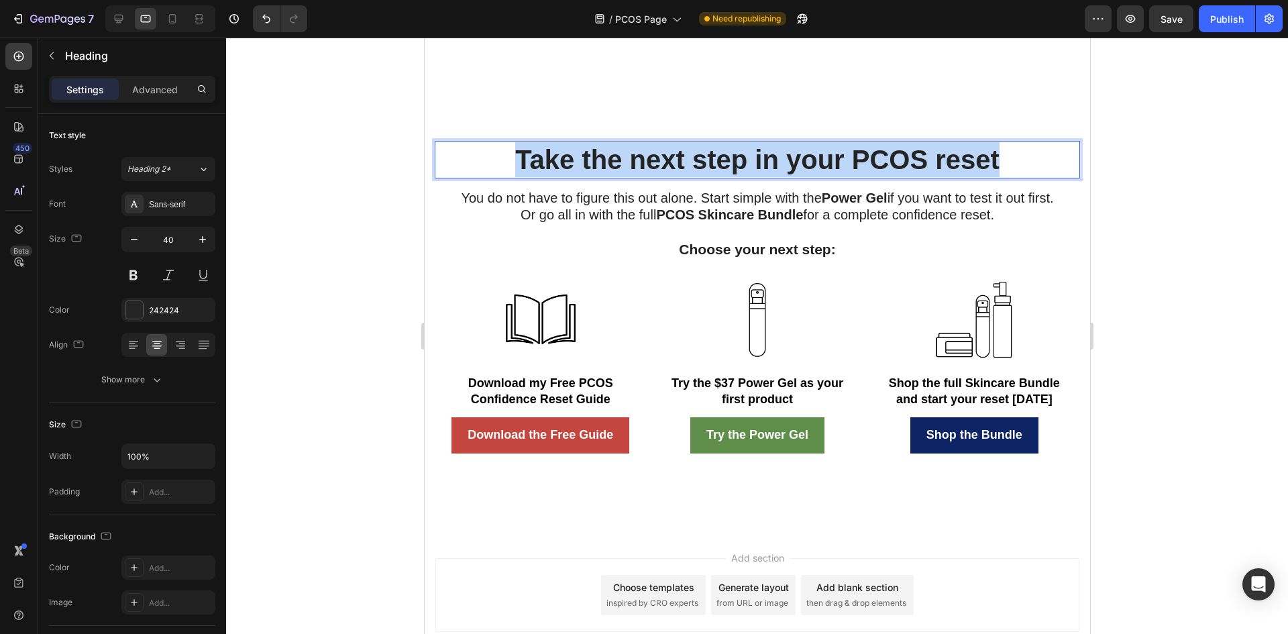
drag, startPoint x: 516, startPoint y: 333, endPoint x: 1051, endPoint y: 317, distance: 535.6
click at [1051, 177] on p "Take the next step in your PCOS reset" at bounding box center [756, 159] width 643 height 35
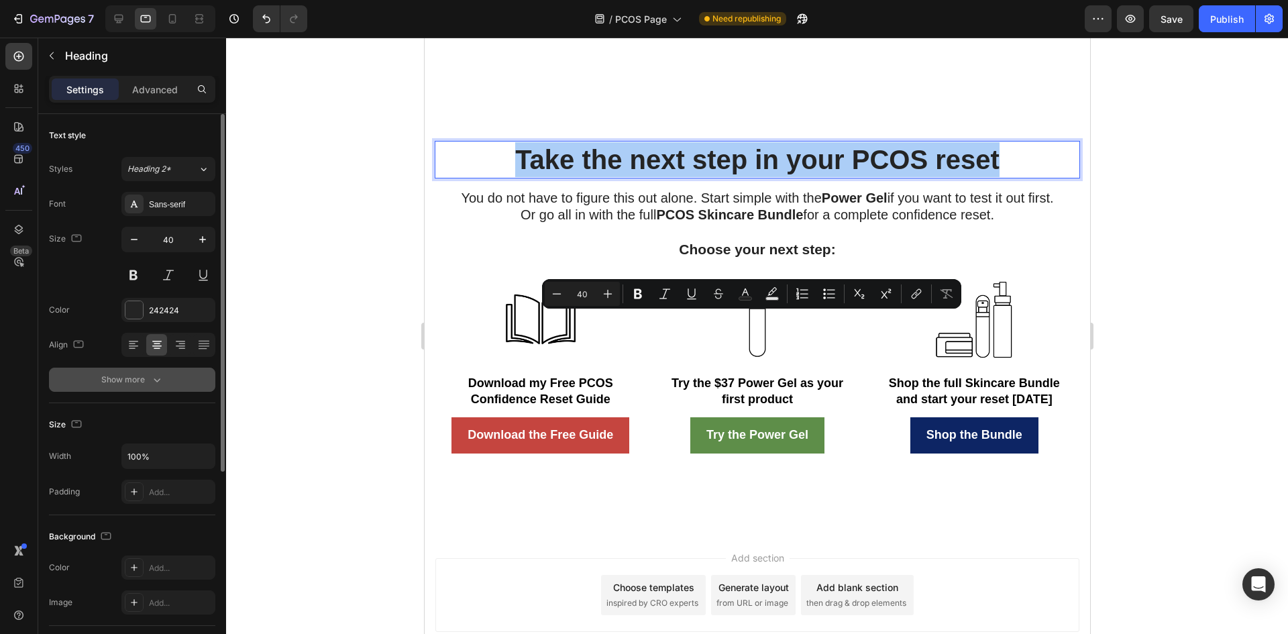
click at [148, 375] on div "Show more" at bounding box center [132, 379] width 62 height 13
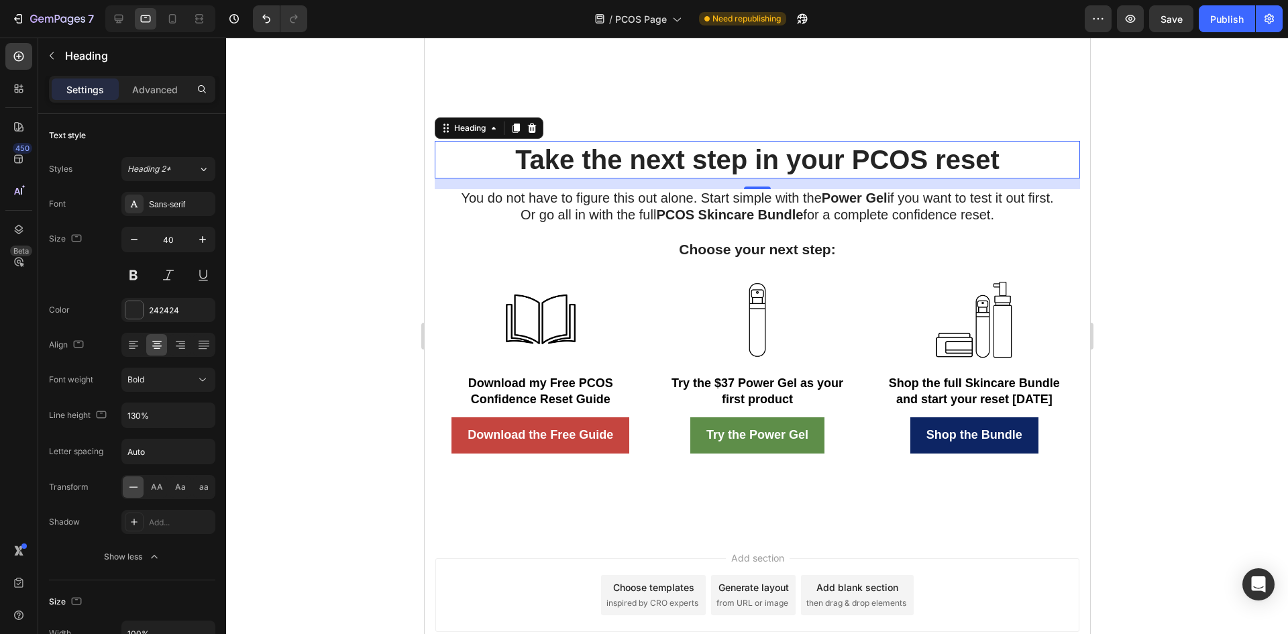
click at [1210, 499] on div at bounding box center [757, 336] width 1062 height 596
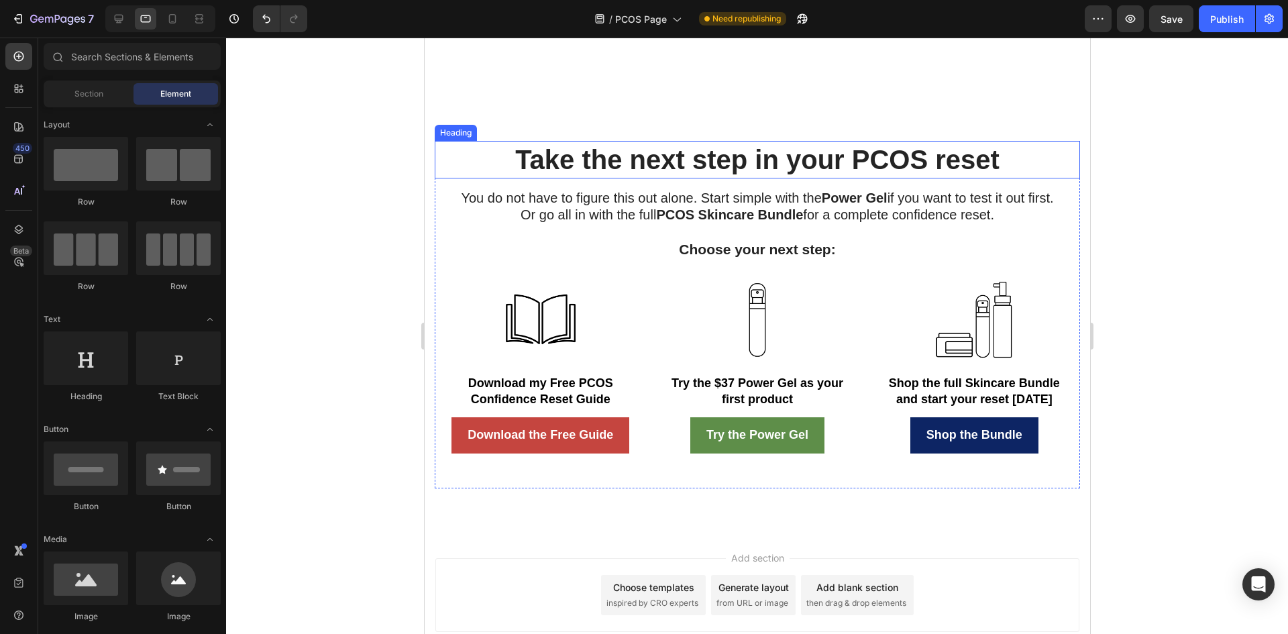
click at [983, 177] on p "Take the next step in your PCOS reset" at bounding box center [756, 159] width 643 height 35
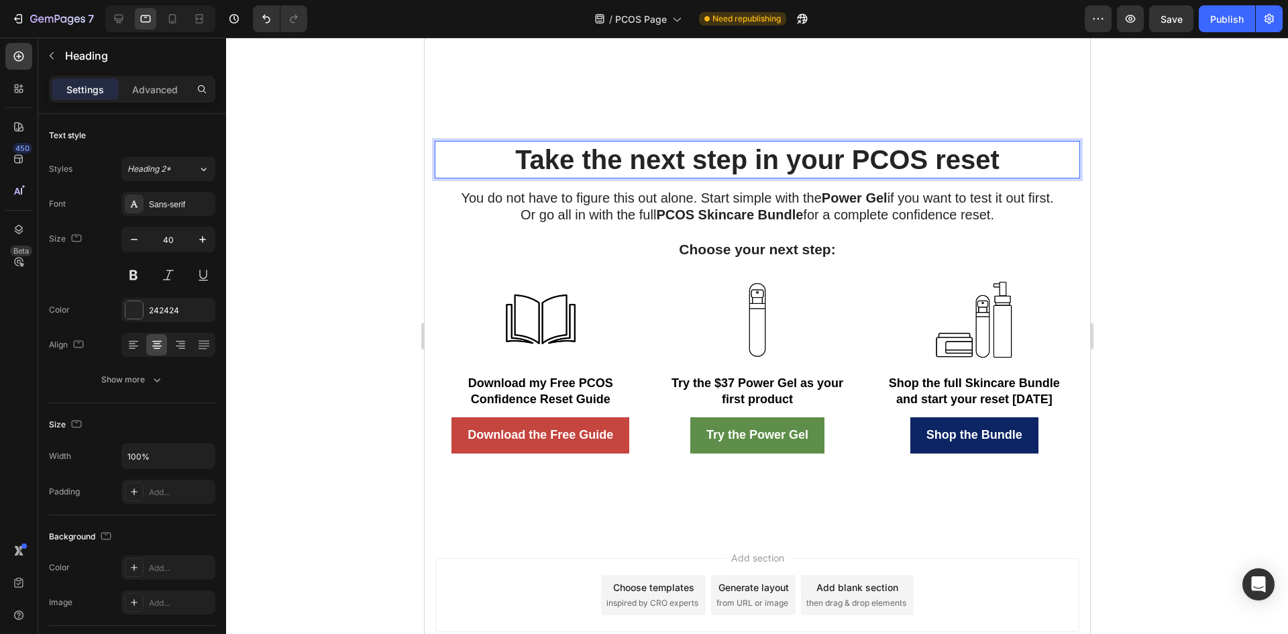
click at [996, 177] on p "Take the next step in your PCOS reset" at bounding box center [756, 159] width 643 height 35
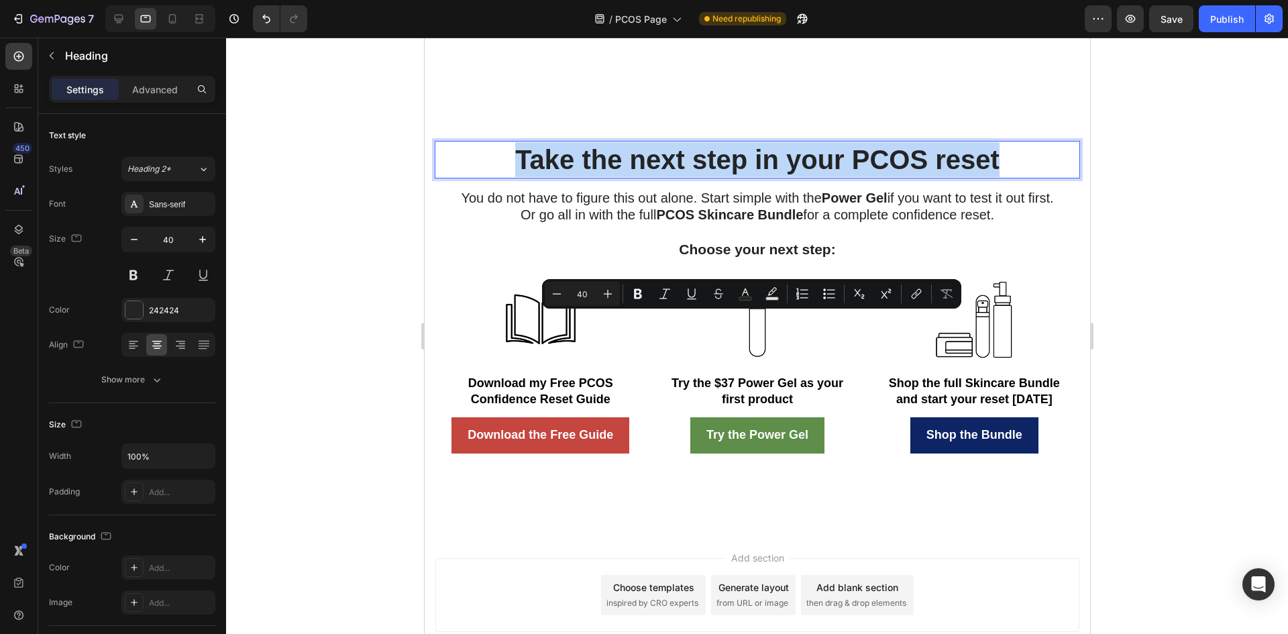
drag, startPoint x: 999, startPoint y: 335, endPoint x: 508, endPoint y: 336, distance: 491.1
click at [508, 177] on p "Take the next step in your PCOS reset" at bounding box center [756, 159] width 643 height 35
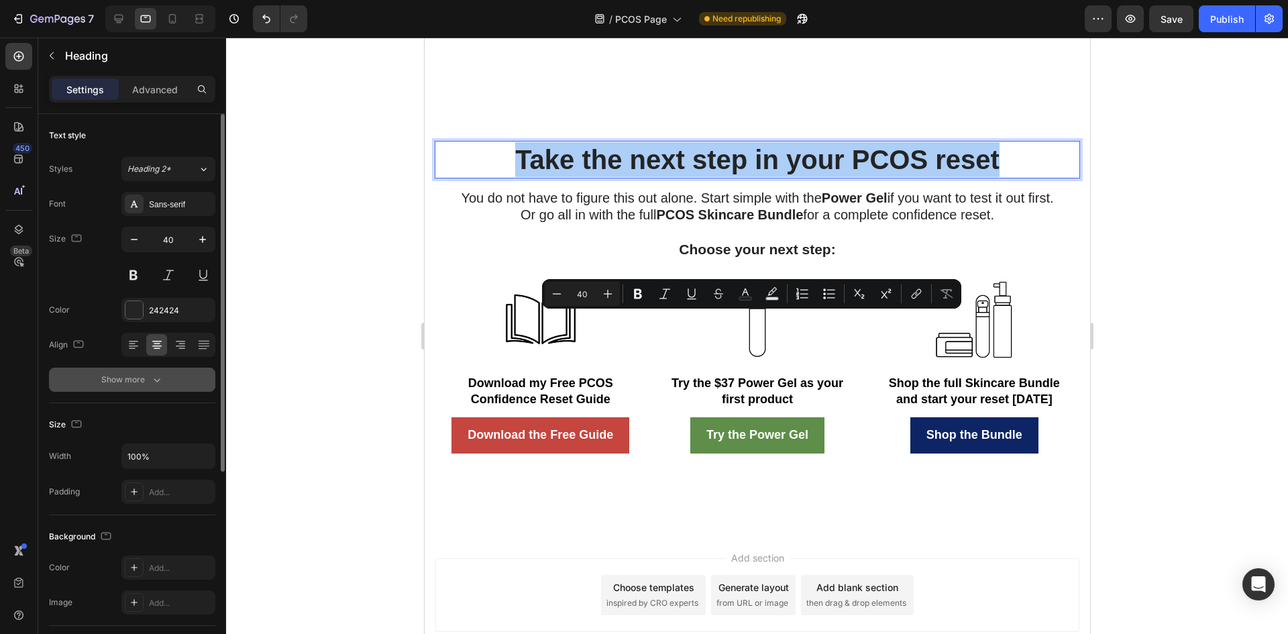
click at [162, 376] on icon "button" at bounding box center [156, 379] width 13 height 13
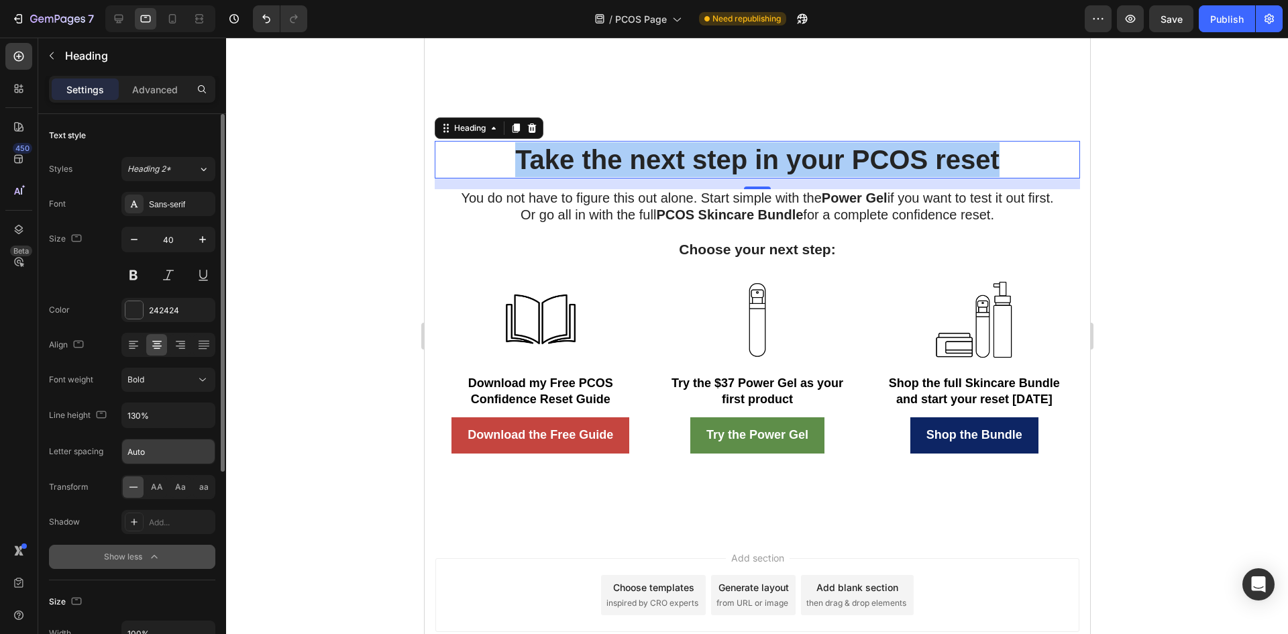
click at [171, 456] on input "Auto" at bounding box center [168, 451] width 93 height 24
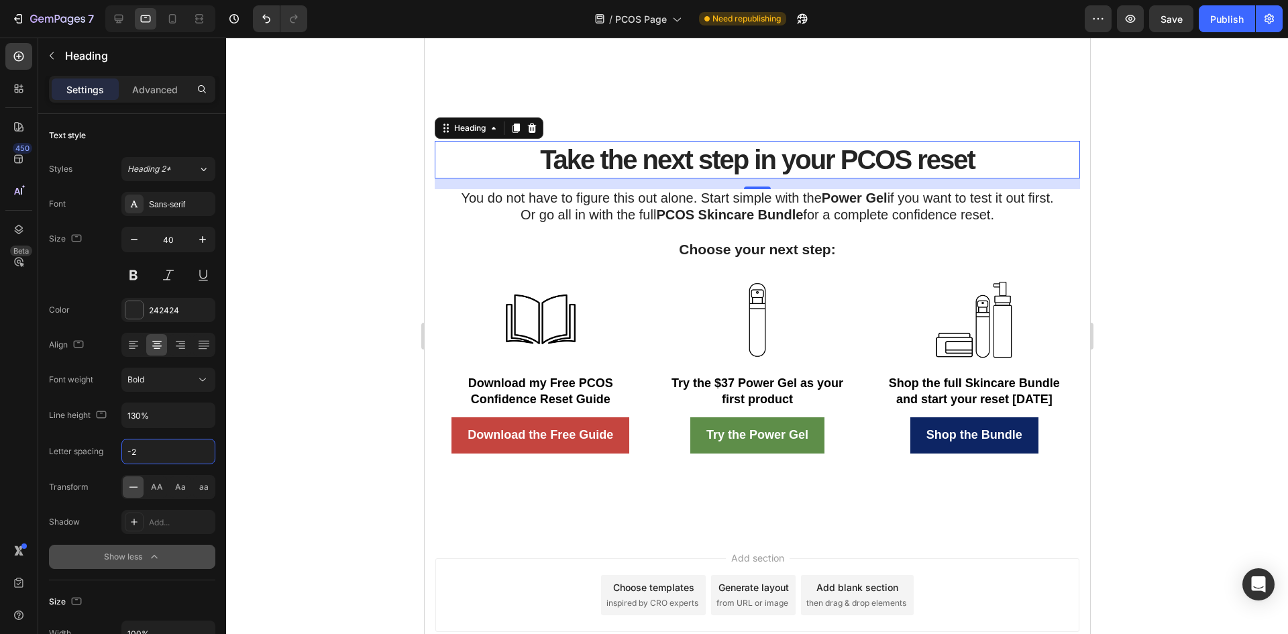
type input "-1"
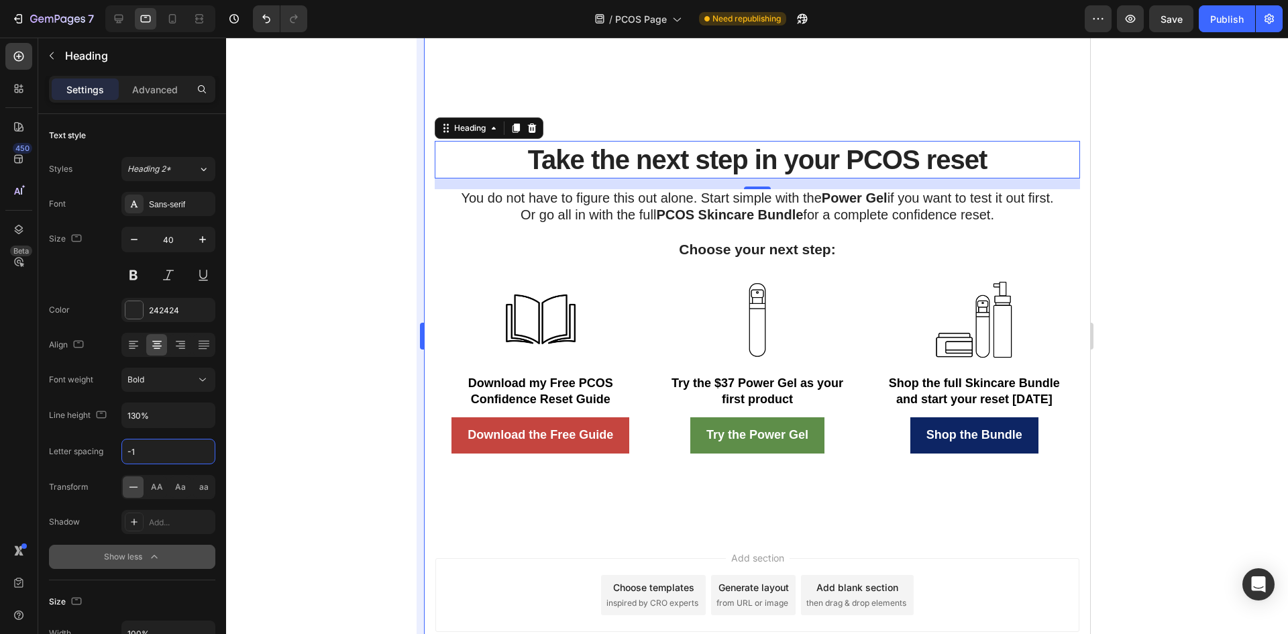
click at [356, 445] on div at bounding box center [757, 336] width 1062 height 596
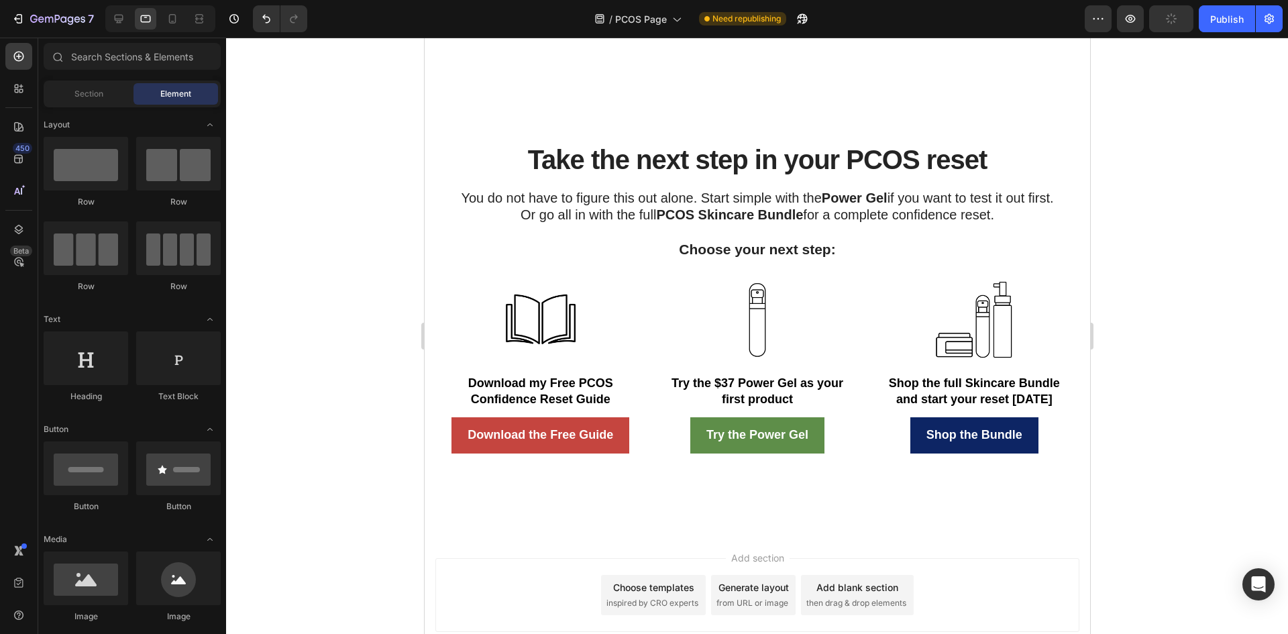
click at [288, 402] on div at bounding box center [757, 336] width 1062 height 596
click at [761, 257] on strong "Choose your next step:" at bounding box center [756, 248] width 156 height 15
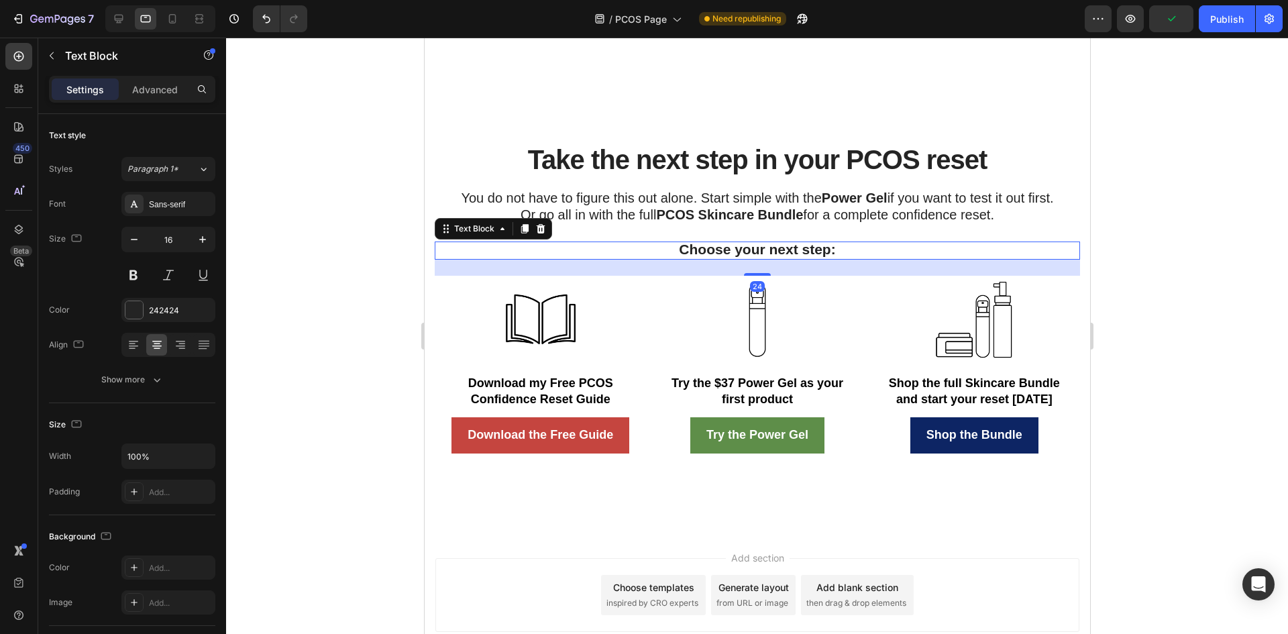
click at [761, 257] on strong "Choose your next step:" at bounding box center [756, 248] width 156 height 15
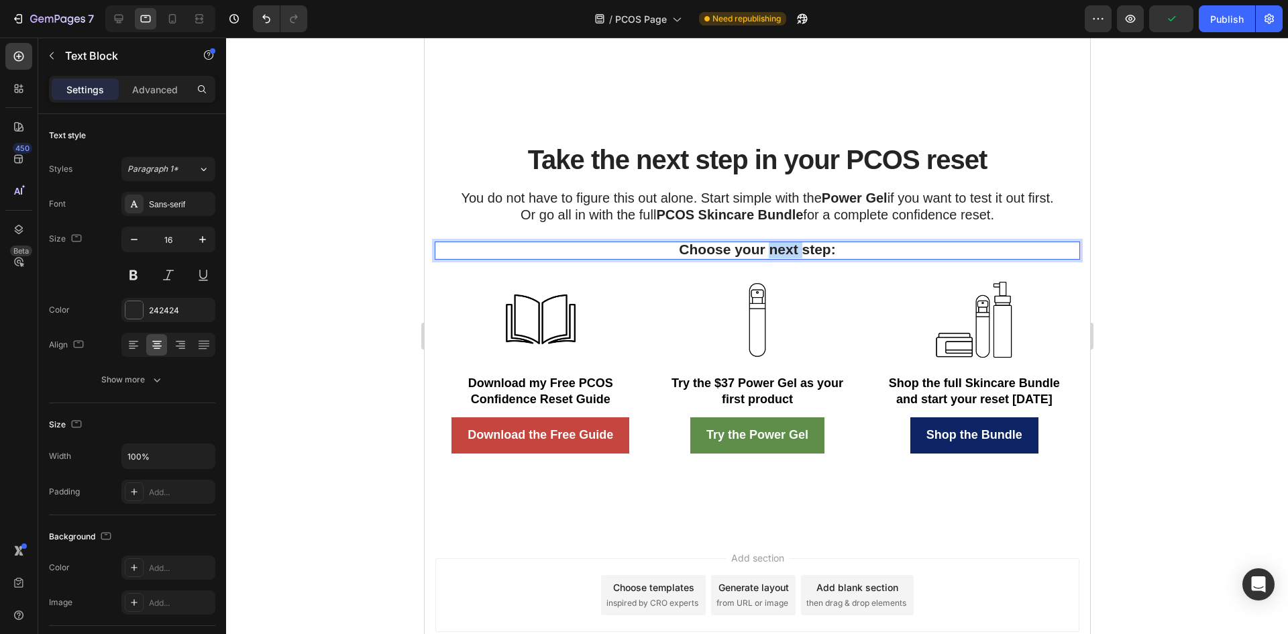
click at [824, 257] on strong "Choose your next step:" at bounding box center [756, 248] width 156 height 15
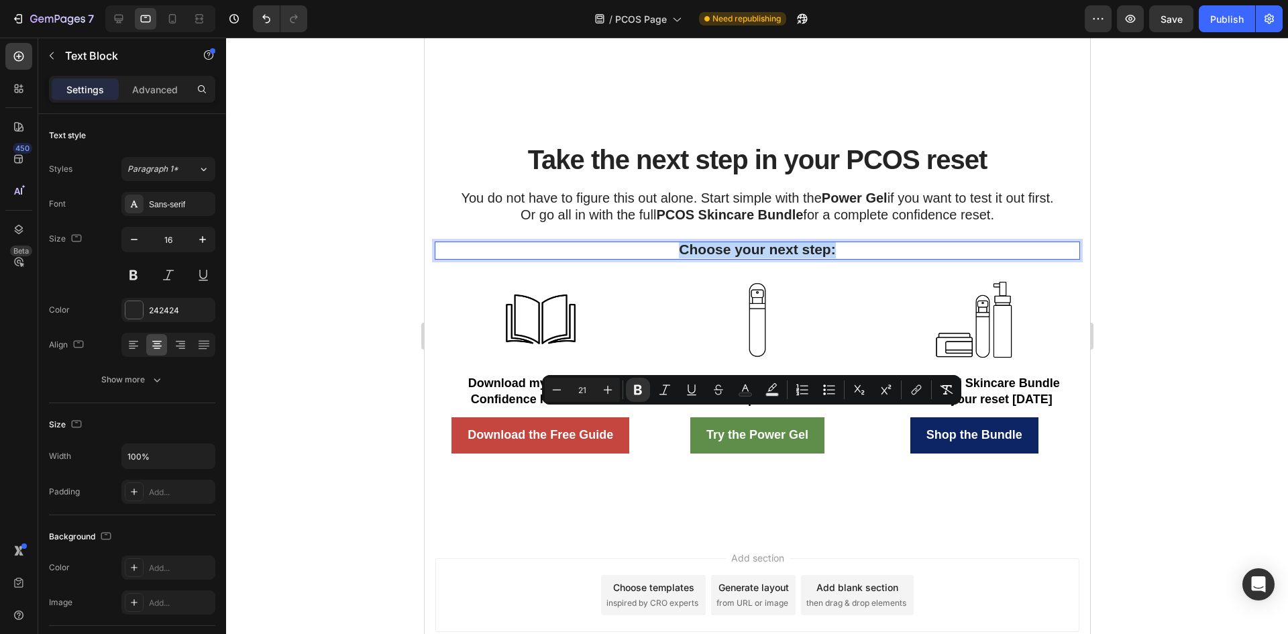
drag, startPoint x: 837, startPoint y: 421, endPoint x: 666, endPoint y: 425, distance: 171.1
click at [666, 258] on p "Choose your next step:" at bounding box center [756, 250] width 643 height 15
click at [743, 385] on icon "Editor contextual toolbar" at bounding box center [745, 389] width 13 height 13
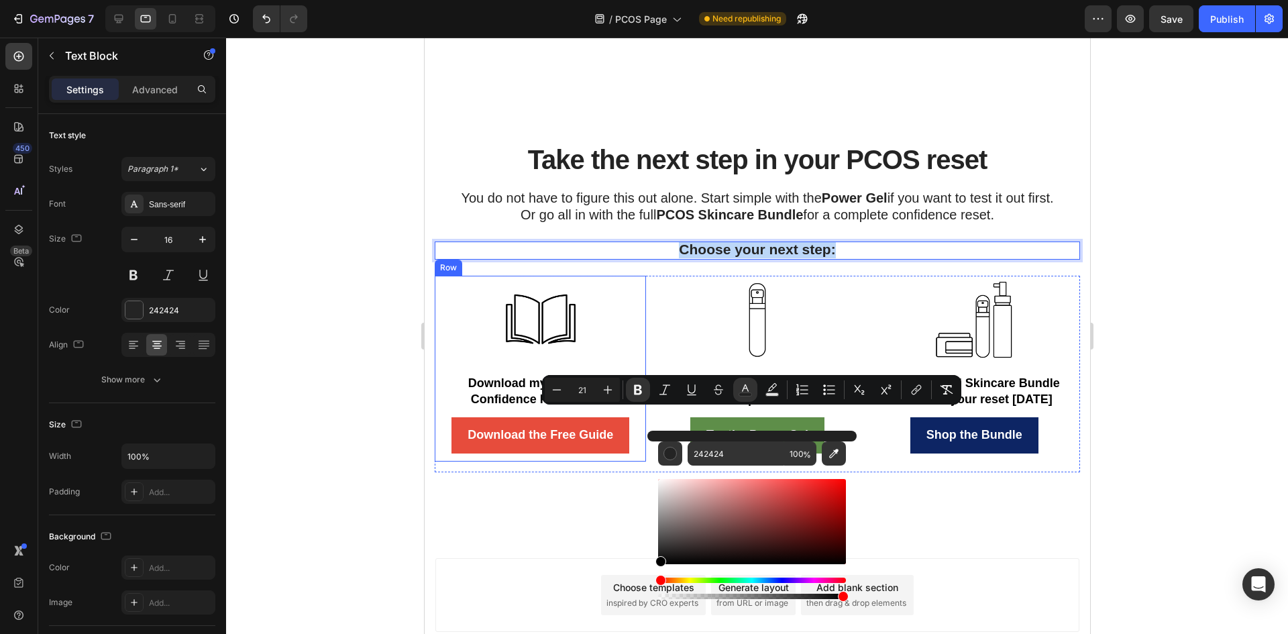
drag, startPoint x: 1094, startPoint y: 580, endPoint x: 617, endPoint y: 589, distance: 477.0
type input "000000"
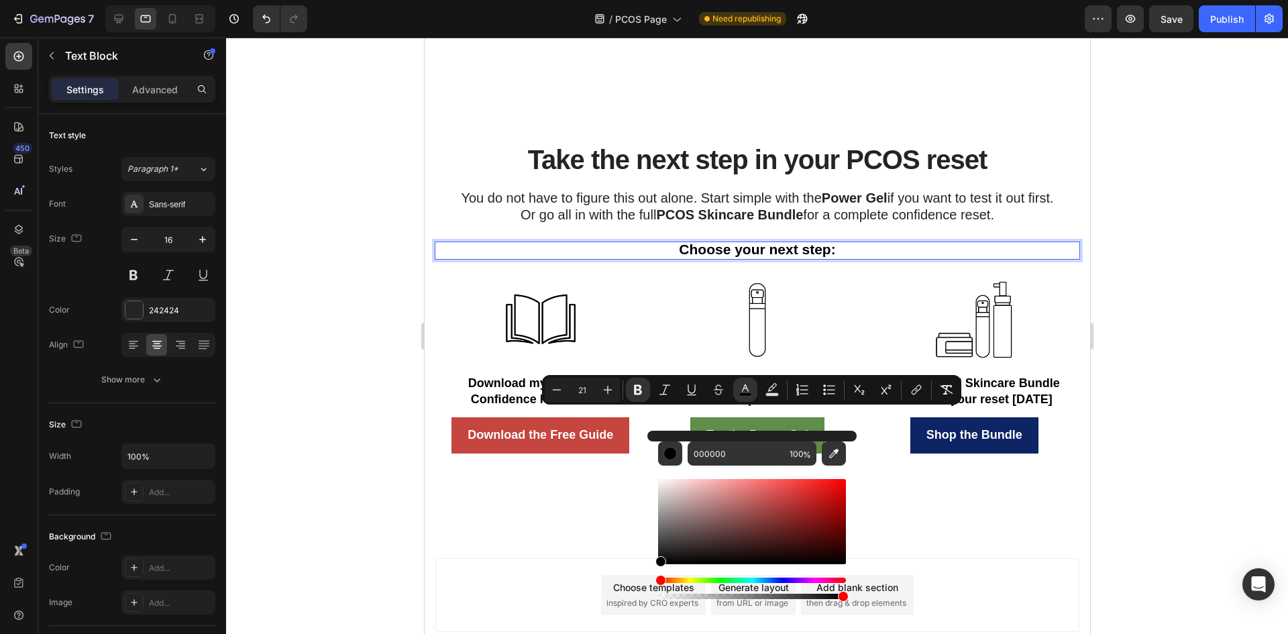
click at [368, 497] on div at bounding box center [757, 336] width 1062 height 596
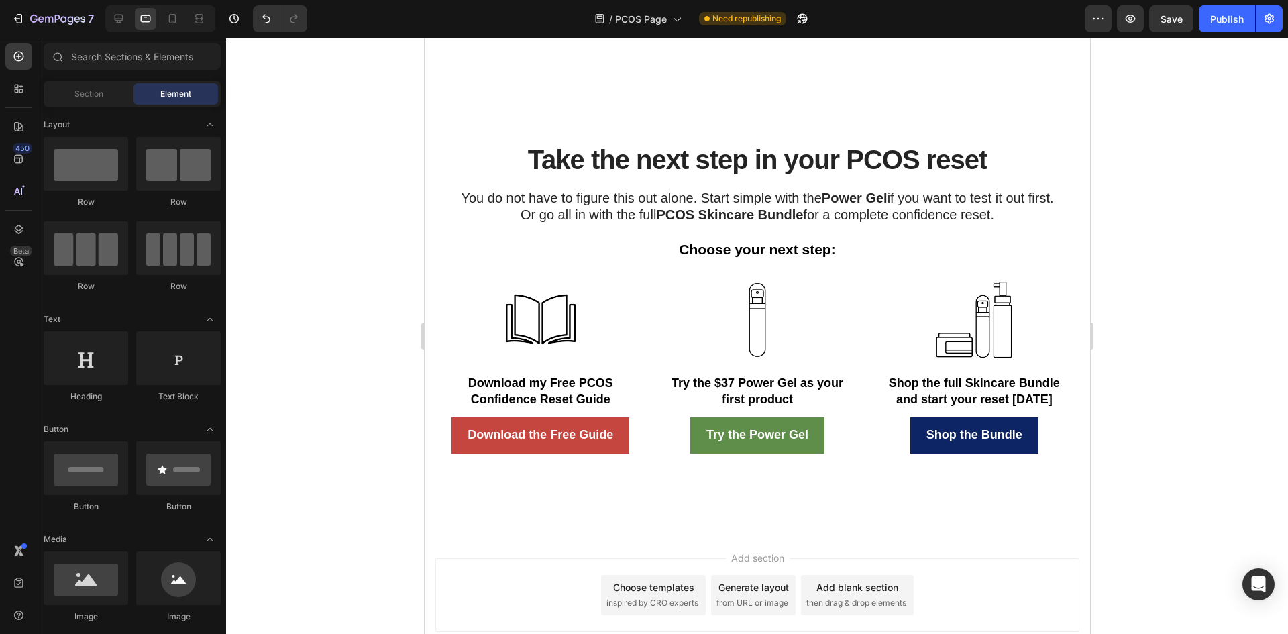
click at [368, 508] on div at bounding box center [757, 336] width 1062 height 596
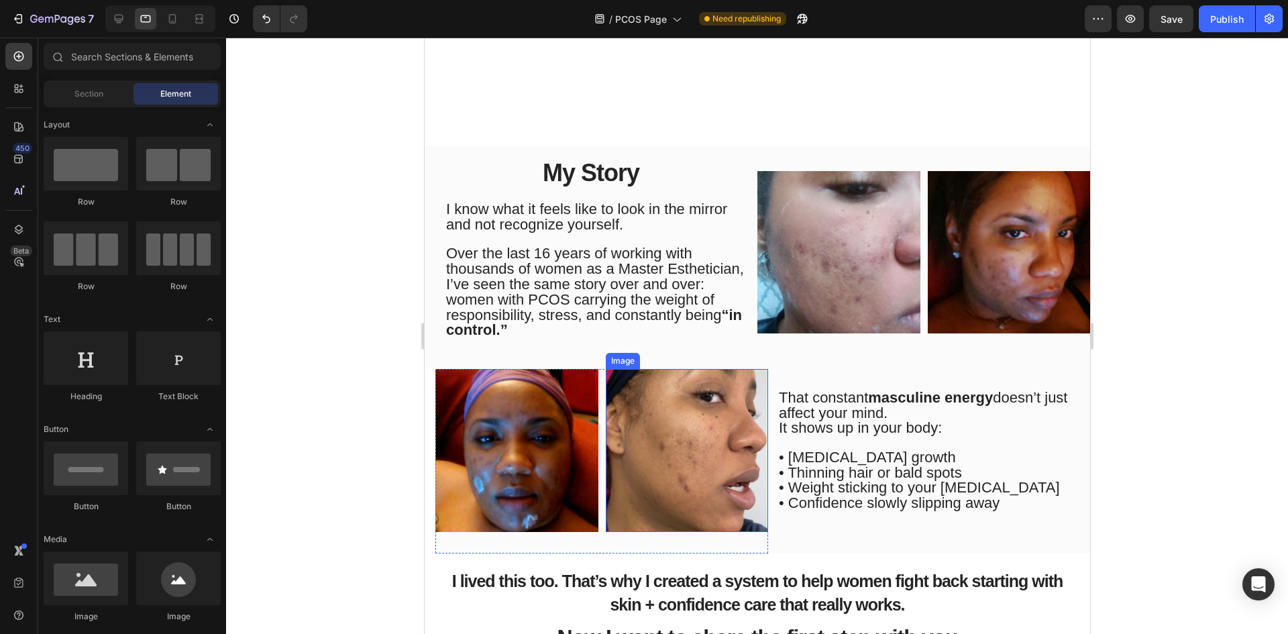
scroll to position [805, 0]
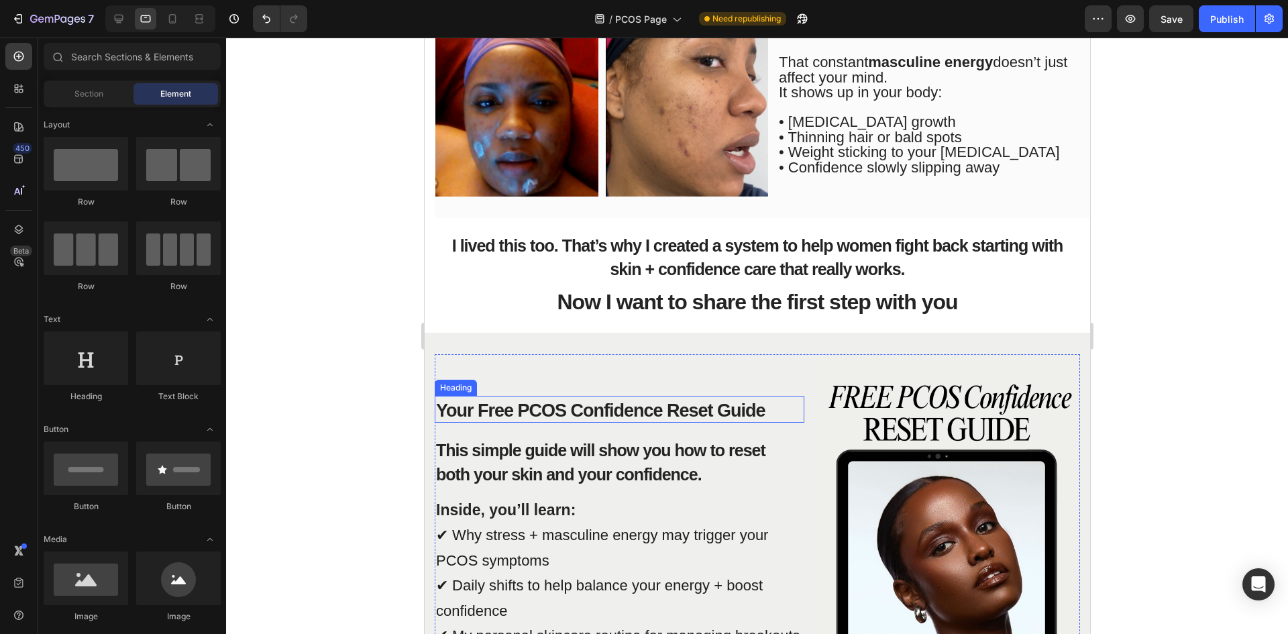
click at [672, 415] on span "Your Free PCOS Confidence Reset Guide" at bounding box center [599, 410] width 329 height 20
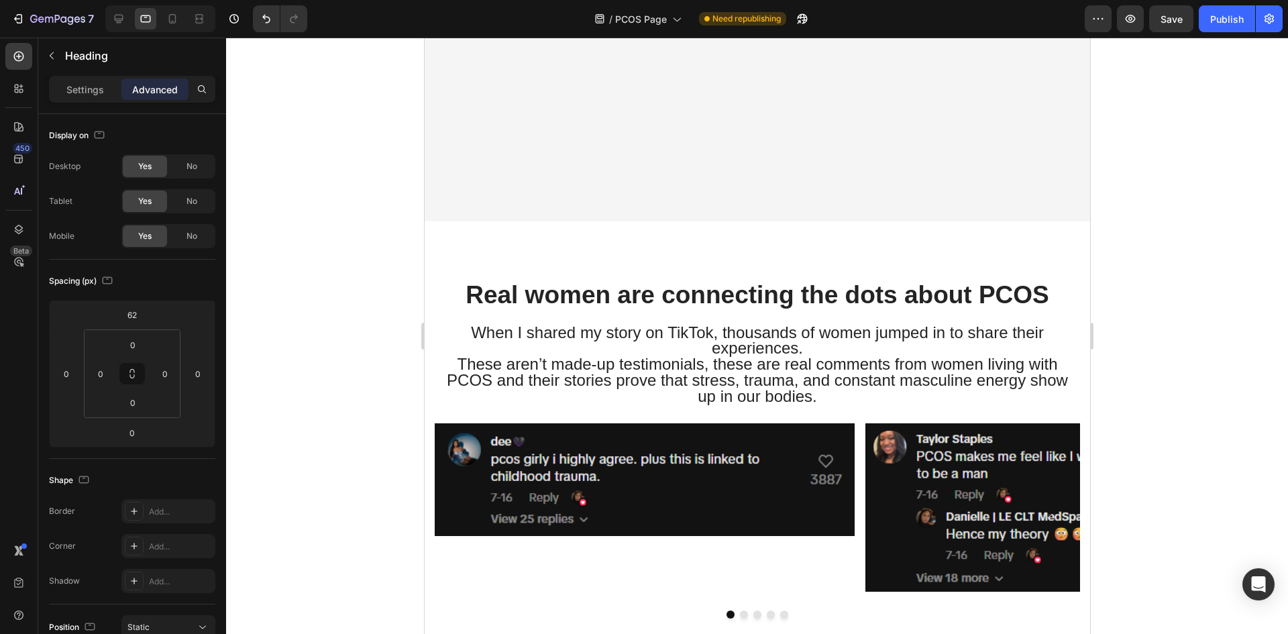
scroll to position [3354, 0]
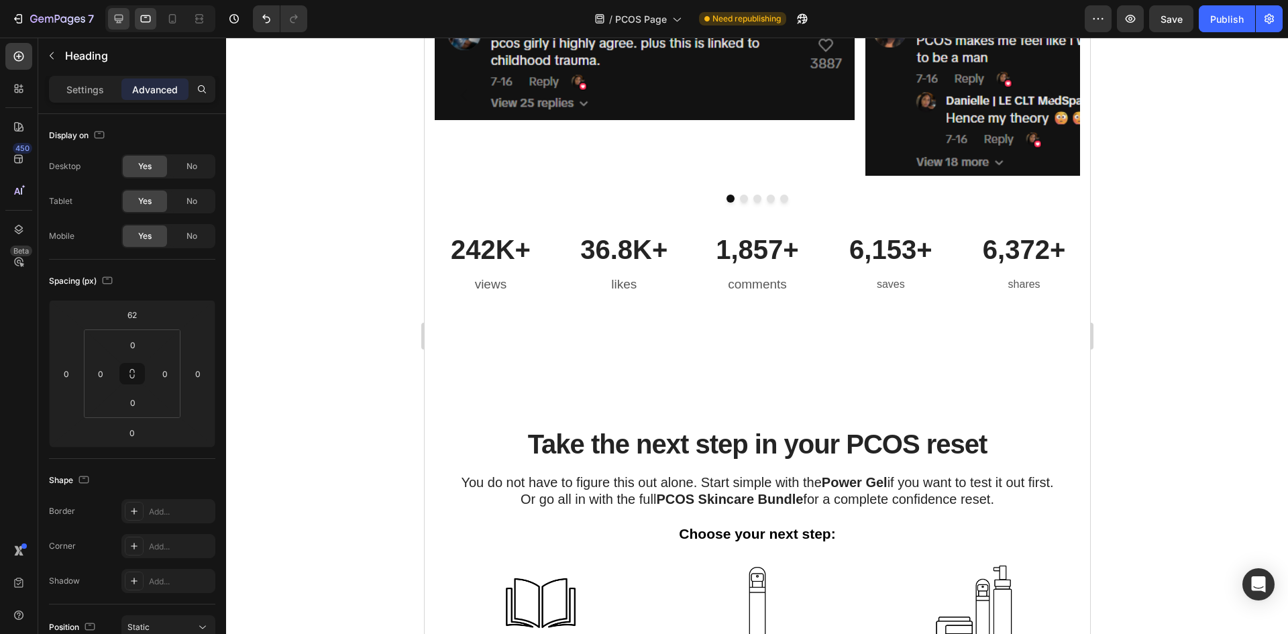
click at [122, 23] on icon at bounding box center [118, 18] width 13 height 13
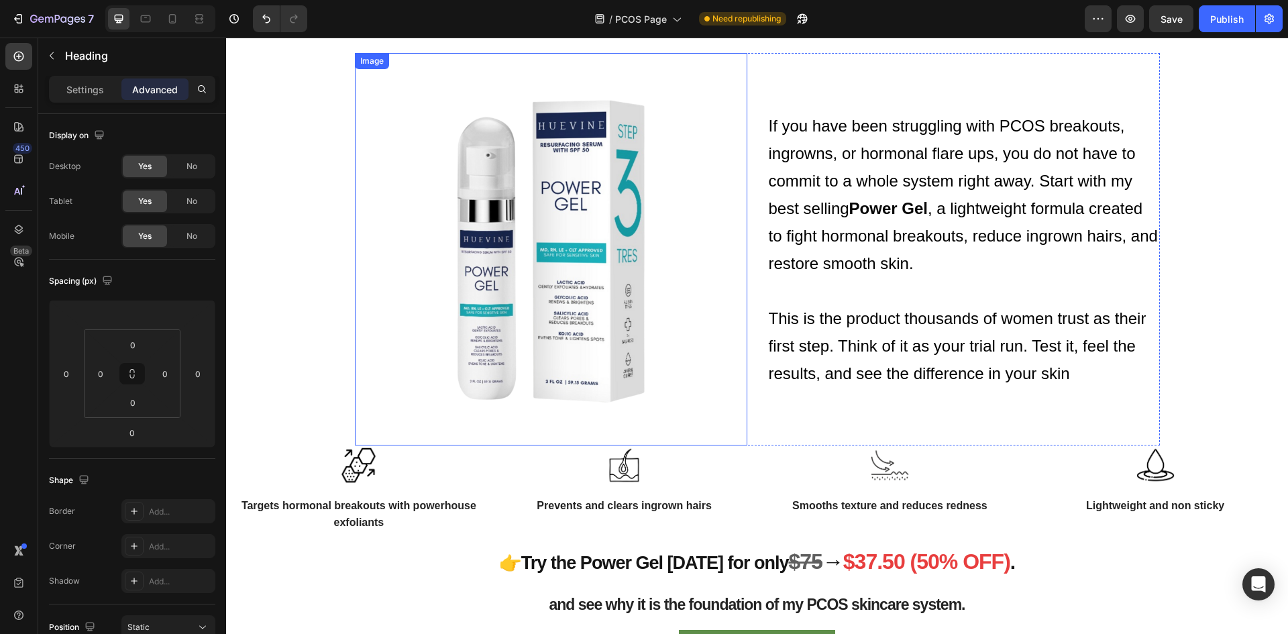
scroll to position [1660, 0]
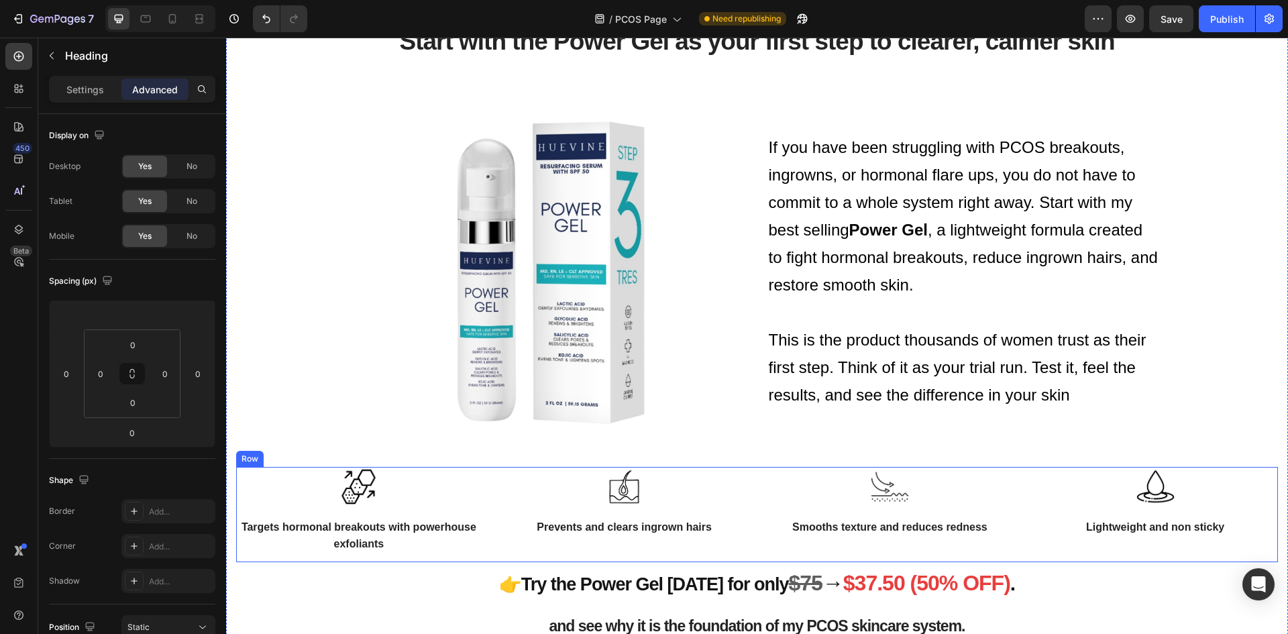
click at [493, 533] on div "Image Targets hormonal breakouts with powerhouse exfoliants Text block Row Imag…" at bounding box center [757, 514] width 1042 height 95
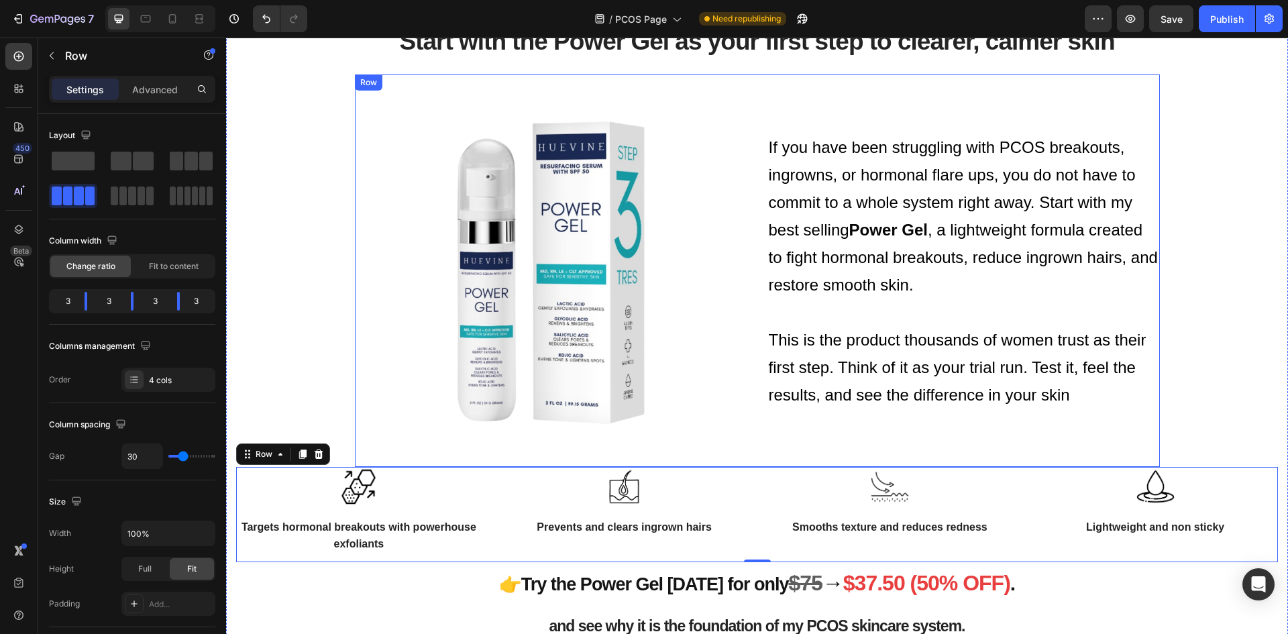
click at [747, 441] on div "Image If you have been struggling with PCOS breakouts, ingrowns, or hormonal fl…" at bounding box center [757, 270] width 805 height 392
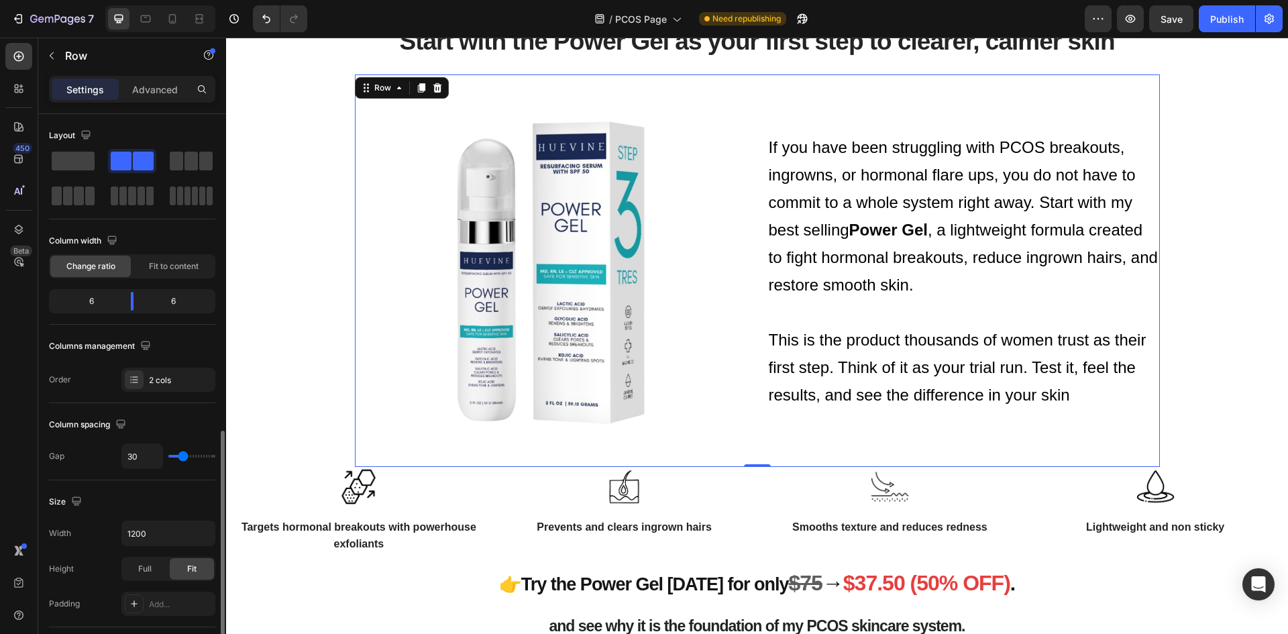
scroll to position [201, 0]
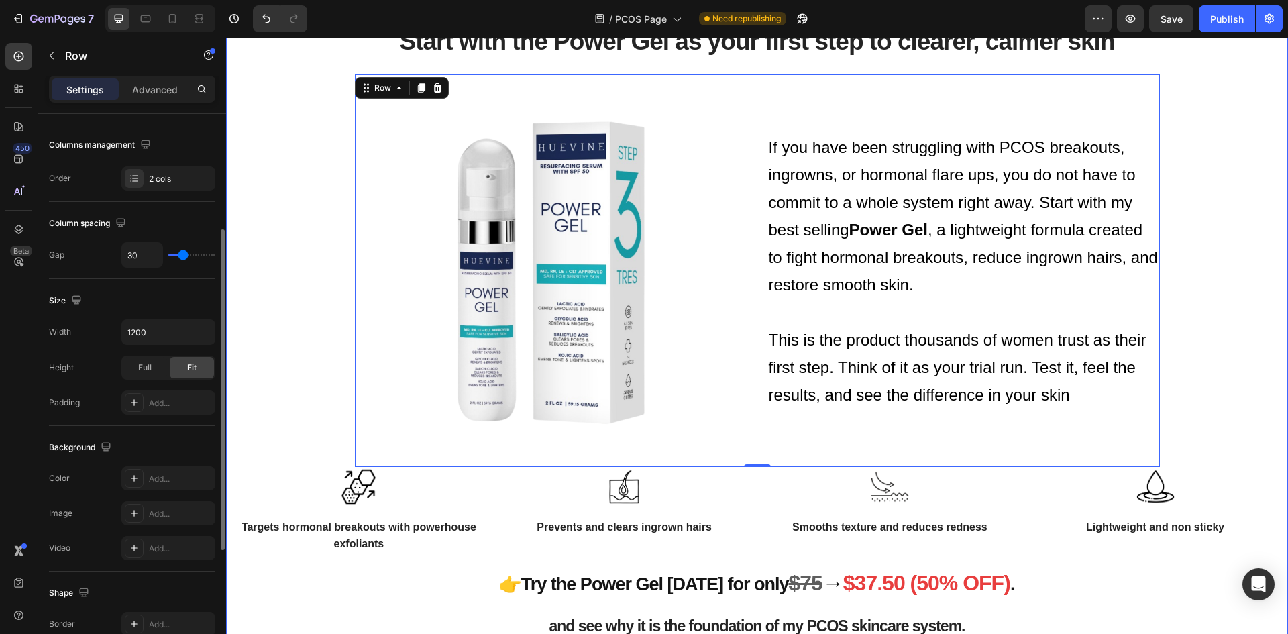
click at [1196, 407] on div "Start with the Power Gel as your first step to clearer, calmer skin Heading Ima…" at bounding box center [757, 349] width 1042 height 680
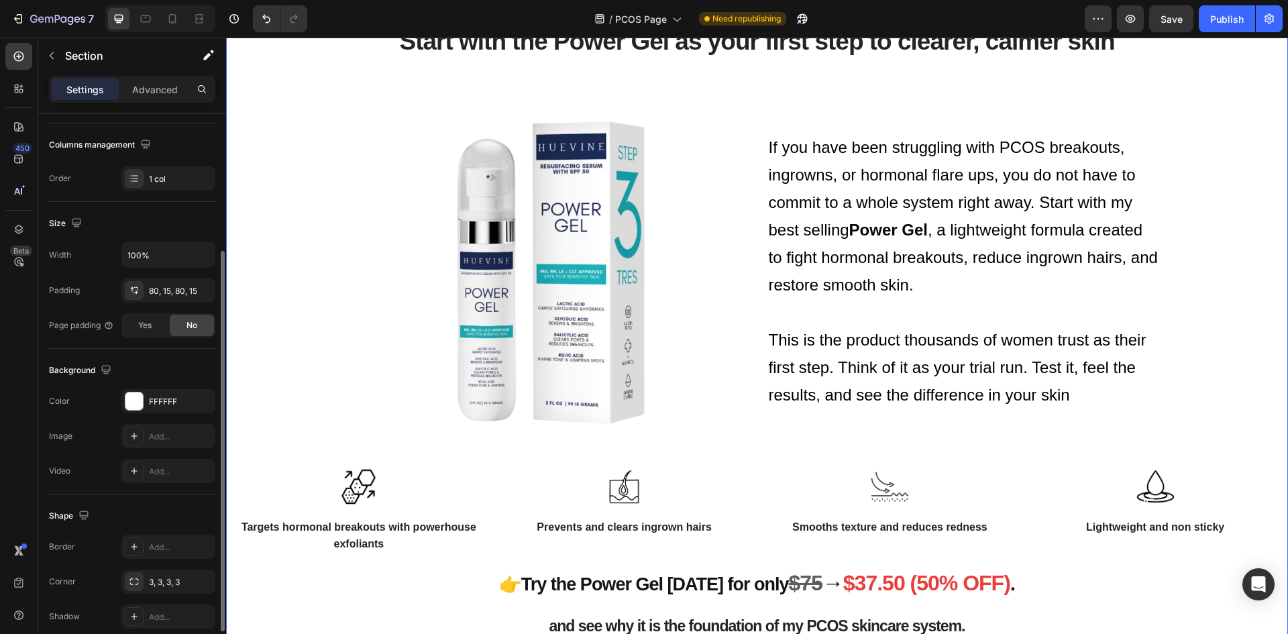
scroll to position [0, 0]
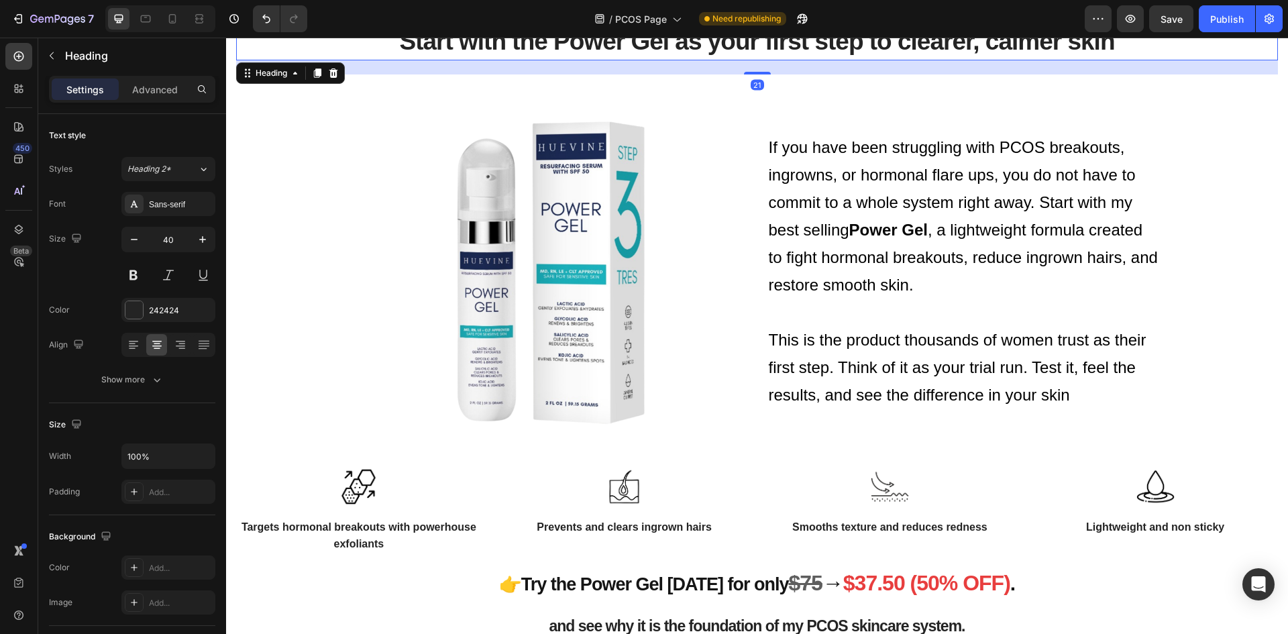
click at [753, 49] on span "Start with the Power Gel as your first step to clearer, calmer skin" at bounding box center [756, 42] width 715 height 28
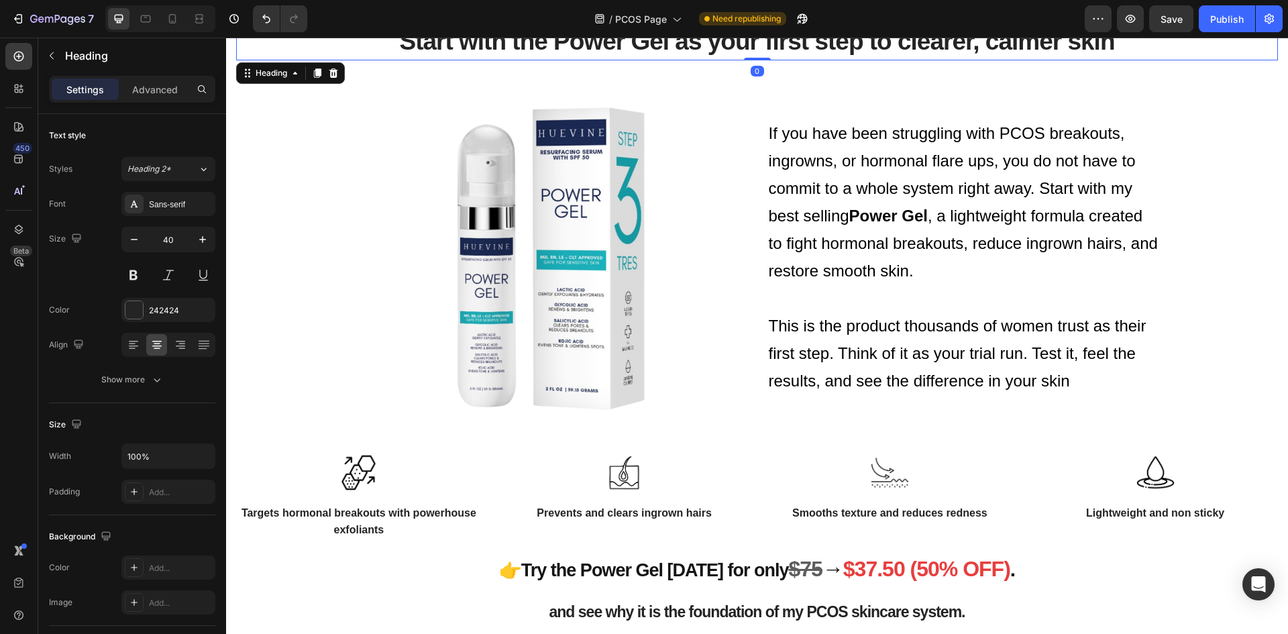
drag, startPoint x: 754, startPoint y: 72, endPoint x: 776, endPoint y: 103, distance: 38.0
click at [755, 49] on div "Start with the Power Gel as your first step to clearer, calmer skin Heading 0" at bounding box center [757, 40] width 1042 height 39
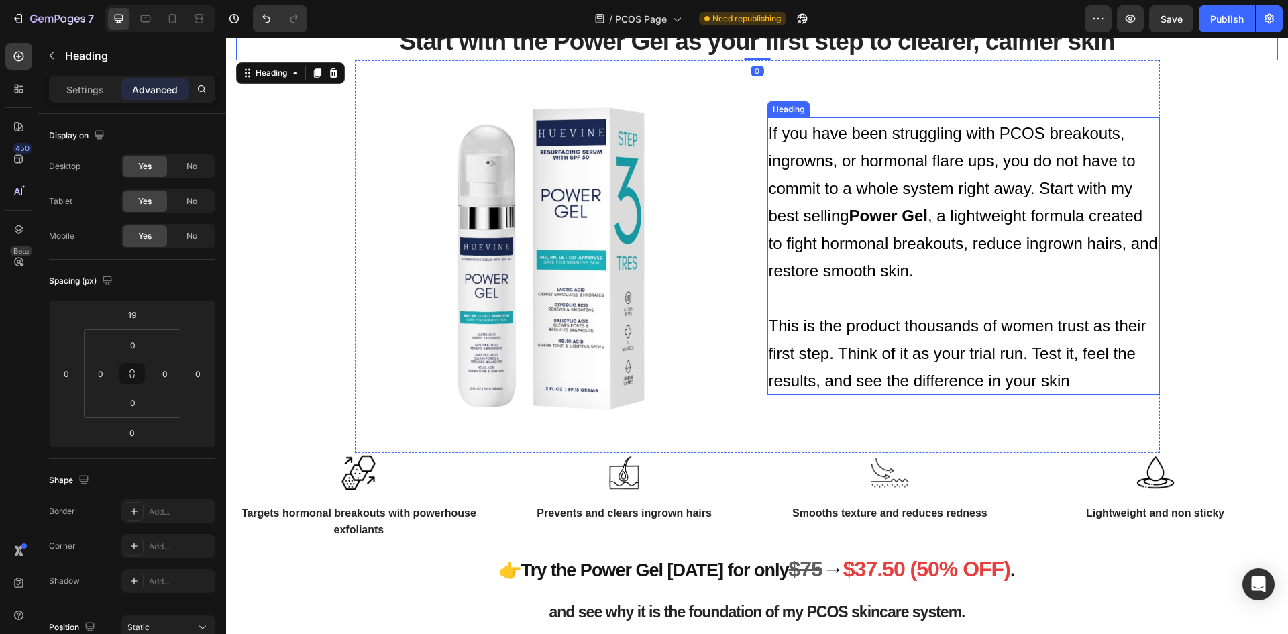
click at [792, 128] on span "If you have been struggling with PCOS breakouts, ingrowns, or hormonal flare up…" at bounding box center [952, 174] width 367 height 101
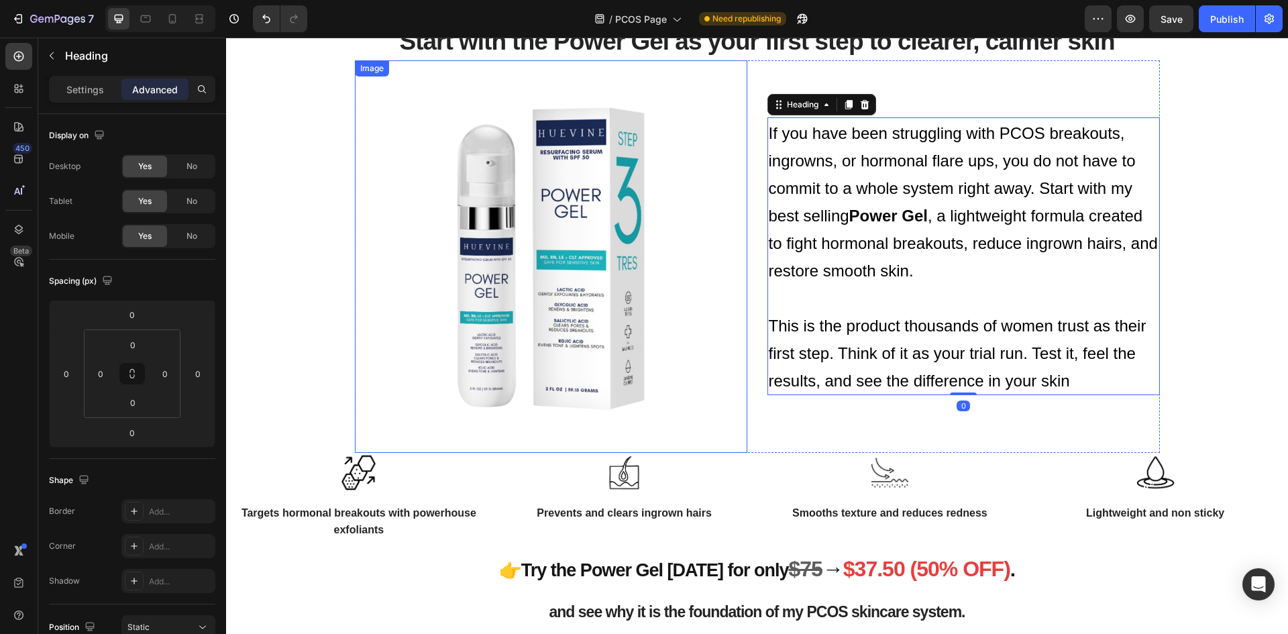
click at [600, 145] on img at bounding box center [551, 256] width 392 height 392
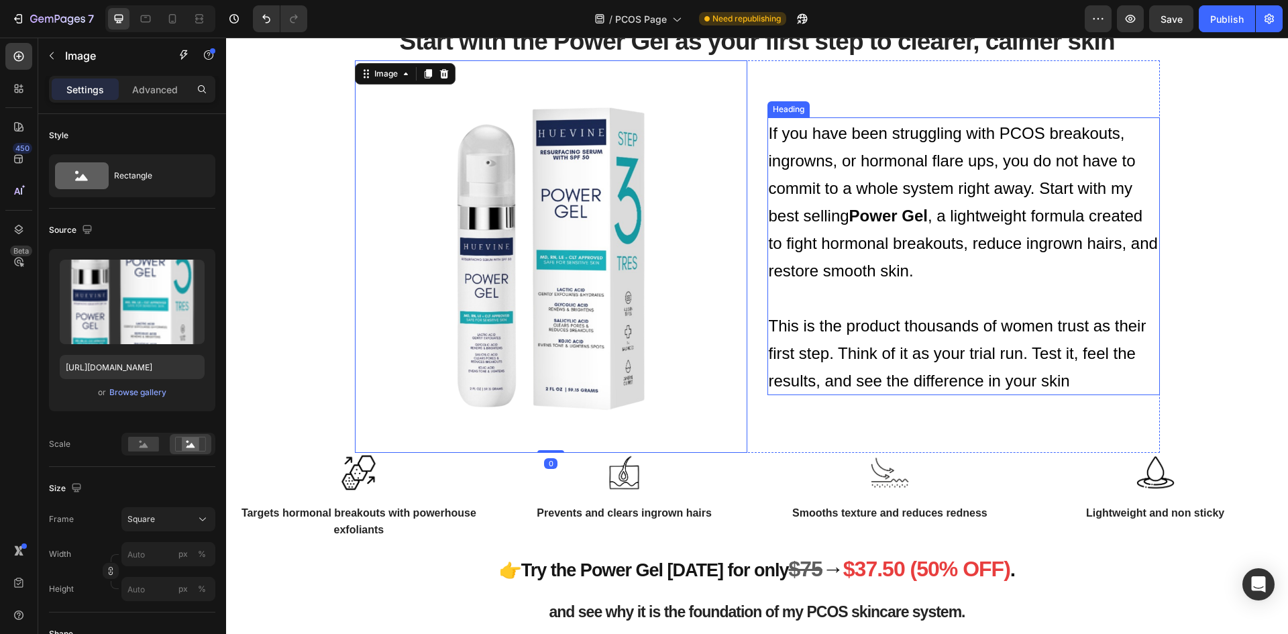
click at [826, 346] on span "This is the product thousands of women trust as their first step. Think of it a…" at bounding box center [958, 353] width 378 height 73
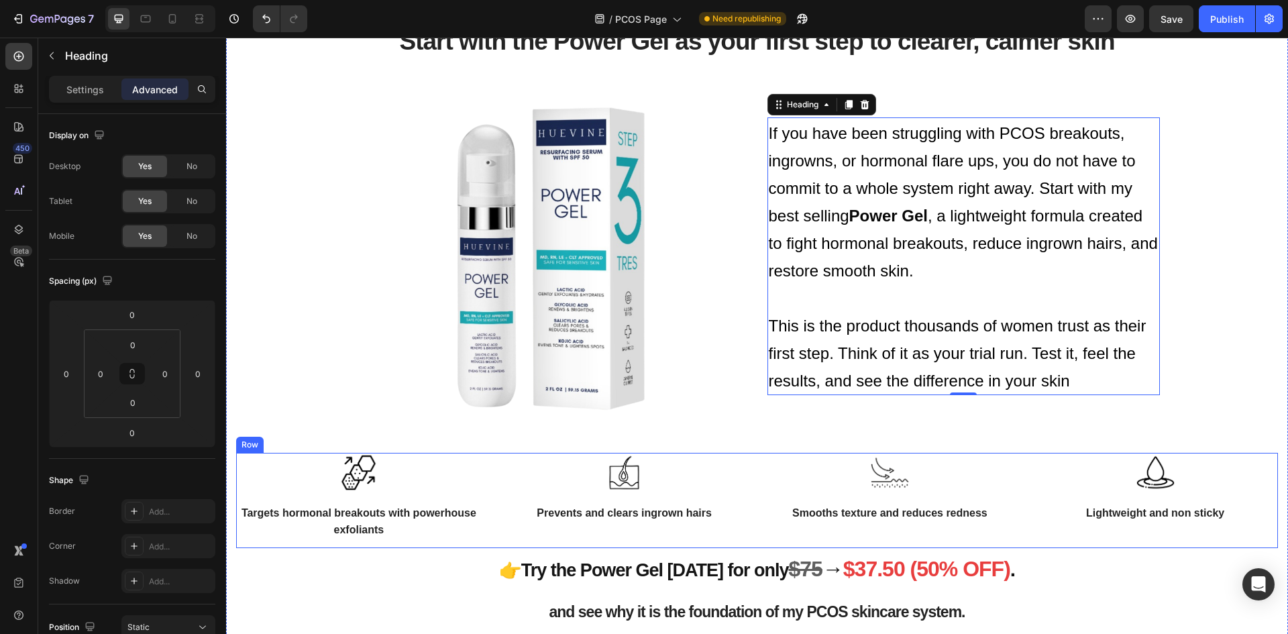
click at [753, 455] on div "Image Targets hormonal breakouts with powerhouse exfoliants Text block Row Imag…" at bounding box center [757, 500] width 1042 height 95
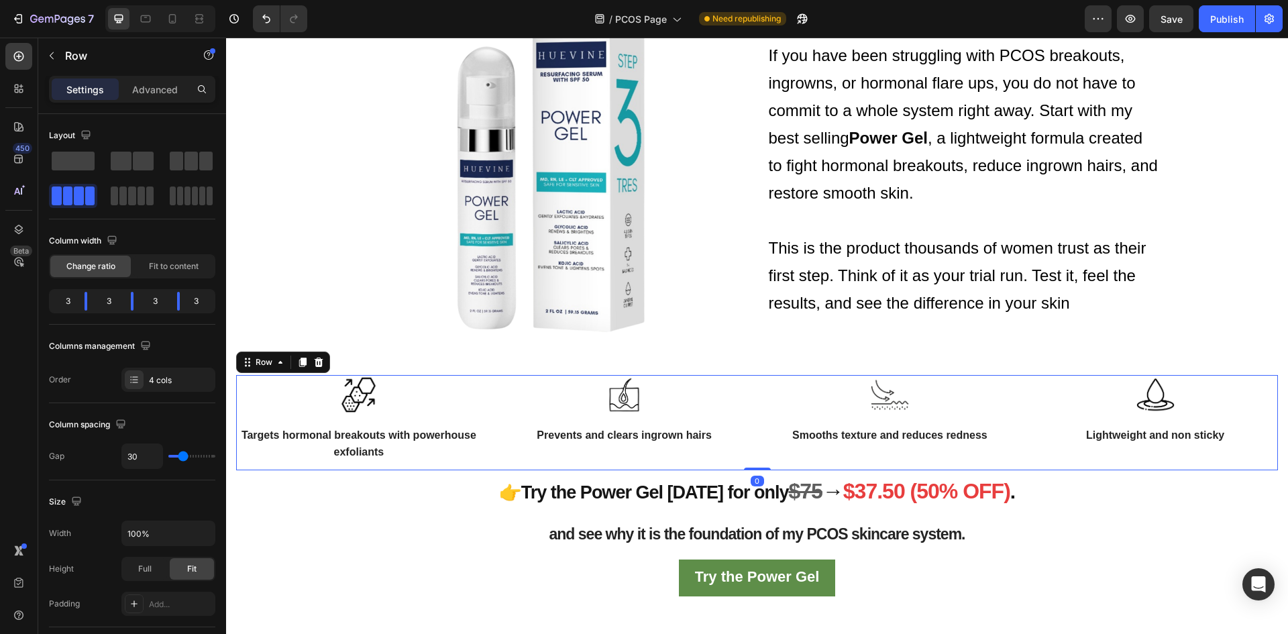
scroll to position [1861, 0]
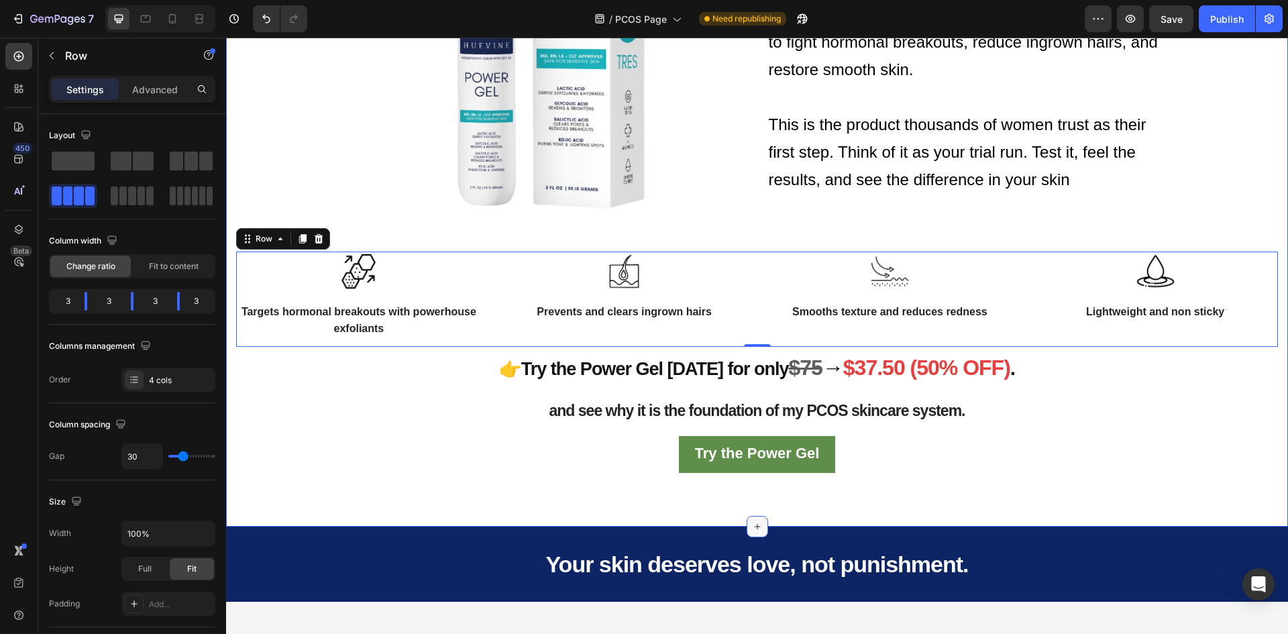
click at [754, 526] on icon at bounding box center [757, 526] width 11 height 11
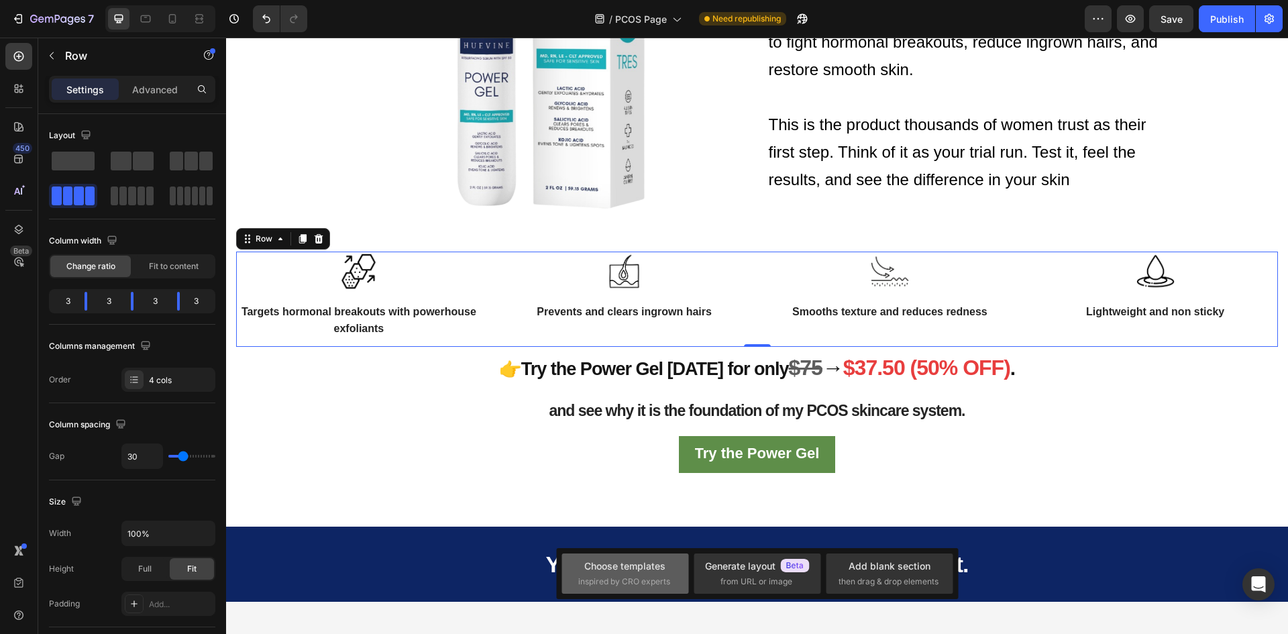
click at [662, 560] on div "Choose templates" at bounding box center [624, 566] width 81 height 14
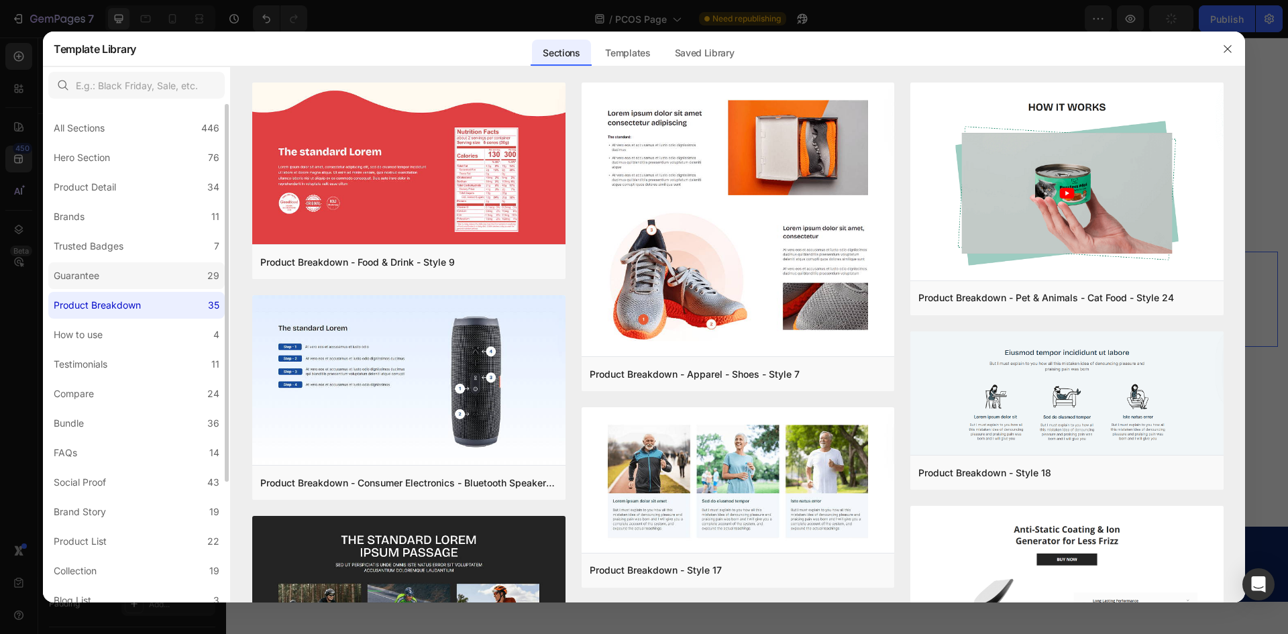
click at [171, 278] on label "Guarantee 29" at bounding box center [136, 275] width 176 height 27
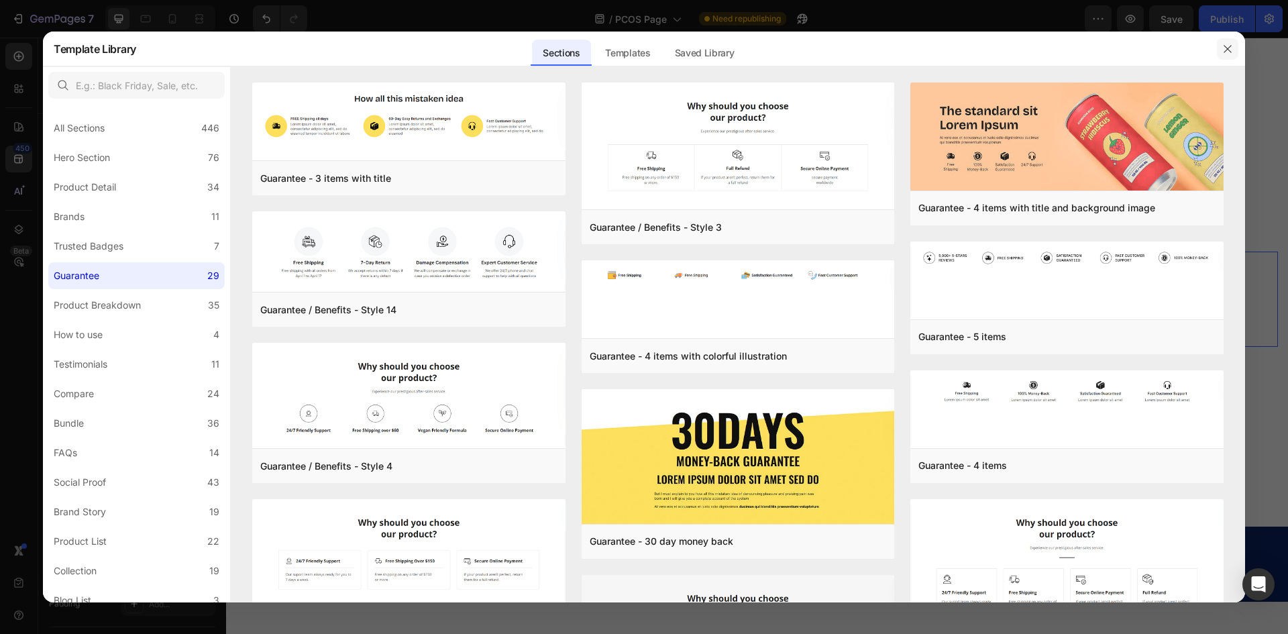
click at [1224, 52] on icon "button" at bounding box center [1227, 49] width 11 height 11
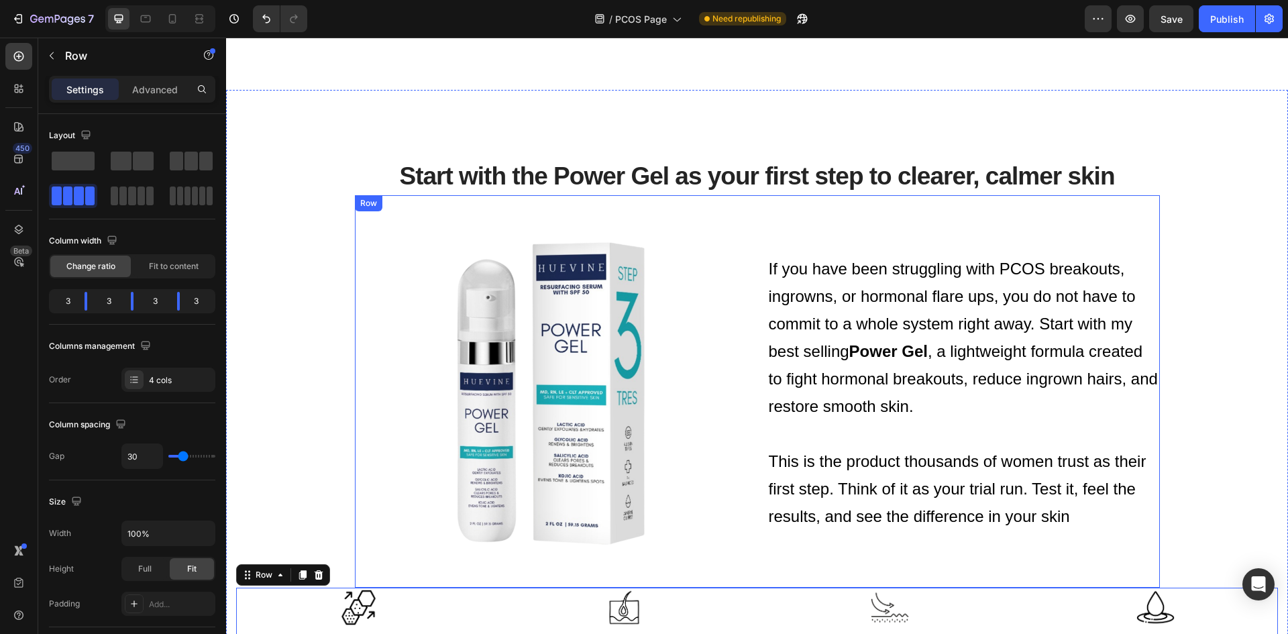
scroll to position [1458, 0]
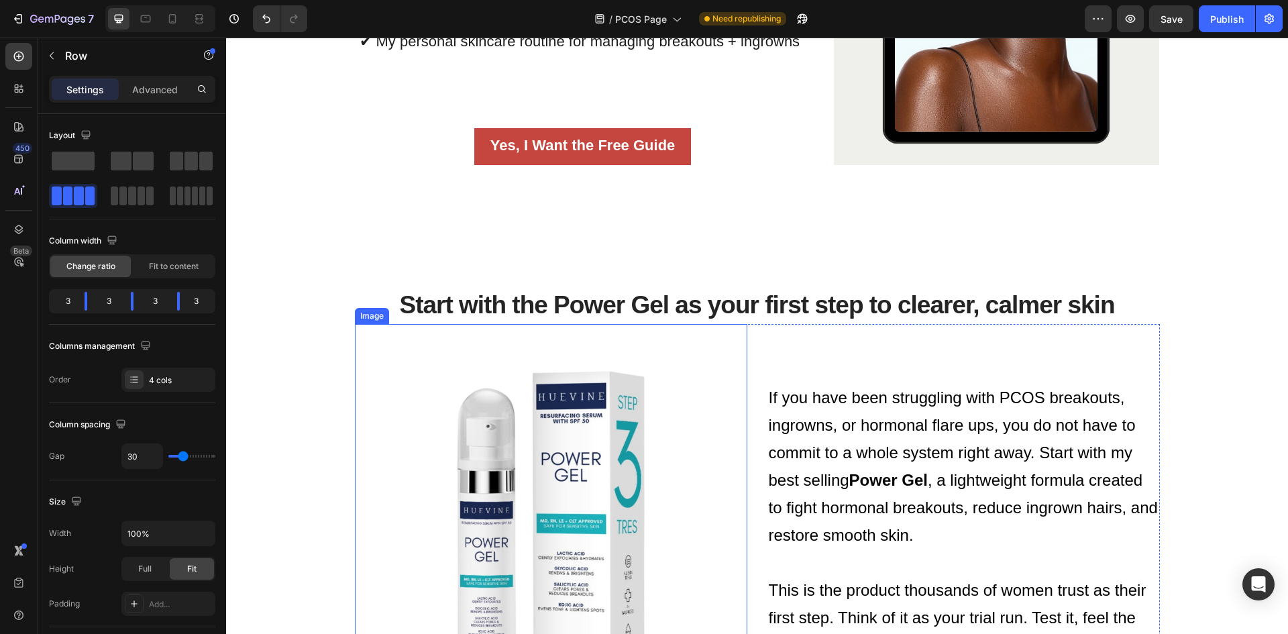
click at [603, 418] on img at bounding box center [551, 520] width 392 height 392
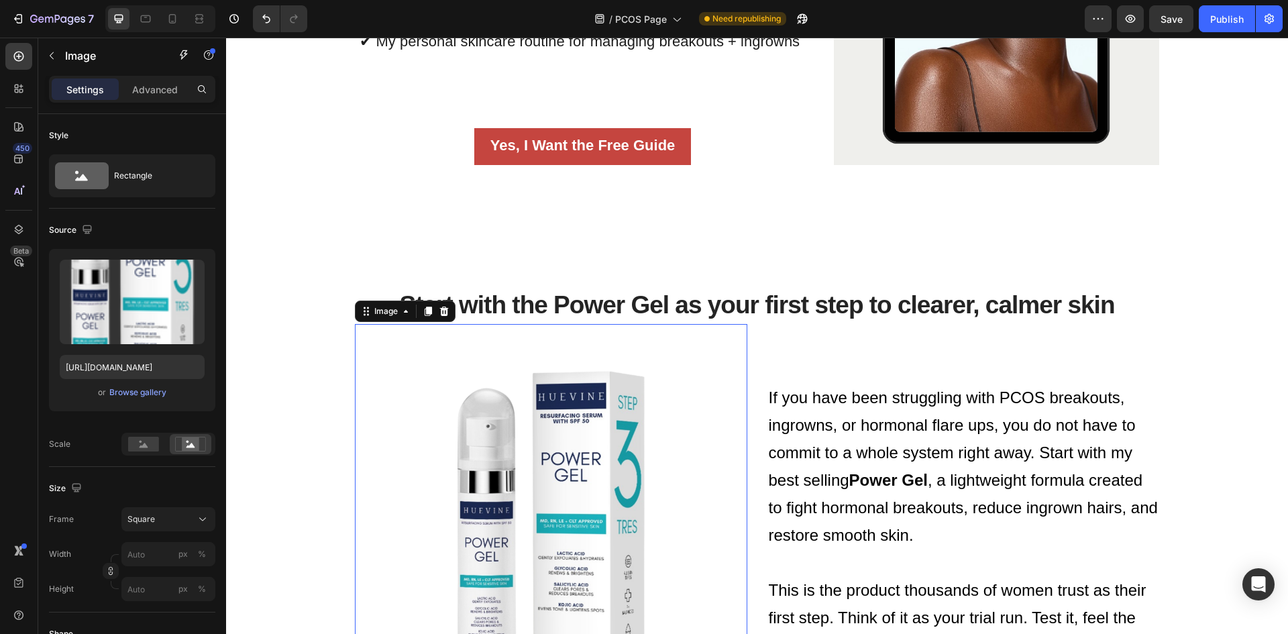
scroll to position [1727, 0]
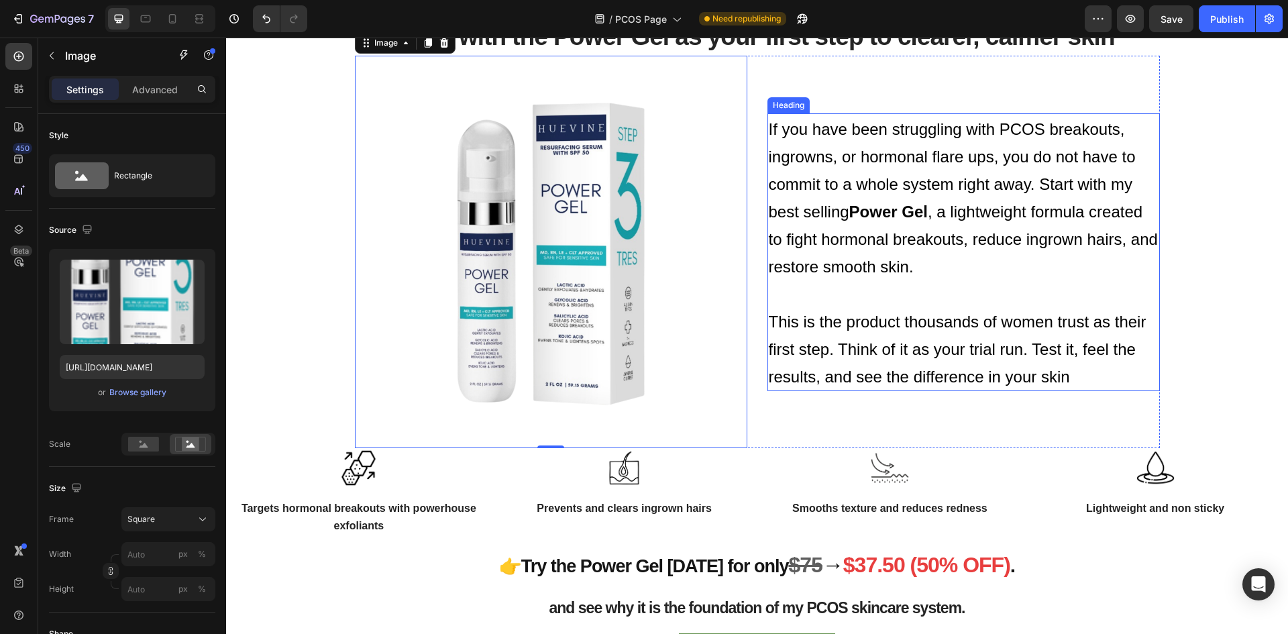
click at [851, 117] on h2 "If you have been struggling with PCOS breakouts, ingrowns, or hormonal flare up…" at bounding box center [963, 252] width 392 height 278
